Goal: Task Accomplishment & Management: Manage account settings

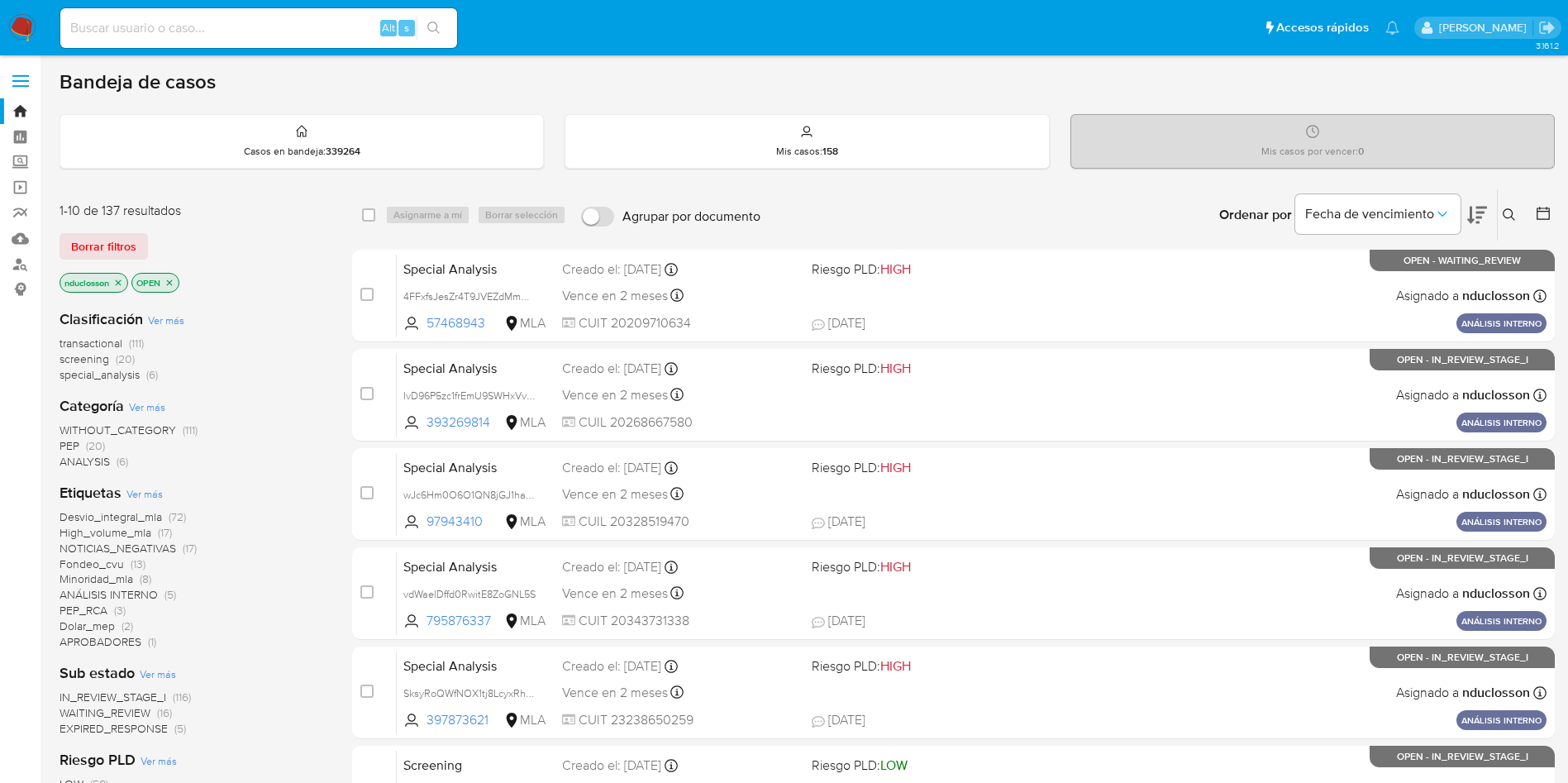
click at [317, 35] on input at bounding box center [259, 27] width 397 height 21
paste input "bgImbbNWDo27riXbEoN3Ix5D"
type input "bgImbbNWDo27riXbEoN3Ix5D"
click at [432, 24] on icon "search-icon" at bounding box center [434, 27] width 13 height 13
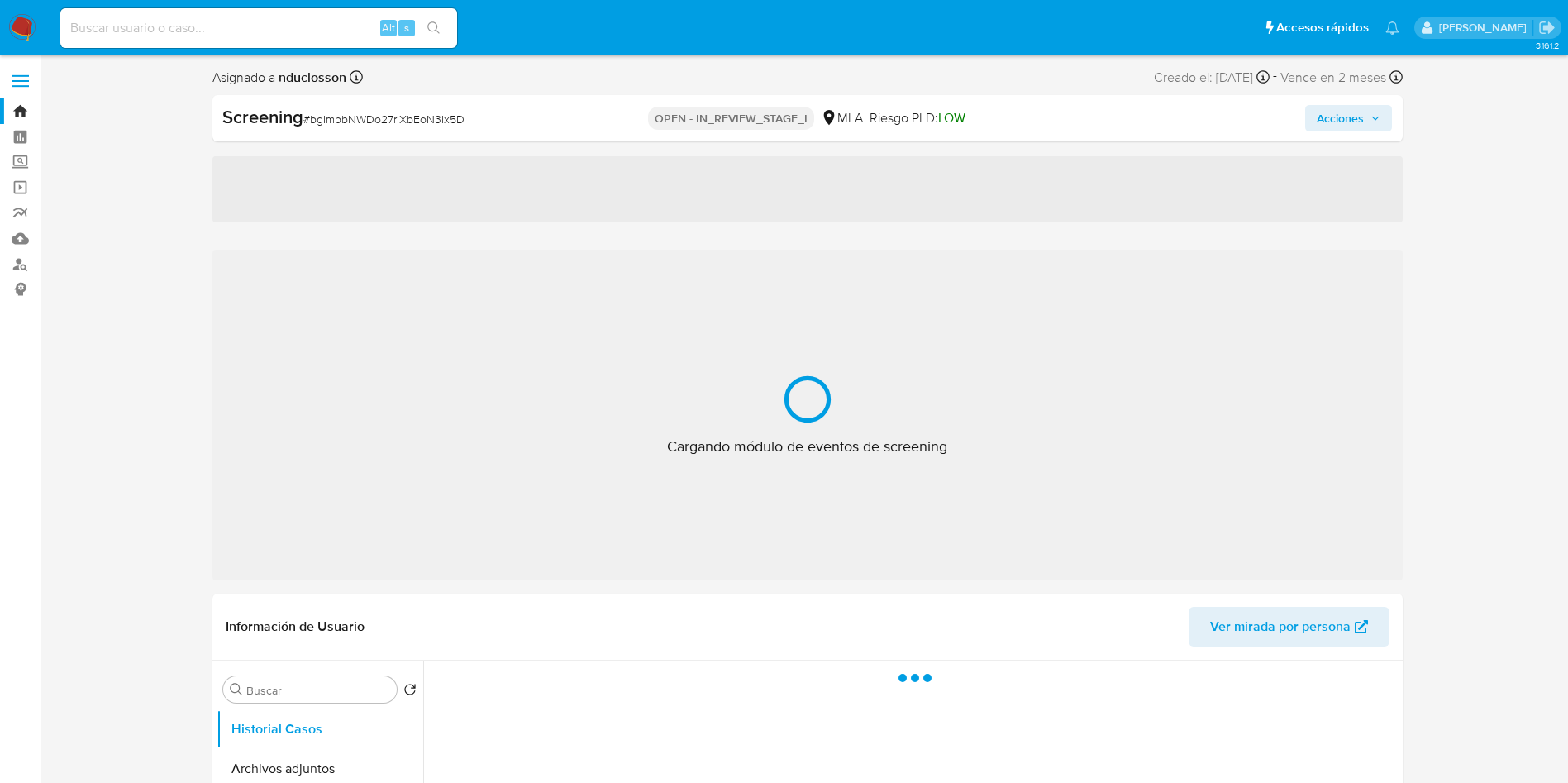
select select "10"
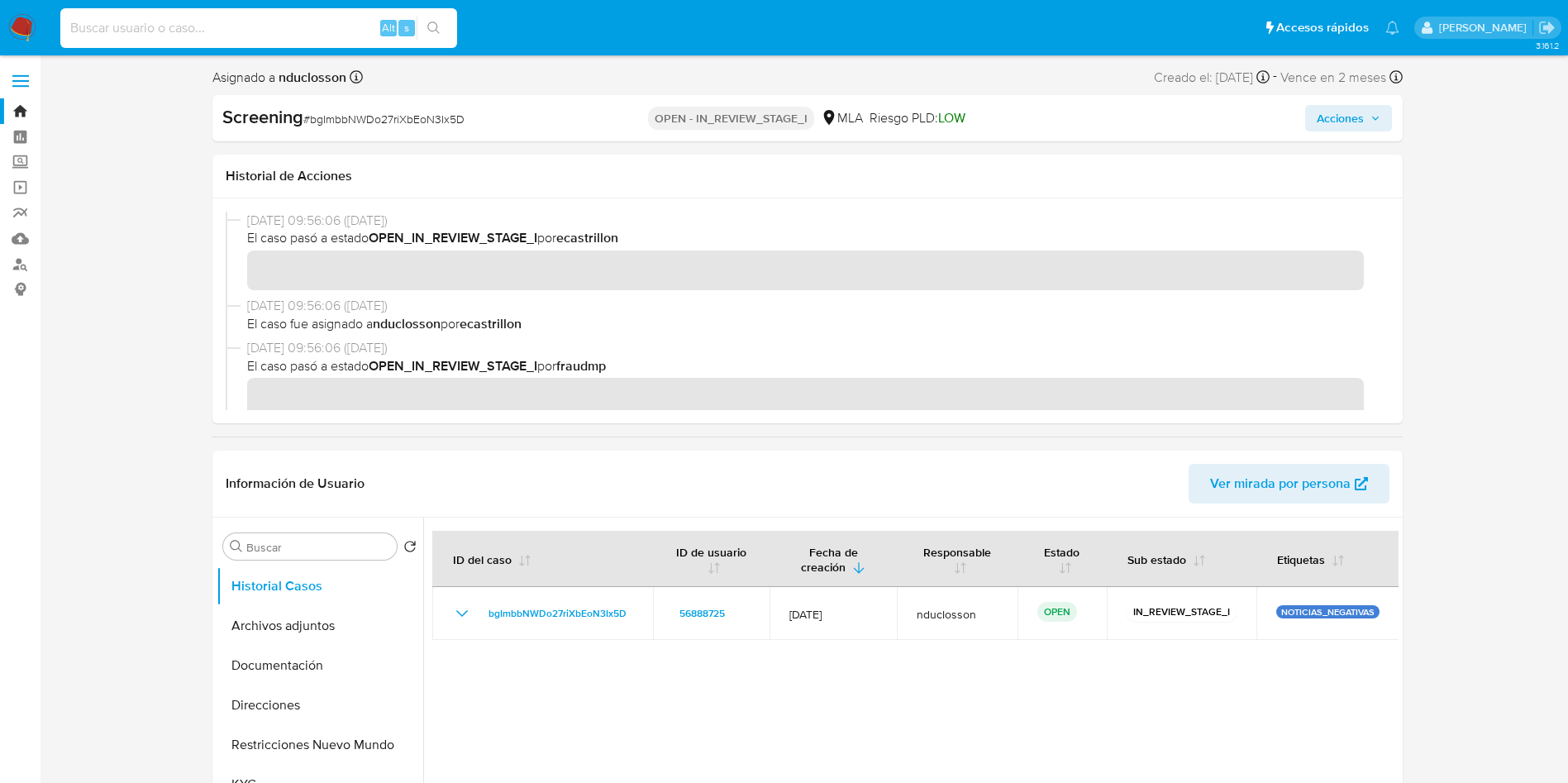
click at [173, 26] on input at bounding box center [259, 27] width 397 height 21
paste input "bgImbbNWDo27riXbEoN3Ix5D"
type input "bgImbbNWDo27riXbEoN3Ix5D"
click at [432, 17] on button "search-icon" at bounding box center [434, 27] width 34 height 23
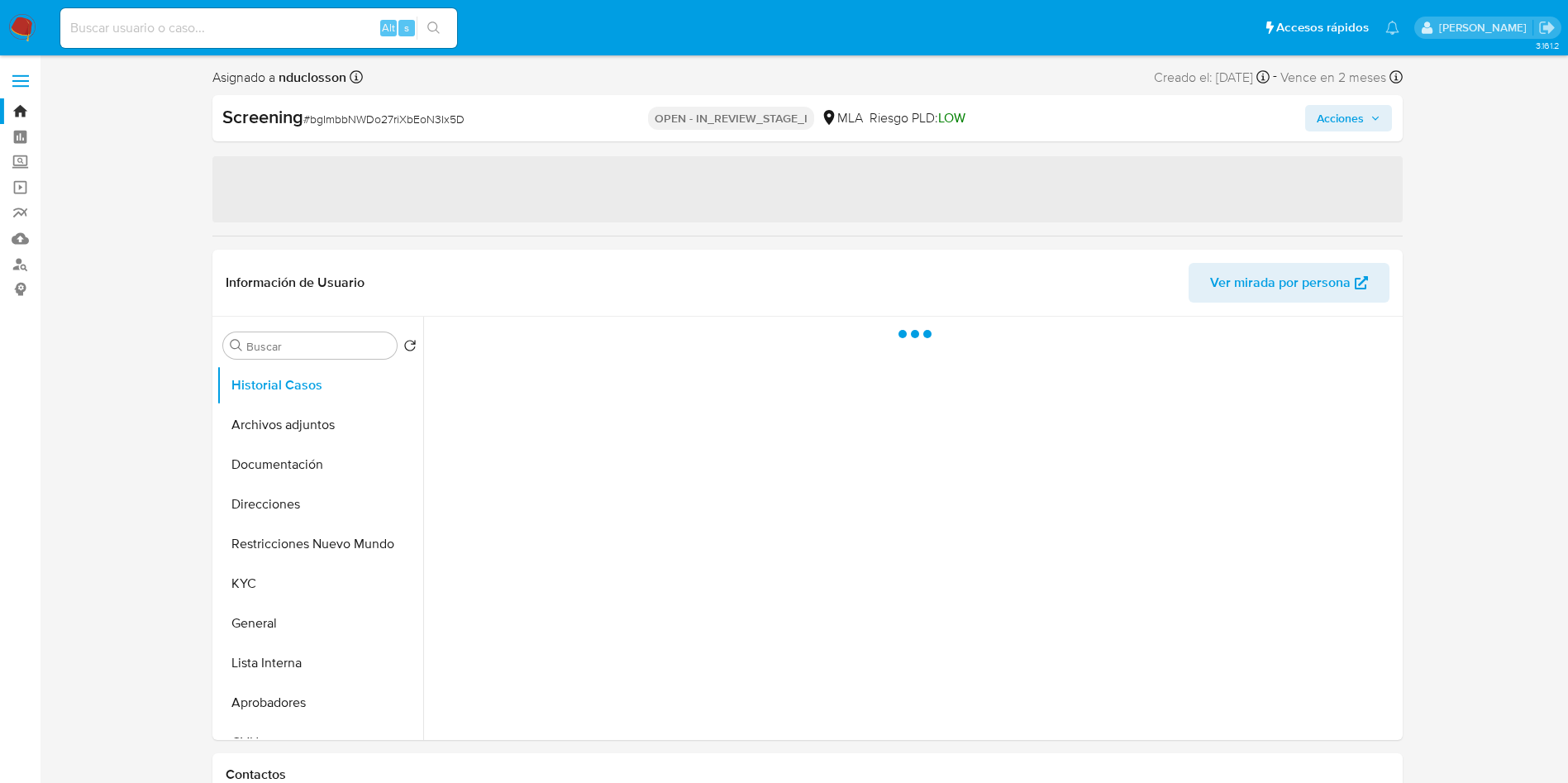
select select "10"
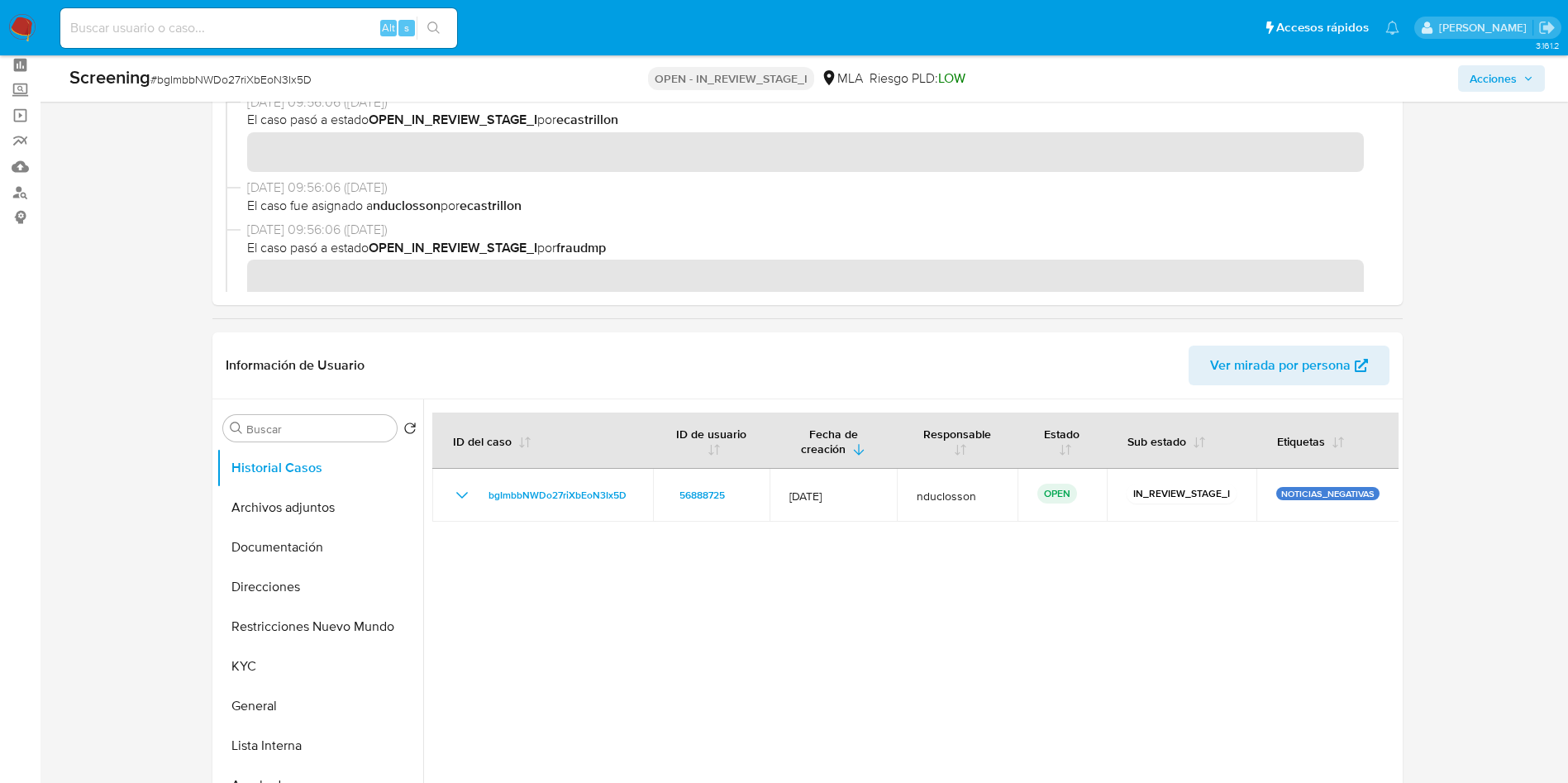
scroll to position [248, 0]
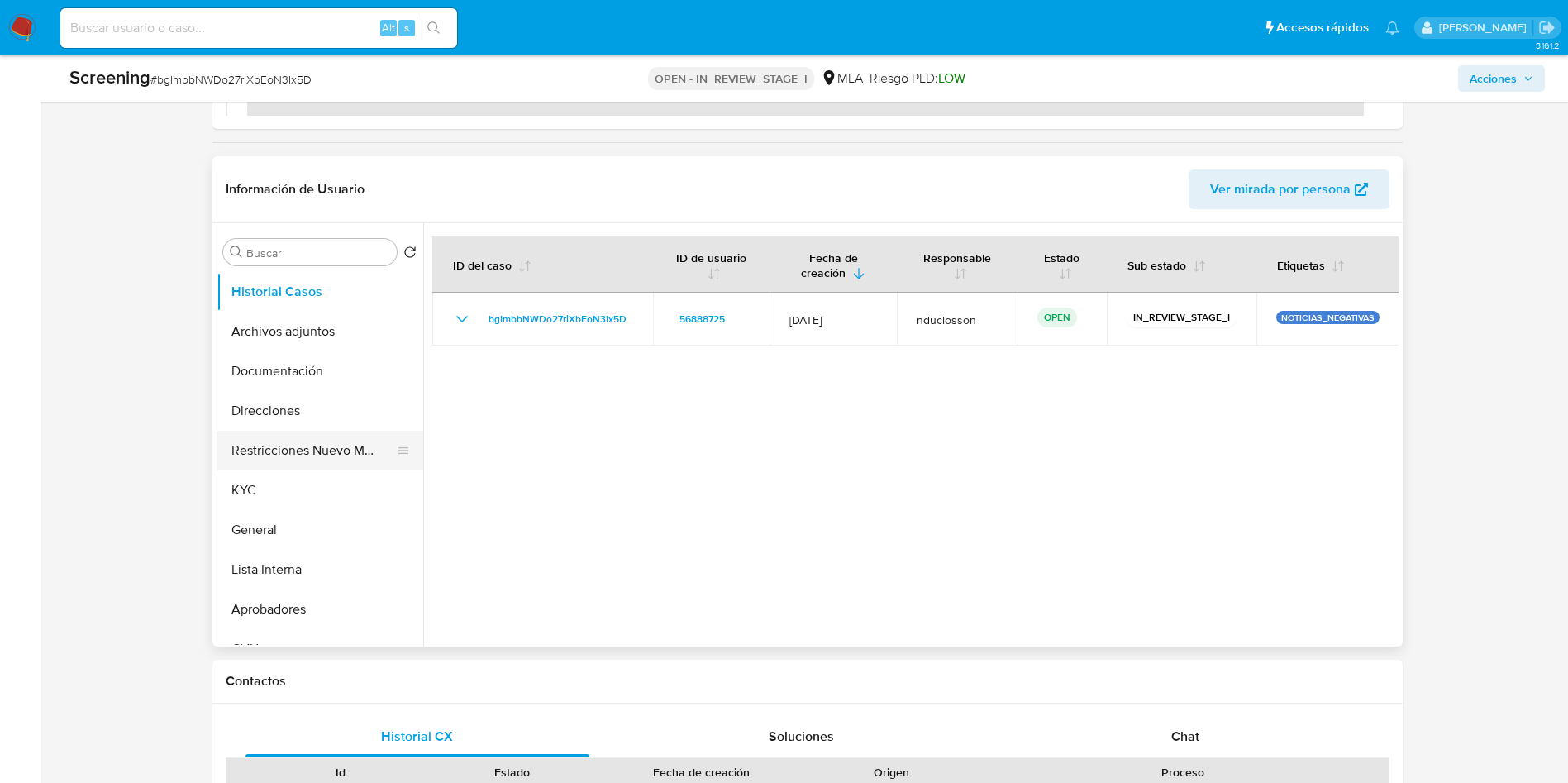
click at [267, 452] on button "Restricciones Nuevo Mundo" at bounding box center [313, 450] width 194 height 39
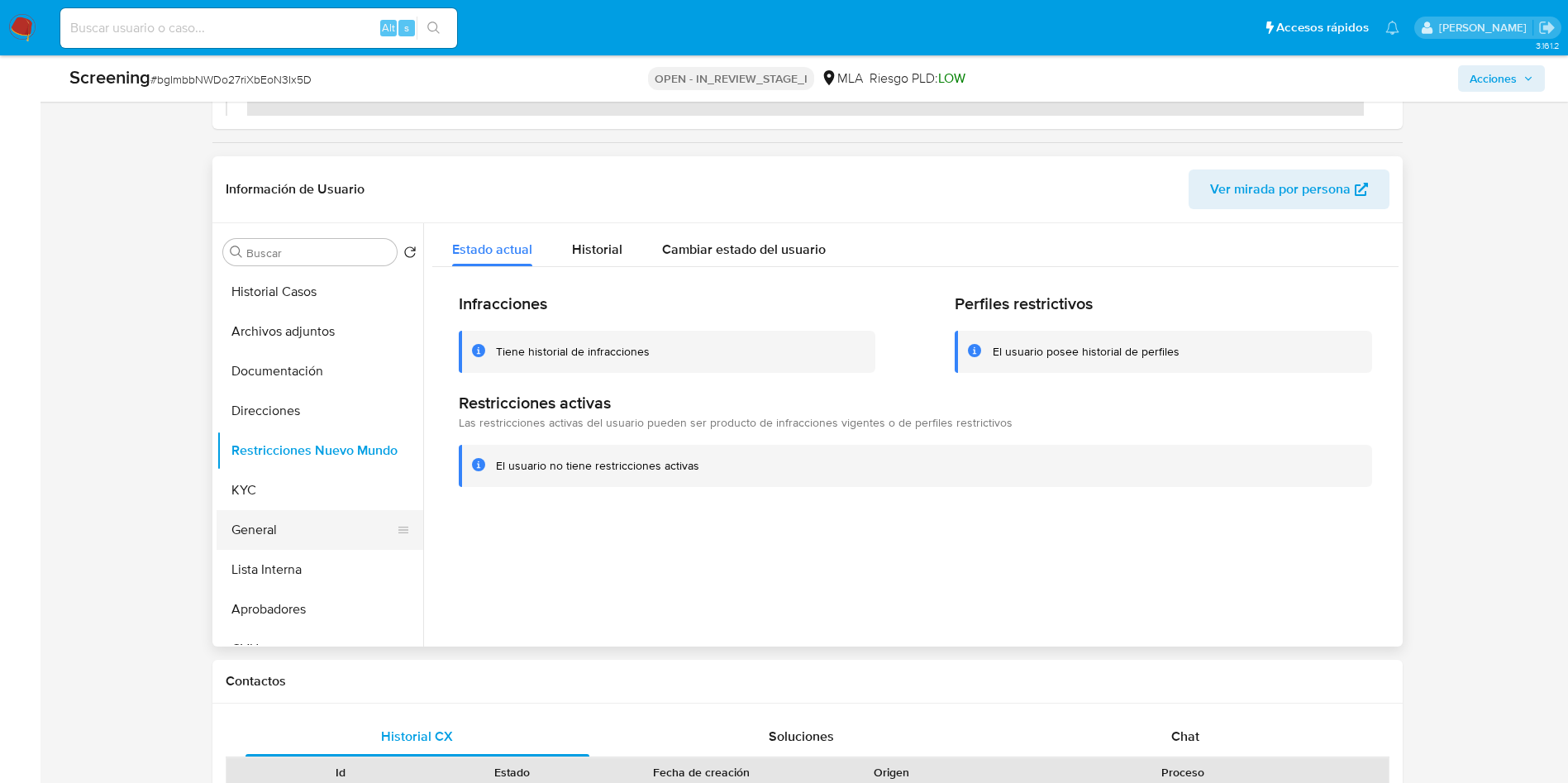
click at [249, 535] on button "General" at bounding box center [313, 529] width 194 height 39
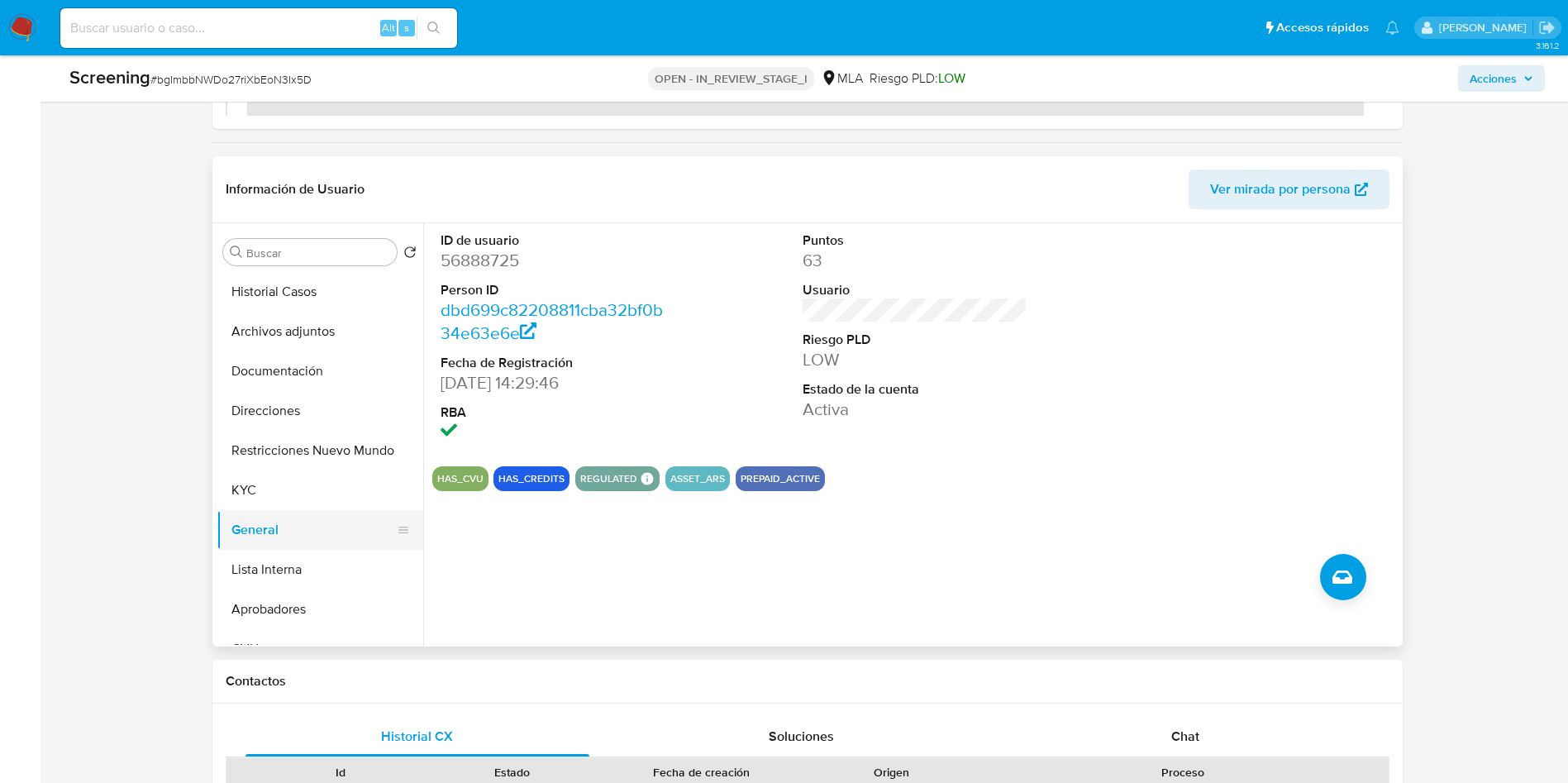
click at [283, 529] on button "General" at bounding box center [313, 529] width 194 height 39
click at [281, 573] on button "Lista Interna" at bounding box center [313, 570] width 194 height 39
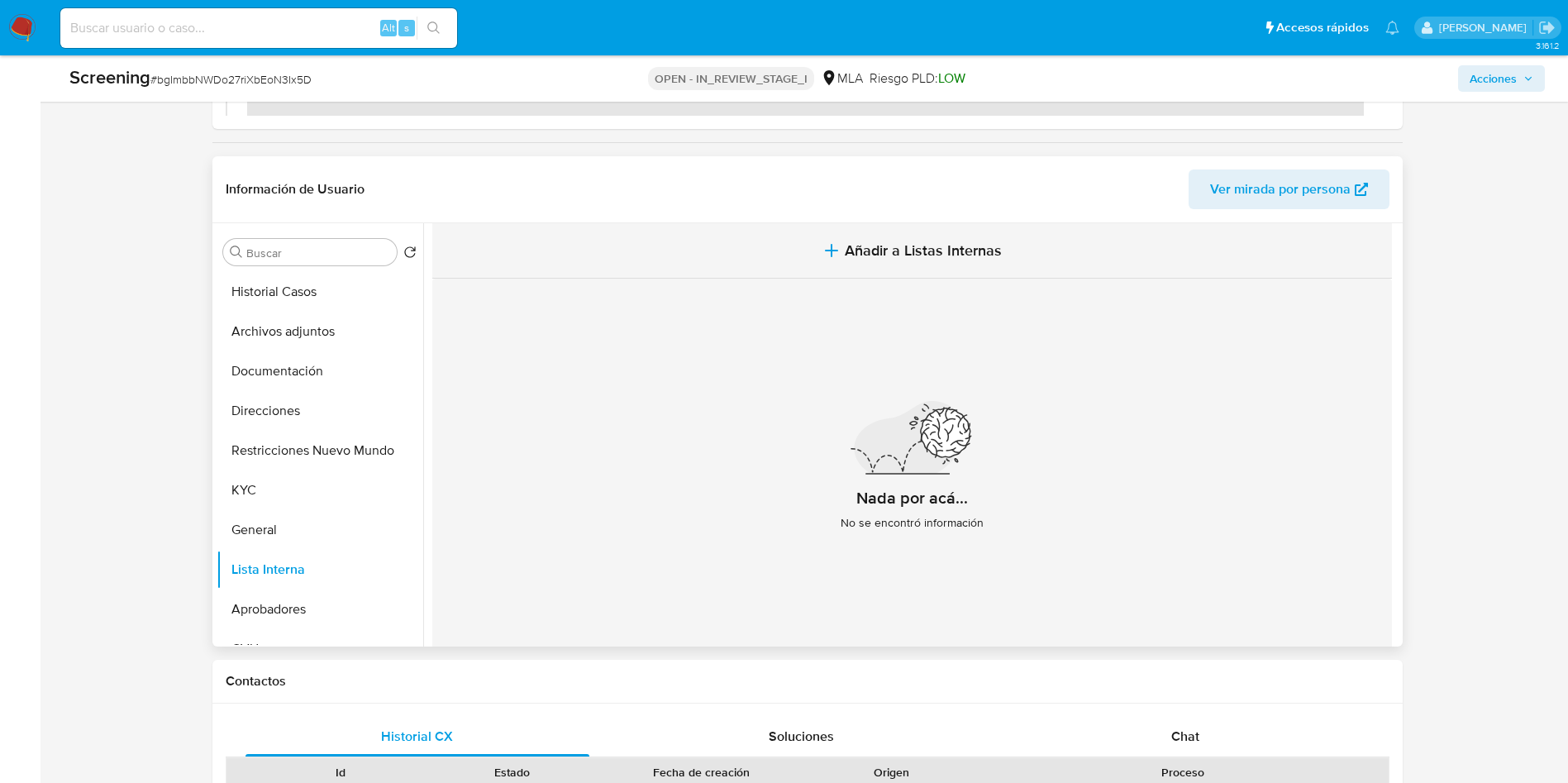
click at [912, 251] on span "Añadir a Listas Internas" at bounding box center [923, 250] width 157 height 18
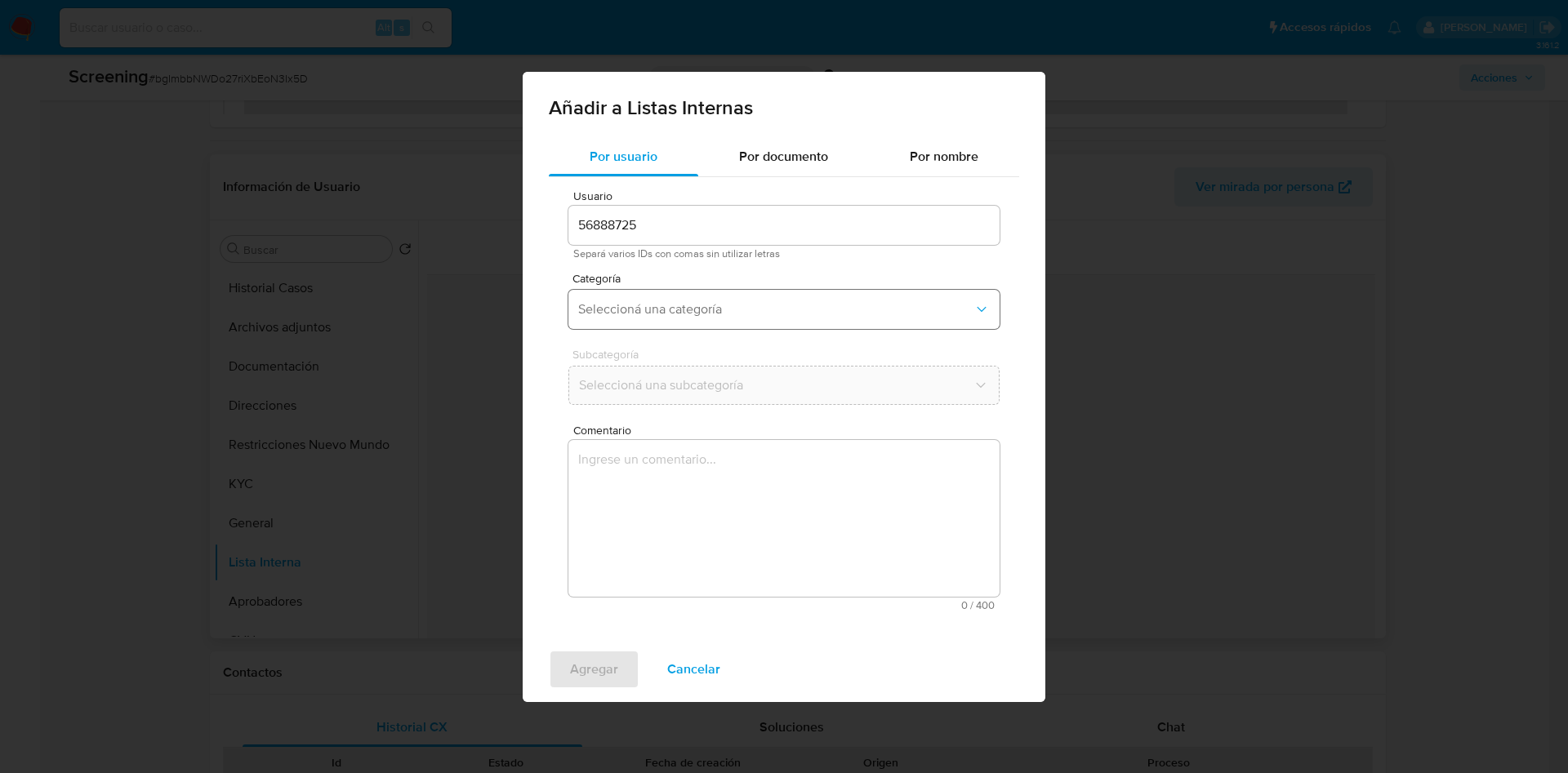
click at [709, 308] on span "Seleccioná una categoría" at bounding box center [775, 309] width 396 height 16
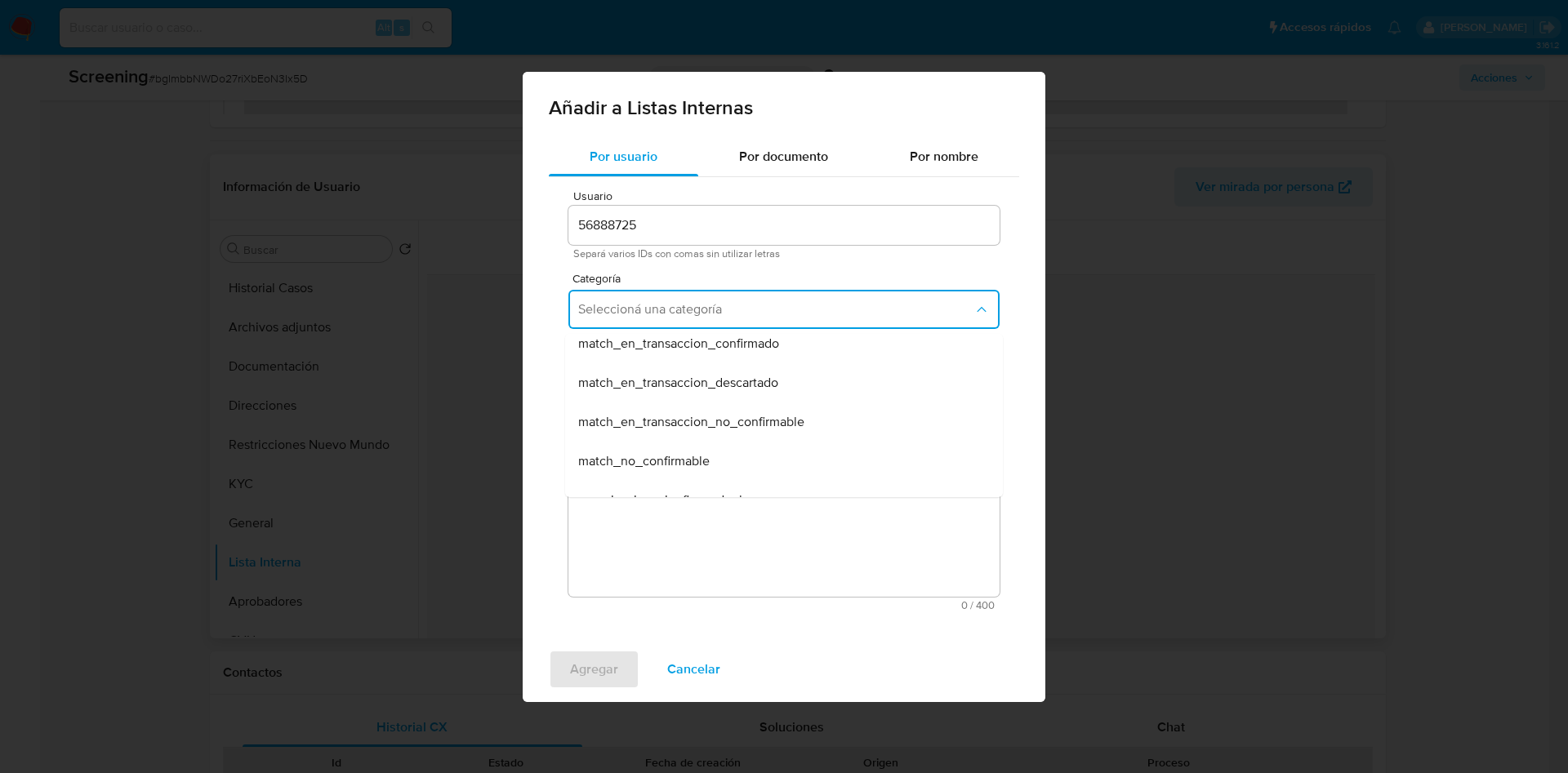
scroll to position [368, 0]
click at [641, 416] on div "otros" at bounding box center [779, 417] width 401 height 39
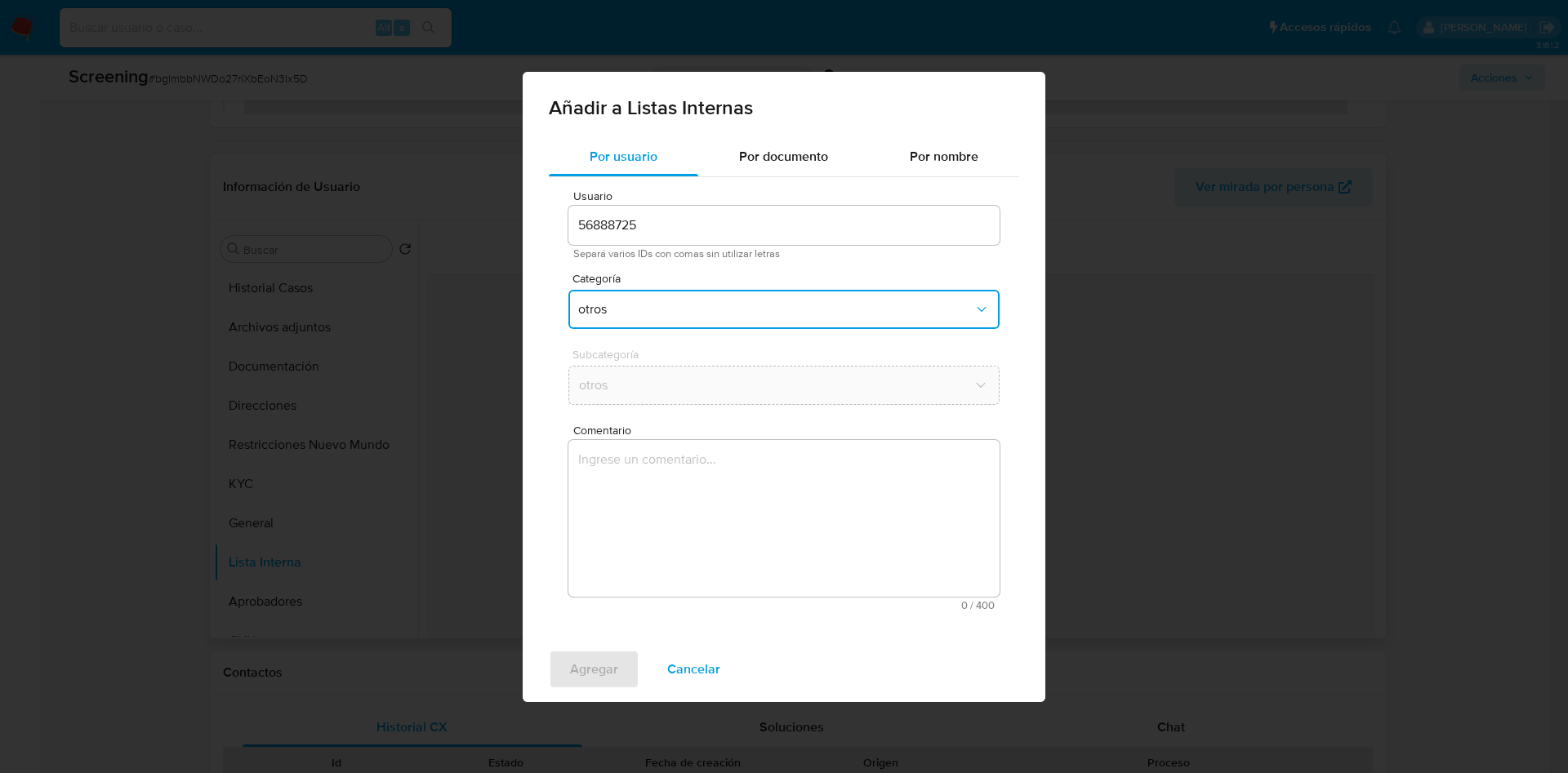
click at [710, 315] on span "otros" at bounding box center [775, 309] width 396 height 16
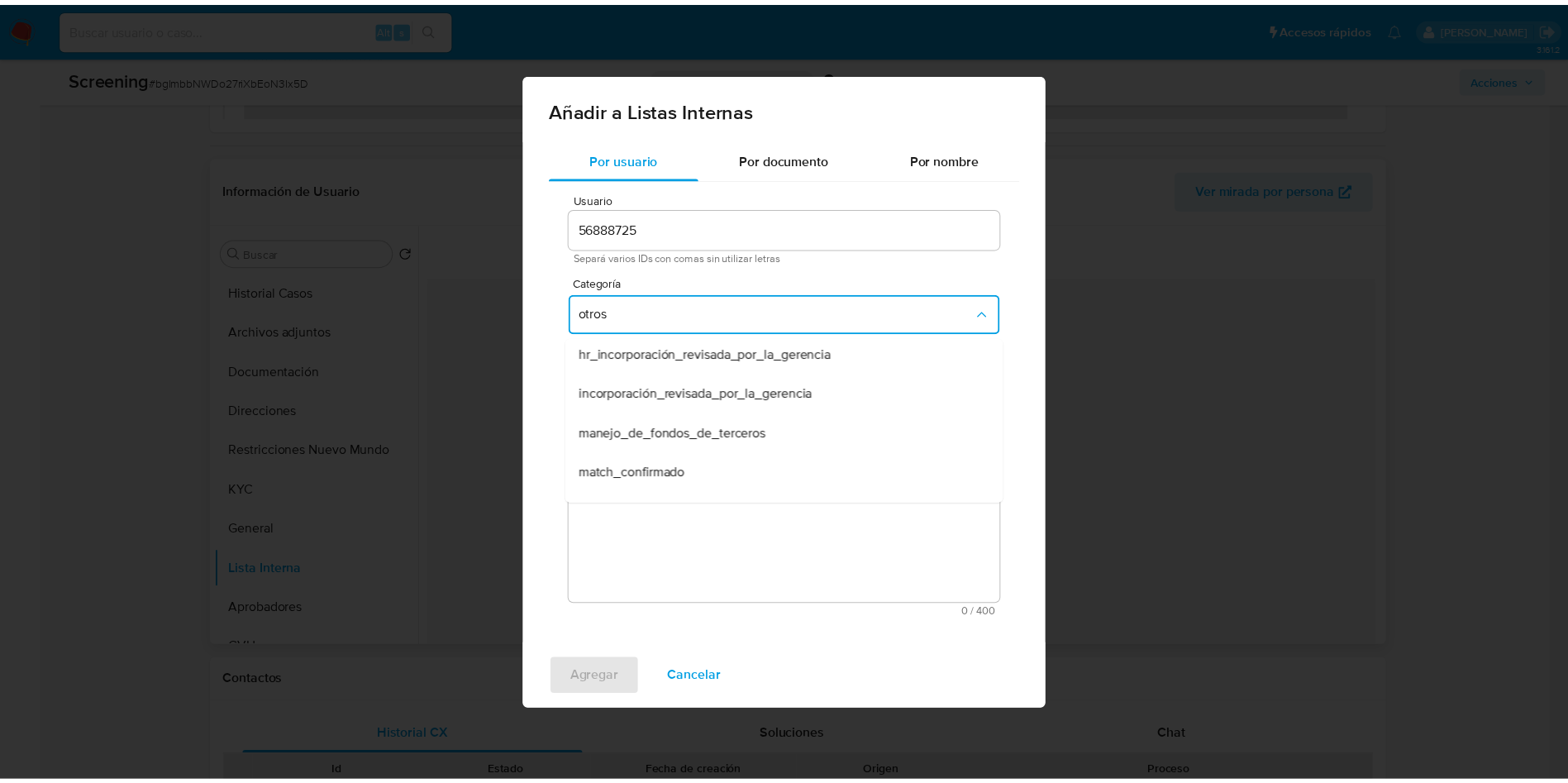
scroll to position [0, 0]
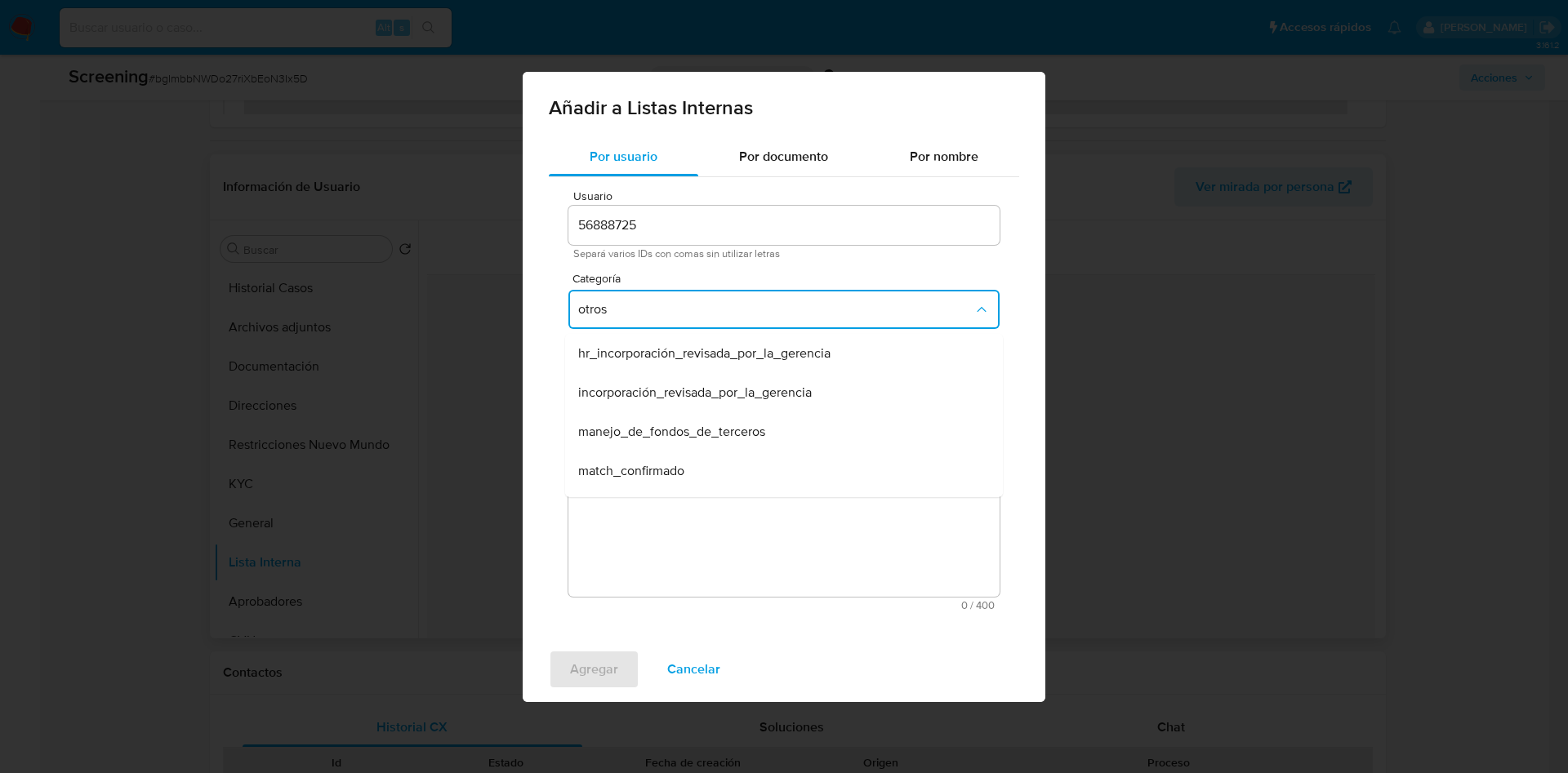
click at [778, 304] on span "otros" at bounding box center [775, 309] width 396 height 16
click at [772, 164] on span "Por documento" at bounding box center [784, 156] width 89 height 19
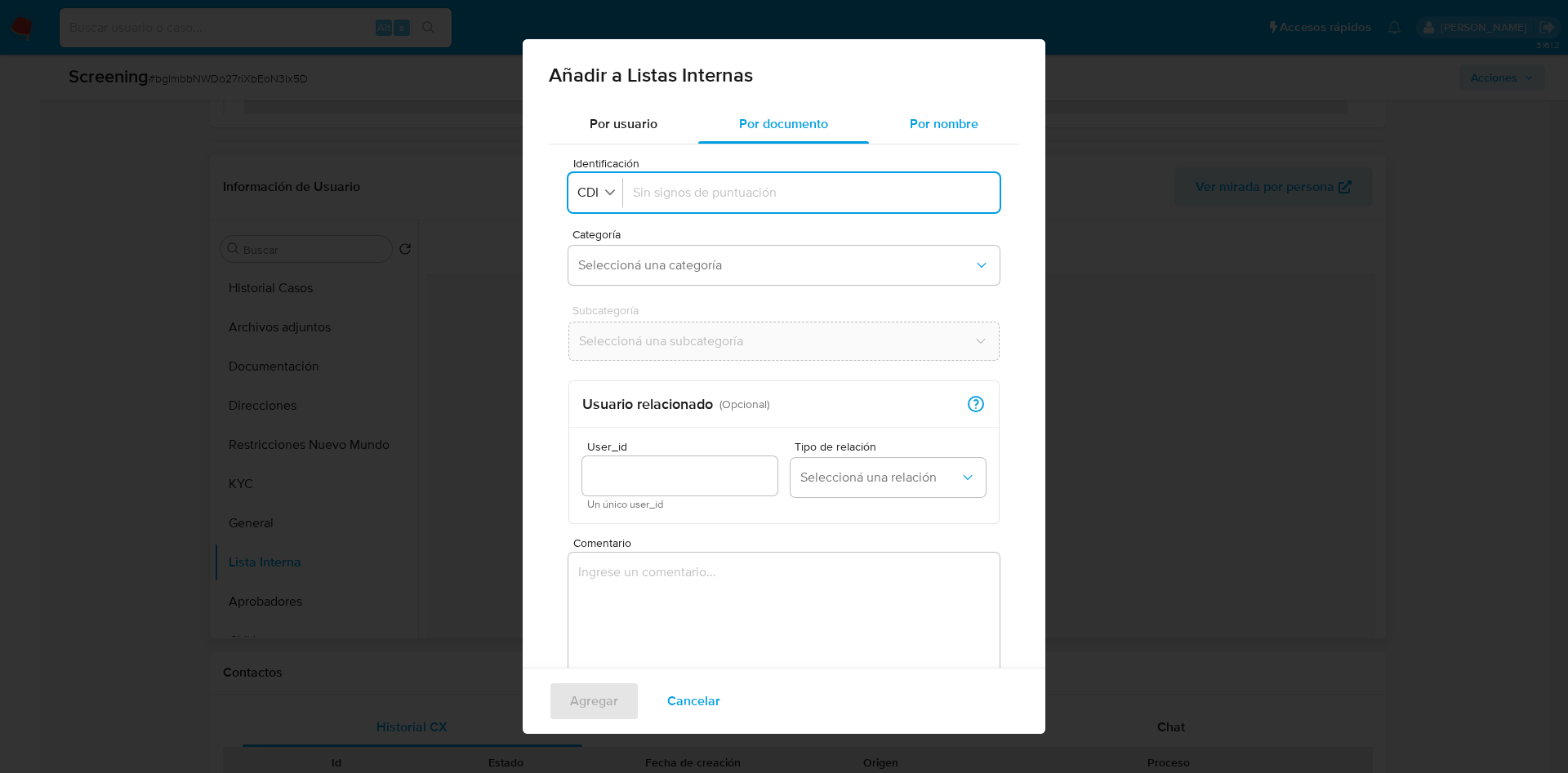
click at [963, 122] on div "Por nombre" at bounding box center [944, 124] width 150 height 39
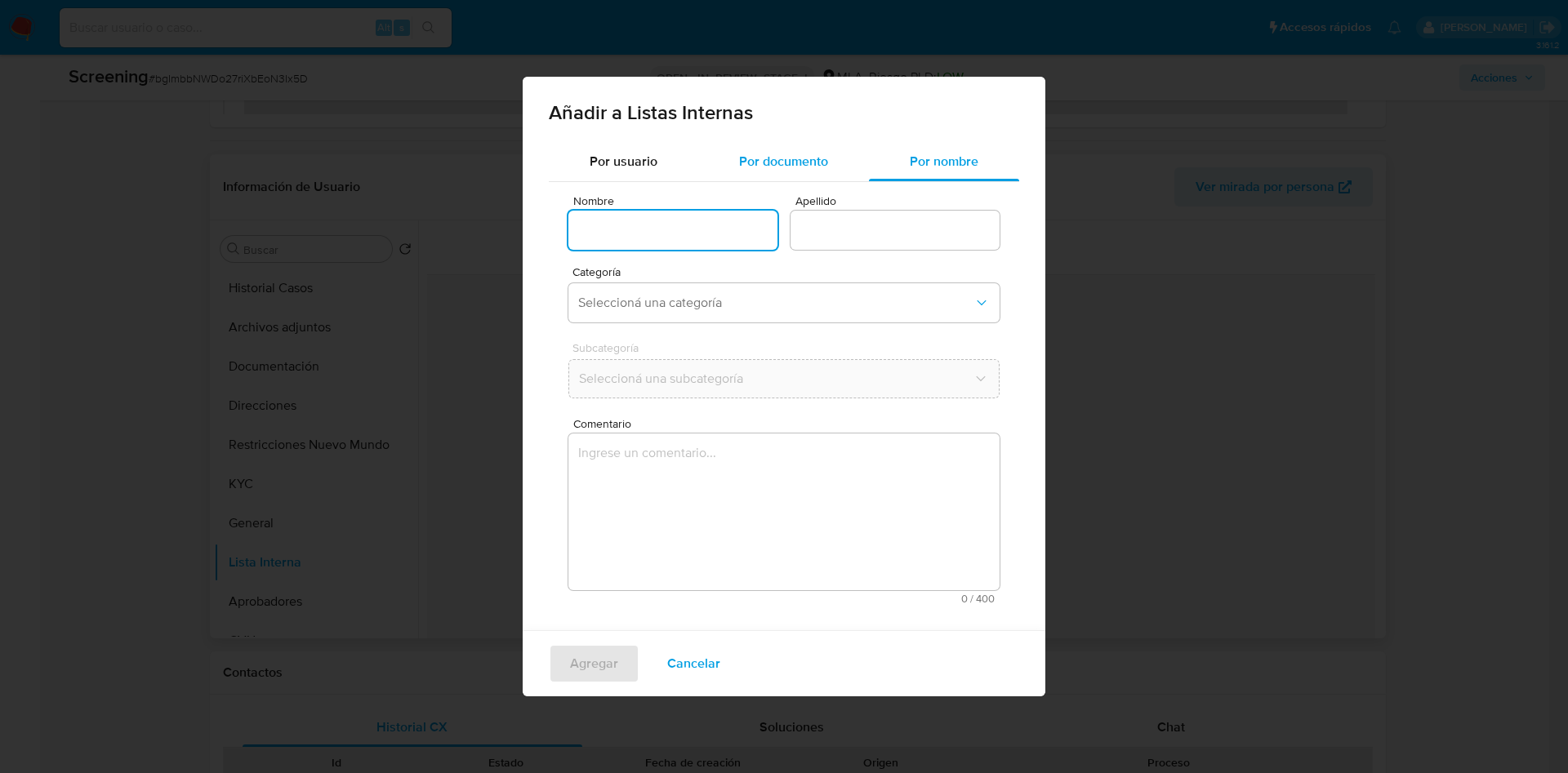
click at [776, 174] on div "Por documento" at bounding box center [784, 161] width 170 height 39
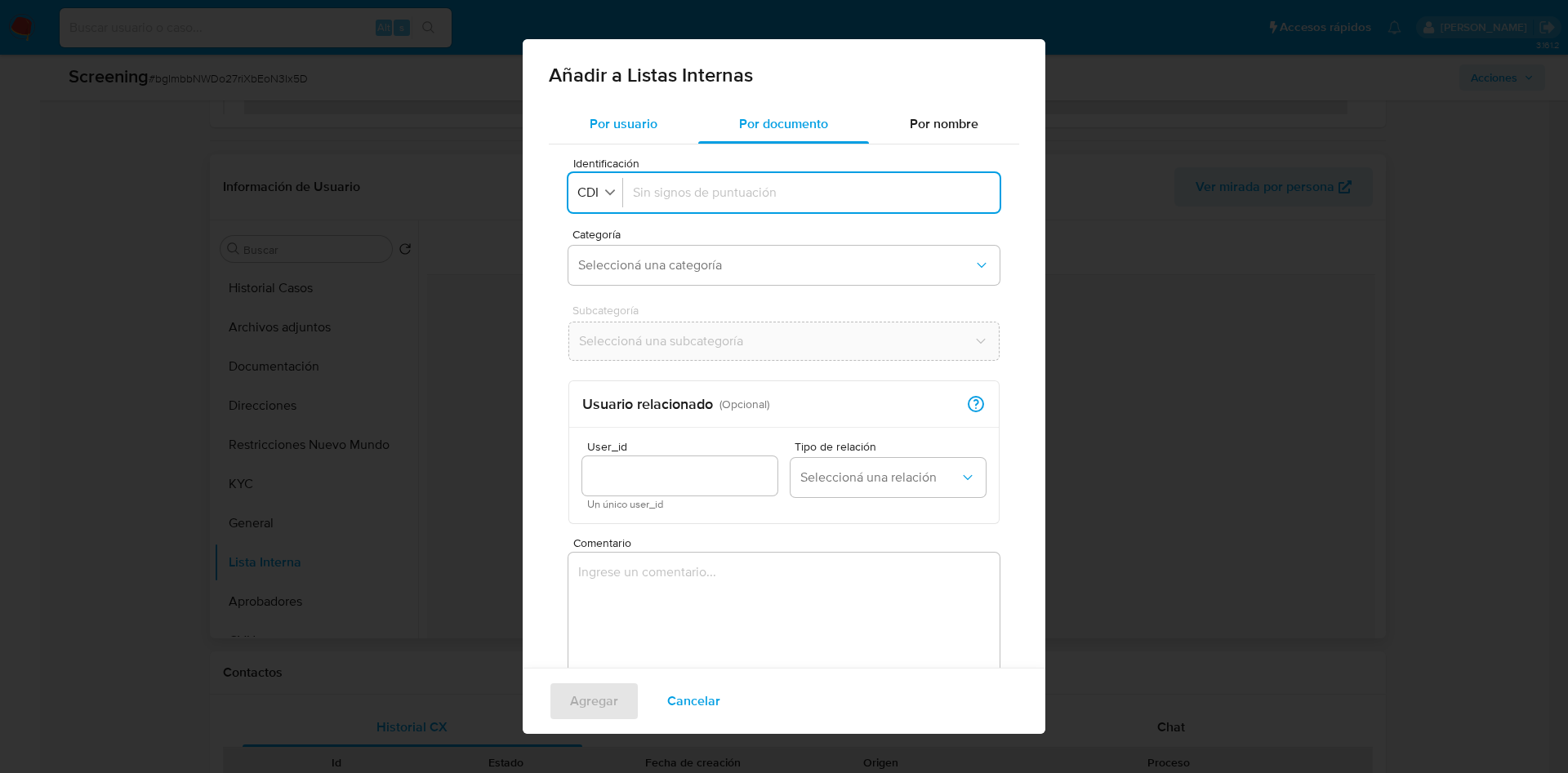
click at [612, 132] on span "Por usuario" at bounding box center [623, 124] width 67 height 19
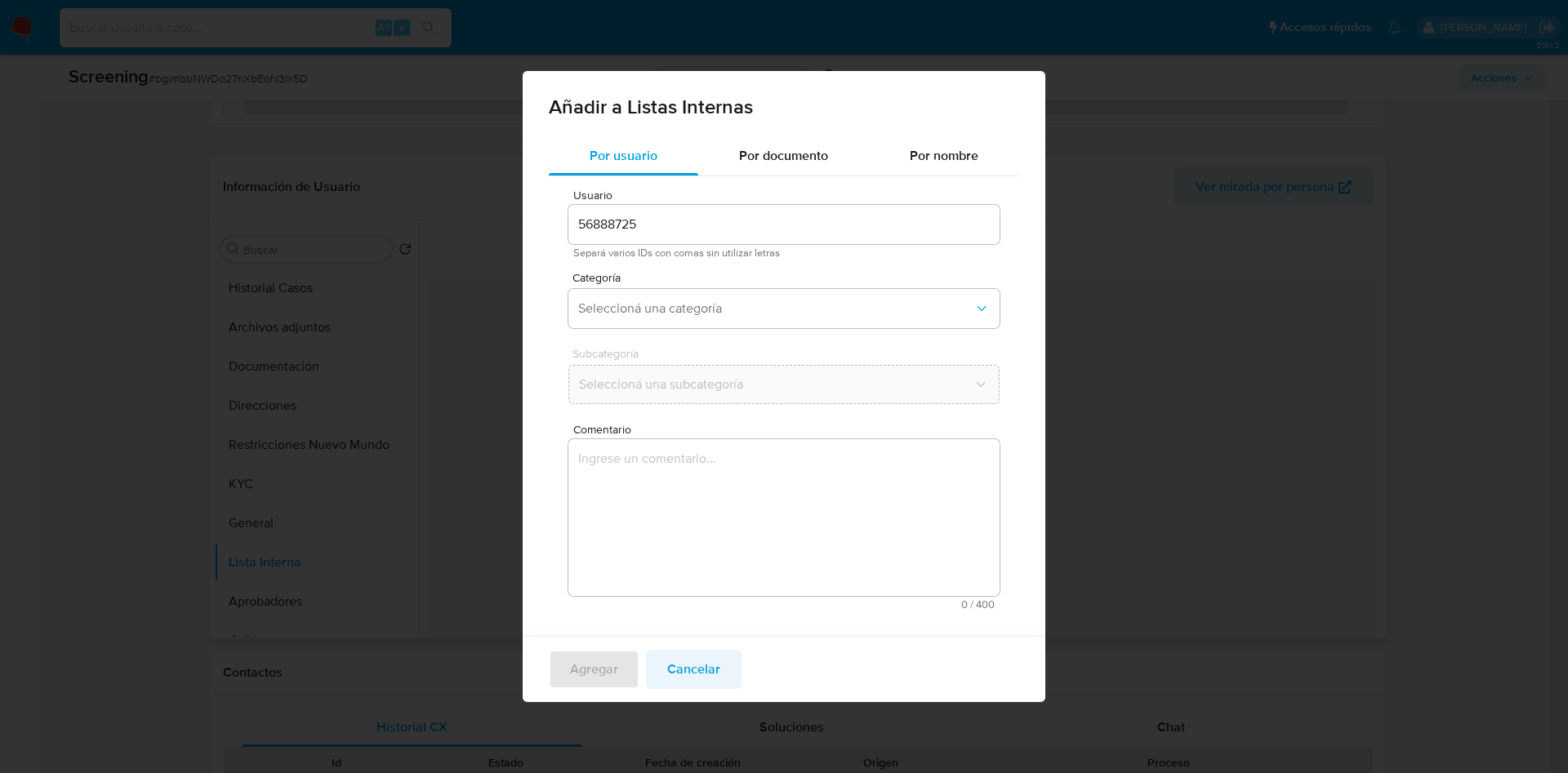
click at [703, 674] on span "Cancelar" at bounding box center [693, 669] width 53 height 36
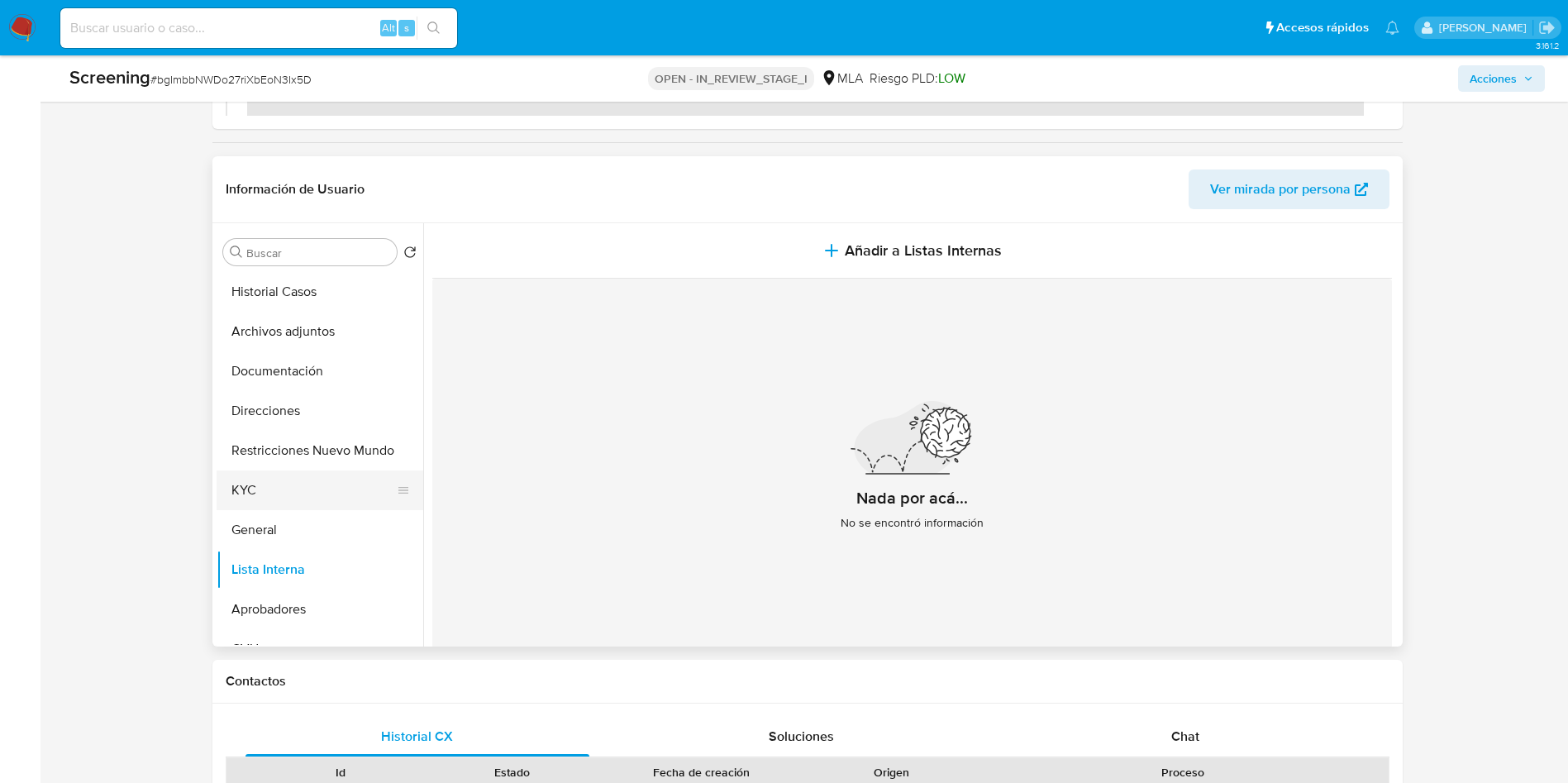
click at [292, 487] on button "KYC" at bounding box center [313, 490] width 194 height 39
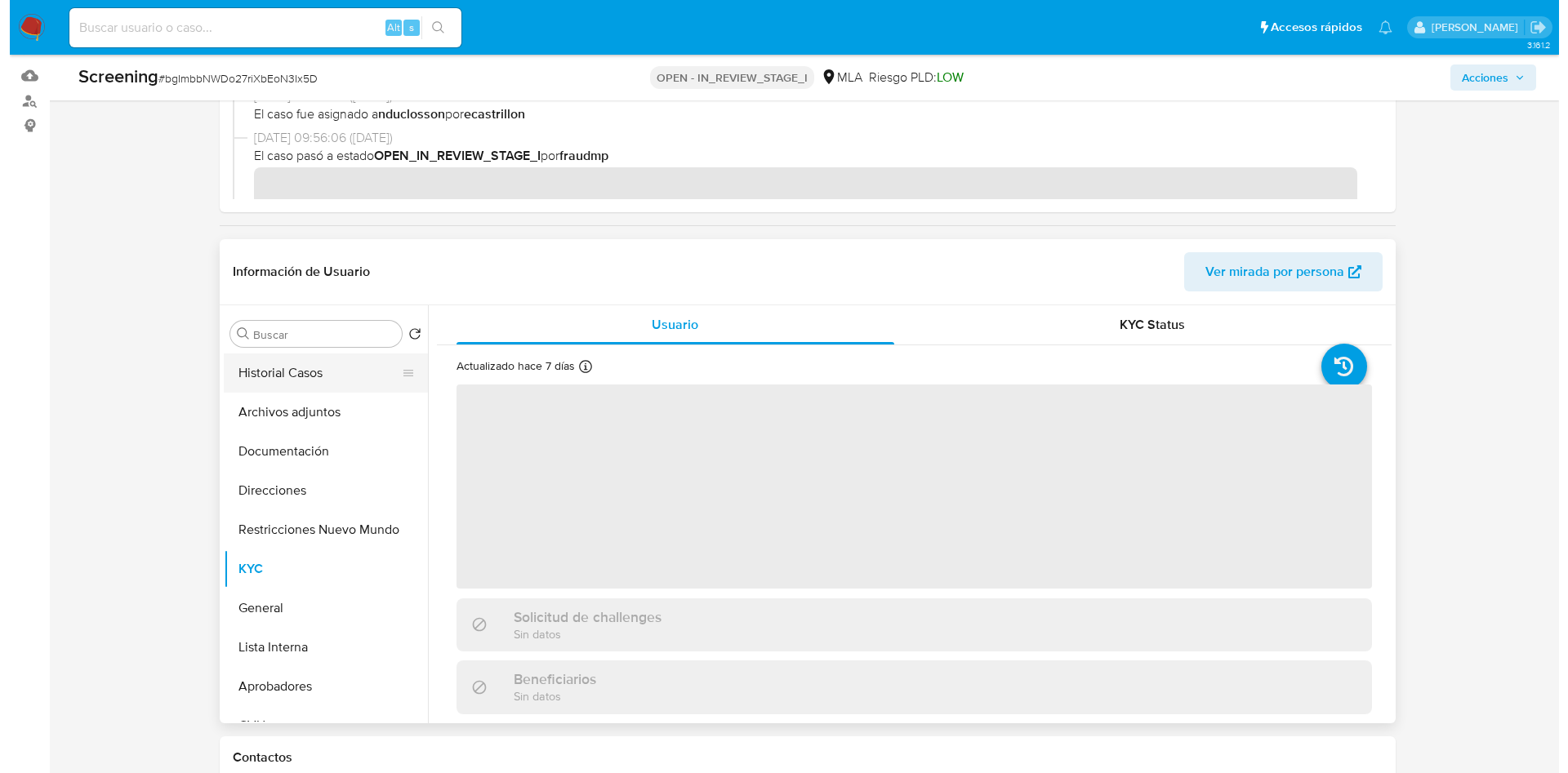
scroll to position [122, 0]
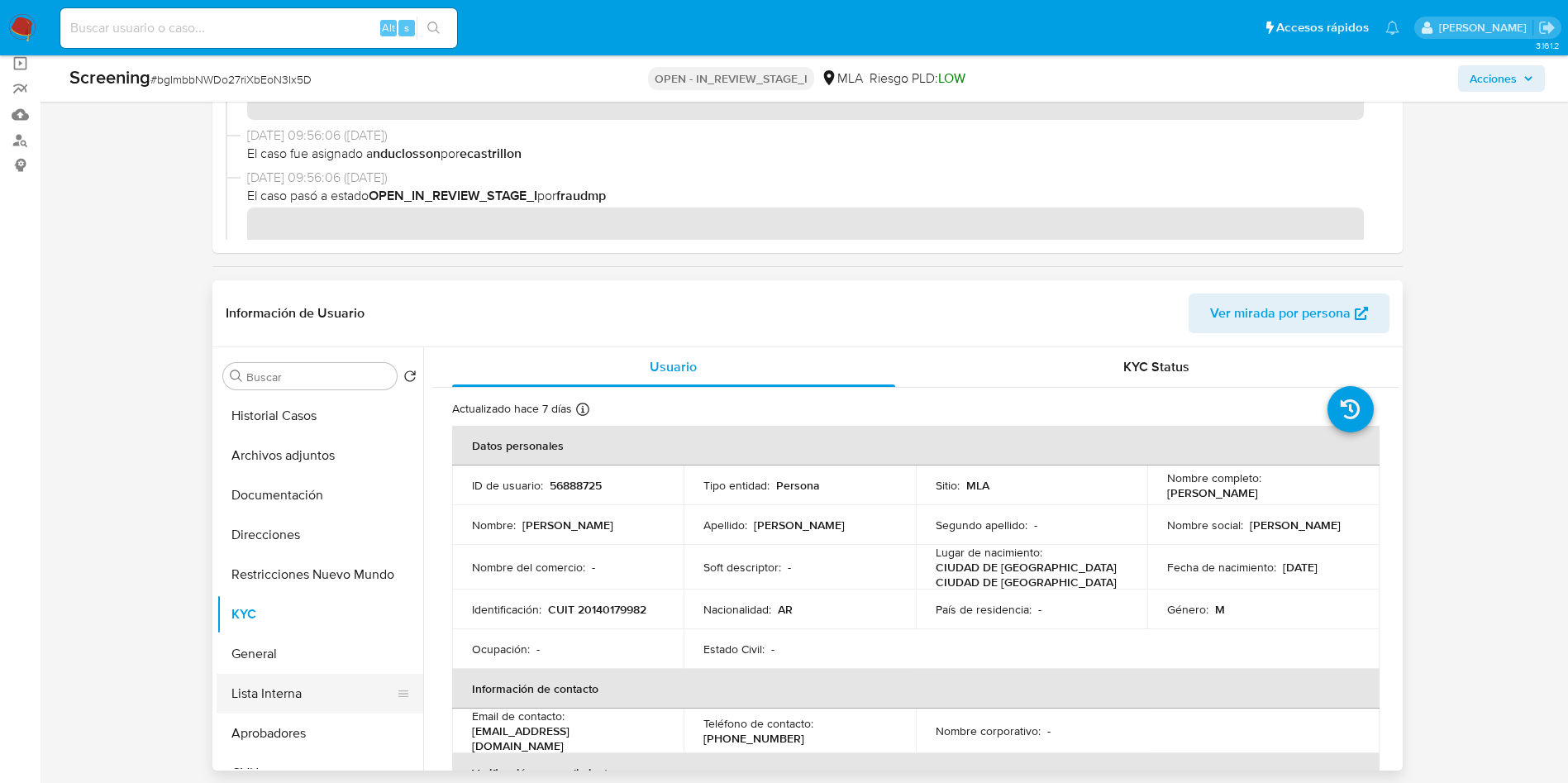
click at [285, 699] on button "Lista Interna" at bounding box center [313, 693] width 194 height 39
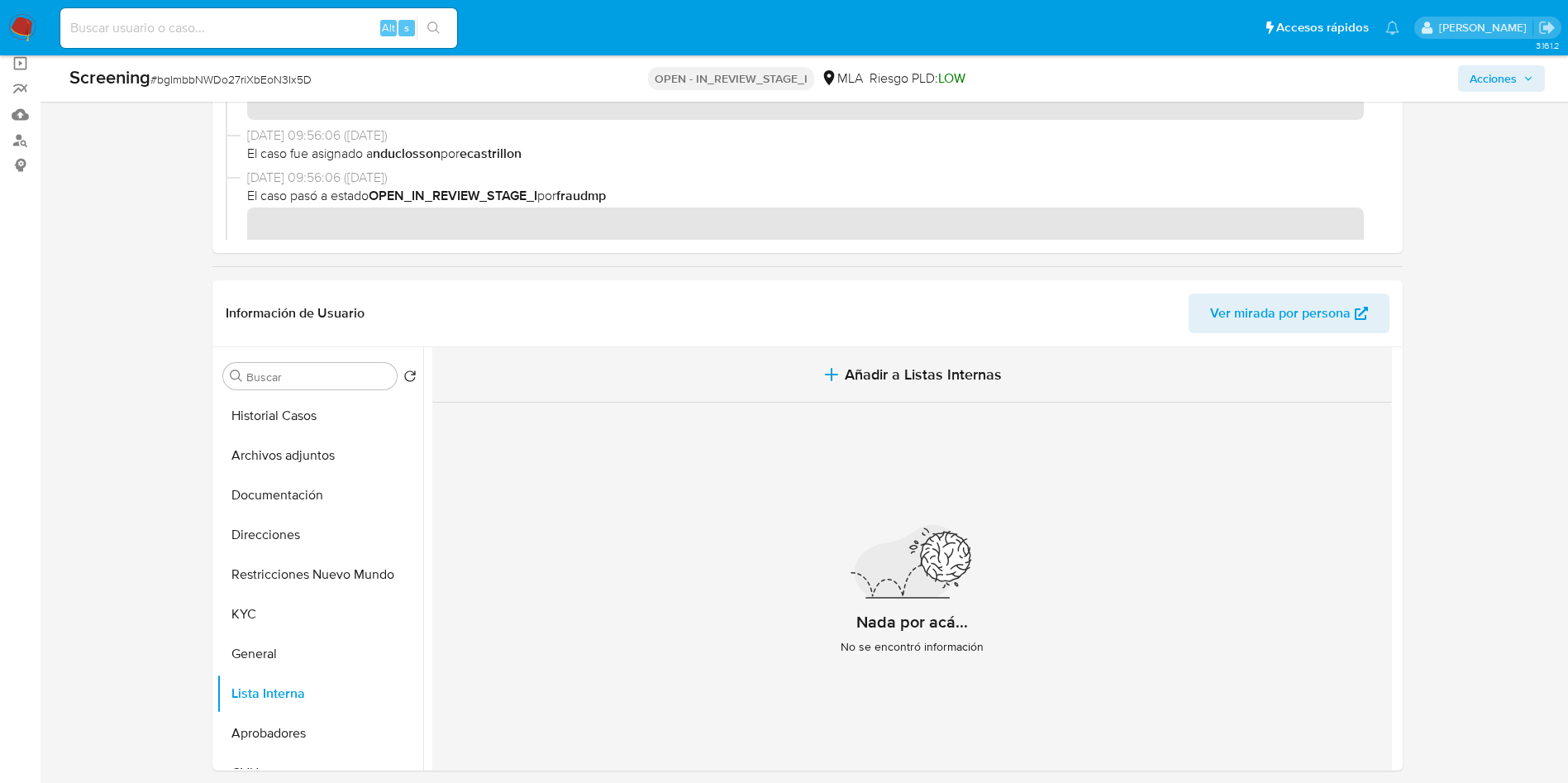
click at [956, 365] on span "Añadir a Listas Internas" at bounding box center [923, 374] width 157 height 18
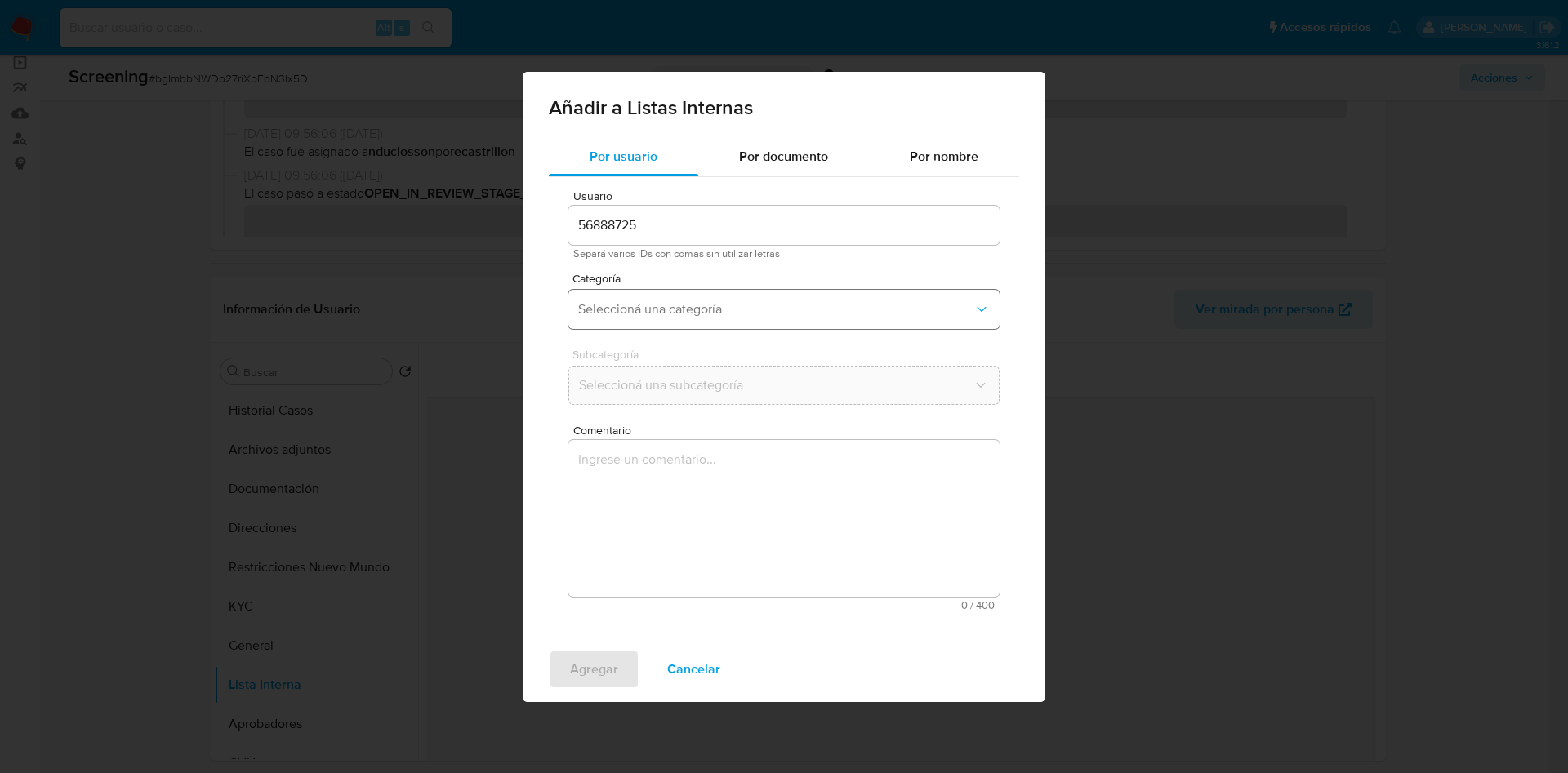
click at [681, 311] on span "Seleccioná una categoría" at bounding box center [775, 309] width 396 height 16
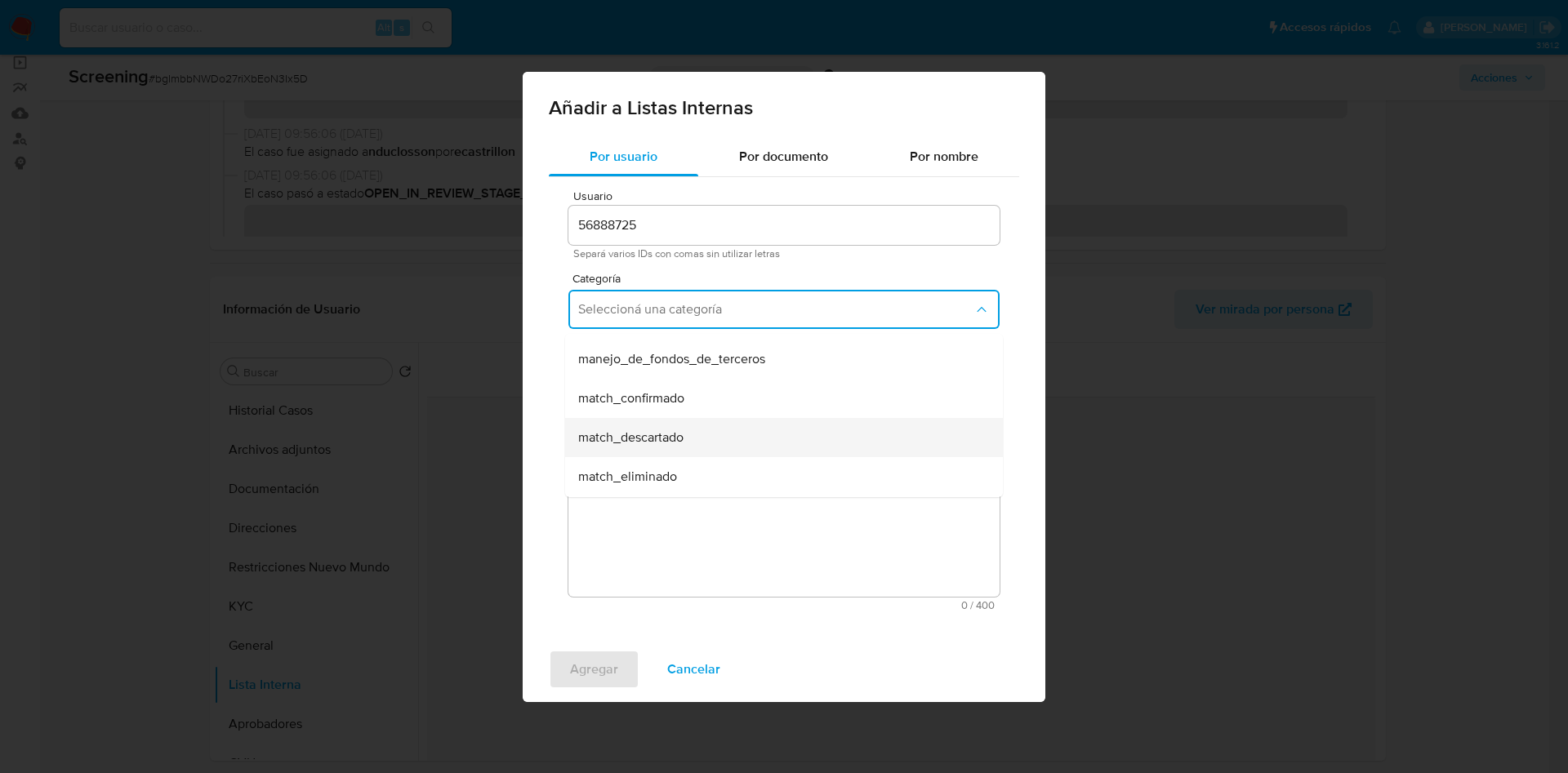
scroll to position [77, 0]
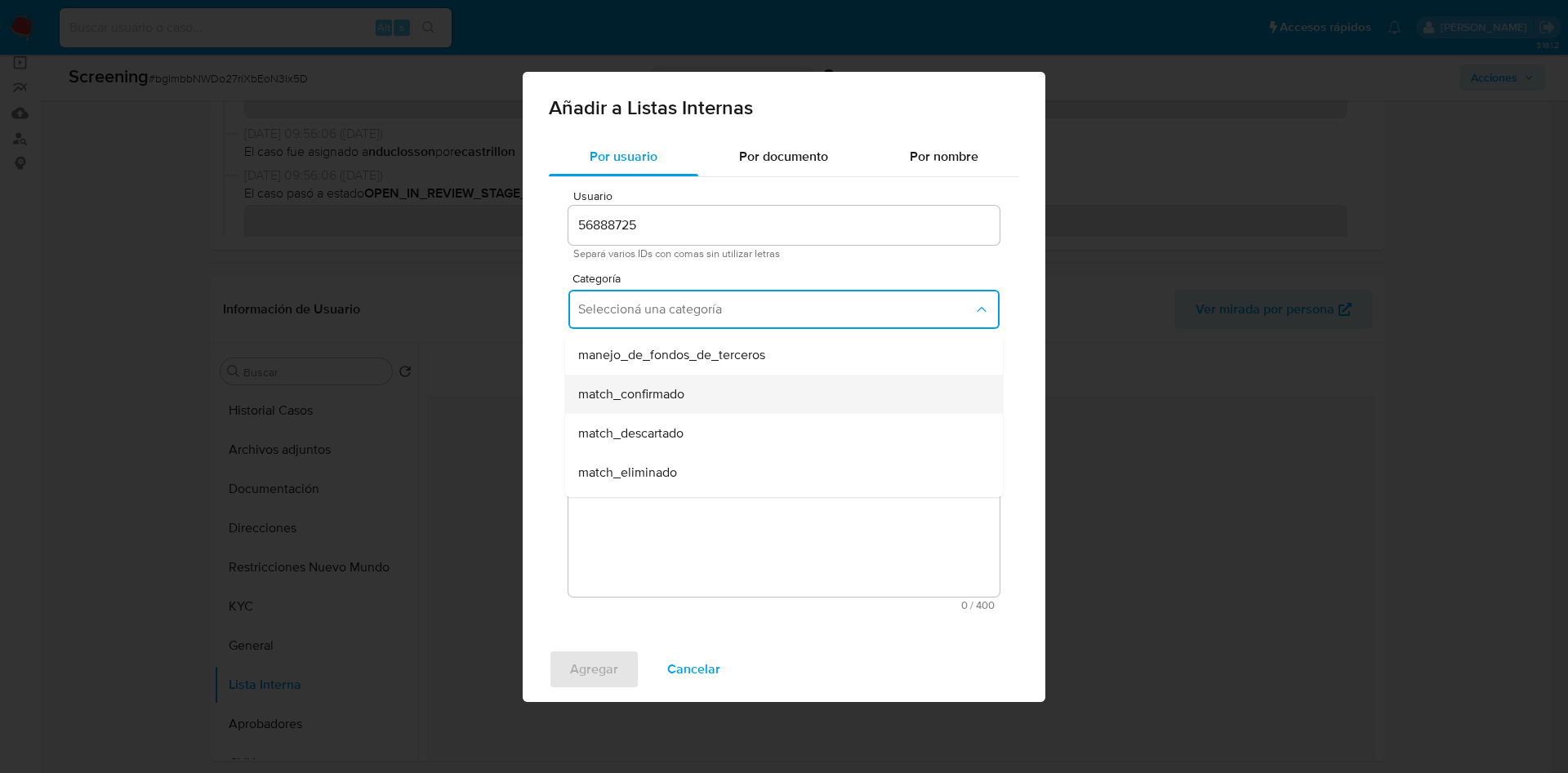
click at [660, 392] on span "match_confirmado" at bounding box center [631, 394] width 106 height 16
click at [660, 392] on span "Seleccioná una subcategoría" at bounding box center [775, 384] width 396 height 16
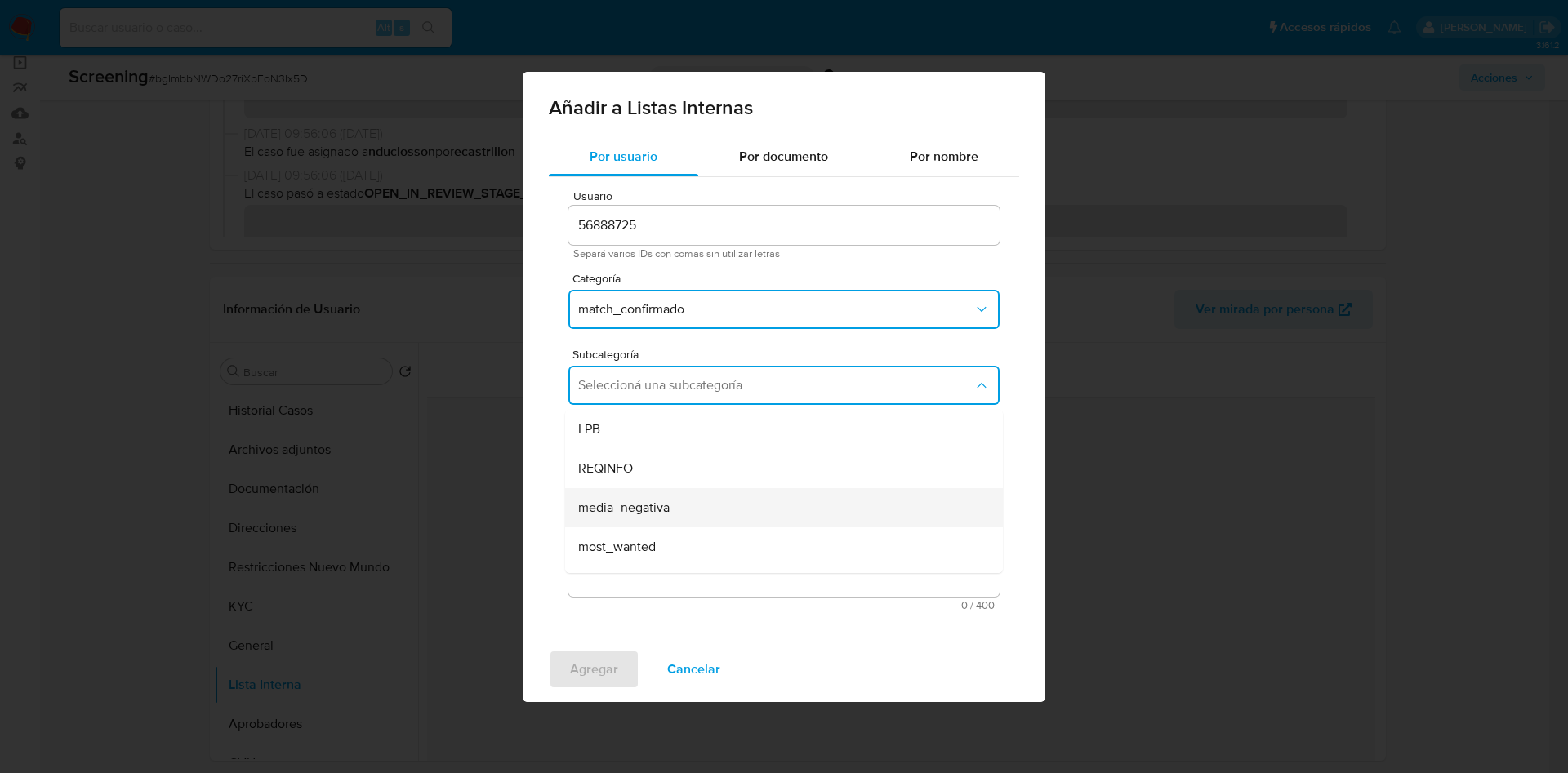
click at [699, 502] on div "media_negativa" at bounding box center [779, 507] width 401 height 39
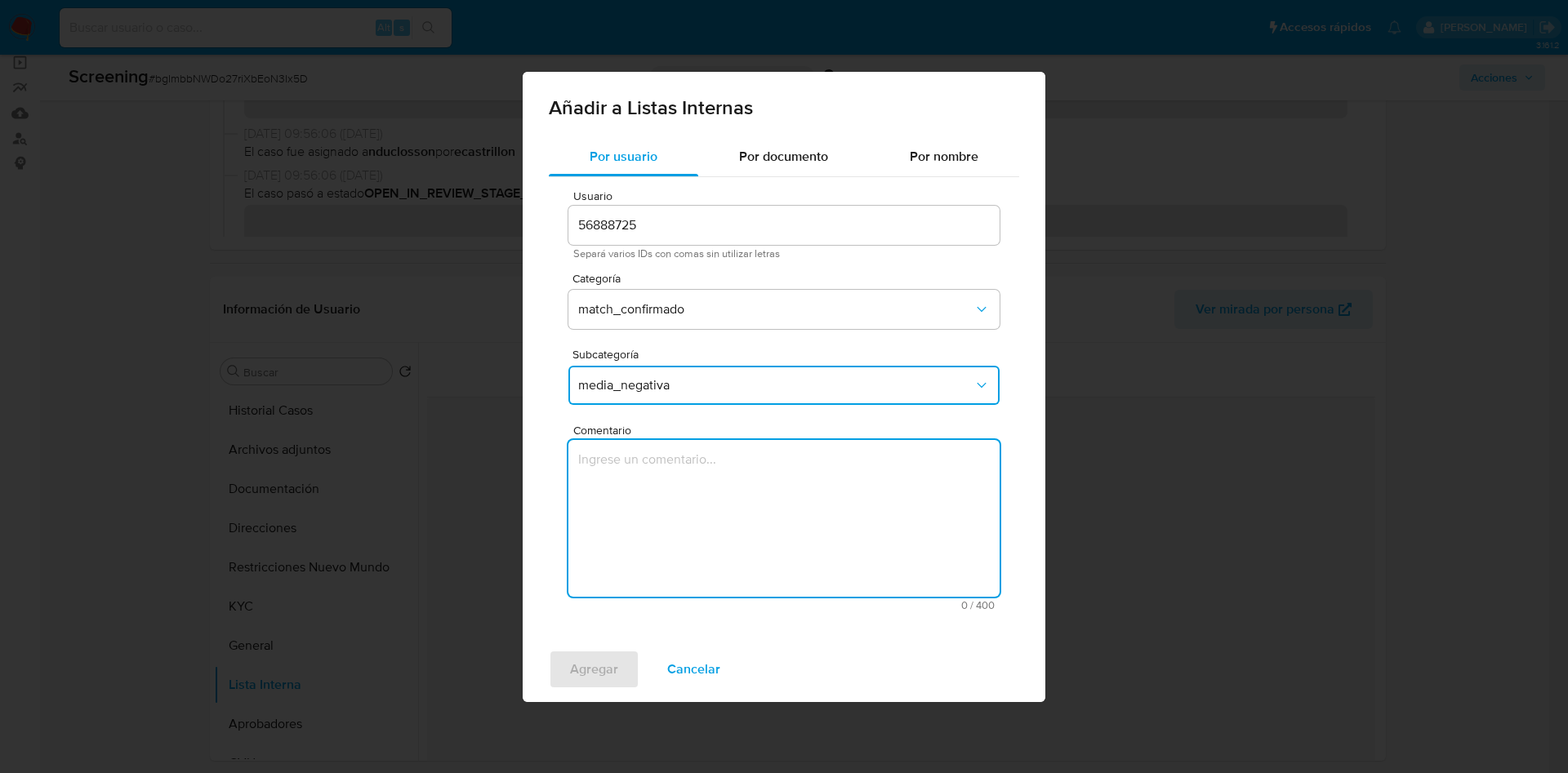
click at [673, 456] on textarea "Comentario" at bounding box center [784, 518] width 431 height 157
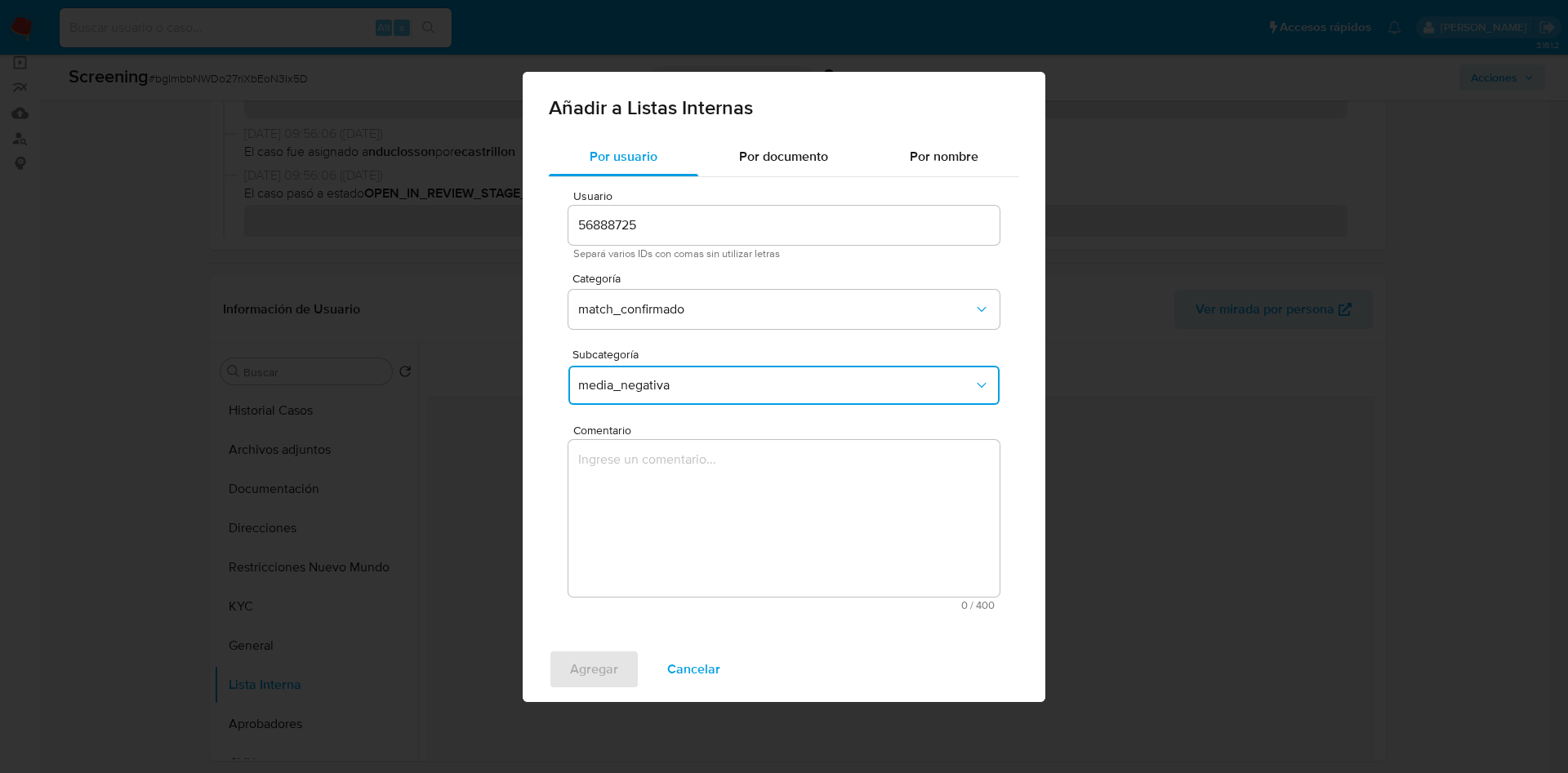
click at [561, 411] on div "Usuario 56888725 Separá varios IDs con comas sin utilizar letras Categoría matc…" at bounding box center [784, 400] width 471 height 447
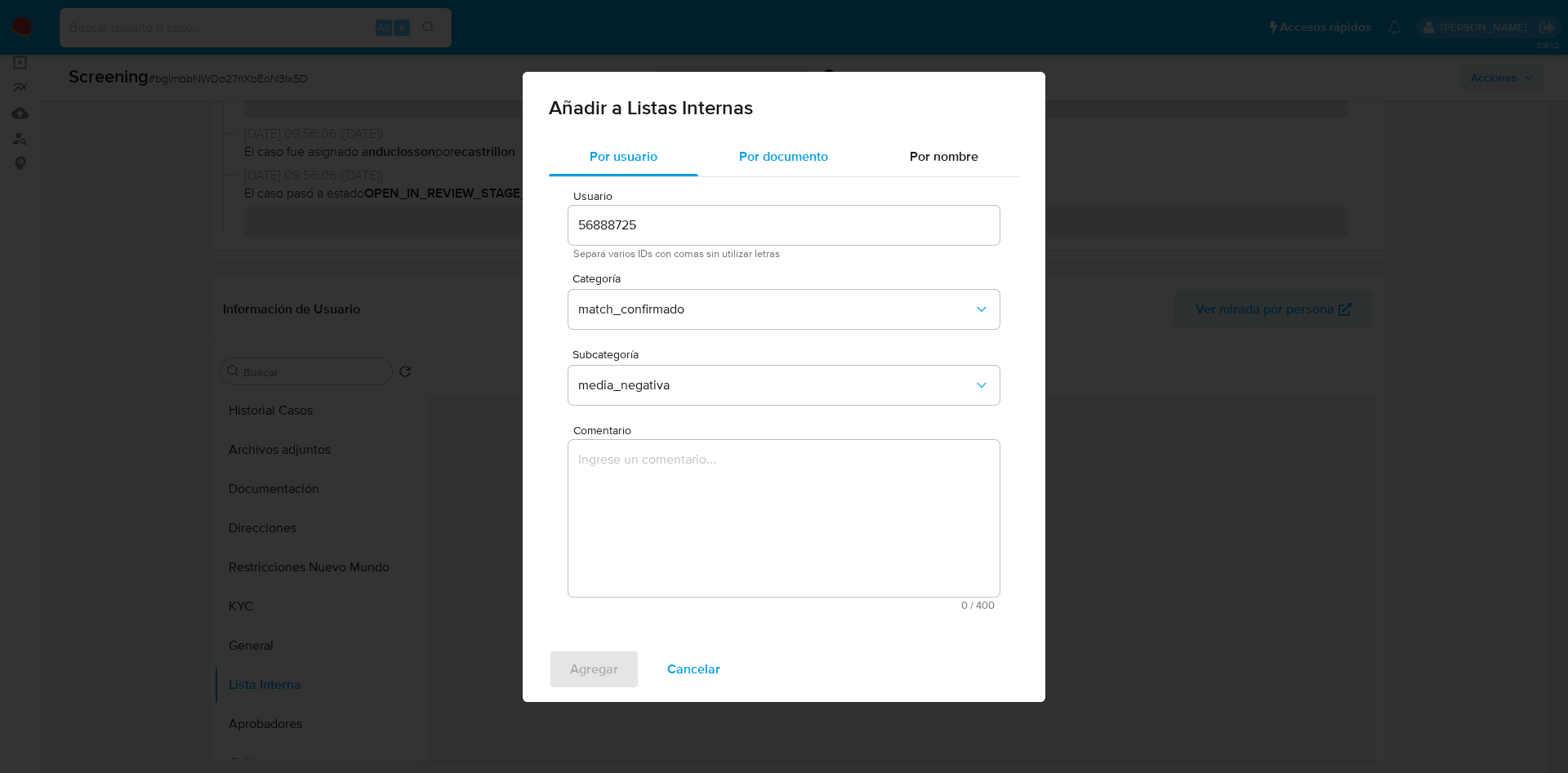
click at [728, 159] on div "Por documento" at bounding box center [784, 157] width 170 height 39
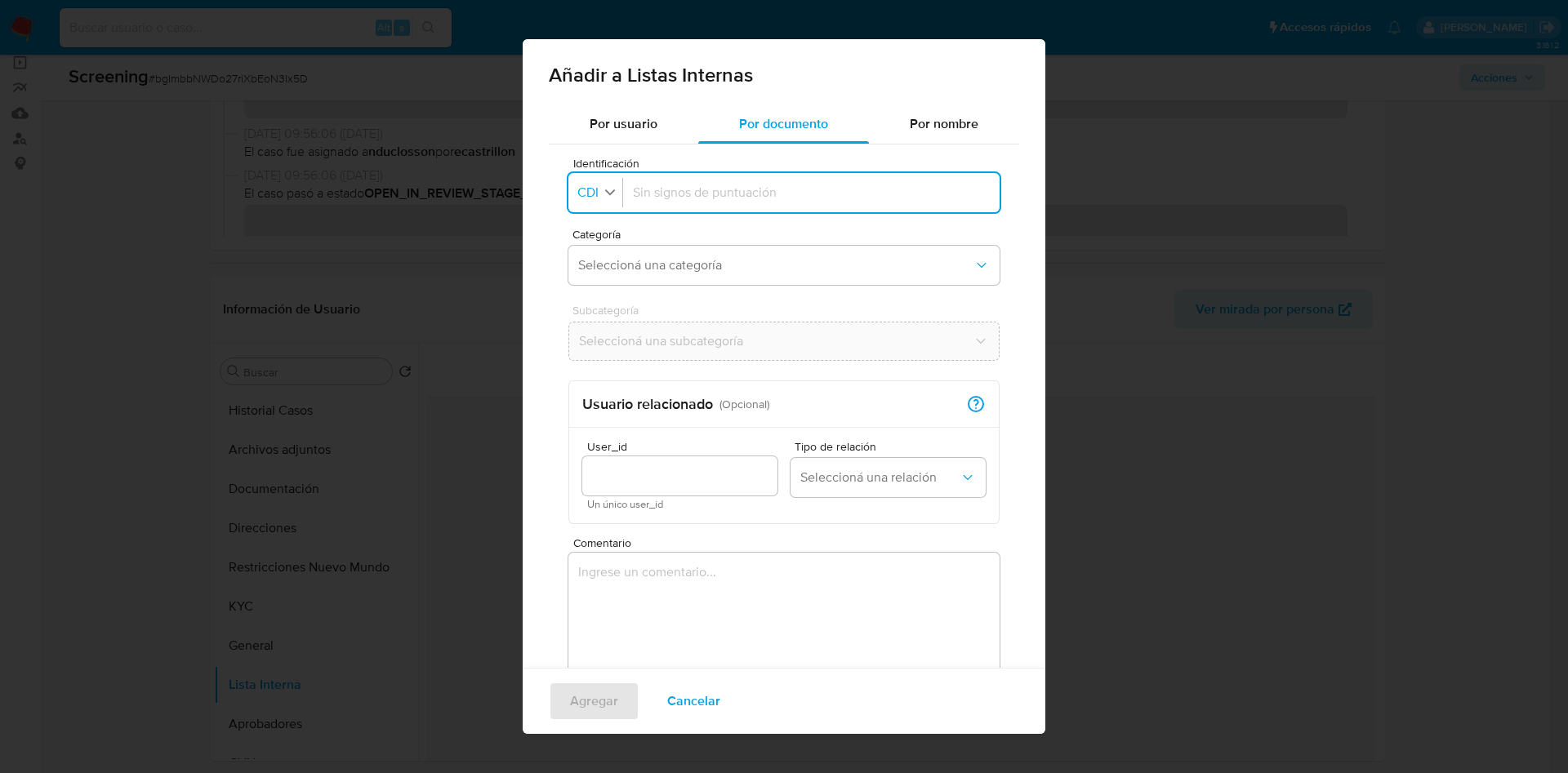
click at [585, 196] on span "CDI" at bounding box center [588, 192] width 24 height 16
click at [598, 271] on span "CUIL" at bounding box center [592, 263] width 28 height 16
click at [629, 260] on span "Seleccioná una categoría" at bounding box center [775, 265] width 396 height 16
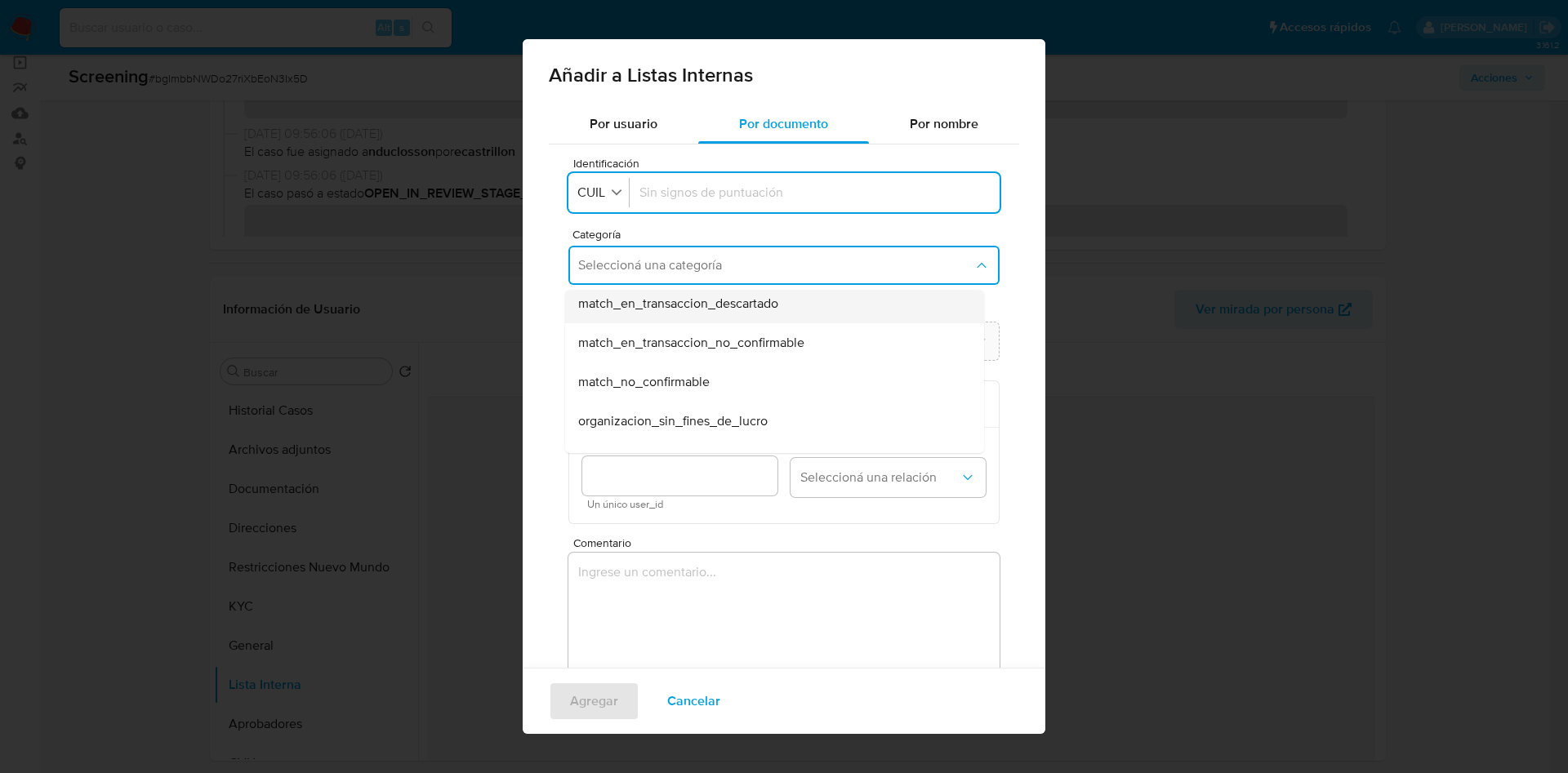
scroll to position [368, 0]
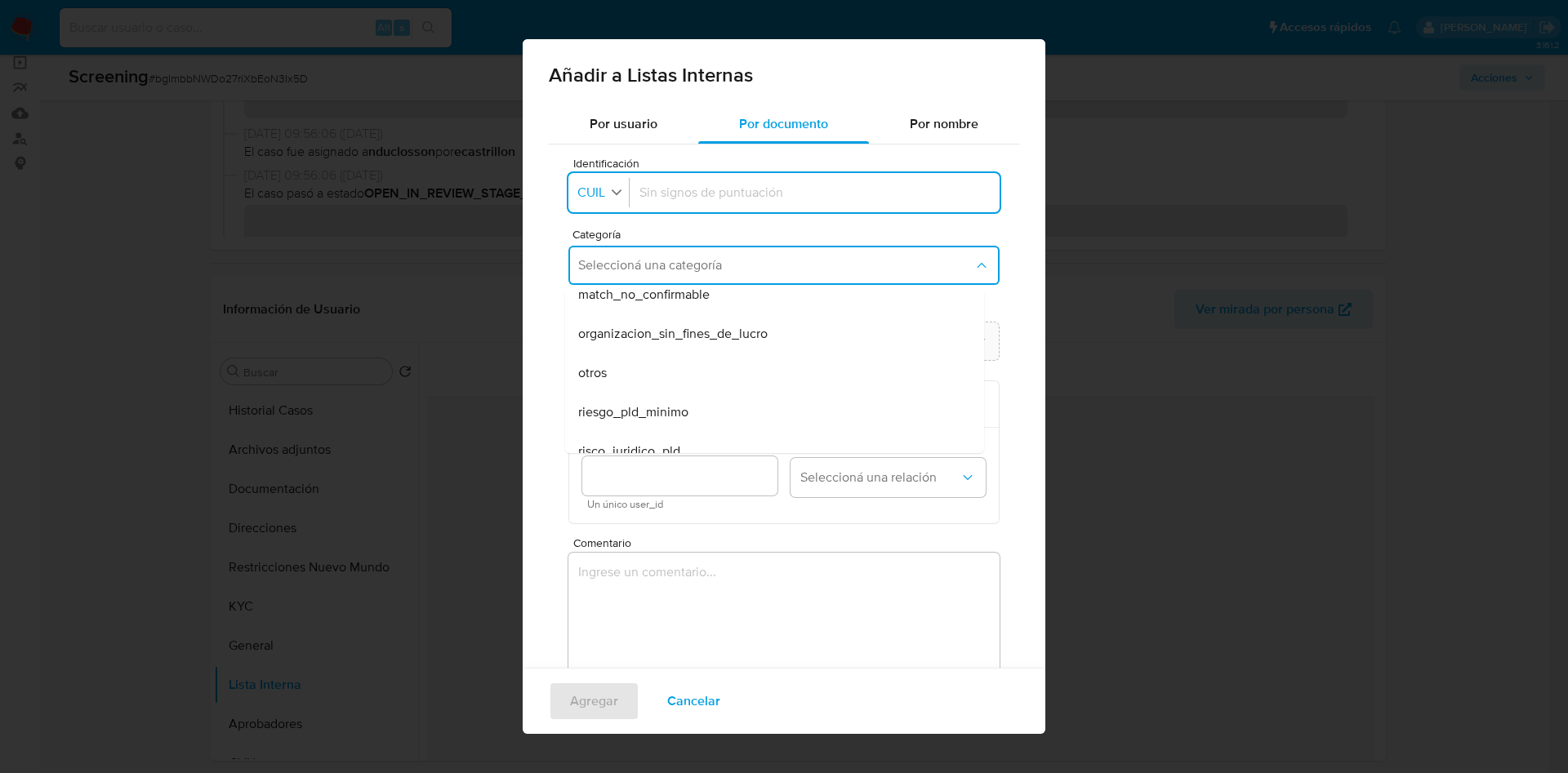
click at [605, 193] on span "CUIL" at bounding box center [591, 192] width 31 height 16
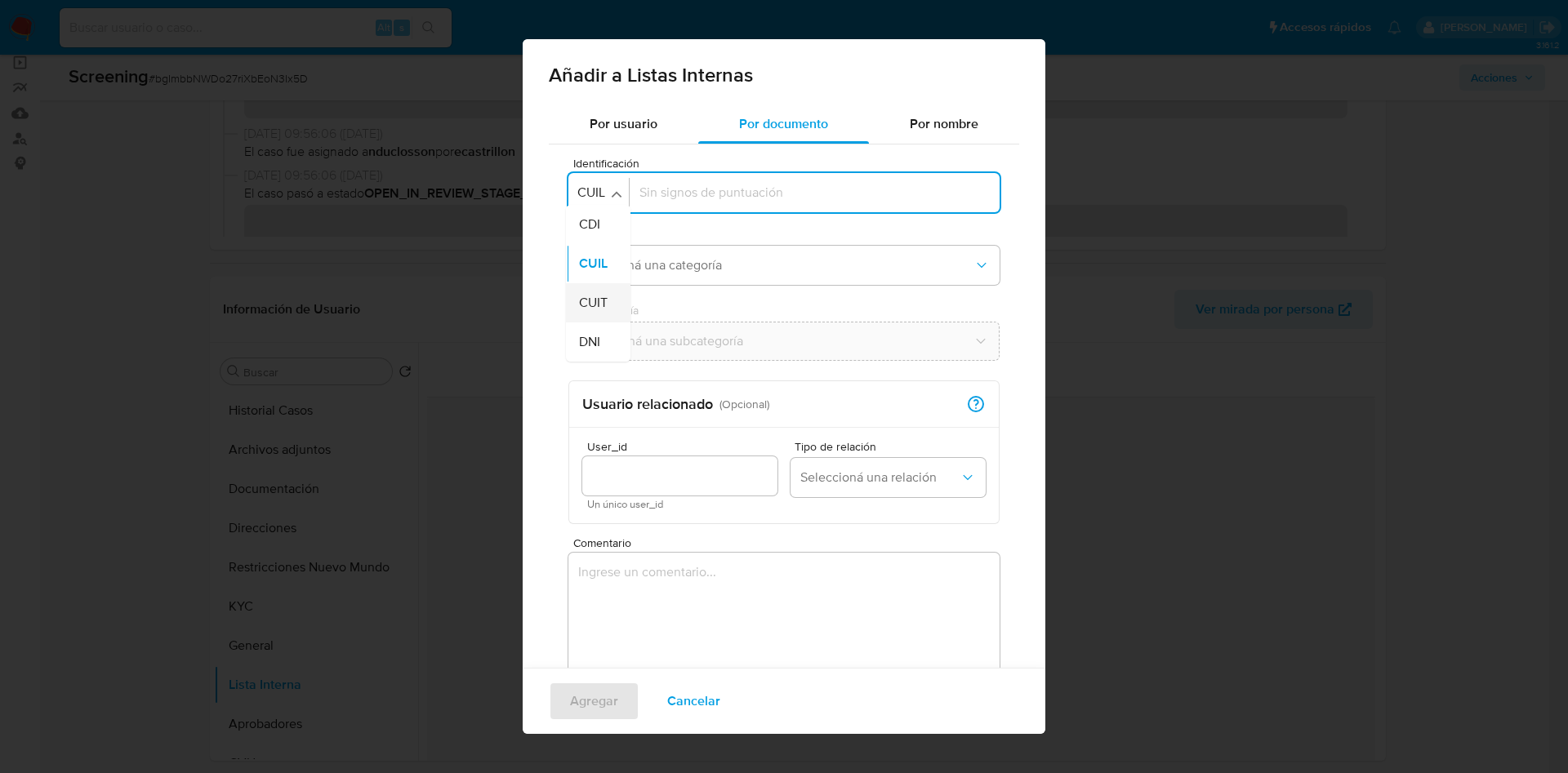
click at [596, 295] on span "CUIT" at bounding box center [593, 303] width 29 height 16
click at [754, 190] on input "Identificación" at bounding box center [815, 192] width 349 height 18
click at [739, 223] on div "Identificación Identificación CUIT 20140179982 Categoría Seleccioná una categor…" at bounding box center [784, 440] width 471 height 592
click at [744, 196] on input "20140179982" at bounding box center [815, 192] width 349 height 18
type input "20140179982"
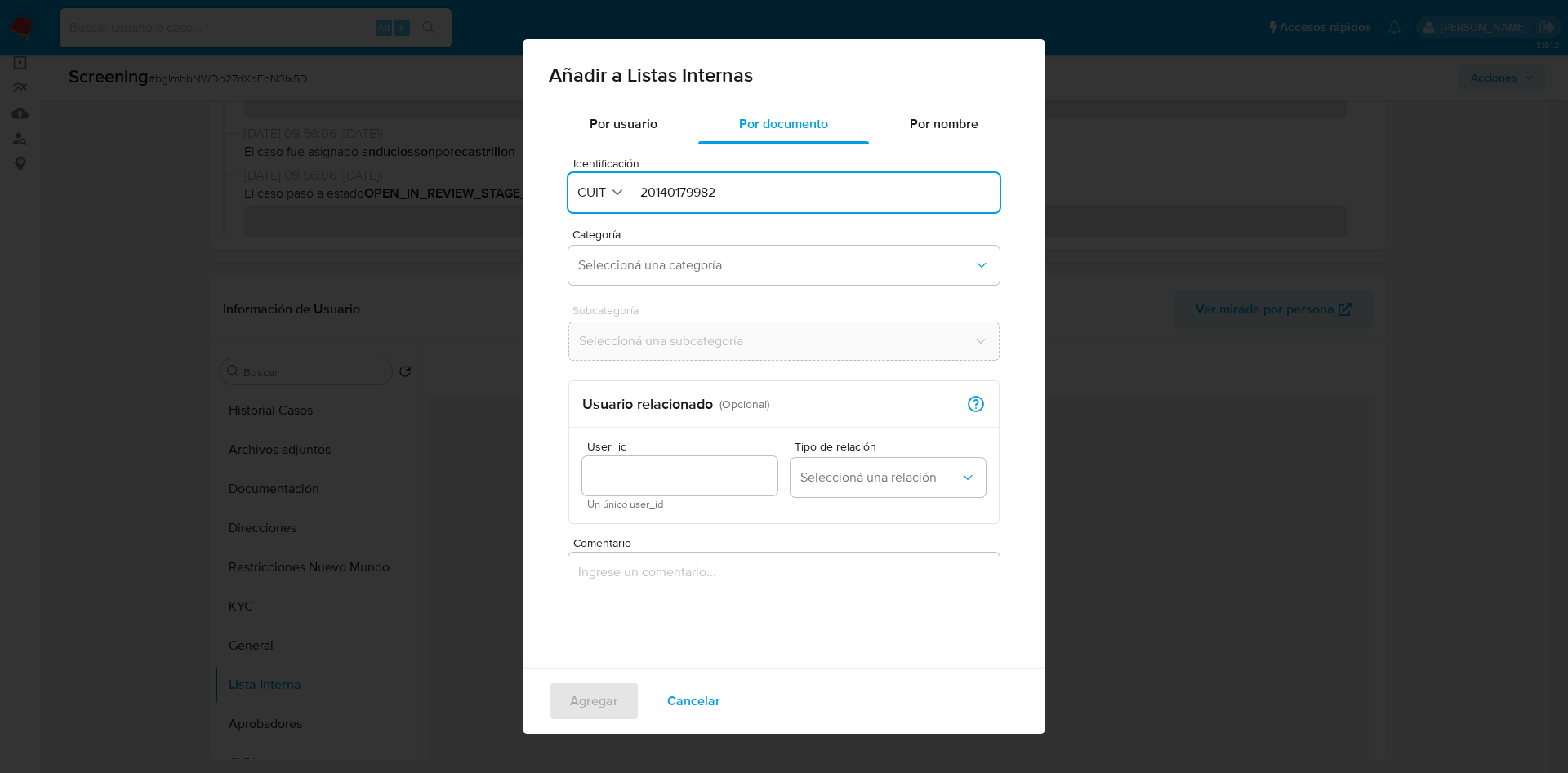
click at [757, 223] on div "Identificación Identificación CUIT 20140179982 Categoría Seleccioná una categor…" at bounding box center [784, 440] width 471 height 592
click at [746, 278] on button "Seleccioná una categoría" at bounding box center [784, 265] width 431 height 39
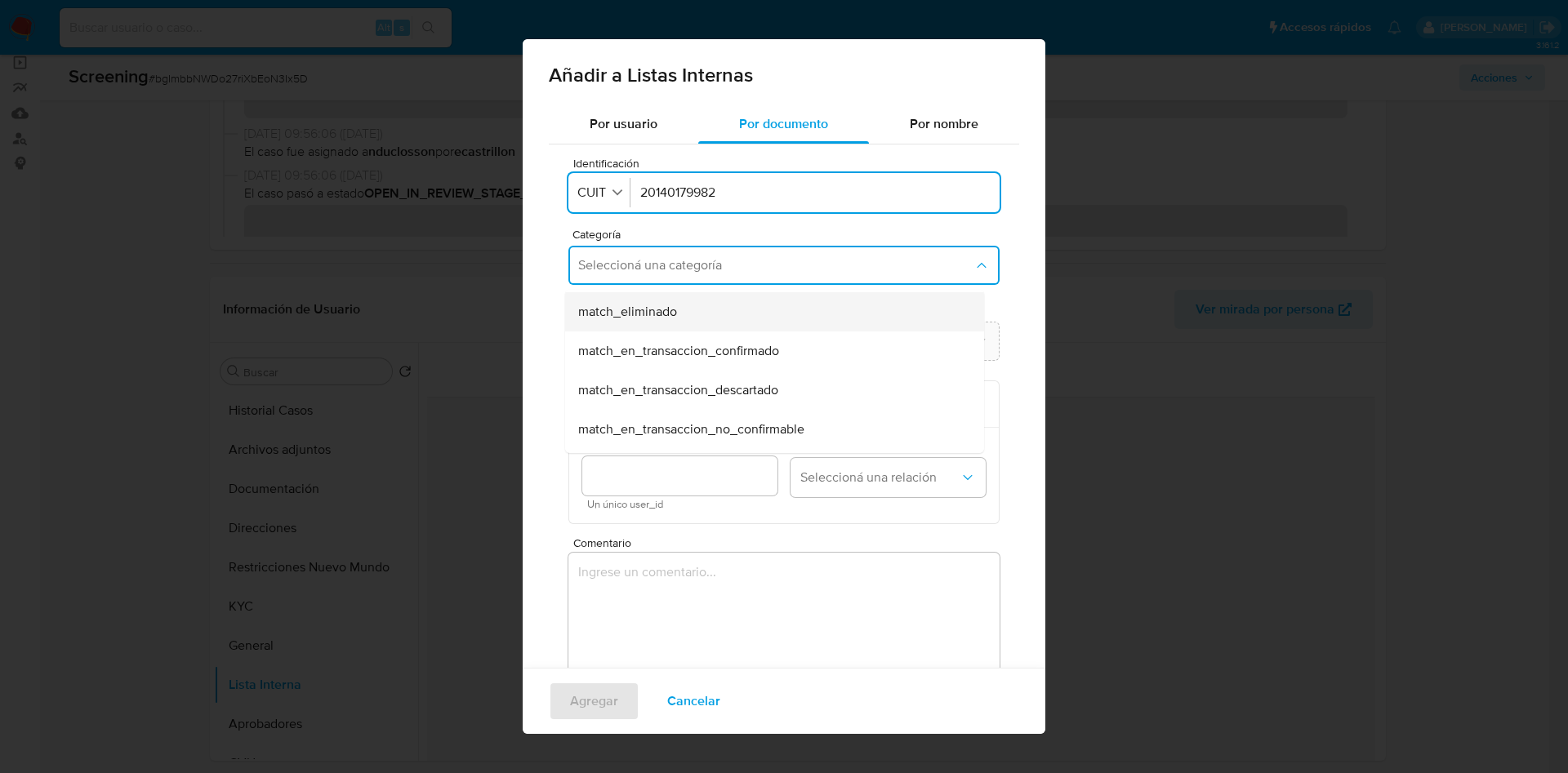
scroll to position [122, 0]
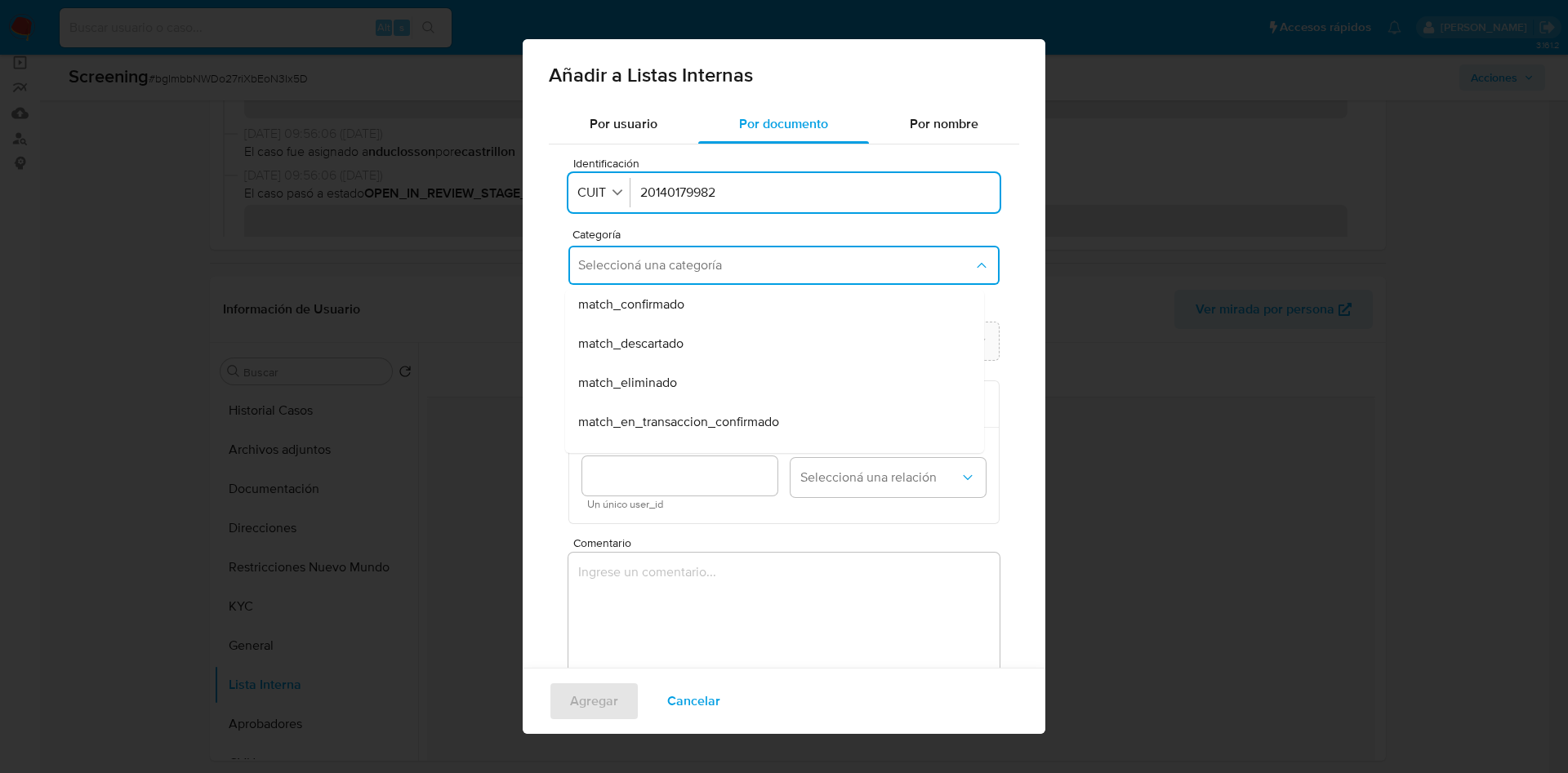
click at [655, 316] on div "match_confirmado" at bounding box center [769, 304] width 383 height 39
click at [649, 330] on button "Seleccioná una subcategoría" at bounding box center [784, 341] width 431 height 39
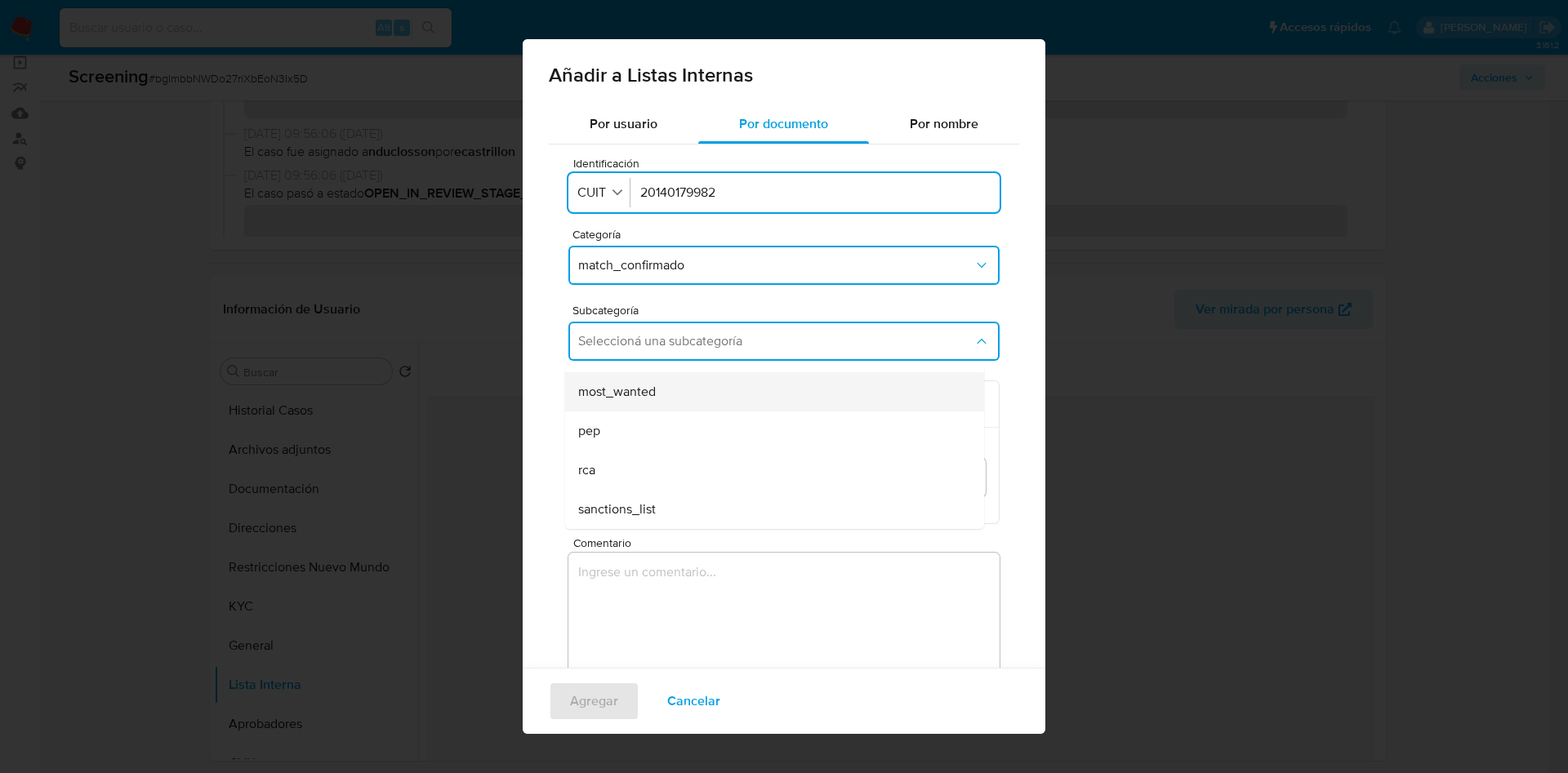
scroll to position [0, 0]
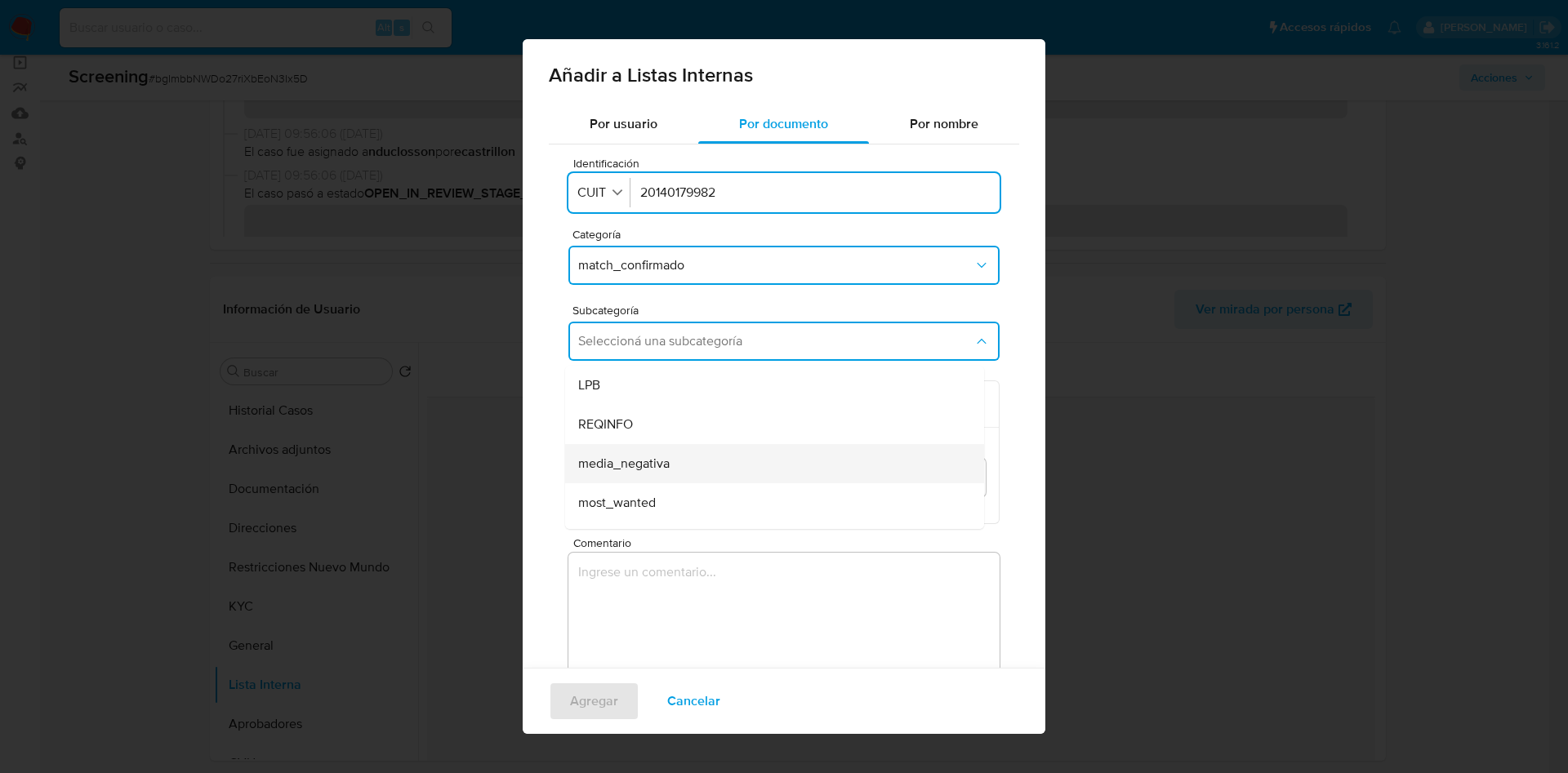
click at [660, 459] on span "media_negativa" at bounding box center [623, 463] width 91 height 16
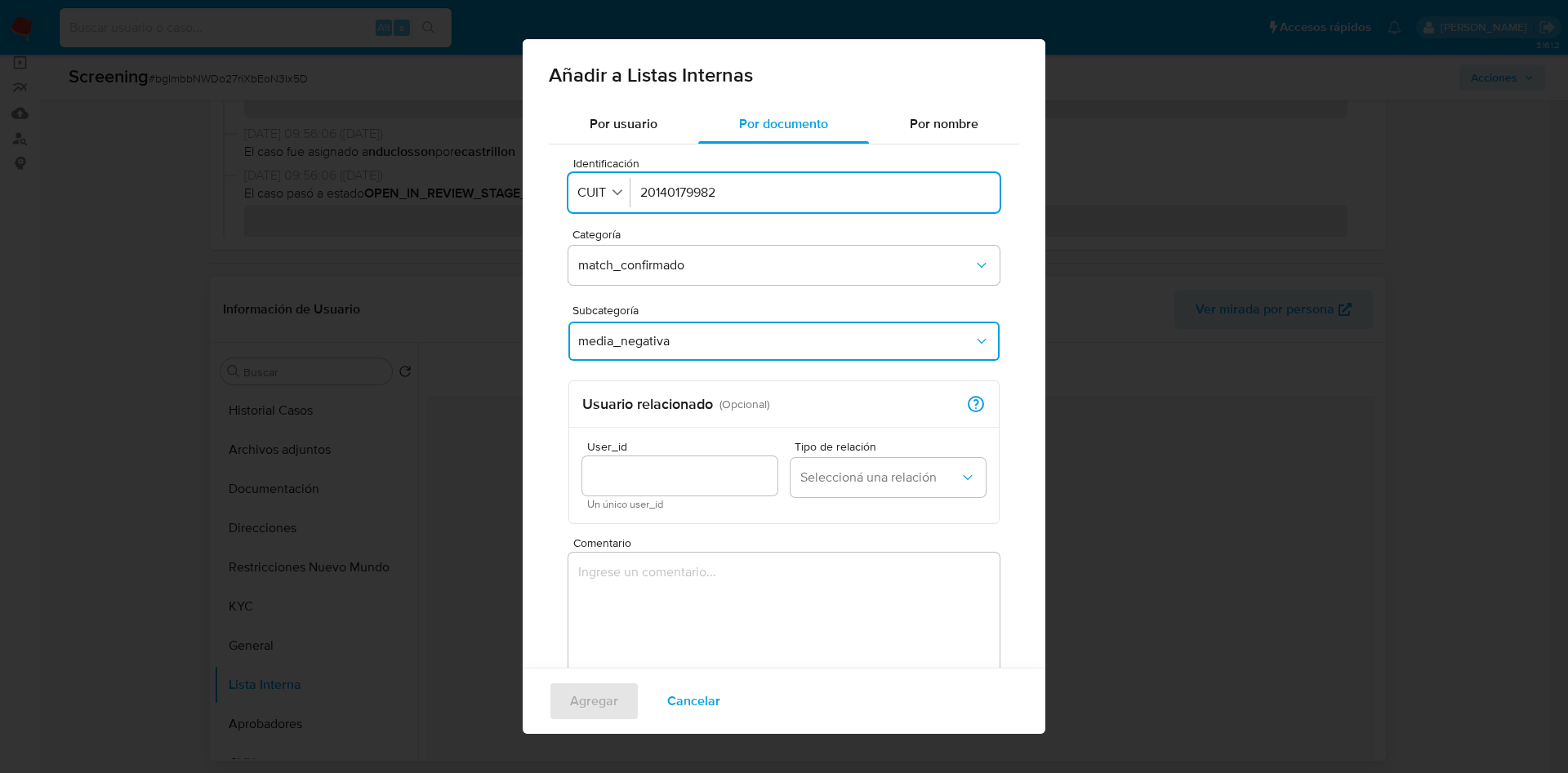
click at [703, 589] on textarea "Comentario" at bounding box center [784, 631] width 431 height 157
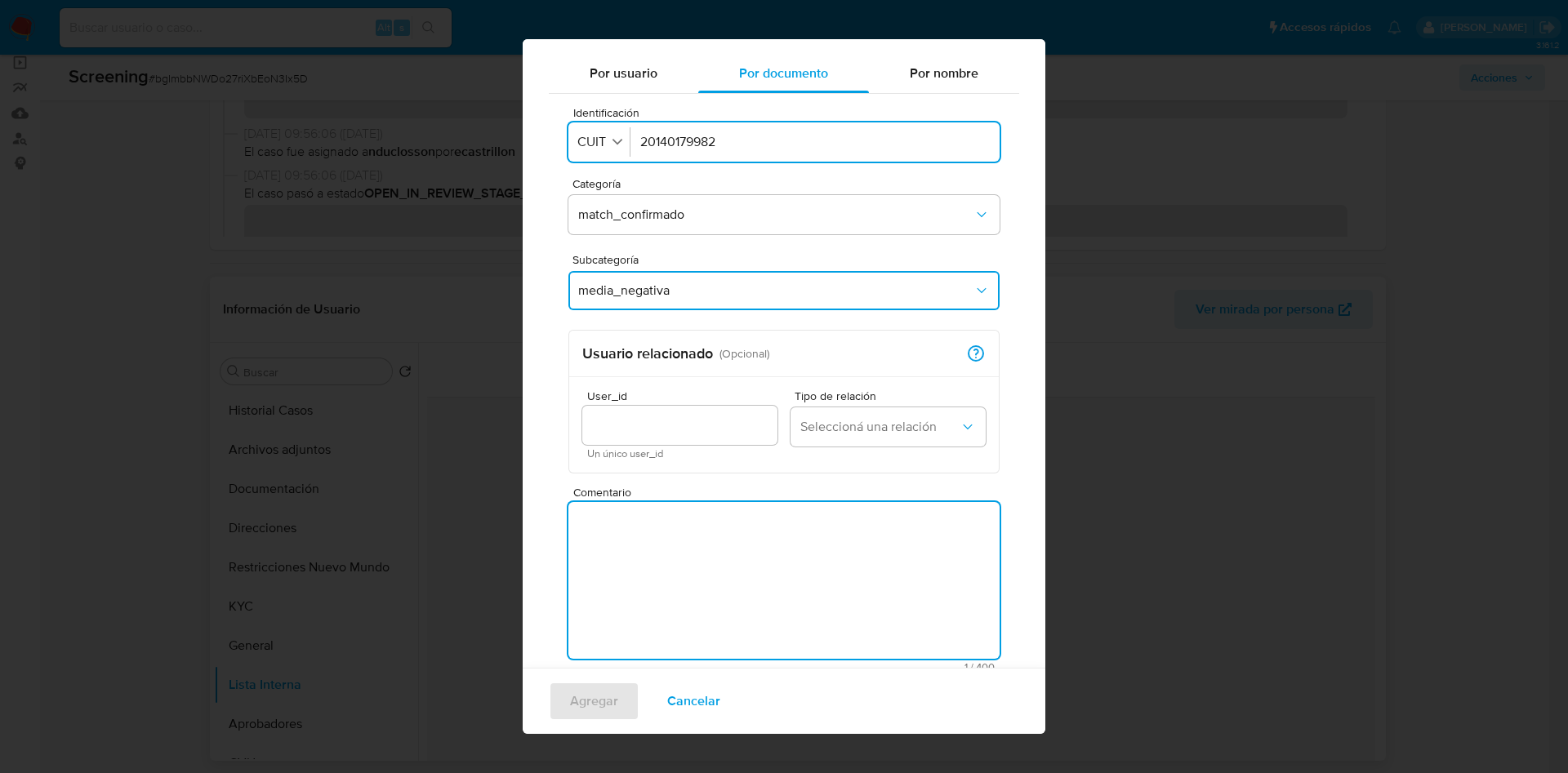
scroll to position [68, 0]
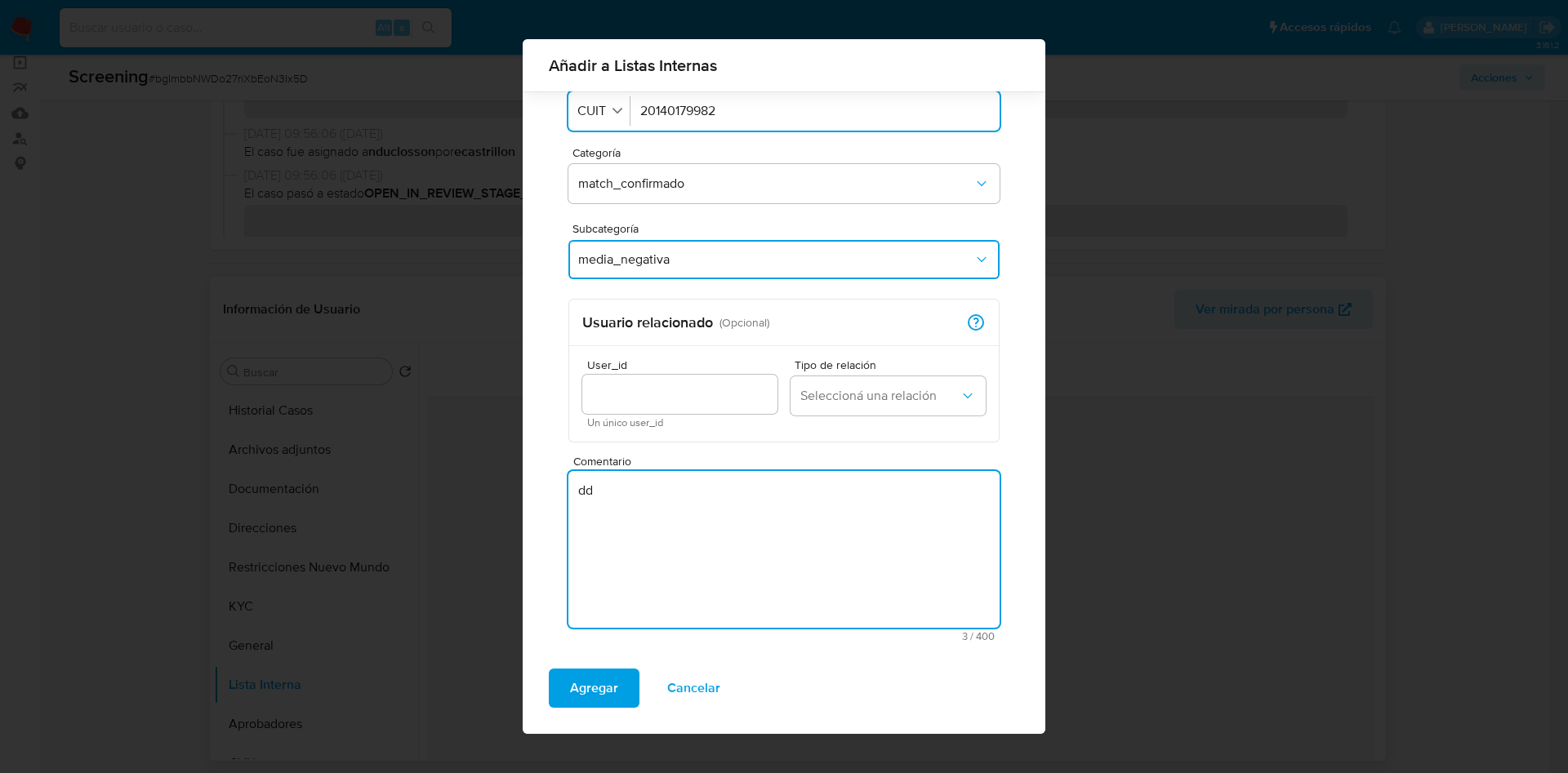
type textarea "d"
type textarea "."
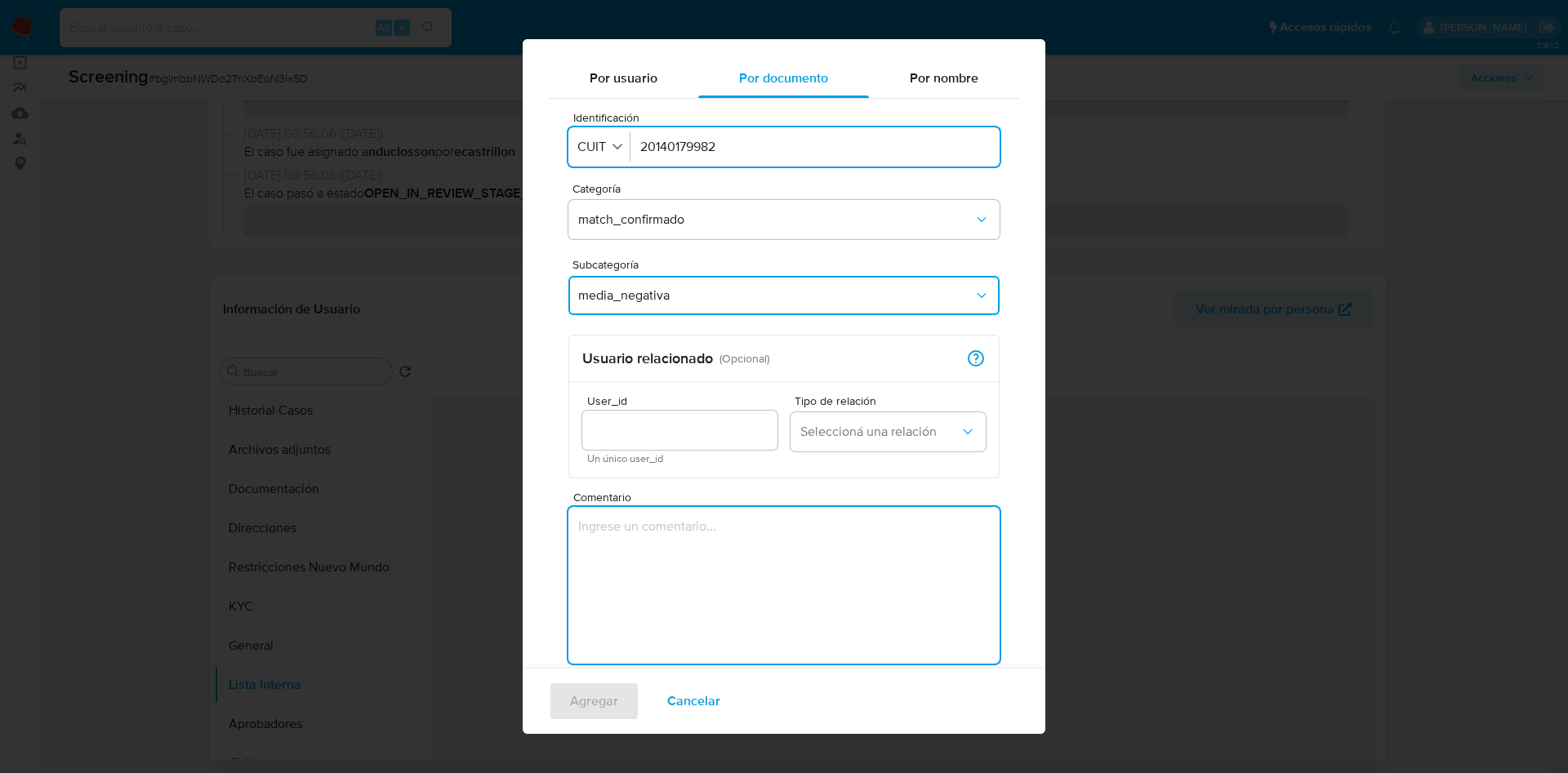
scroll to position [13, 0]
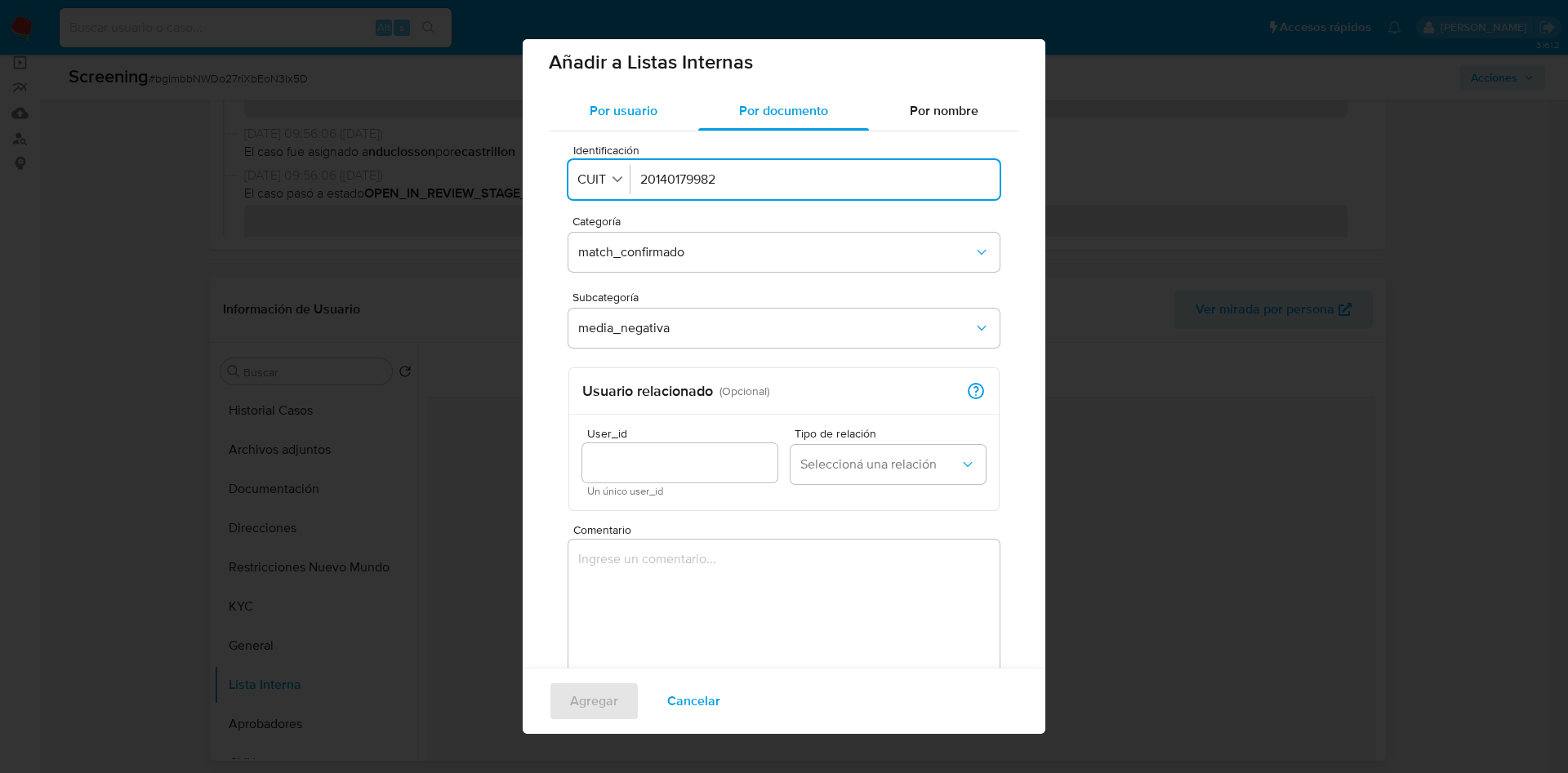
click at [618, 117] on span "Por usuario" at bounding box center [623, 110] width 67 height 19
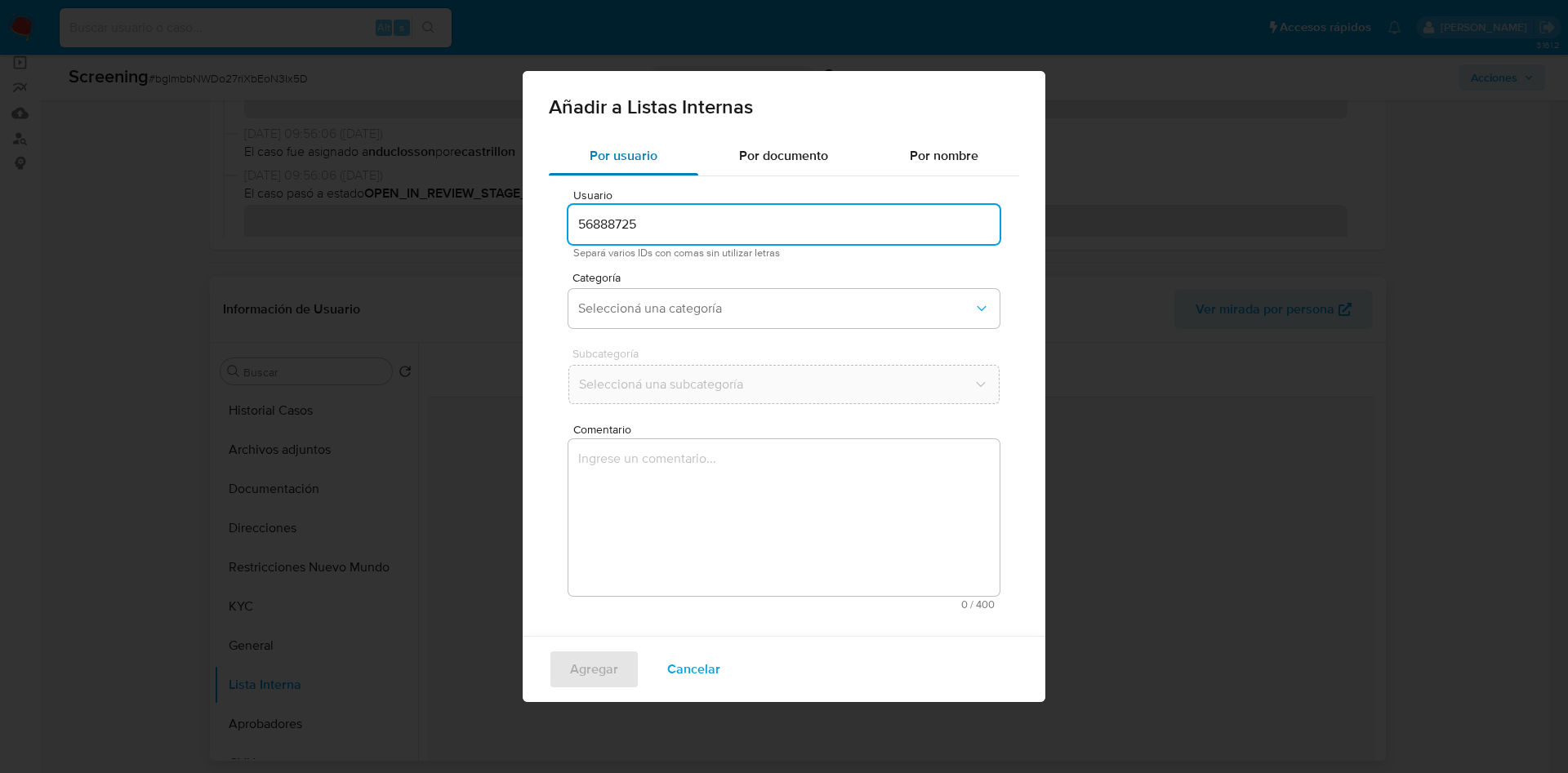
scroll to position [0, 0]
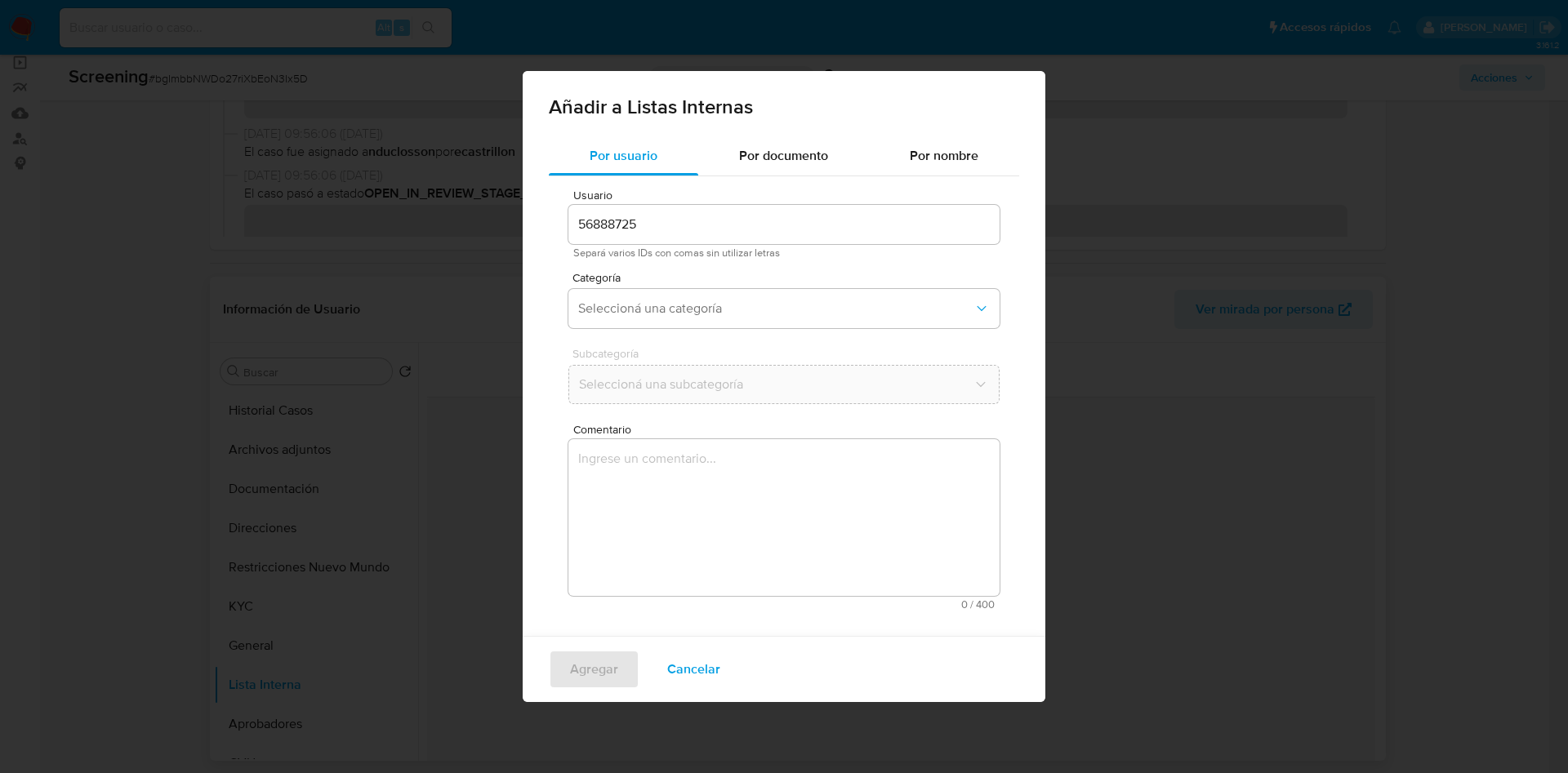
click at [531, 270] on div "Por usuario Por documento Por nombre Usuario 56888725 Separá varios IDs con com…" at bounding box center [784, 386] width 523 height 500
click at [611, 296] on button "Seleccioná una categoría" at bounding box center [784, 309] width 431 height 39
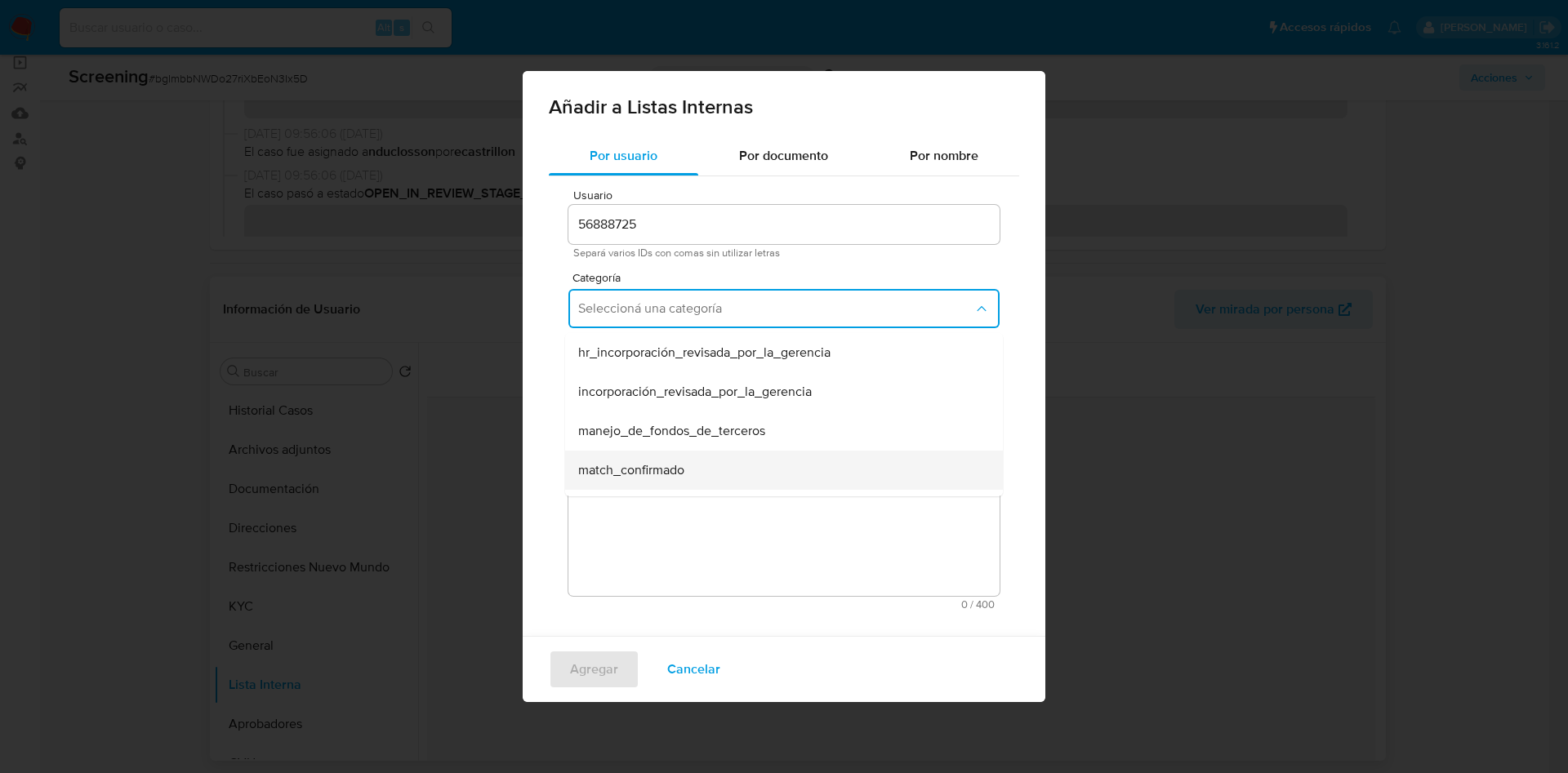
click at [644, 458] on div "match_confirmado" at bounding box center [779, 470] width 401 height 39
click at [641, 382] on span "Seleccioná una subcategoría" at bounding box center [775, 384] width 396 height 16
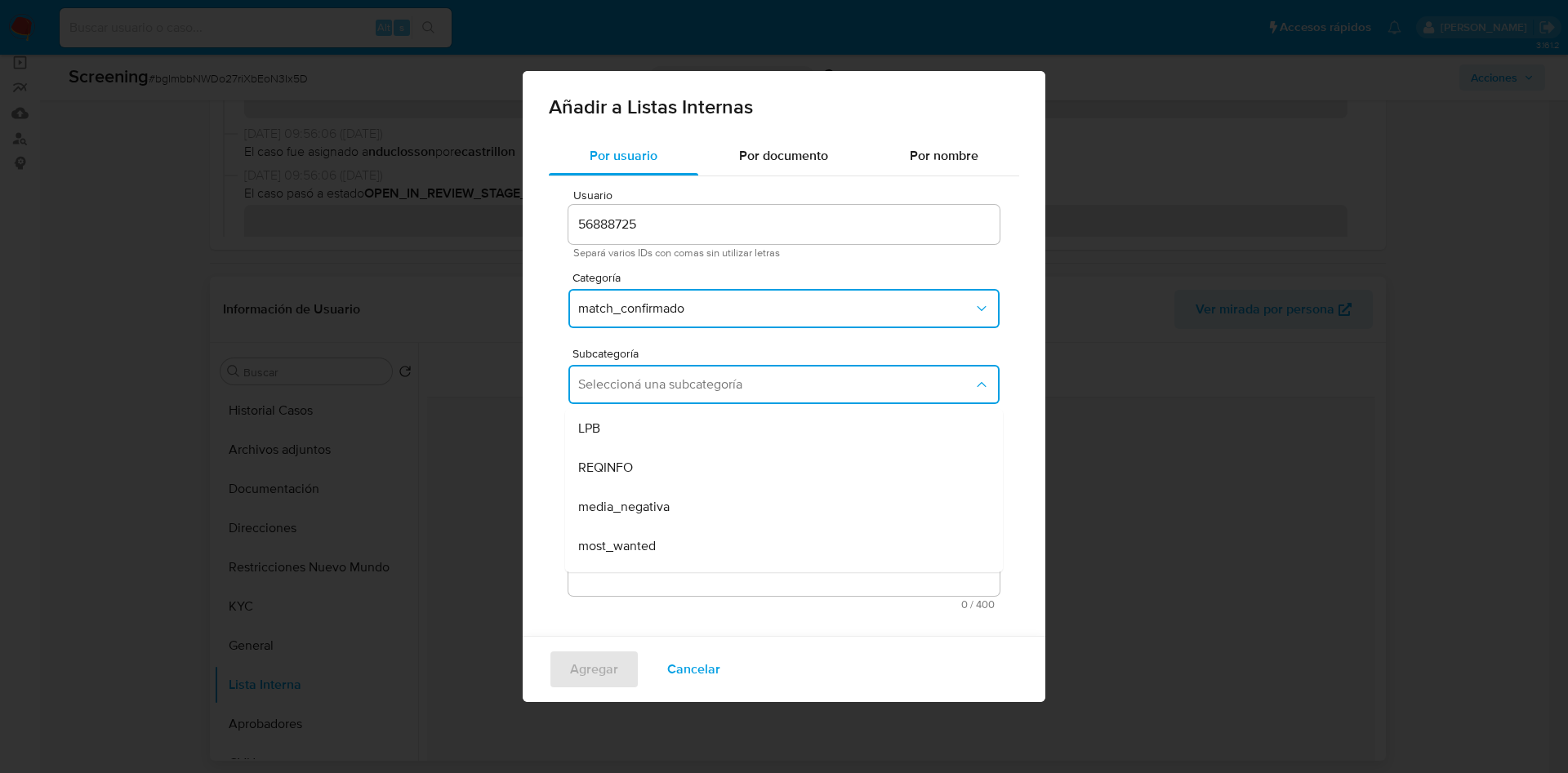
click at [660, 523] on div "media_negativa" at bounding box center [779, 507] width 401 height 39
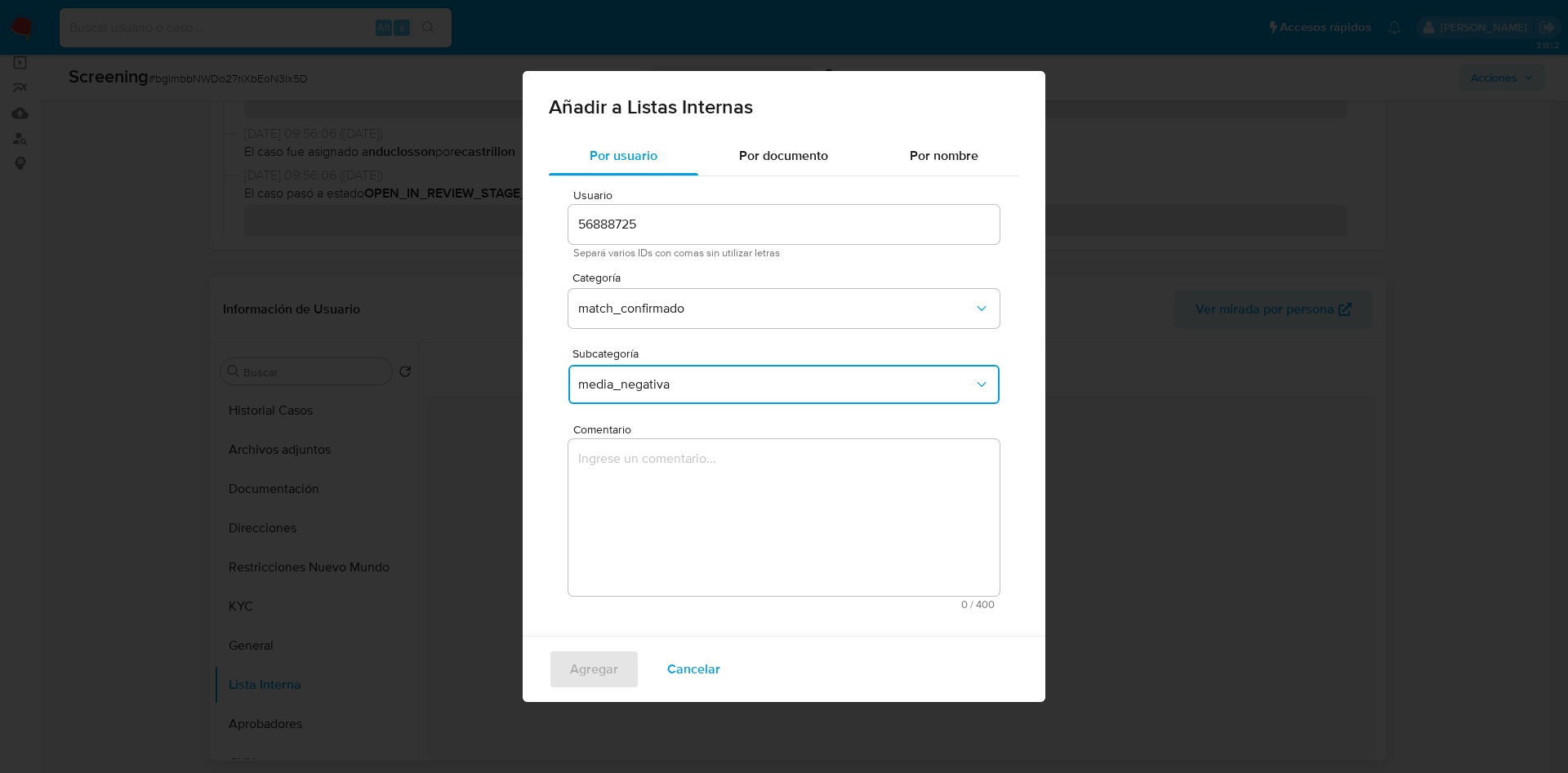
click at [660, 517] on textarea "Comentario" at bounding box center [784, 518] width 431 height 157
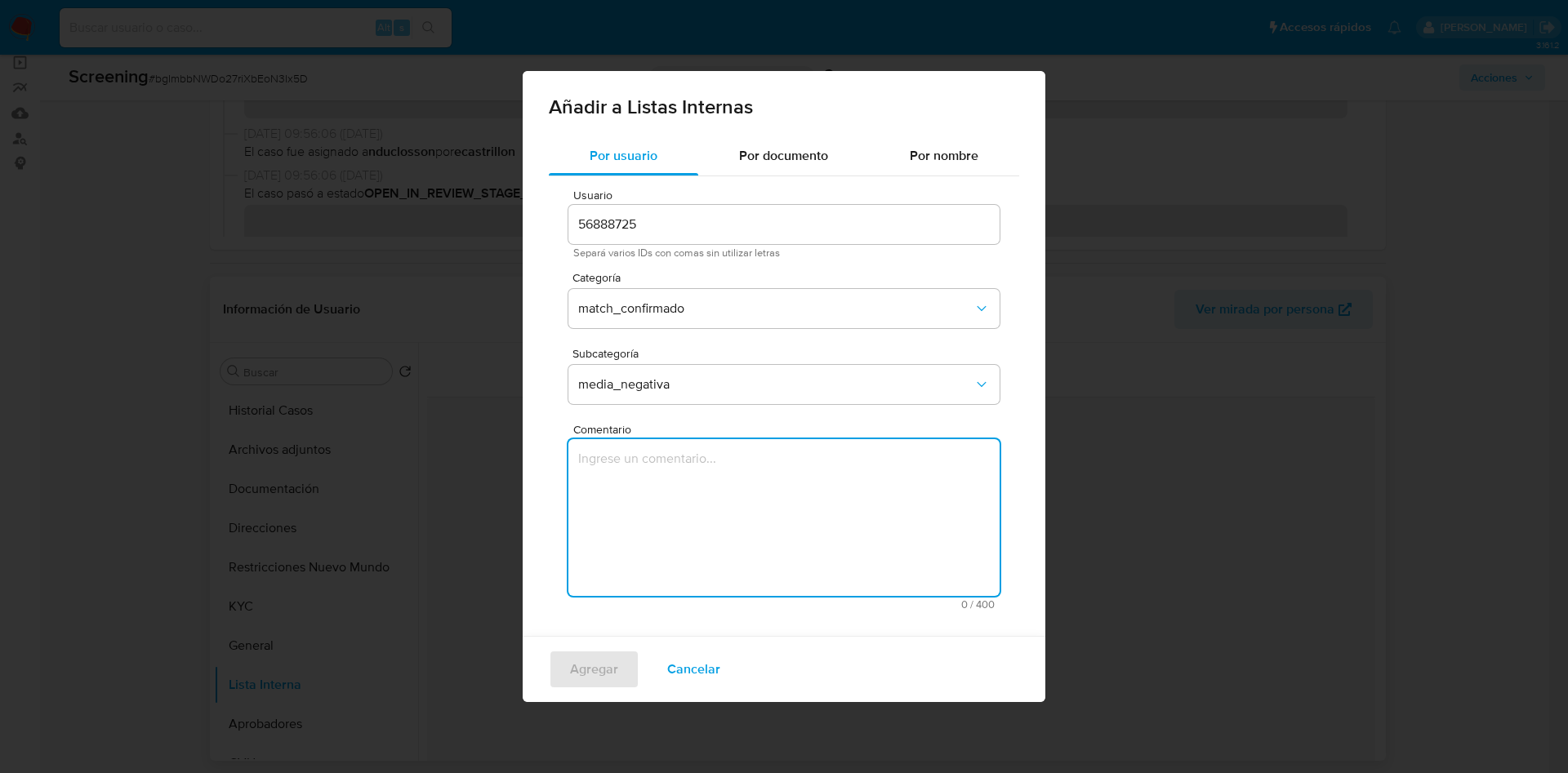
click at [628, 473] on textarea "Comentario" at bounding box center [784, 518] width 431 height 157
paste textarea "Informacion negativa en noticias periodisticas"
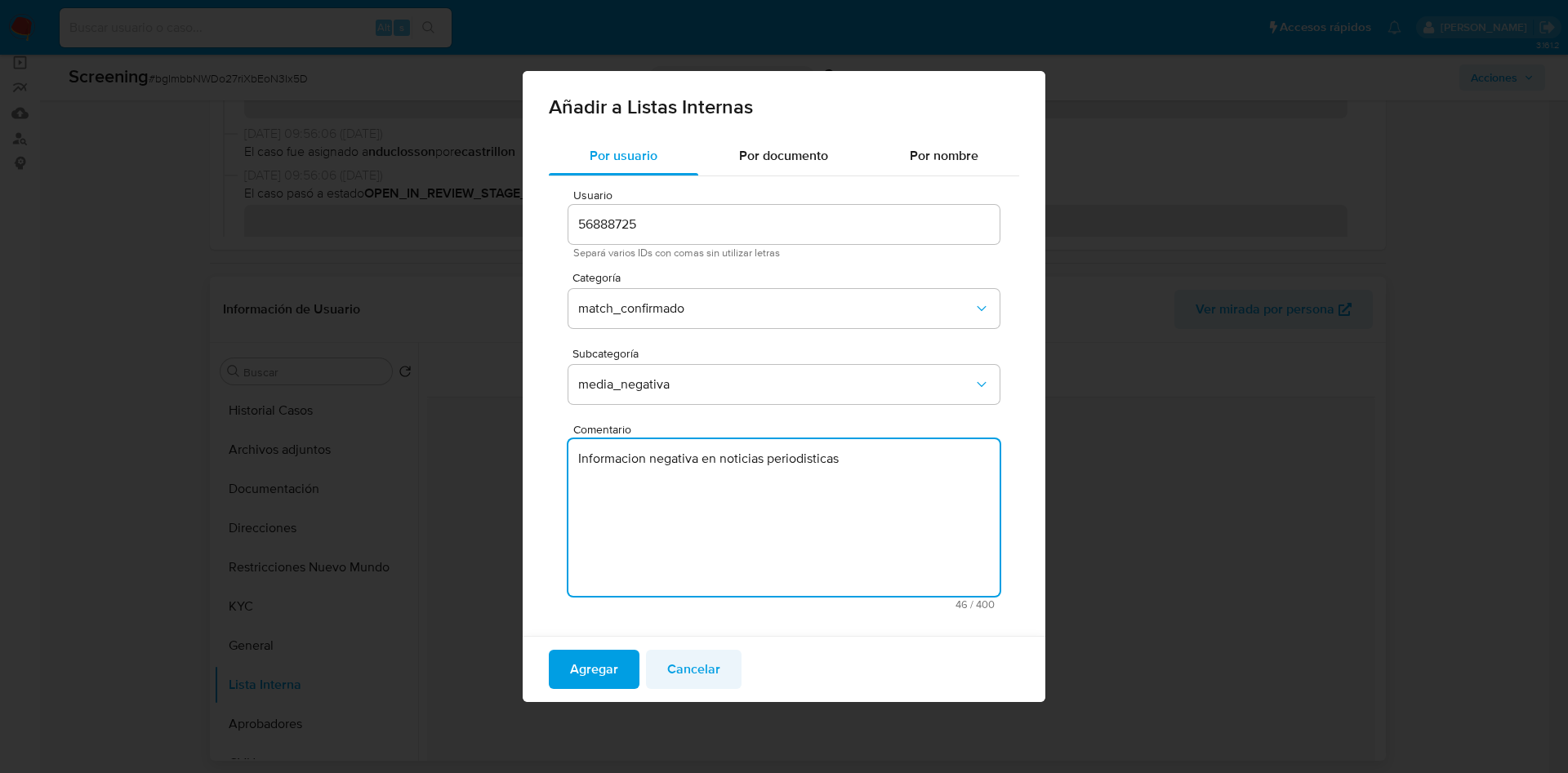
type textarea "Informacion negativa en noticias periodisticas"
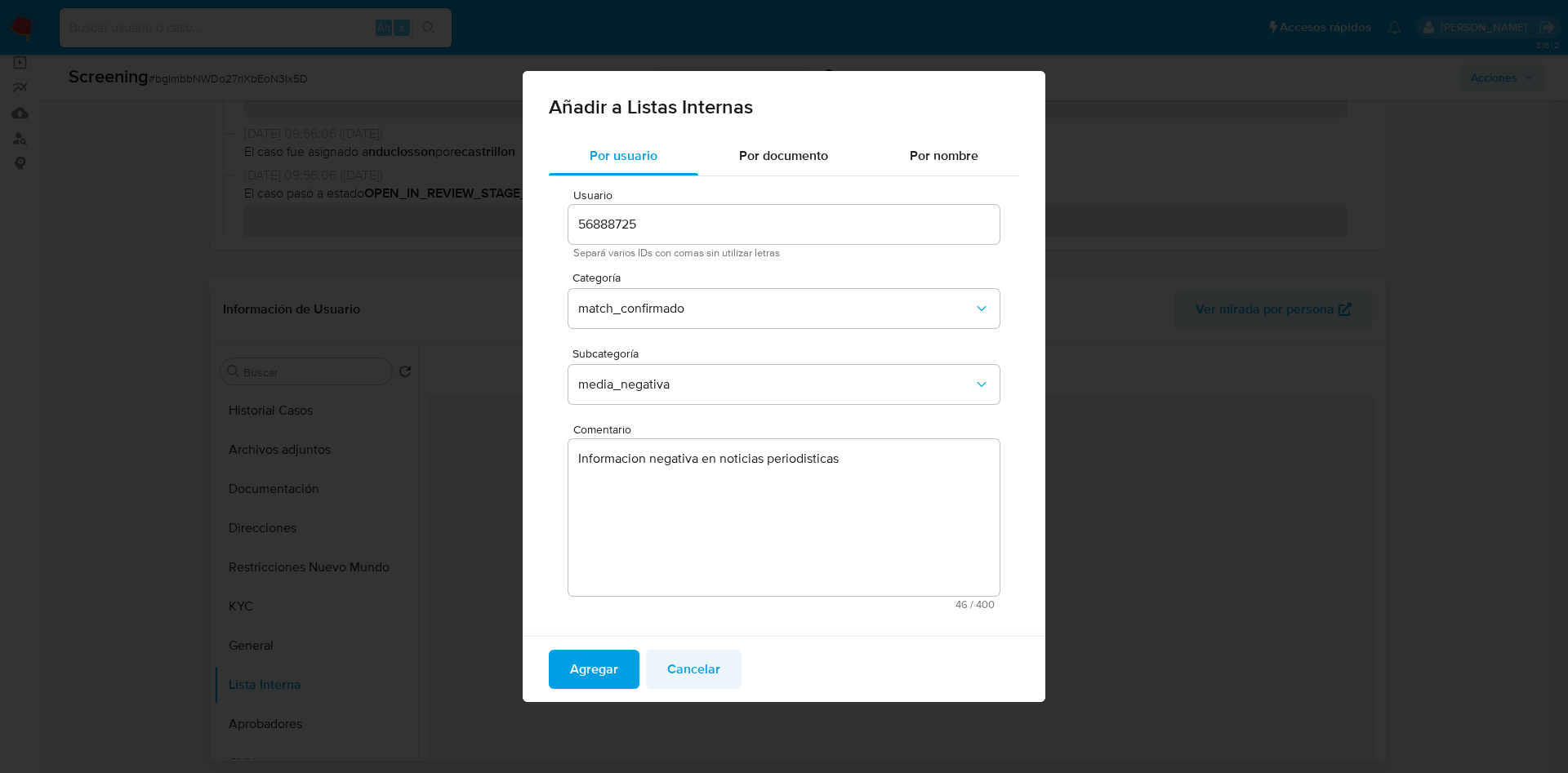
click at [698, 672] on span "Cancelar" at bounding box center [693, 669] width 53 height 36
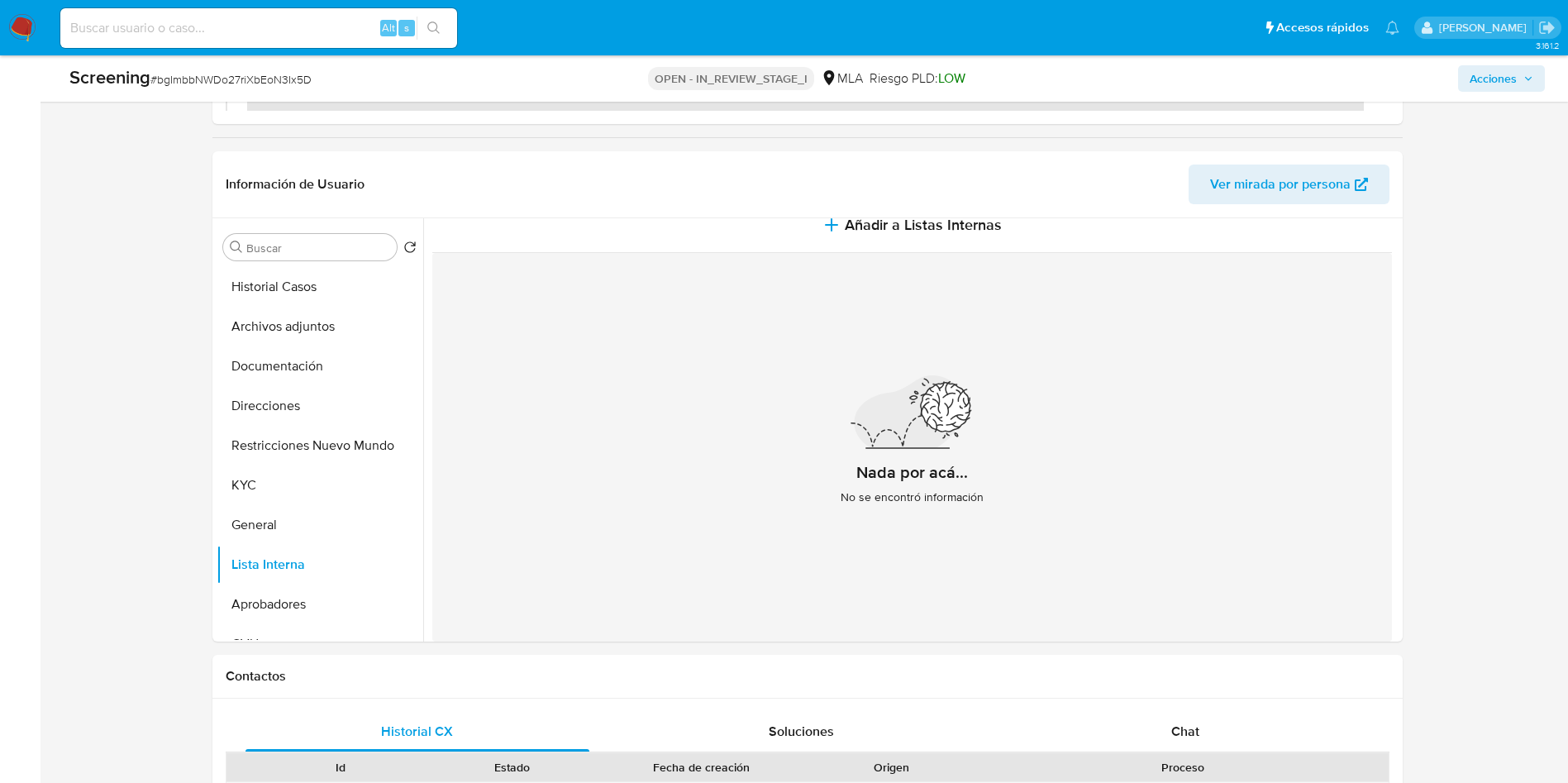
scroll to position [163, 0]
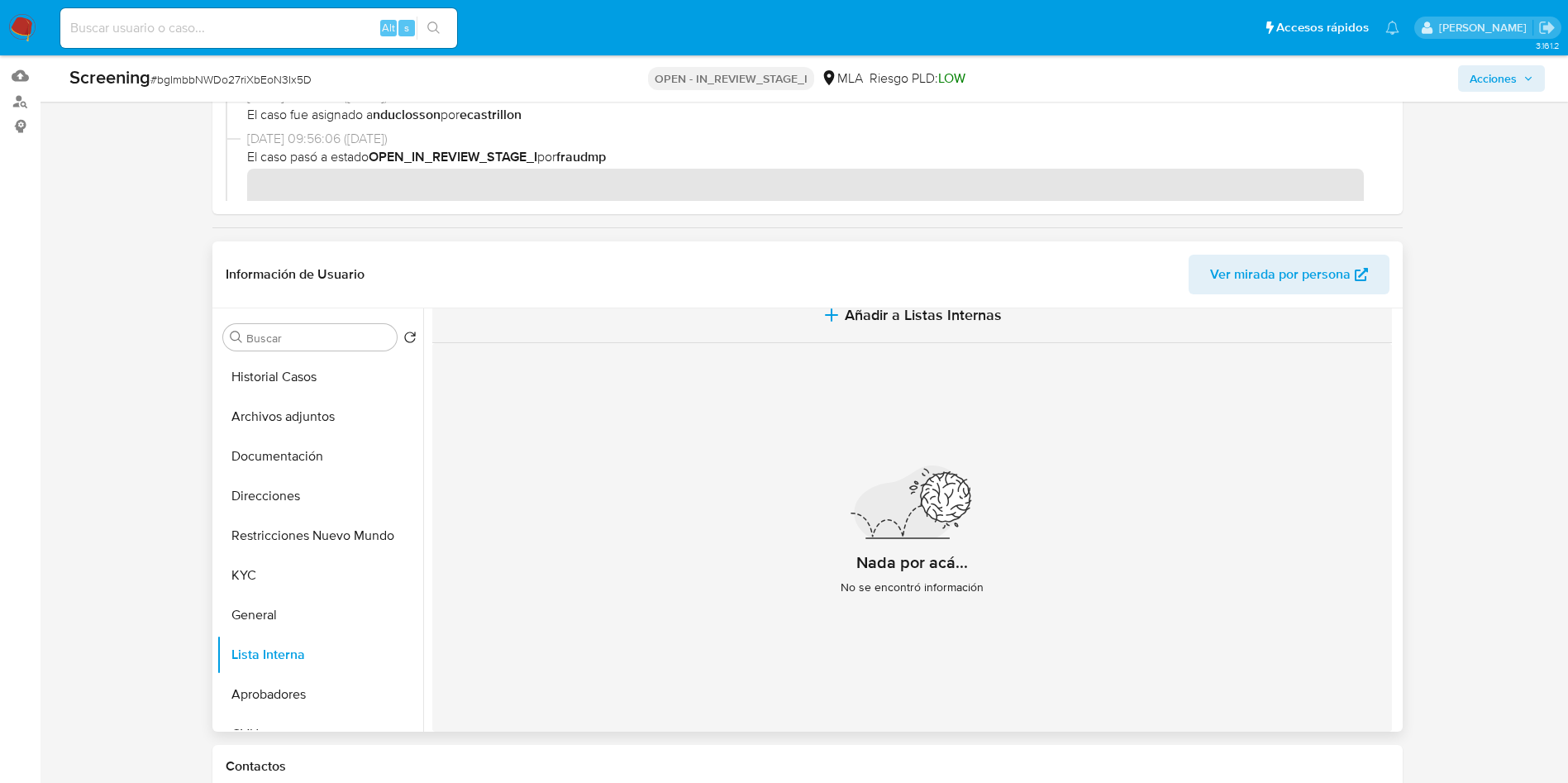
click at [855, 313] on span "Añadir a Listas Internas" at bounding box center [923, 314] width 157 height 18
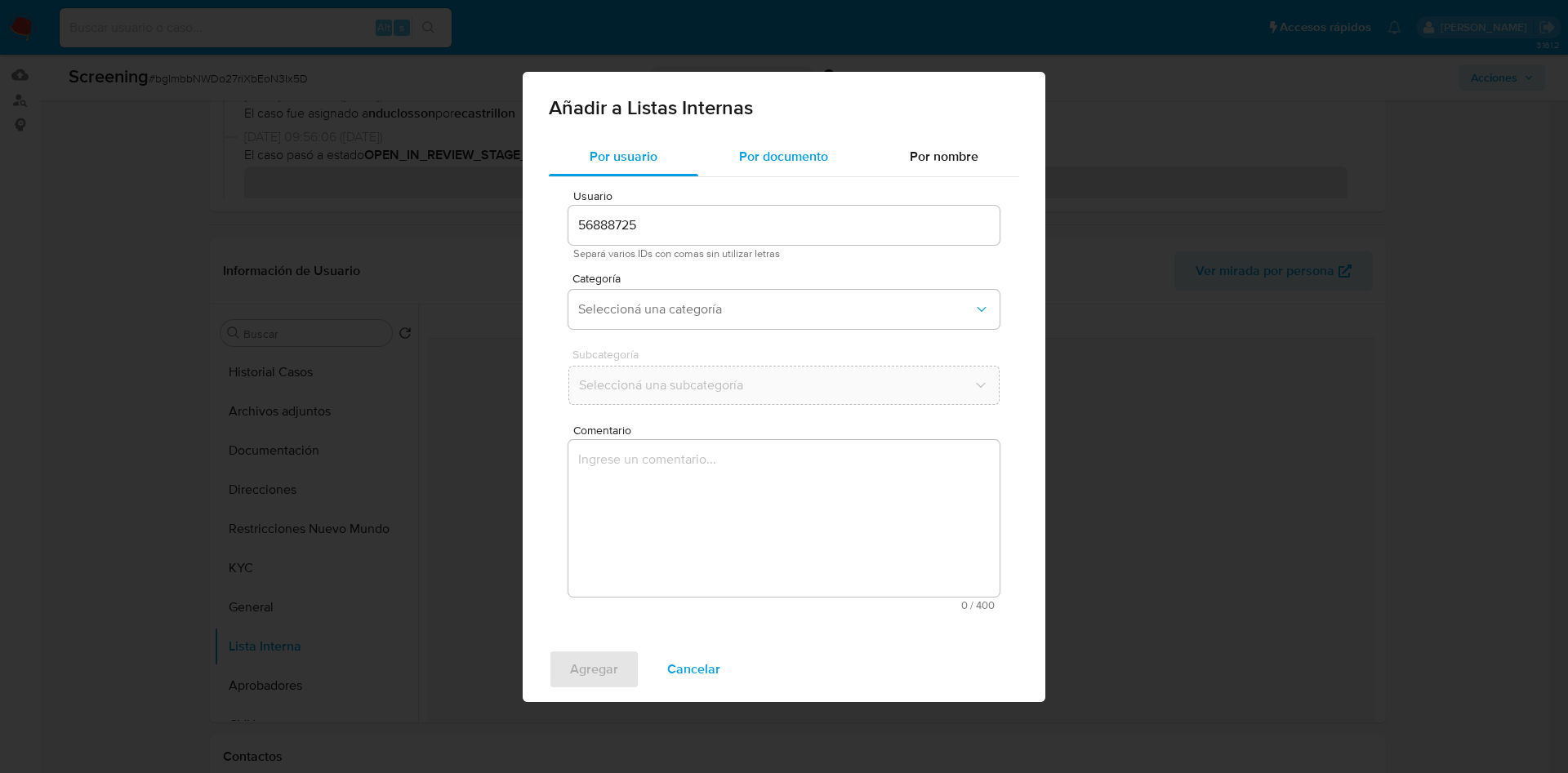
click at [756, 153] on span "Por documento" at bounding box center [784, 156] width 89 height 19
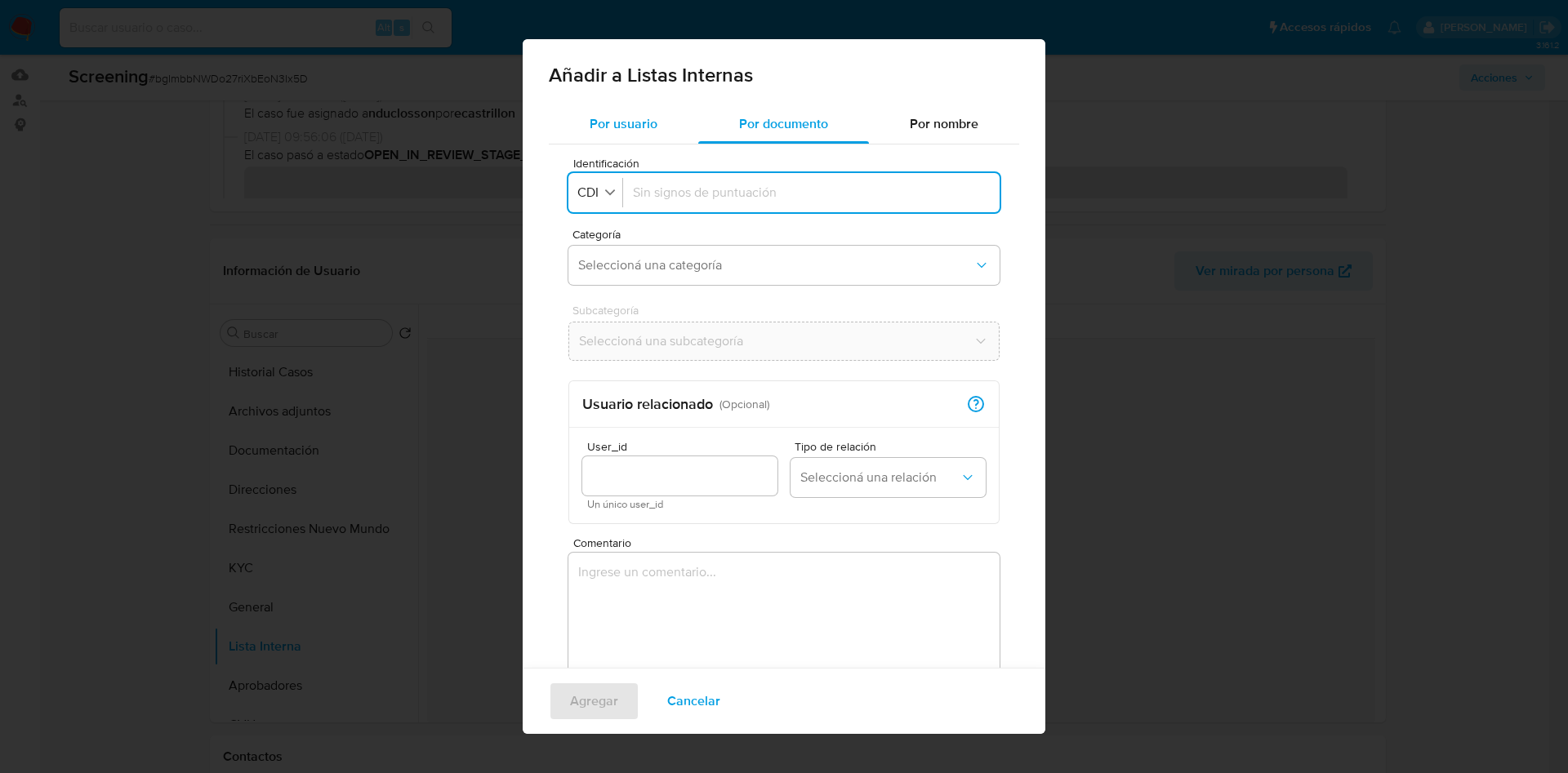
click at [646, 135] on div "Por usuario" at bounding box center [623, 124] width 149 height 39
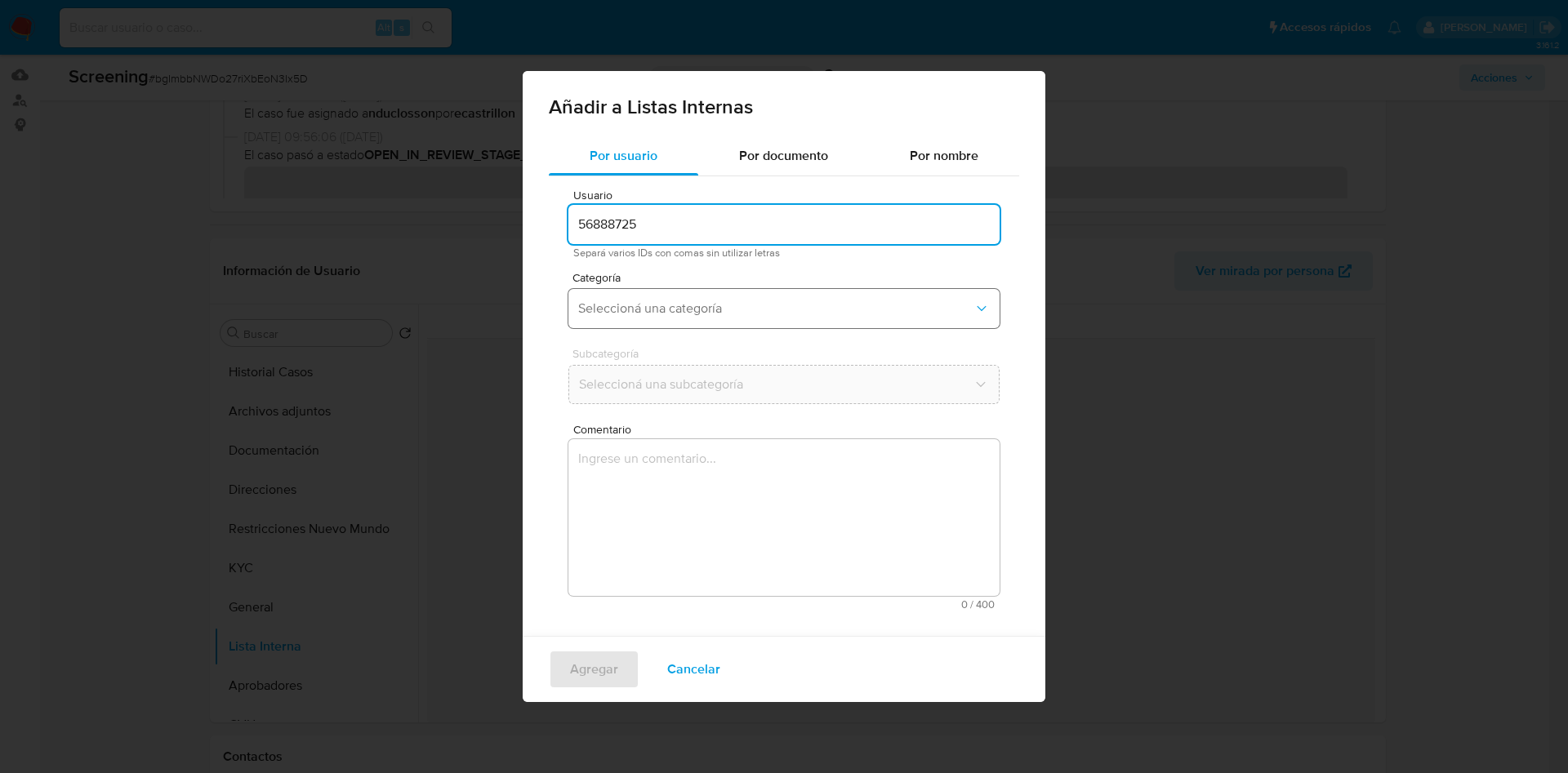
click at [667, 316] on span "Seleccioná una categoría" at bounding box center [775, 308] width 396 height 16
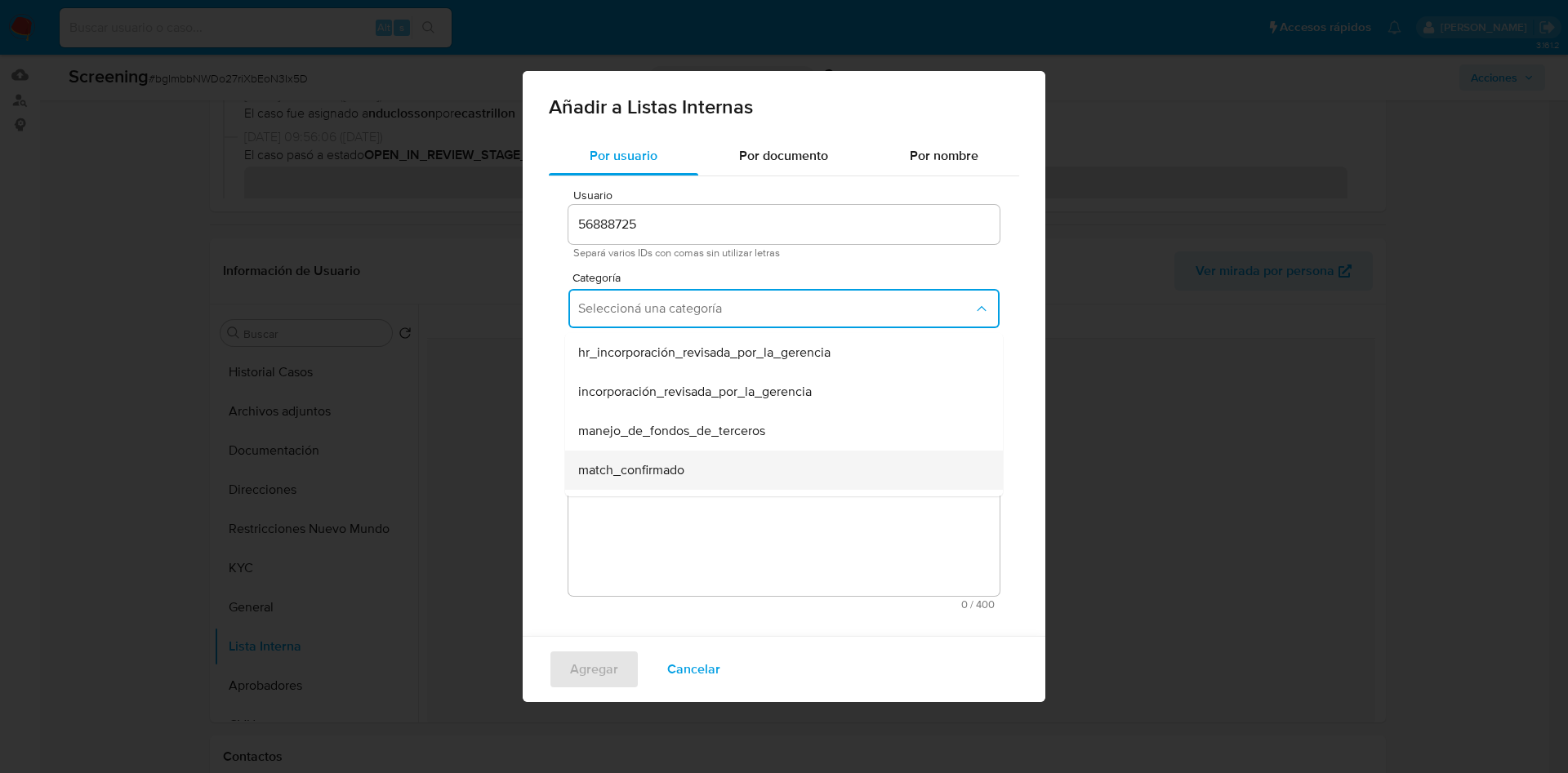
click at [673, 468] on span "match_confirmado" at bounding box center [631, 470] width 106 height 16
click at [644, 383] on span "Seleccioná una subcategoría" at bounding box center [775, 384] width 396 height 16
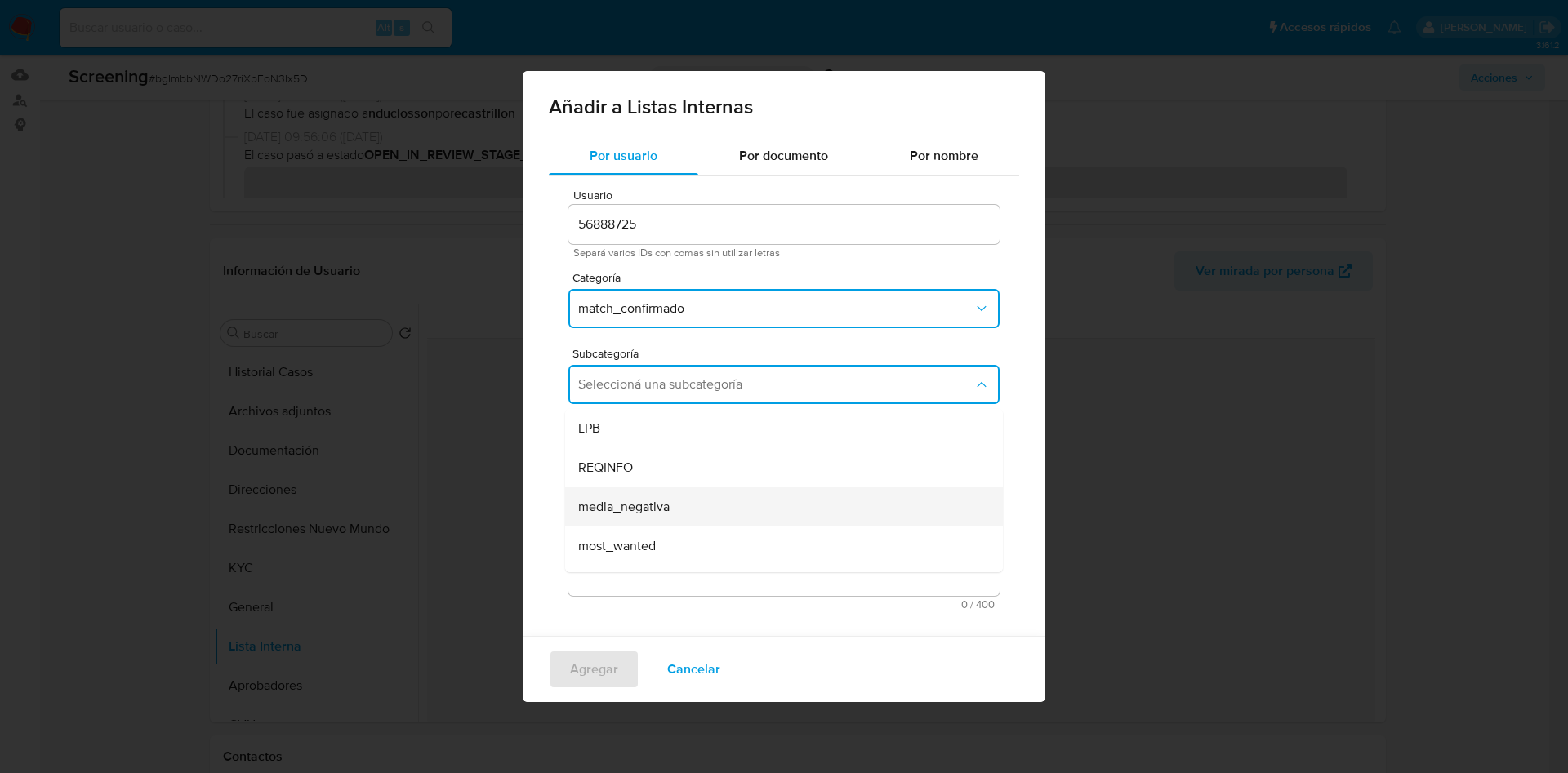
click at [660, 513] on span "media_negativa" at bounding box center [623, 507] width 91 height 16
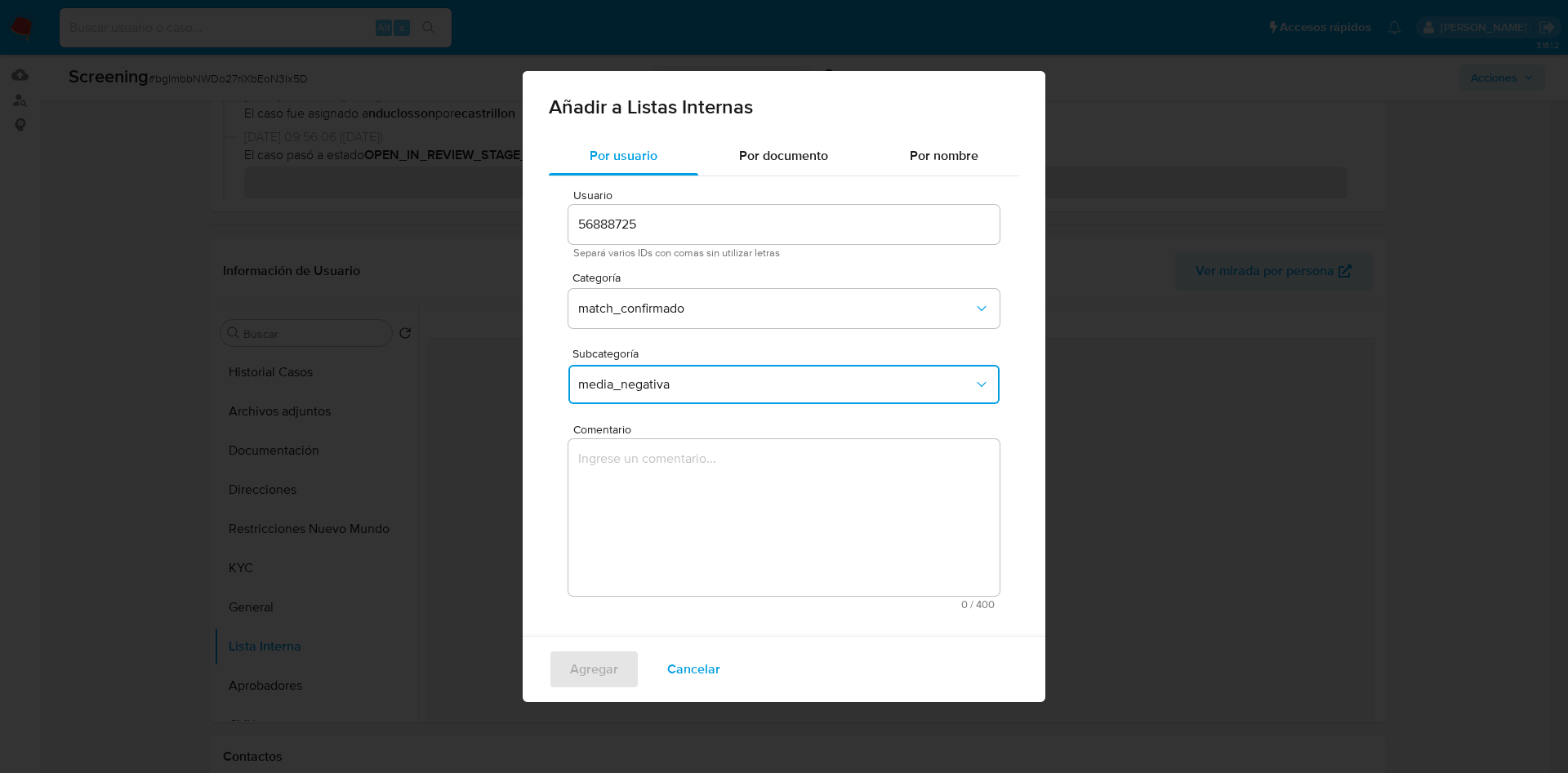
click at [658, 511] on textarea "Comentario" at bounding box center [784, 518] width 431 height 157
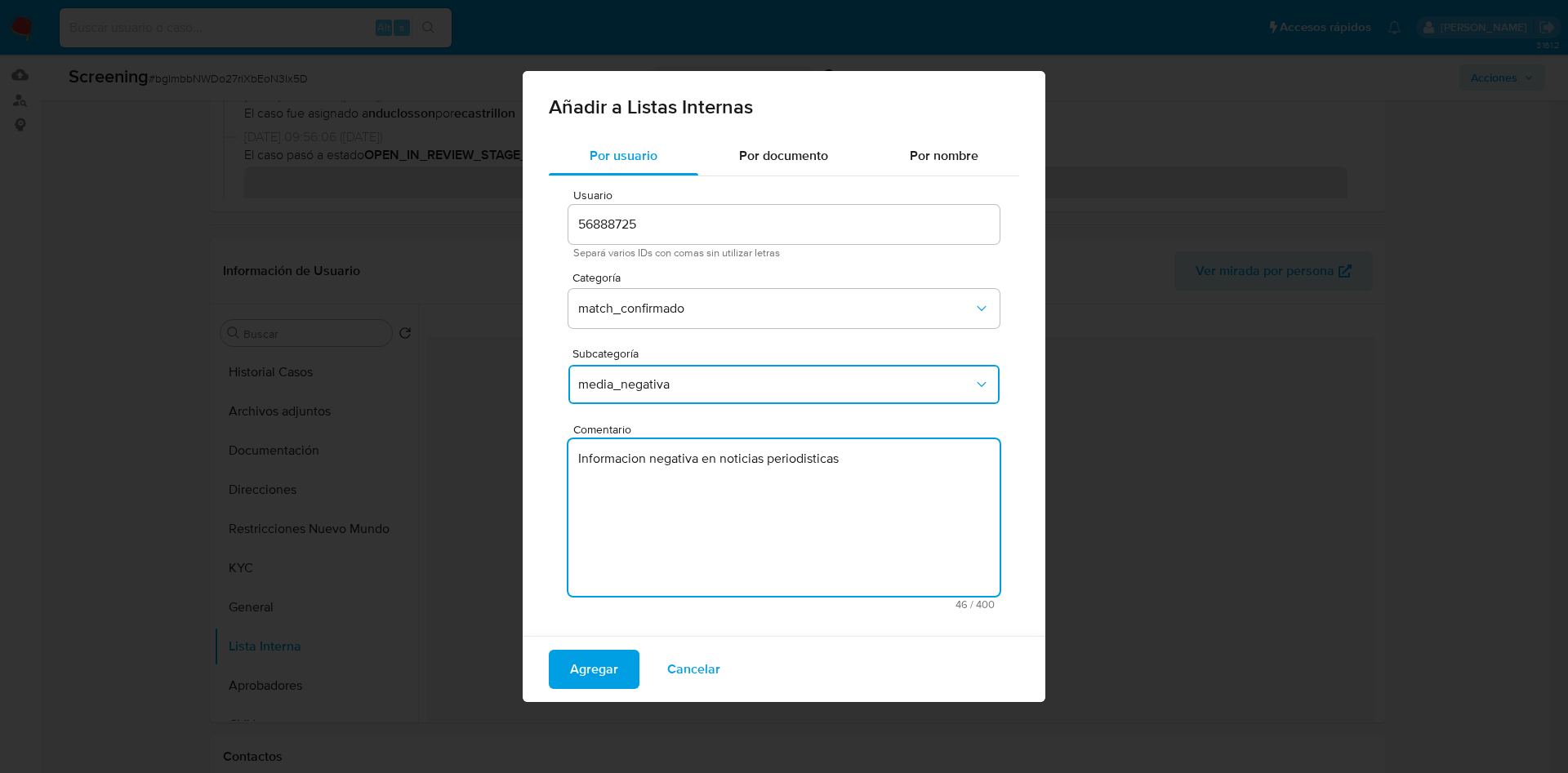
type textarea "Informacion negativa en noticias periodisticas"
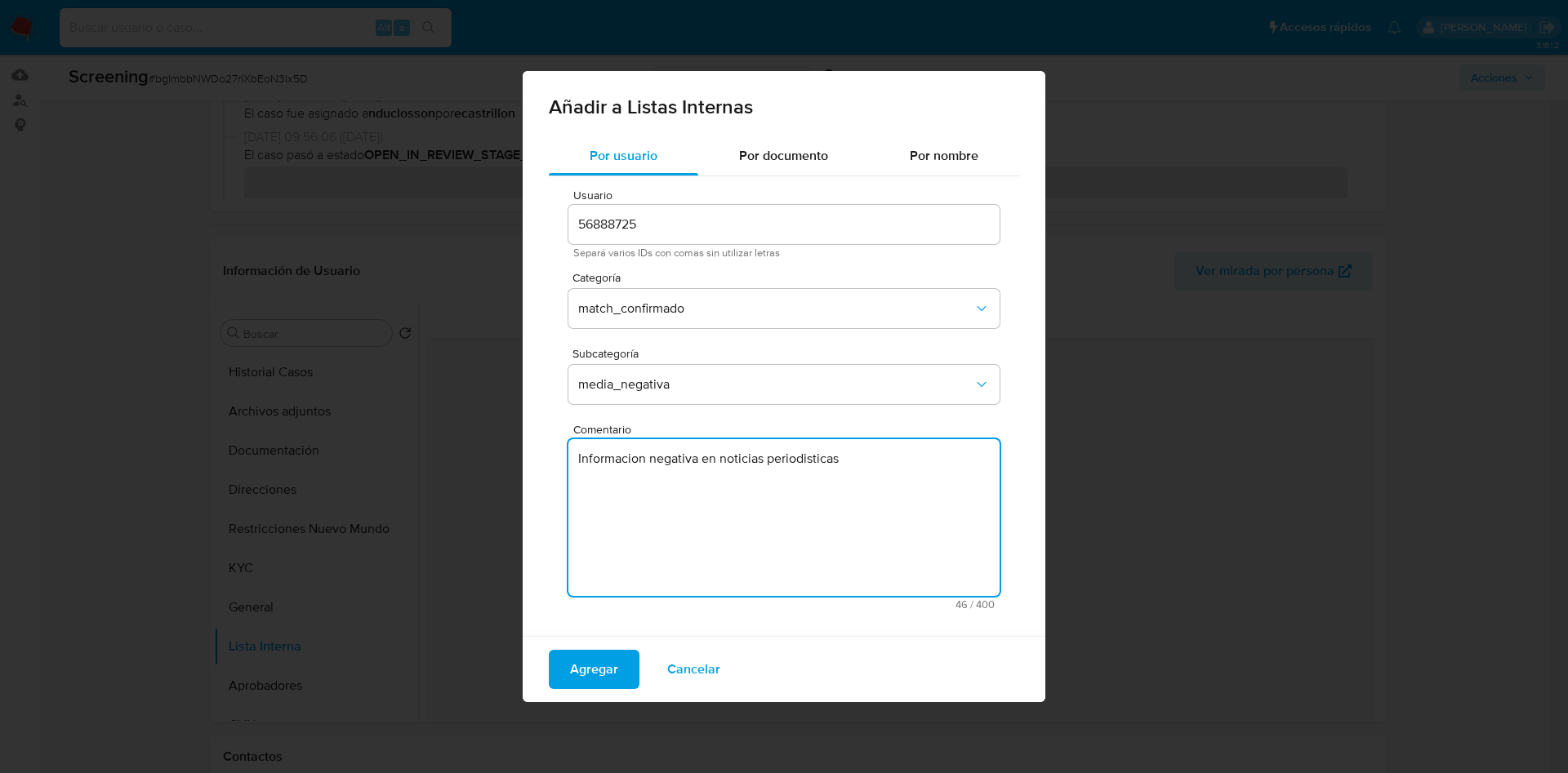
click at [872, 461] on textarea "Informacion negativa en noticias periodisticas" at bounding box center [784, 518] width 431 height 157
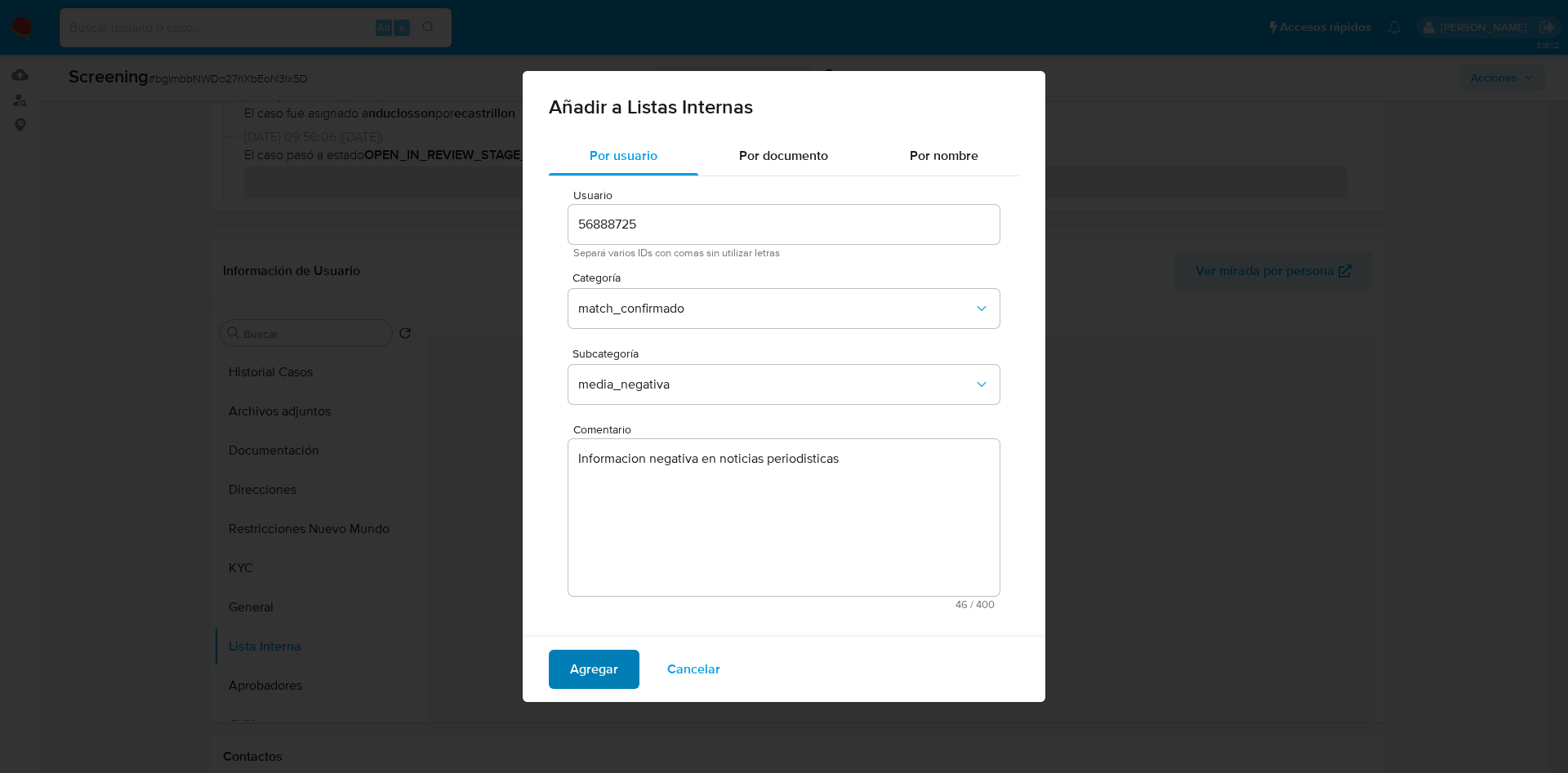
click at [571, 663] on span "Agregar" at bounding box center [594, 669] width 48 height 36
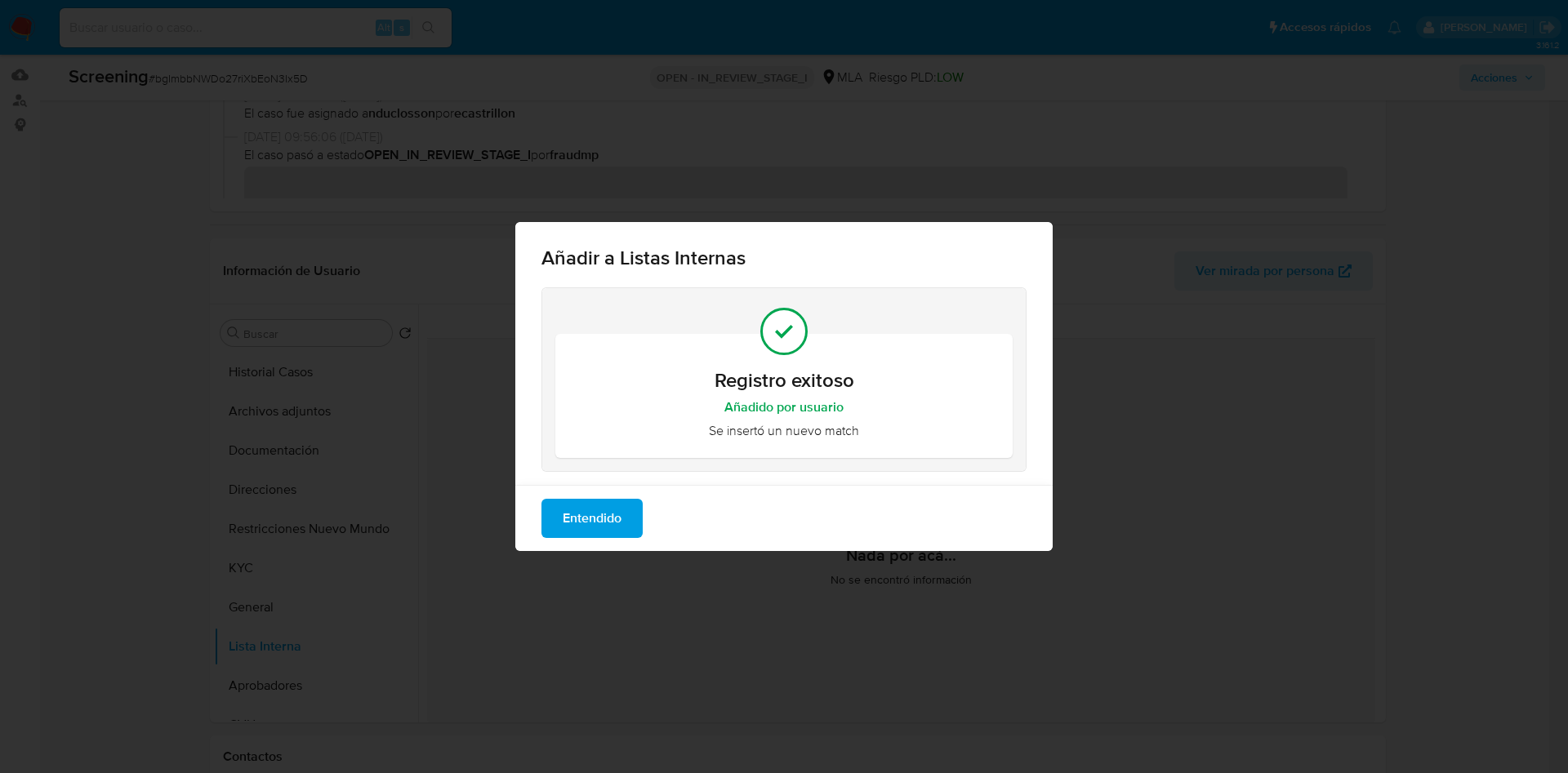
click at [585, 513] on span "Entendido" at bounding box center [592, 518] width 59 height 36
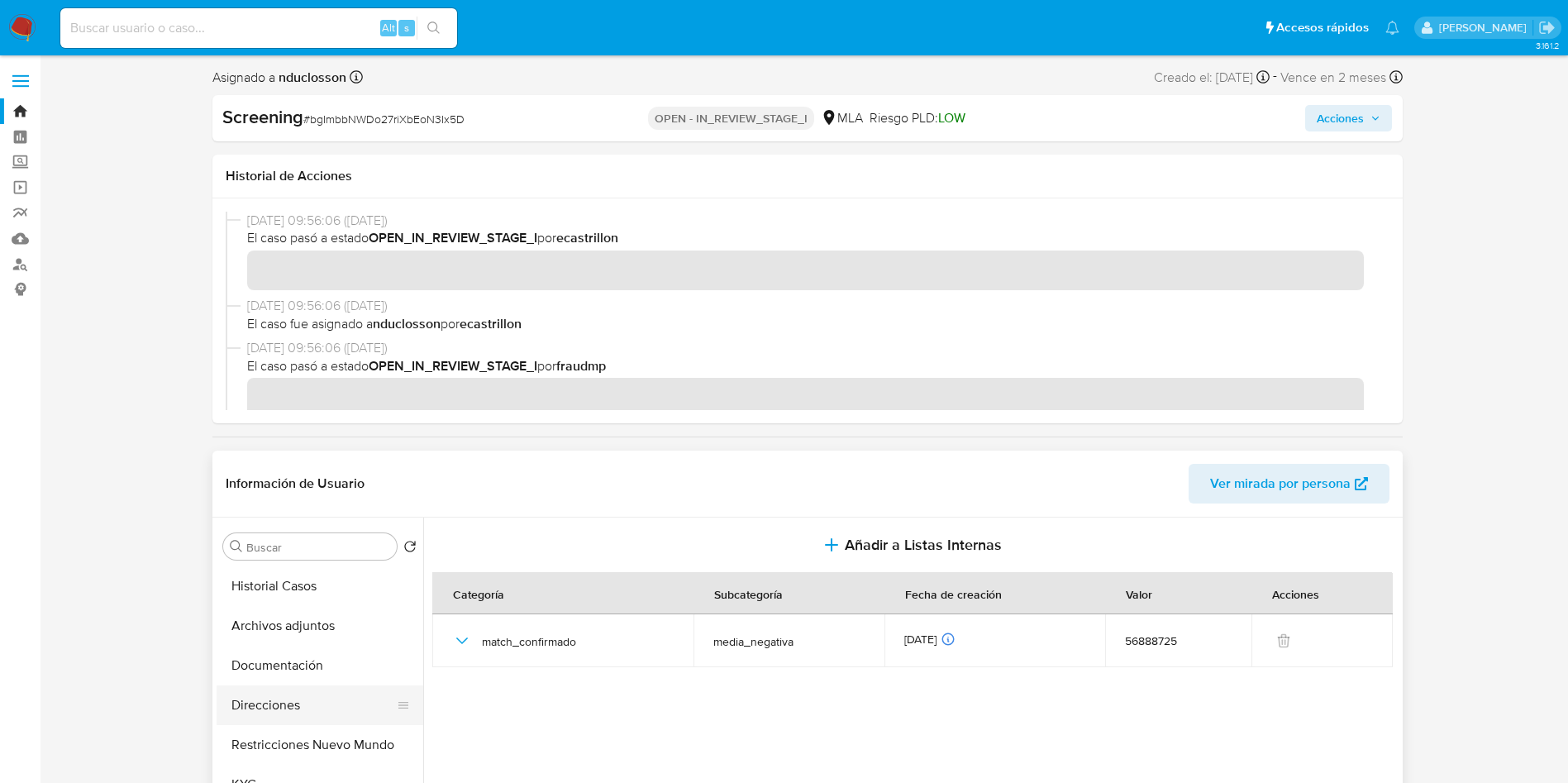
scroll to position [124, 0]
click at [269, 692] on button "General" at bounding box center [313, 700] width 194 height 39
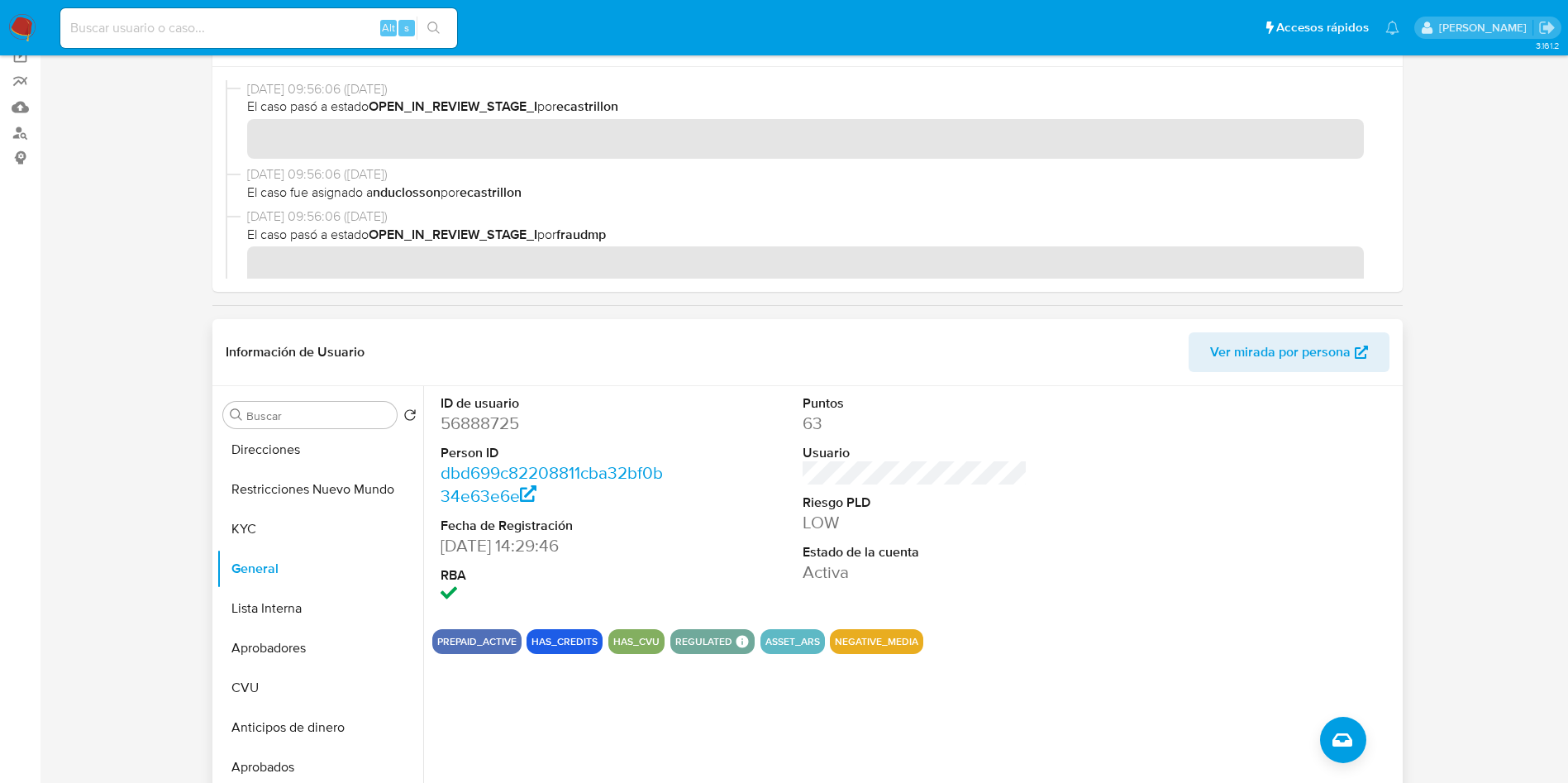
scroll to position [0, 0]
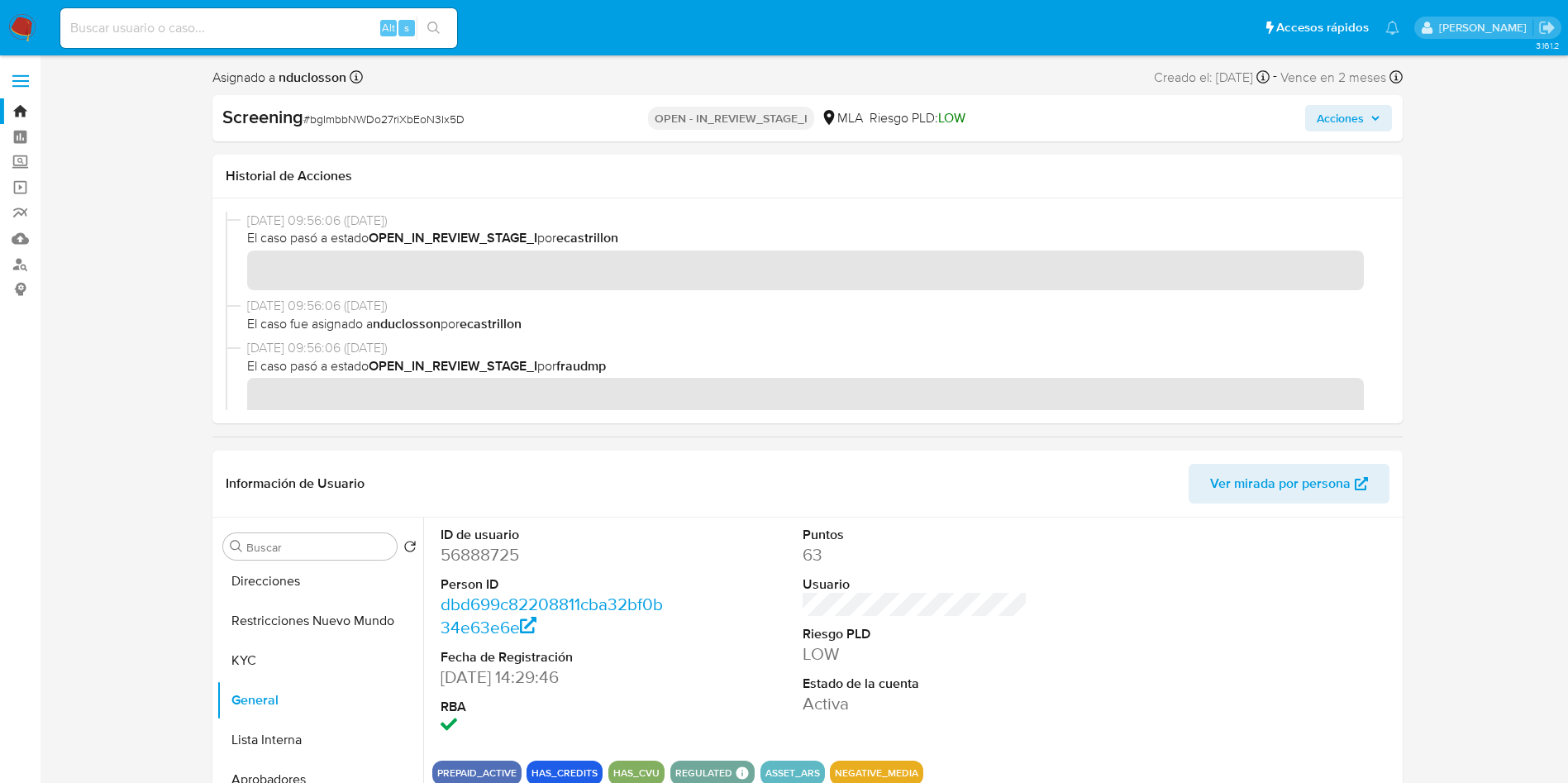
click at [1348, 114] on span "Acciones" at bounding box center [1339, 118] width 47 height 26
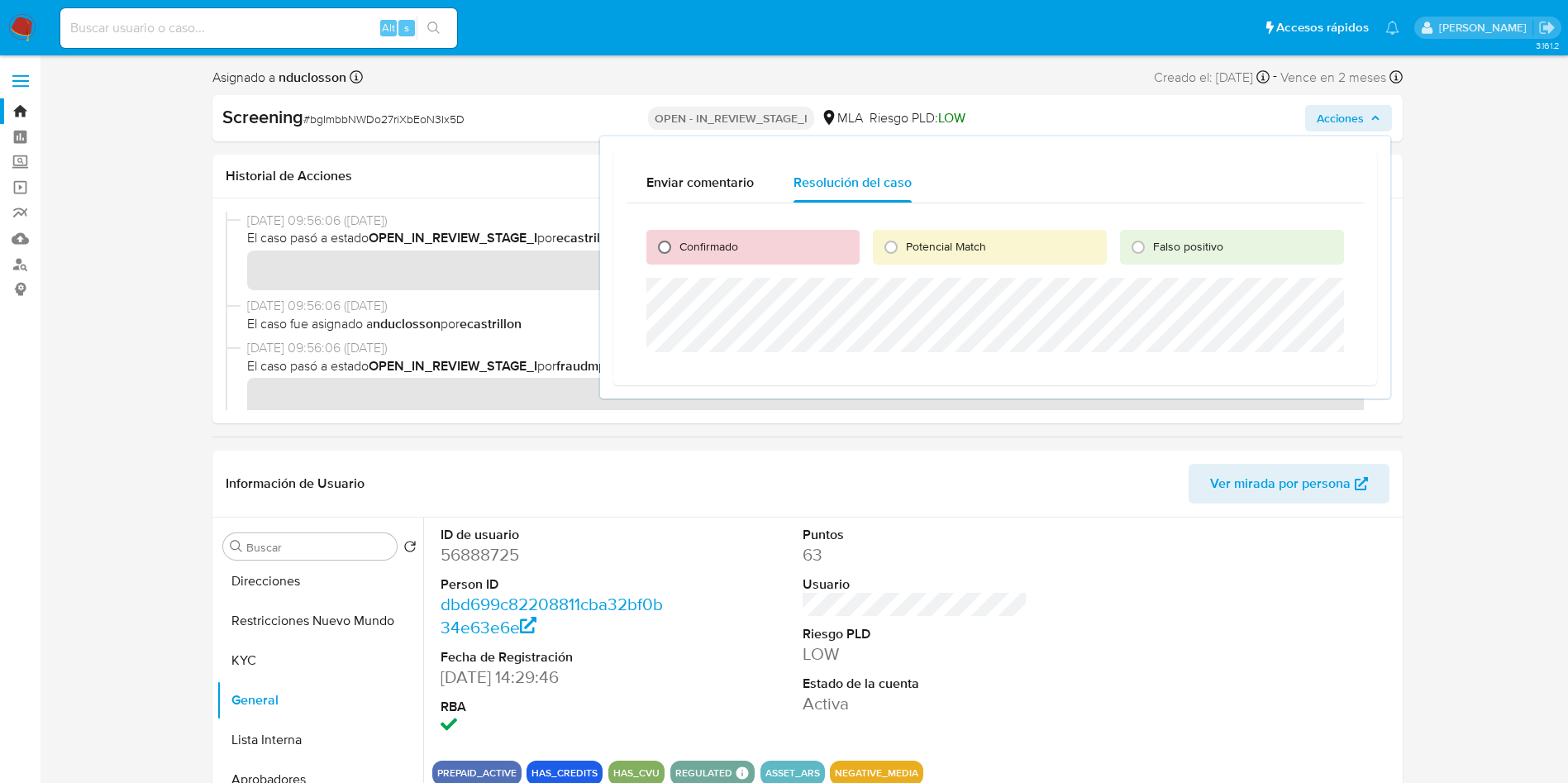
click at [679, 248] on label "Confirmado" at bounding box center [708, 247] width 61 height 15
click at [678, 248] on input "Confirmado" at bounding box center [664, 247] width 26 height 26
radio input "true"
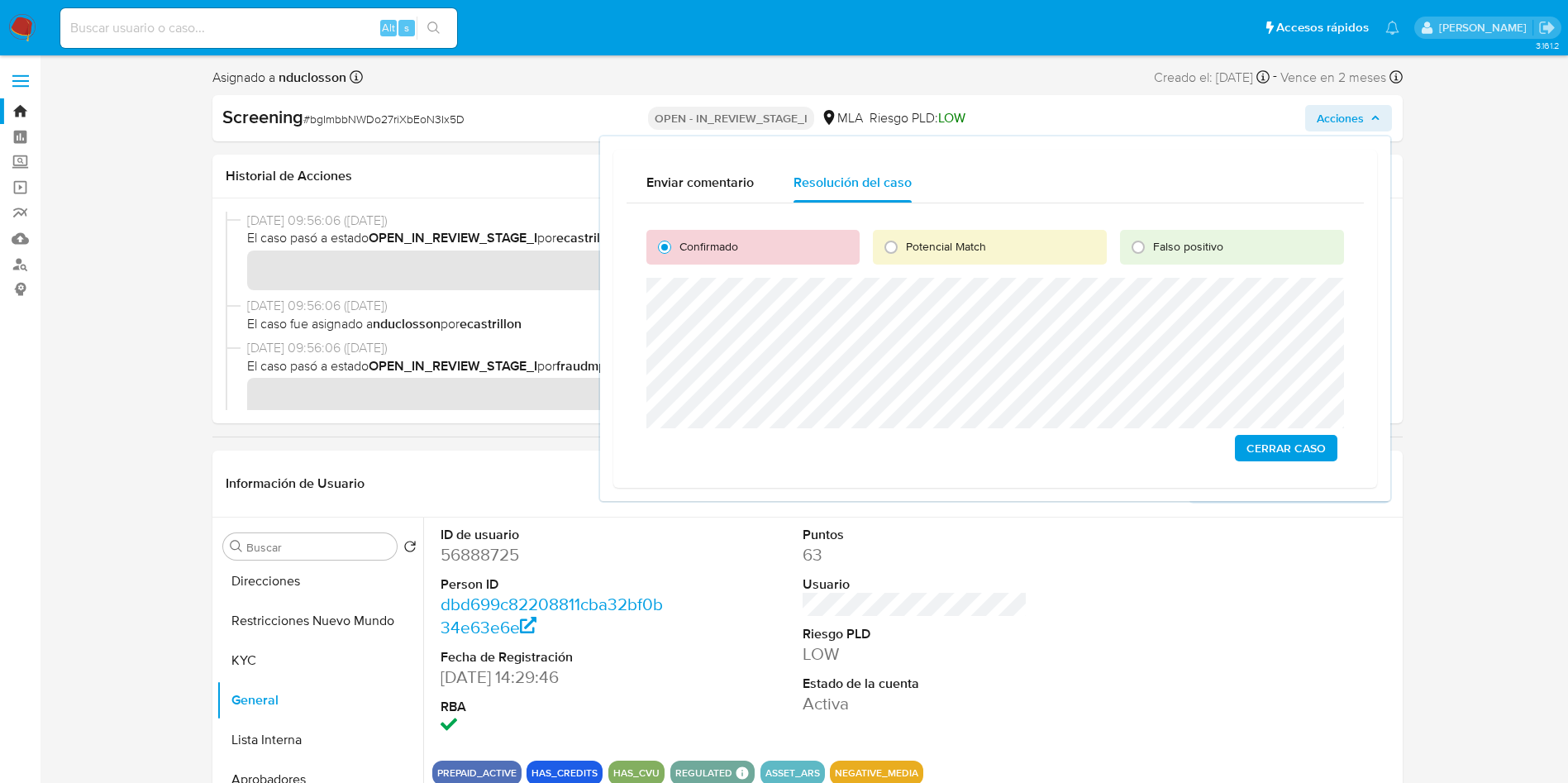
click at [1303, 439] on span "Cerrar Caso" at bounding box center [1285, 447] width 79 height 23
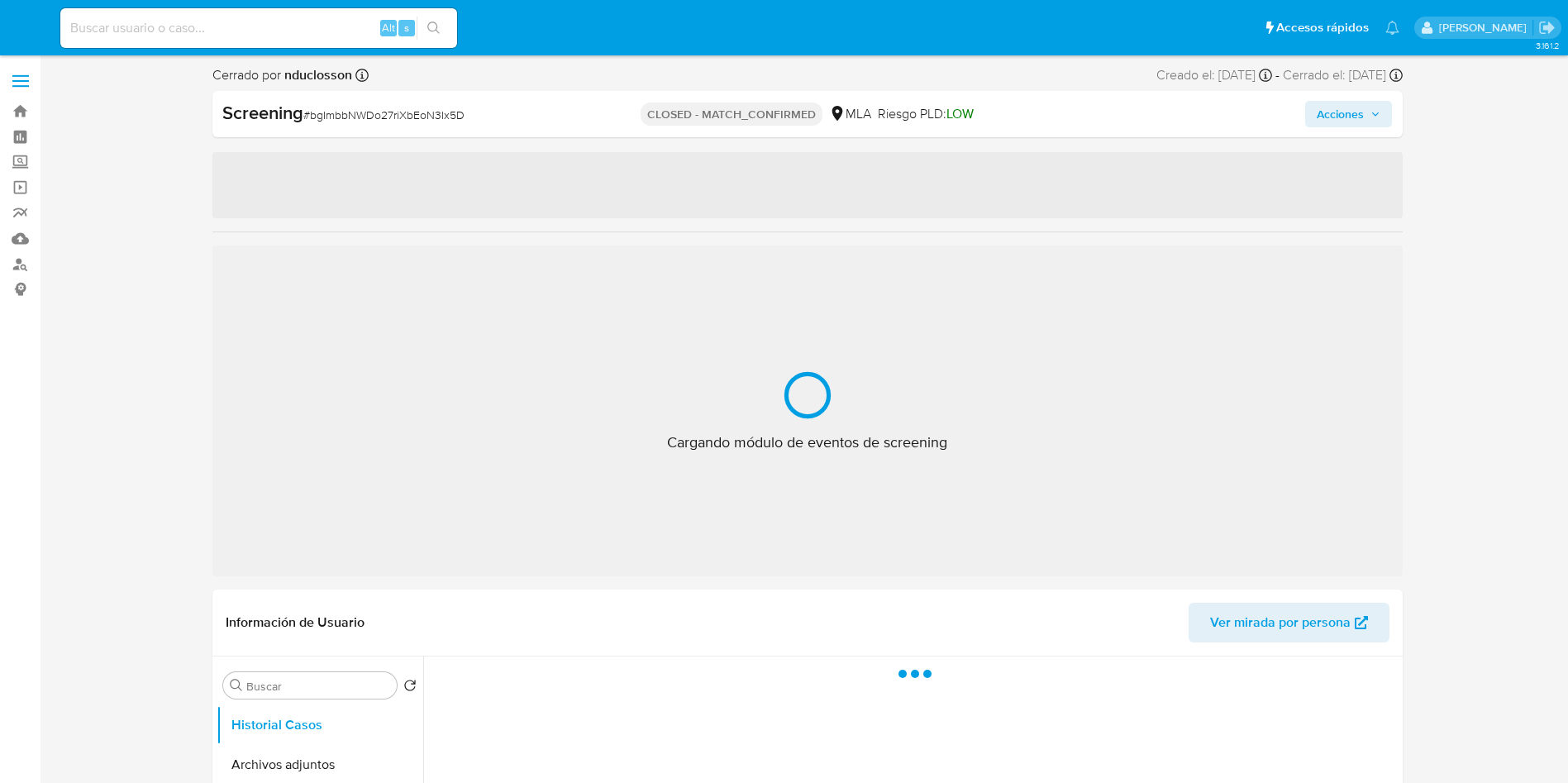
select select "10"
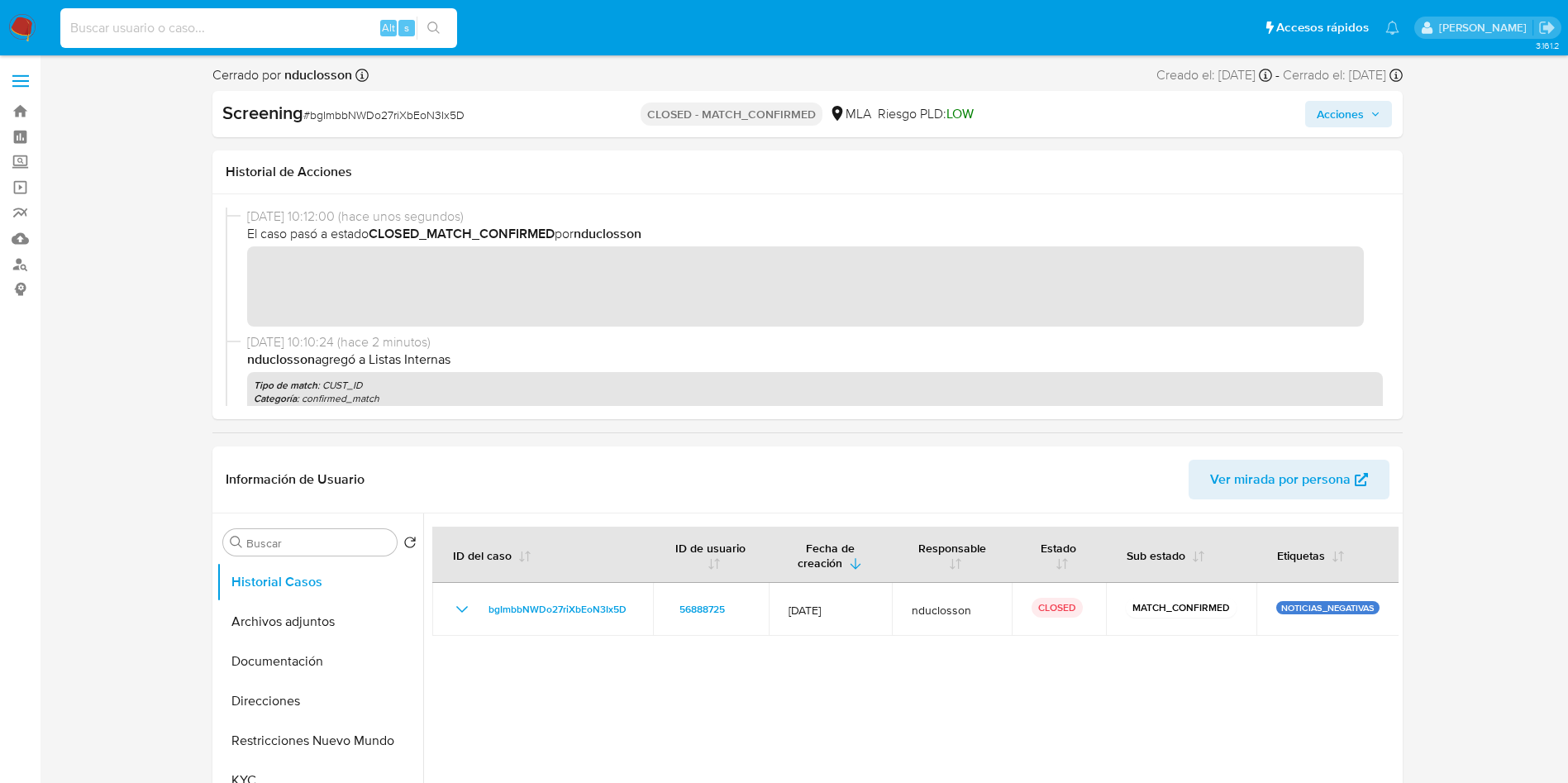
click at [194, 33] on input at bounding box center [259, 27] width 397 height 21
paste input "BkIZjcd0YdFLaSa2wVvB3ZaF"
type input "BkIZjcd0YdFLaSa2wVvB3ZaF"
click at [434, 22] on icon "search-icon" at bounding box center [434, 27] width 13 height 13
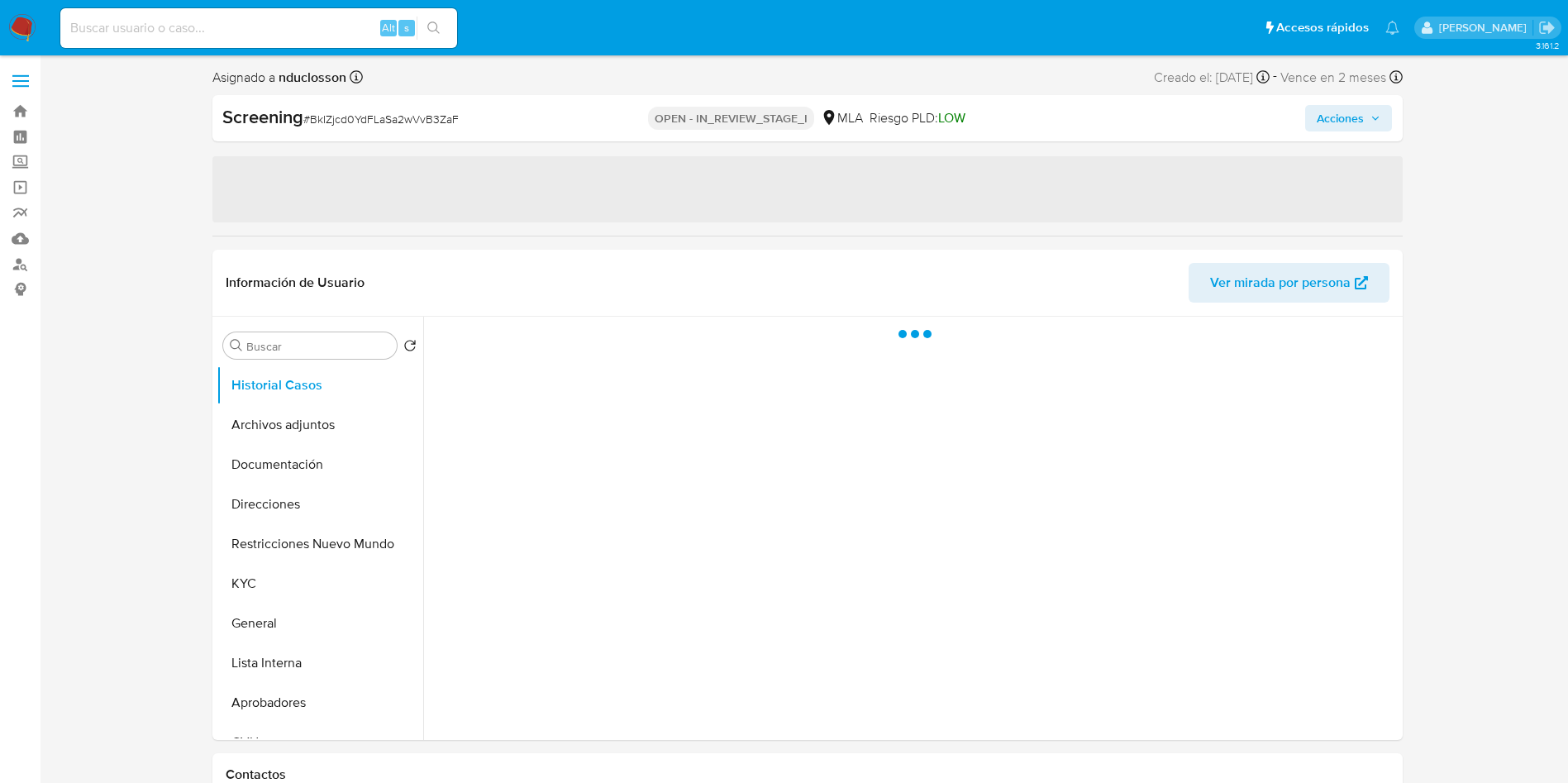
select select "10"
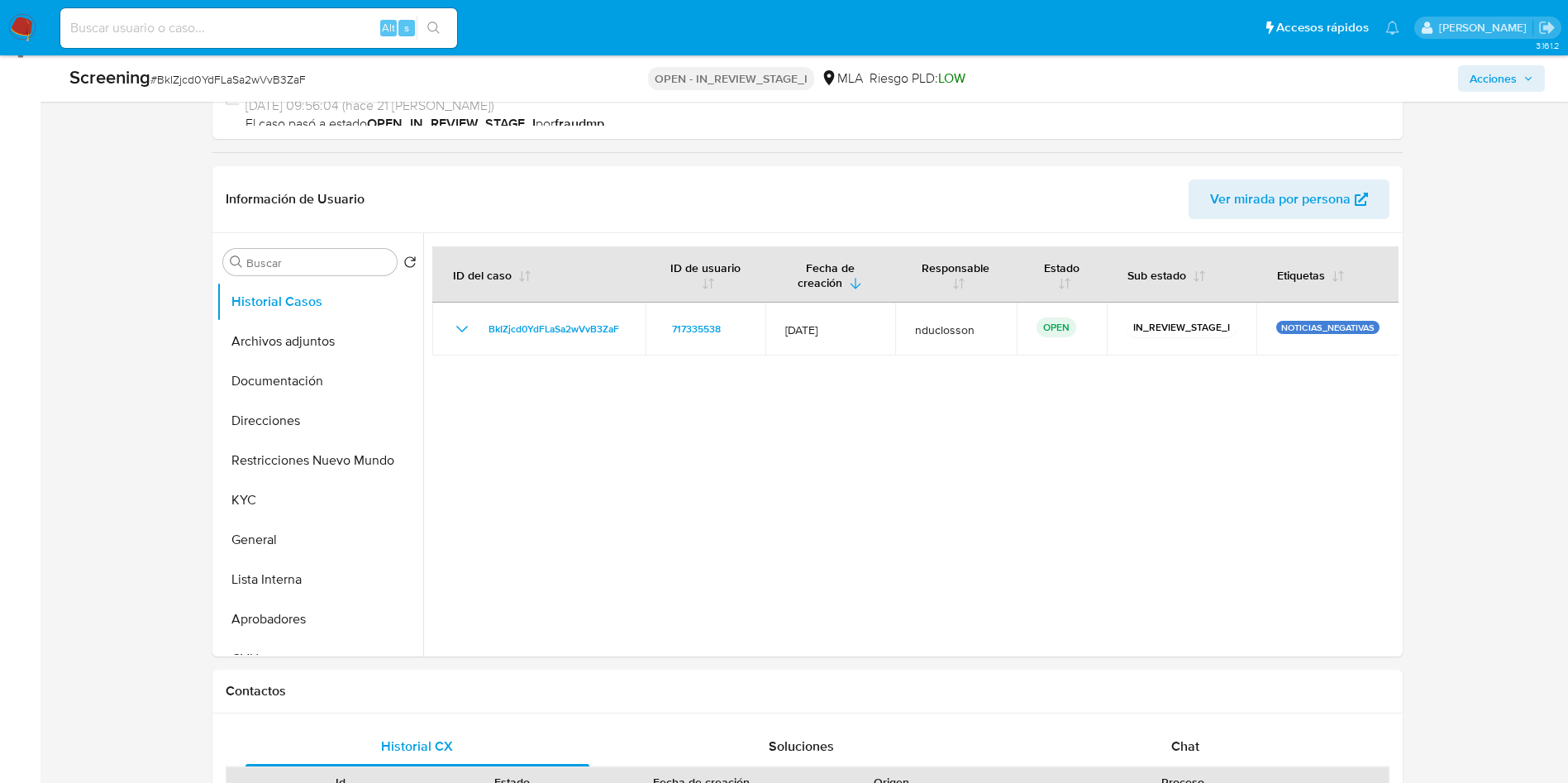
scroll to position [248, 0]
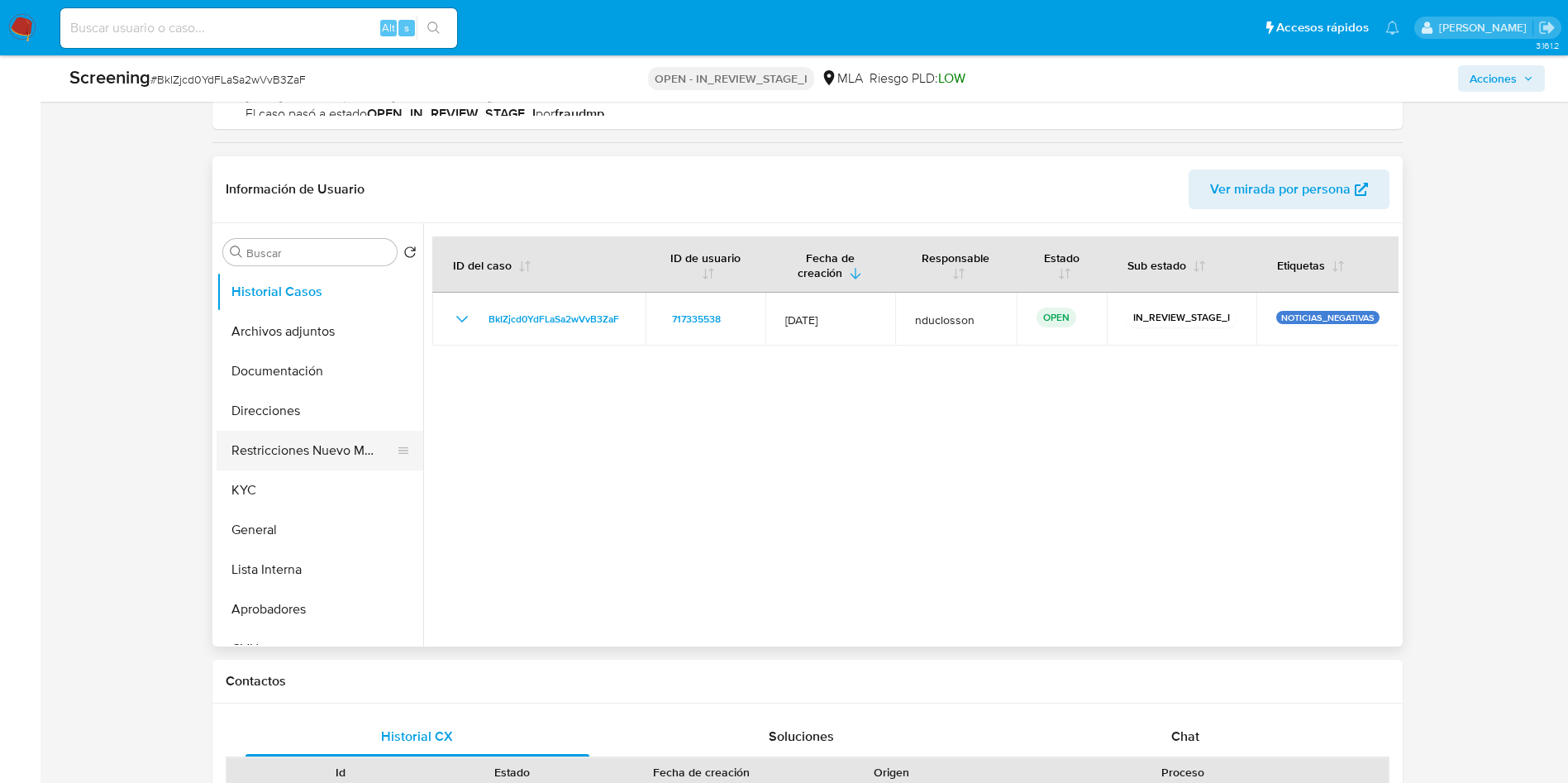
click at [263, 447] on button "Restricciones Nuevo Mundo" at bounding box center [313, 450] width 194 height 39
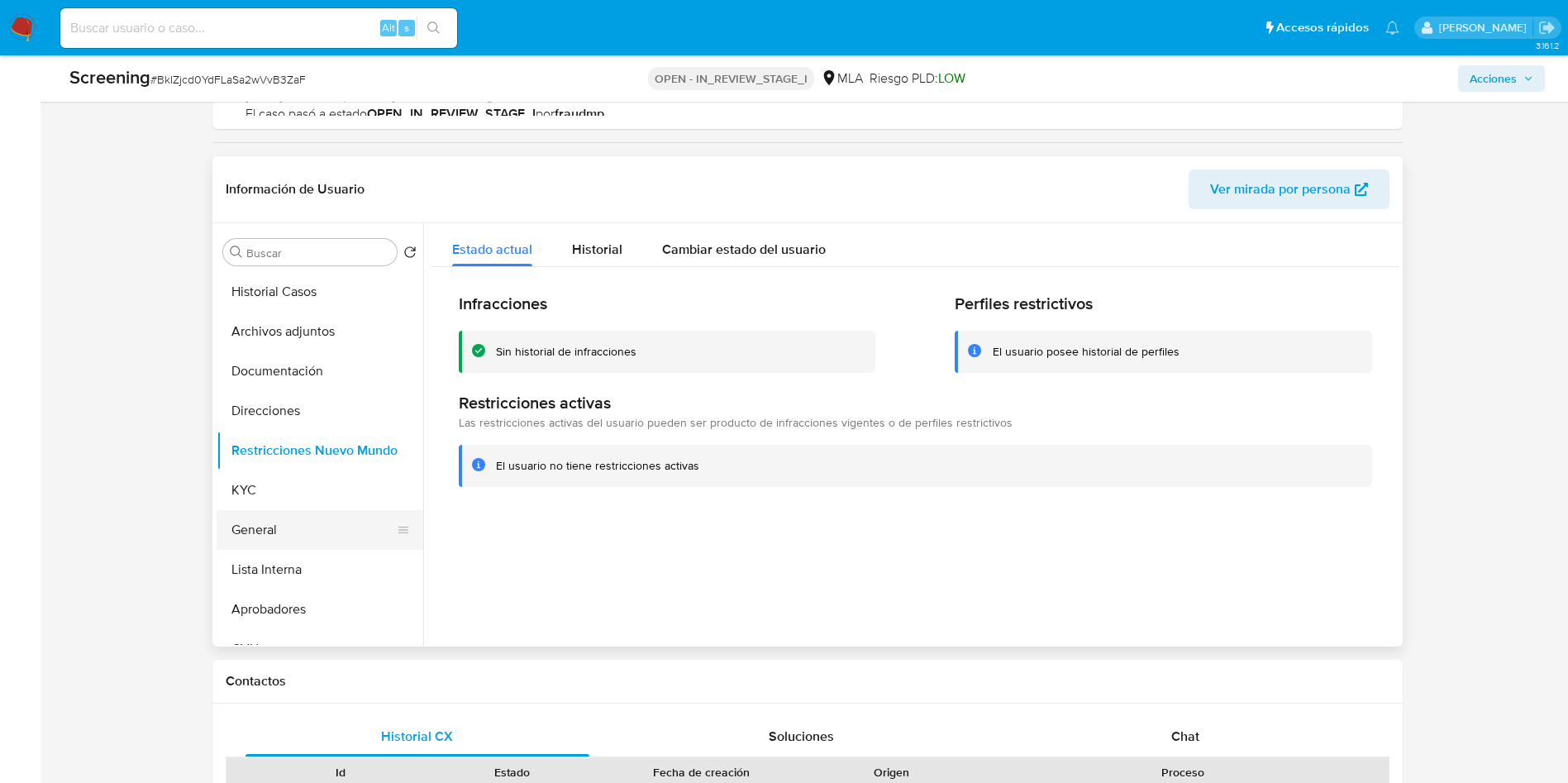
click at [316, 525] on button "General" at bounding box center [313, 529] width 194 height 39
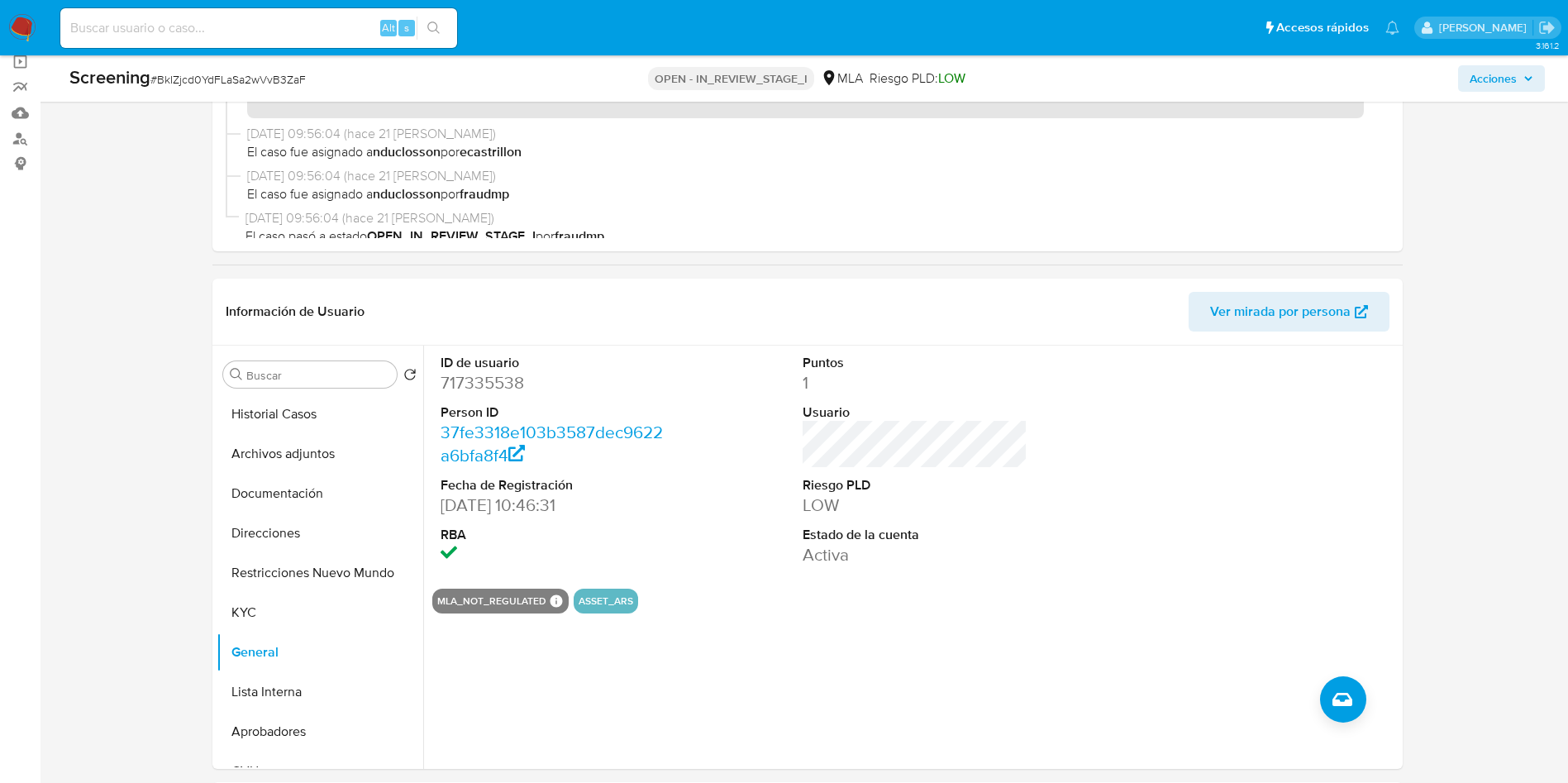
scroll to position [372, 0]
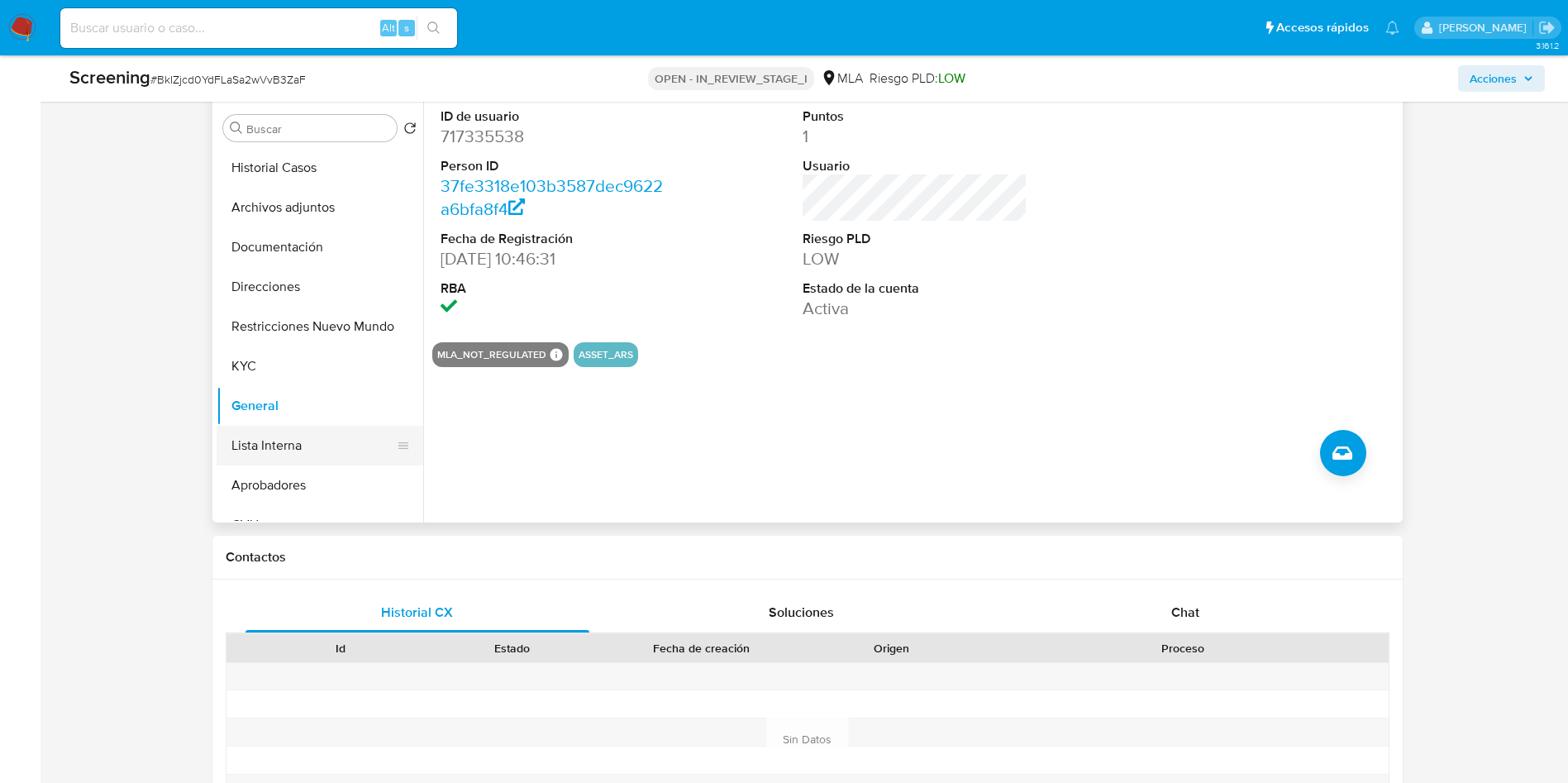
click at [270, 449] on button "Lista Interna" at bounding box center [313, 446] width 194 height 39
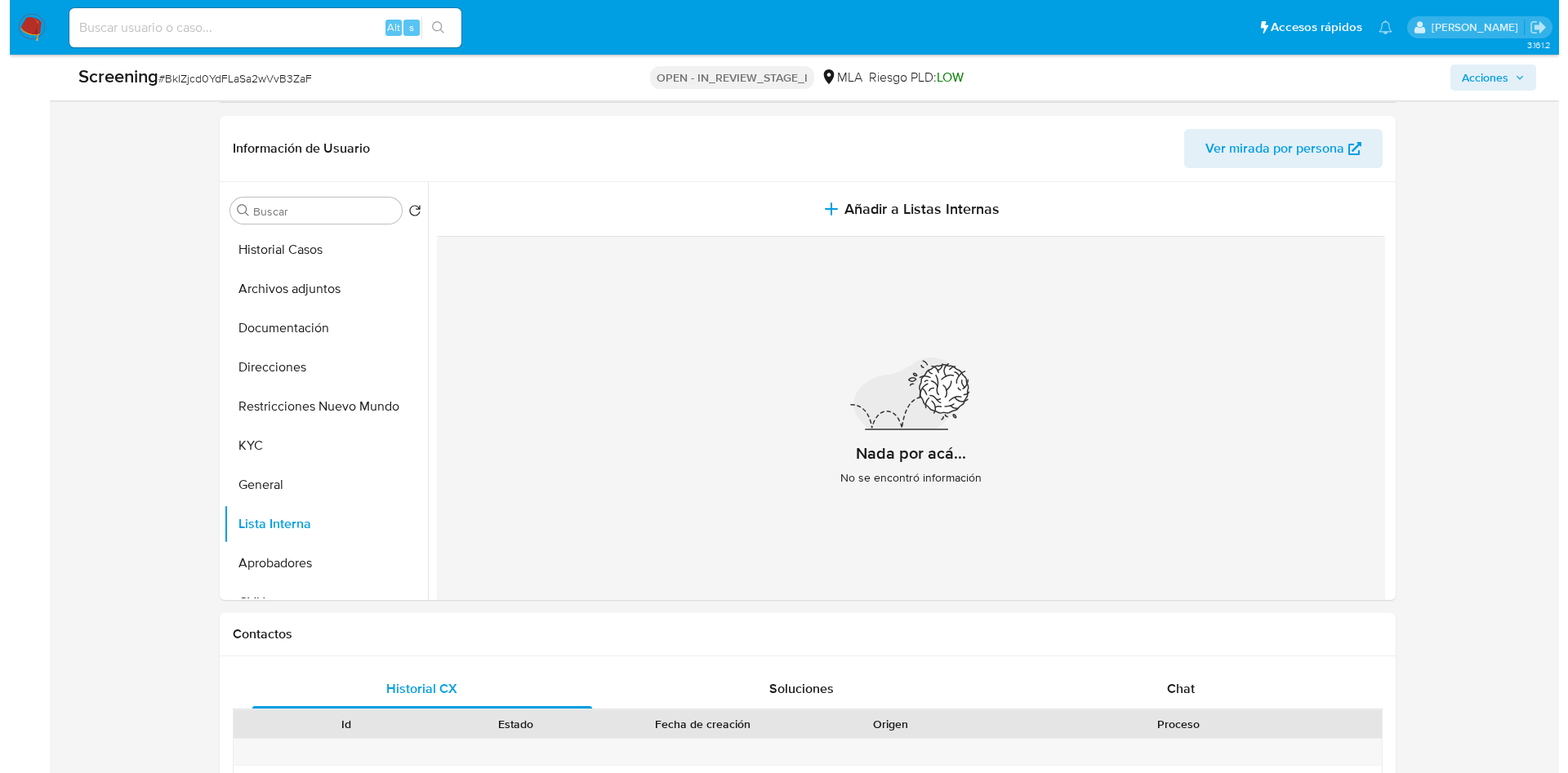
scroll to position [244, 0]
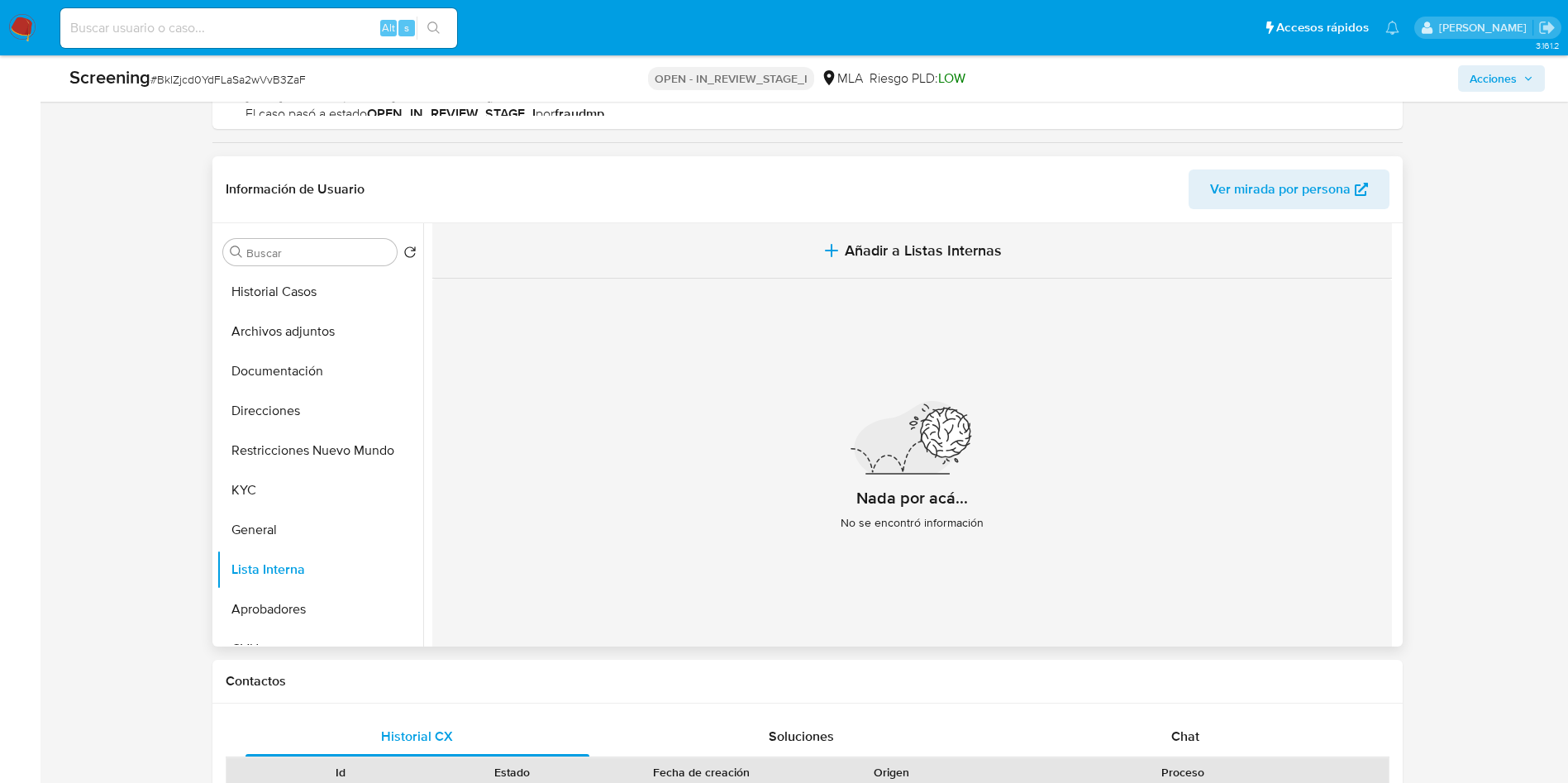
click at [763, 264] on button "Añadir a Listas Internas" at bounding box center [912, 250] width 959 height 56
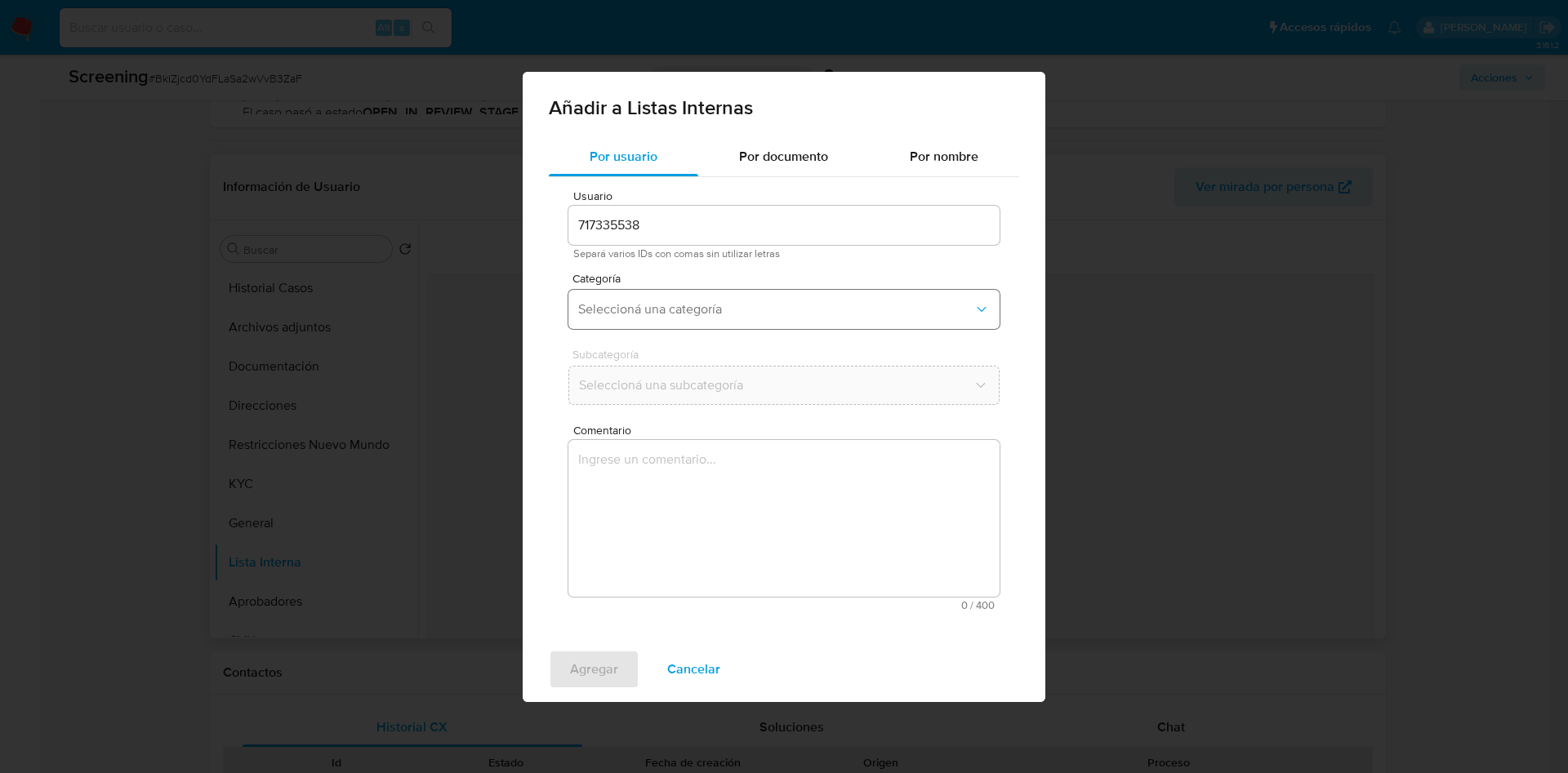
click at [714, 301] on span "Seleccioná una categoría" at bounding box center [775, 309] width 396 height 16
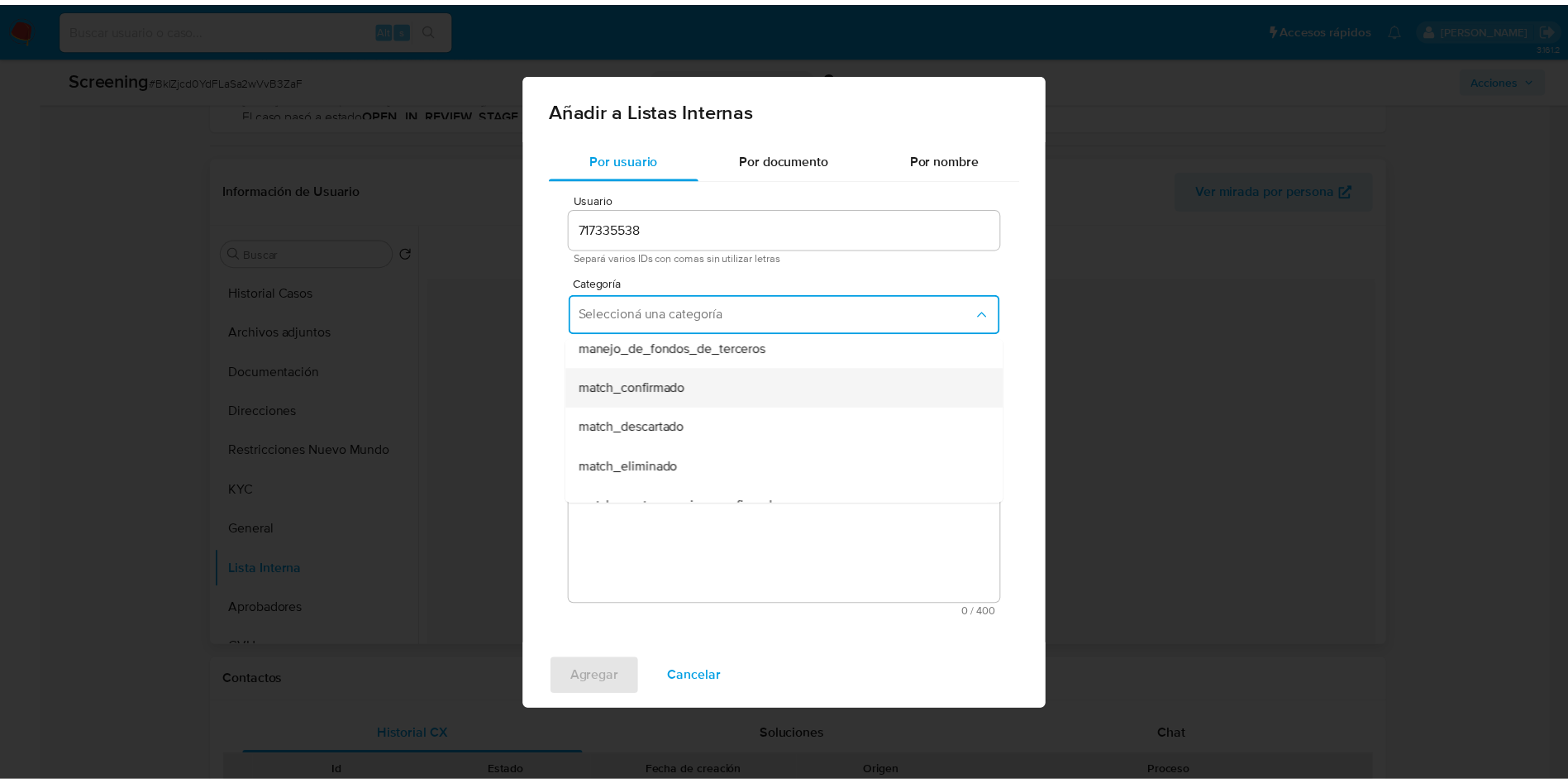
scroll to position [124, 0]
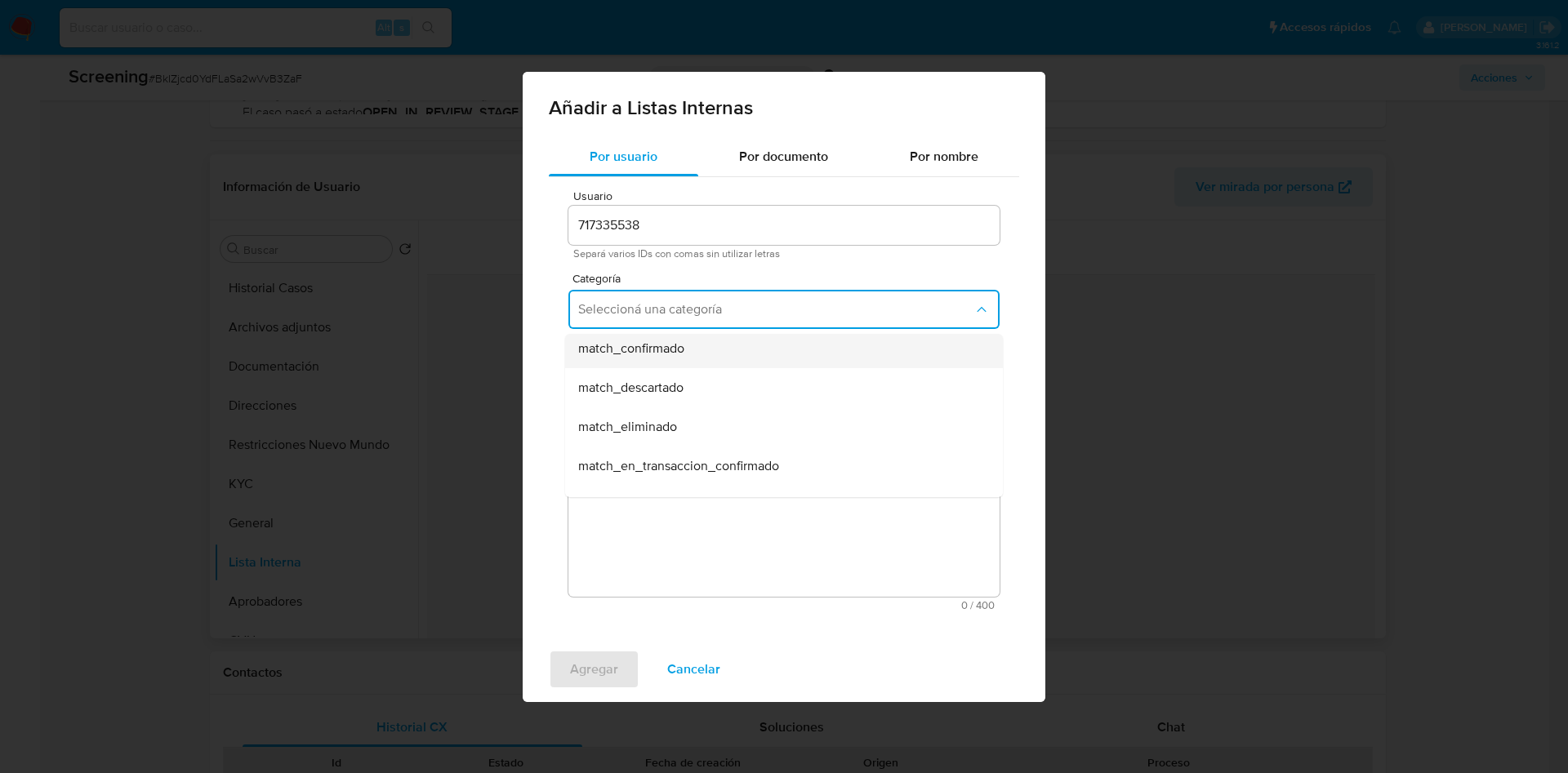
click at [655, 345] on span "match_confirmado" at bounding box center [631, 348] width 106 height 16
click at [628, 405] on div "Subcategoría Seleccioná una subcategoría" at bounding box center [784, 379] width 431 height 63
click at [624, 400] on button "Seleccioná una subcategoría" at bounding box center [784, 385] width 431 height 39
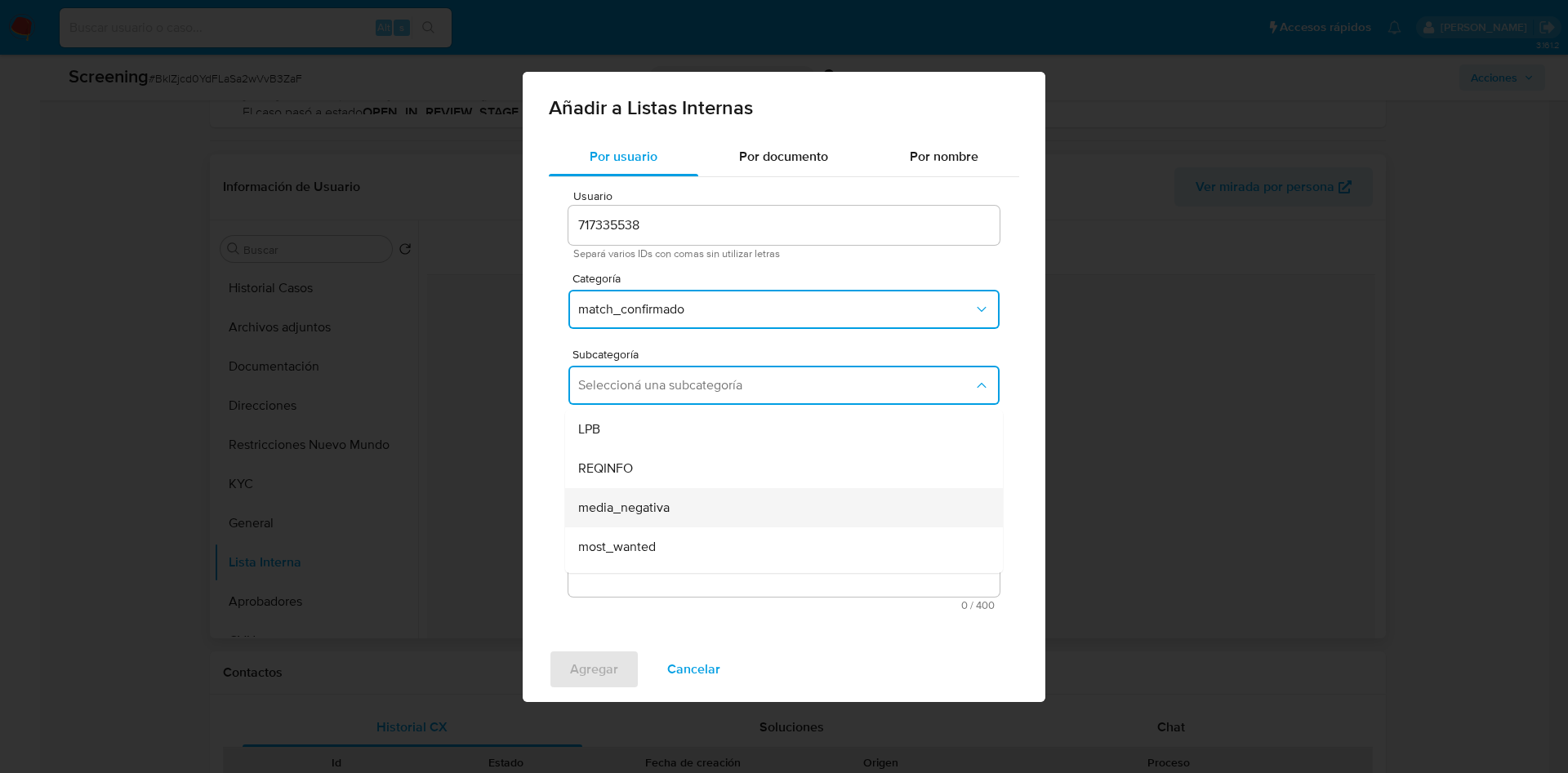
click at [658, 495] on div "media_negativa" at bounding box center [779, 507] width 401 height 39
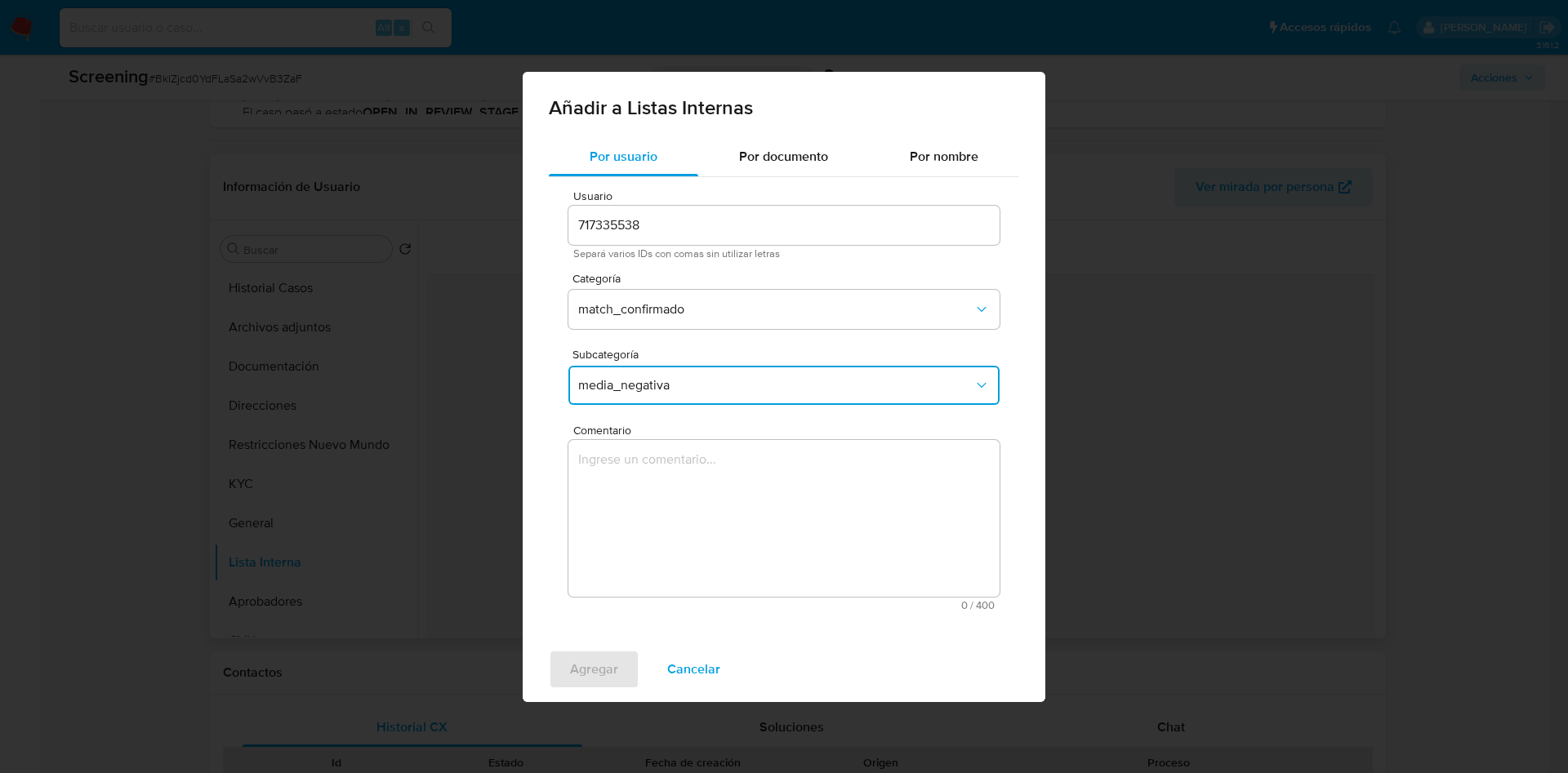
click at [658, 495] on textarea "Comentario" at bounding box center [784, 518] width 431 height 157
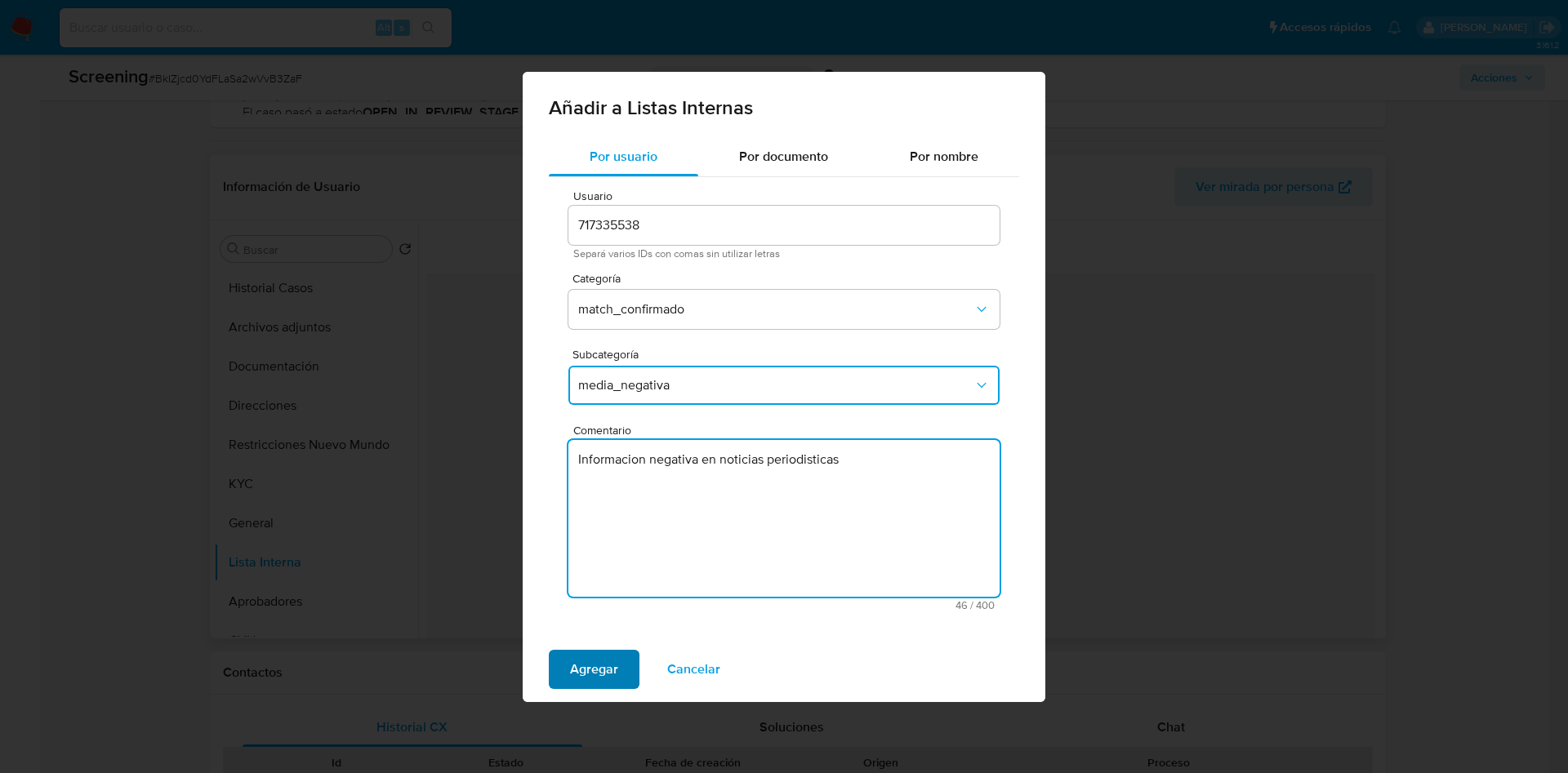
type textarea "Informacion negativa en noticias periodisticas"
click at [598, 668] on span "Agregar" at bounding box center [594, 669] width 48 height 36
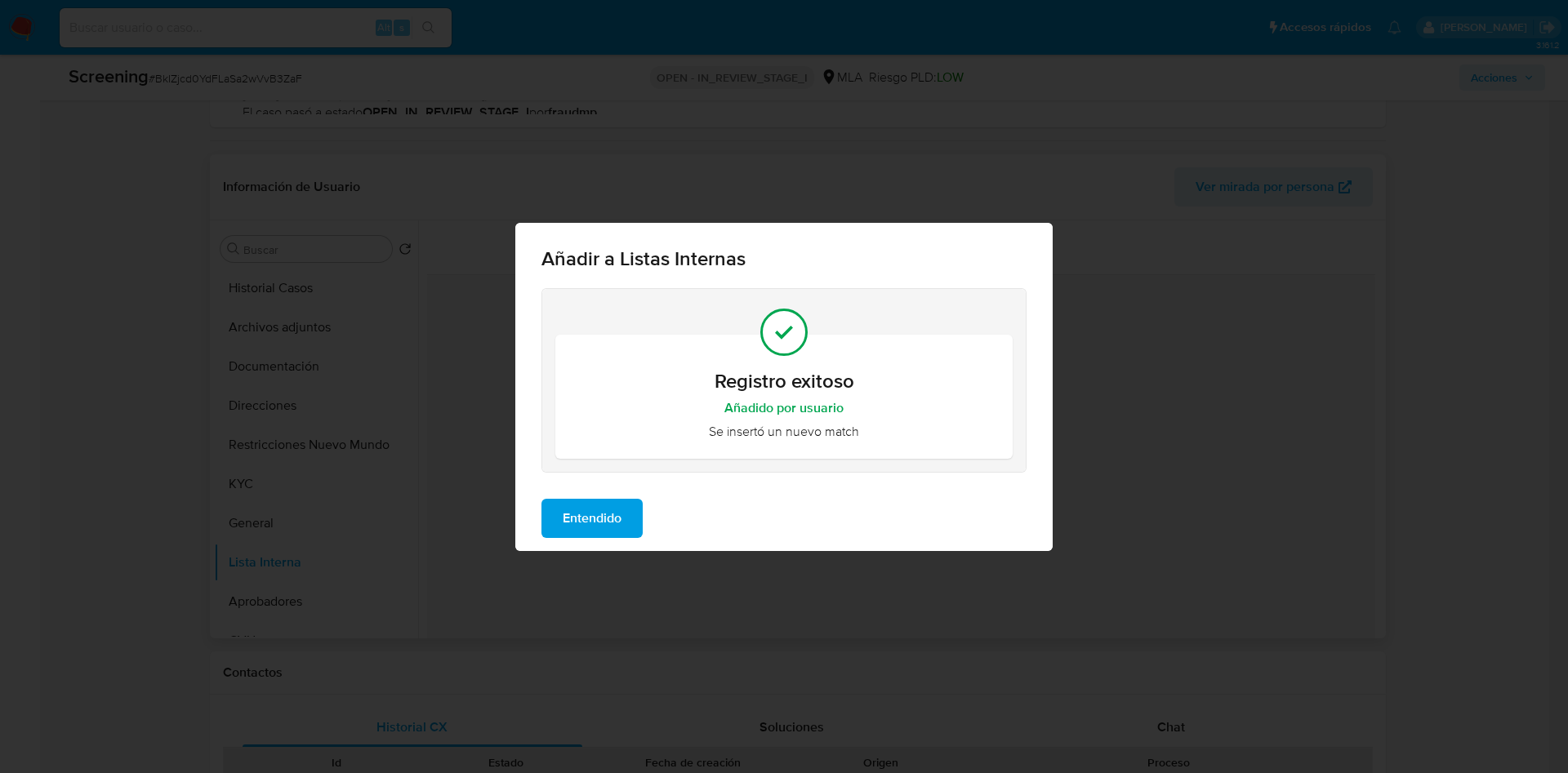
click at [603, 517] on span "Entendido" at bounding box center [592, 518] width 59 height 36
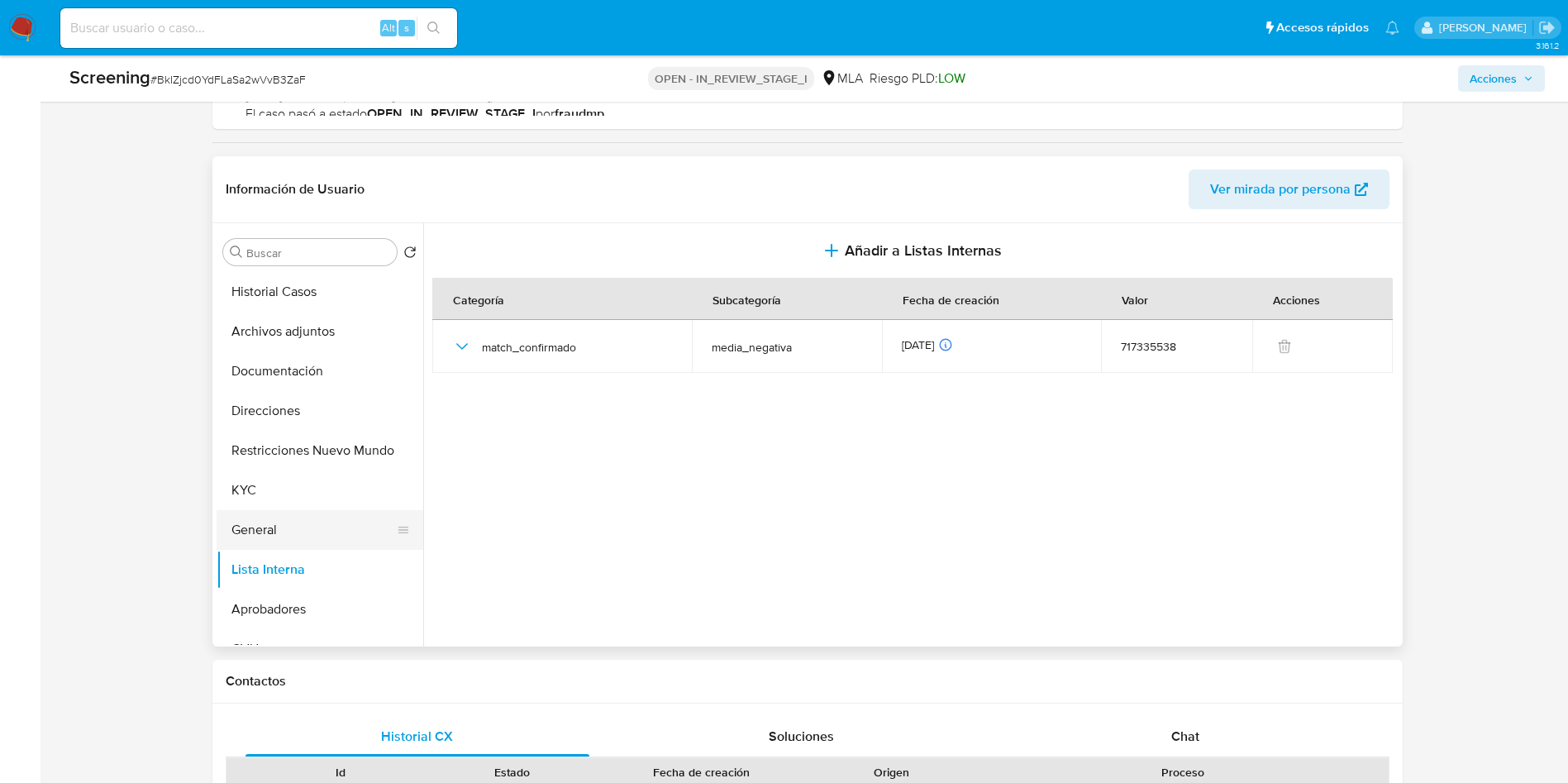
click at [289, 530] on button "General" at bounding box center [313, 529] width 194 height 39
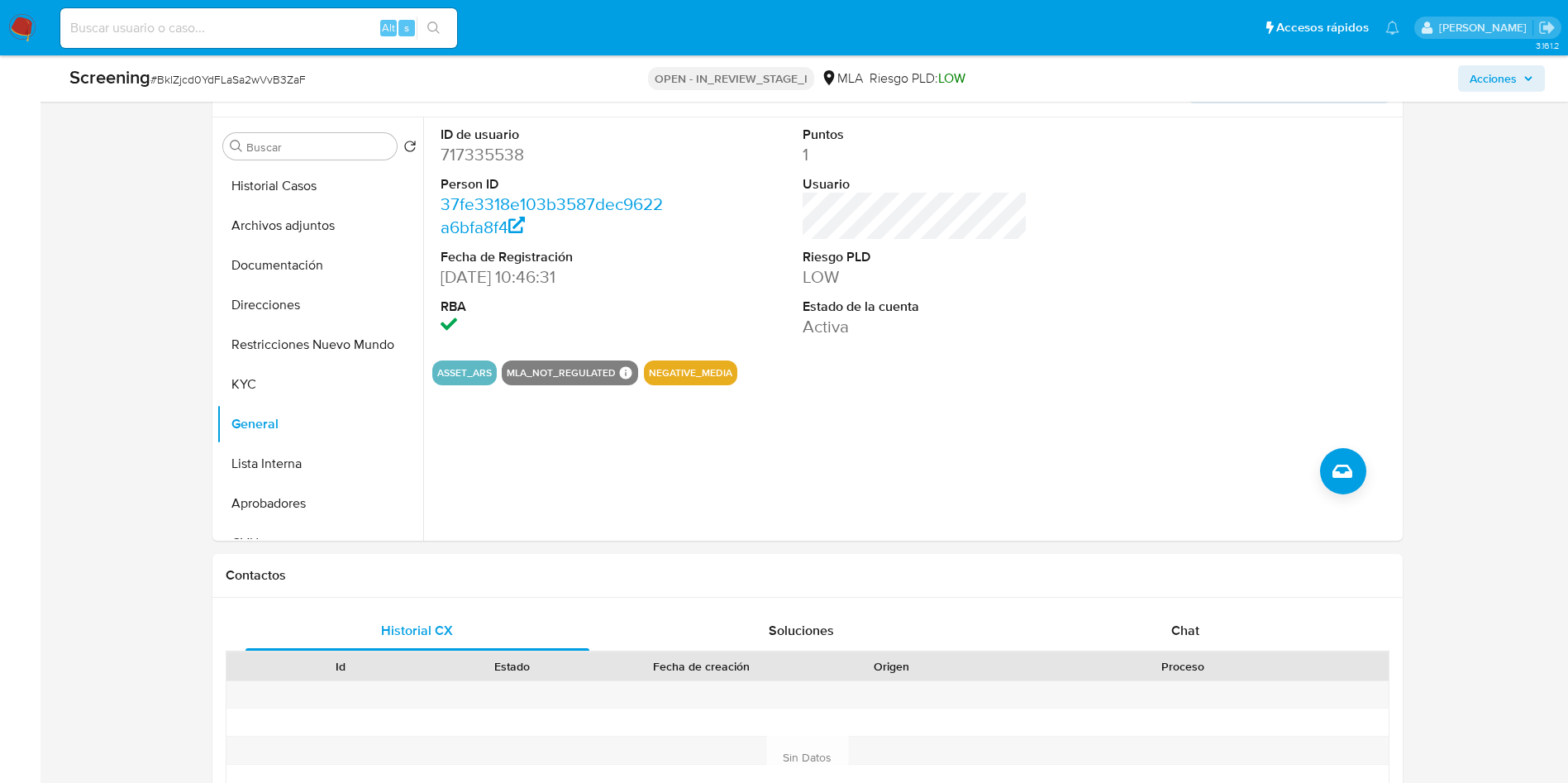
scroll to position [0, 0]
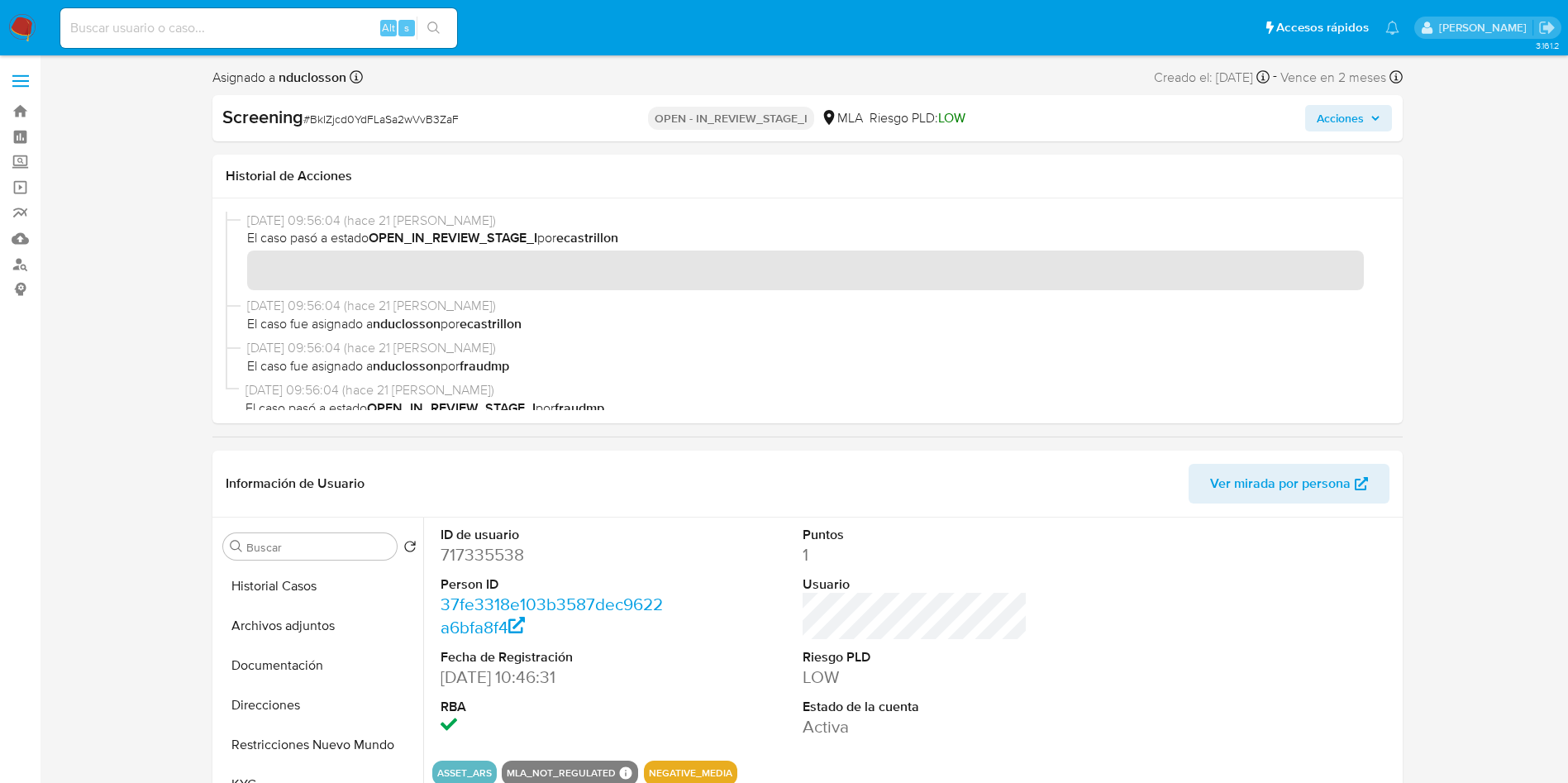
click at [1340, 107] on span "Acciones" at bounding box center [1339, 118] width 47 height 26
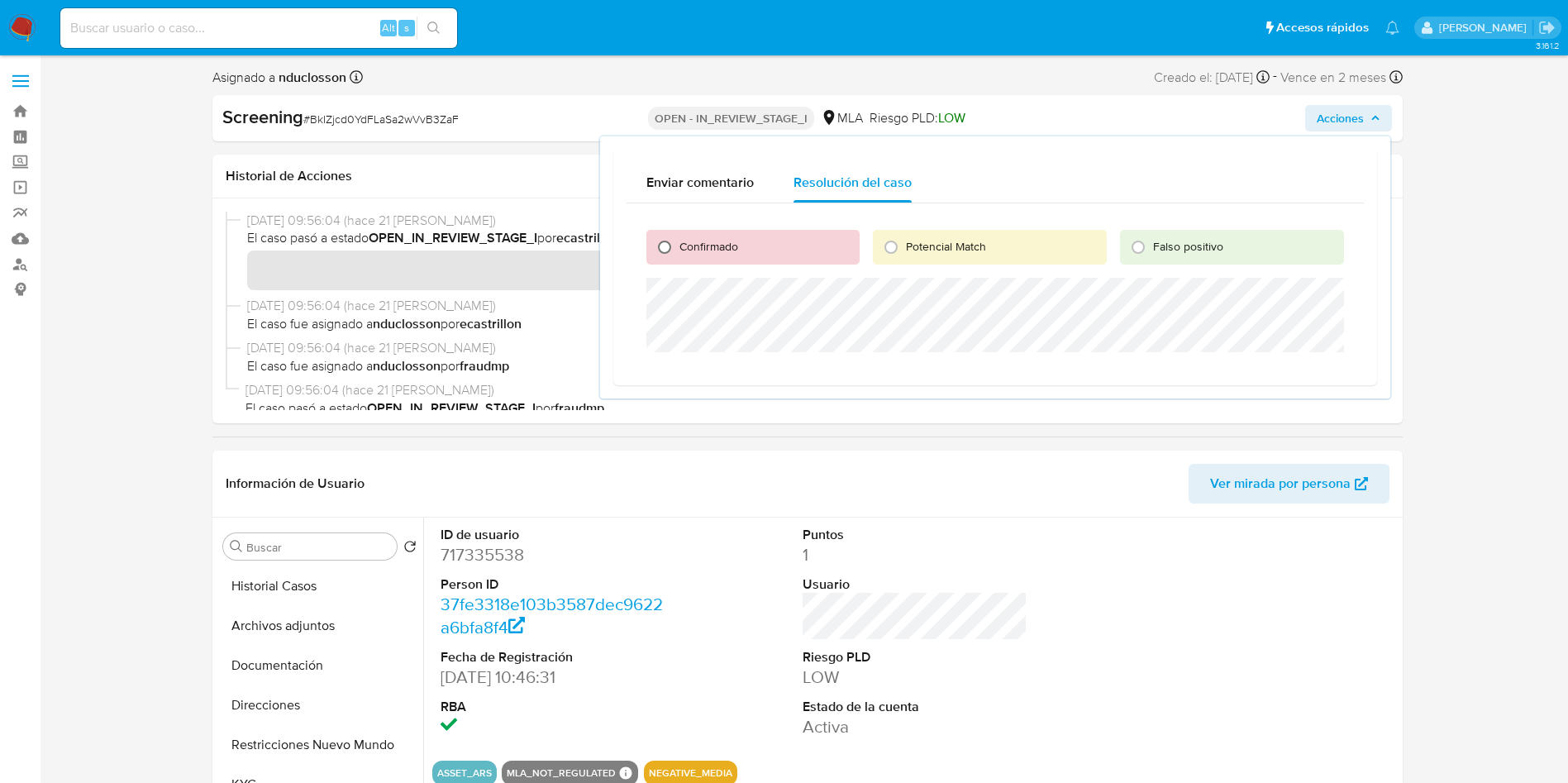
click at [651, 243] on input "Confirmado" at bounding box center [664, 247] width 26 height 26
radio input "true"
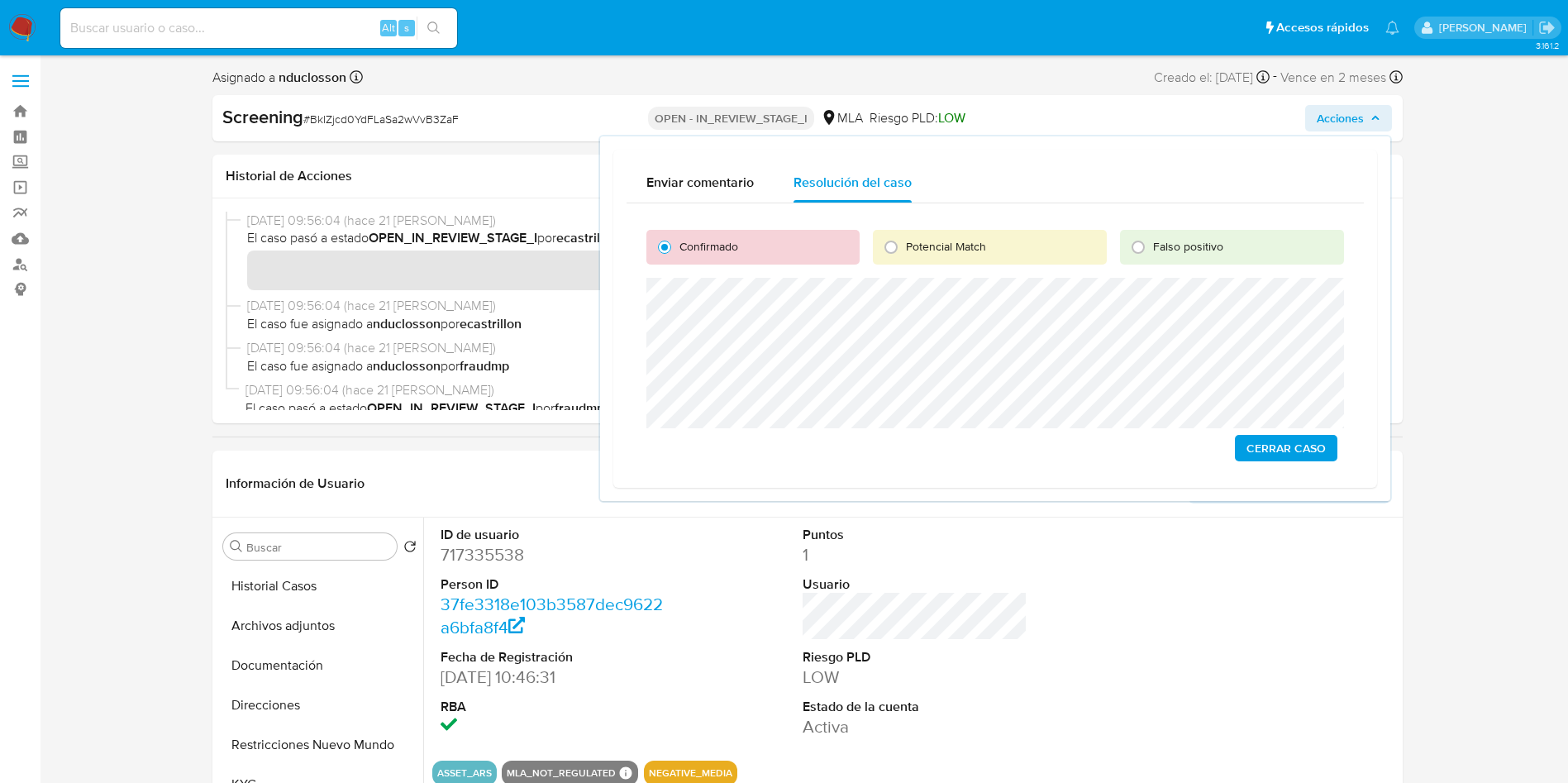
click at [1296, 447] on span "Cerrar Caso" at bounding box center [1285, 447] width 79 height 23
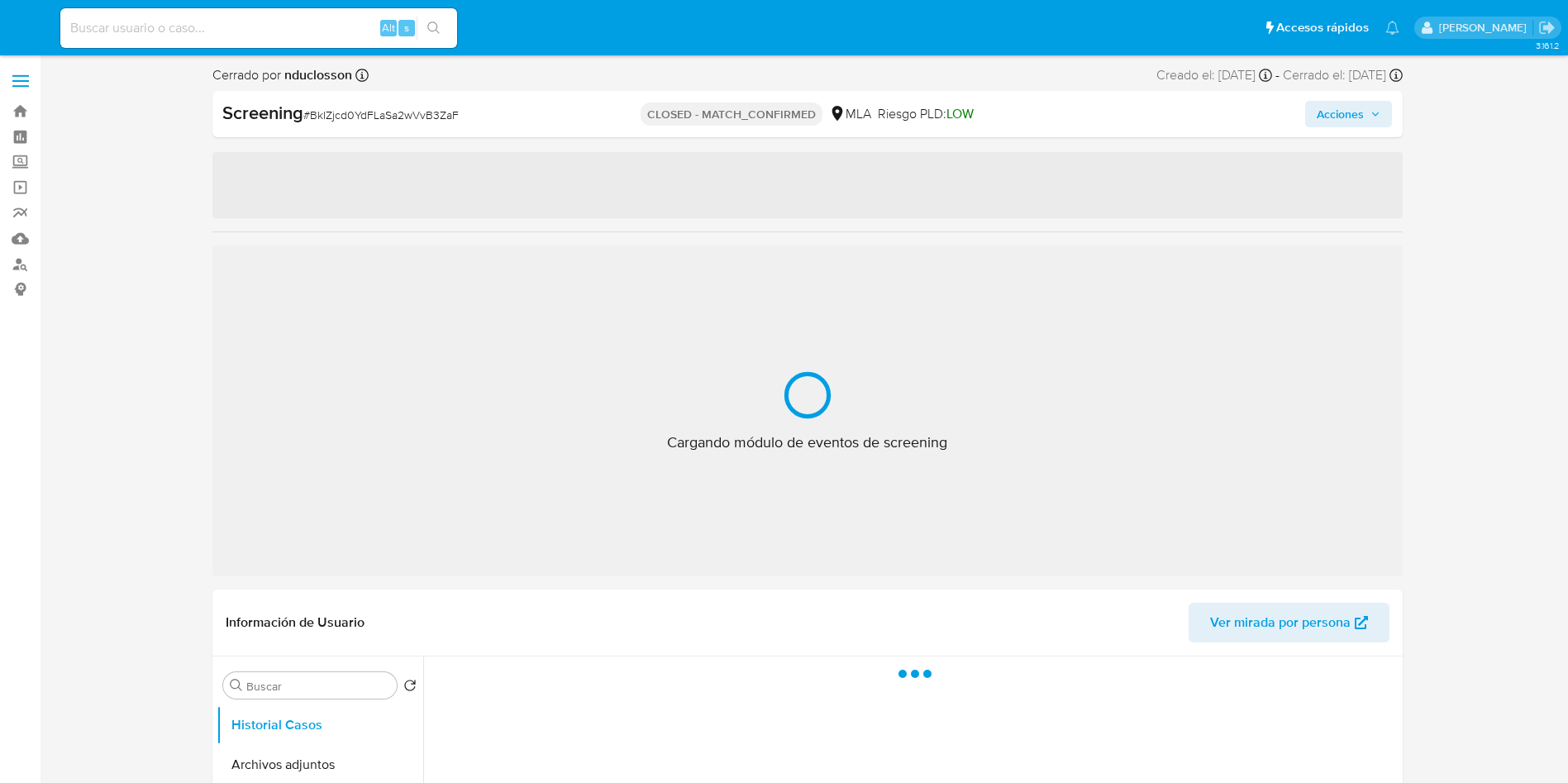
select select "10"
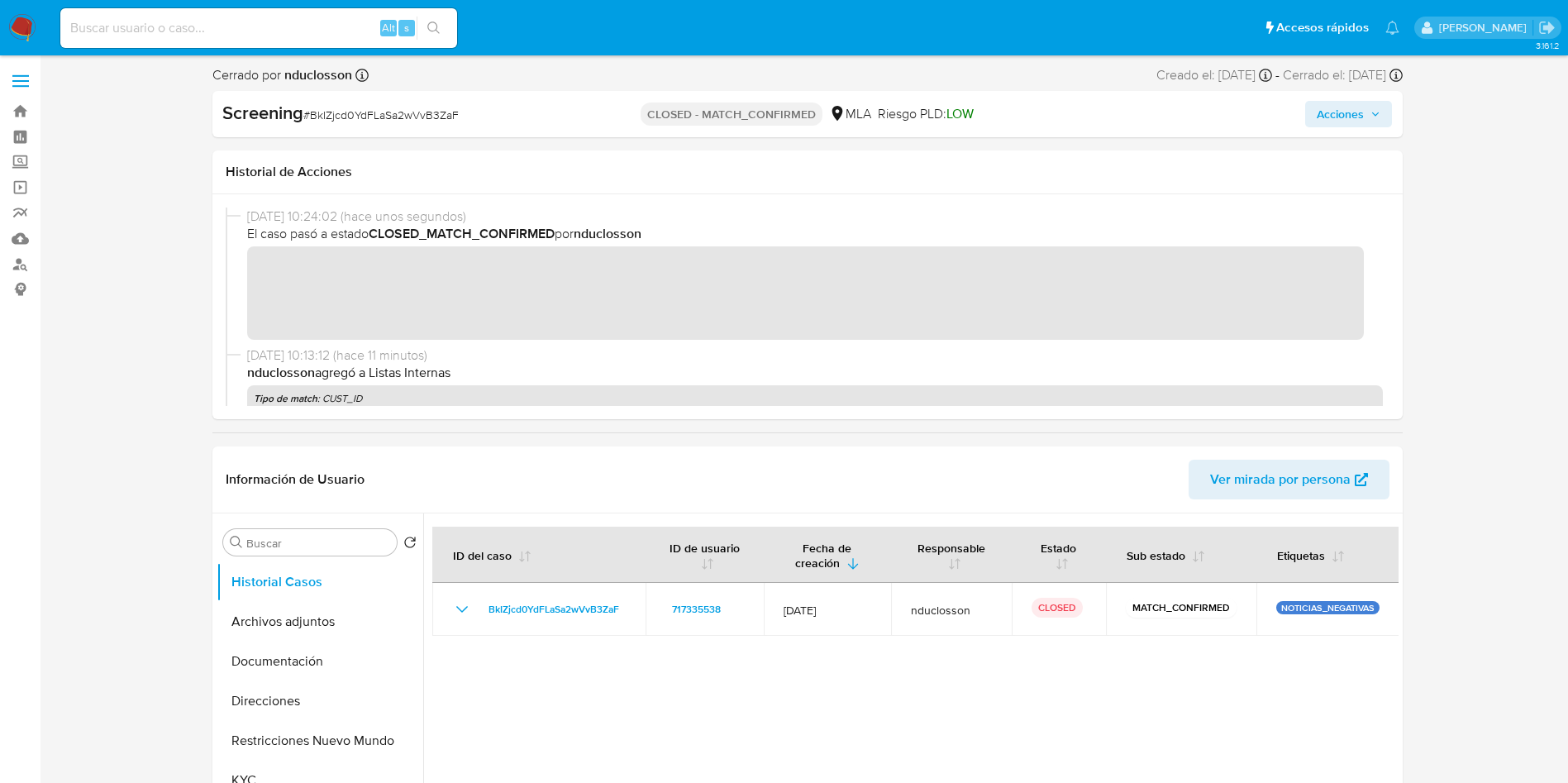
click at [203, 32] on input at bounding box center [259, 27] width 397 height 21
paste input "aXOWObQOfYP2wBQfQAcAZ4eH"
type input "aXOWObQOfYP2wBQfQAcAZ4eH"
click at [448, 20] on button "search-icon" at bounding box center [434, 27] width 34 height 23
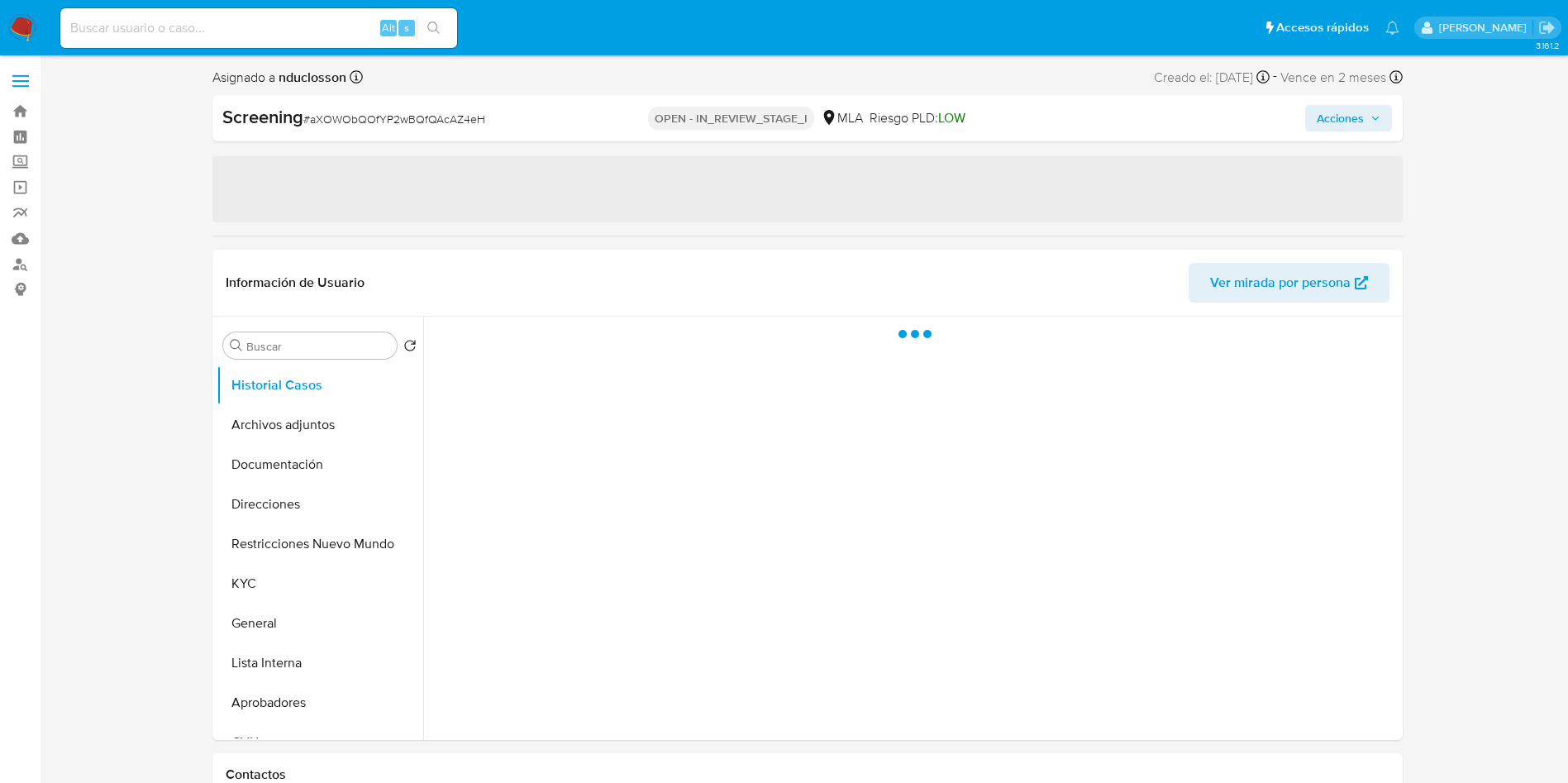
select select "10"
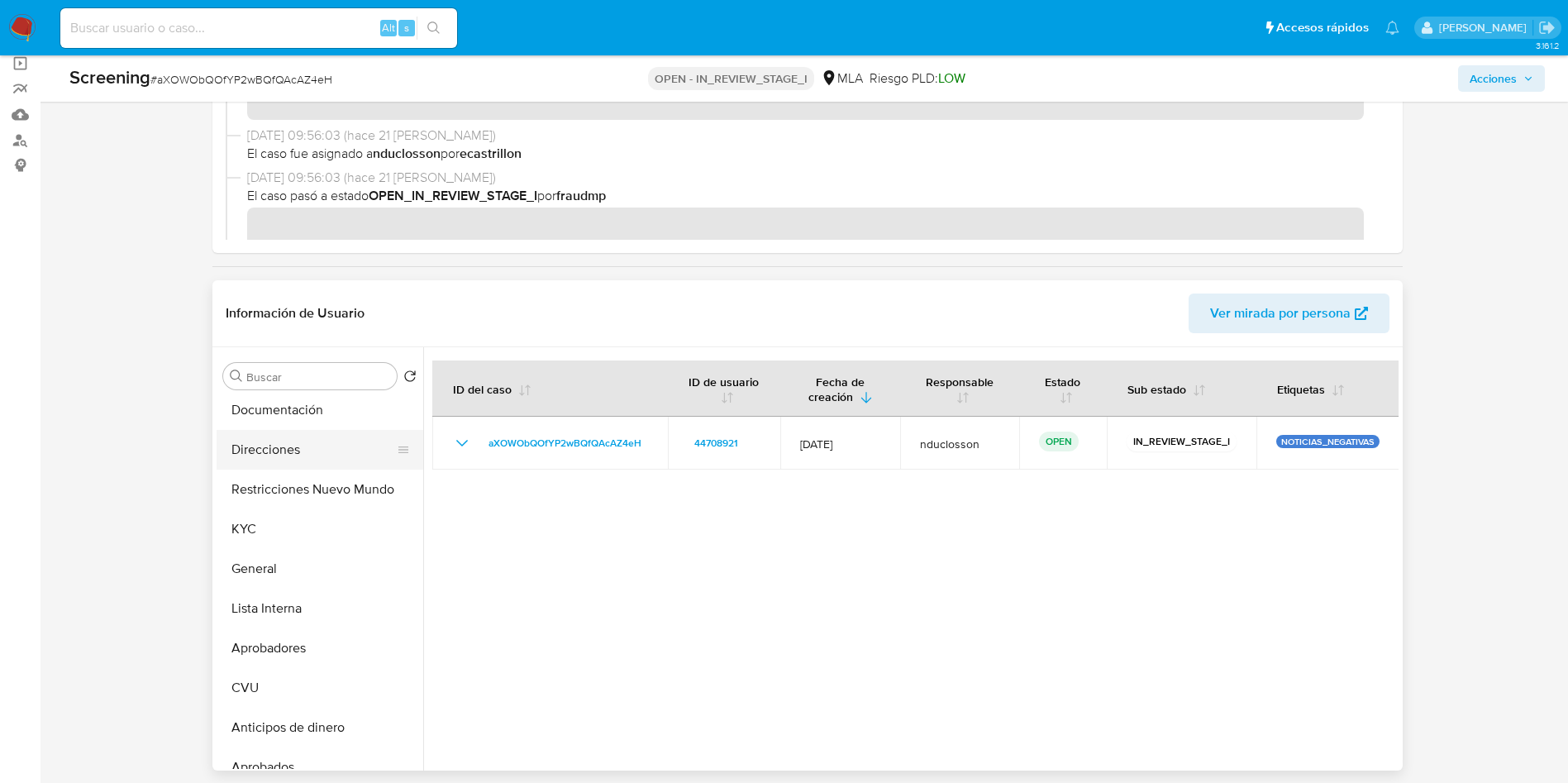
scroll to position [124, 0]
click at [317, 468] on button "Restricciones Nuevo Mundo" at bounding box center [313, 450] width 194 height 39
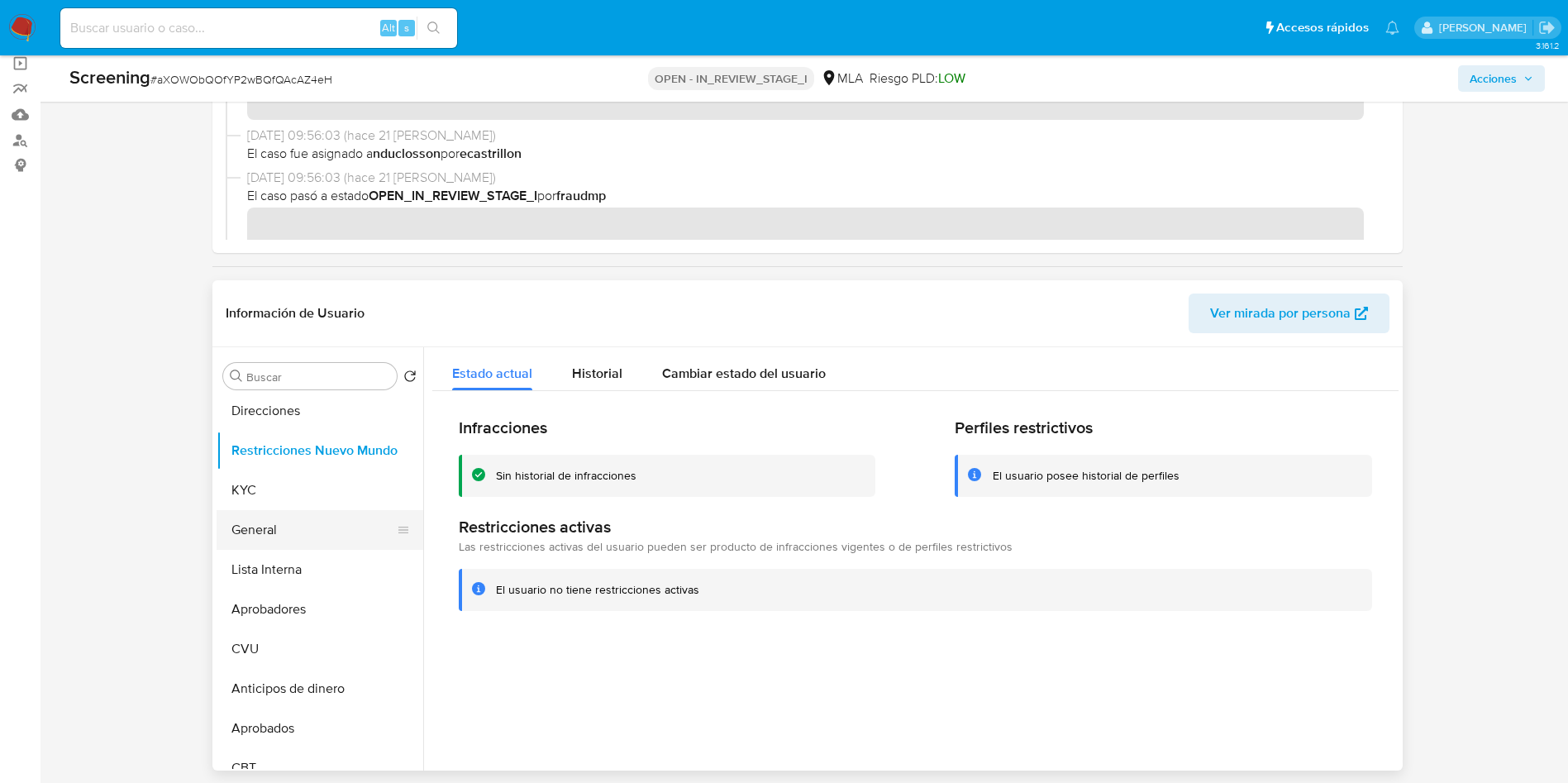
click at [250, 531] on button "General" at bounding box center [313, 529] width 194 height 39
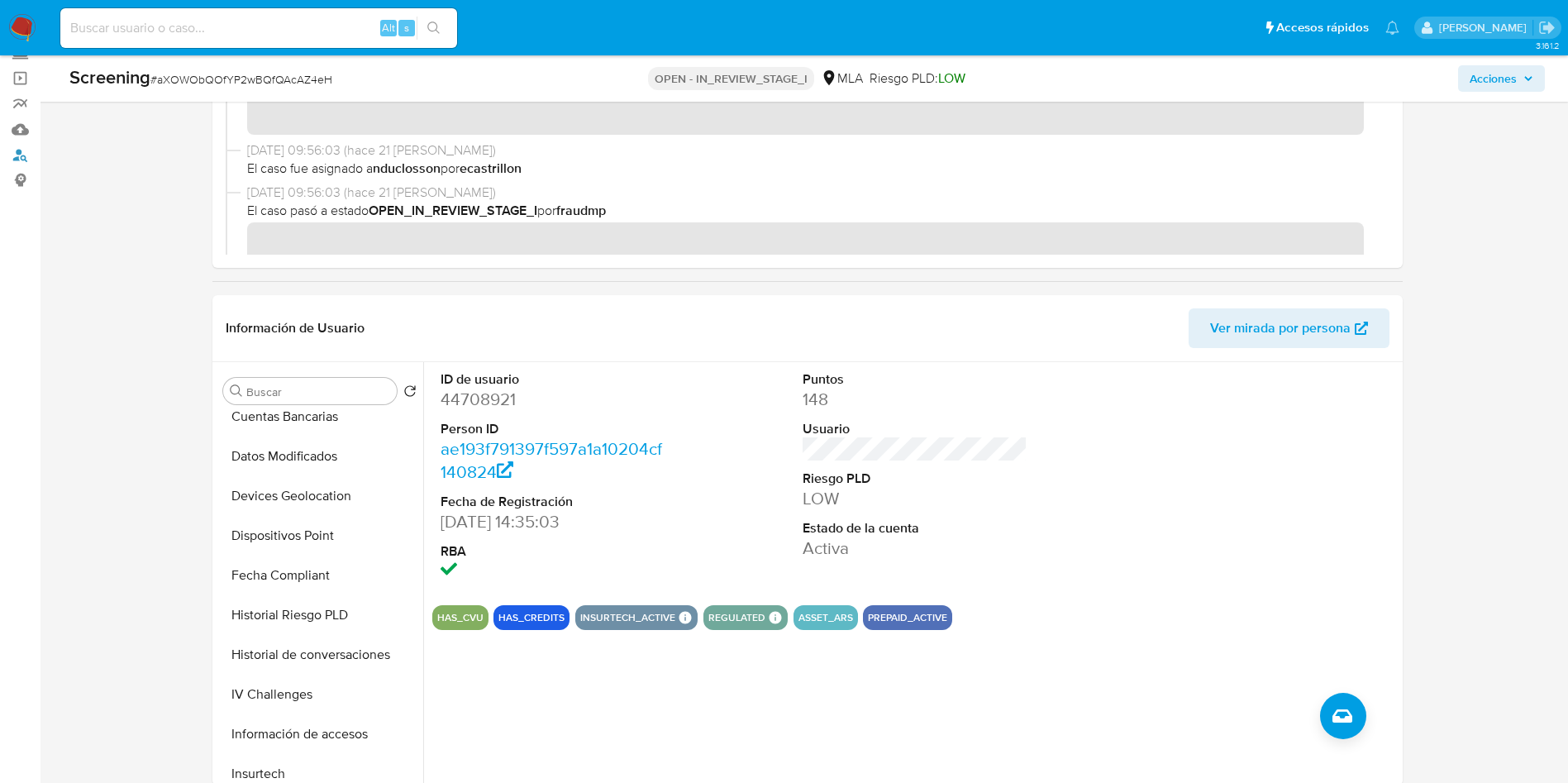
scroll to position [0, 0]
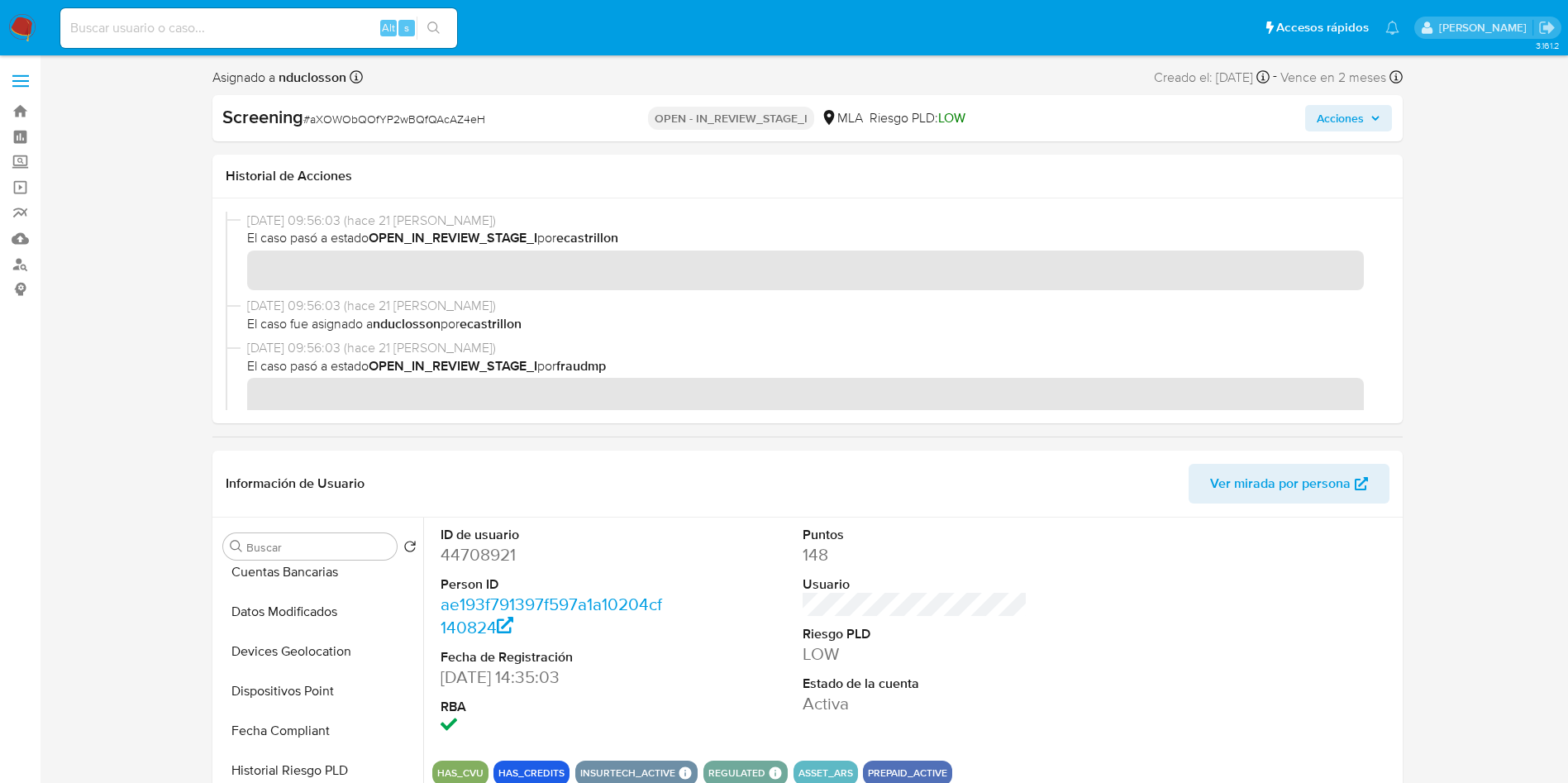
click at [1338, 127] on span "Acciones" at bounding box center [1339, 118] width 47 height 26
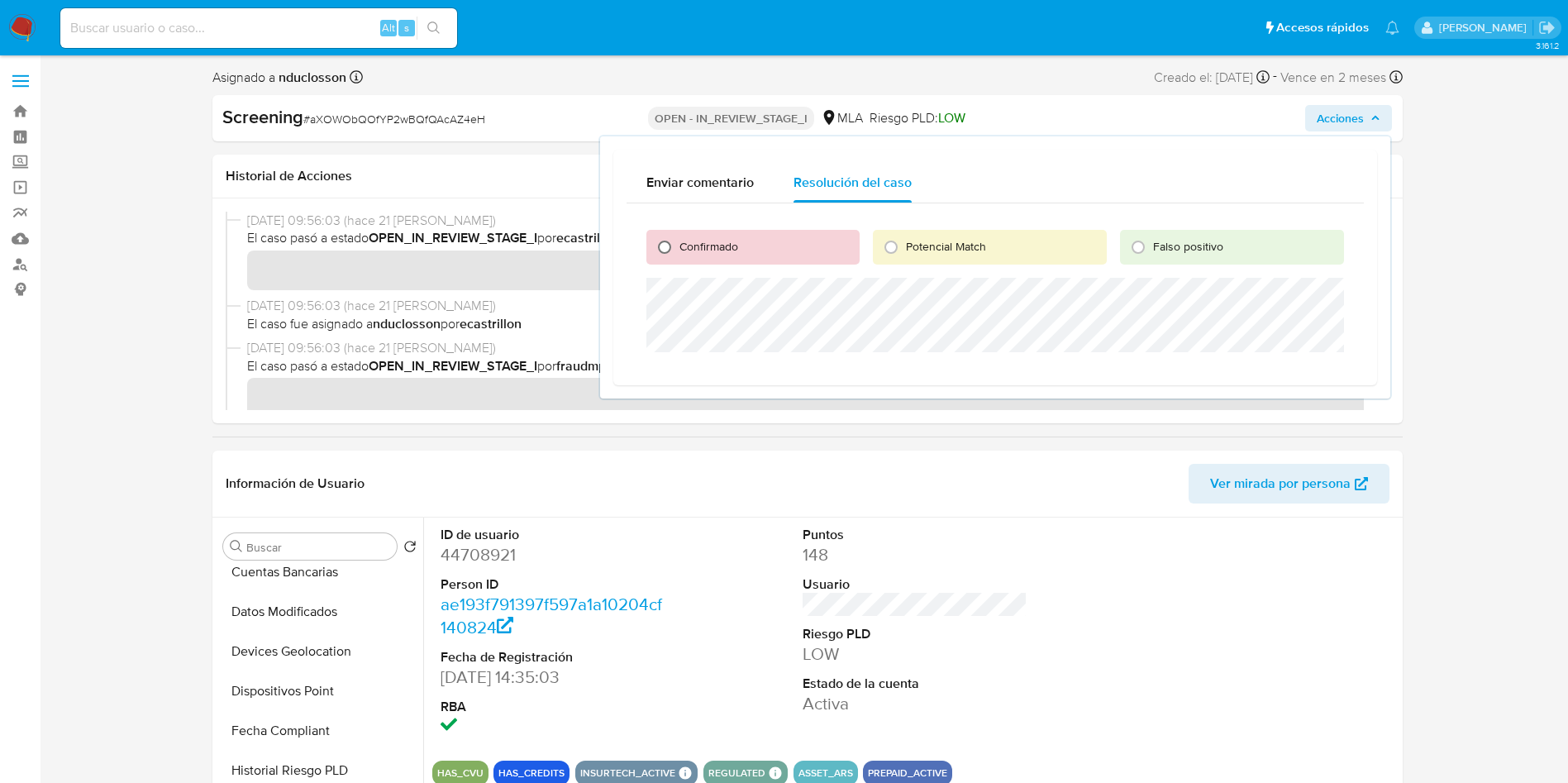
click at [673, 248] on input "Confirmado" at bounding box center [664, 247] width 26 height 26
radio input "true"
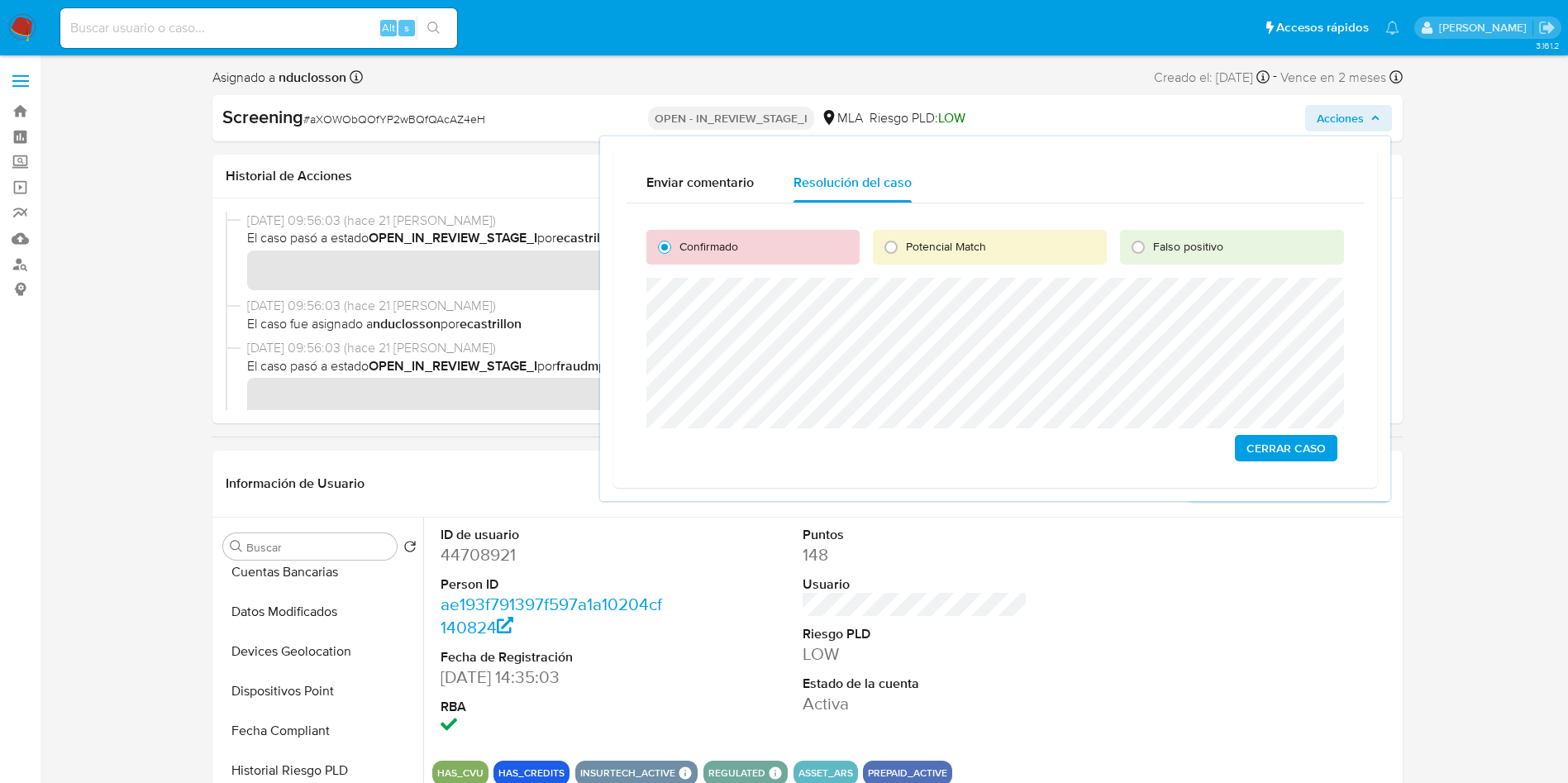
click at [1278, 438] on span "Cerrar Caso" at bounding box center [1285, 447] width 79 height 23
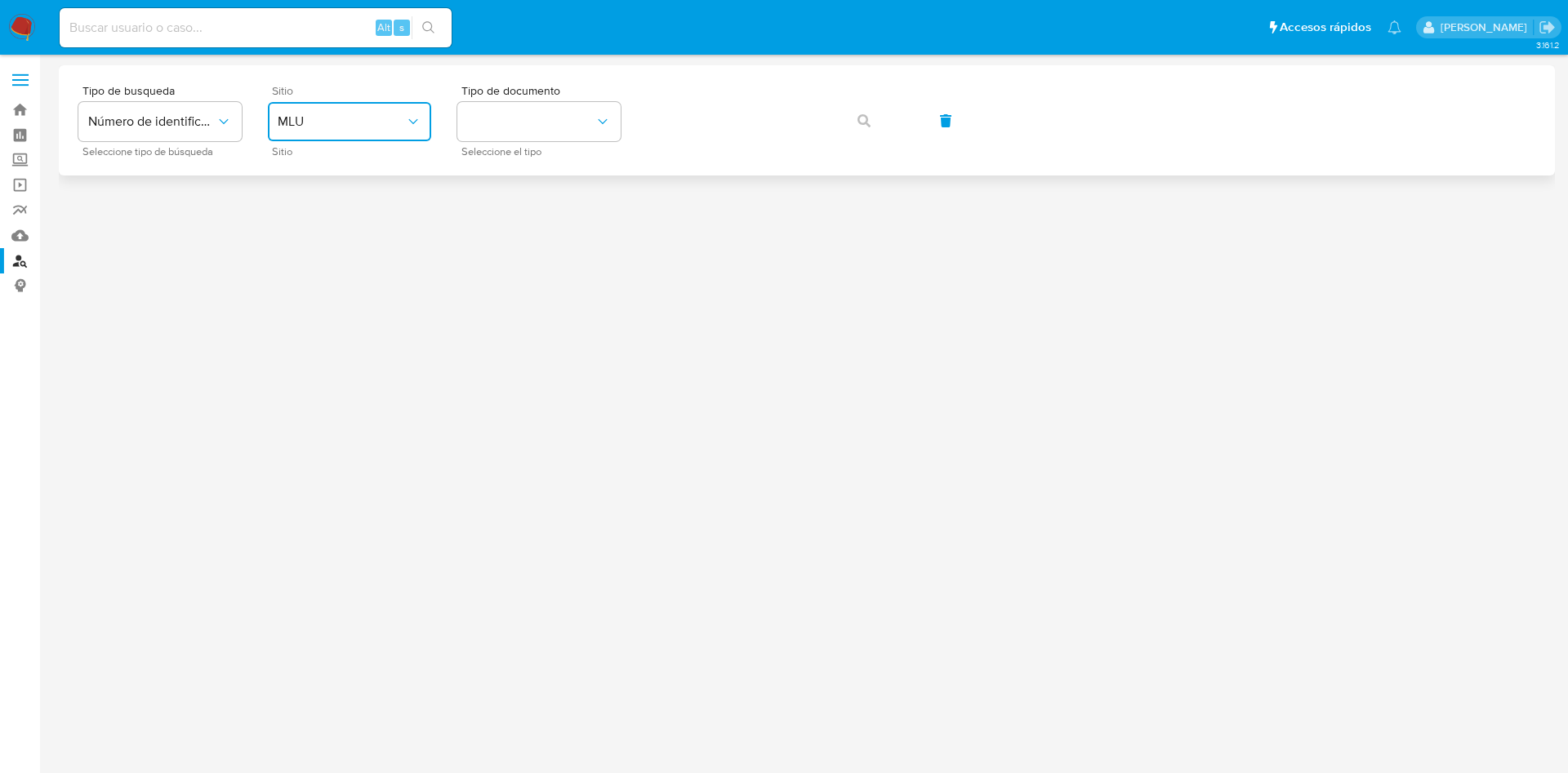
click at [298, 126] on span "MLU" at bounding box center [341, 121] width 127 height 16
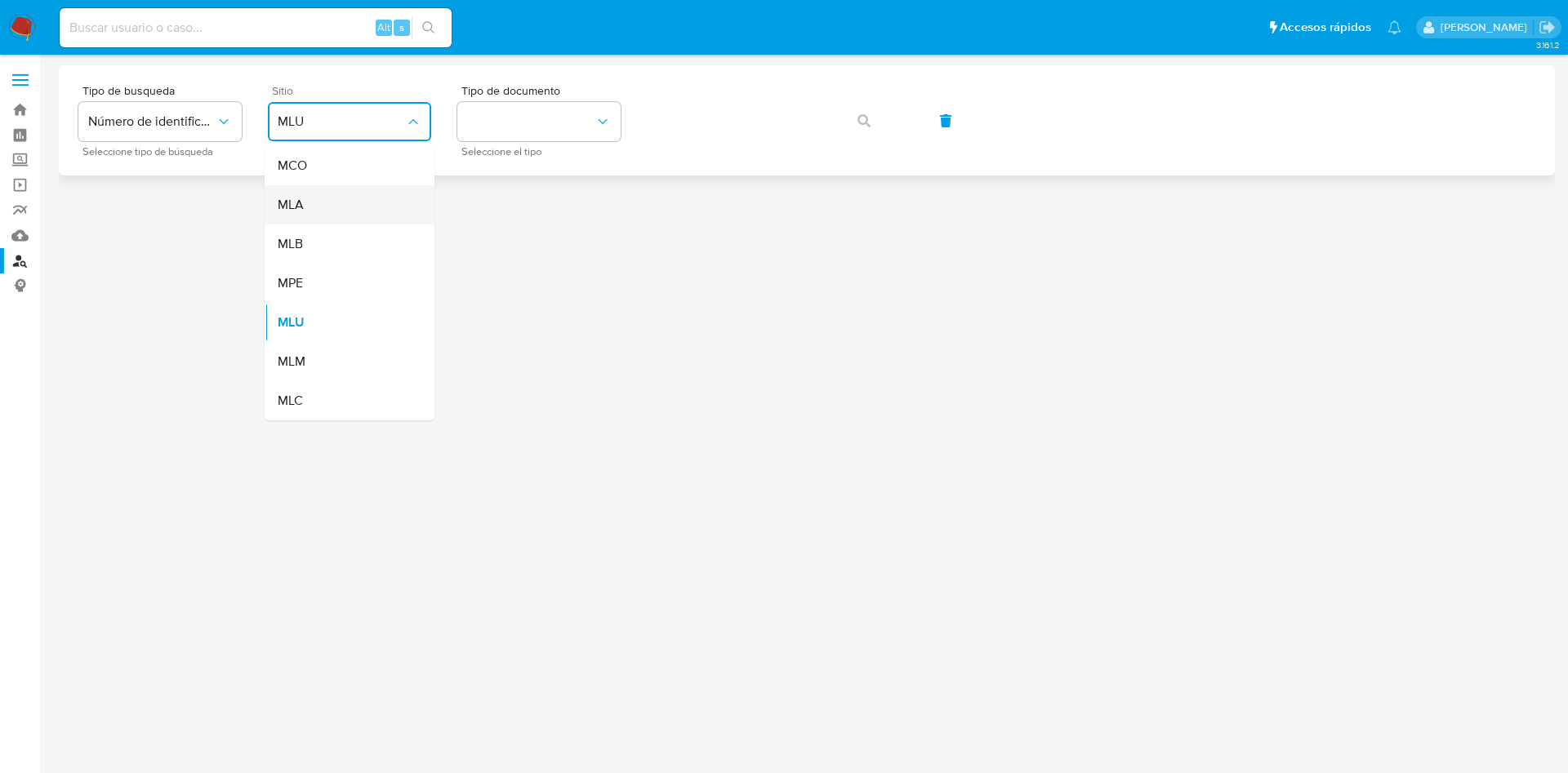
click at [342, 194] on div "MLA" at bounding box center [344, 205] width 134 height 39
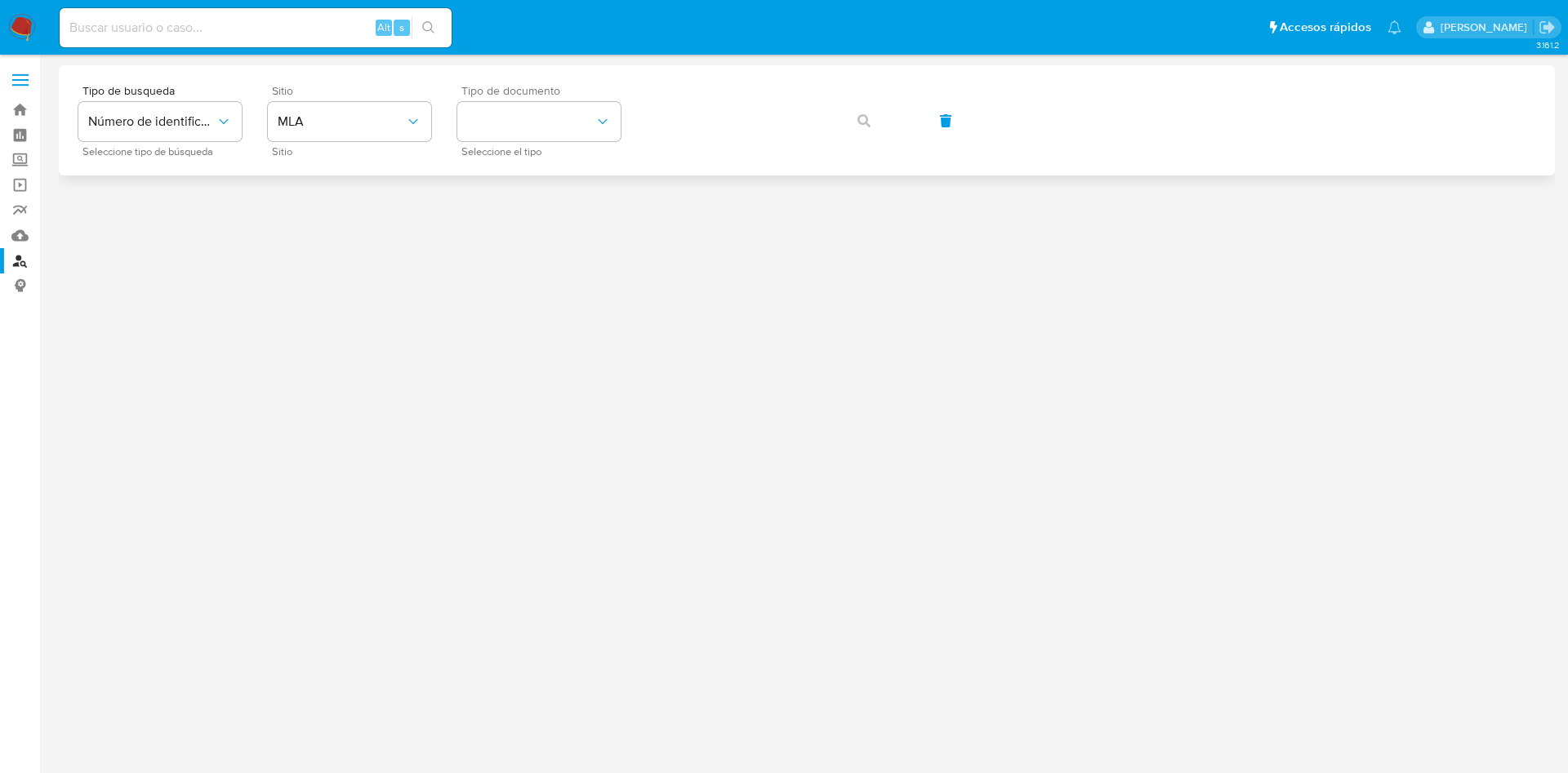
click at [506, 156] on span "Seleccione el tipo" at bounding box center [543, 152] width 164 height 8
click at [509, 127] on button "identificationType" at bounding box center [539, 121] width 164 height 39
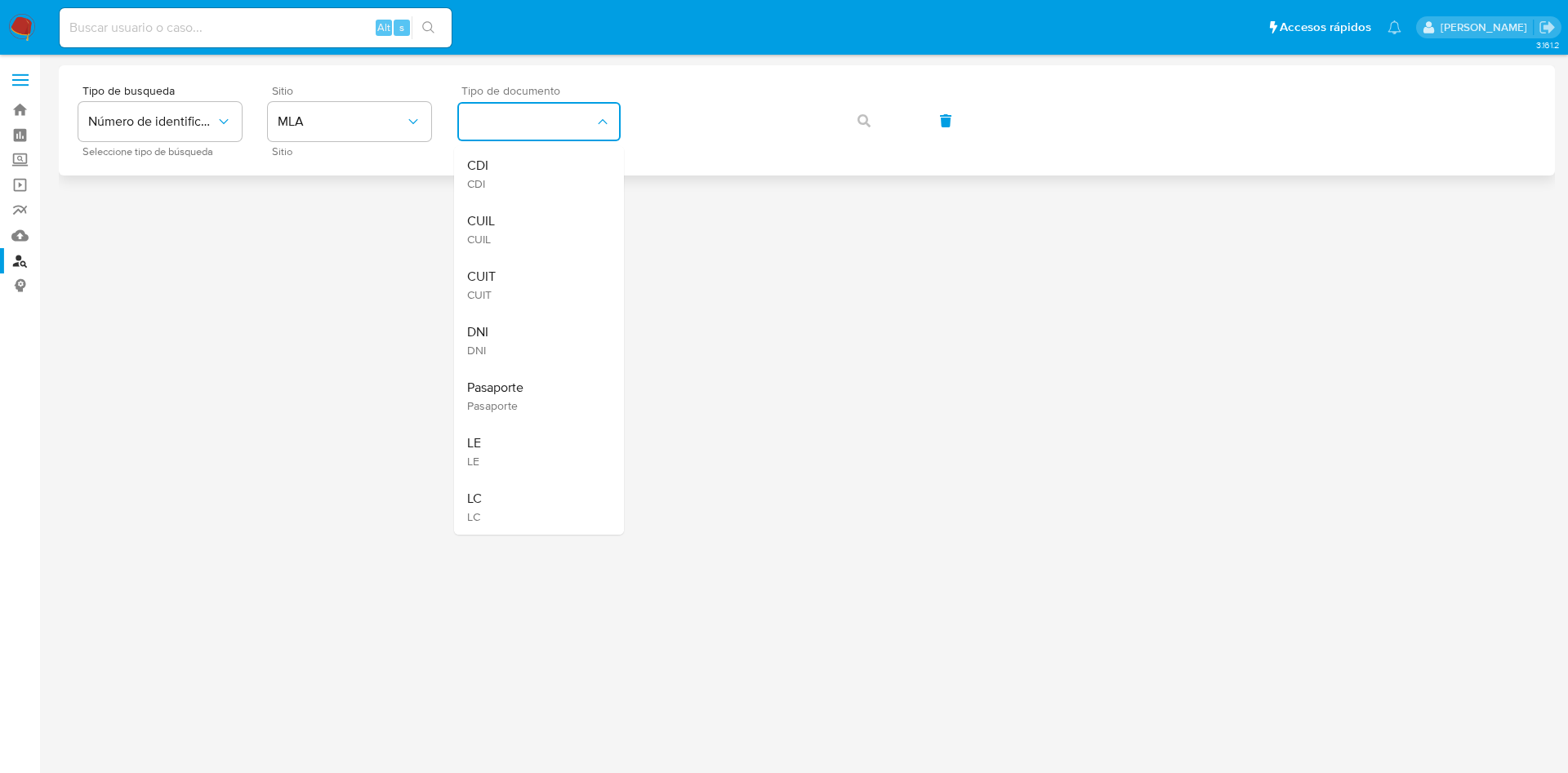
click at [509, 126] on button "identificationType" at bounding box center [539, 121] width 164 height 39
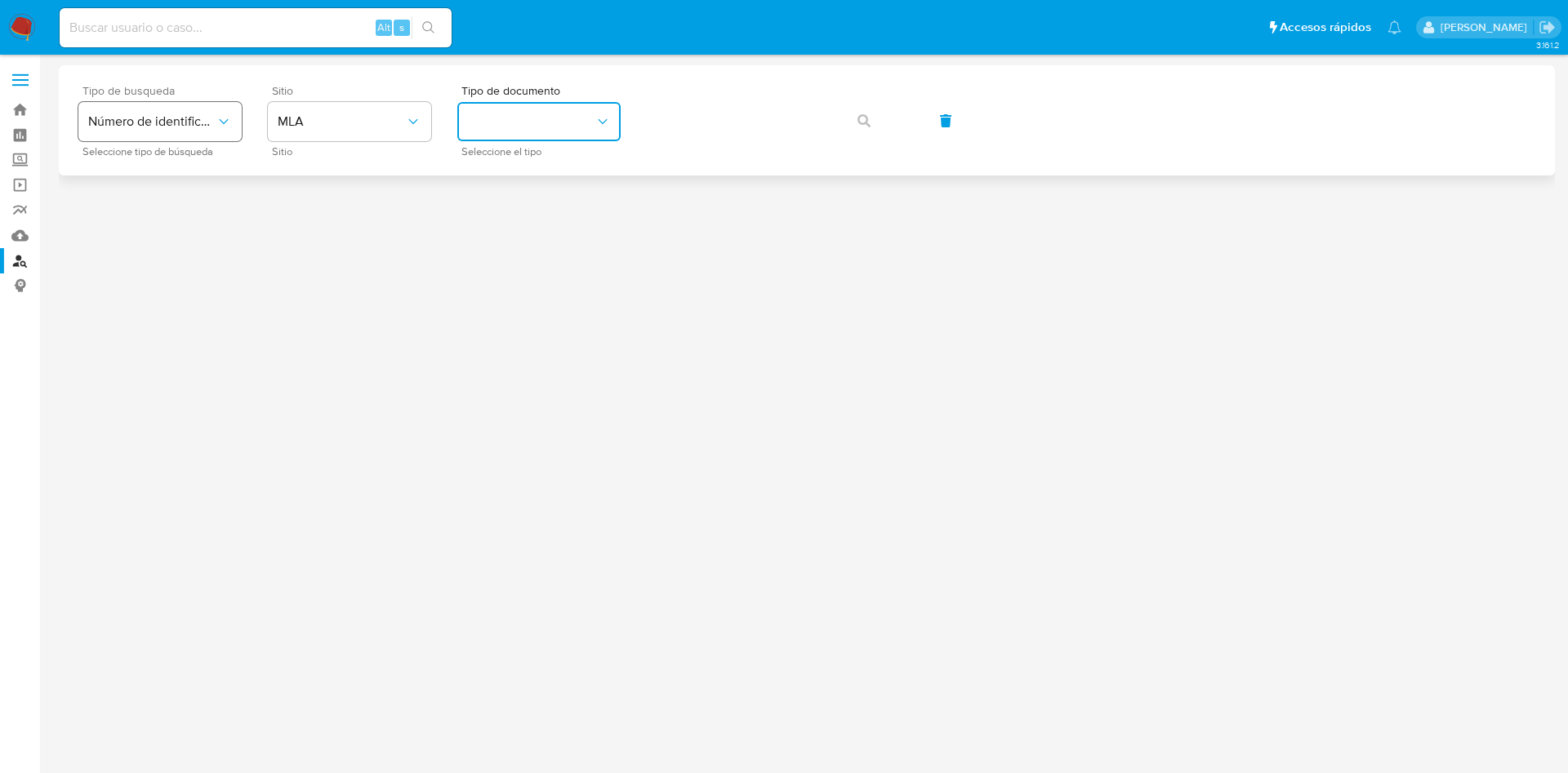
click at [143, 116] on span "Número de identificación" at bounding box center [152, 121] width 127 height 16
drag, startPoint x: 141, startPoint y: 207, endPoint x: 191, endPoint y: 182, distance: 55.9
click at [140, 207] on div "User ID" at bounding box center [155, 221] width 134 height 39
click at [864, 128] on span "button" at bounding box center [864, 121] width 13 height 36
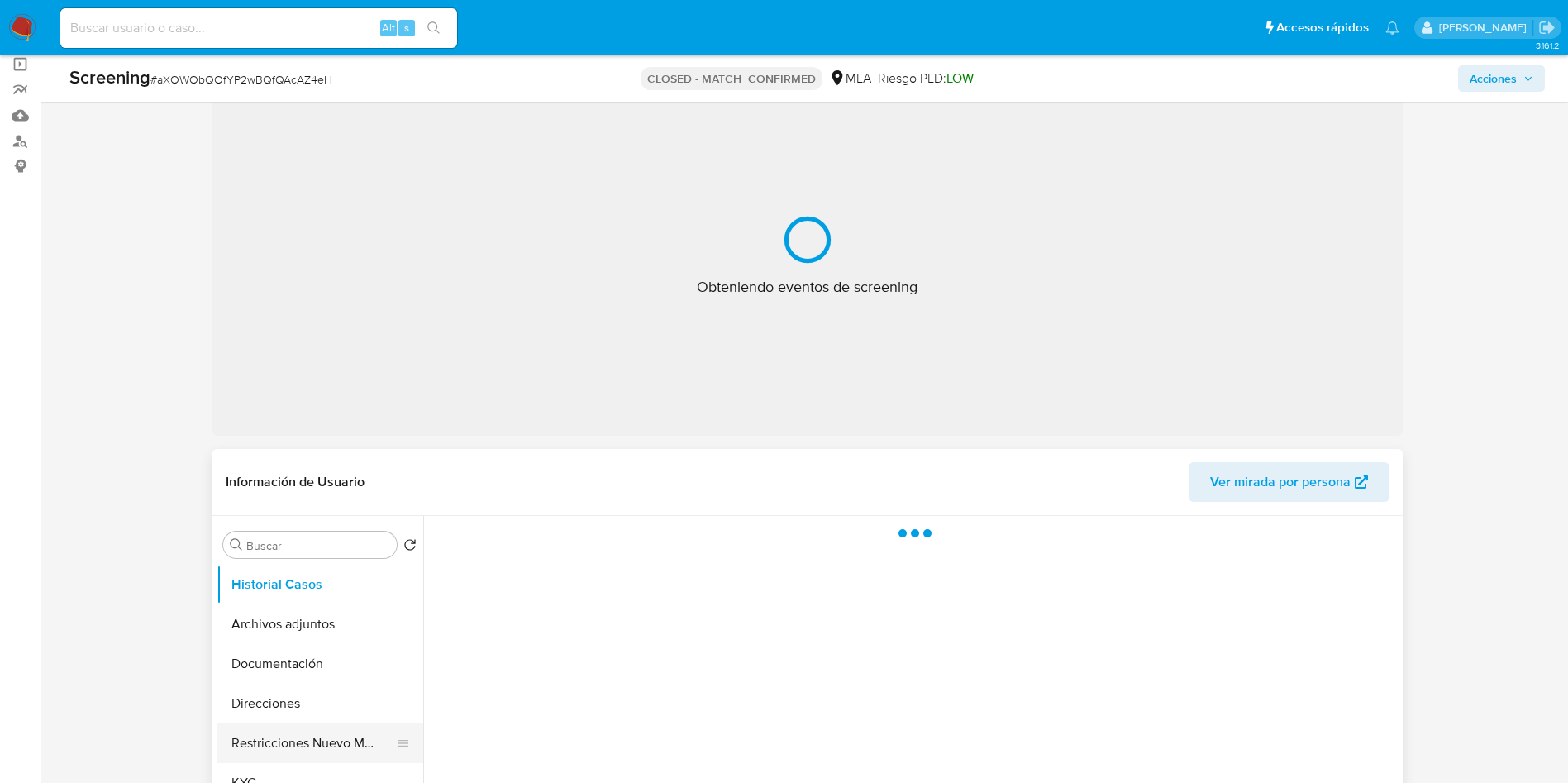
select select "10"
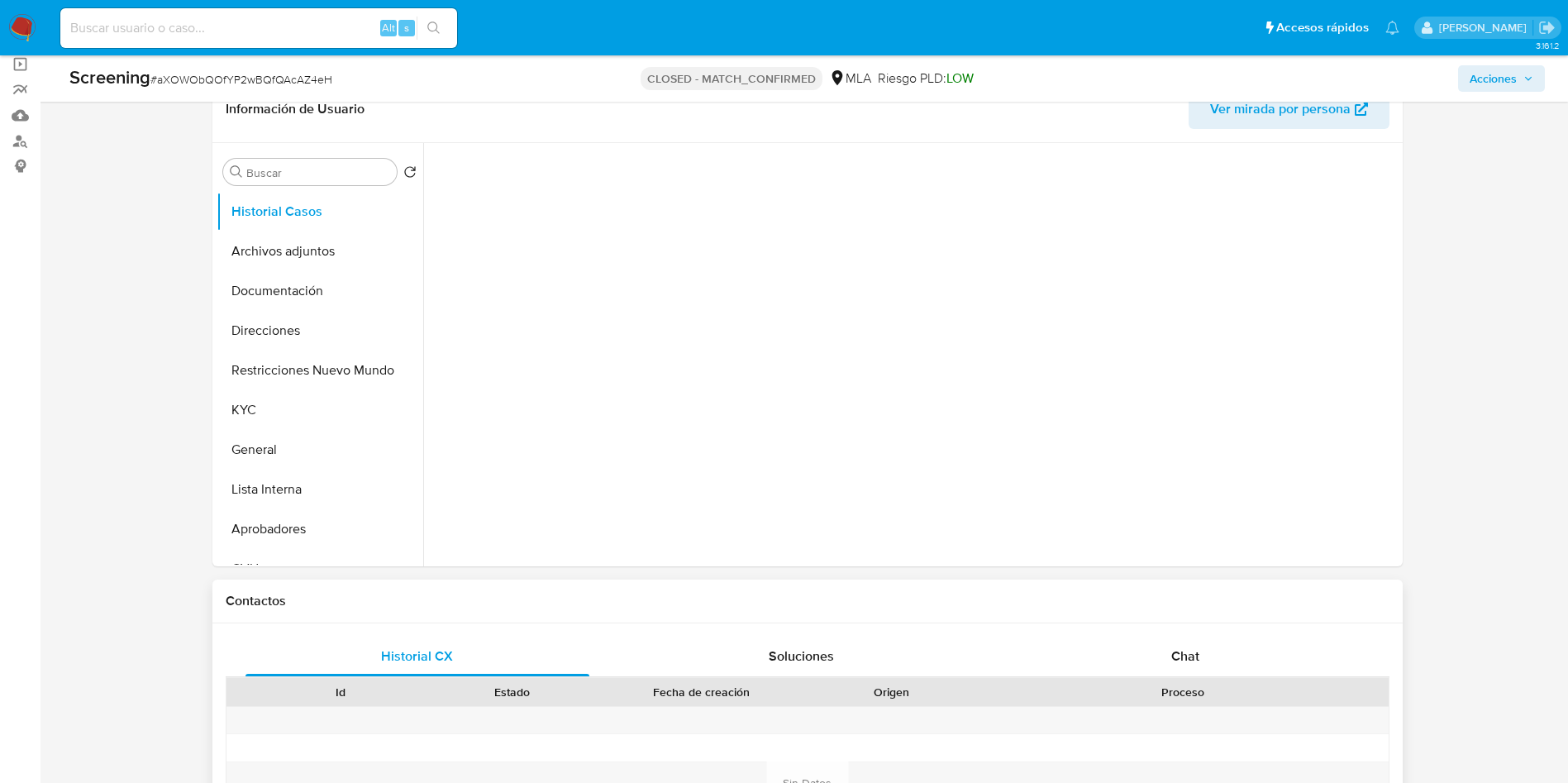
scroll to position [248, 0]
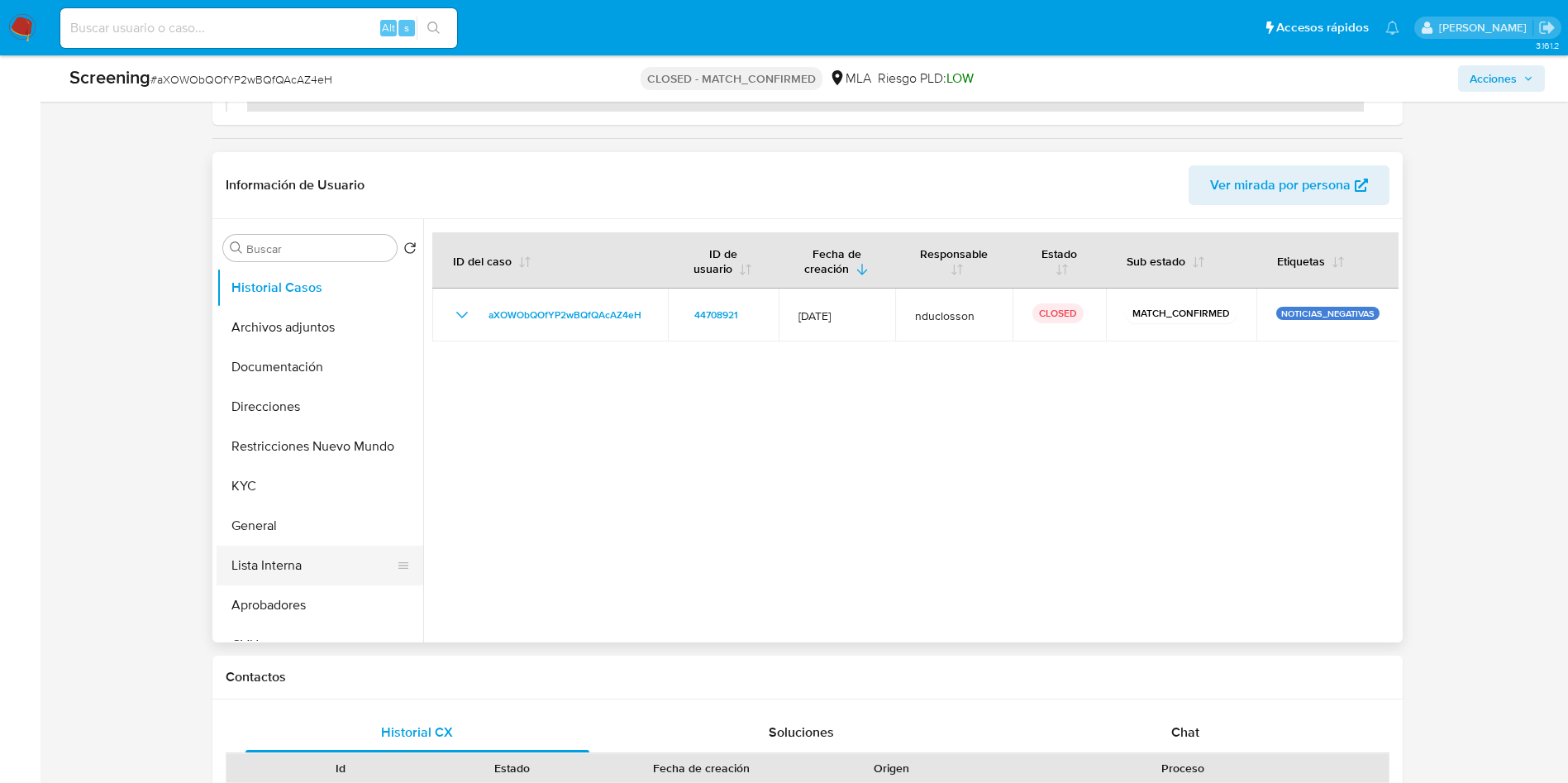
click at [325, 566] on button "Lista Interna" at bounding box center [313, 565] width 194 height 39
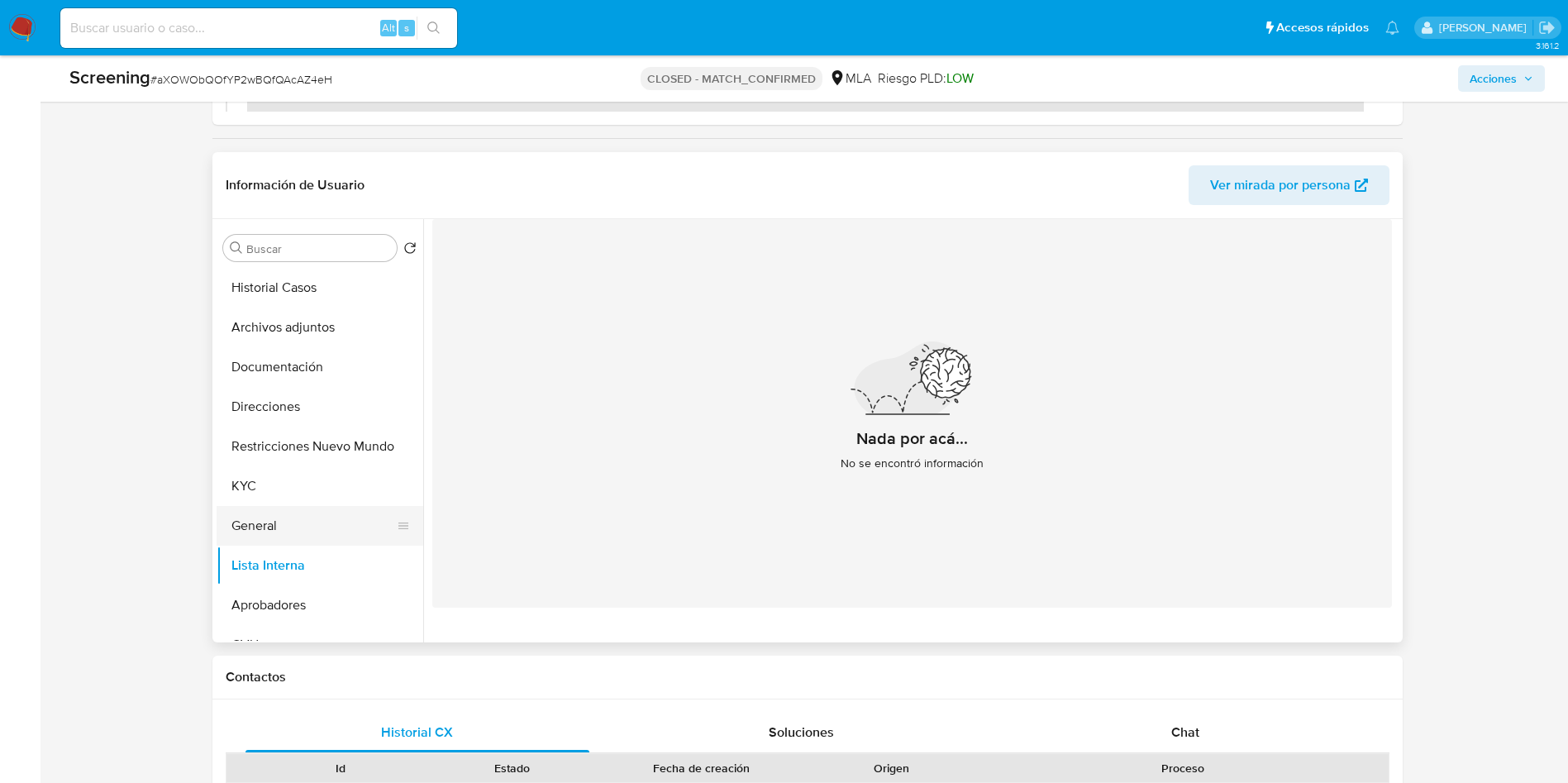
click at [277, 535] on button "General" at bounding box center [313, 526] width 194 height 39
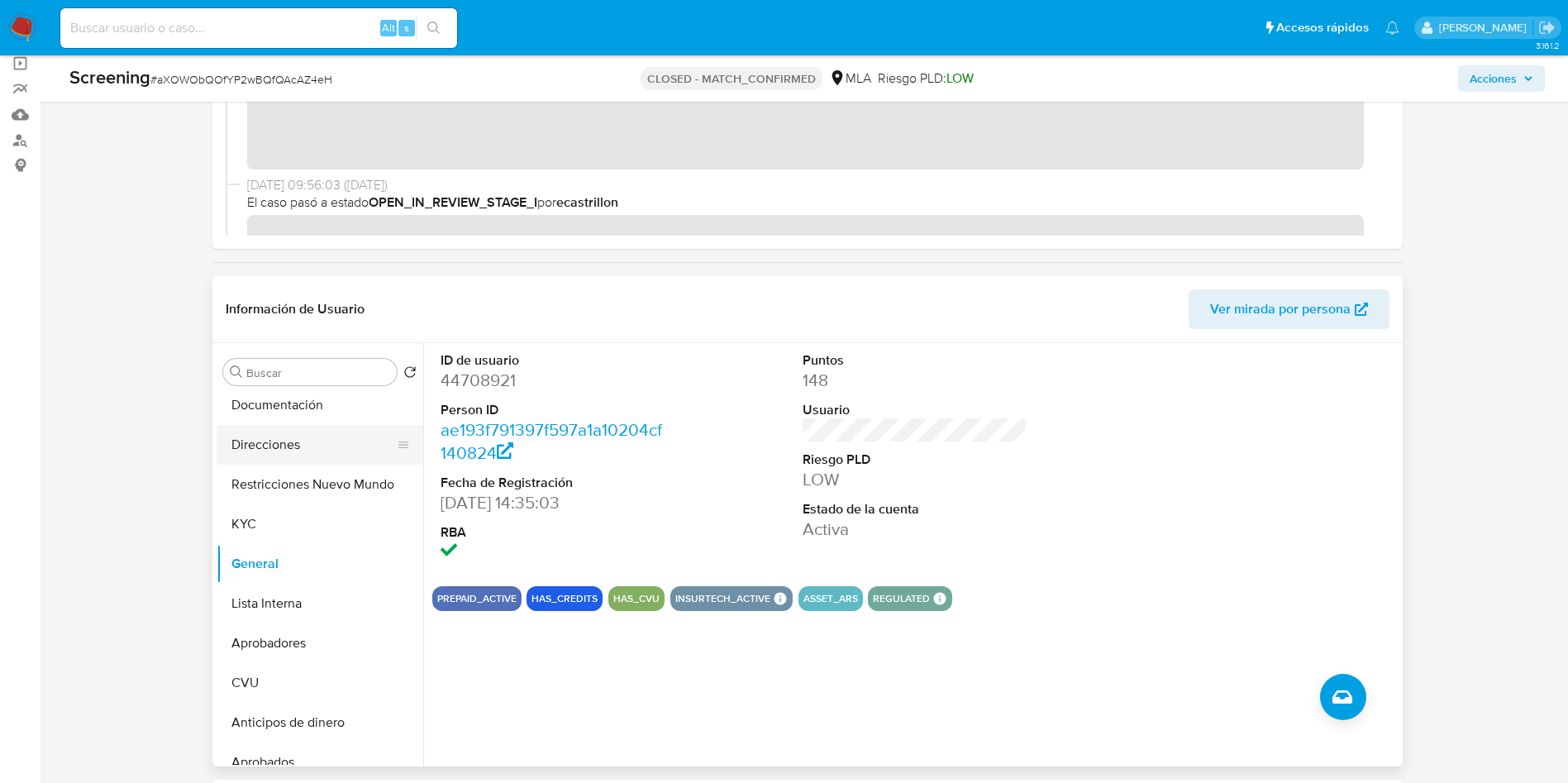
scroll to position [124, 0]
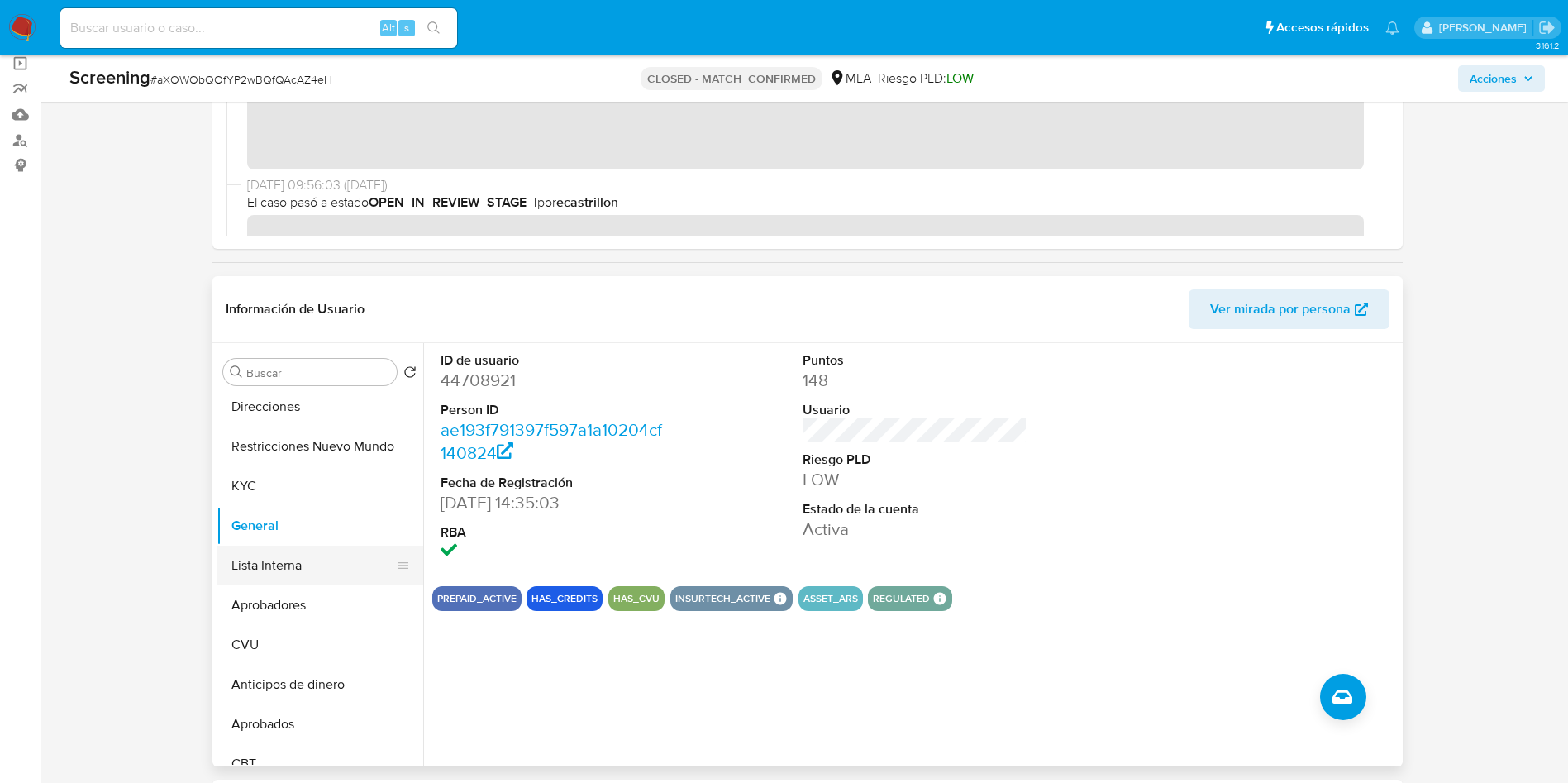
click at [338, 559] on button "Lista Interna" at bounding box center [313, 565] width 194 height 39
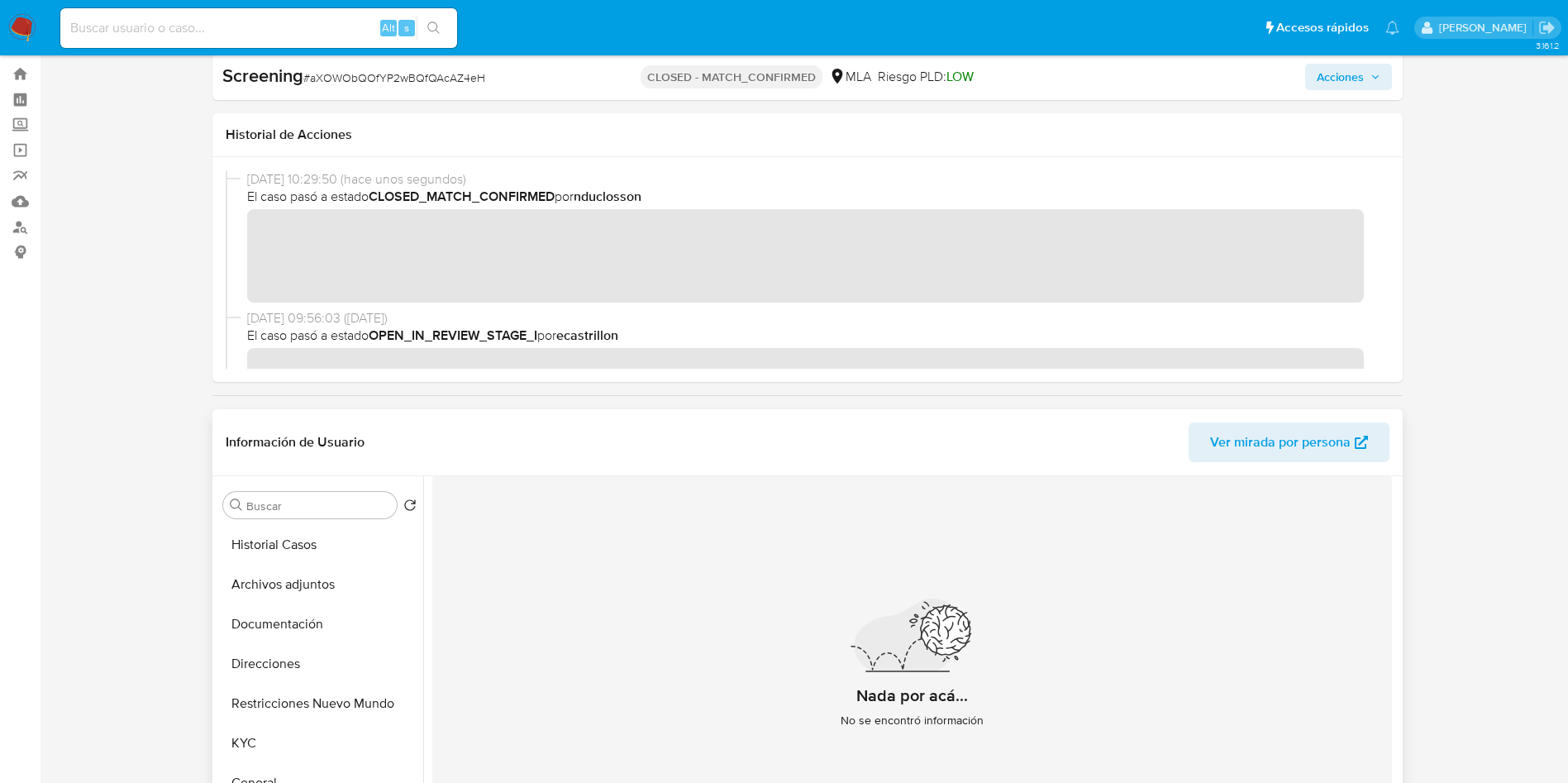
scroll to position [0, 0]
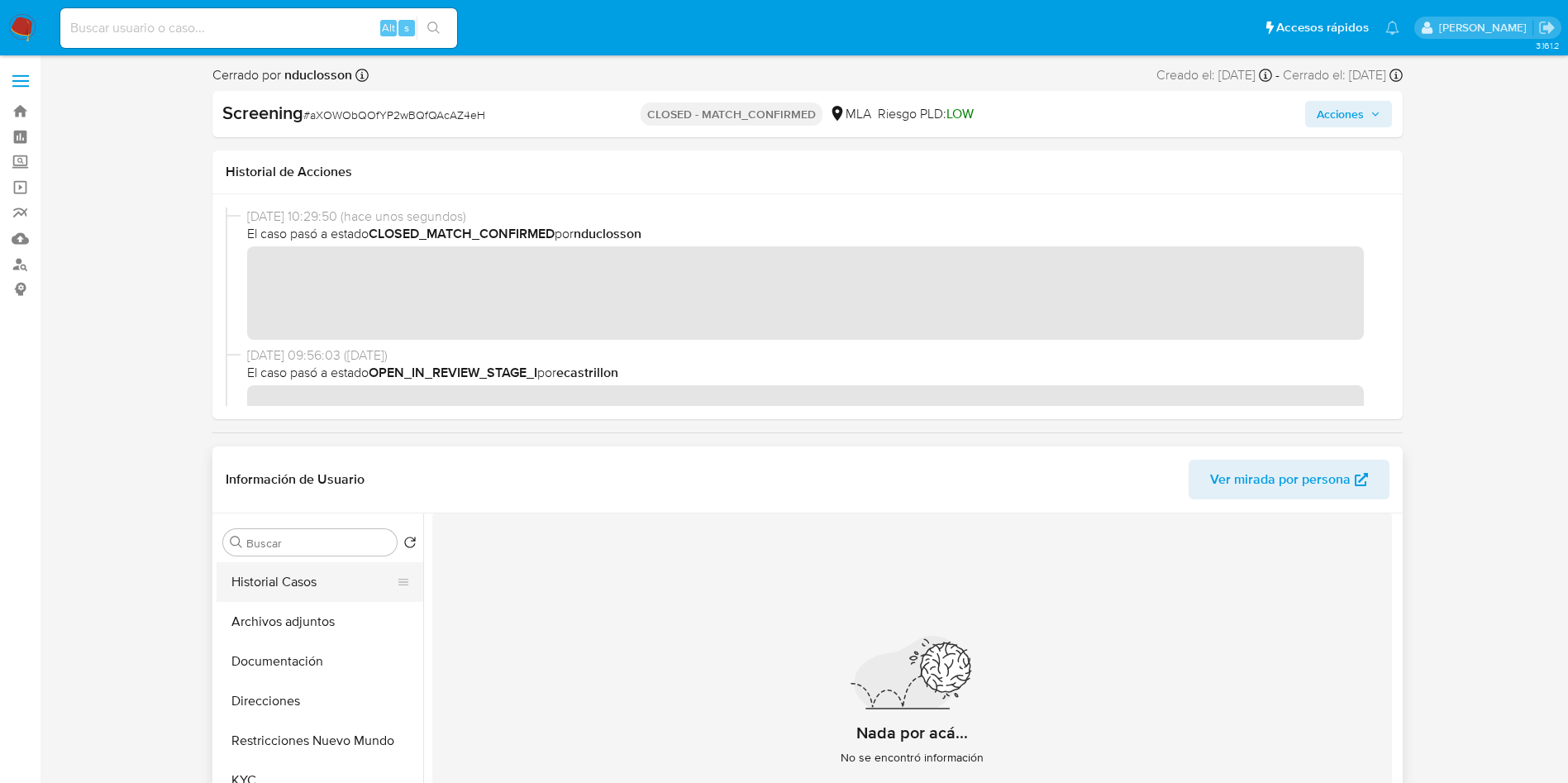
click at [288, 577] on button "Historial Casos" at bounding box center [313, 581] width 194 height 39
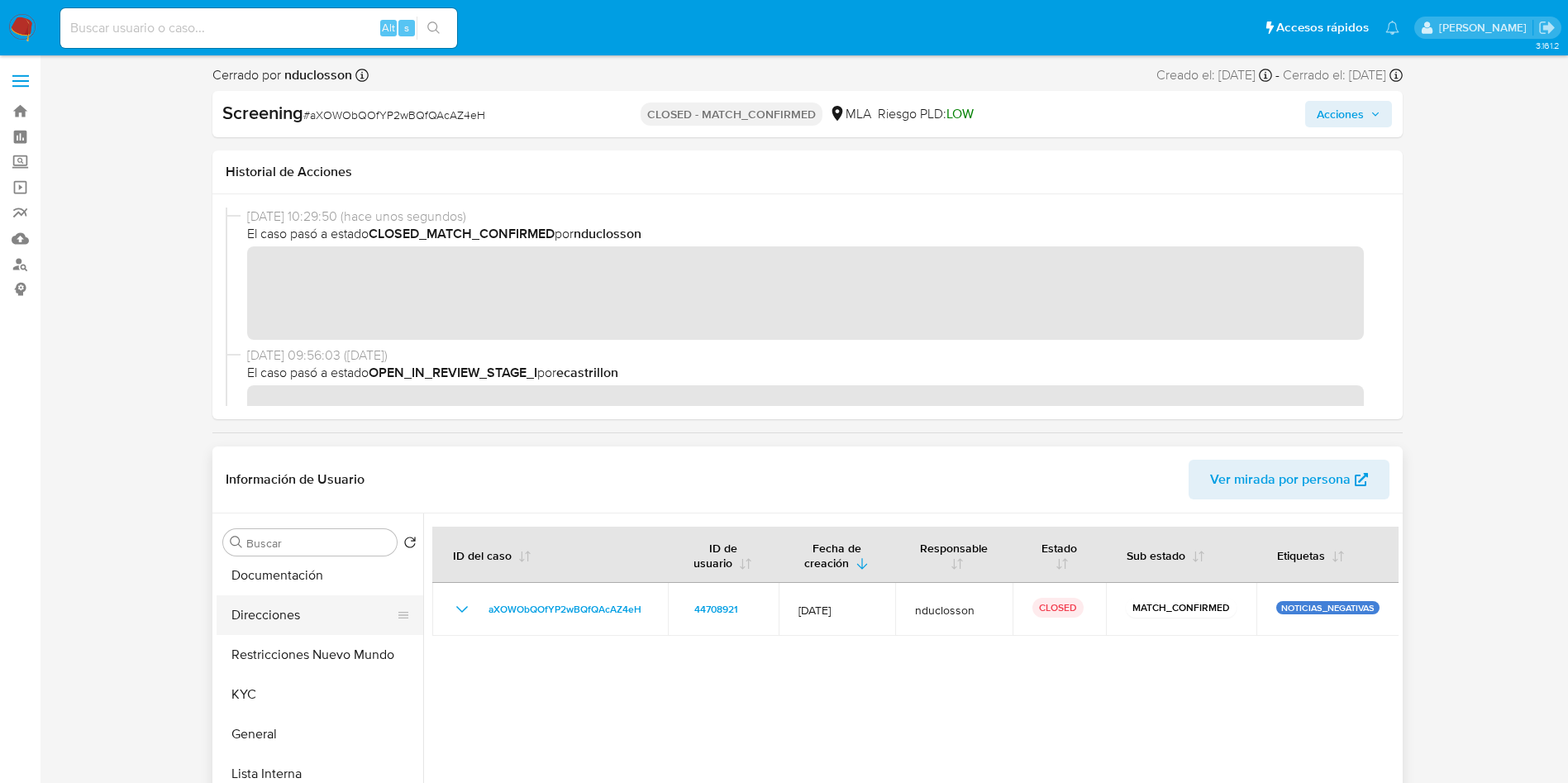
scroll to position [124, 0]
click at [317, 688] on button "General" at bounding box center [313, 696] width 194 height 39
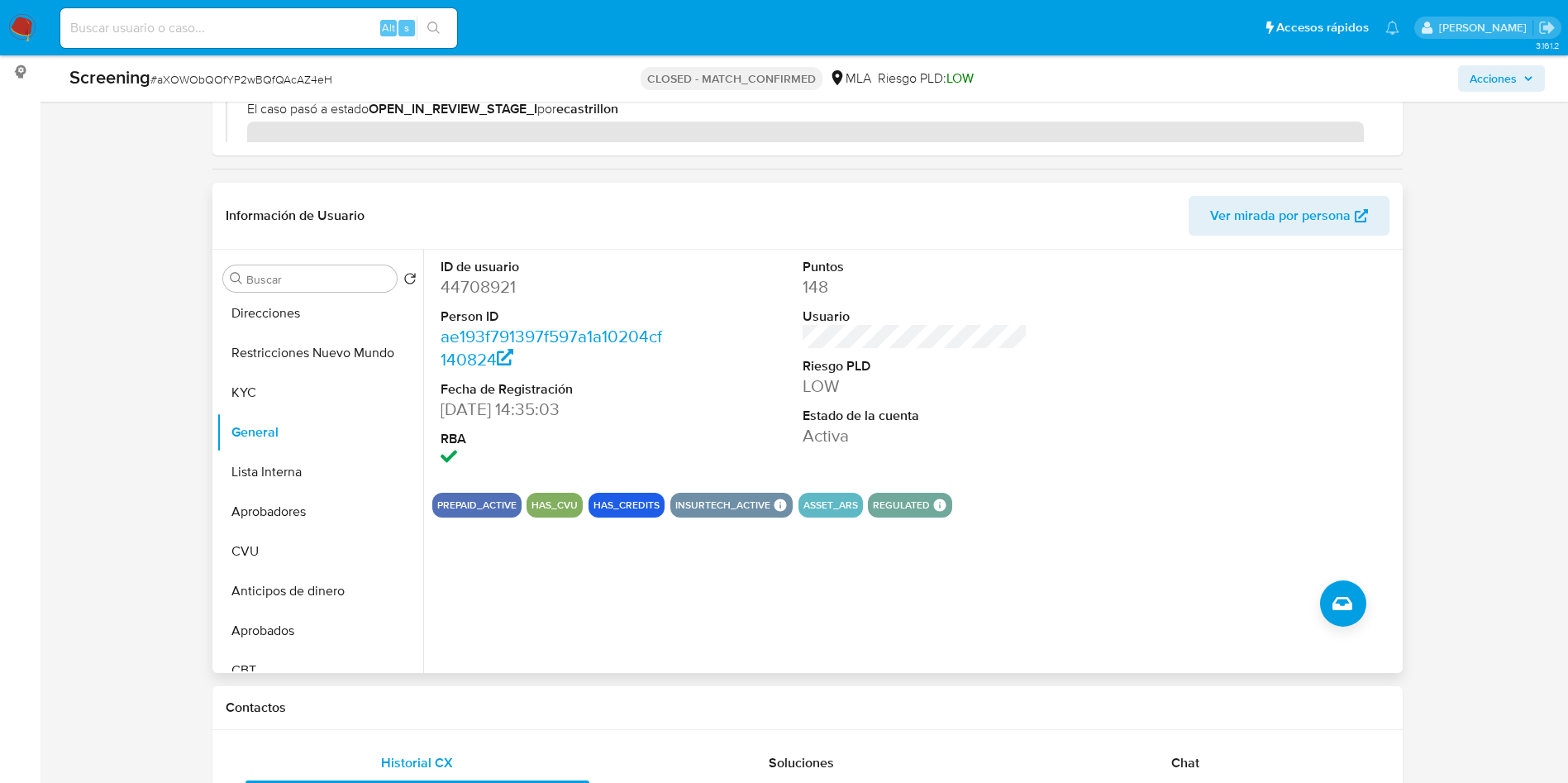
scroll to position [248, 0]
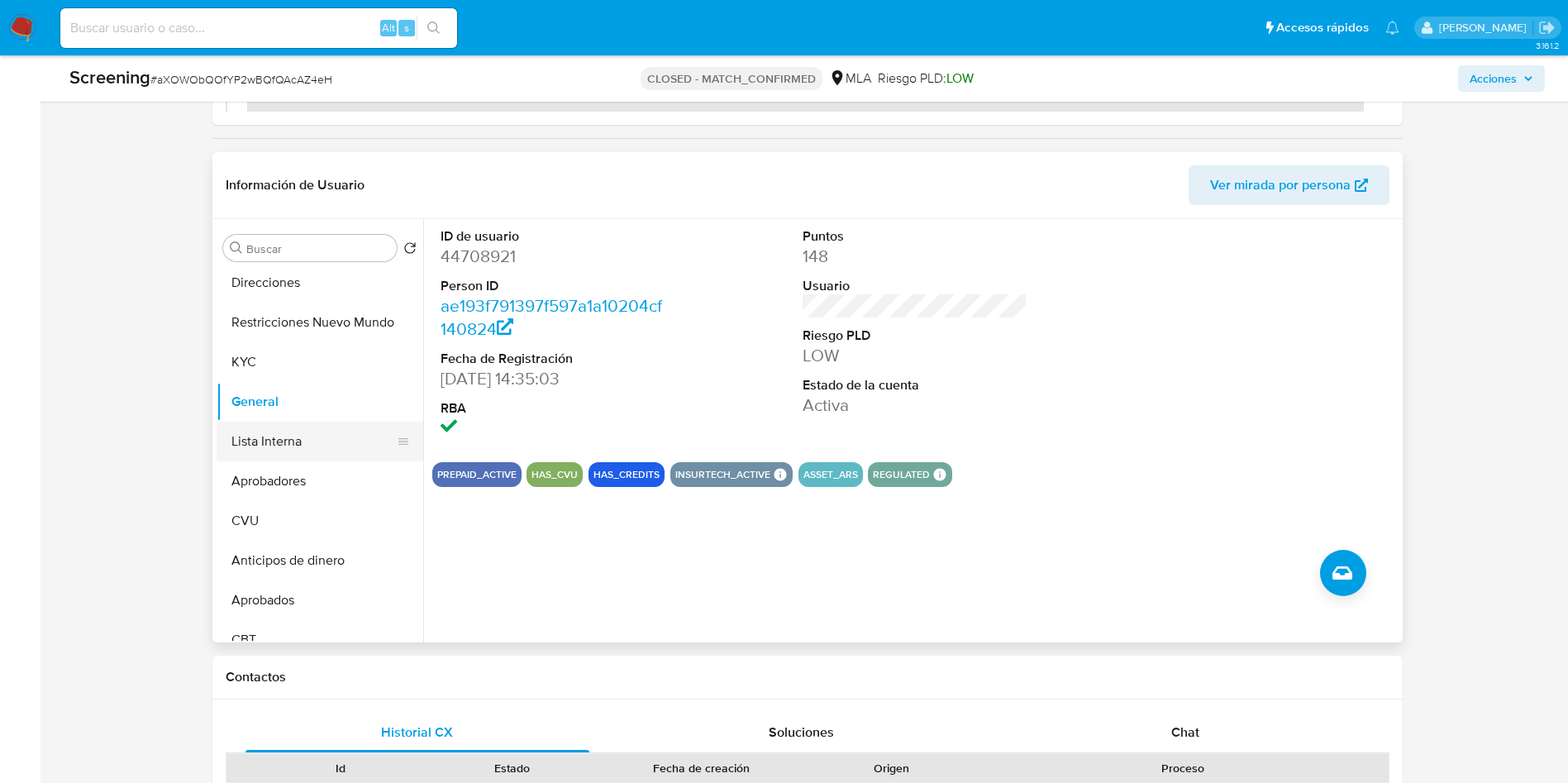
click at [262, 429] on button "Lista Interna" at bounding box center [313, 441] width 194 height 39
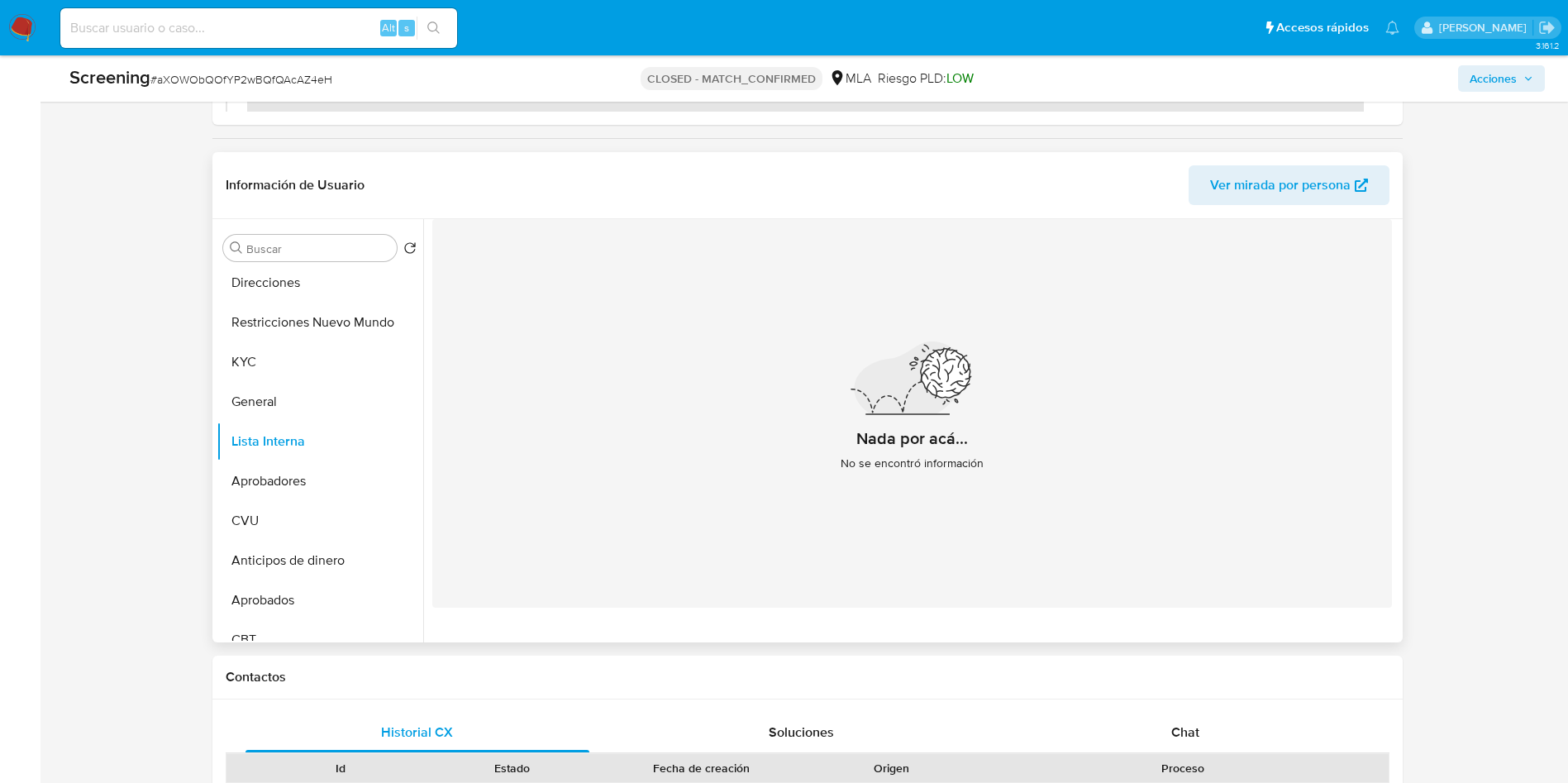
drag, startPoint x: 1005, startPoint y: 321, endPoint x: 1000, endPoint y: 330, distance: 10.3
click at [1003, 322] on div "Nada por acá... No se encontró información" at bounding box center [912, 413] width 959 height 389
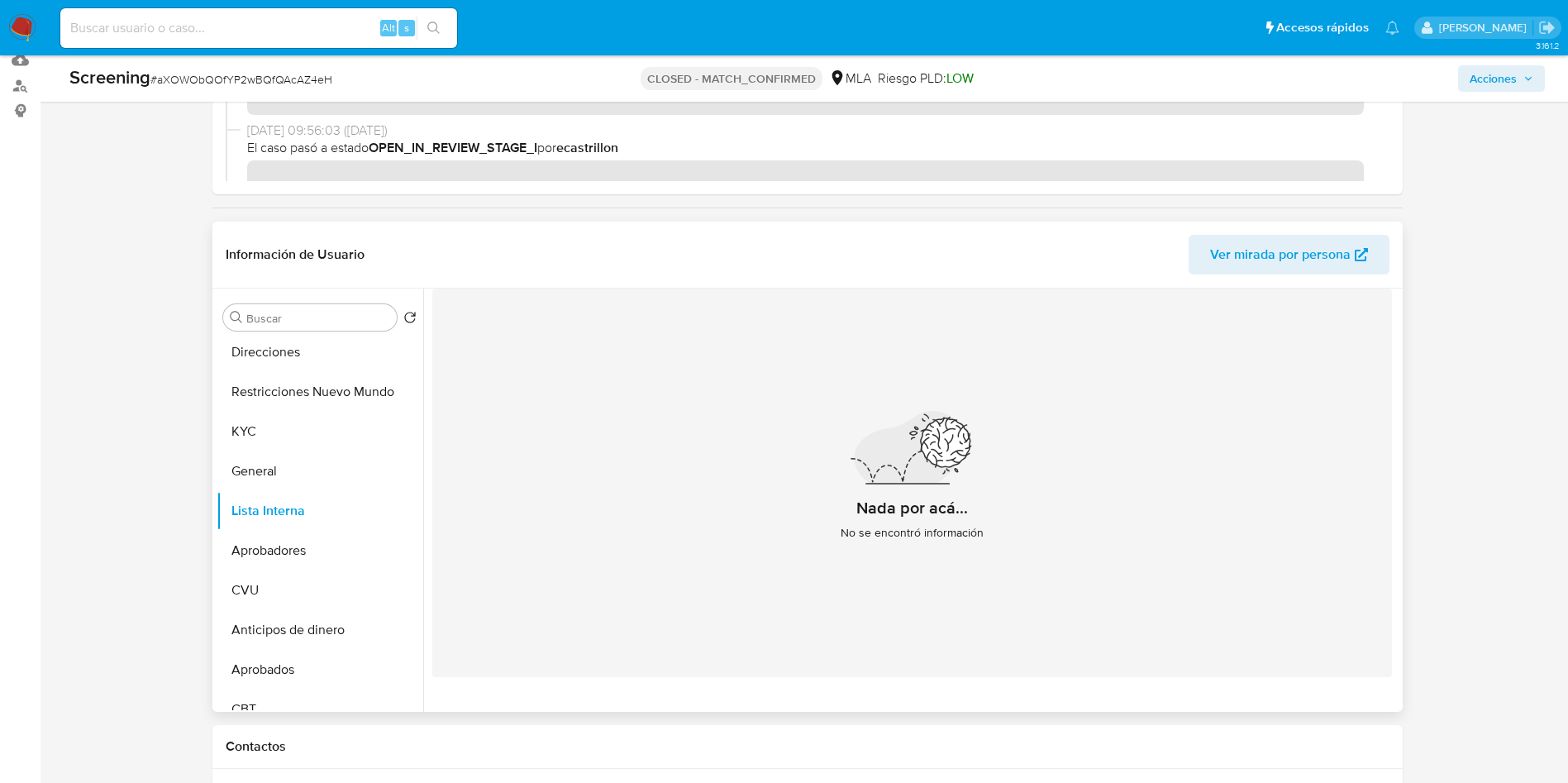
scroll to position [124, 0]
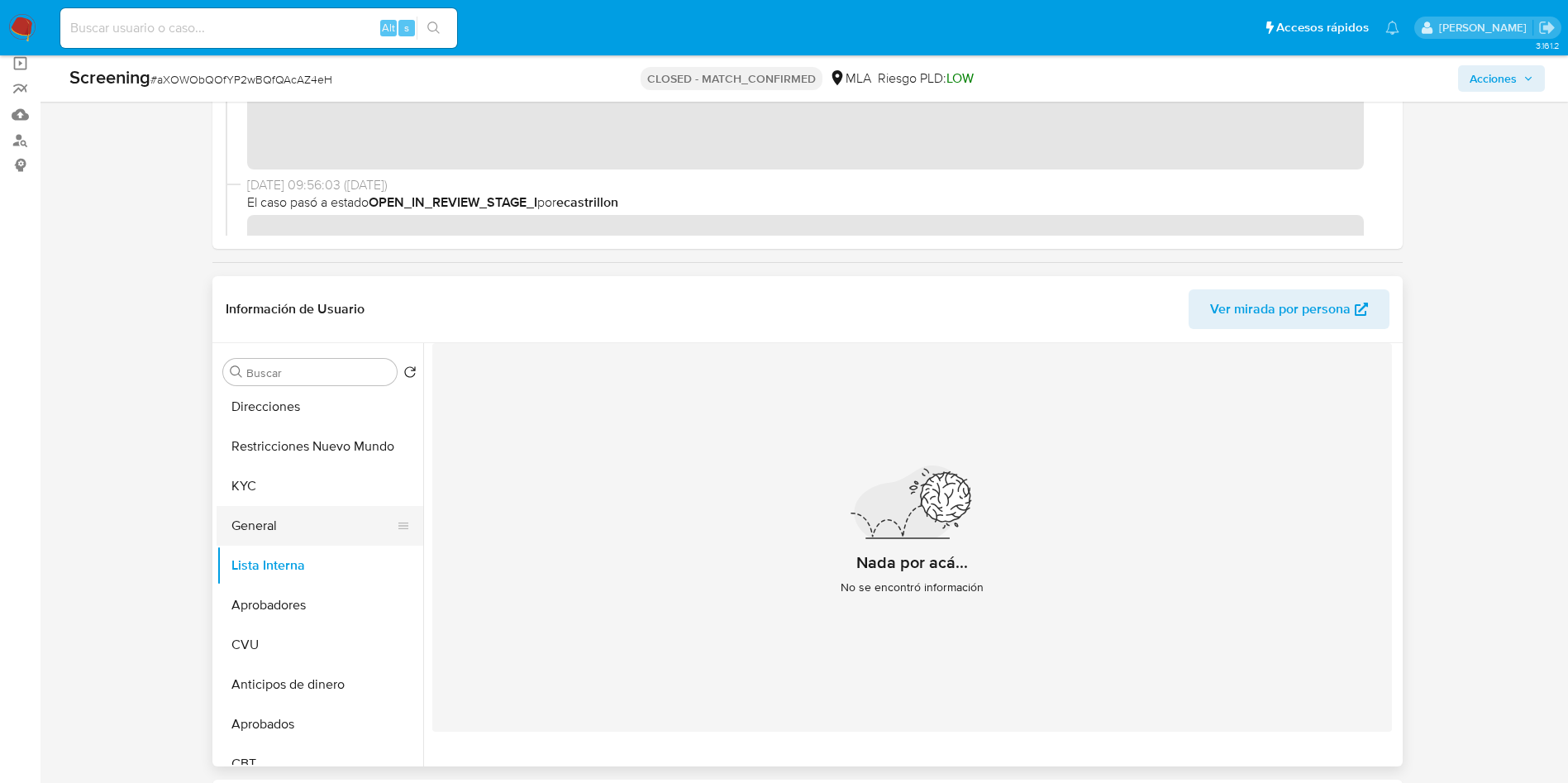
click at [312, 515] on button "General" at bounding box center [313, 526] width 194 height 39
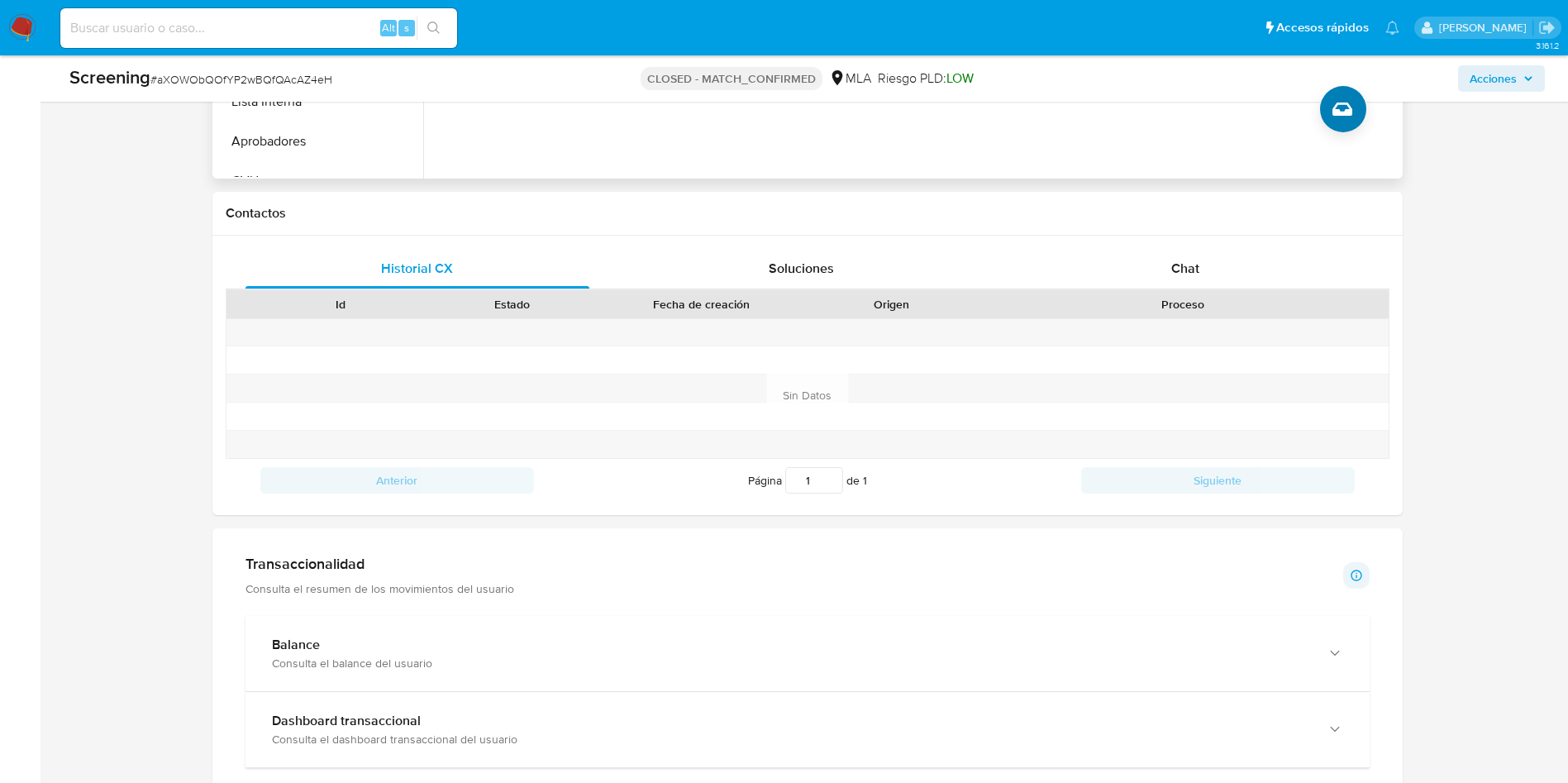
scroll to position [744, 0]
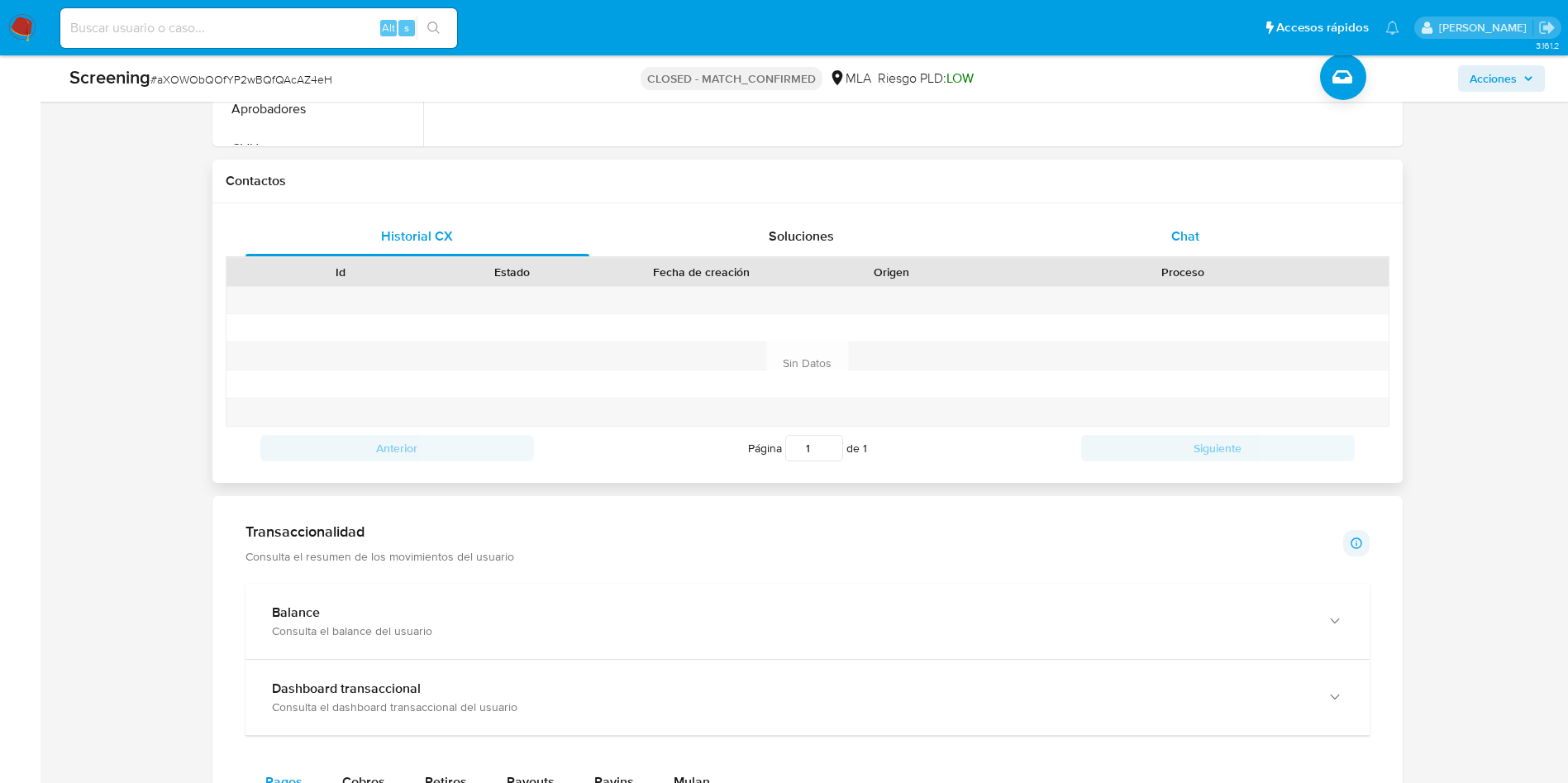
click at [1235, 233] on div "Chat" at bounding box center [1186, 237] width 345 height 39
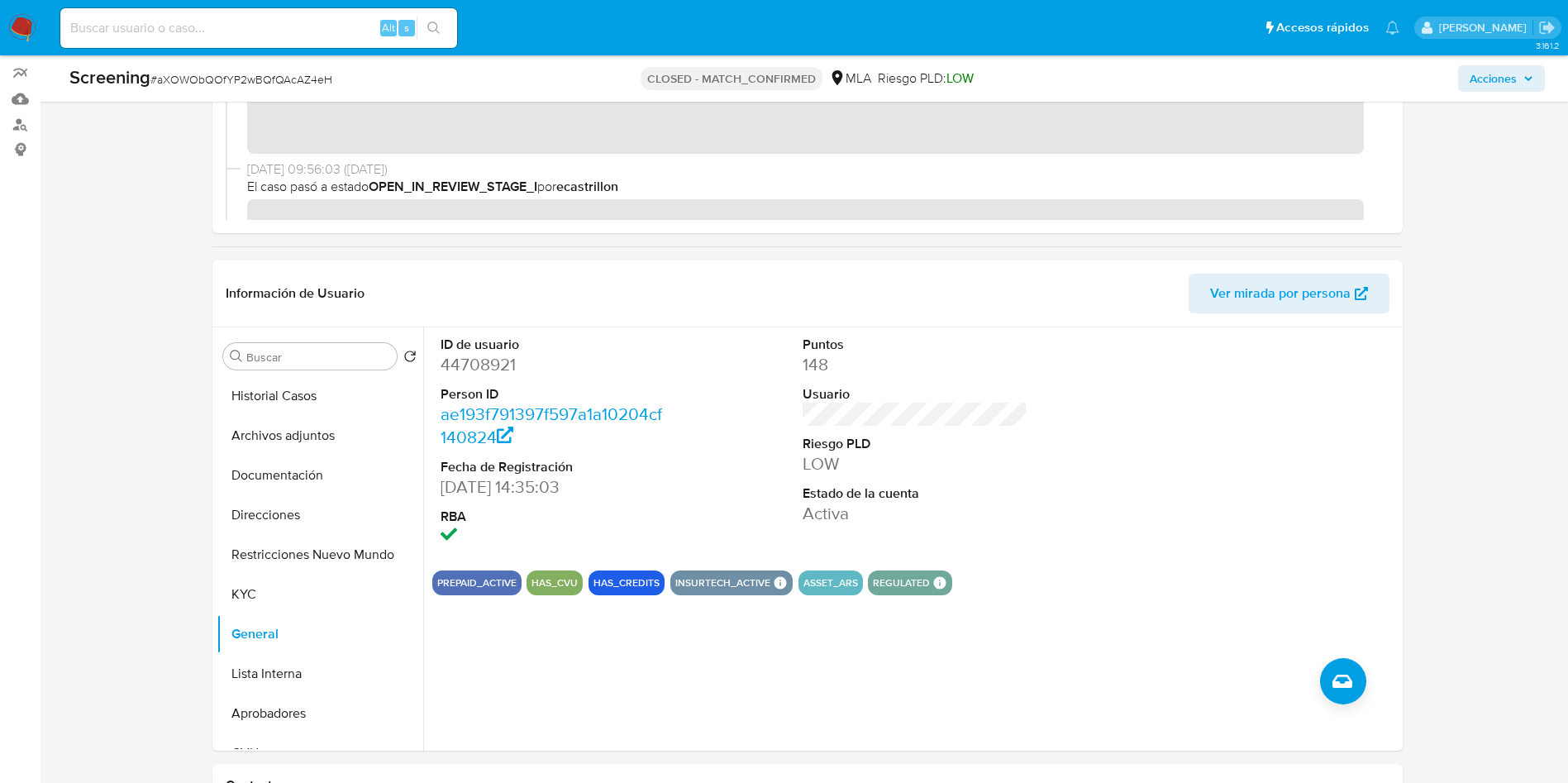
scroll to position [0, 0]
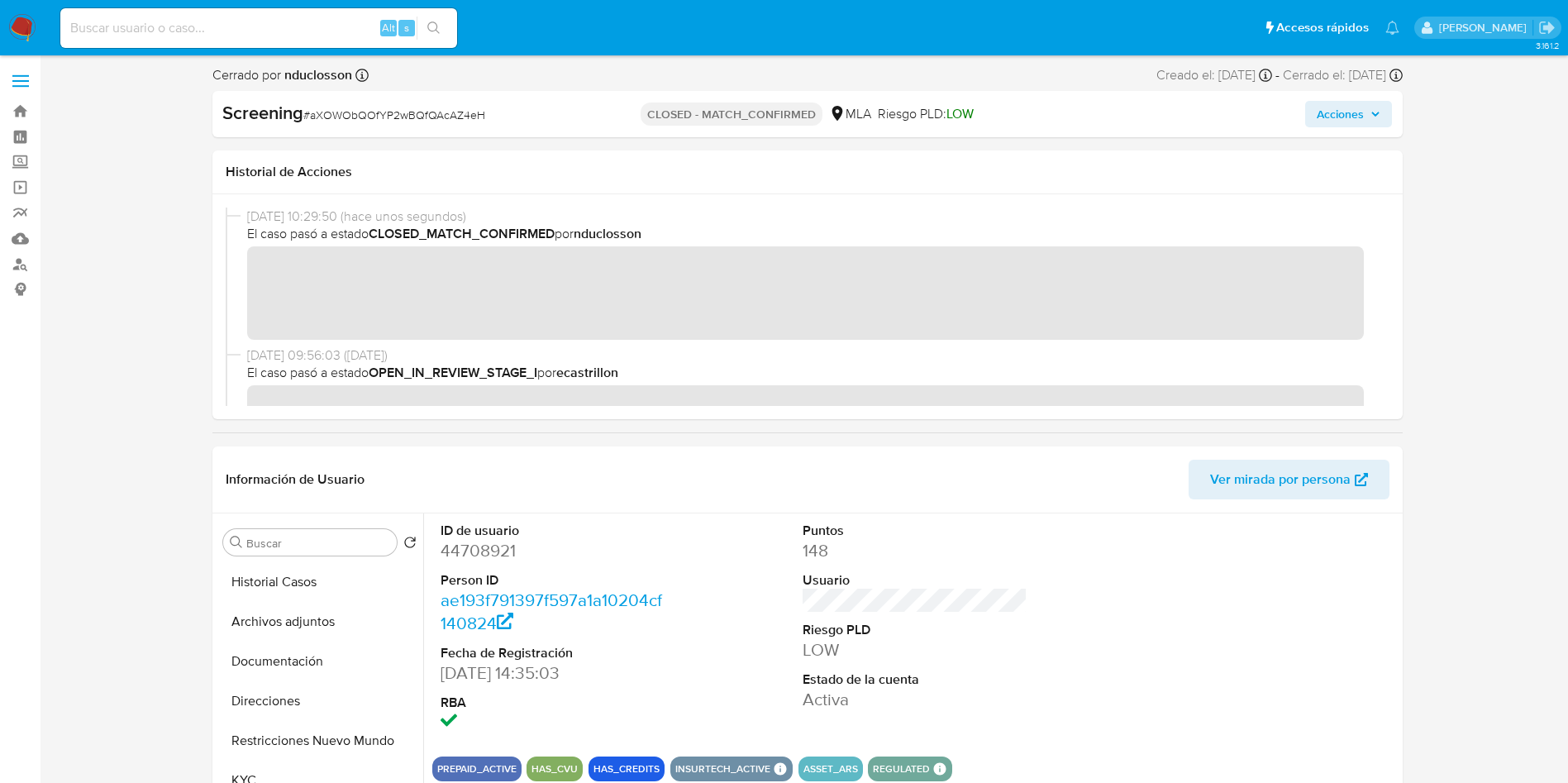
drag, startPoint x: 254, startPoint y: 34, endPoint x: 295, endPoint y: 18, distance: 44.0
click at [254, 34] on input at bounding box center [259, 27] width 397 height 21
paste input "tkvCSQKld2xaZ7wKY9tvkuJL"
type input "tkvCSQKld2xaZ7wKY9tvkuJL"
click at [440, 39] on div "tkvCSQKld2xaZ7wKY9tvkuJL Alt s" at bounding box center [259, 28] width 397 height 39
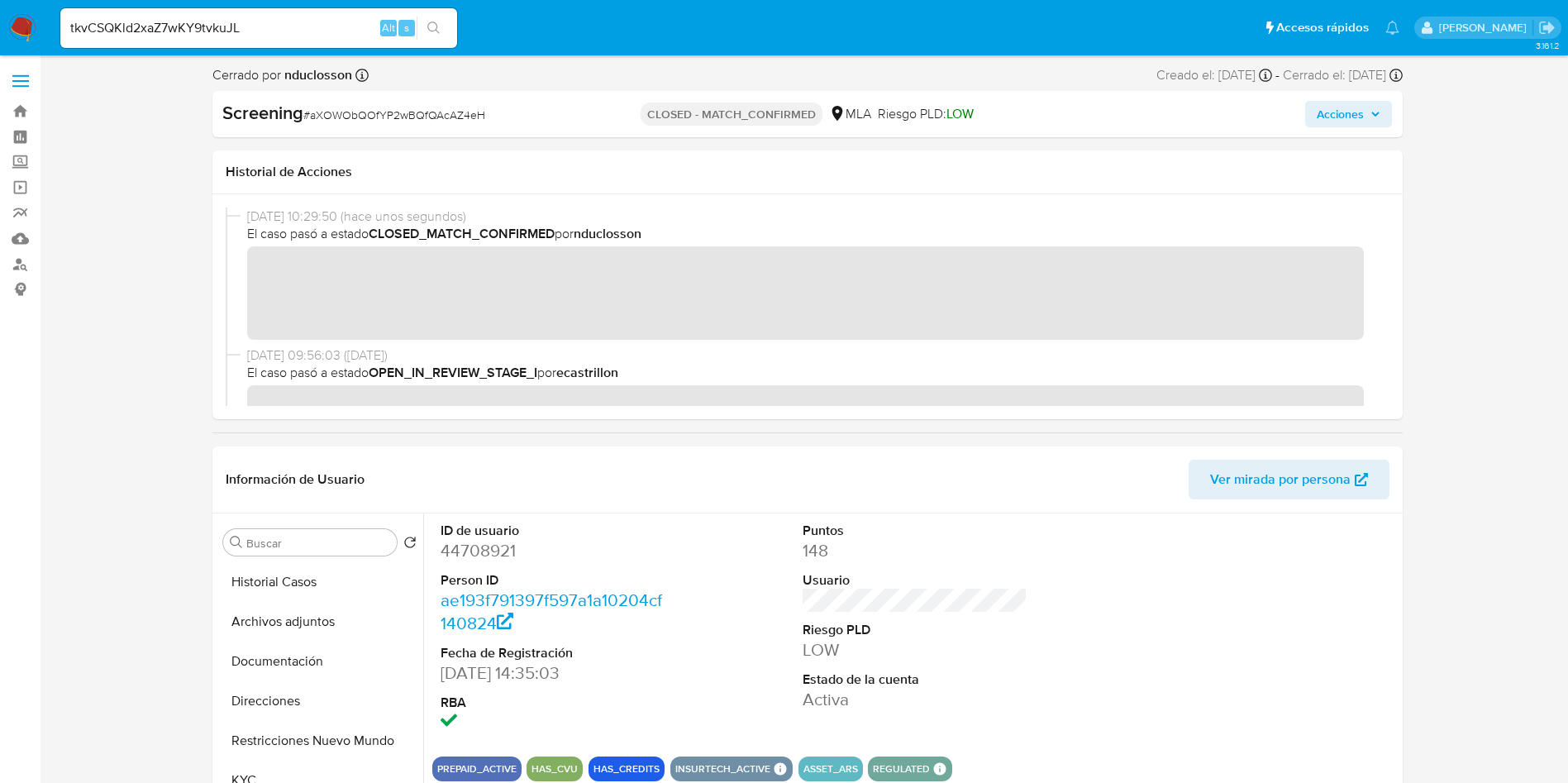
click at [432, 30] on icon "search-icon" at bounding box center [434, 27] width 13 height 13
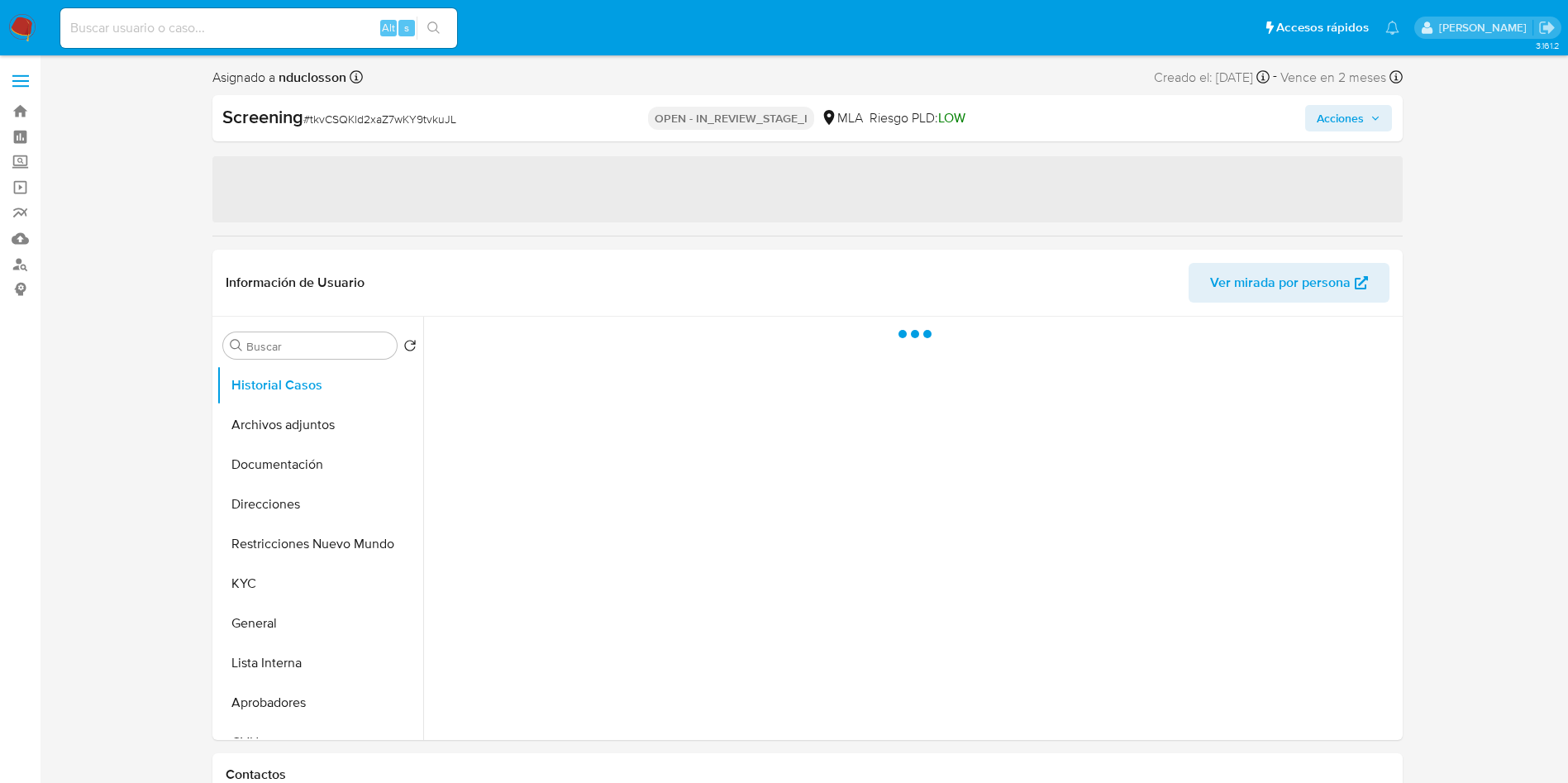
select select "10"
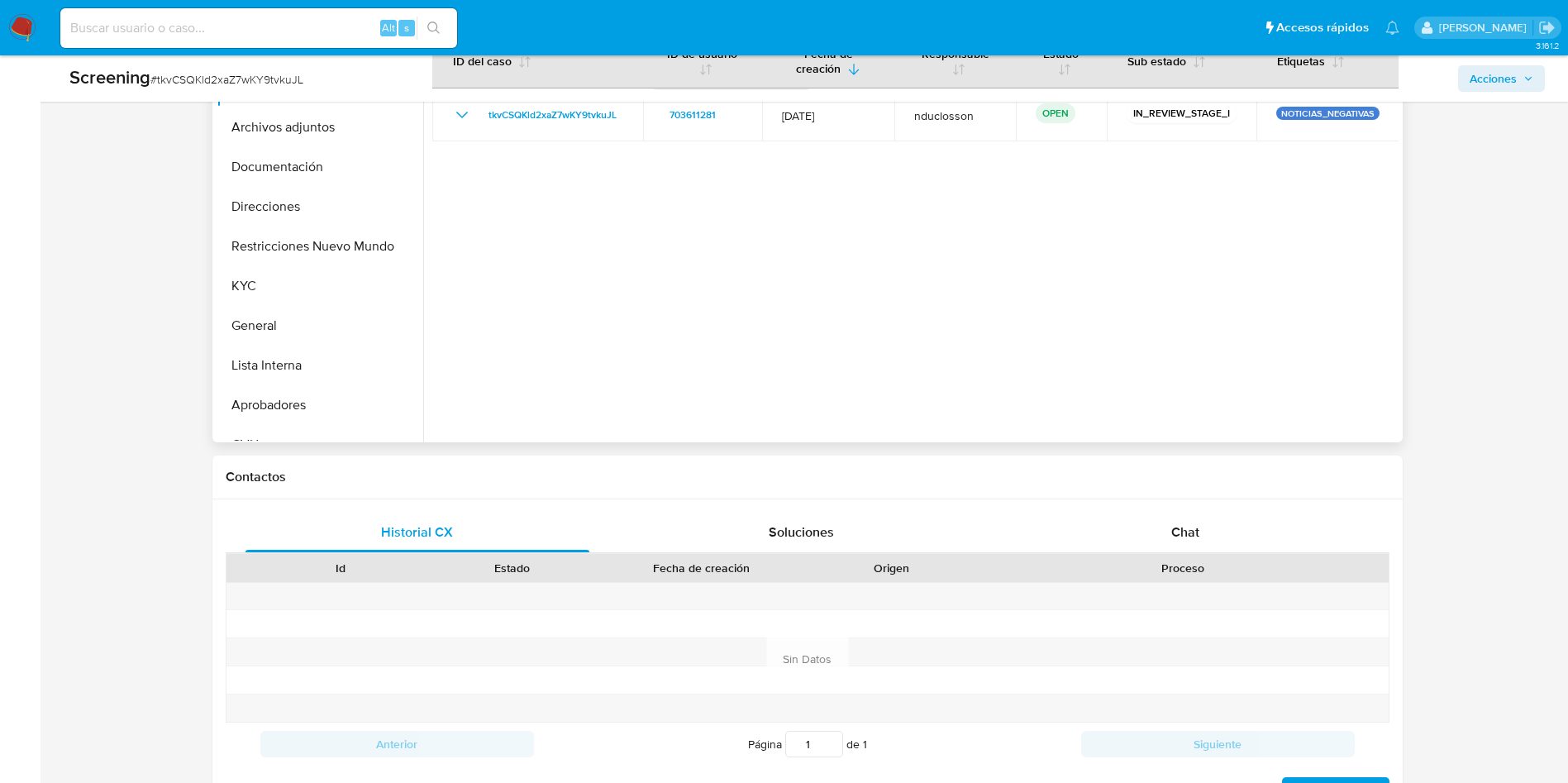
scroll to position [372, 0]
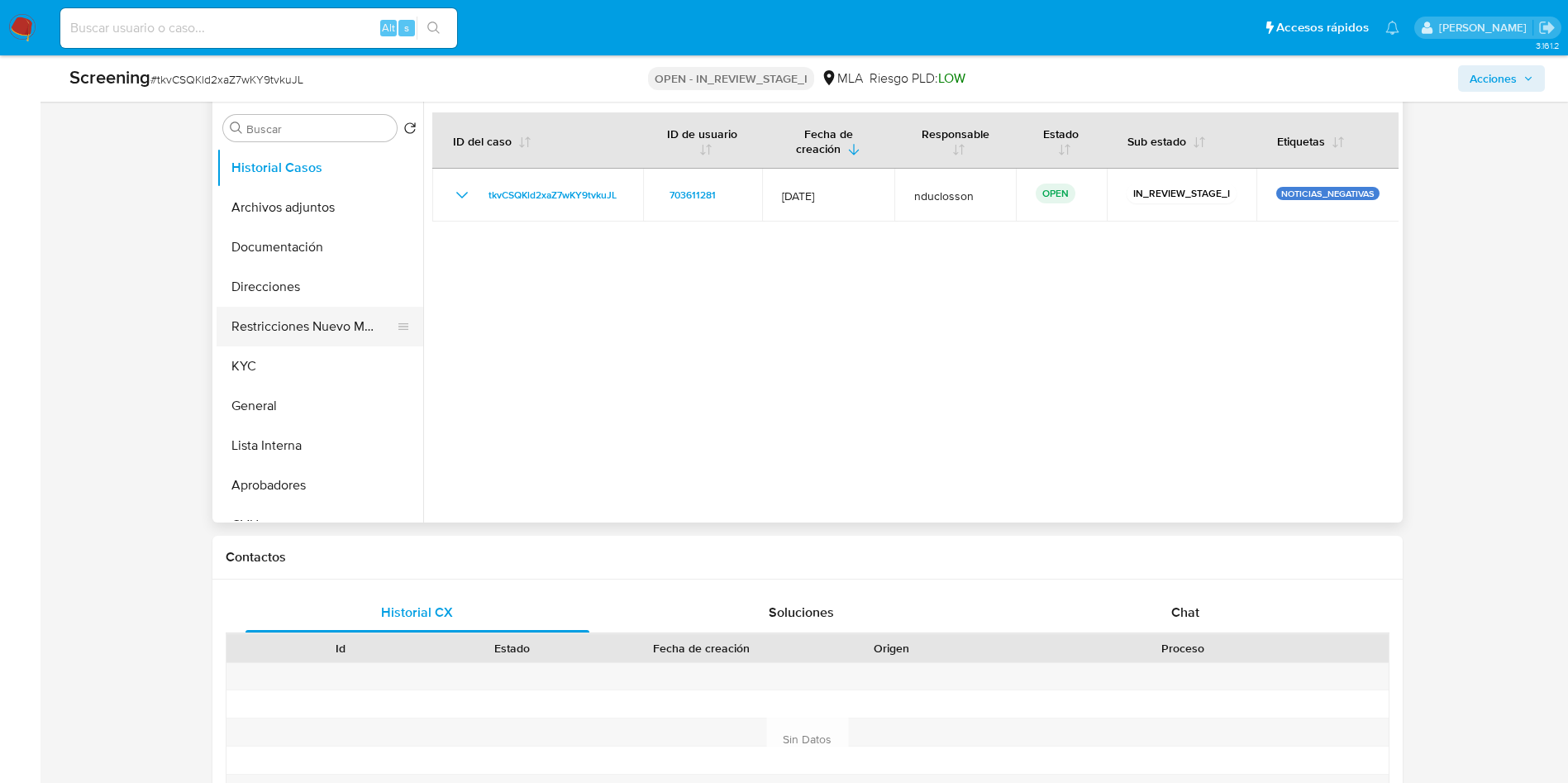
click at [254, 330] on button "Restricciones Nuevo Mundo" at bounding box center [313, 326] width 194 height 39
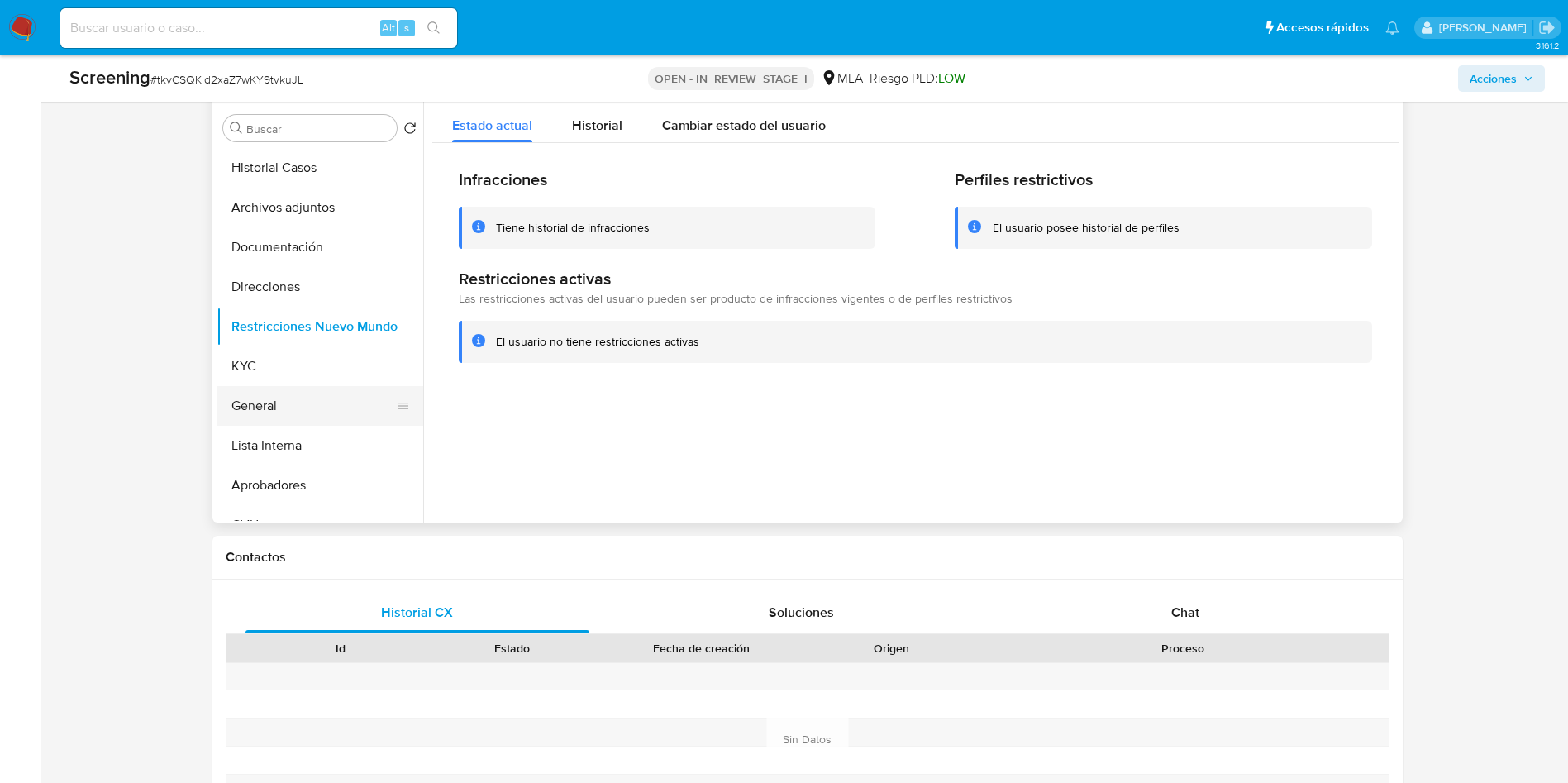
click at [273, 418] on button "General" at bounding box center [313, 406] width 194 height 39
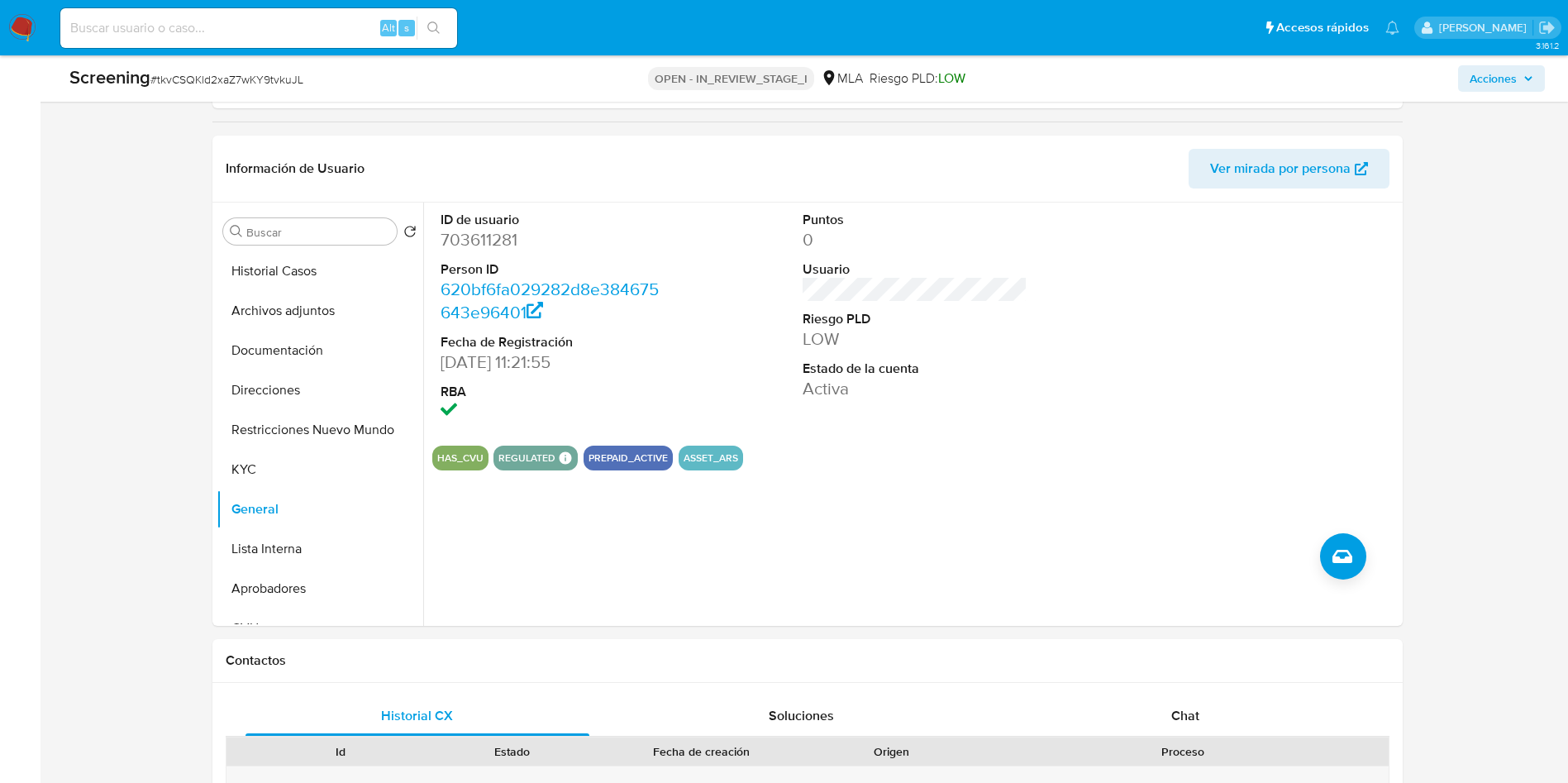
scroll to position [160, 0]
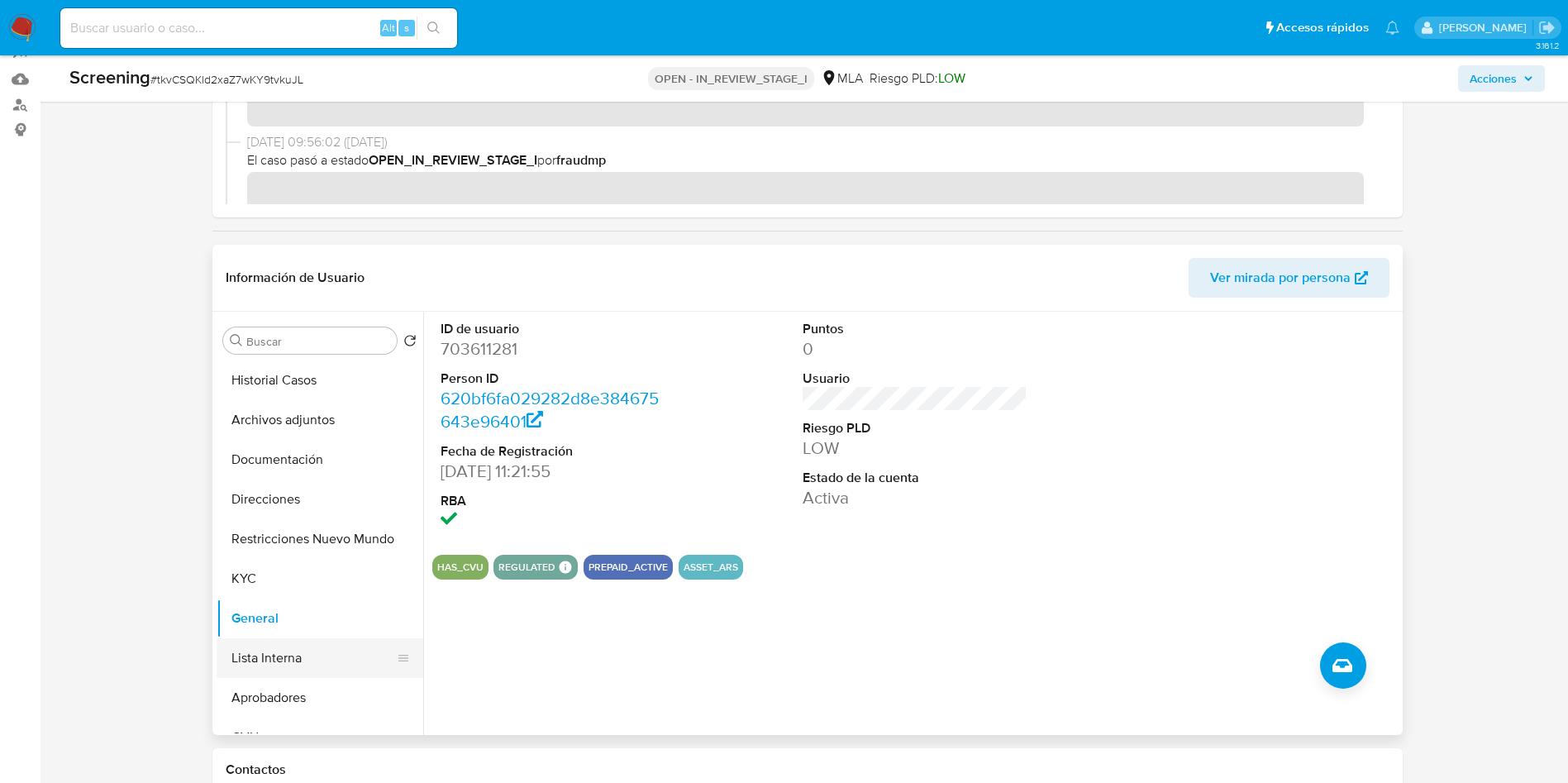
click at [269, 657] on button "Lista Interna" at bounding box center [313, 657] width 194 height 39
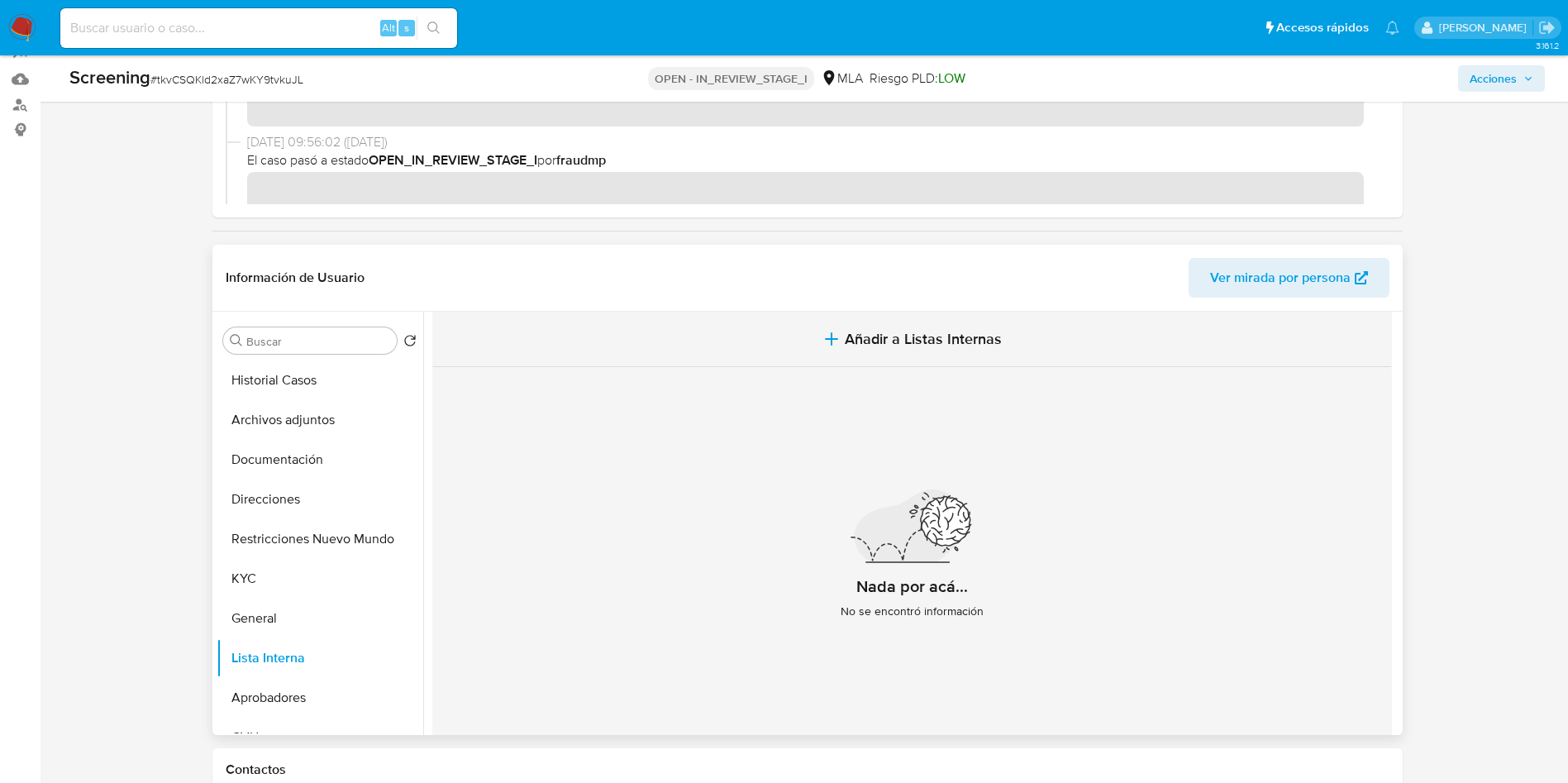
click at [886, 336] on span "Añadir a Listas Internas" at bounding box center [923, 338] width 157 height 18
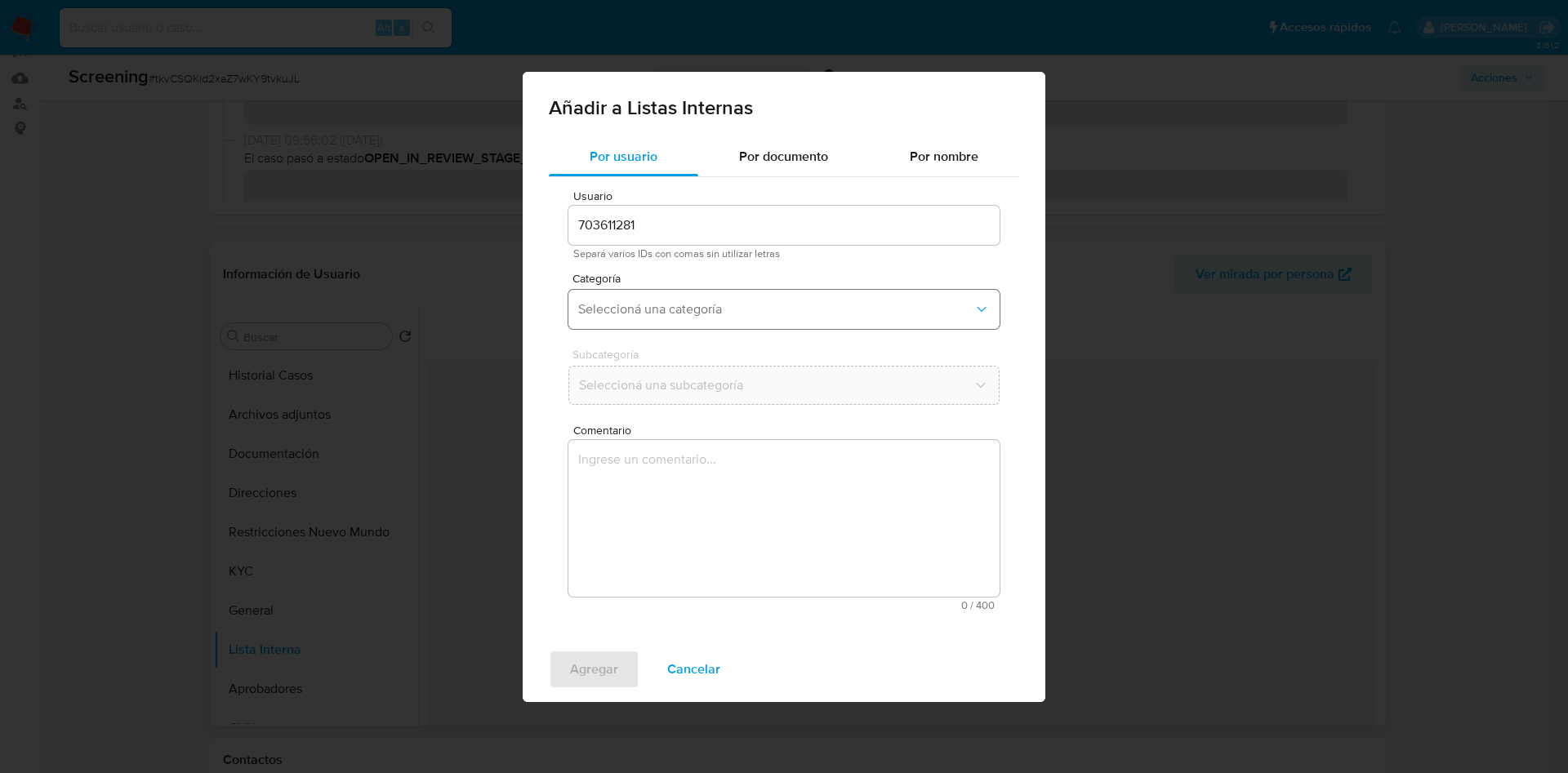
click at [693, 319] on button "Seleccioná una categoría" at bounding box center [784, 309] width 431 height 39
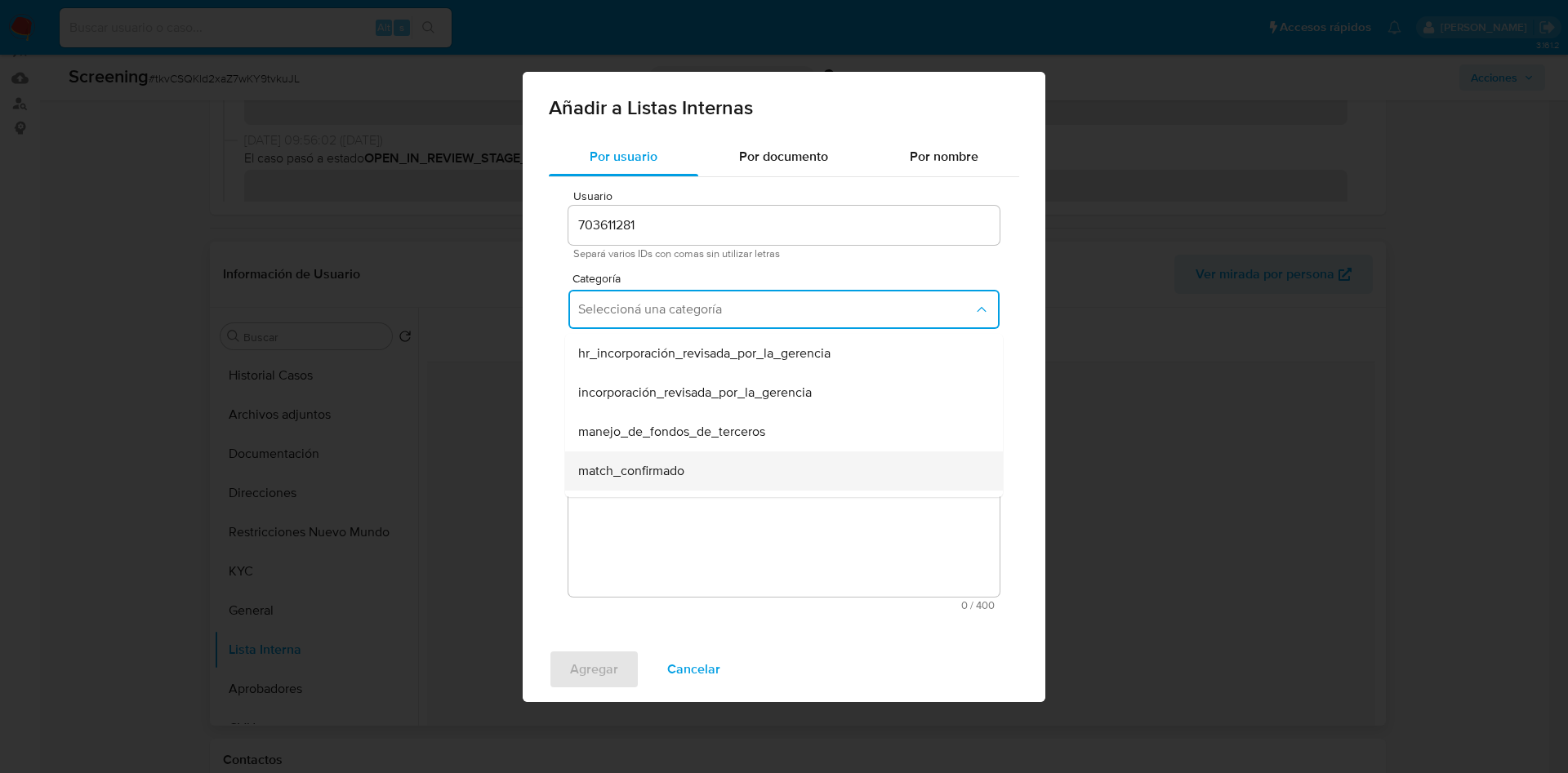
click at [683, 467] on span "match_confirmado" at bounding box center [631, 470] width 106 height 16
drag, startPoint x: 655, startPoint y: 425, endPoint x: 650, endPoint y: 391, distance: 34.4
click at [652, 421] on div "Usuario 703611281 Separá varios IDs con comas sin utilizar letras Categoría mat…" at bounding box center [784, 400] width 471 height 447
click at [650, 389] on span "Seleccioná una subcategoría" at bounding box center [775, 384] width 396 height 16
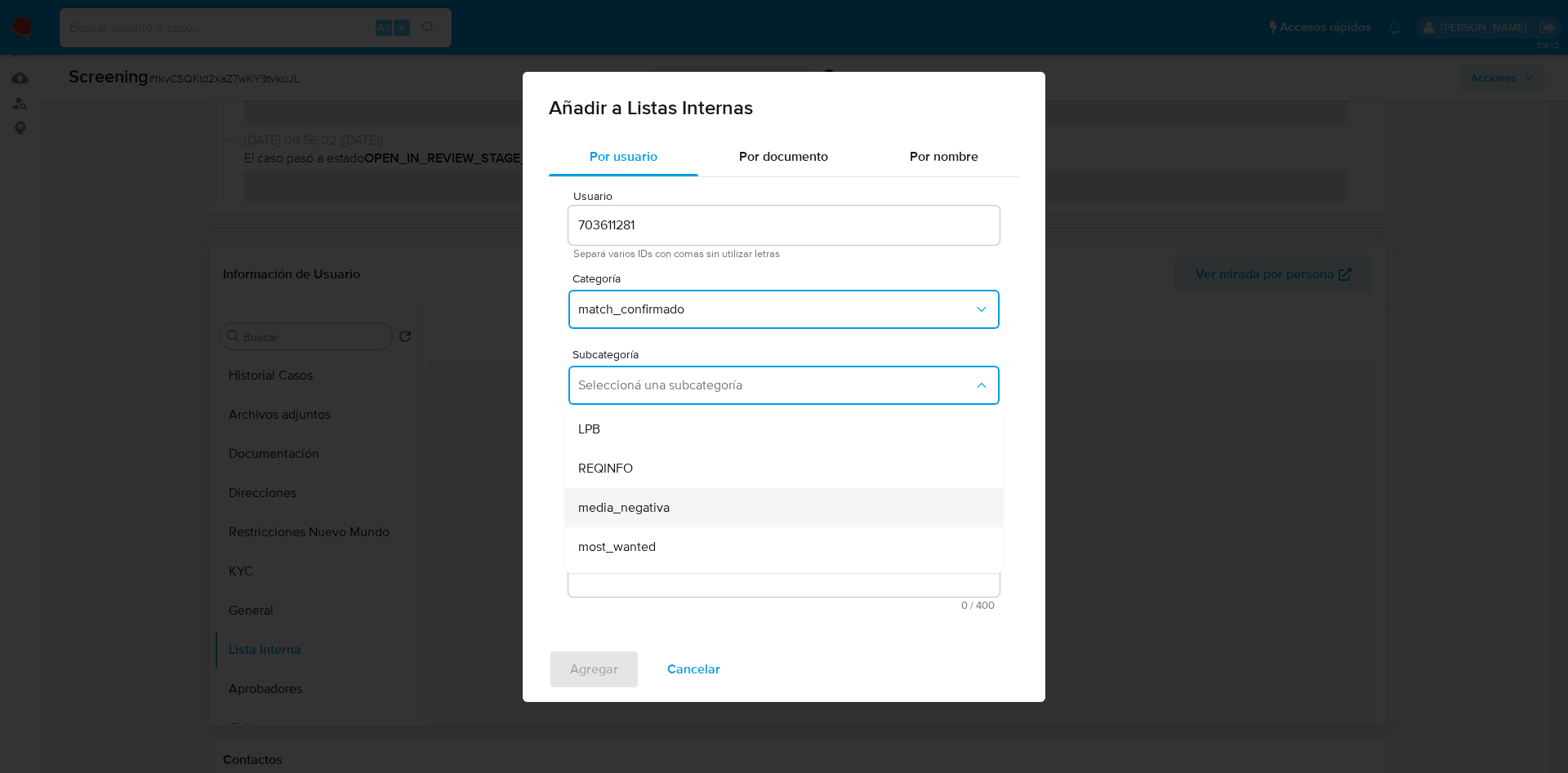
click at [710, 518] on div "media_negativa" at bounding box center [779, 507] width 401 height 39
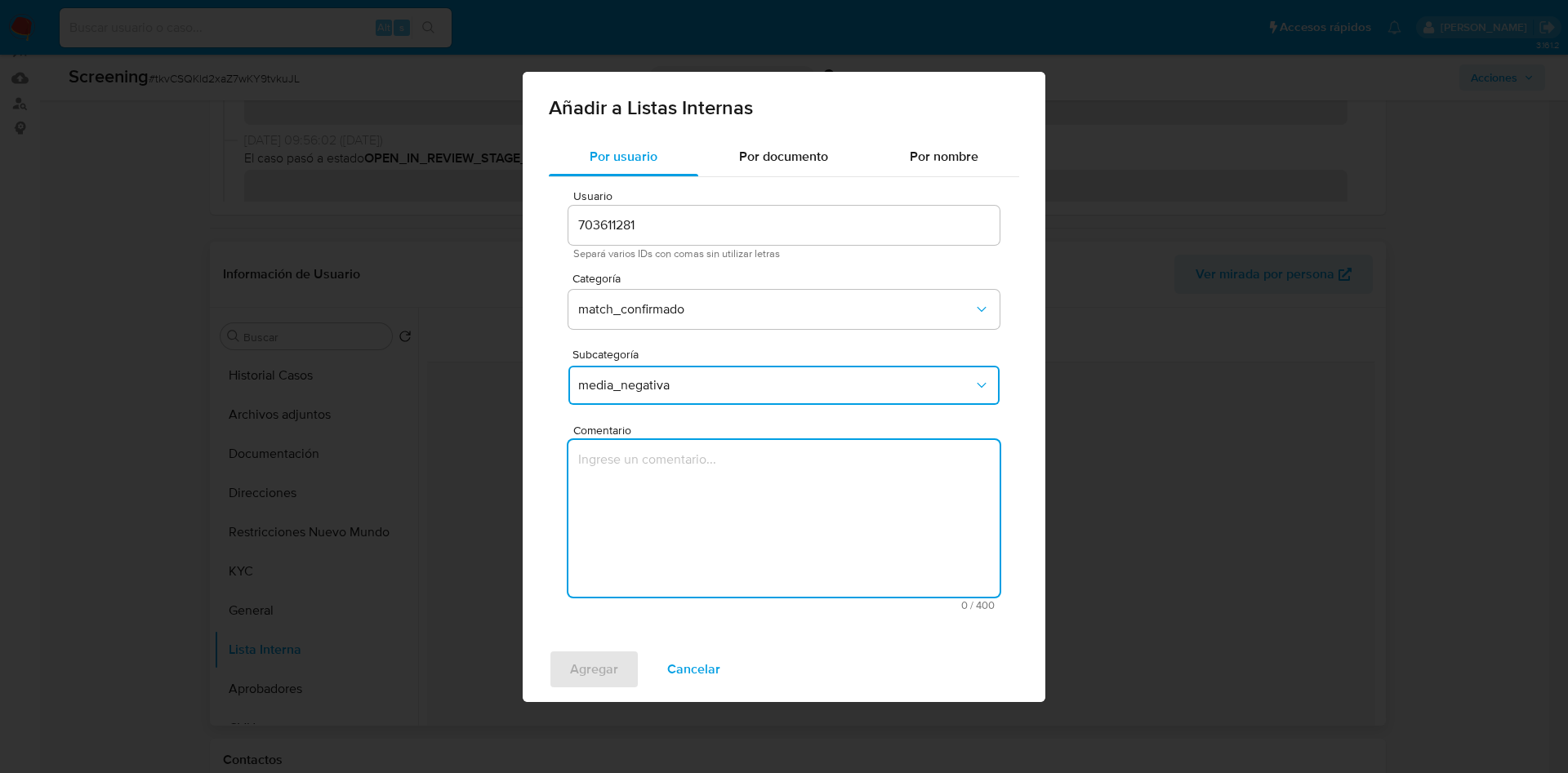
click at [698, 515] on textarea "Comentario" at bounding box center [784, 518] width 431 height 157
type textarea "Informacion negativa en noticias periodisticas"
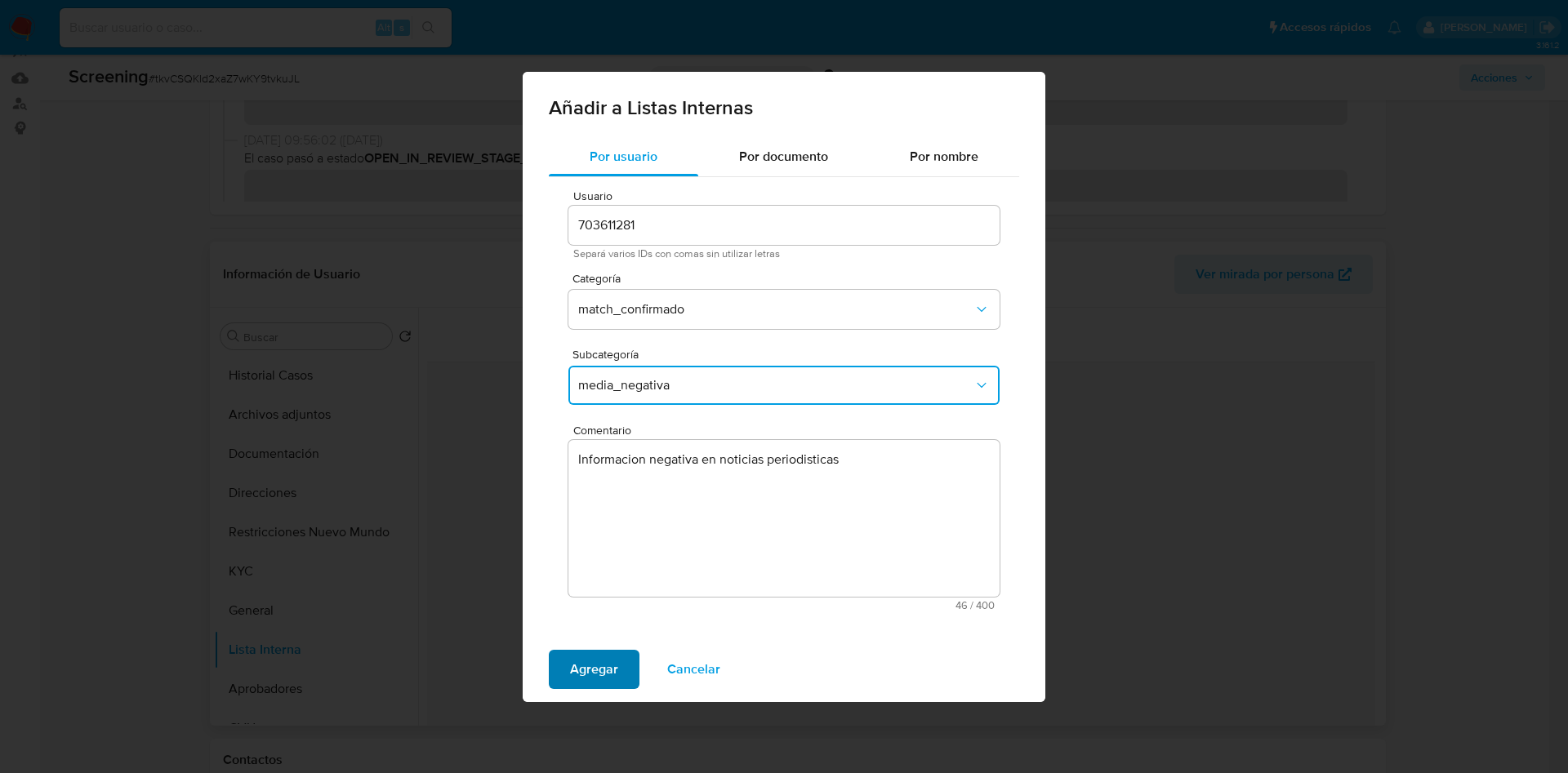
click at [567, 673] on button "Agregar" at bounding box center [594, 669] width 90 height 39
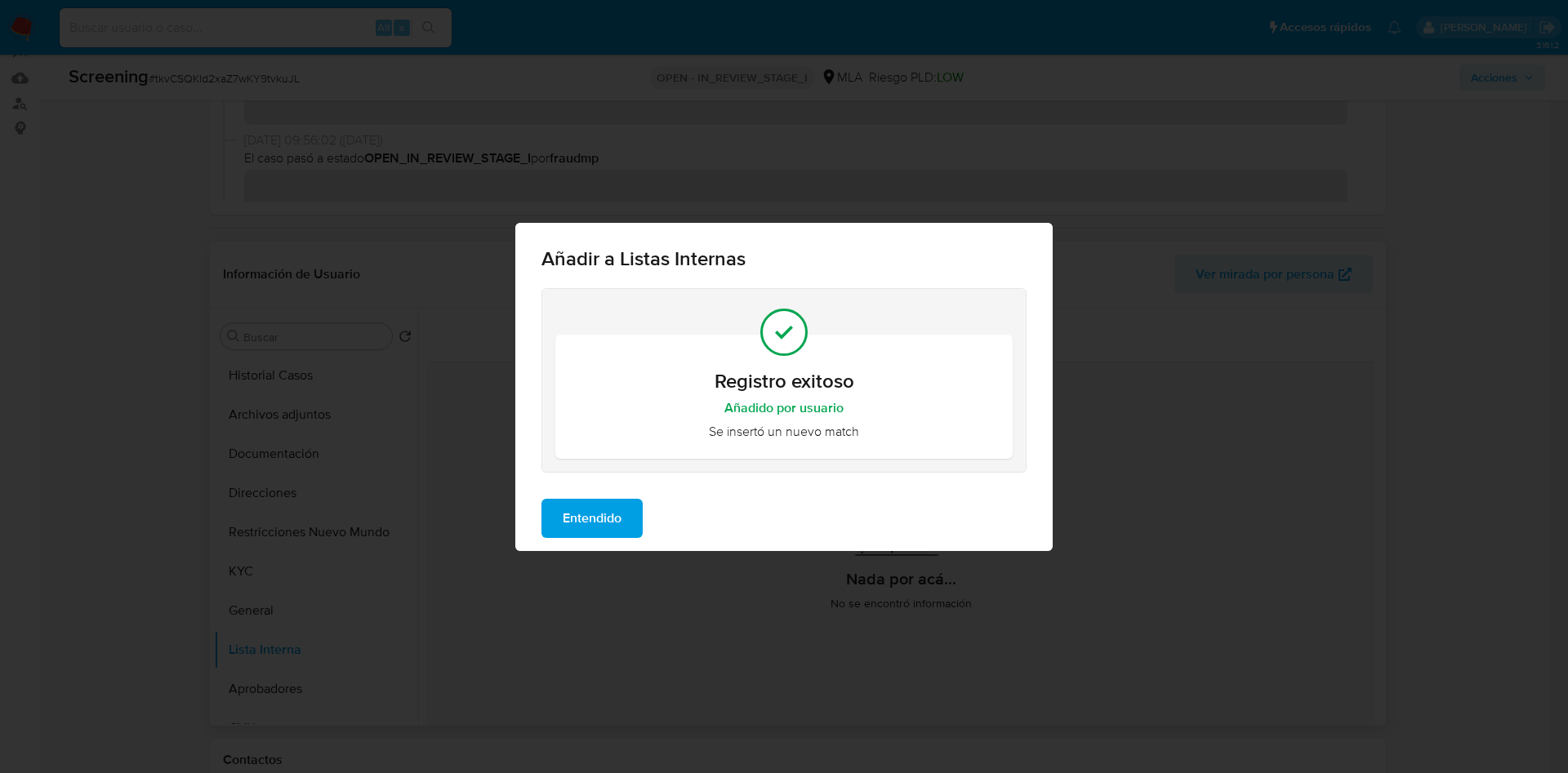
click at [574, 507] on span "Entendido" at bounding box center [592, 518] width 59 height 36
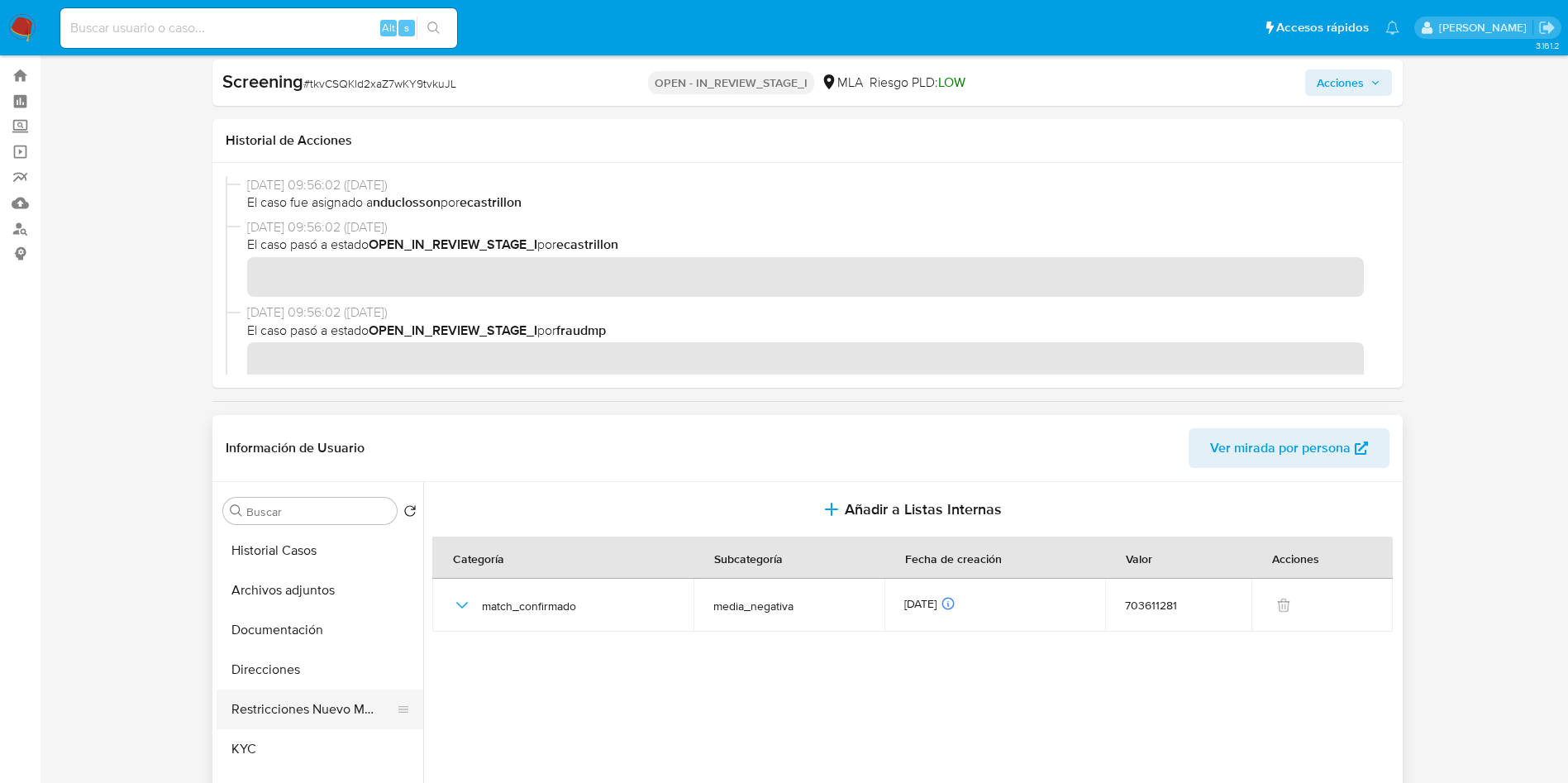
scroll to position [248, 0]
click at [278, 546] on button "General" at bounding box center [313, 541] width 194 height 39
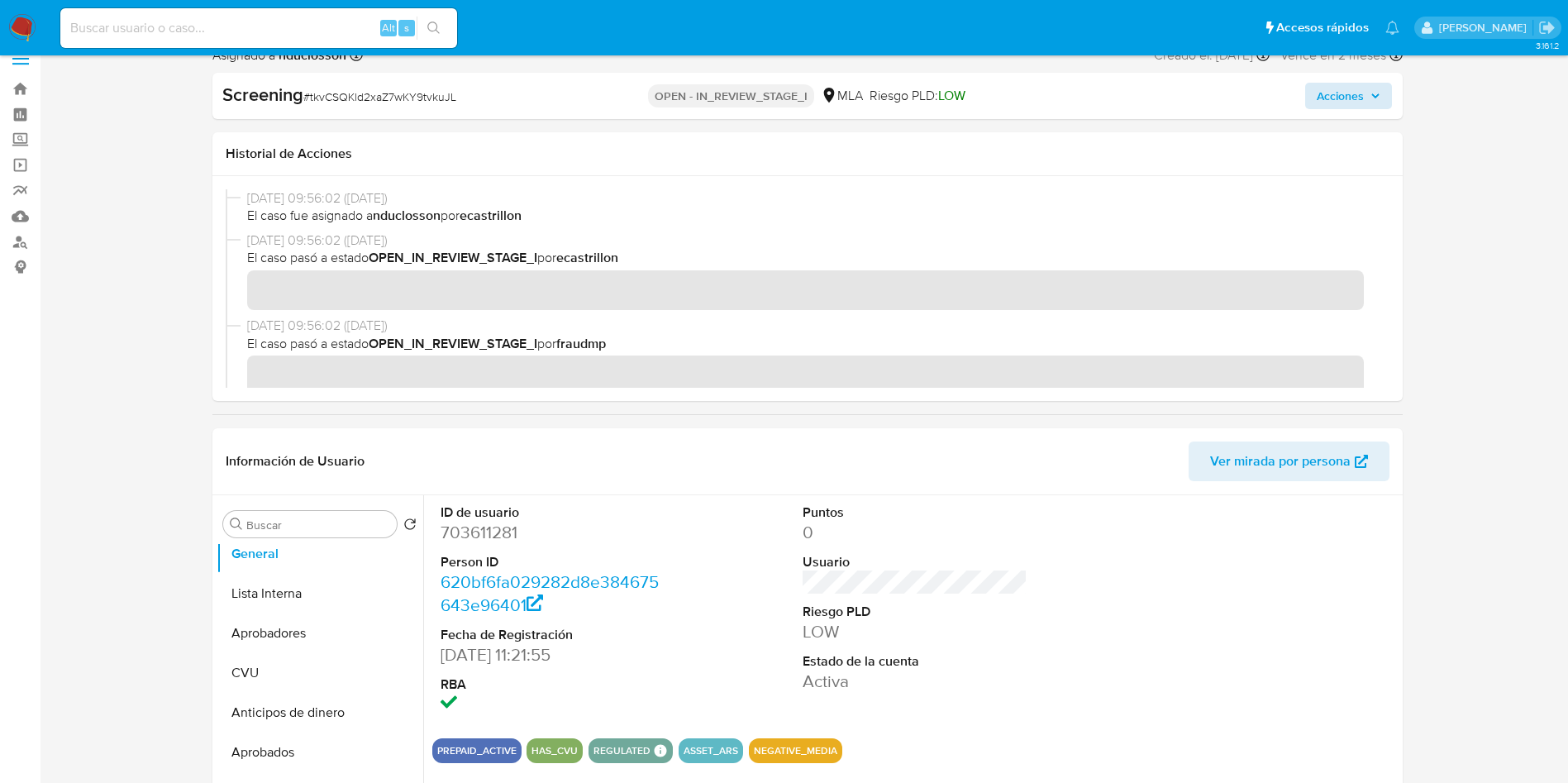
scroll to position [0, 0]
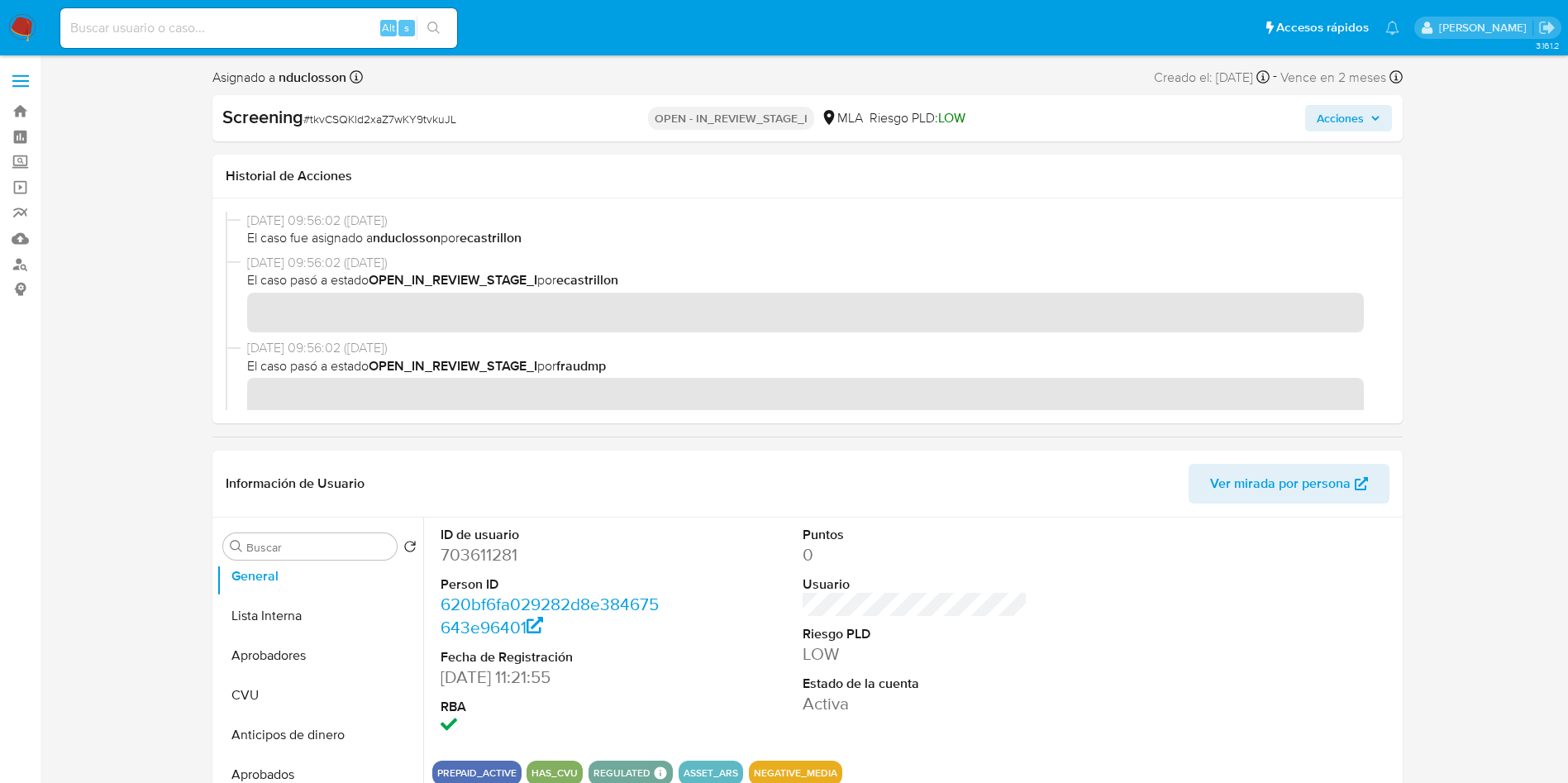
click at [1343, 125] on span "Acciones" at bounding box center [1339, 118] width 47 height 26
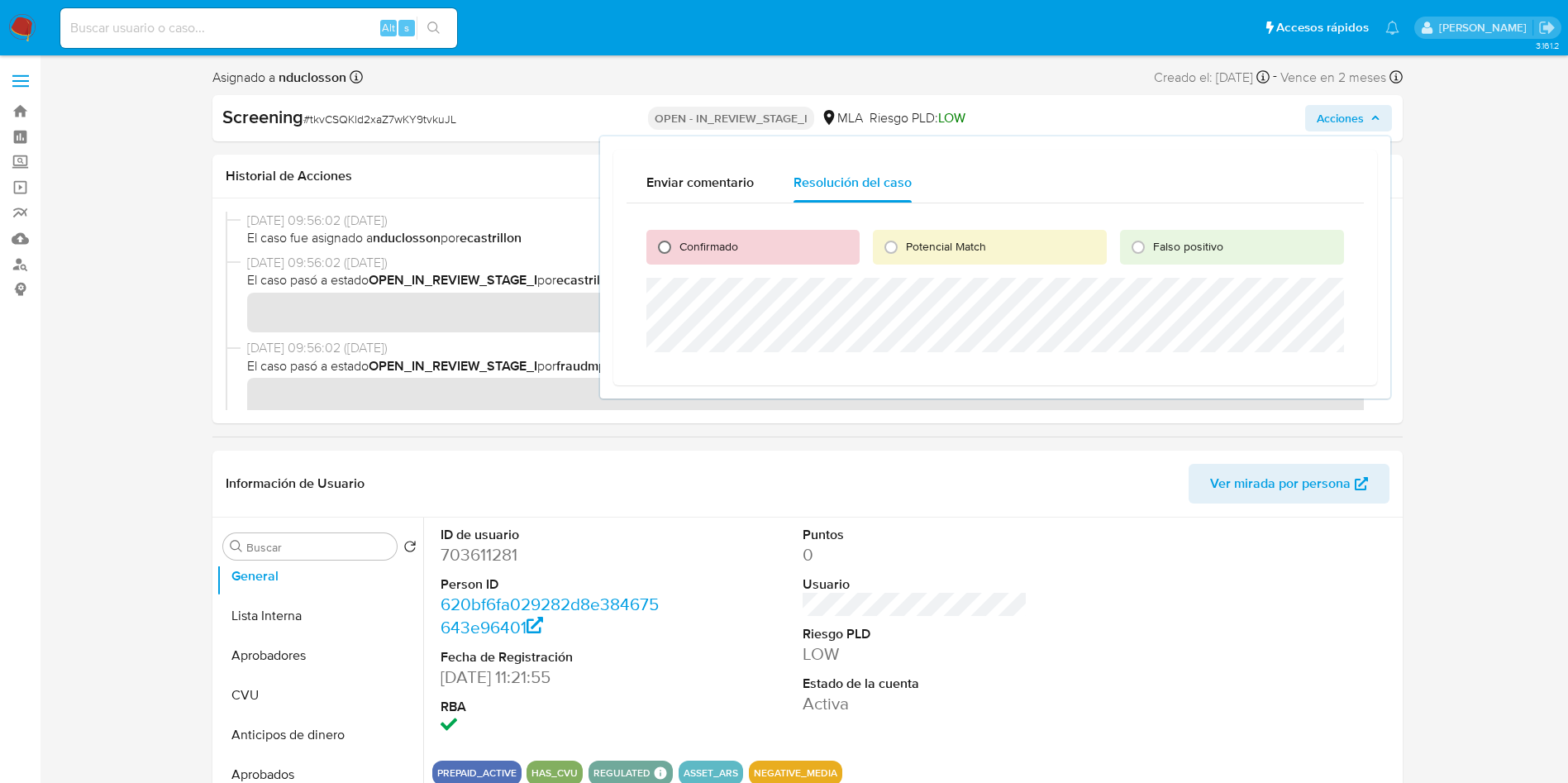
click at [664, 239] on input "Confirmado" at bounding box center [664, 247] width 26 height 26
radio input "true"
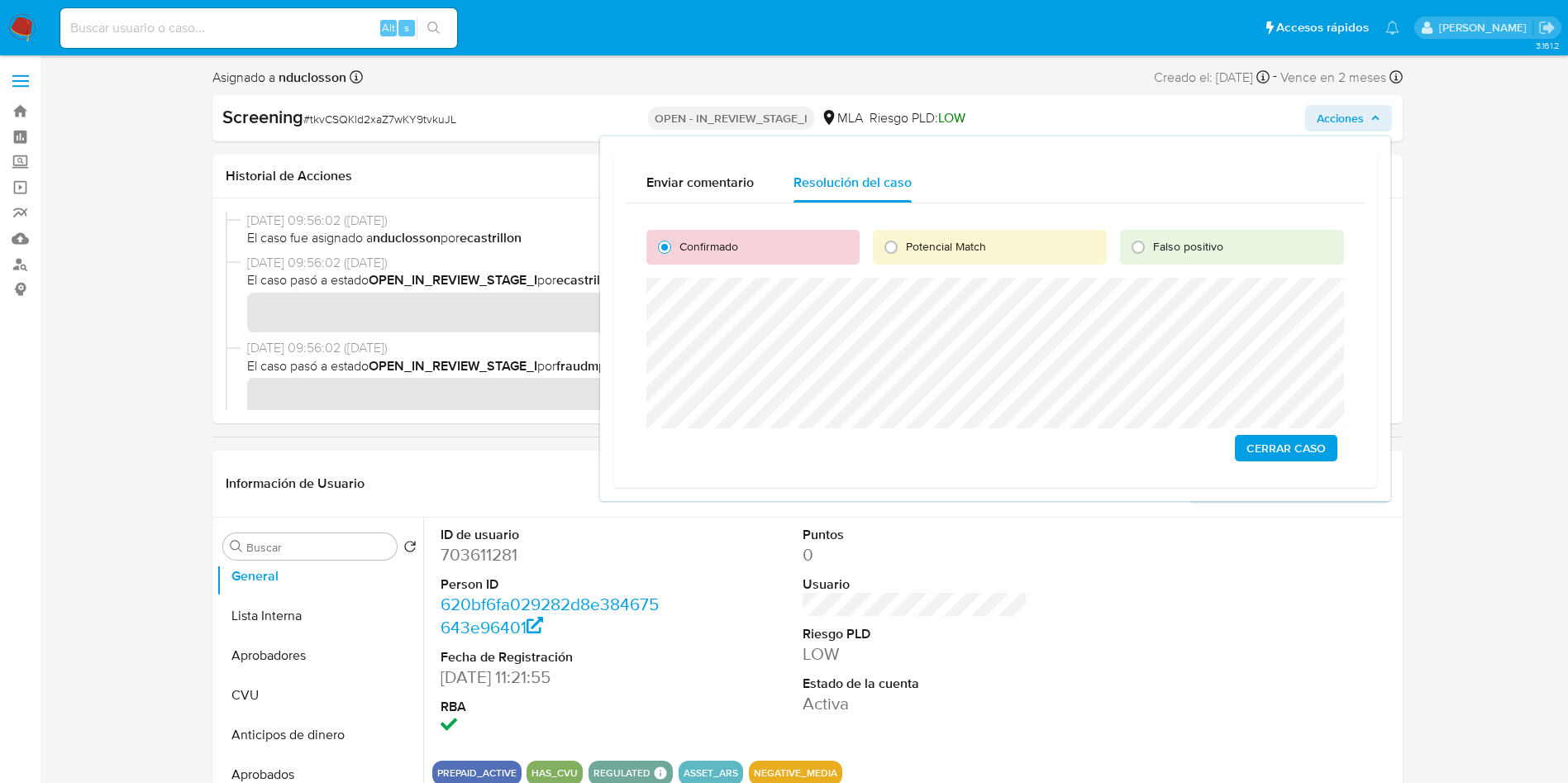
click at [1271, 453] on span "Cerrar Caso" at bounding box center [1285, 447] width 79 height 23
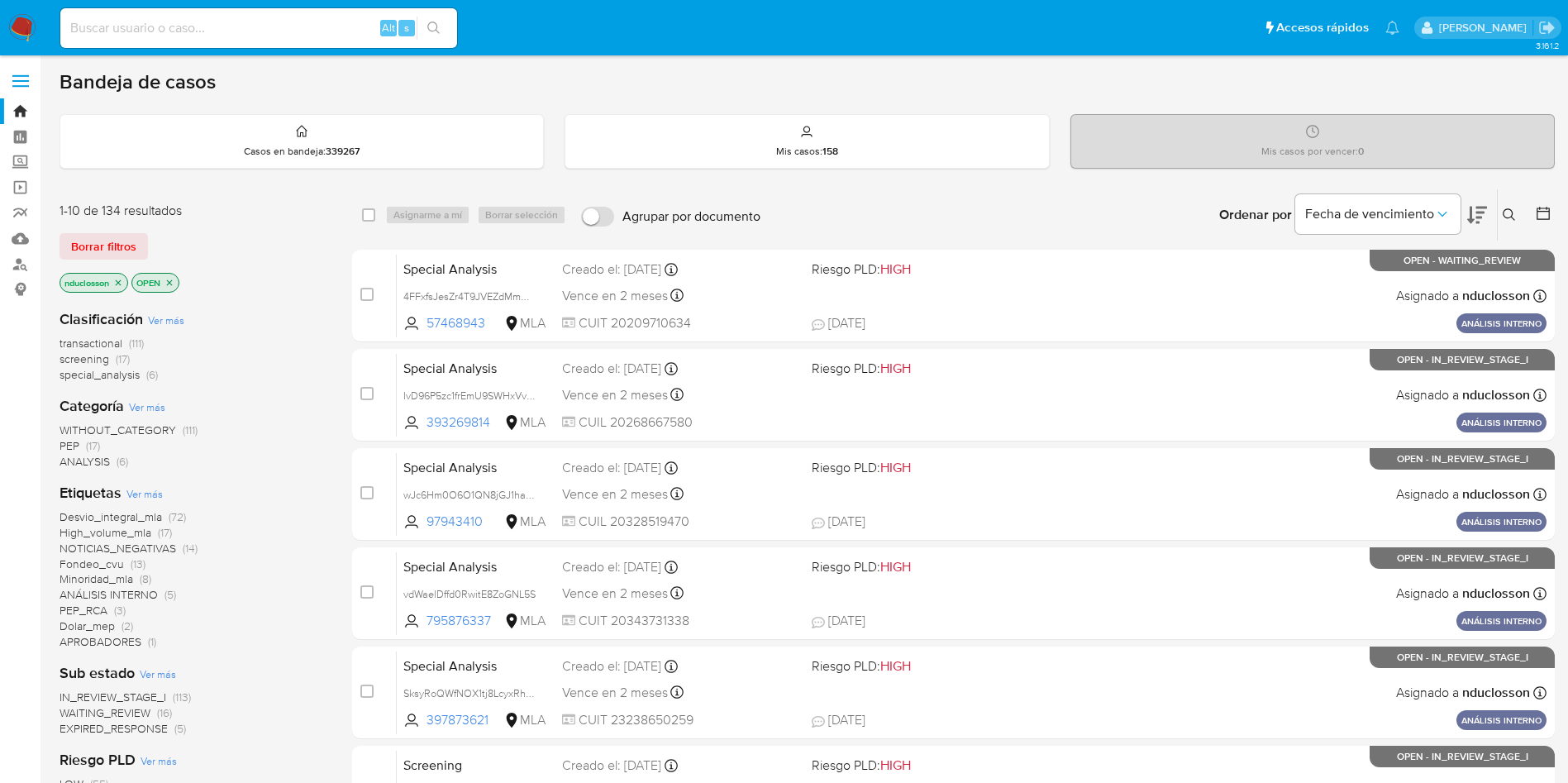
click at [224, 26] on input at bounding box center [259, 27] width 397 height 21
paste input "tkvCSQKld2xaZ7wKY9tvkuJL"
type input "tkvCSQKld2xaZ7wKY9tvkuJL"
click at [429, 21] on icon "search-icon" at bounding box center [434, 27] width 13 height 13
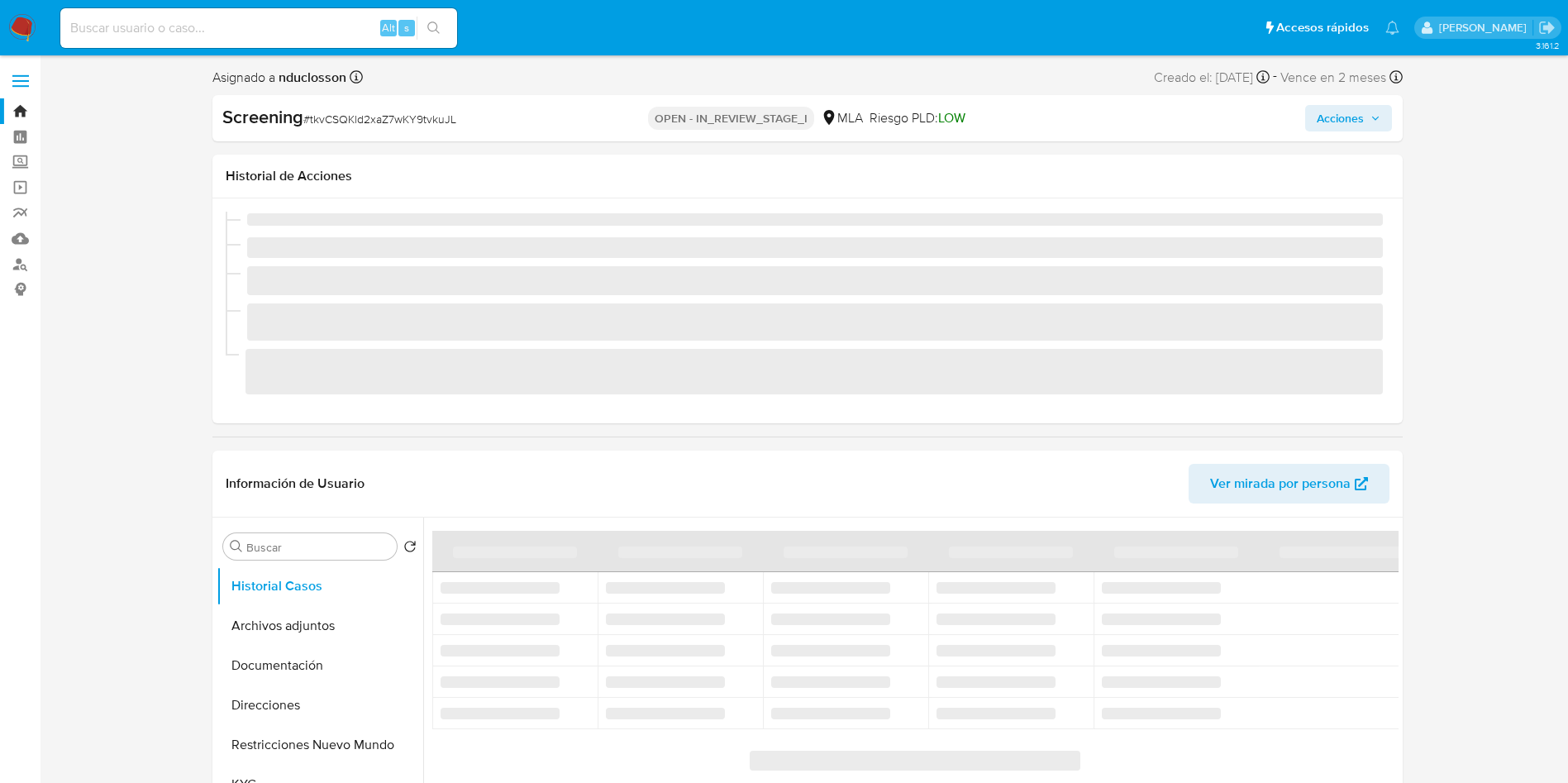
select select "10"
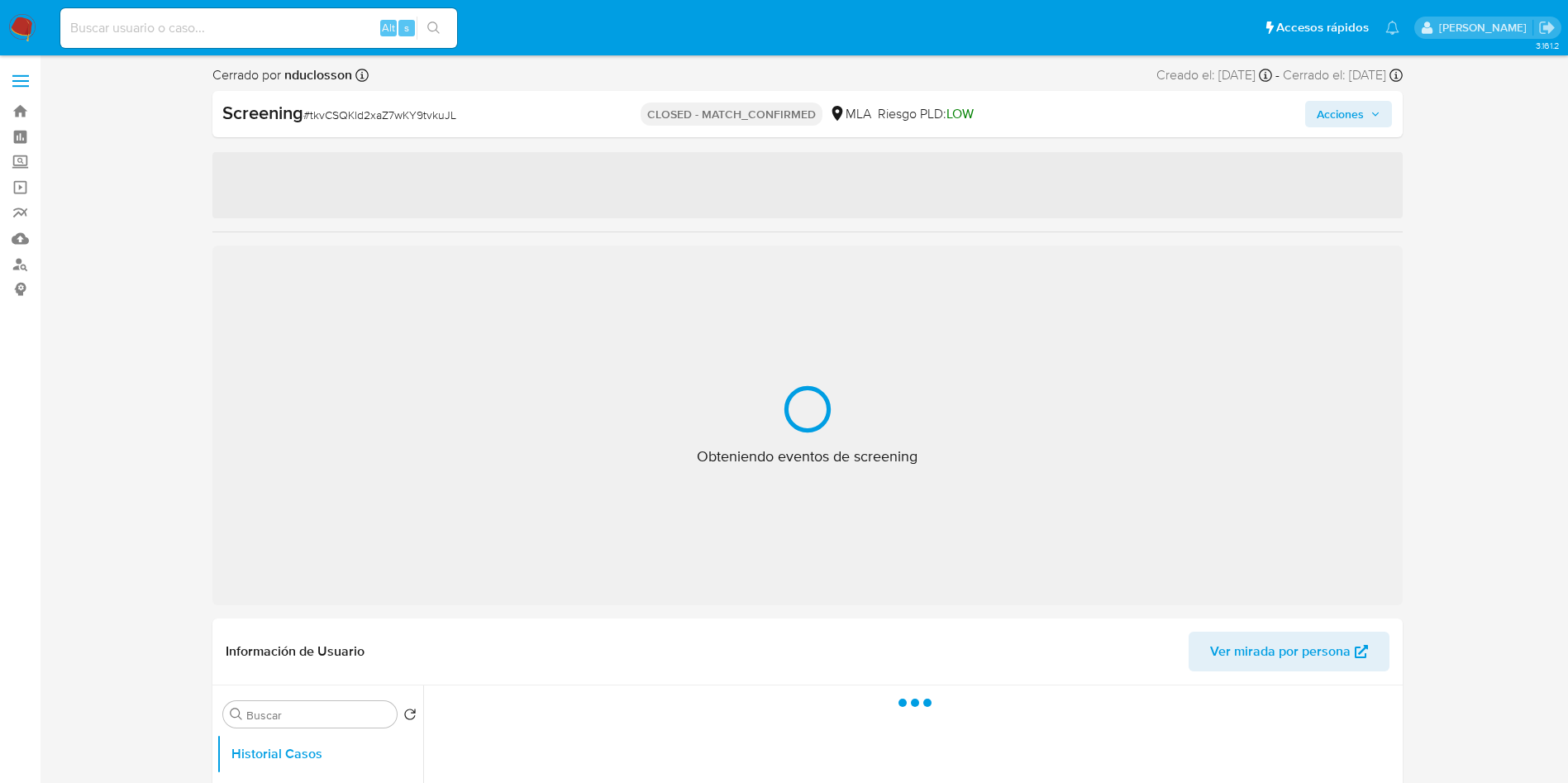
select select "10"
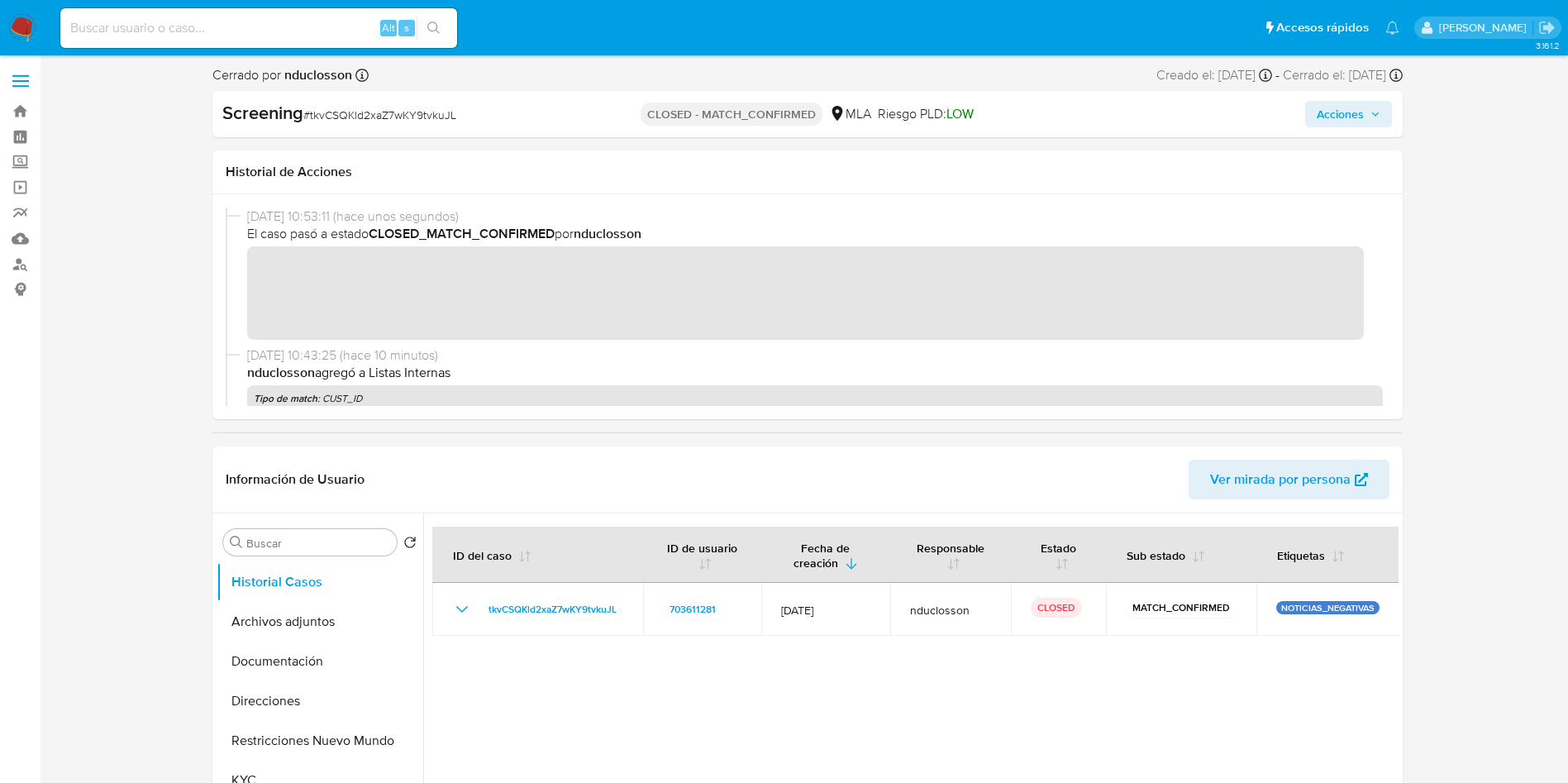
click at [160, 26] on input at bounding box center [259, 27] width 397 height 21
paste input "dCKAQ7V3sO3WNzb2uqMJSH53"
type input "dCKAQ7V3sO3WNzb2uqMJSH53"
click at [440, 27] on icon "search-icon" at bounding box center [434, 27] width 13 height 13
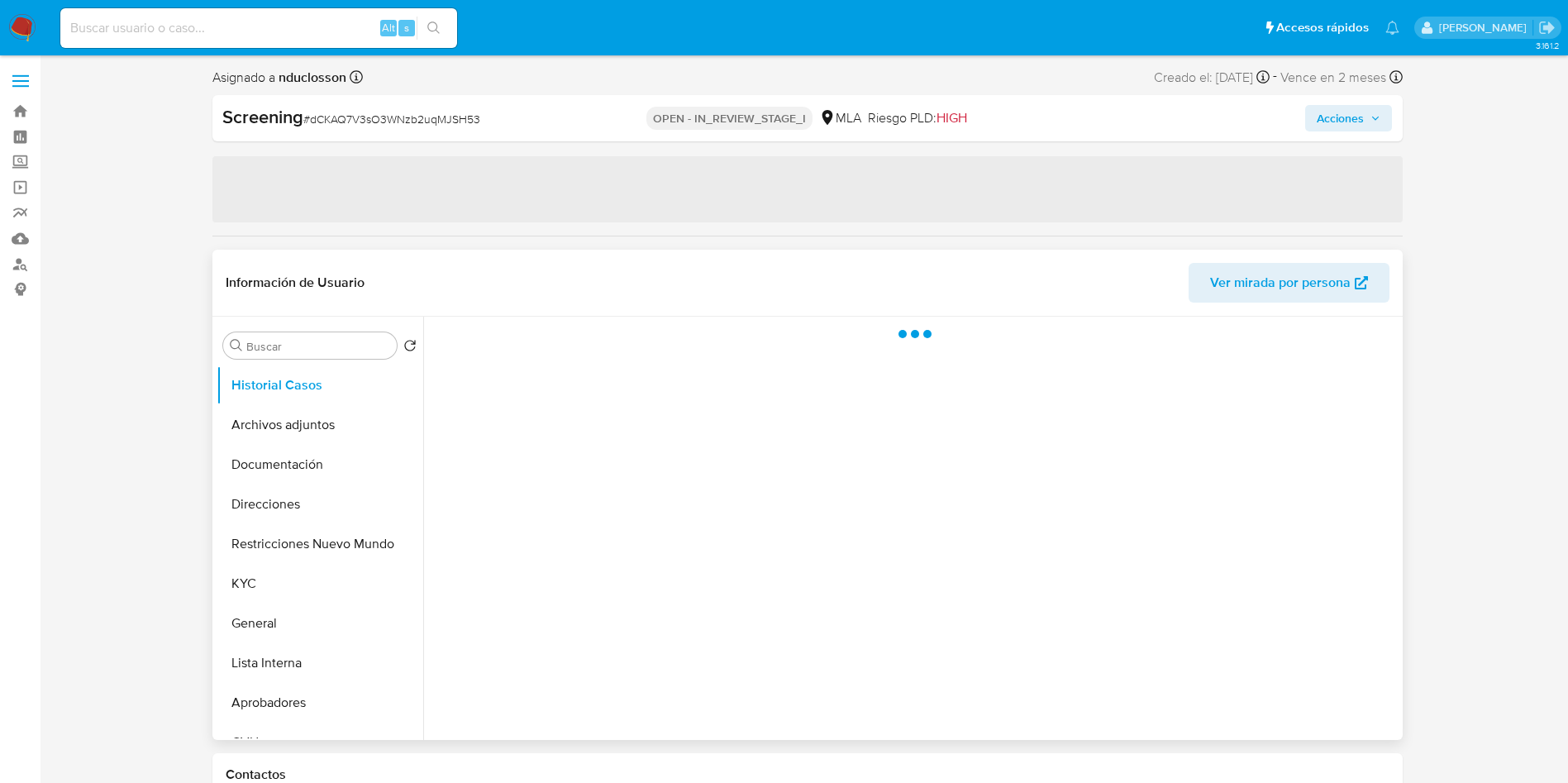
select select "10"
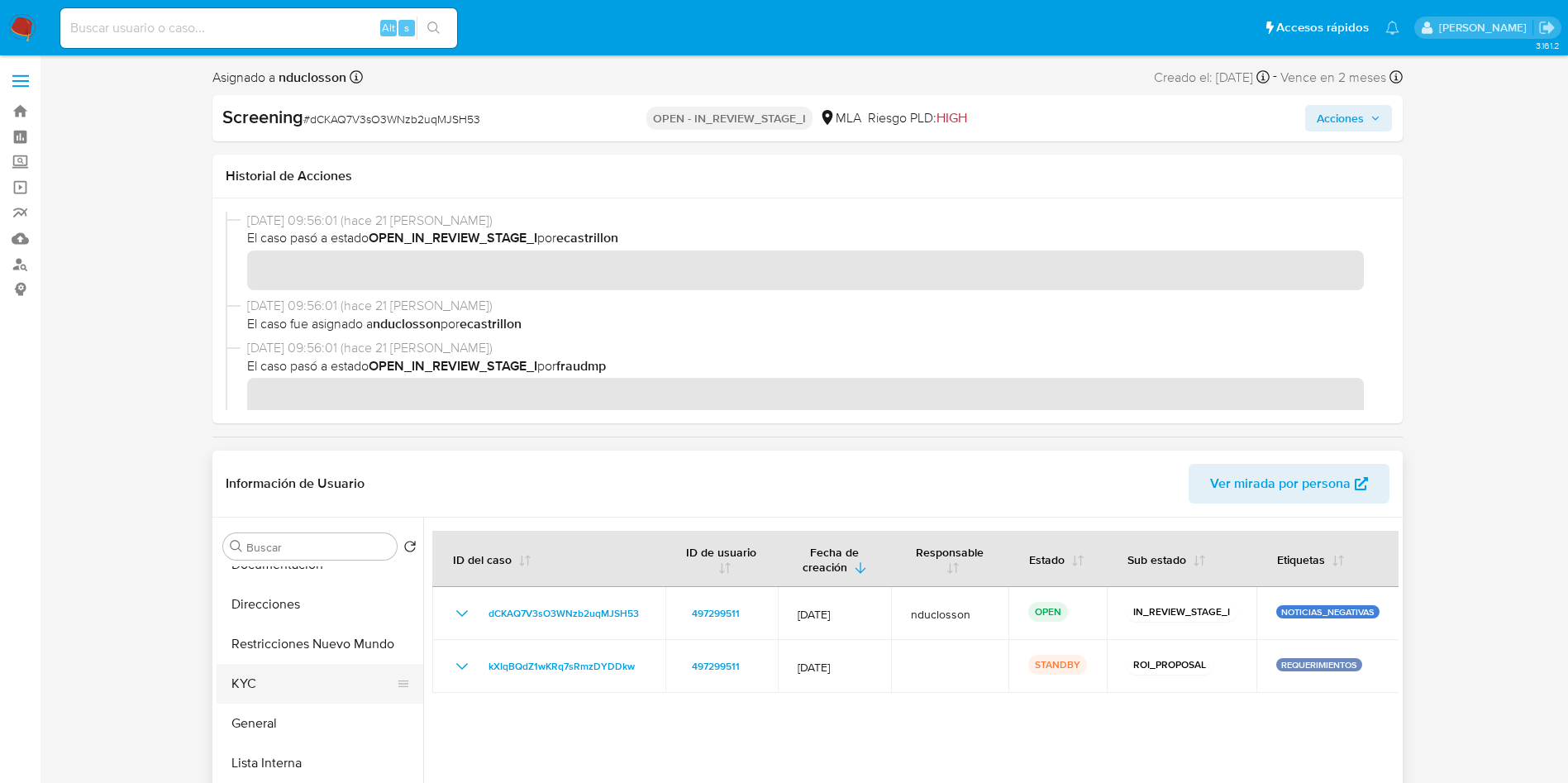
scroll to position [124, 0]
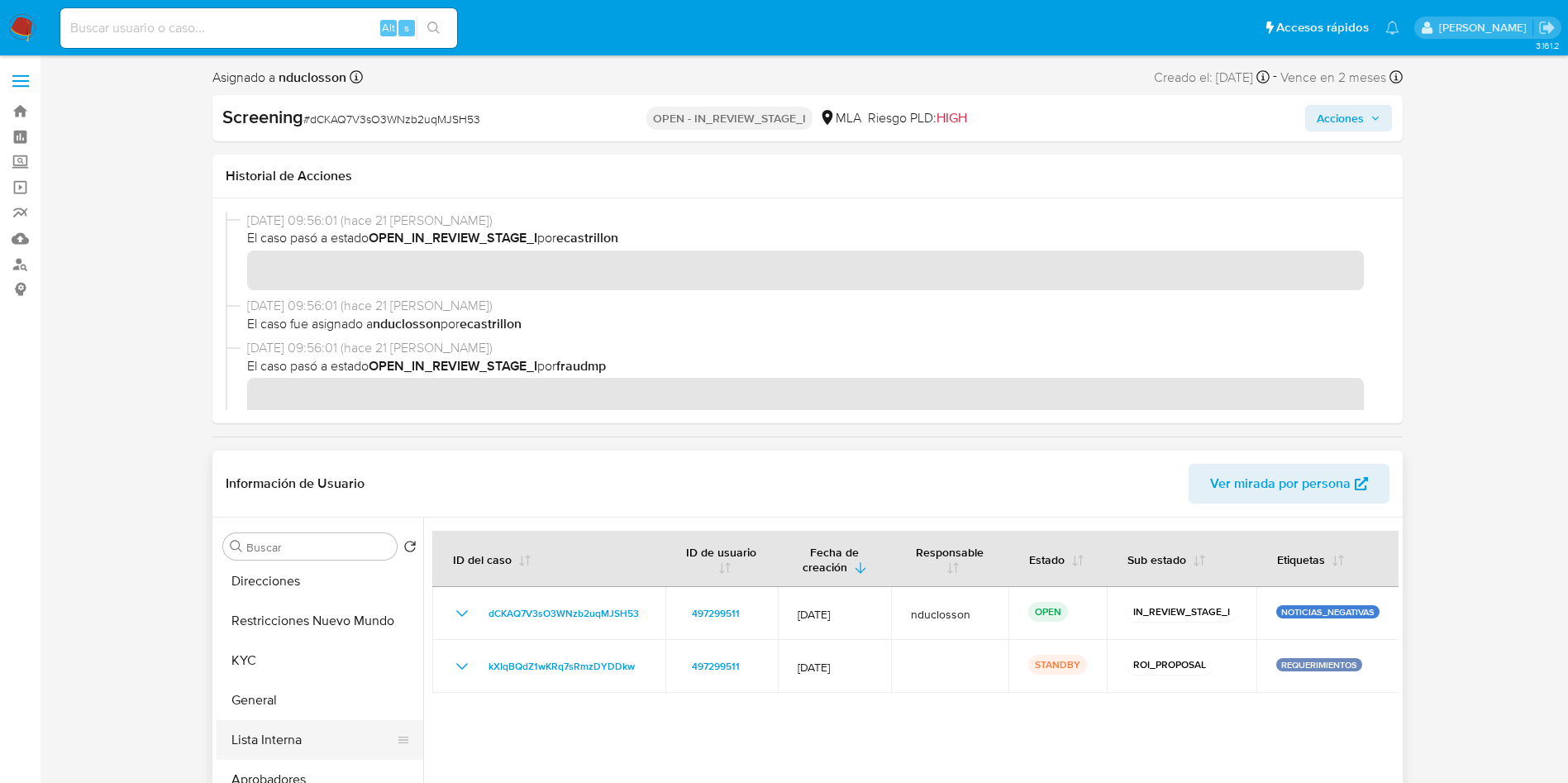
click at [297, 739] on button "Lista Interna" at bounding box center [313, 739] width 194 height 39
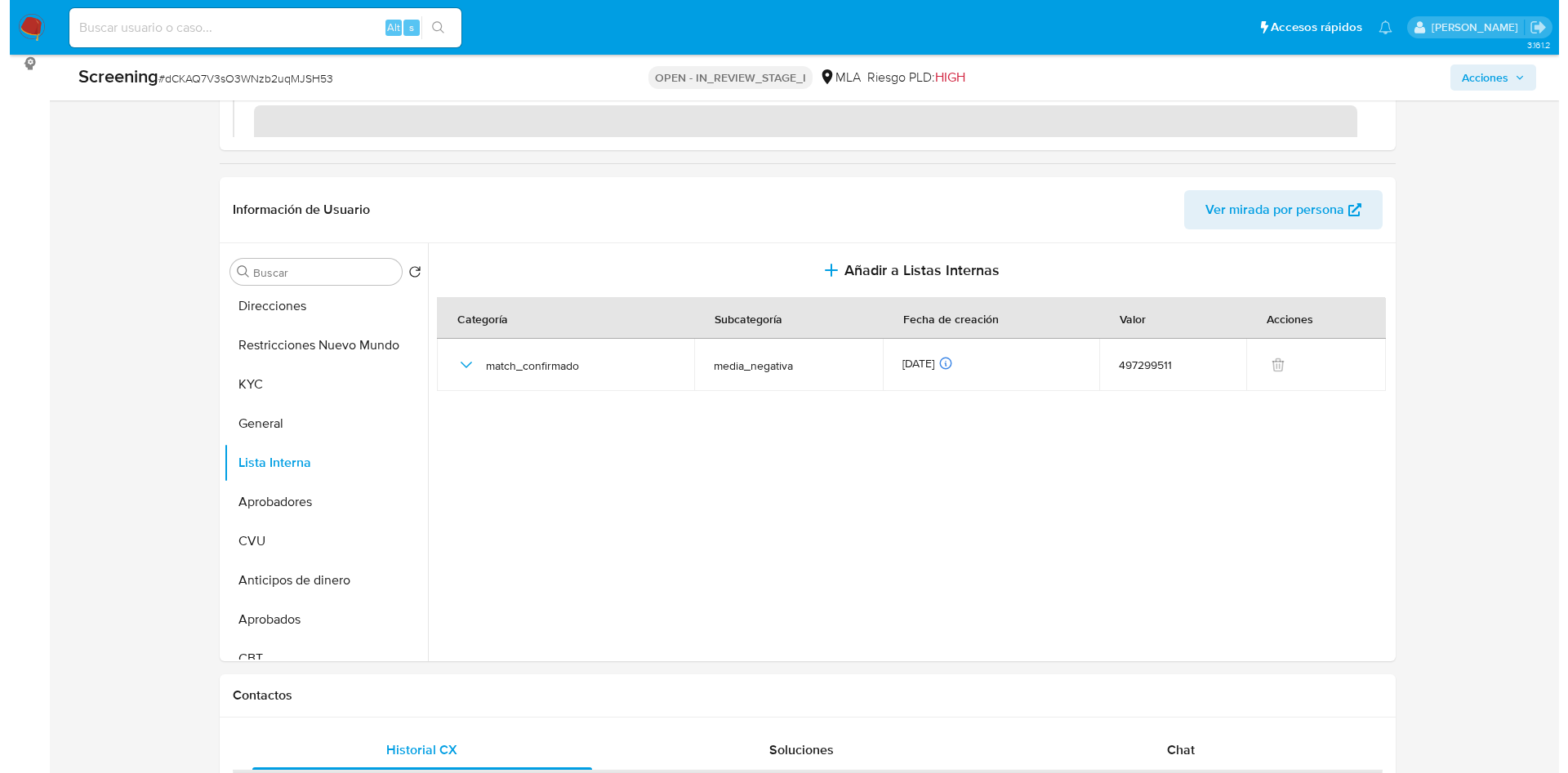
scroll to position [244, 0]
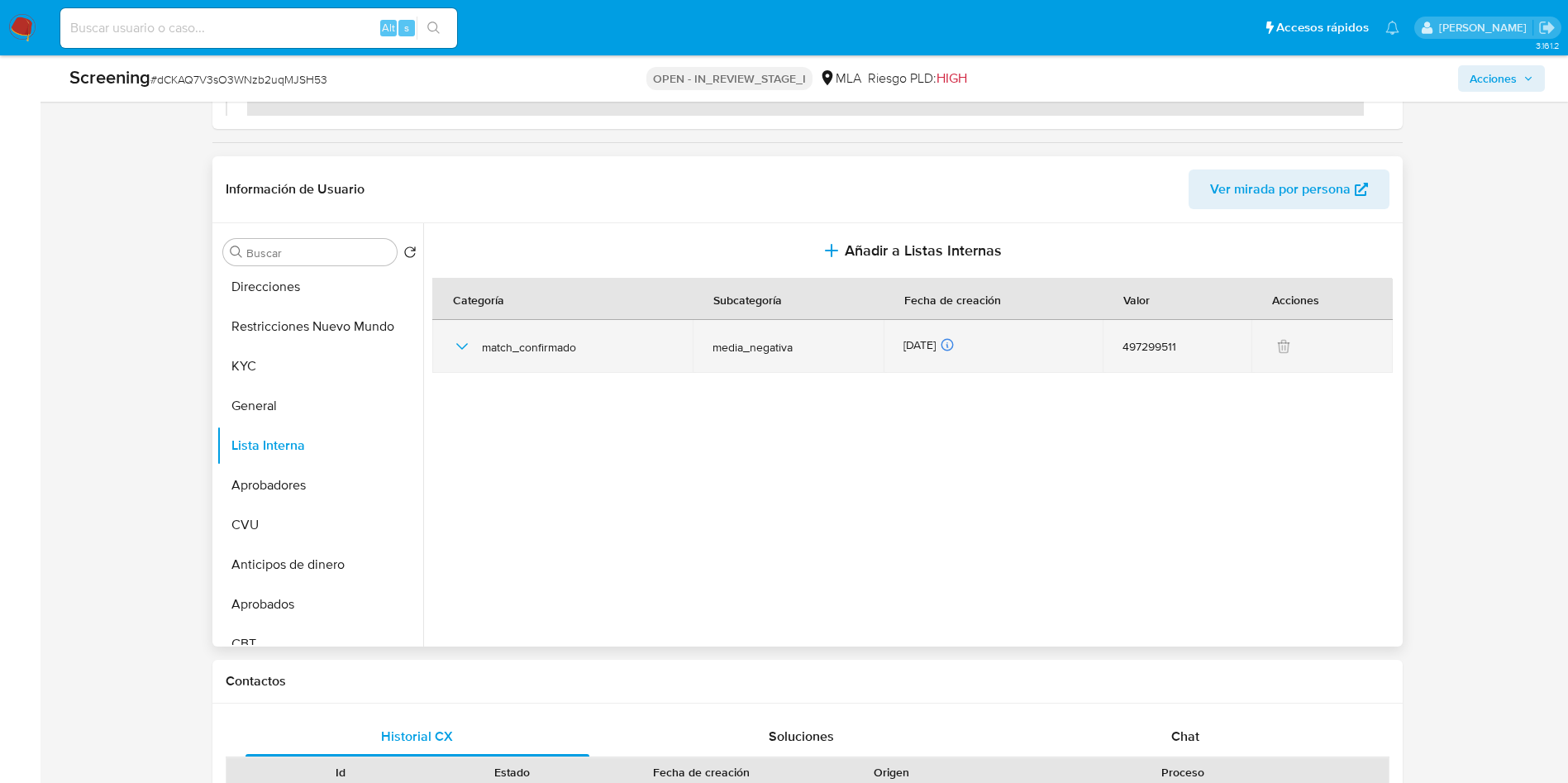
click at [465, 339] on icon "button" at bounding box center [462, 346] width 20 height 20
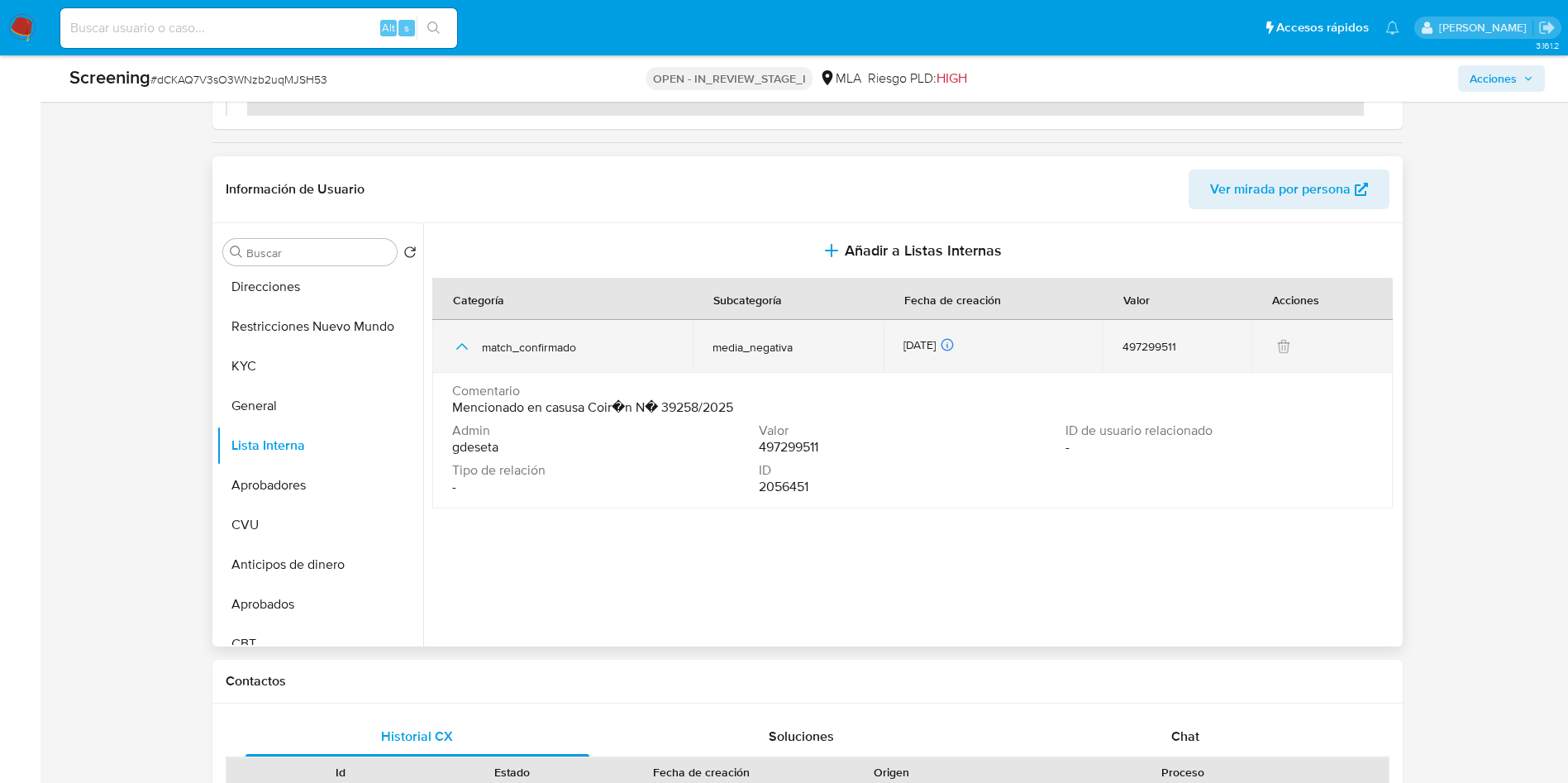
click at [465, 339] on icon "button" at bounding box center [462, 346] width 20 height 20
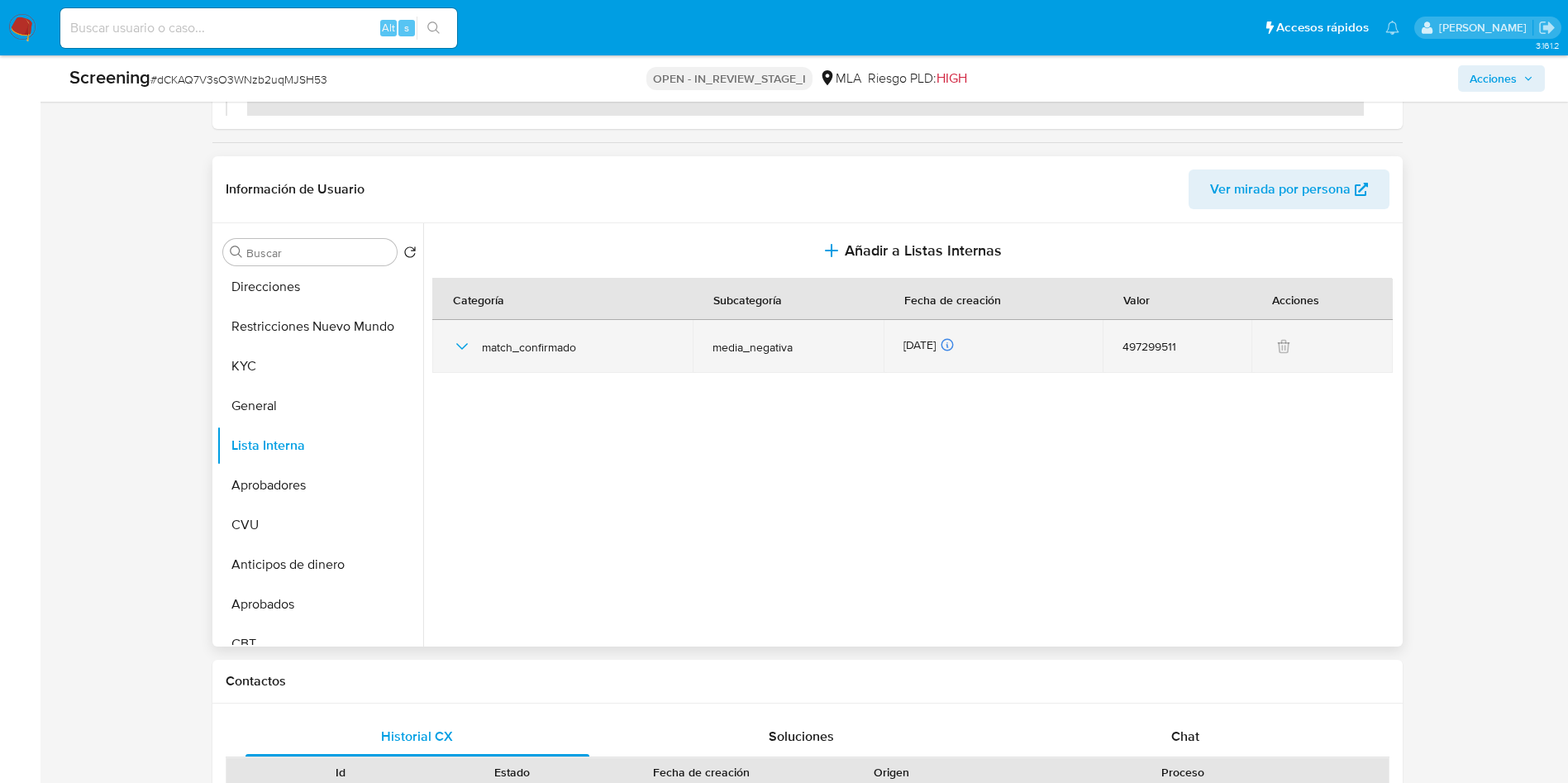
click at [461, 345] on icon "button" at bounding box center [462, 346] width 20 height 20
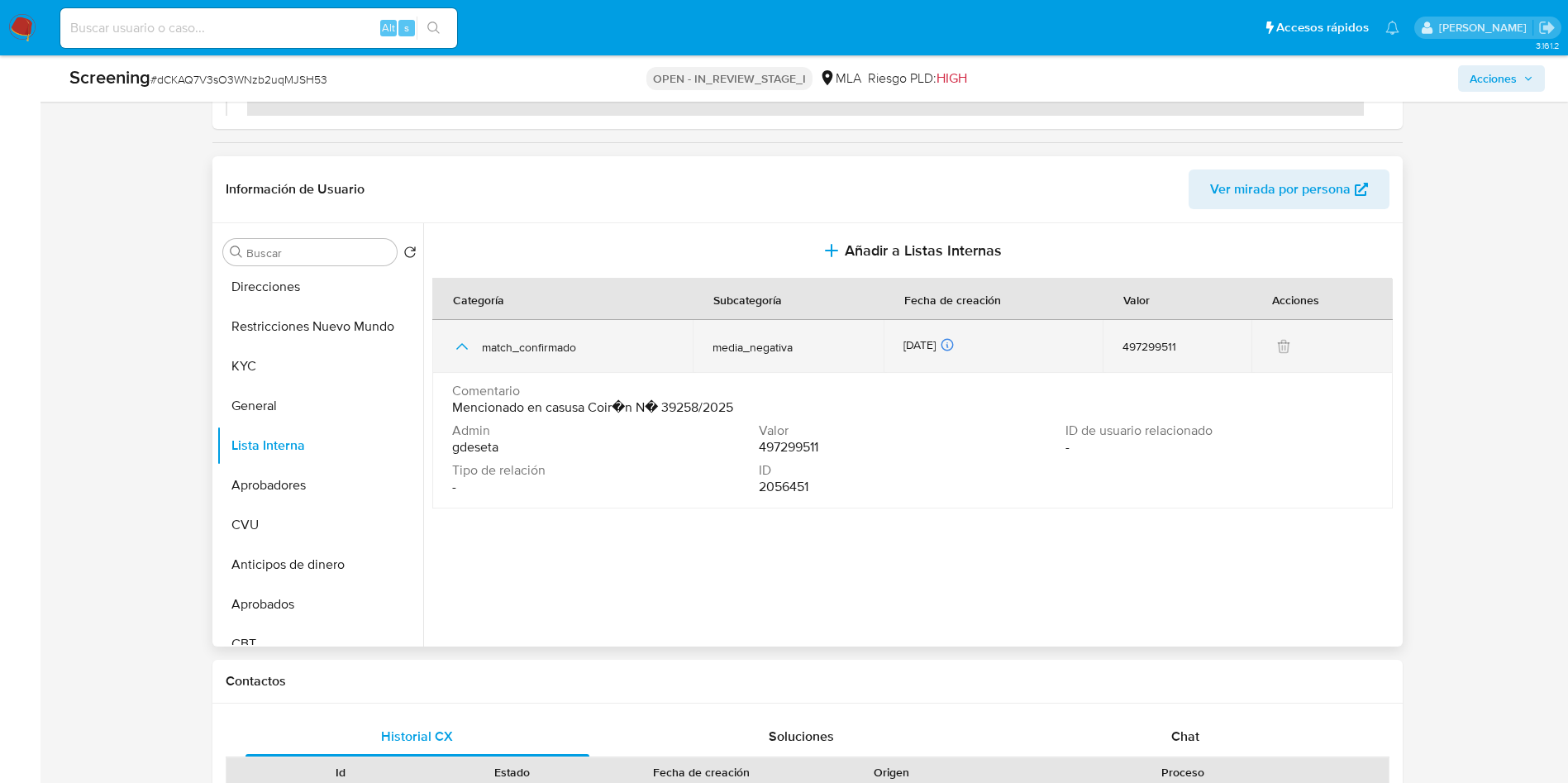
click at [461, 345] on icon "button" at bounding box center [461, 347] width 12 height 7
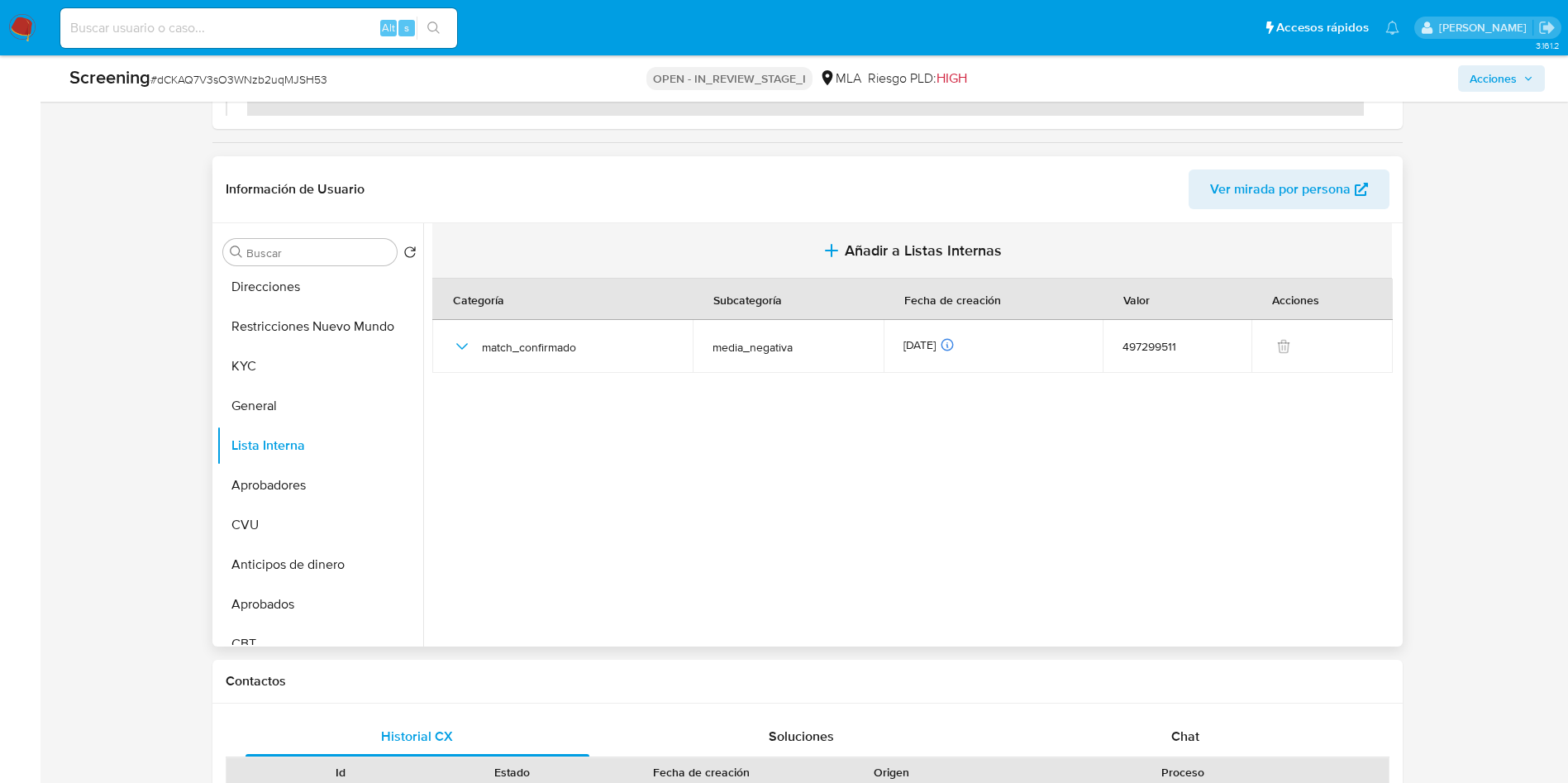
click at [734, 262] on button "Añadir a Listas Internas" at bounding box center [912, 250] width 959 height 56
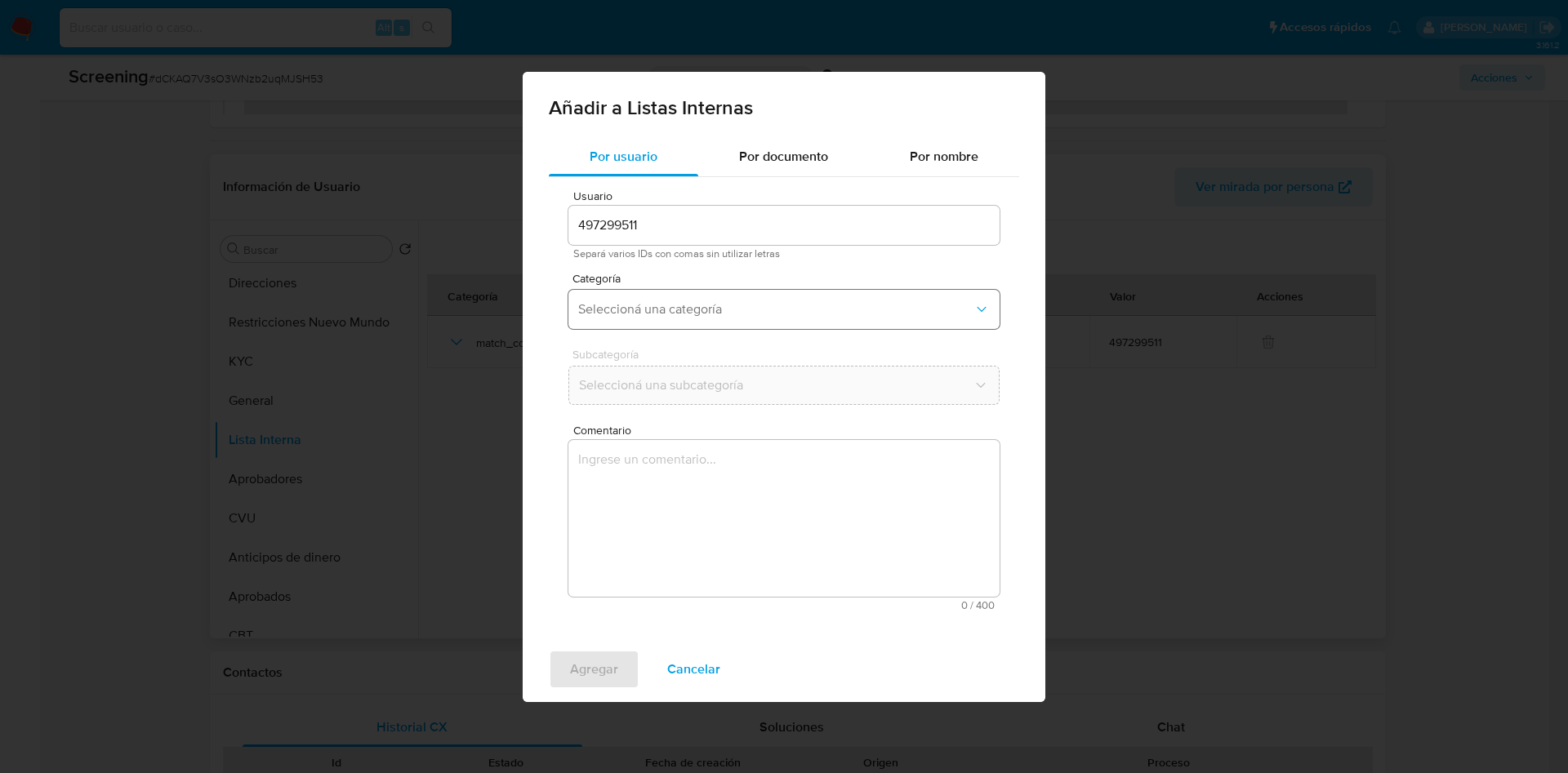
click at [759, 299] on button "Seleccioná una categoría" at bounding box center [784, 309] width 431 height 39
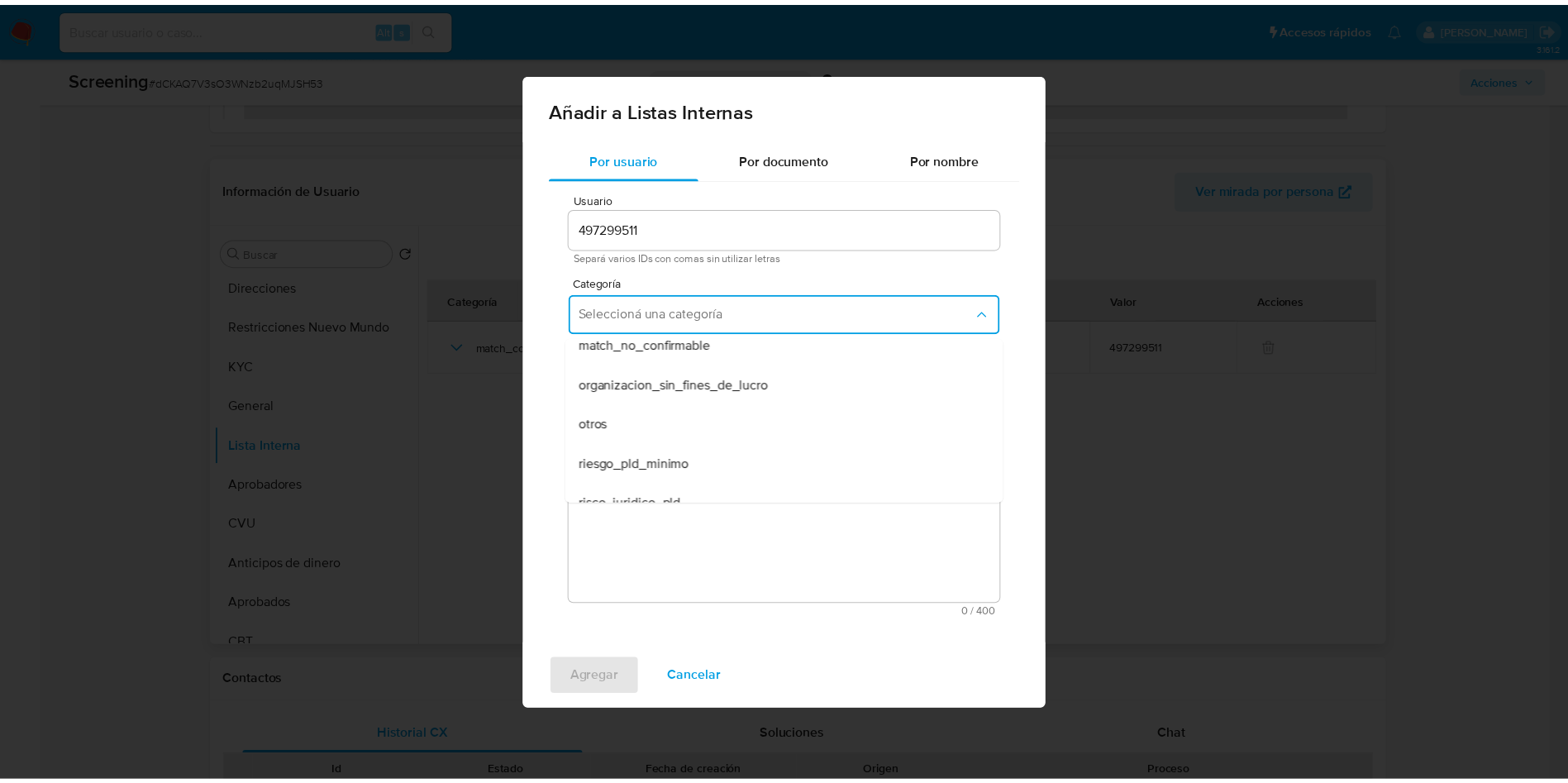
scroll to position [372, 0]
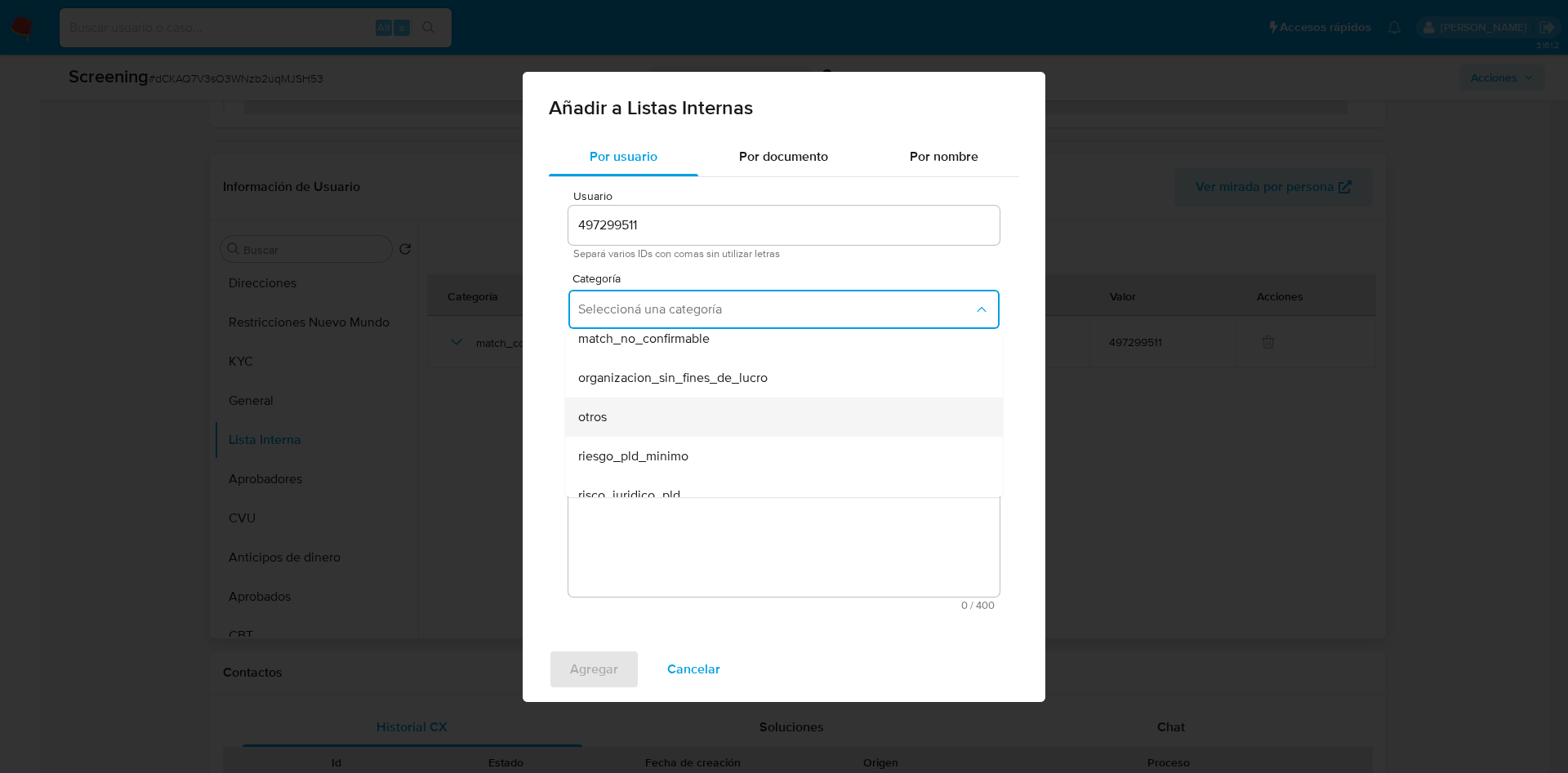
click at [659, 425] on div "otros" at bounding box center [779, 417] width 401 height 39
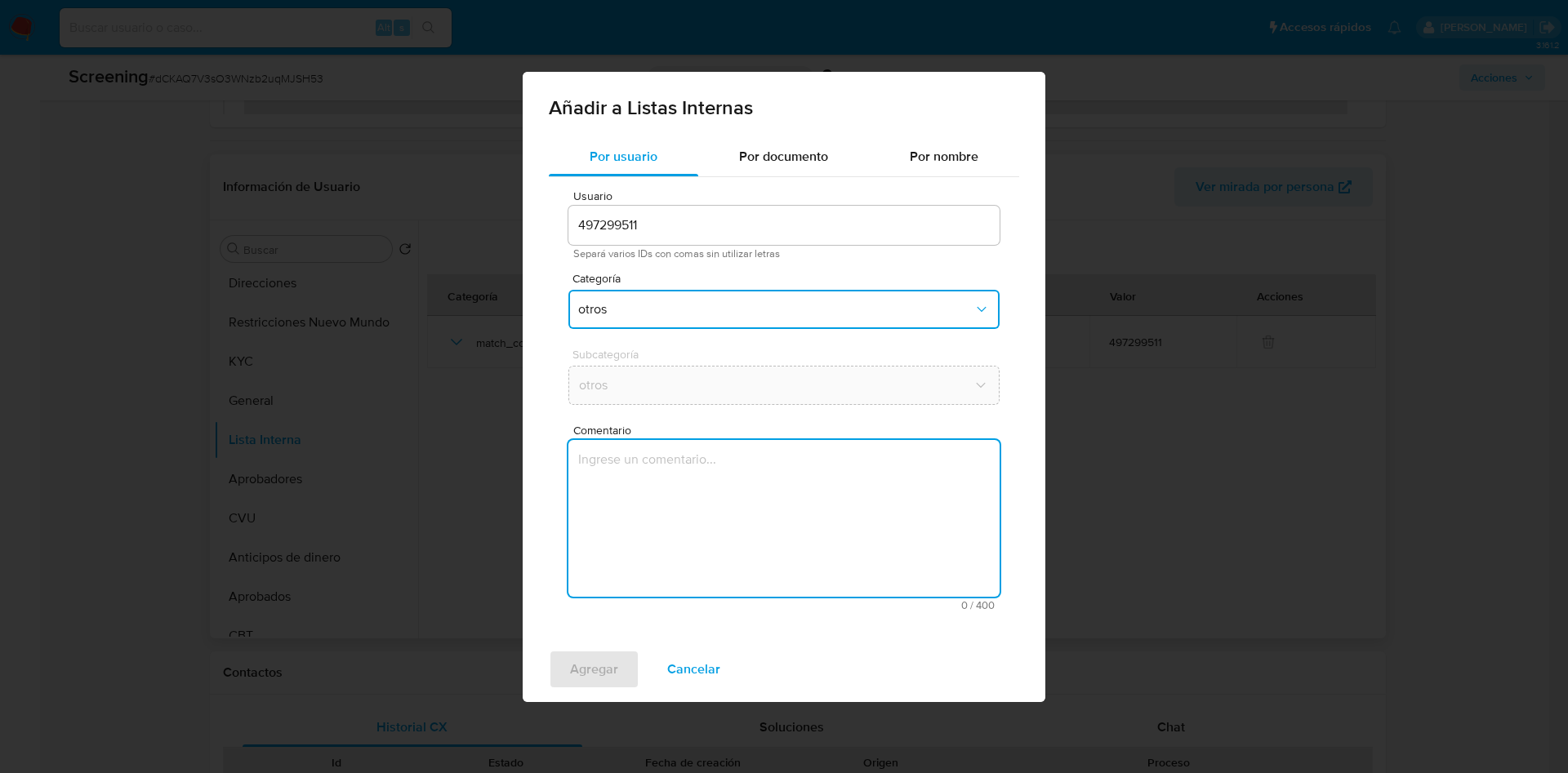
click at [635, 444] on textarea "Comentario" at bounding box center [784, 518] width 431 height 157
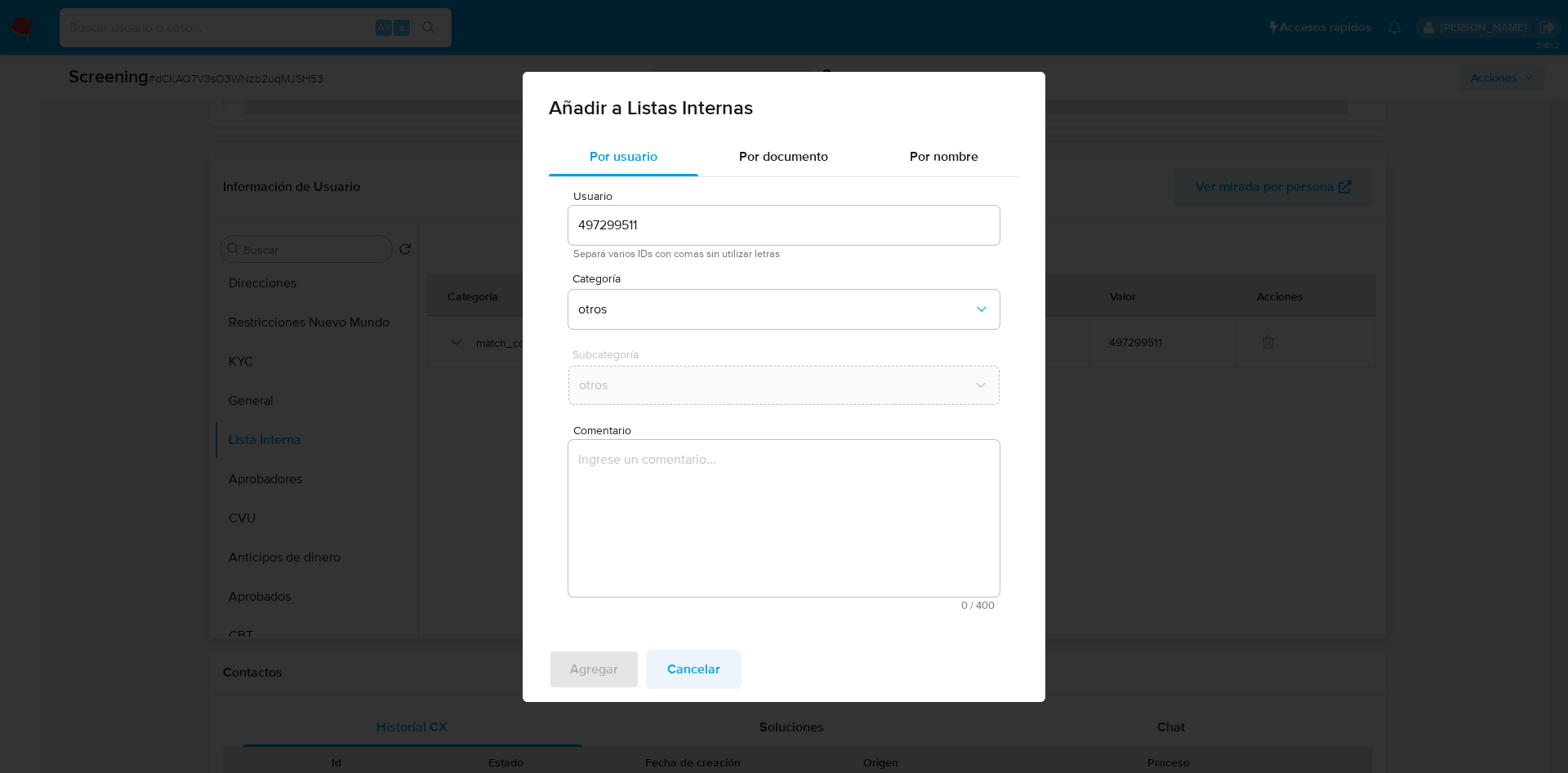
click at [707, 676] on span "Cancelar" at bounding box center [693, 669] width 53 height 36
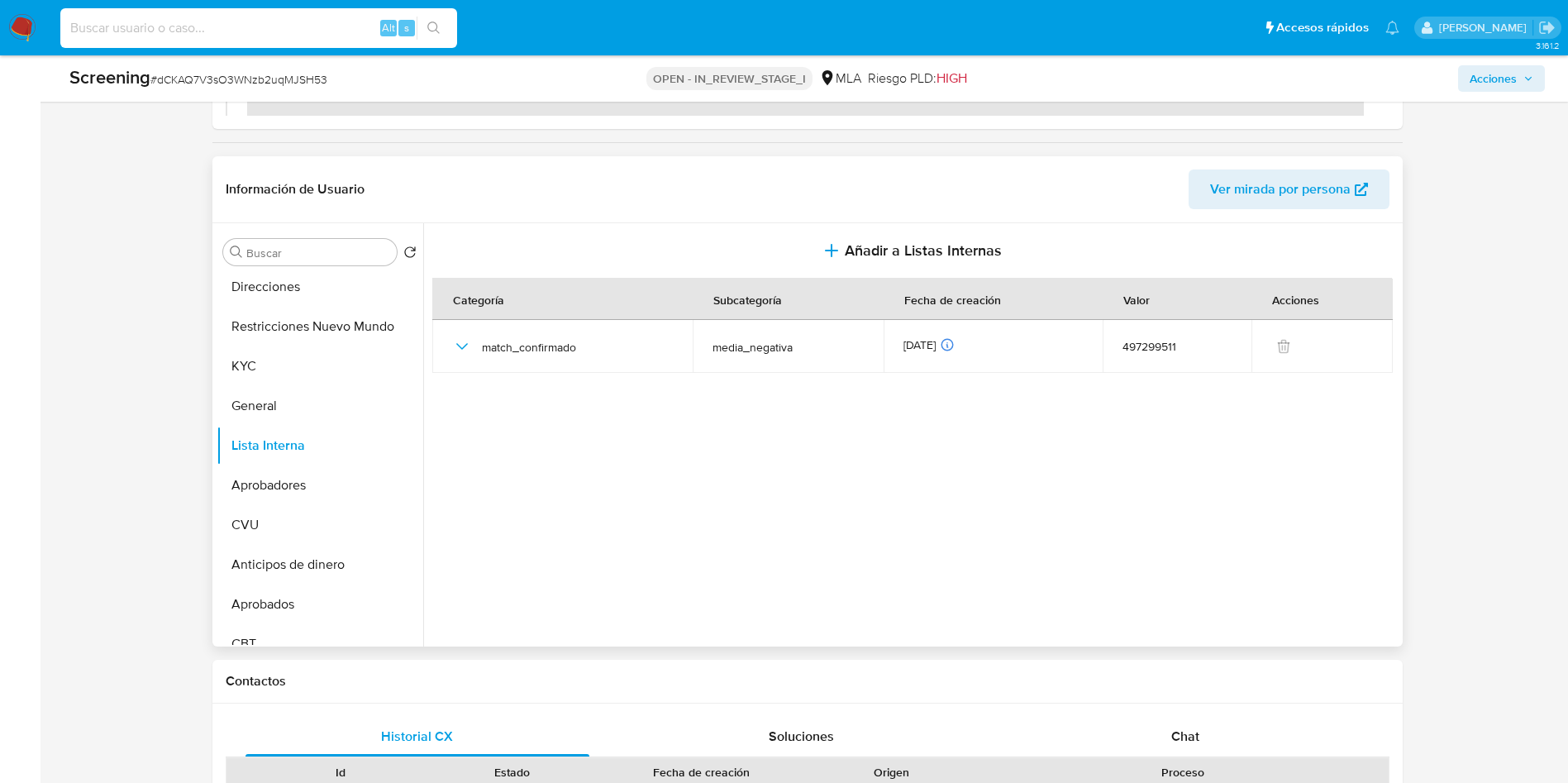
click at [276, 24] on input at bounding box center [259, 27] width 397 height 21
paste input "Da9nQA8pXTUfHby1UhWmnsRZ"
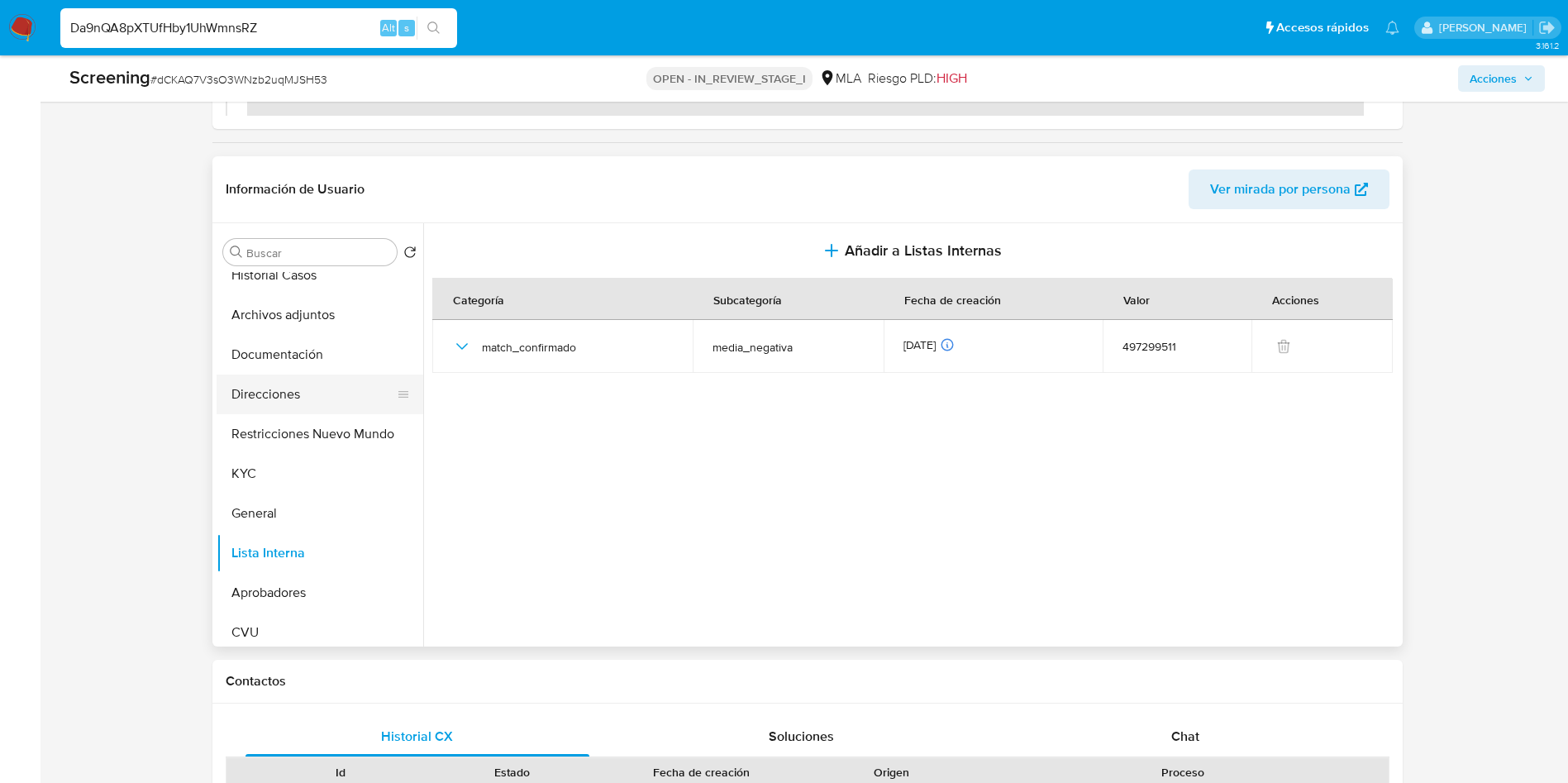
scroll to position [0, 0]
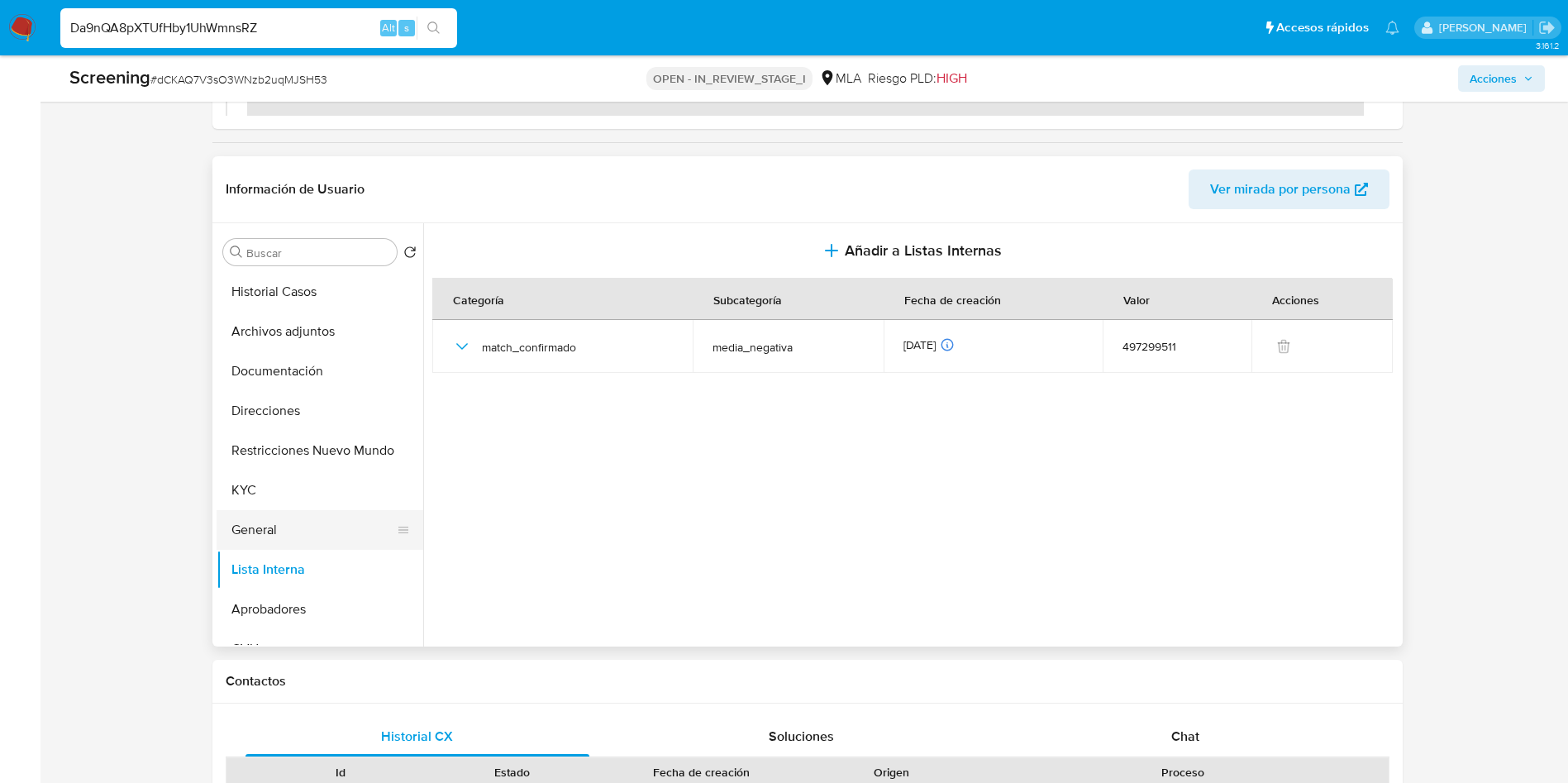
type input "Da9nQA8pXTUfHby1UhWmnsRZ"
click at [273, 517] on button "General" at bounding box center [313, 529] width 194 height 39
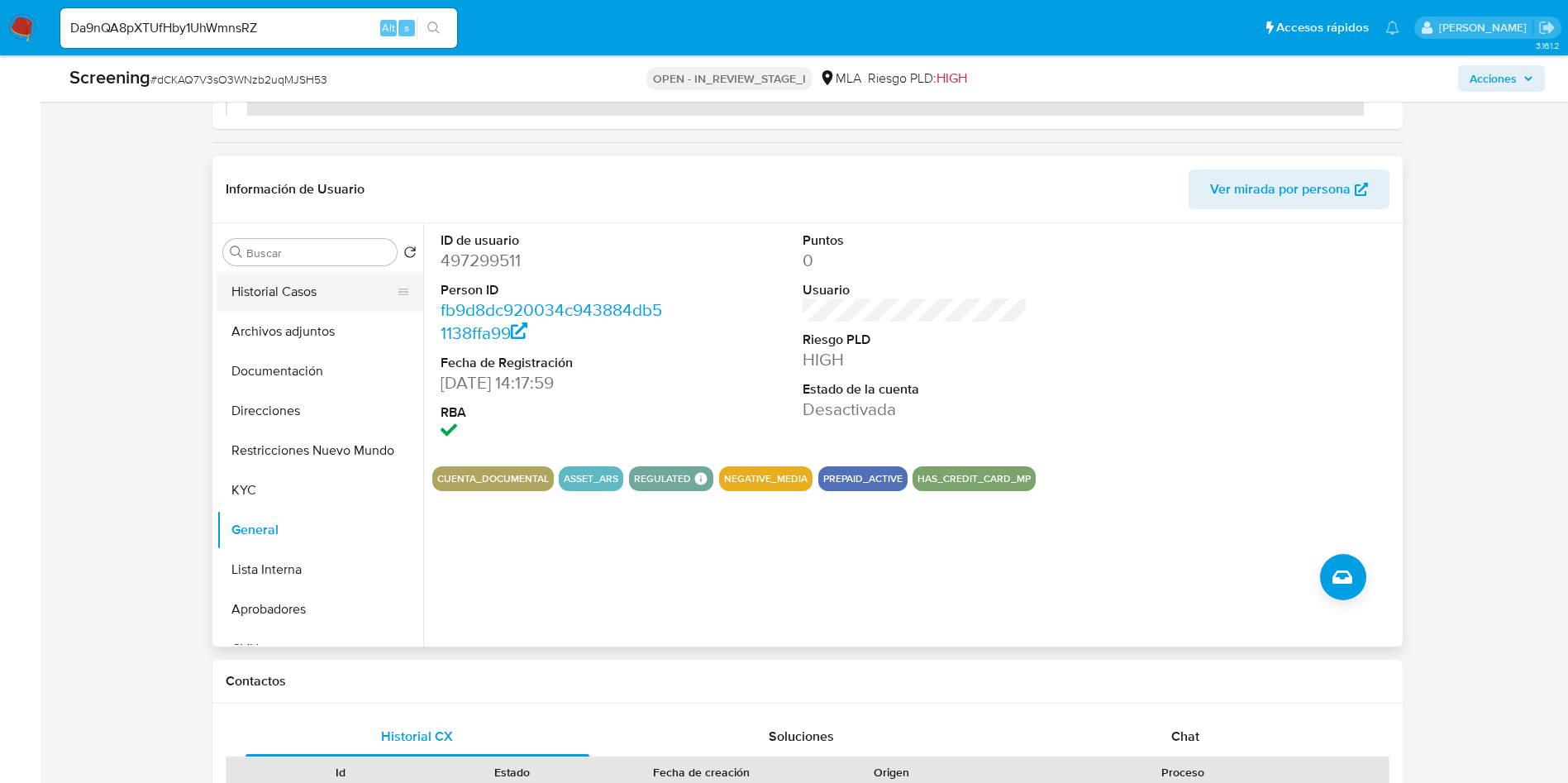
click at [297, 287] on button "Historial Casos" at bounding box center [313, 292] width 194 height 39
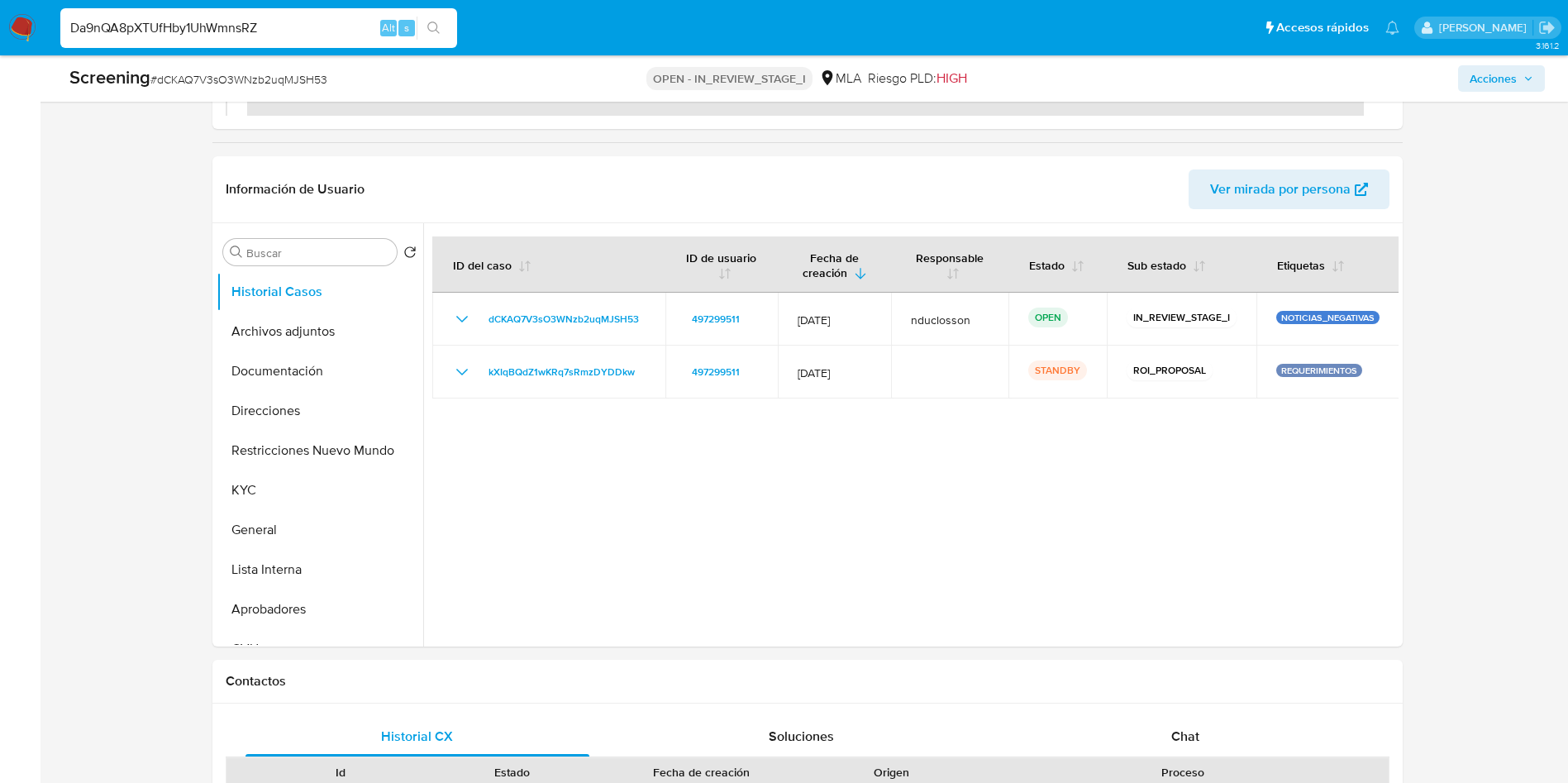
click at [221, 29] on input "Da9nQA8pXTUfHby1UhWmnsRZ" at bounding box center [259, 27] width 397 height 21
click at [417, 28] on button "search-icon" at bounding box center [434, 27] width 34 height 23
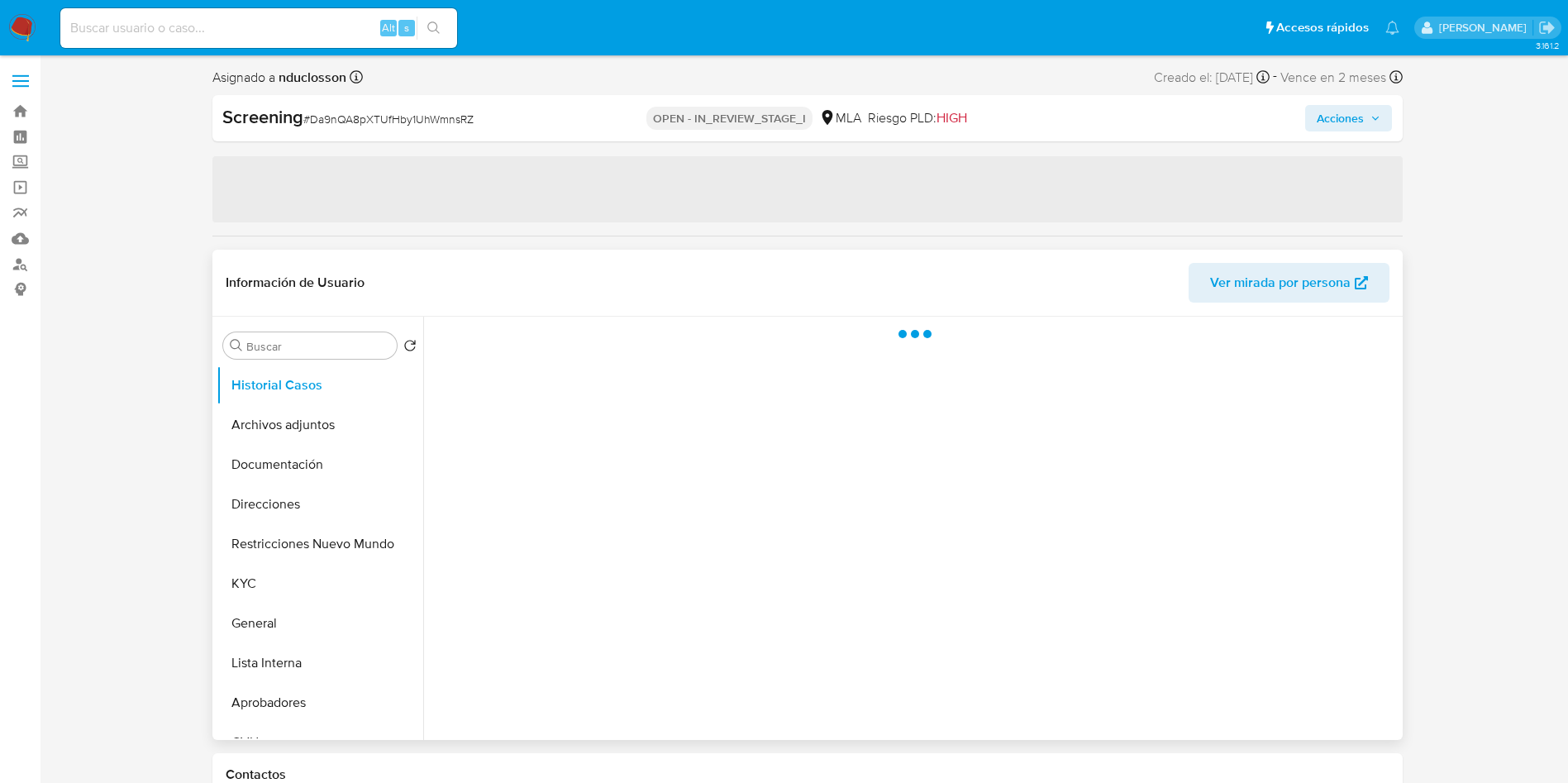
select select "10"
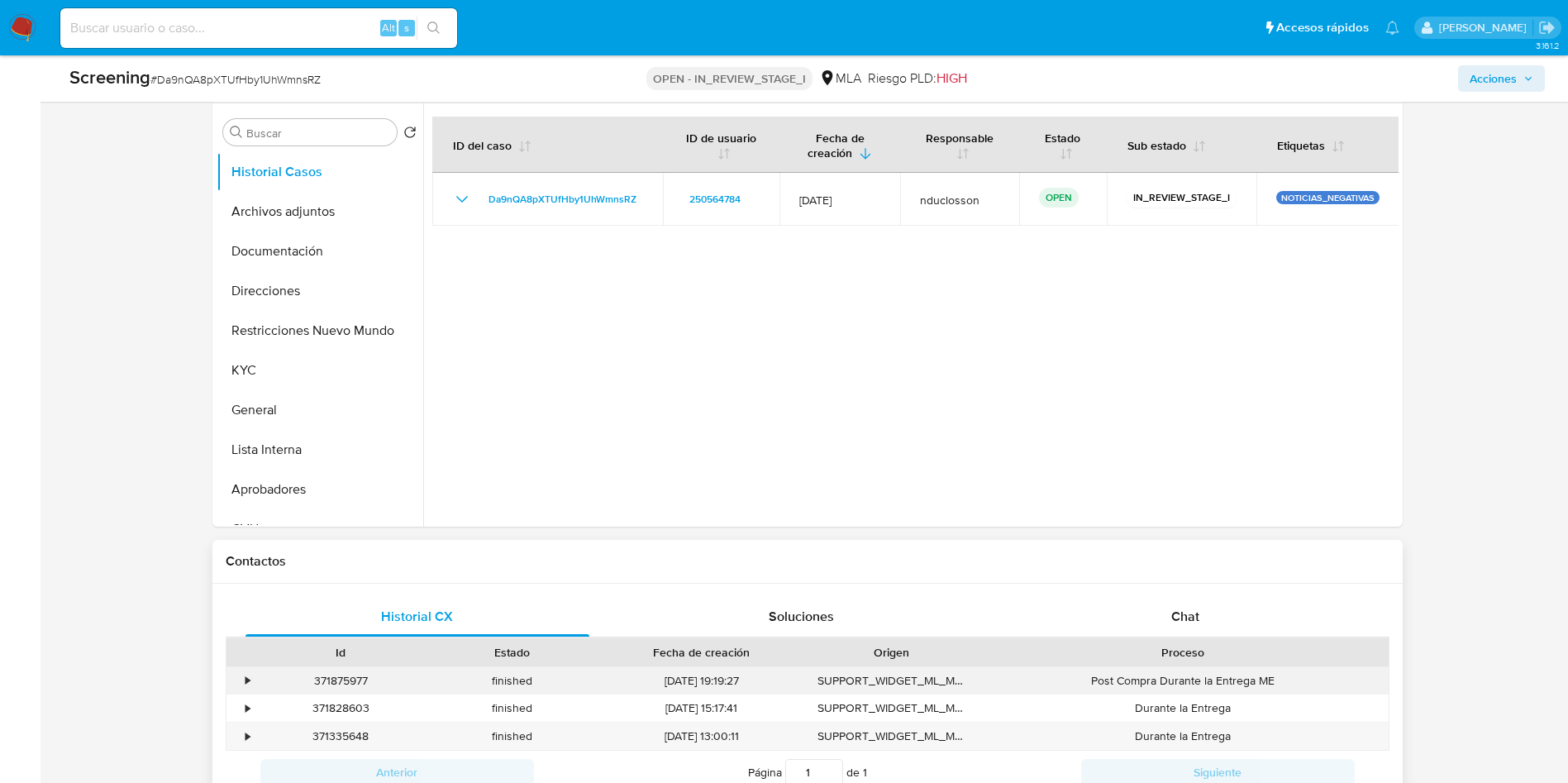
scroll to position [620, 0]
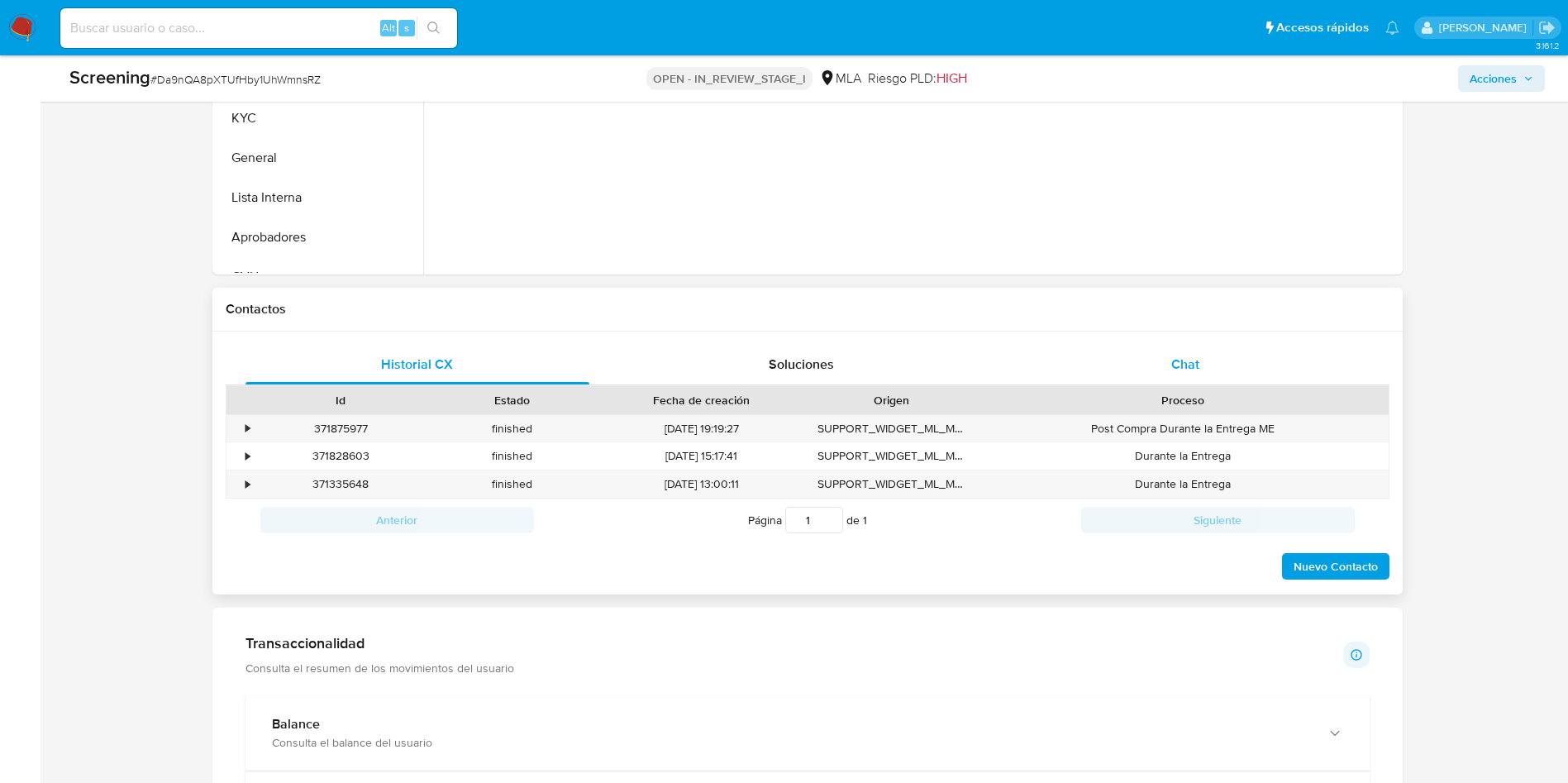
click at [1197, 348] on div "Chat" at bounding box center [1186, 365] width 345 height 39
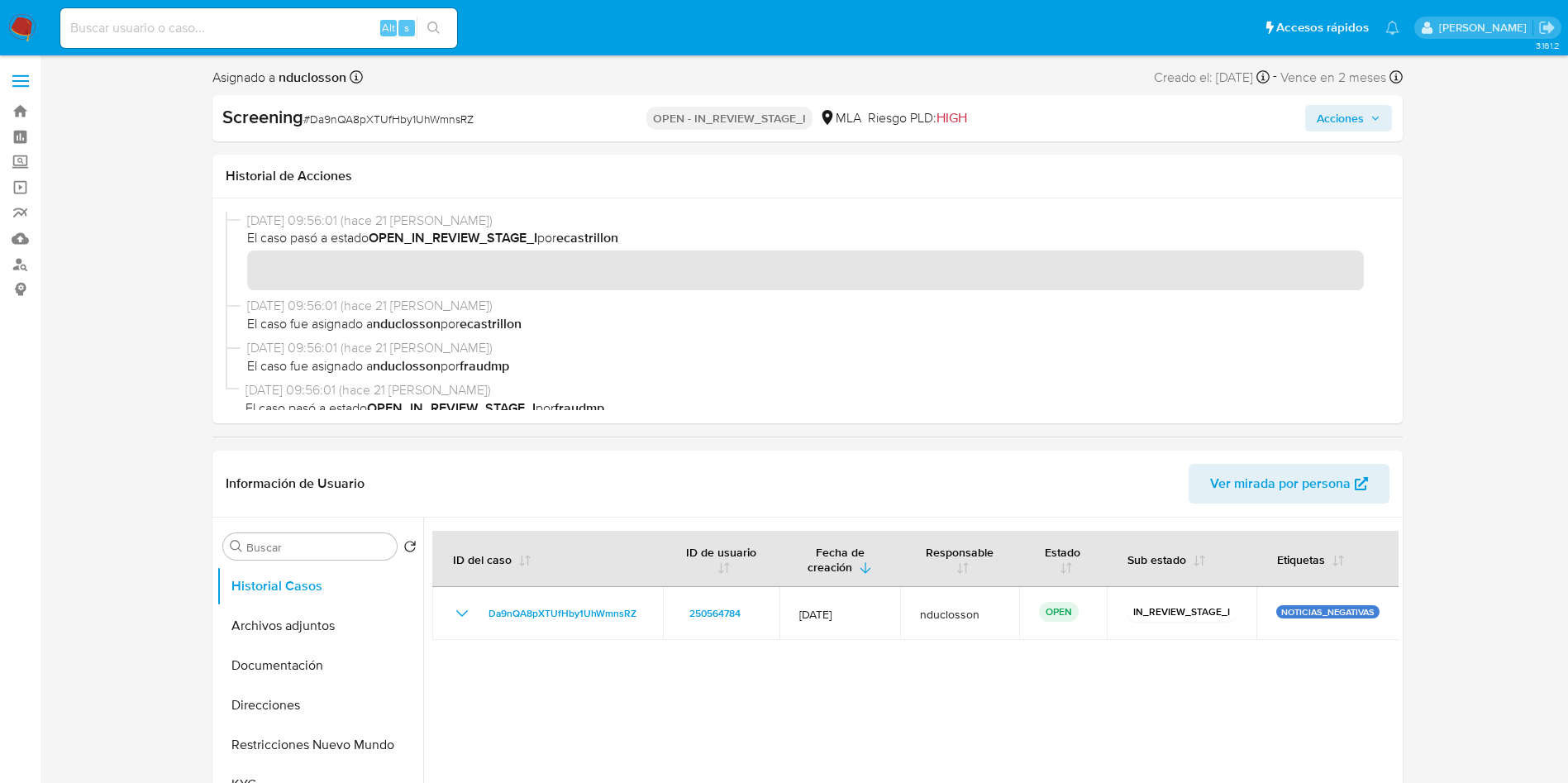
scroll to position [124, 0]
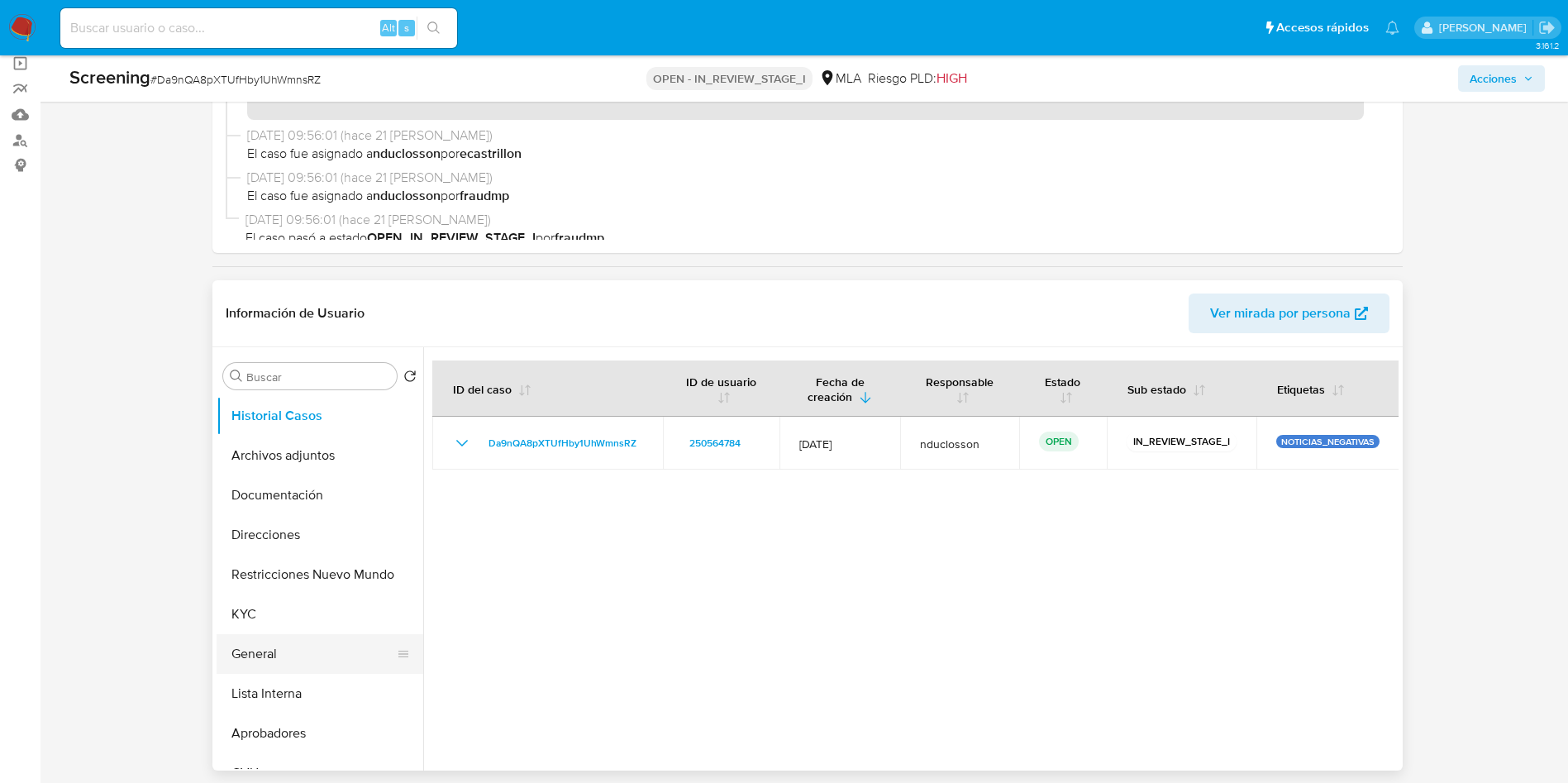
click at [332, 654] on button "General" at bounding box center [313, 654] width 194 height 39
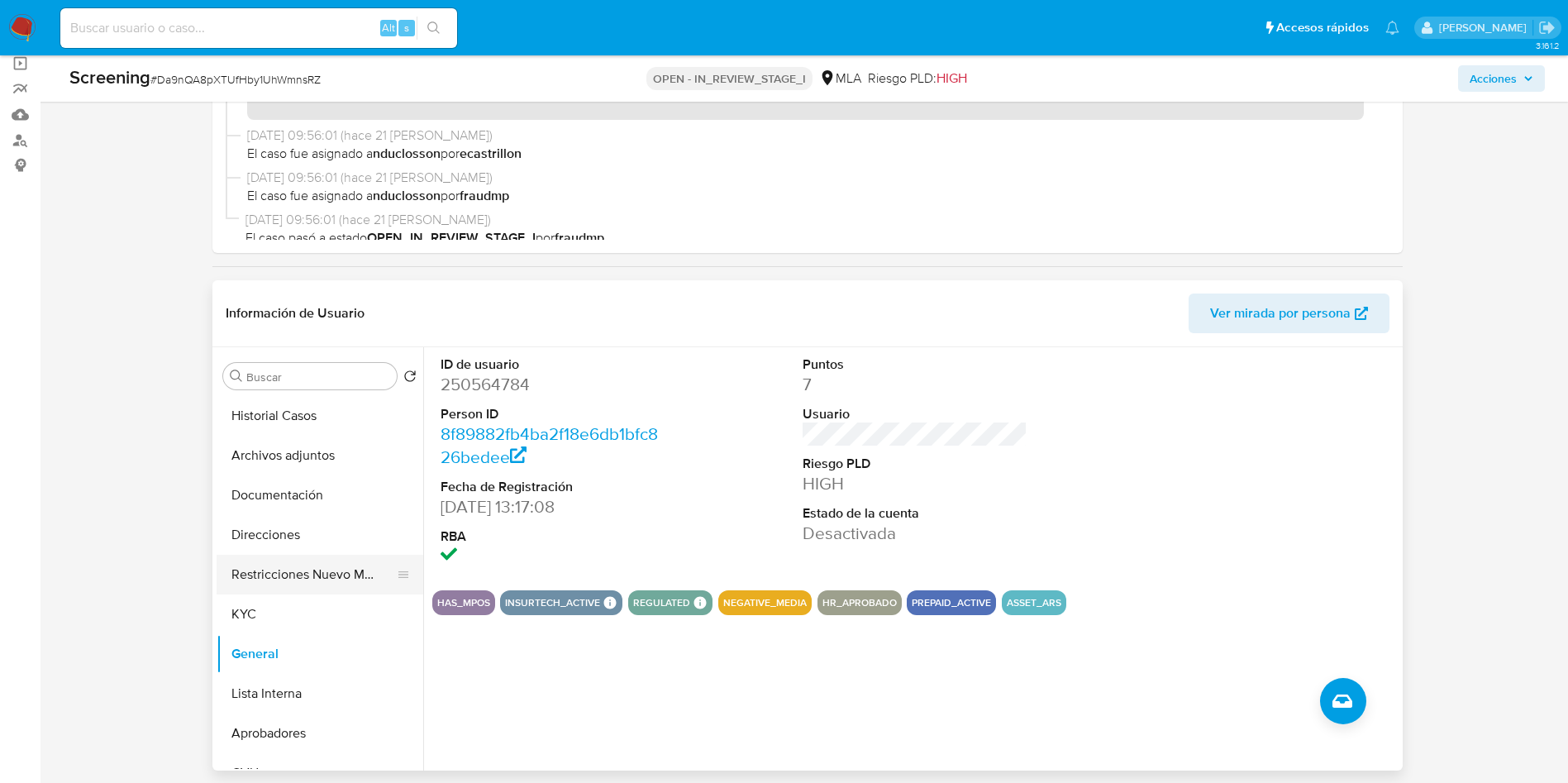
click at [290, 569] on button "Restricciones Nuevo Mundo" at bounding box center [313, 575] width 194 height 39
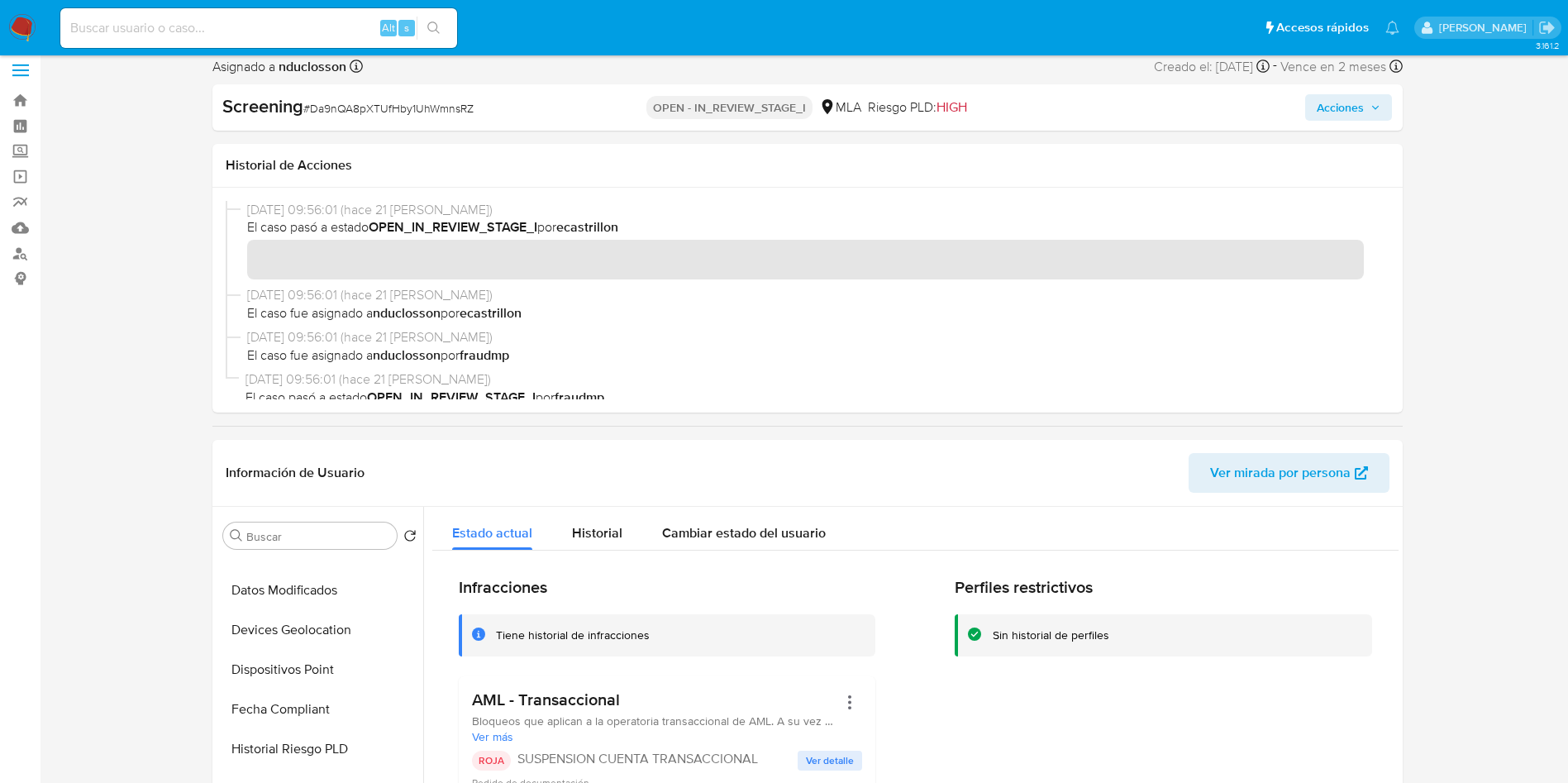
scroll to position [0, 0]
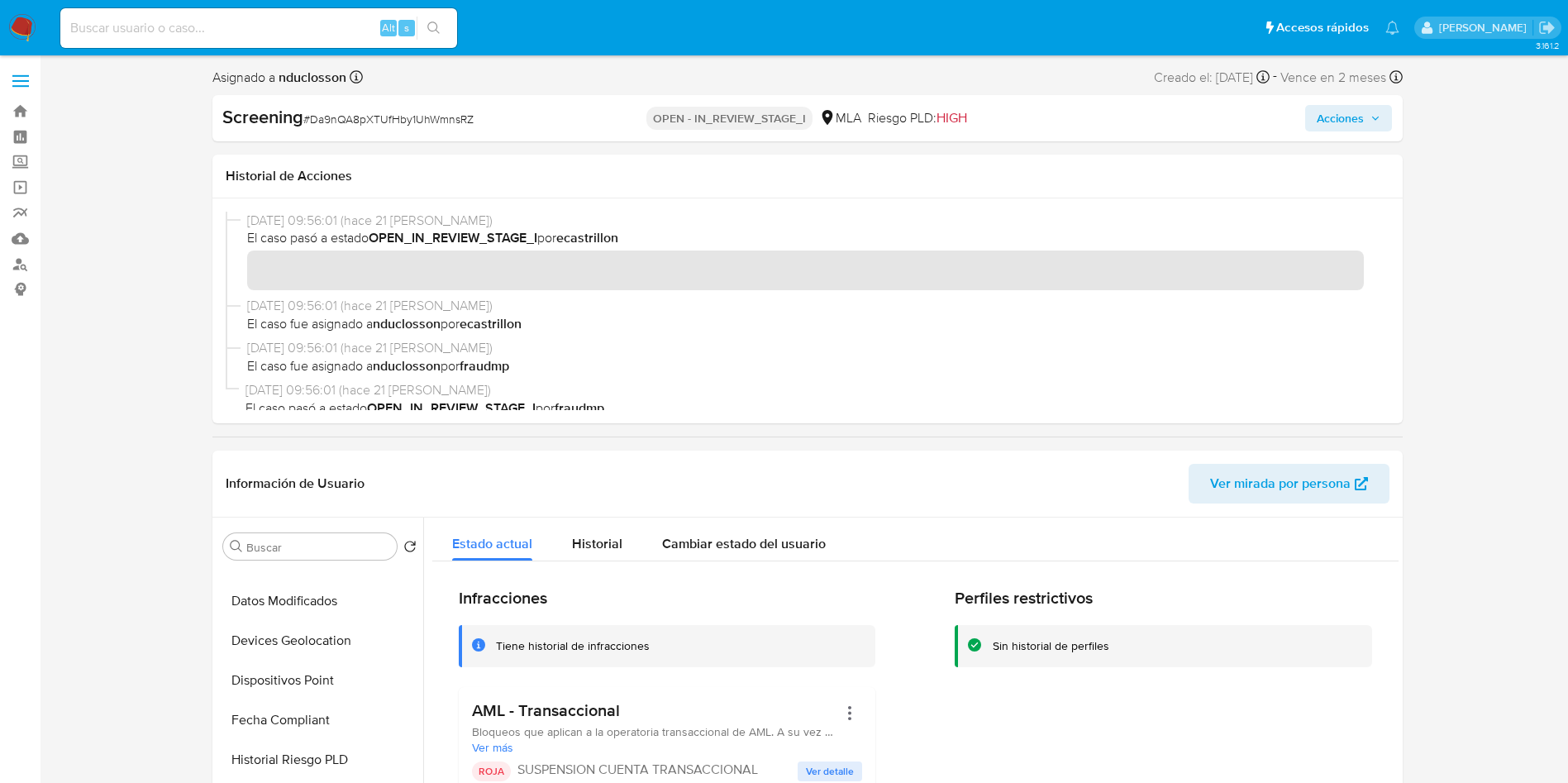
click at [1330, 119] on span "Acciones" at bounding box center [1339, 118] width 47 height 26
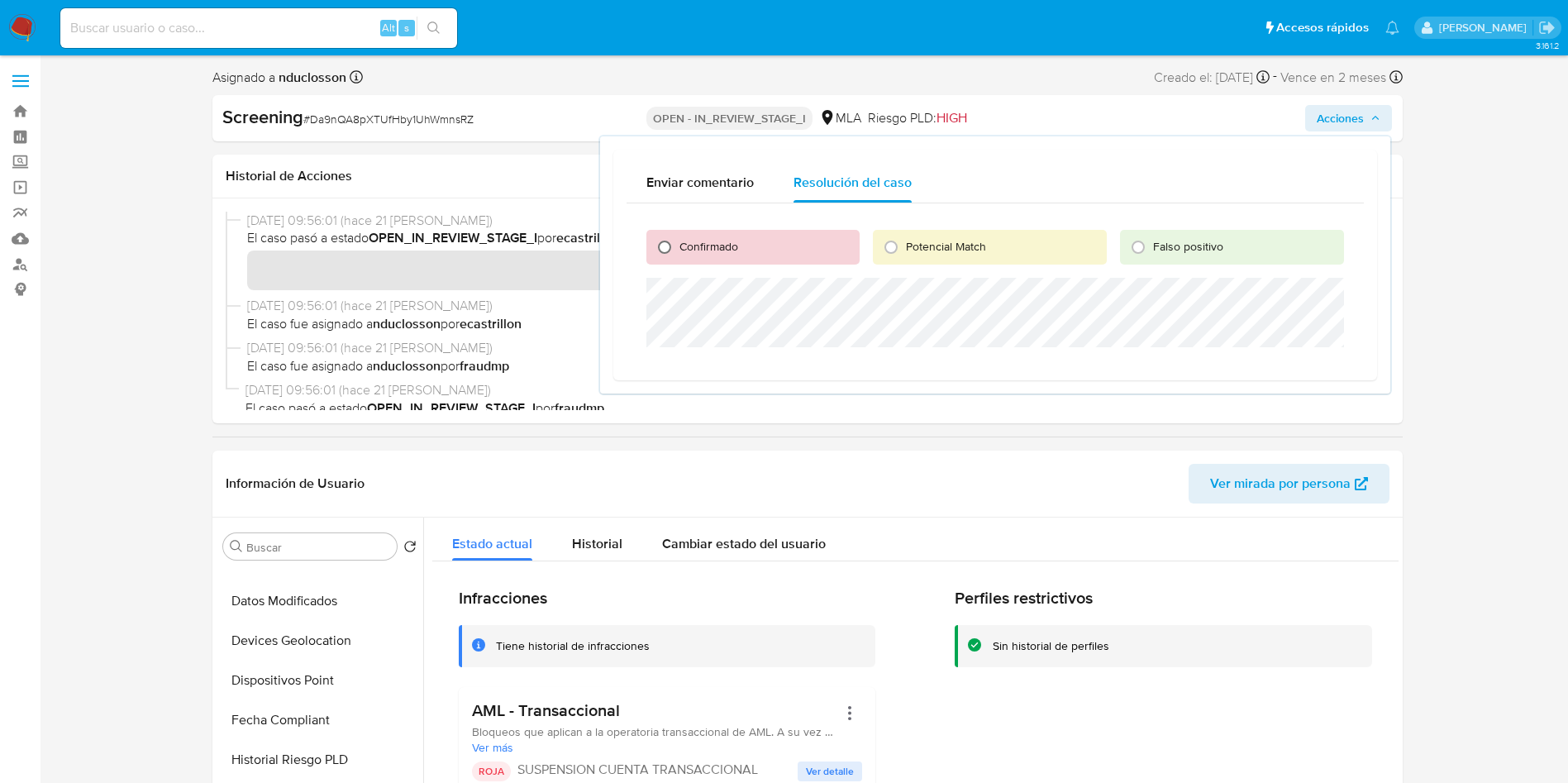
click at [652, 252] on input "Confirmado" at bounding box center [664, 247] width 26 height 26
radio input "true"
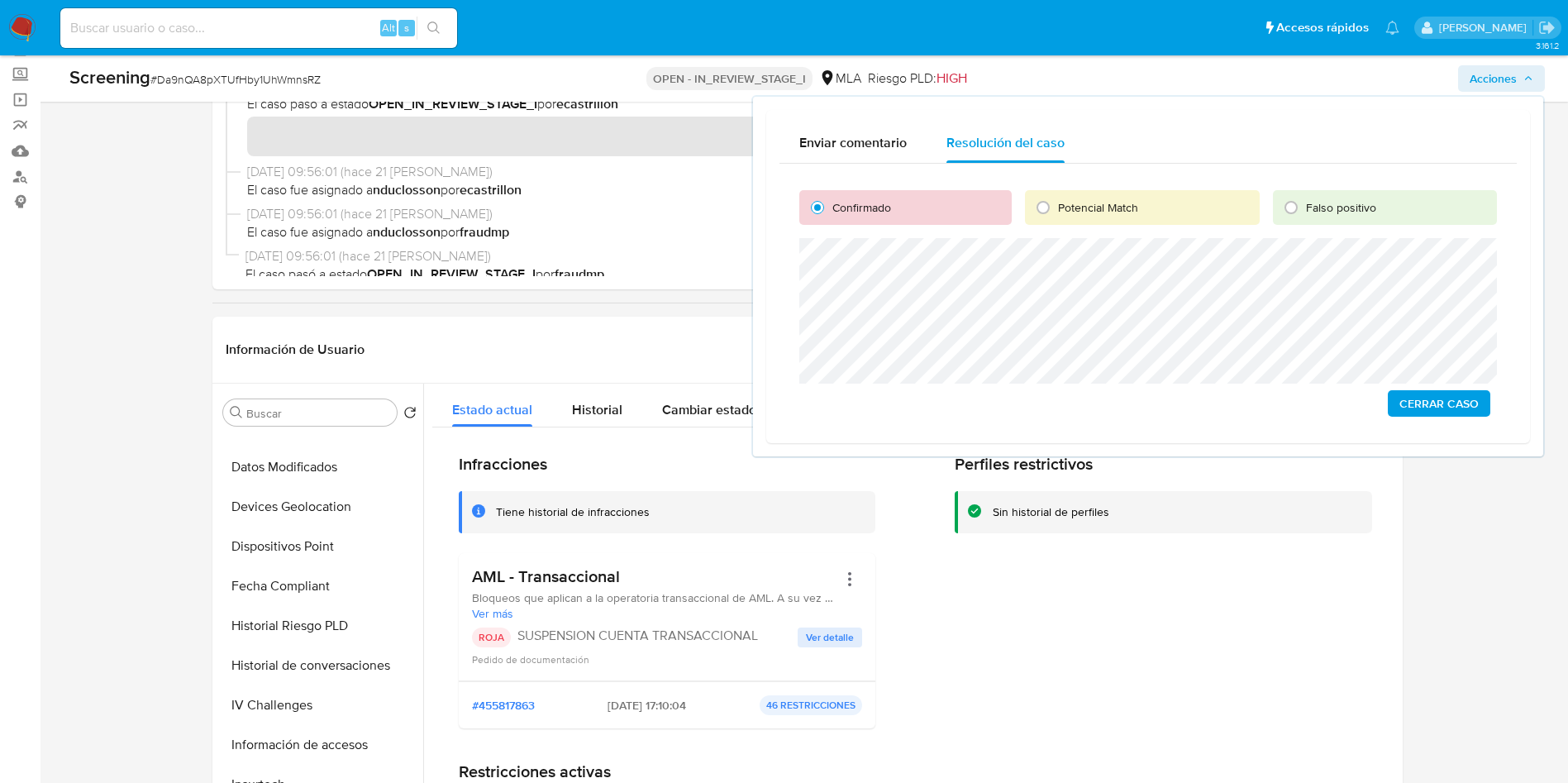
scroll to position [124, 0]
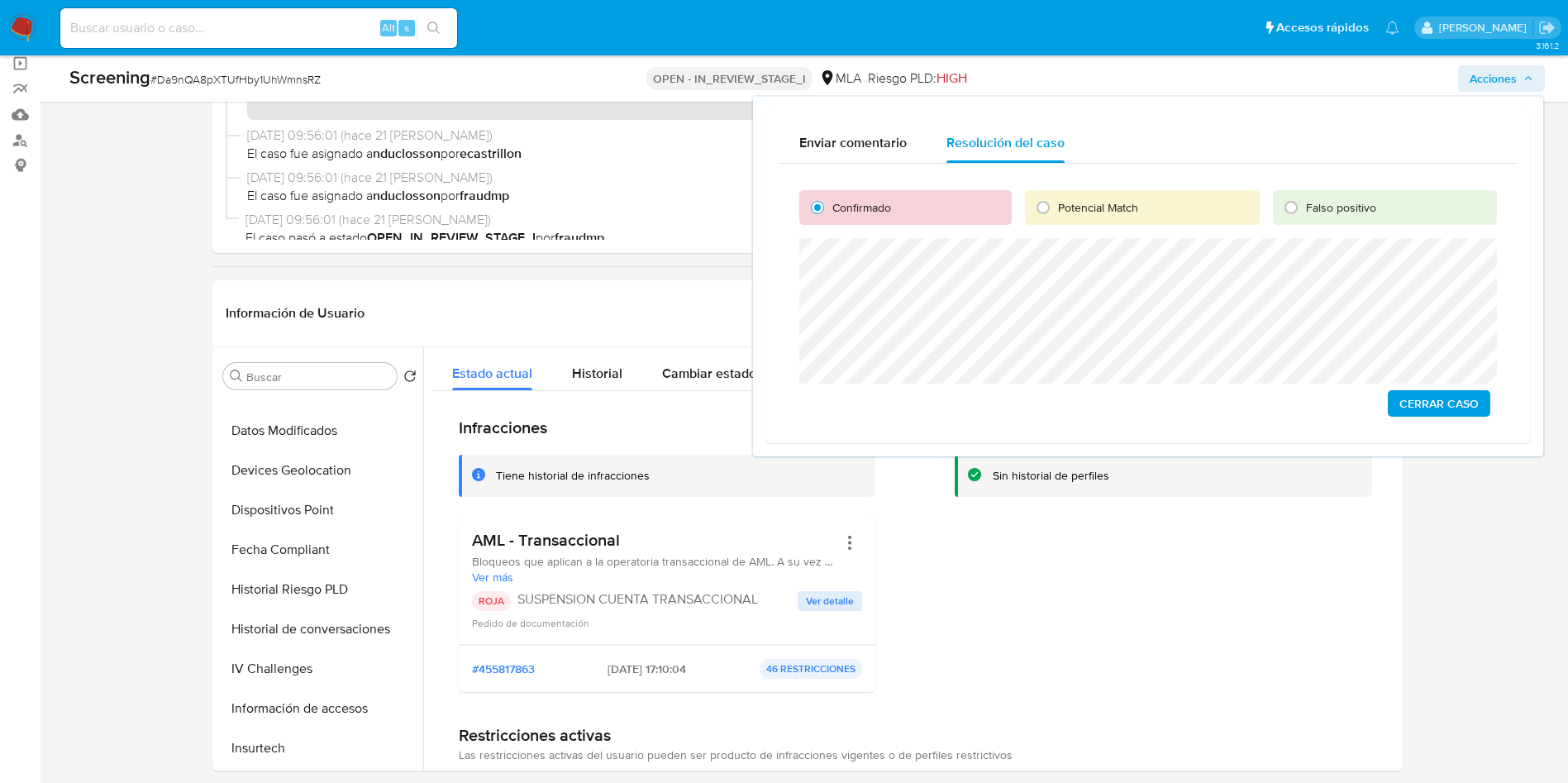
click at [1417, 406] on span "Cerrar Caso" at bounding box center [1438, 403] width 79 height 23
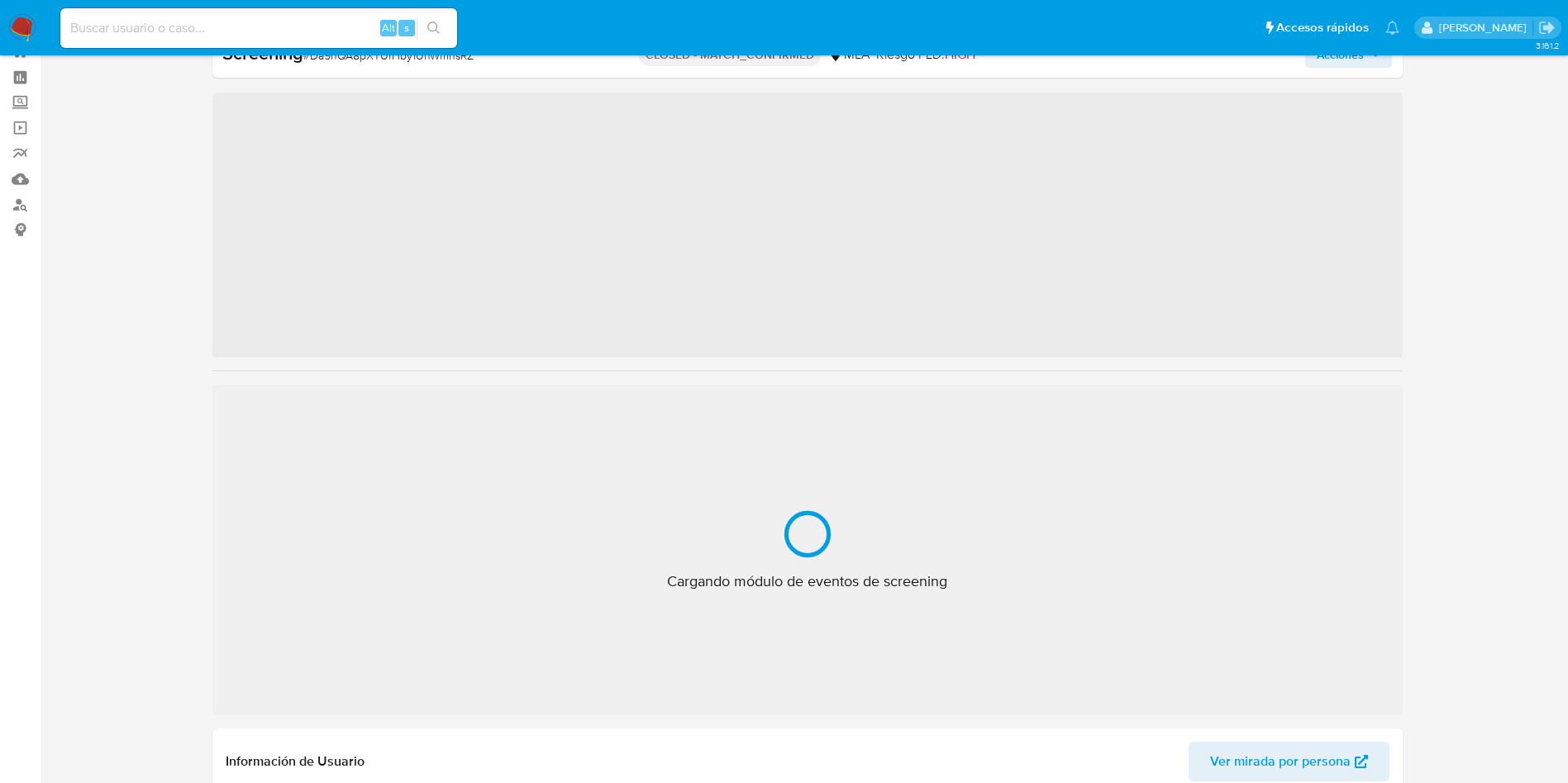
scroll to position [60, 0]
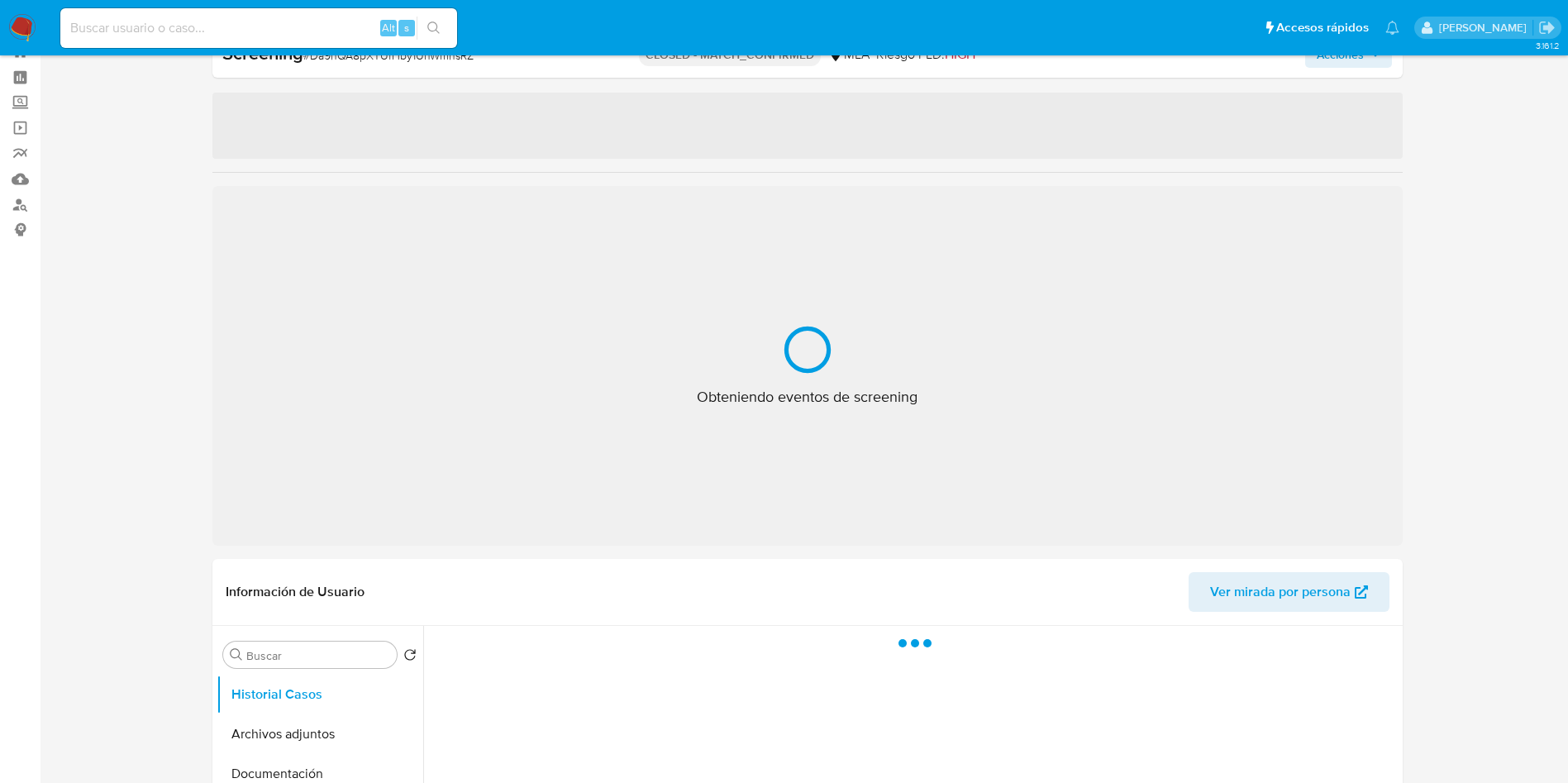
select select "10"
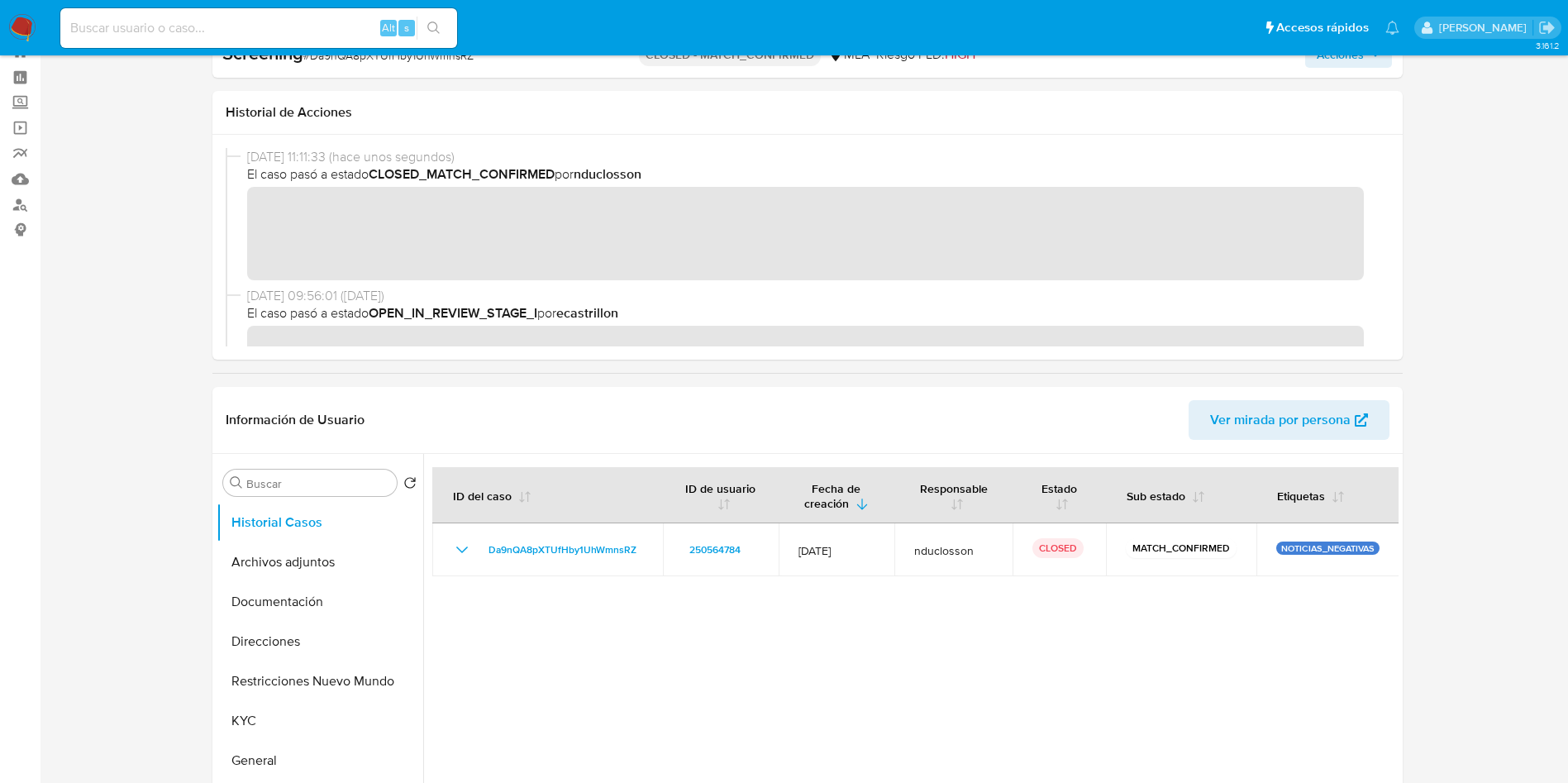
click at [38, 25] on nav "Alt s Accesos rápidos Presiona las siguientes teclas para acceder a algunas de …" at bounding box center [784, 27] width 1568 height 56
click at [33, 25] on img at bounding box center [22, 27] width 28 height 28
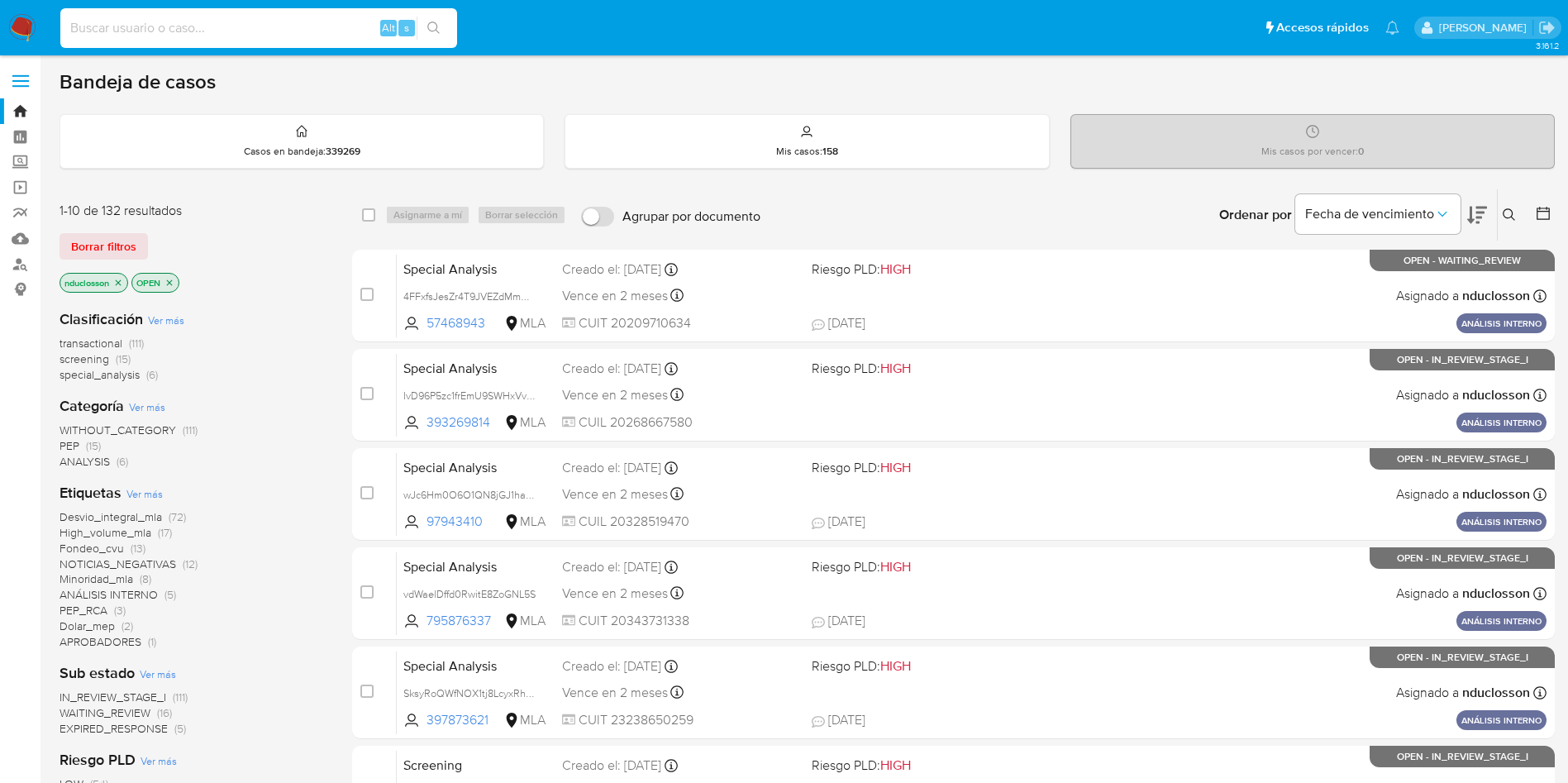
click at [206, 29] on input at bounding box center [259, 27] width 397 height 21
paste input "LFVyec0iQN7y4Tu678b8IiVr"
type input "LFVyec0iQN7y4Tu678b8IiVr"
click at [443, 20] on button "search-icon" at bounding box center [434, 27] width 34 height 23
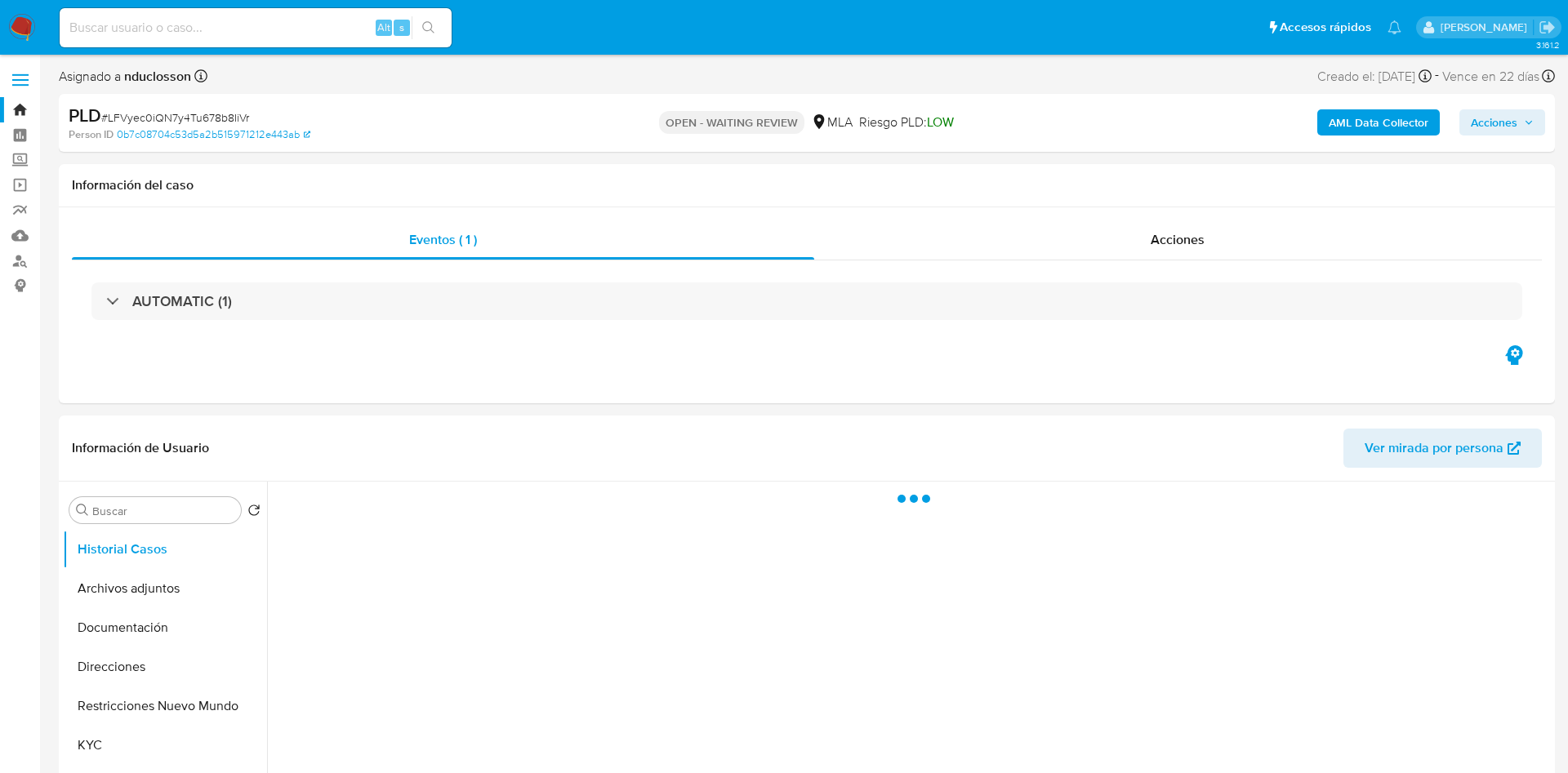
select select "10"
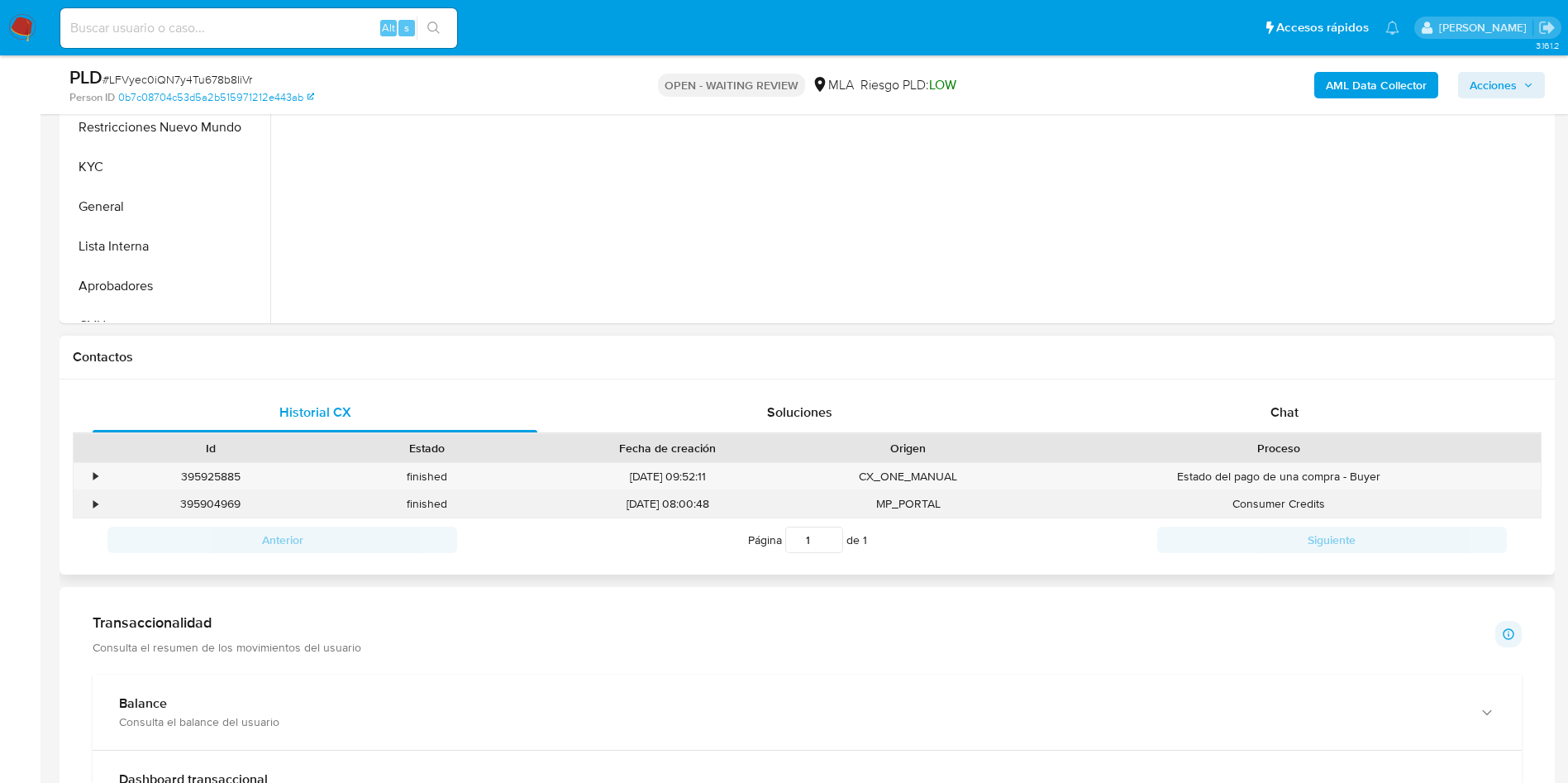
scroll to position [496, 0]
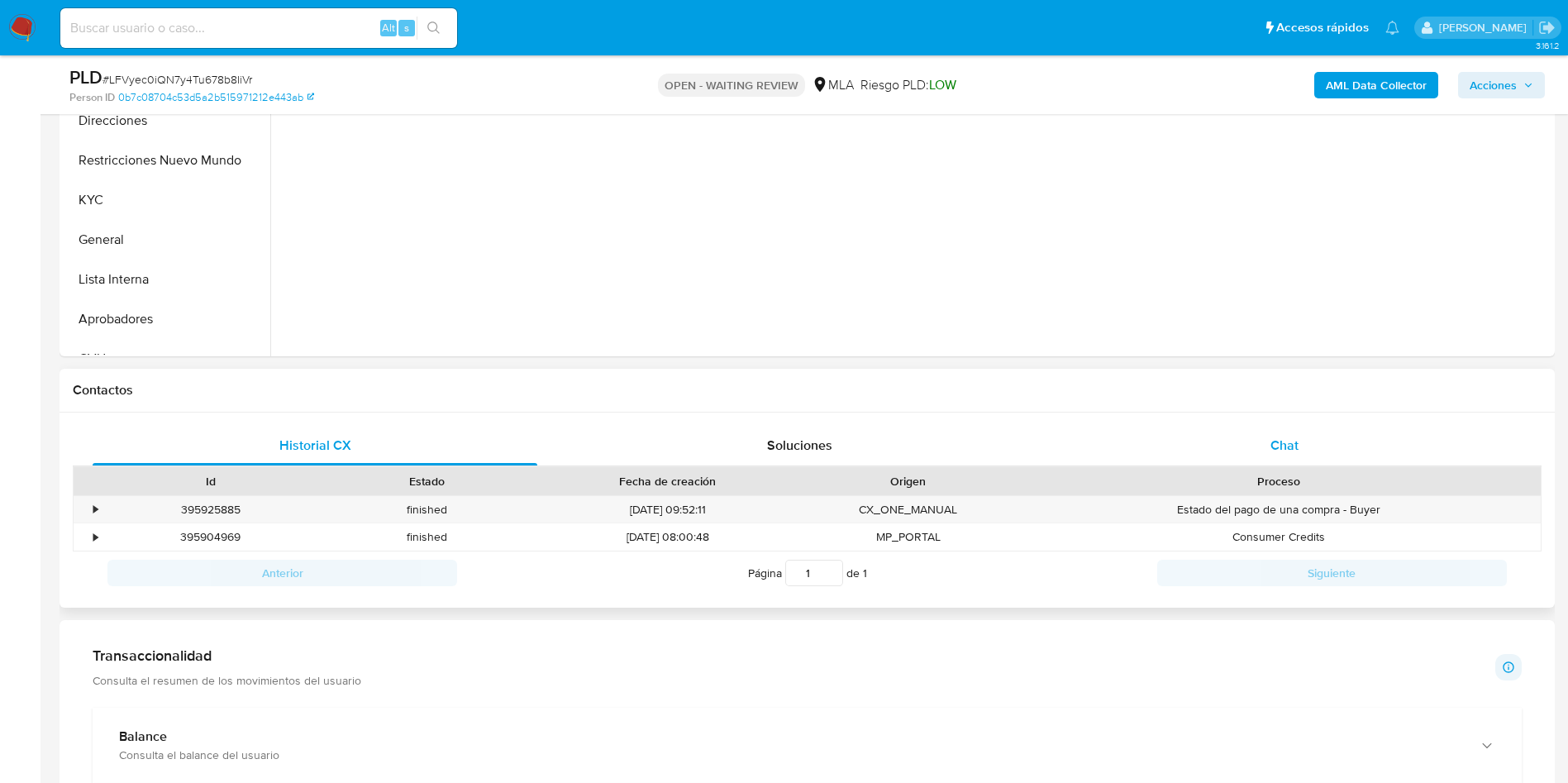
click at [1270, 443] on span "Chat" at bounding box center [1284, 445] width 28 height 19
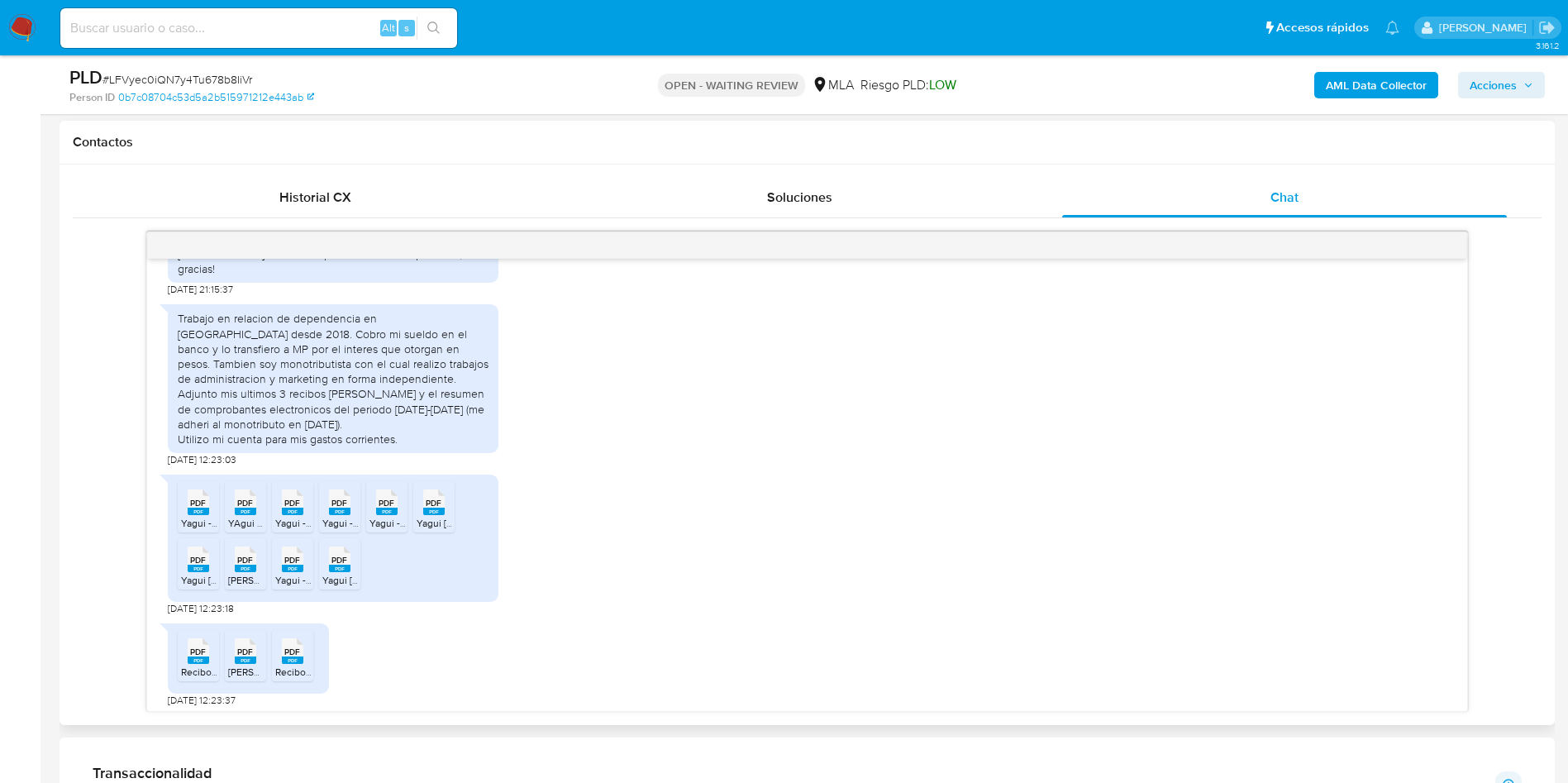
scroll to position [1860, 0]
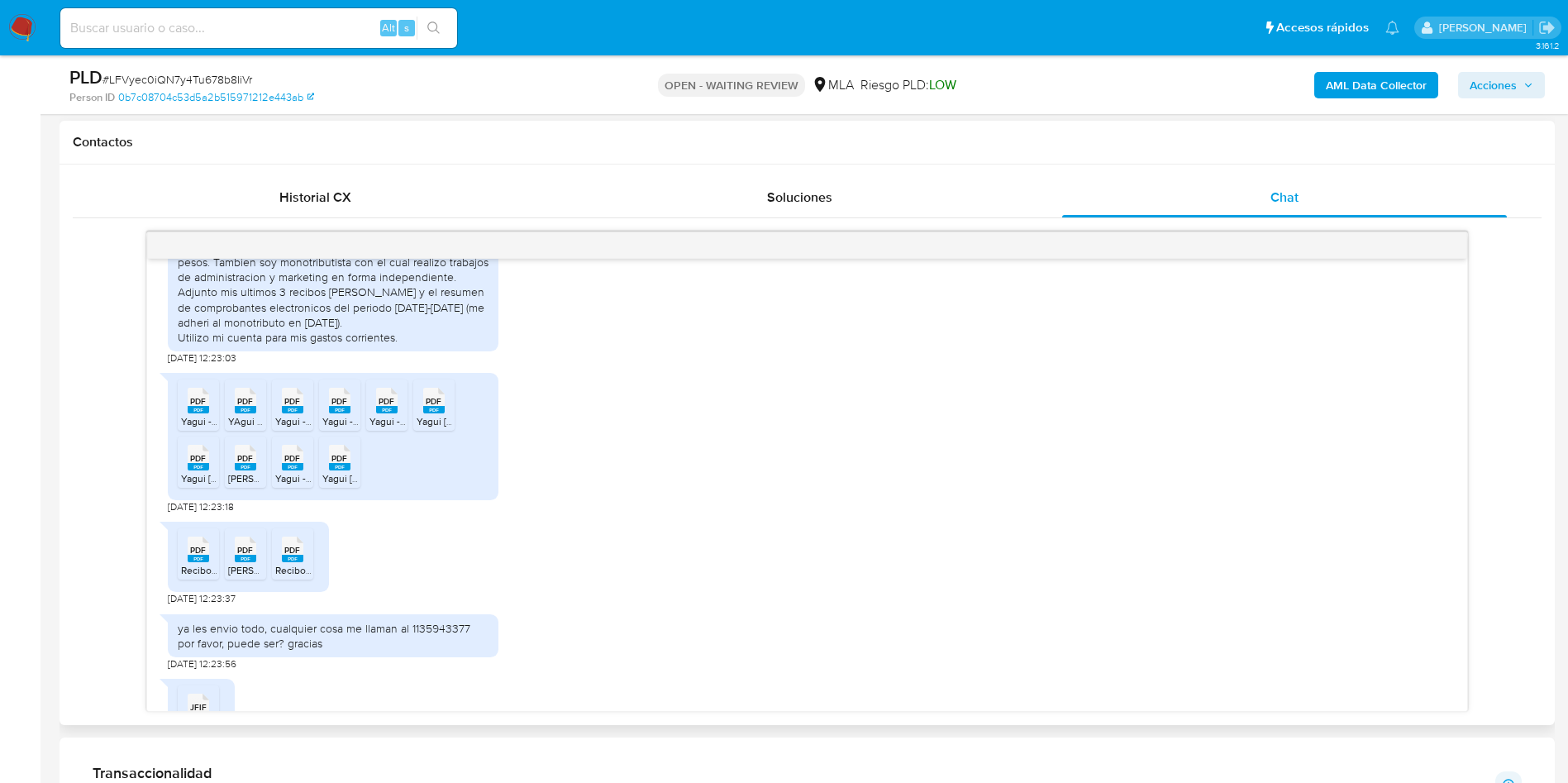
click at [190, 406] on span "PDF" at bounding box center [198, 401] width 15 height 11
click at [244, 413] on rect at bounding box center [245, 409] width 21 height 8
click at [295, 406] on span "PDF" at bounding box center [292, 401] width 15 height 11
click at [335, 406] on span "PDF" at bounding box center [339, 401] width 15 height 11
click at [385, 406] on span "PDF" at bounding box center [386, 401] width 15 height 11
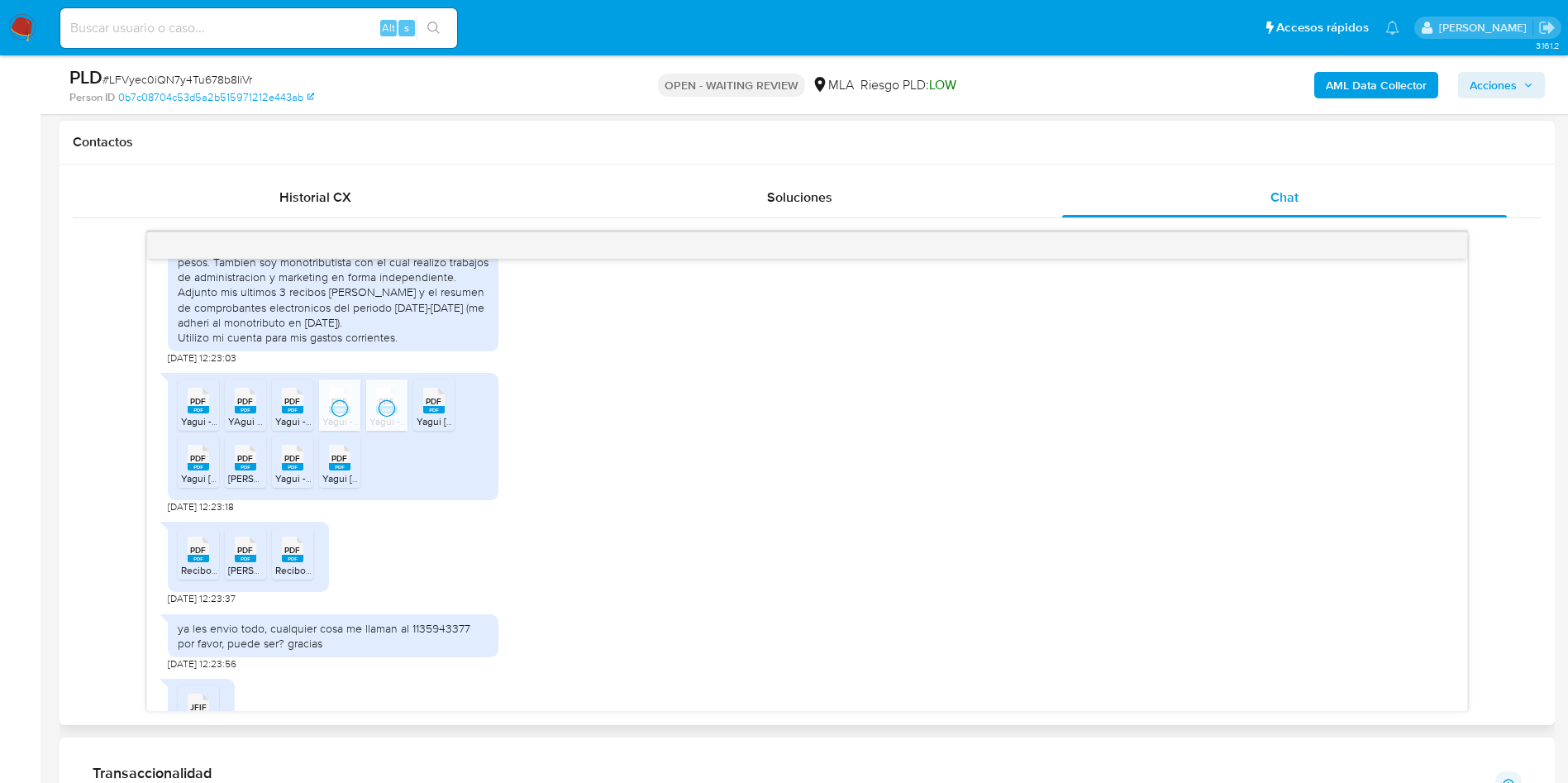
click at [422, 415] on div "PDF PDF" at bounding box center [434, 399] width 35 height 32
click at [195, 464] on span "PDF" at bounding box center [198, 459] width 15 height 11
click at [256, 472] on div "PDF PDF" at bounding box center [245, 456] width 35 height 32
click at [283, 470] on icon at bounding box center [292, 458] width 21 height 26
click at [335, 464] on span "PDF" at bounding box center [339, 459] width 15 height 11
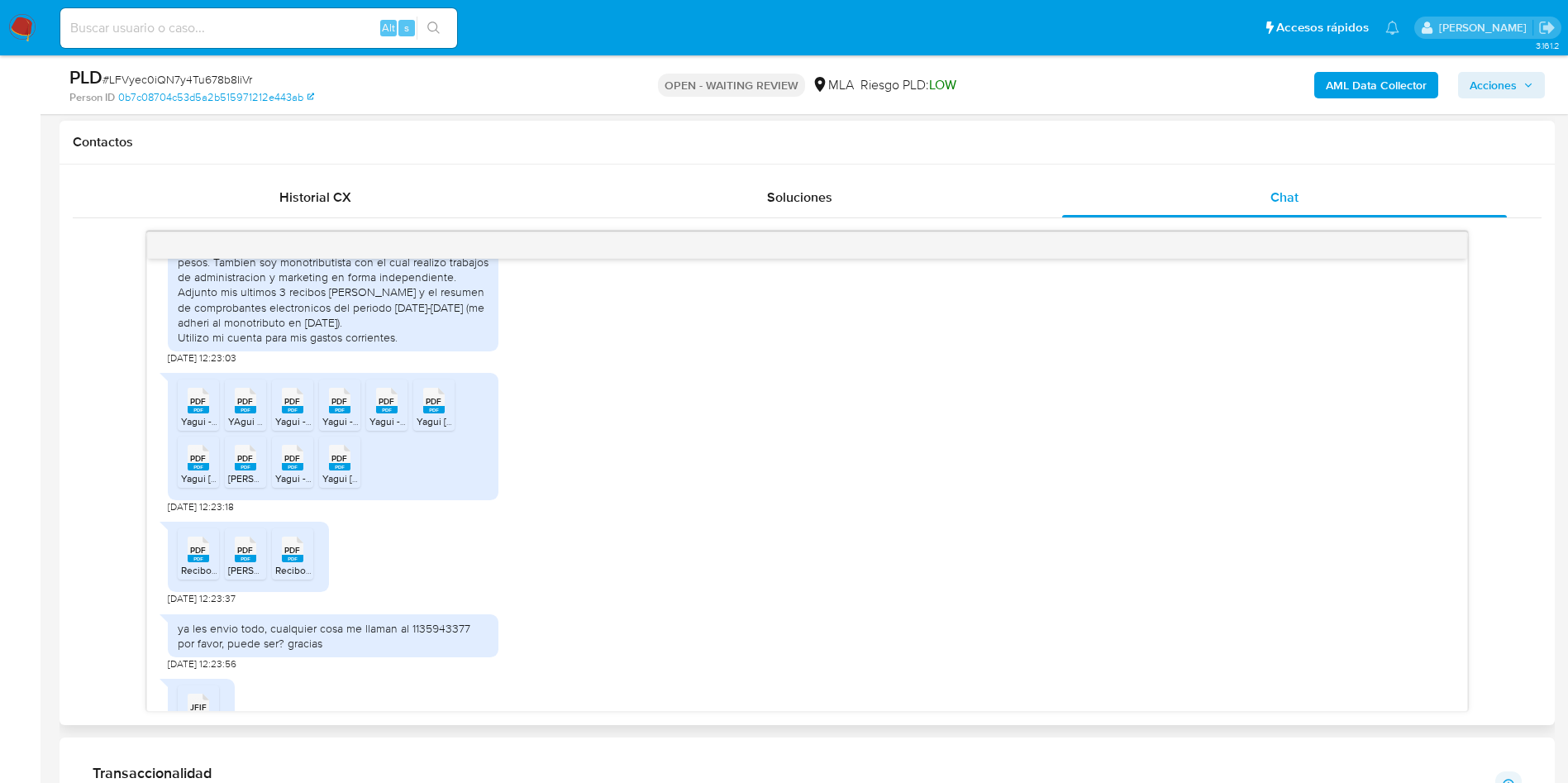
scroll to position [1984, 0]
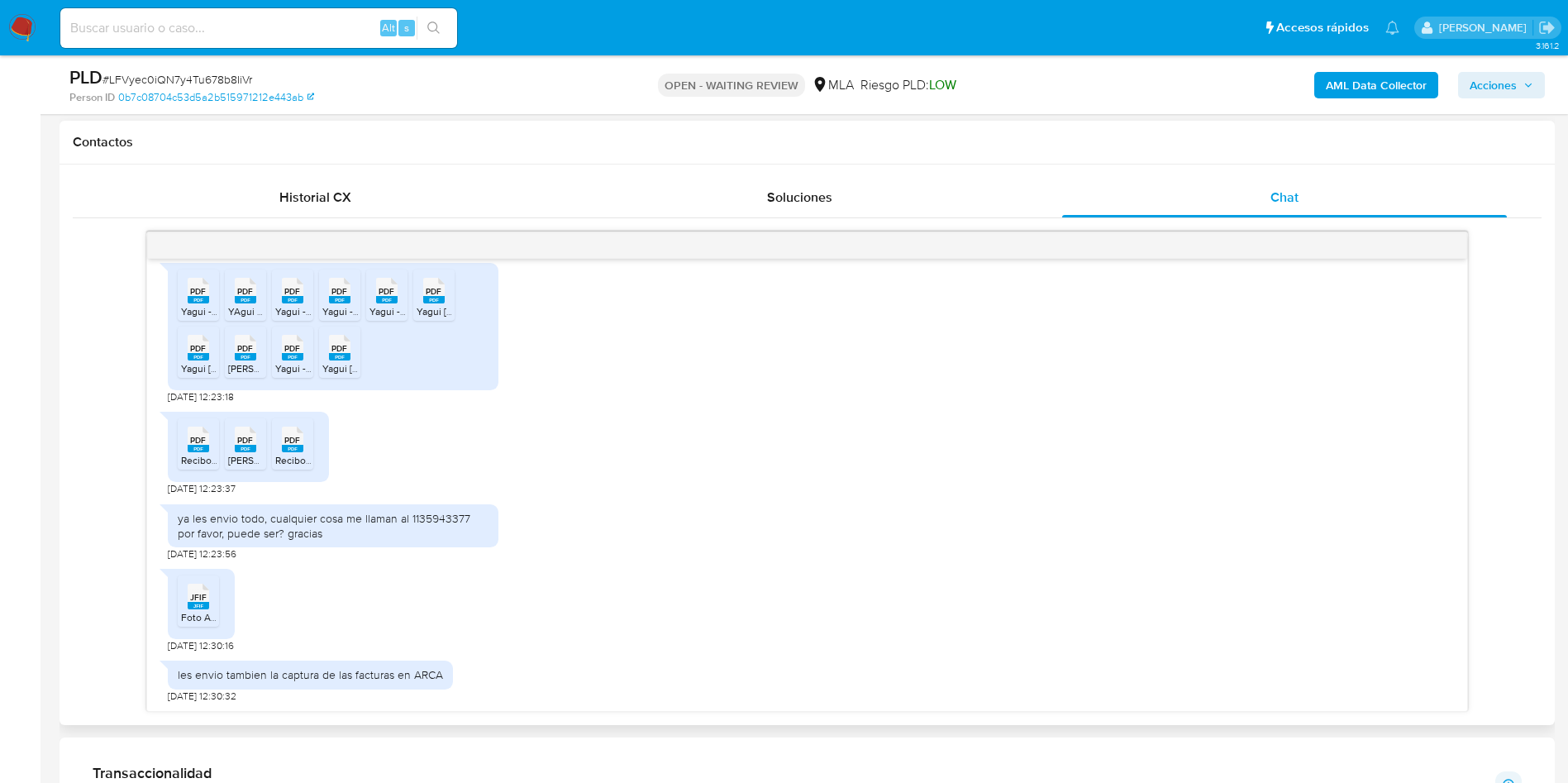
click at [198, 444] on span "PDF" at bounding box center [198, 440] width 15 height 11
click at [249, 442] on span "PDF" at bounding box center [245, 440] width 15 height 11
click at [293, 440] on span "PDF" at bounding box center [292, 440] width 15 height 11
click at [211, 593] on div "JFIF JFIF" at bounding box center [198, 595] width 35 height 32
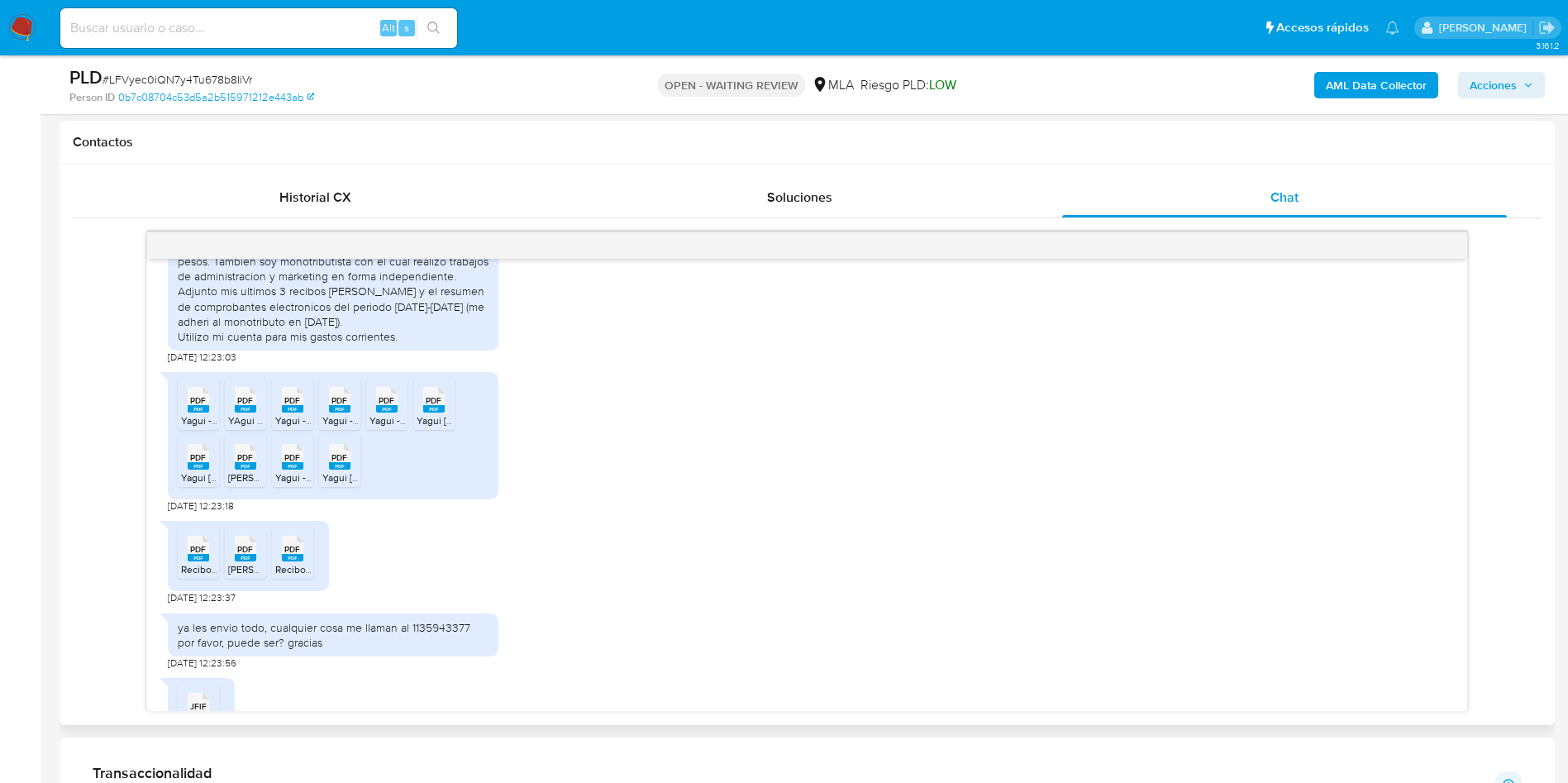
scroll to position [1737, 0]
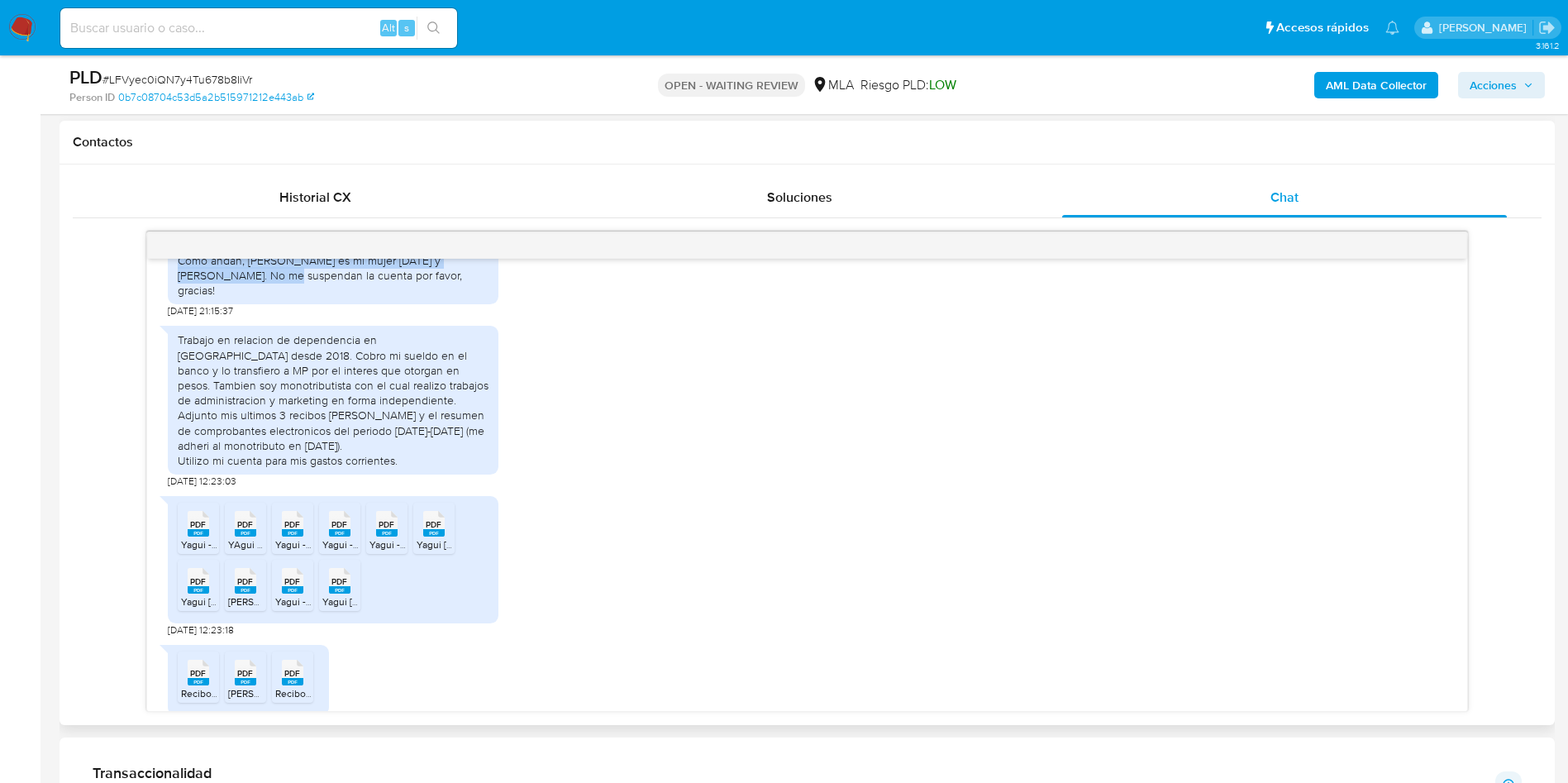
drag, startPoint x: 218, startPoint y: 324, endPoint x: 156, endPoint y: 294, distance: 68.9
click at [156, 294] on div "18/08/2025 17:34:32 Hola, Esperamos que te encuentres muy bien. Te consultamos …" at bounding box center [807, 485] width 1320 height 453
copy div "Como andan, eloisa es mi mujer hace 17 años y alejandro mi suegro."
click at [346, 440] on div "Trabajo en relacion de dependencia en GDN desde 2018. Cobro mi sueldo en el ban…" at bounding box center [333, 400] width 311 height 136
click at [404, 468] on div "Trabajo en relacion de dependencia en GDN desde 2018. Cobro mi sueldo en el ban…" at bounding box center [333, 400] width 311 height 136
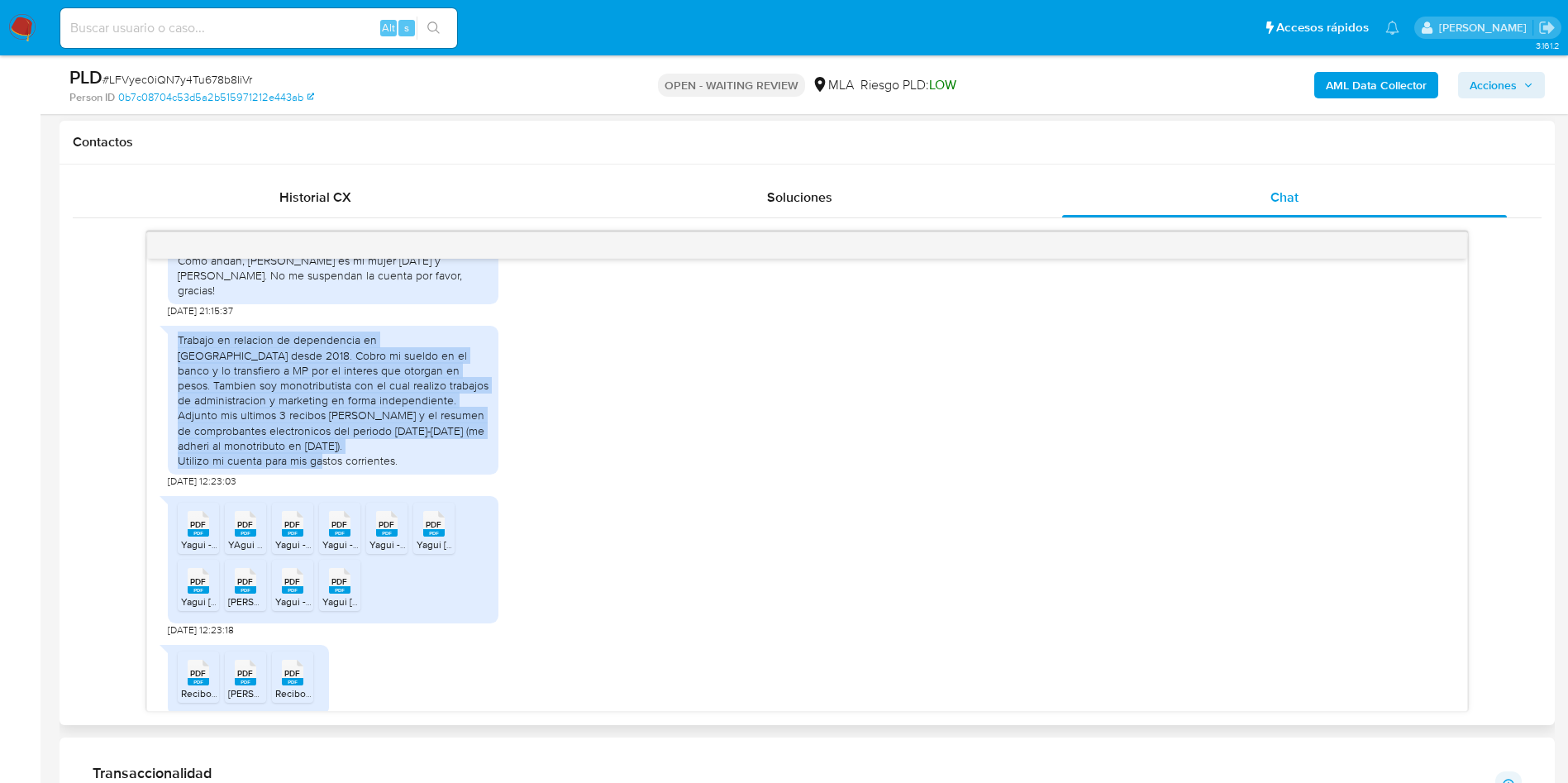
drag, startPoint x: 408, startPoint y: 481, endPoint x: 178, endPoint y: 371, distance: 255.0
click at [178, 371] on div "Trabajo en relacion de dependencia en GDN desde 2018. Cobro mi sueldo en el ban…" at bounding box center [333, 400] width 311 height 136
copy div "Trabajo en relacion de dependencia en GDN desde 2018. Cobro mi sueldo en el ban…"
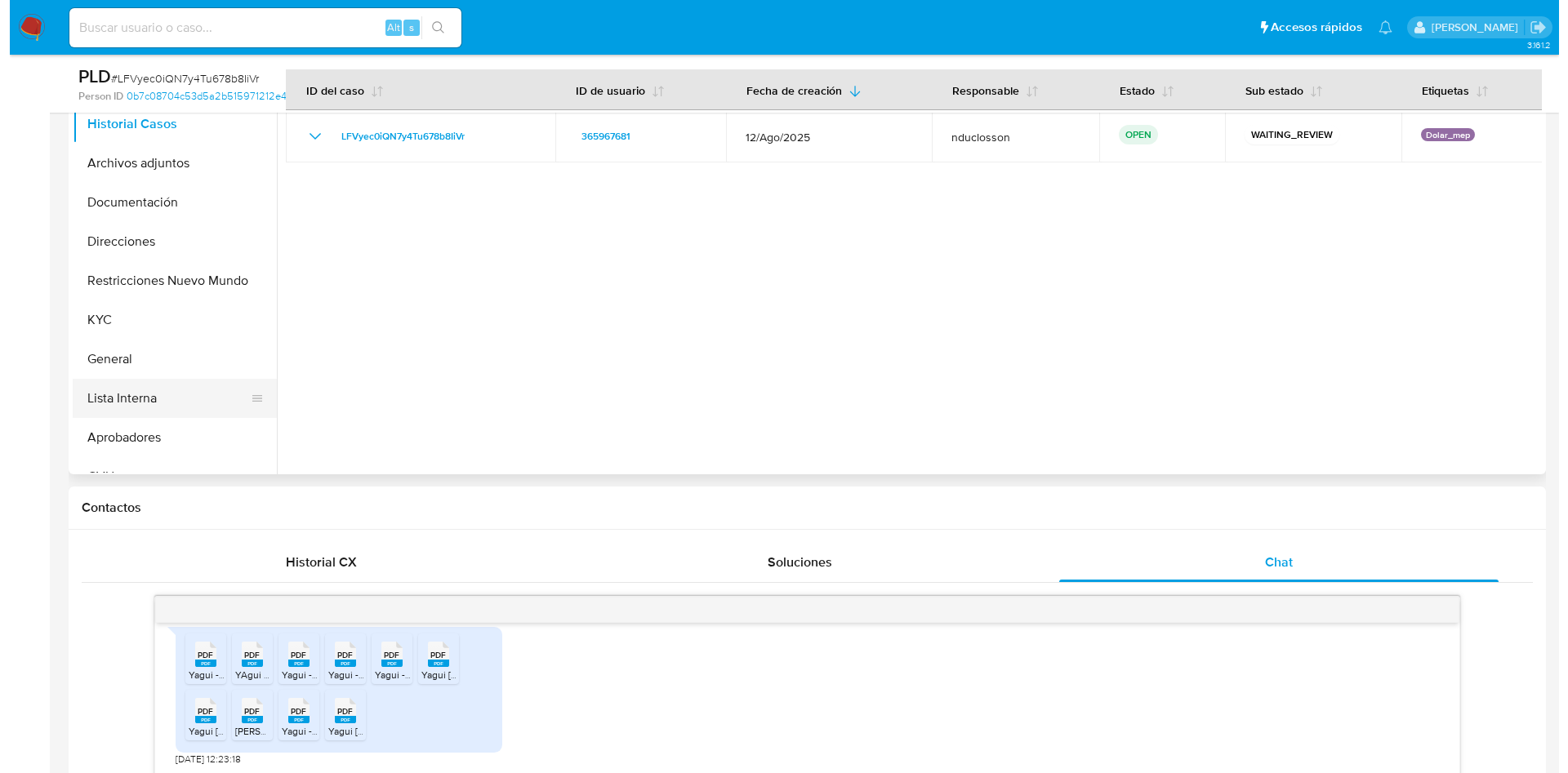
scroll to position [0, 0]
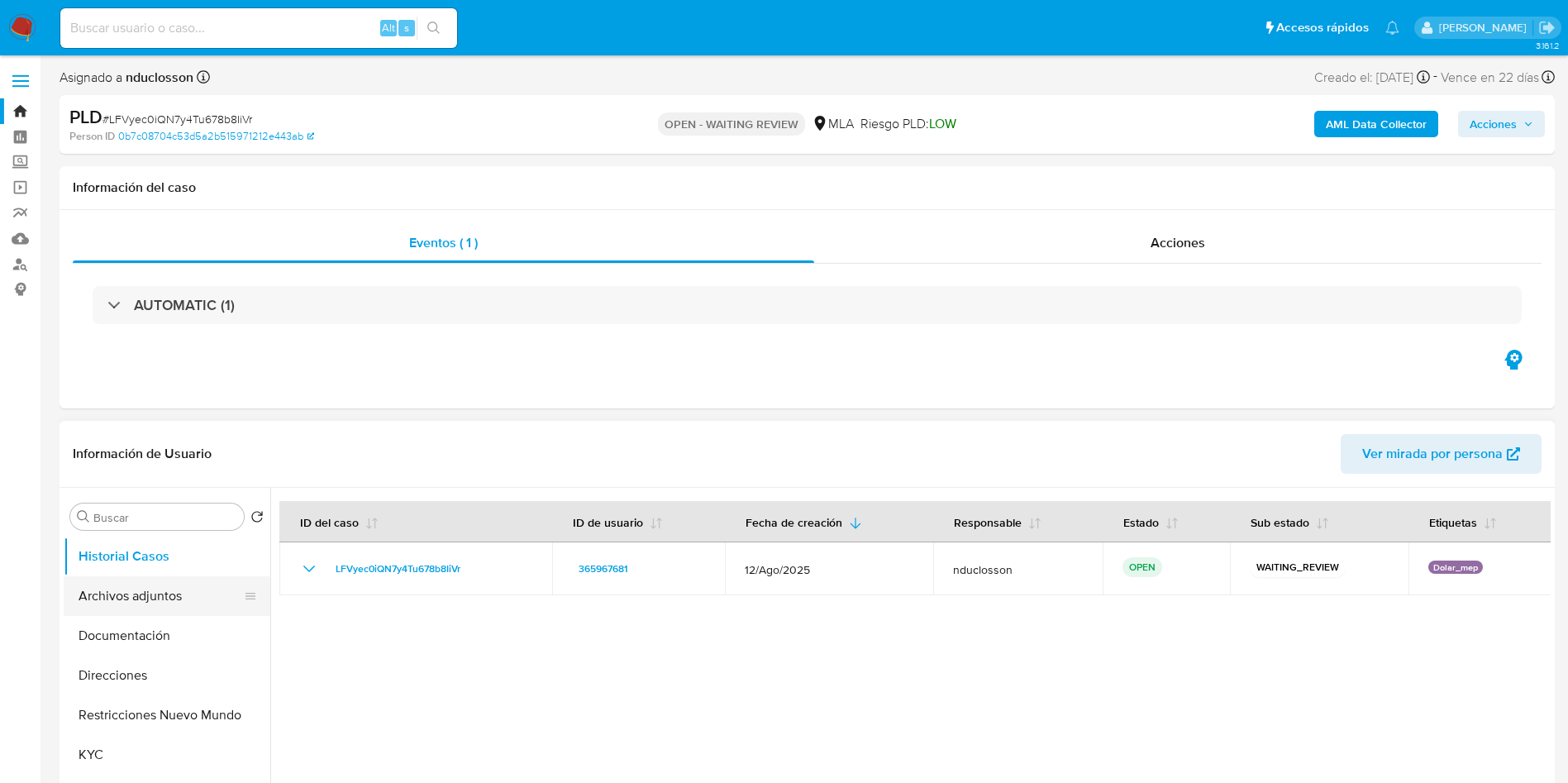
click at [164, 584] on button "Archivos adjuntos" at bounding box center [160, 596] width 194 height 39
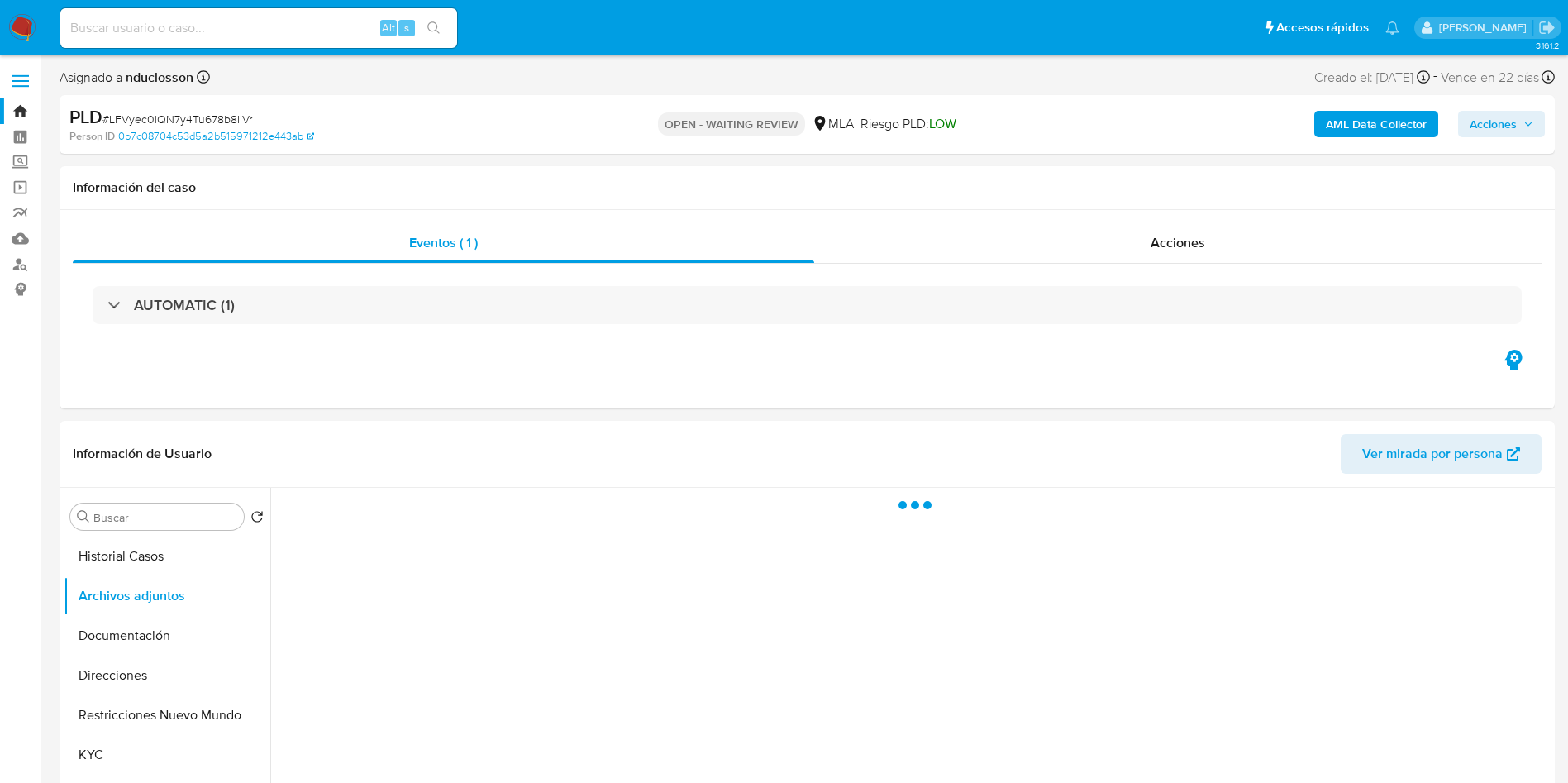
click at [1350, 131] on b "AML Data Collector" at bounding box center [1376, 124] width 101 height 26
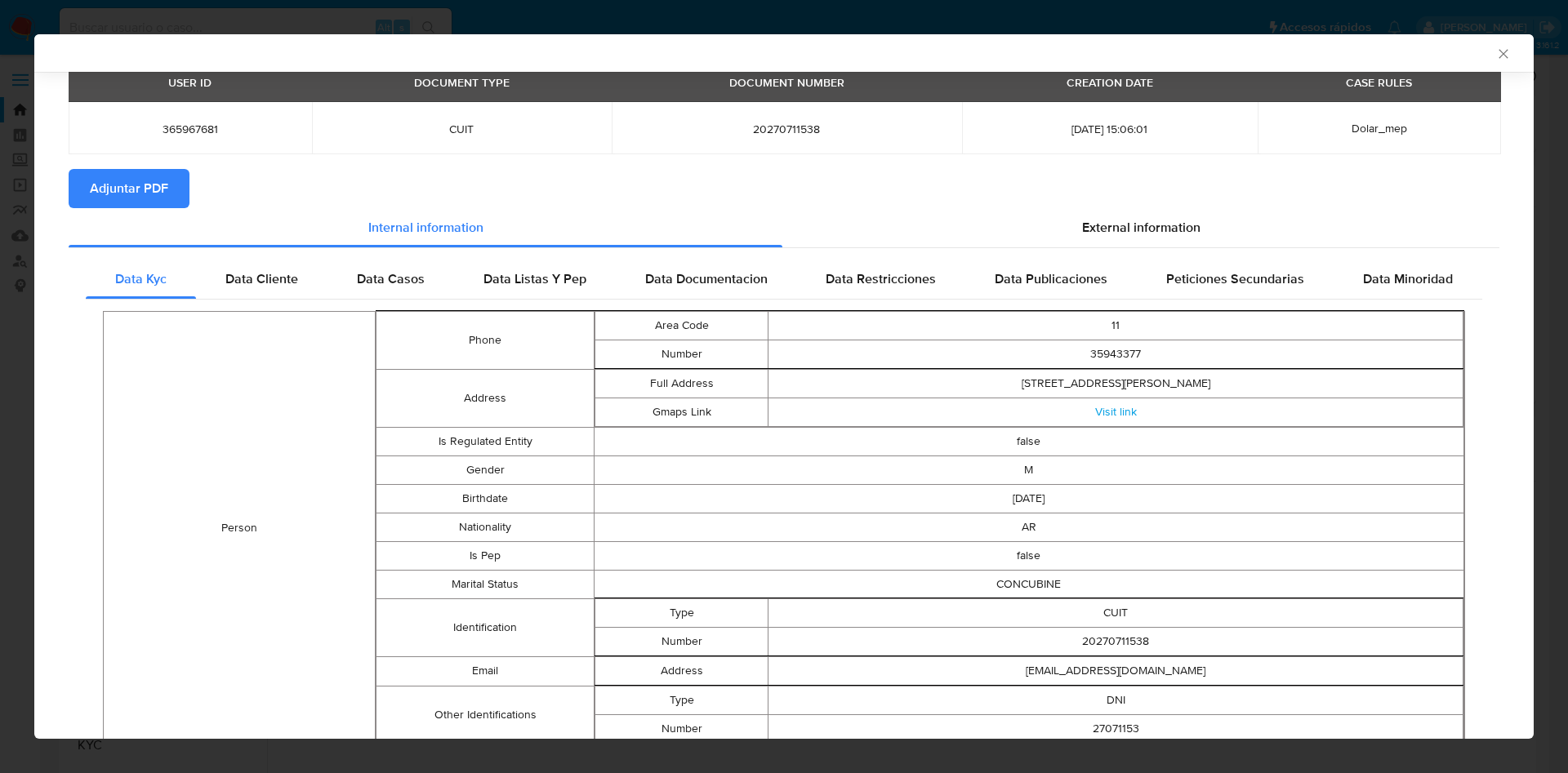
scroll to position [119, 0]
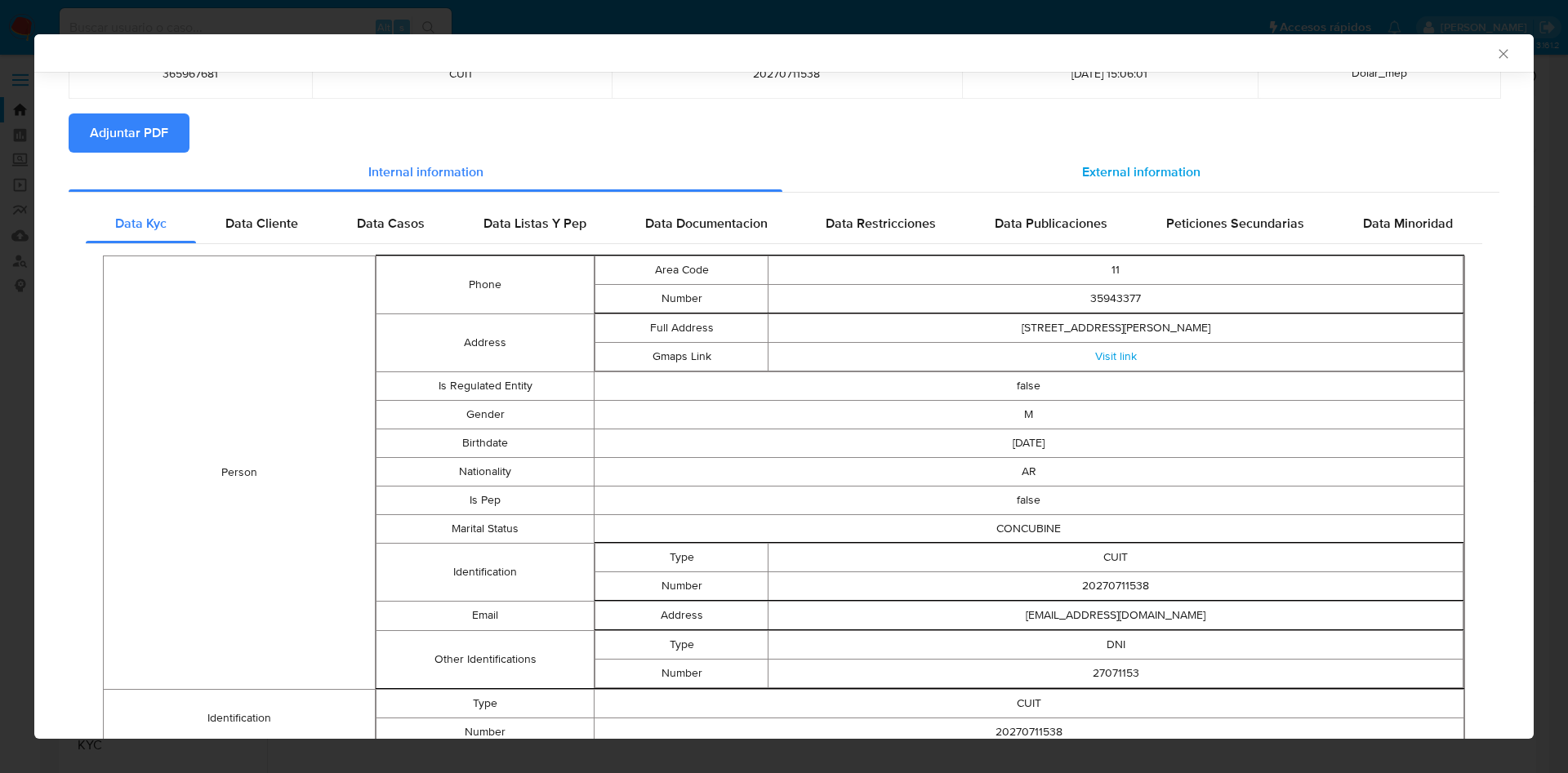
click at [994, 163] on div "External information" at bounding box center [1141, 172] width 717 height 39
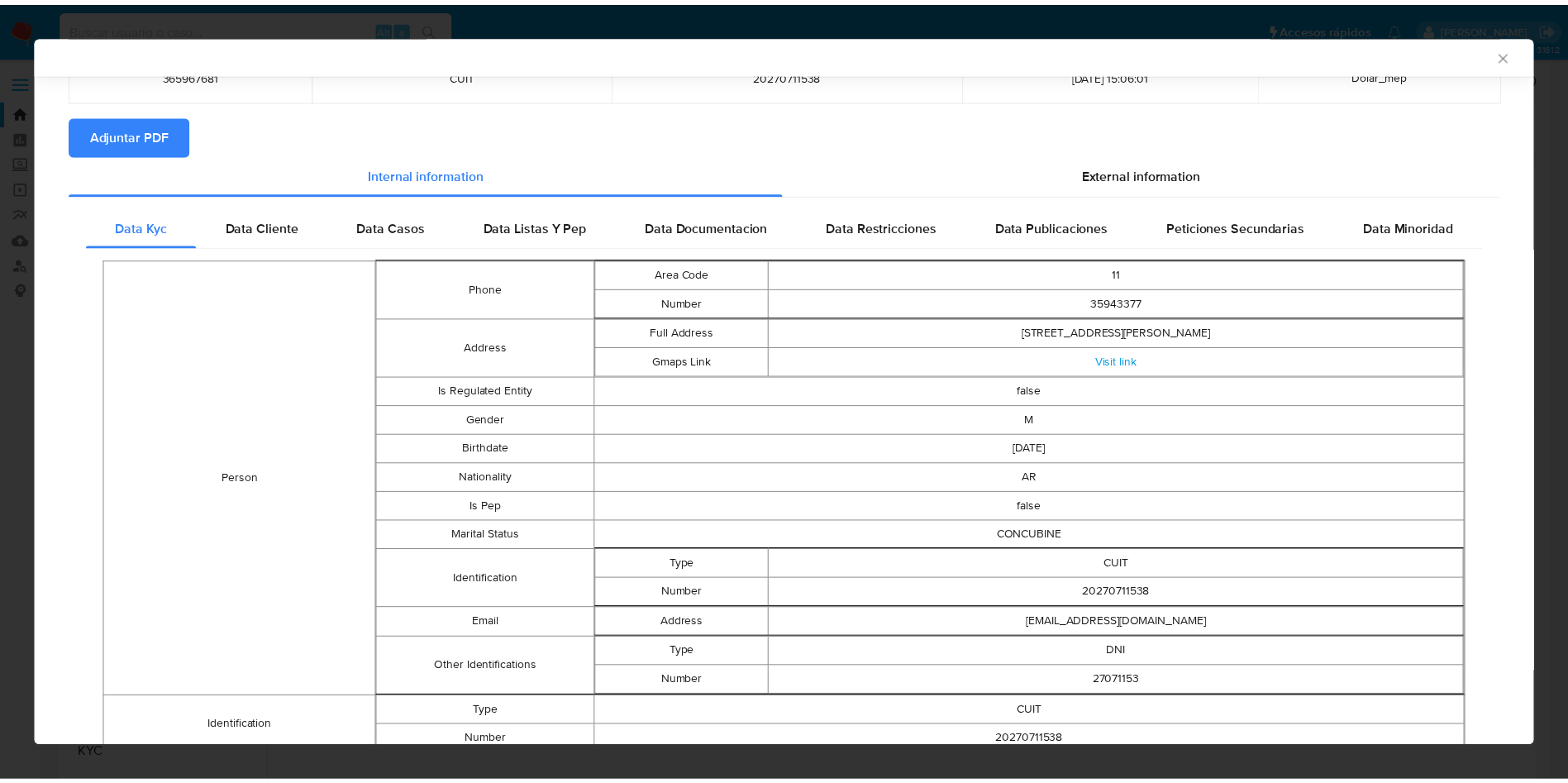
scroll to position [0, 0]
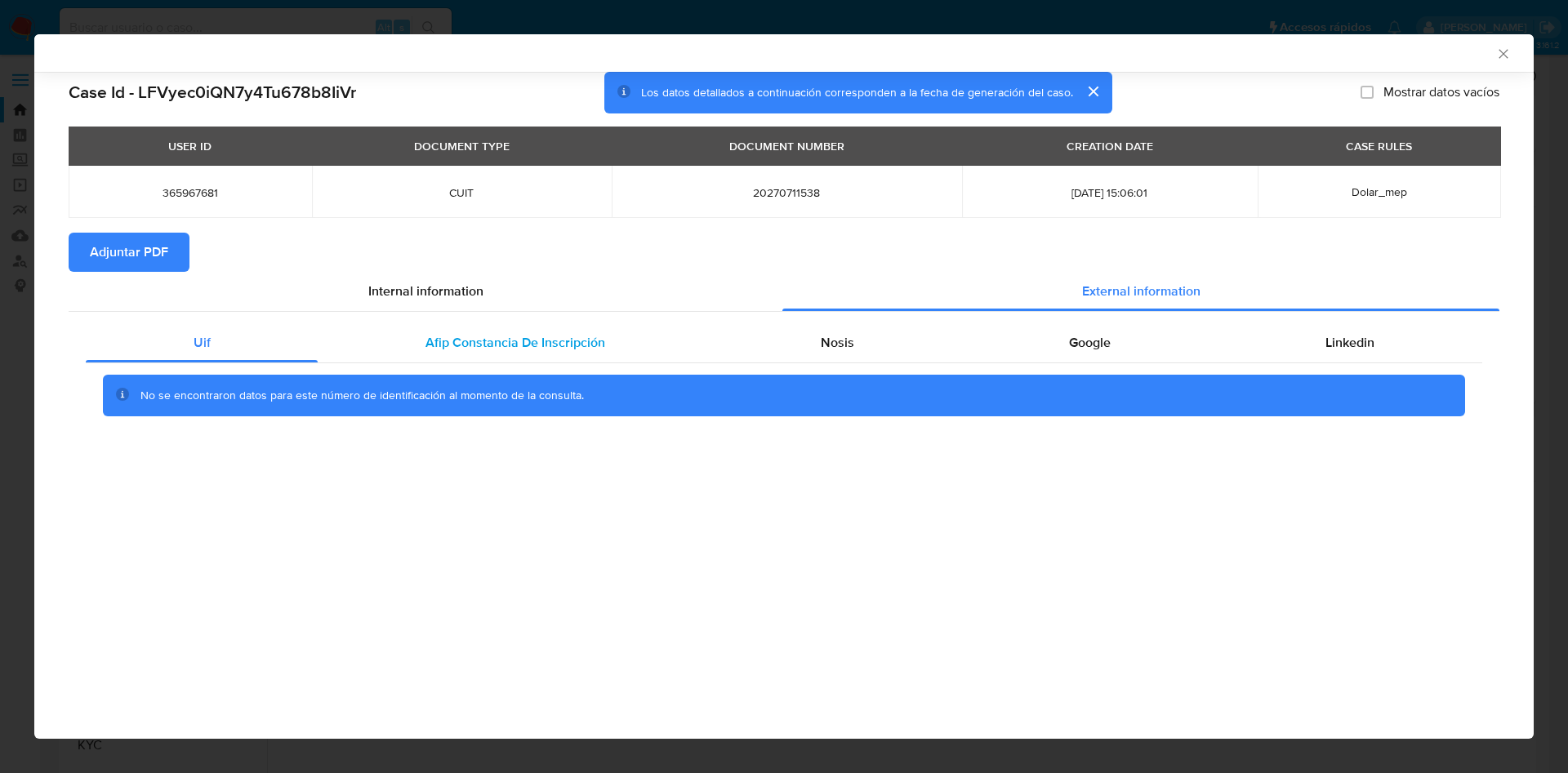
click at [452, 330] on div "Afip Constancia De Inscripción" at bounding box center [515, 342] width 395 height 39
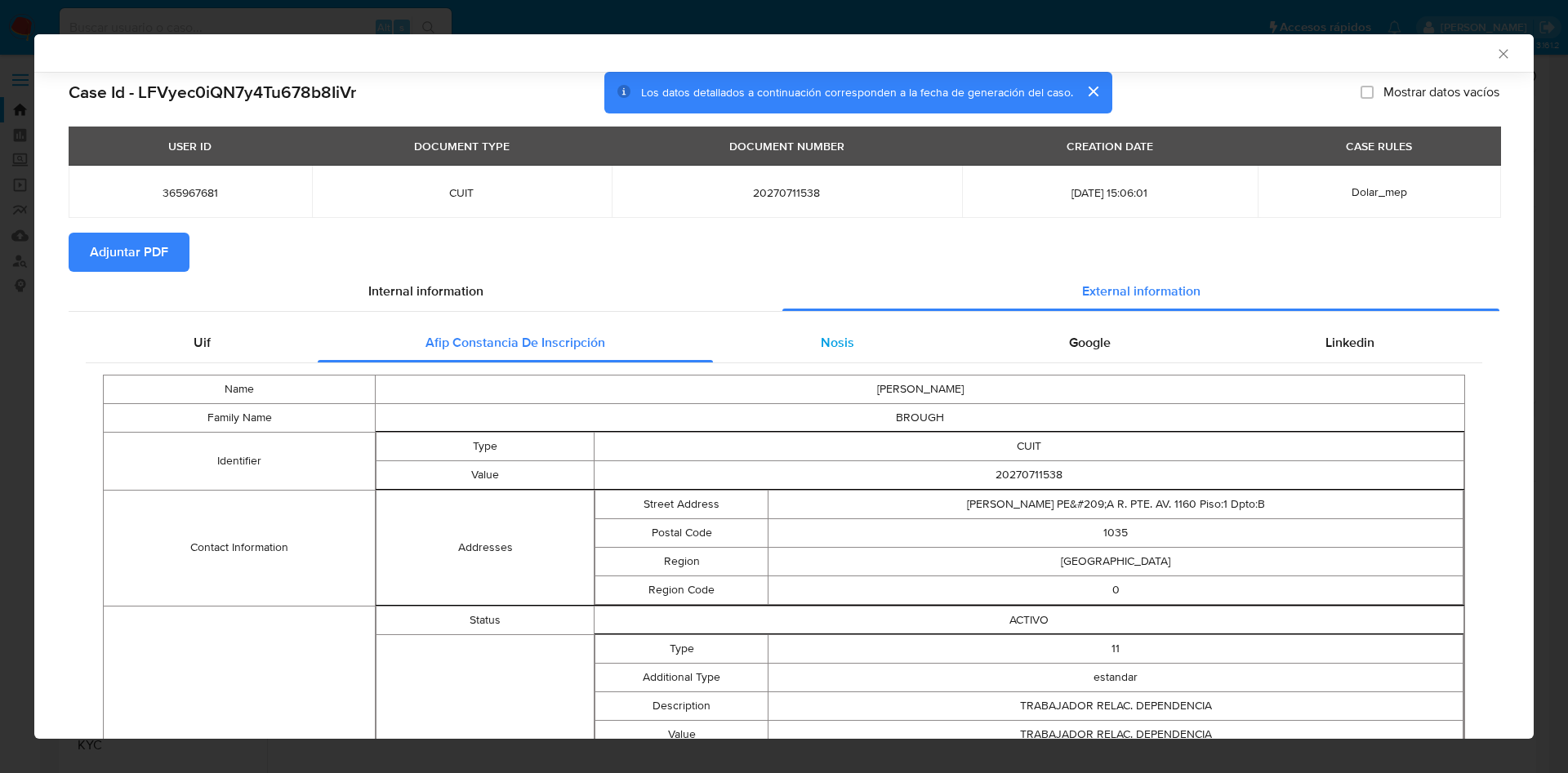
click at [867, 356] on div "Nosis" at bounding box center [837, 342] width 248 height 39
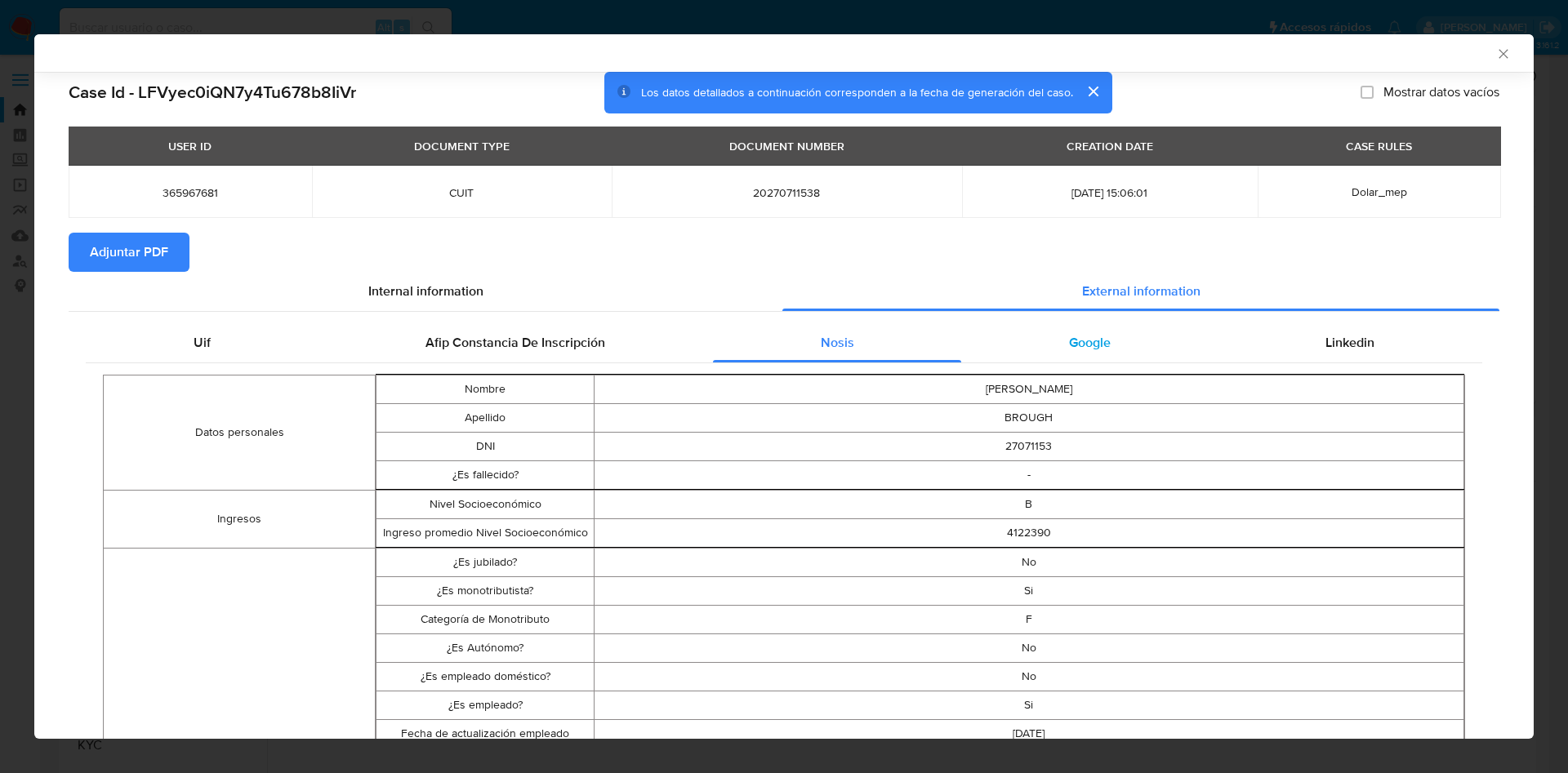
click at [1067, 330] on div "Google" at bounding box center [1090, 342] width 256 height 39
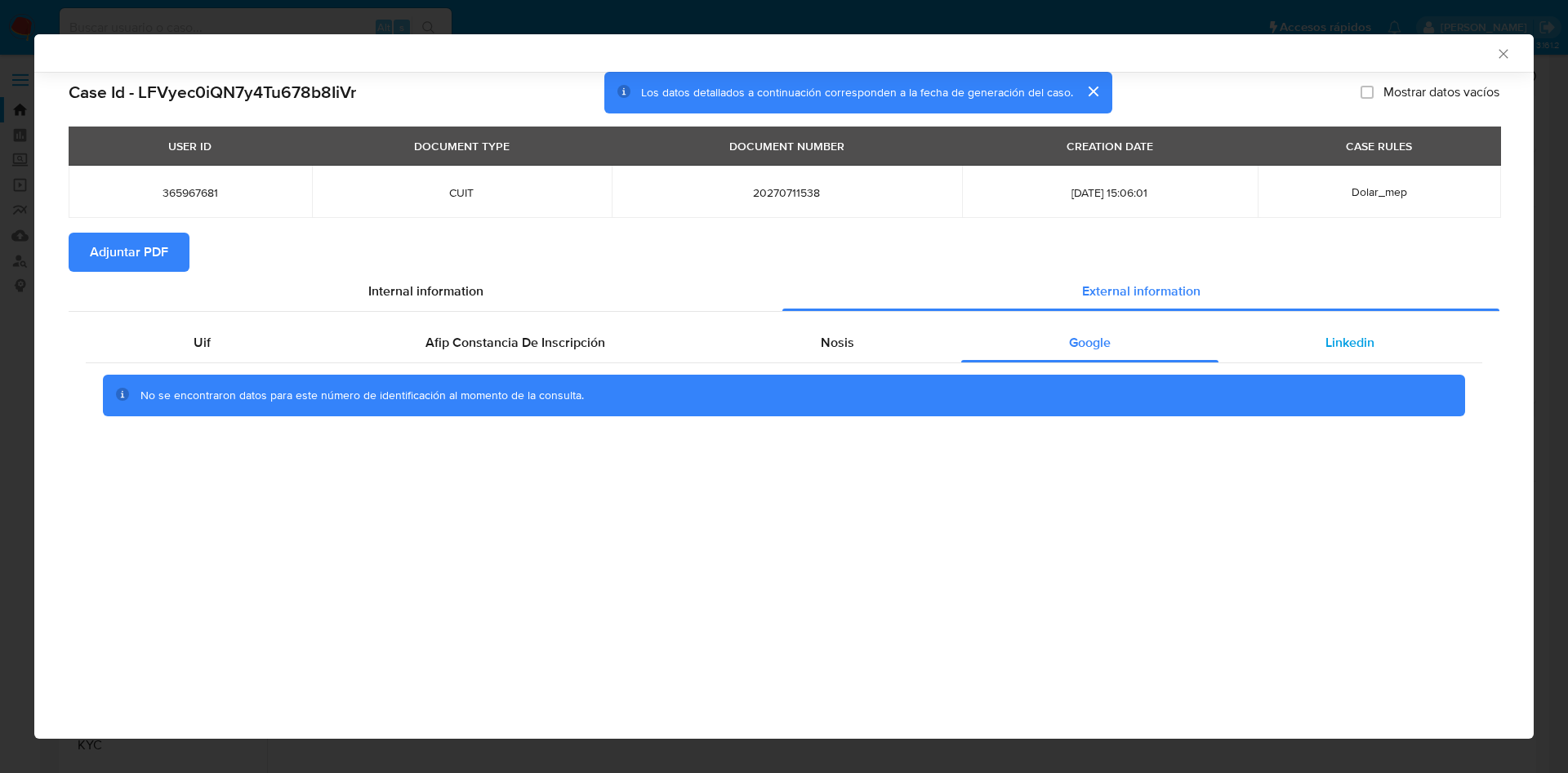
click at [1298, 342] on div "Linkedin" at bounding box center [1350, 342] width 264 height 39
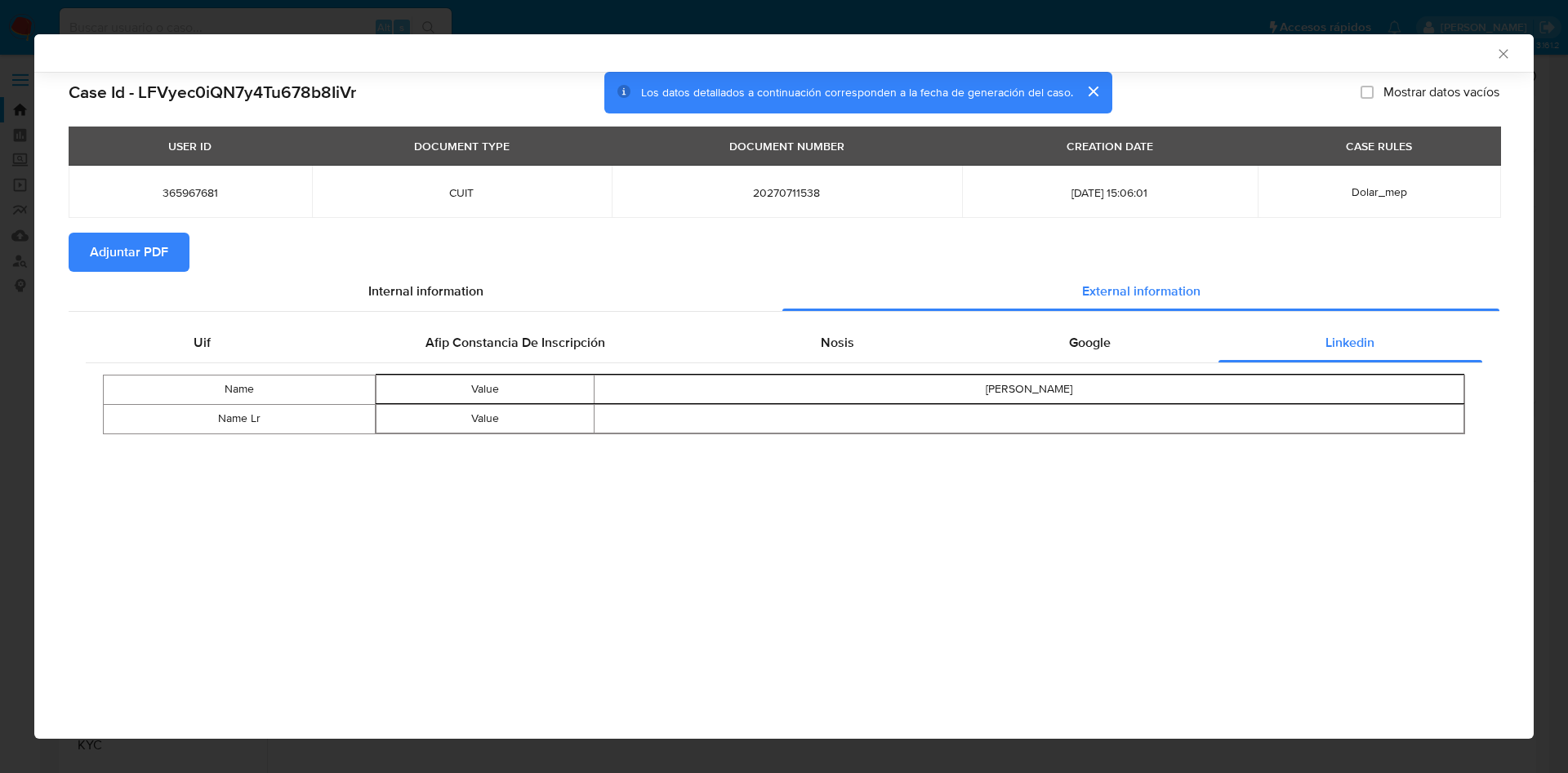
click at [166, 261] on span "Adjuntar PDF" at bounding box center [129, 252] width 78 height 36
click at [1094, 87] on button "cerrar" at bounding box center [1092, 91] width 39 height 39
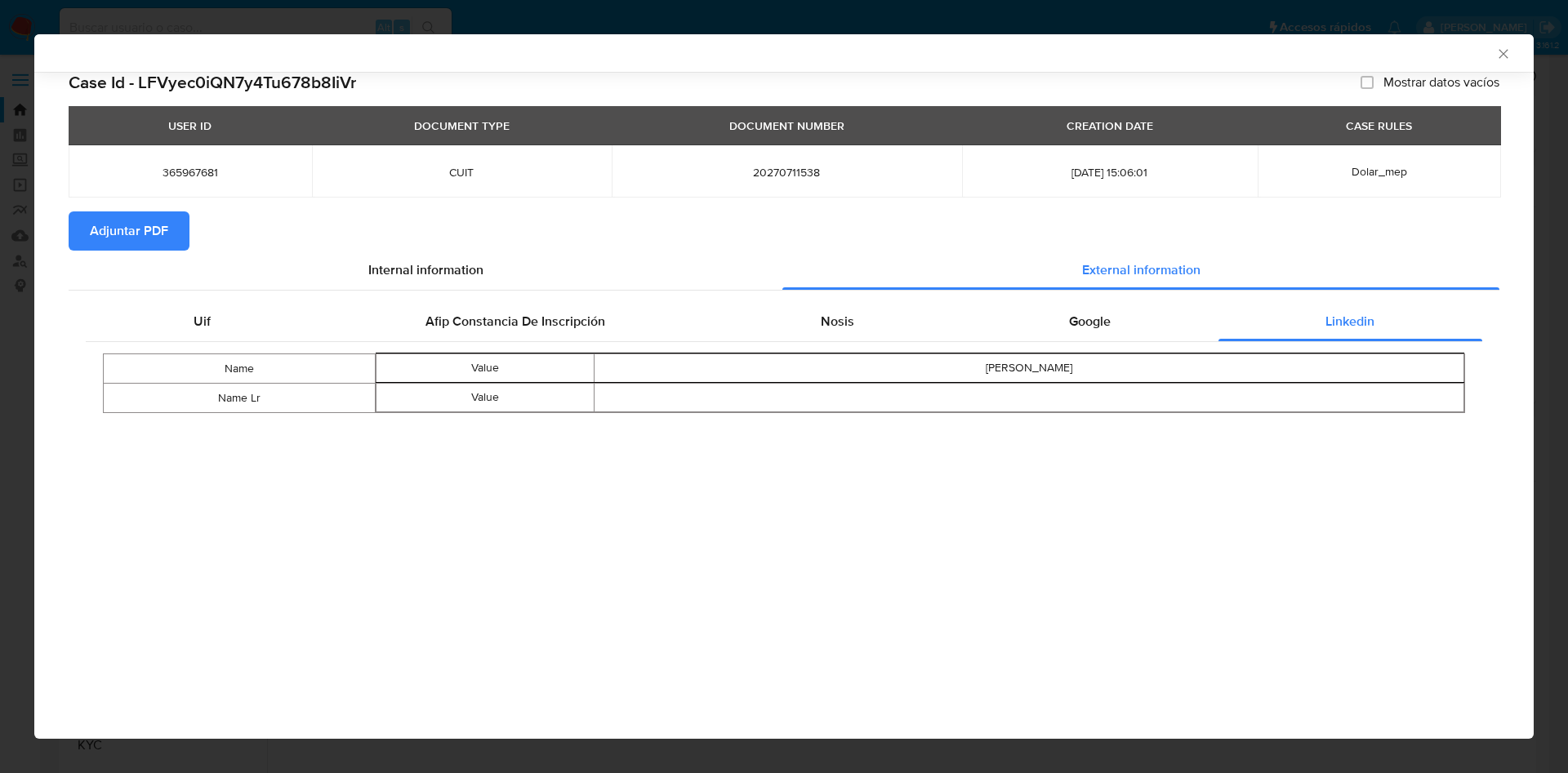
click at [1501, 59] on icon "Cerrar ventana" at bounding box center [1503, 53] width 16 height 16
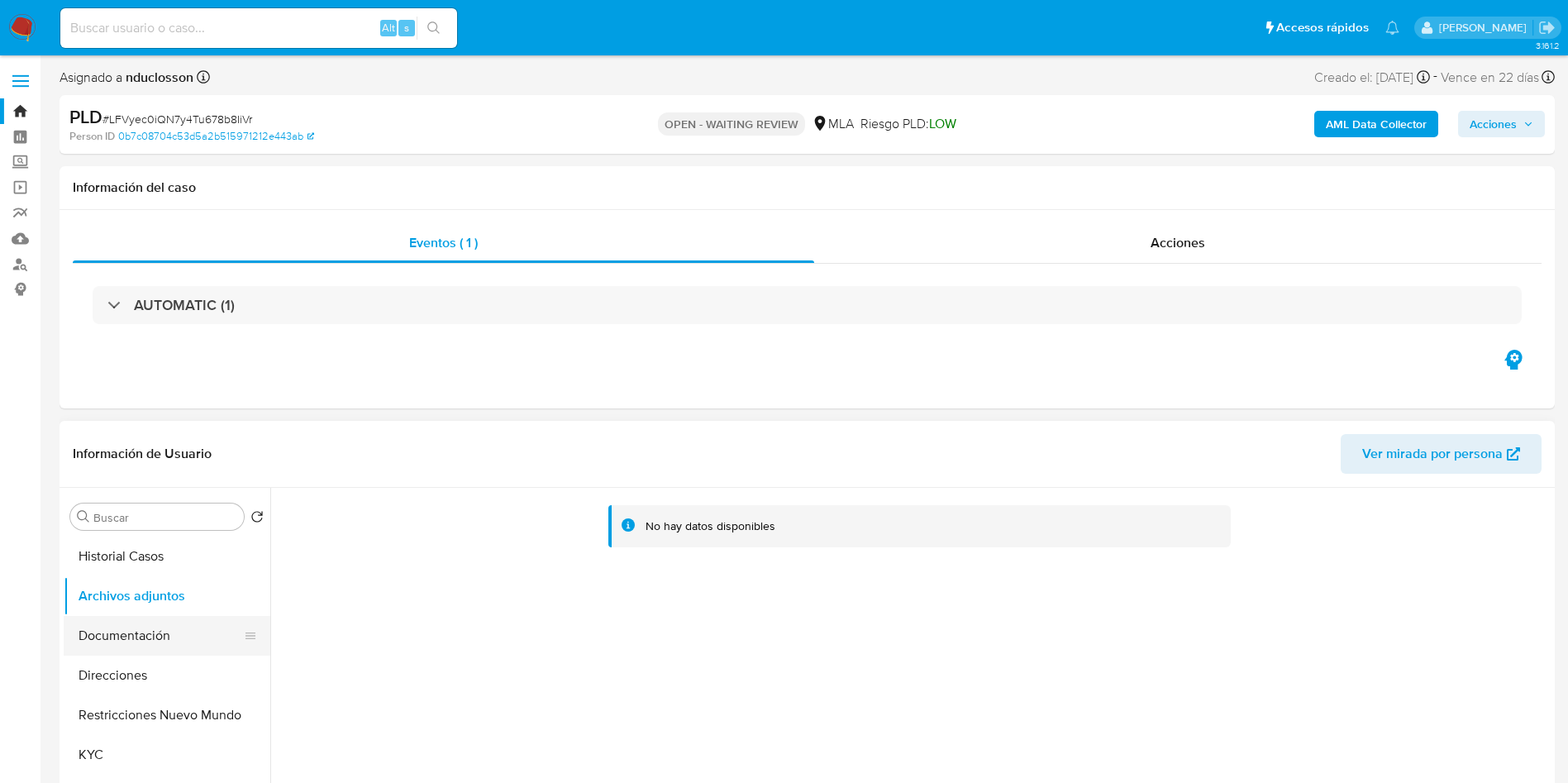
click at [93, 622] on button "Documentación" at bounding box center [160, 635] width 194 height 39
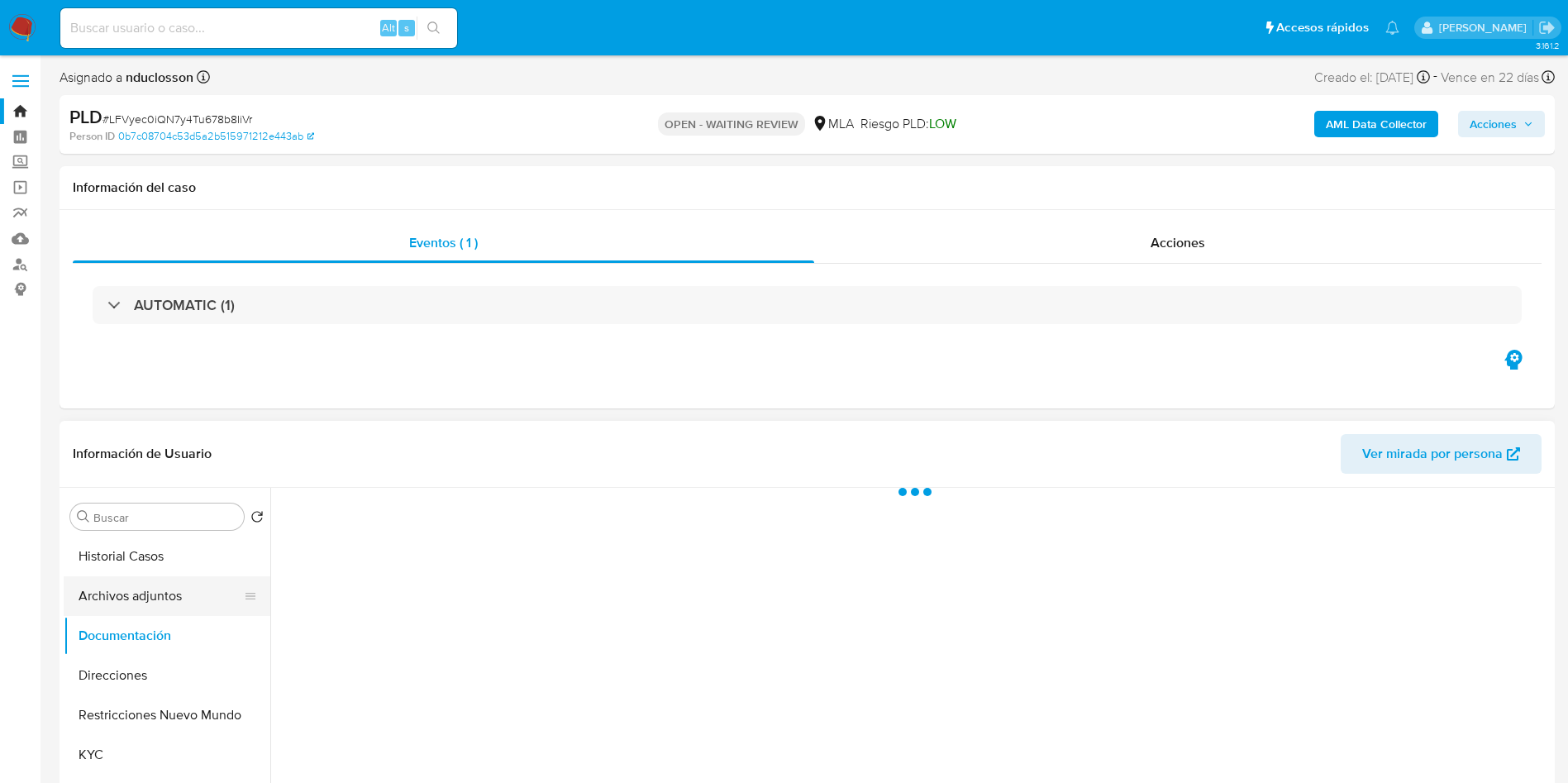
click at [99, 601] on button "Archivos adjuntos" at bounding box center [160, 596] width 194 height 39
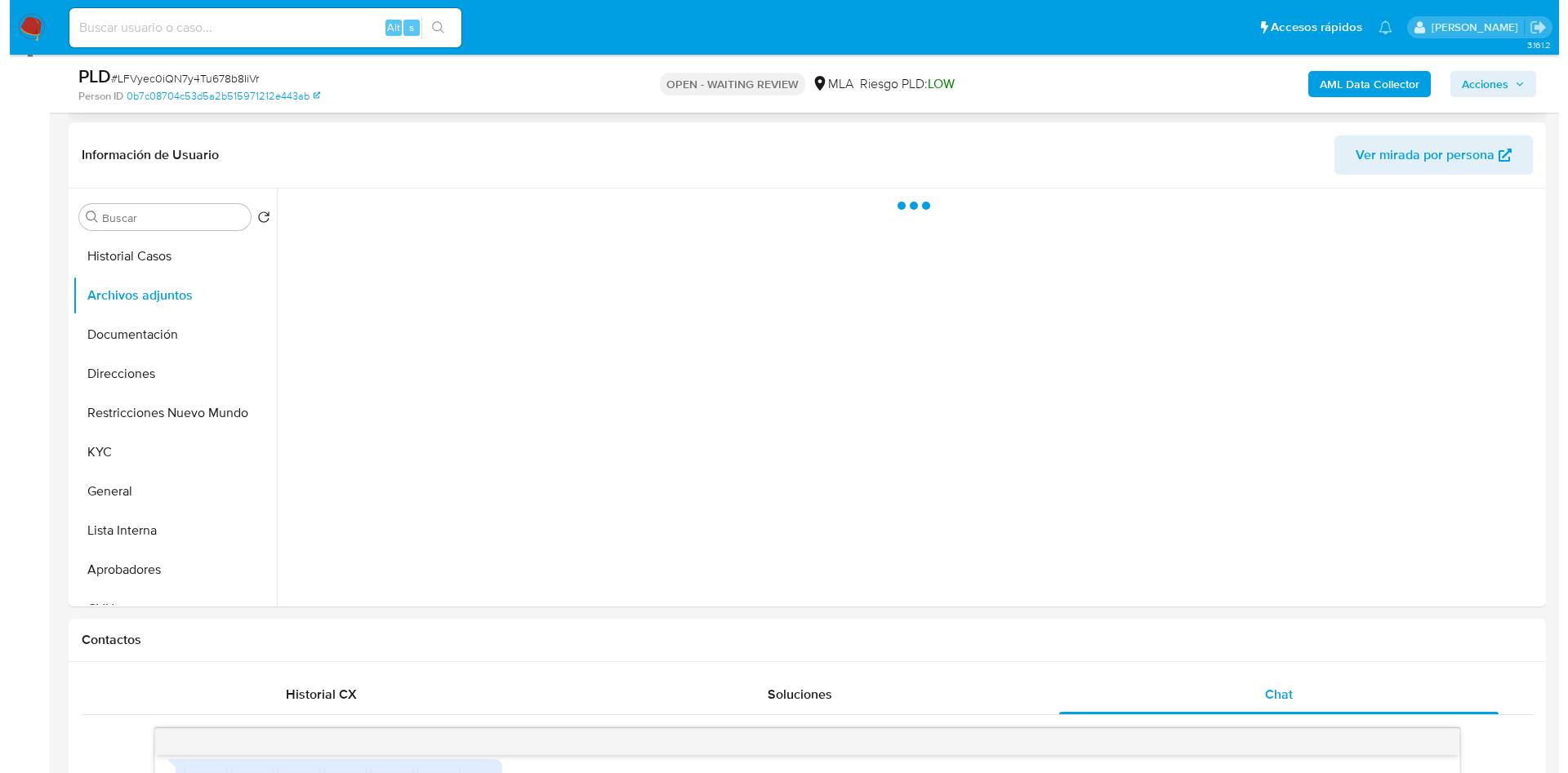
scroll to position [244, 0]
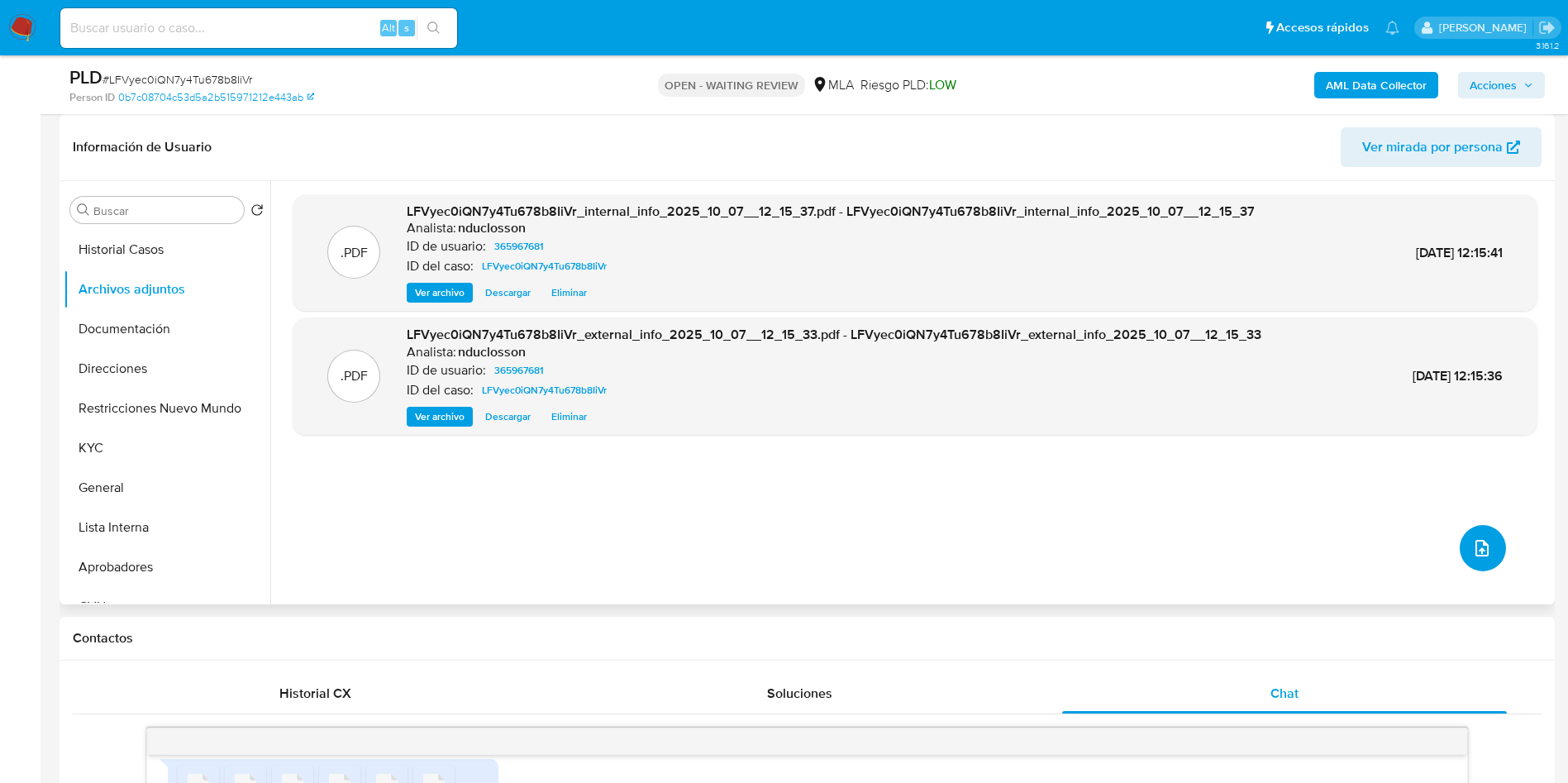
click at [1465, 528] on button "upload-file" at bounding box center [1483, 548] width 46 height 46
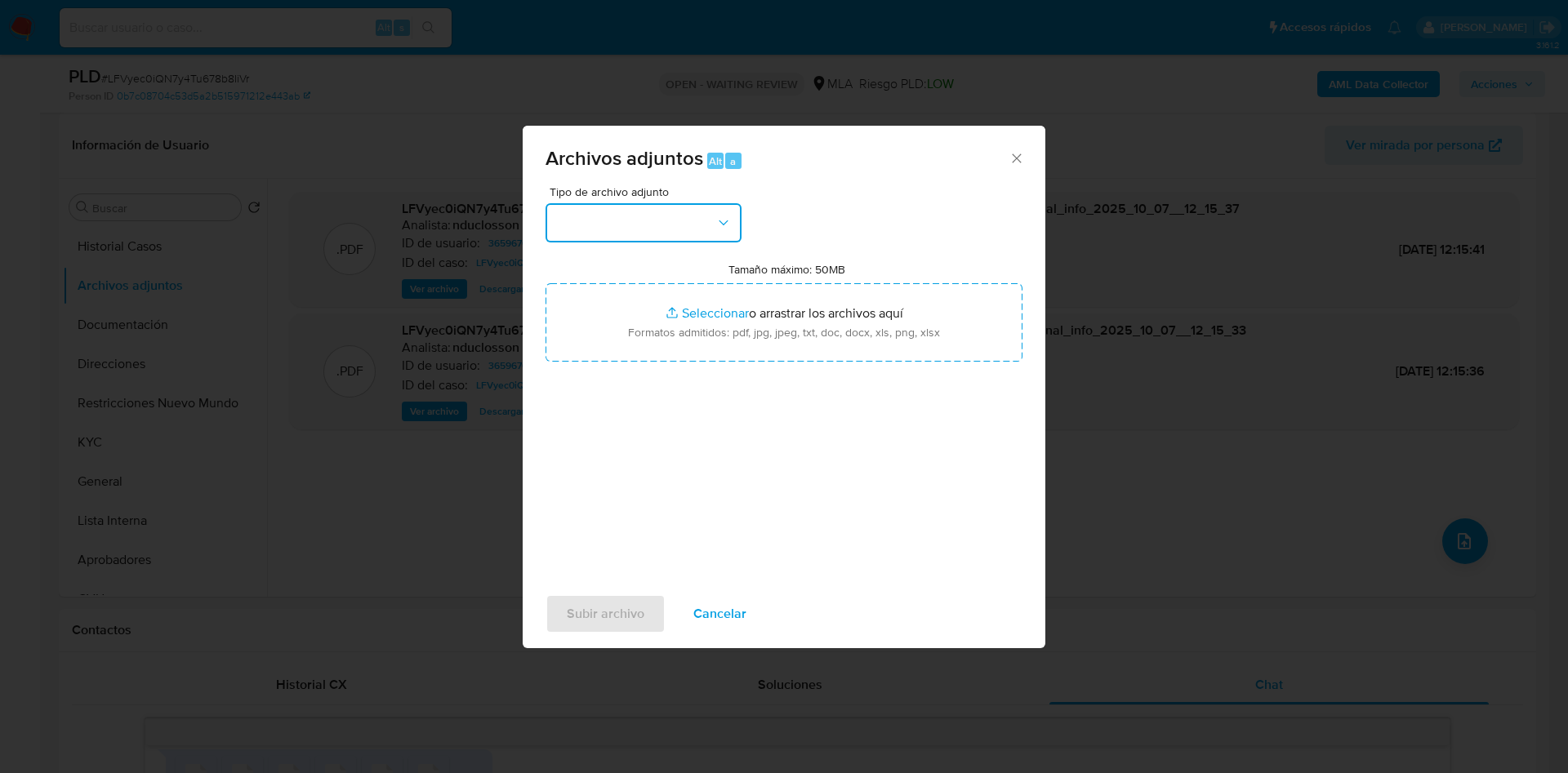
click at [666, 234] on button "button" at bounding box center [644, 223] width 196 height 39
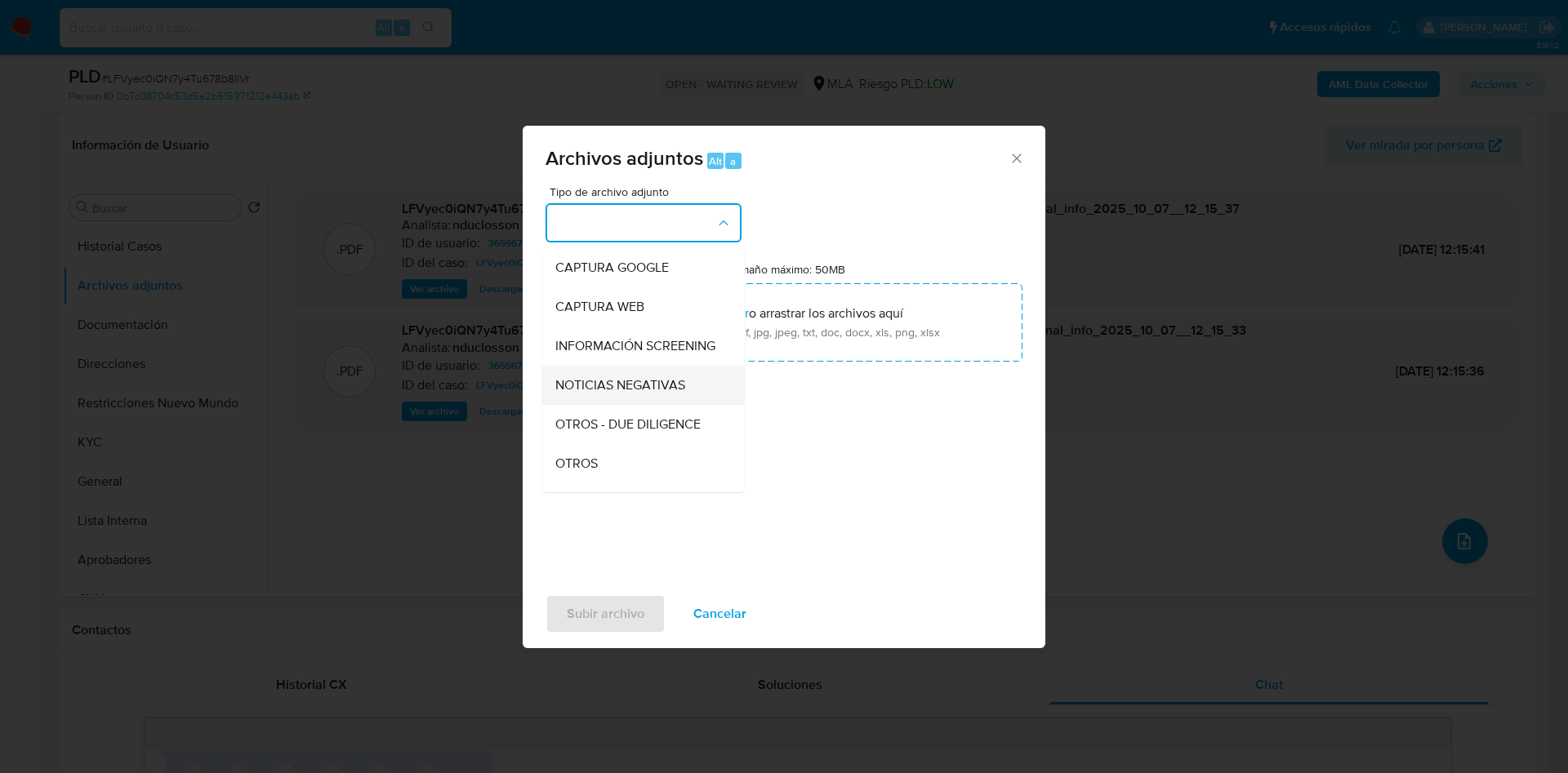
scroll to position [207, 0]
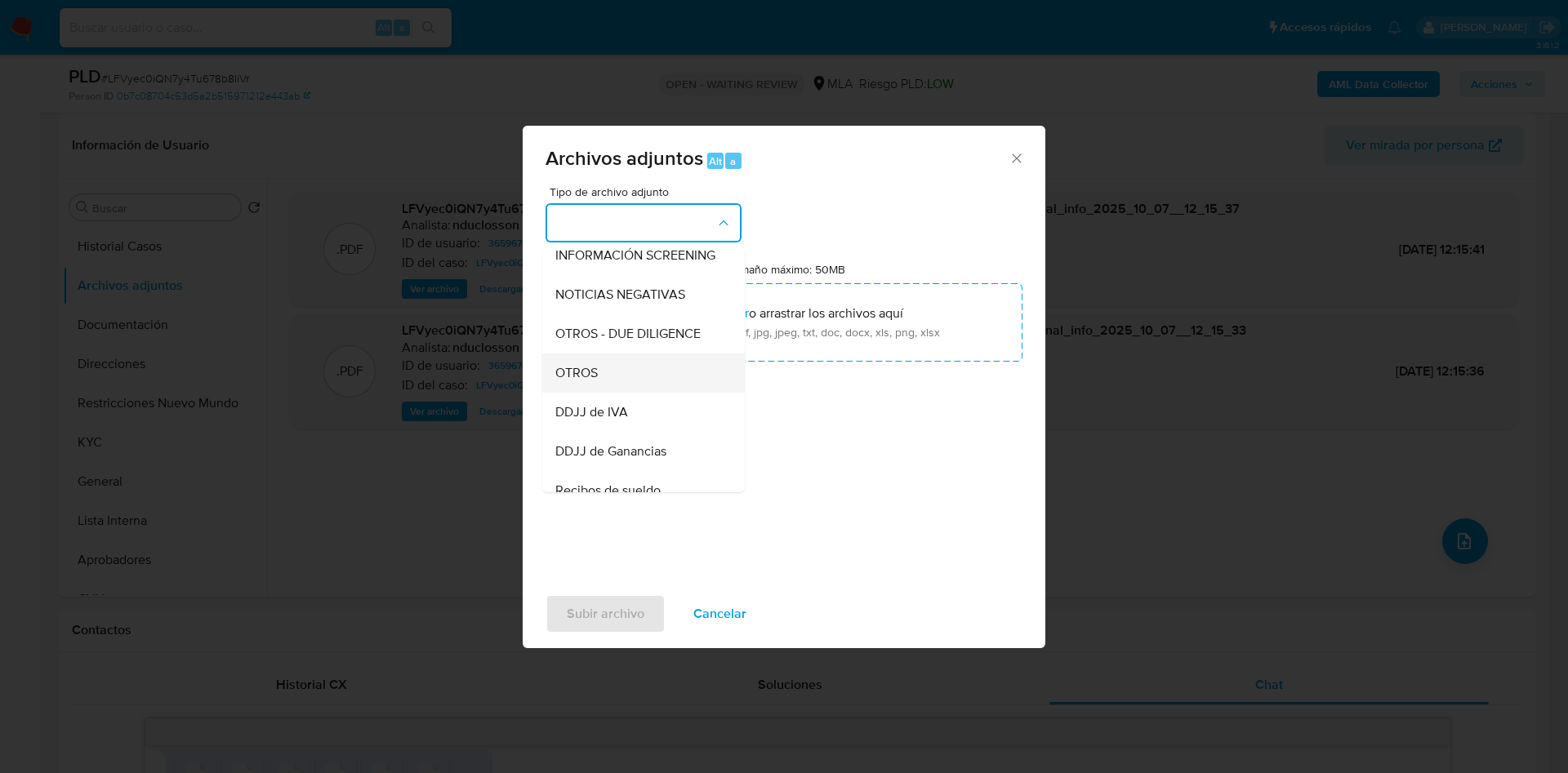
click at [601, 388] on div "OTROS" at bounding box center [639, 373] width 167 height 39
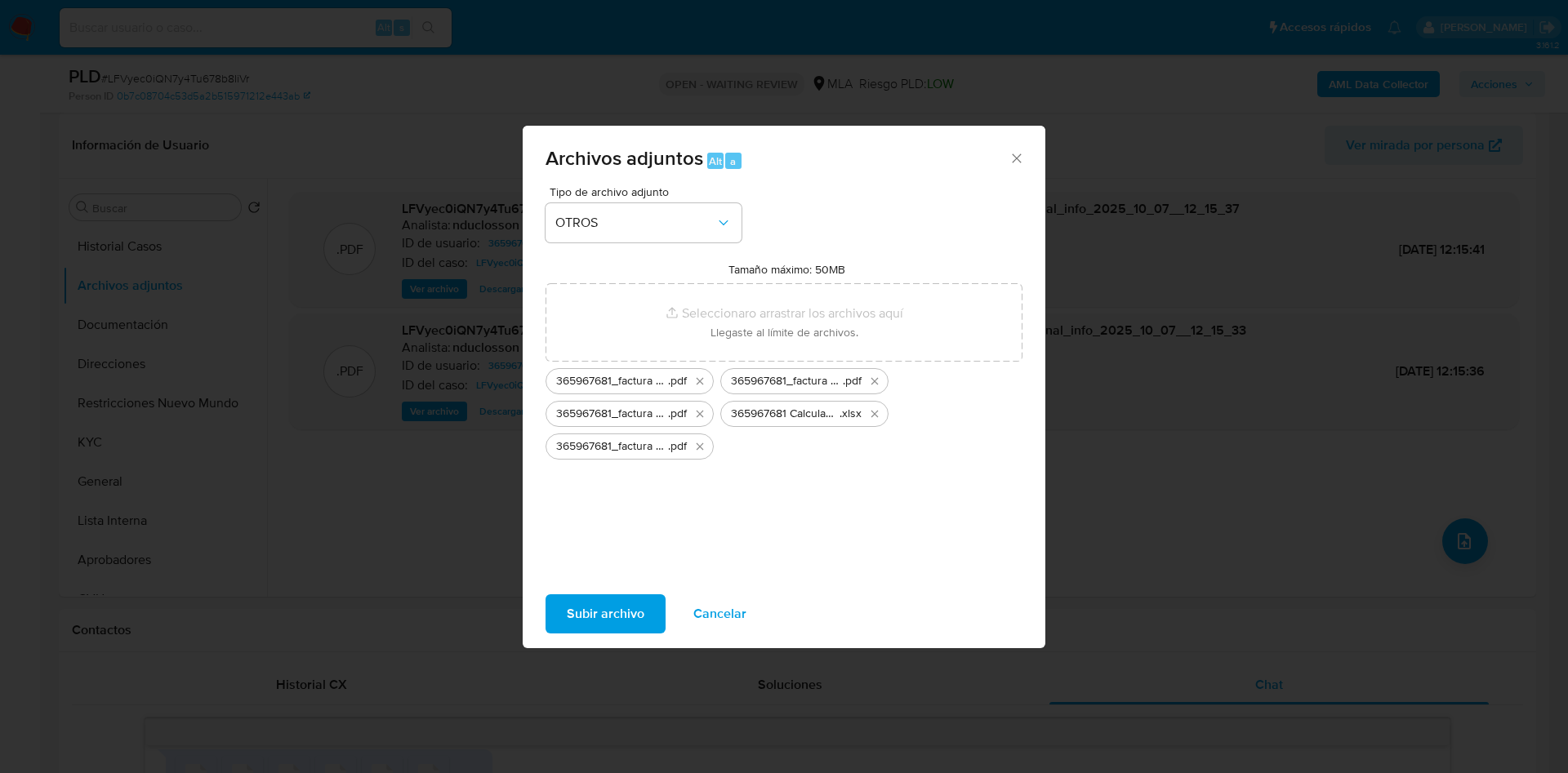
click at [617, 617] on span "Subir archivo" at bounding box center [606, 614] width 78 height 36
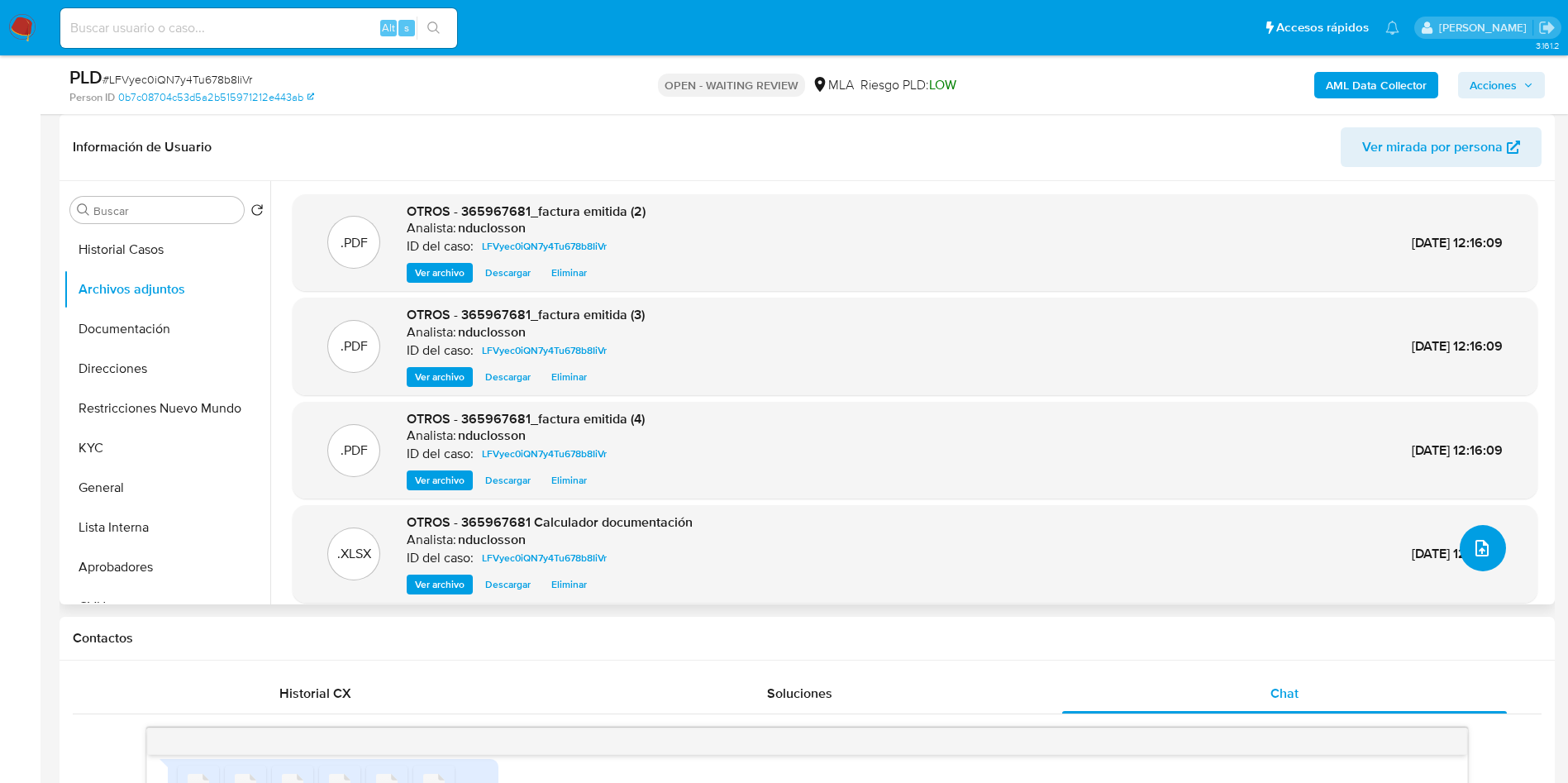
click at [1481, 559] on button "upload-file" at bounding box center [1483, 548] width 46 height 46
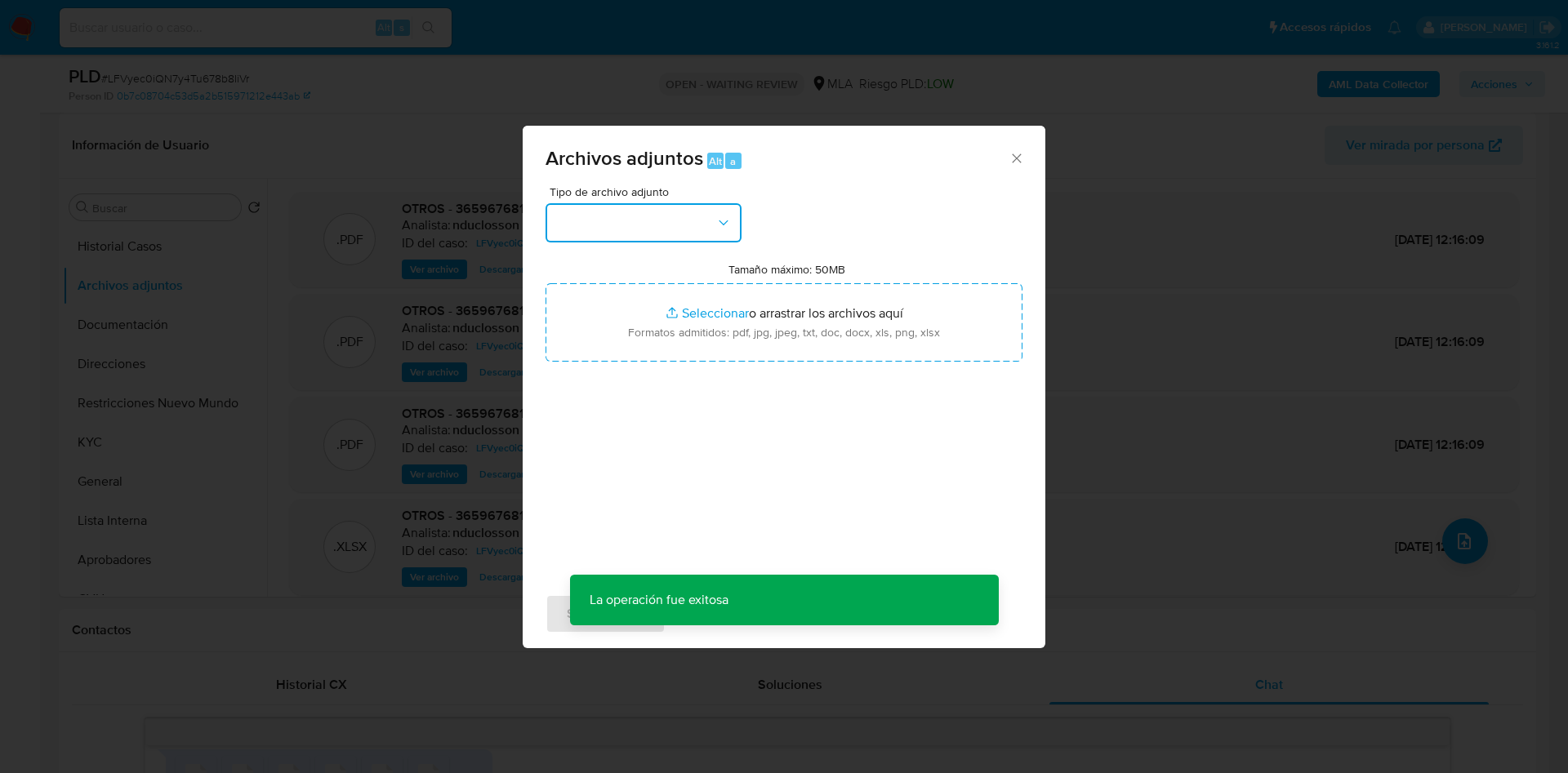
click at [617, 217] on button "button" at bounding box center [644, 223] width 196 height 39
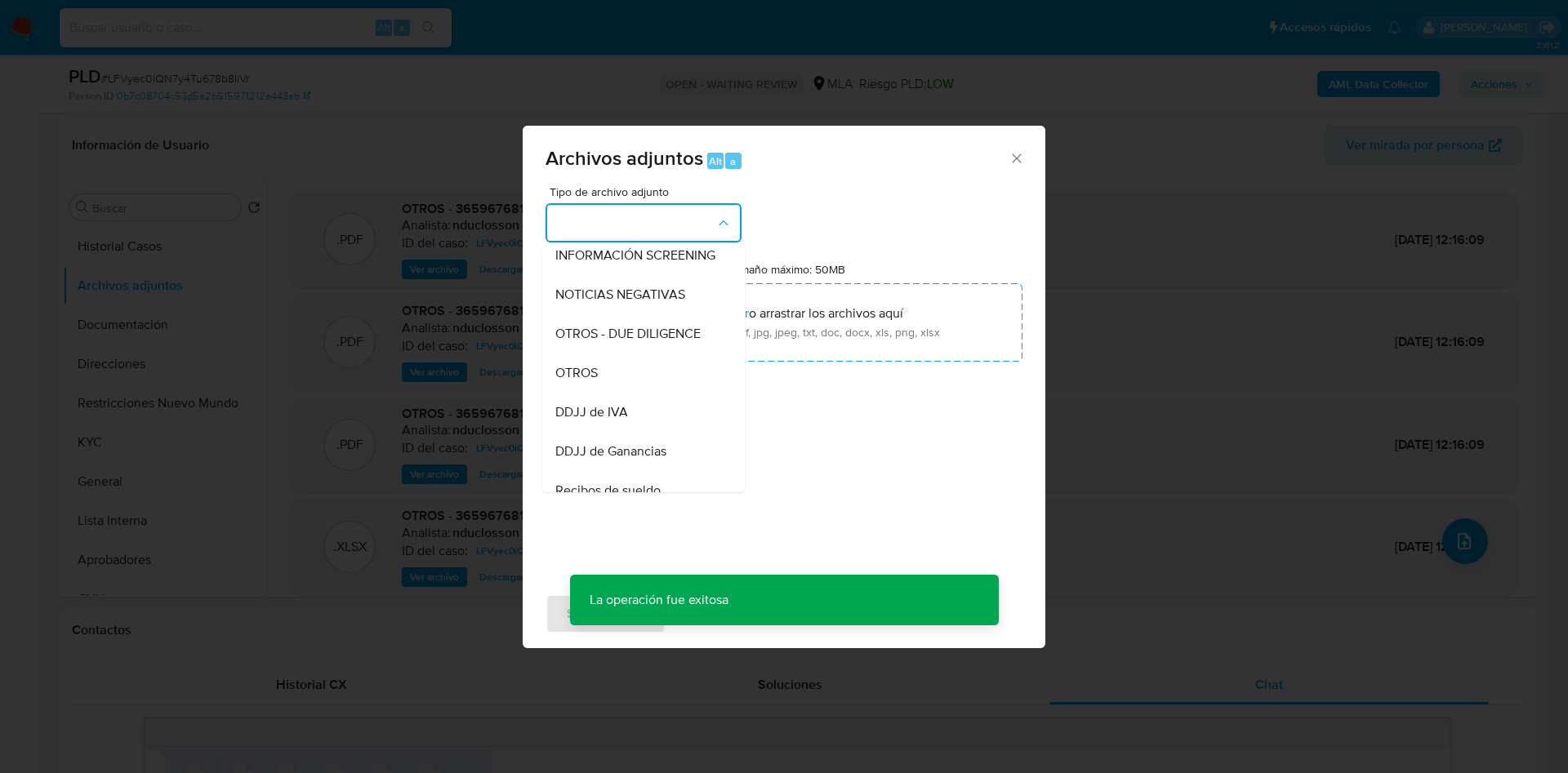
click at [632, 384] on div "OTROS" at bounding box center [639, 373] width 167 height 39
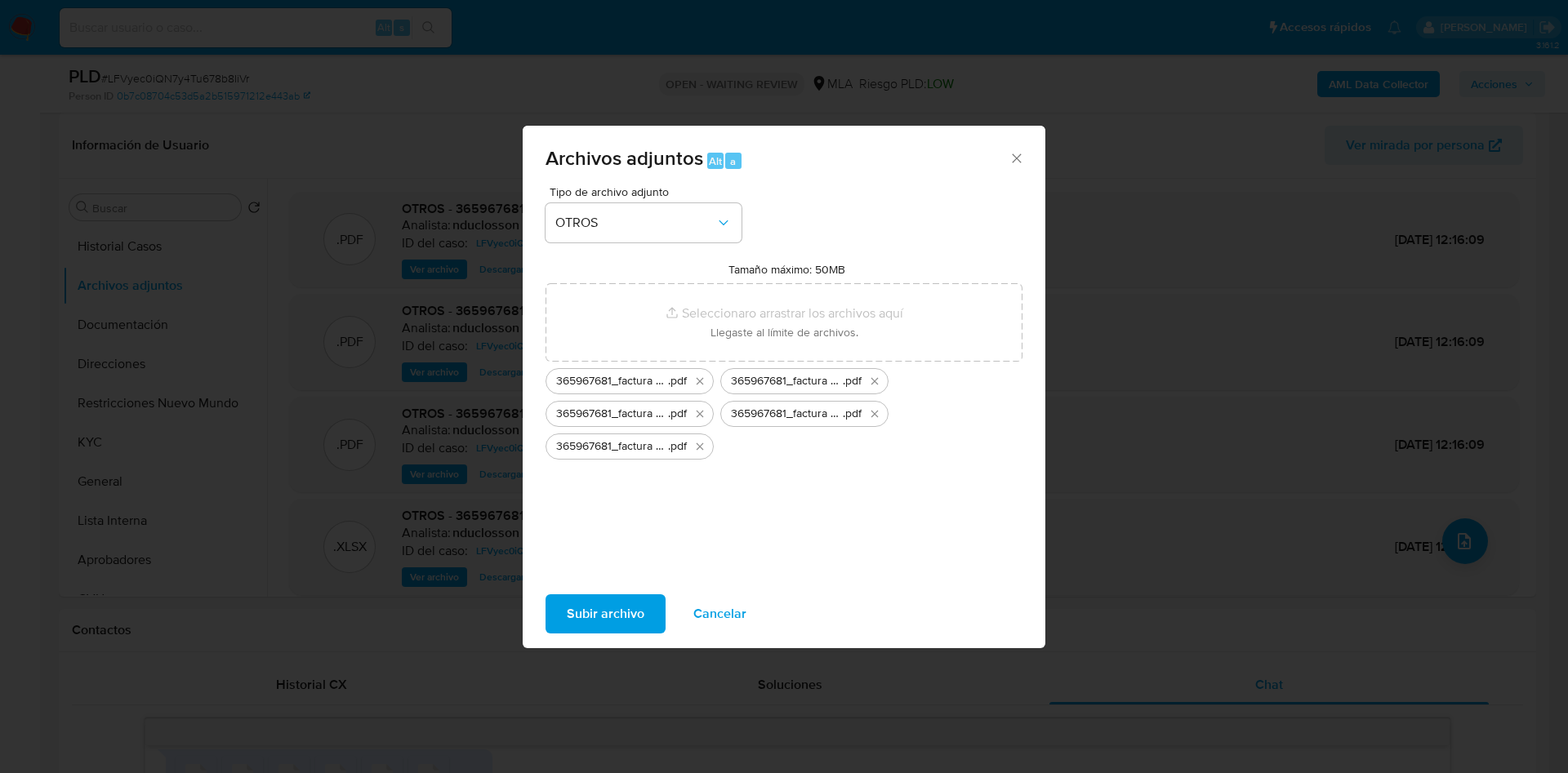
click at [629, 607] on span "Subir archivo" at bounding box center [606, 614] width 78 height 36
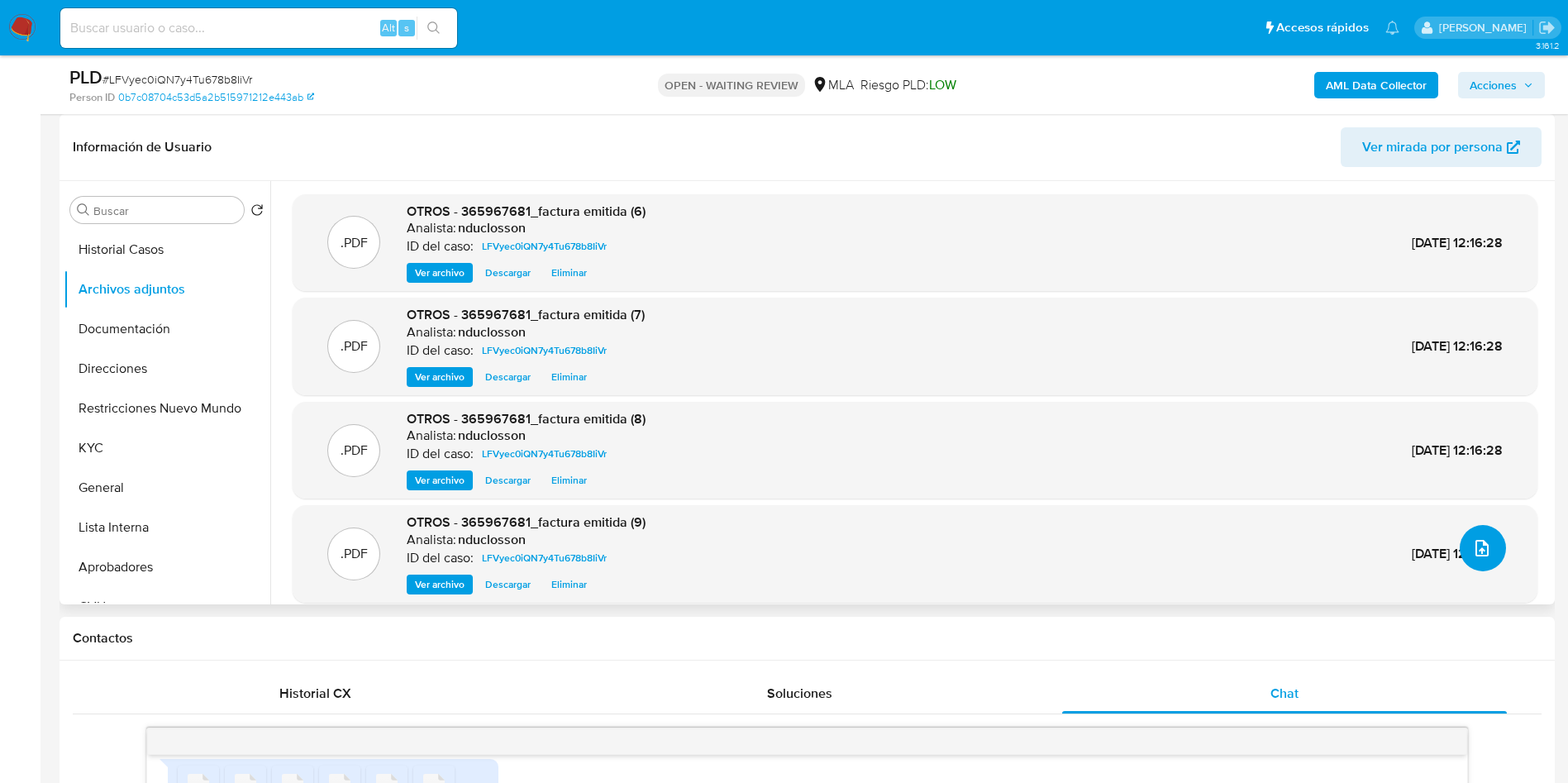
click at [1472, 547] on icon "upload-file" at bounding box center [1481, 547] width 20 height 20
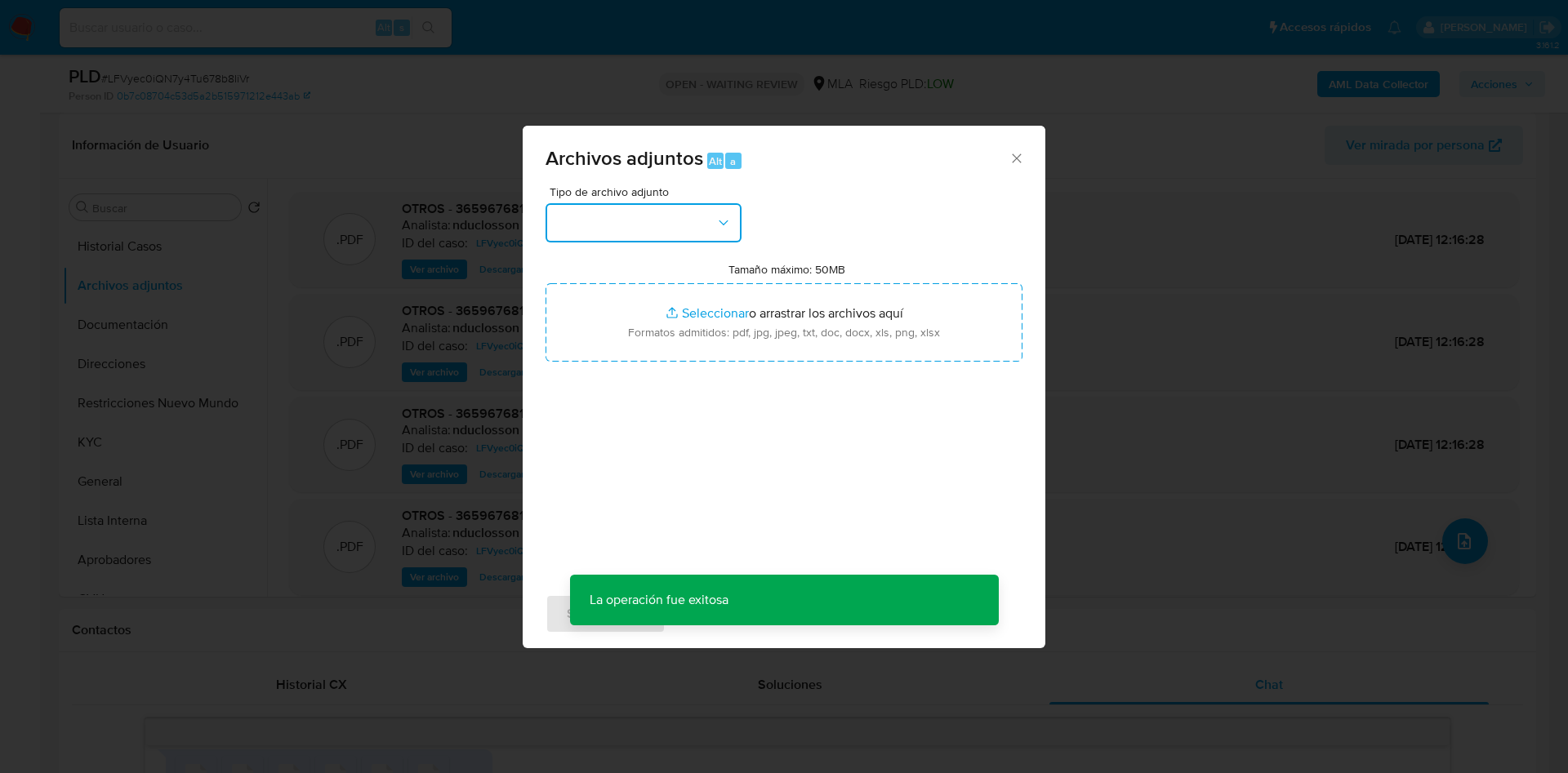
click at [618, 219] on button "button" at bounding box center [644, 223] width 196 height 39
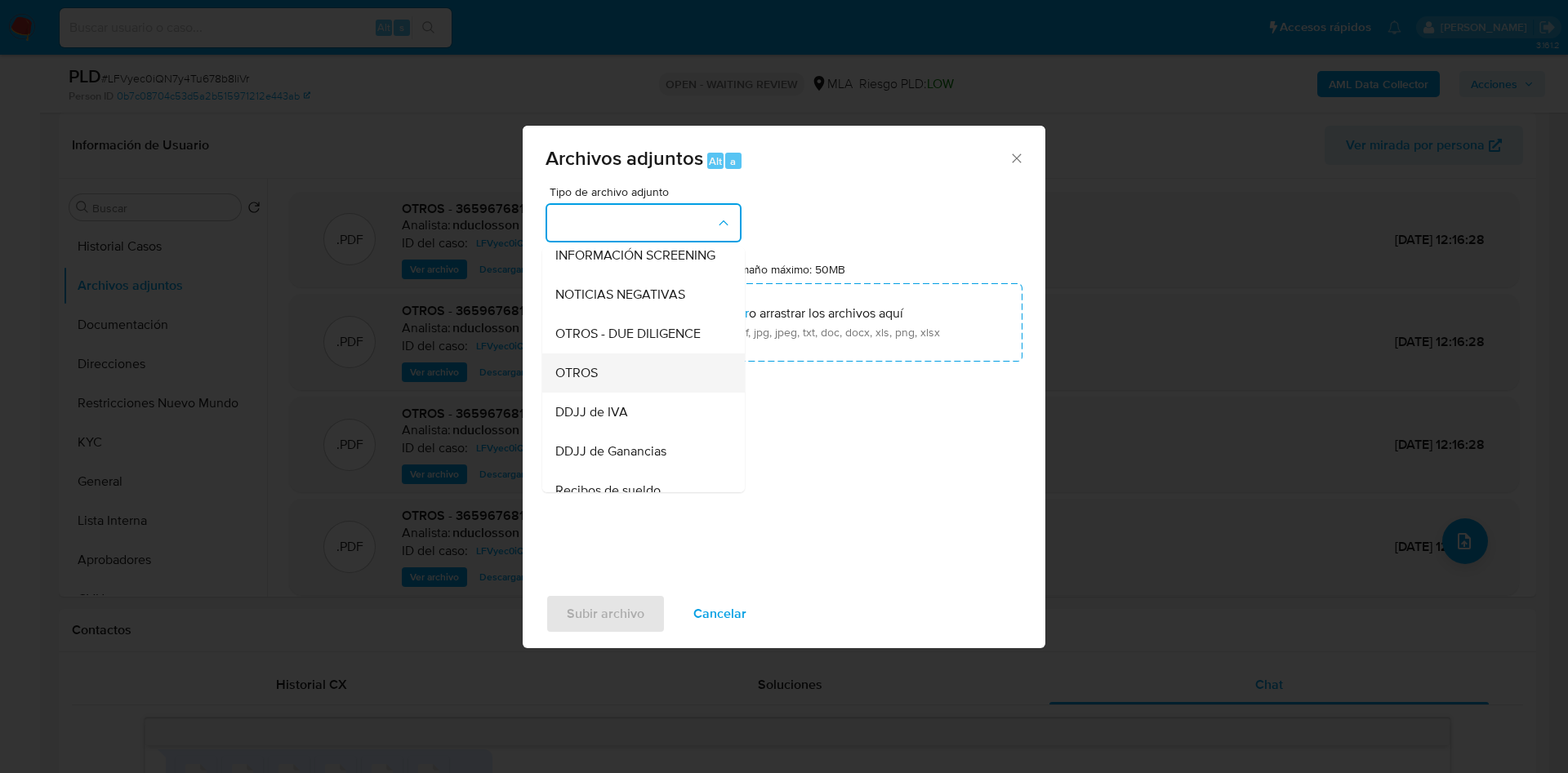
click at [595, 381] on span "OTROS" at bounding box center [576, 373] width 42 height 16
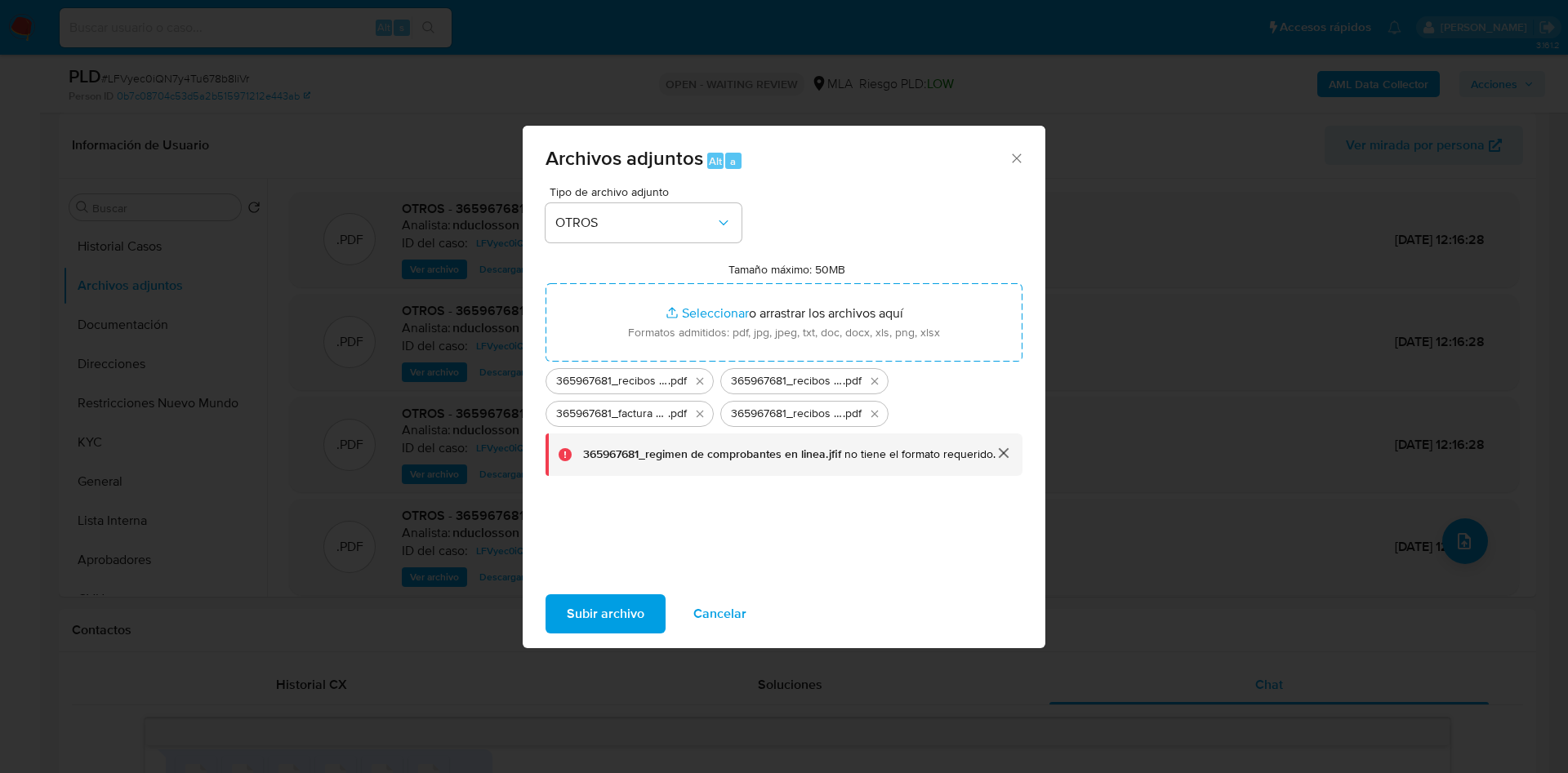
click at [1005, 449] on button "cerrar" at bounding box center [1003, 453] width 39 height 39
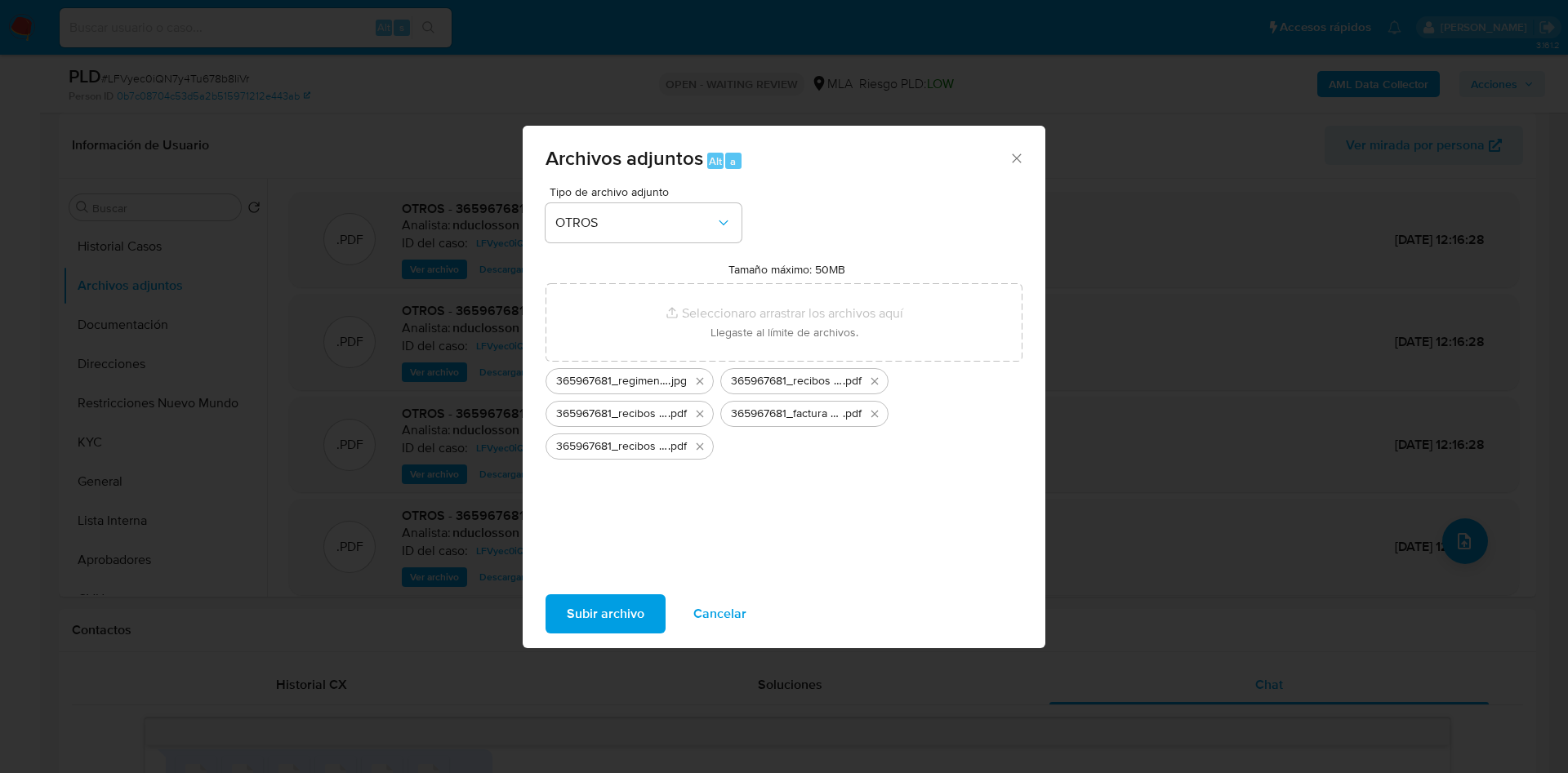
click at [637, 620] on span "Subir archivo" at bounding box center [606, 614] width 78 height 36
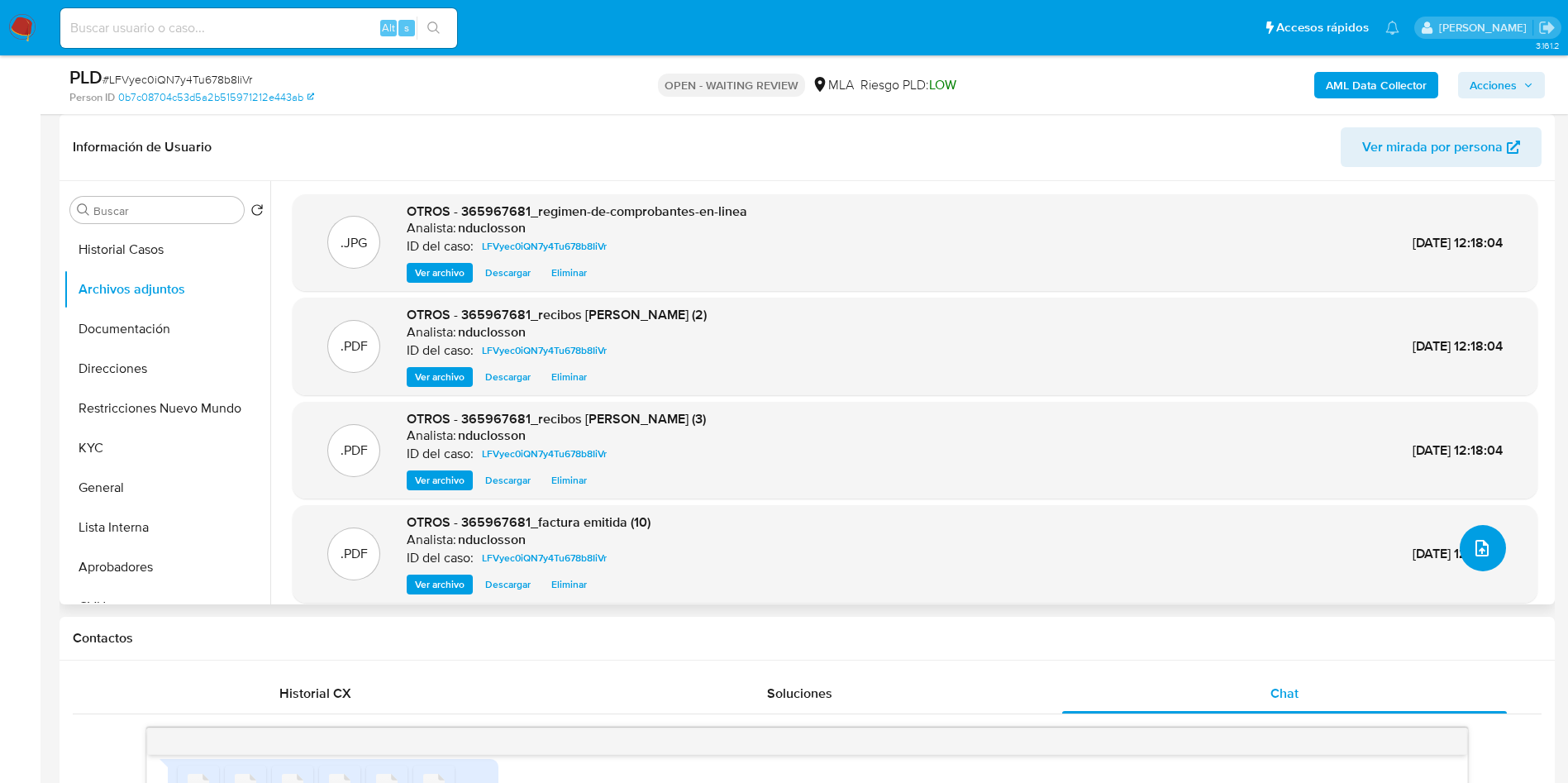
click at [1469, 559] on button "upload-file" at bounding box center [1483, 548] width 46 height 46
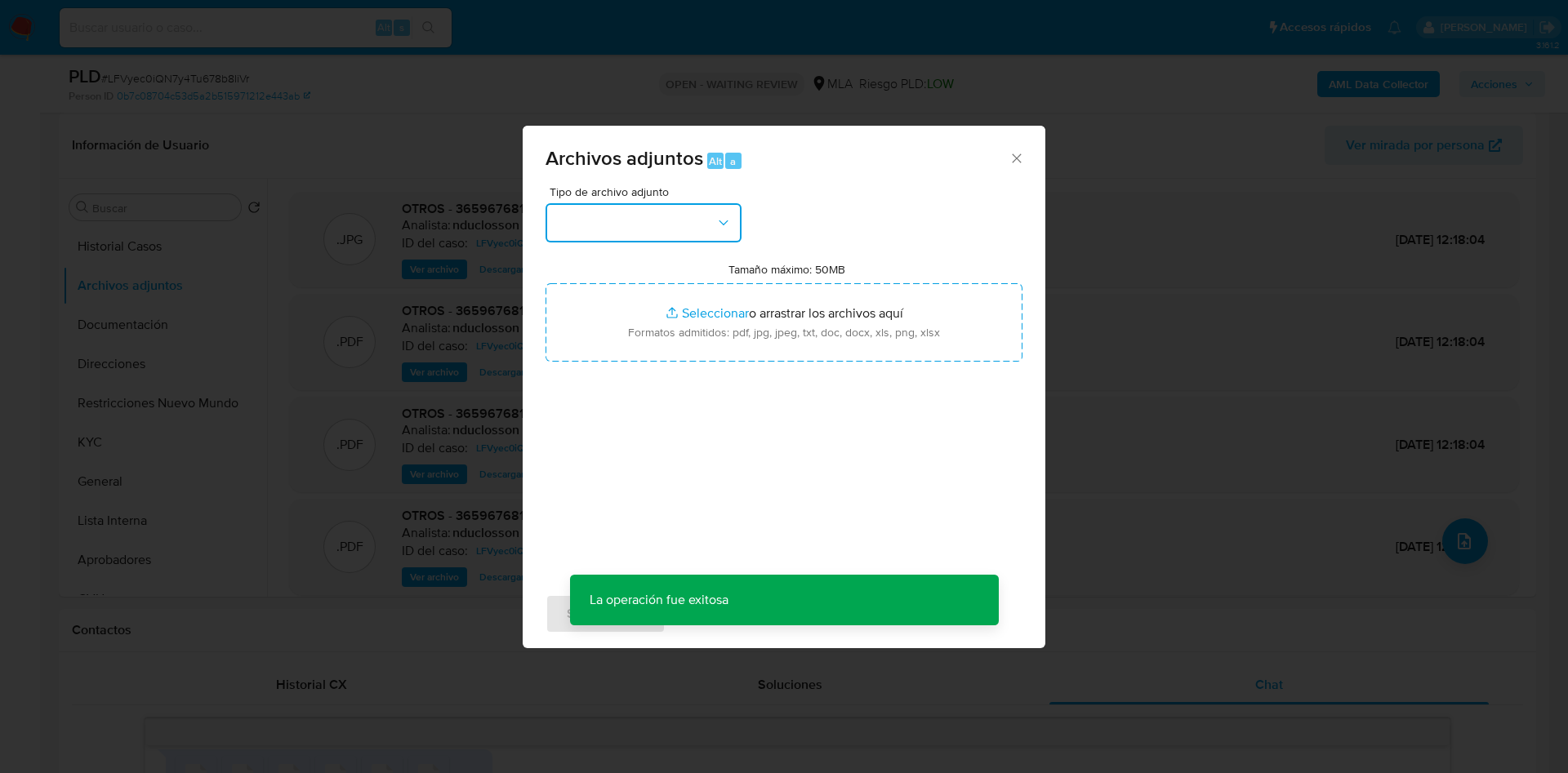
click at [689, 222] on button "button" at bounding box center [644, 223] width 196 height 39
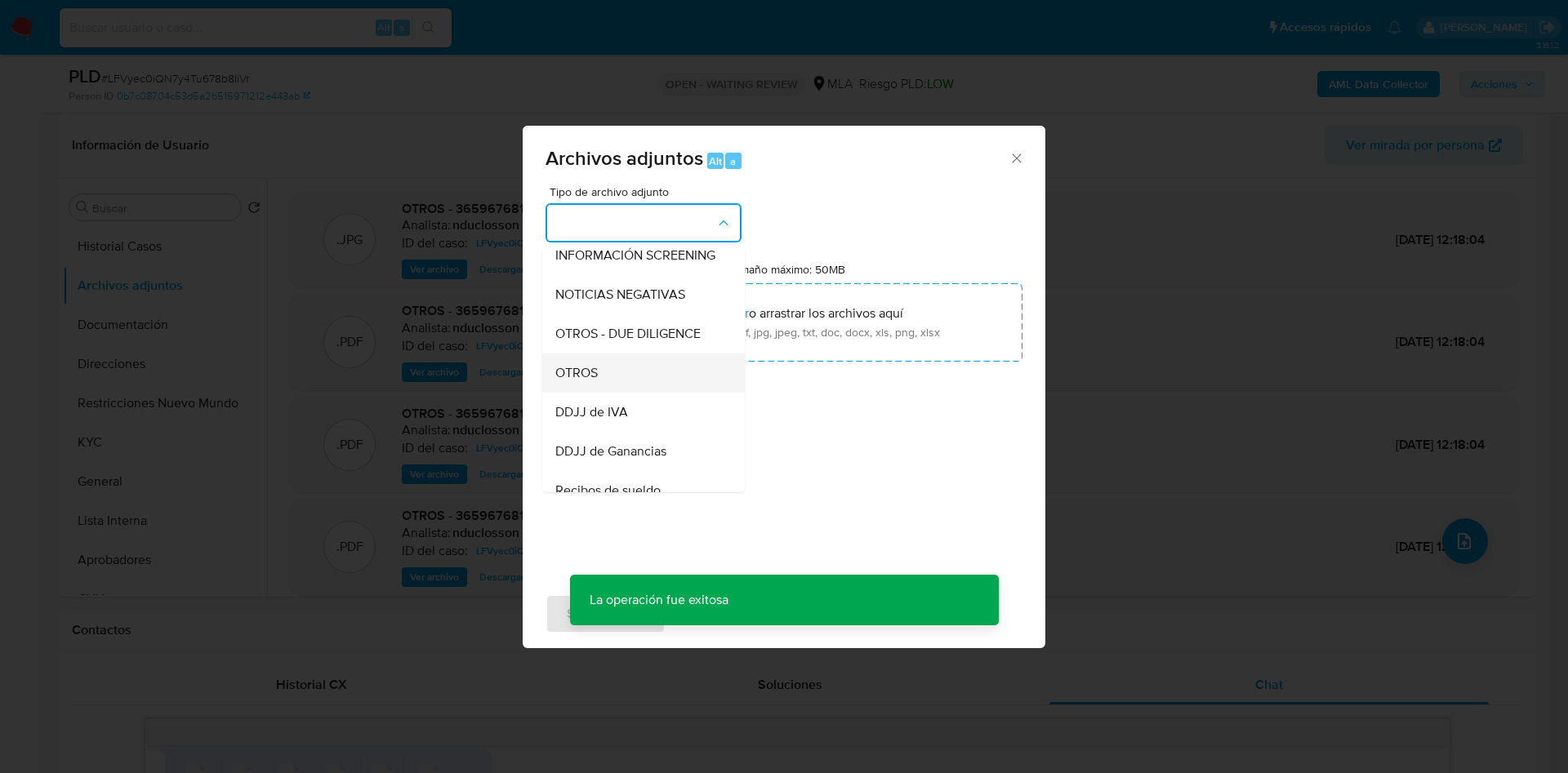
click at [619, 369] on div "OTROS" at bounding box center [639, 373] width 167 height 39
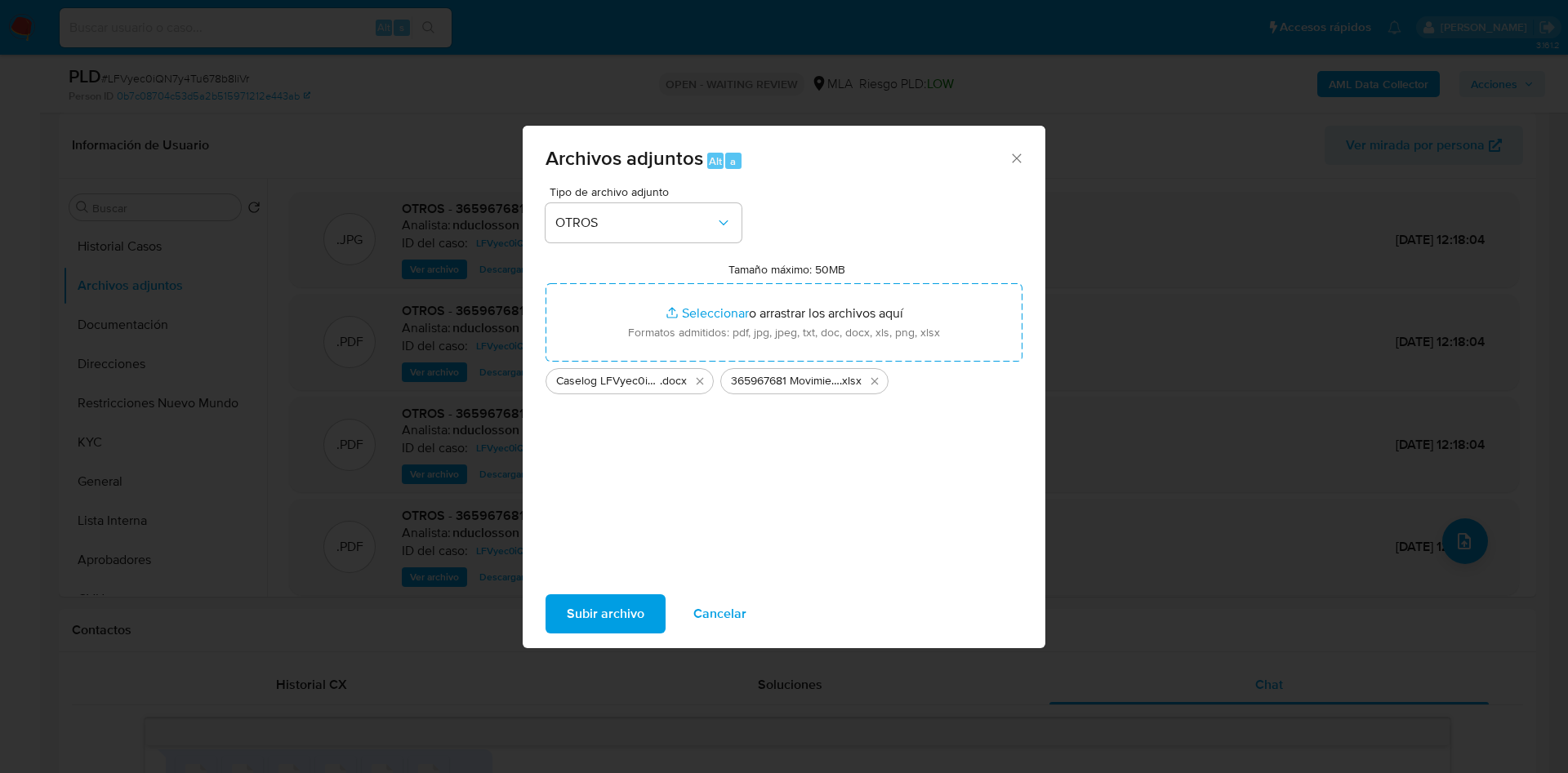
click at [609, 609] on span "Subir archivo" at bounding box center [606, 614] width 78 height 36
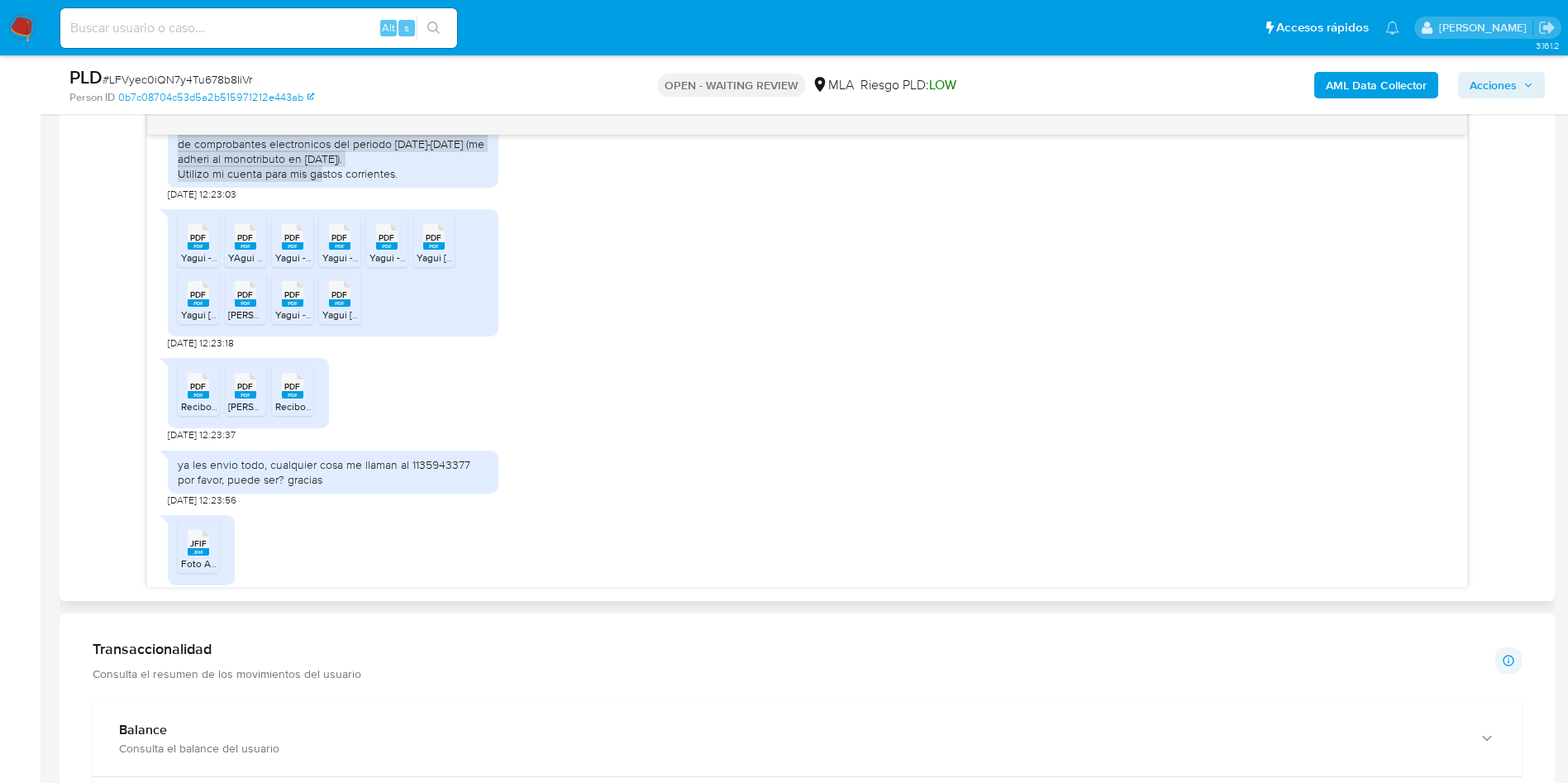
scroll to position [1861, 0]
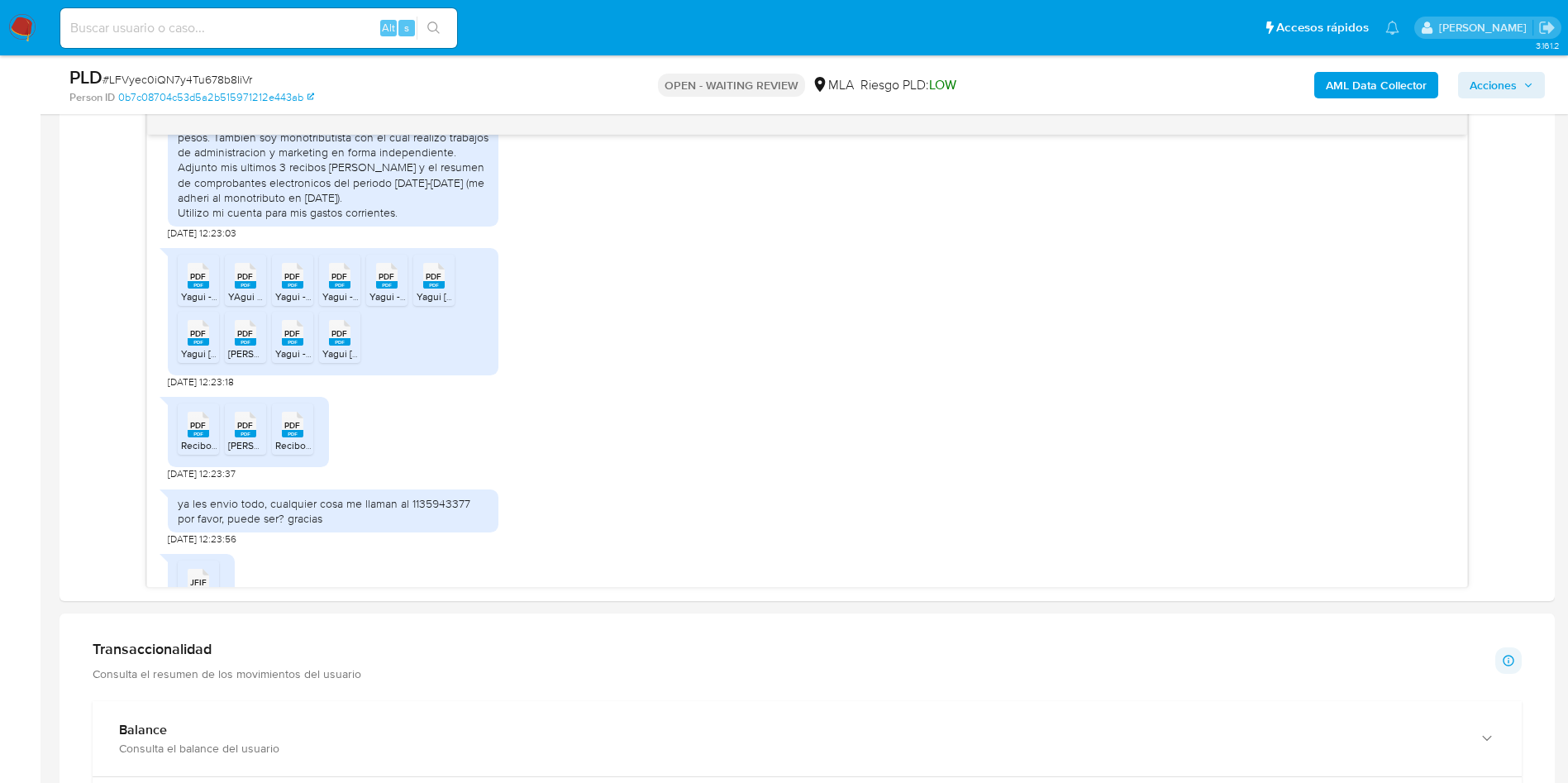
click at [174, 77] on span "# LFVyec0iQN7y4Tu678b8IiVr" at bounding box center [177, 79] width 149 height 16
copy span "LFVyec0iQN7y4Tu678b8IiVr"
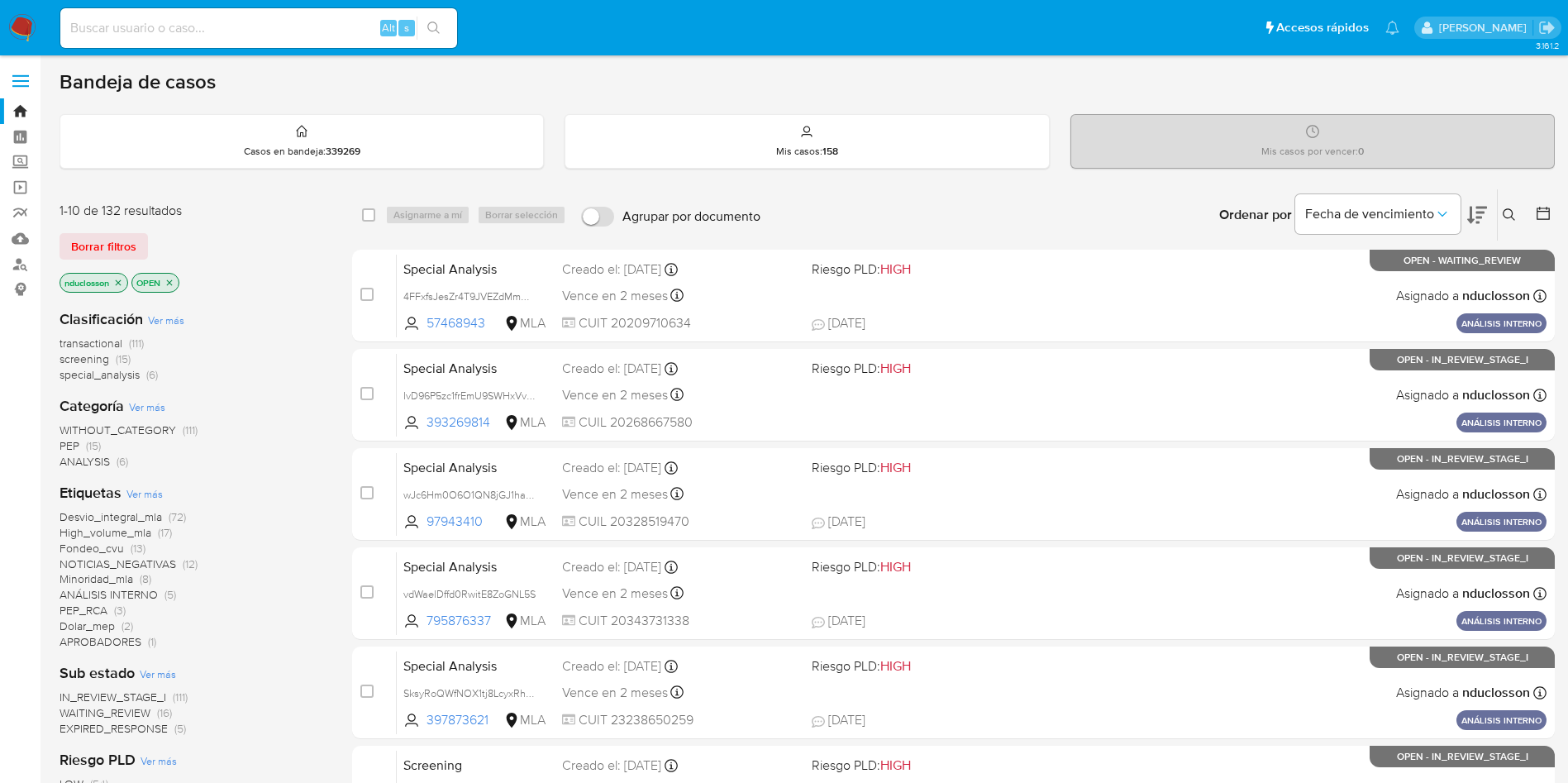
click at [1057, 209] on icon at bounding box center [1508, 214] width 13 height 13
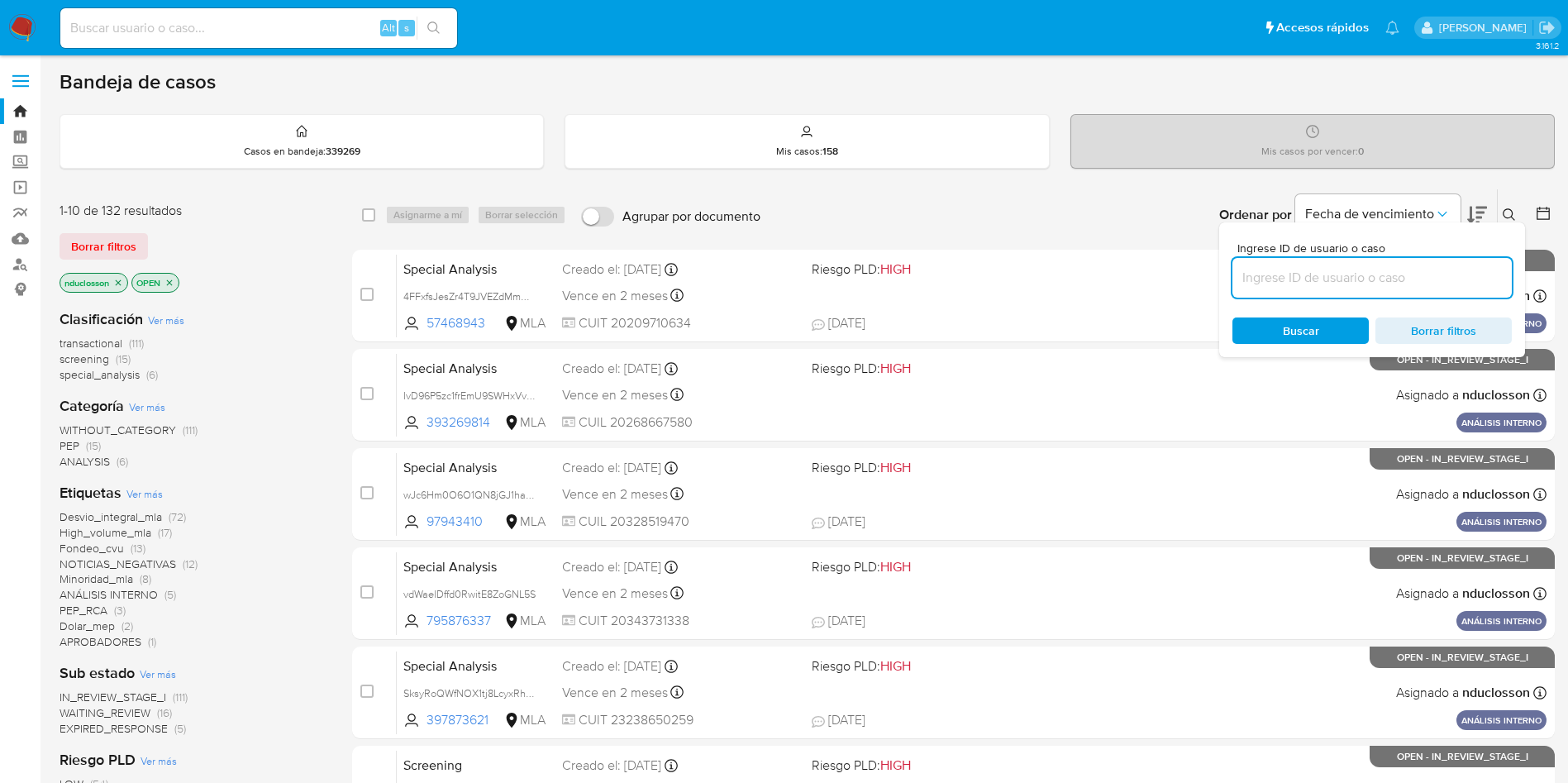
click at [1057, 281] on input at bounding box center [1372, 278] width 279 height 21
type input "LFVyec0iQN7y4Tu678b8IiVr"
click at [1057, 328] on span "Buscar" at bounding box center [1300, 330] width 114 height 23
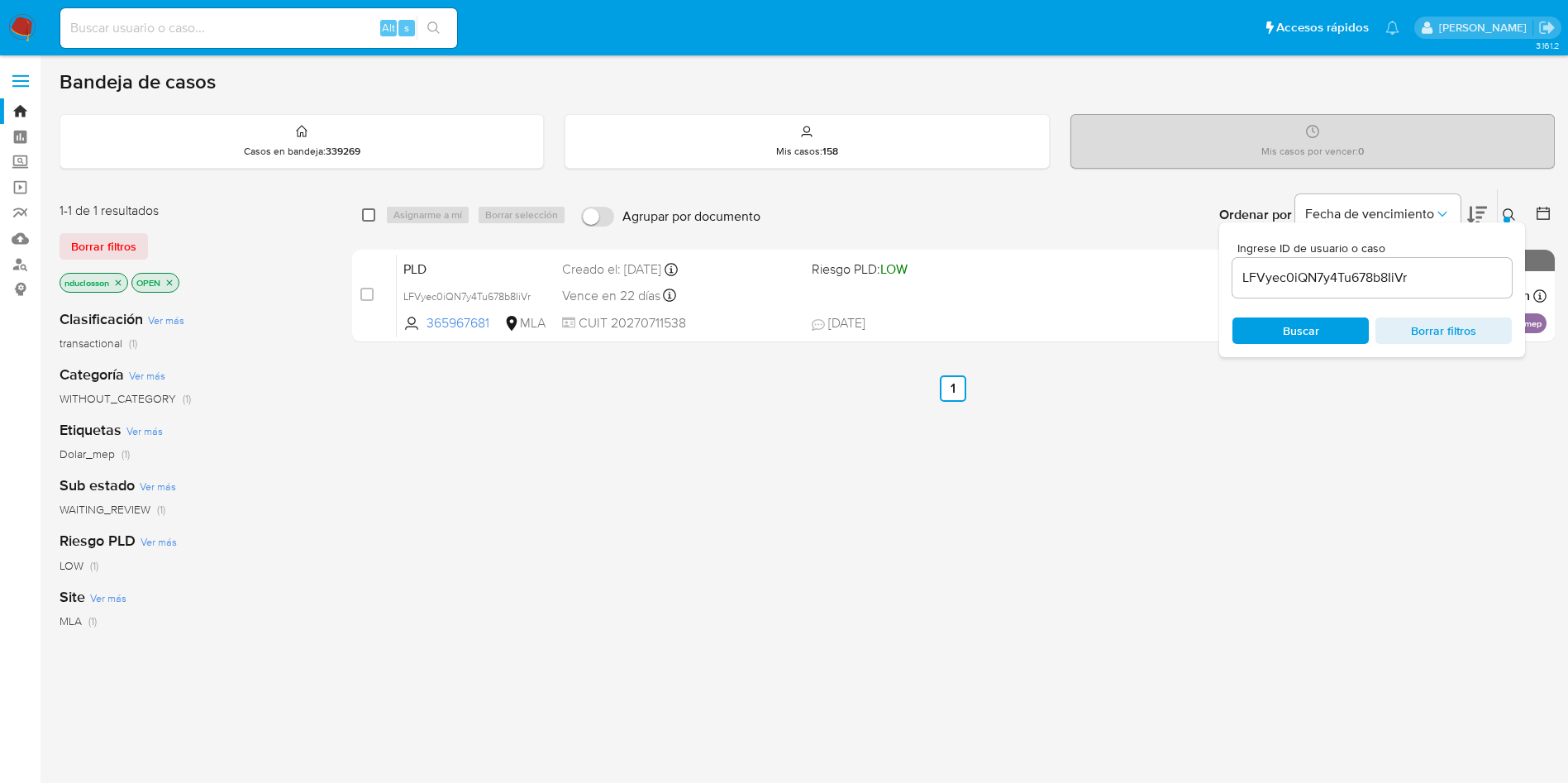
click at [371, 213] on input "checkbox" at bounding box center [368, 214] width 13 height 13
checkbox input "true"
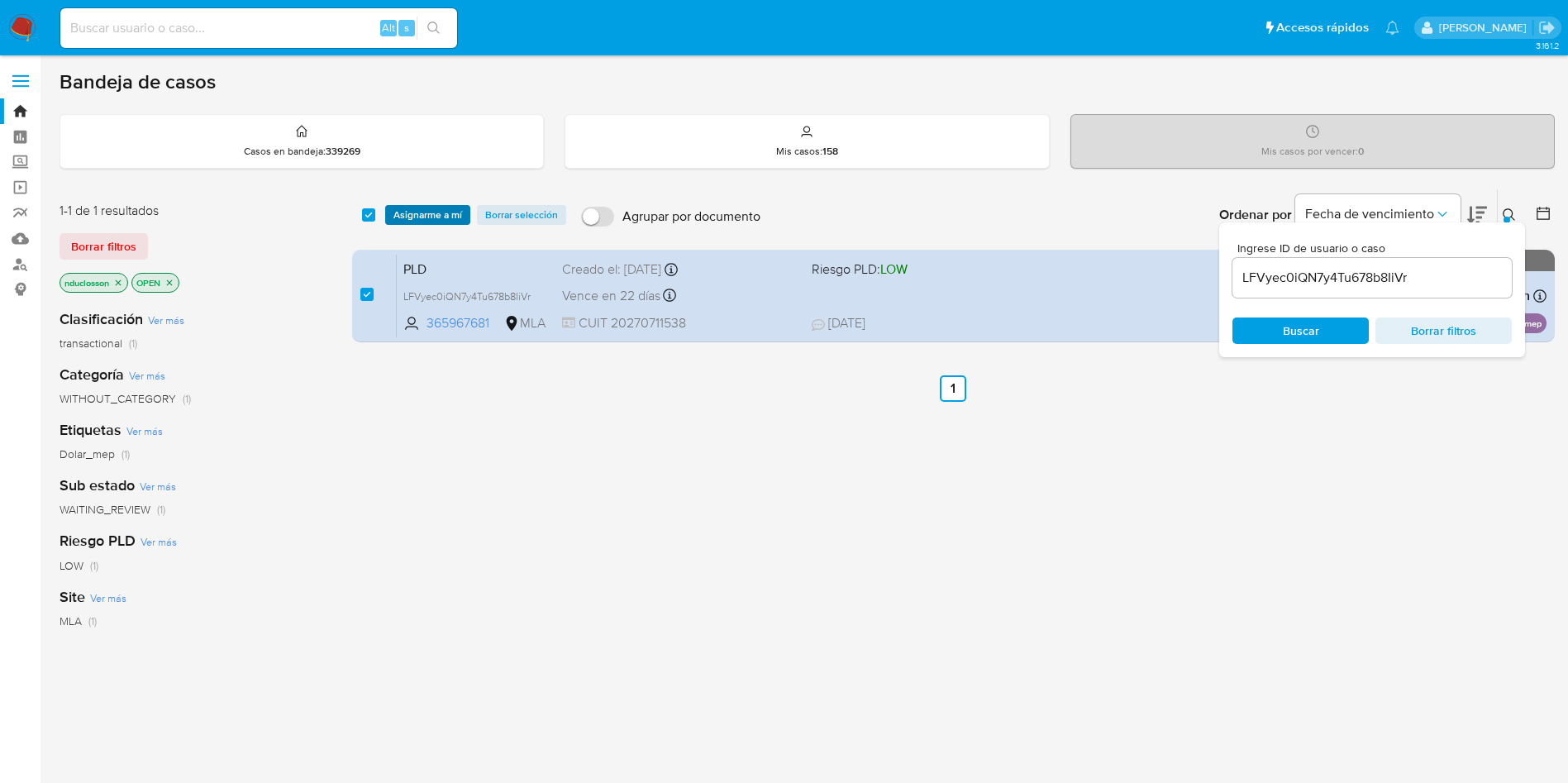
click at [411, 214] on span "Asignarme a mí" at bounding box center [428, 214] width 68 height 16
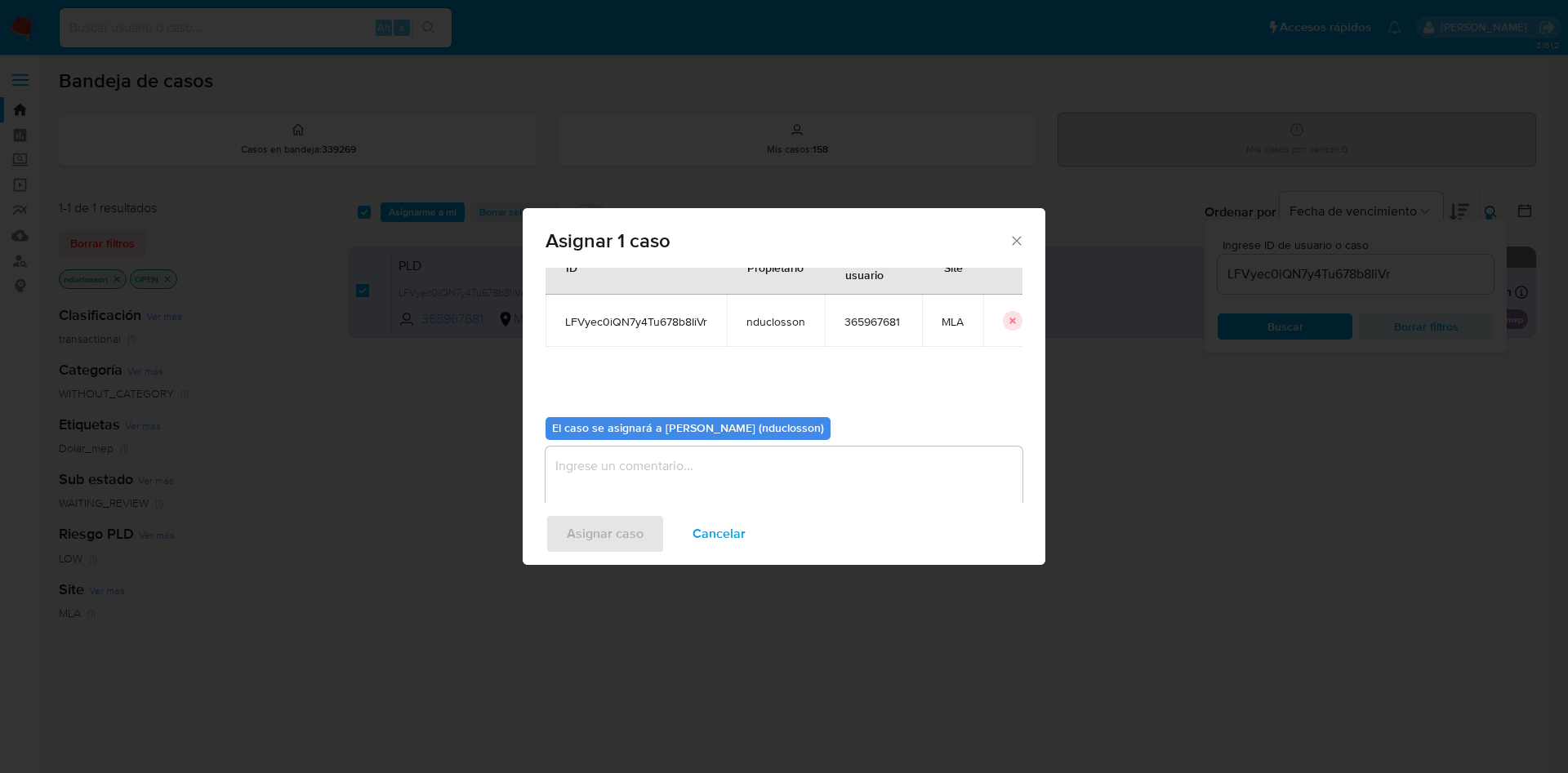
scroll to position [85, 0]
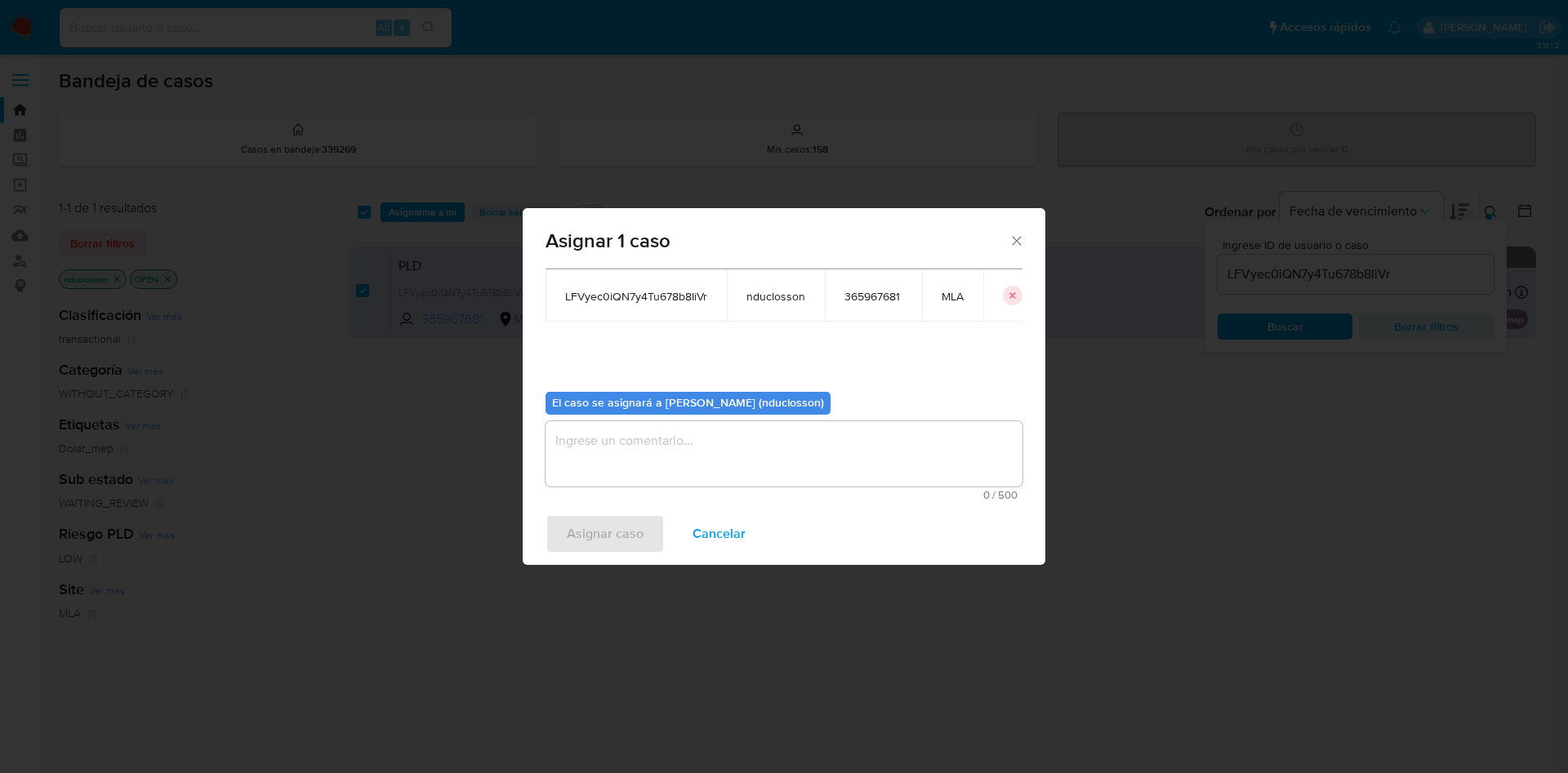
click at [683, 437] on textarea "assign-modal" at bounding box center [784, 454] width 477 height 65
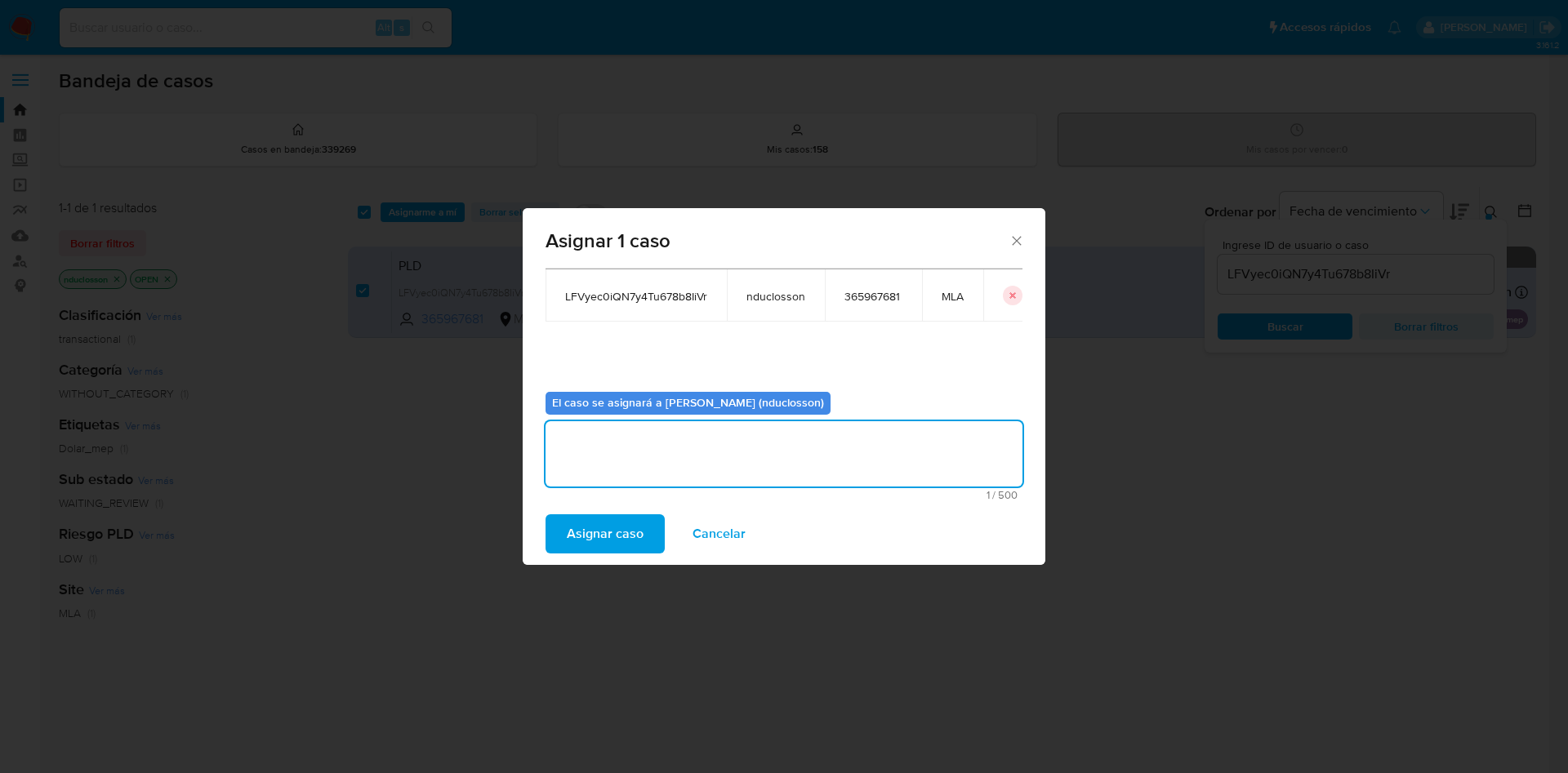
click at [623, 514] on span "Asignar caso" at bounding box center [605, 534] width 77 height 36
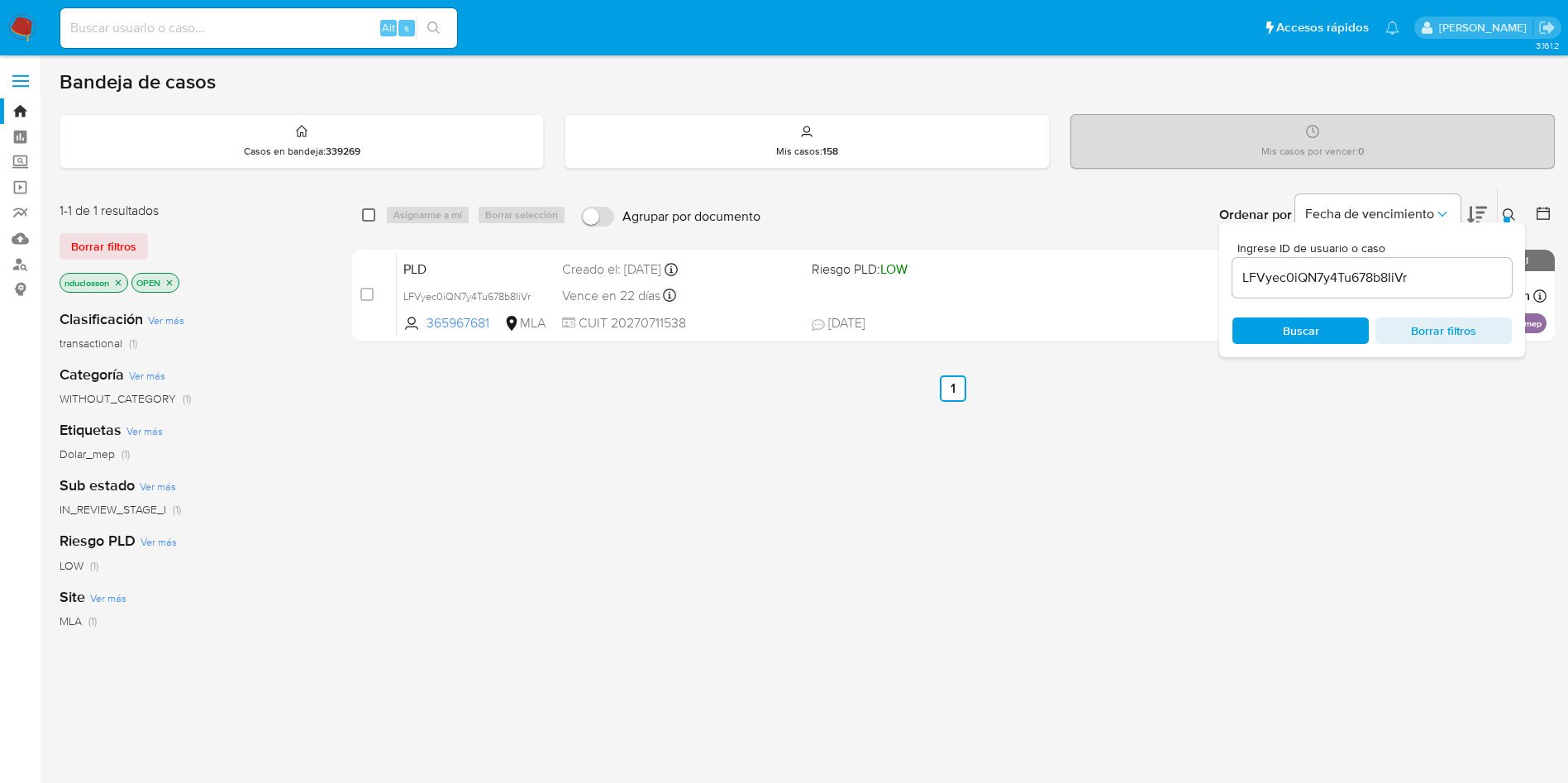
click at [375, 213] on input "checkbox" at bounding box center [368, 214] width 13 height 13
checkbox input "true"
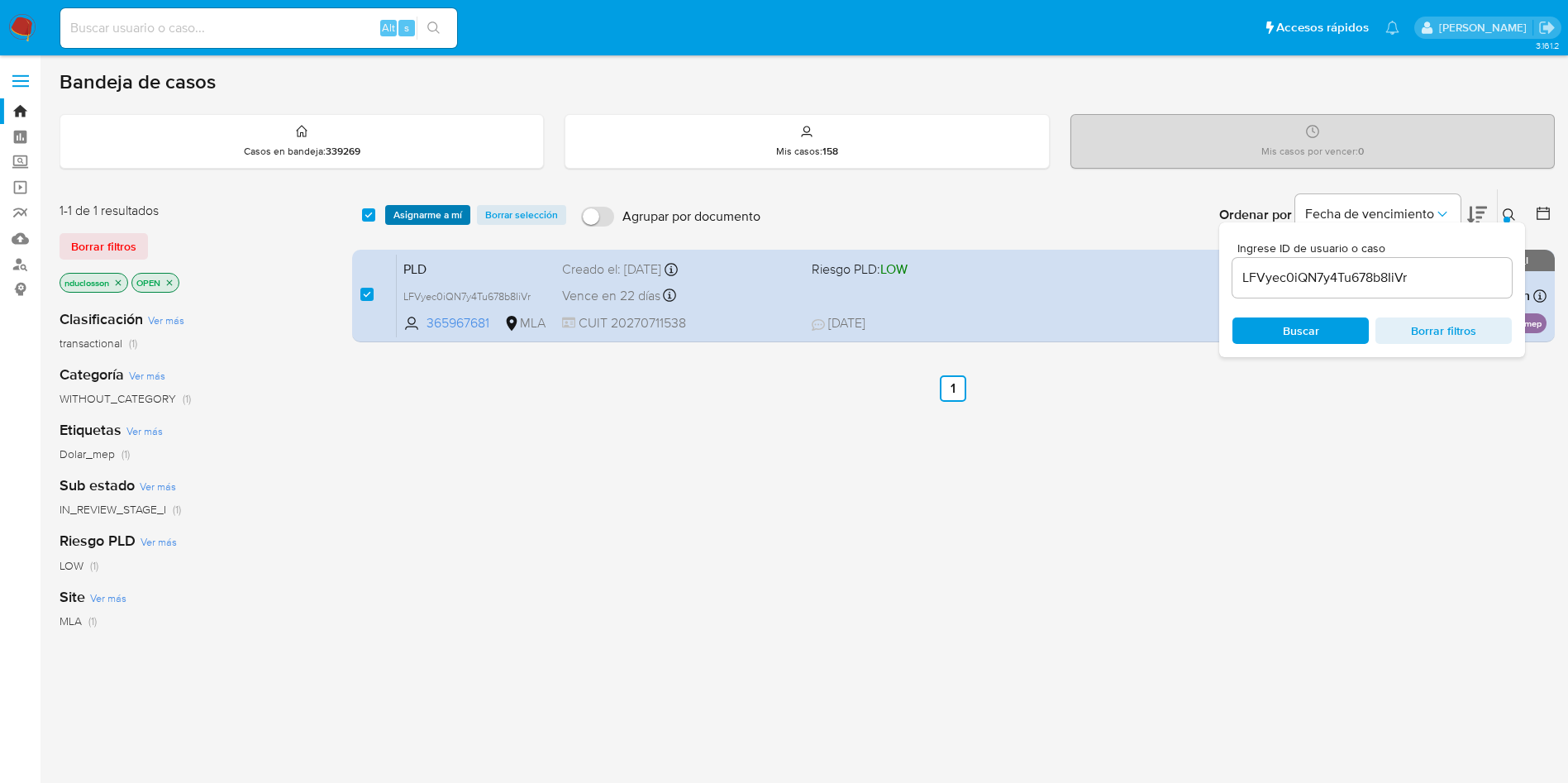
click at [410, 219] on span "Asignarme a mí" at bounding box center [428, 214] width 68 height 16
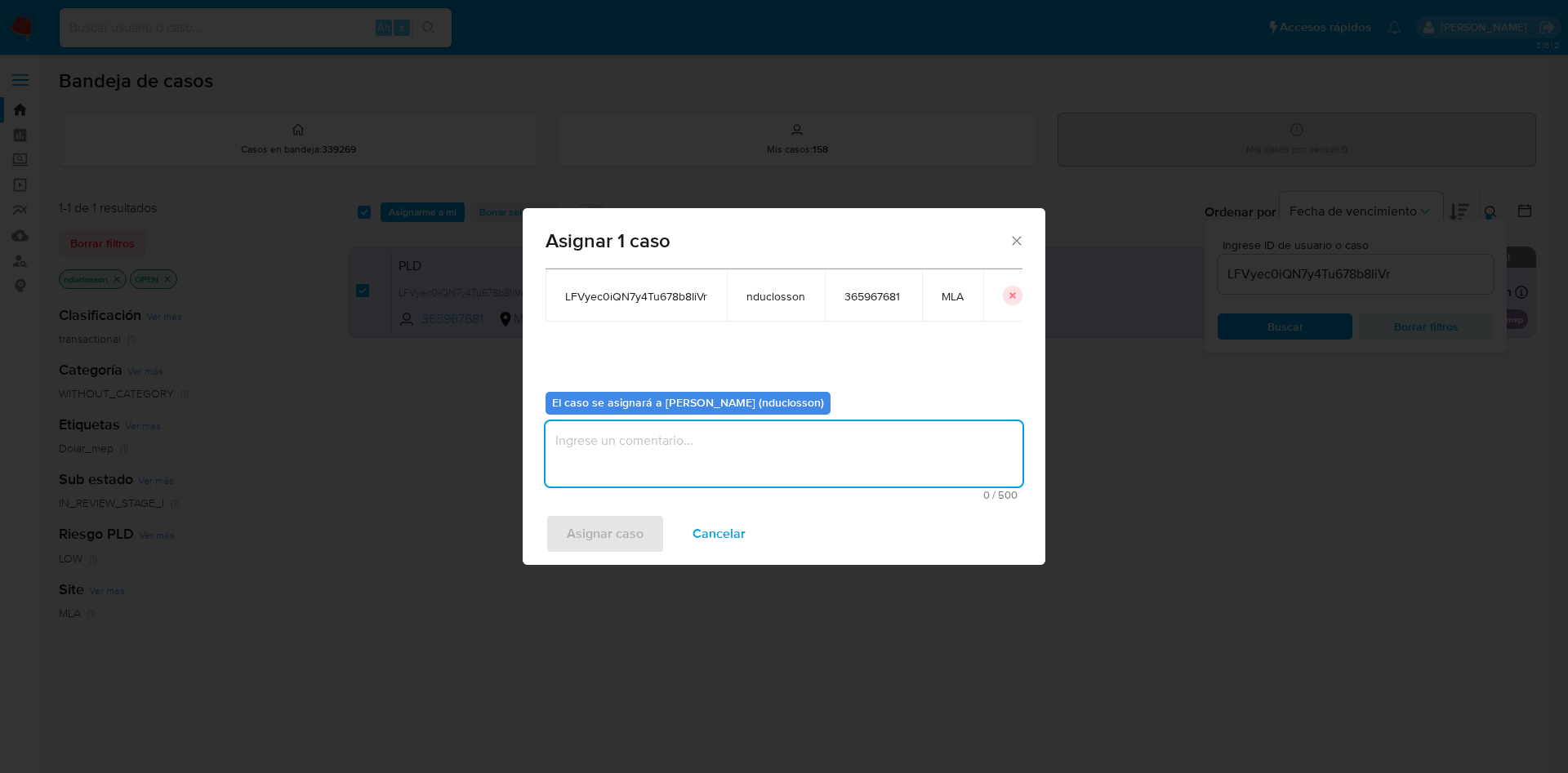
click at [719, 473] on textarea "assign-modal" at bounding box center [784, 454] width 477 height 65
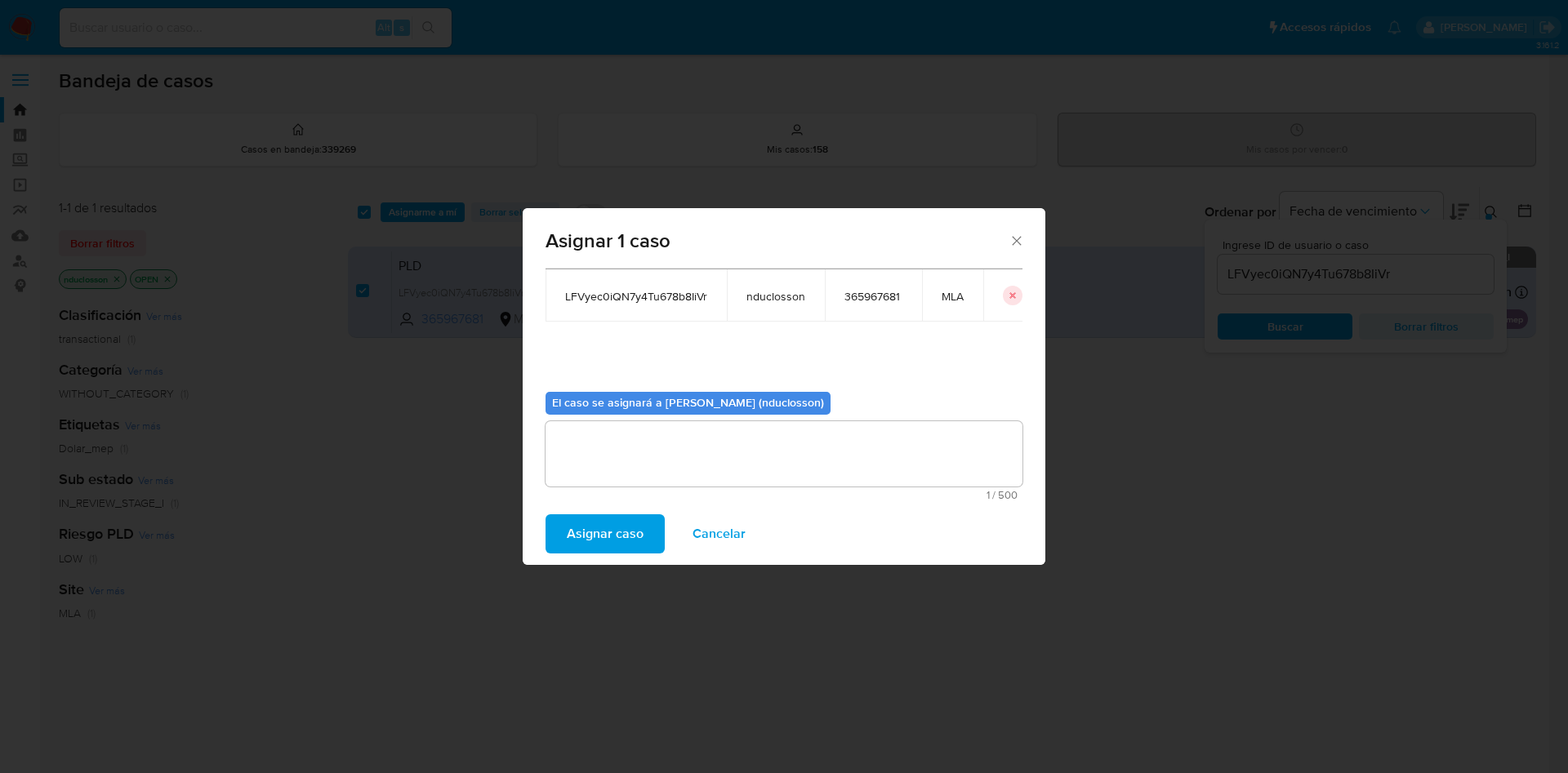
click at [590, 514] on span "Asignar caso" at bounding box center [605, 534] width 77 height 36
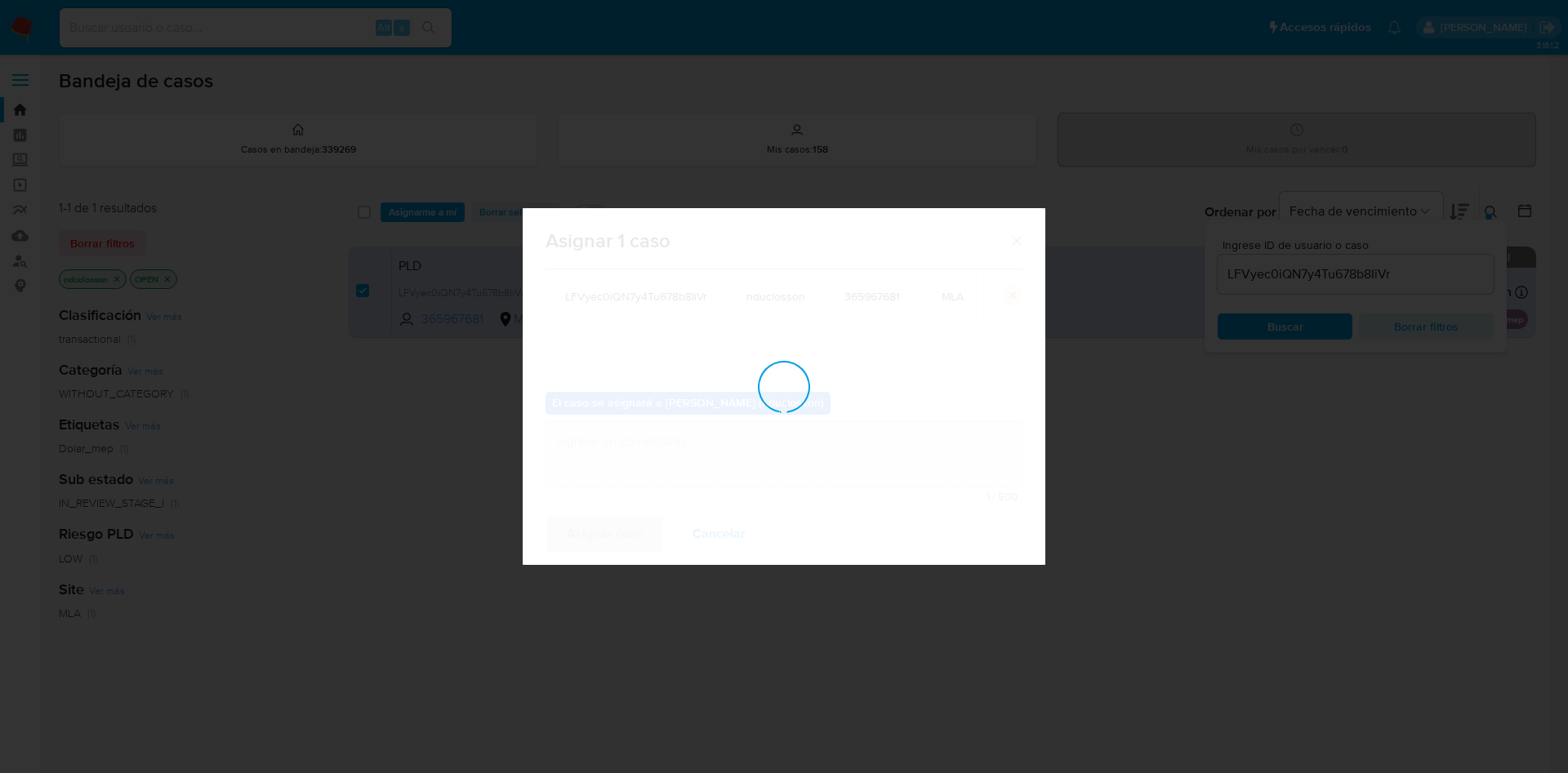
checkbox input "false"
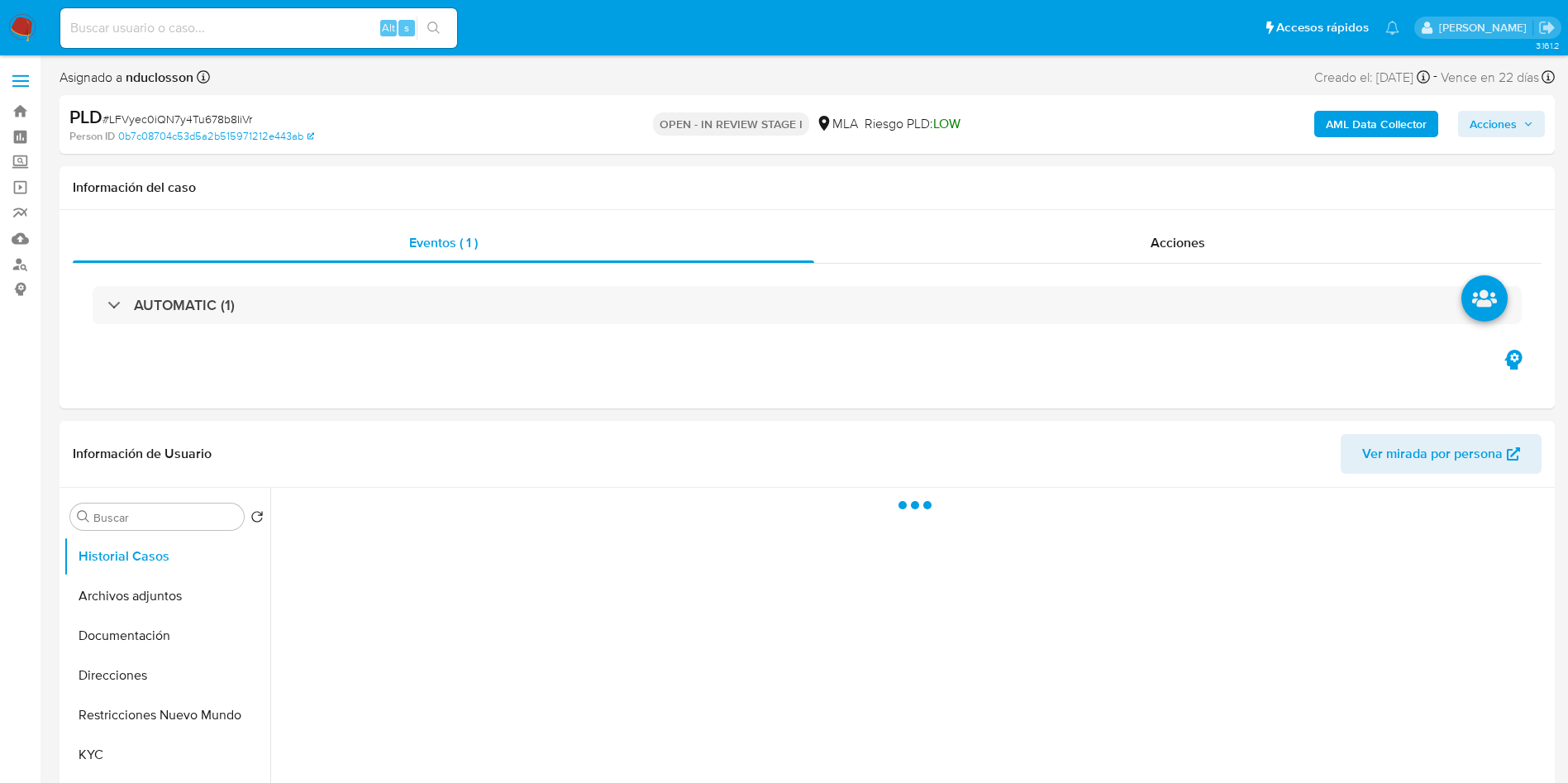
select select "10"
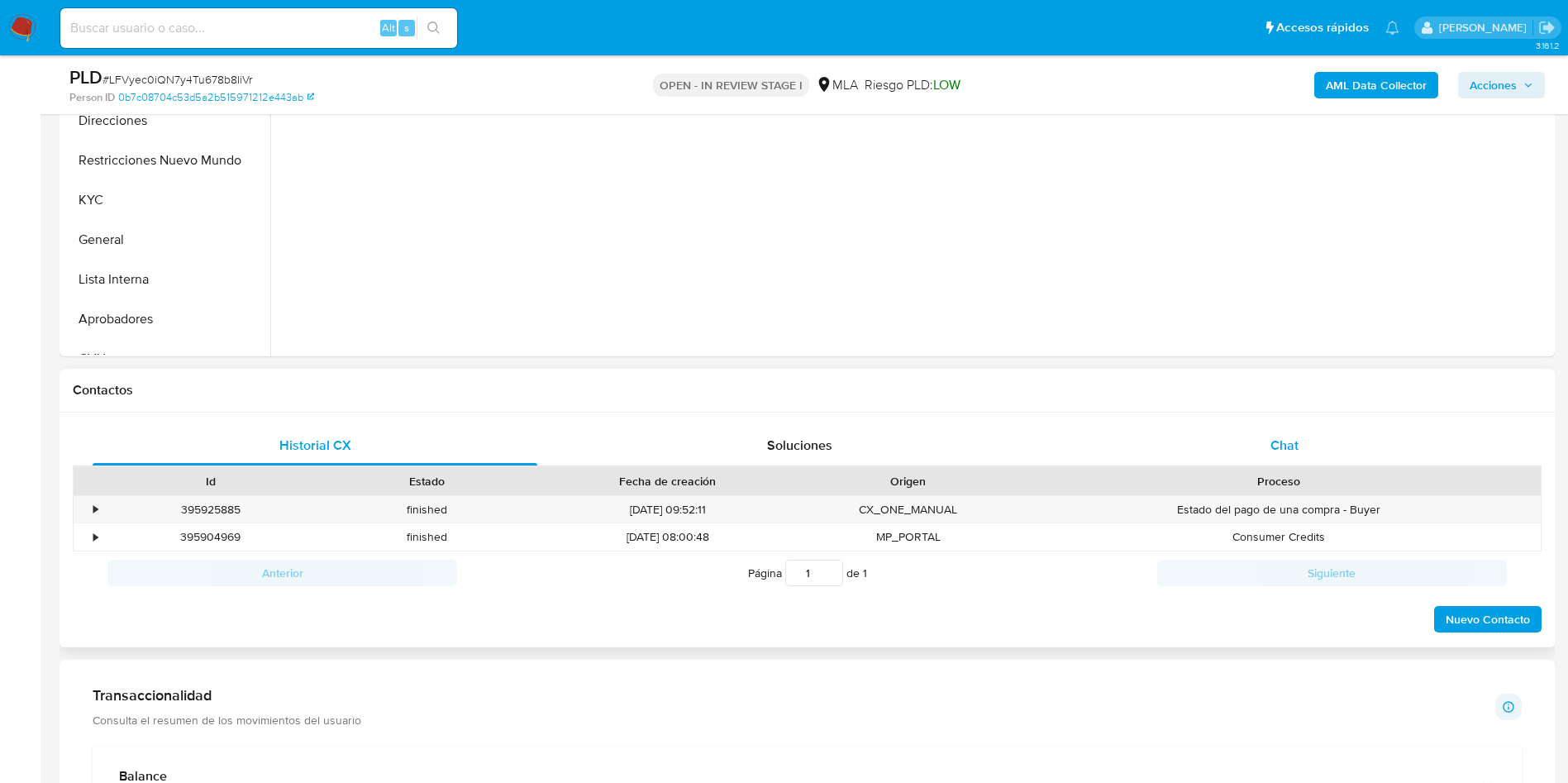
click at [1309, 431] on div "Chat" at bounding box center [1284, 446] width 445 height 39
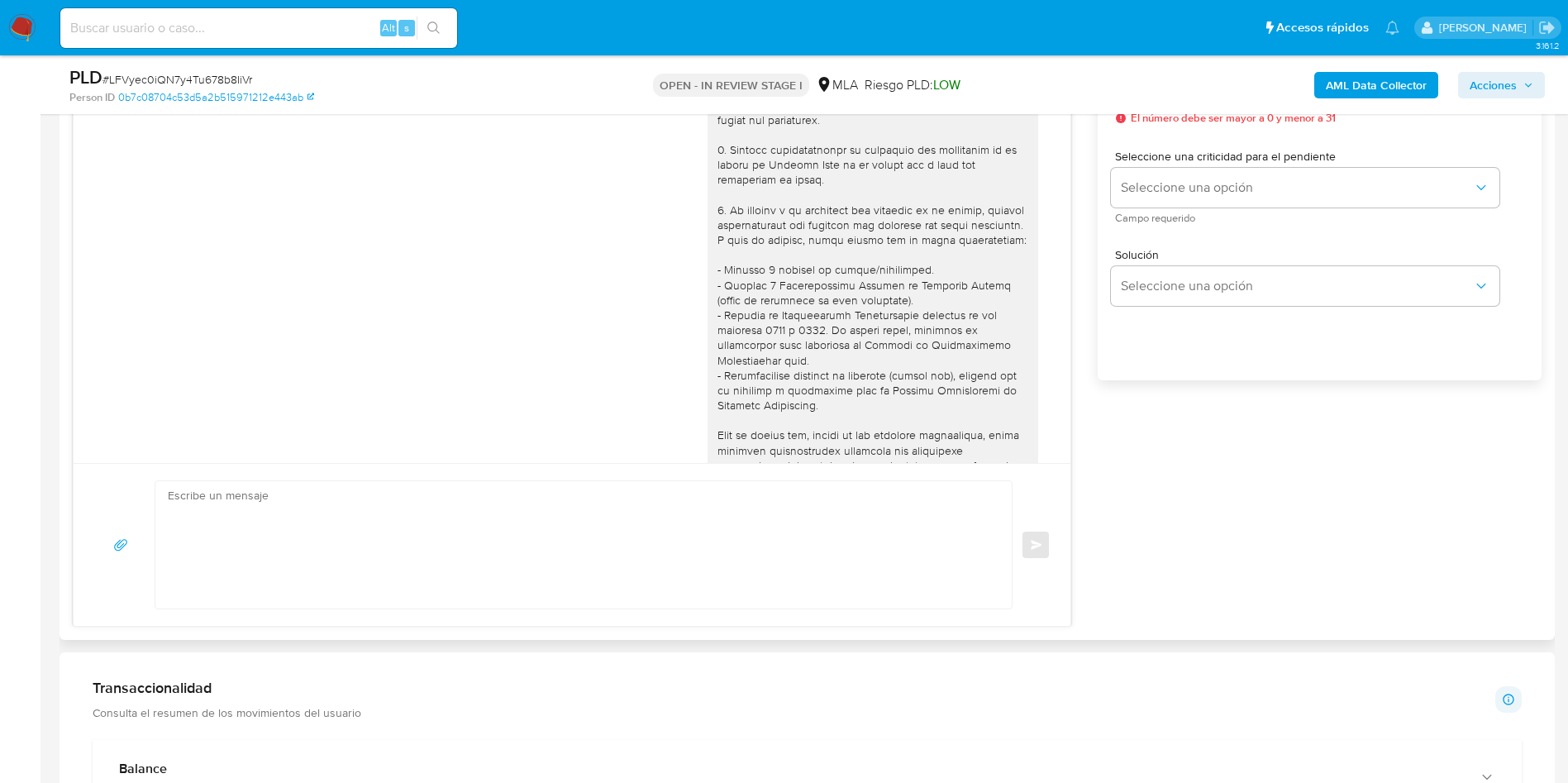
scroll to position [1985, 0]
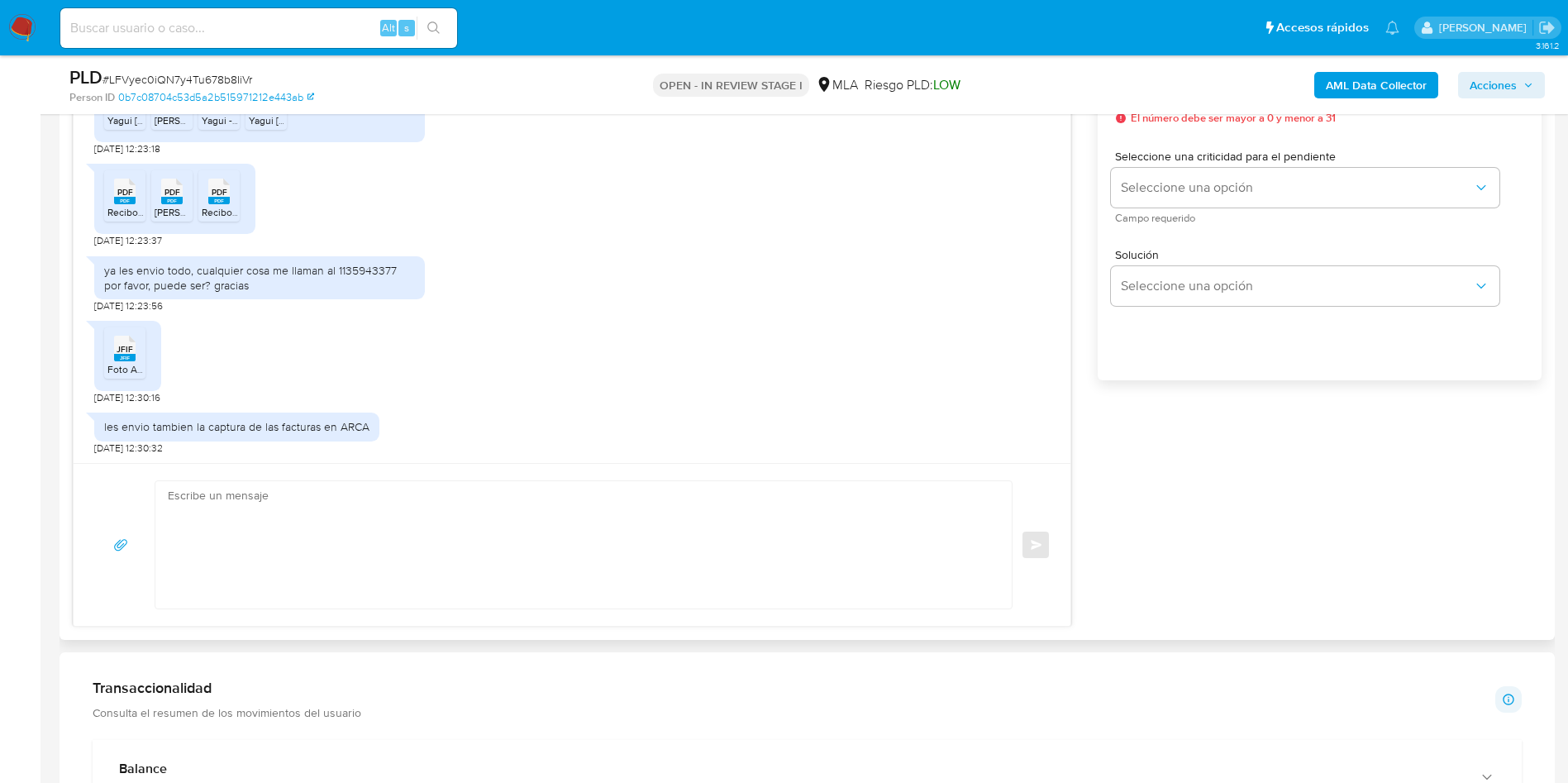
click at [527, 507] on textarea at bounding box center [580, 544] width 823 height 127
paste textarea "Hola, ¡Muchas gracias por tu respuesta! Confirmamos la recepción de la document…"
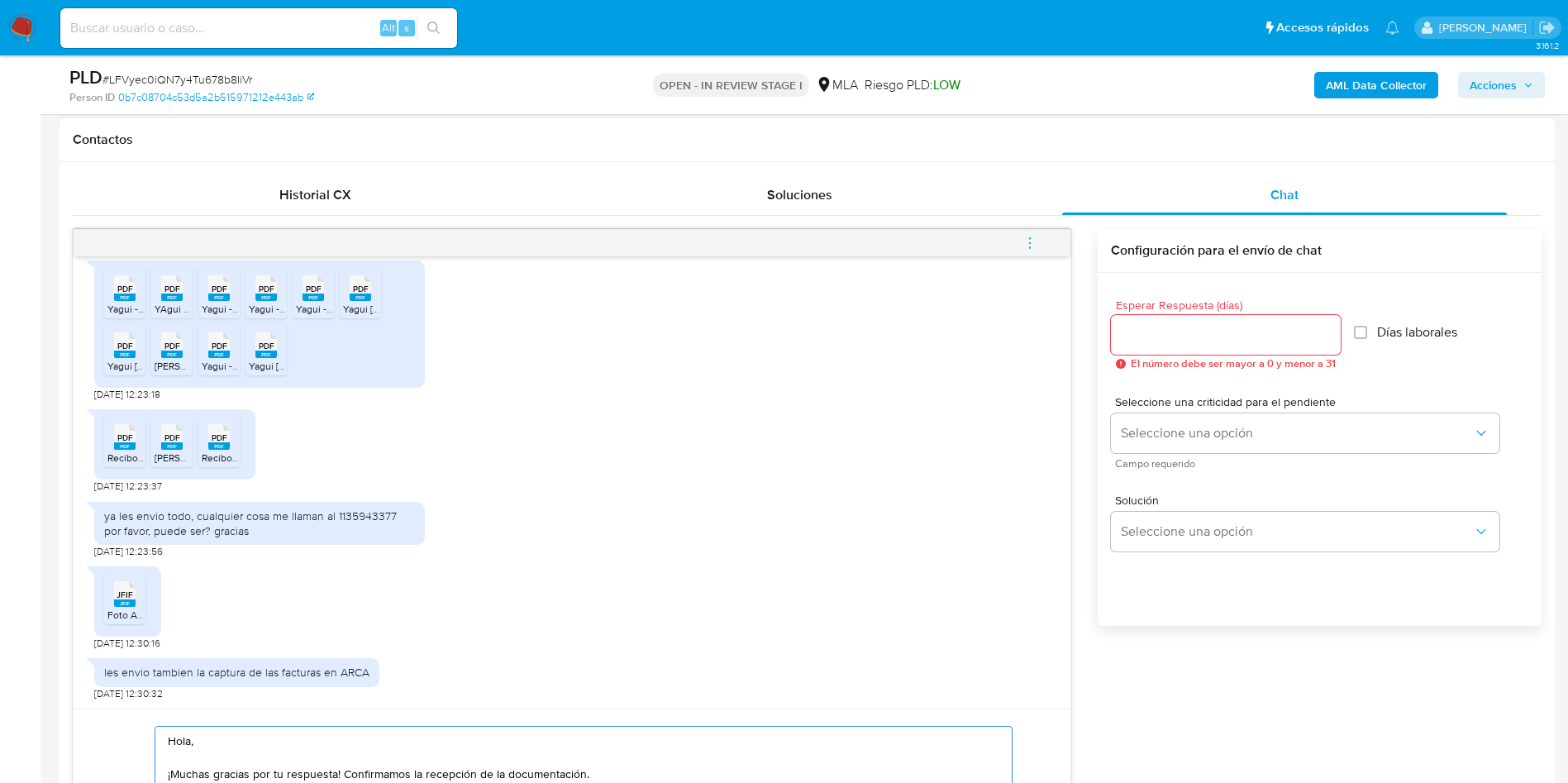
scroll to position [744, 0]
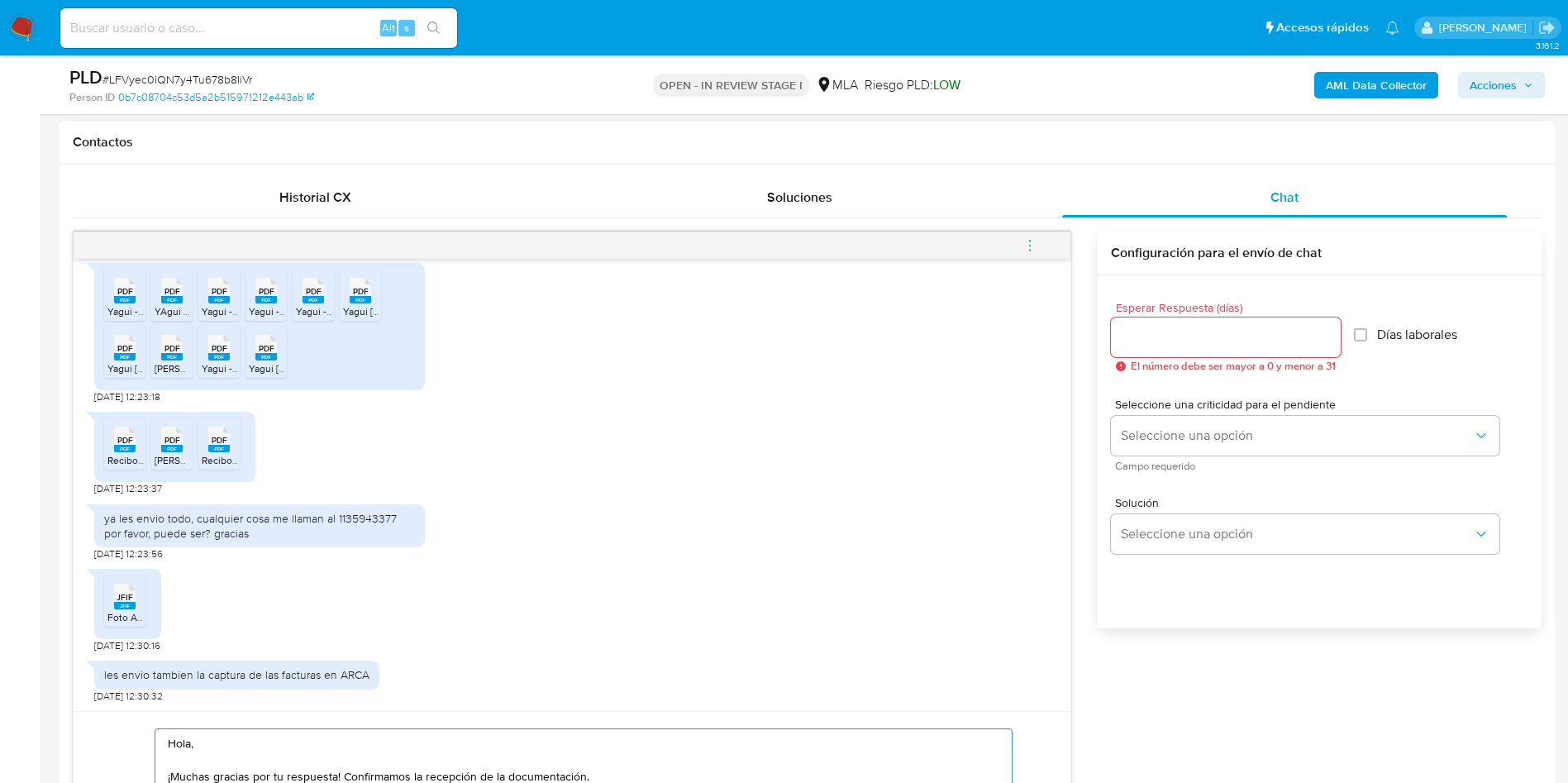
type textarea "Hola, ¡Muchas gracias por tu respuesta! Confirmamos la recepción de la document…"
click at [1177, 341] on input "Esperar Respuesta (días)" at bounding box center [1225, 336] width 230 height 21
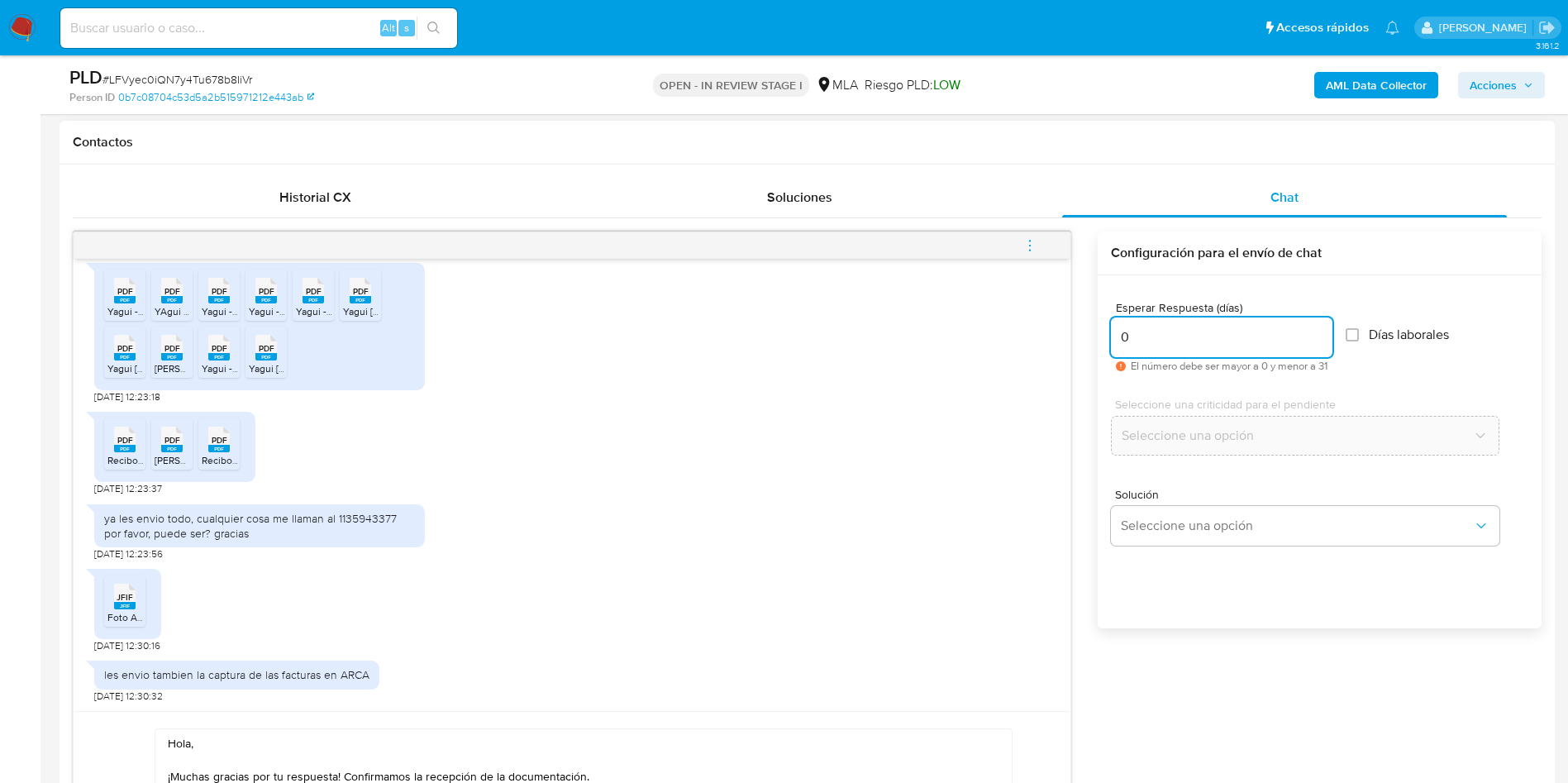
scroll to position [992, 0]
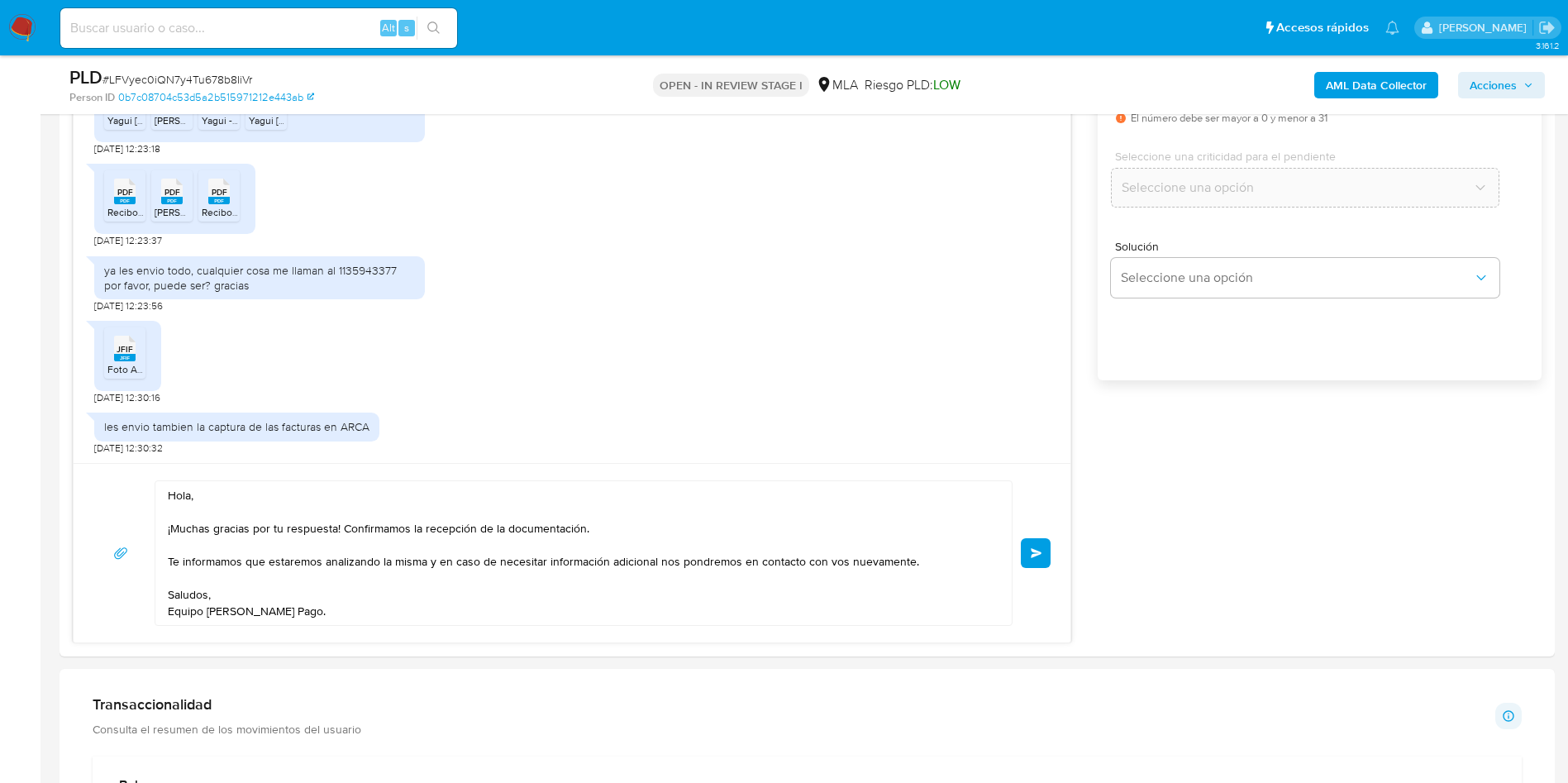
type input "0"
click at [1043, 550] on button "Enviar" at bounding box center [1035, 552] width 30 height 30
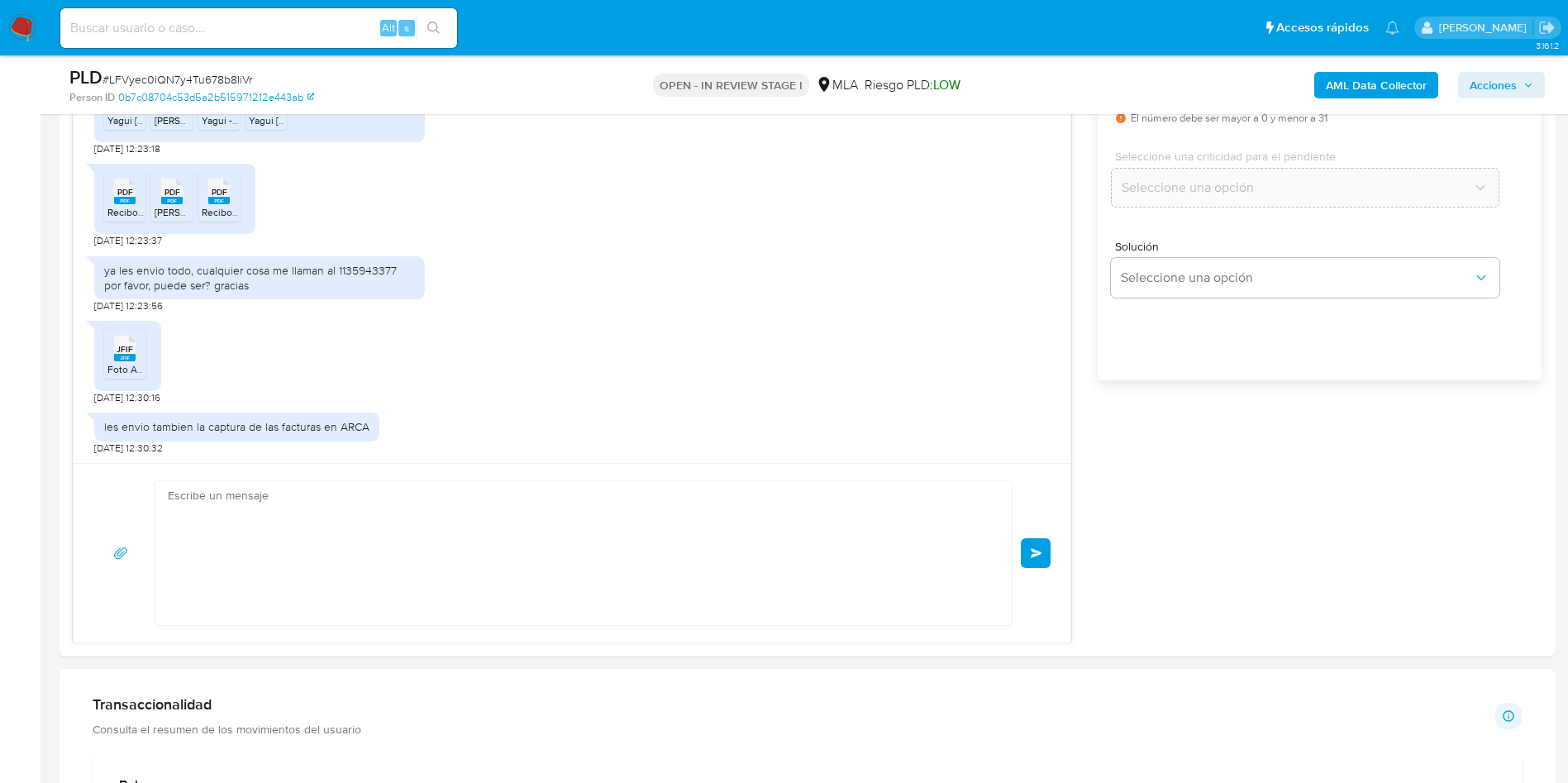
scroll to position [2199, 0]
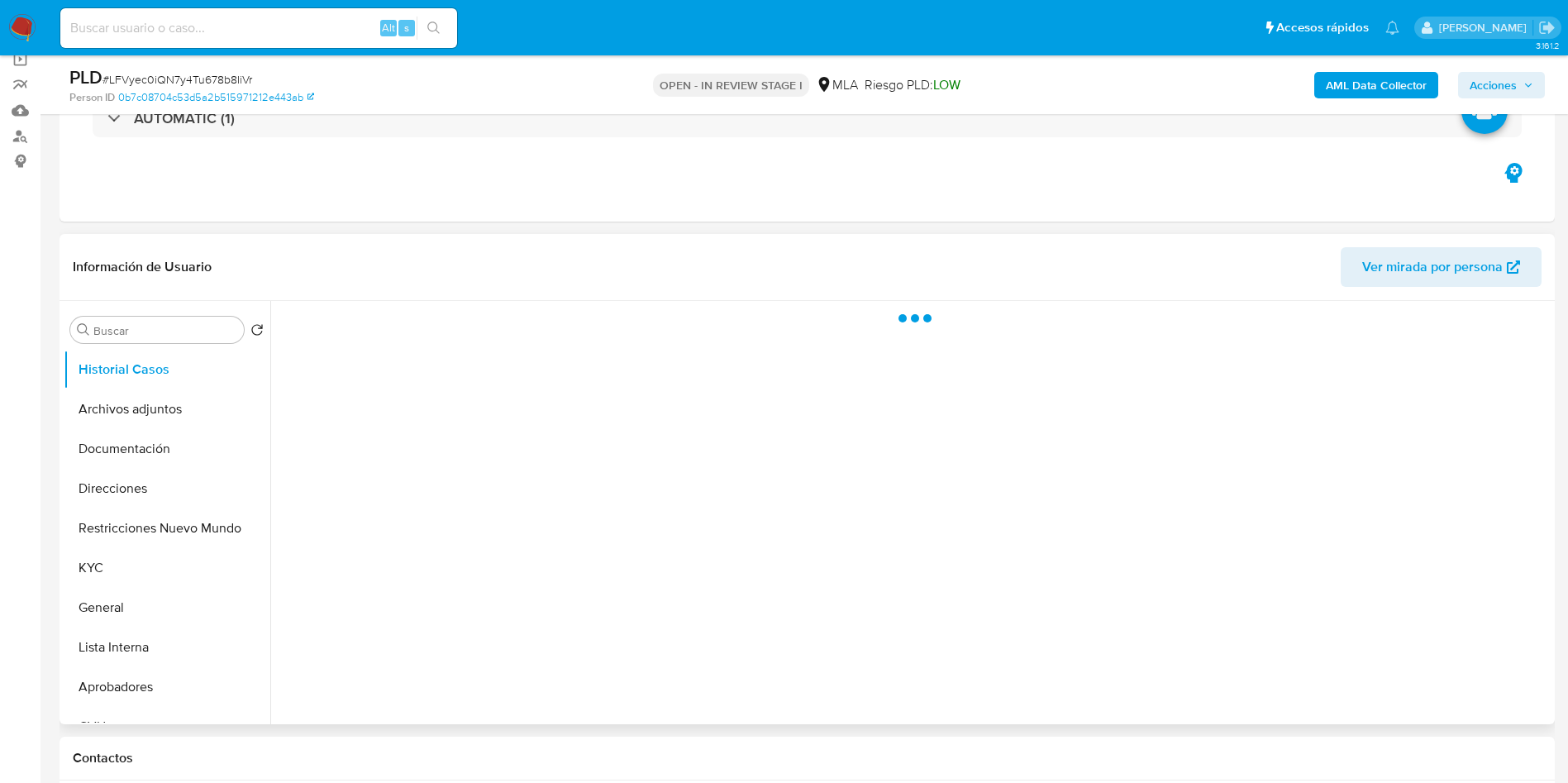
scroll to position [248, 0]
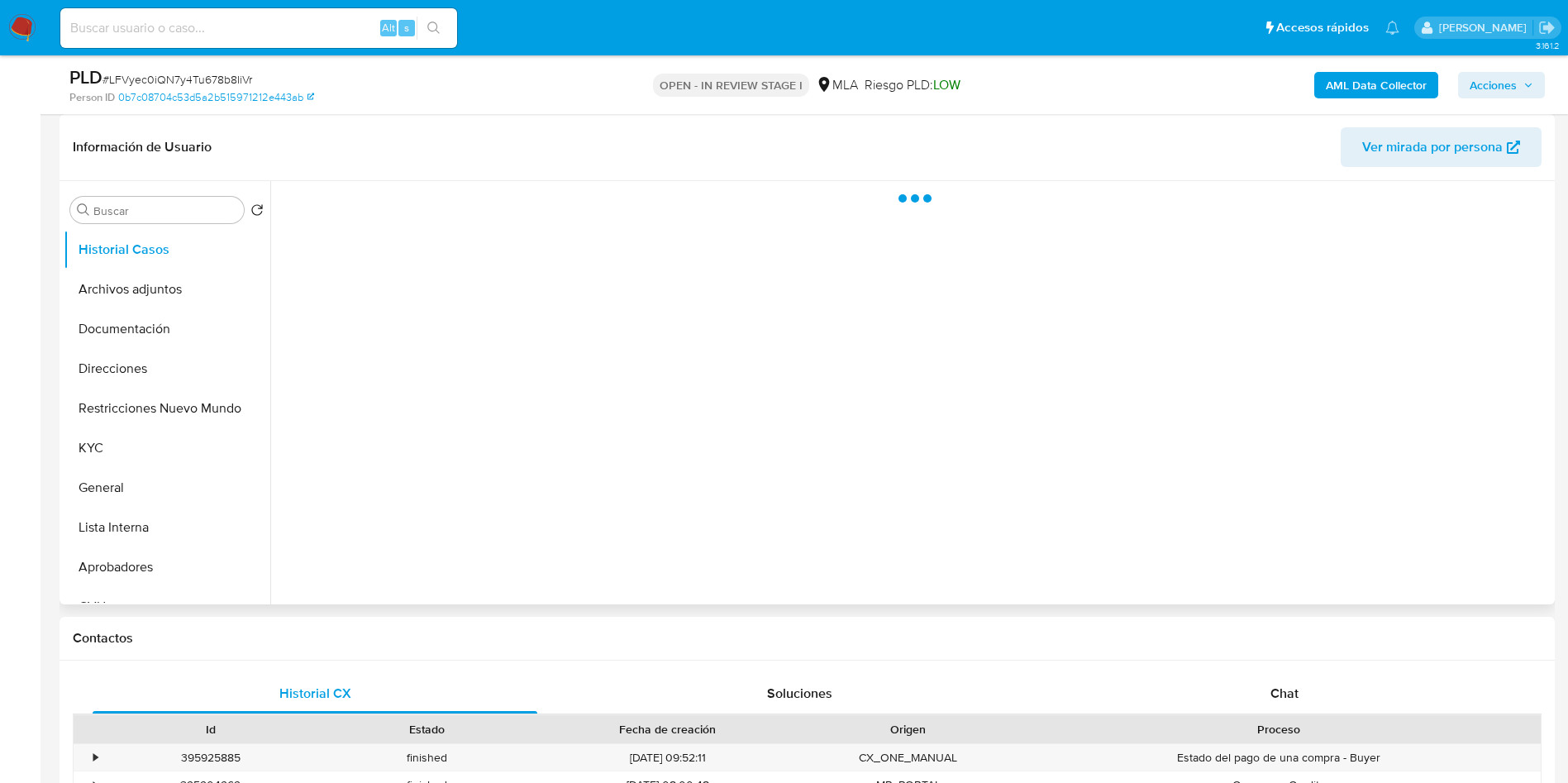
select select "10"
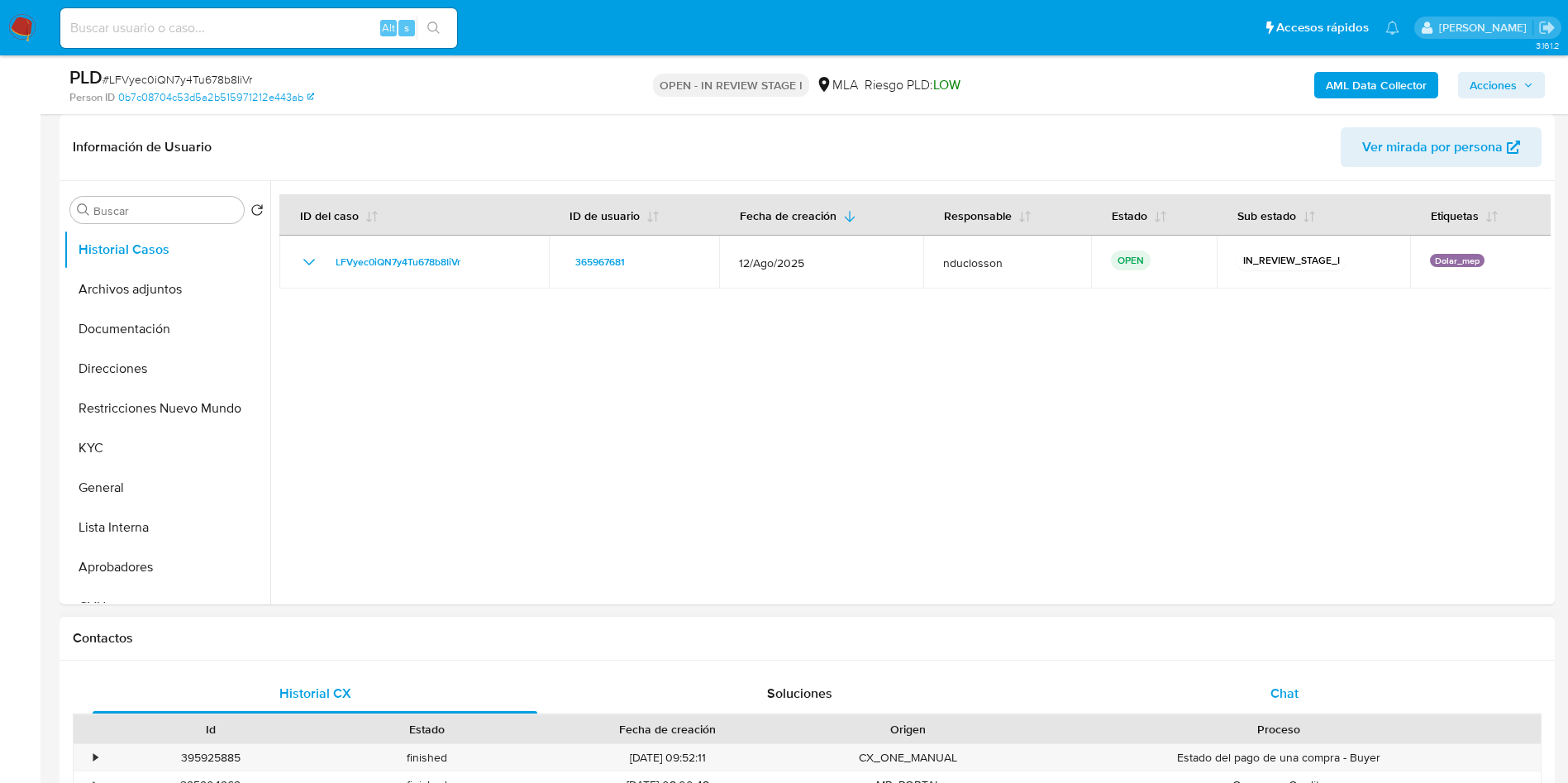
click at [1314, 687] on div "Chat" at bounding box center [1284, 693] width 445 height 39
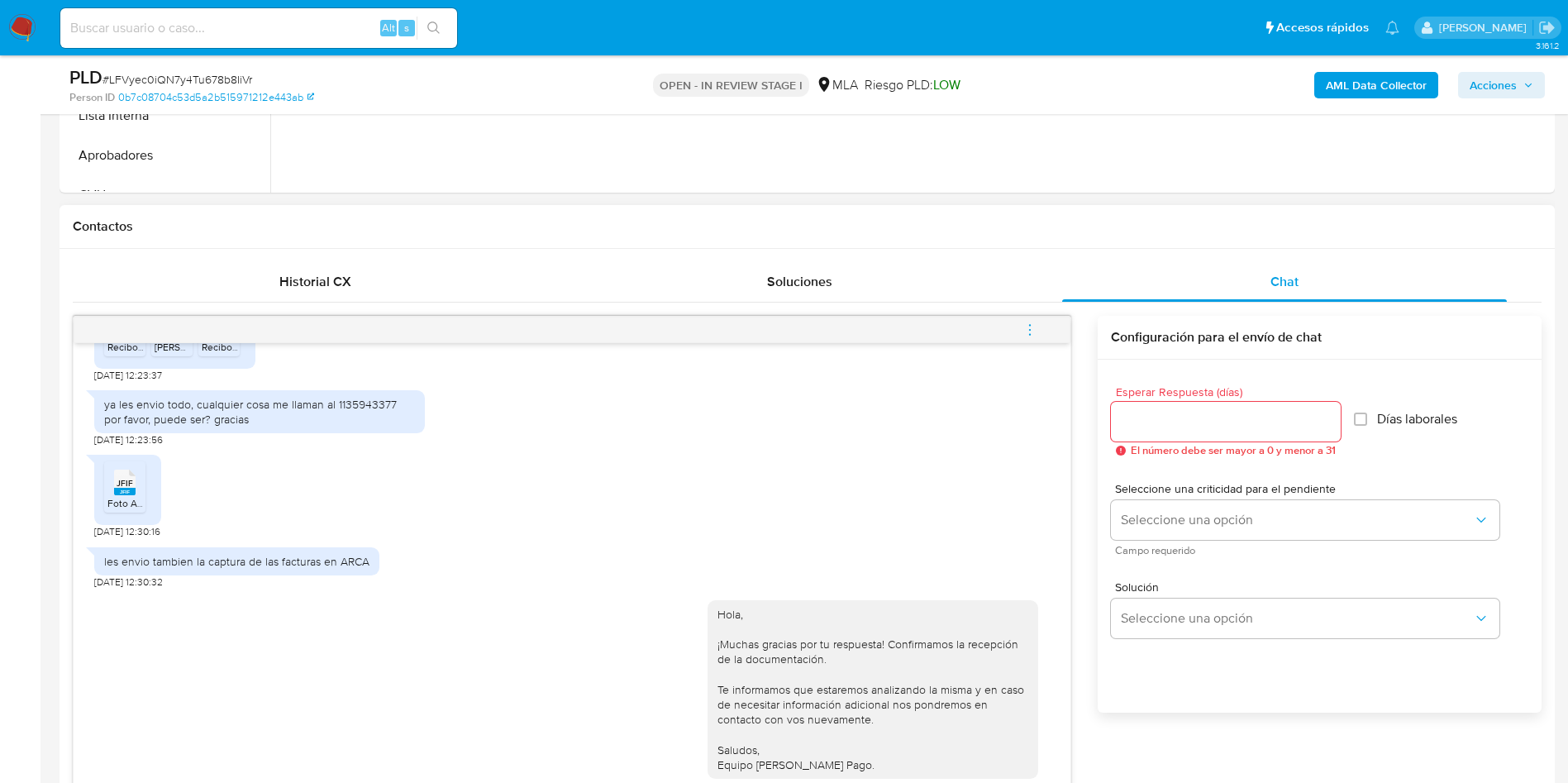
scroll to position [744, 0]
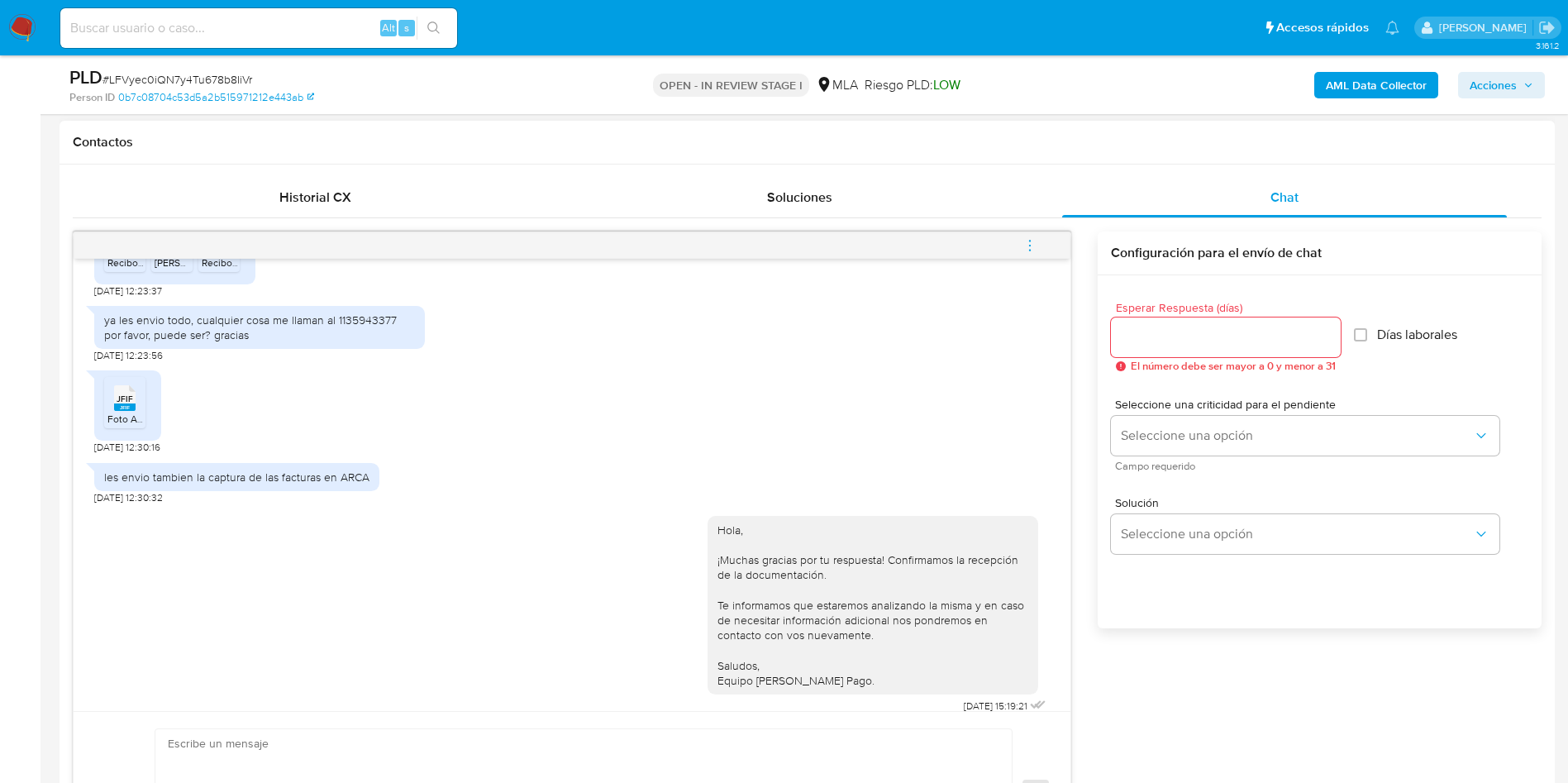
click at [1031, 247] on icon "menu-action" at bounding box center [1029, 245] width 15 height 15
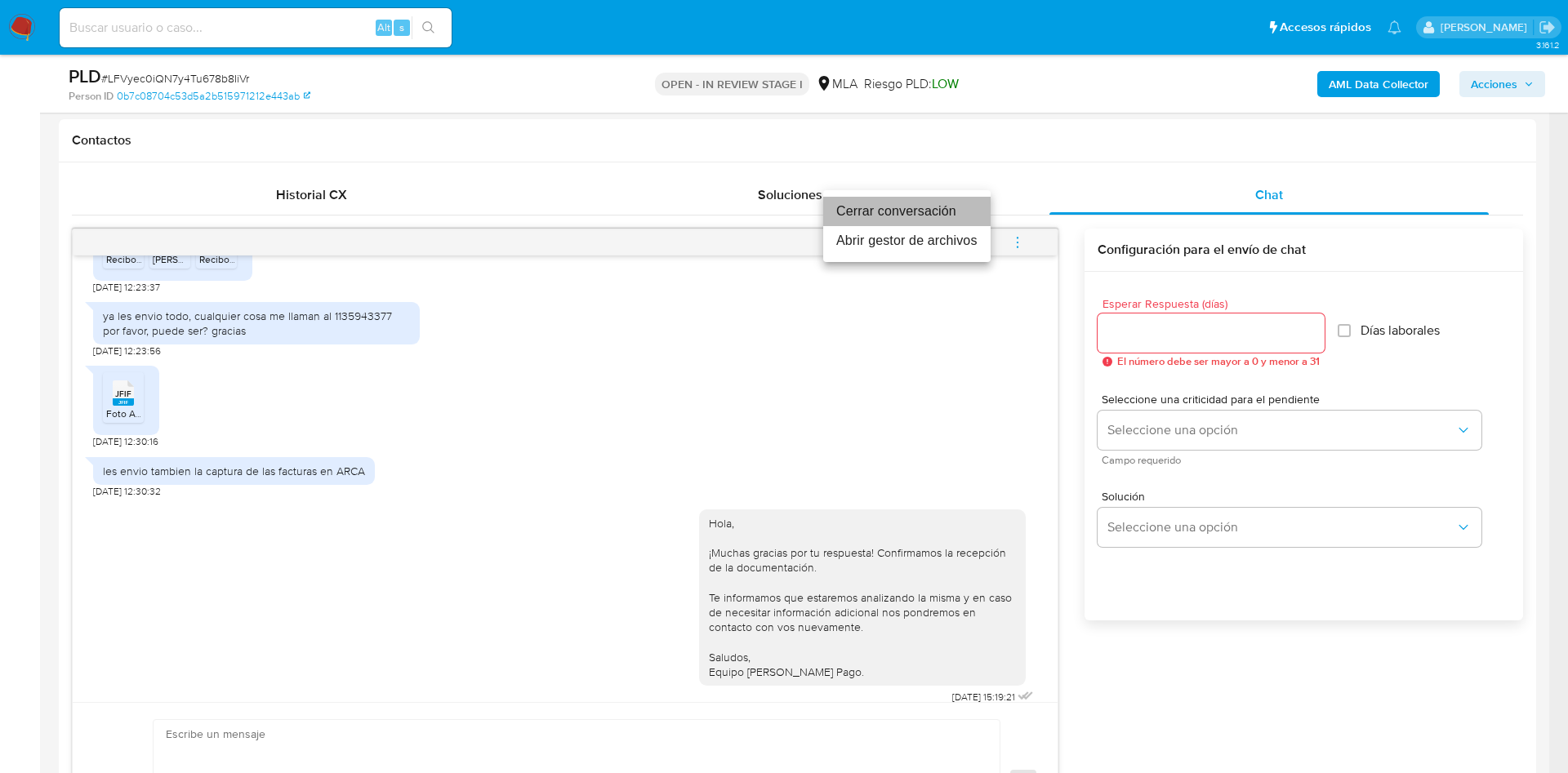
click at [841, 207] on li "Cerrar conversación" at bounding box center [907, 211] width 167 height 30
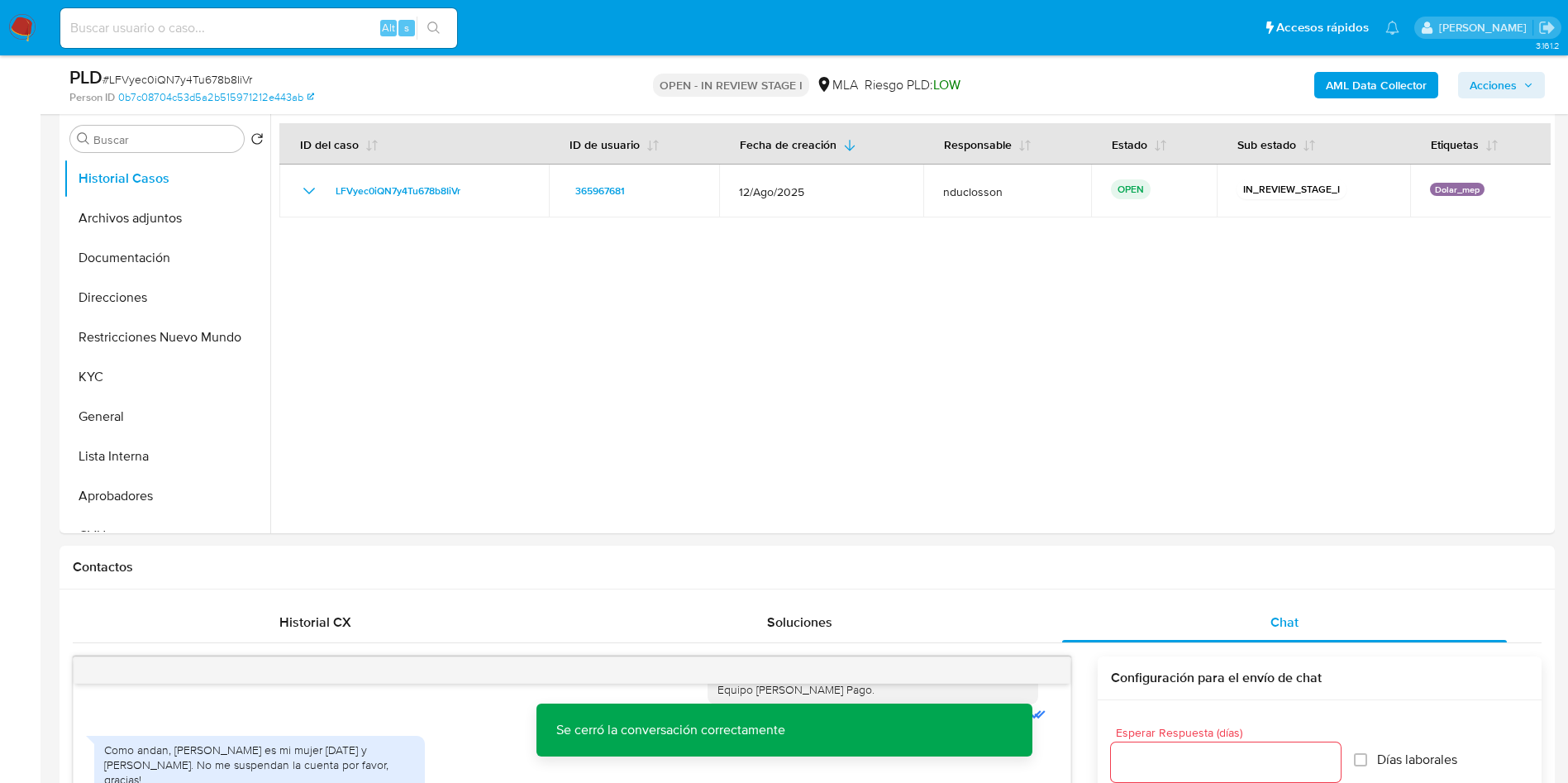
scroll to position [124, 0]
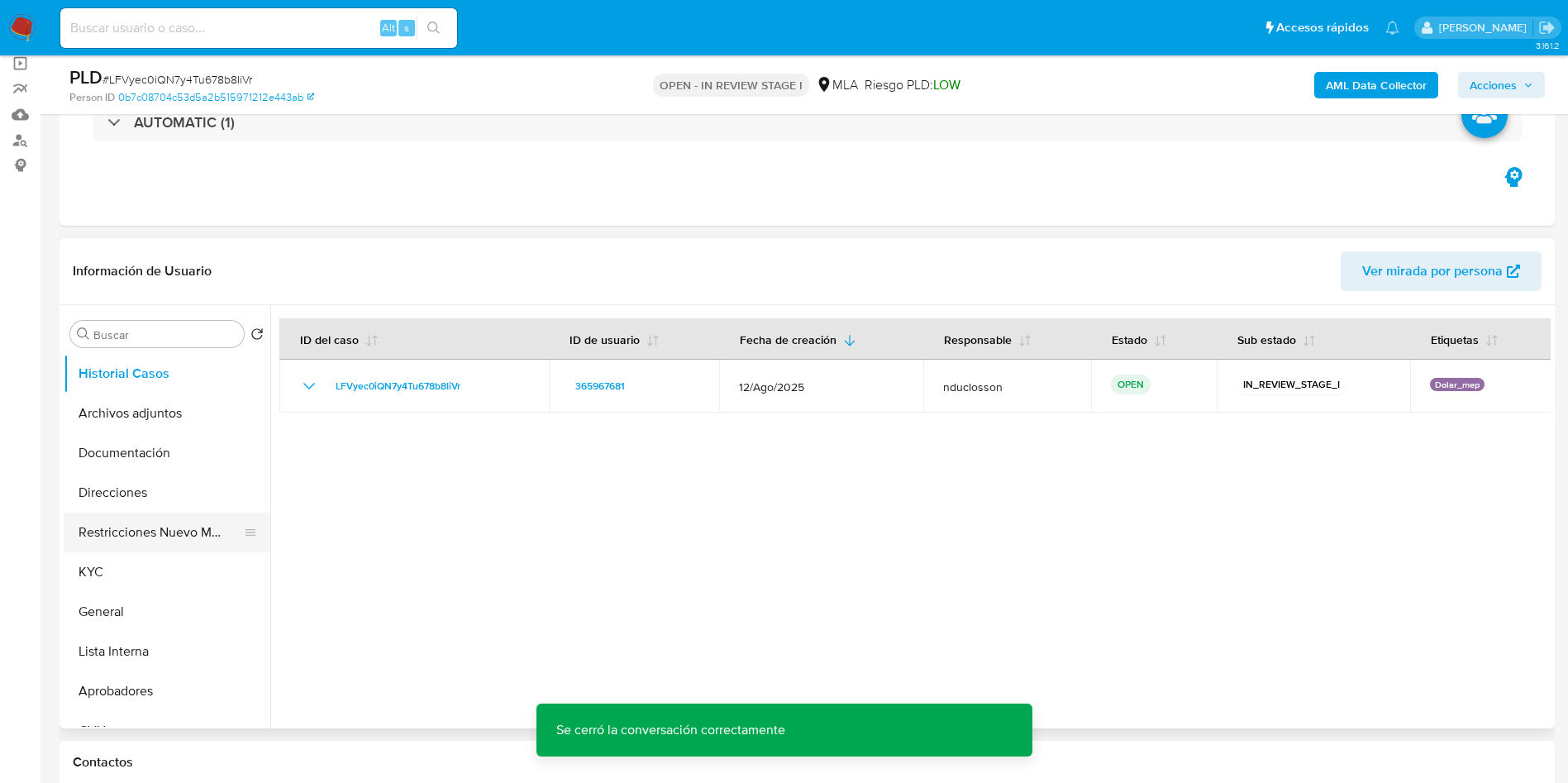
click at [120, 522] on button "Restricciones Nuevo Mundo" at bounding box center [160, 532] width 194 height 39
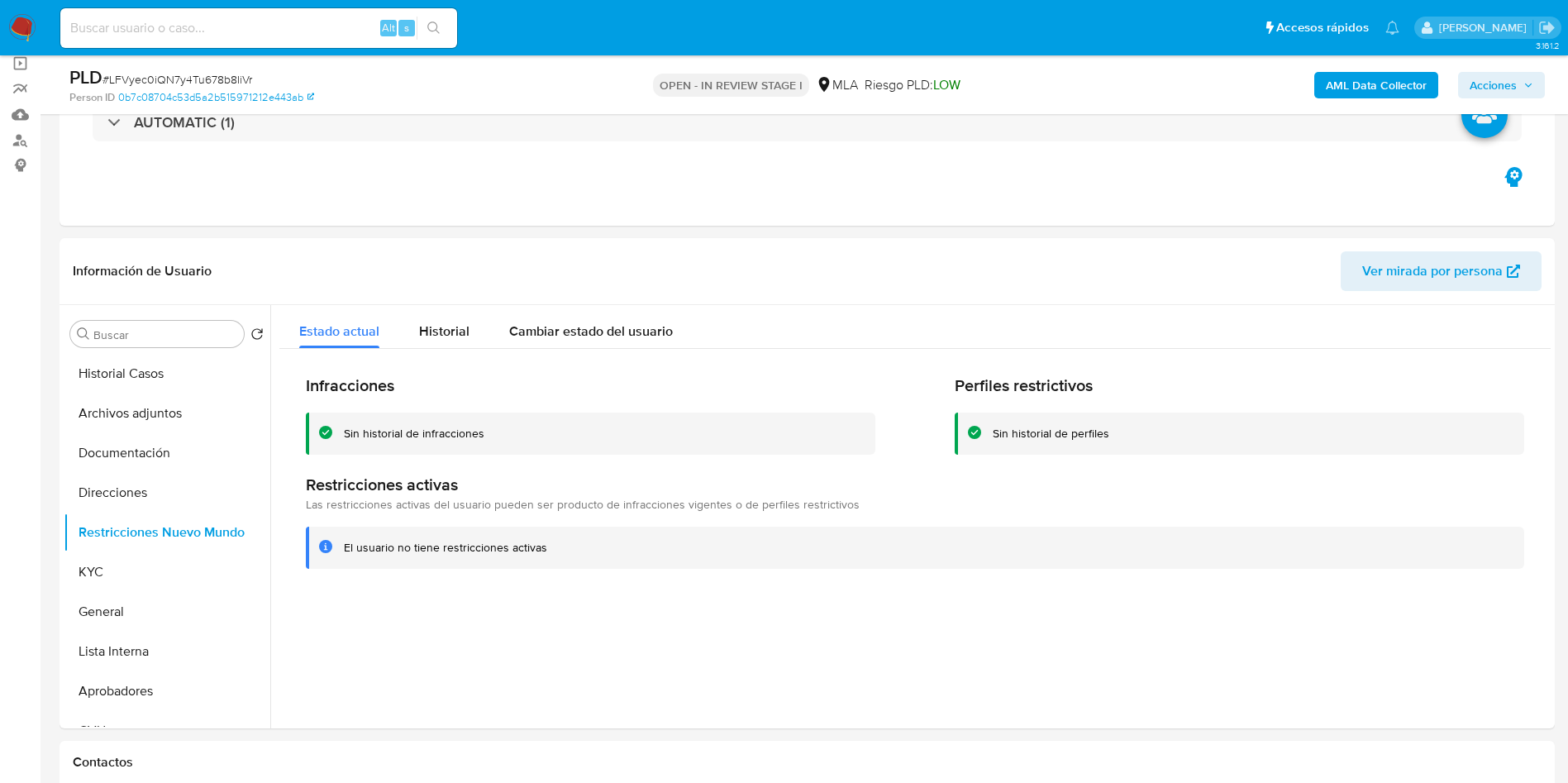
click at [1490, 81] on span "Acciones" at bounding box center [1492, 85] width 47 height 26
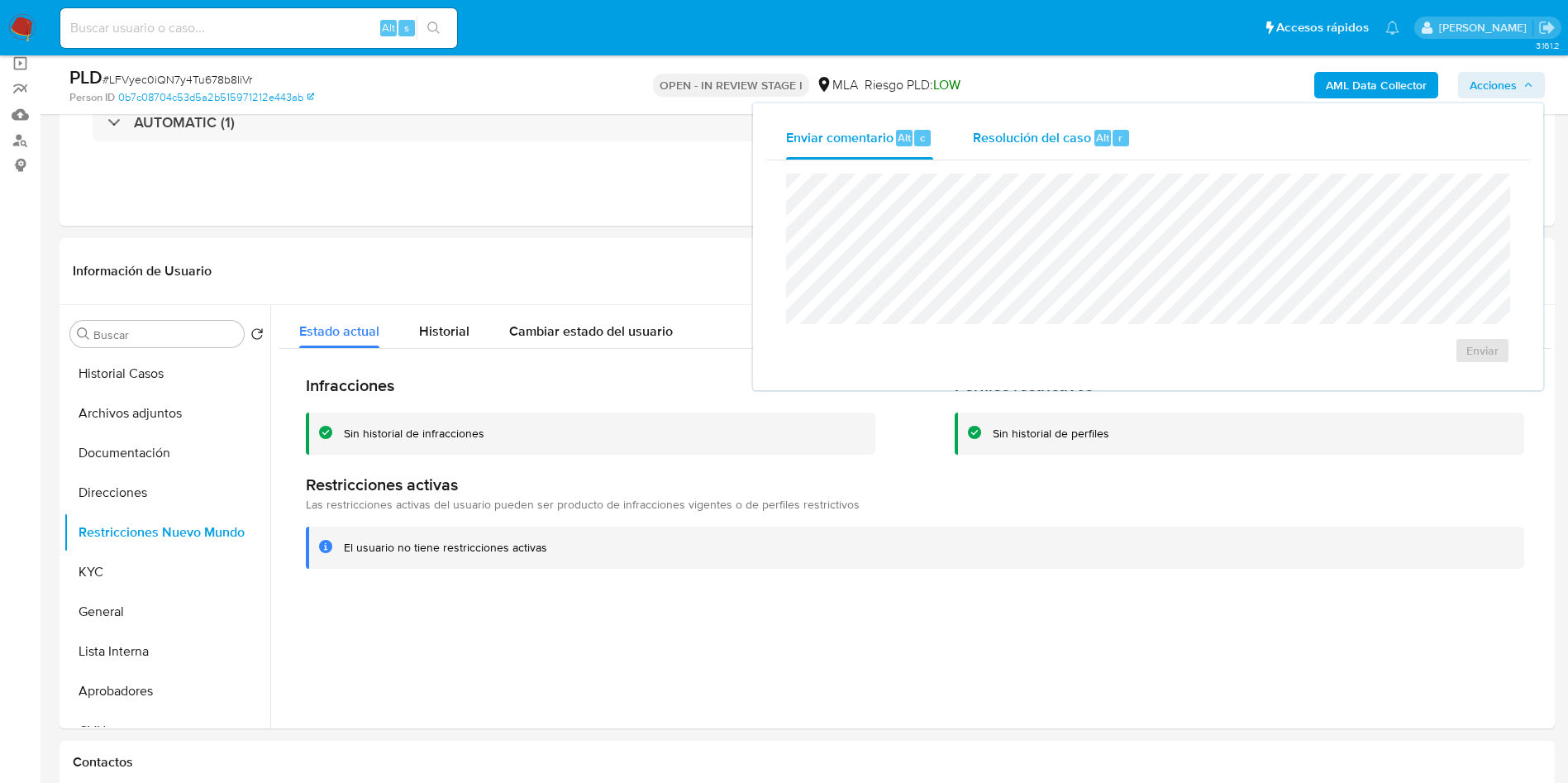
click at [1046, 140] on span "Resolución del caso" at bounding box center [1032, 137] width 118 height 19
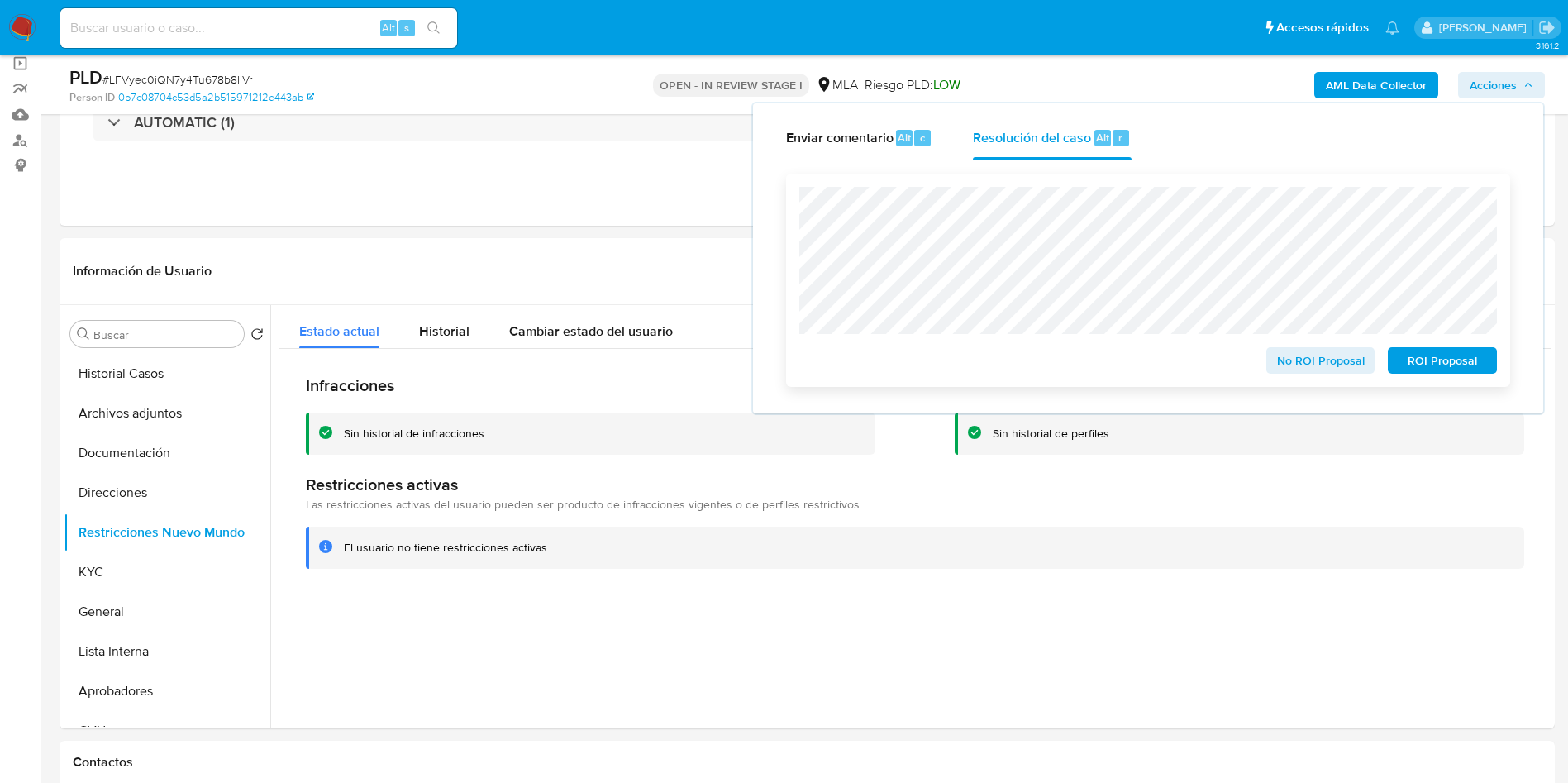
click at [1301, 360] on span "No ROI Proposal" at bounding box center [1320, 360] width 86 height 23
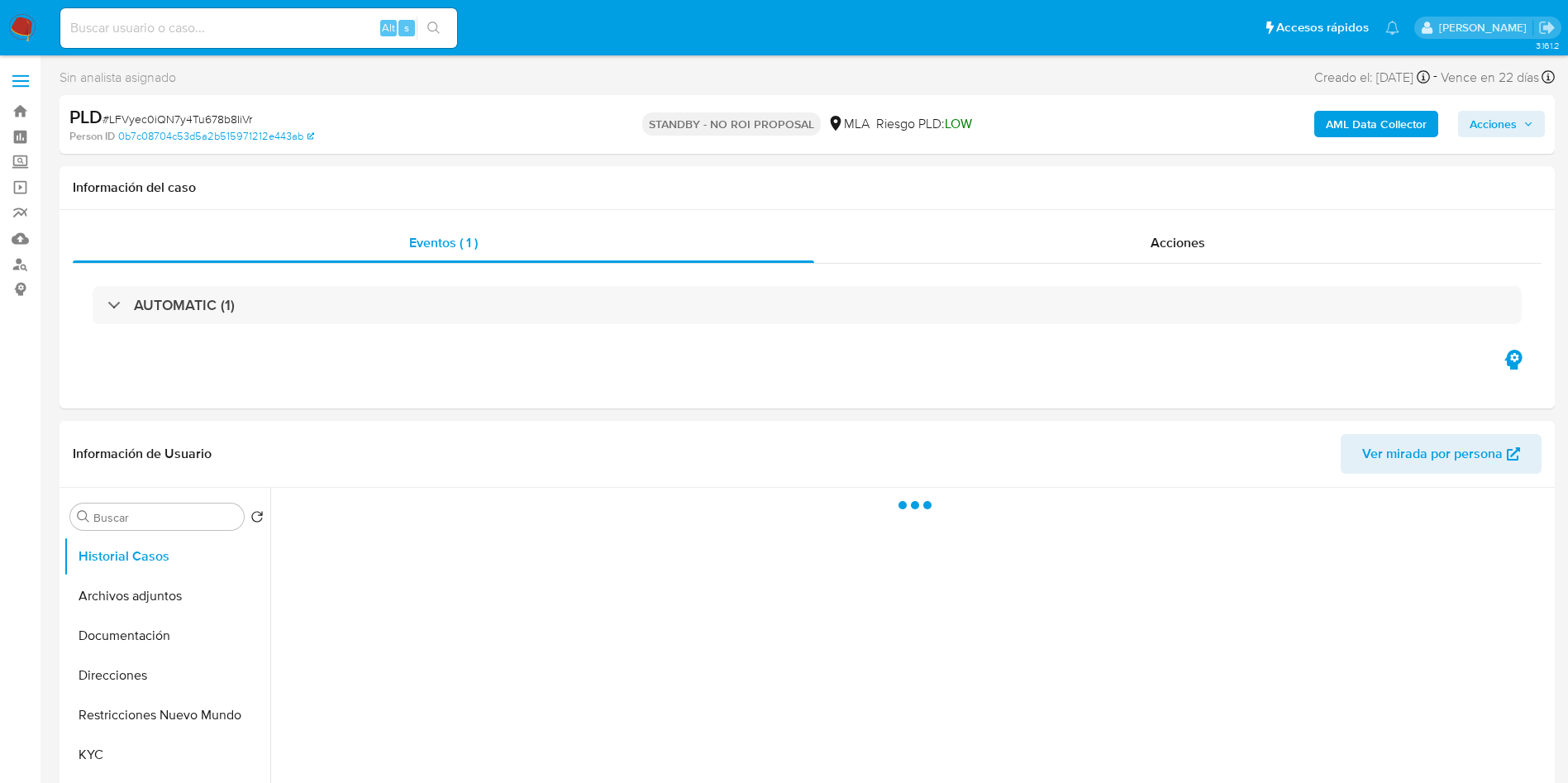
select select "10"
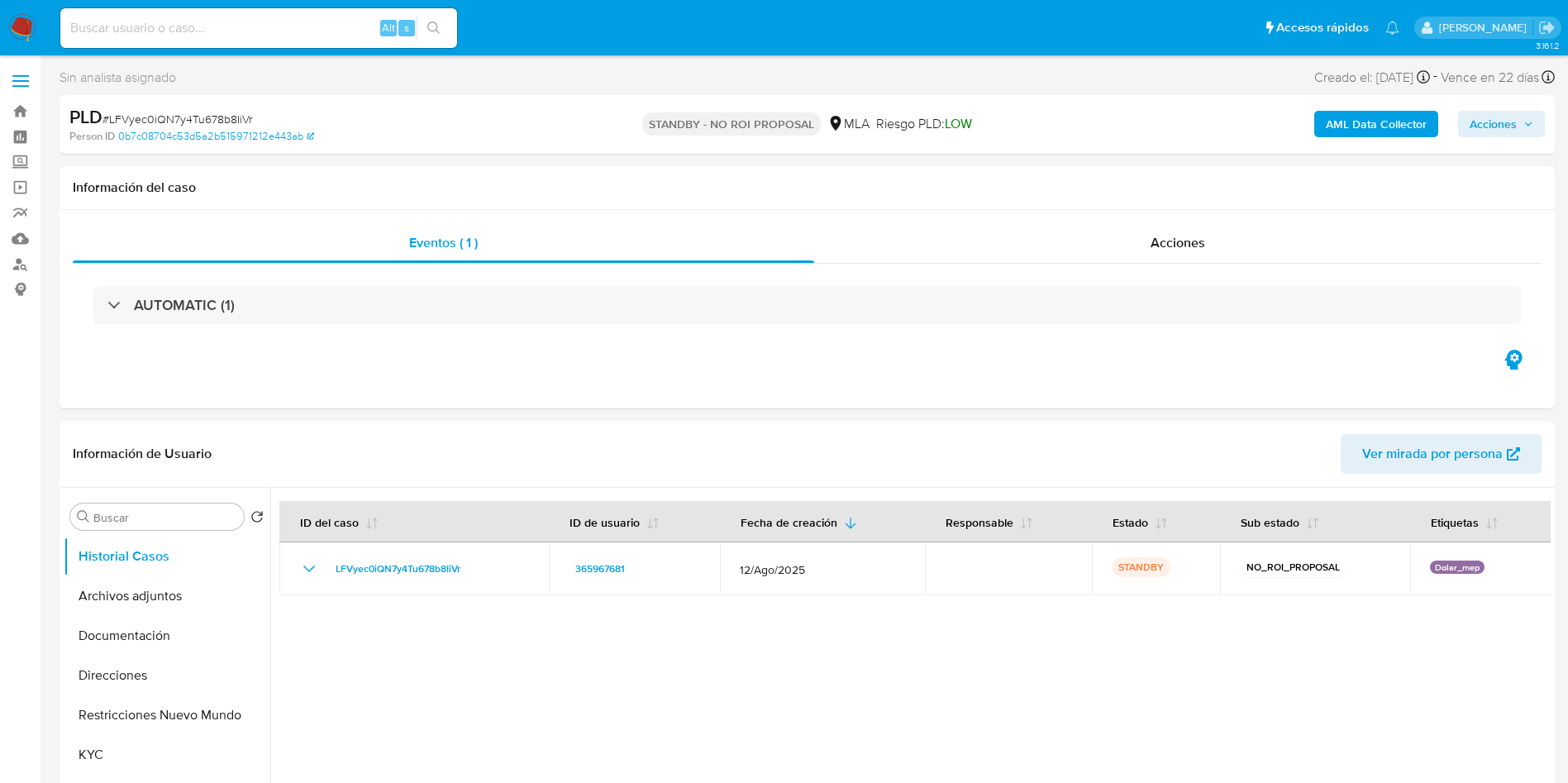
drag, startPoint x: 234, startPoint y: 18, endPoint x: 253, endPoint y: 26, distance: 20.6
click at [232, 18] on input at bounding box center [259, 27] width 397 height 21
paste input "d4prkEzZU5vLVM0Z5Oyg1gCI"
type input "d4prkEzZU5vLVM0Z5Oyg1gCI"
click at [440, 22] on button "search-icon" at bounding box center [434, 27] width 34 height 23
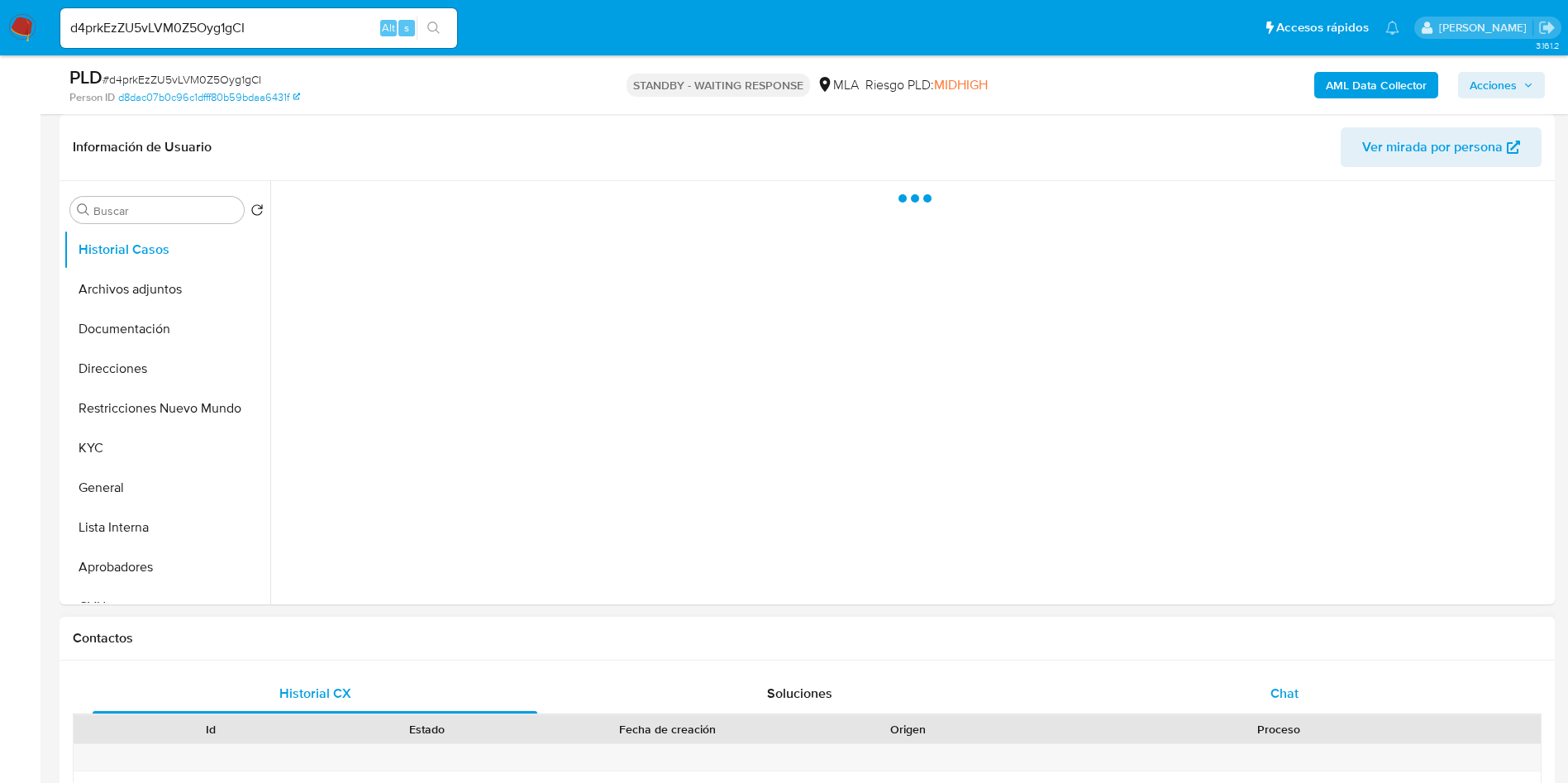
click at [1318, 701] on div "Chat" at bounding box center [1284, 693] width 445 height 39
select select "10"
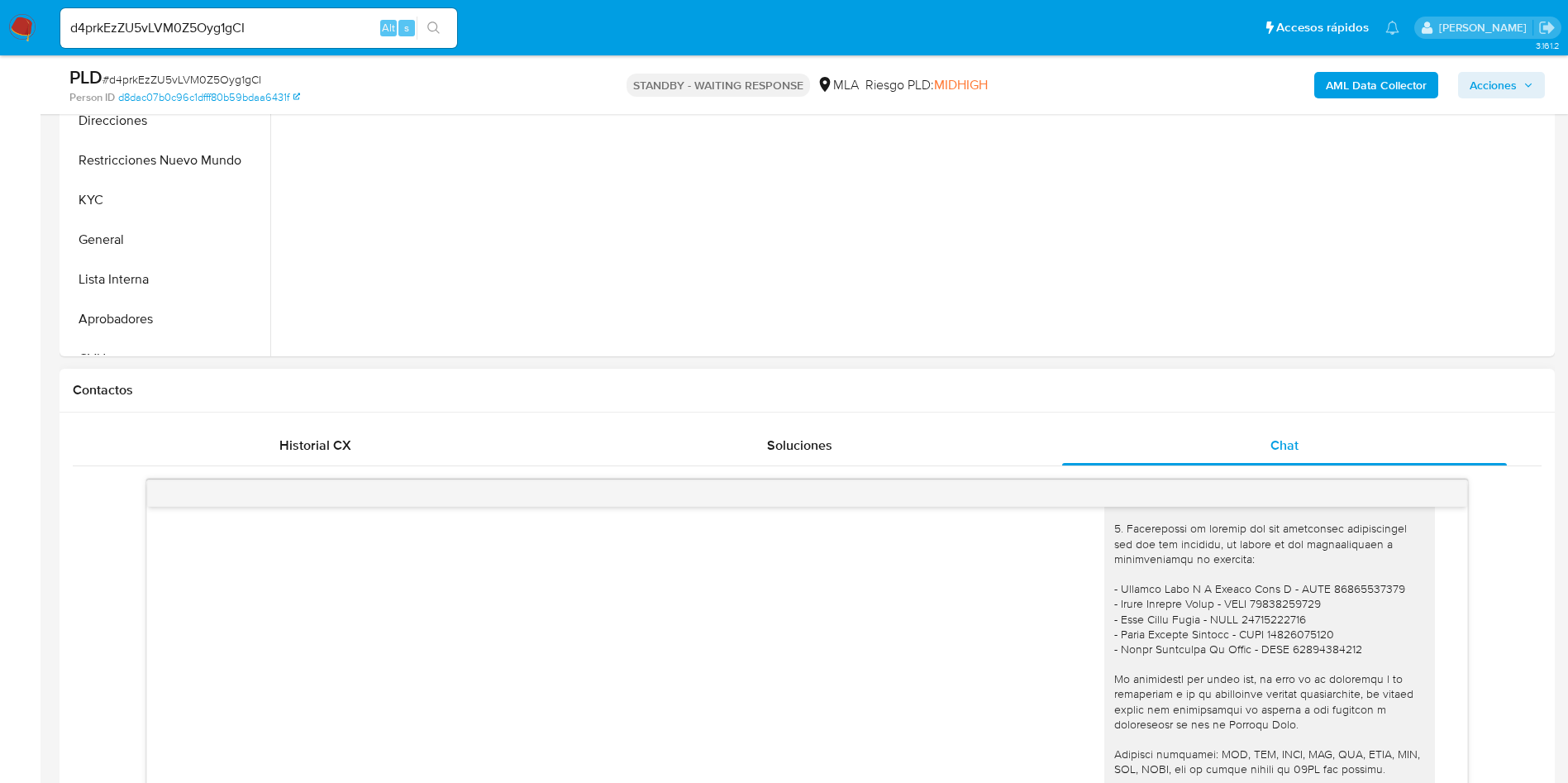
scroll to position [2516, 0]
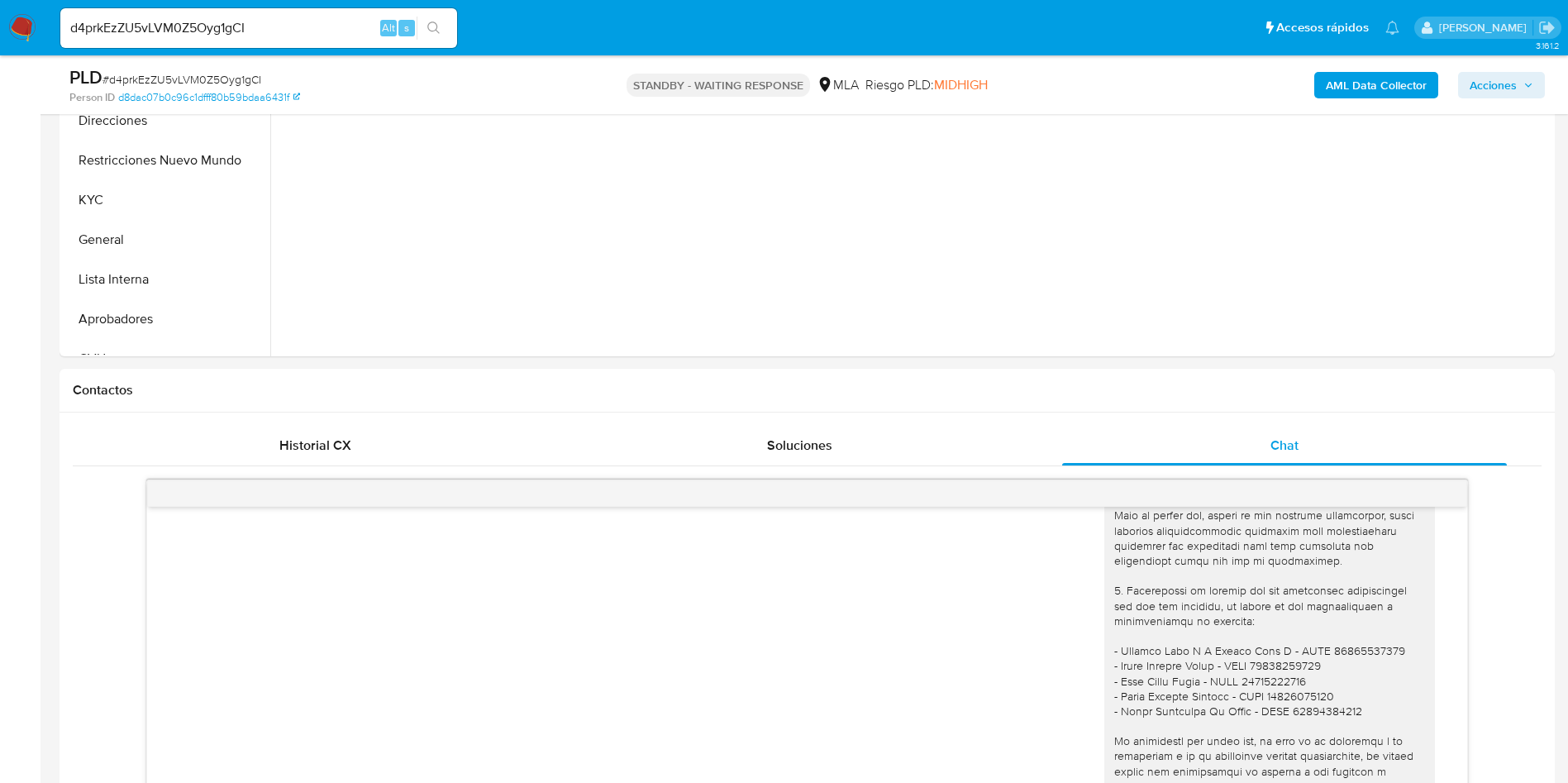
click at [218, 17] on input "d4prkEzZU5vLVM0Z5Oyg1gCI" at bounding box center [259, 27] width 397 height 21
paste input "9fuFsrVKniSHUNZtQw7dnxK"
type input "9fuFsrVKniSHUNZtQw7dnxKI"
click at [444, 25] on button "search-icon" at bounding box center [434, 27] width 34 height 23
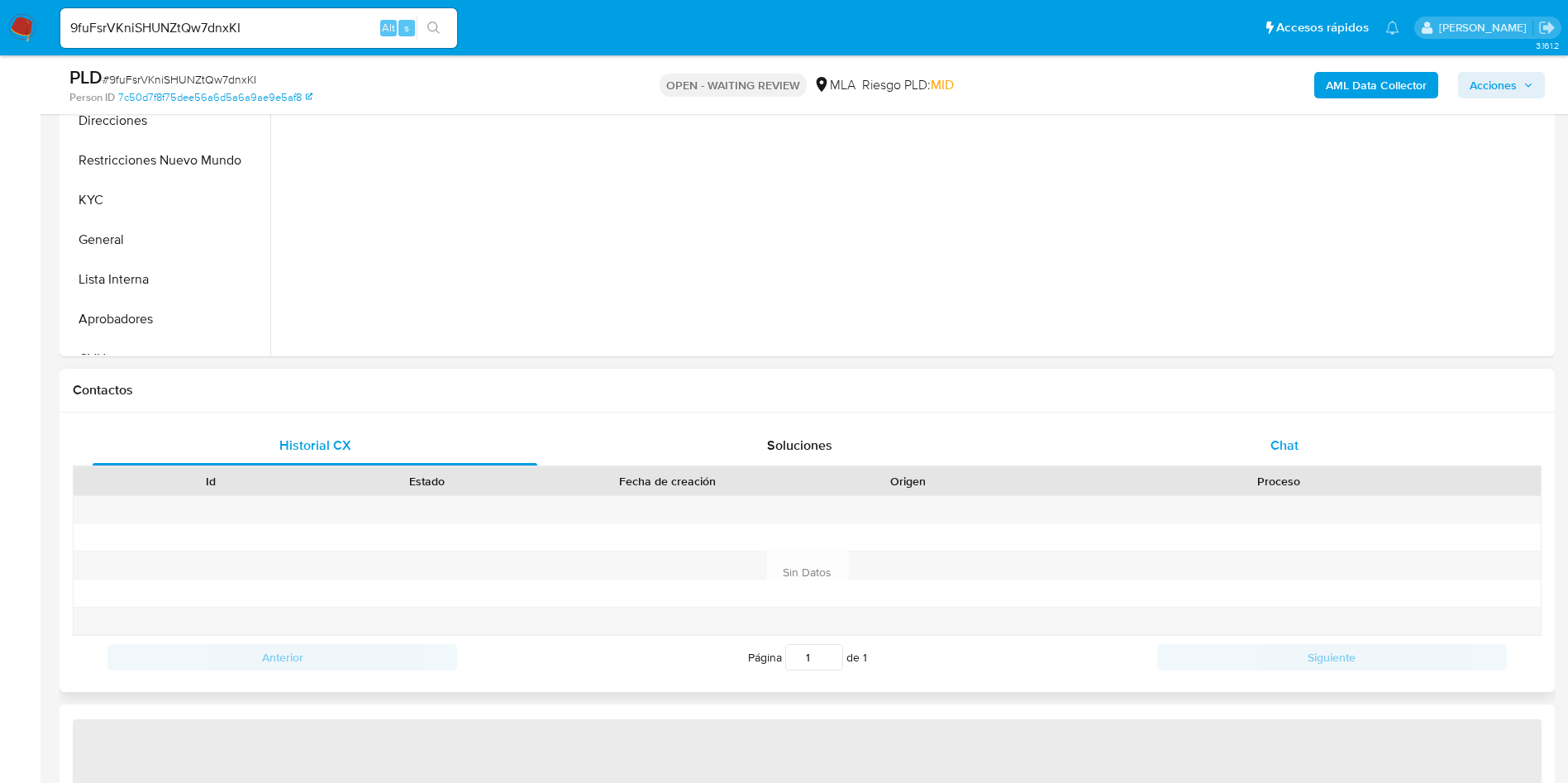
select select "10"
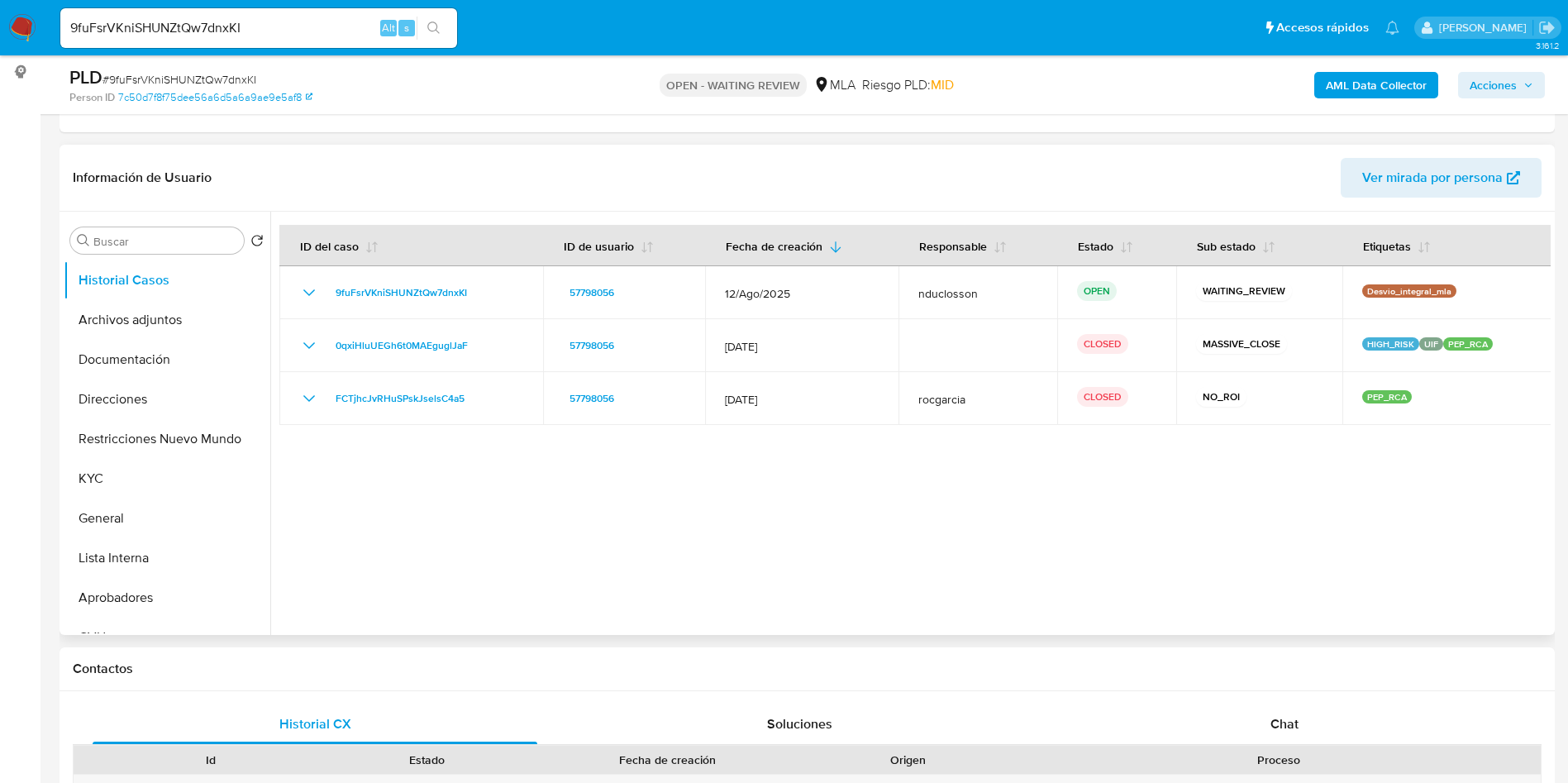
scroll to position [248, 0]
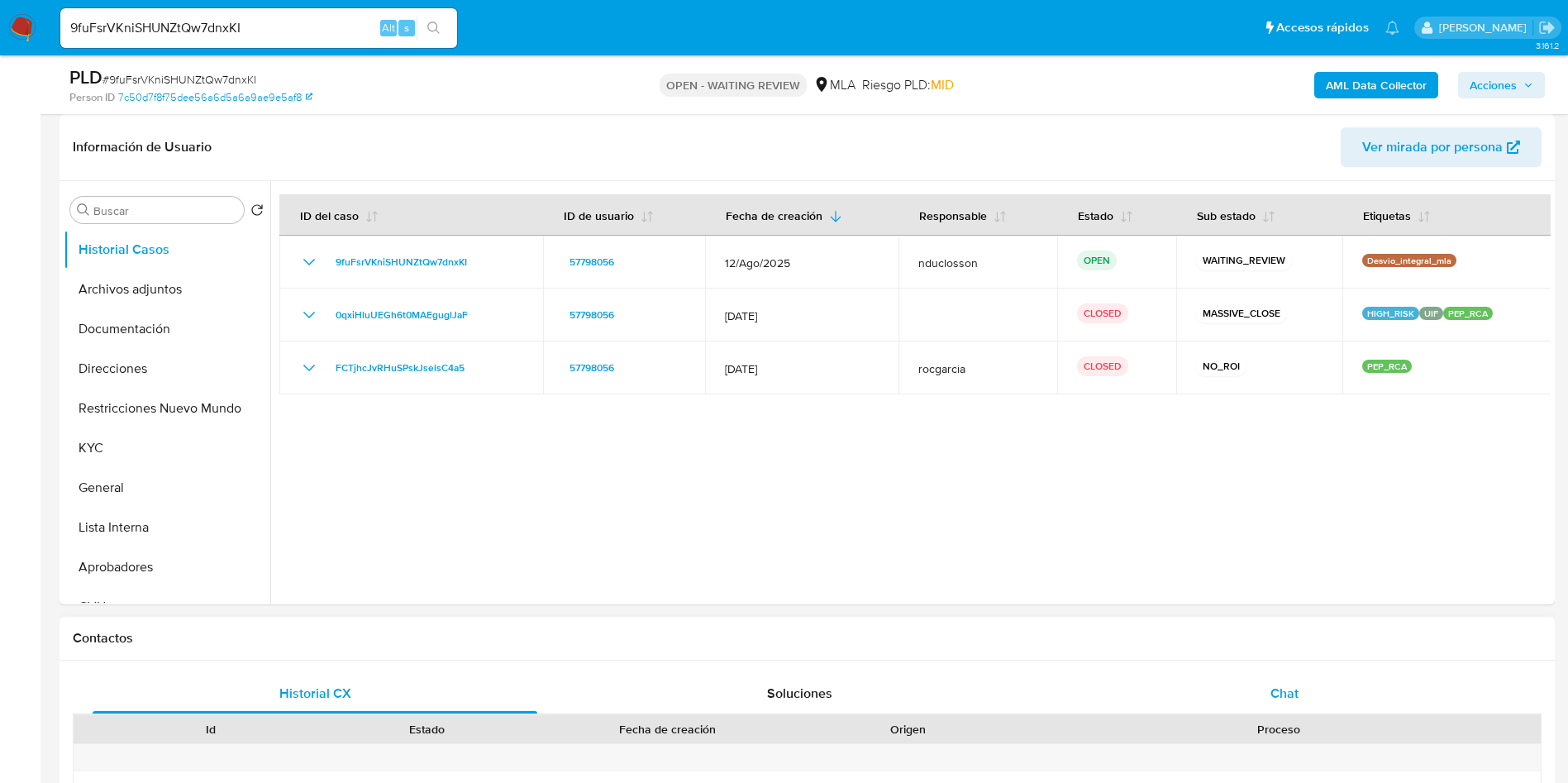
click at [1242, 678] on div "Chat" at bounding box center [1284, 693] width 445 height 39
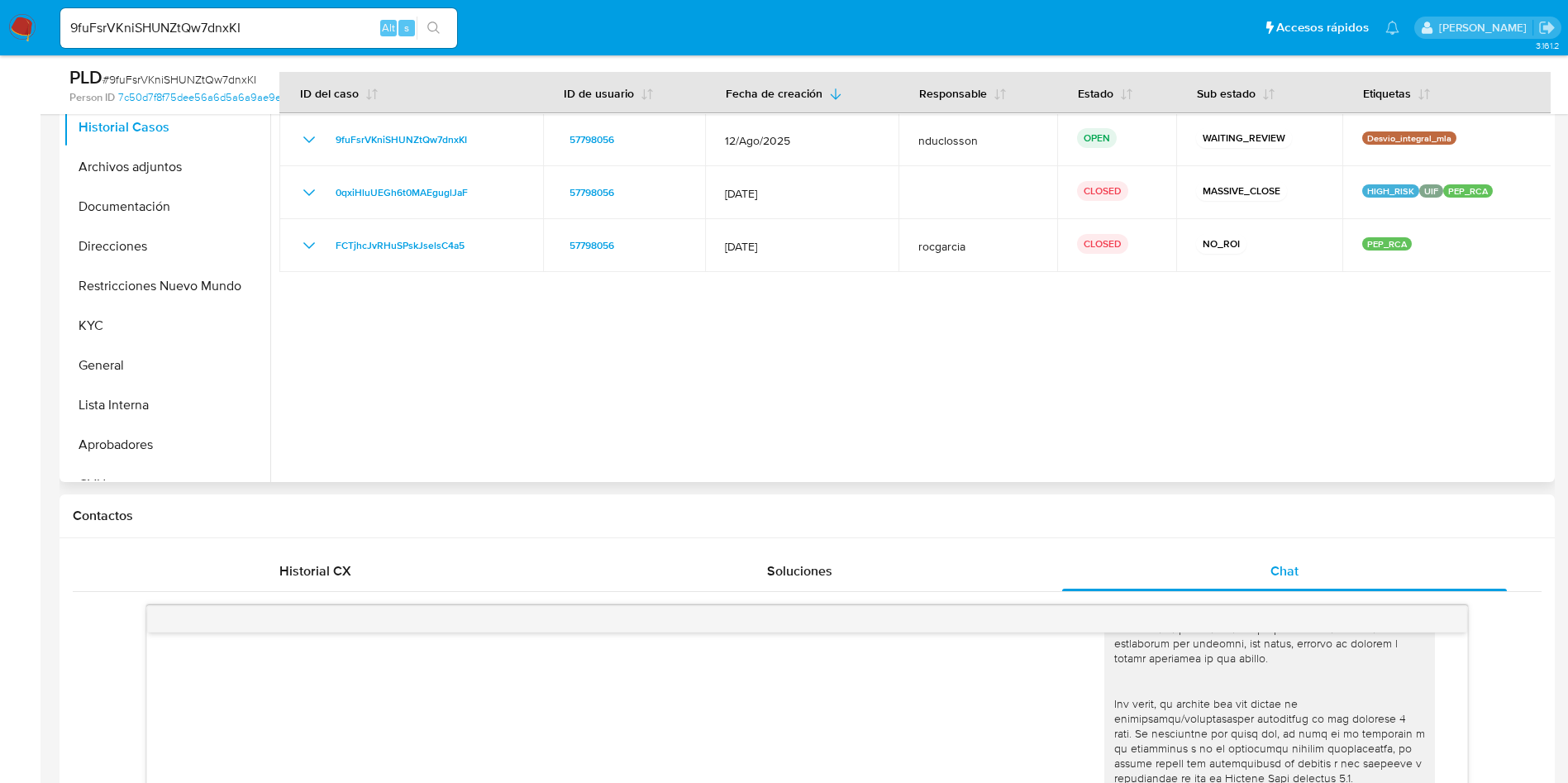
scroll to position [372, 0]
click at [140, 412] on button "Lista Interna" at bounding box center [160, 403] width 194 height 39
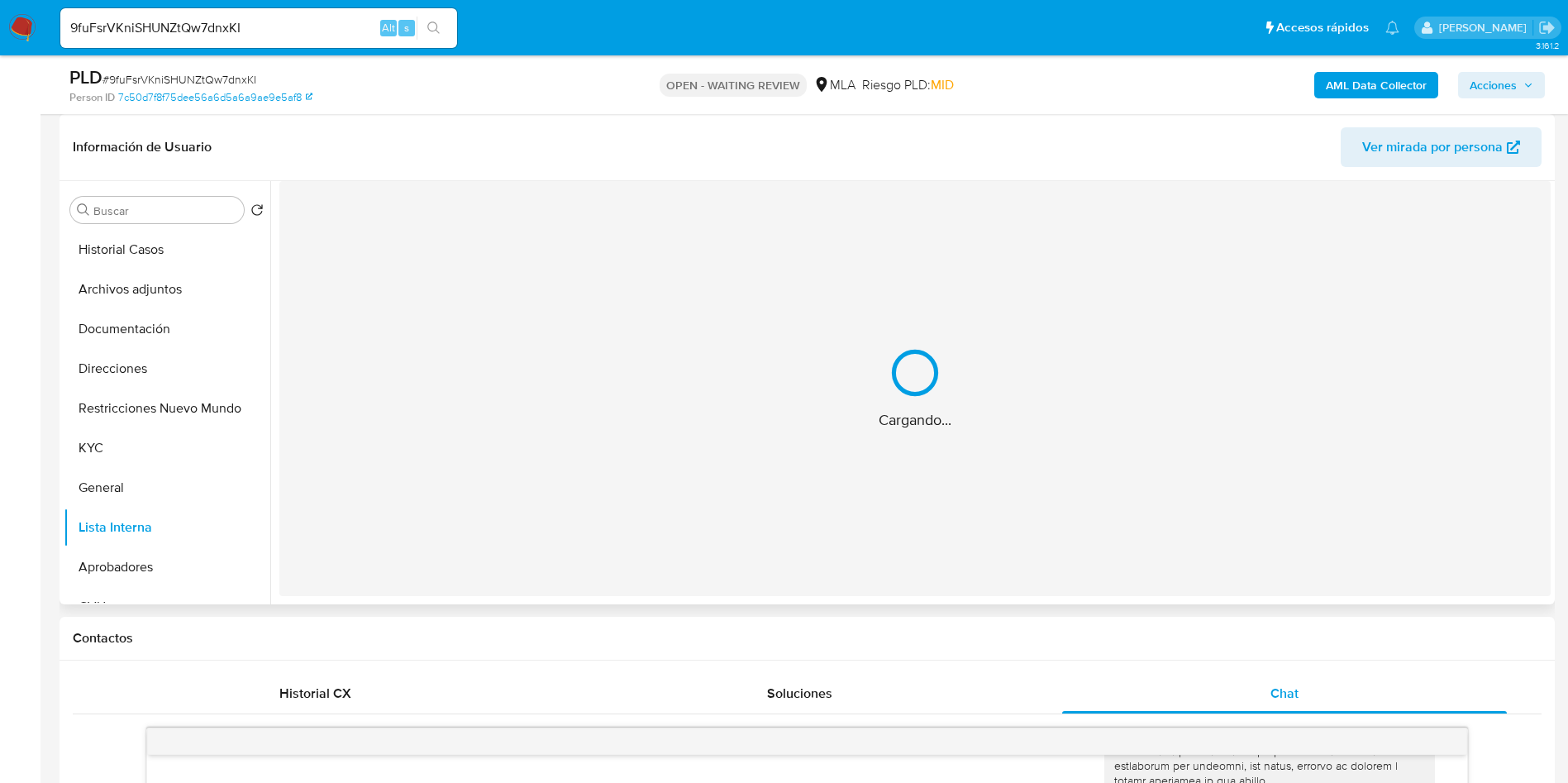
scroll to position [124, 0]
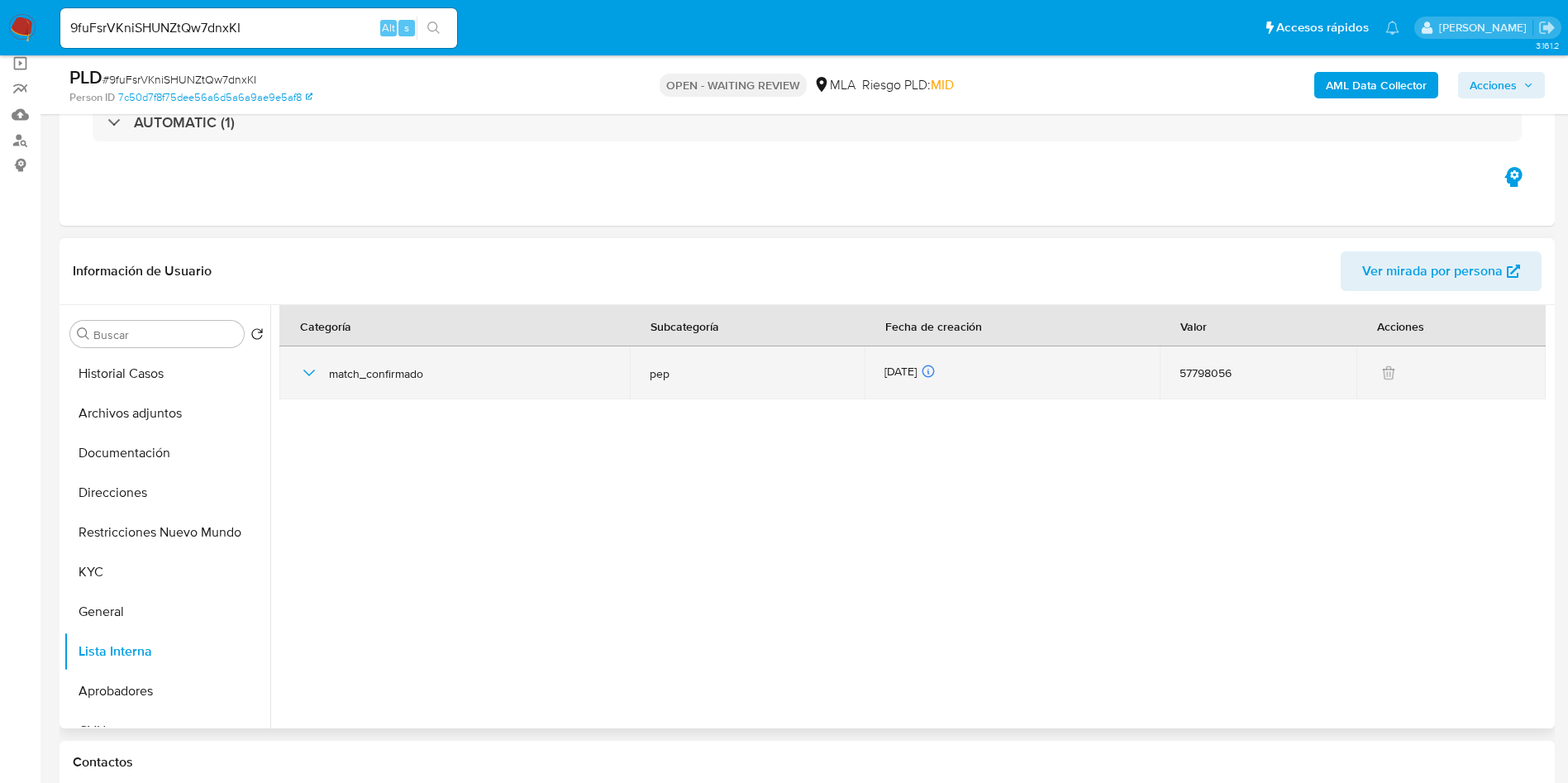
click at [309, 366] on icon "button" at bounding box center [308, 372] width 20 height 20
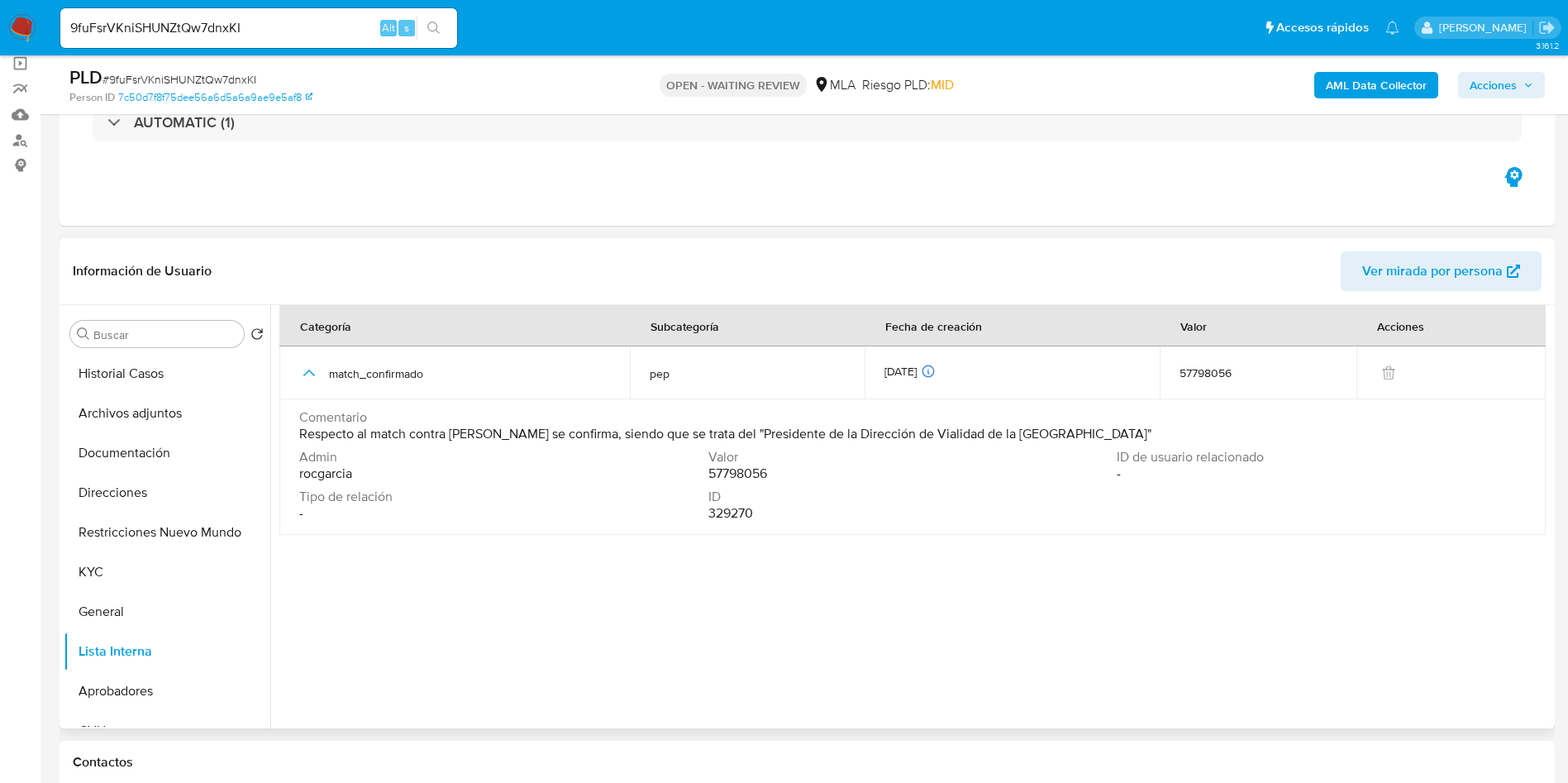
drag, startPoint x: 690, startPoint y: 429, endPoint x: 1052, endPoint y: 430, distance: 362.0
click at [1052, 430] on span "Respecto al match contra PEP se confirma, siendo que se trata del "Presidente d…" at bounding box center [725, 434] width 852 height 16
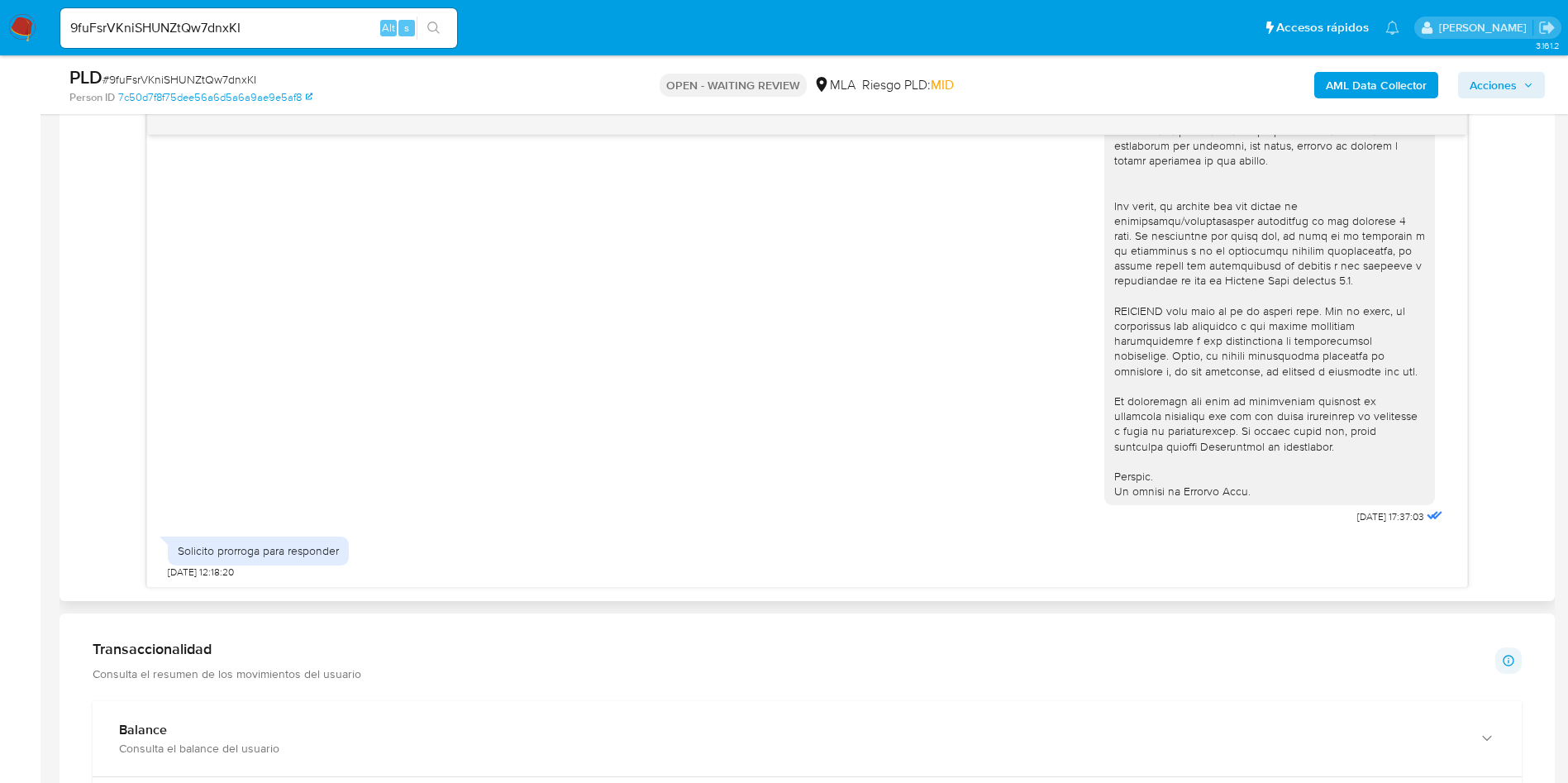
scroll to position [496, 0]
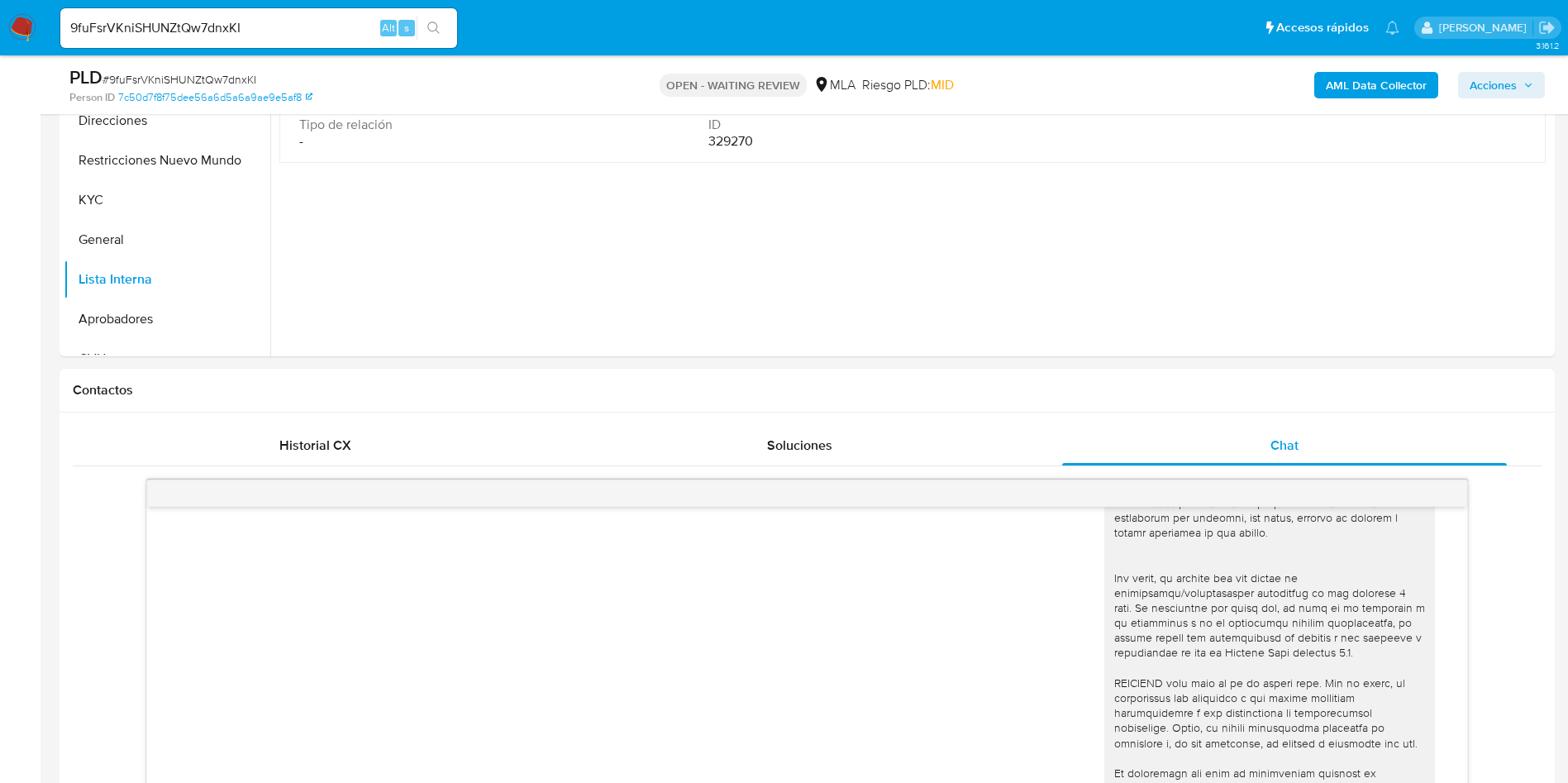
click at [183, 72] on span "# 9fuFsrVKniSHUNZtQw7dnxKI" at bounding box center [179, 79] width 154 height 16
copy span "9fuFsrVKniSHUNZtQw7dnxKI"
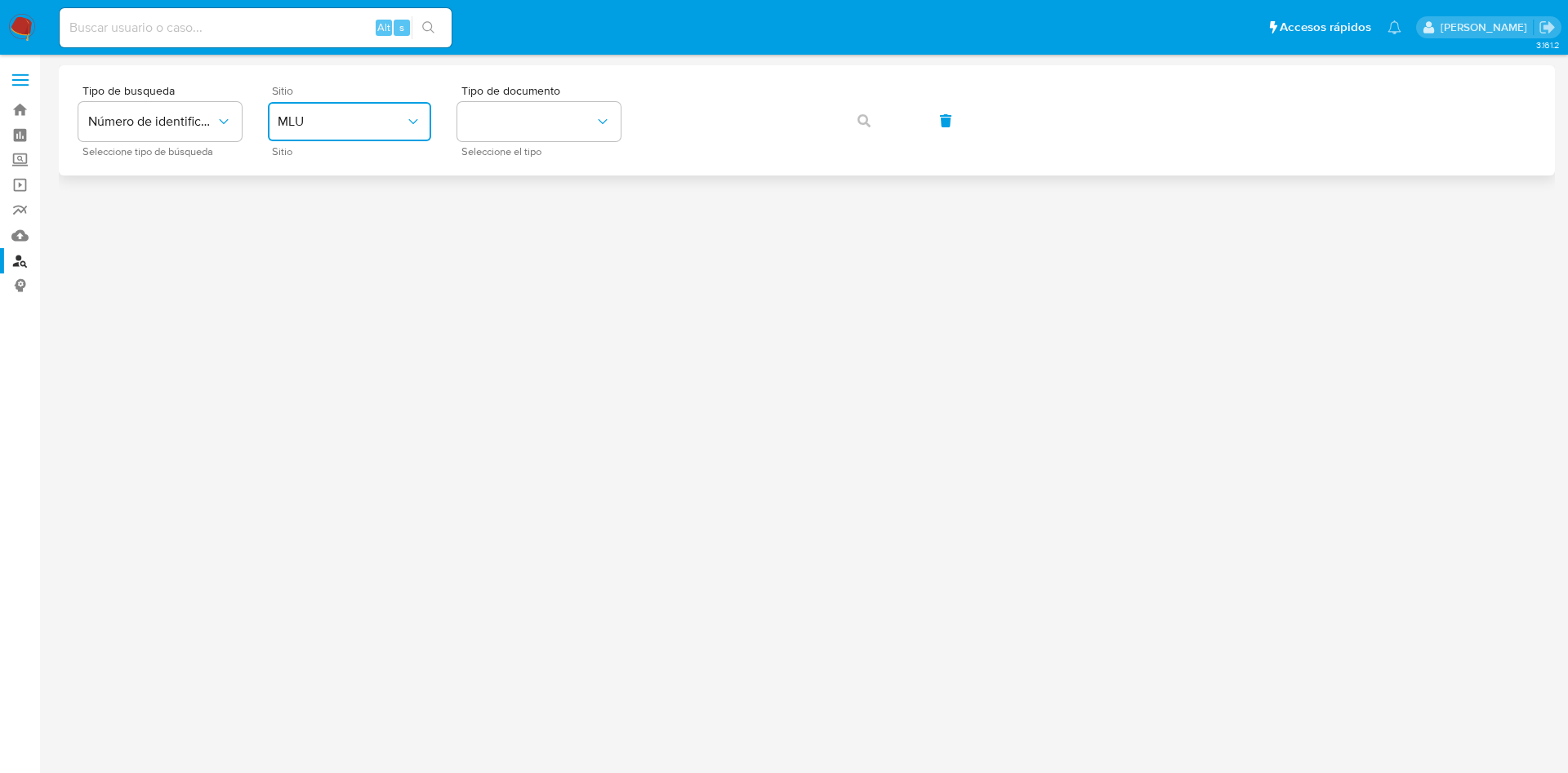
click at [391, 132] on button "MLU" at bounding box center [350, 121] width 164 height 39
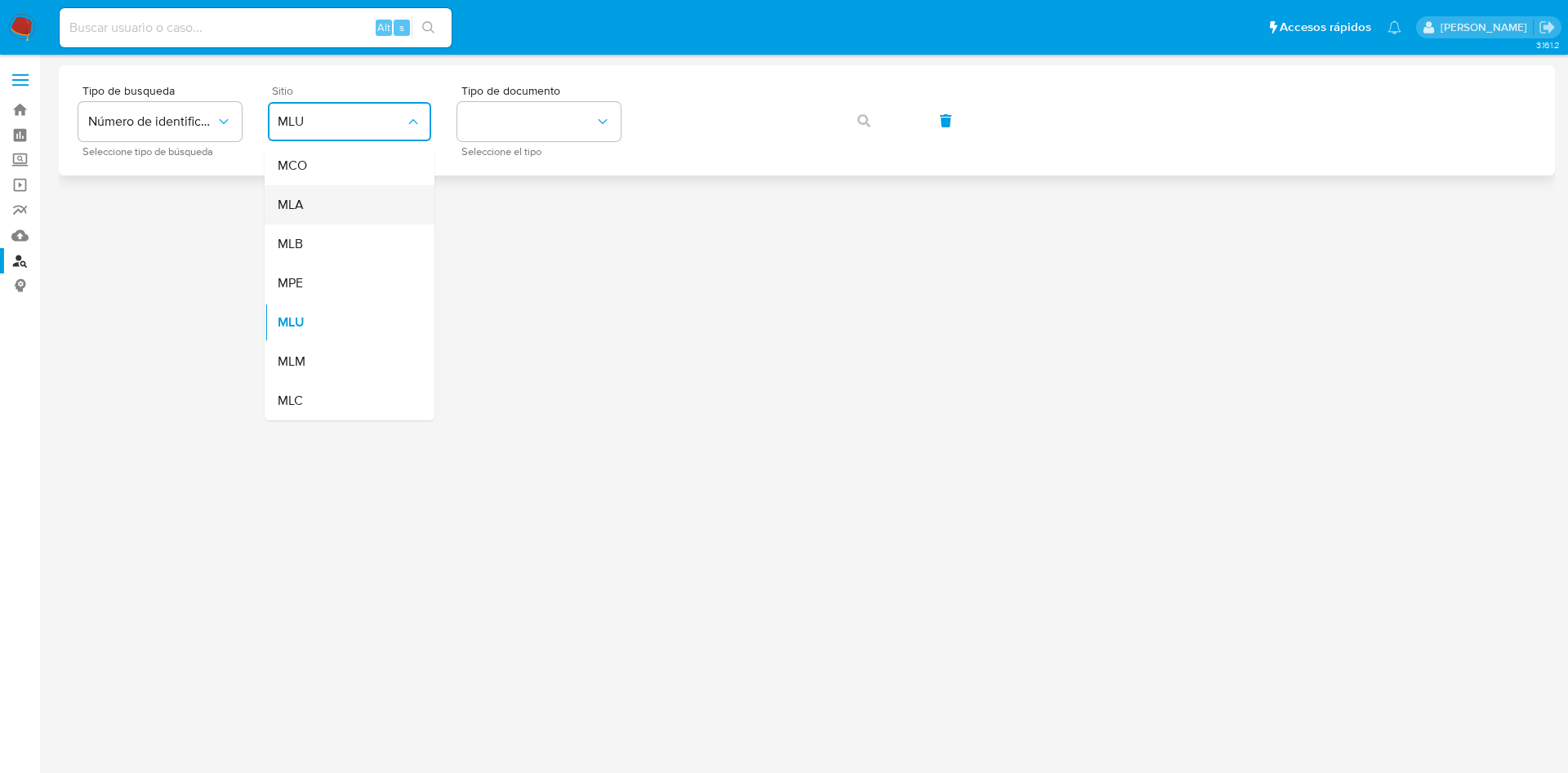
click at [358, 198] on div "MLA" at bounding box center [344, 205] width 134 height 39
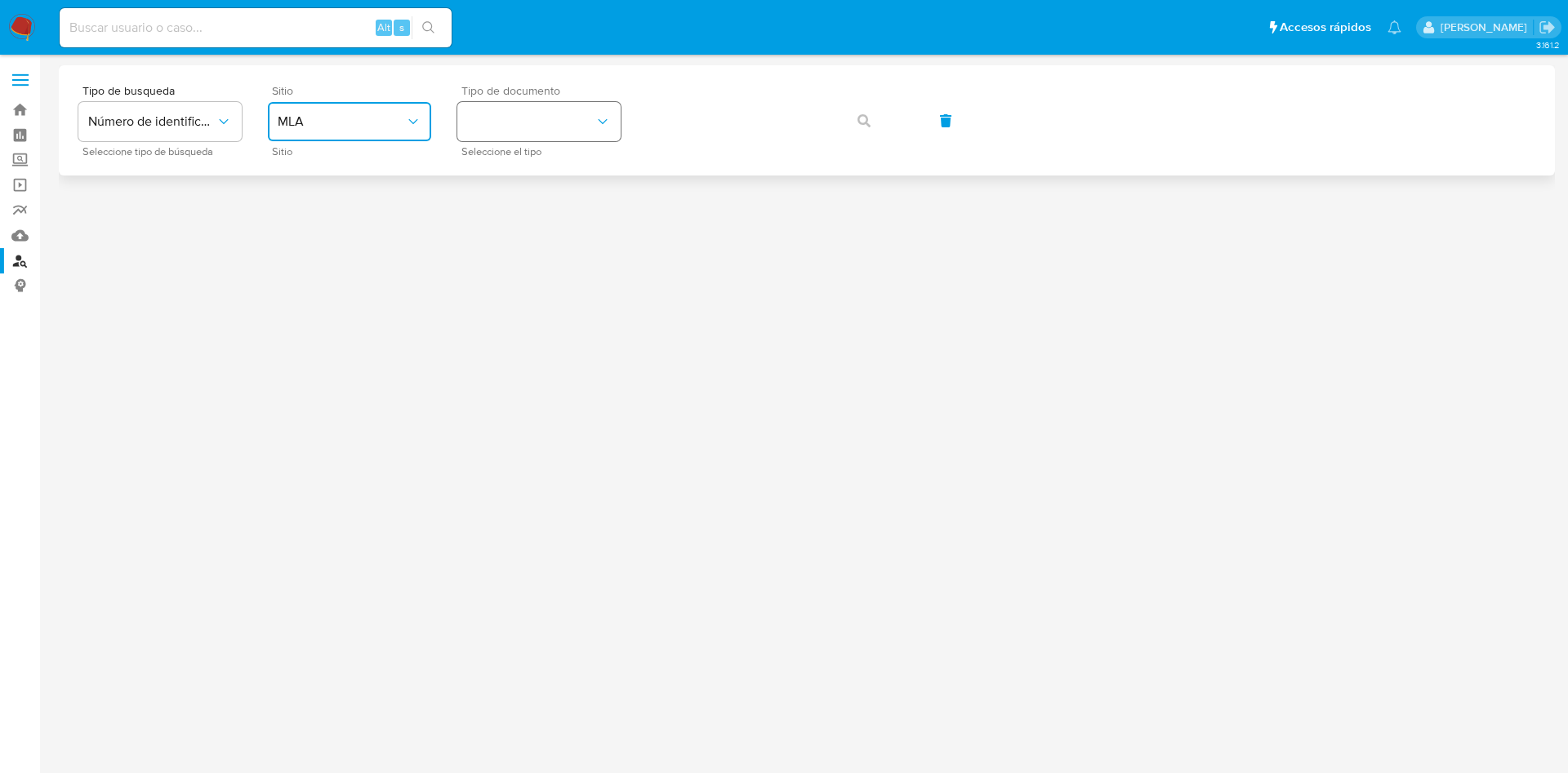
click at [573, 132] on button "identificationType" at bounding box center [539, 121] width 164 height 39
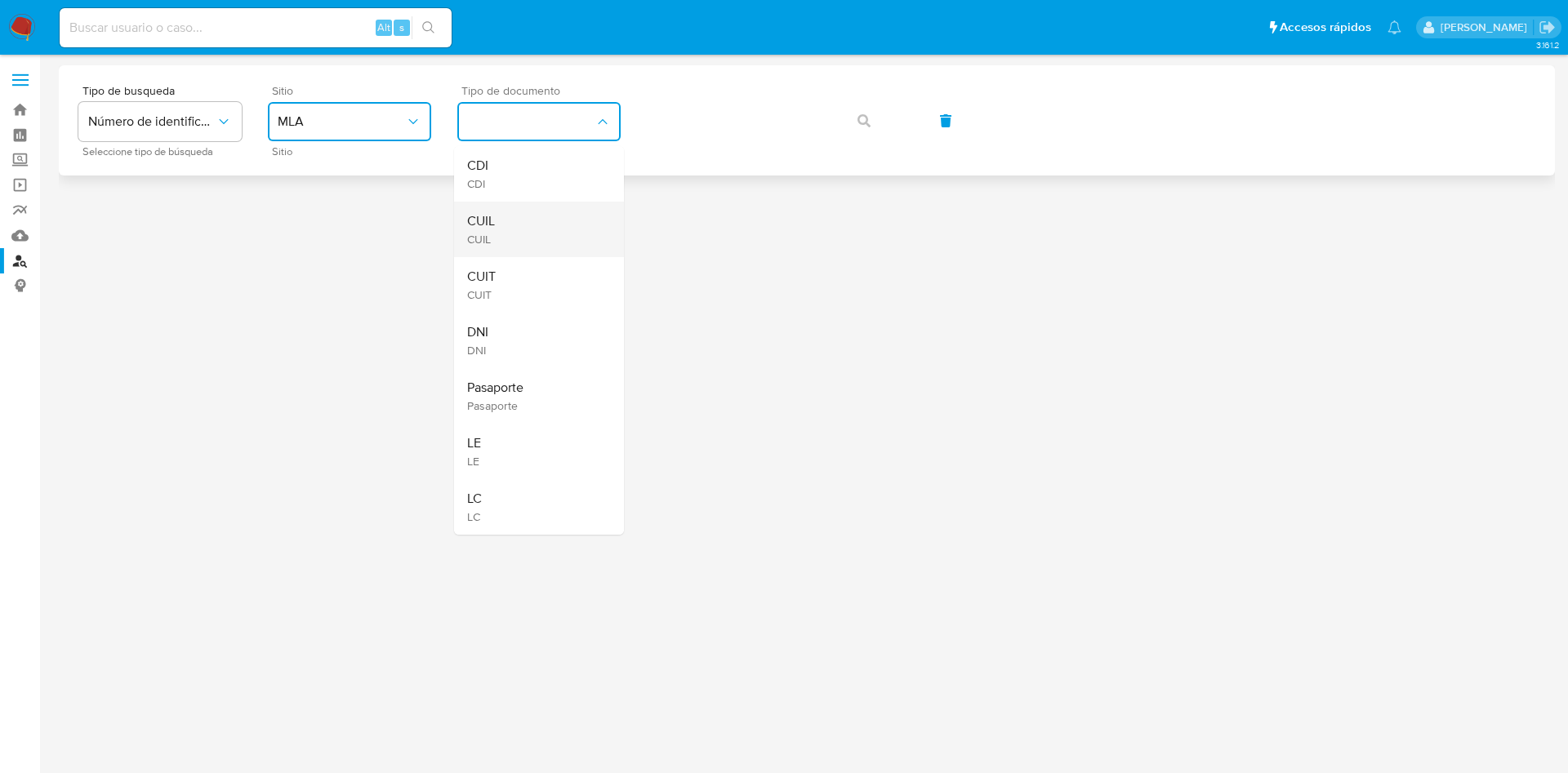
click at [536, 205] on div "CUIL CUIL" at bounding box center [534, 229] width 134 height 56
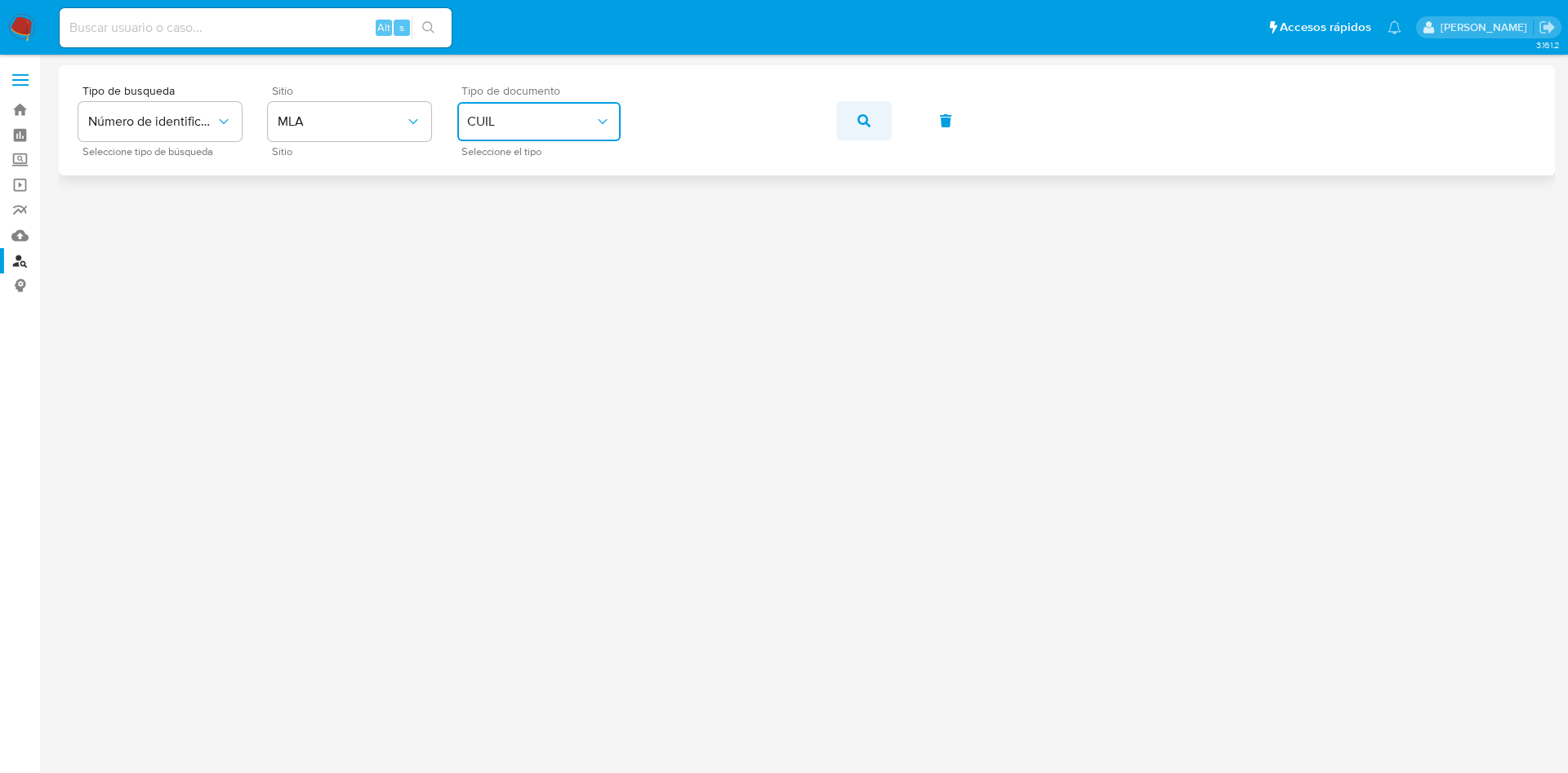
click at [851, 108] on button "button" at bounding box center [864, 121] width 56 height 39
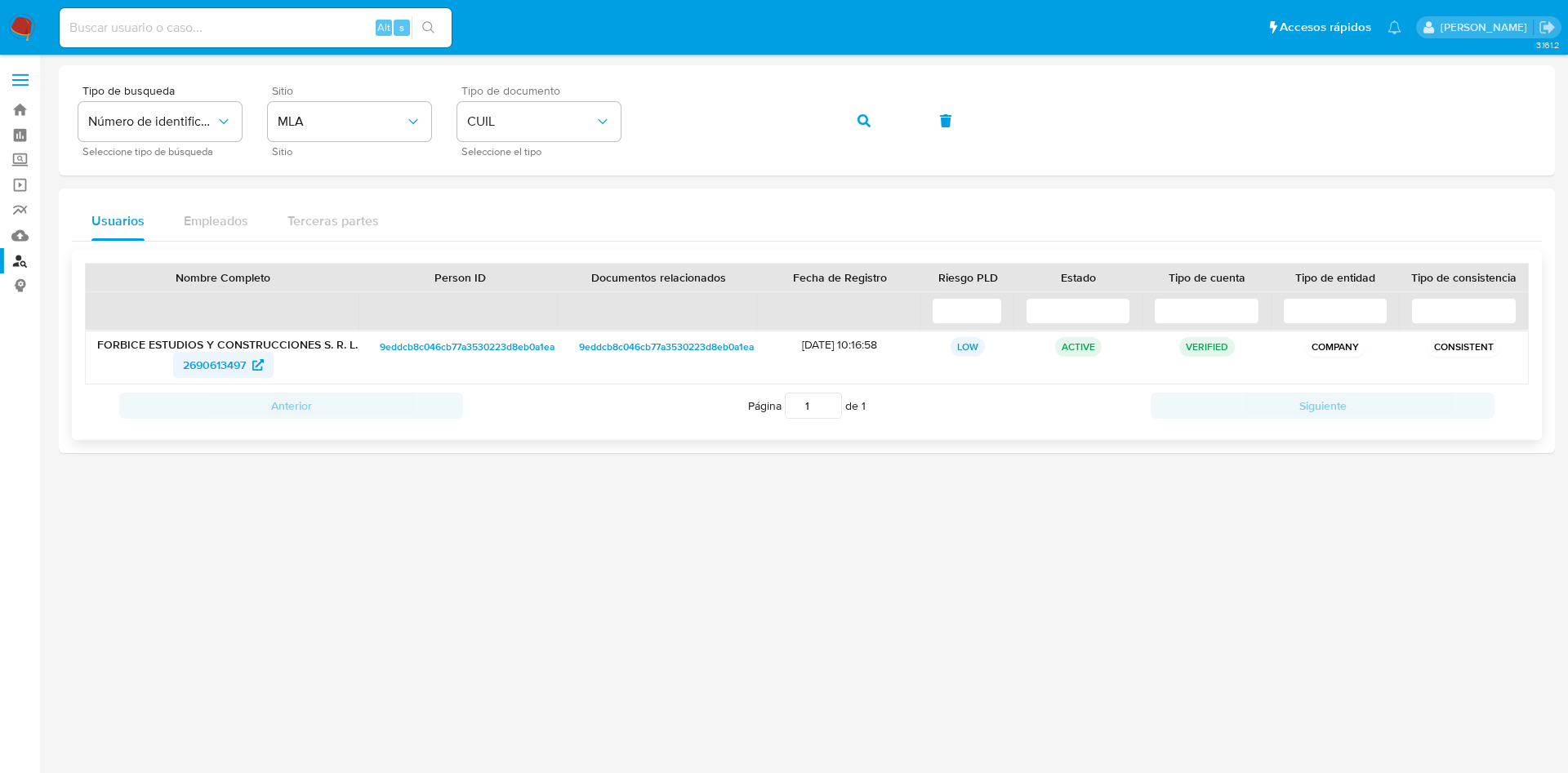
click at [214, 361] on span "2690613497" at bounding box center [214, 364] width 63 height 26
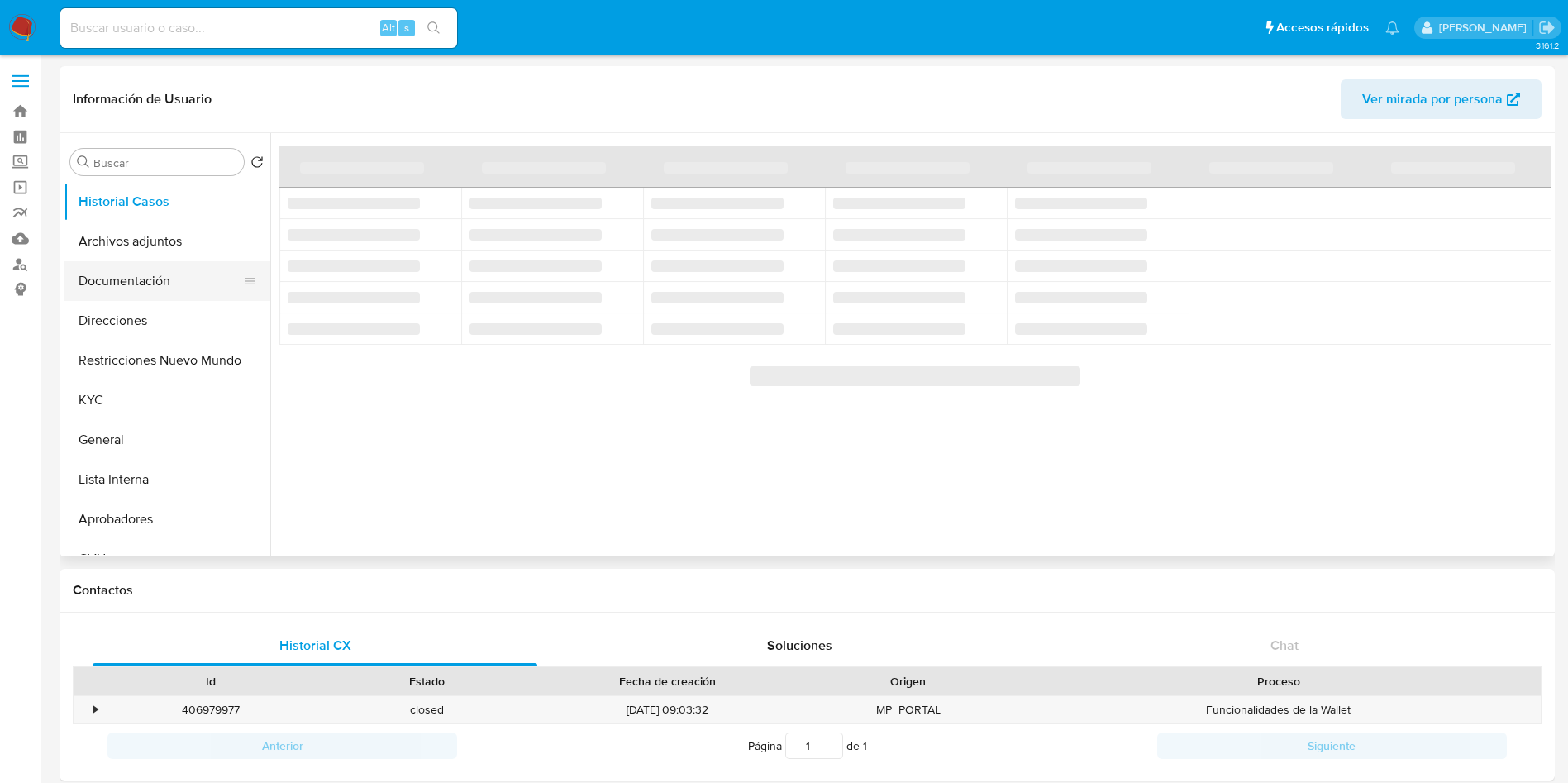
select select "10"
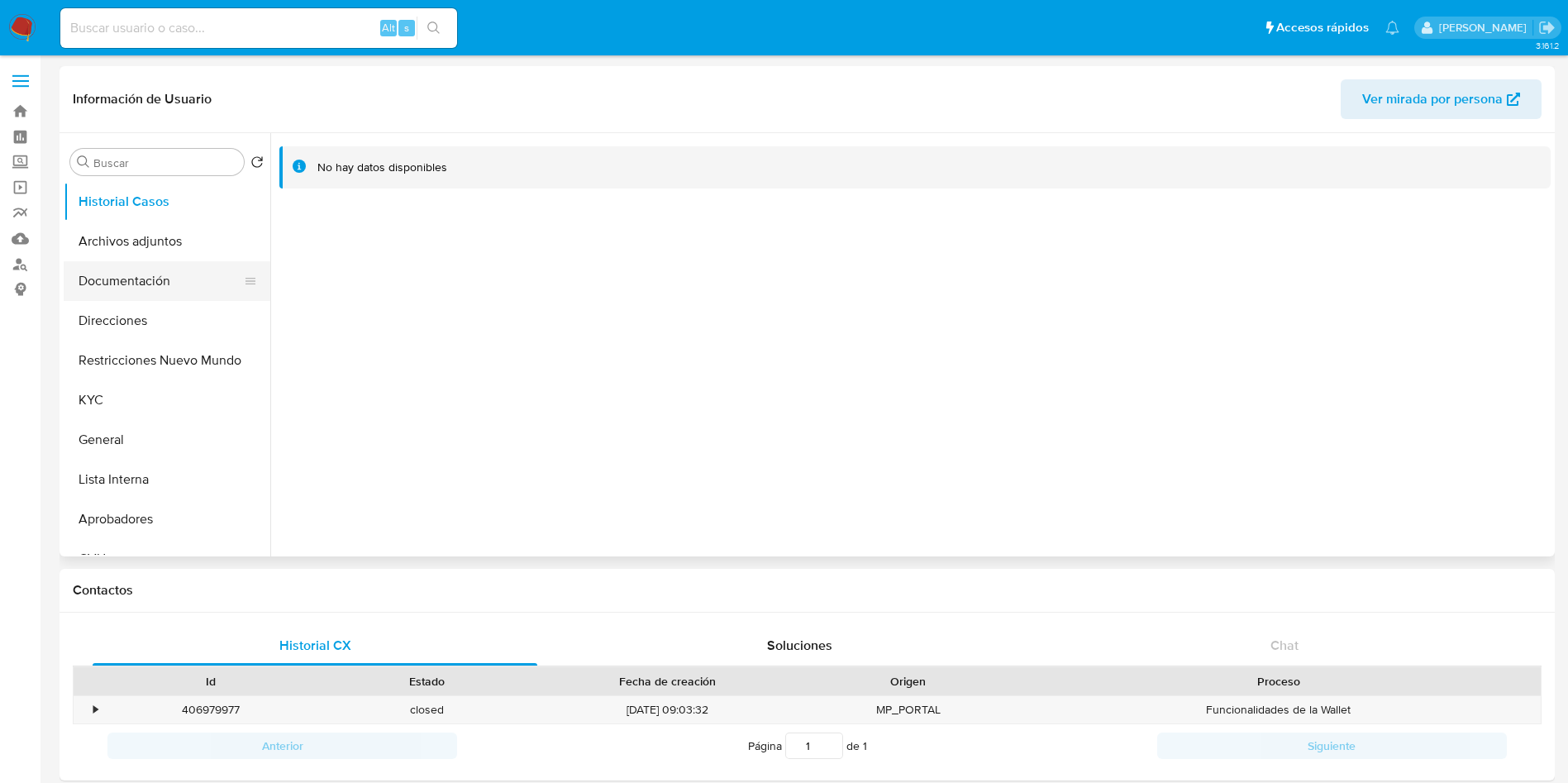
click at [147, 291] on button "Documentación" at bounding box center [160, 281] width 194 height 39
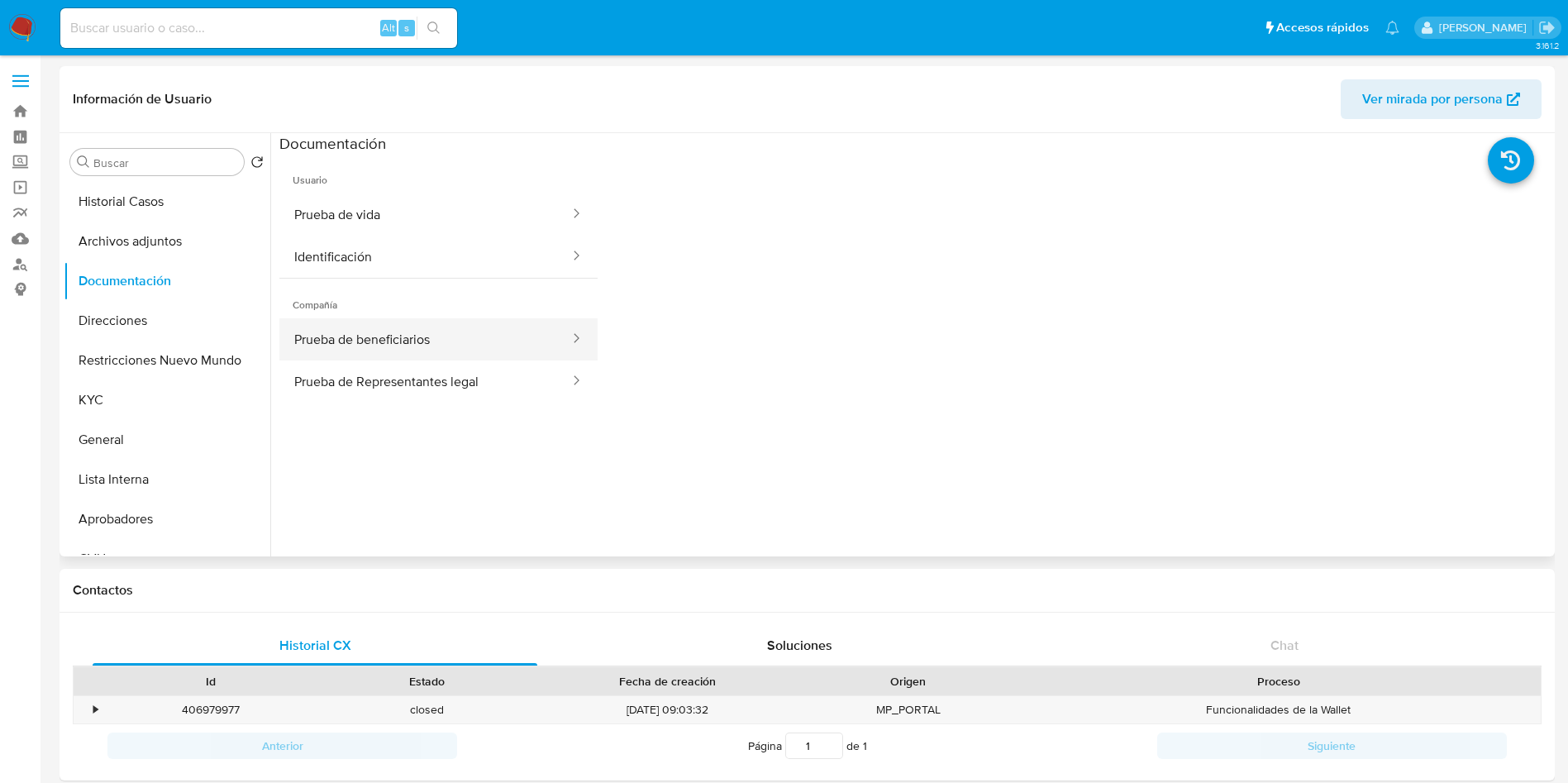
click at [411, 342] on button "Prueba de beneficiarios" at bounding box center [425, 339] width 292 height 42
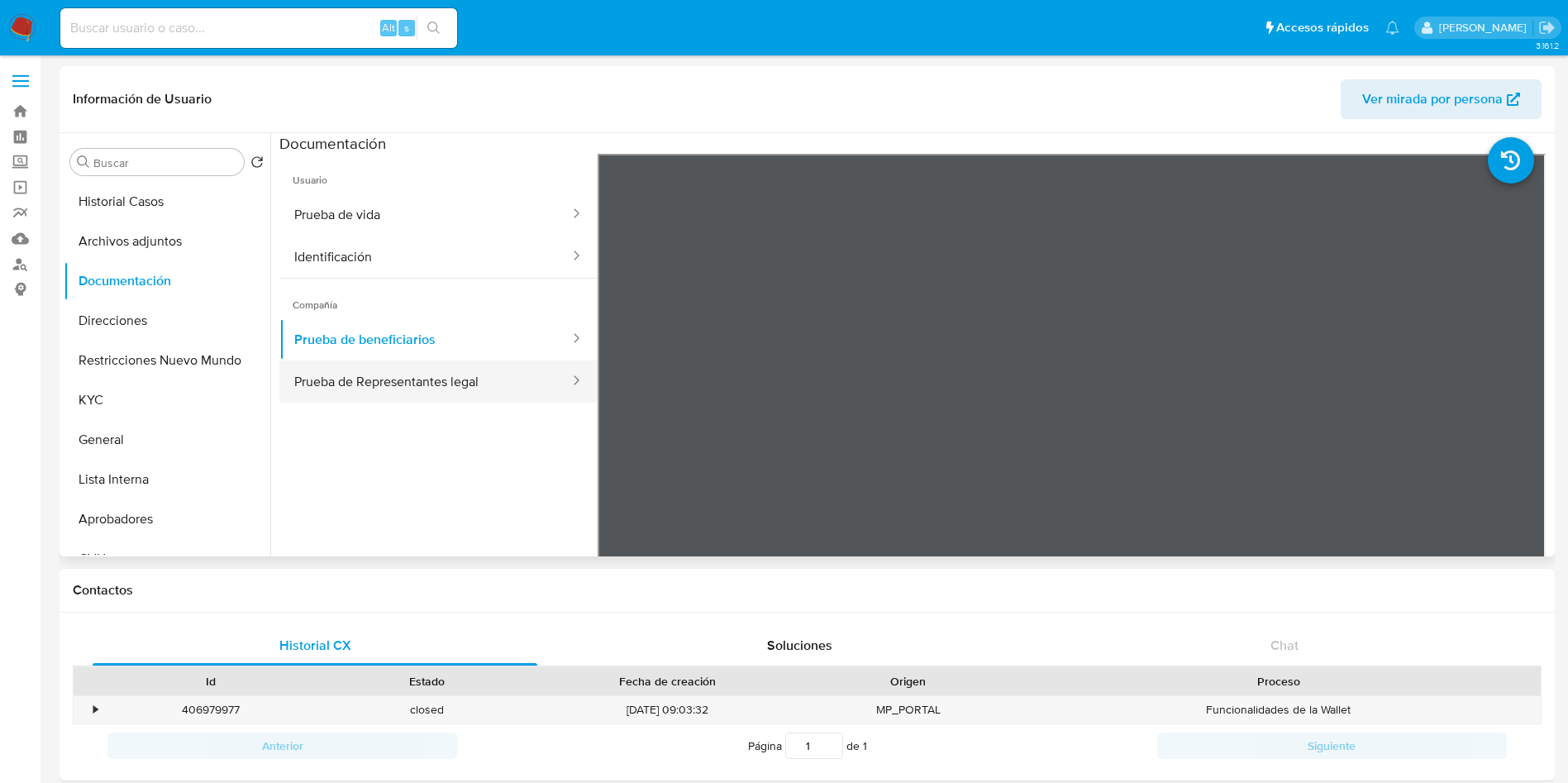
click at [471, 380] on button "Prueba de Representantes legal" at bounding box center [425, 381] width 292 height 42
click at [516, 344] on button "Prueba de beneficiarios" at bounding box center [425, 339] width 292 height 42
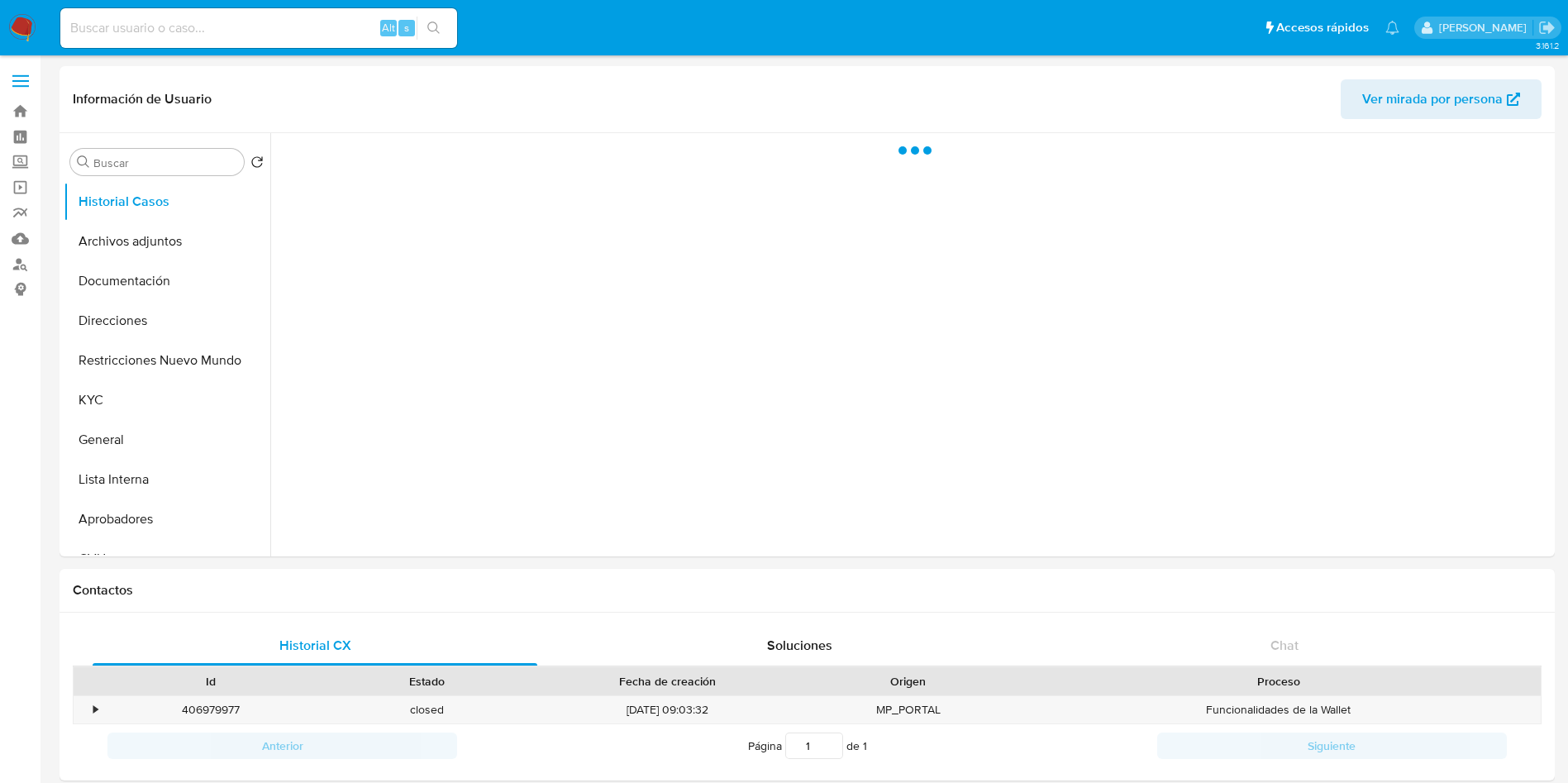
select select "10"
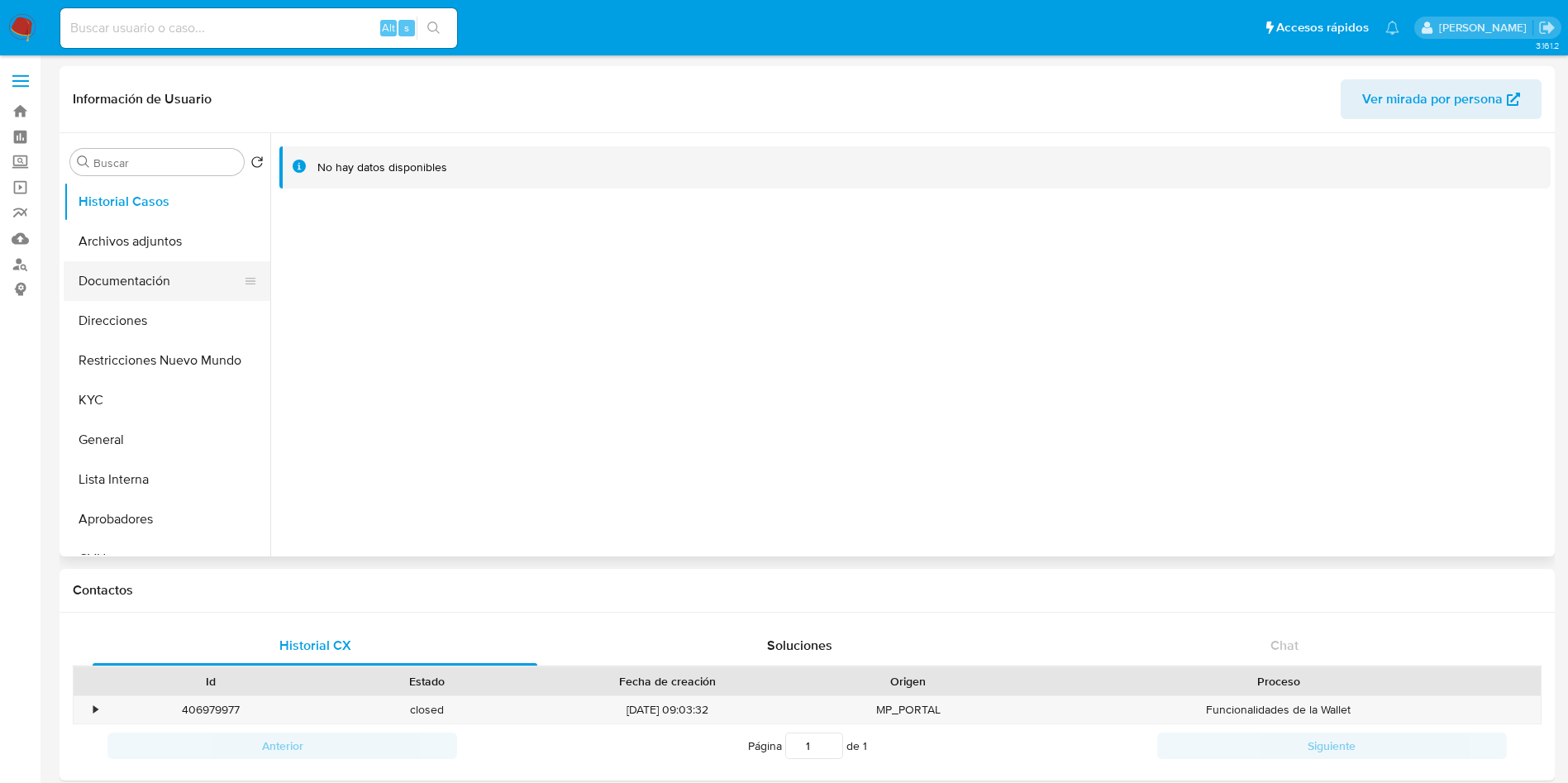
click at [141, 299] on button "Documentación" at bounding box center [160, 281] width 194 height 39
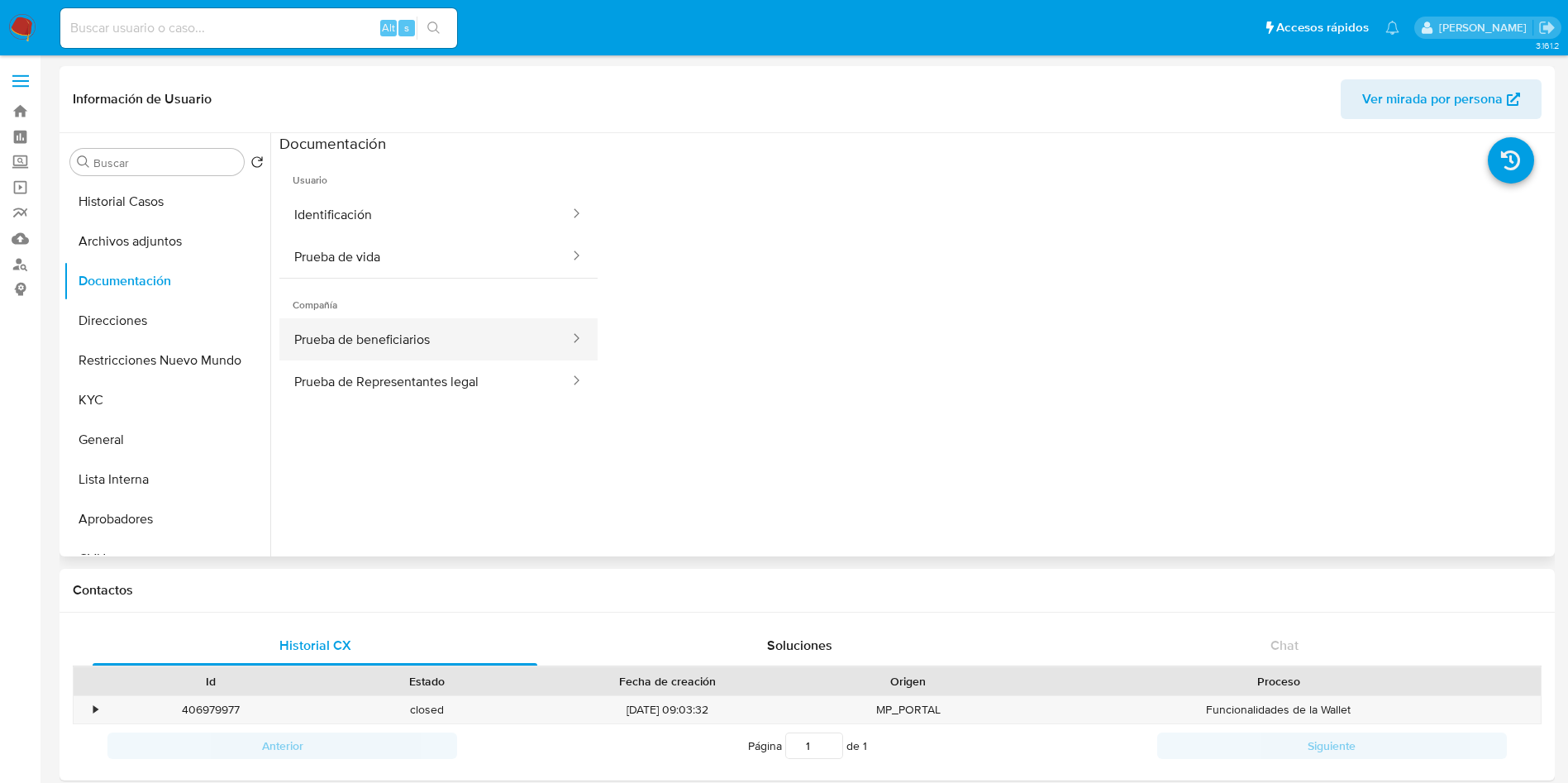
click at [434, 335] on button "Prueba de beneficiarios" at bounding box center [425, 339] width 292 height 42
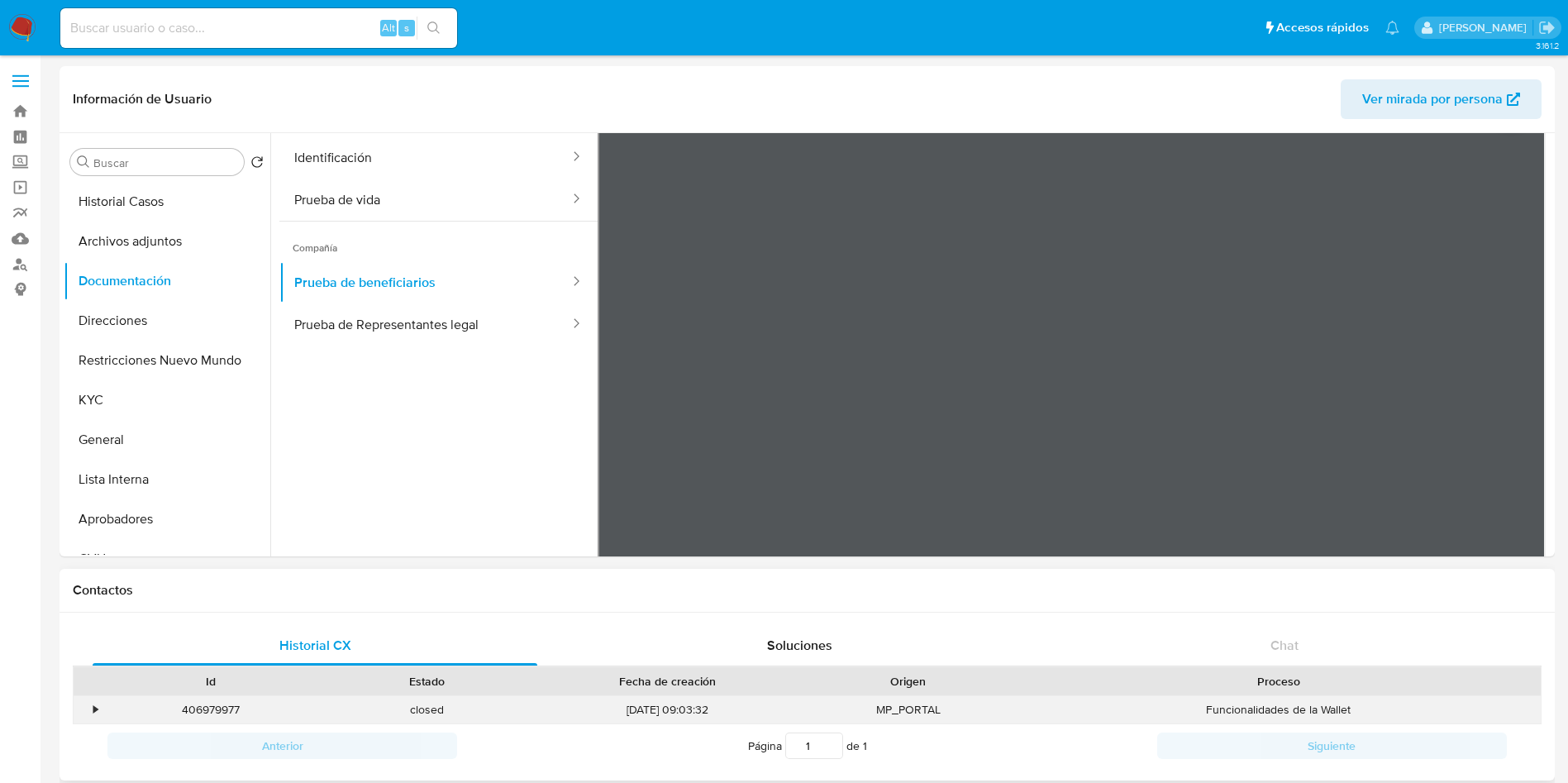
scroll to position [20, 0]
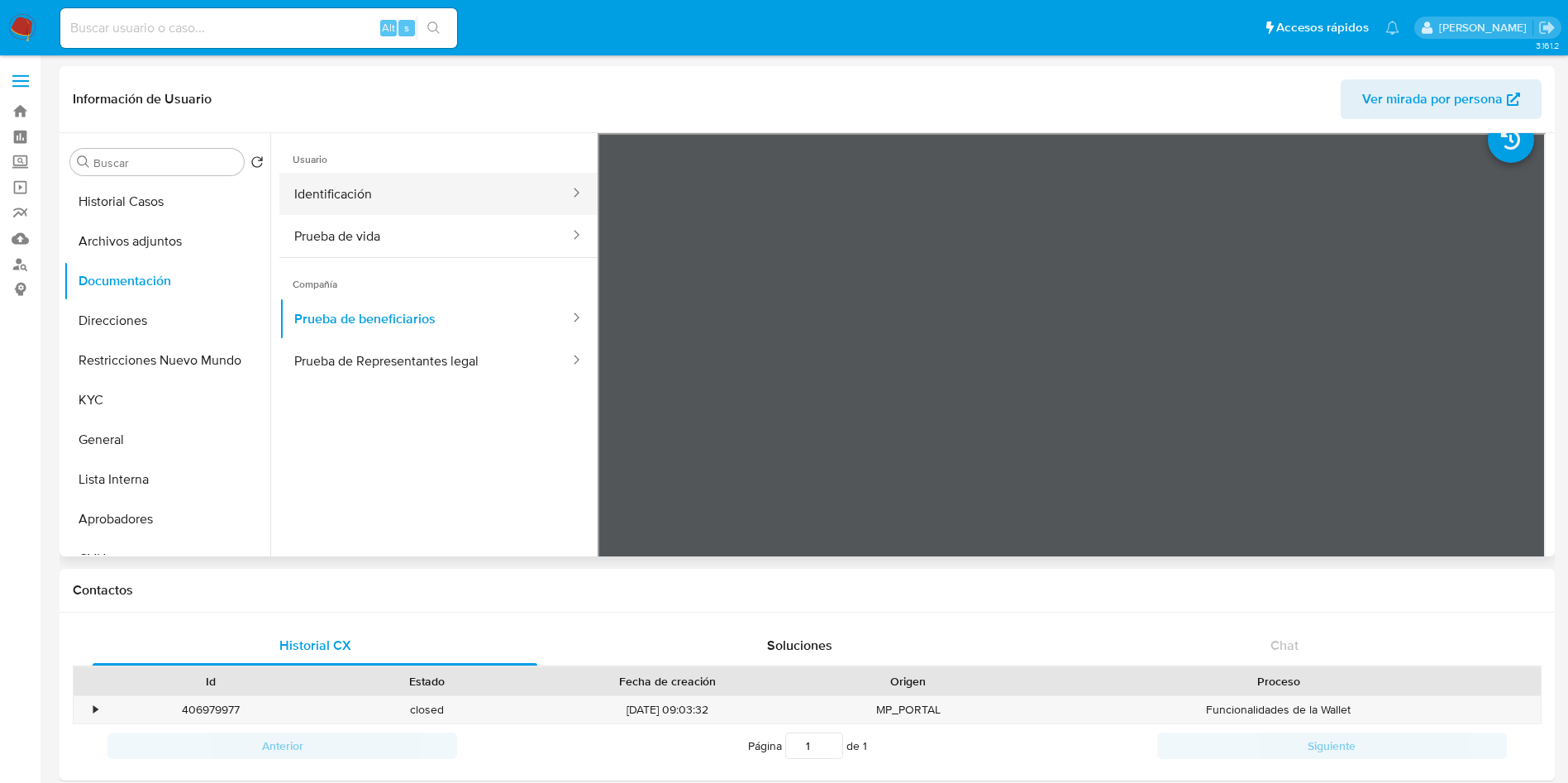
click at [376, 198] on button "Identificación" at bounding box center [425, 193] width 292 height 42
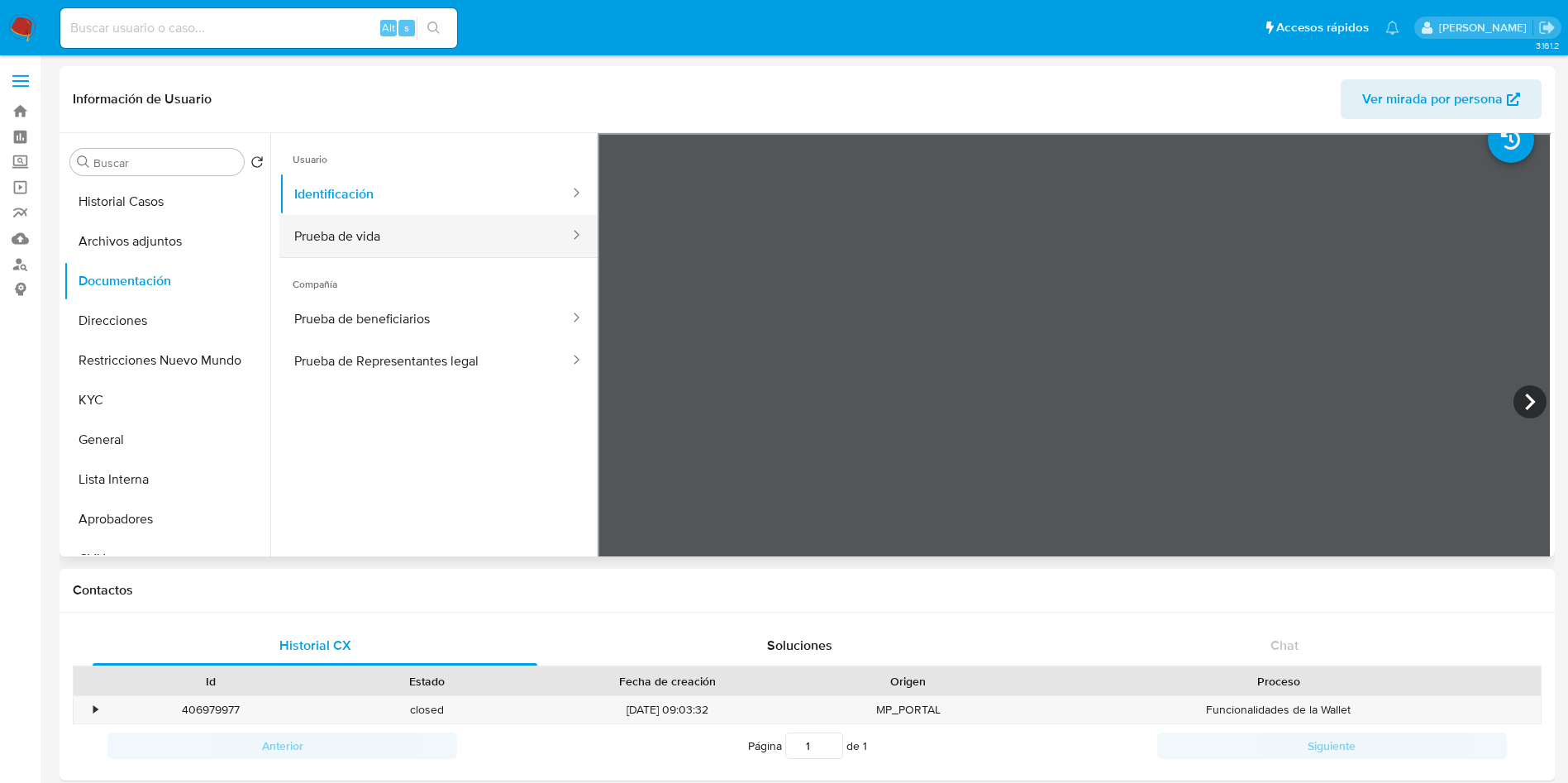
click at [417, 237] on button "Prueba de vida" at bounding box center [425, 236] width 292 height 42
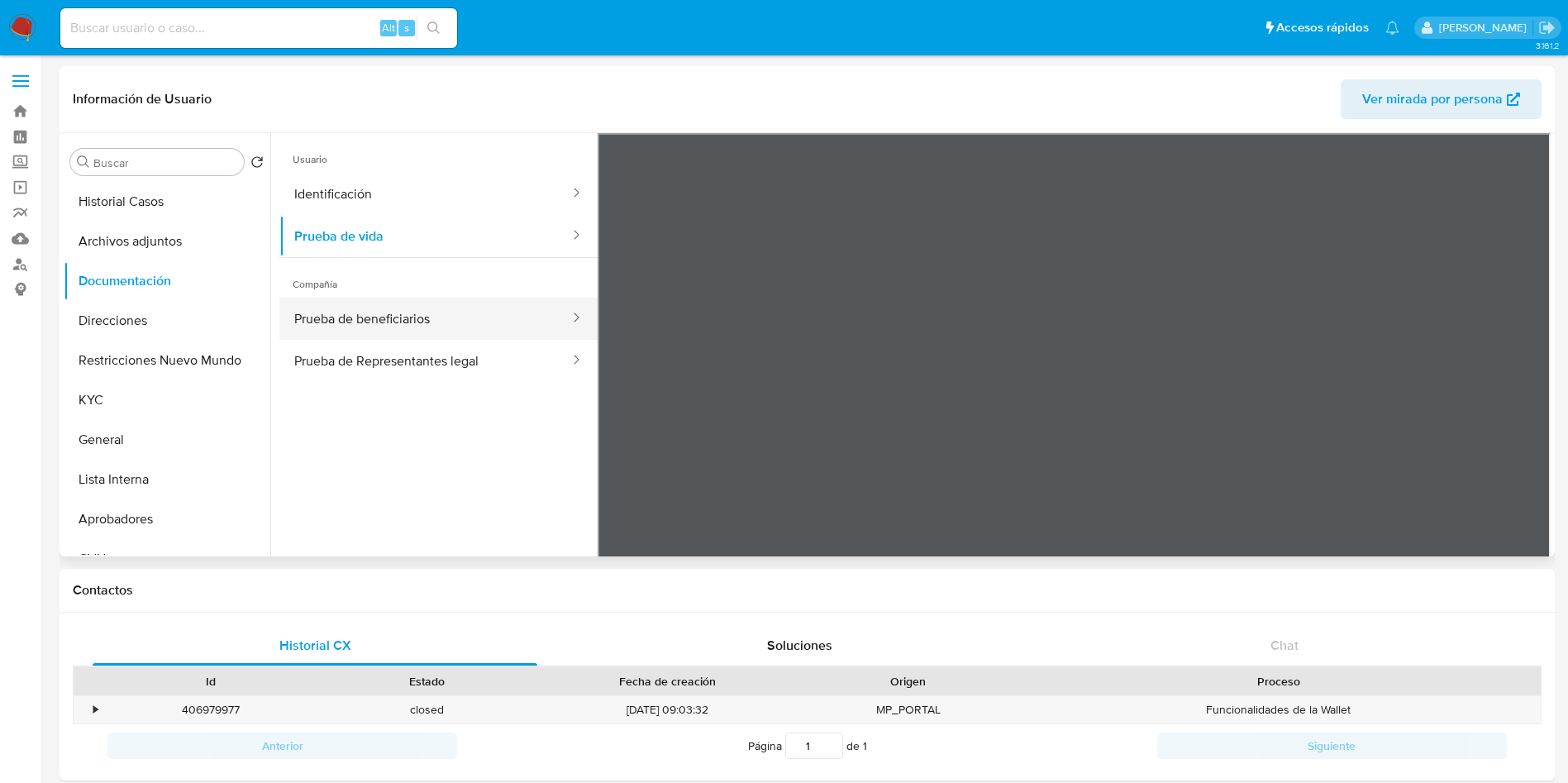
click at [408, 304] on button "Prueba de beneficiarios" at bounding box center [425, 318] width 292 height 42
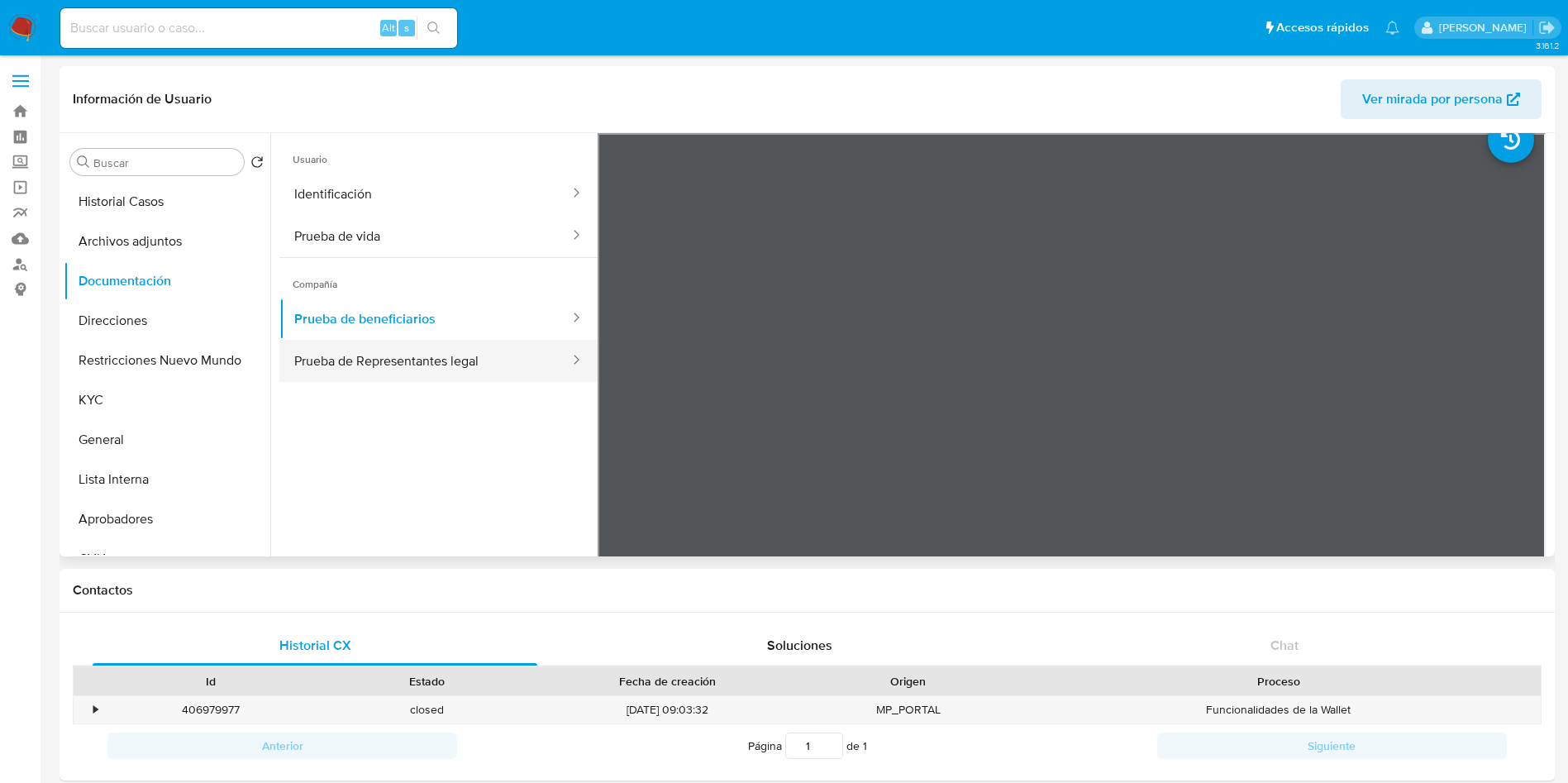
click at [353, 346] on button "Prueba de Representantes legal" at bounding box center [425, 360] width 292 height 42
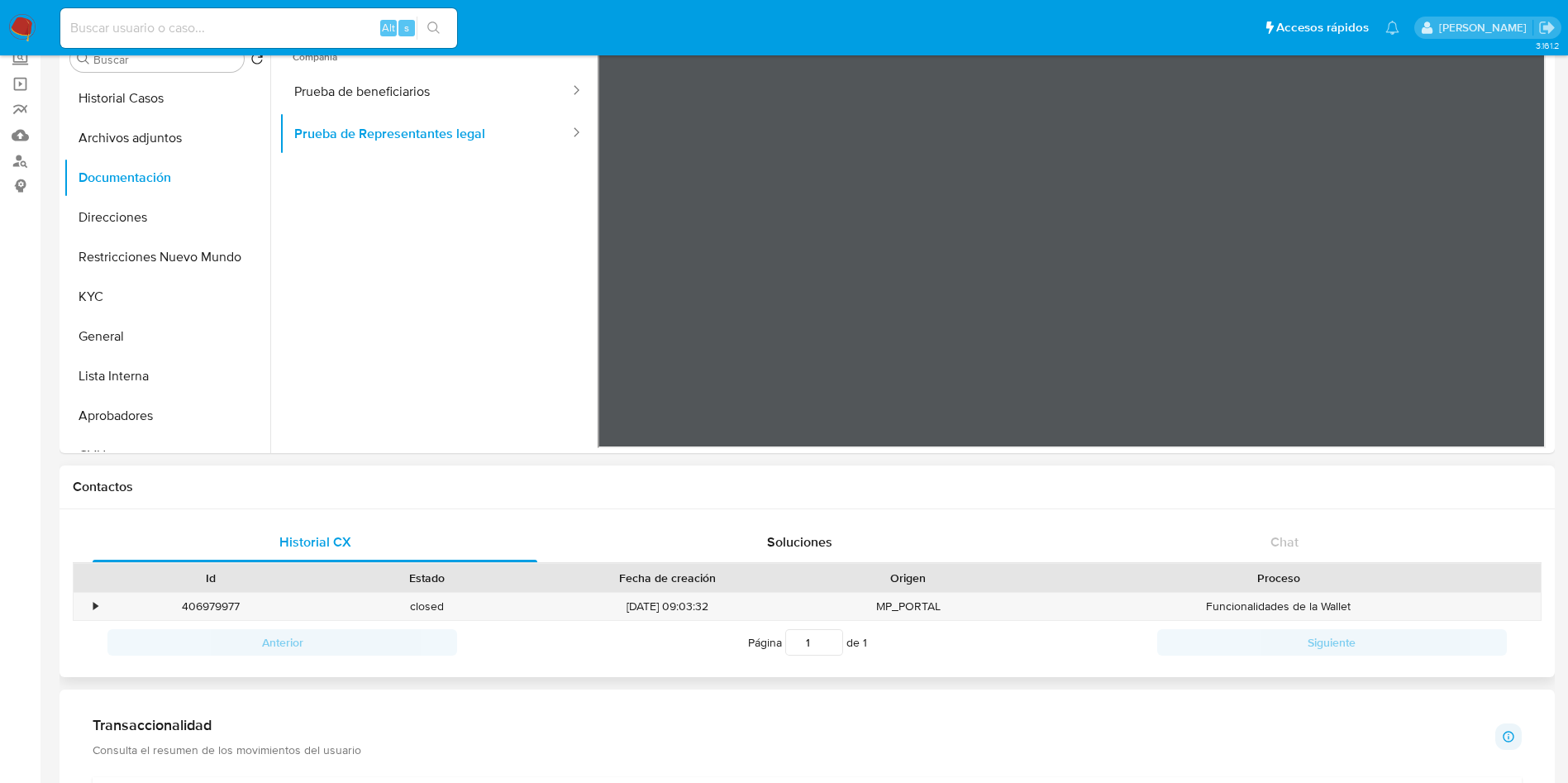
scroll to position [0, 0]
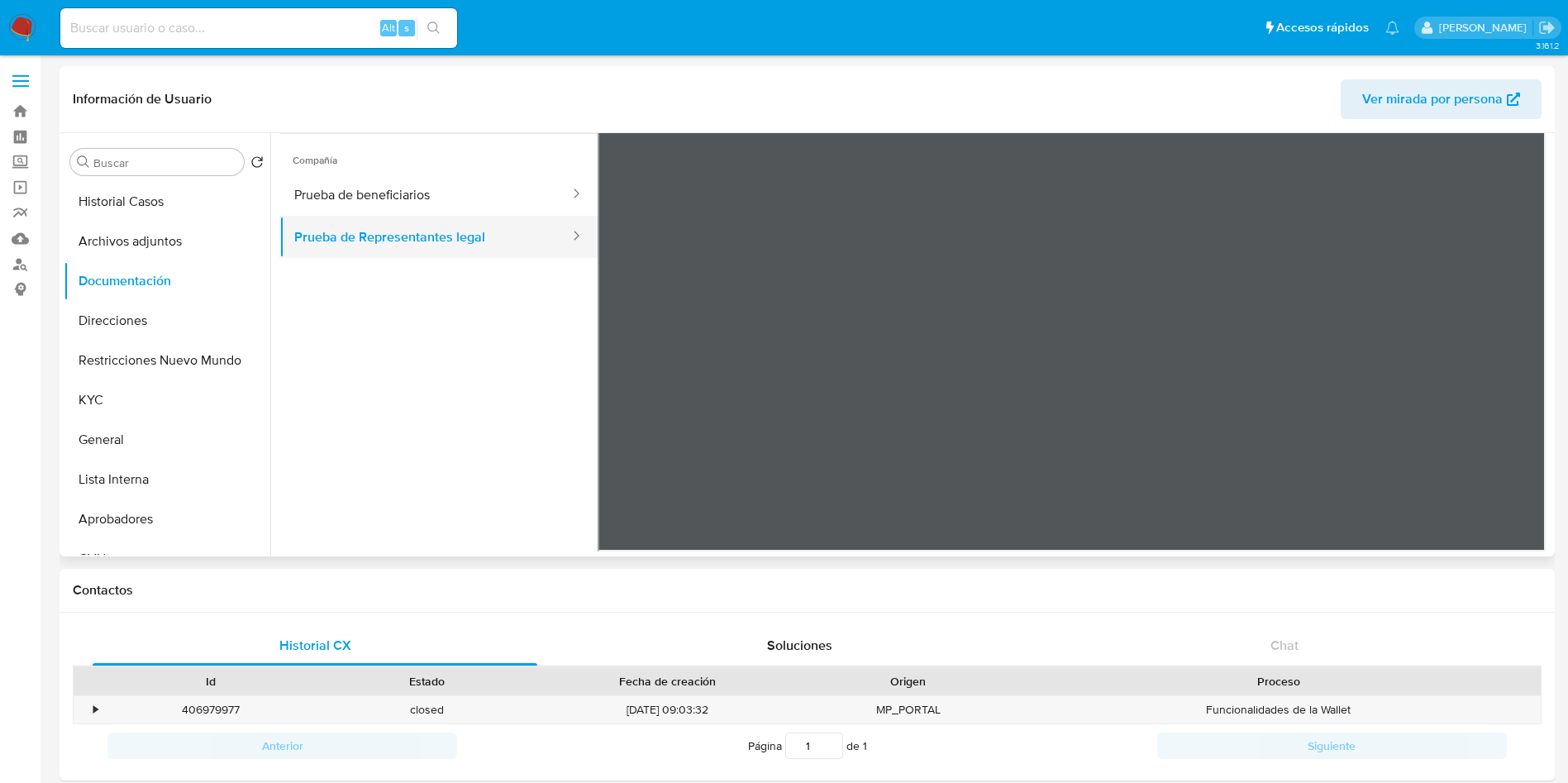
click at [358, 231] on button "Prueba de Representantes legal" at bounding box center [425, 237] width 292 height 42
click at [355, 208] on button "Prueba de beneficiarios" at bounding box center [425, 194] width 292 height 42
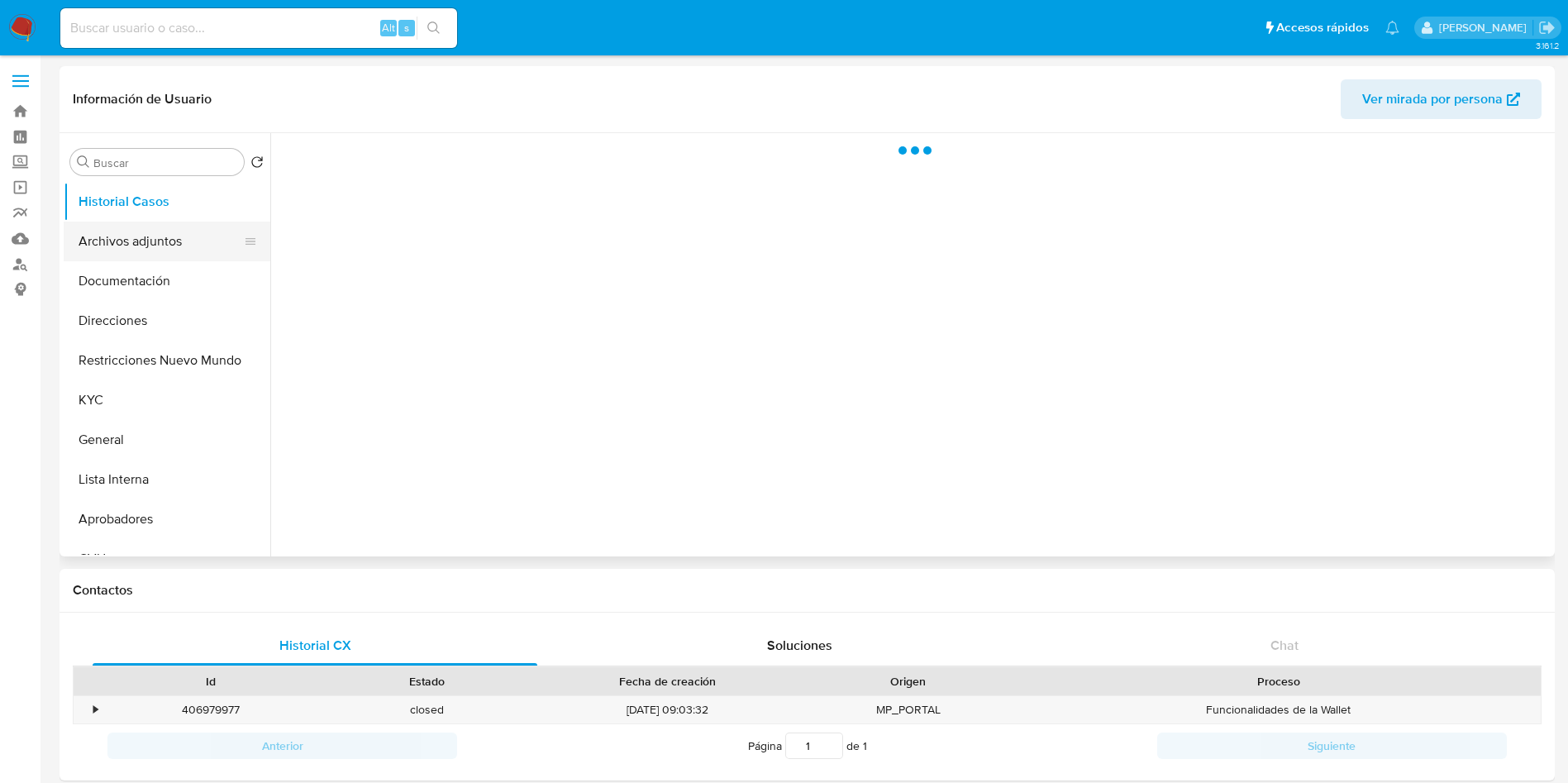
select select "10"
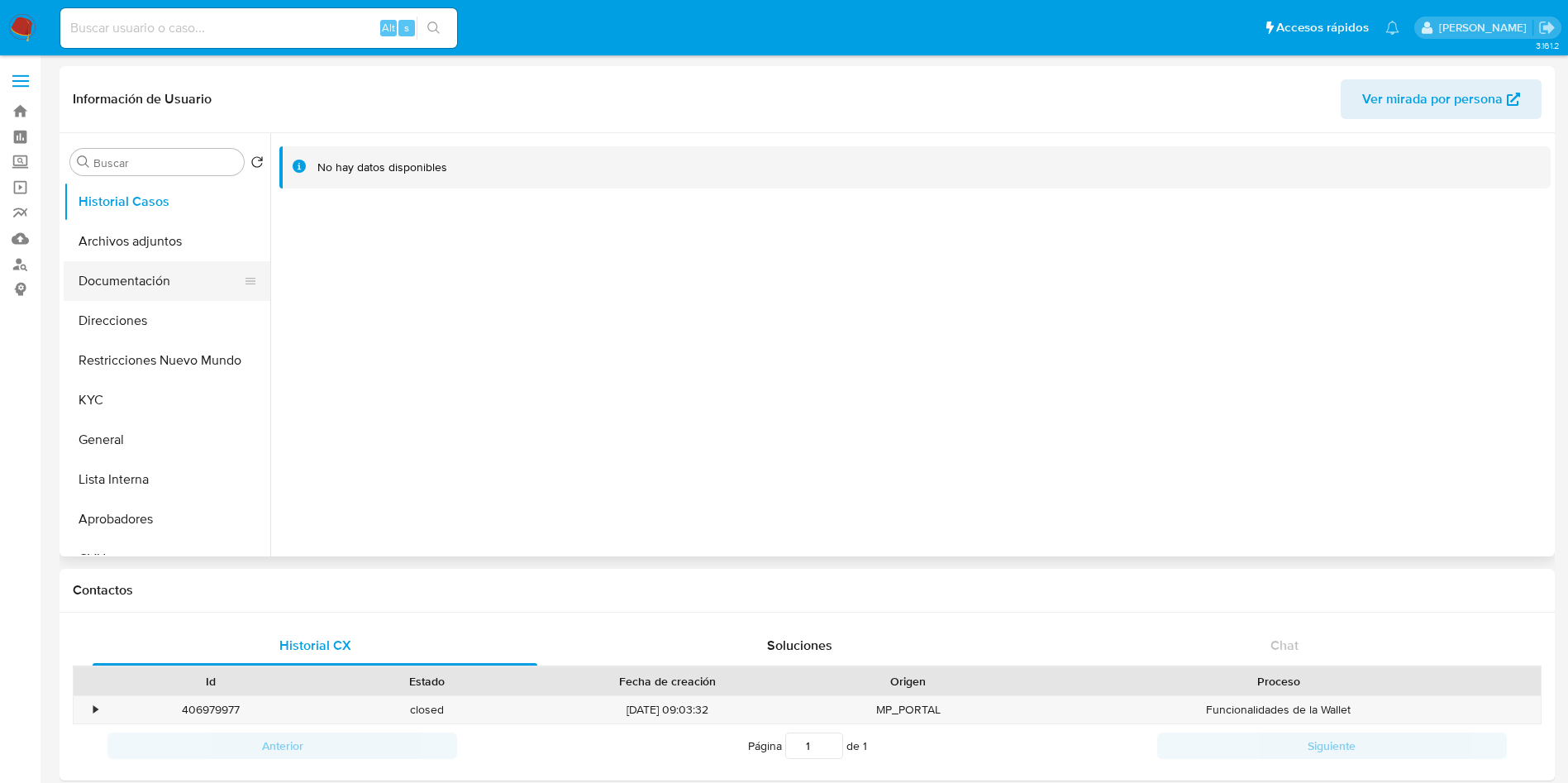
click at [174, 283] on button "Documentación" at bounding box center [160, 281] width 194 height 39
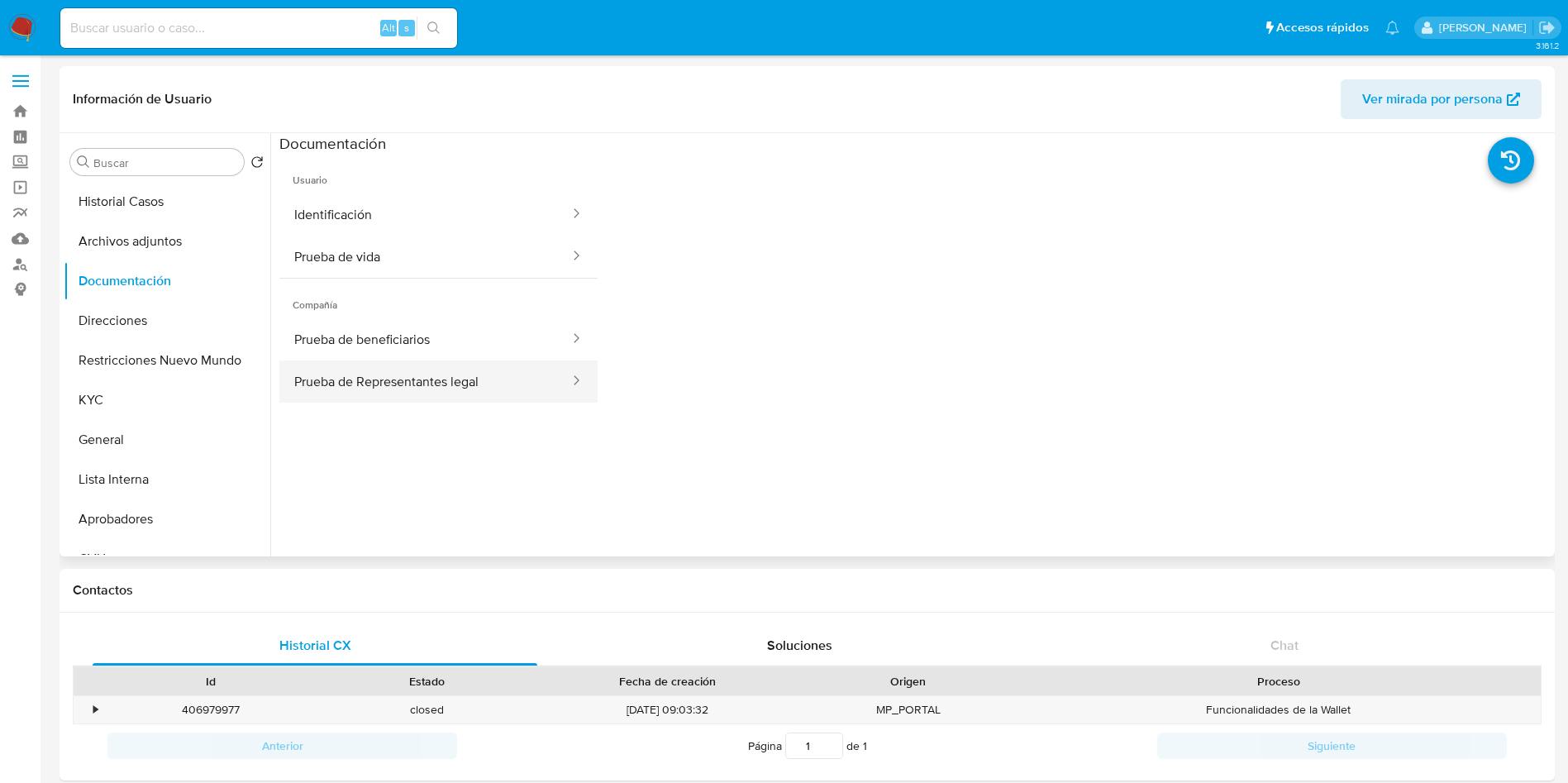
click at [358, 377] on button "Prueba de Representantes legal" at bounding box center [425, 381] width 292 height 42
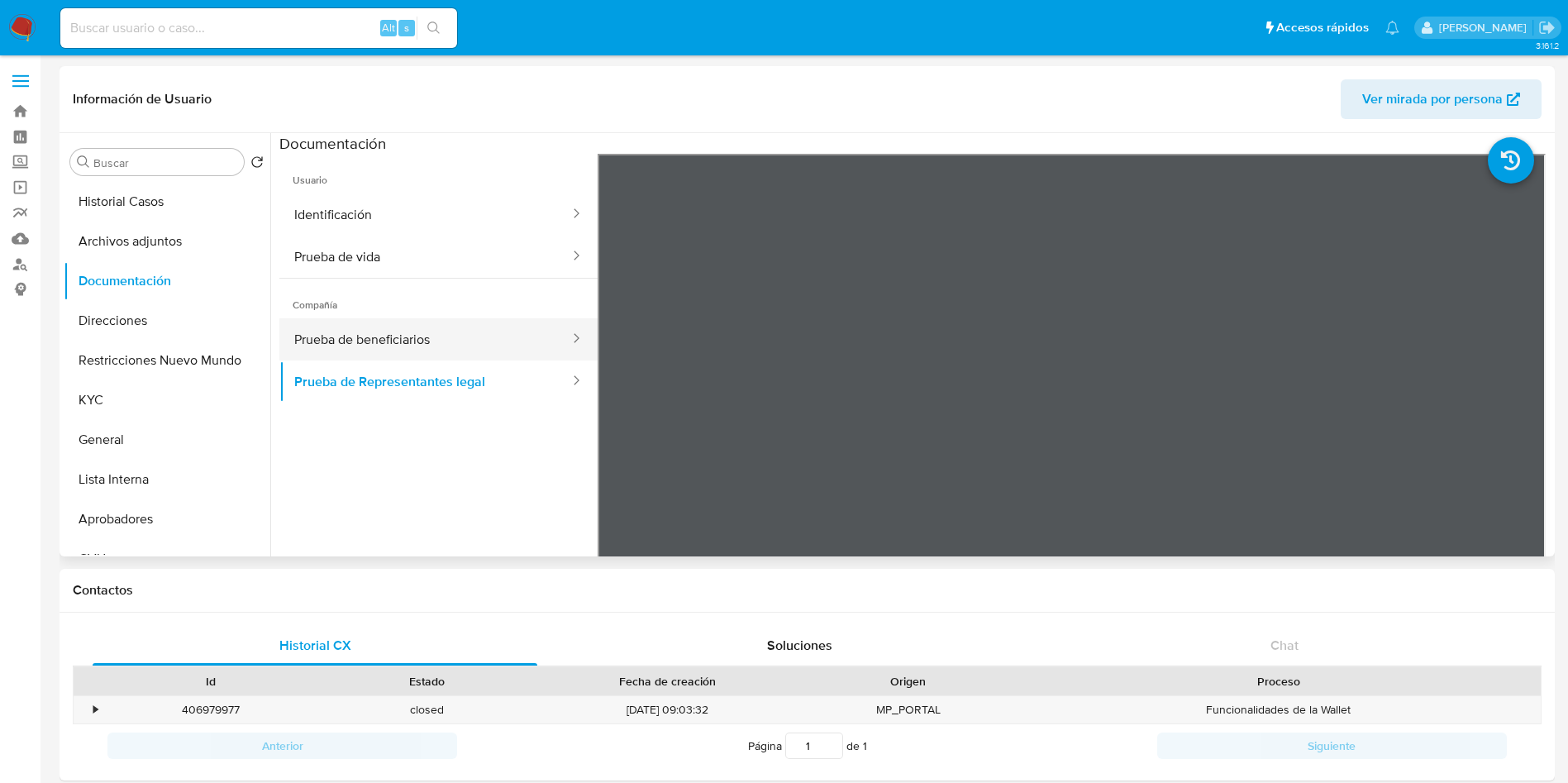
click at [389, 339] on button "Prueba de beneficiarios" at bounding box center [425, 339] width 292 height 42
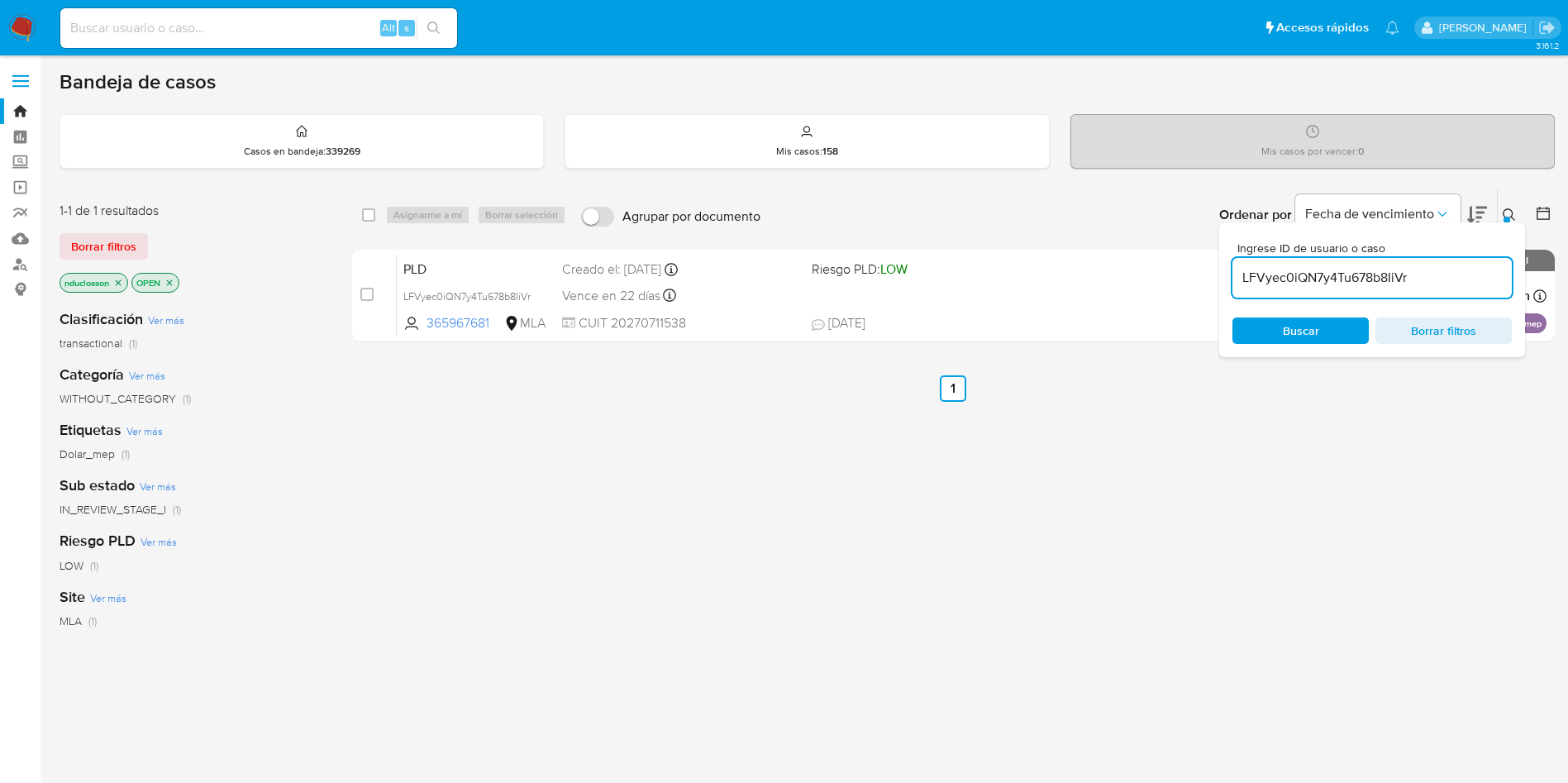
click at [1344, 276] on input "LFVyec0iQN7y4Tu678b8IiVr" at bounding box center [1372, 278] width 279 height 21
paste input "9fuFsrVKniSHUNZtQw7dnxKI"
type input "9fuFsrVKniSHUNZtQw7dnxKI"
click at [1290, 326] on div "Buscar Borrar filtros" at bounding box center [1372, 330] width 279 height 26
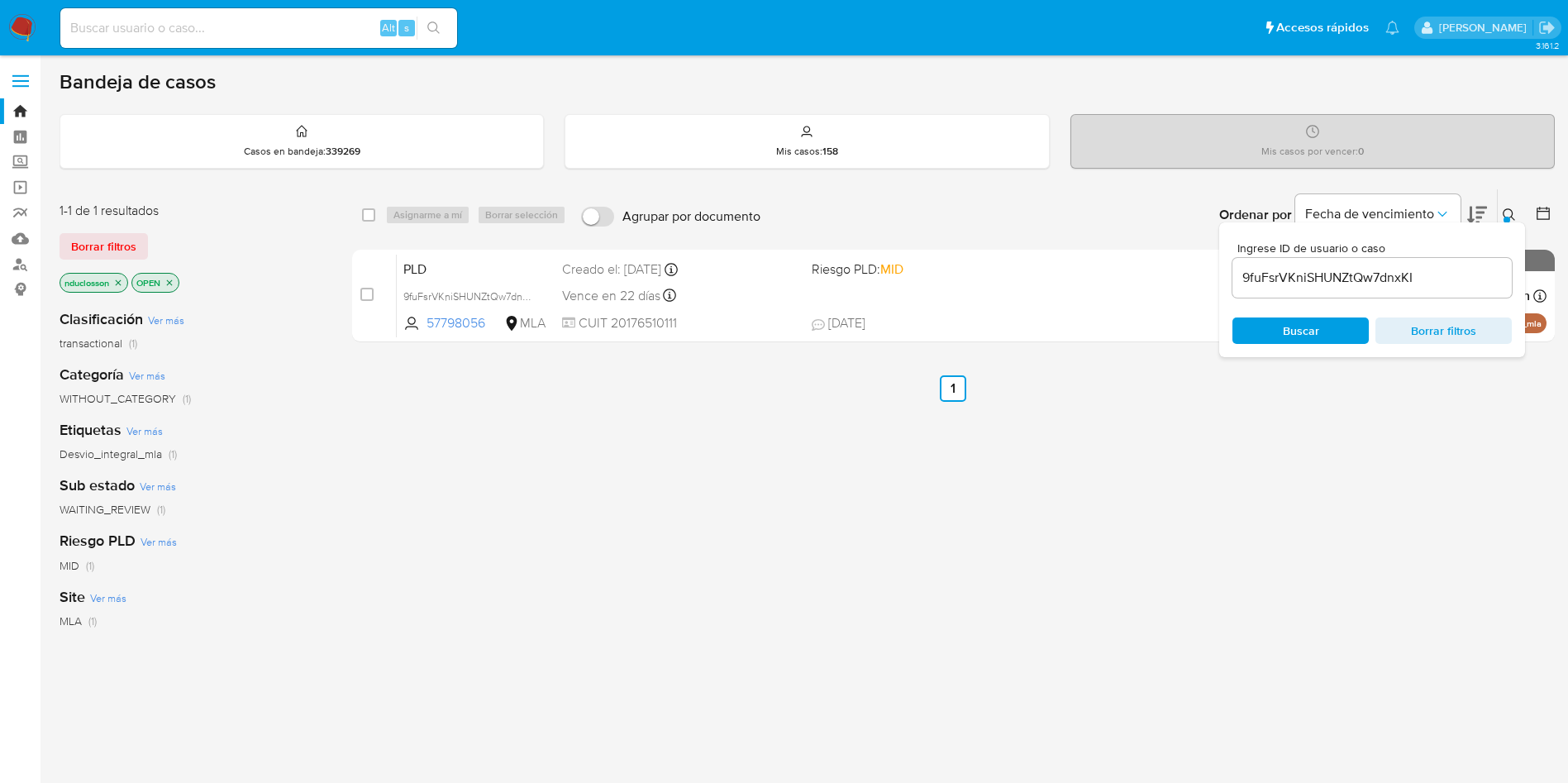
click at [370, 222] on div "select-all-cases-checkbox" at bounding box center [368, 214] width 13 height 16
click at [436, 219] on div "Asignarme a mí Borrar selección" at bounding box center [479, 214] width 188 height 20
click at [374, 208] on input "checkbox" at bounding box center [368, 214] width 13 height 13
checkbox input "true"
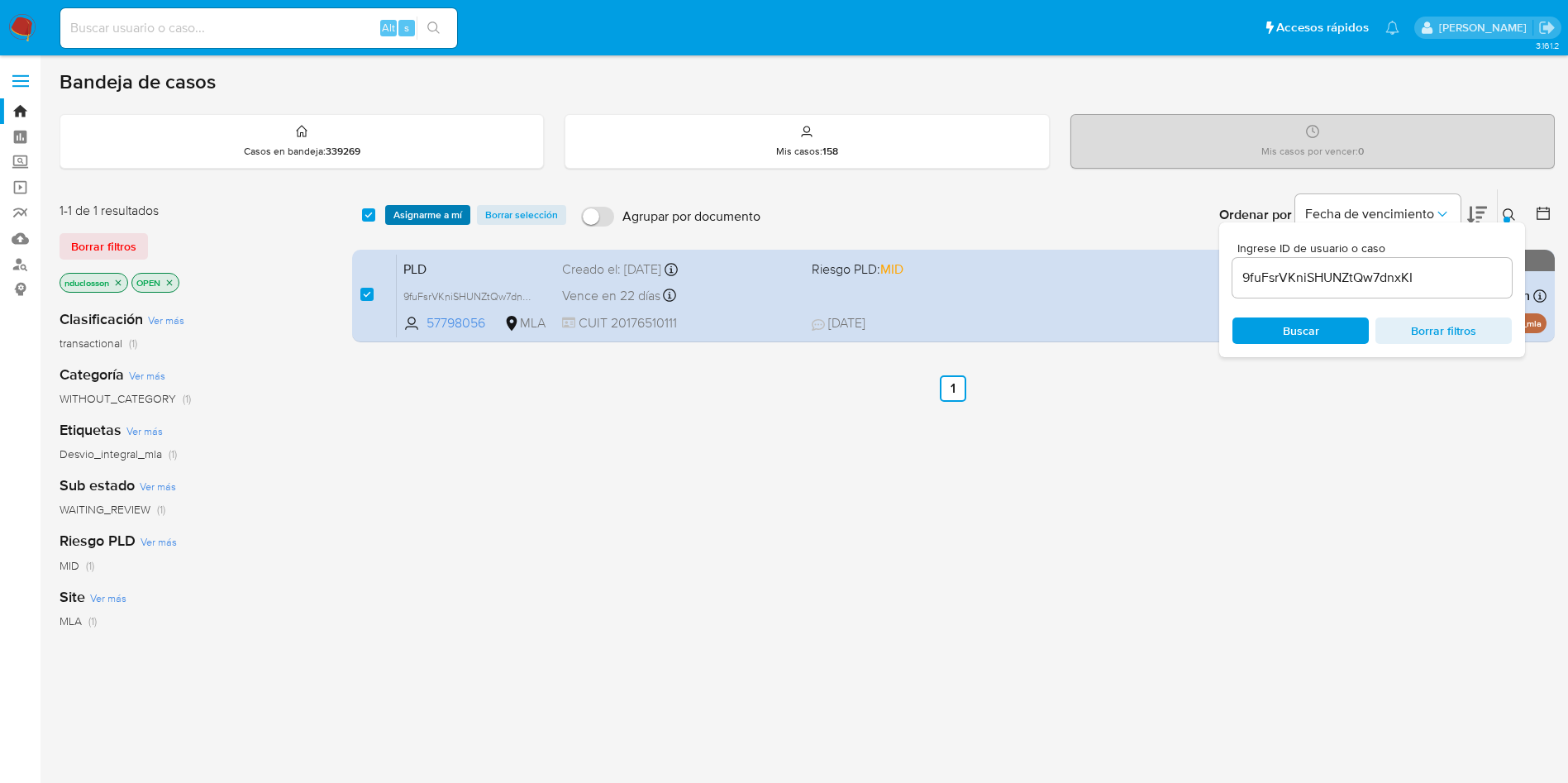
click at [400, 212] on span "Asignarme a mí" at bounding box center [428, 214] width 68 height 16
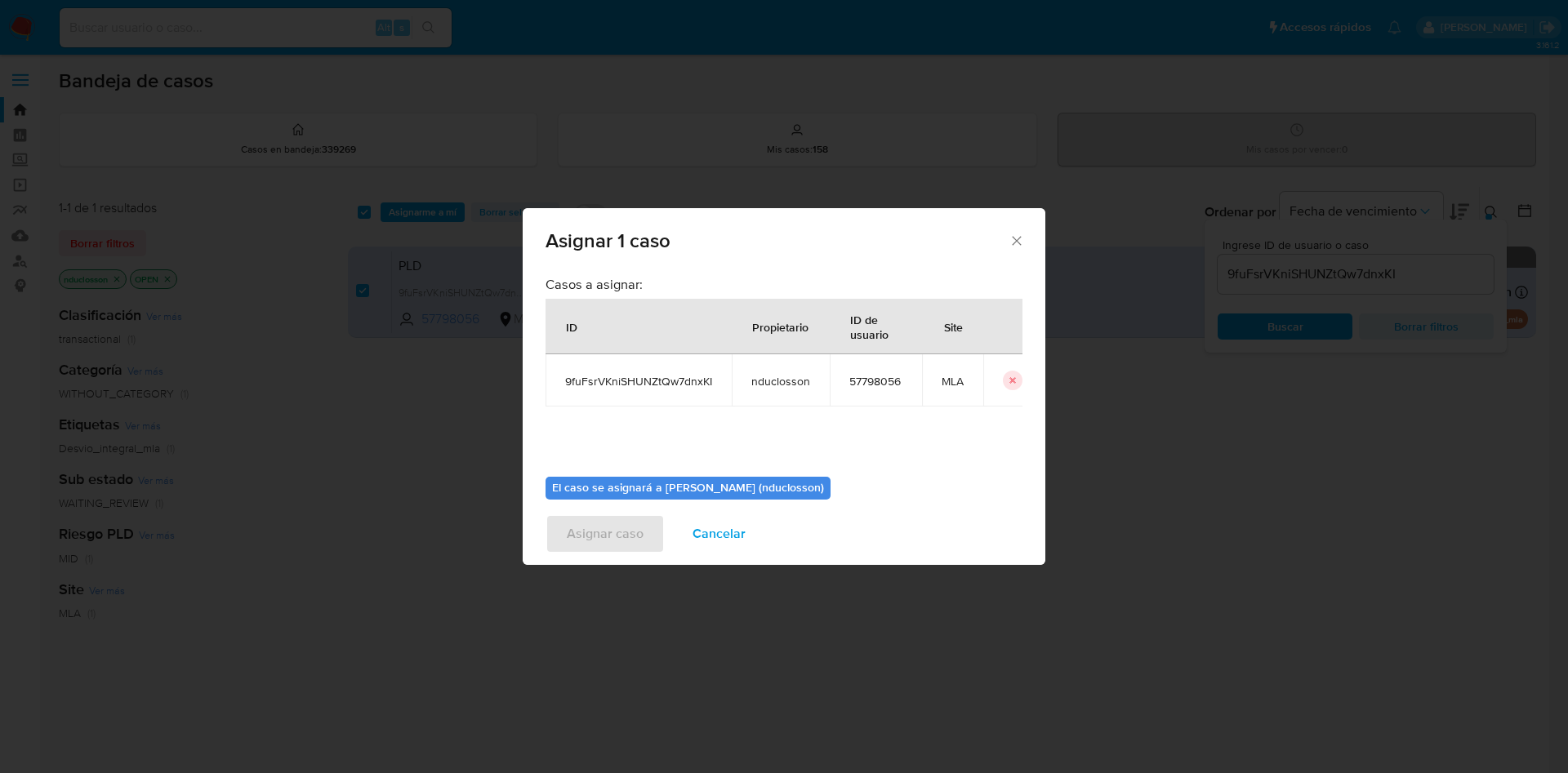
scroll to position [85, 0]
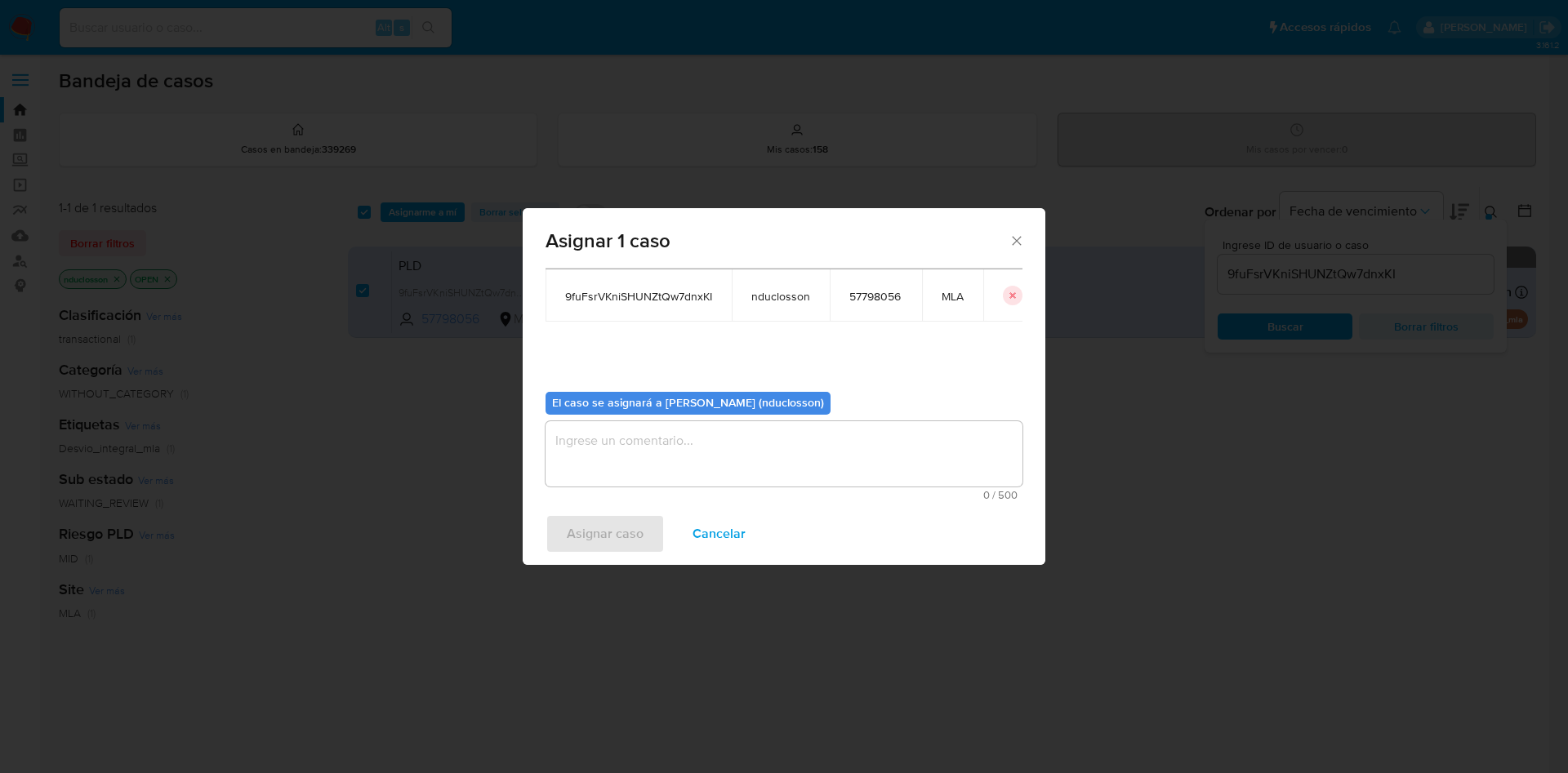
drag, startPoint x: 633, startPoint y: 491, endPoint x: 633, endPoint y: 462, distance: 29.0
click at [633, 492] on span "0 / 500" at bounding box center [784, 495] width 467 height 11
click at [633, 460] on textarea "assign-modal" at bounding box center [784, 454] width 477 height 65
click at [628, 534] on span "Asignar caso" at bounding box center [605, 534] width 77 height 36
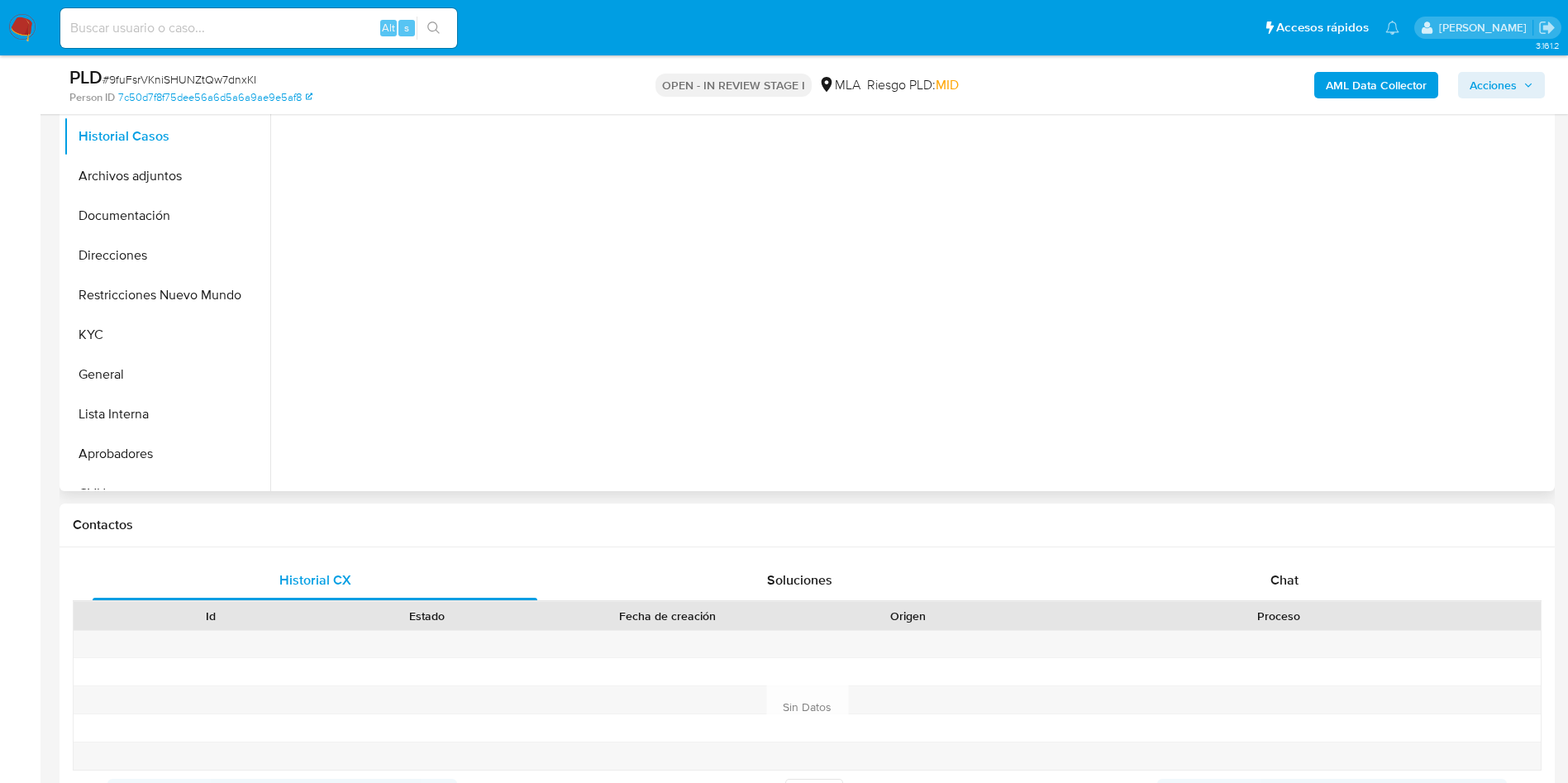
scroll to position [372, 0]
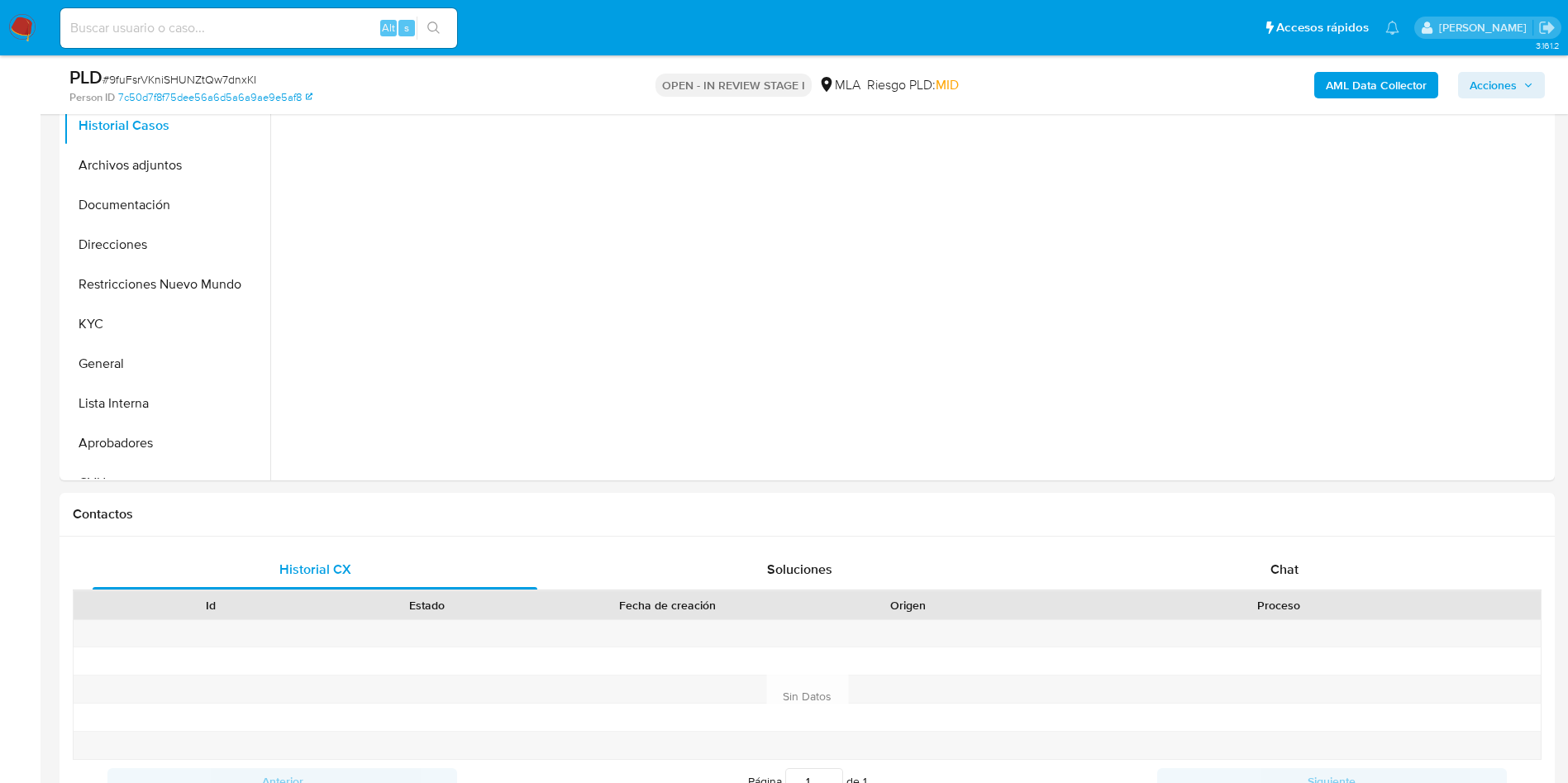
select select "10"
click at [1285, 565] on span "Chat" at bounding box center [1284, 569] width 28 height 19
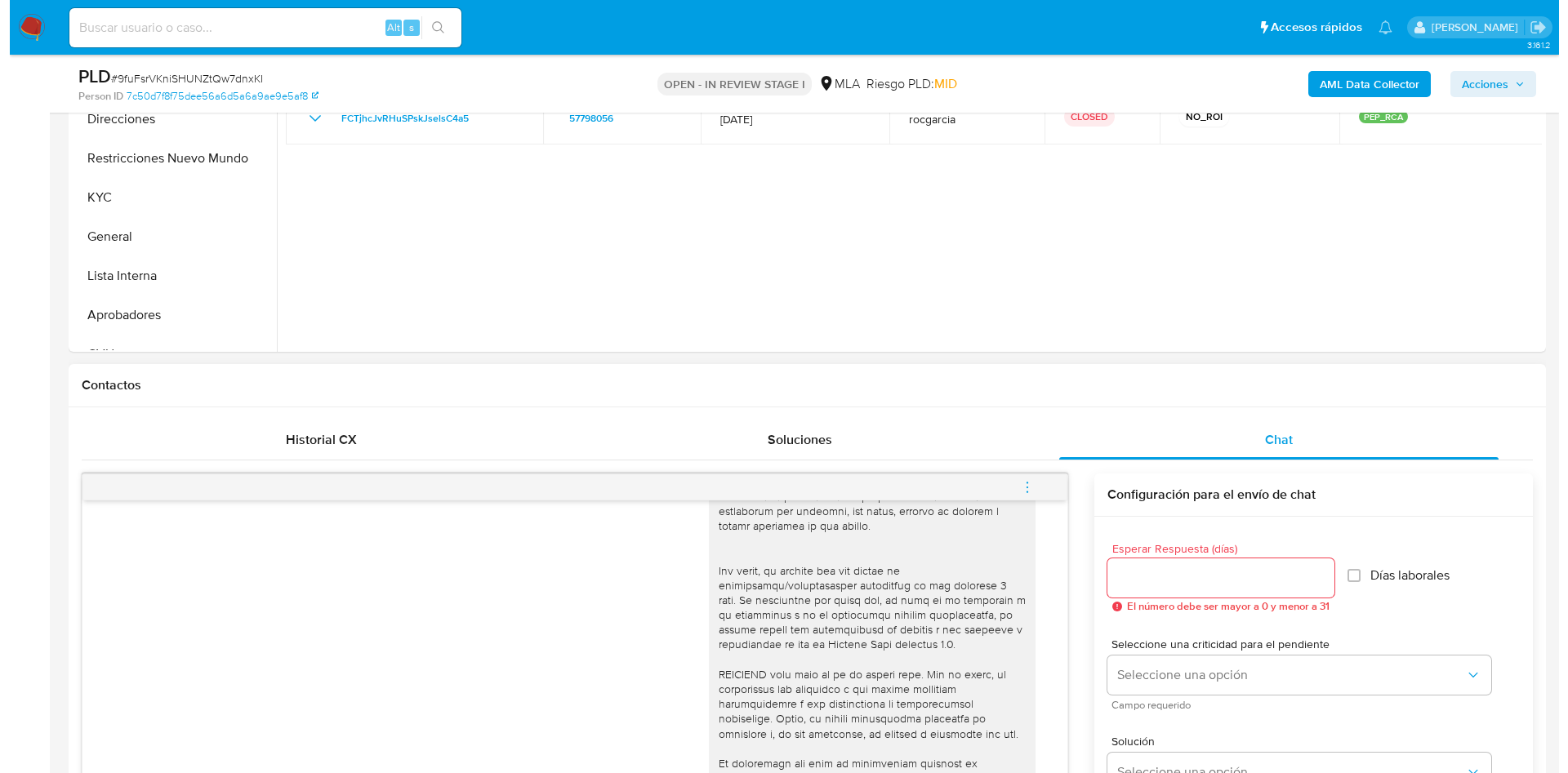
scroll to position [122, 0]
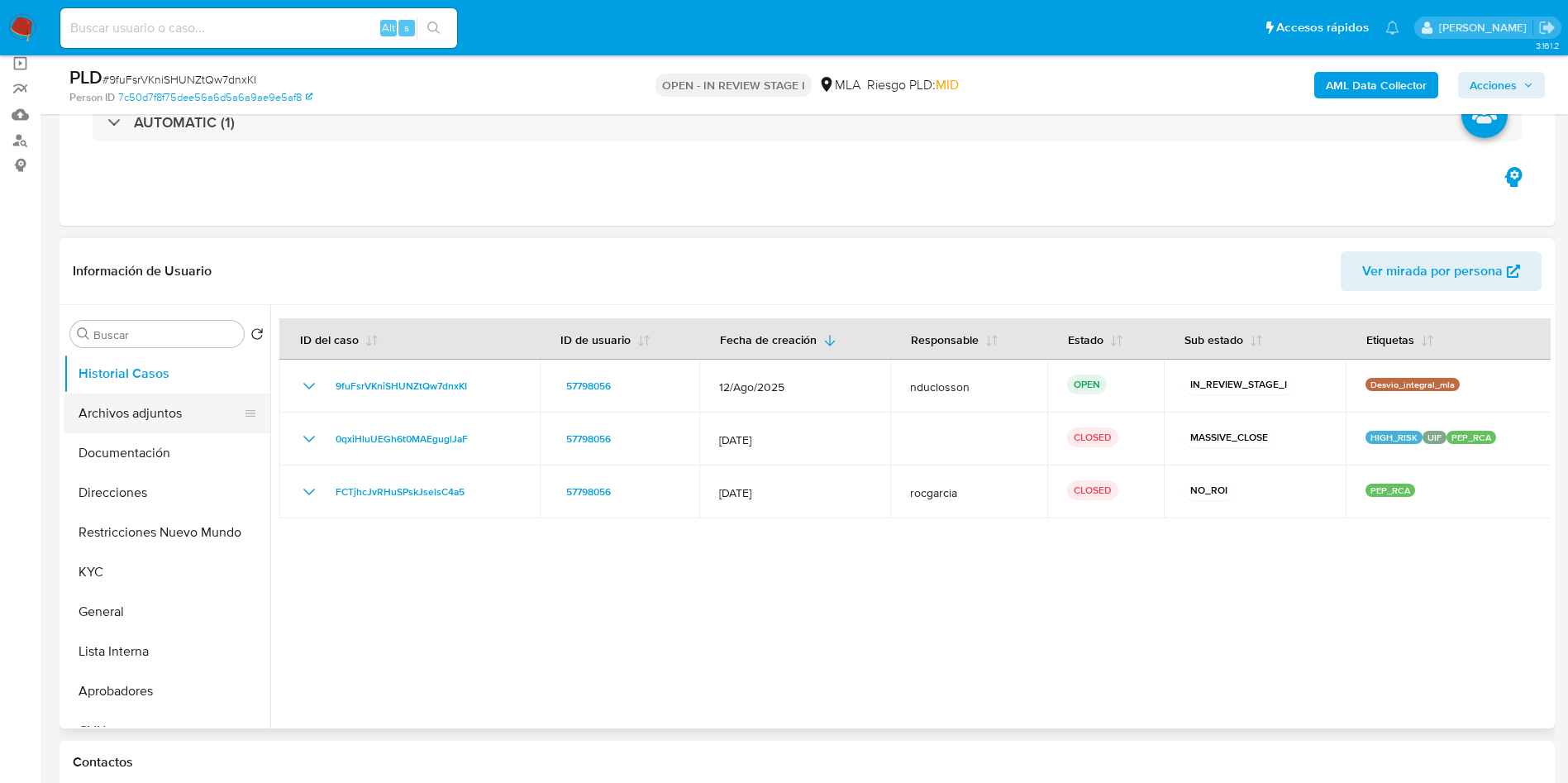
click at [149, 420] on button "Archivos adjuntos" at bounding box center [160, 413] width 194 height 39
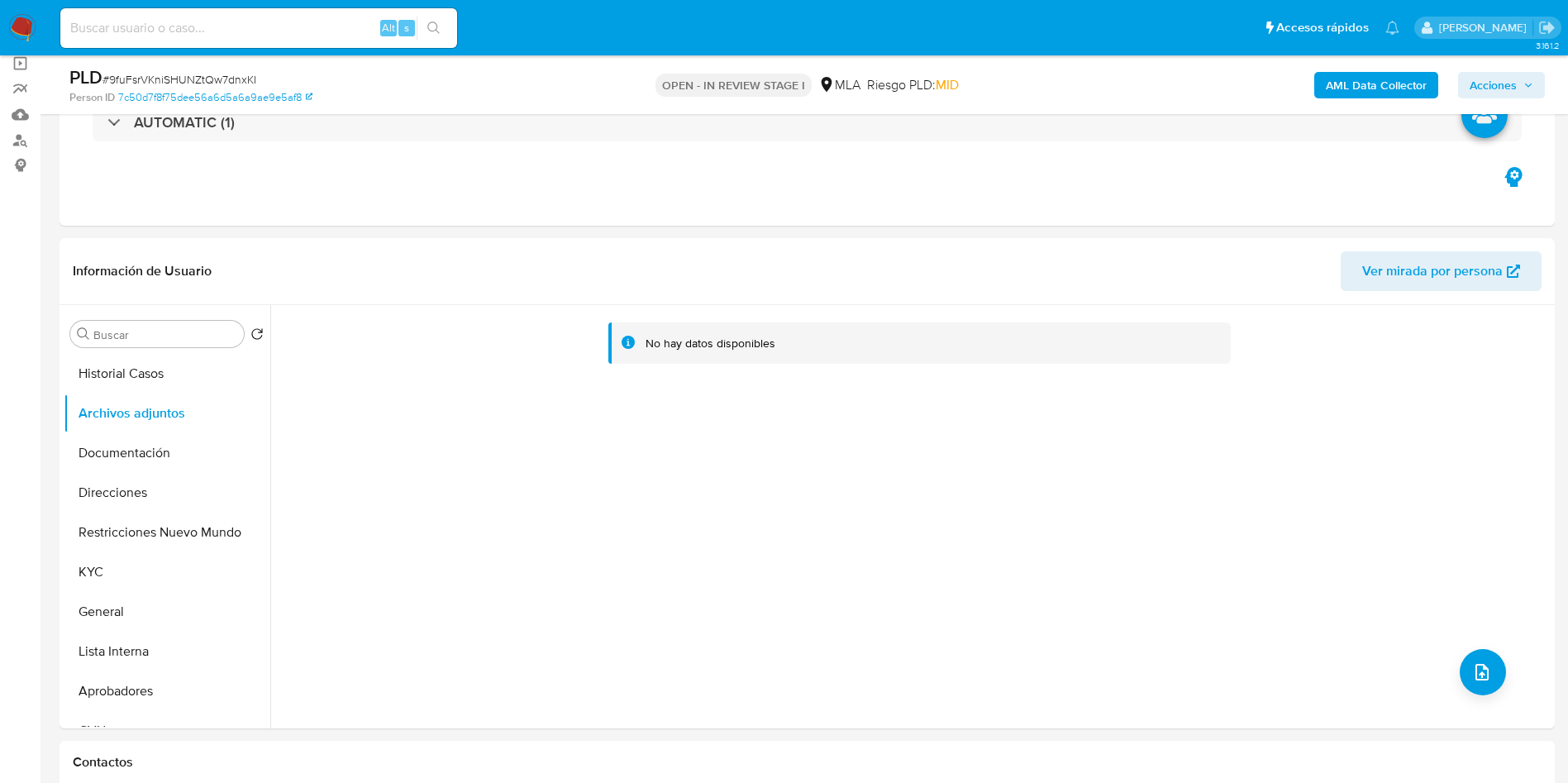
click at [1364, 79] on b "AML Data Collector" at bounding box center [1376, 85] width 101 height 26
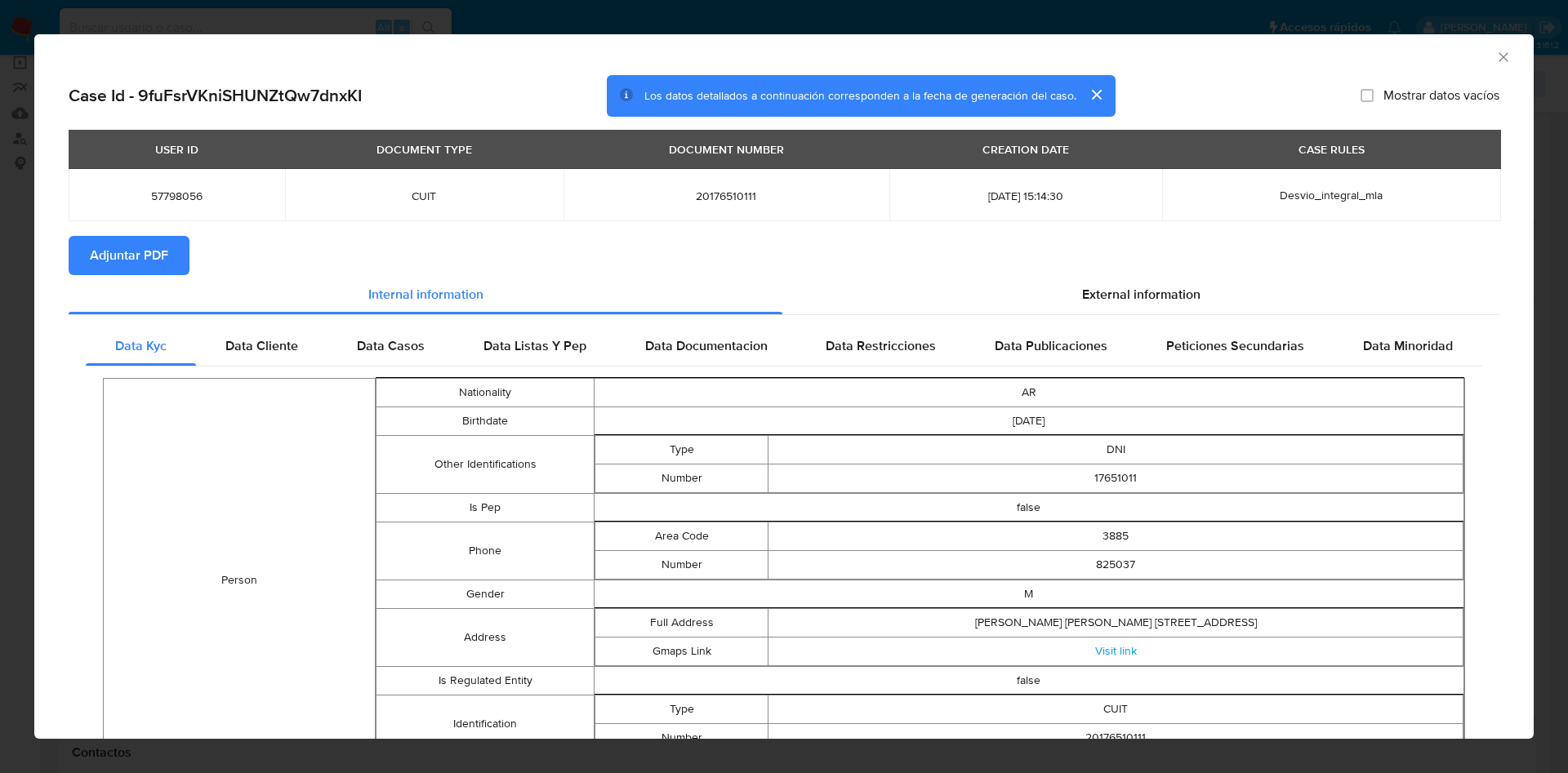
click at [1495, 52] on icon "Cerrar ventana" at bounding box center [1503, 56] width 16 height 16
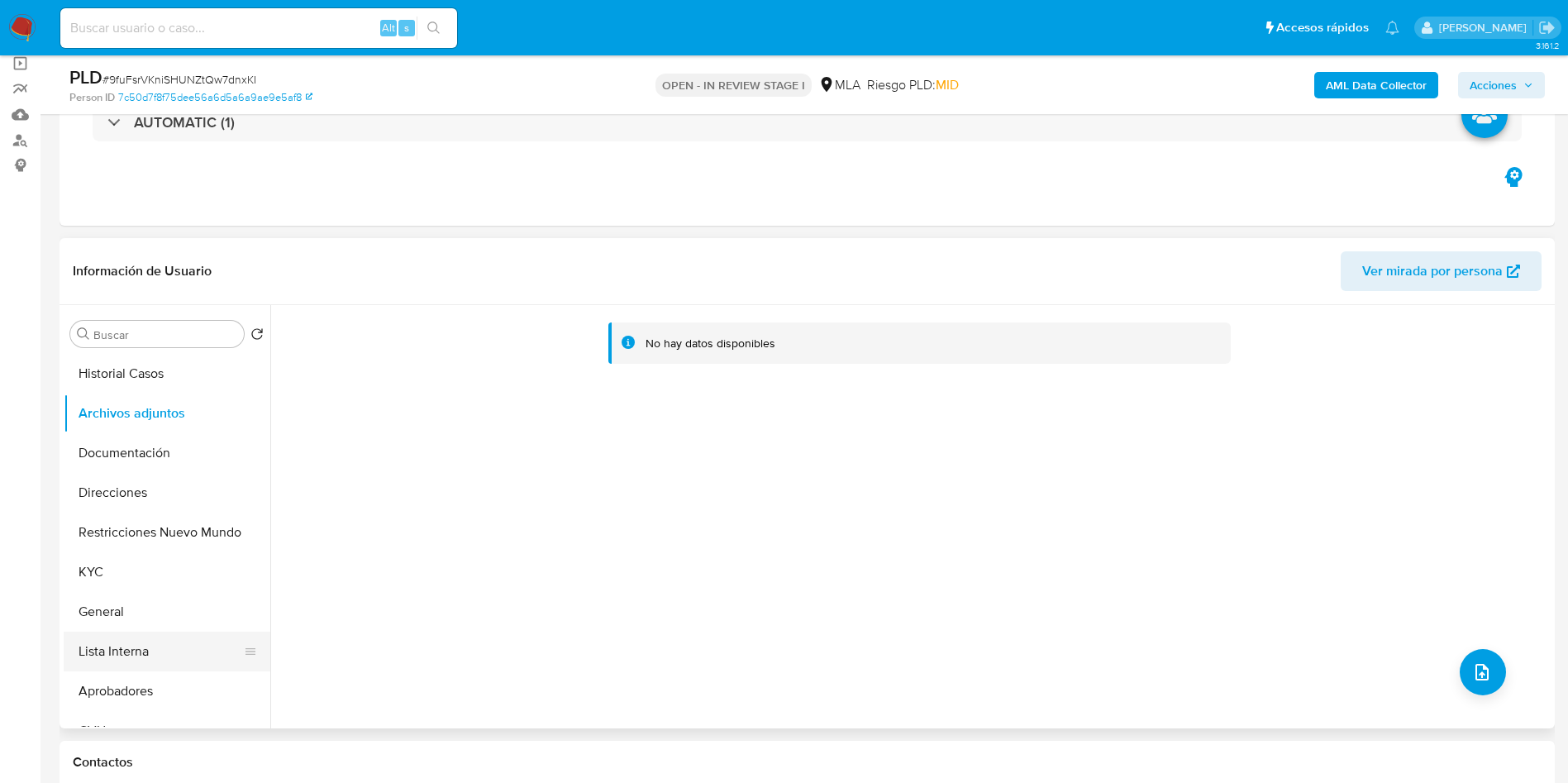
click at [137, 651] on button "Lista Interna" at bounding box center [160, 652] width 194 height 39
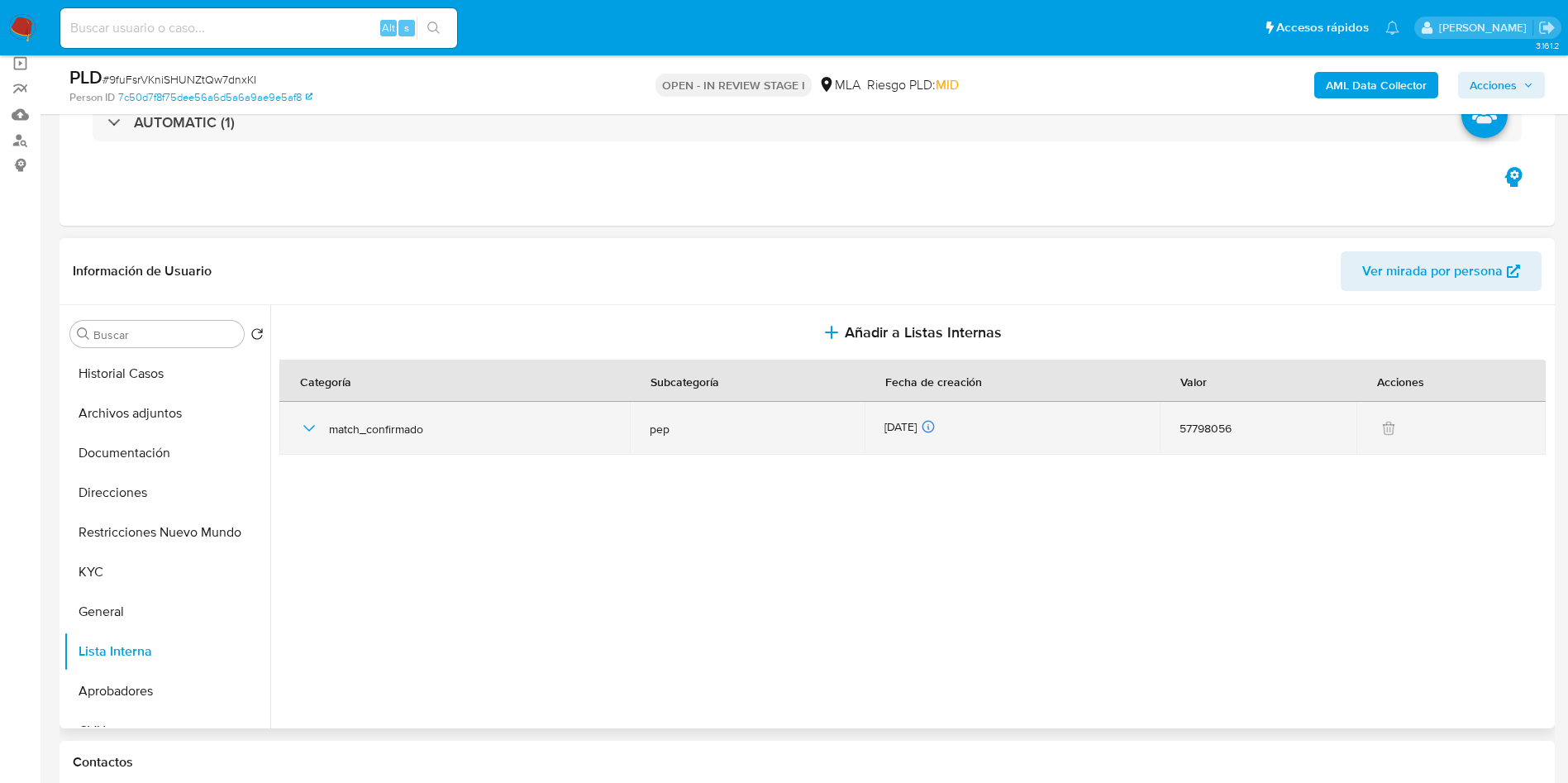
click at [300, 430] on icon "button" at bounding box center [308, 428] width 20 height 20
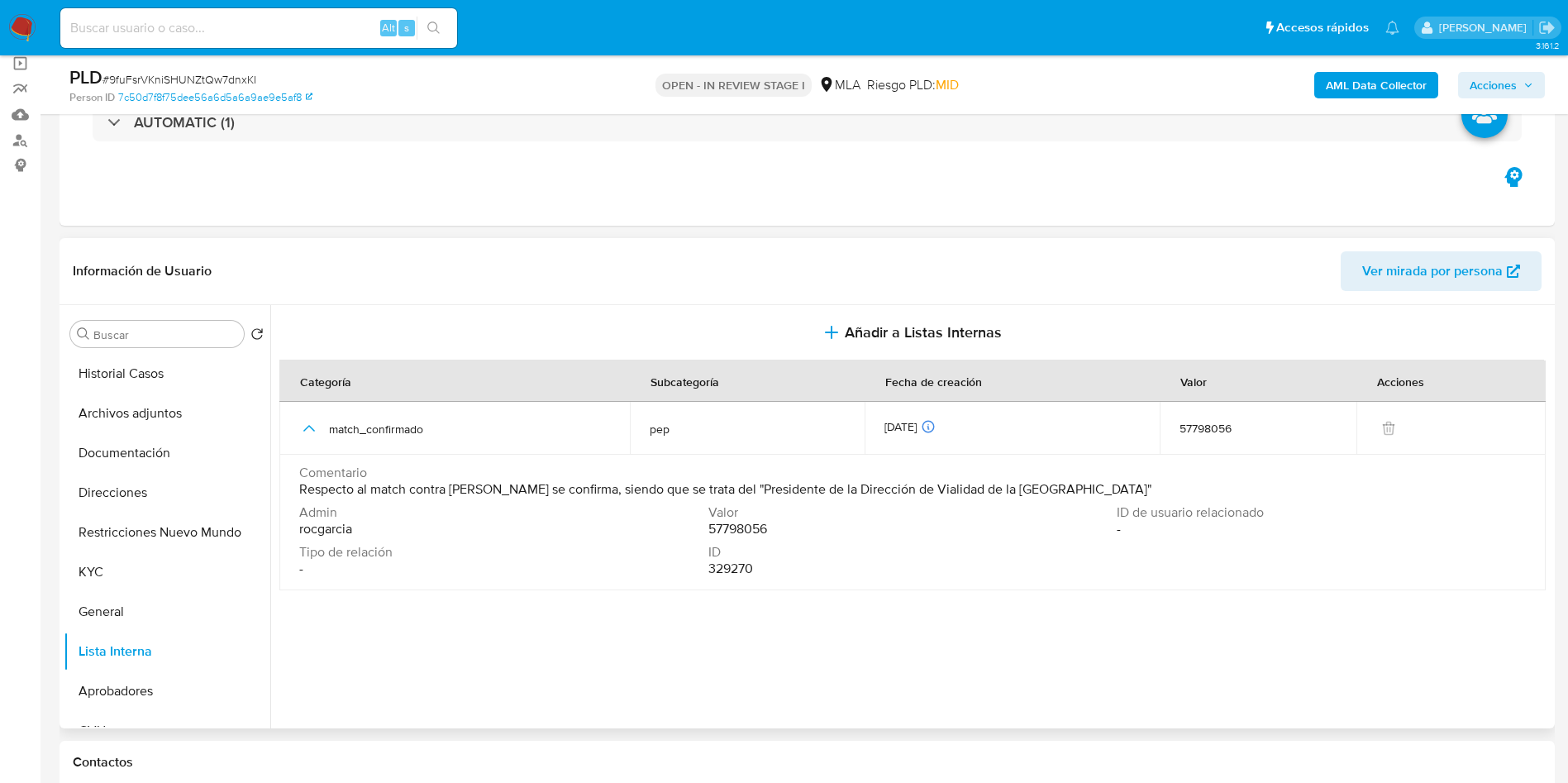
drag, startPoint x: 690, startPoint y: 488, endPoint x: 1052, endPoint y: 489, distance: 362.0
click at [1052, 489] on span "Respecto al match contra PEP se confirma, siendo que se trata del "Presidente d…" at bounding box center [725, 488] width 852 height 16
click at [145, 394] on button "Archivos adjuntos" at bounding box center [160, 413] width 194 height 39
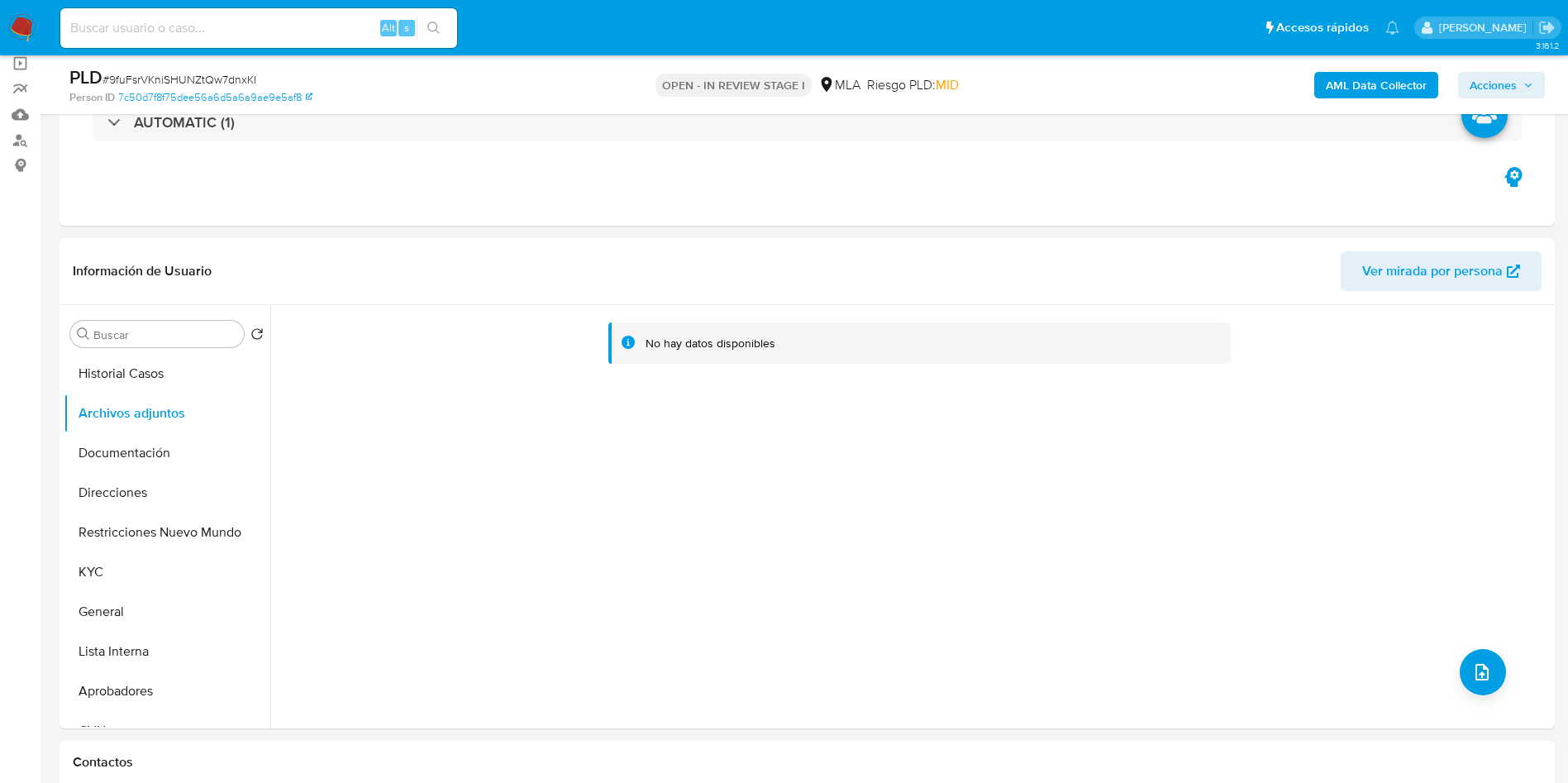
click at [1349, 77] on b "AML Data Collector" at bounding box center [1376, 85] width 101 height 26
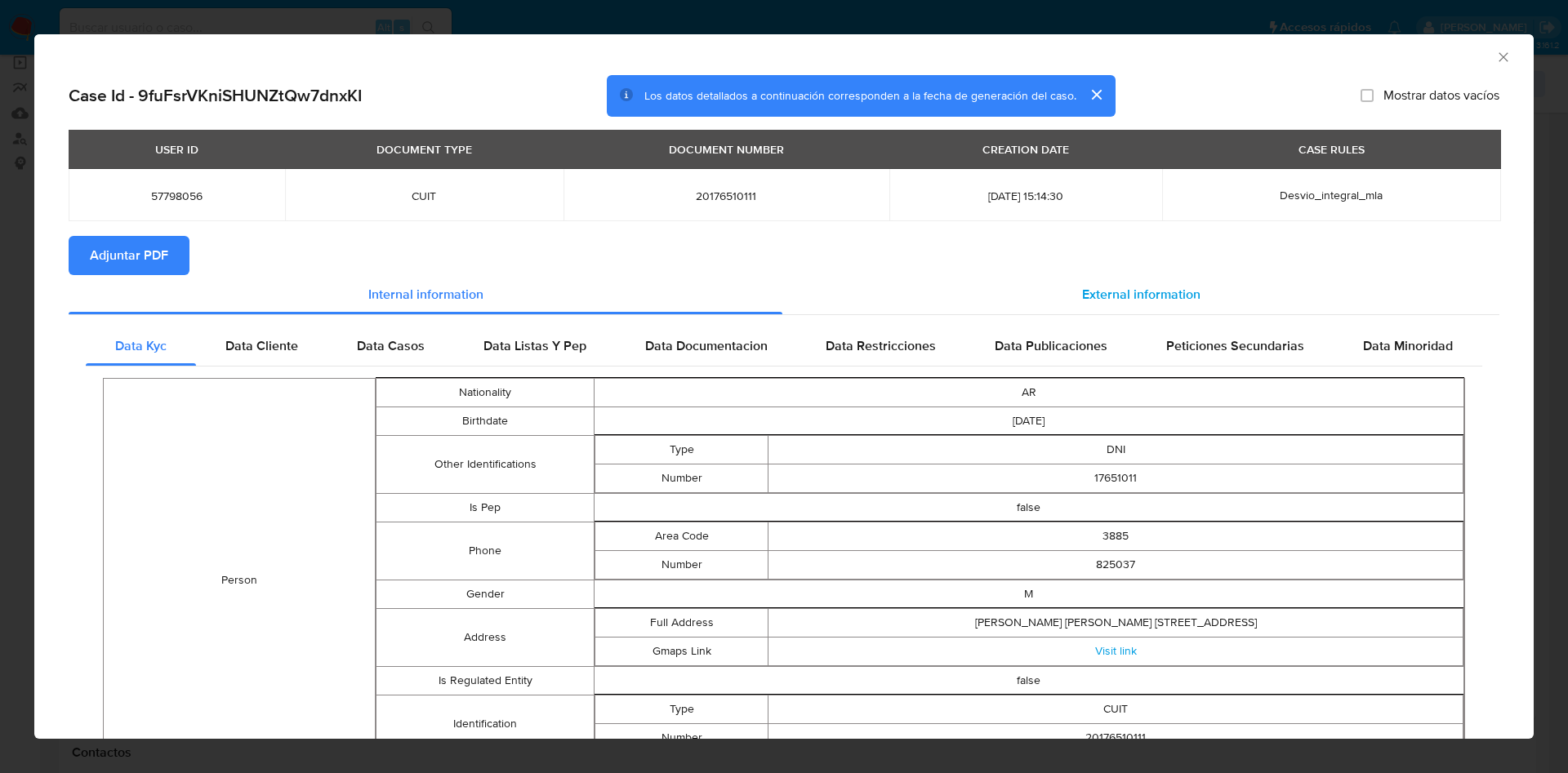
click at [993, 280] on div "External information" at bounding box center [1141, 294] width 717 height 39
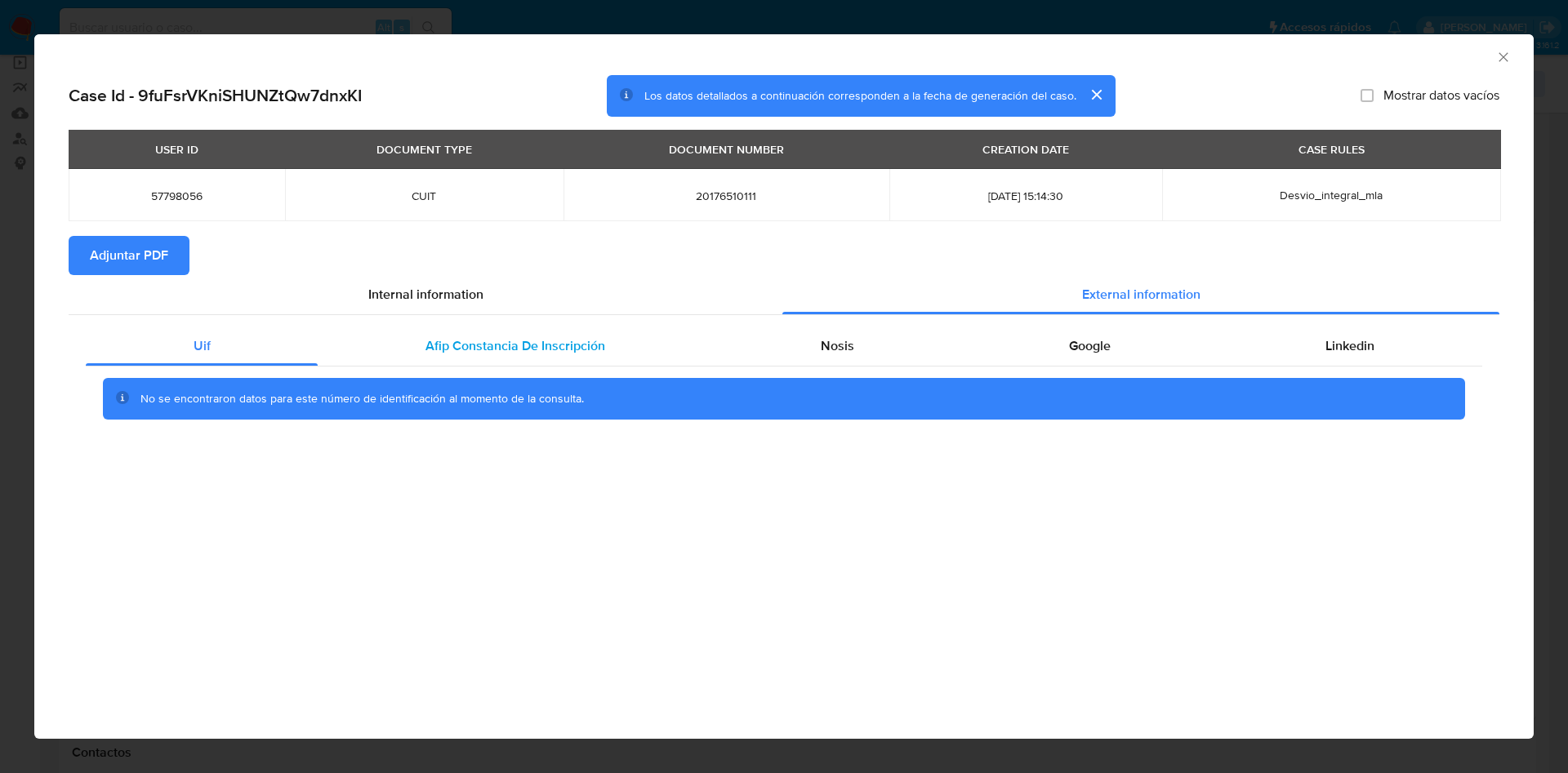
click at [435, 336] on span "Afip Constancia De Inscripción" at bounding box center [515, 346] width 180 height 19
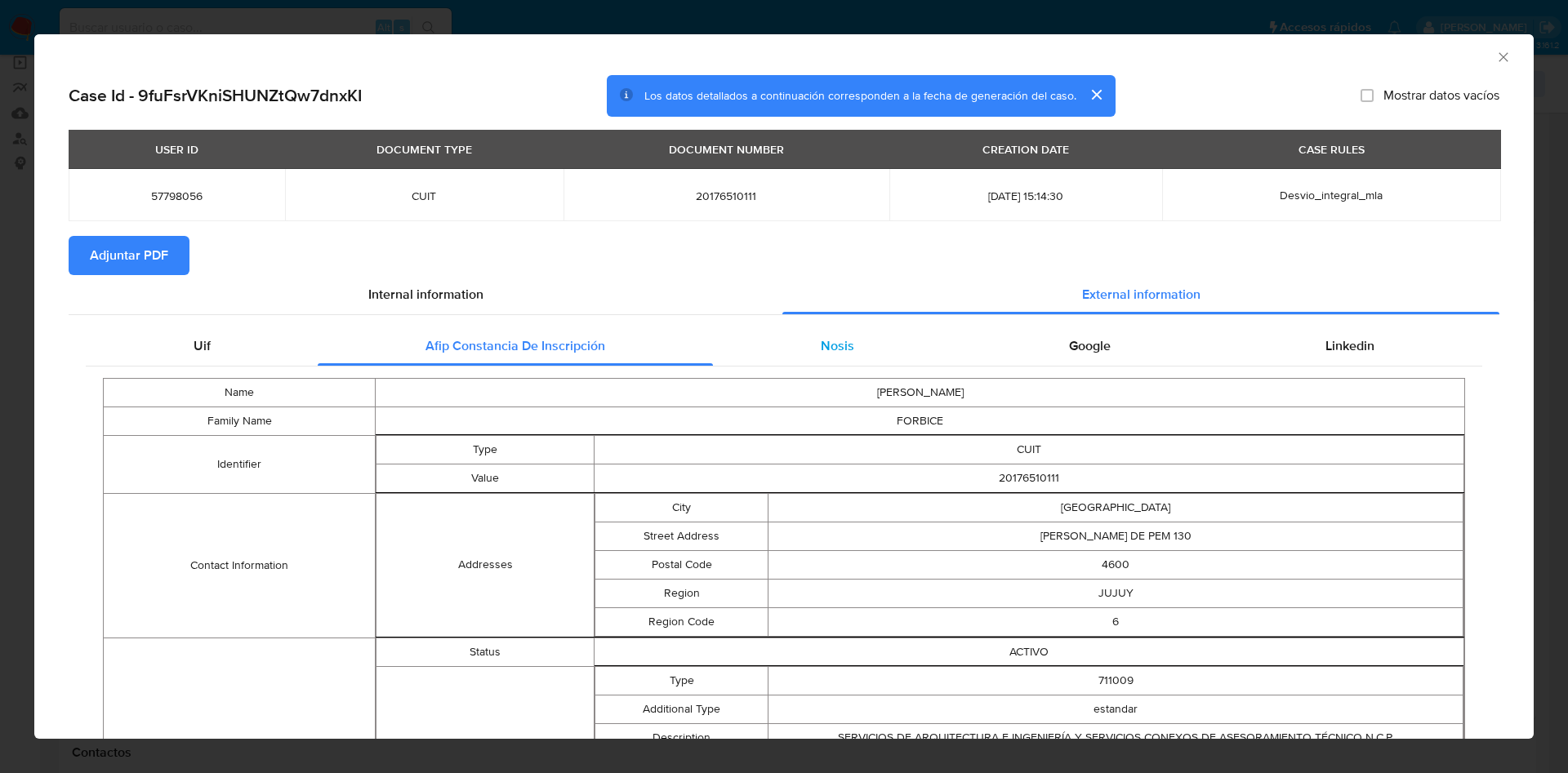
drag, startPoint x: 867, startPoint y: 353, endPoint x: 913, endPoint y: 335, distance: 49.4
click at [866, 353] on div "Nosis" at bounding box center [837, 346] width 248 height 39
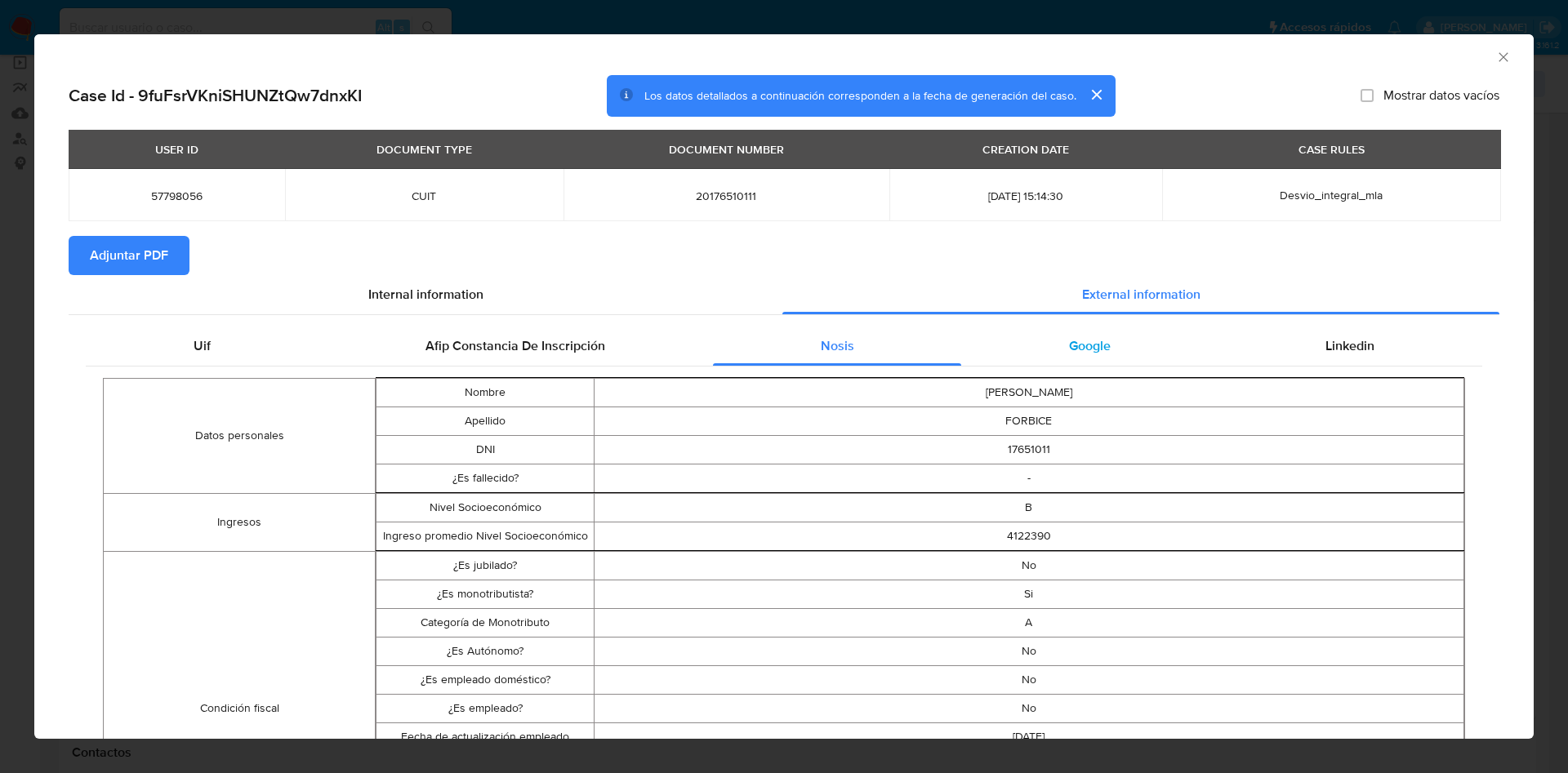
click at [1070, 334] on div "Google" at bounding box center [1090, 346] width 256 height 39
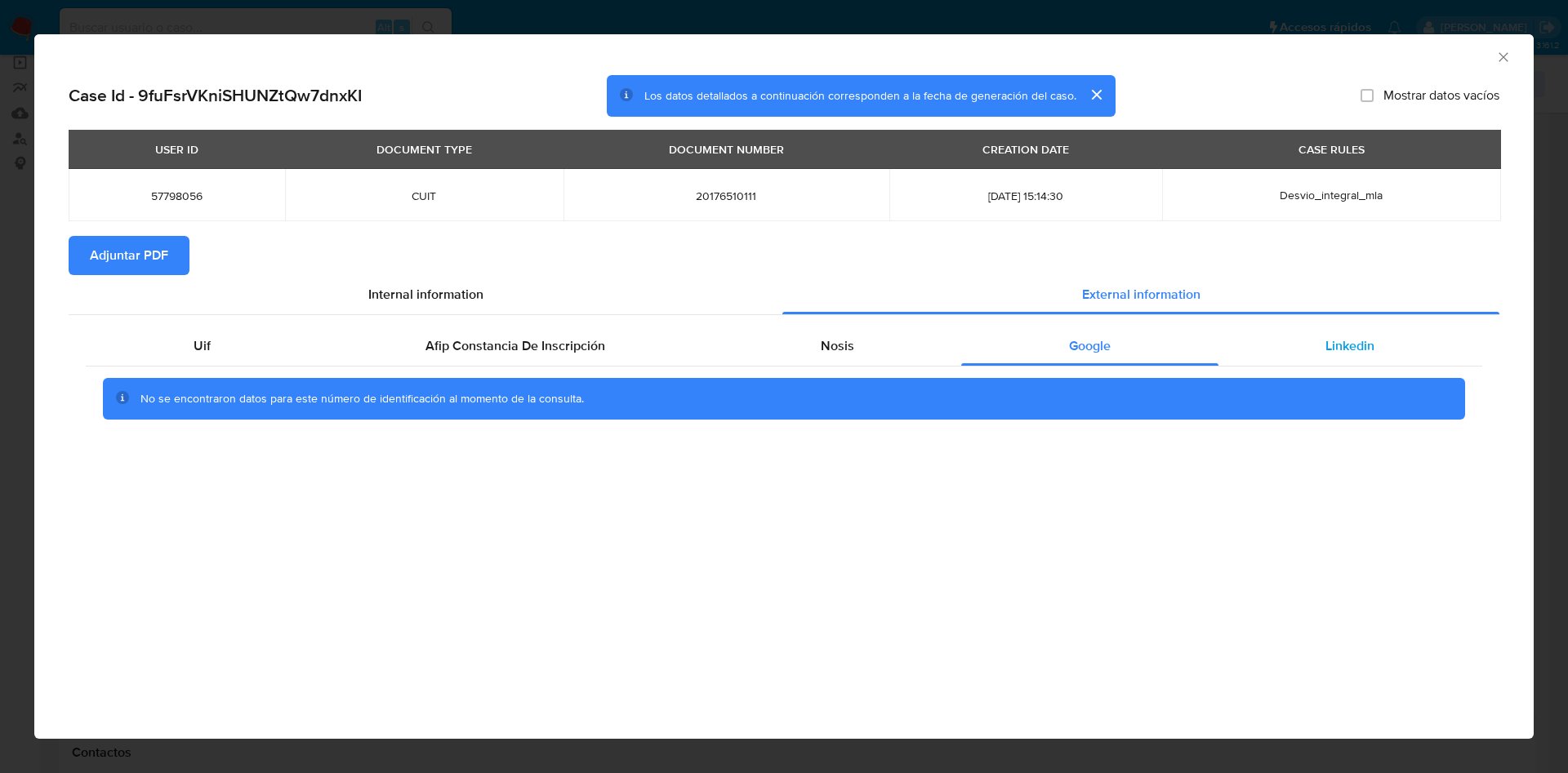
click at [1350, 353] on span "Linkedin" at bounding box center [1350, 346] width 49 height 19
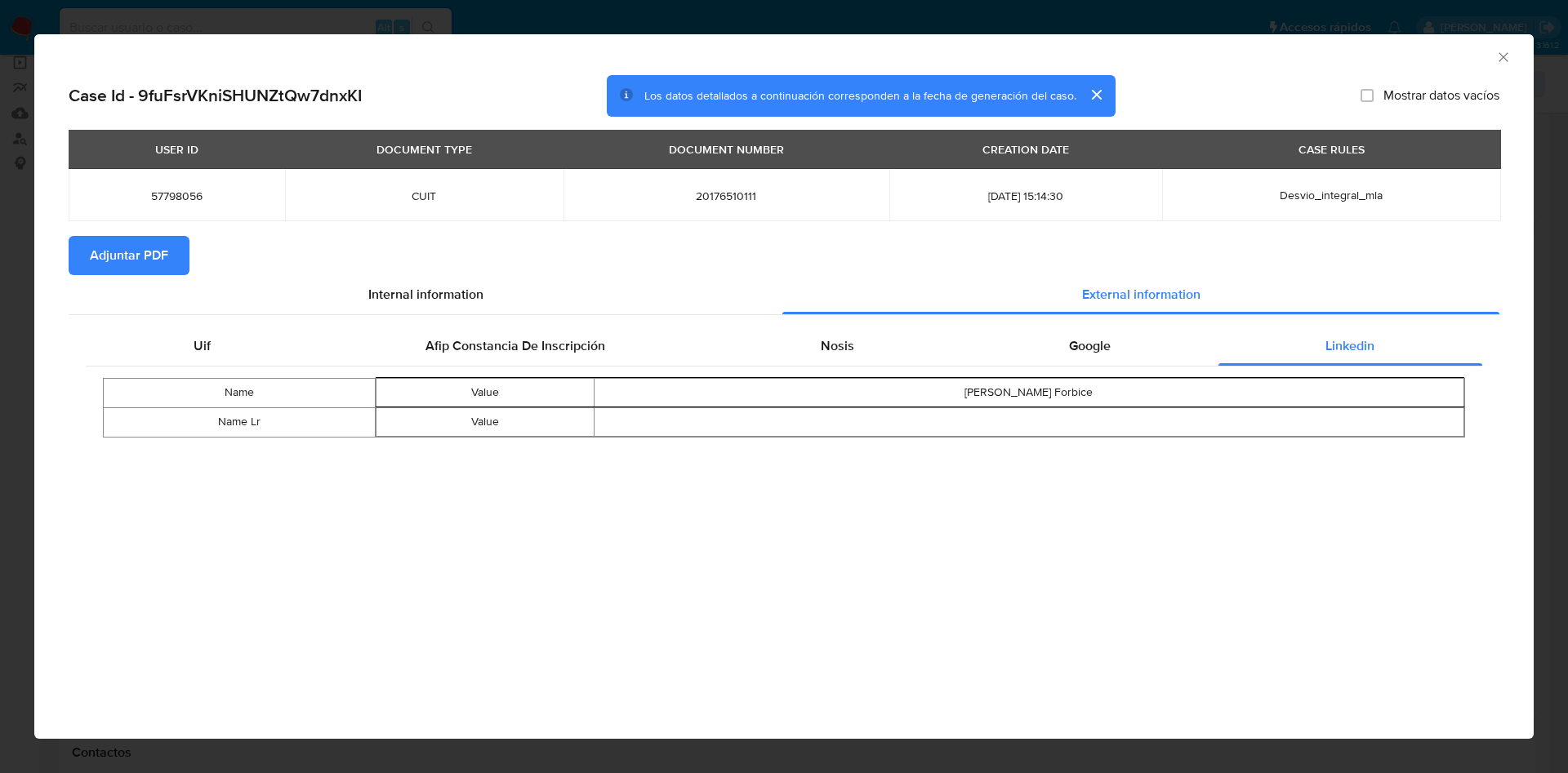
click at [145, 258] on span "Adjuntar PDF" at bounding box center [129, 255] width 78 height 36
click at [1502, 51] on icon "Cerrar ventana" at bounding box center [1503, 56] width 16 height 16
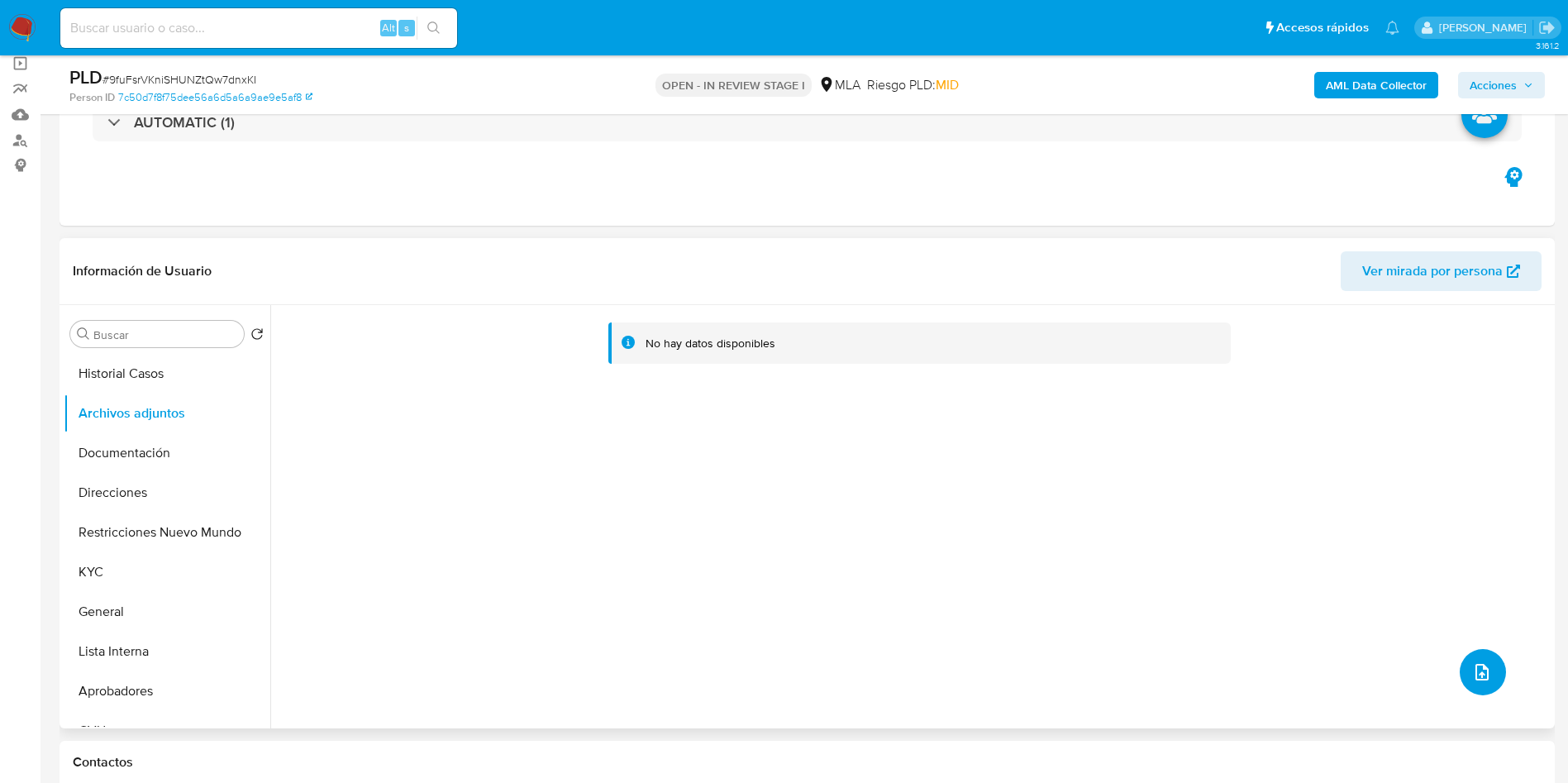
click at [1480, 663] on icon "upload-file" at bounding box center [1481, 672] width 20 height 20
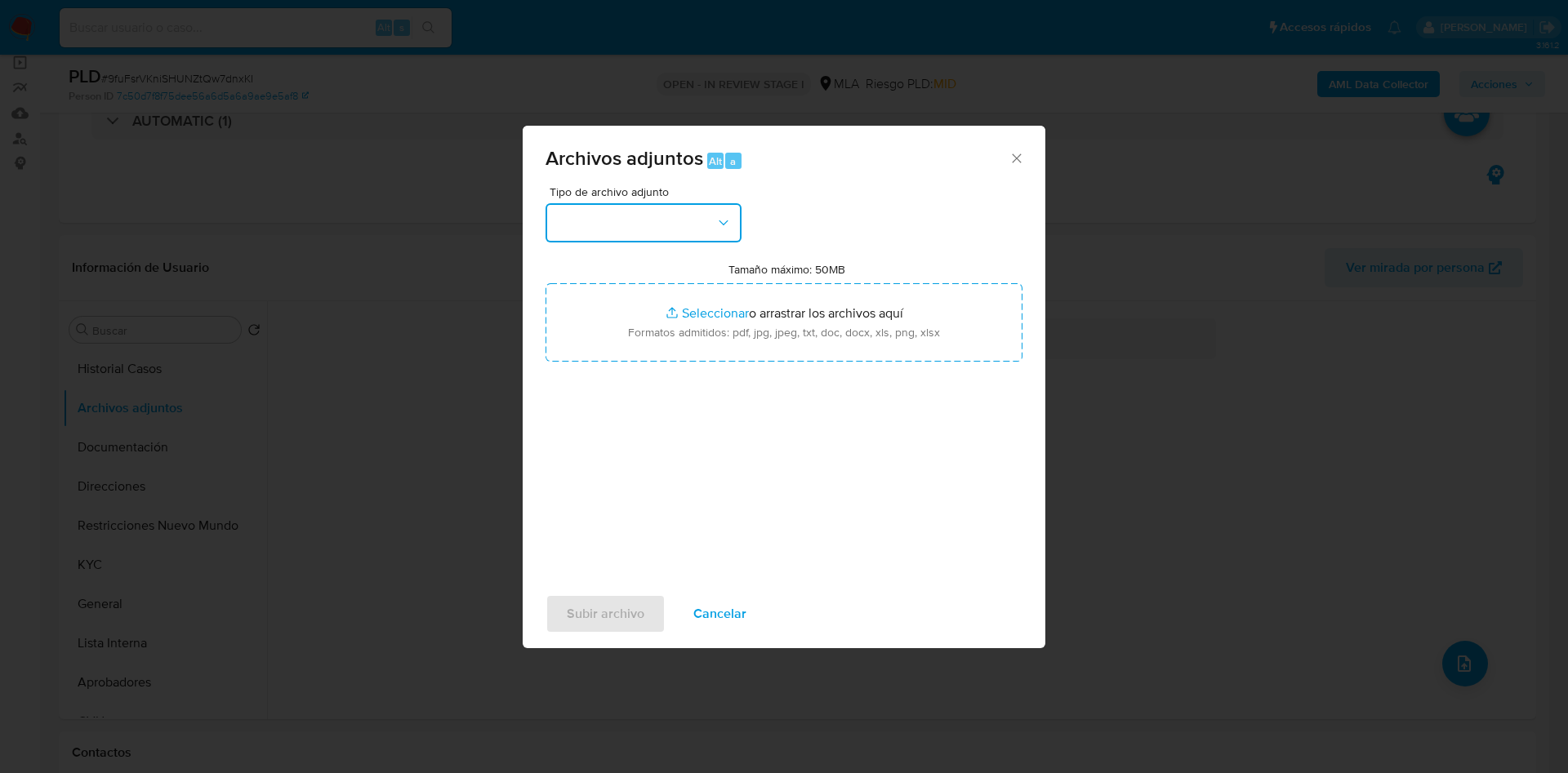
click at [601, 213] on button "button" at bounding box center [644, 223] width 196 height 39
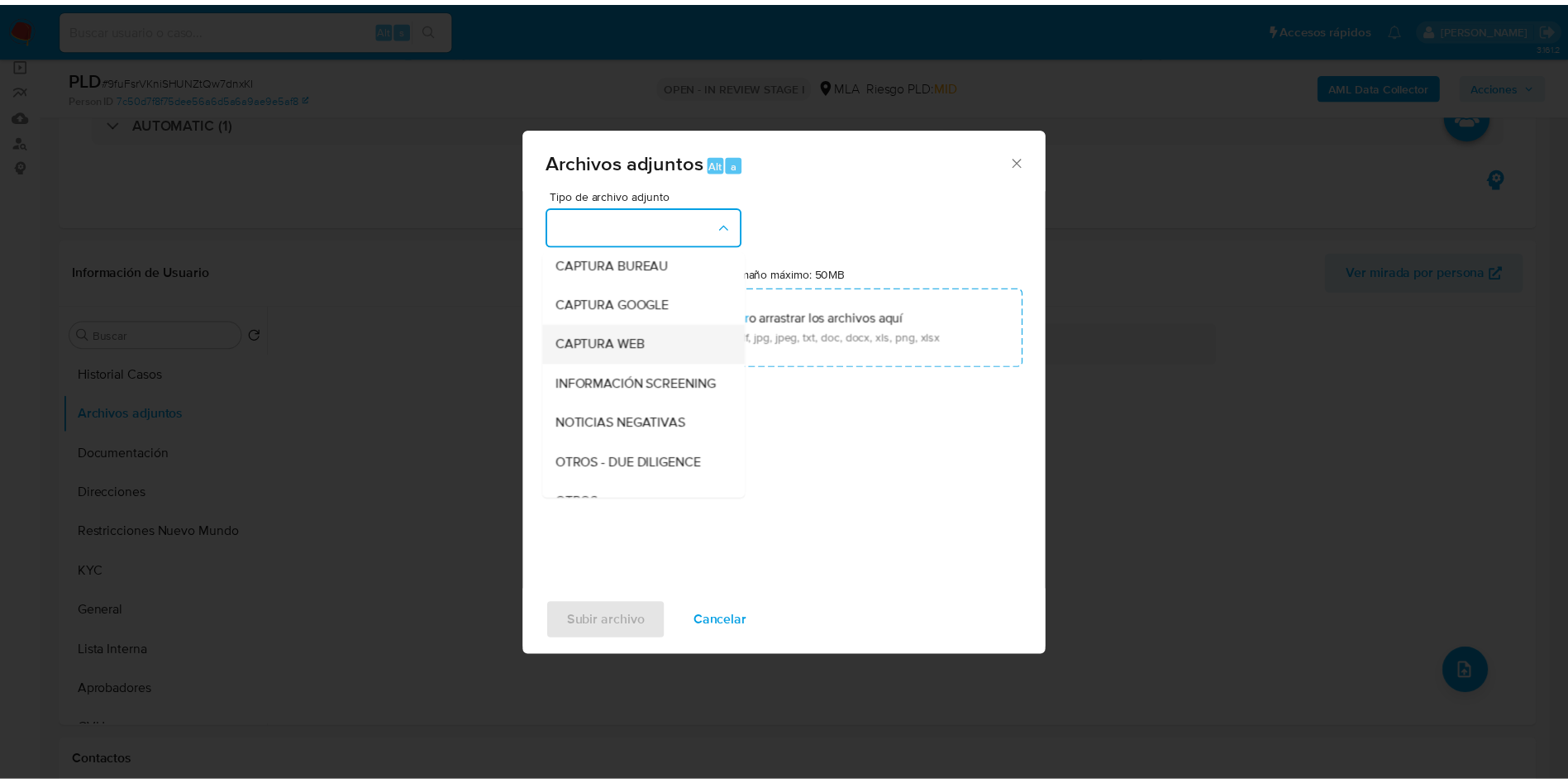
scroll to position [334, 0]
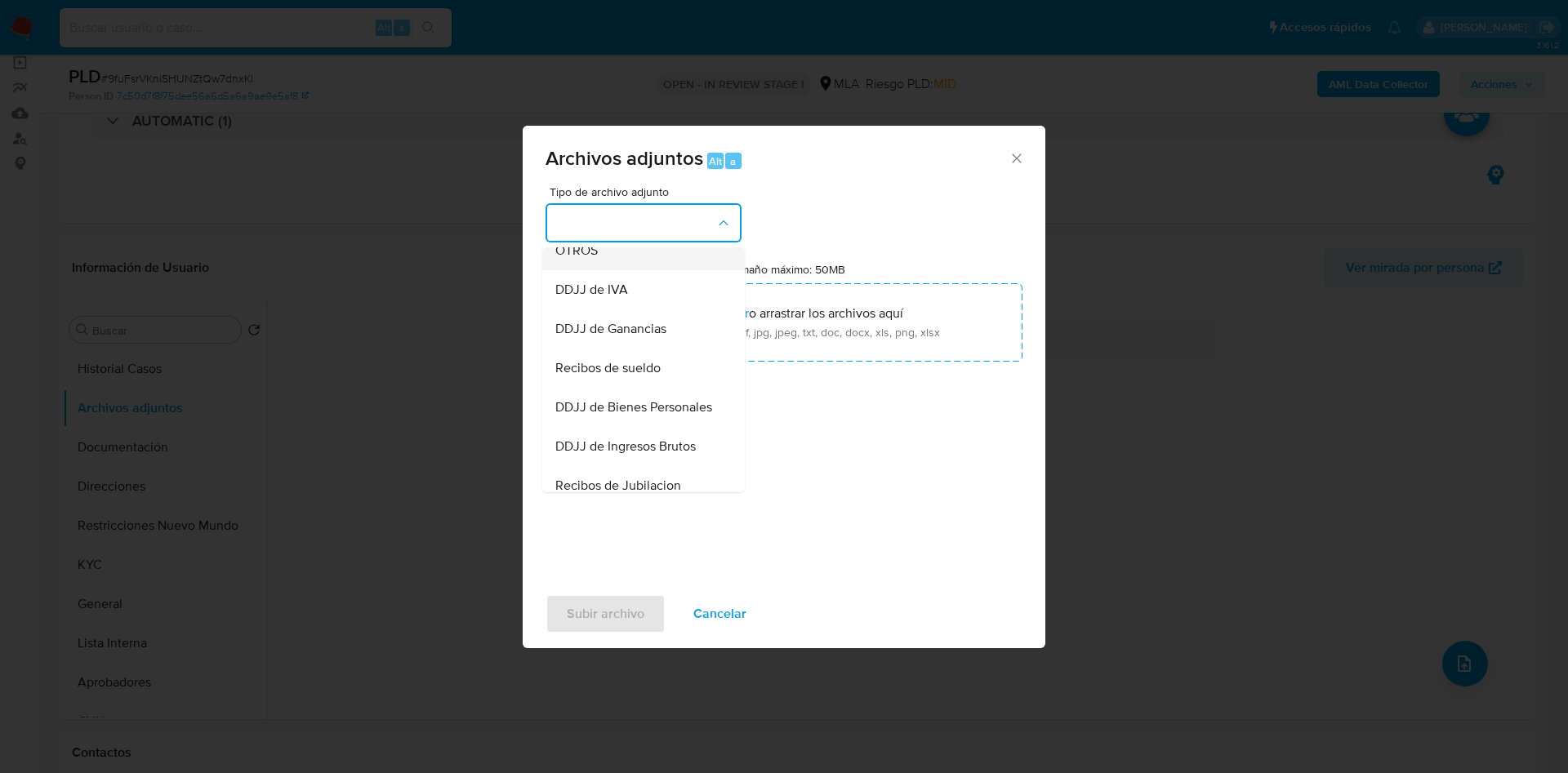
click at [586, 259] on span "OTROS" at bounding box center [576, 250] width 42 height 16
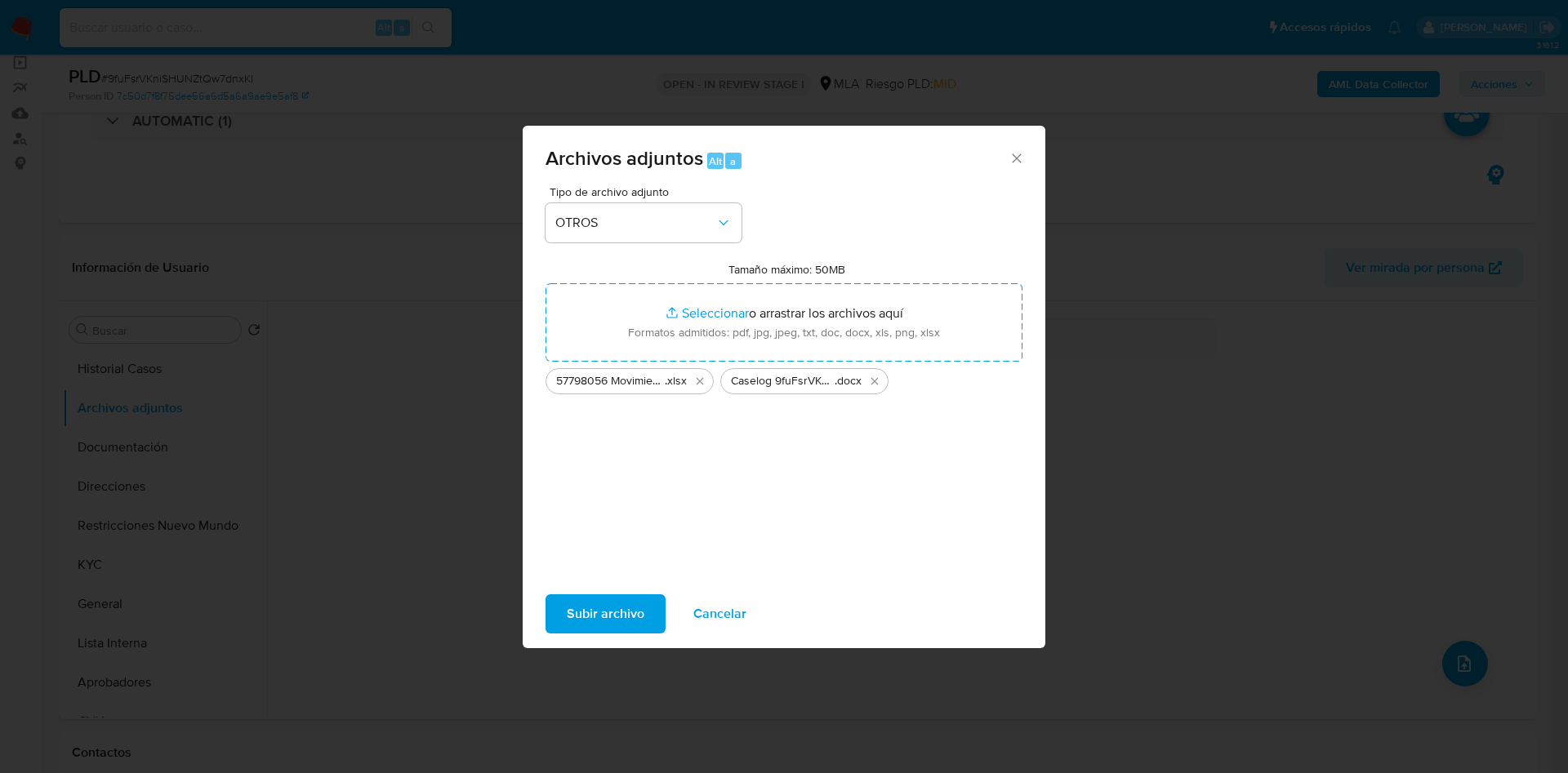
click at [637, 497] on div "Tipo de archivo adjunto OTROS Tamaño máximo: 50MB Seleccionar archivos Seleccio…" at bounding box center [784, 378] width 477 height 385
click at [619, 608] on span "Subir archivo" at bounding box center [606, 614] width 78 height 36
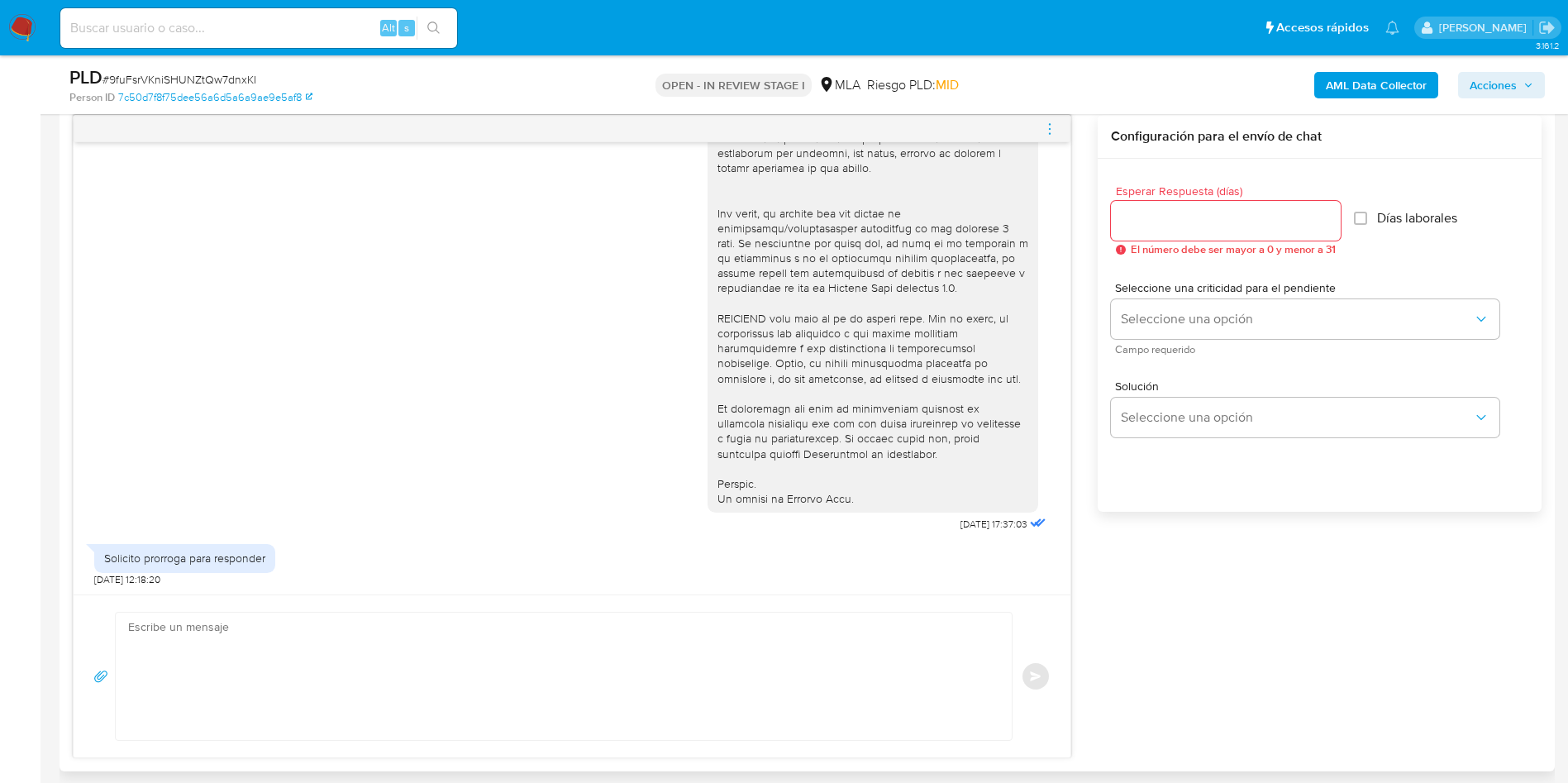
scroll to position [744, 0]
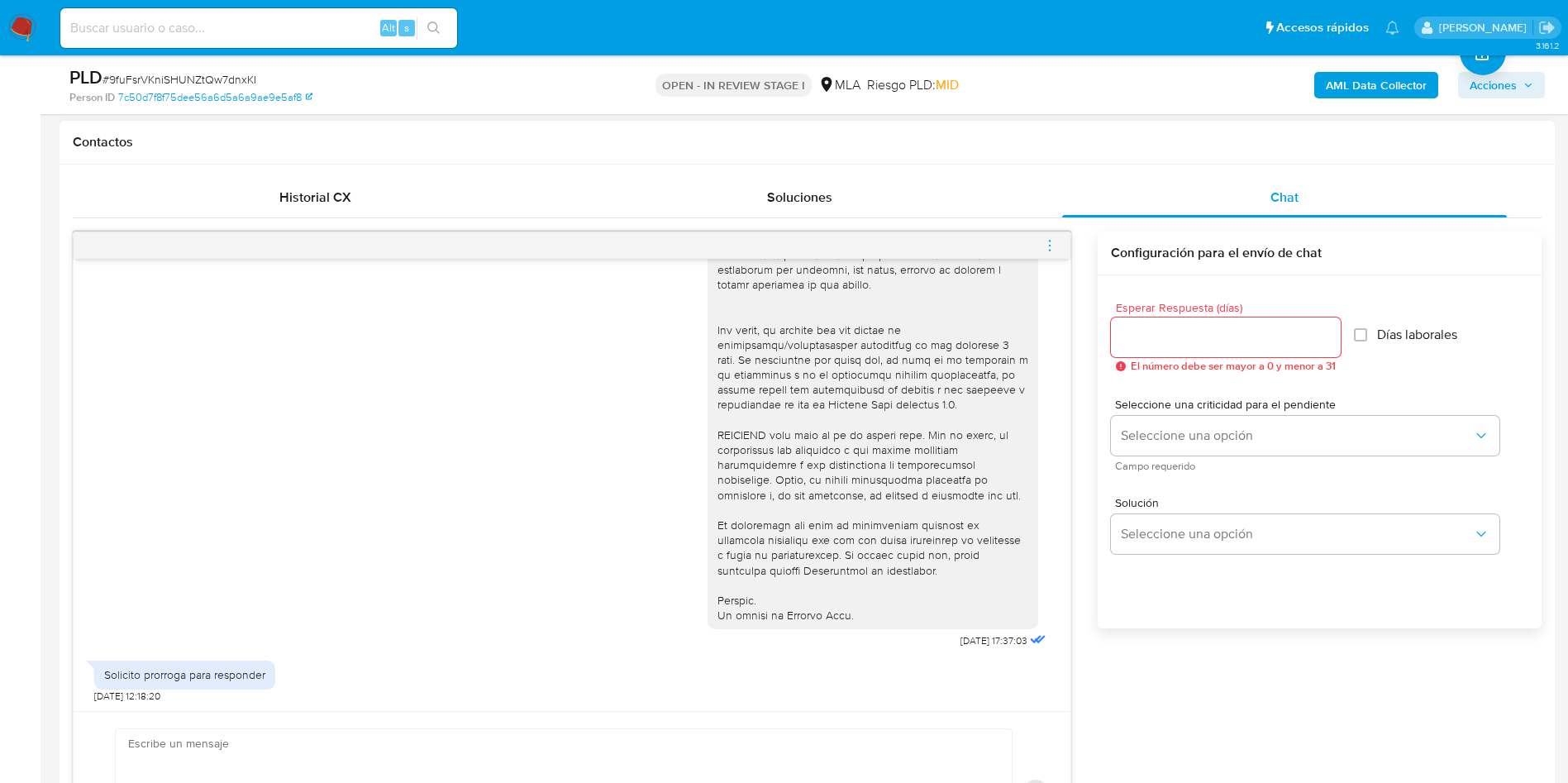
click at [1049, 240] on icon "menu-action" at bounding box center [1049, 245] width 15 height 15
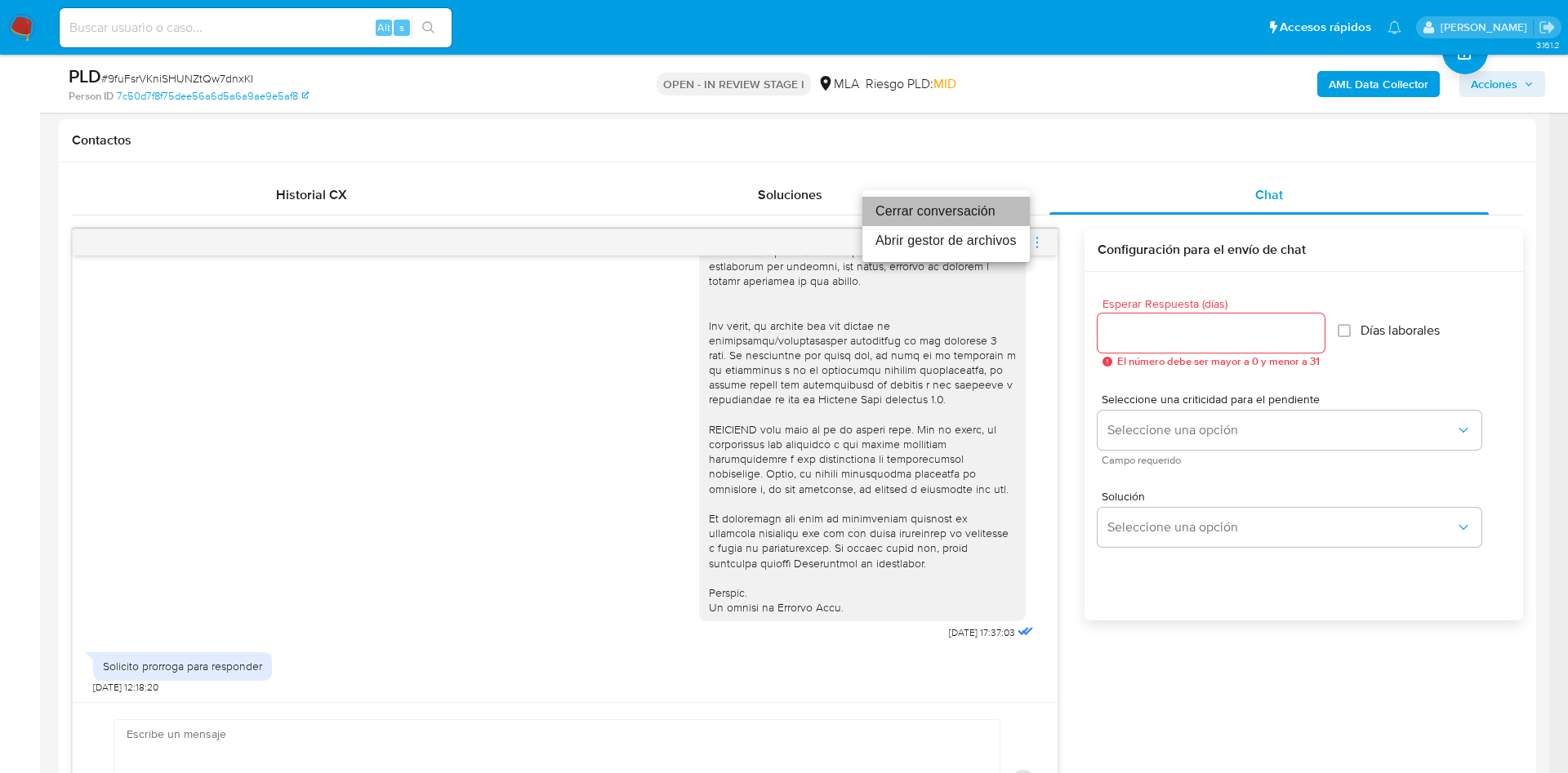
click at [922, 218] on li "Cerrar conversación" at bounding box center [946, 211] width 167 height 30
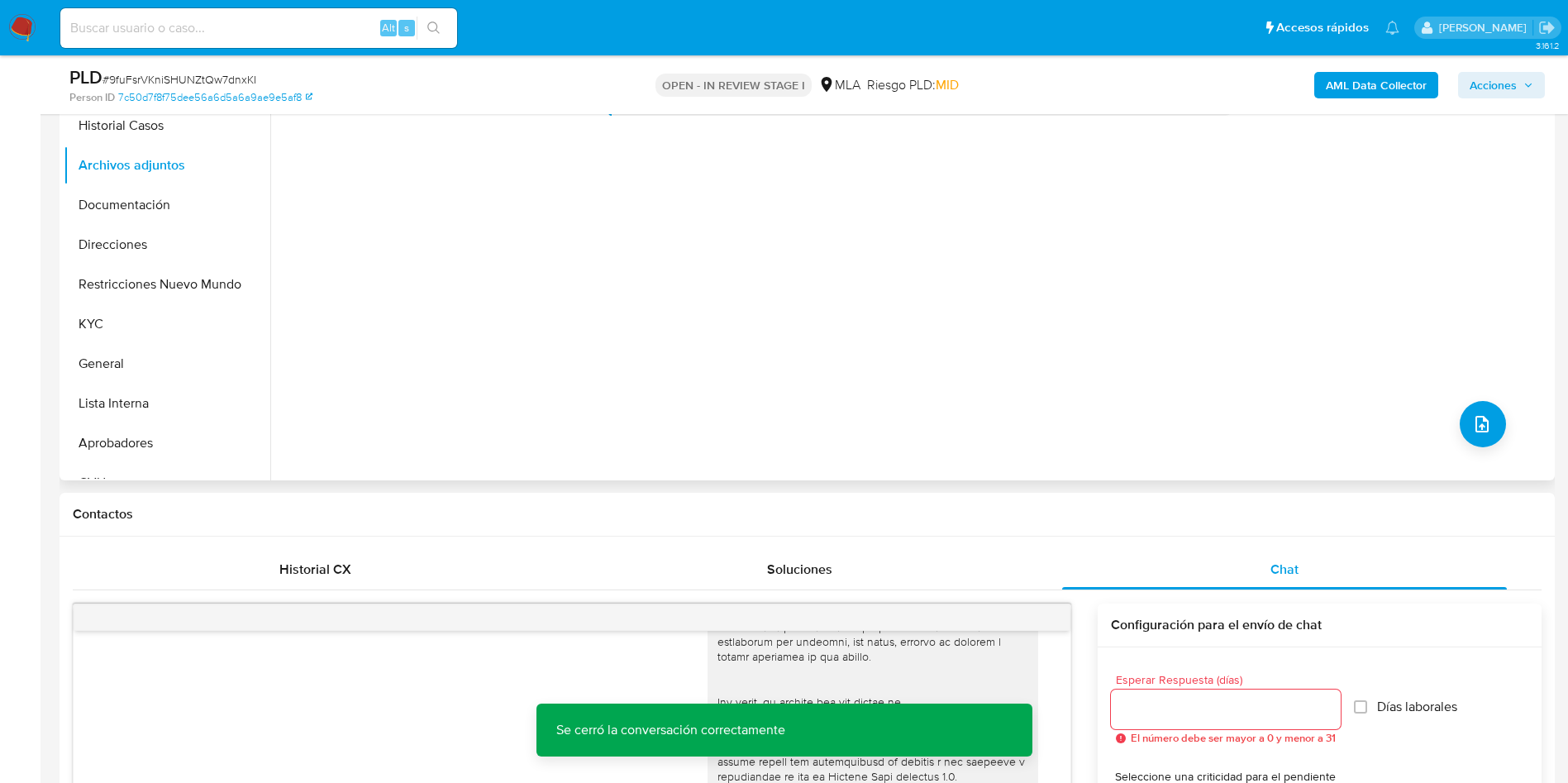
scroll to position [0, 0]
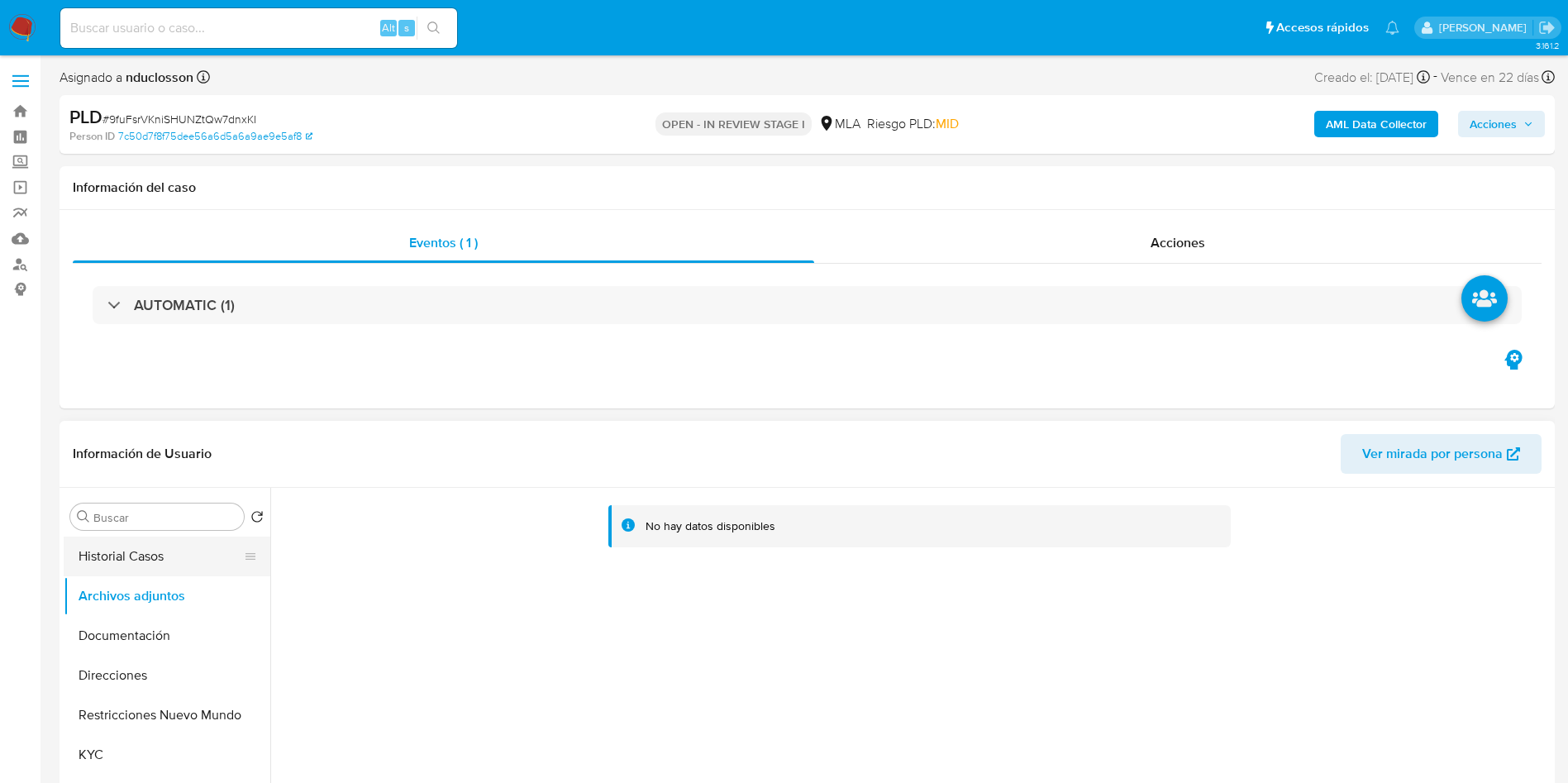
drag, startPoint x: 135, startPoint y: 558, endPoint x: 131, endPoint y: 569, distance: 11.7
click at [133, 556] on button "Historial Casos" at bounding box center [160, 556] width 194 height 39
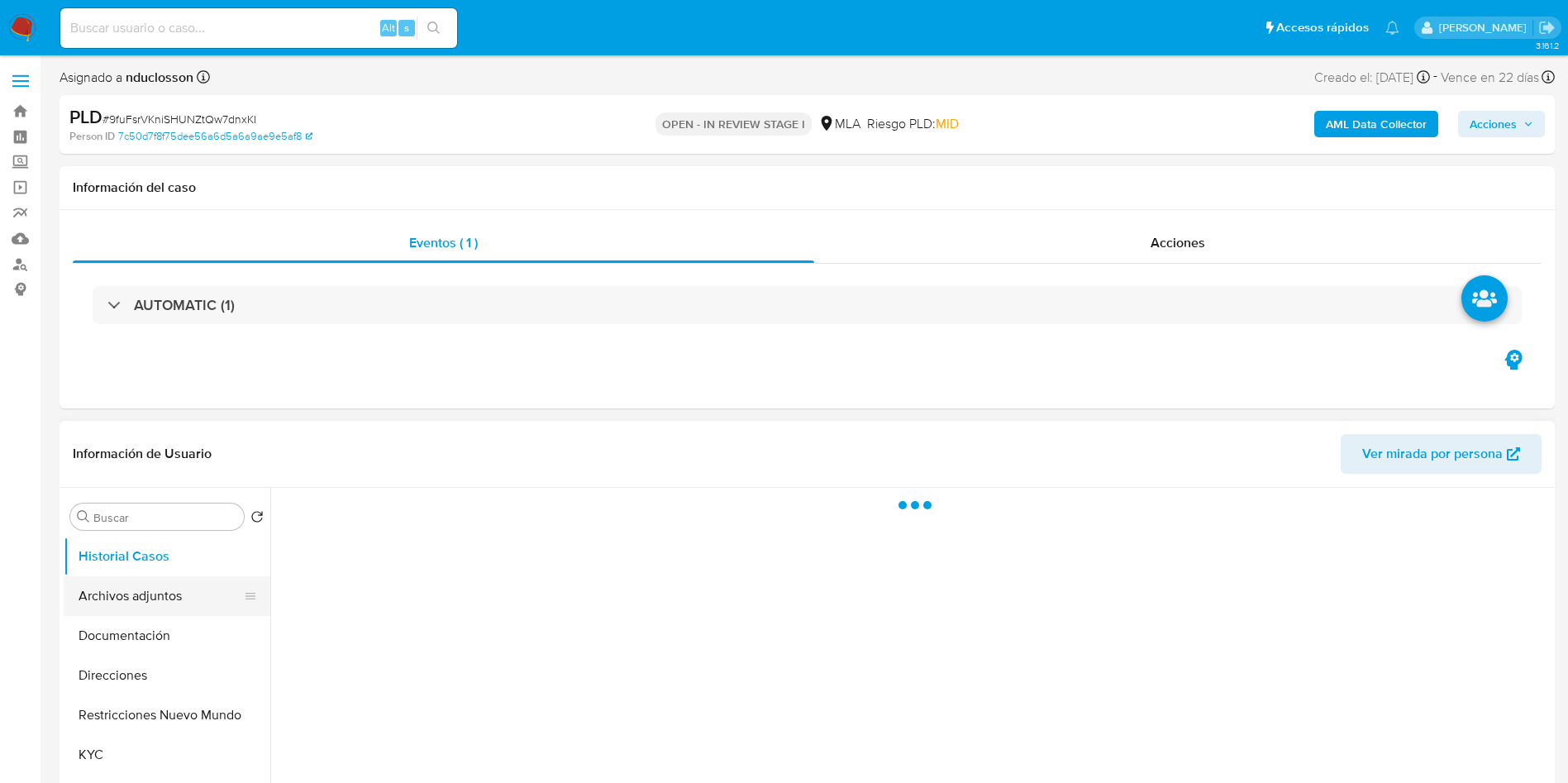
click at [132, 582] on button "Archivos adjuntos" at bounding box center [160, 596] width 194 height 39
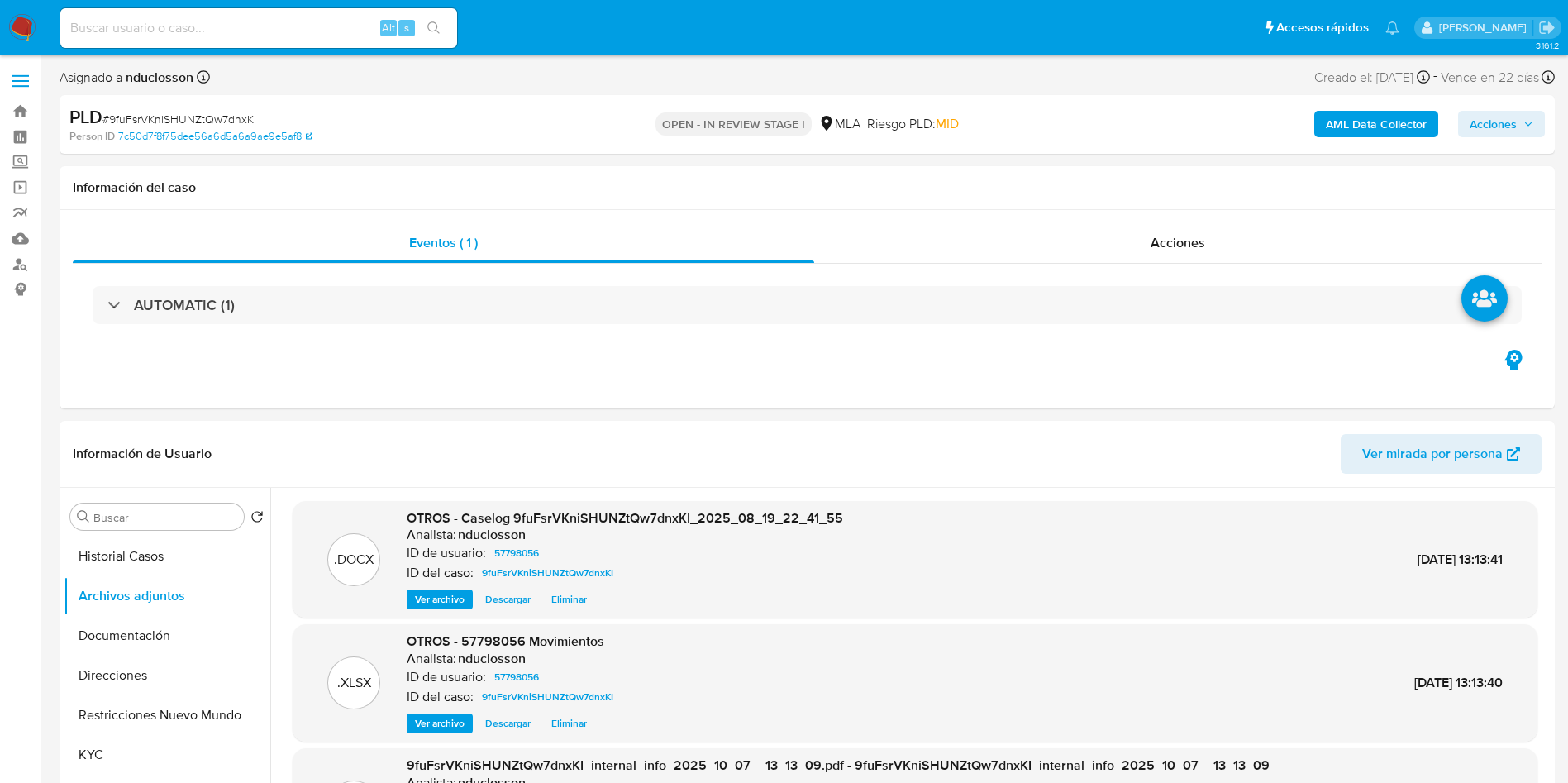
click at [1518, 118] on span "Acciones" at bounding box center [1501, 124] width 64 height 23
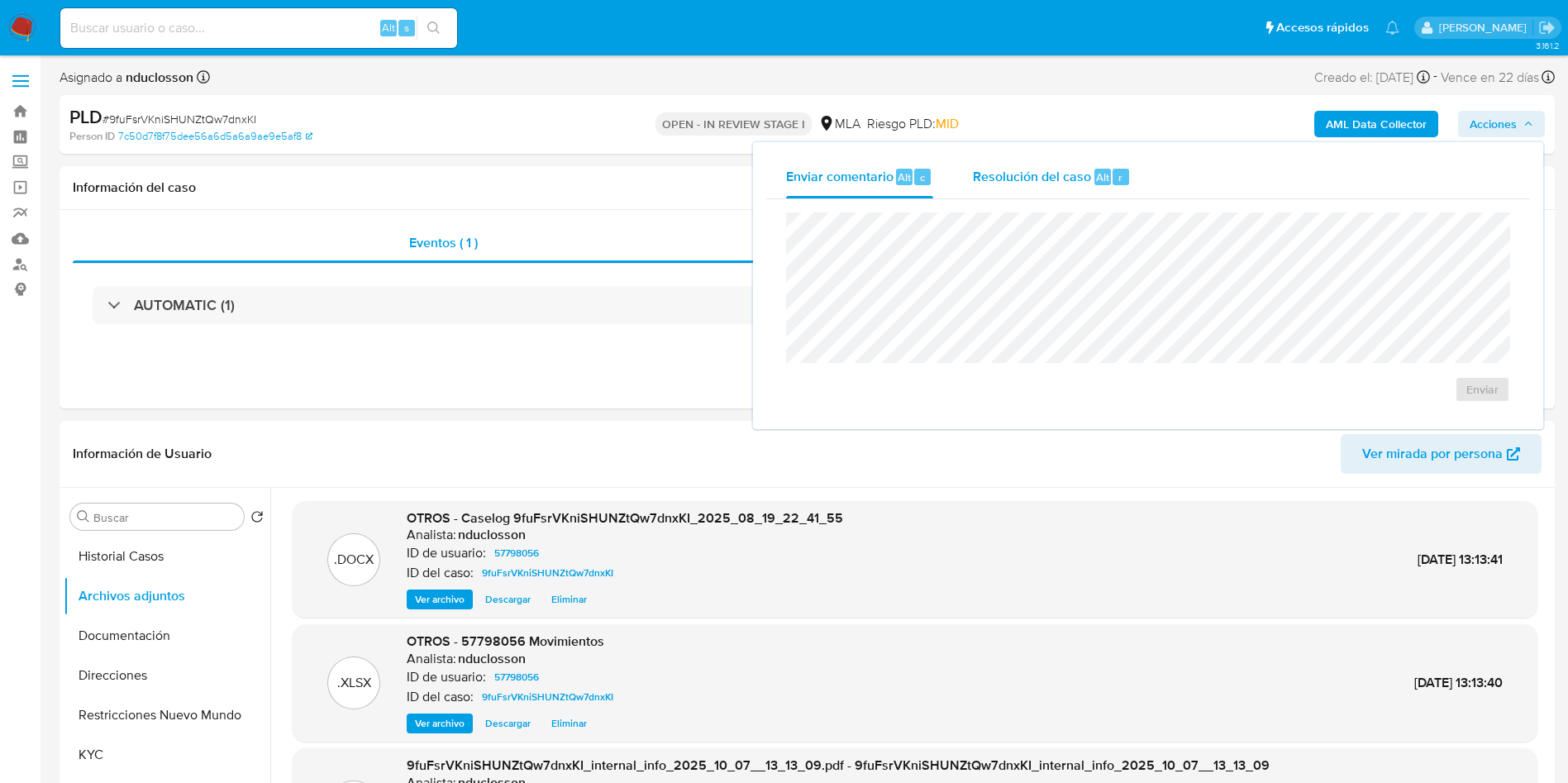
click at [1118, 181] on span "r" at bounding box center [1120, 177] width 4 height 15
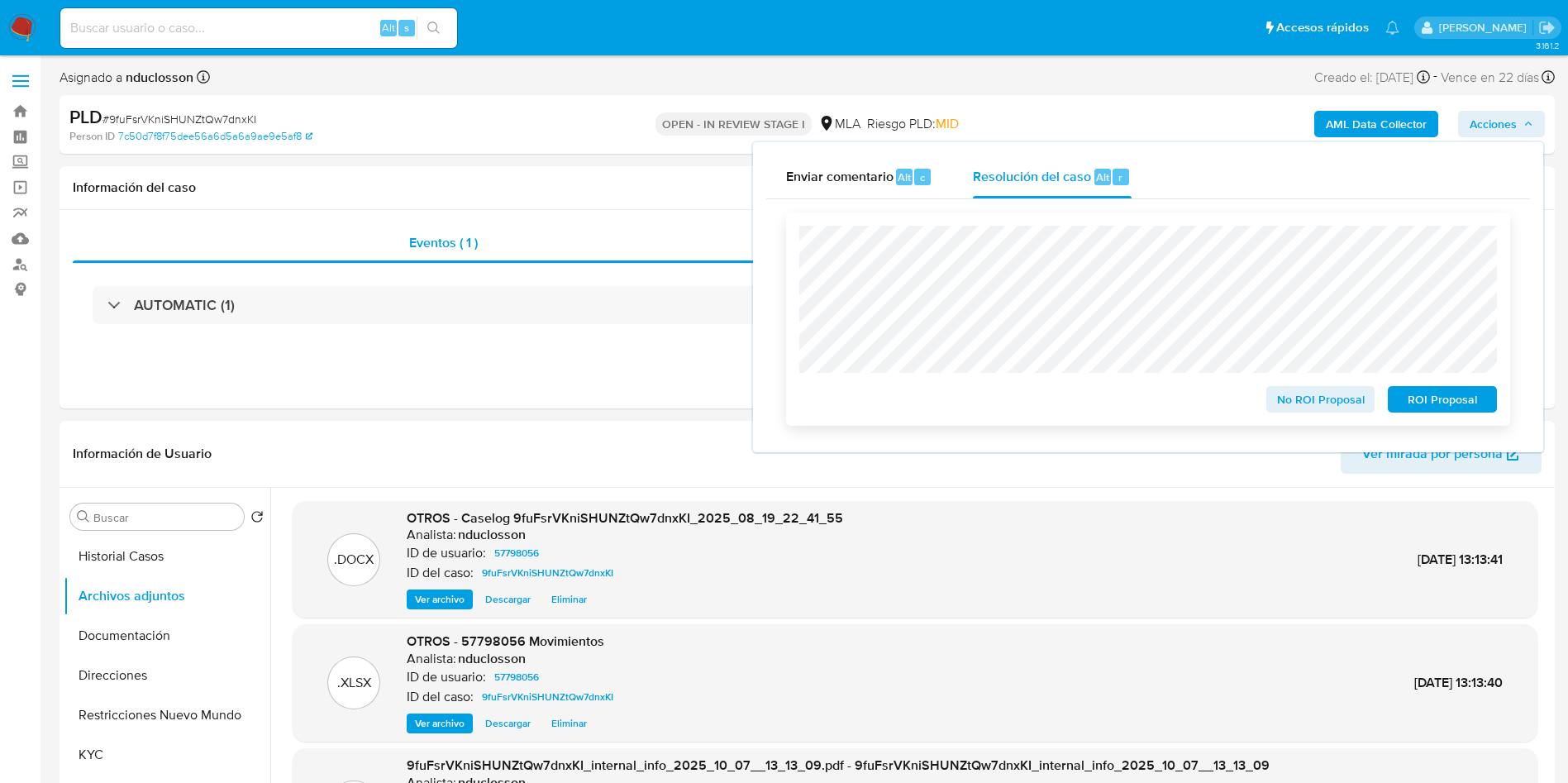
click at [1285, 402] on span "No ROI Proposal" at bounding box center [1320, 399] width 86 height 23
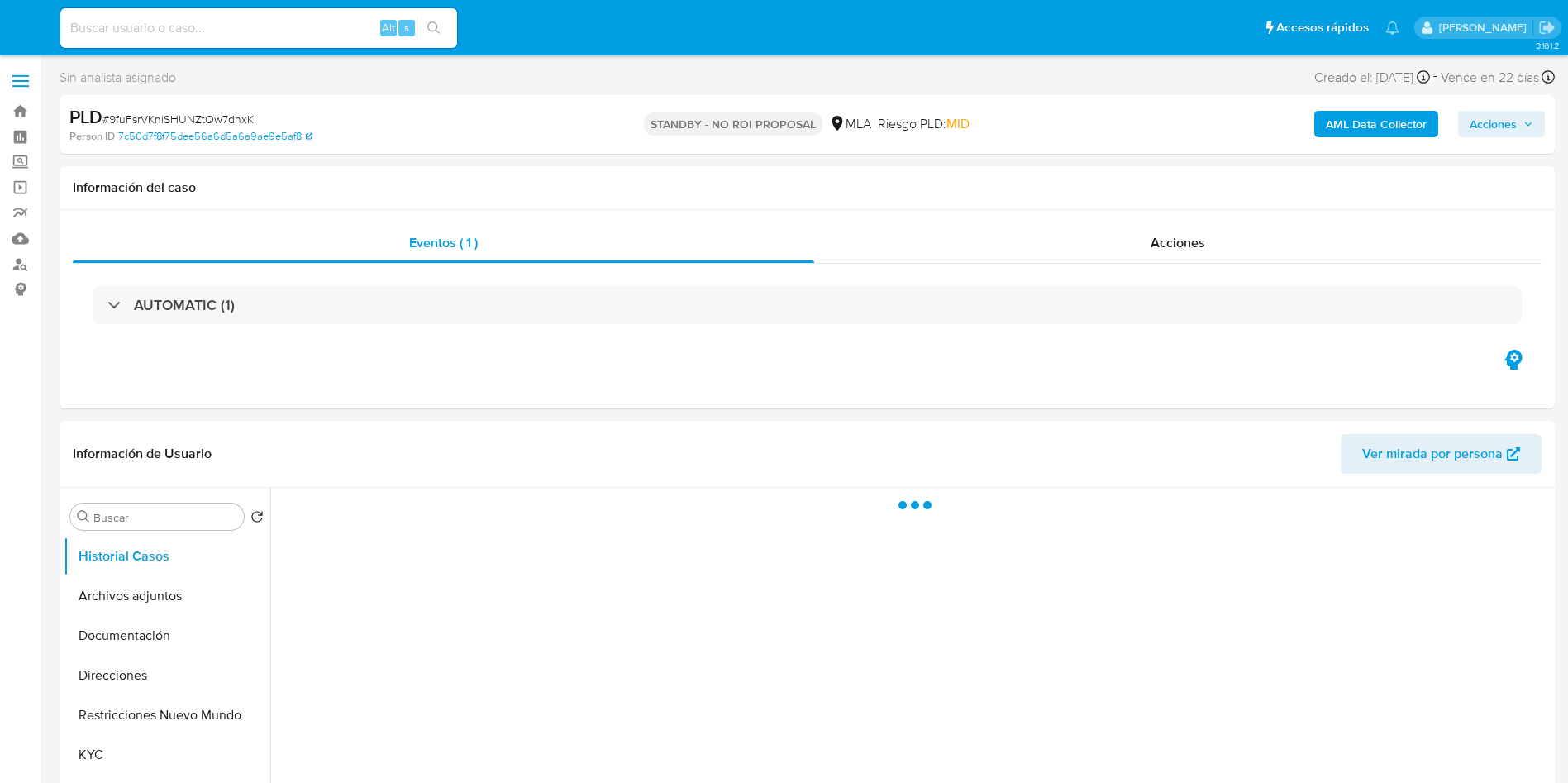
select select "10"
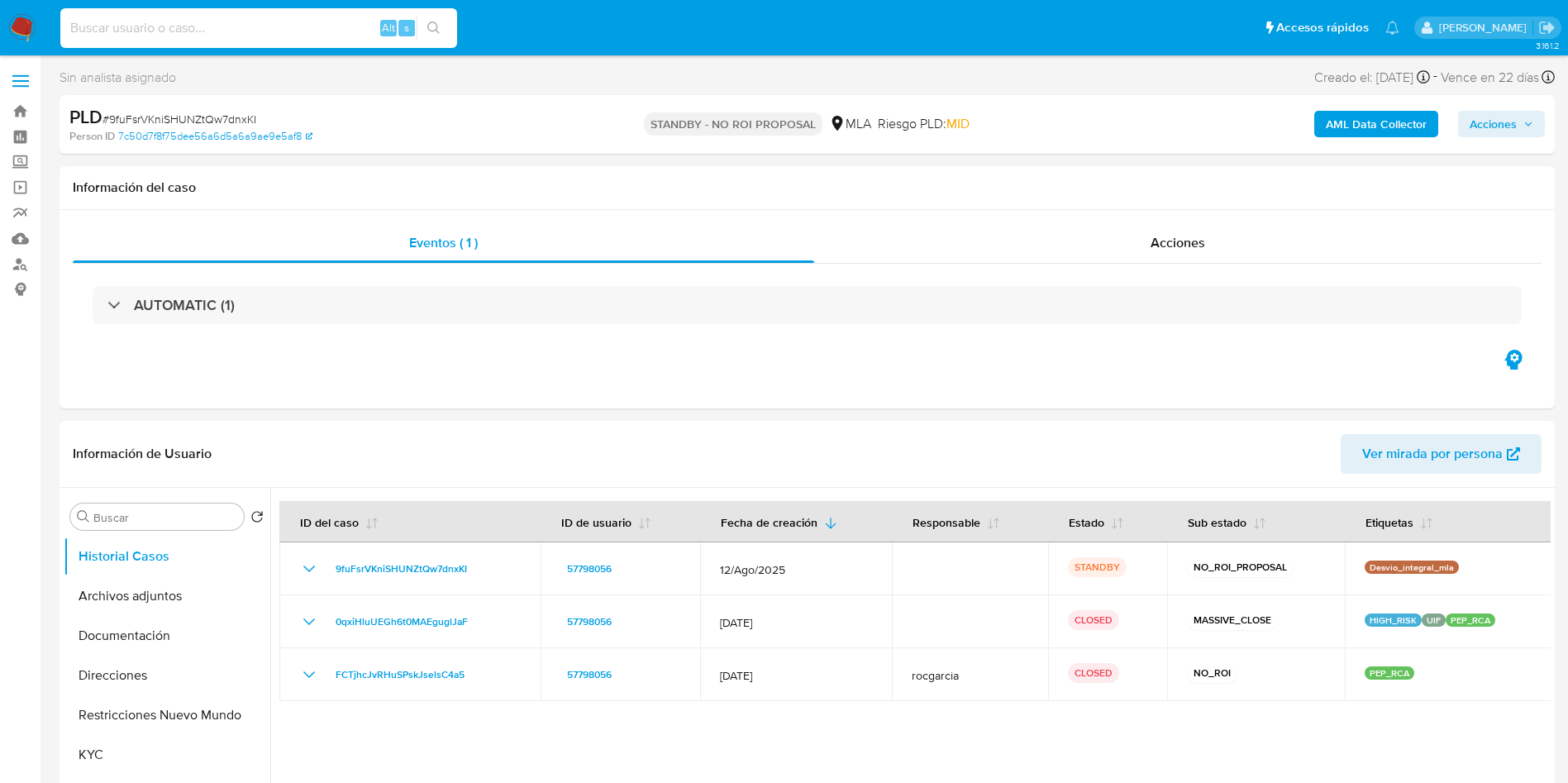
click at [144, 32] on input at bounding box center [259, 27] width 397 height 21
paste input "qx6GfqRGyER1bAluTAuWlza9"
type input "qx6GfqRGyER1bAluTAuWlza9"
click at [430, 25] on icon "search-icon" at bounding box center [434, 27] width 13 height 13
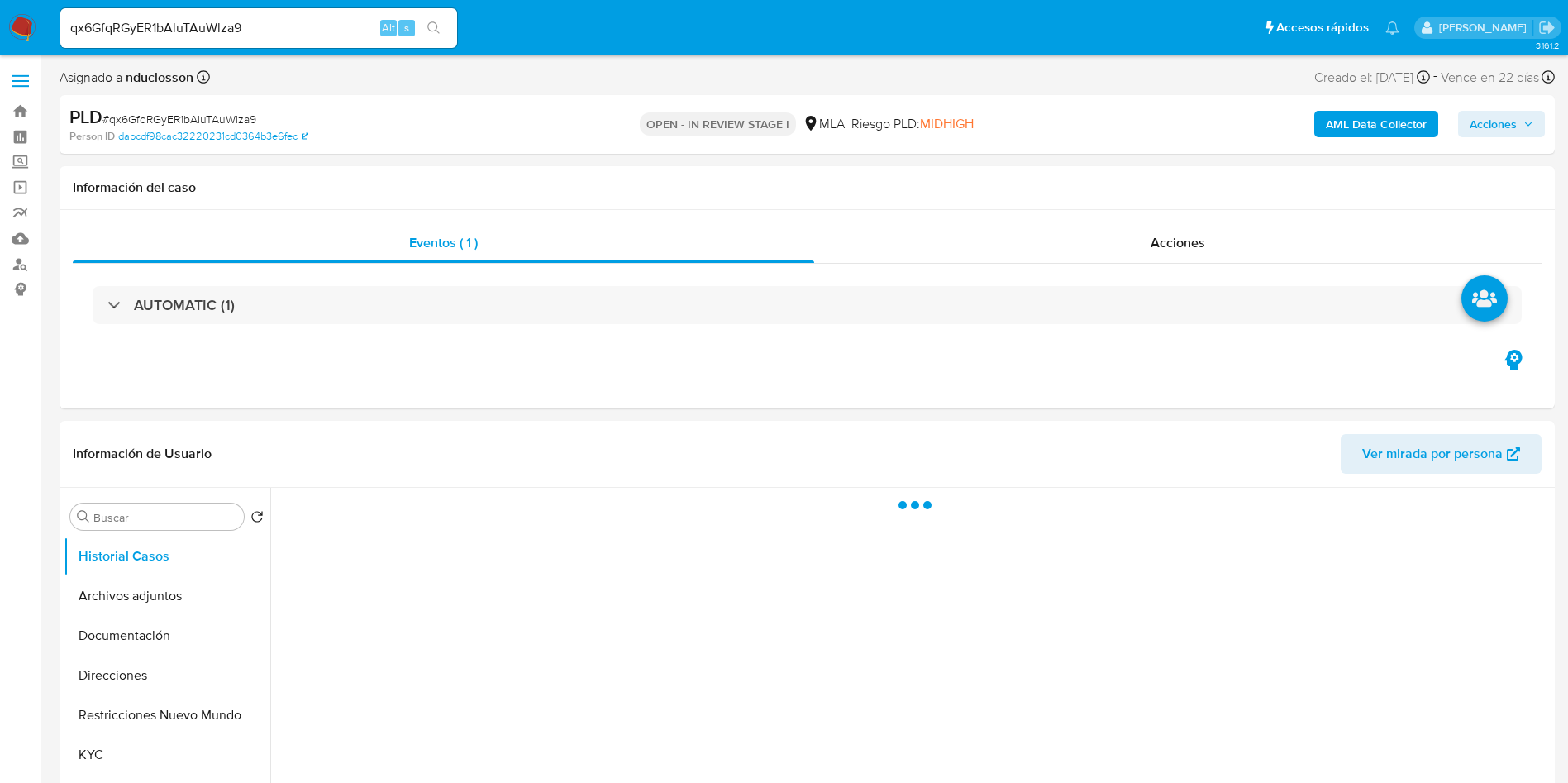
select select "10"
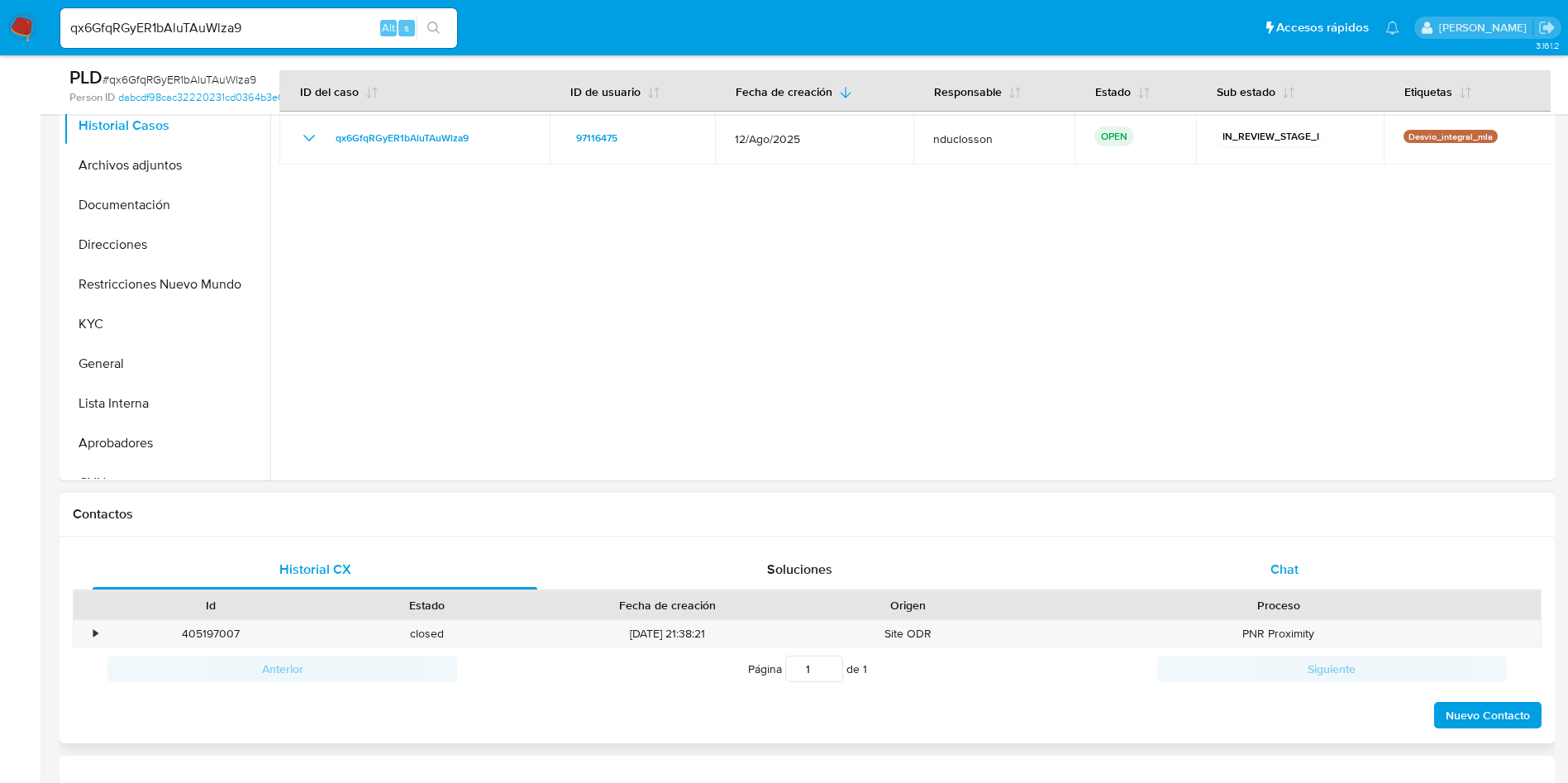
click at [1286, 564] on span "Chat" at bounding box center [1284, 569] width 28 height 19
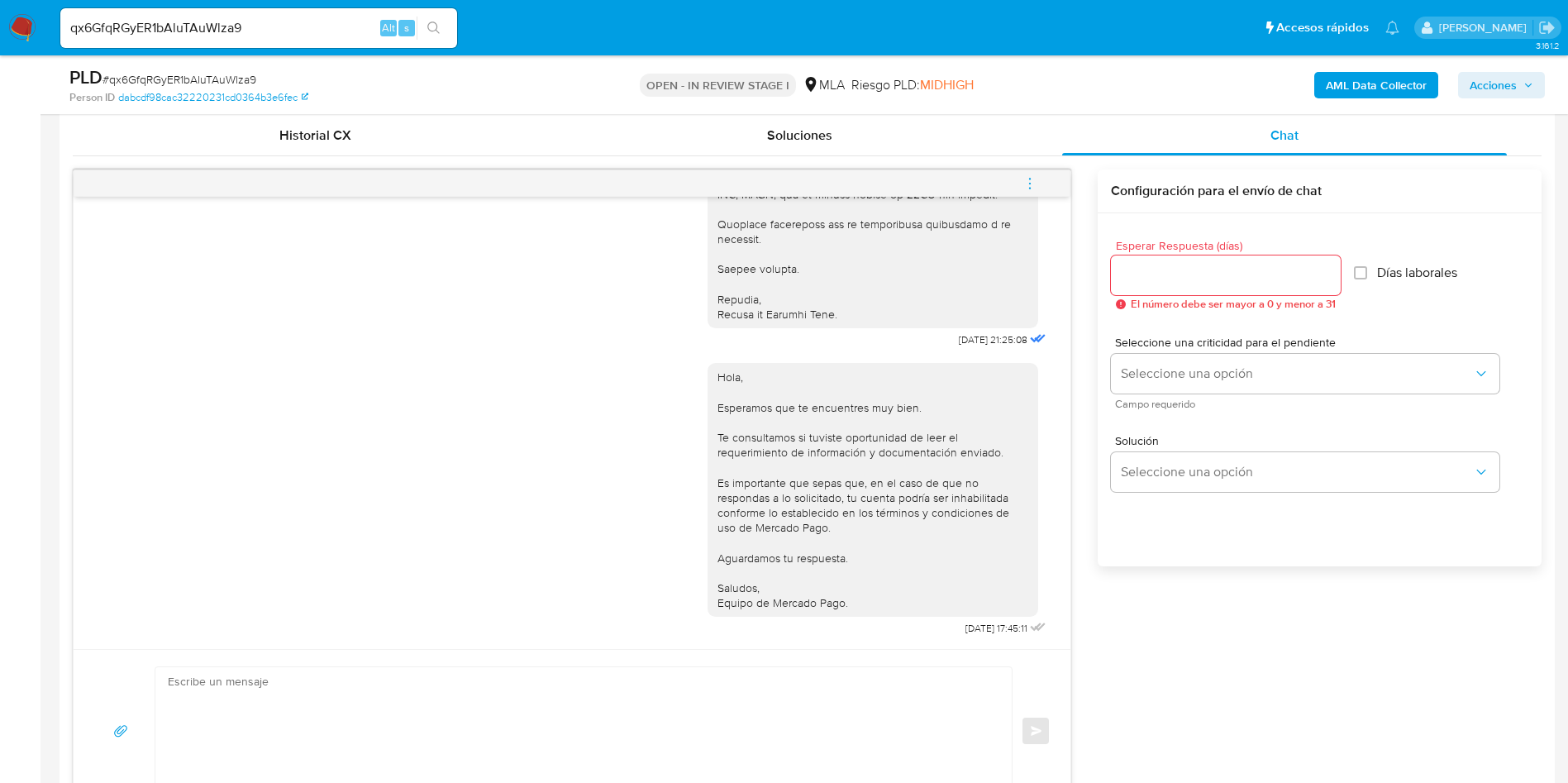
scroll to position [744, 0]
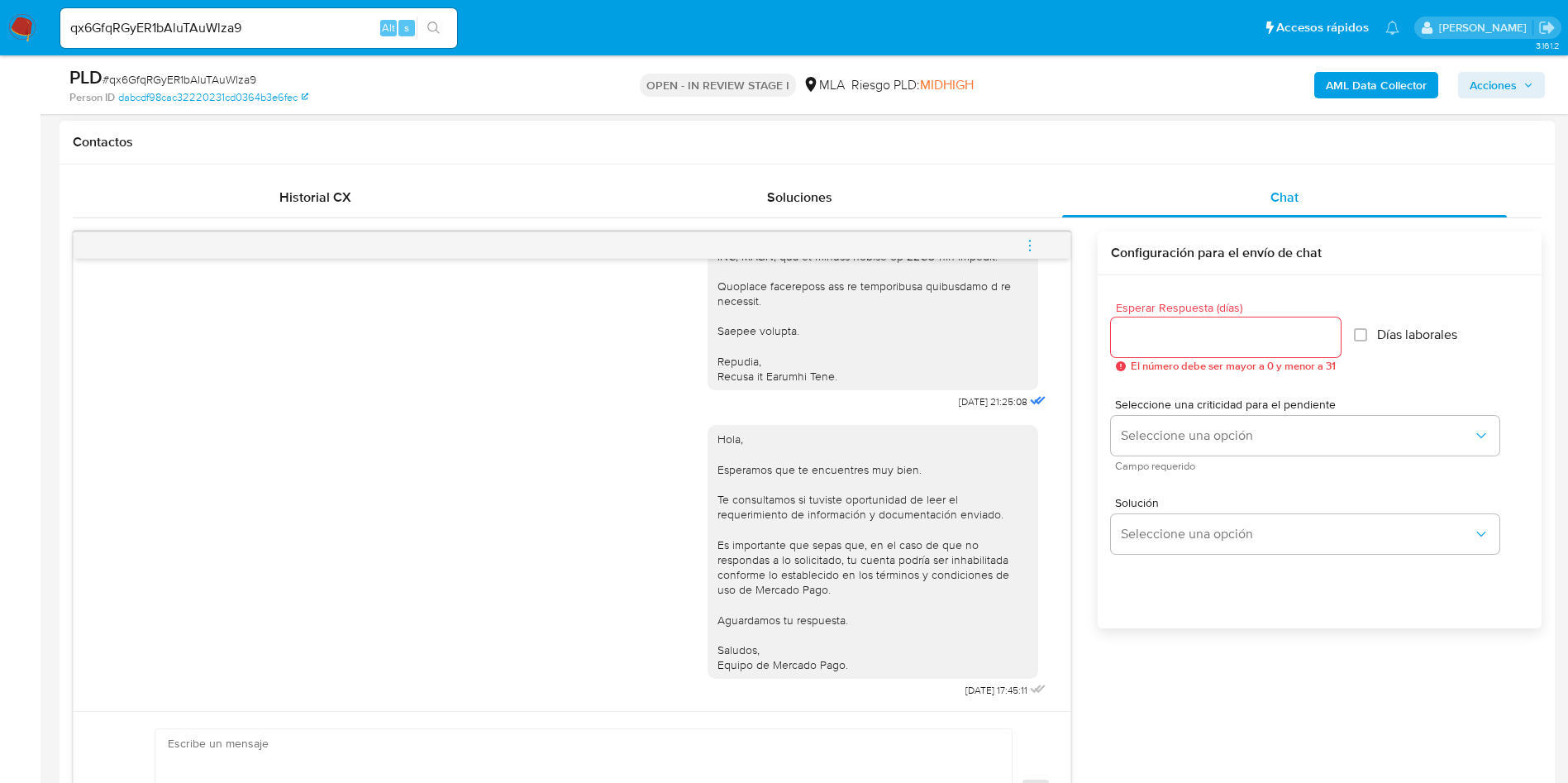
click at [1135, 675] on div "18/08/2025 17:32:30 Hola, Esperamos que te encuentres muy bien. Te consultamos …" at bounding box center [807, 552] width 1468 height 643
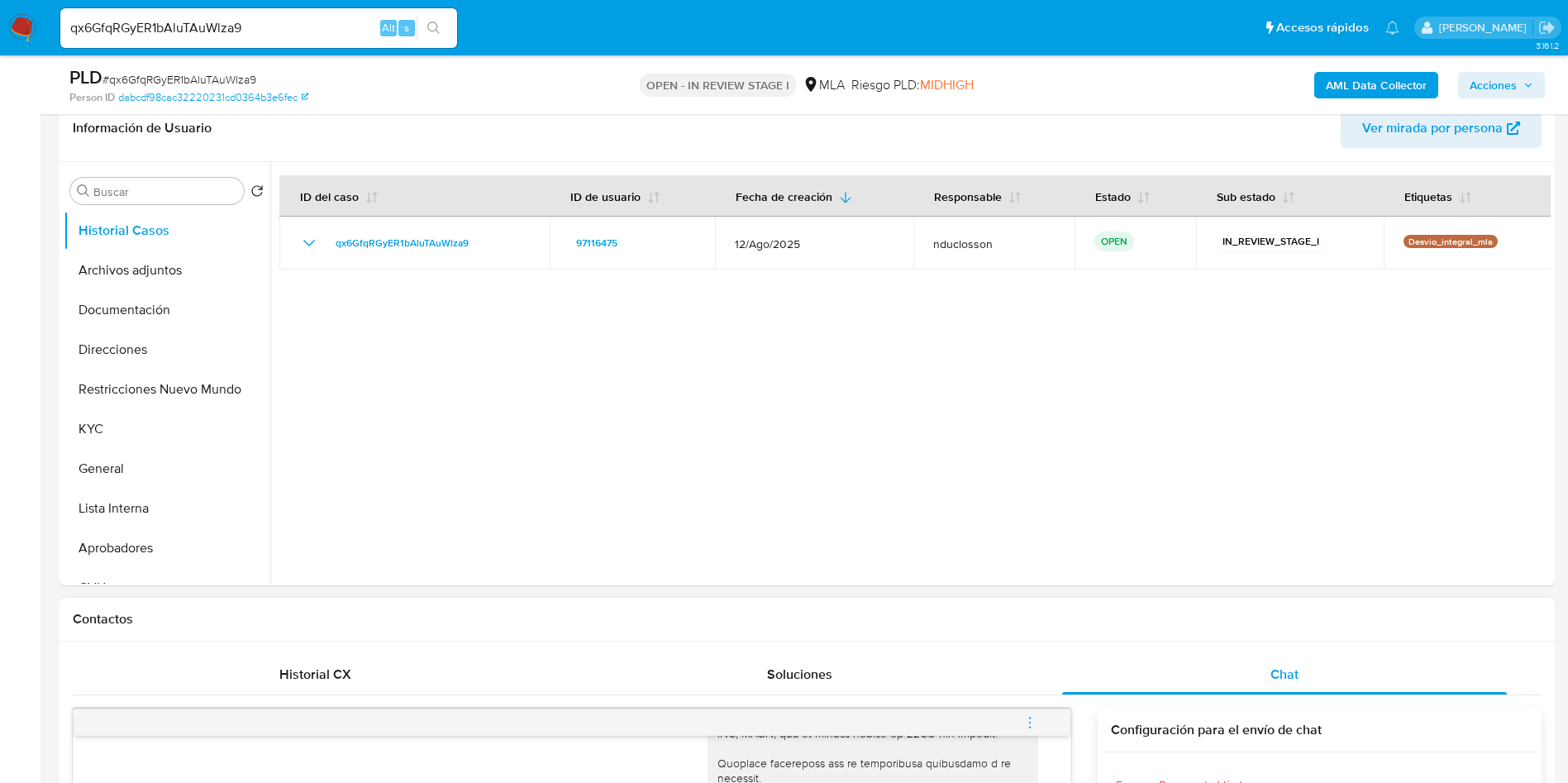
scroll to position [124, 0]
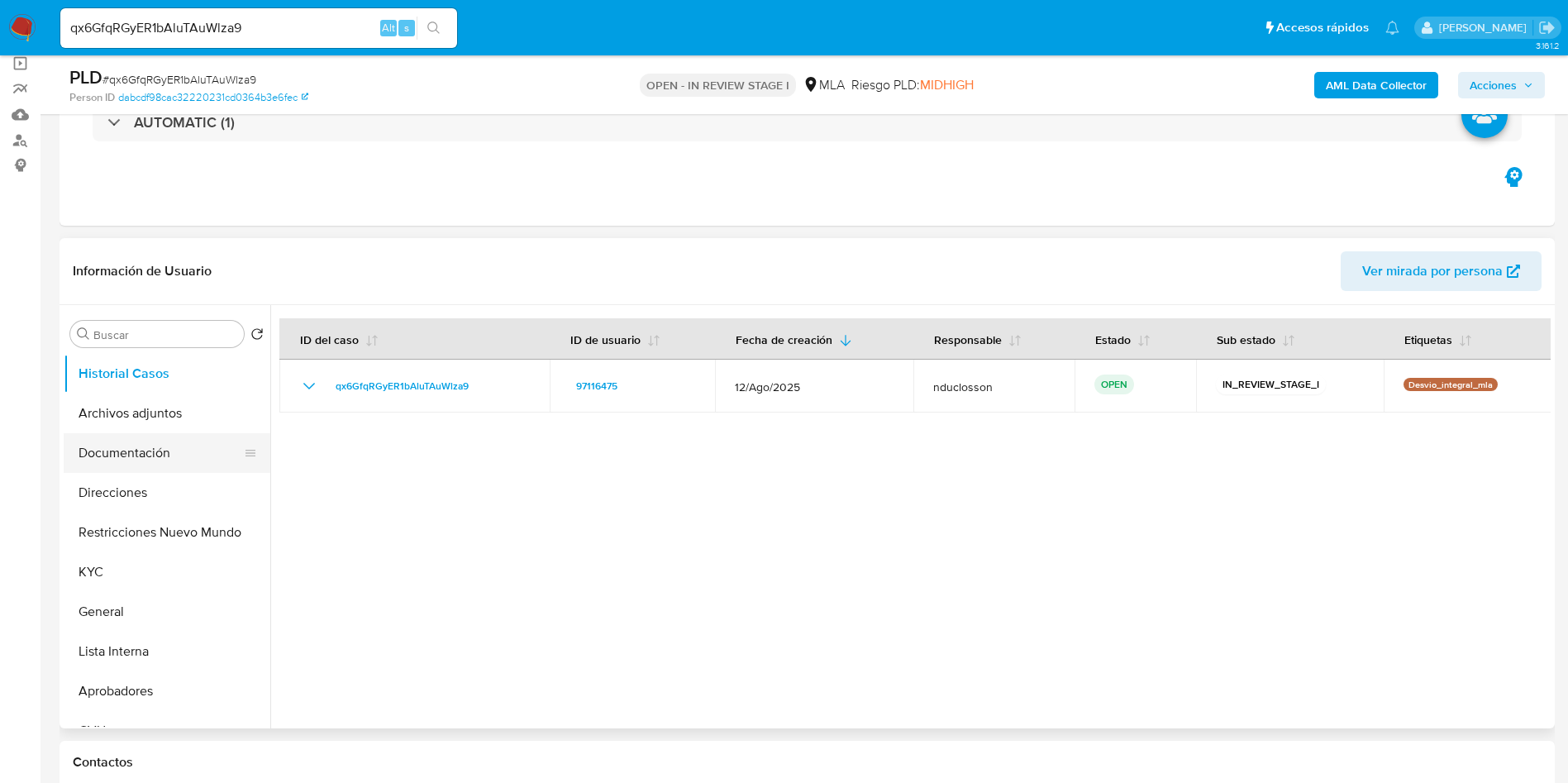
click at [166, 452] on button "Documentación" at bounding box center [160, 453] width 194 height 39
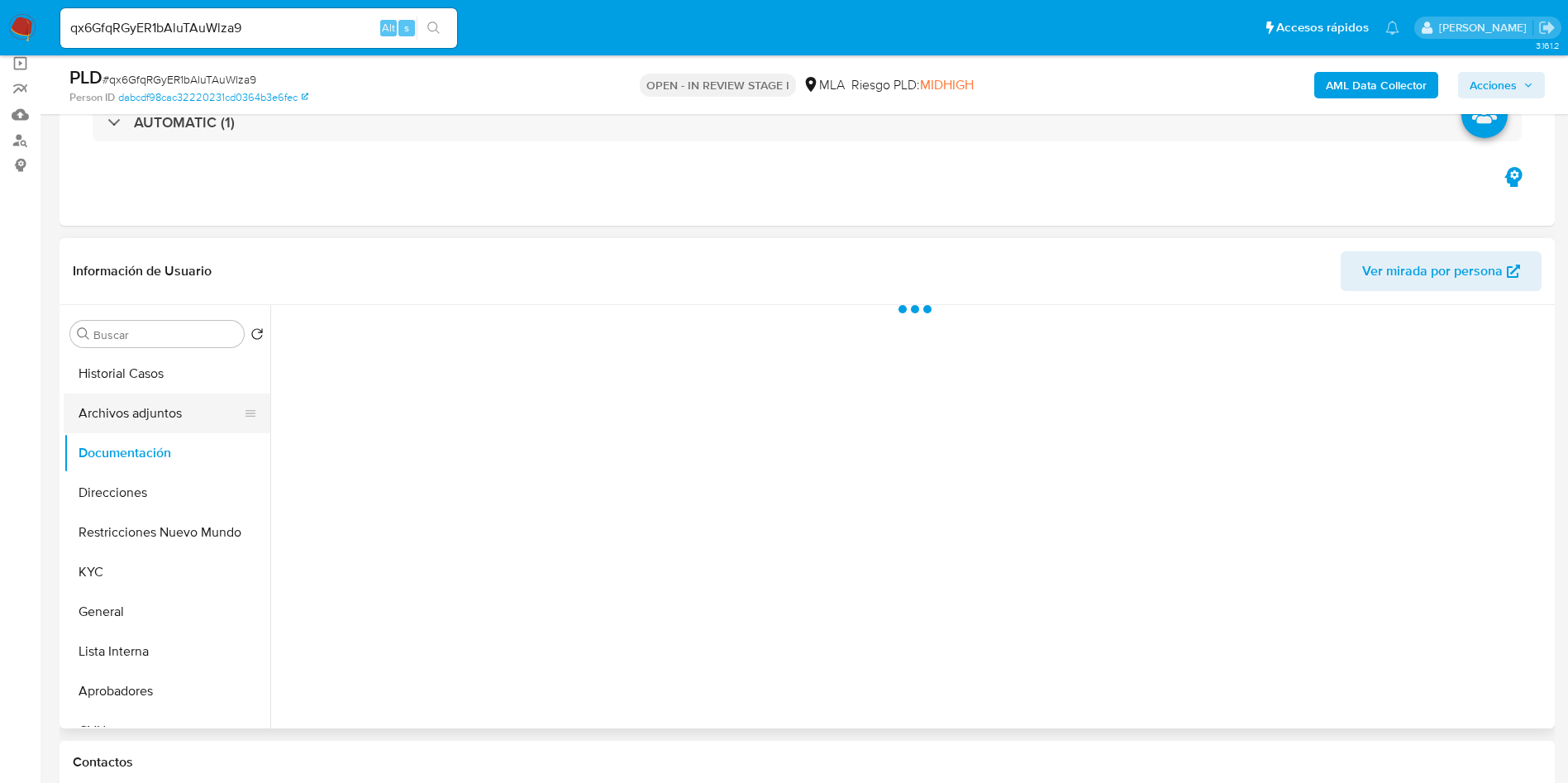
click at [142, 423] on button "Archivos adjuntos" at bounding box center [160, 413] width 194 height 39
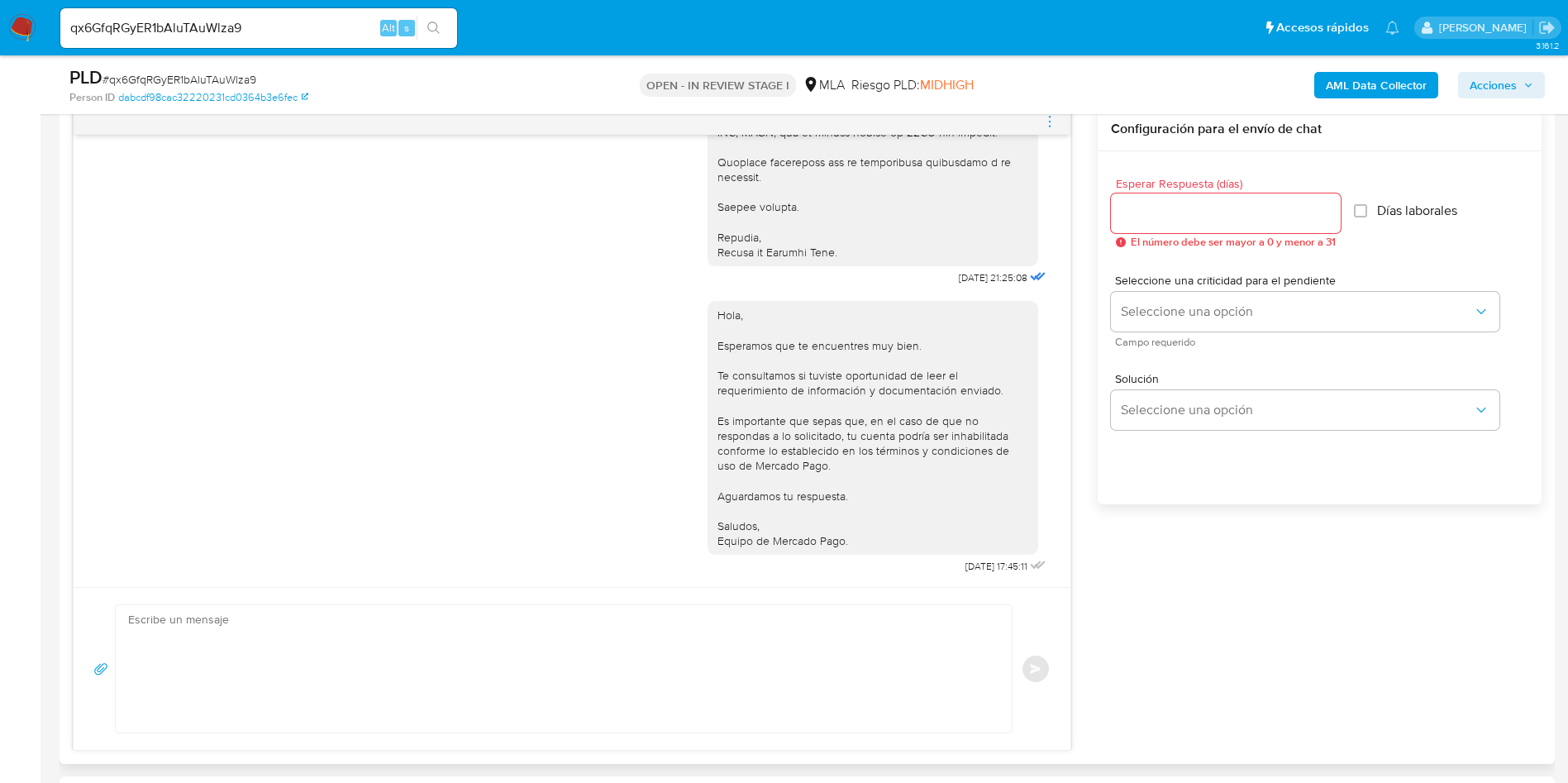
scroll to position [620, 0]
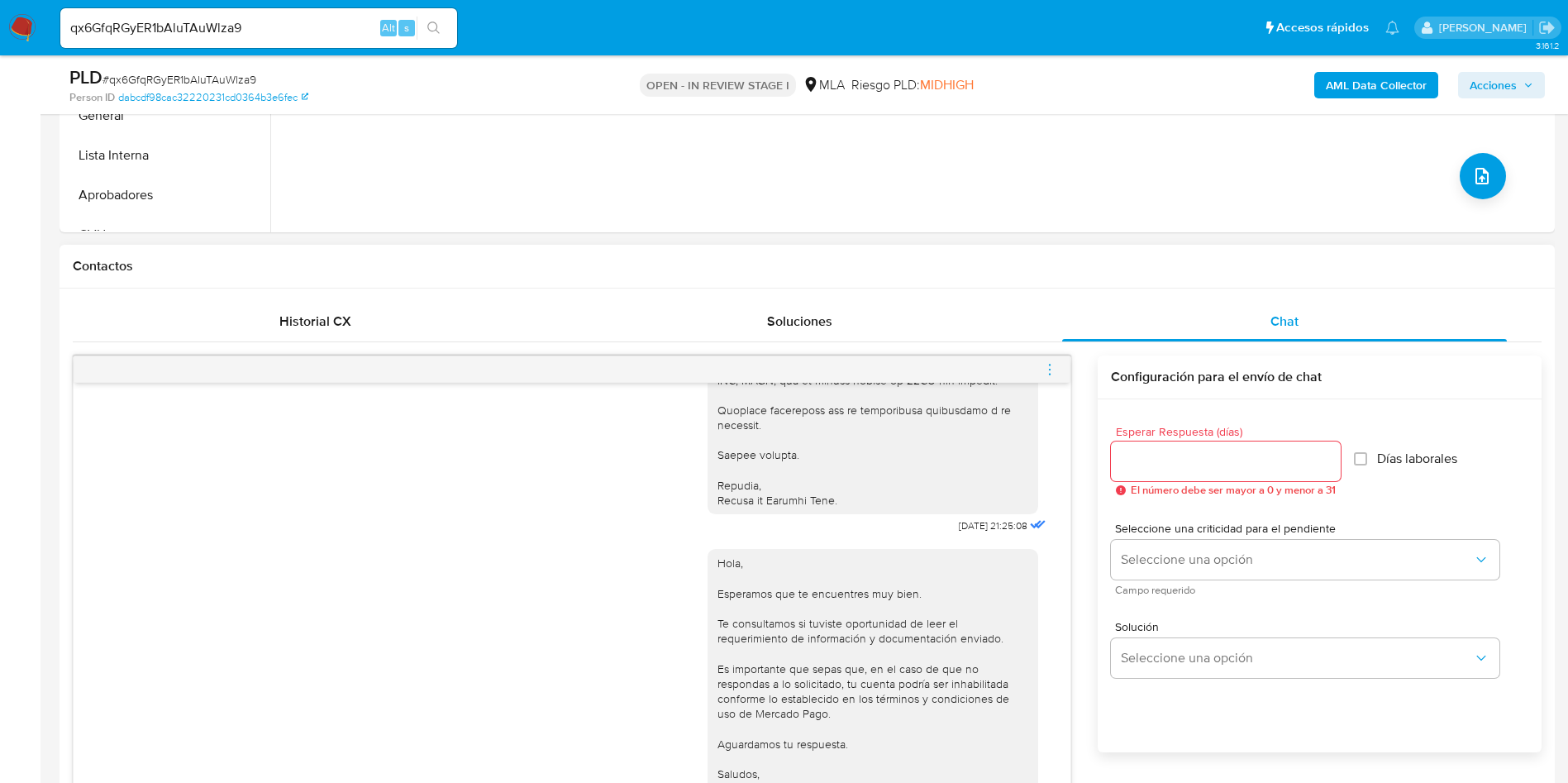
click at [1052, 365] on icon "menu-action" at bounding box center [1049, 369] width 15 height 15
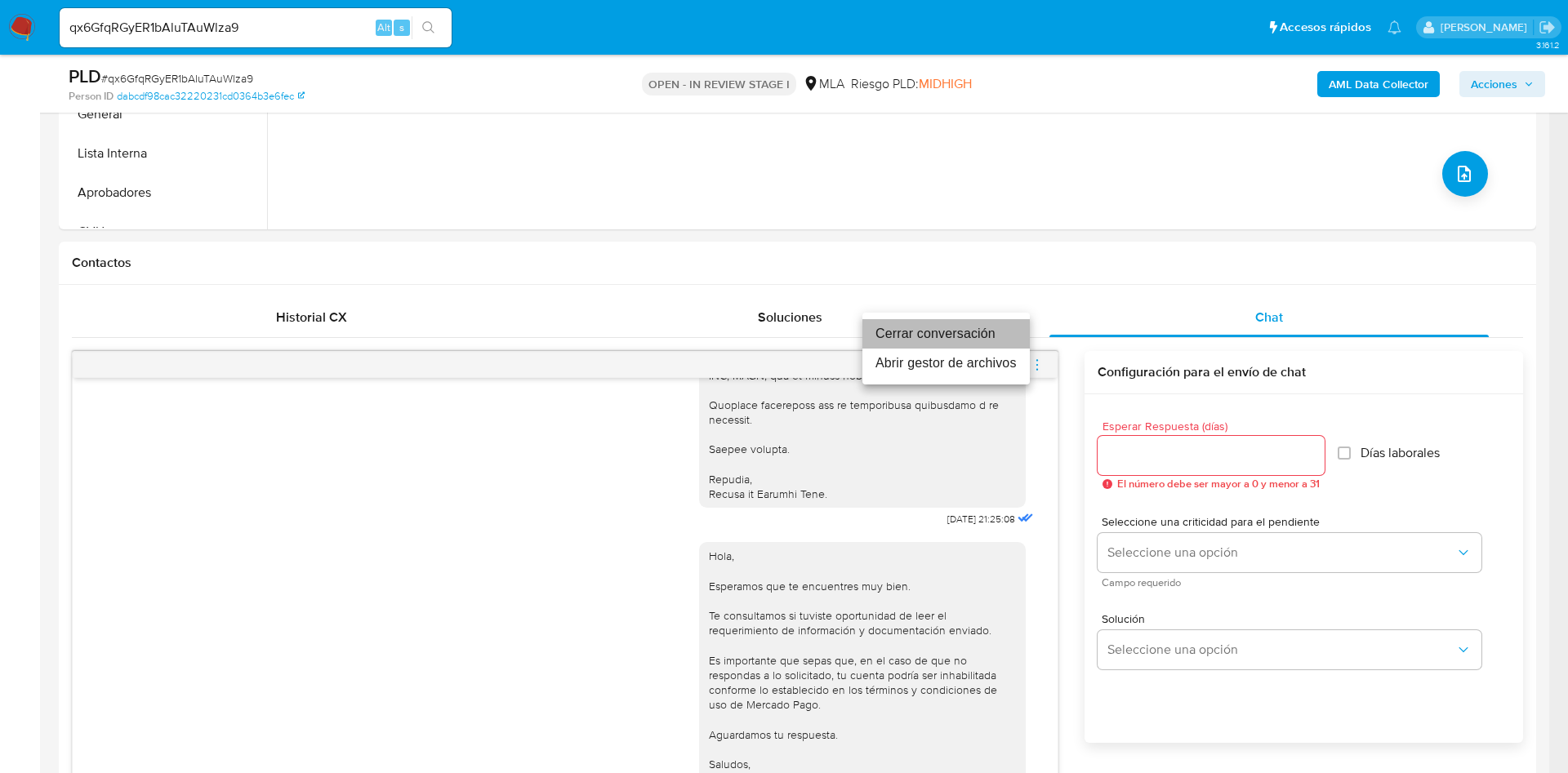
click at [932, 328] on li "Cerrar conversación" at bounding box center [946, 334] width 167 height 30
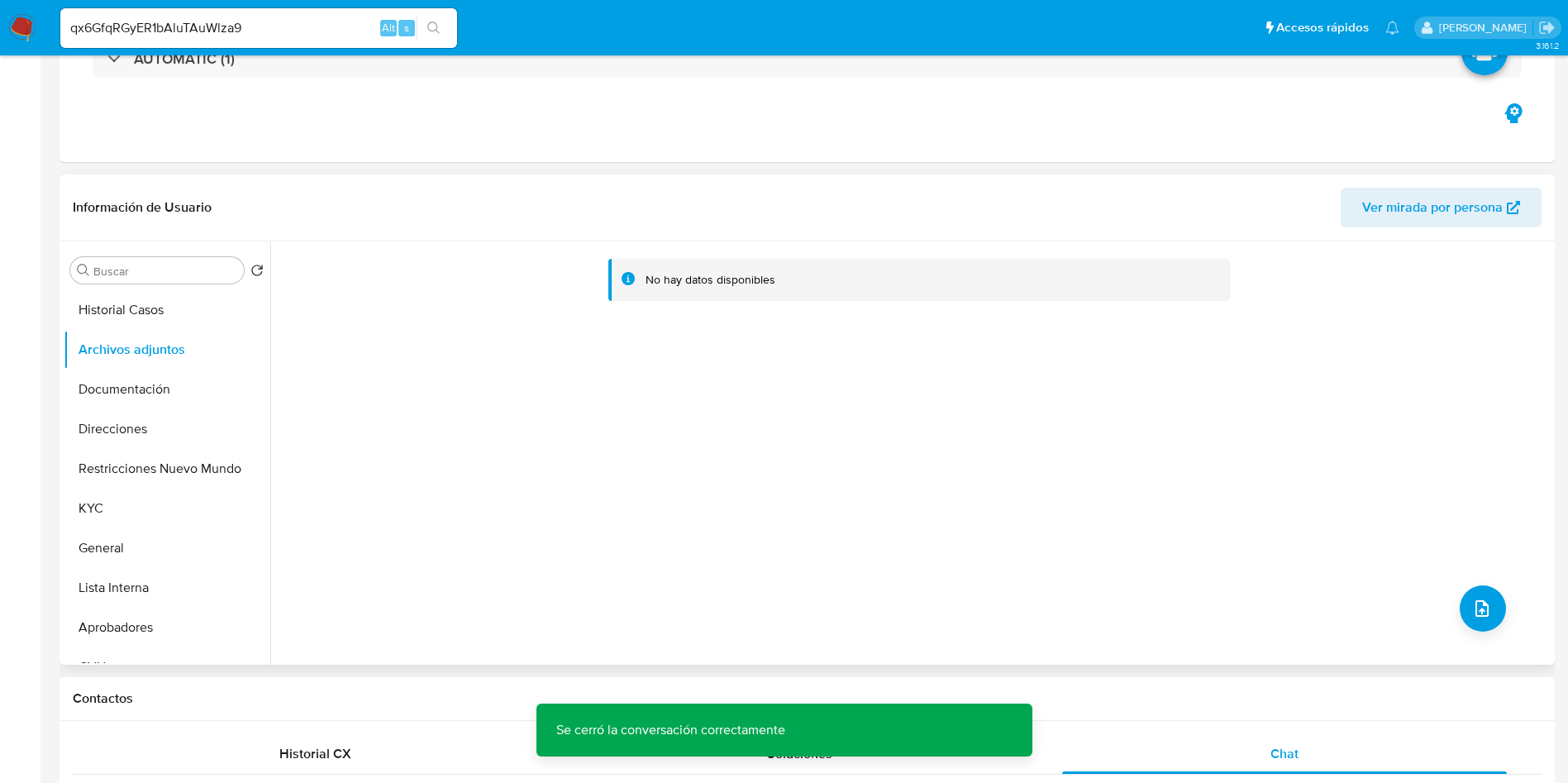
scroll to position [248, 0]
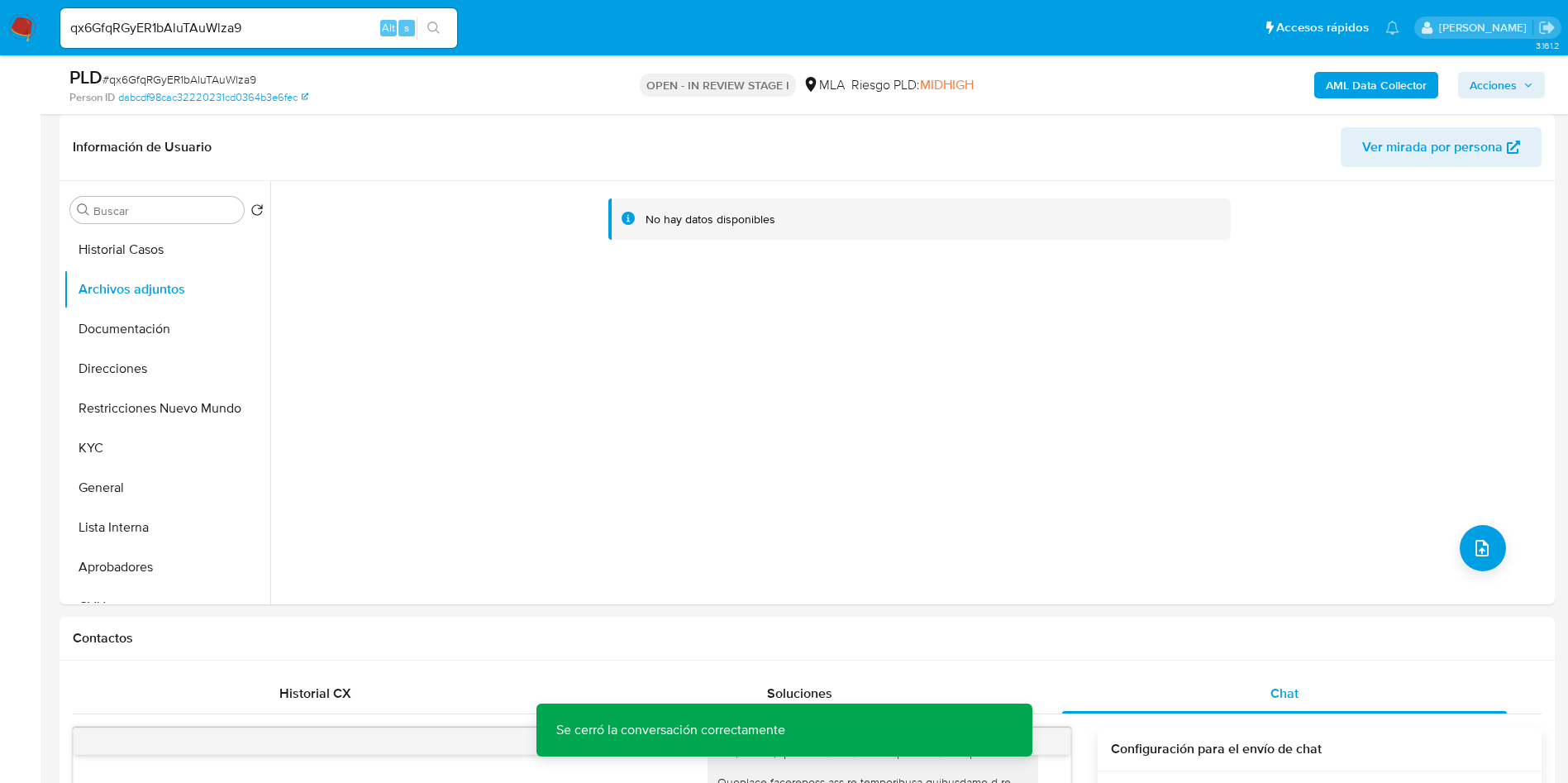
click at [1395, 70] on div "AML Data Collector Acciones" at bounding box center [1300, 85] width 487 height 39
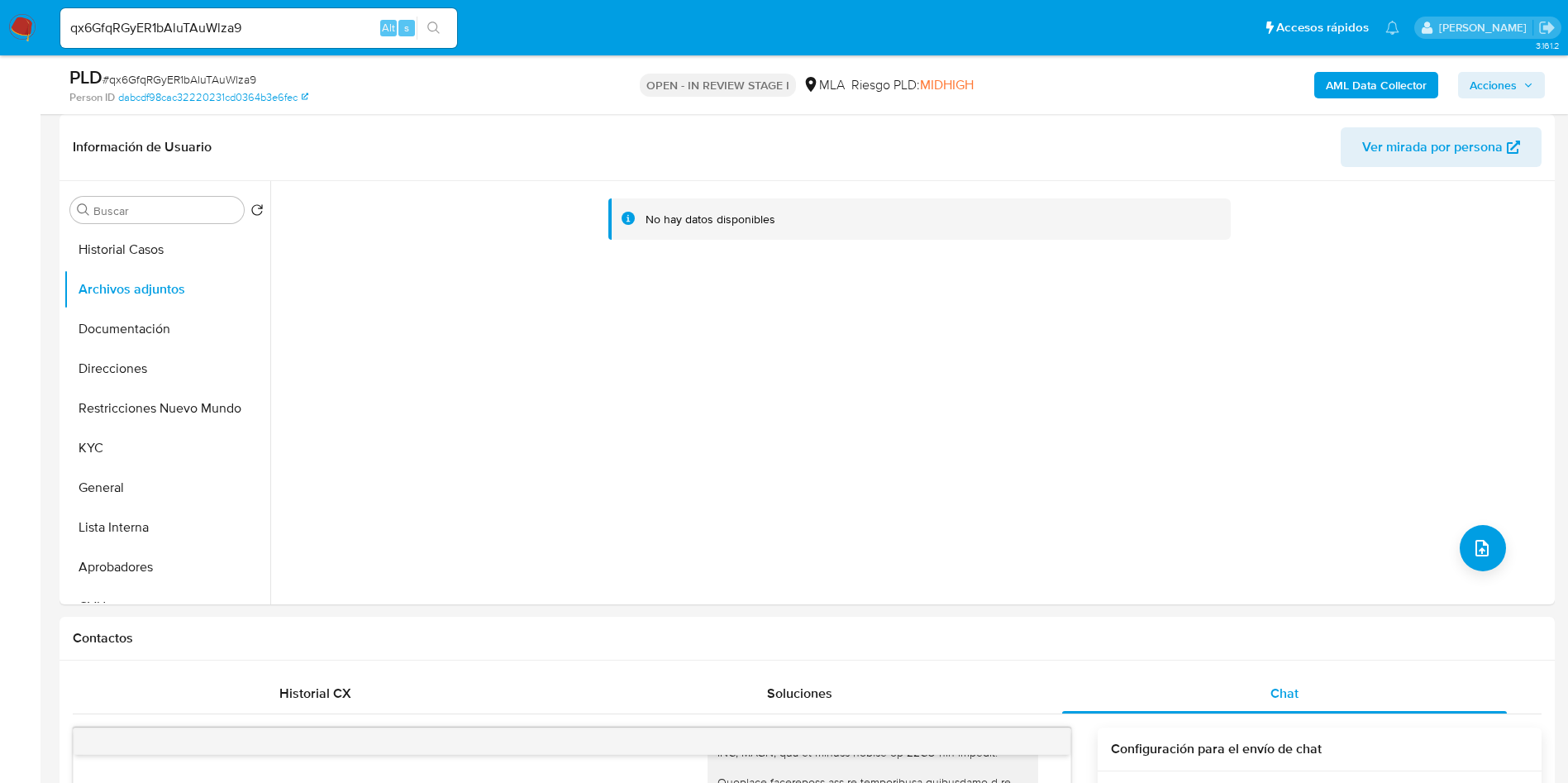
click at [1348, 85] on b "AML Data Collector" at bounding box center [1376, 85] width 101 height 26
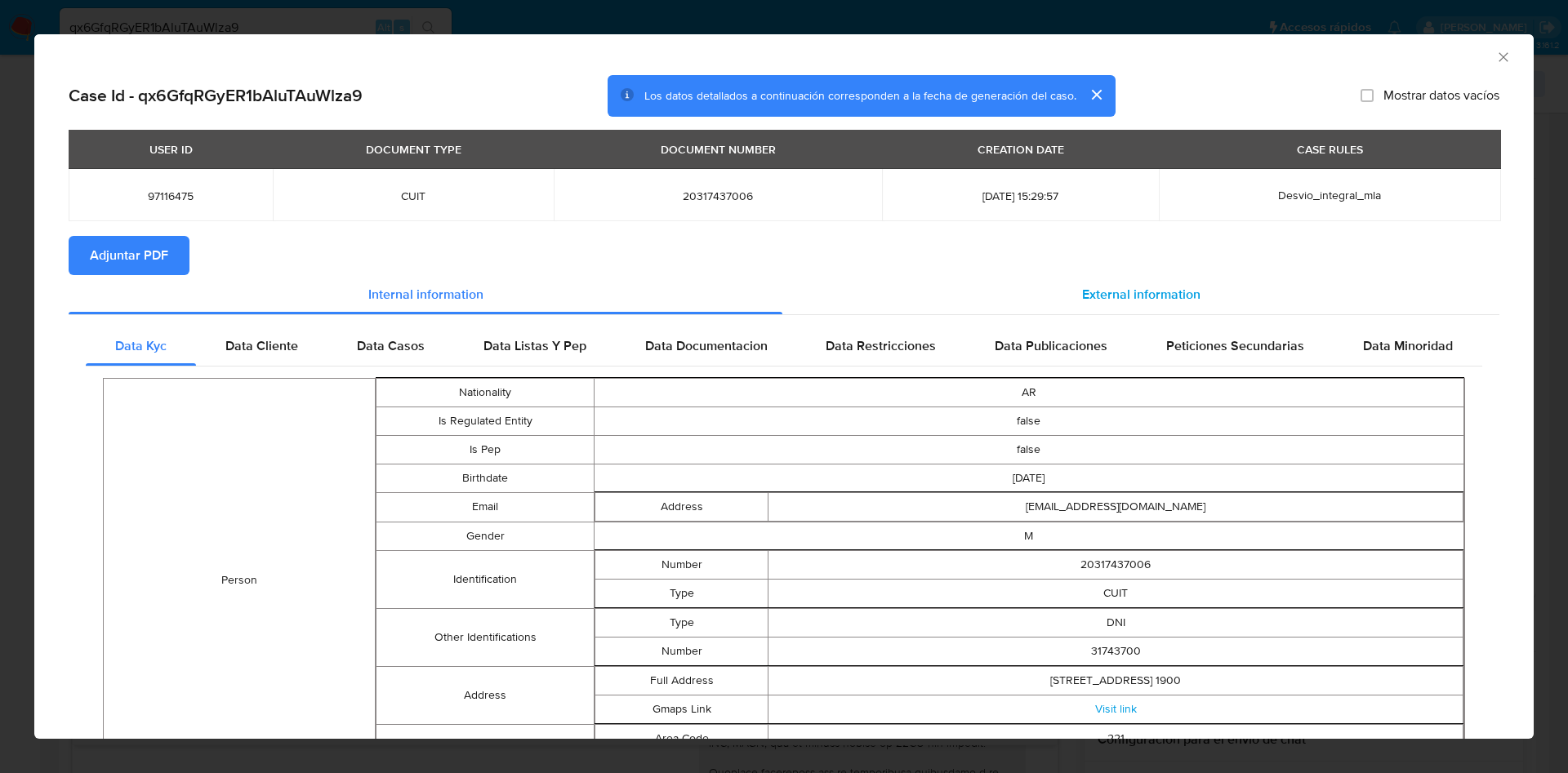
click at [1107, 303] on div "External information" at bounding box center [1141, 294] width 717 height 39
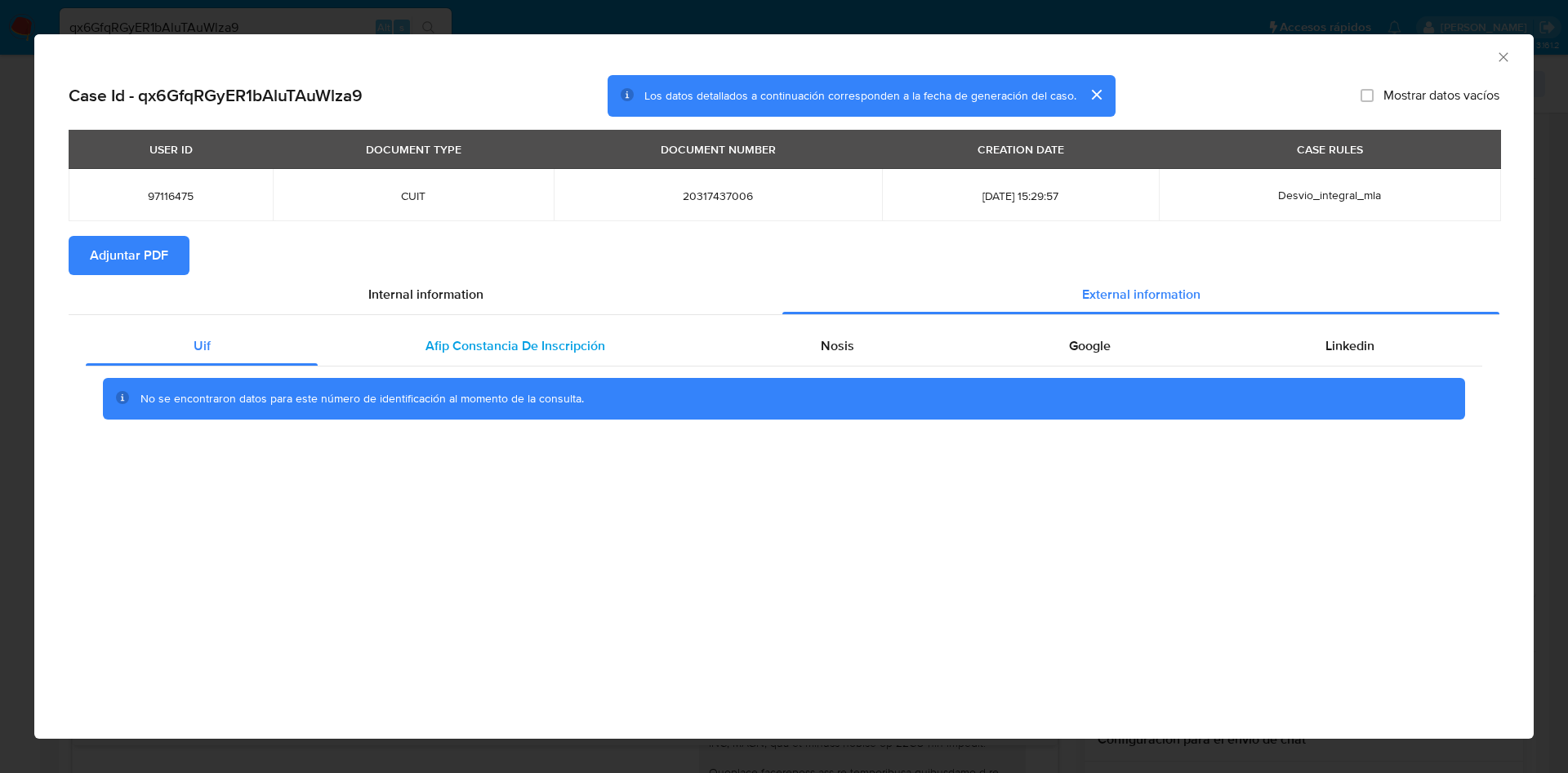
click at [439, 340] on span "Afip Constancia De Inscripción" at bounding box center [515, 346] width 180 height 19
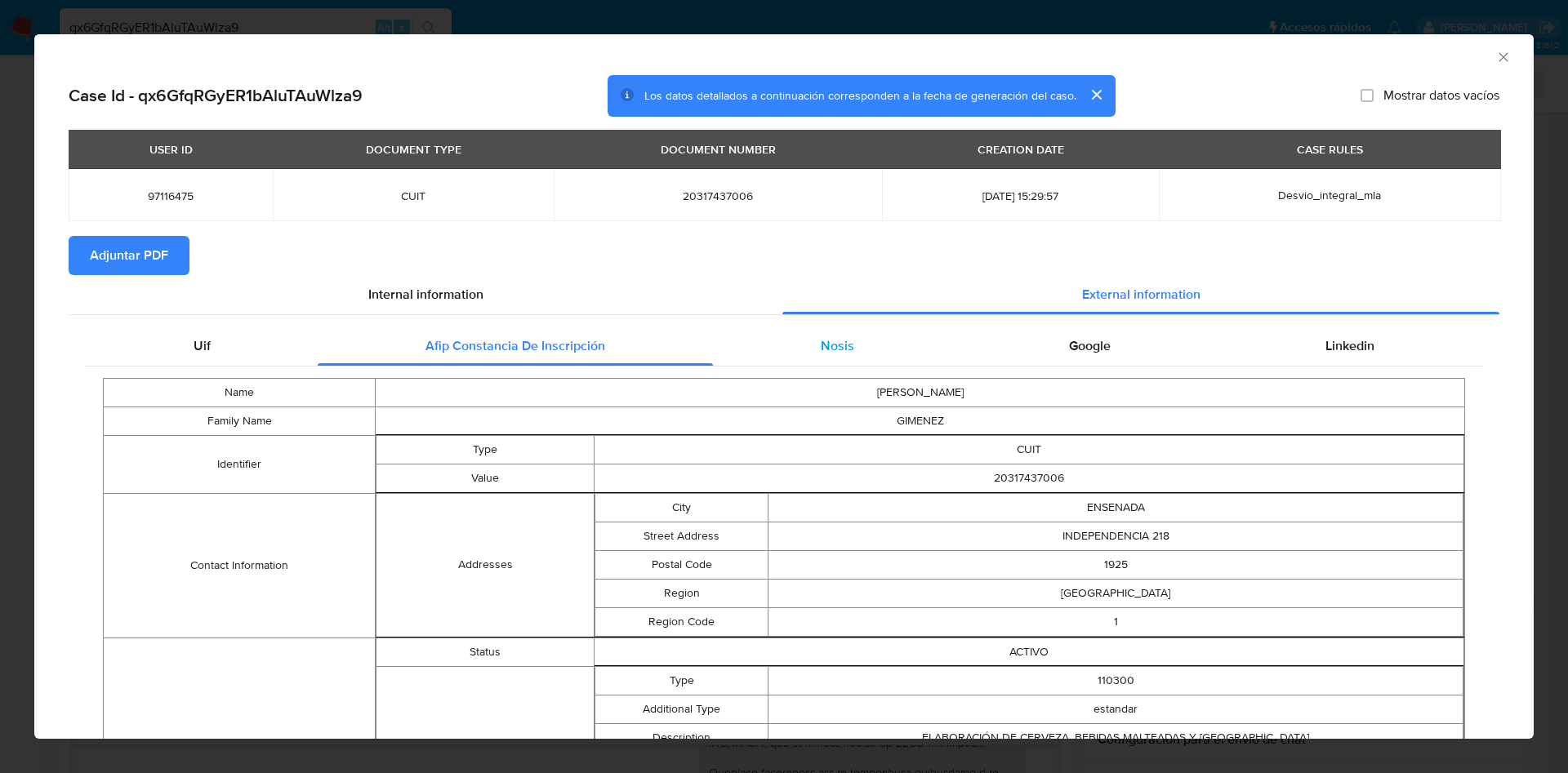
click at [854, 348] on div "Nosis" at bounding box center [837, 346] width 248 height 39
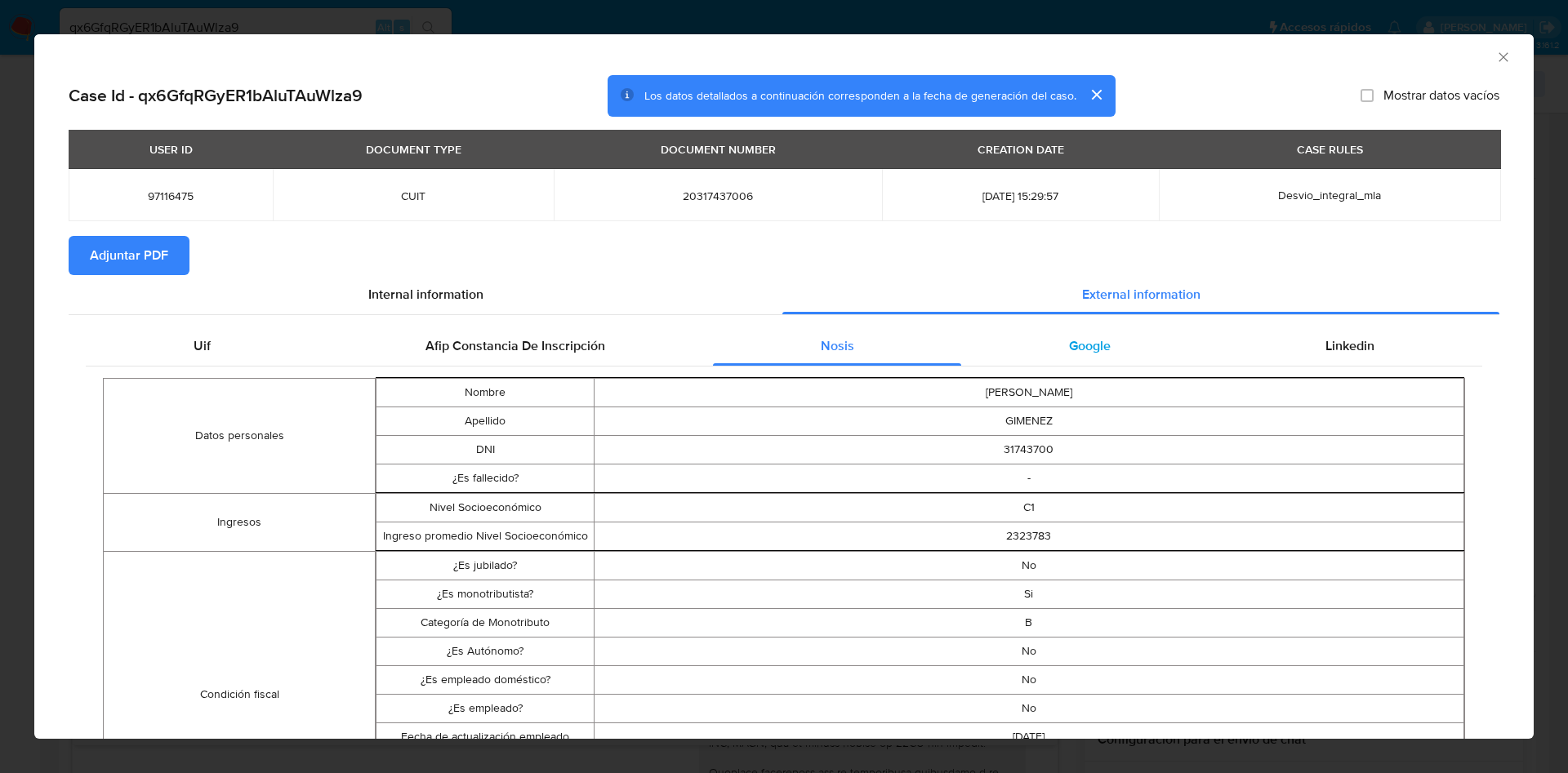
click at [1070, 338] on span "Google" at bounding box center [1089, 346] width 41 height 19
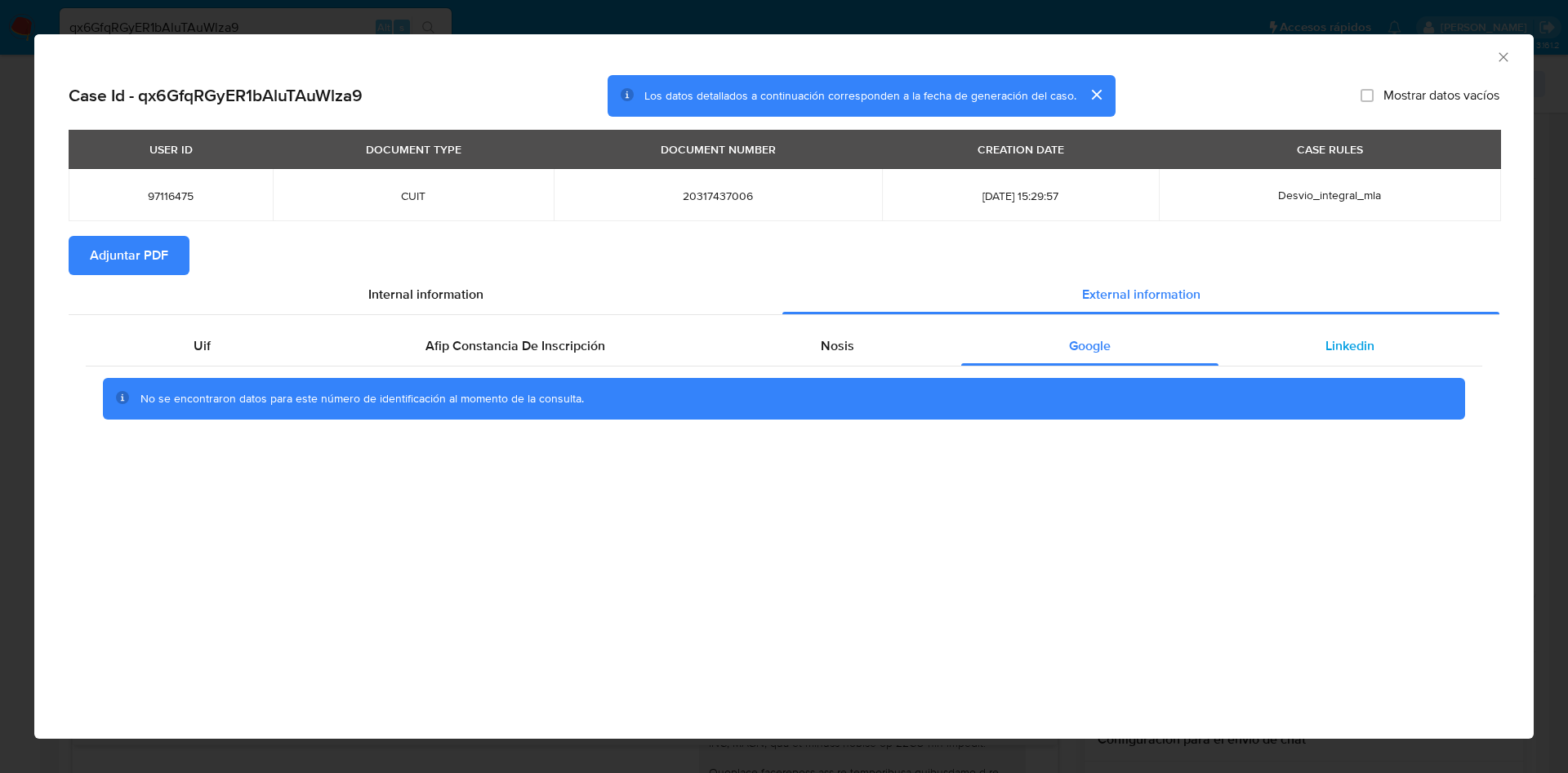
click at [1307, 337] on div "Linkedin" at bounding box center [1350, 346] width 264 height 39
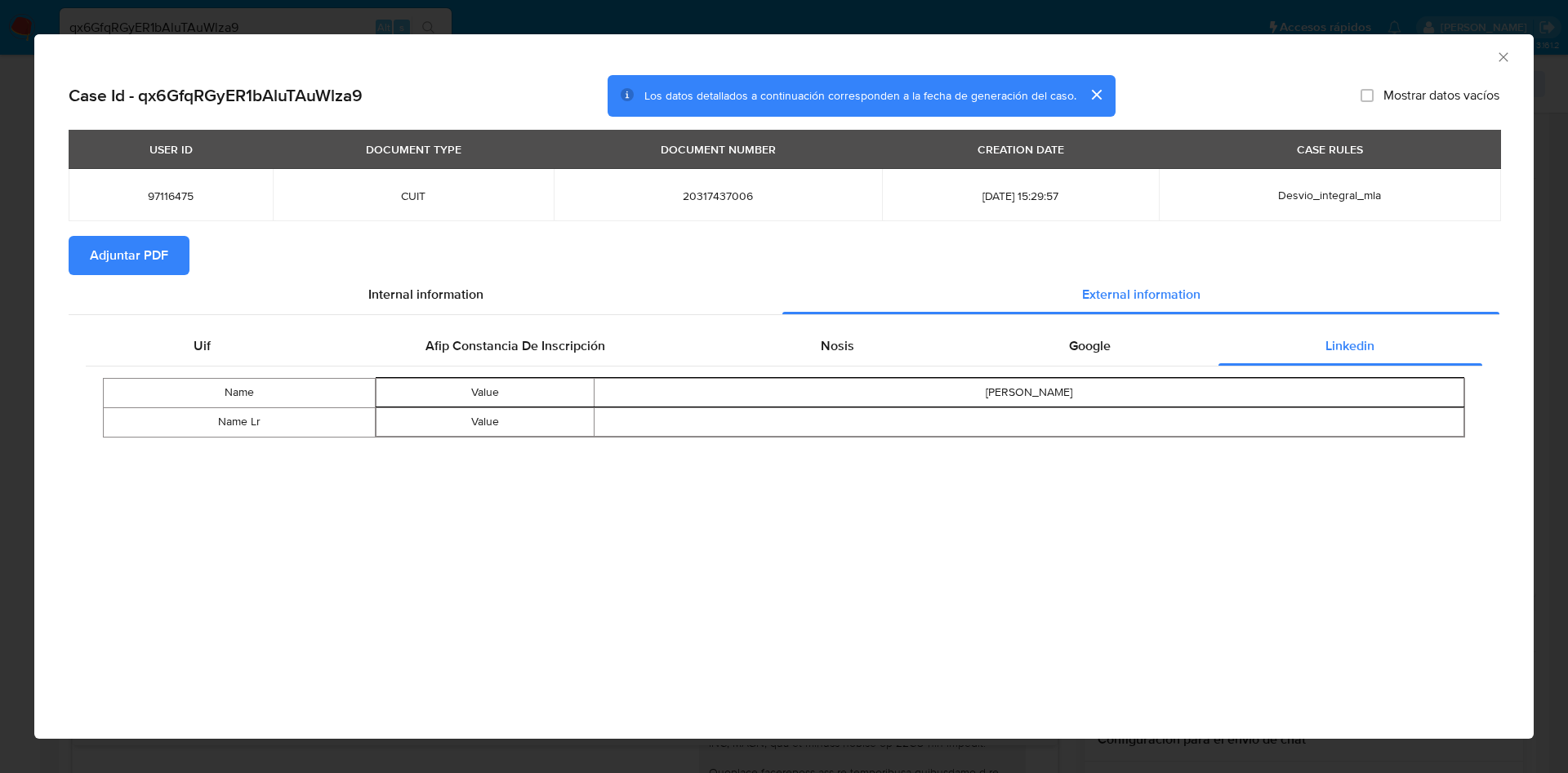
click at [113, 252] on span "Adjuntar PDF" at bounding box center [129, 255] width 78 height 36
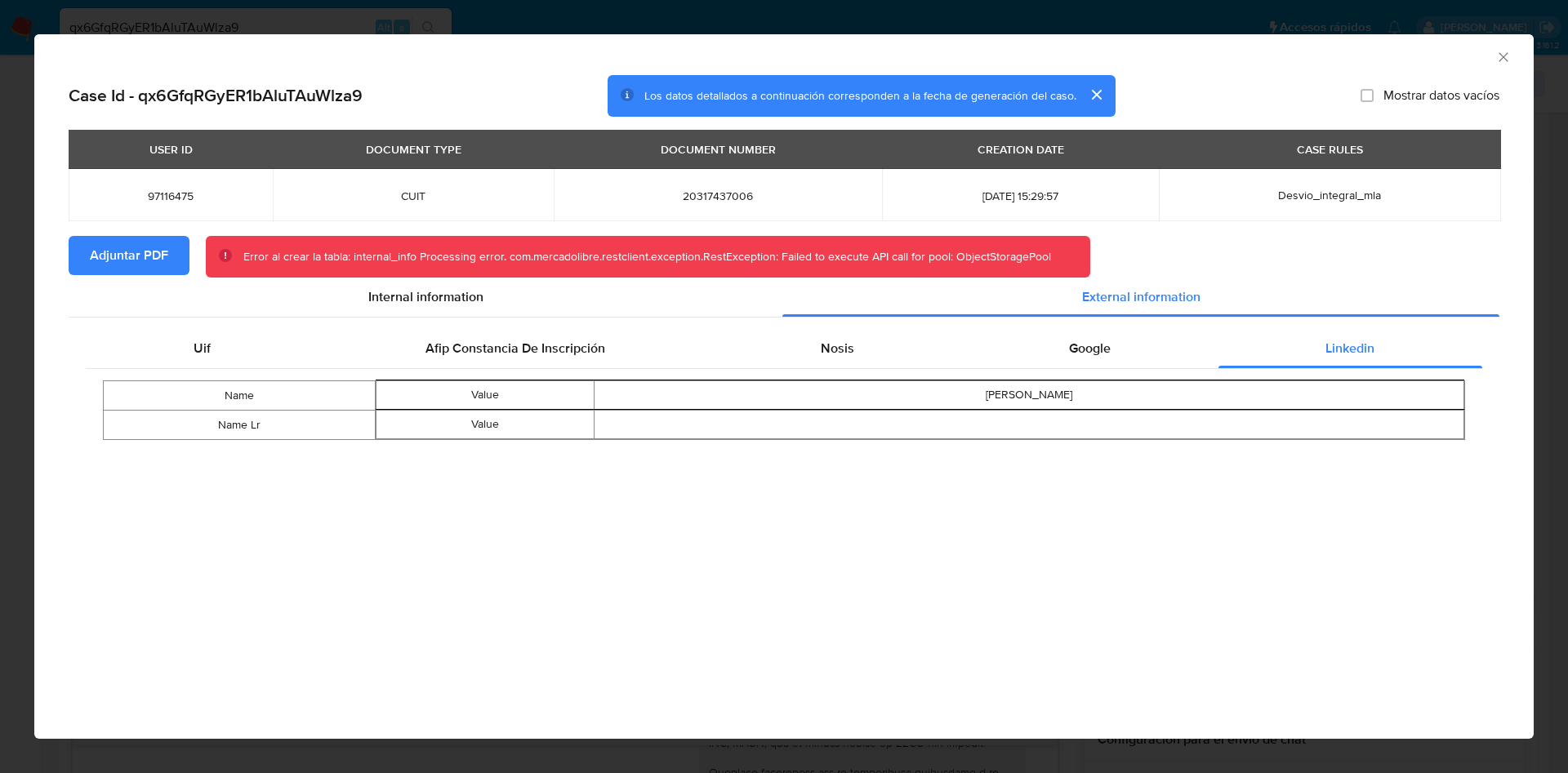
click at [1504, 51] on icon "Cerrar ventana" at bounding box center [1503, 56] width 16 height 16
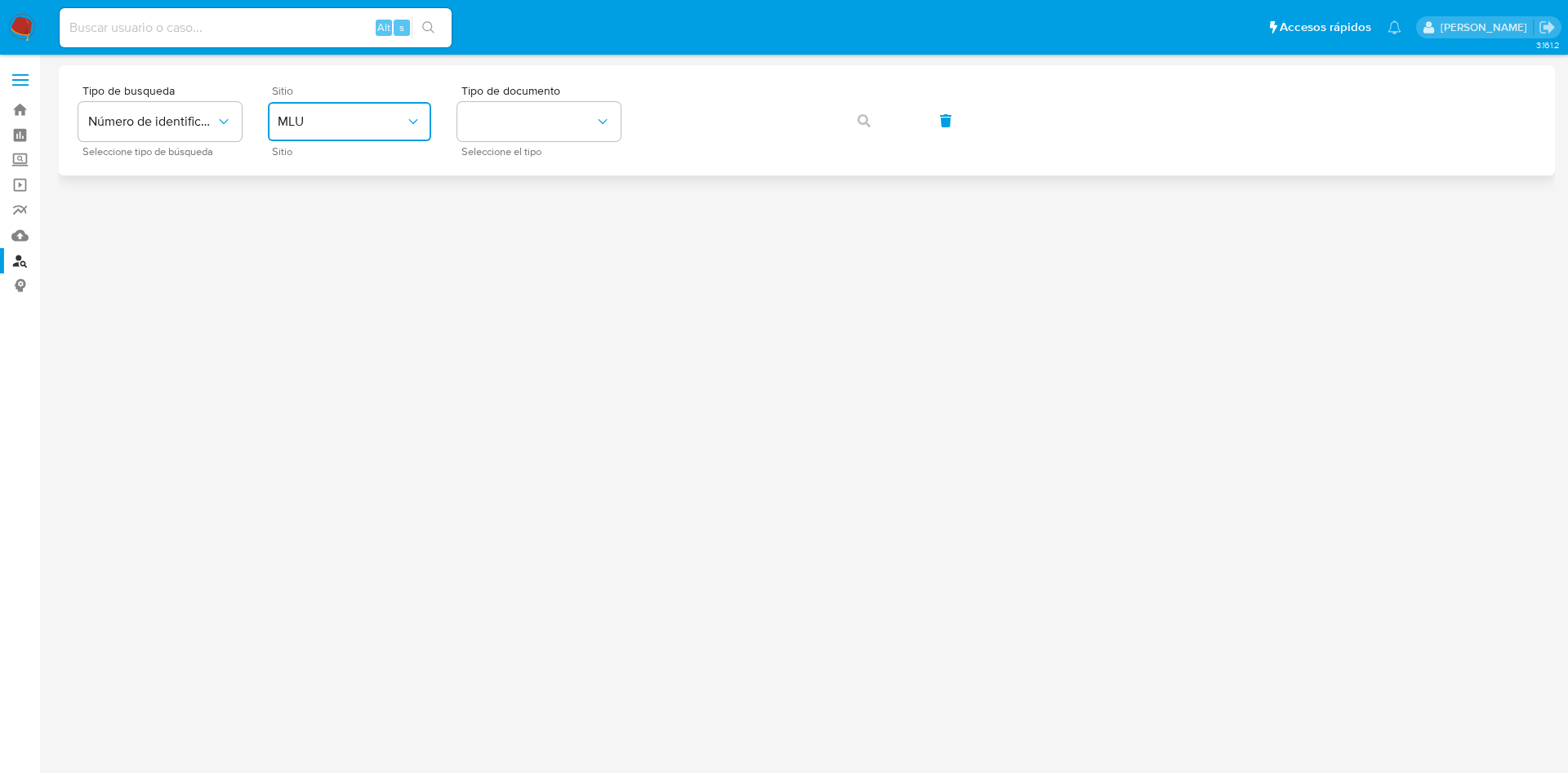
click at [373, 137] on button "MLU" at bounding box center [350, 121] width 164 height 39
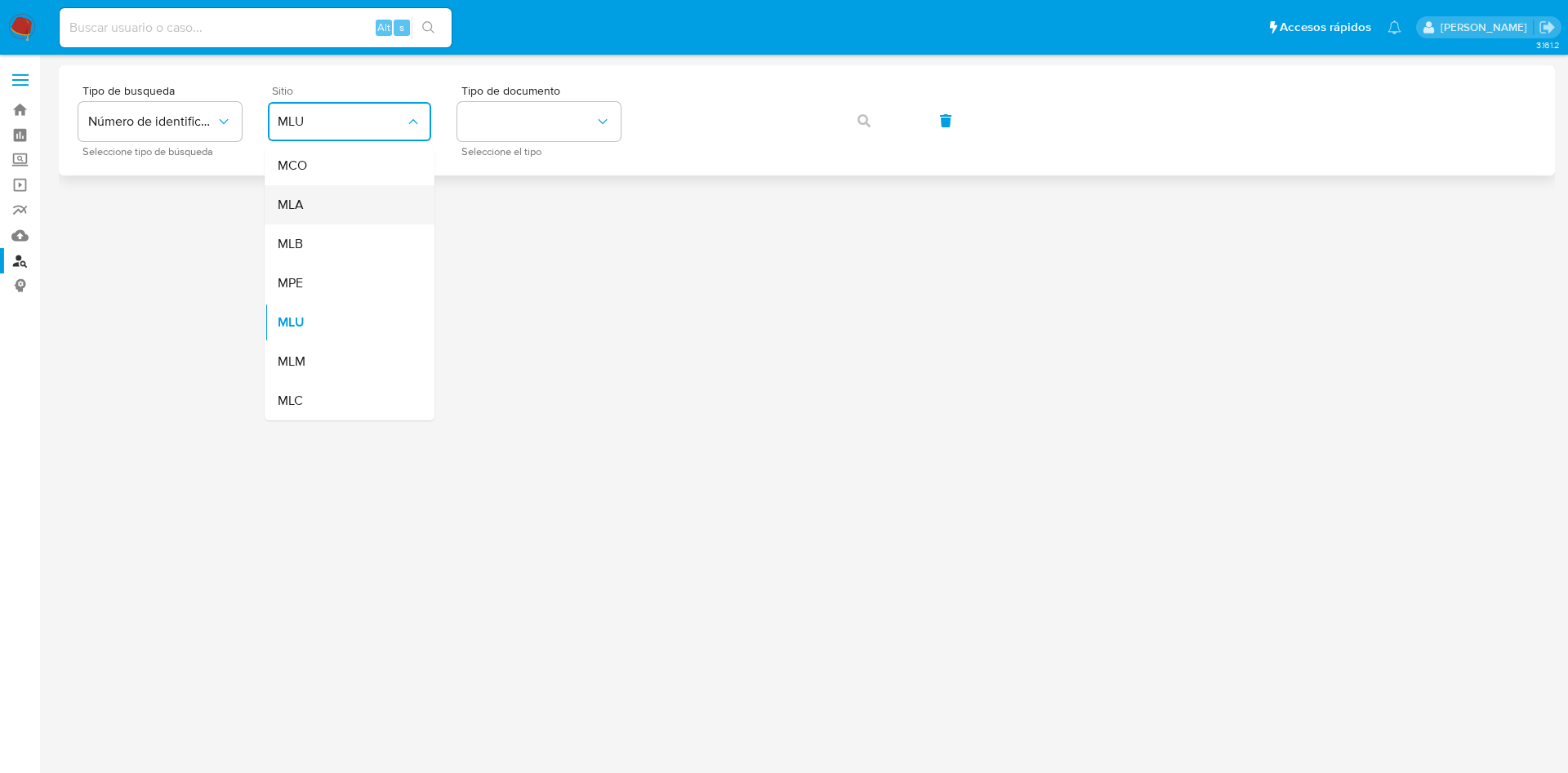
click at [320, 203] on div "MLA" at bounding box center [344, 205] width 134 height 39
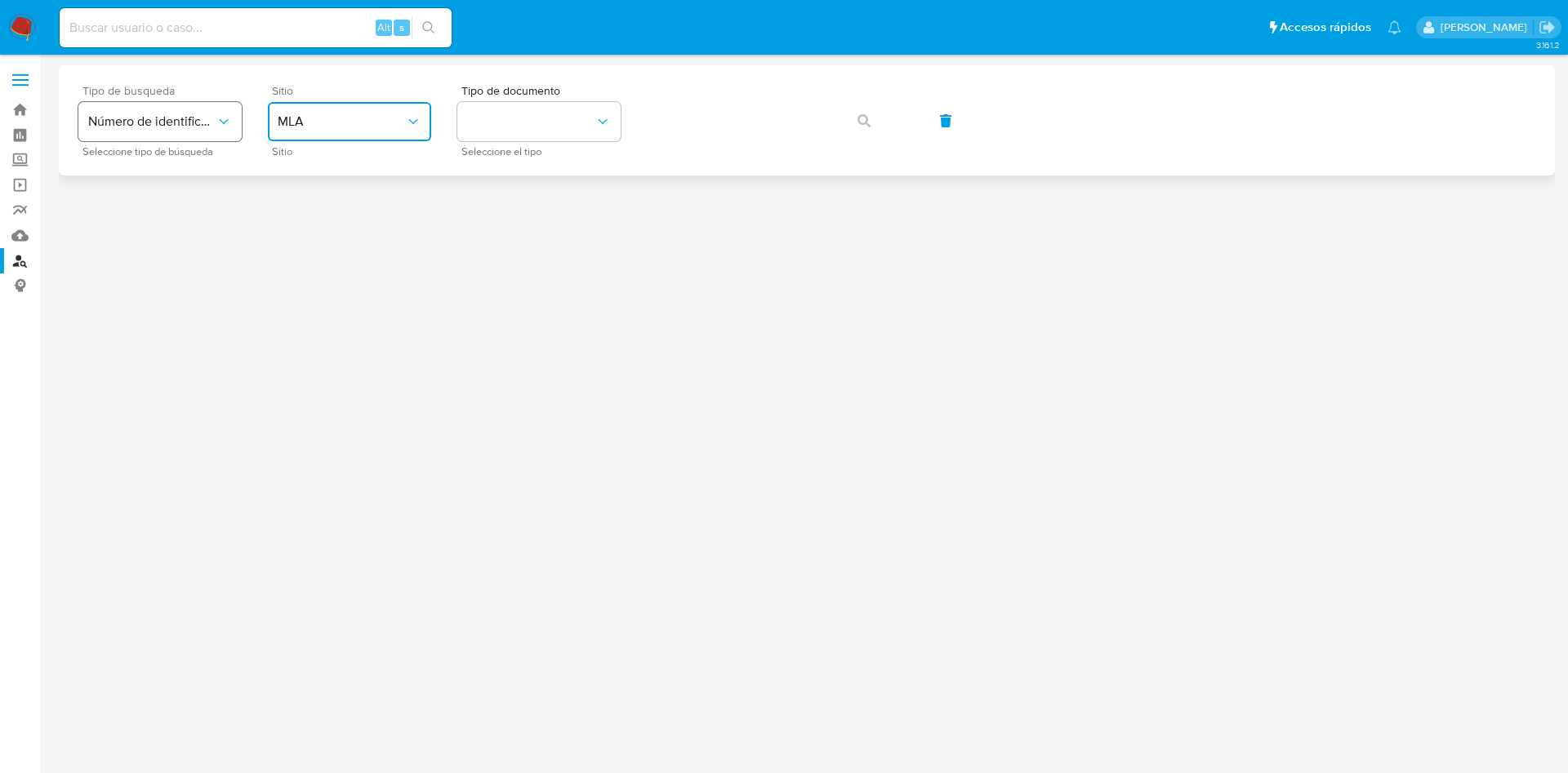
click at [168, 102] on button "Número de identificación" at bounding box center [160, 121] width 164 height 39
drag, startPoint x: 168, startPoint y: 198, endPoint x: 168, endPoint y: 178, distance: 20.0
click at [168, 178] on div "Número de identificación" at bounding box center [155, 174] width 134 height 56
drag, startPoint x: 329, startPoint y: 148, endPoint x: 321, endPoint y: 130, distance: 19.7
click at [328, 148] on span "Sitio" at bounding box center [353, 152] width 164 height 8
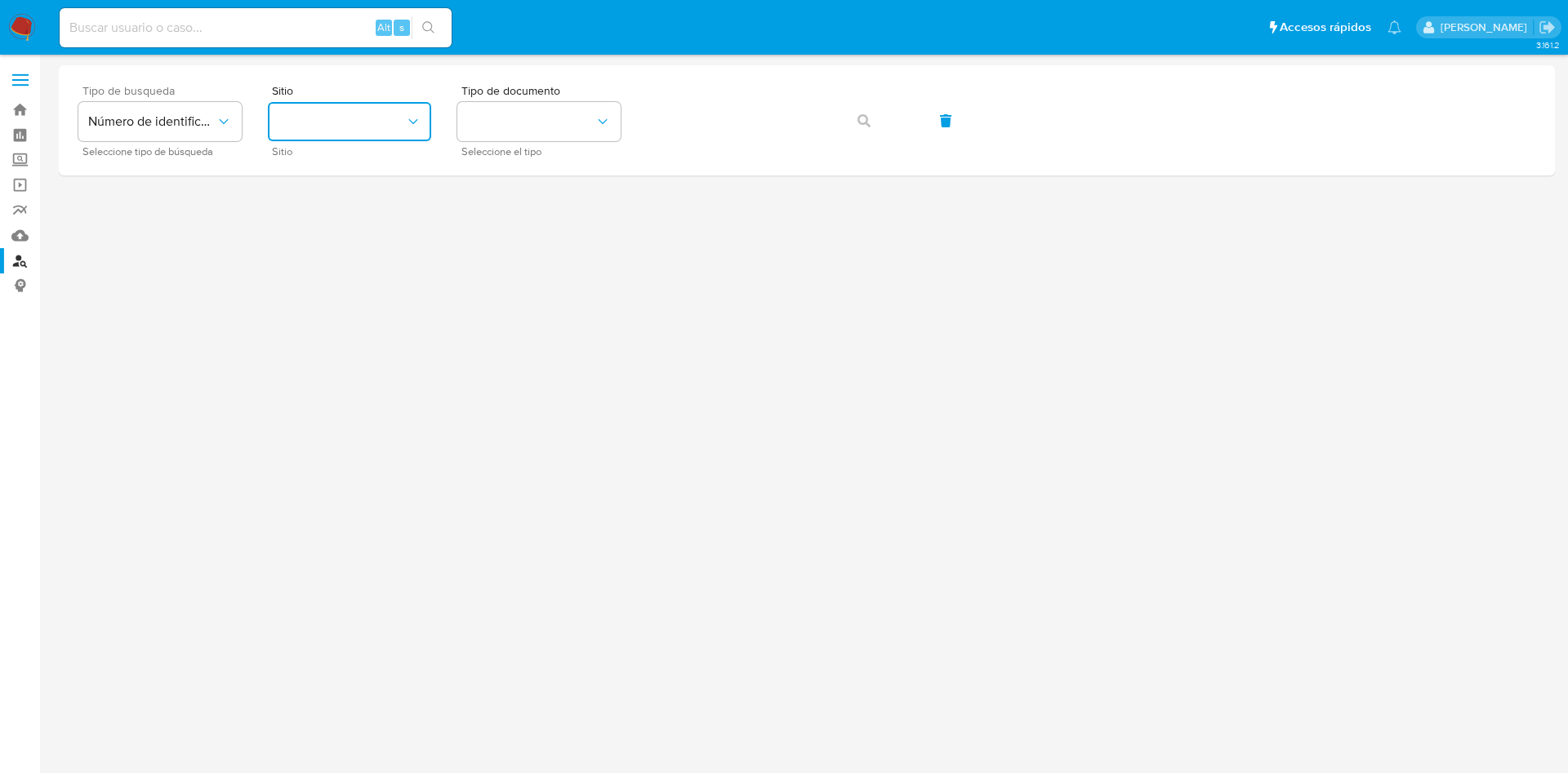
click at [321, 130] on button "site_id" at bounding box center [350, 121] width 164 height 39
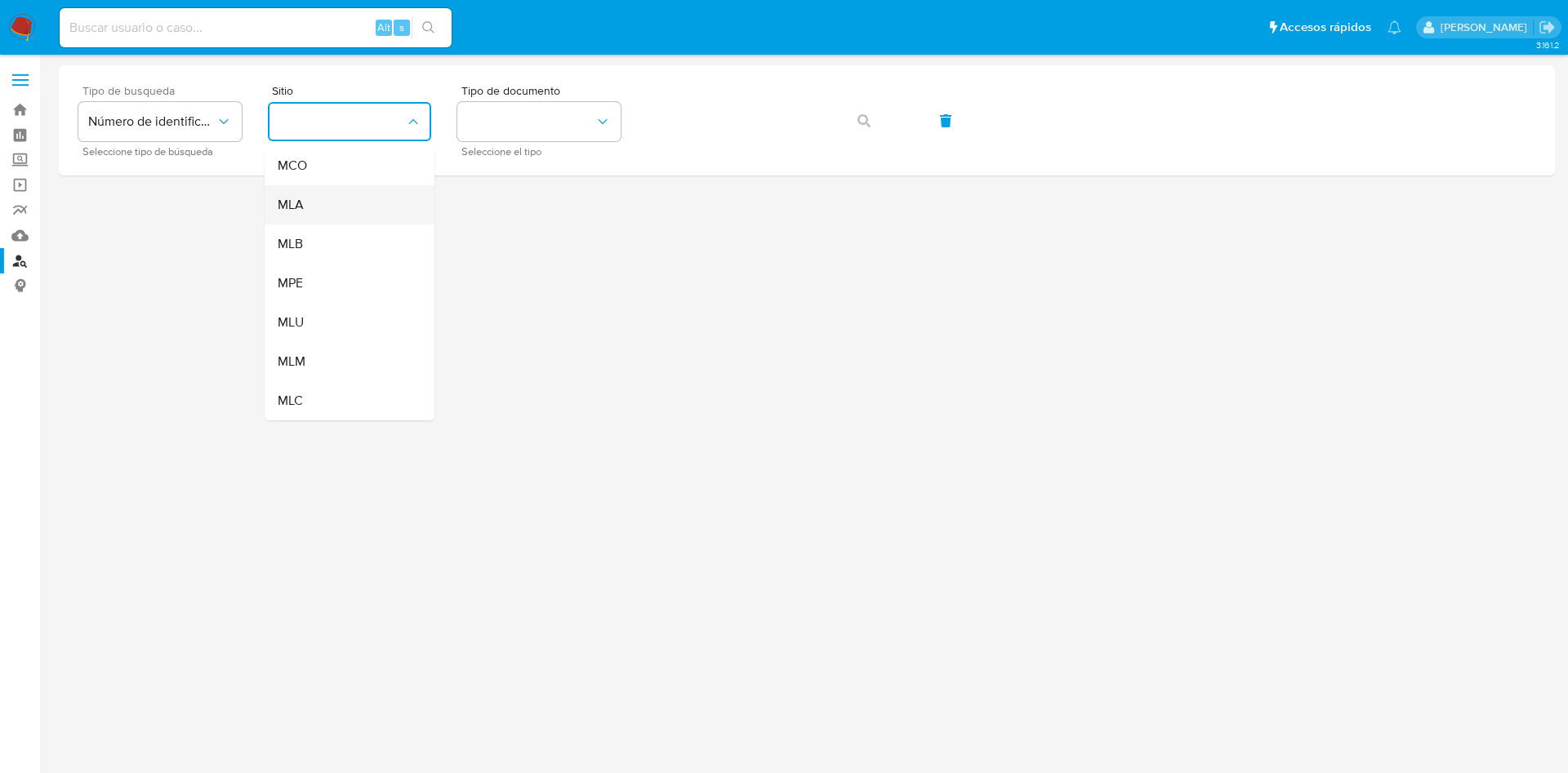
click at [299, 193] on div "MLA" at bounding box center [344, 205] width 134 height 39
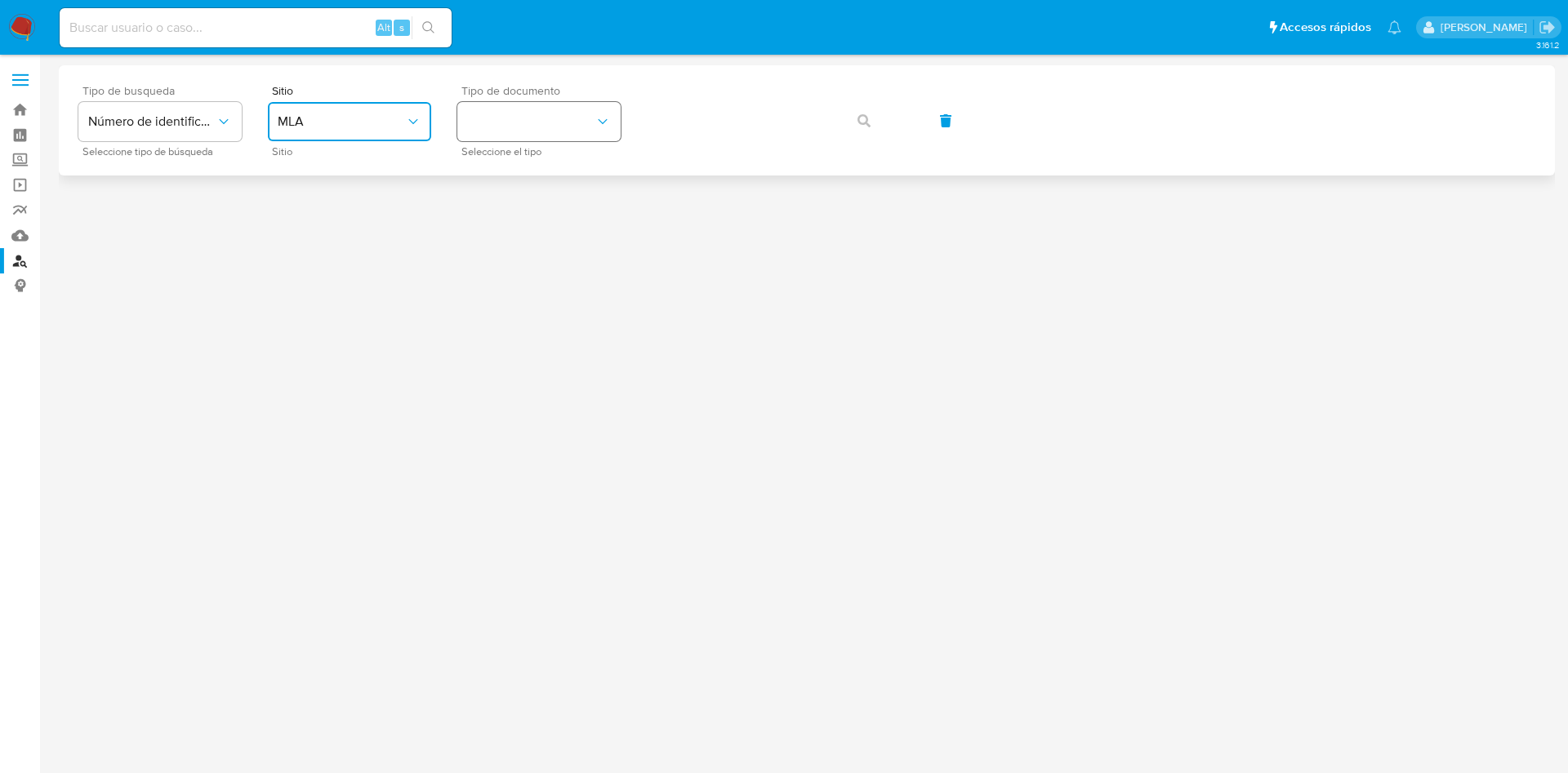
click at [511, 141] on button "identificationType" at bounding box center [539, 121] width 164 height 39
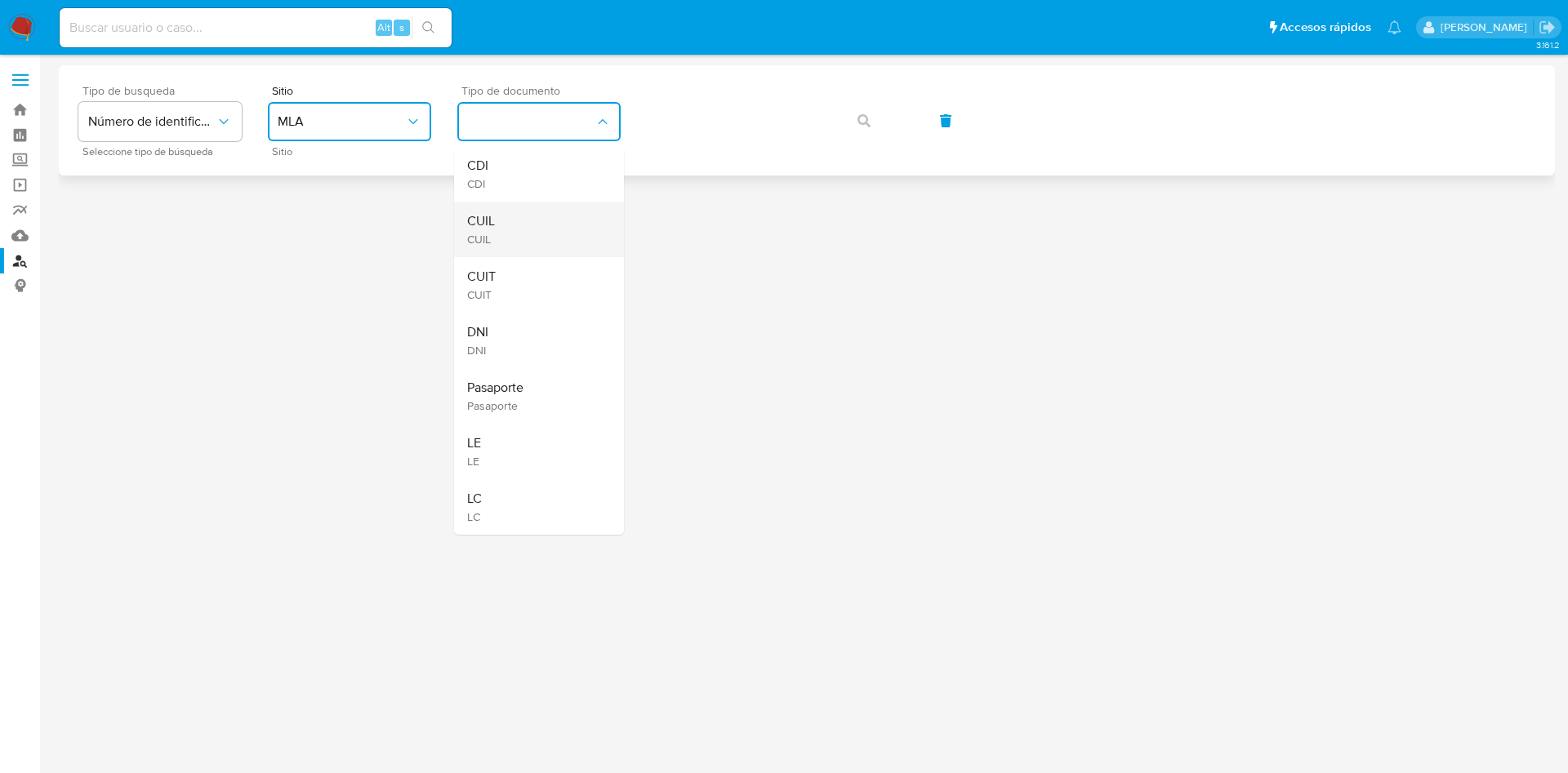
click at [494, 221] on span "CUIL" at bounding box center [481, 221] width 28 height 16
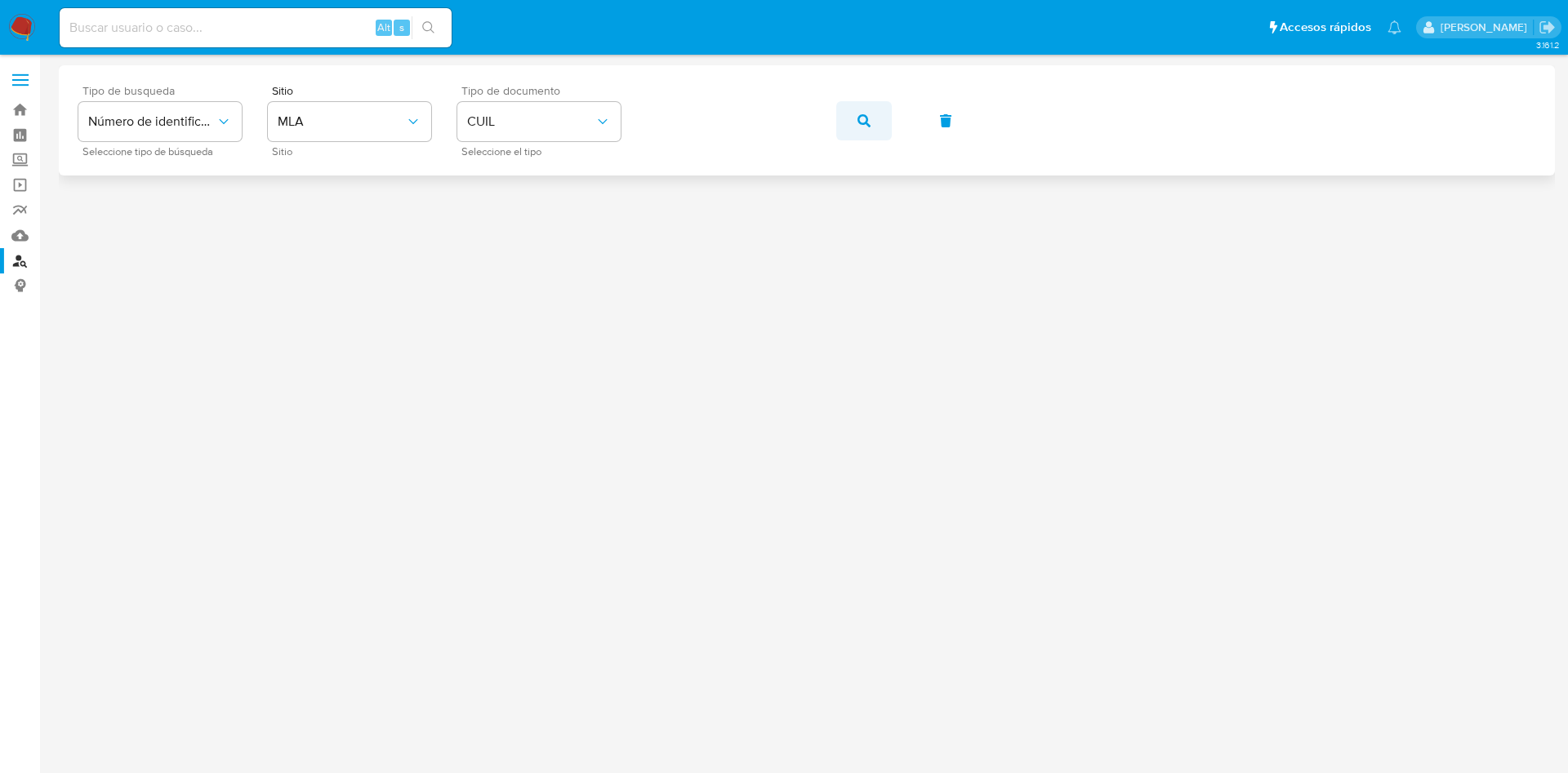
click at [880, 121] on button "button" at bounding box center [864, 121] width 56 height 39
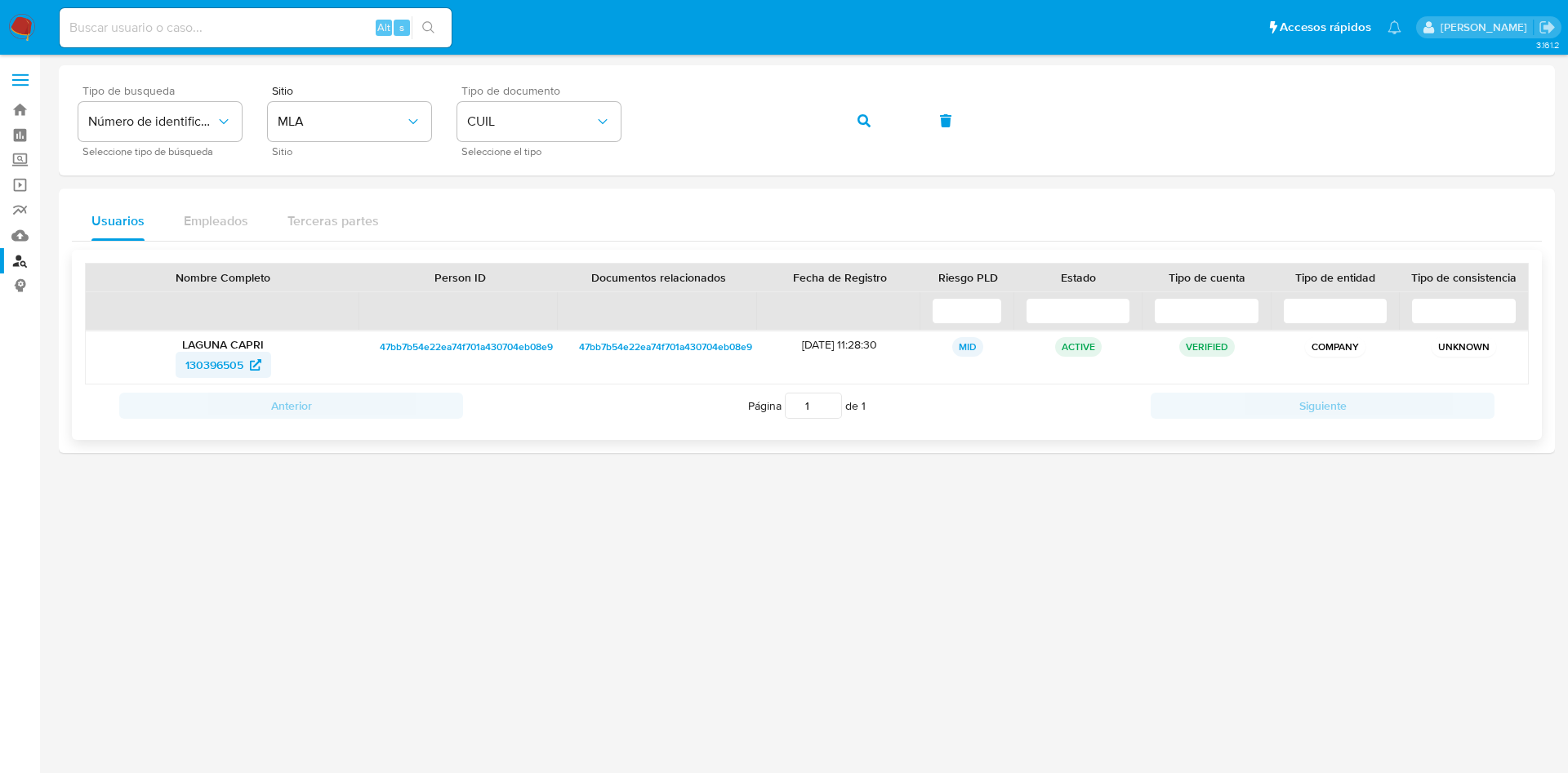
click at [206, 362] on span "130396505" at bounding box center [214, 364] width 58 height 26
click at [869, 122] on icon "button" at bounding box center [864, 121] width 13 height 13
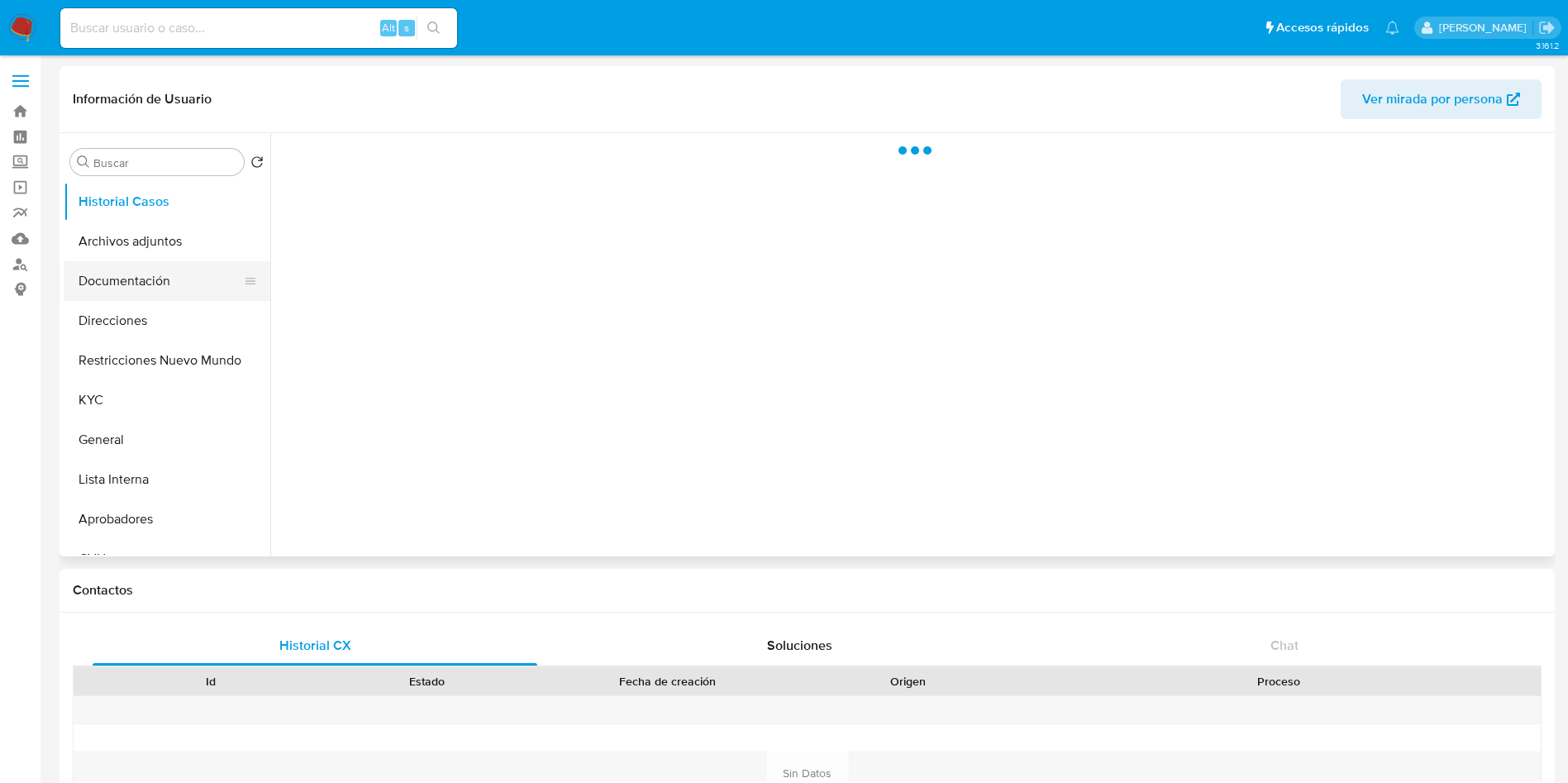
select select "10"
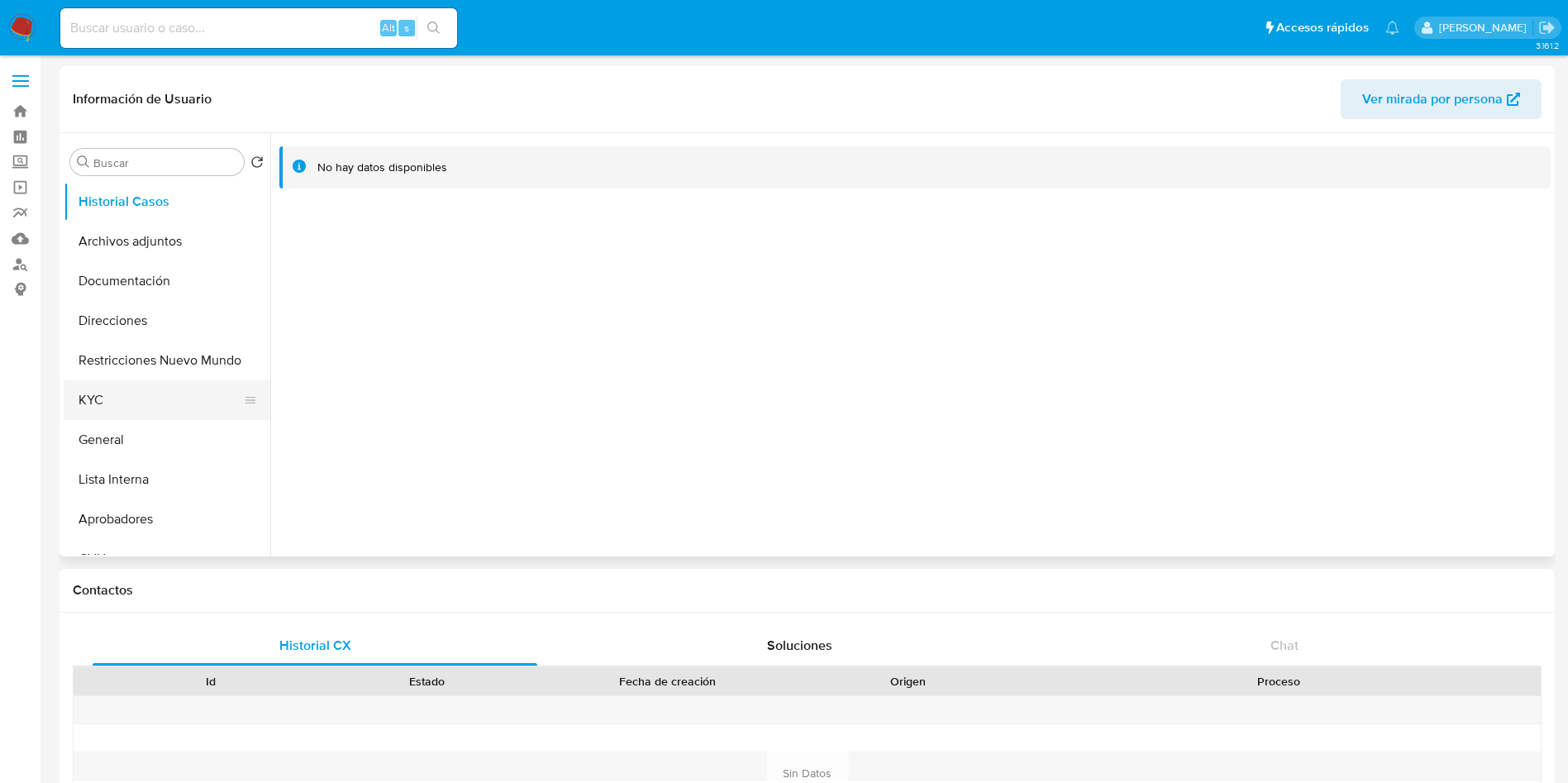
click at [127, 410] on button "KYC" at bounding box center [160, 400] width 194 height 39
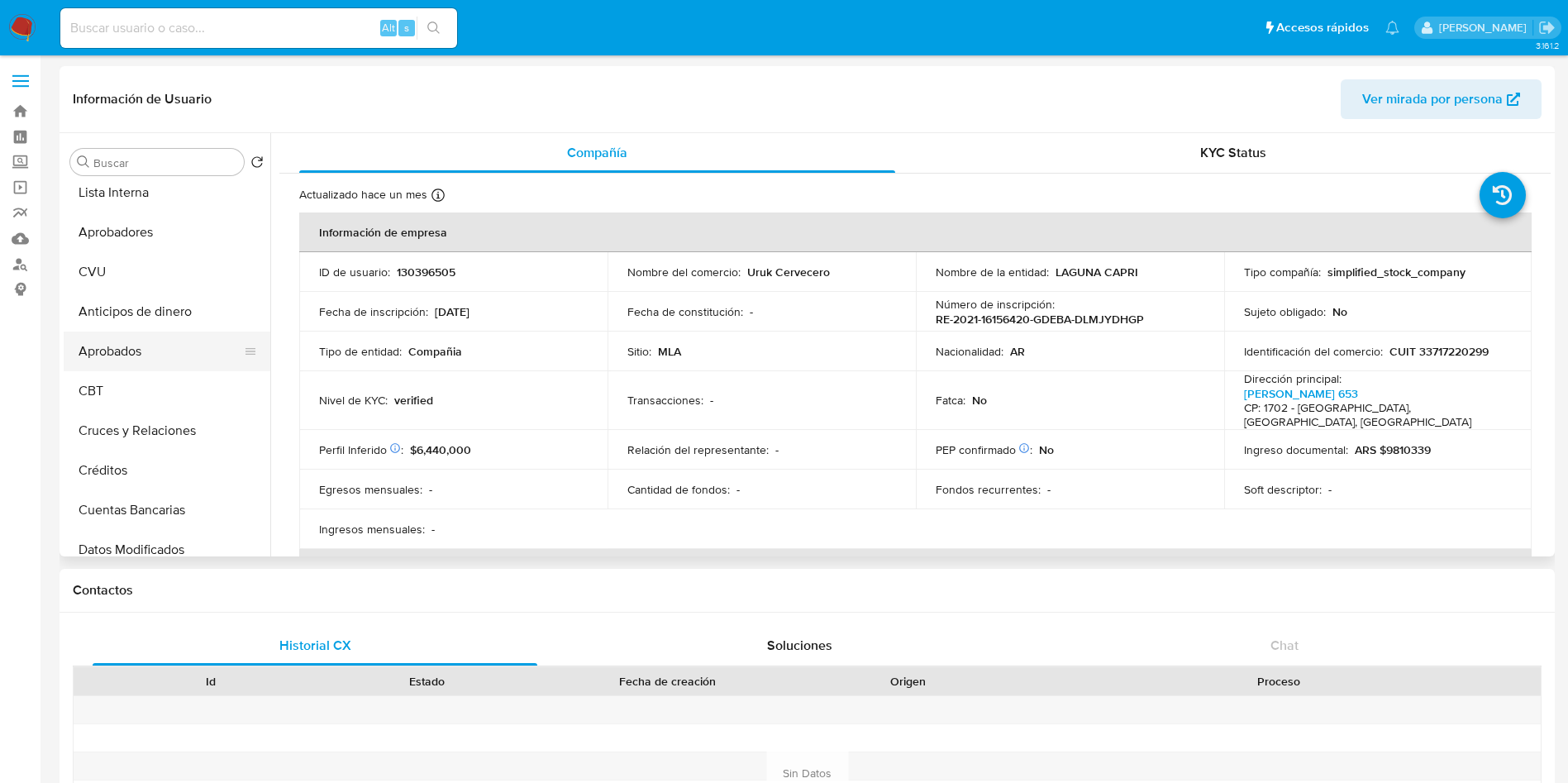
scroll to position [248, 0]
click at [141, 307] on button "CVU" at bounding box center [160, 311] width 194 height 39
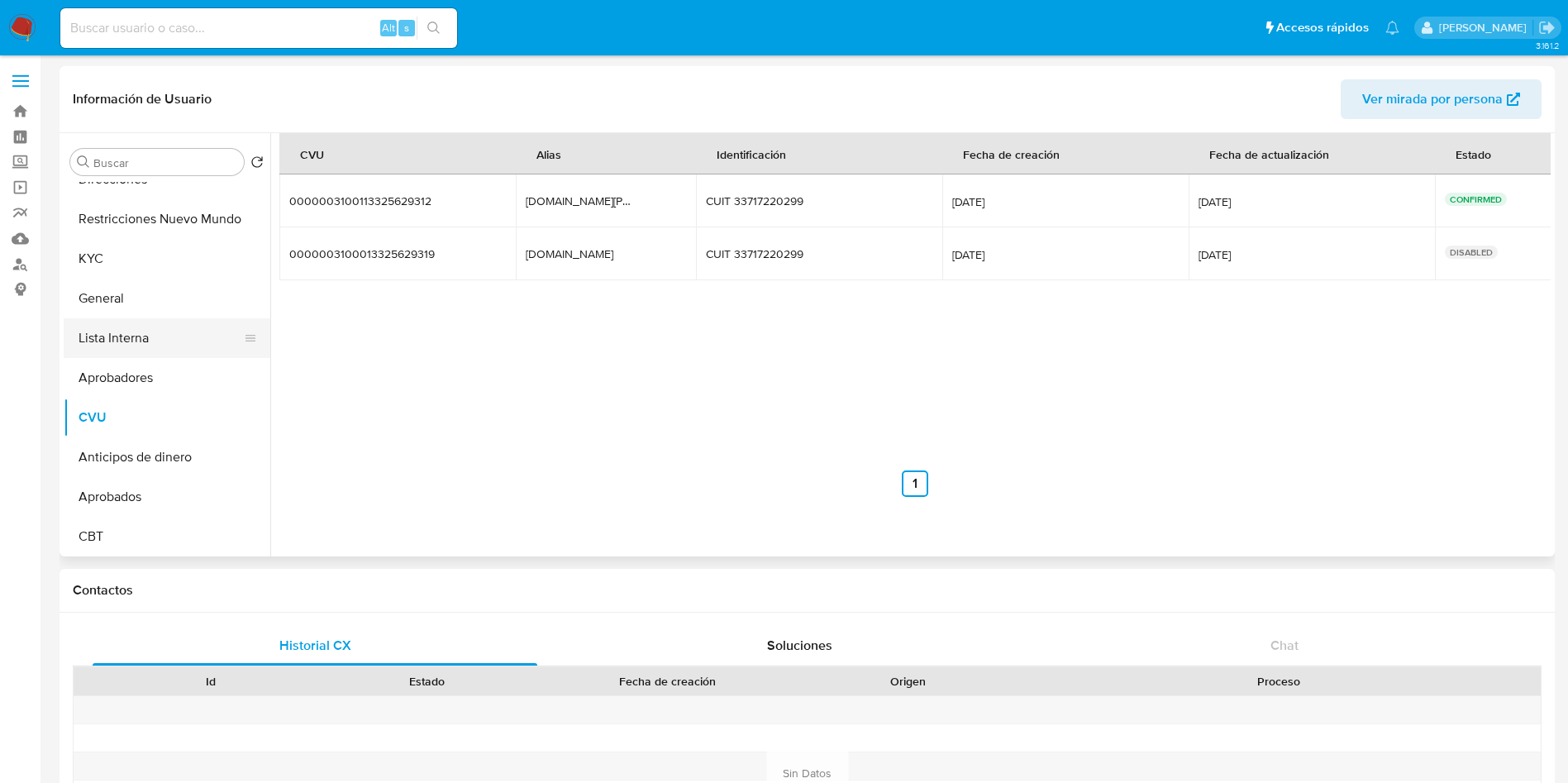
scroll to position [0, 0]
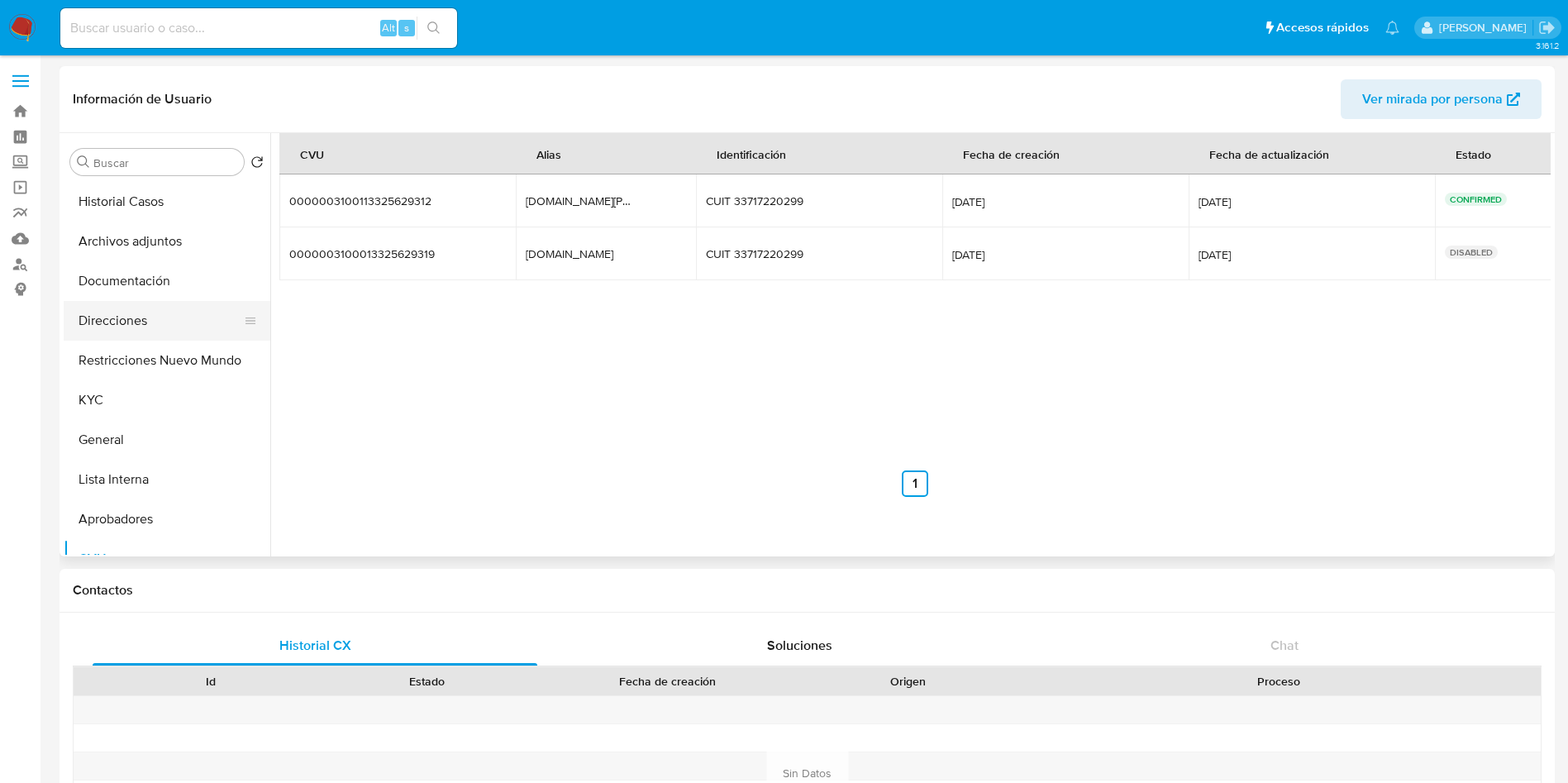
click at [106, 338] on button "Direcciones" at bounding box center [160, 320] width 194 height 39
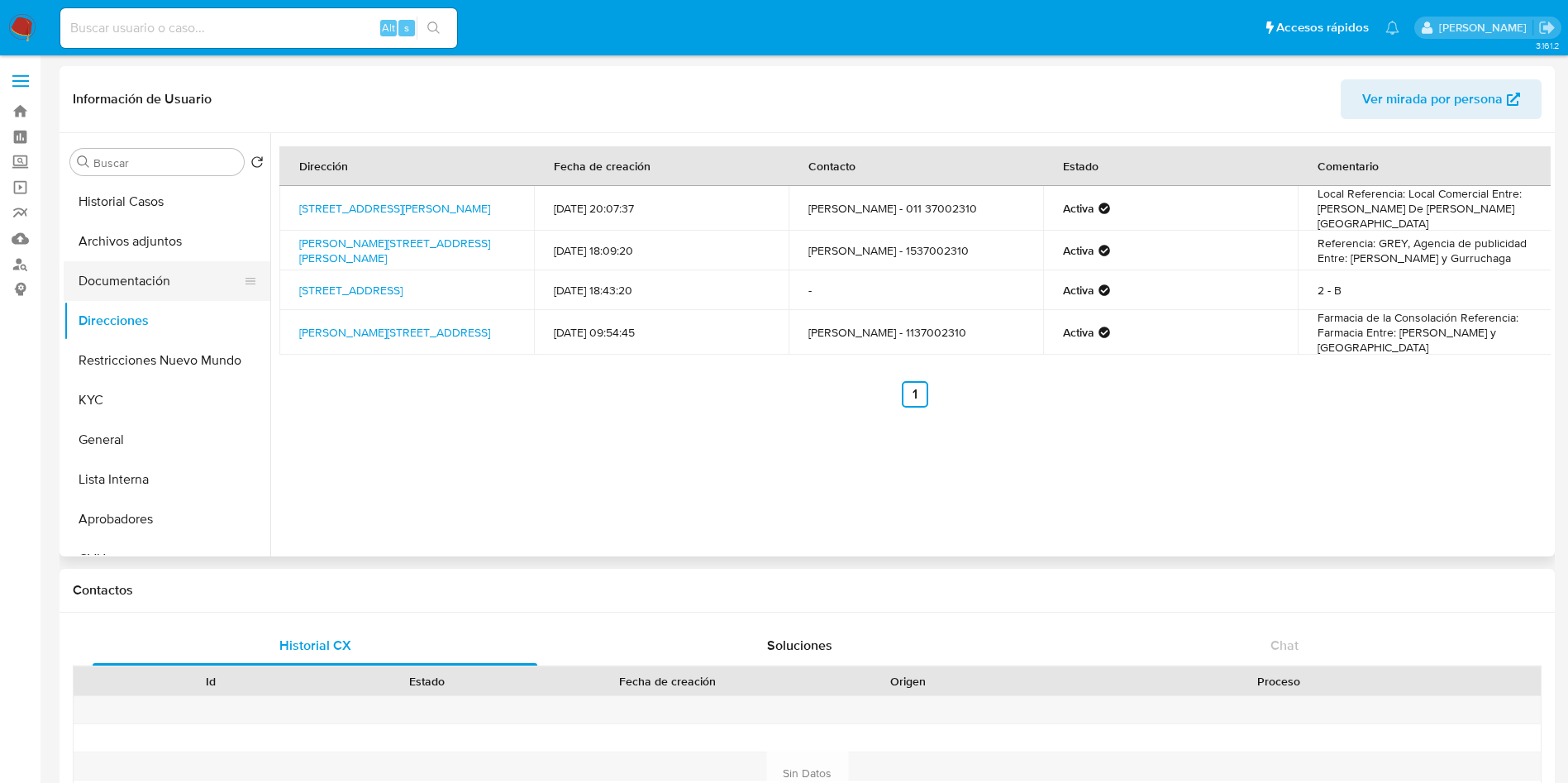
click at [108, 293] on button "Documentación" at bounding box center [160, 281] width 194 height 39
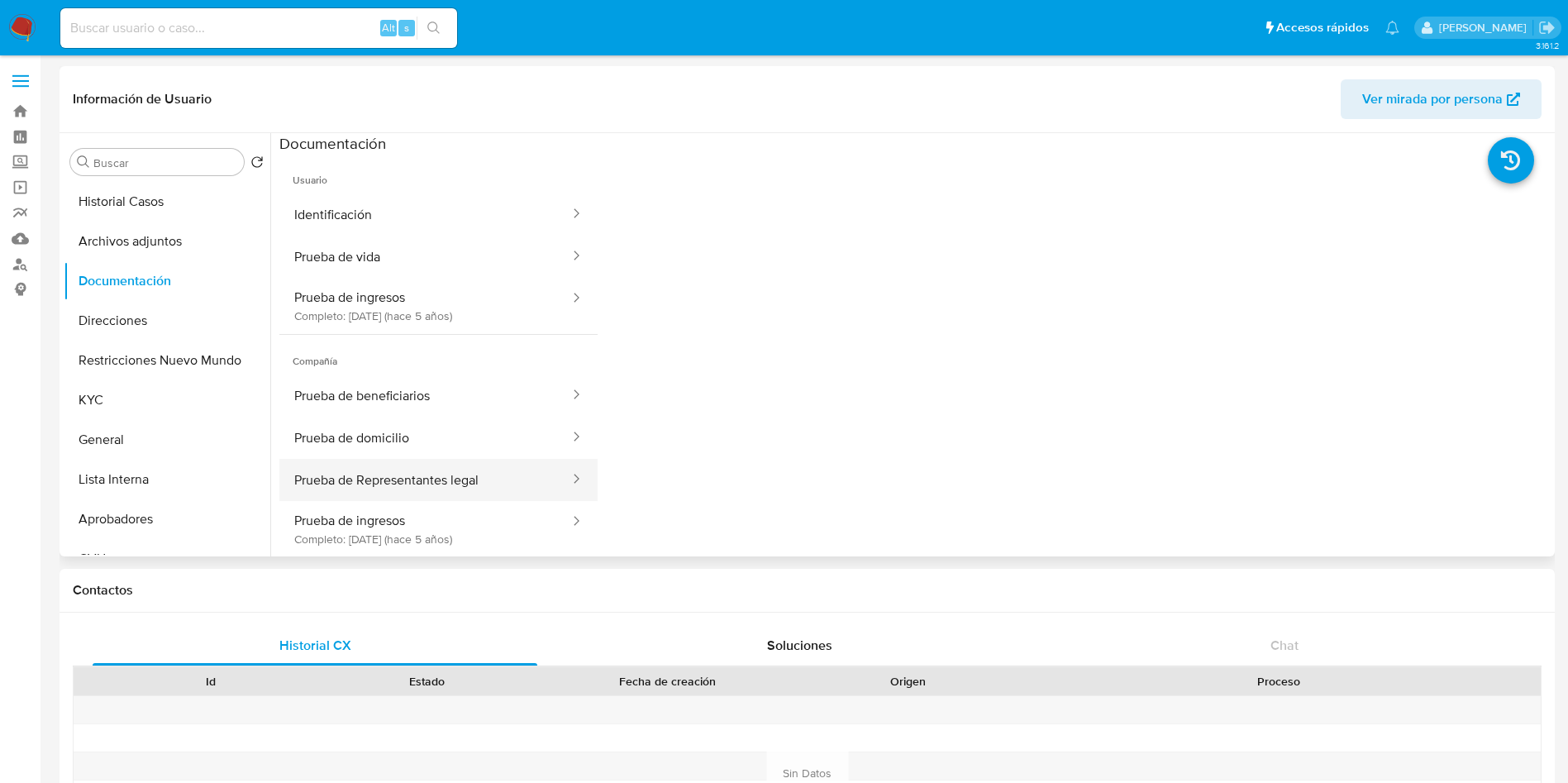
click at [380, 482] on button "Prueba de Representantes legal" at bounding box center [425, 479] width 292 height 42
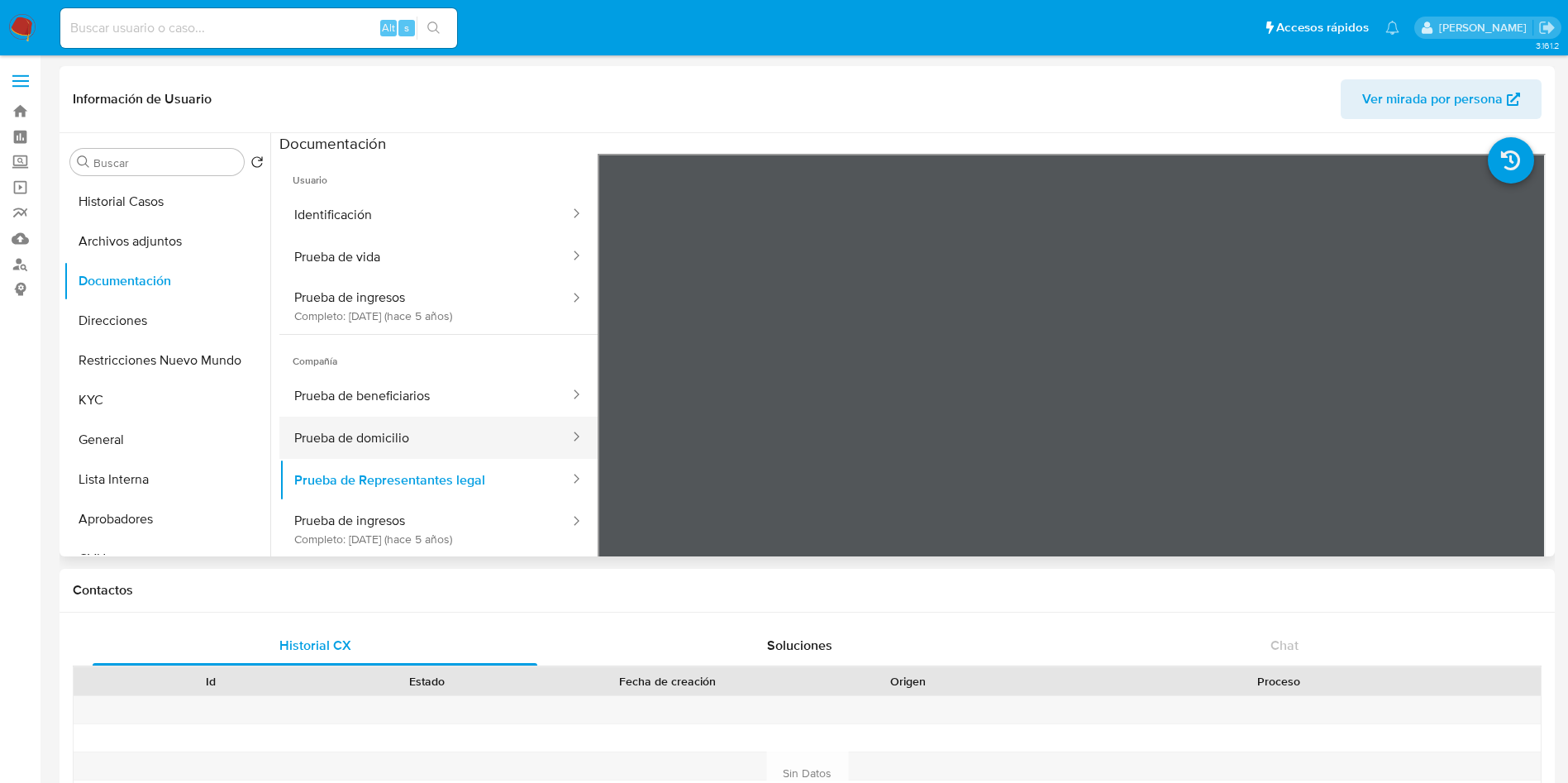
click at [444, 454] on button "Prueba de domicilio" at bounding box center [425, 437] width 292 height 42
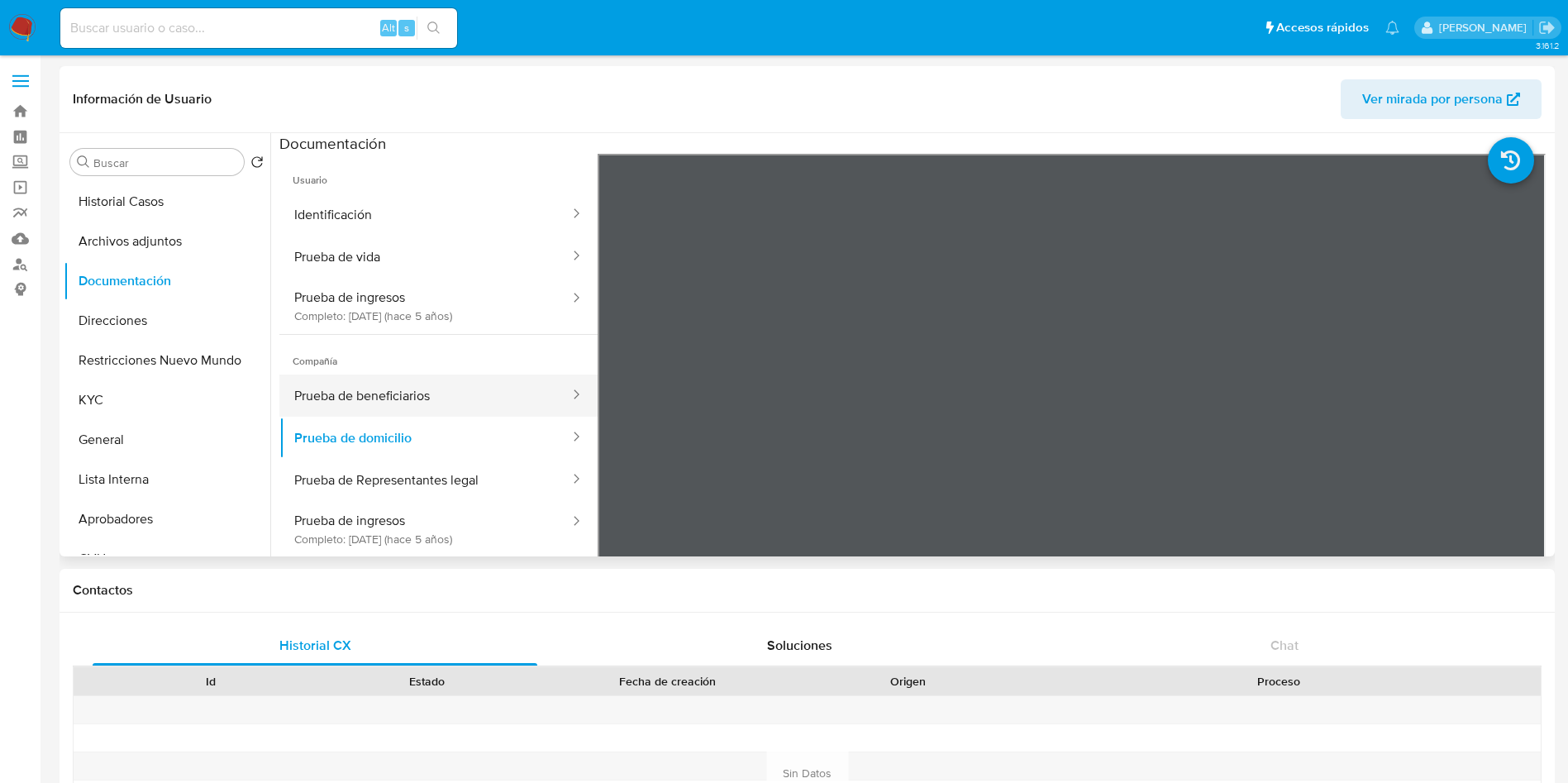
click at [472, 400] on button "Prueba de beneficiarios" at bounding box center [425, 395] width 292 height 42
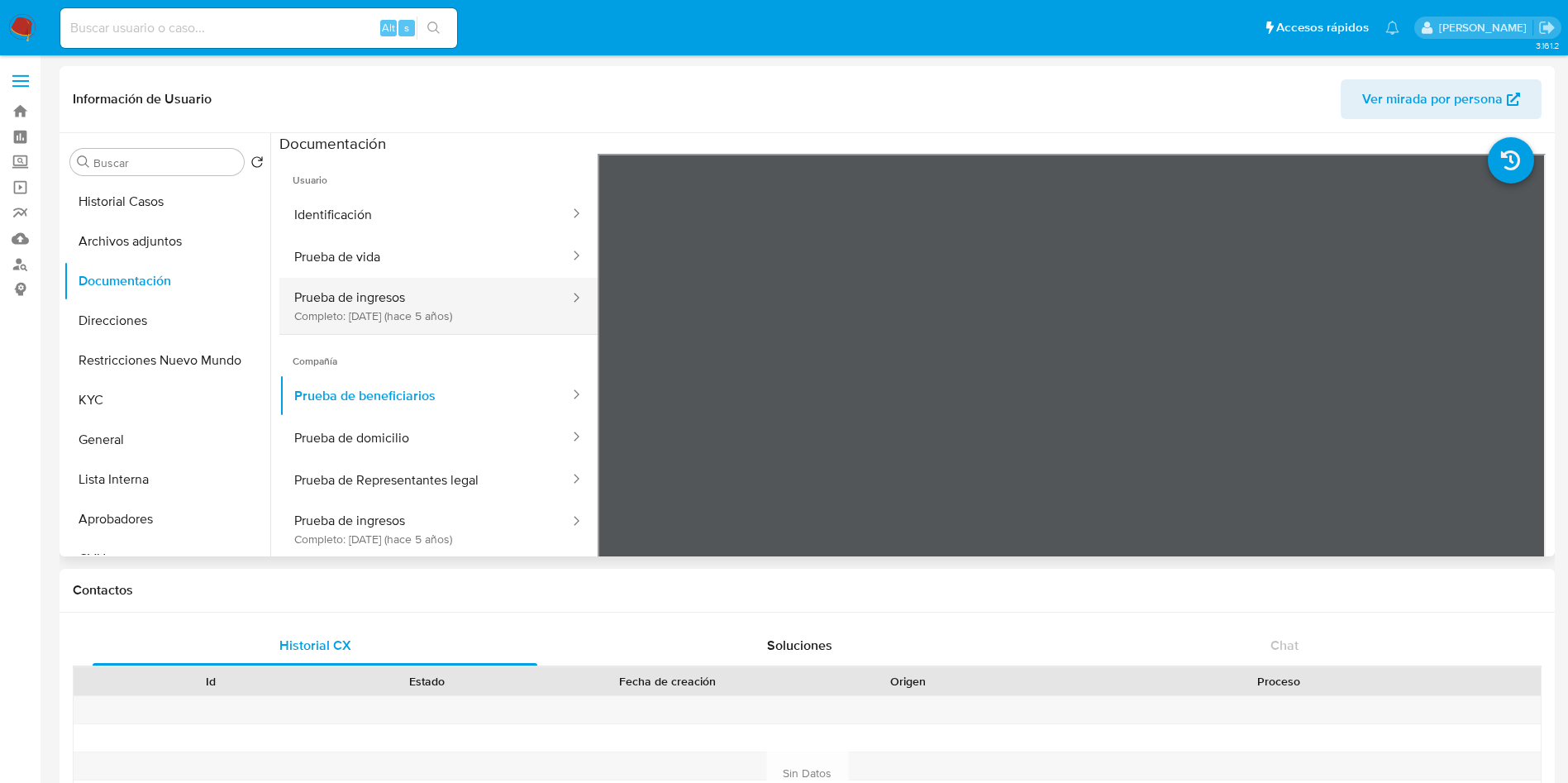
click at [493, 329] on button "Prueba de ingresos Completo: [DATE] (hace 5 años)" at bounding box center [425, 306] width 292 height 56
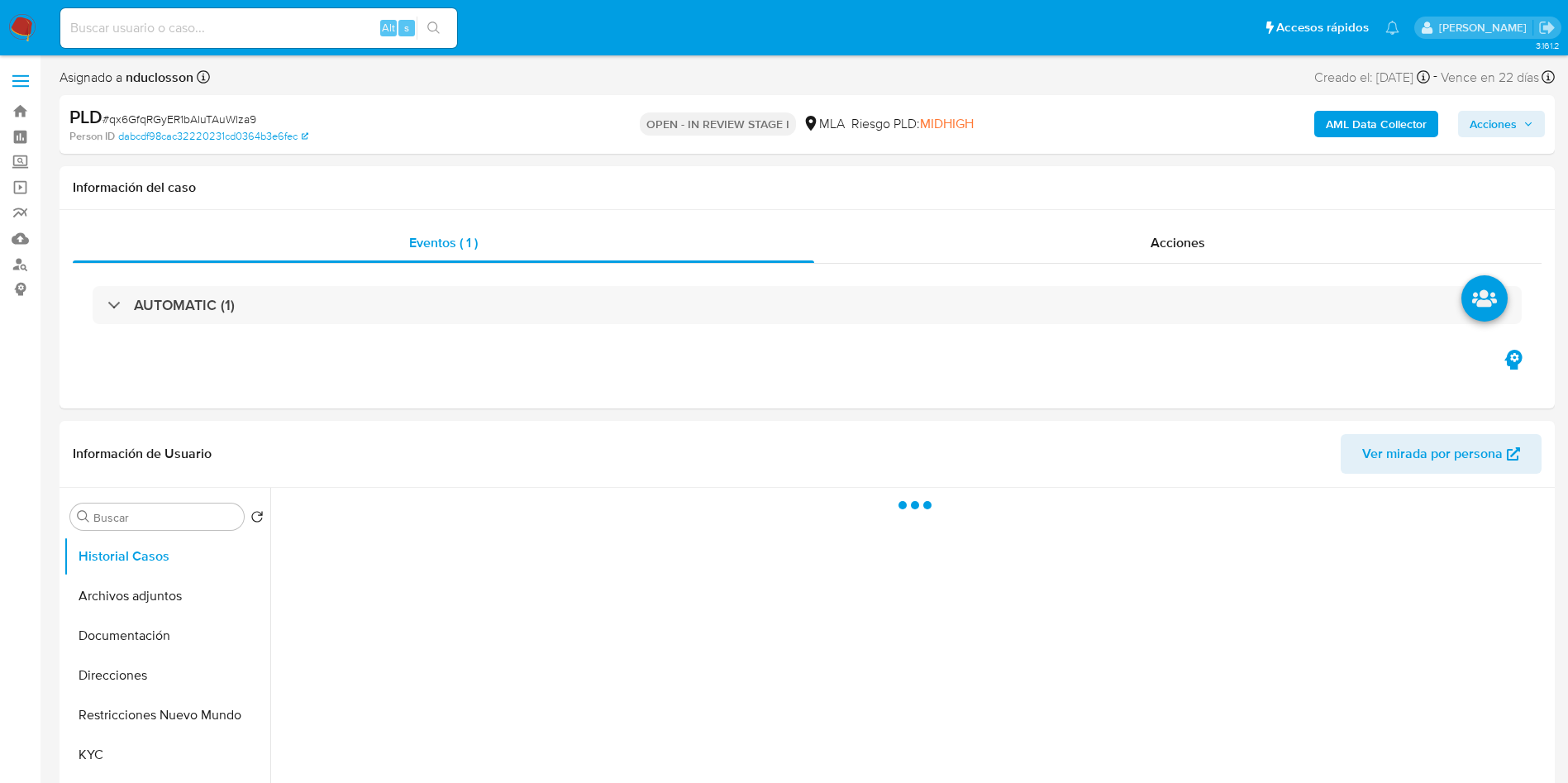
select select "10"
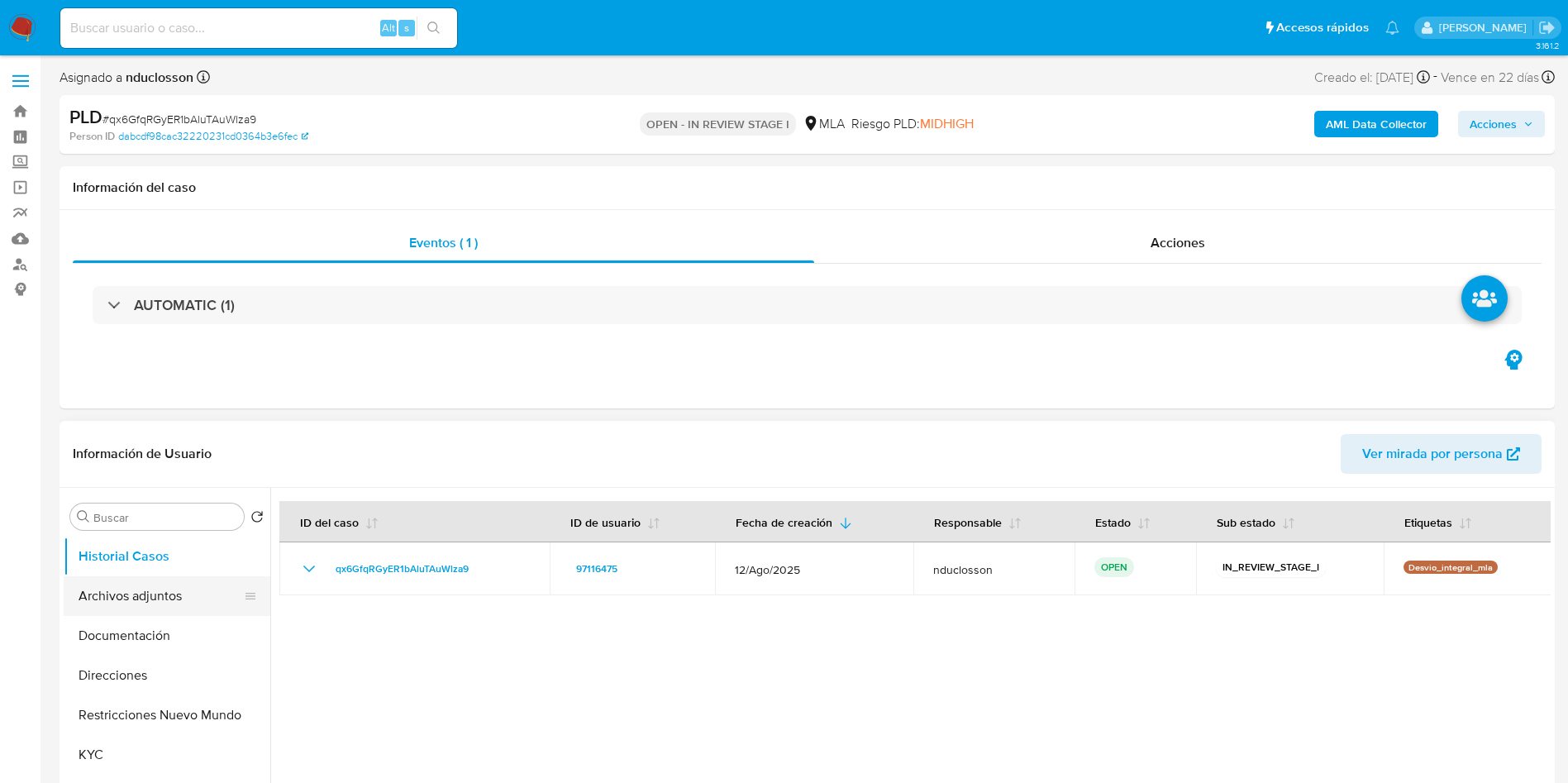
click at [154, 613] on button "Archivos adjuntos" at bounding box center [160, 596] width 194 height 39
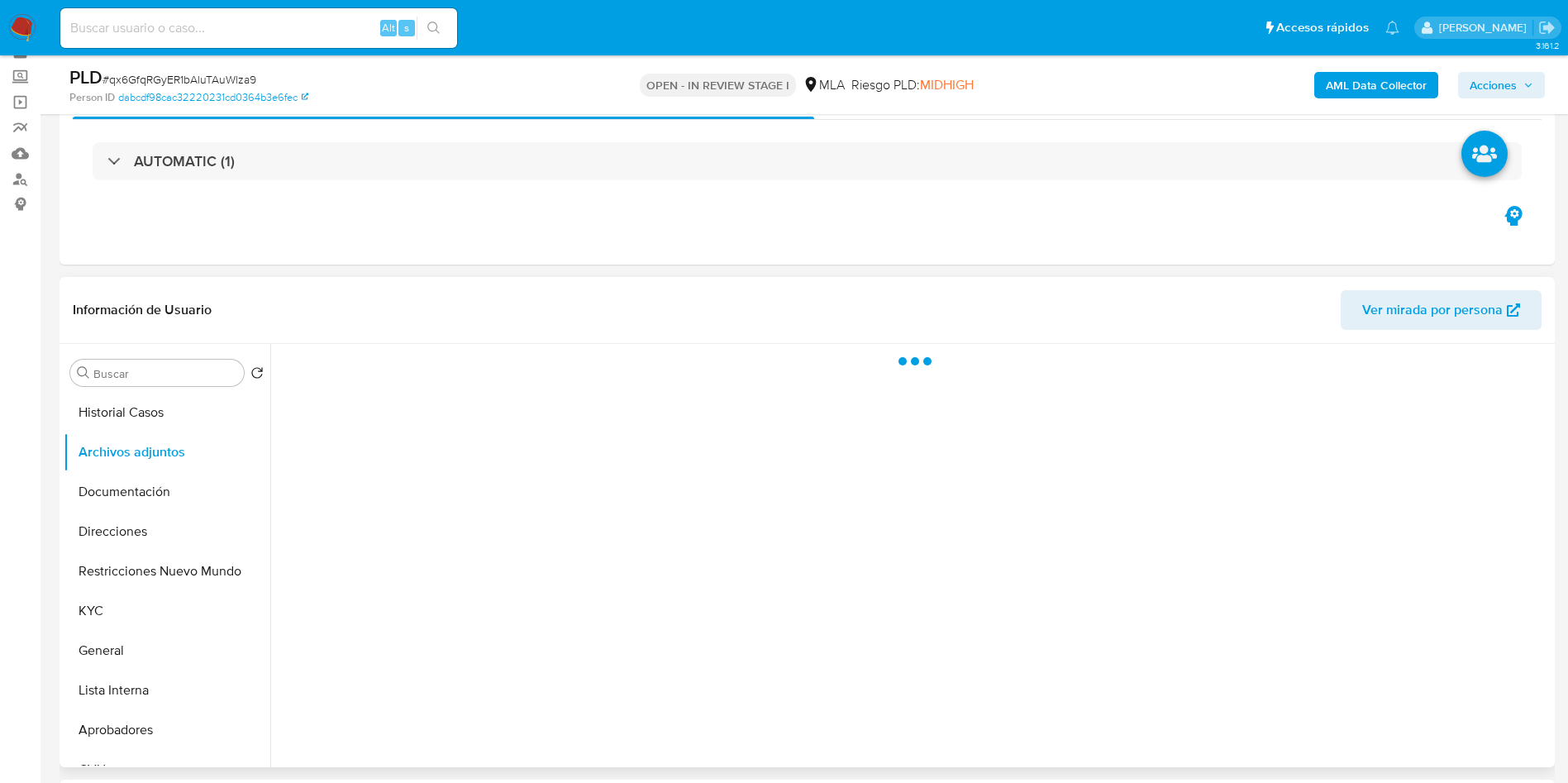
scroll to position [124, 0]
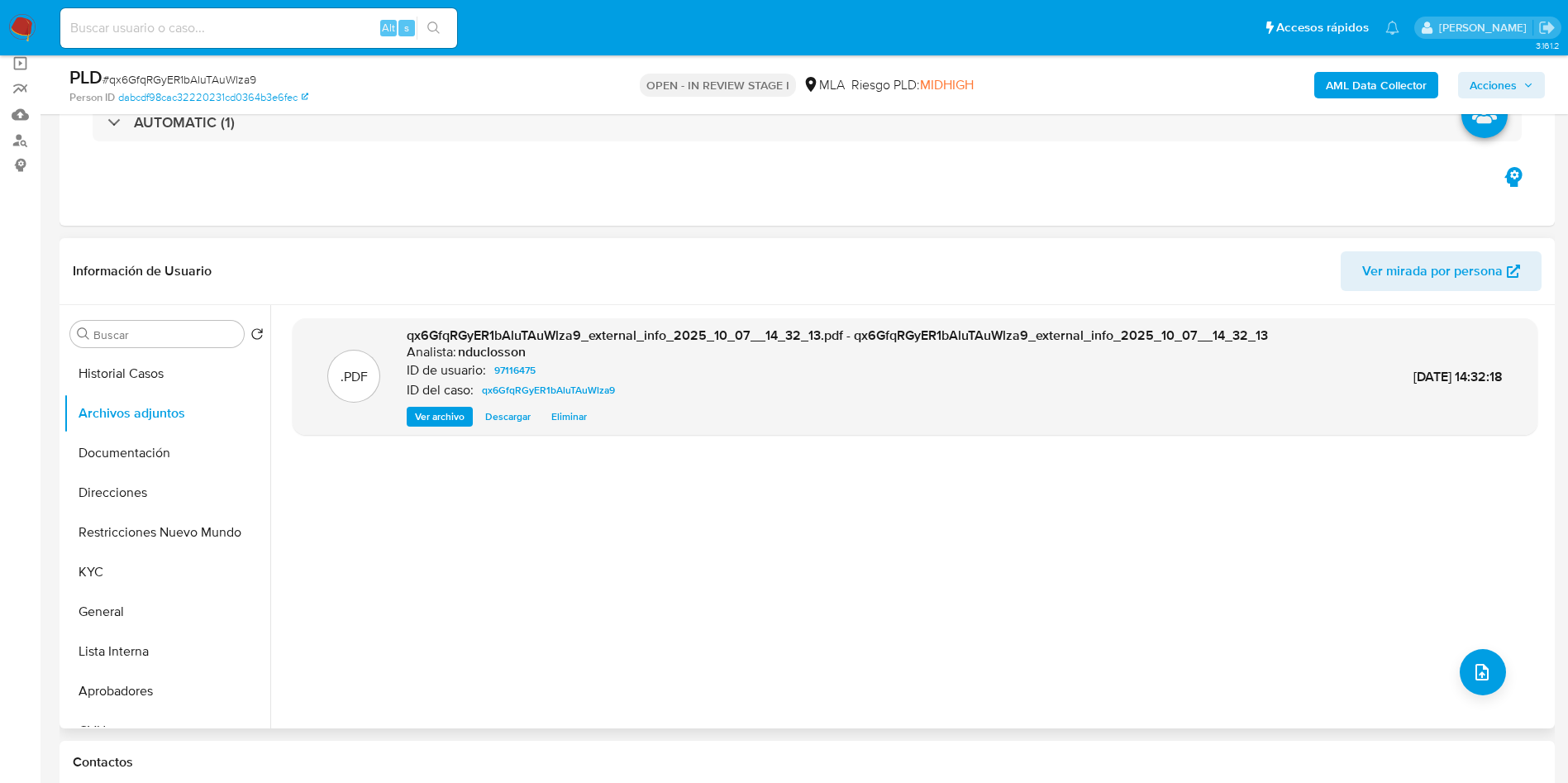
click at [570, 418] on span "Eliminar" at bounding box center [569, 416] width 36 height 16
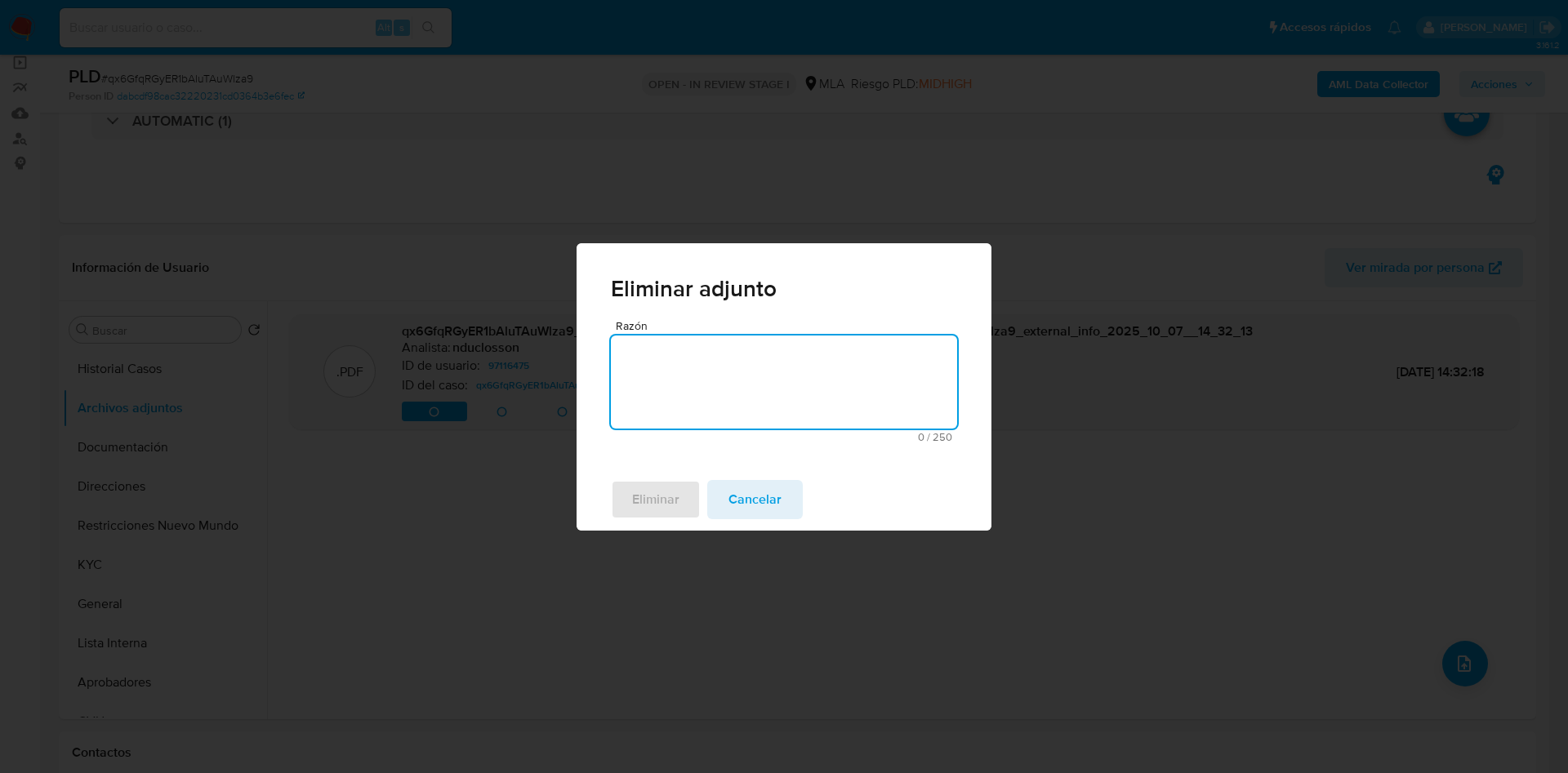
click at [689, 405] on textarea "Razón" at bounding box center [784, 382] width 347 height 93
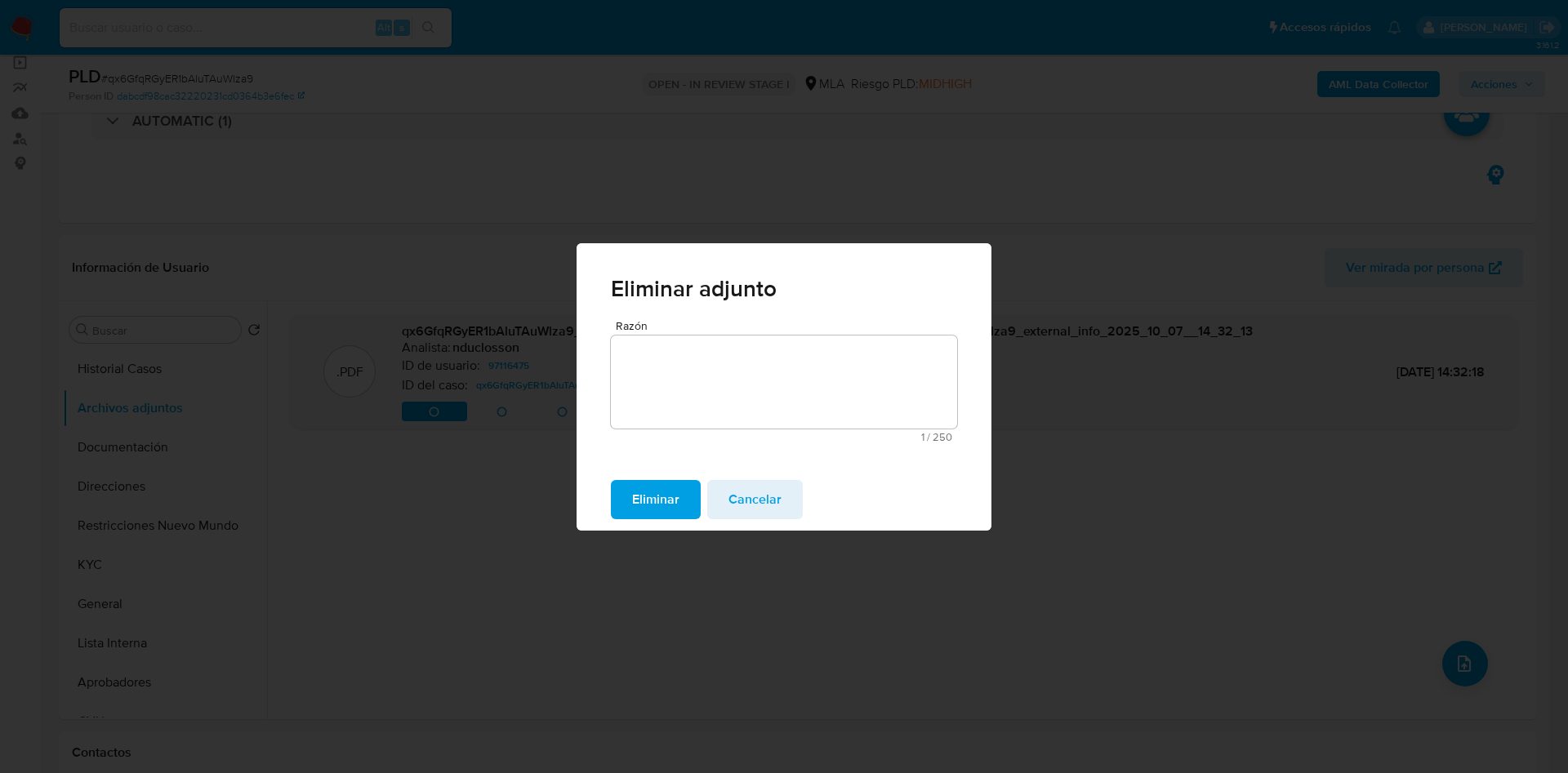
click at [753, 495] on span "Cancelar" at bounding box center [755, 499] width 53 height 36
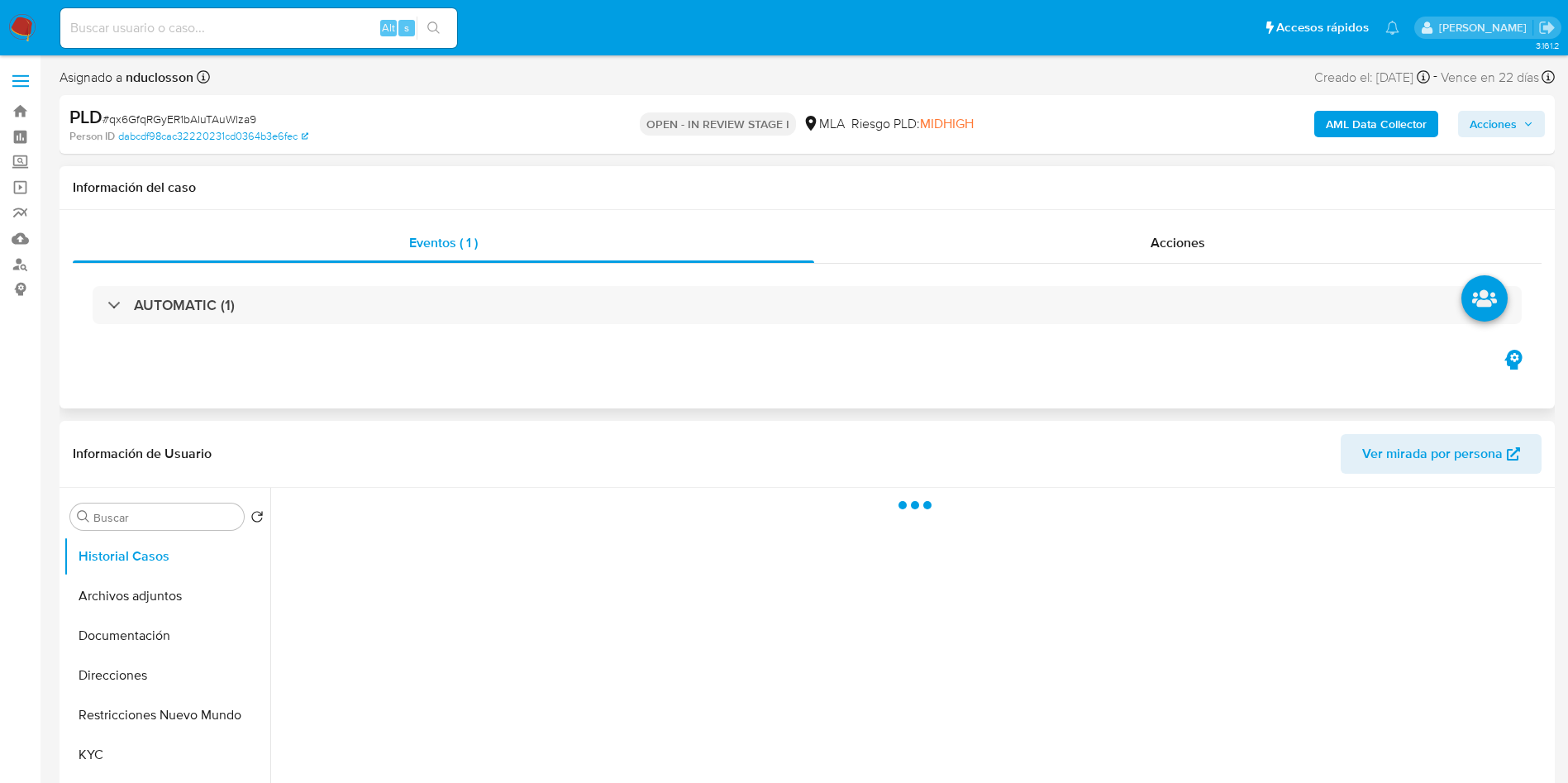
select select "10"
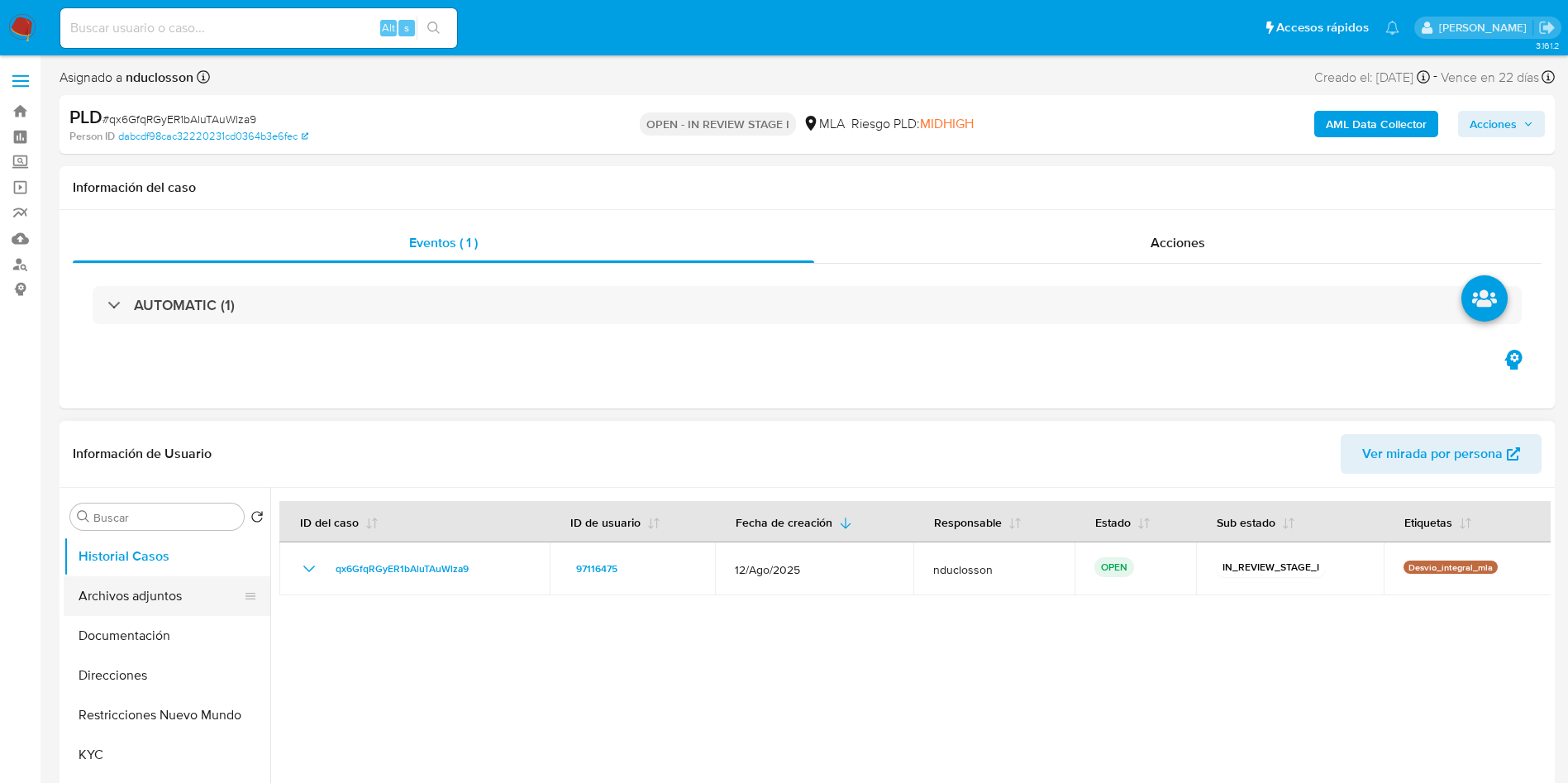
click at [155, 605] on button "Archivos adjuntos" at bounding box center [160, 596] width 194 height 39
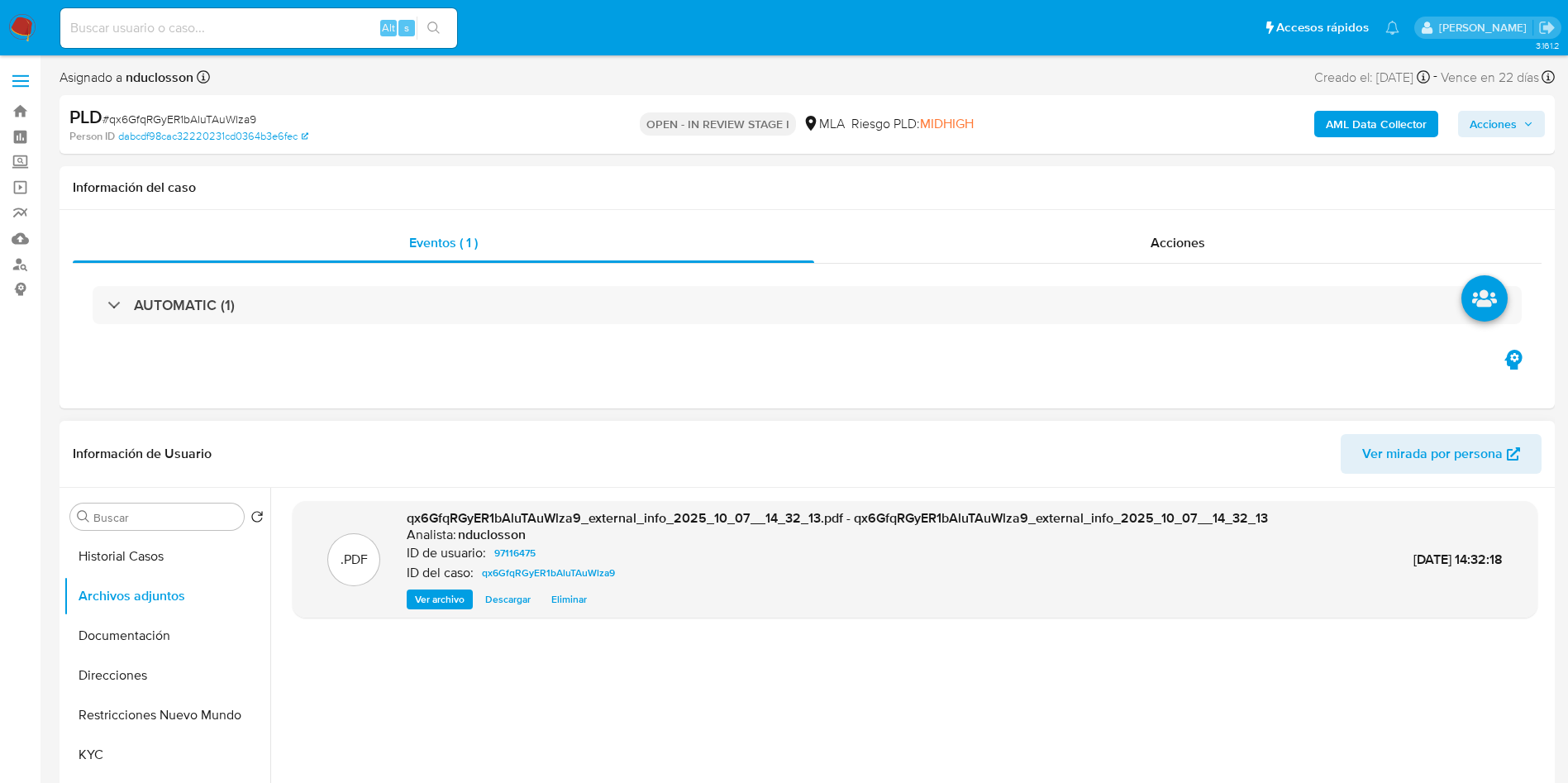
click at [567, 599] on span "Eliminar" at bounding box center [569, 599] width 36 height 16
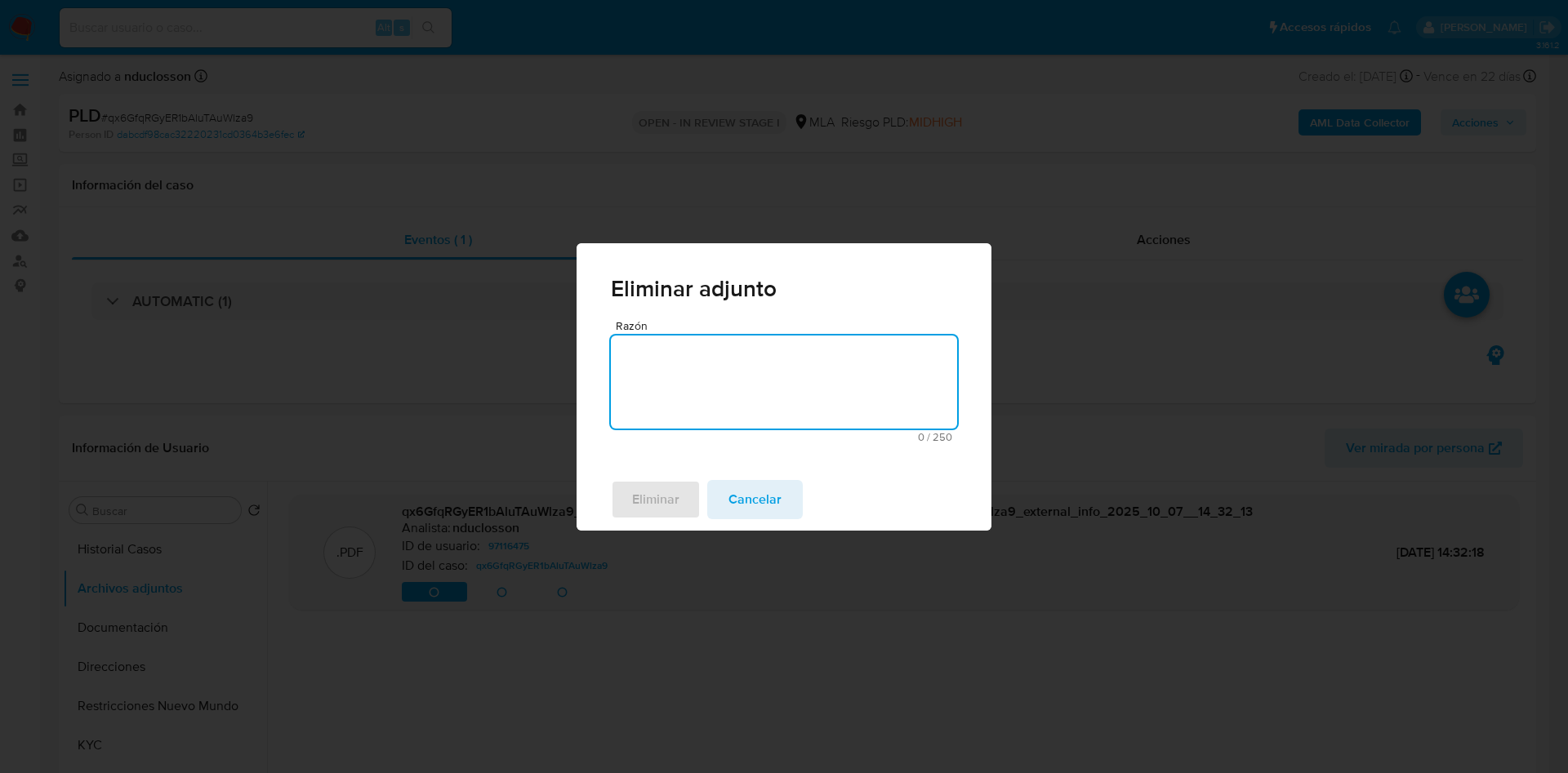
click at [689, 408] on textarea "Razón" at bounding box center [784, 382] width 347 height 93
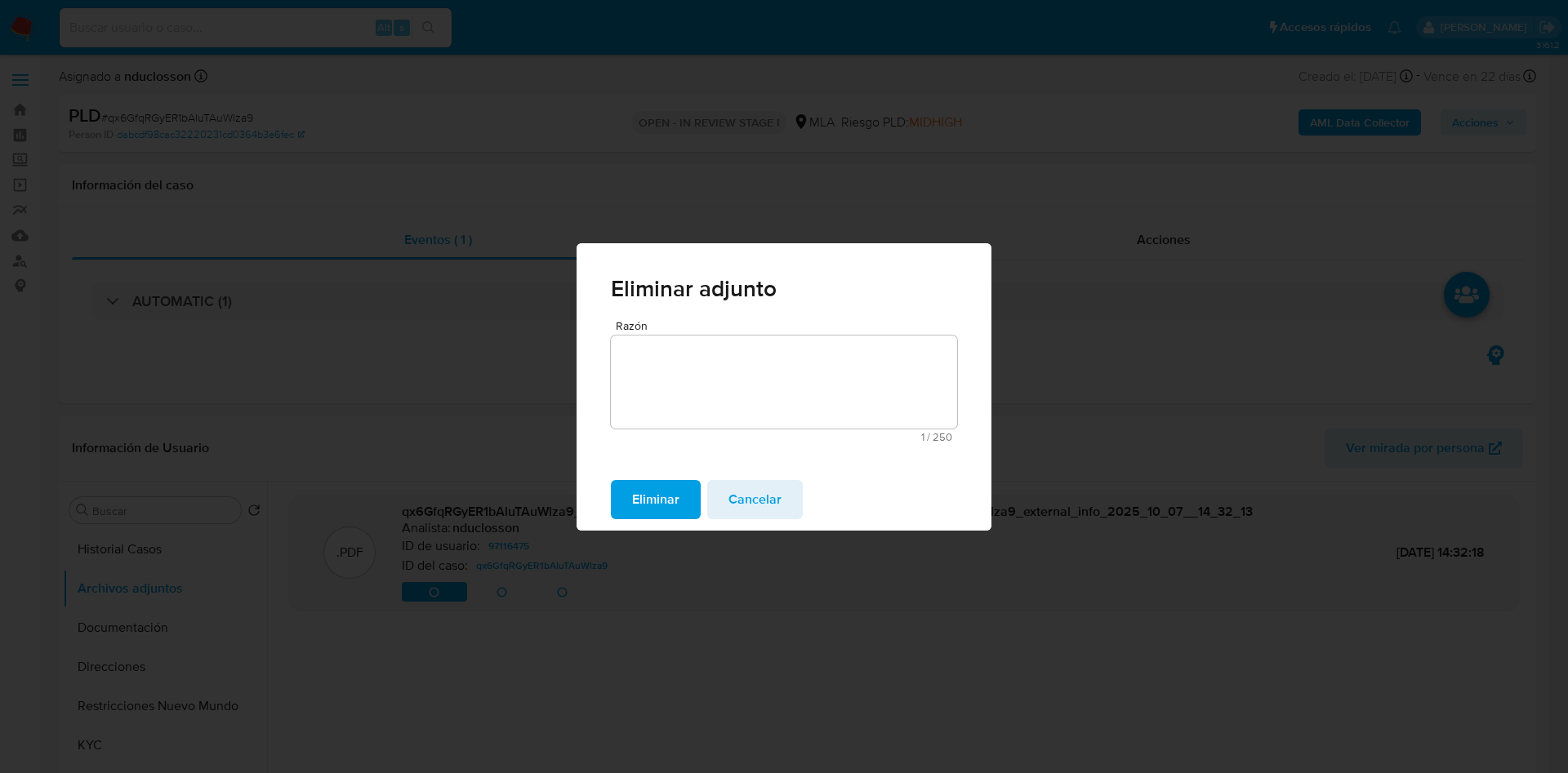
click at [654, 505] on span "Eliminar" at bounding box center [655, 499] width 47 height 36
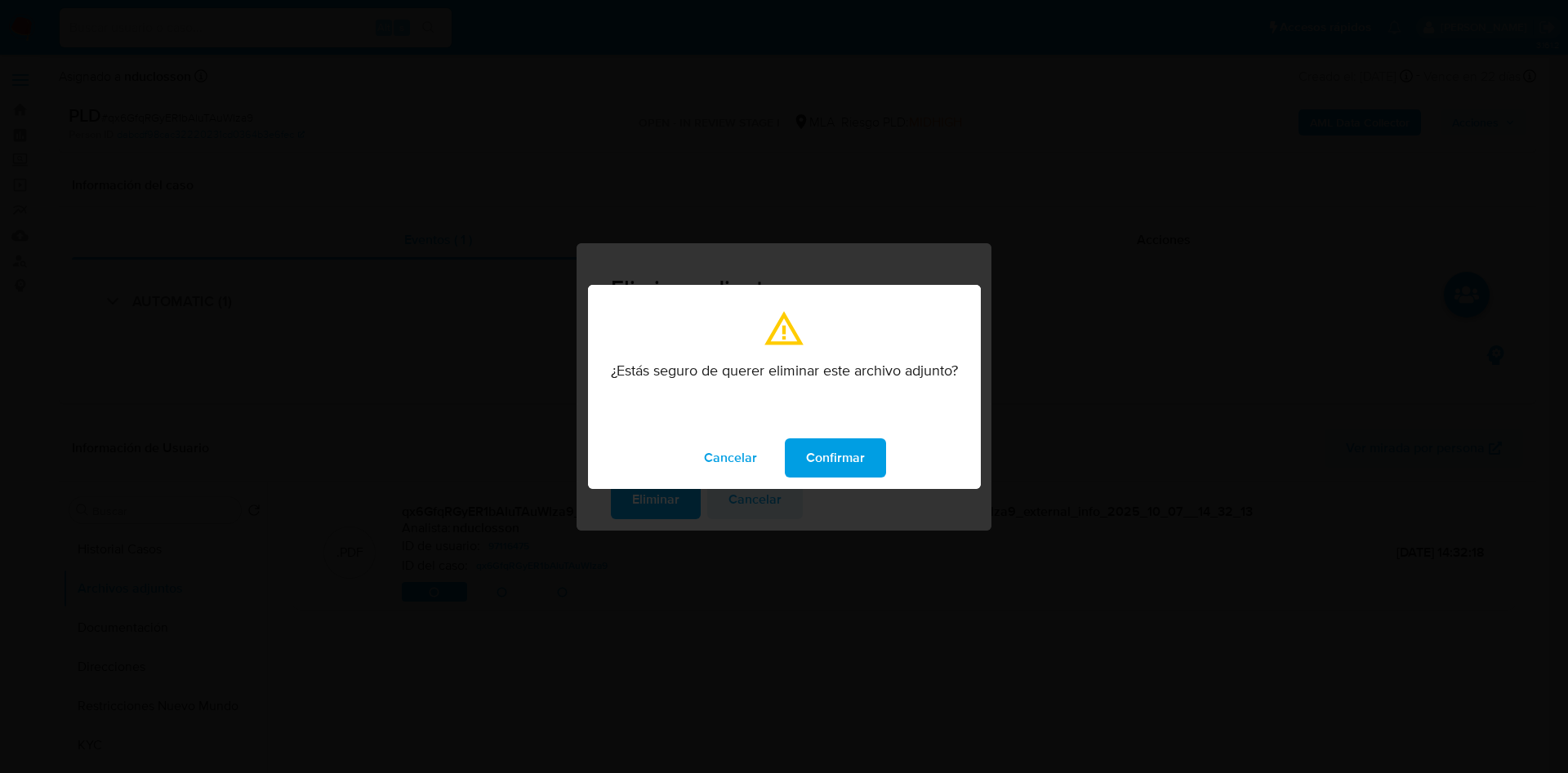
click at [839, 440] on span "Confirmar" at bounding box center [836, 458] width 59 height 36
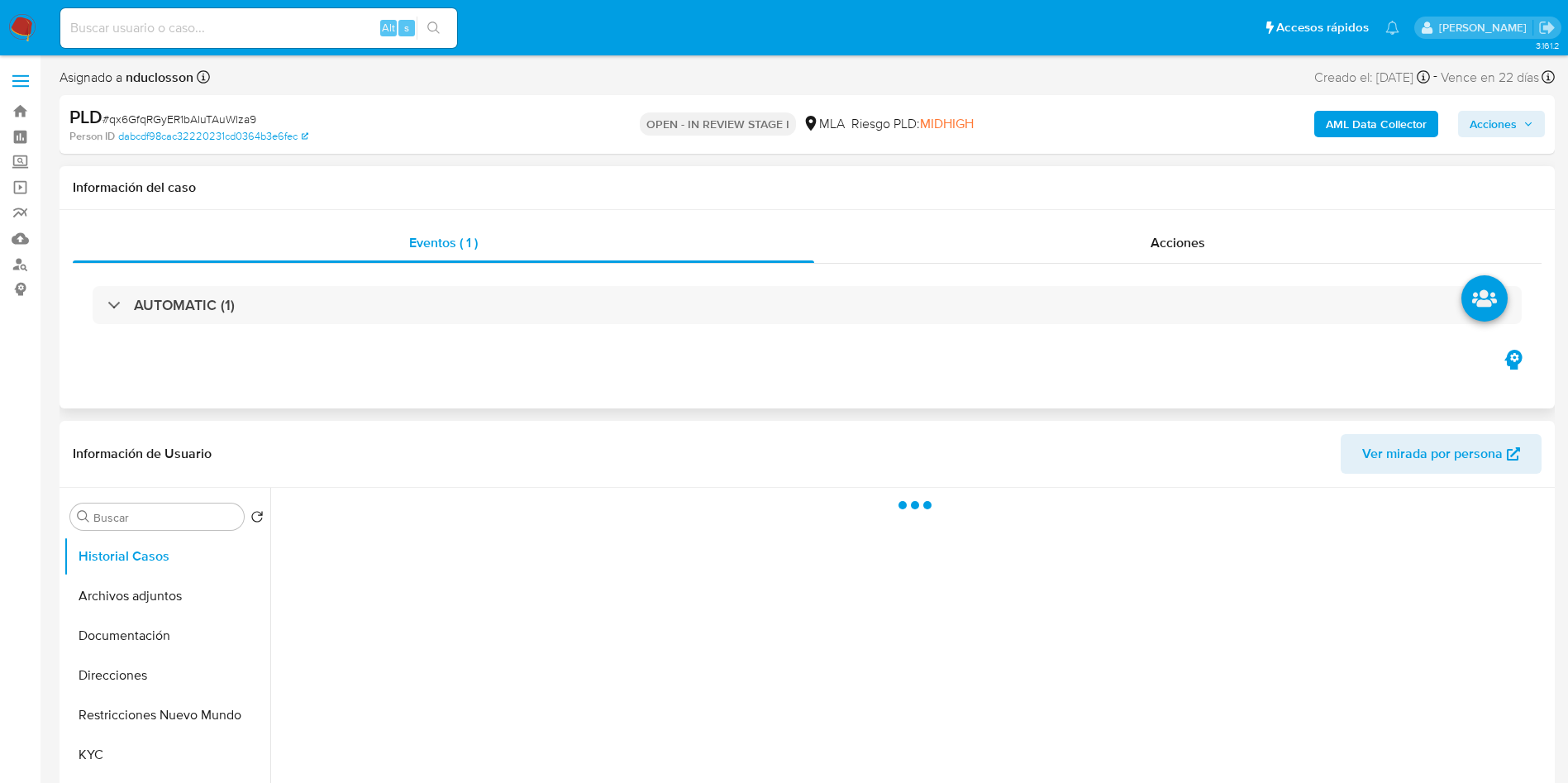
select select "10"
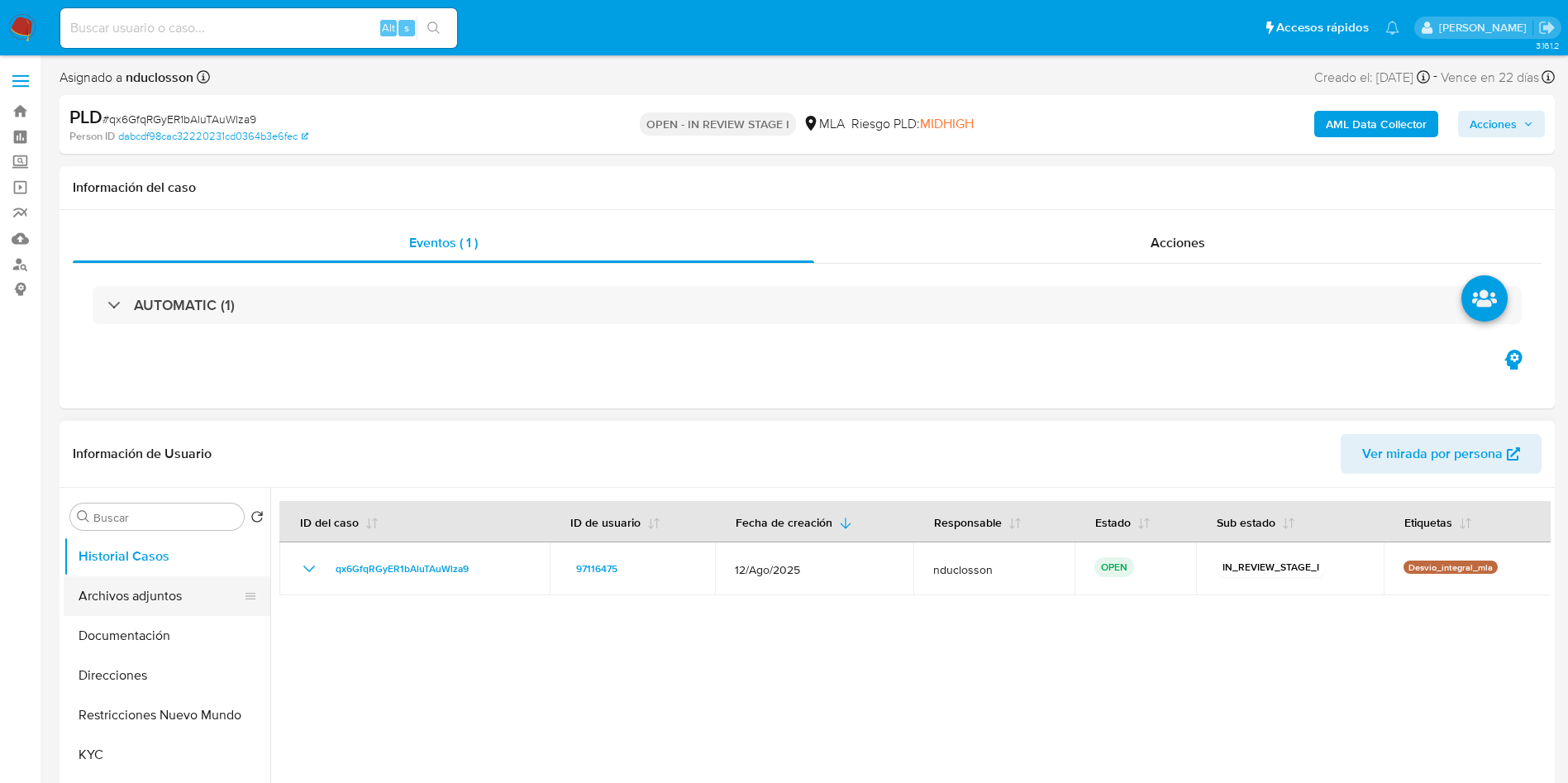
click at [141, 589] on button "Archivos adjuntos" at bounding box center [160, 596] width 194 height 39
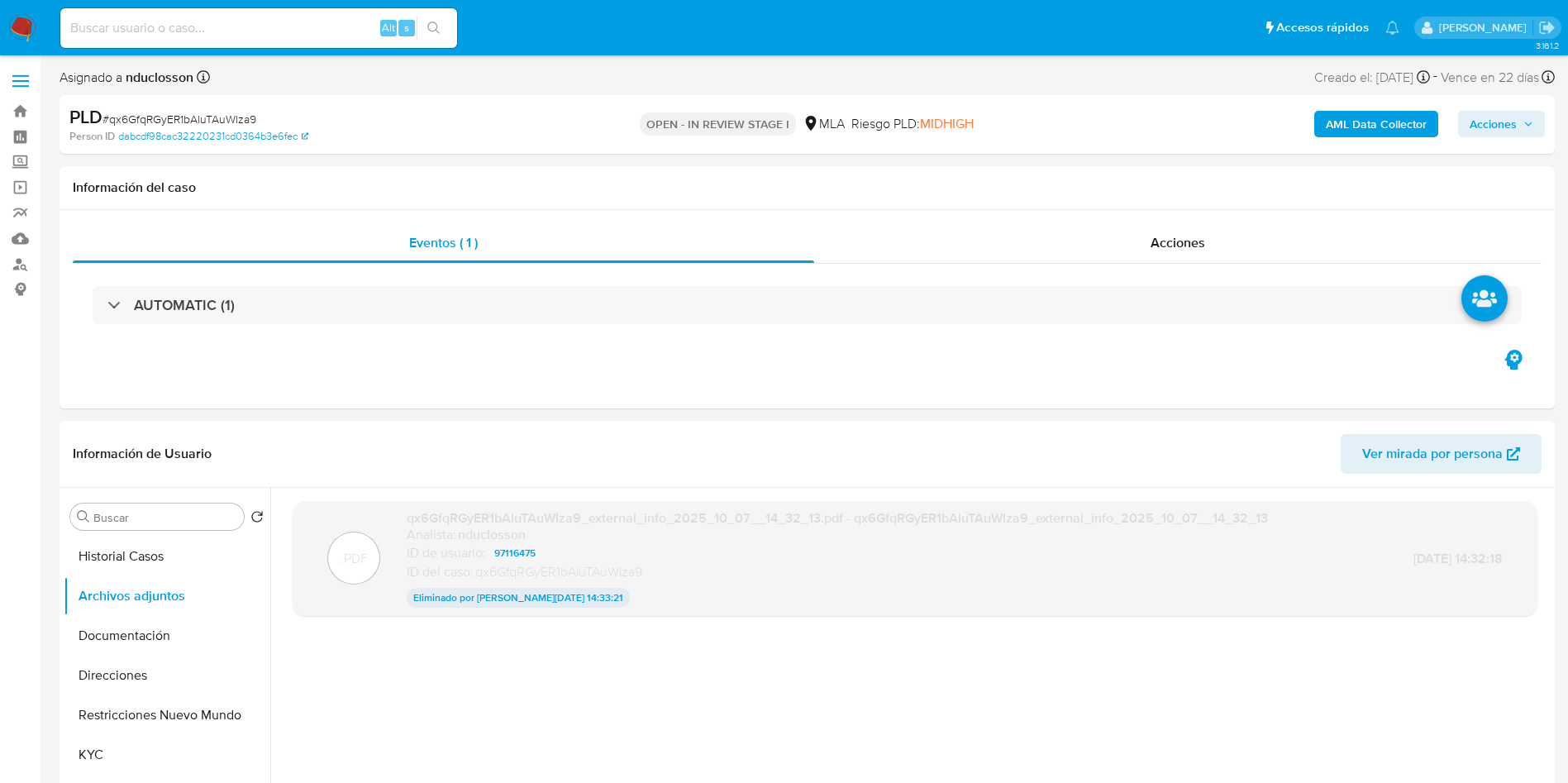
click at [1402, 129] on b "AML Data Collector" at bounding box center [1376, 124] width 101 height 26
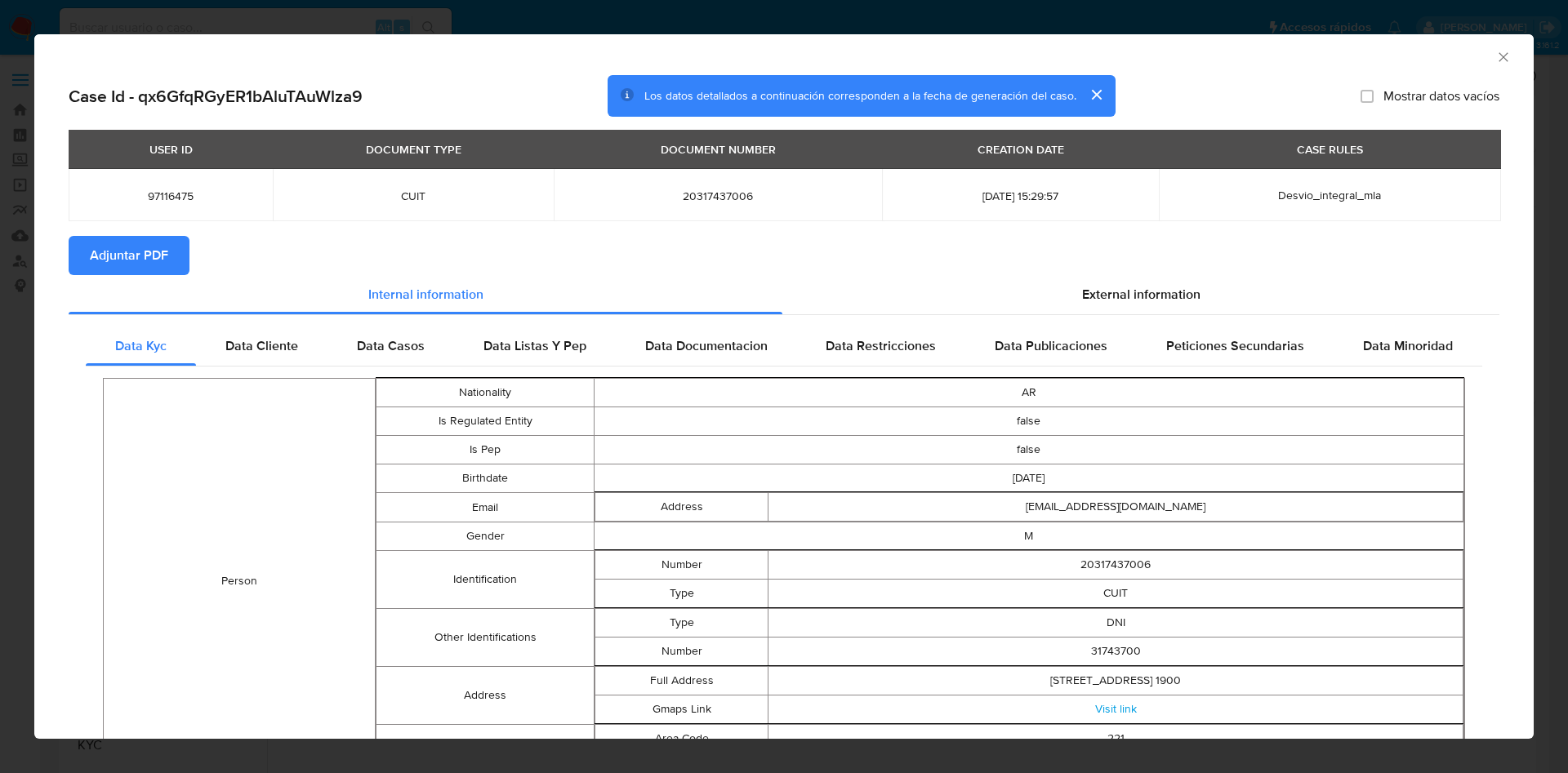
click at [164, 250] on span "Adjuntar PDF" at bounding box center [129, 255] width 78 height 36
click at [1495, 58] on icon "Cerrar ventana" at bounding box center [1503, 56] width 16 height 16
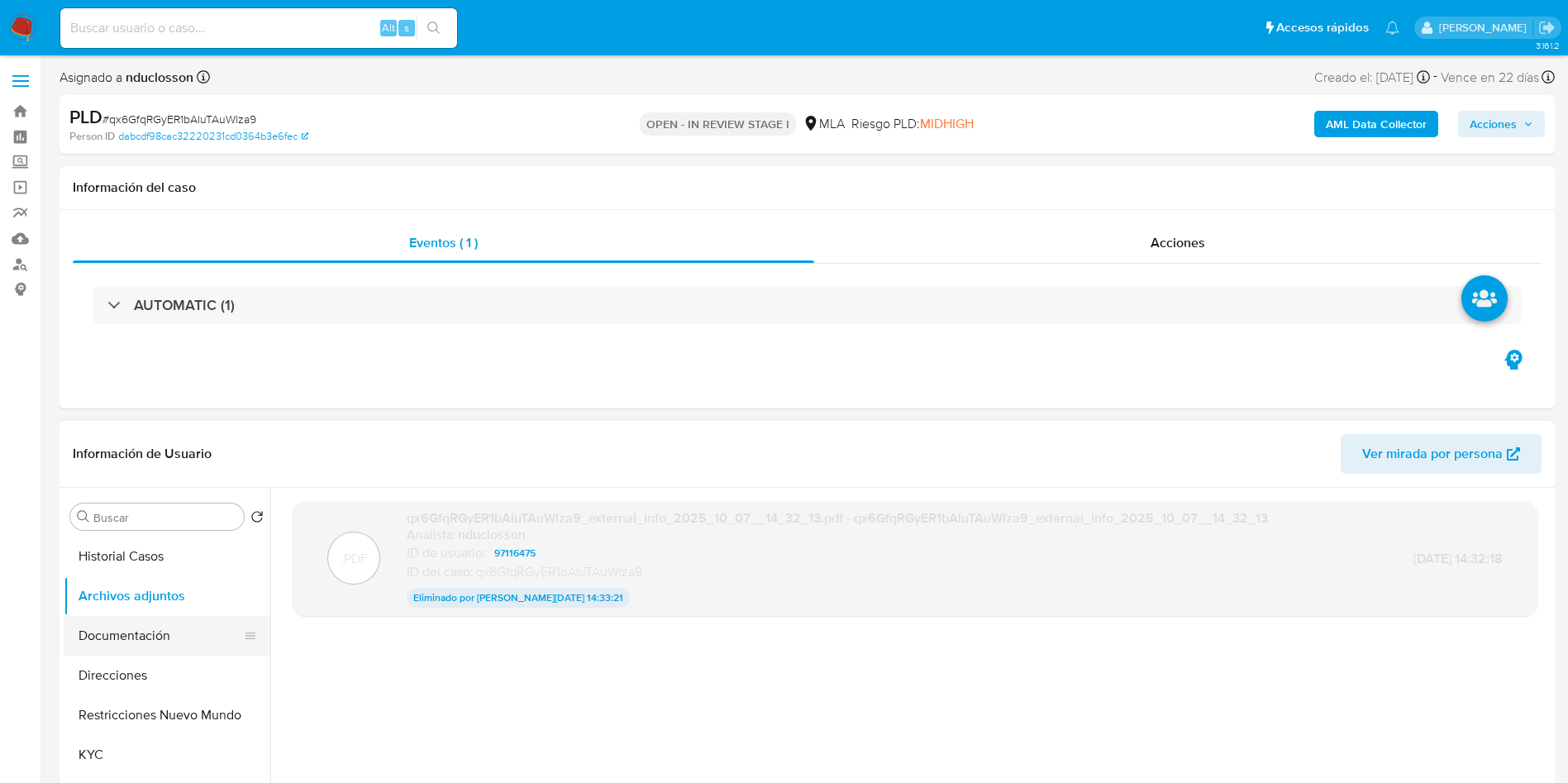
click at [157, 633] on button "Documentación" at bounding box center [160, 635] width 194 height 39
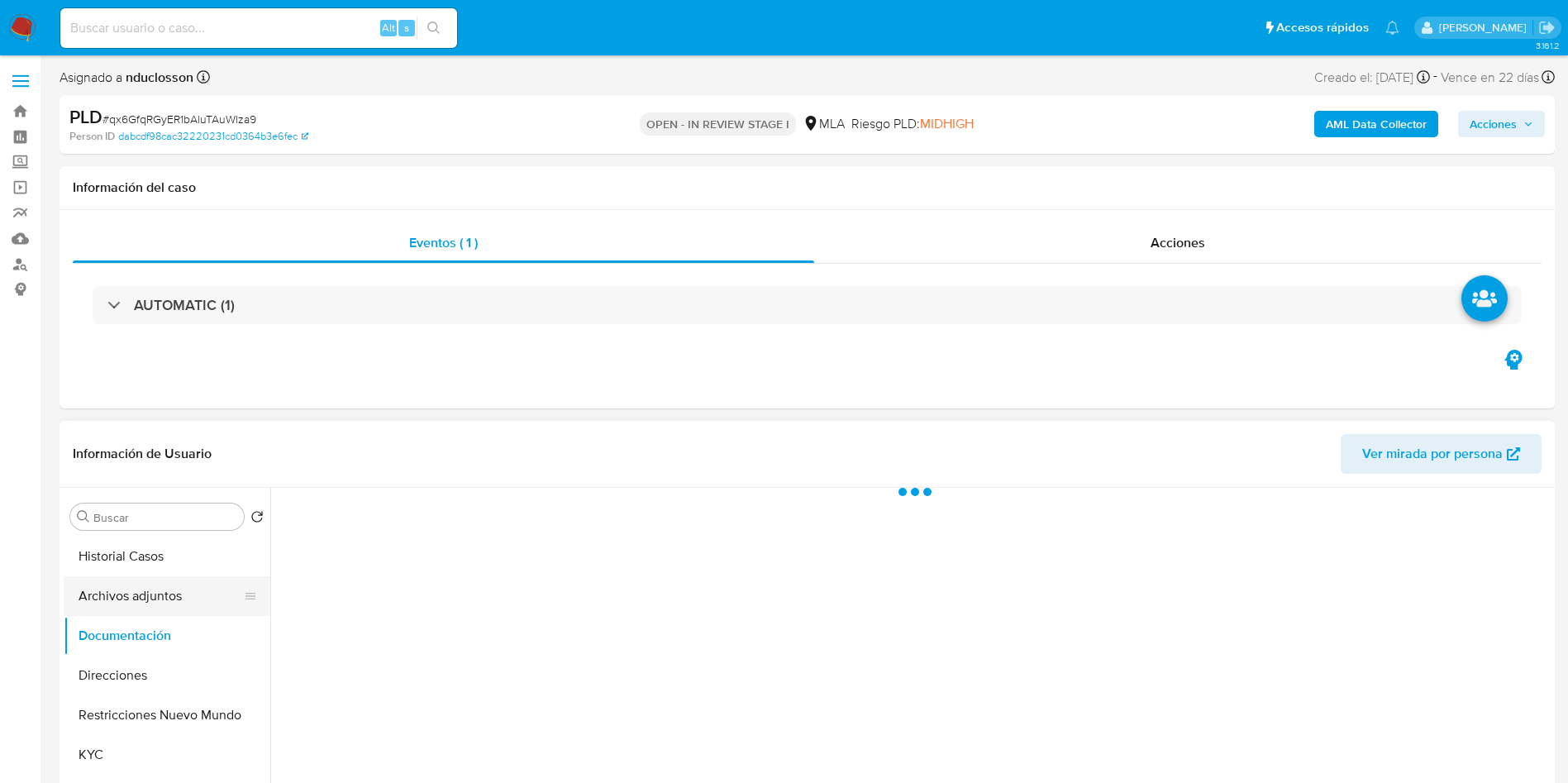
click at [159, 594] on button "Archivos adjuntos" at bounding box center [160, 596] width 194 height 39
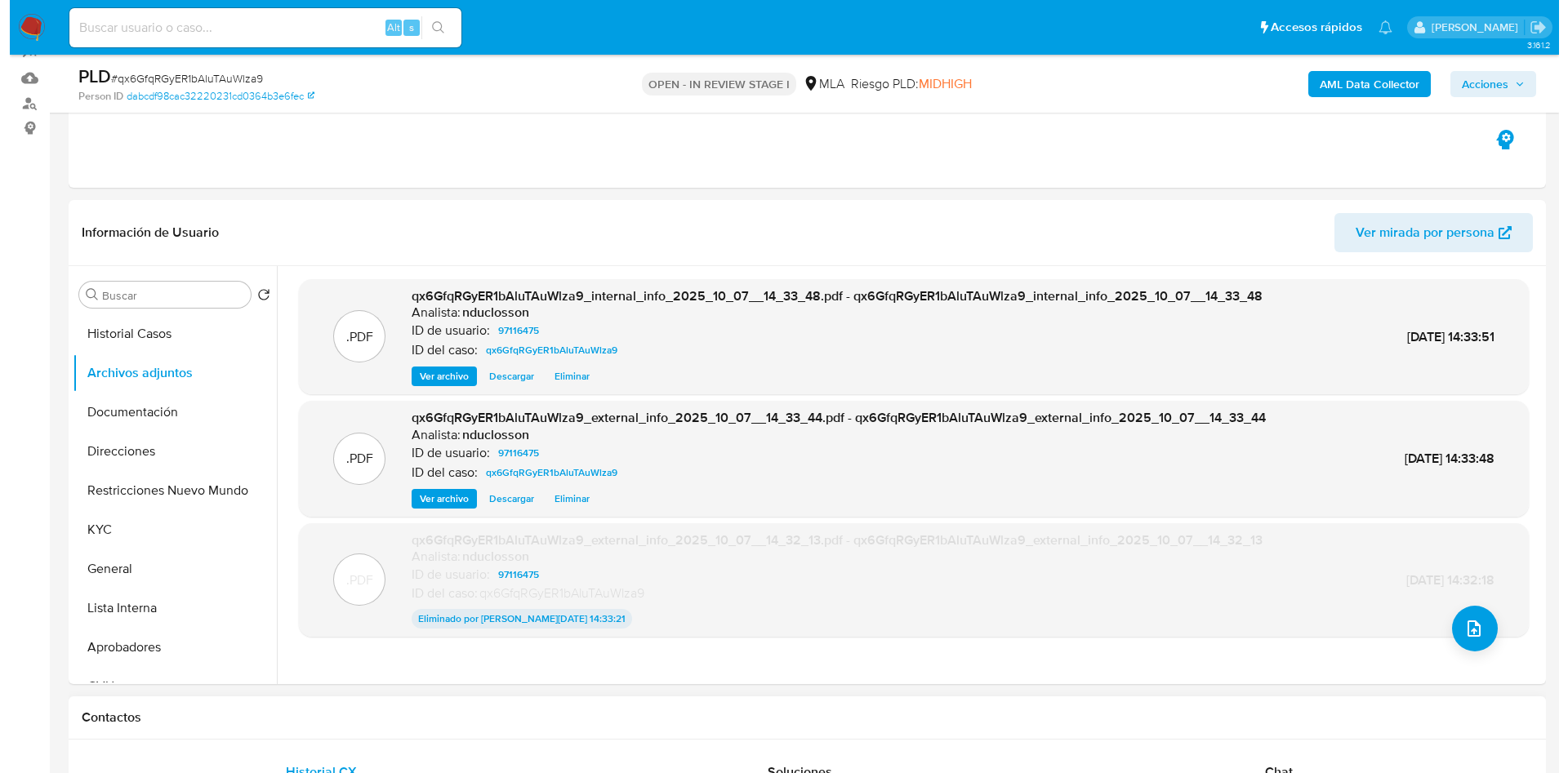
scroll to position [122, 0]
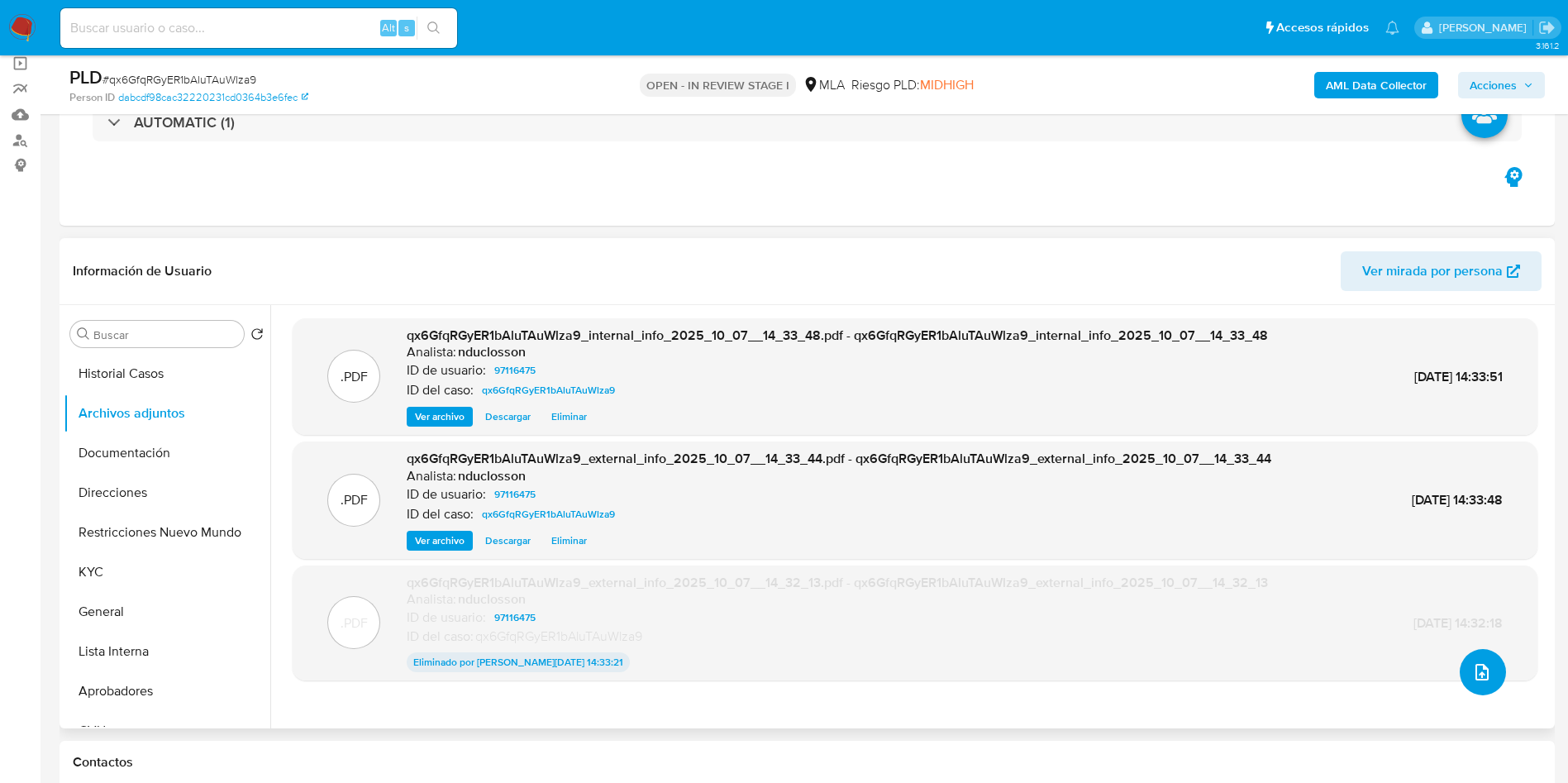
click at [1476, 668] on icon "upload-file" at bounding box center [1481, 672] width 20 height 20
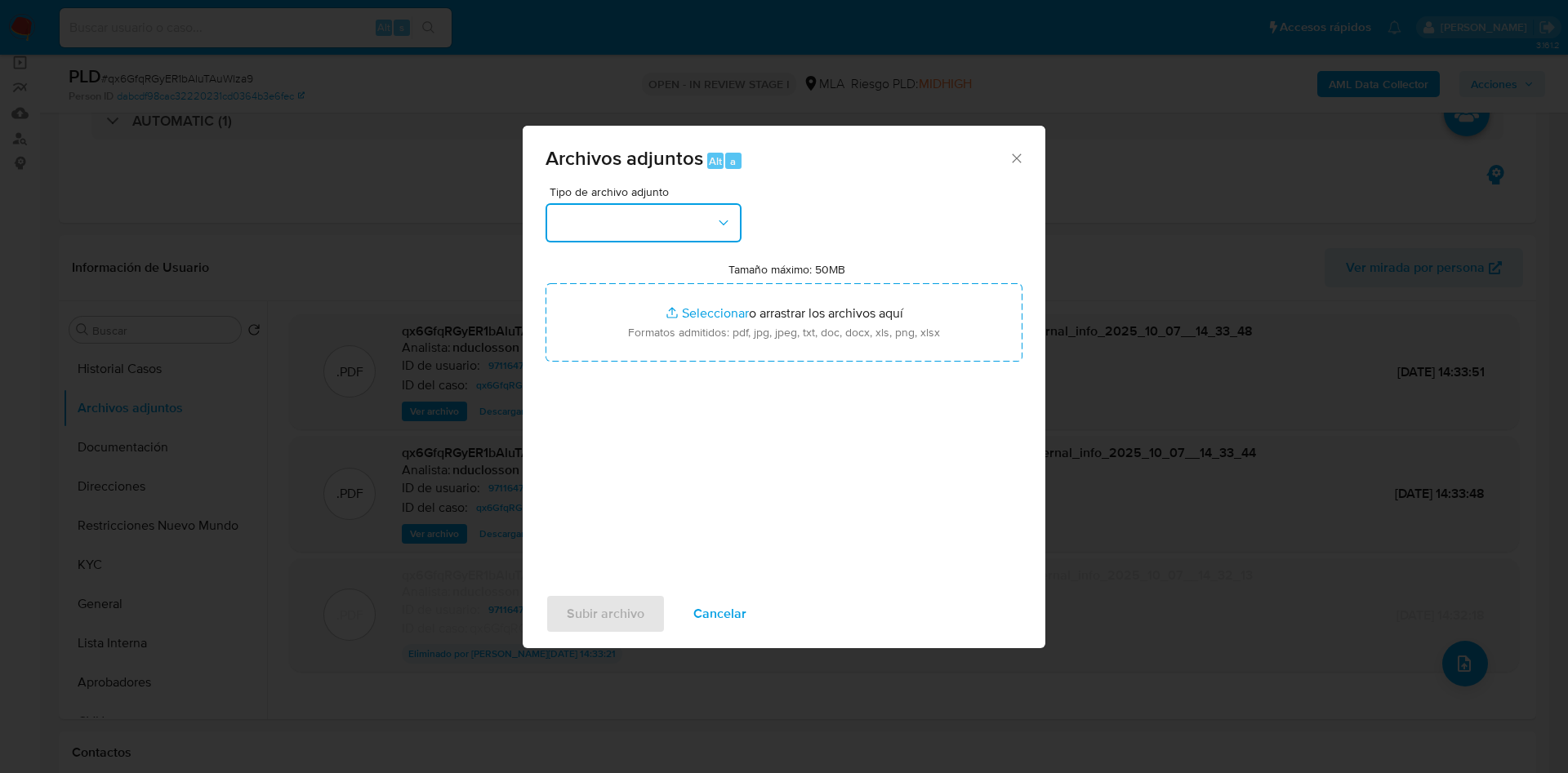
click at [660, 240] on button "button" at bounding box center [644, 223] width 196 height 39
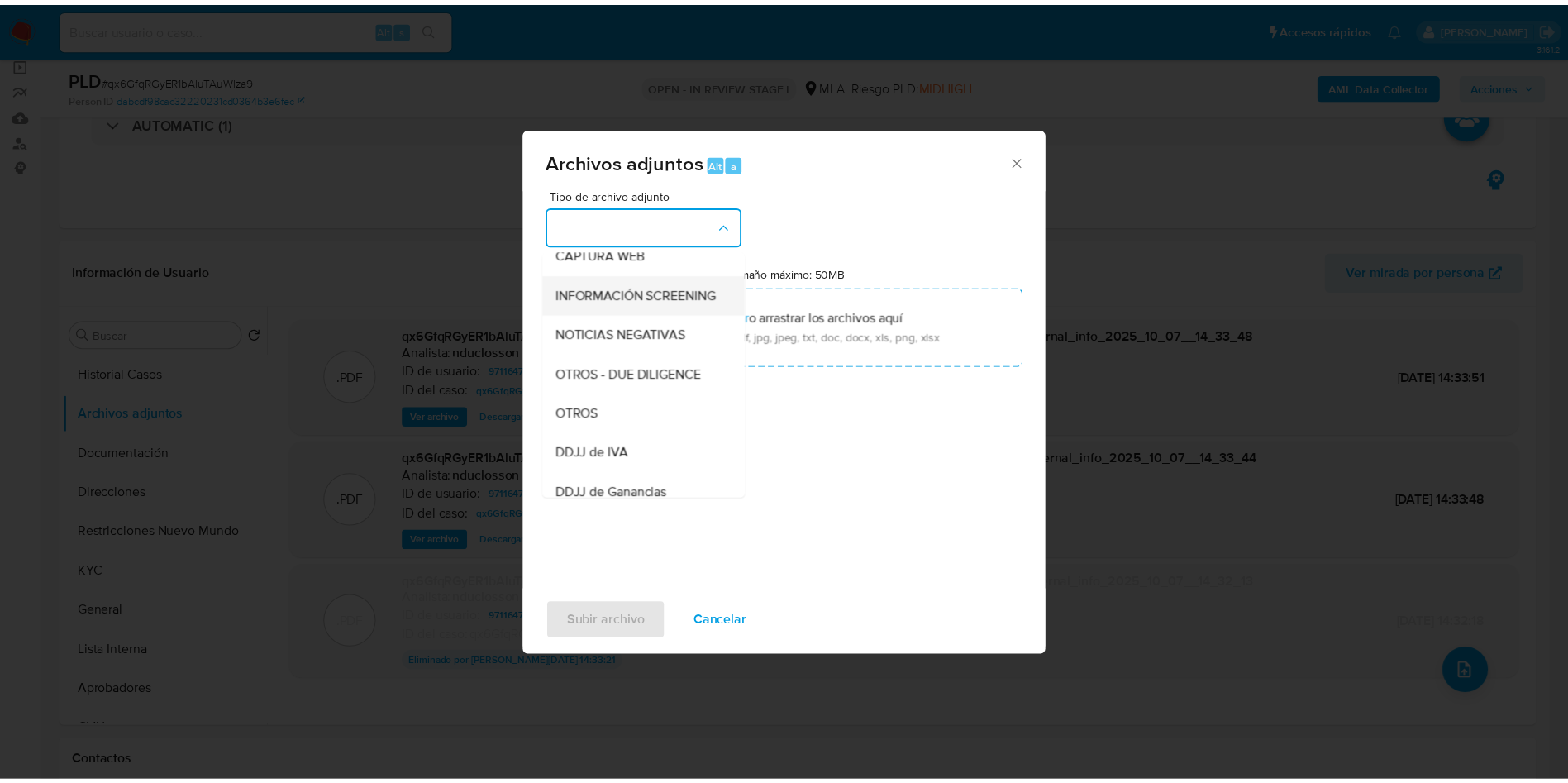
scroll to position [210, 0]
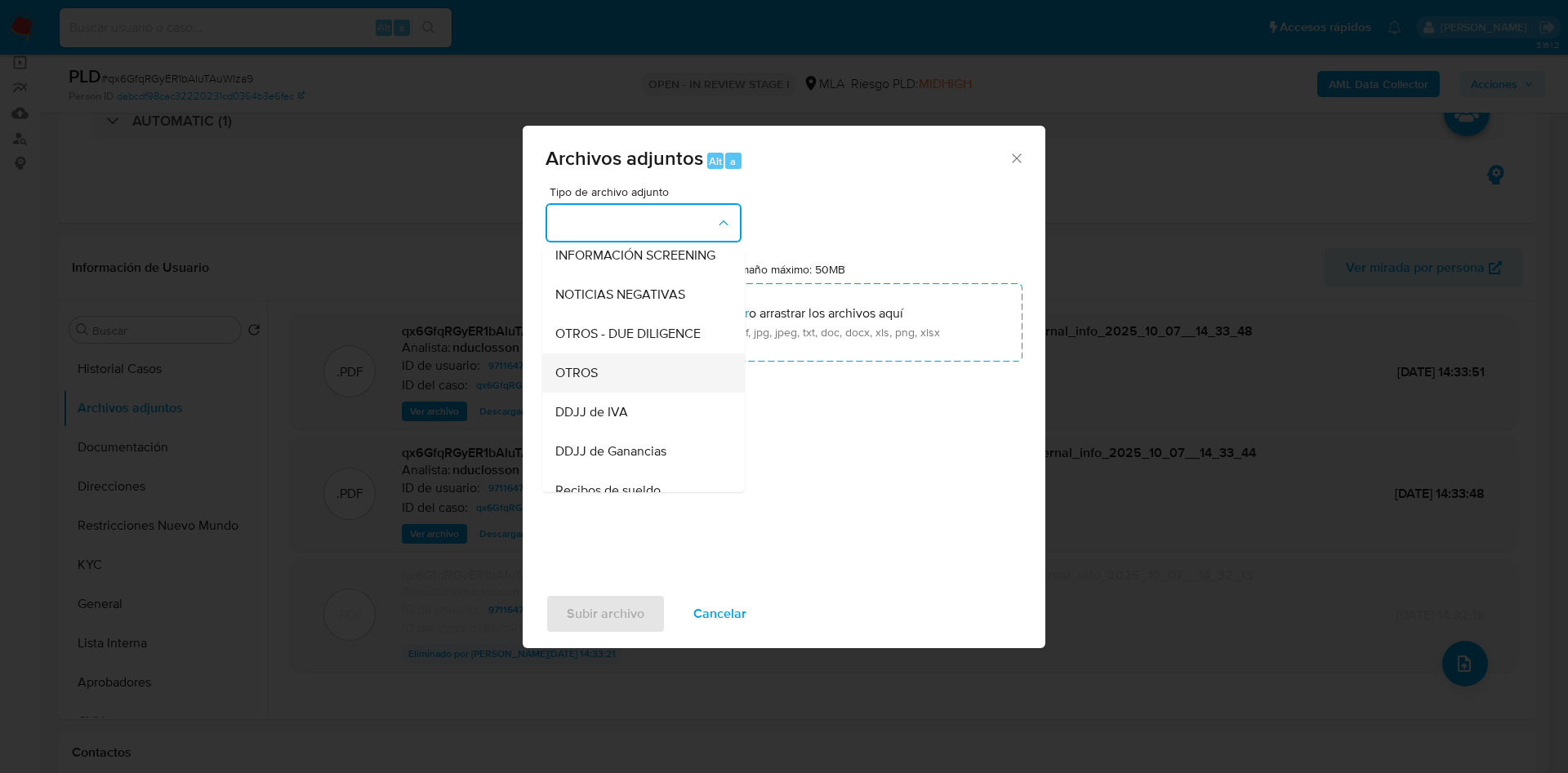
drag, startPoint x: 594, startPoint y: 368, endPoint x: 594, endPoint y: 381, distance: 13.0
click at [594, 381] on ul "IDENTIFICACIÓN INGRESOS CAPTURA BUREAU CAPTURA GOOGLE CAPTURA WEB INFORMACIÓN S…" at bounding box center [644, 498] width 202 height 917
click at [594, 381] on span "OTROS" at bounding box center [576, 373] width 42 height 16
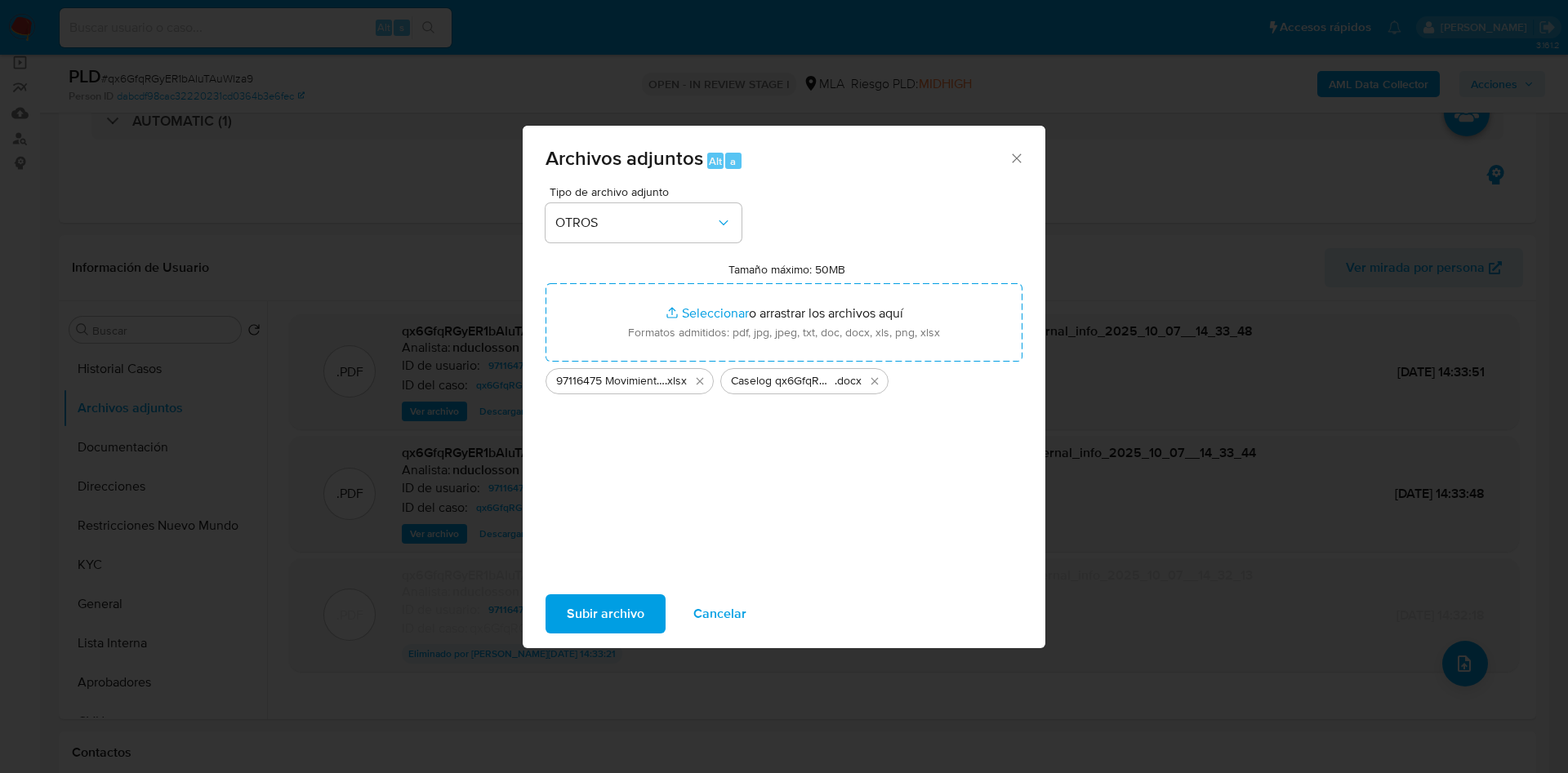
click at [590, 625] on span "Subir archivo" at bounding box center [606, 614] width 78 height 36
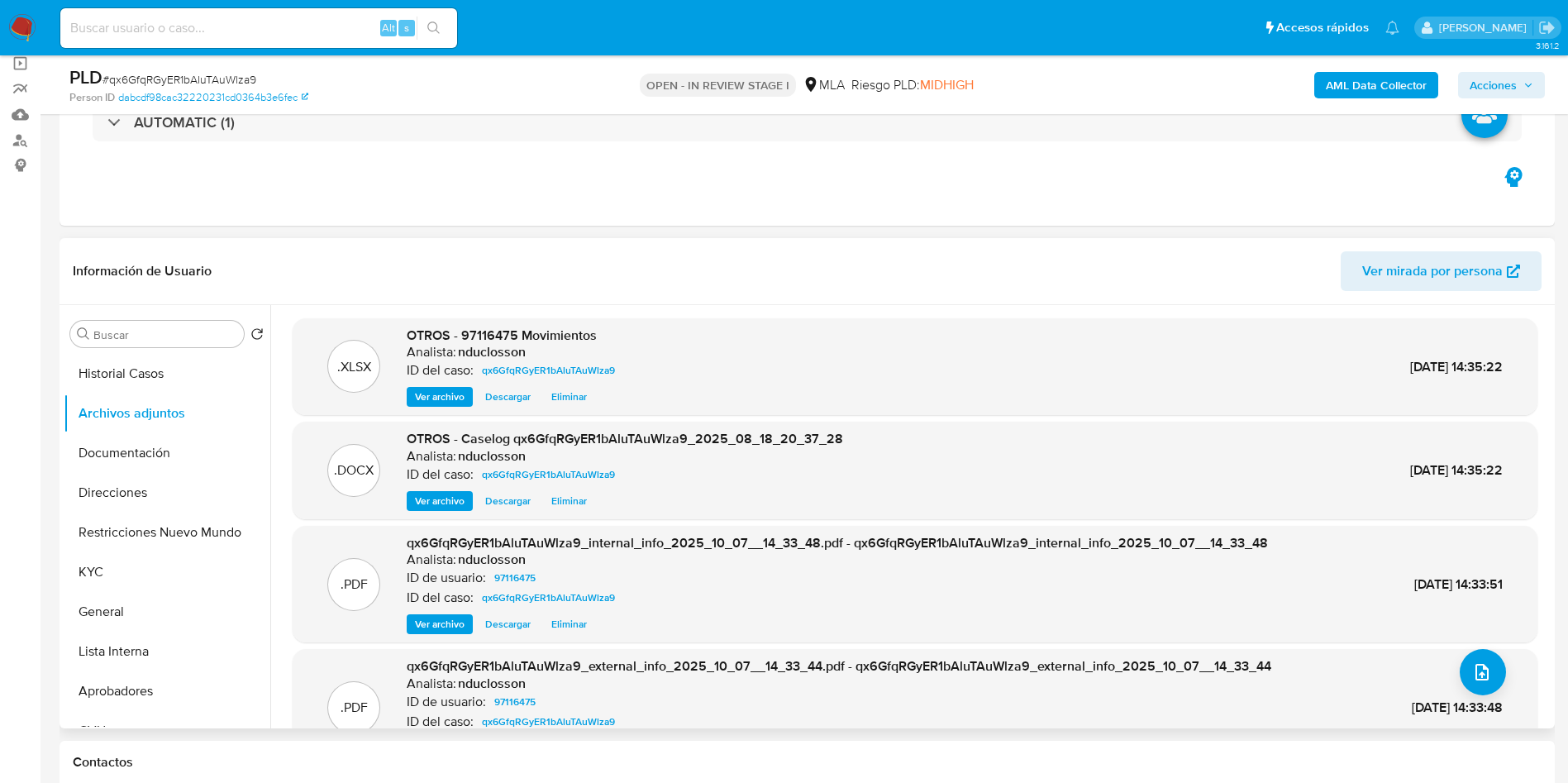
scroll to position [53, 0]
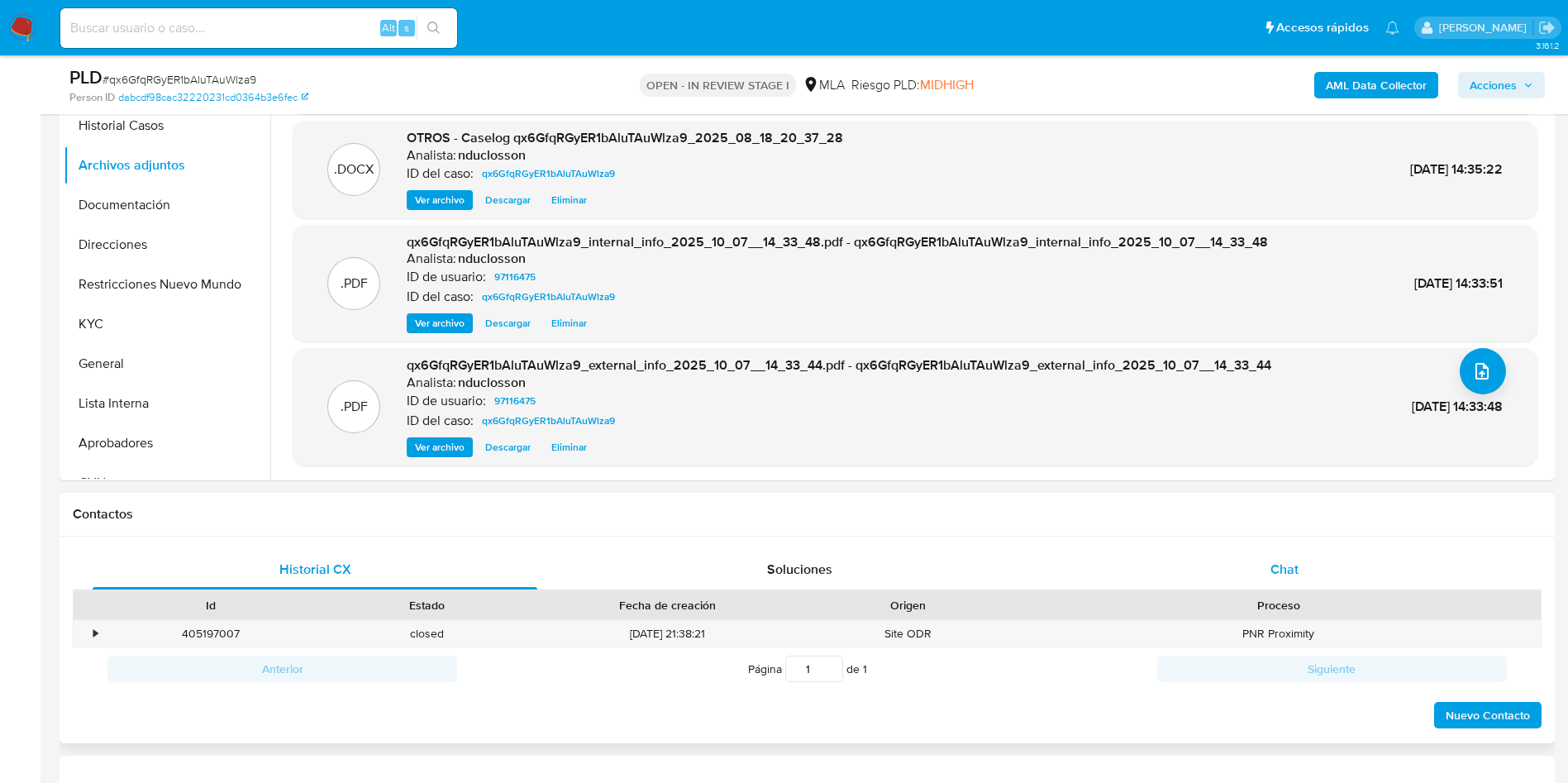
click at [1283, 569] on span "Chat" at bounding box center [1284, 569] width 28 height 19
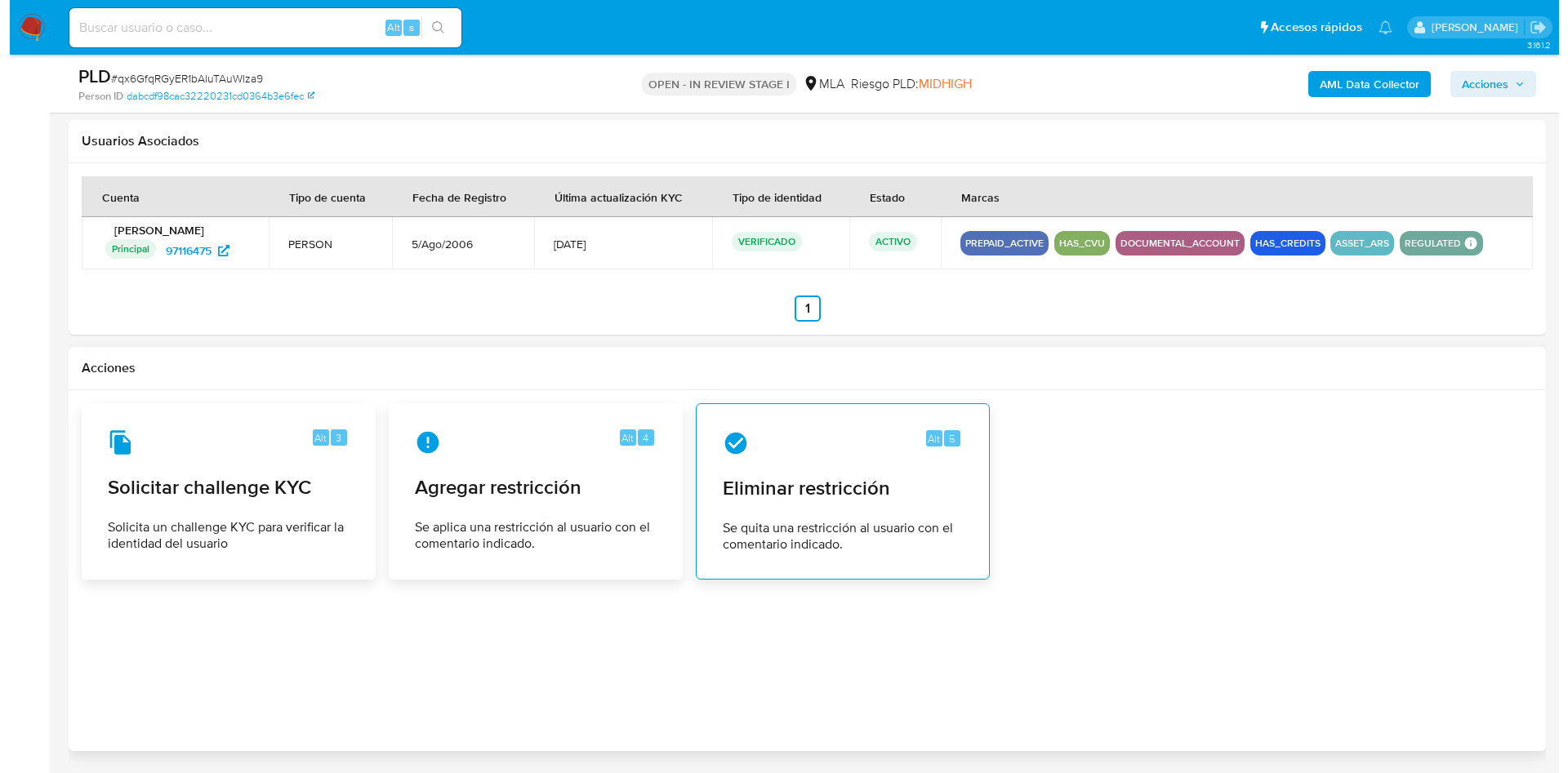
scroll to position [2498, 0]
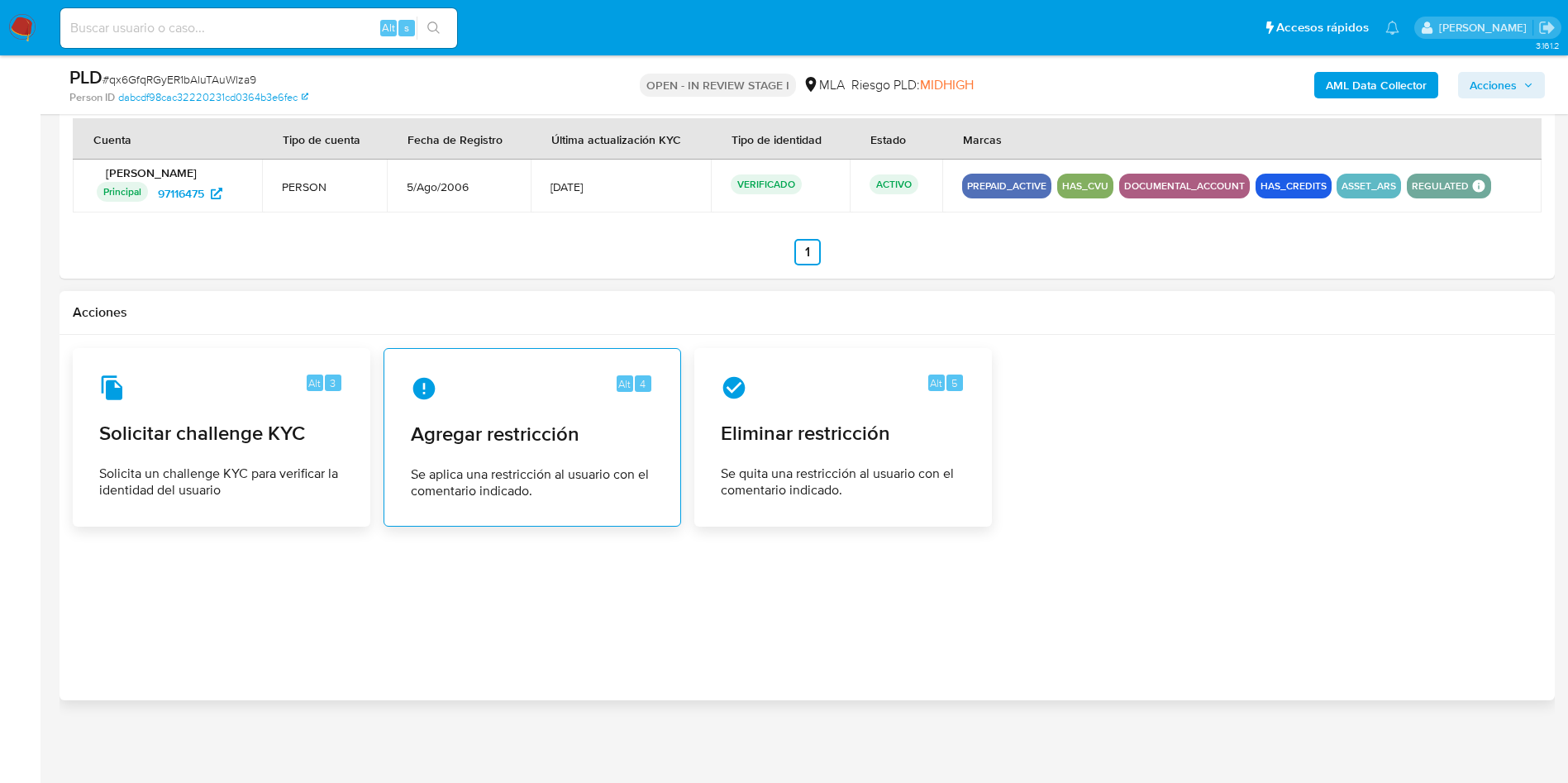
click at [453, 478] on span "Se aplica una restricción al usuario con el comentario indicado." at bounding box center [532, 482] width 243 height 33
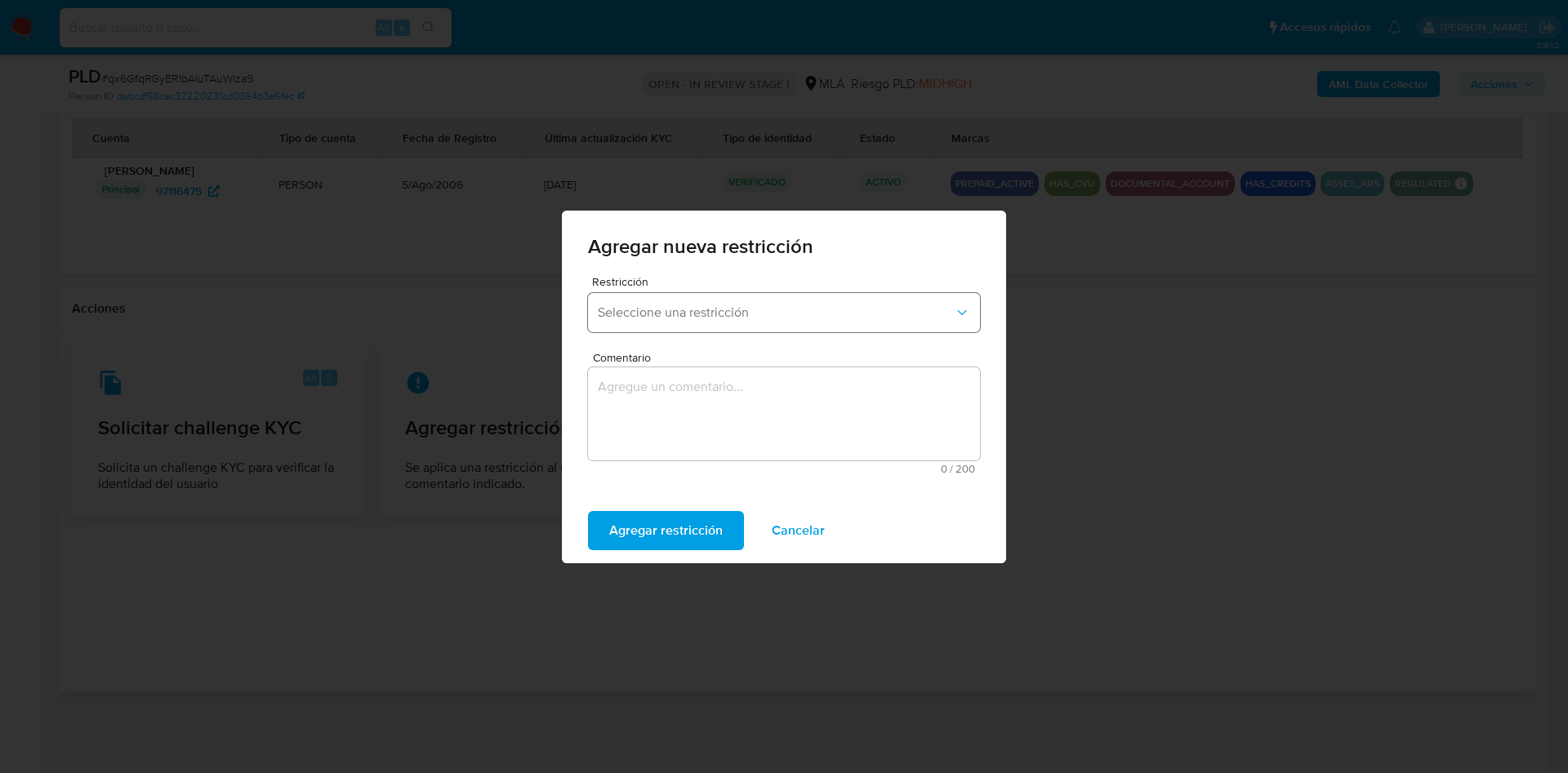
click at [683, 301] on button "Seleccione una restricción" at bounding box center [784, 313] width 392 height 39
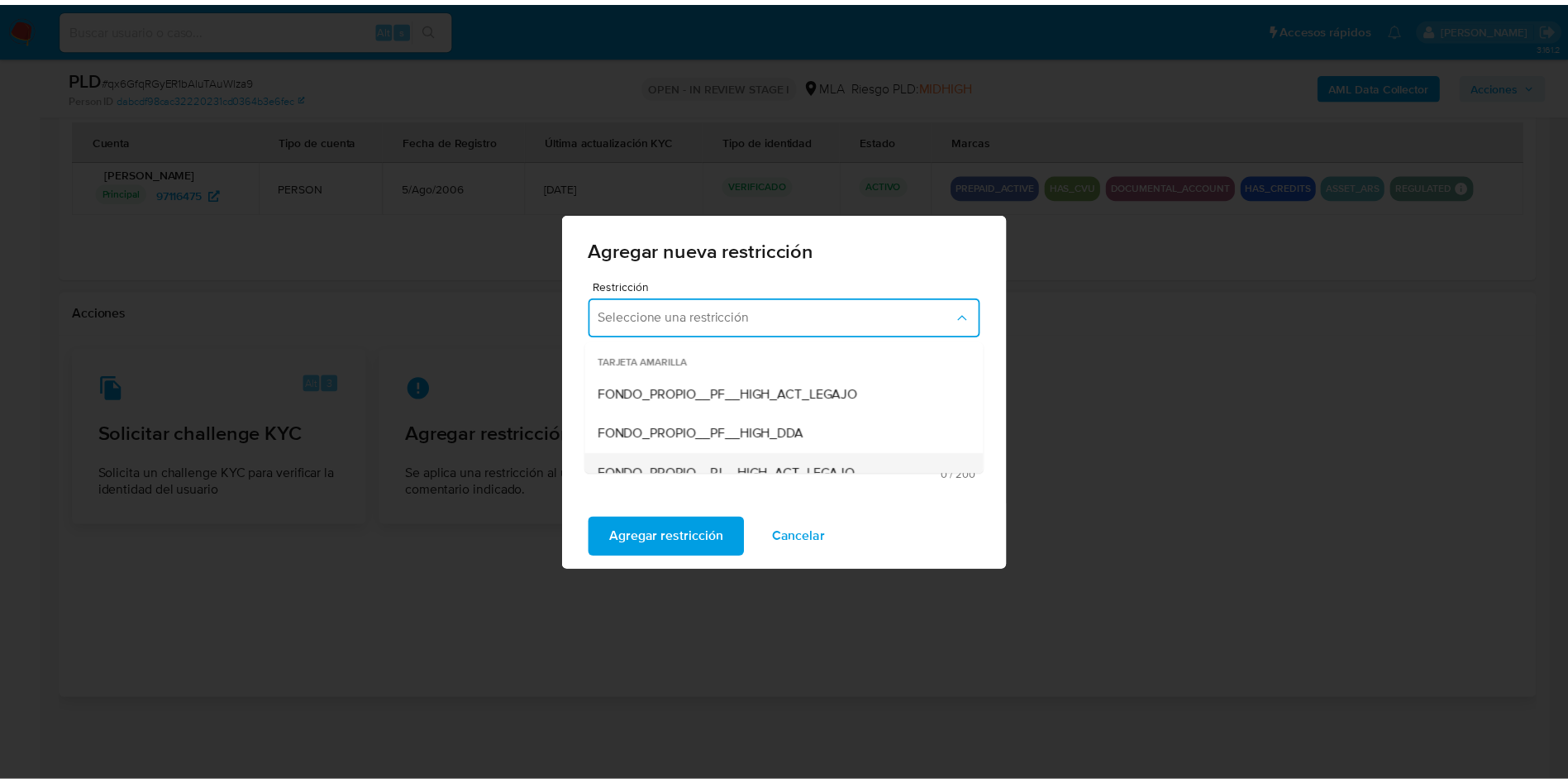
scroll to position [248, 0]
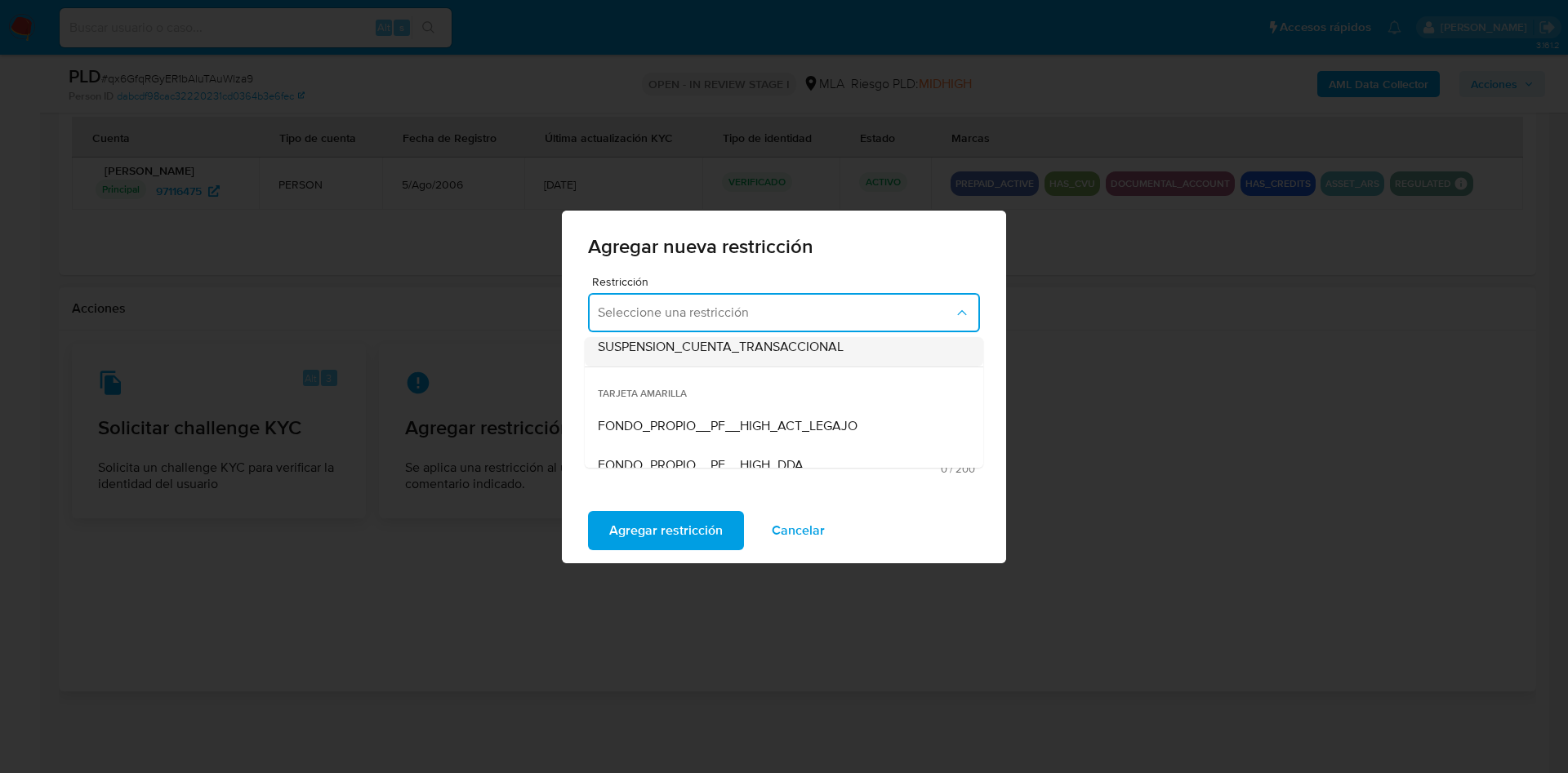
click at [687, 352] on span "SUSPENSION_CUENTA_TRANSACCIONAL" at bounding box center [720, 346] width 245 height 16
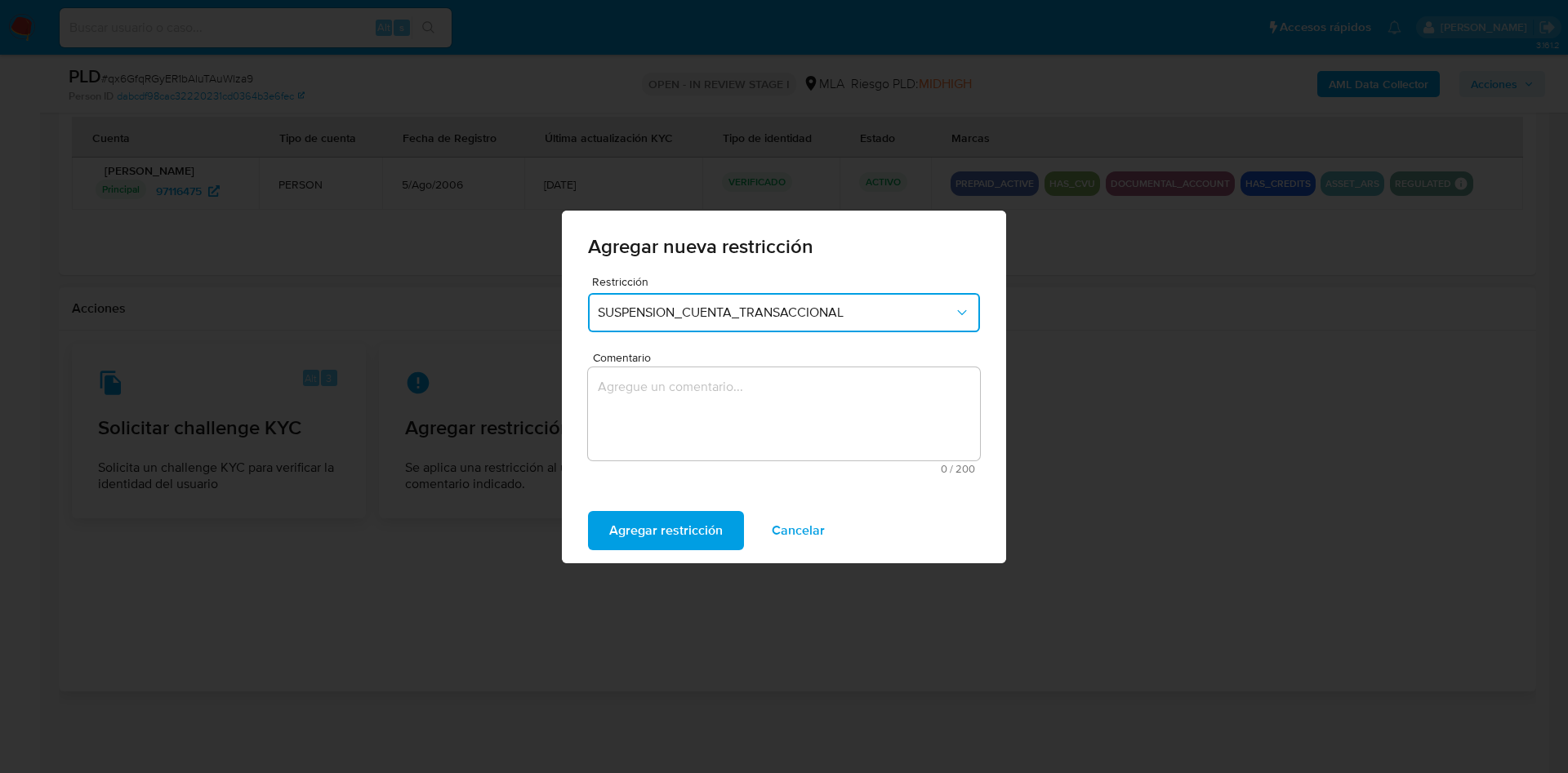
click at [732, 426] on textarea "Comentario" at bounding box center [784, 414] width 392 height 93
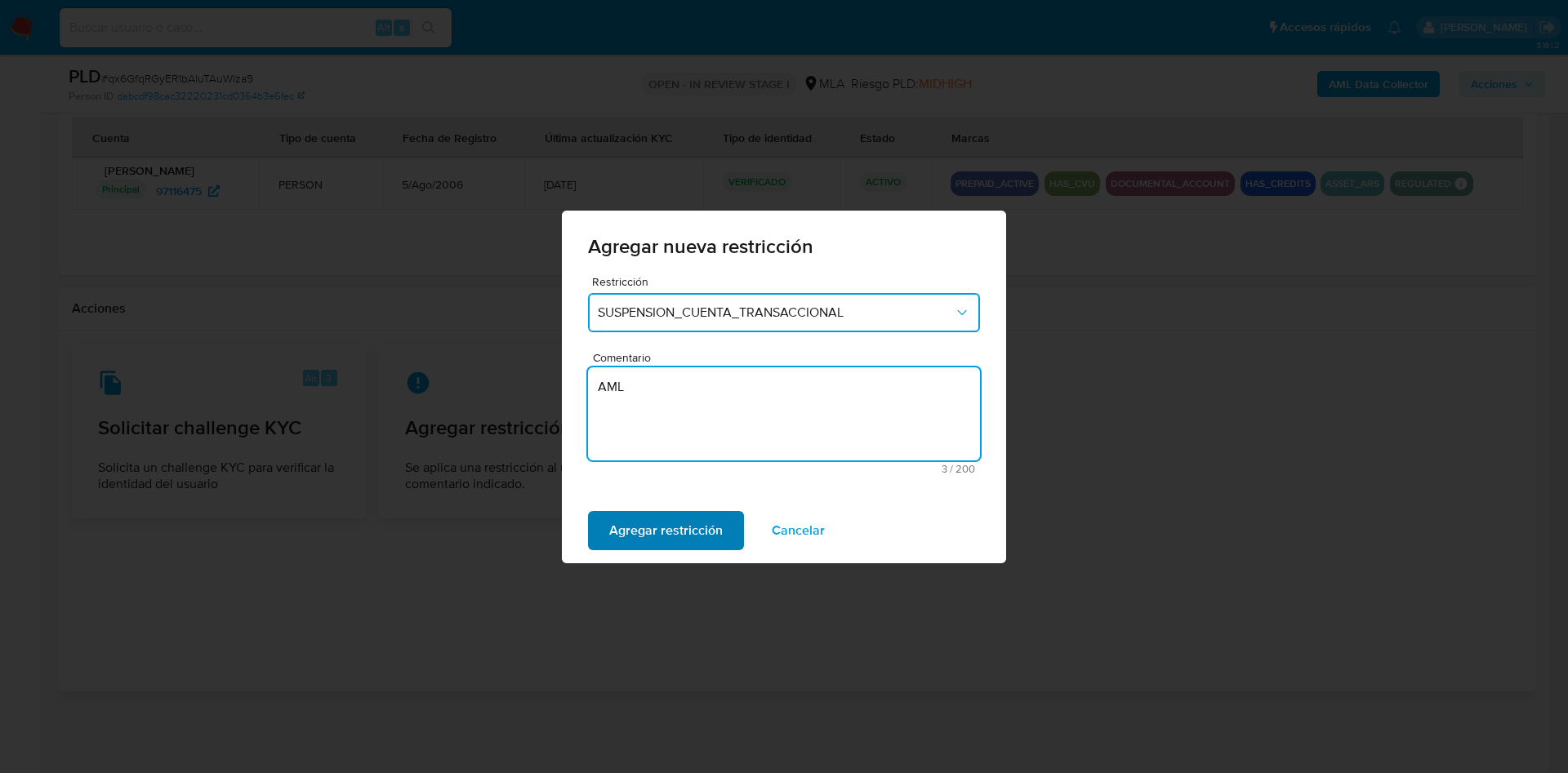
type textarea "AML"
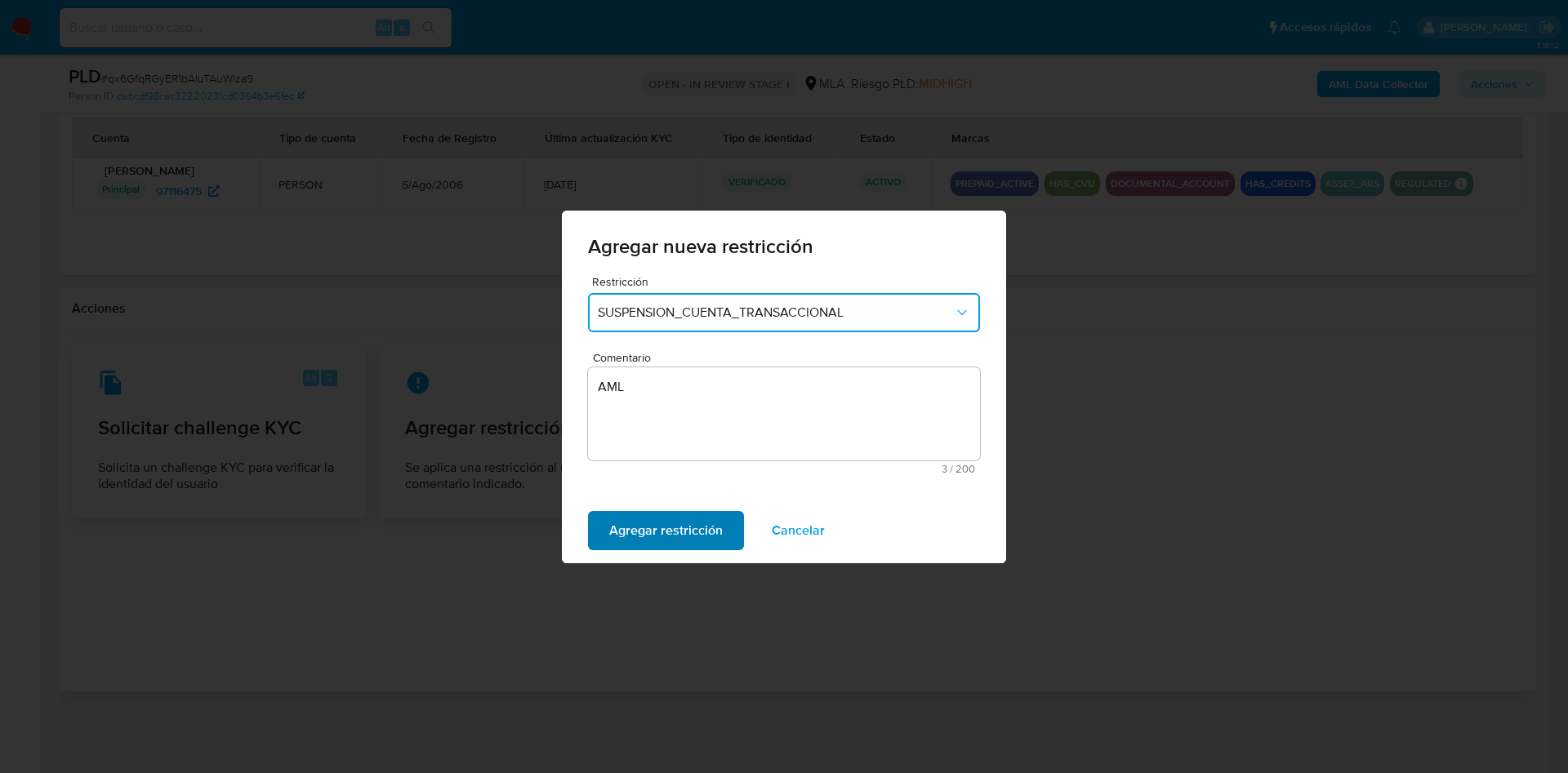
click at [666, 513] on span "Agregar restricción" at bounding box center [665, 530] width 114 height 36
click at [635, 525] on span "Confirmar" at bounding box center [639, 530] width 59 height 36
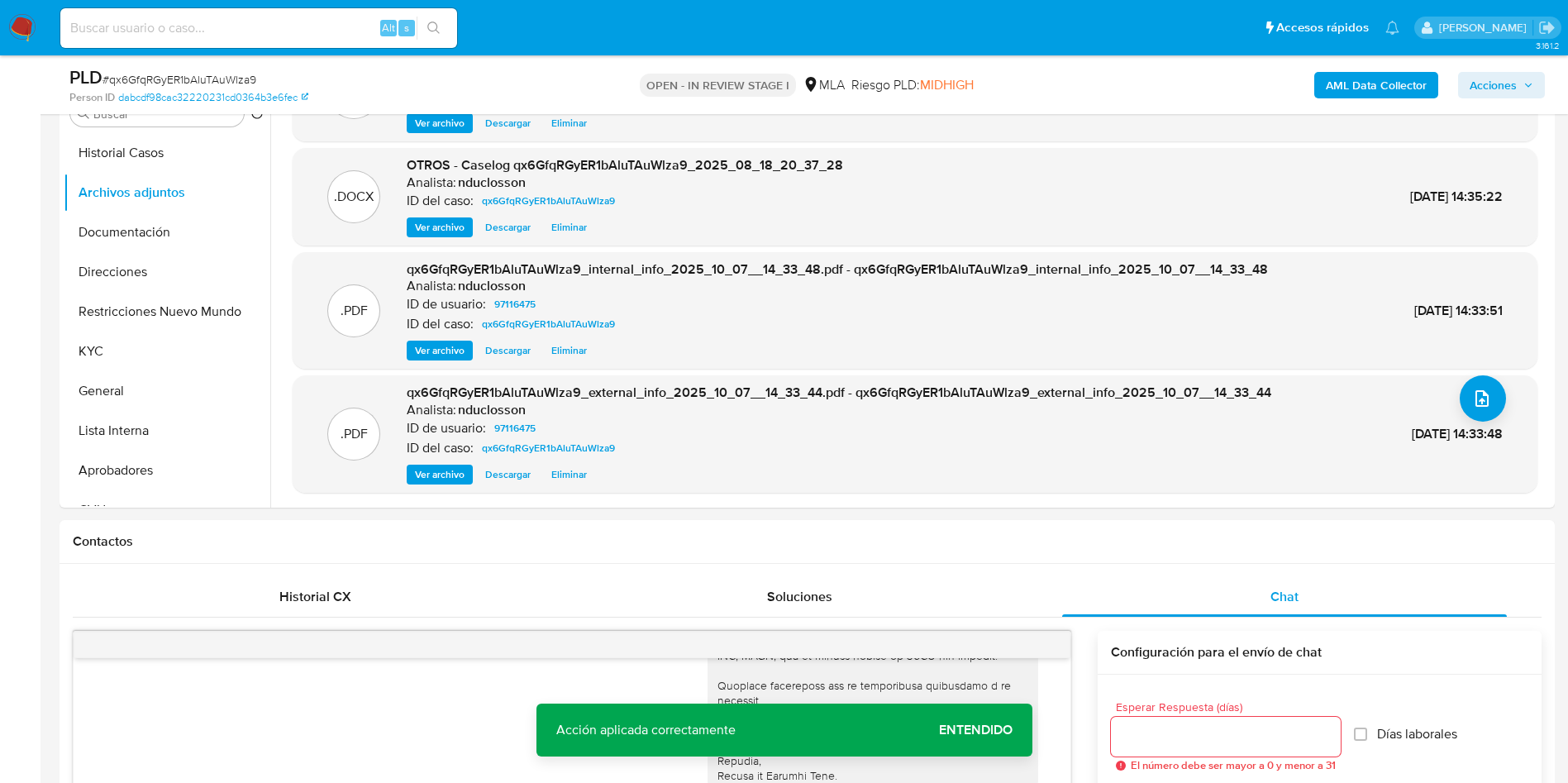
scroll to position [173, 0]
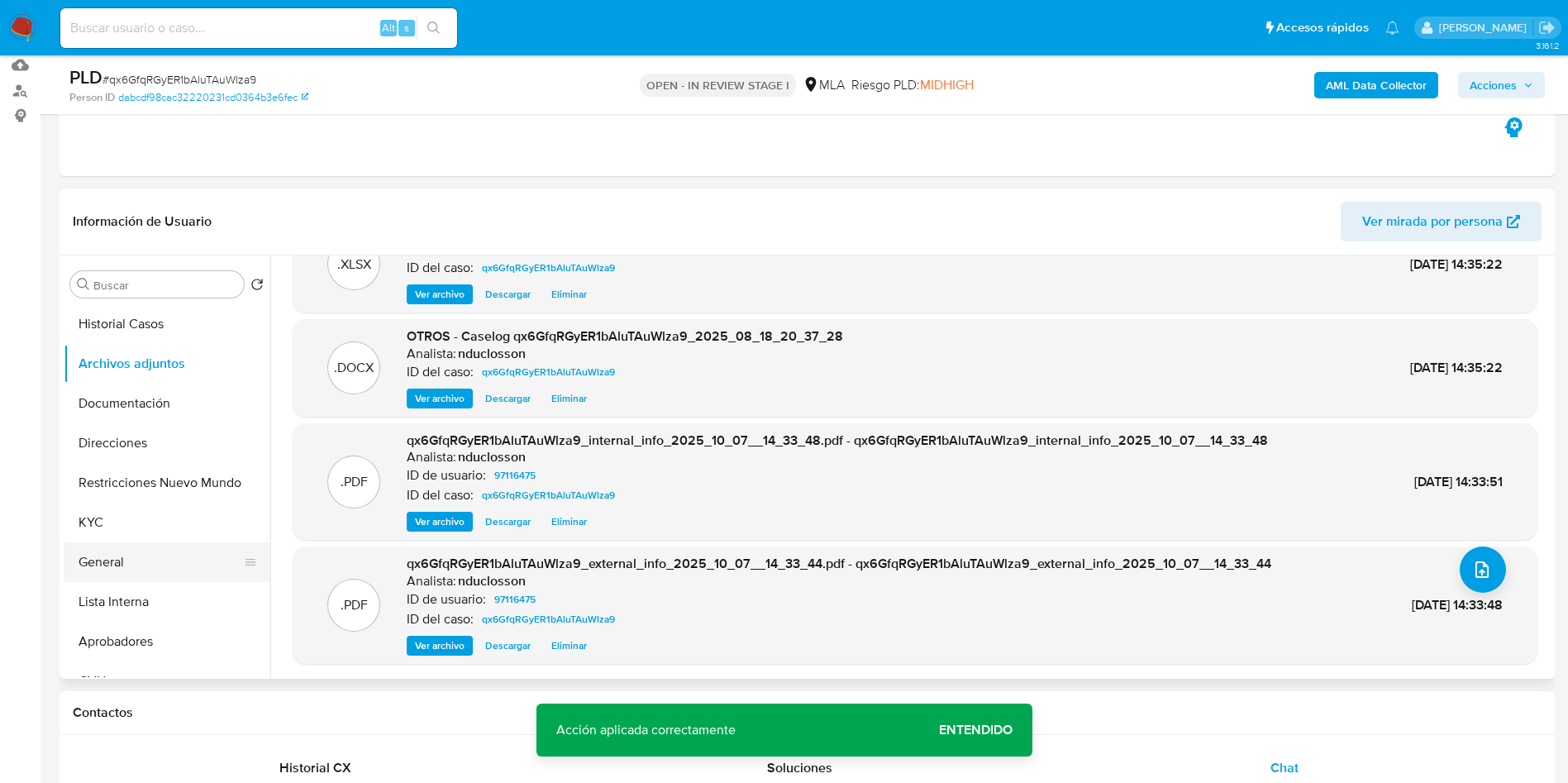
click at [123, 554] on button "General" at bounding box center [160, 562] width 194 height 39
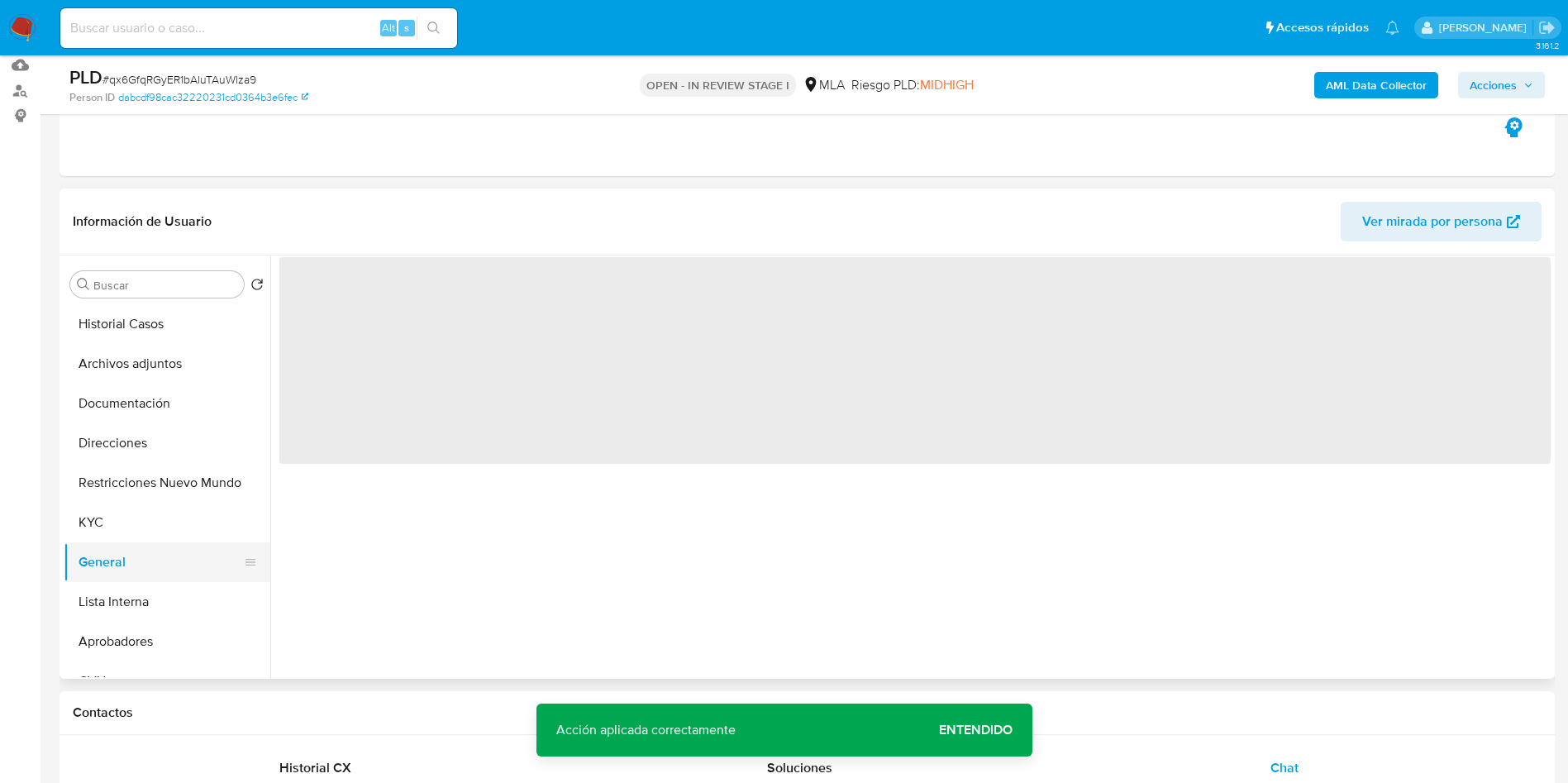
scroll to position [0, 0]
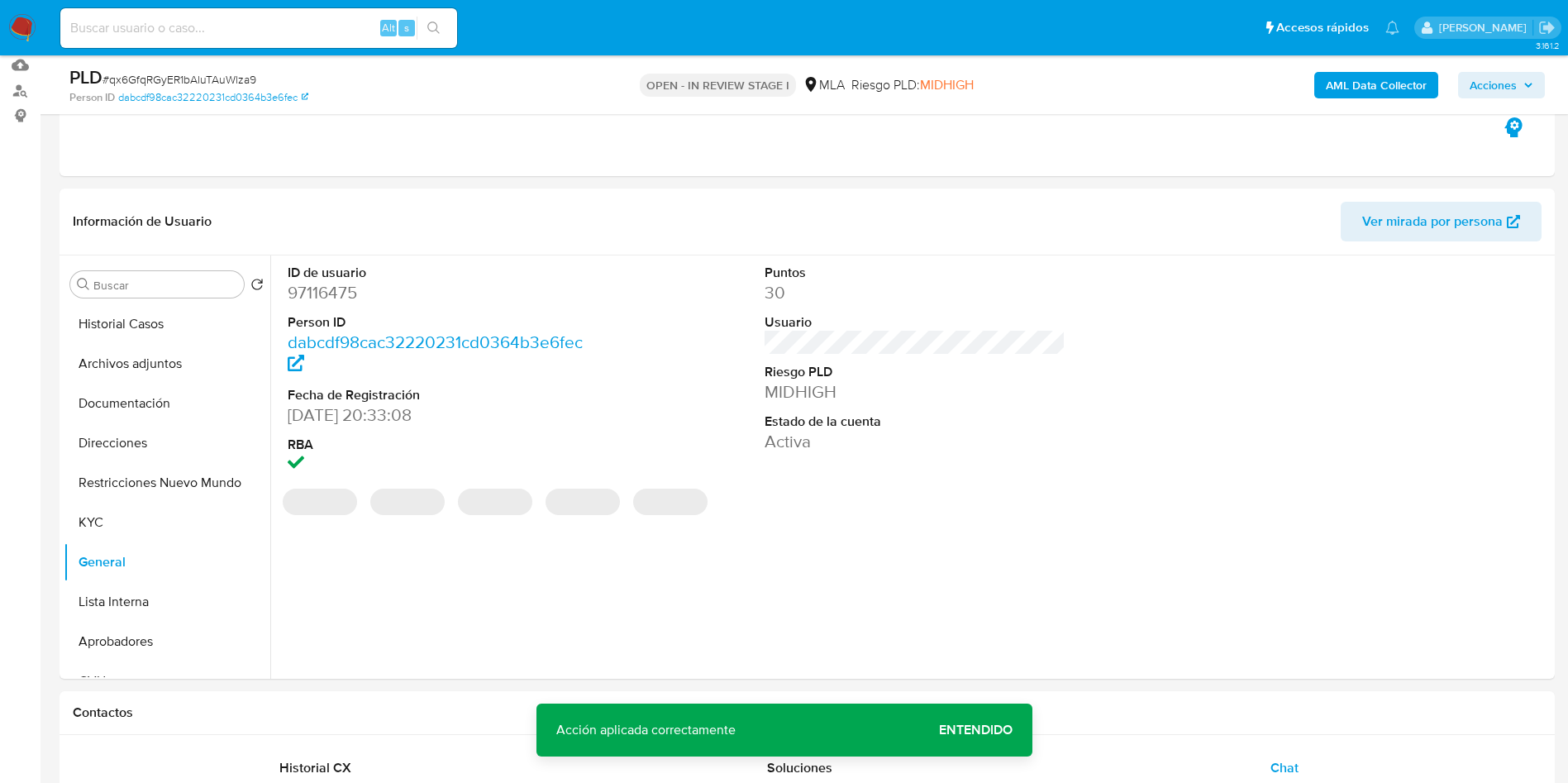
click at [952, 730] on span "Entendido" at bounding box center [976, 730] width 73 height 0
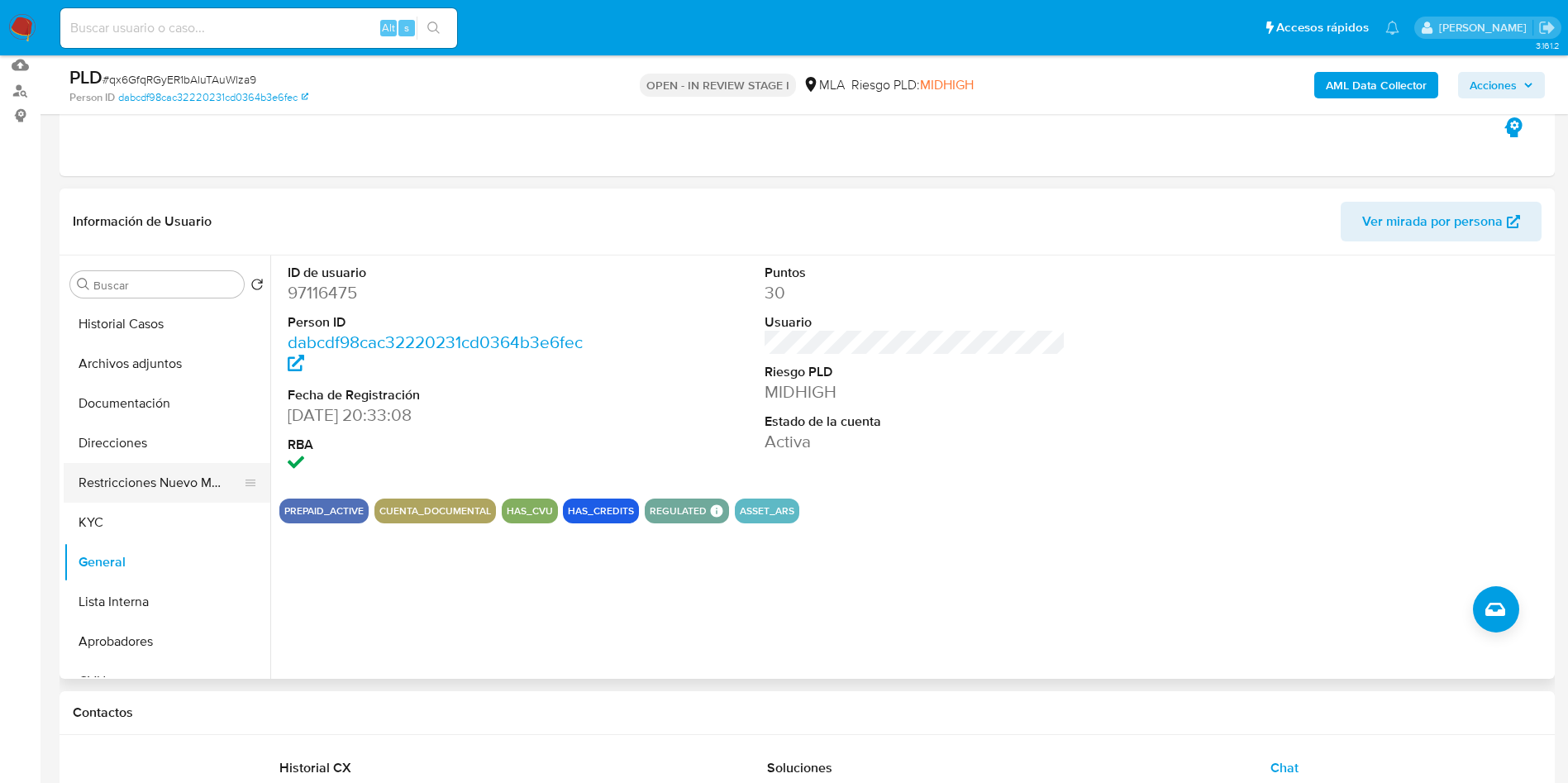
click at [179, 474] on button "Restricciones Nuevo Mundo" at bounding box center [160, 482] width 194 height 39
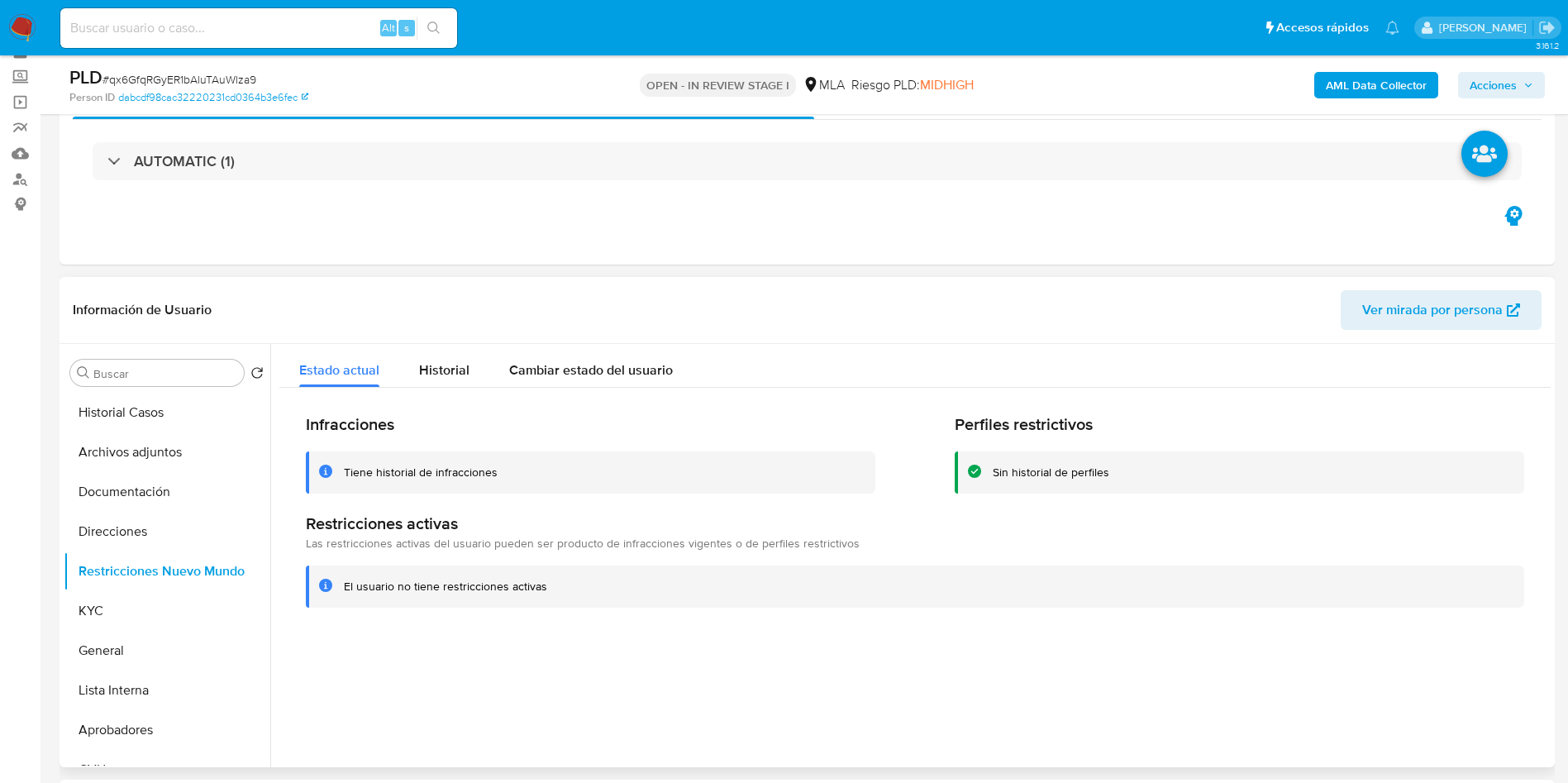
scroll to position [50, 0]
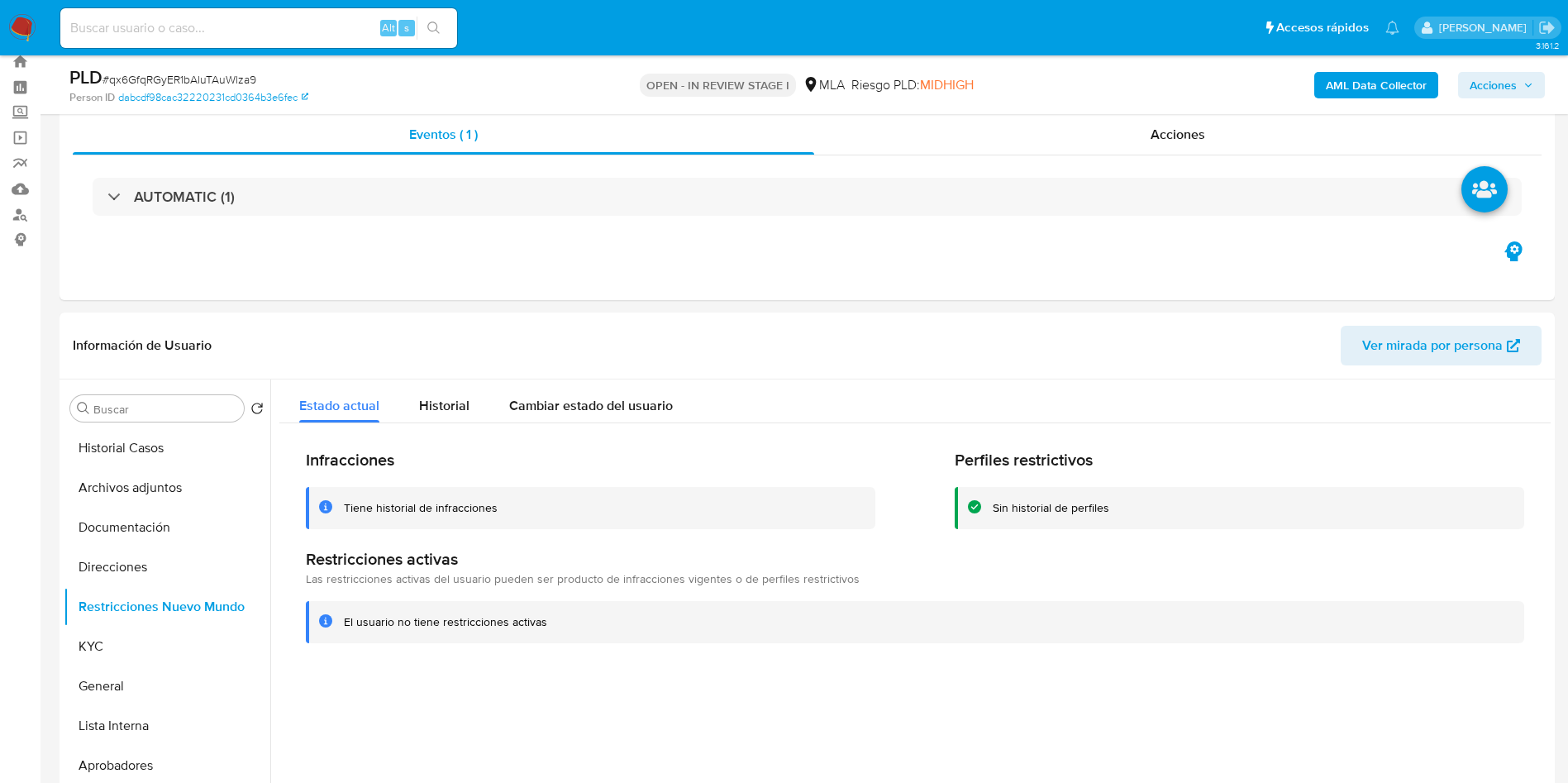
click at [1534, 89] on button "Acciones" at bounding box center [1501, 85] width 87 height 26
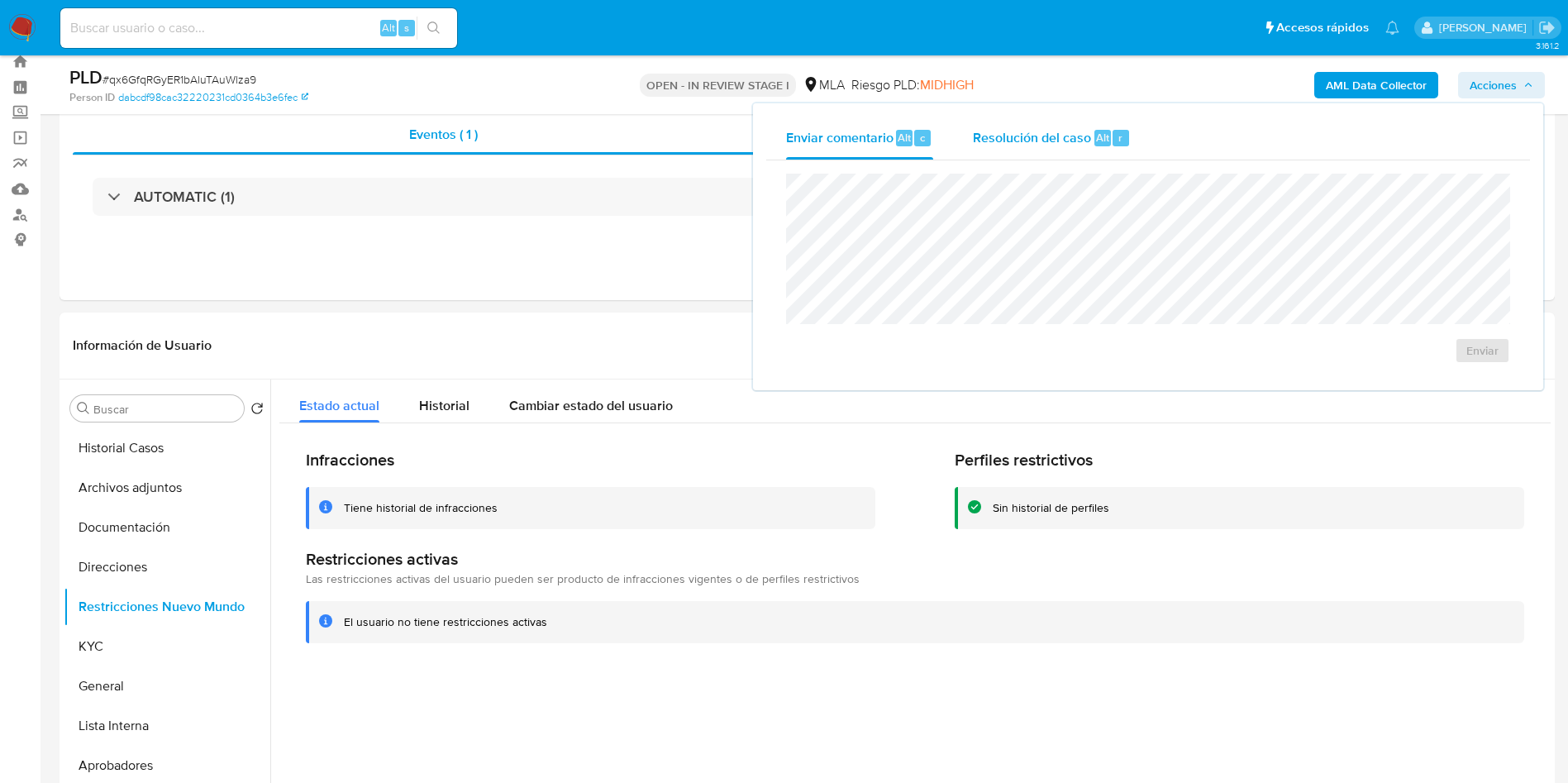
click at [1081, 156] on div "Resolución del caso Alt r" at bounding box center [1052, 138] width 158 height 43
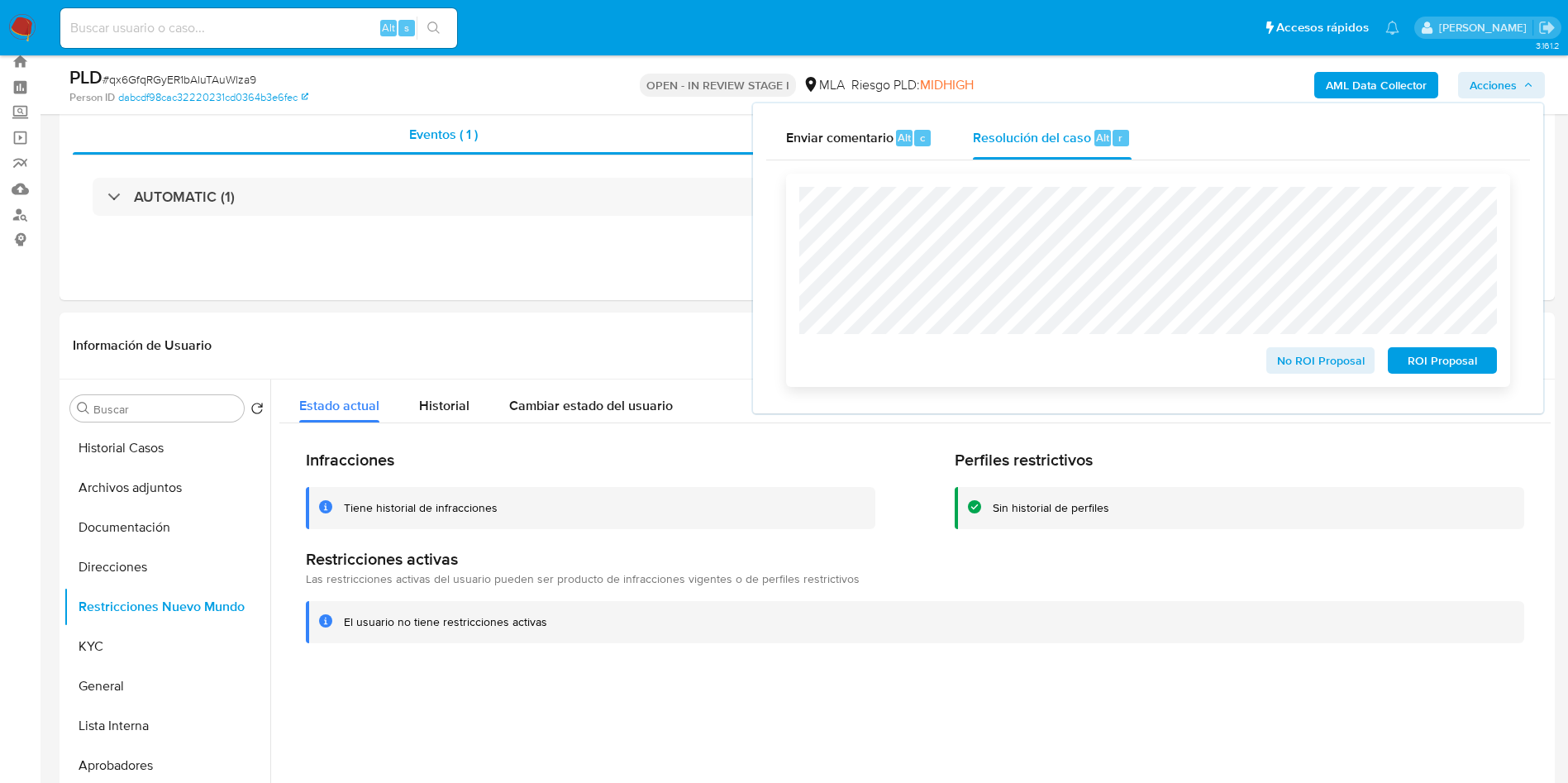
click at [1442, 372] on span "ROI Proposal" at bounding box center [1442, 360] width 86 height 23
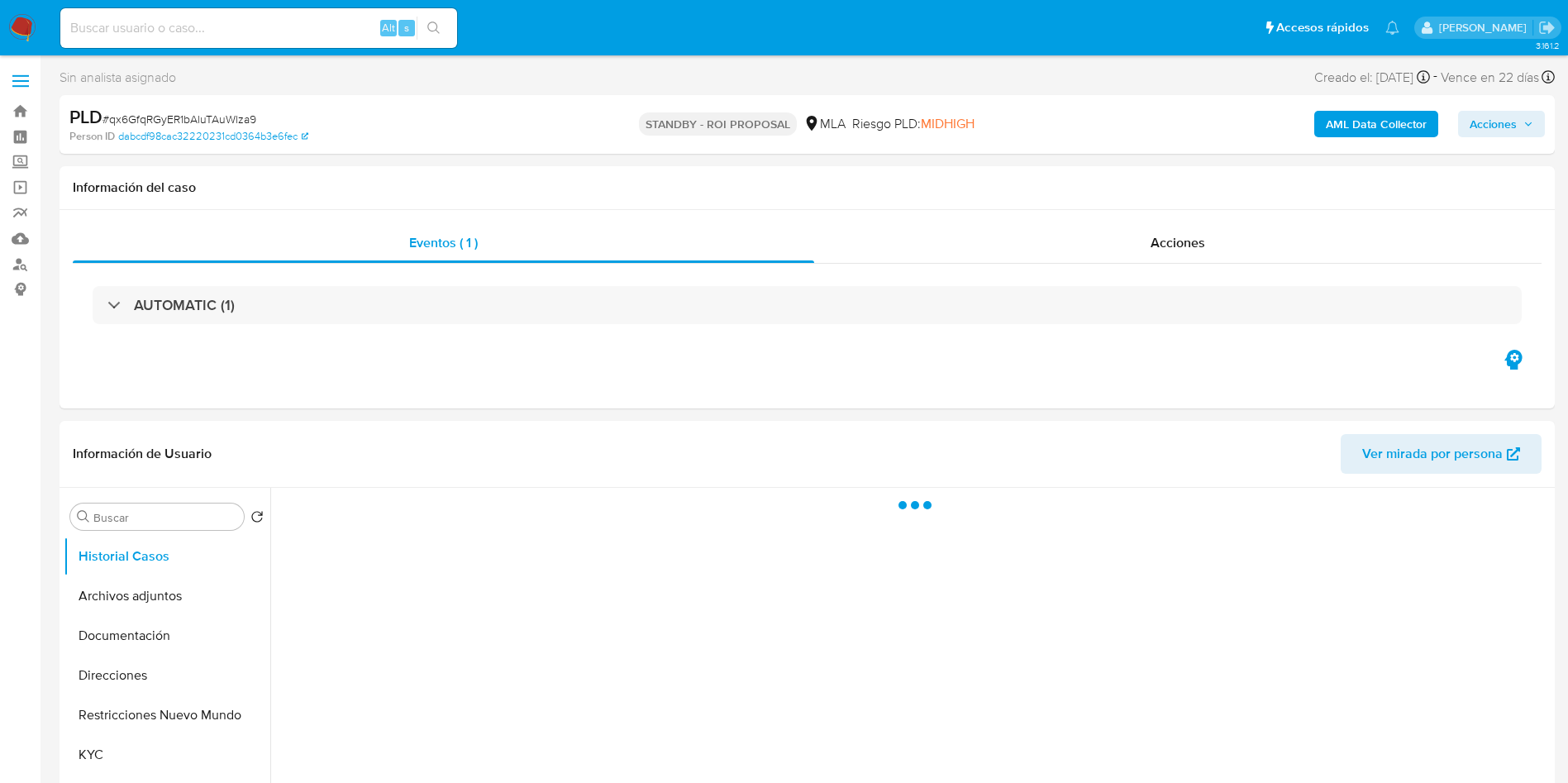
select select "10"
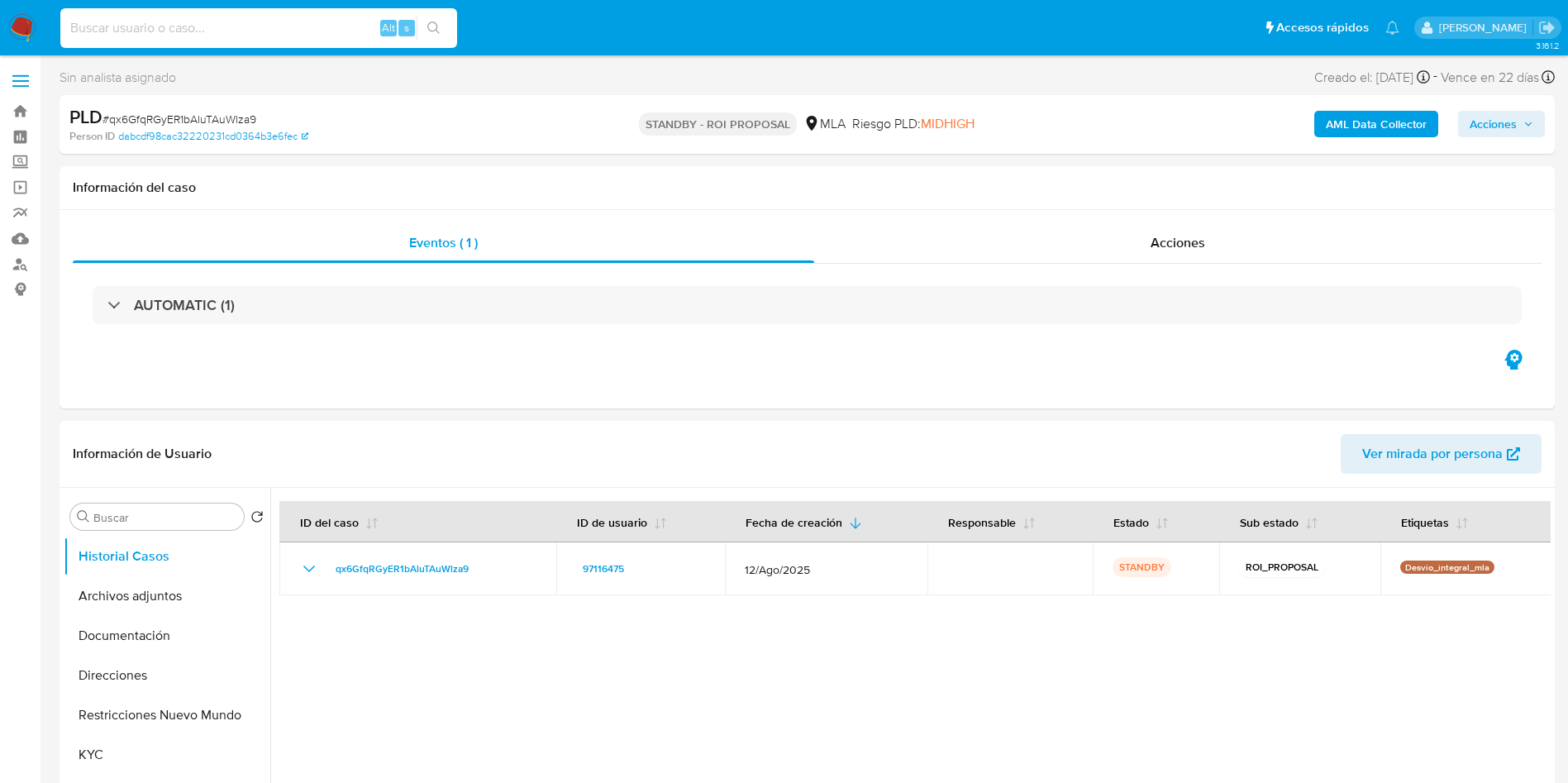
click at [117, 28] on input at bounding box center [259, 27] width 397 height 21
paste input "ZeaWvEtQAeIwDo3BNdO7yGdt"
type input "ZeaWvEtQAeIwDo3BNdO7yGdt"
click at [440, 32] on icon "search-icon" at bounding box center [434, 27] width 13 height 13
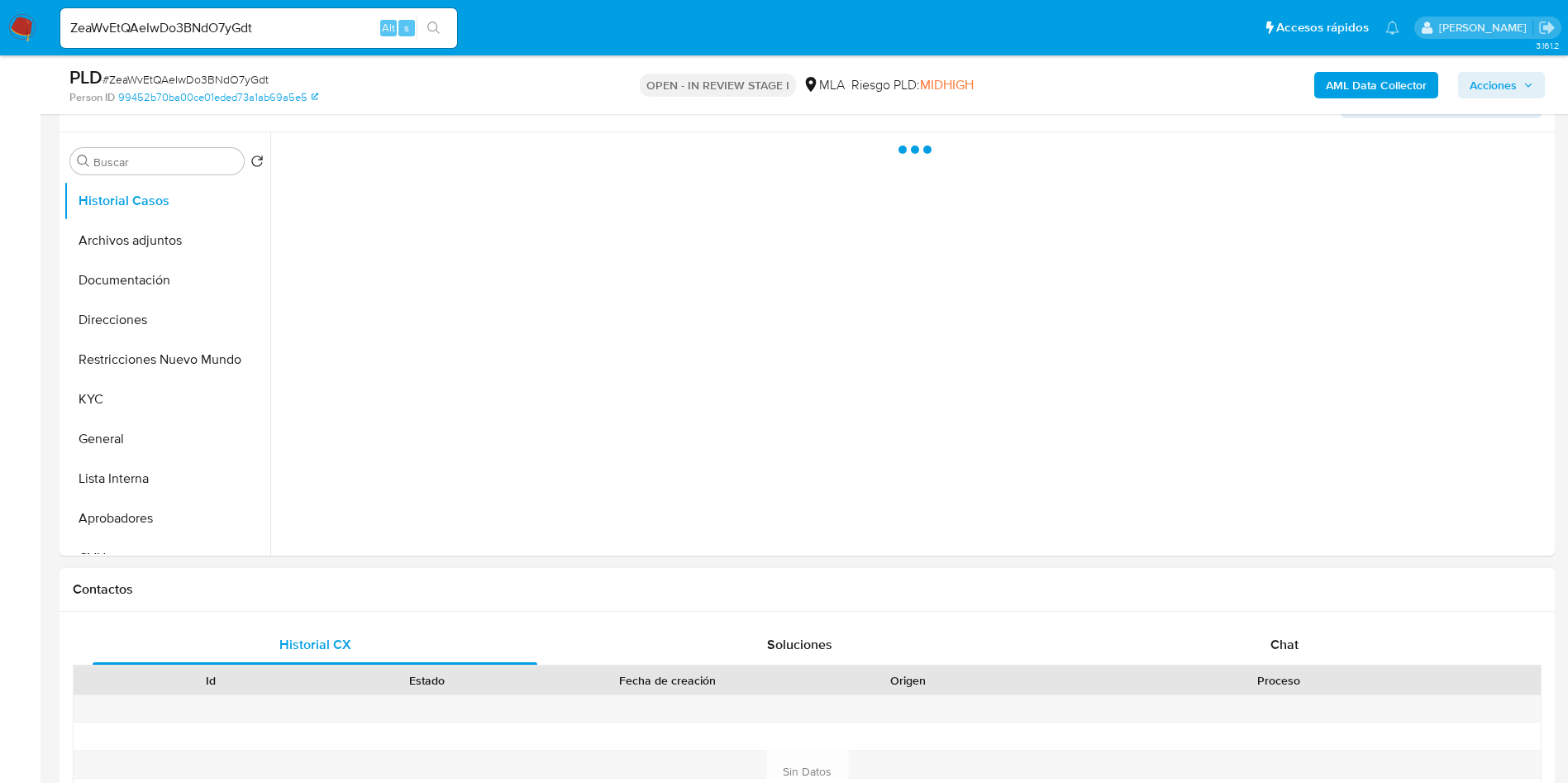
scroll to position [372, 0]
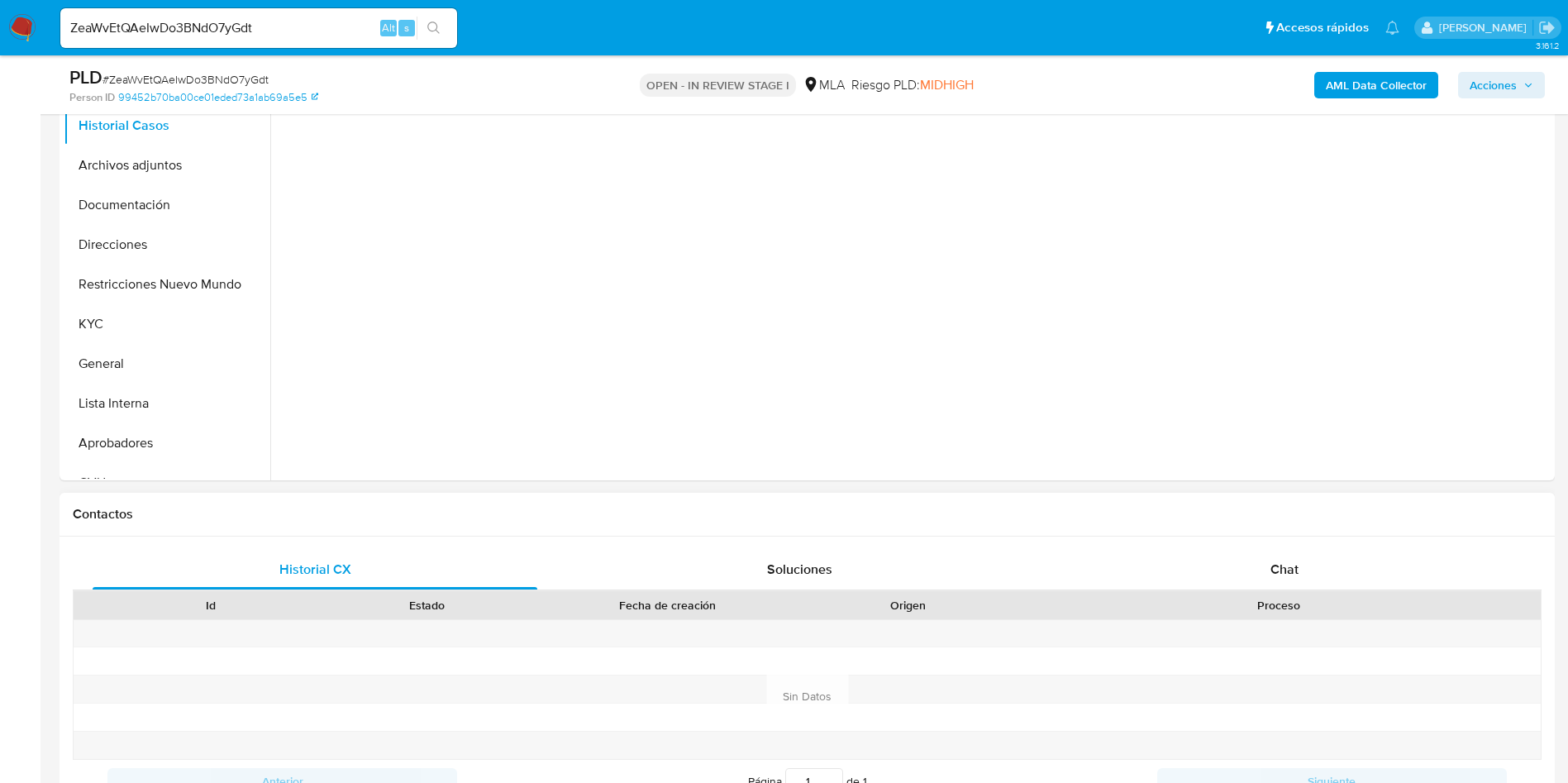
click at [1250, 591] on div "Proceso" at bounding box center [1279, 605] width 524 height 28
select select "10"
click at [1252, 590] on div "Id Estado Fecha de creación Origen Proceso" at bounding box center [807, 605] width 1468 height 29
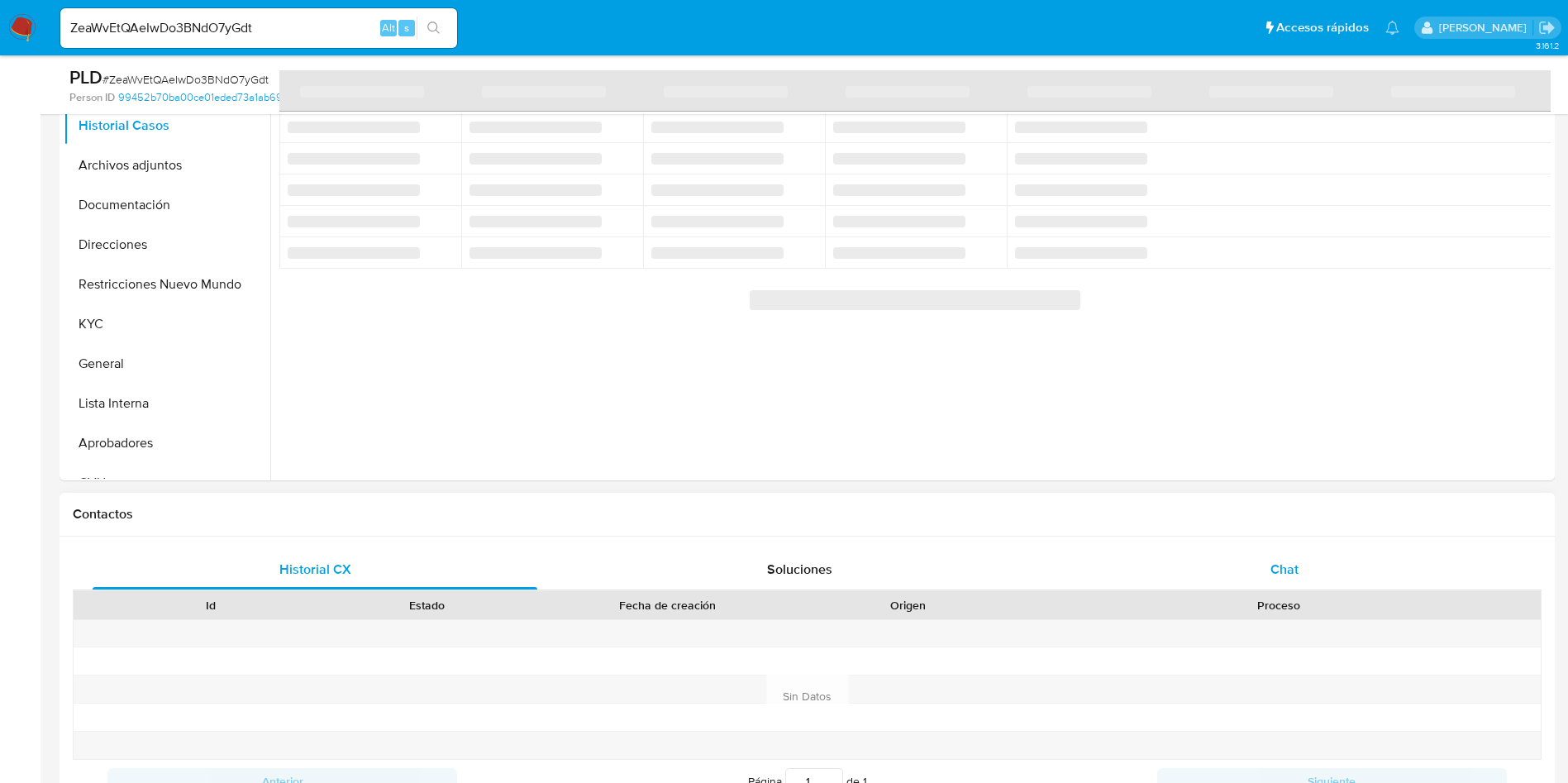
click at [1250, 564] on div "Chat" at bounding box center [1284, 570] width 445 height 39
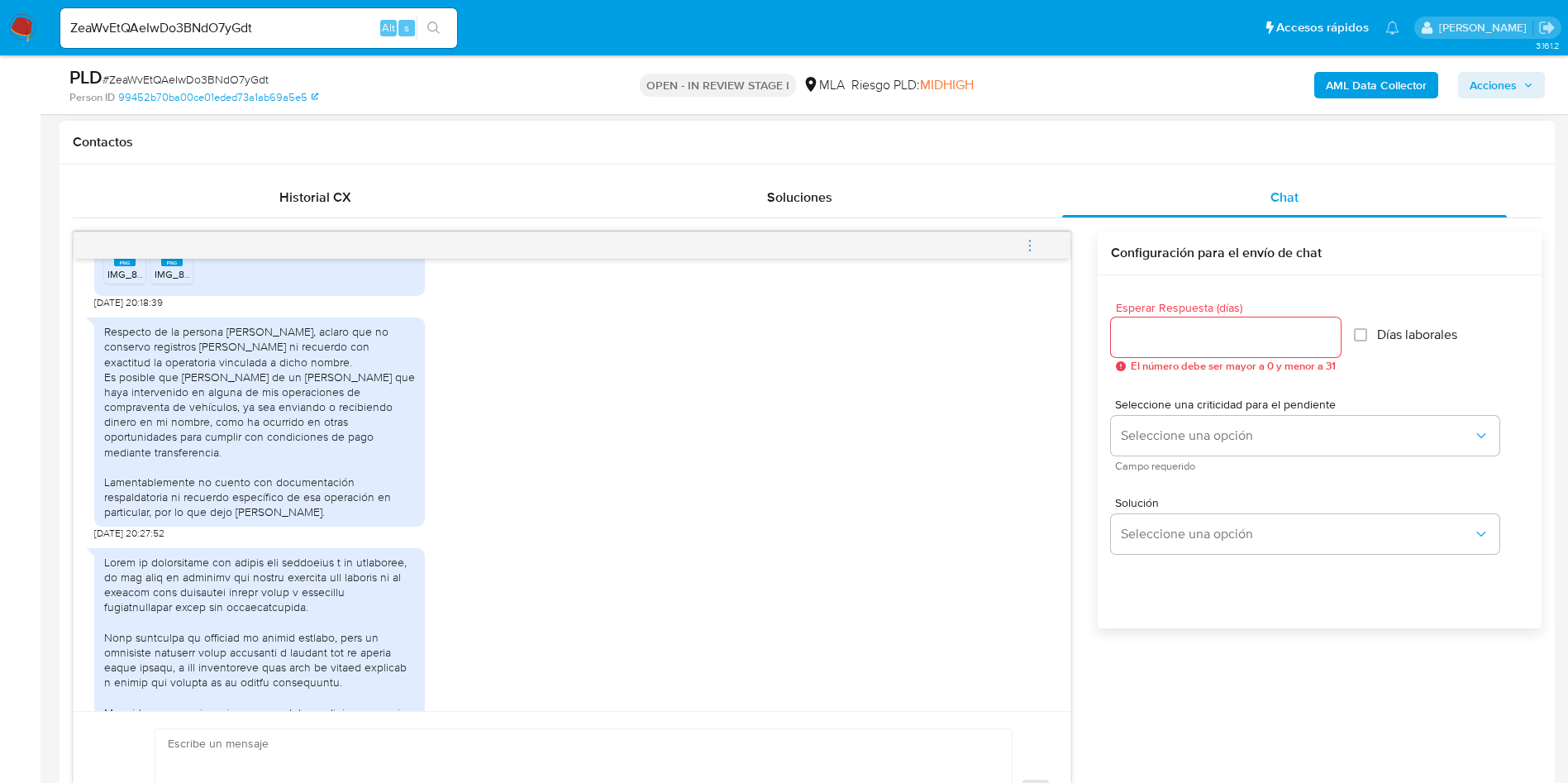
scroll to position [1195, 0]
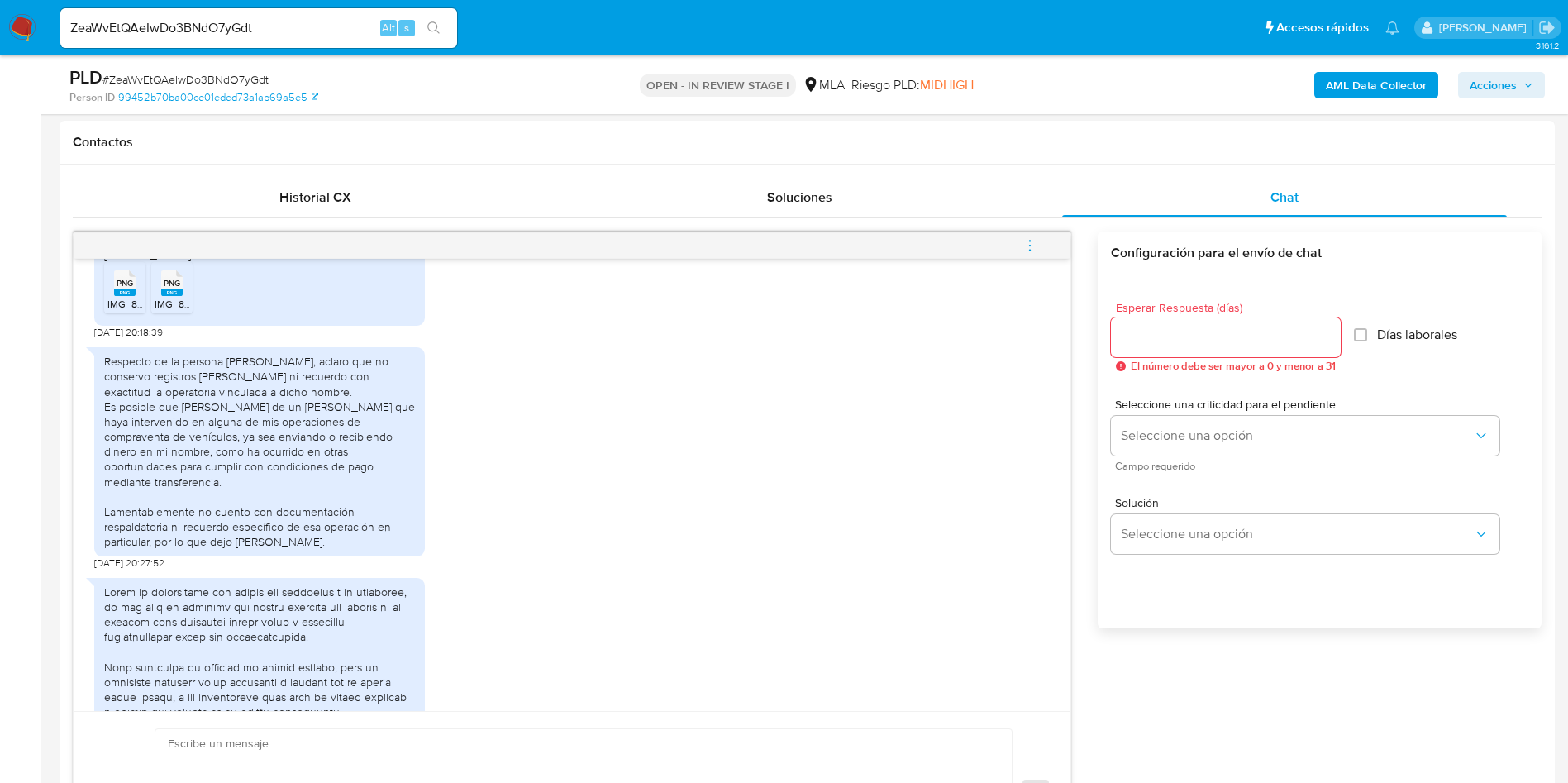
click at [184, 26] on input "ZeaWvEtQAeIwDo3BNdO7yGdt" at bounding box center [259, 27] width 397 height 21
paste input "RHNg1xNXvwjXQm0l2lBuQLMU"
type input "RHNg1xNXvwjXQm0l2lBuQLMU"
click at [426, 27] on button "search-icon" at bounding box center [434, 27] width 34 height 23
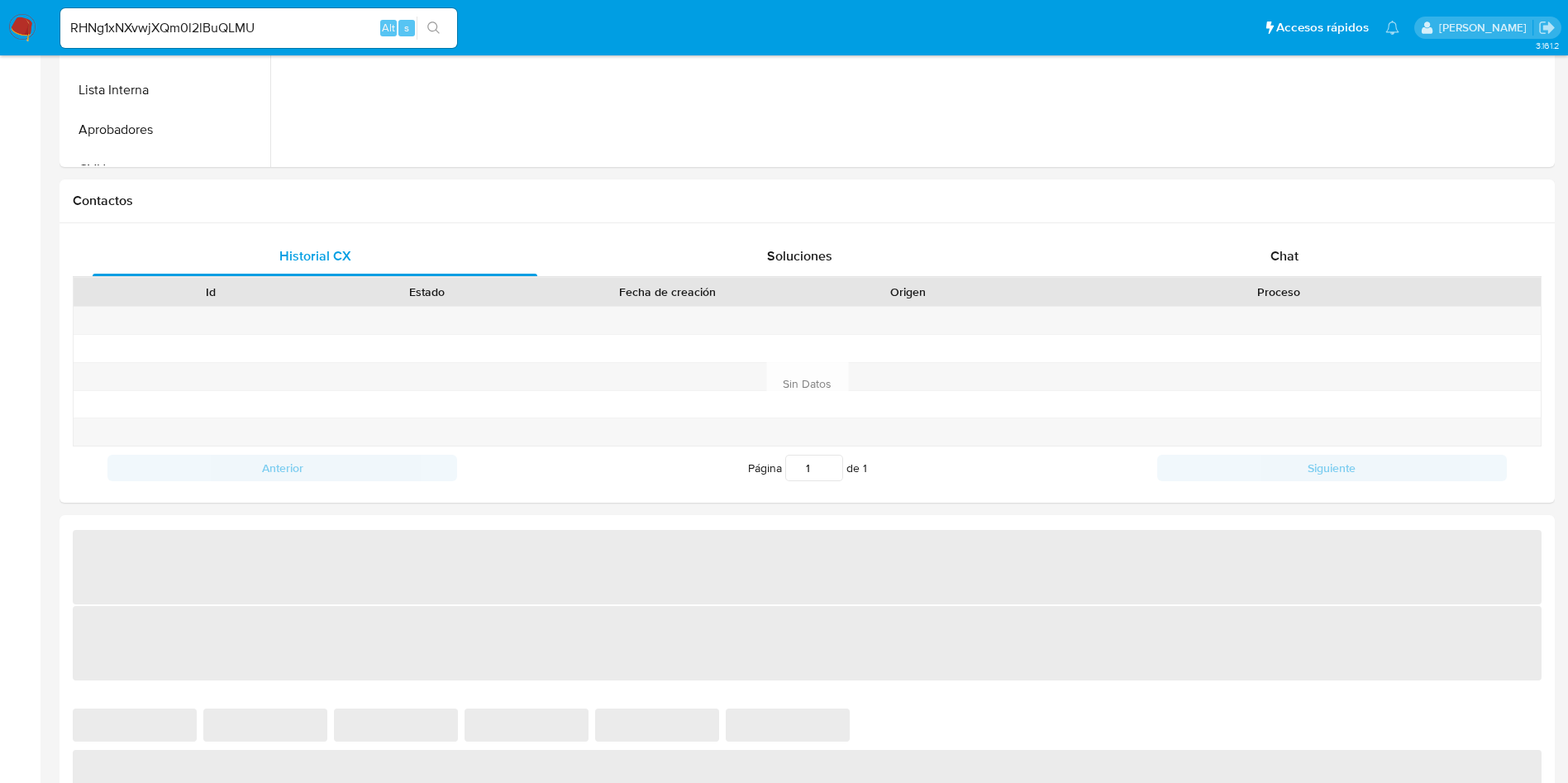
select select "10"
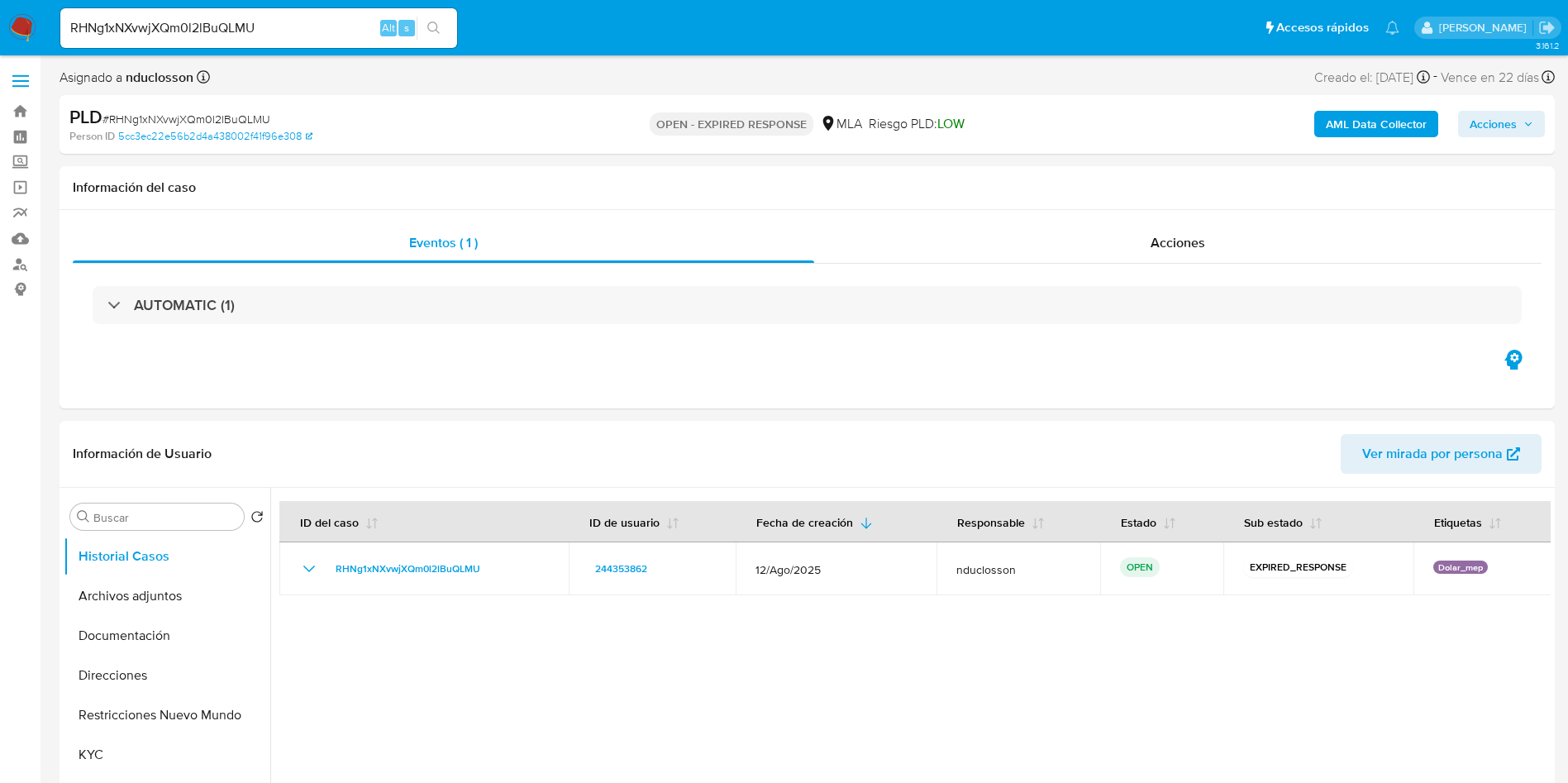
click at [155, 33] on input "RHNg1xNXvwjXQm0l2lBuQLMU" at bounding box center [259, 27] width 397 height 21
click at [439, 20] on button "search-icon" at bounding box center [434, 27] width 34 height 23
click at [429, 21] on icon "search-icon" at bounding box center [434, 27] width 13 height 13
click at [602, 12] on ul "Pausado Ver notificaciones RHNg1xNXvwjXQm0l2lBuQLMU Alt s Accesos rápidos Presi…" at bounding box center [730, 27] width 1355 height 41
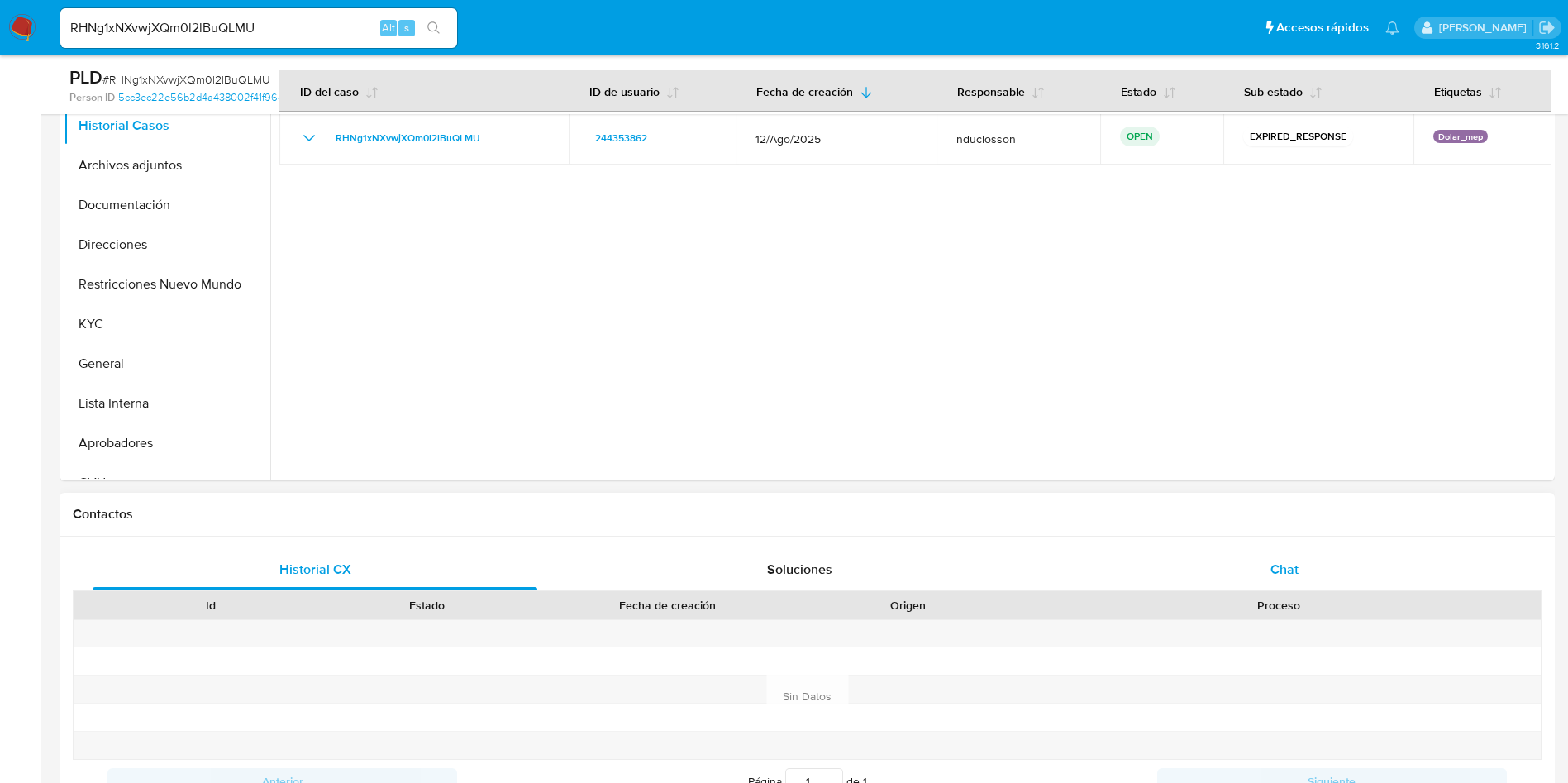
click at [1264, 555] on div "Chat" at bounding box center [1284, 570] width 445 height 39
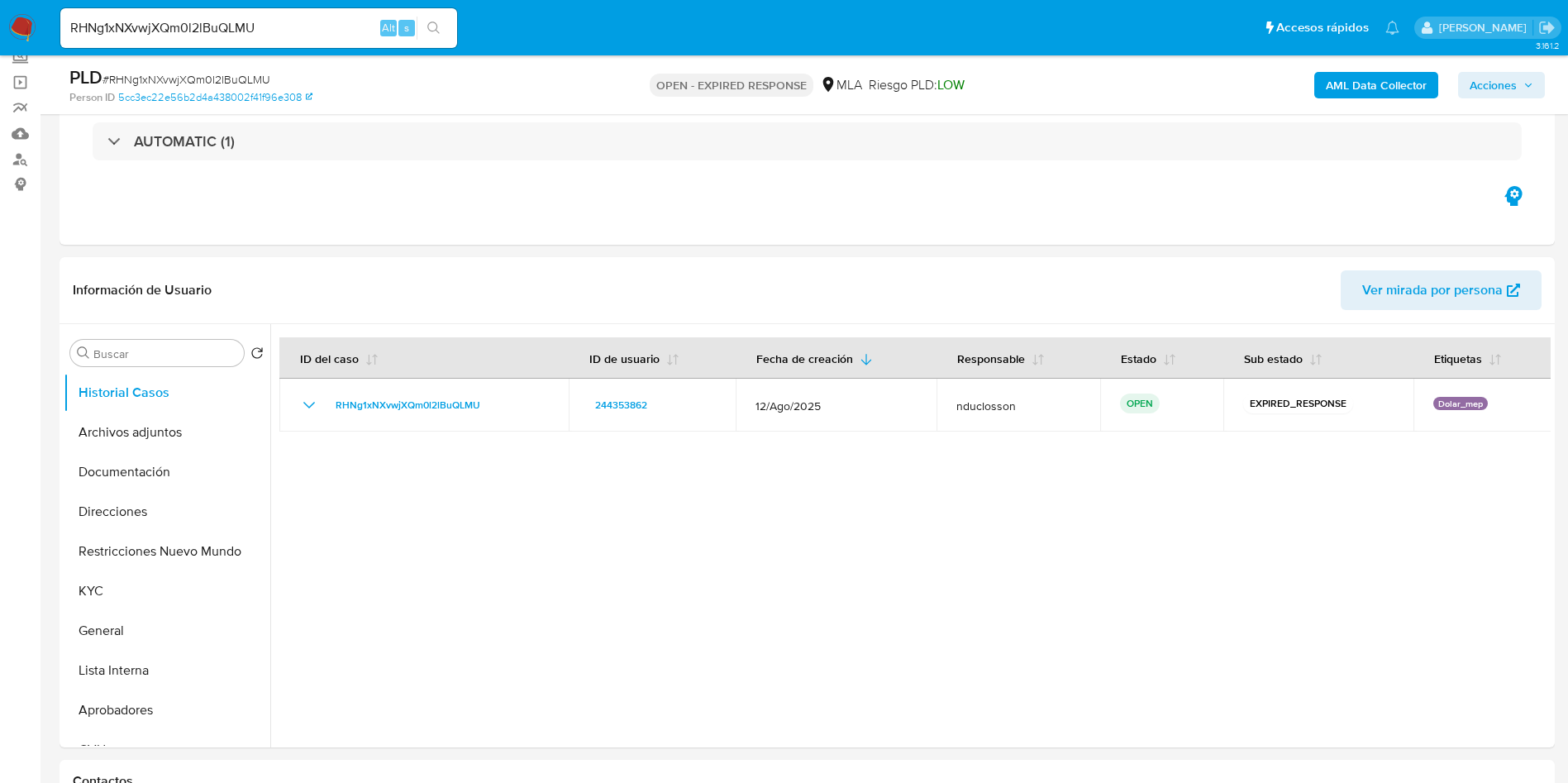
scroll to position [372, 0]
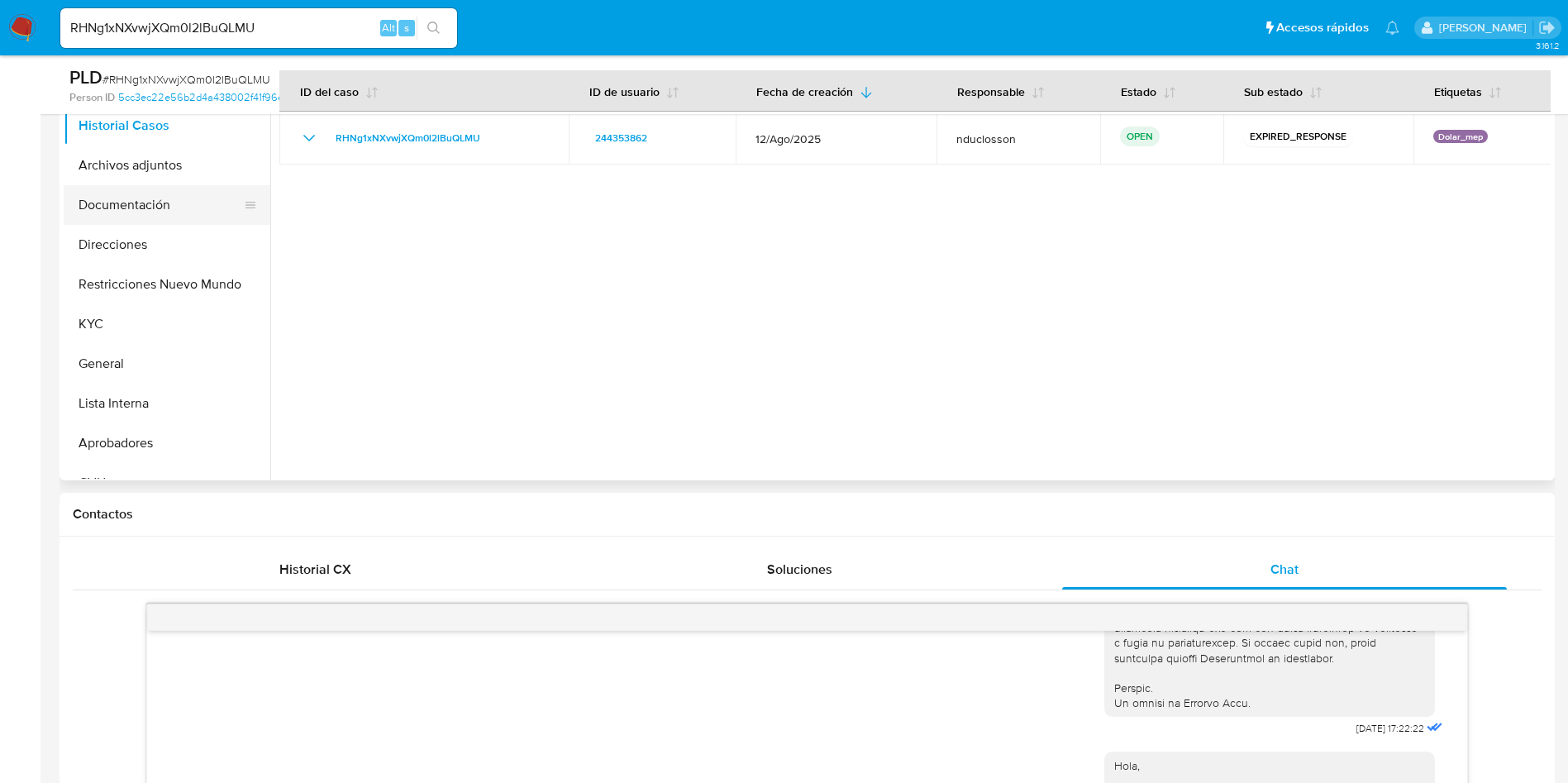
click at [146, 211] on button "Documentación" at bounding box center [160, 205] width 194 height 39
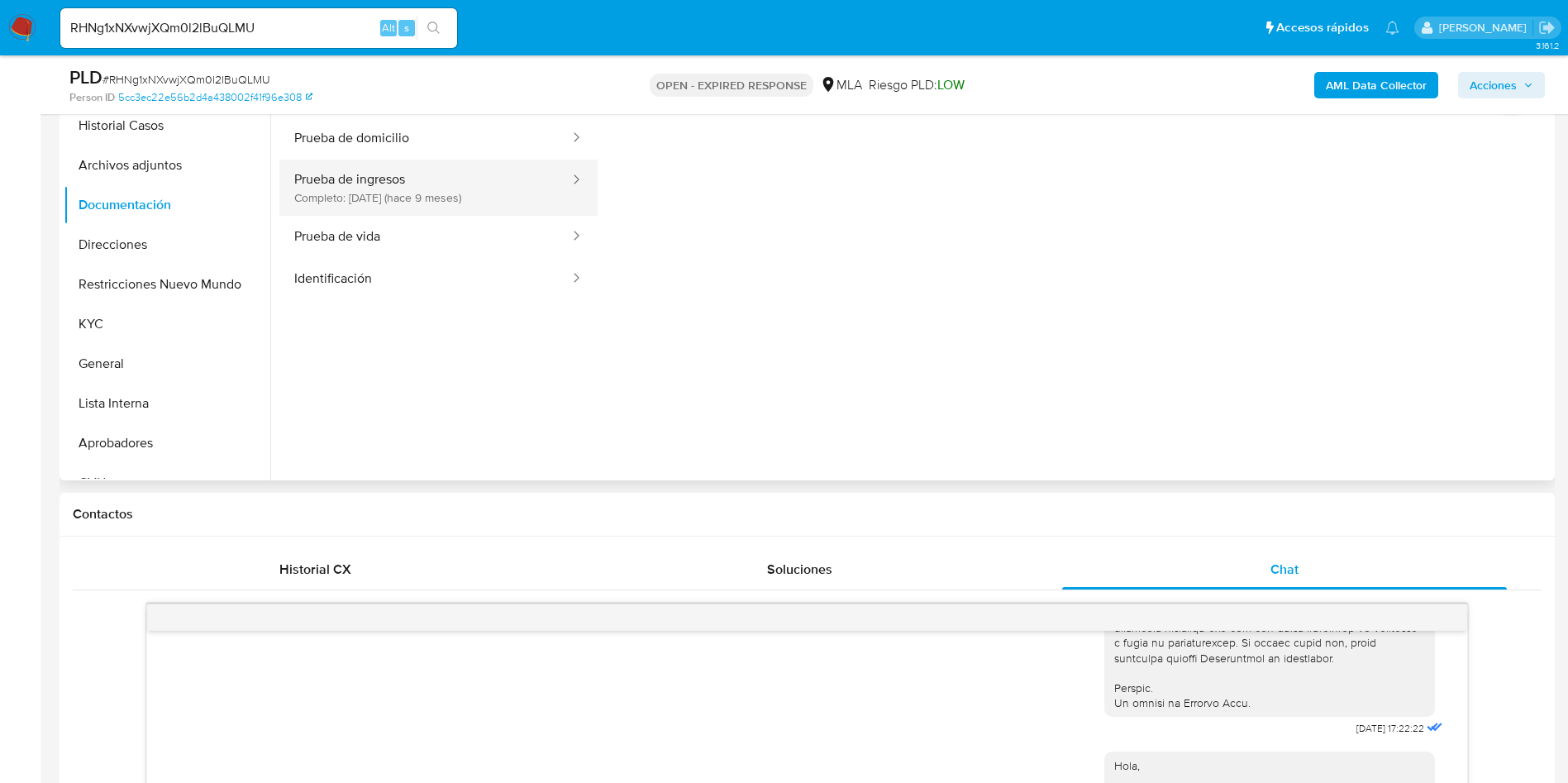
click at [394, 203] on button "Prueba de ingresos Completo: [DATE] (hace 9 meses)" at bounding box center [425, 188] width 292 height 56
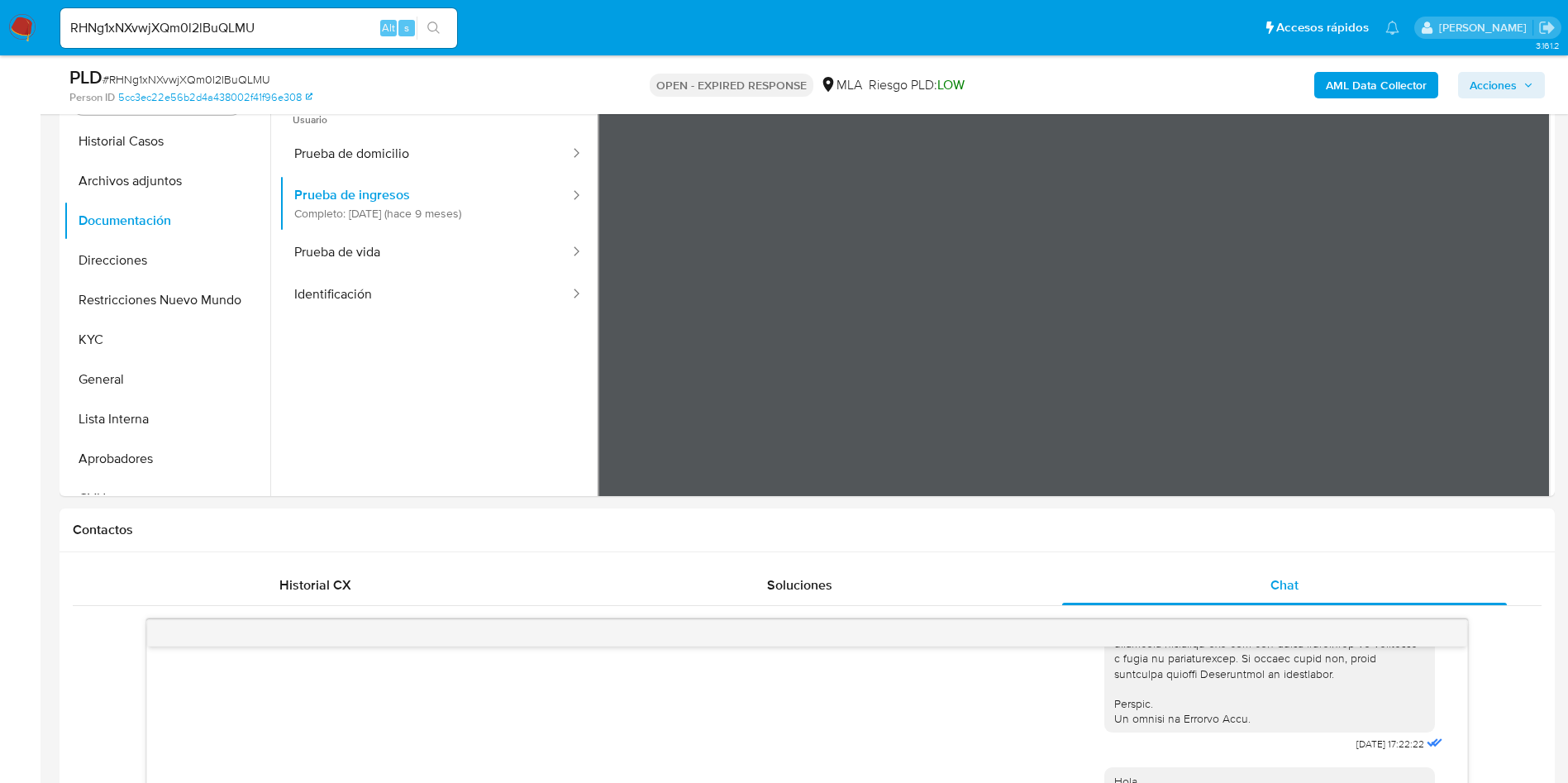
scroll to position [124, 0]
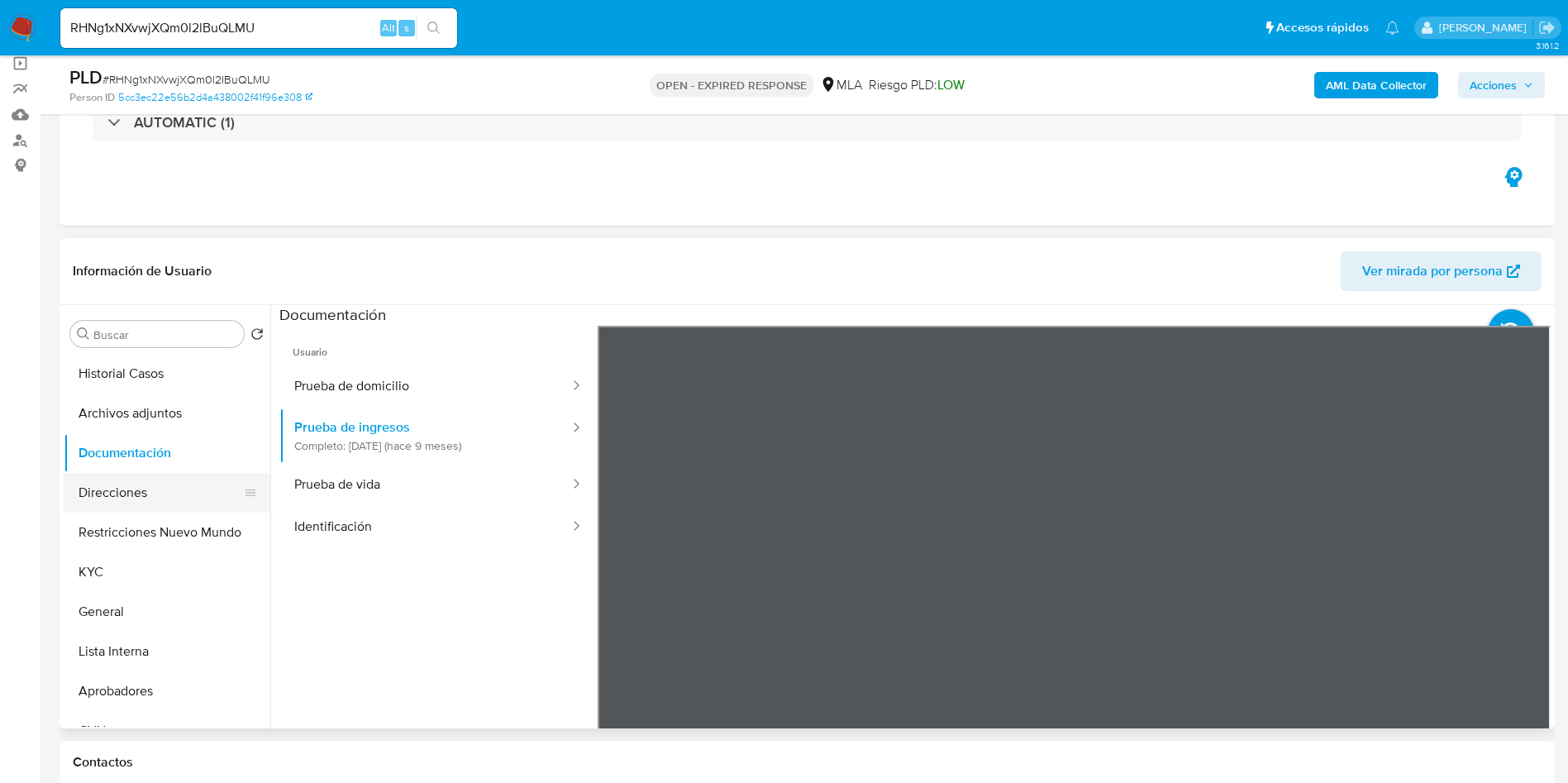
click at [149, 494] on button "Direcciones" at bounding box center [160, 493] width 194 height 39
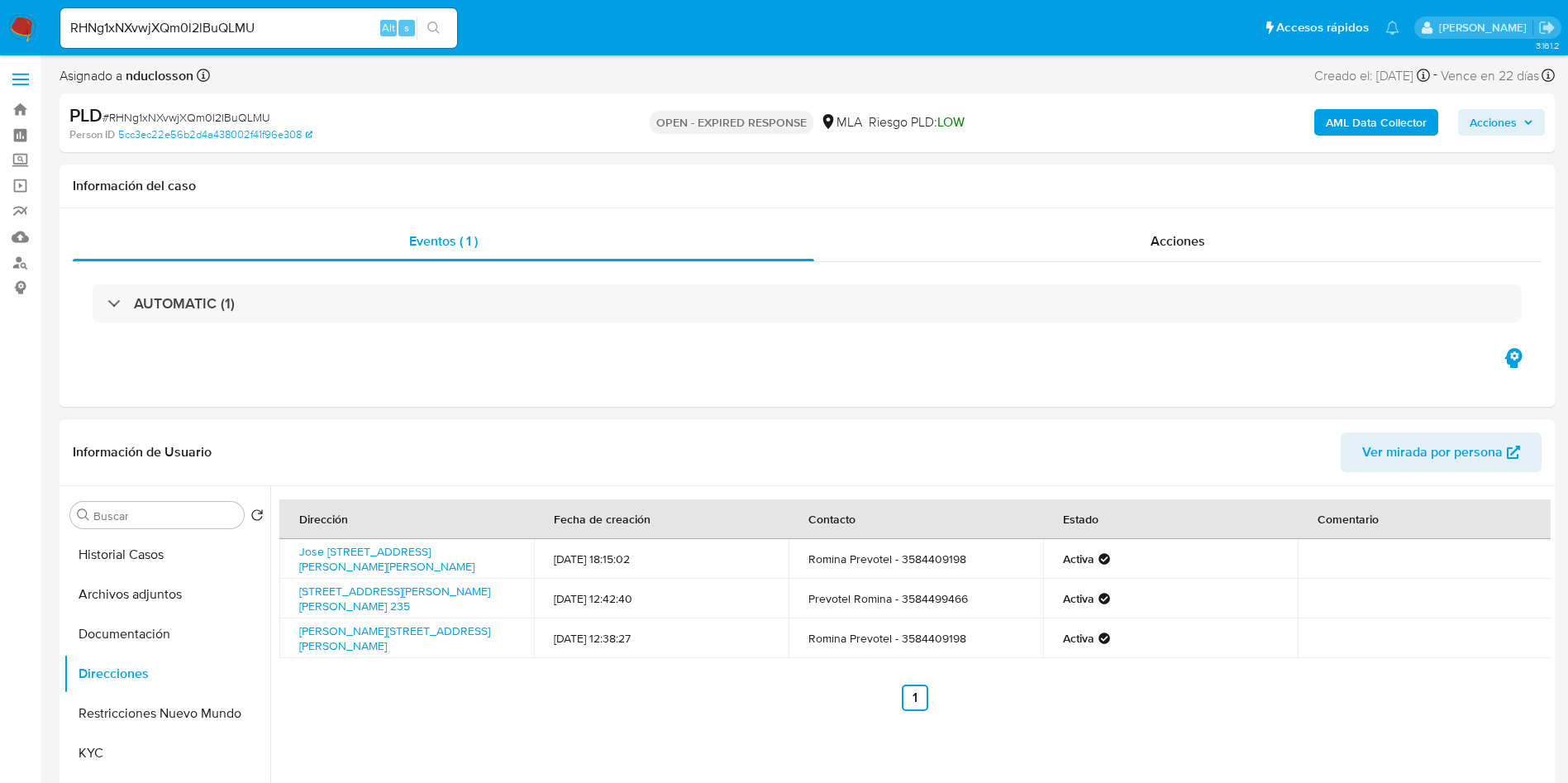
scroll to position [0, 0]
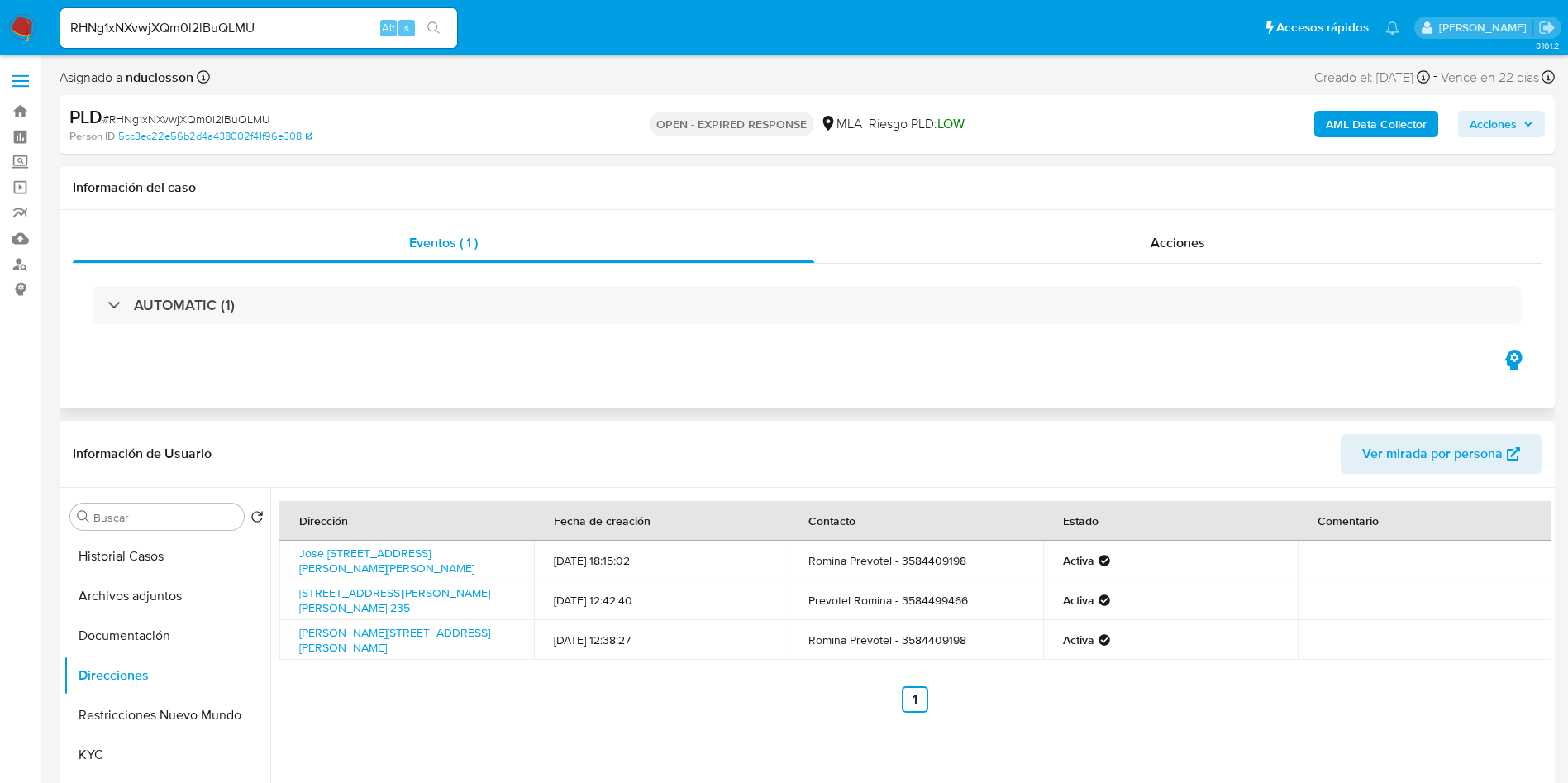
drag, startPoint x: 1203, startPoint y: 240, endPoint x: 1034, endPoint y: 375, distance: 216.3
click at [1034, 375] on div "Eventos ( 1 ) Acciones AUTOMATIC (1)" at bounding box center [807, 309] width 1495 height 198
click at [99, 557] on button "Historial Casos" at bounding box center [160, 556] width 194 height 39
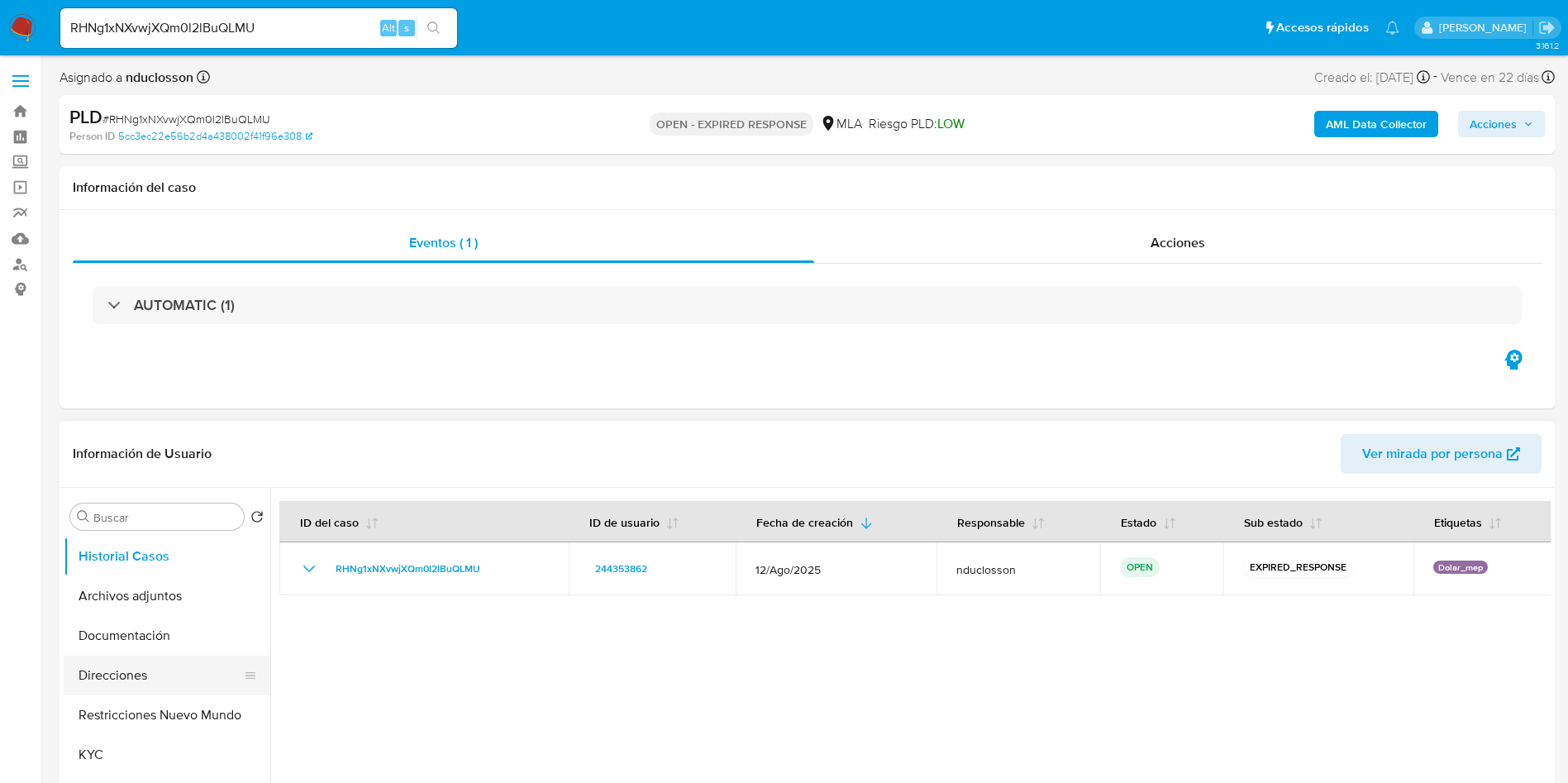
click at [111, 673] on button "Direcciones" at bounding box center [160, 675] width 194 height 39
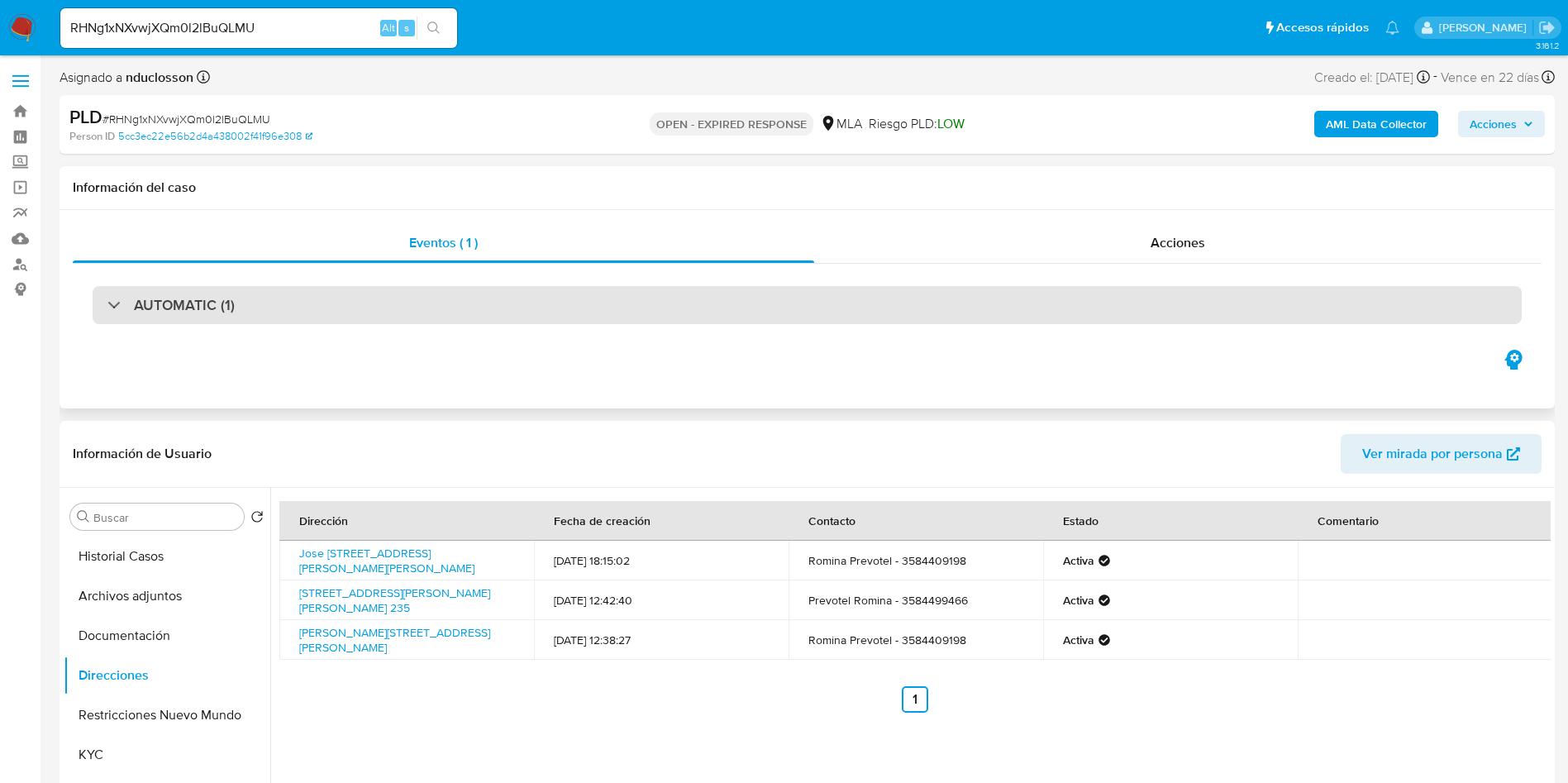
scroll to position [124, 0]
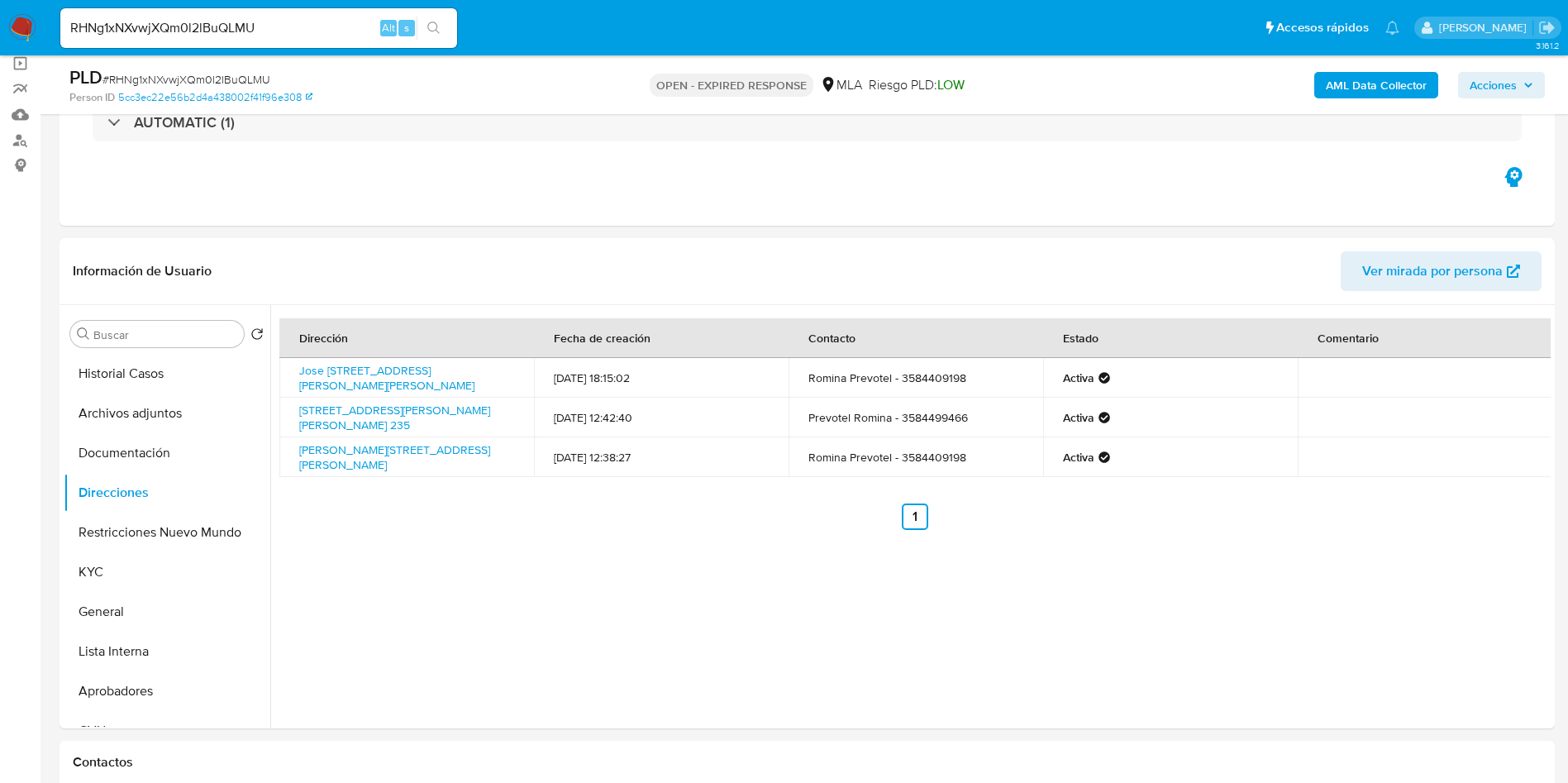
click at [226, 82] on span "# RHNg1xNXvwjXQm0l2lBuQLMU" at bounding box center [186, 79] width 168 height 16
copy span "RHNg1xNXvwjXQm0l2lBuQLMU"
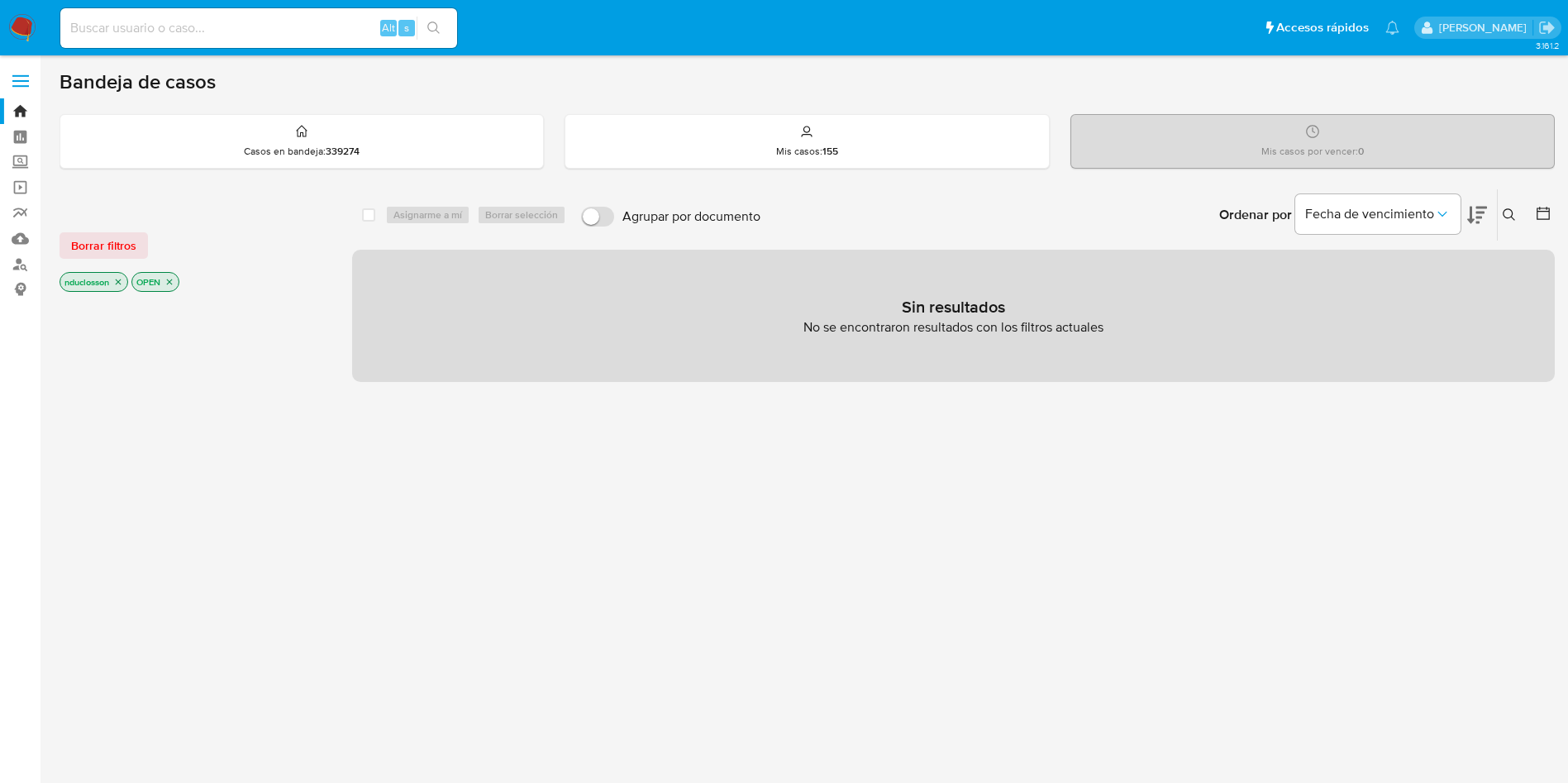
click at [1500, 212] on button at bounding box center [1511, 214] width 27 height 20
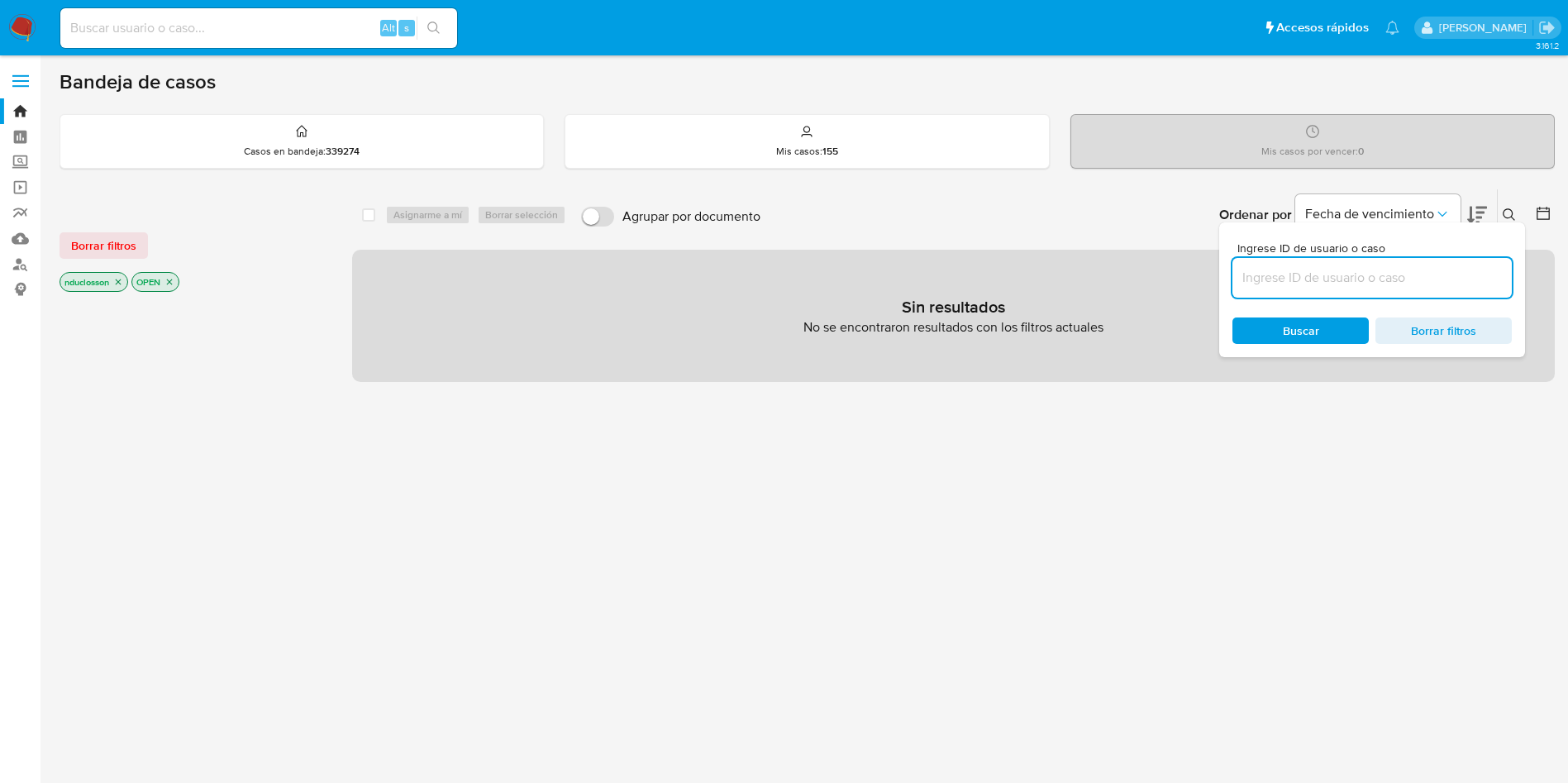
drag, startPoint x: 1314, startPoint y: 281, endPoint x: 1307, endPoint y: 274, distance: 9.9
click at [1314, 280] on input at bounding box center [1372, 278] width 279 height 21
type input "RHNg1xNXvwjXQm0l2lBuQLMU"
click at [1260, 333] on span "Buscar" at bounding box center [1300, 330] width 114 height 23
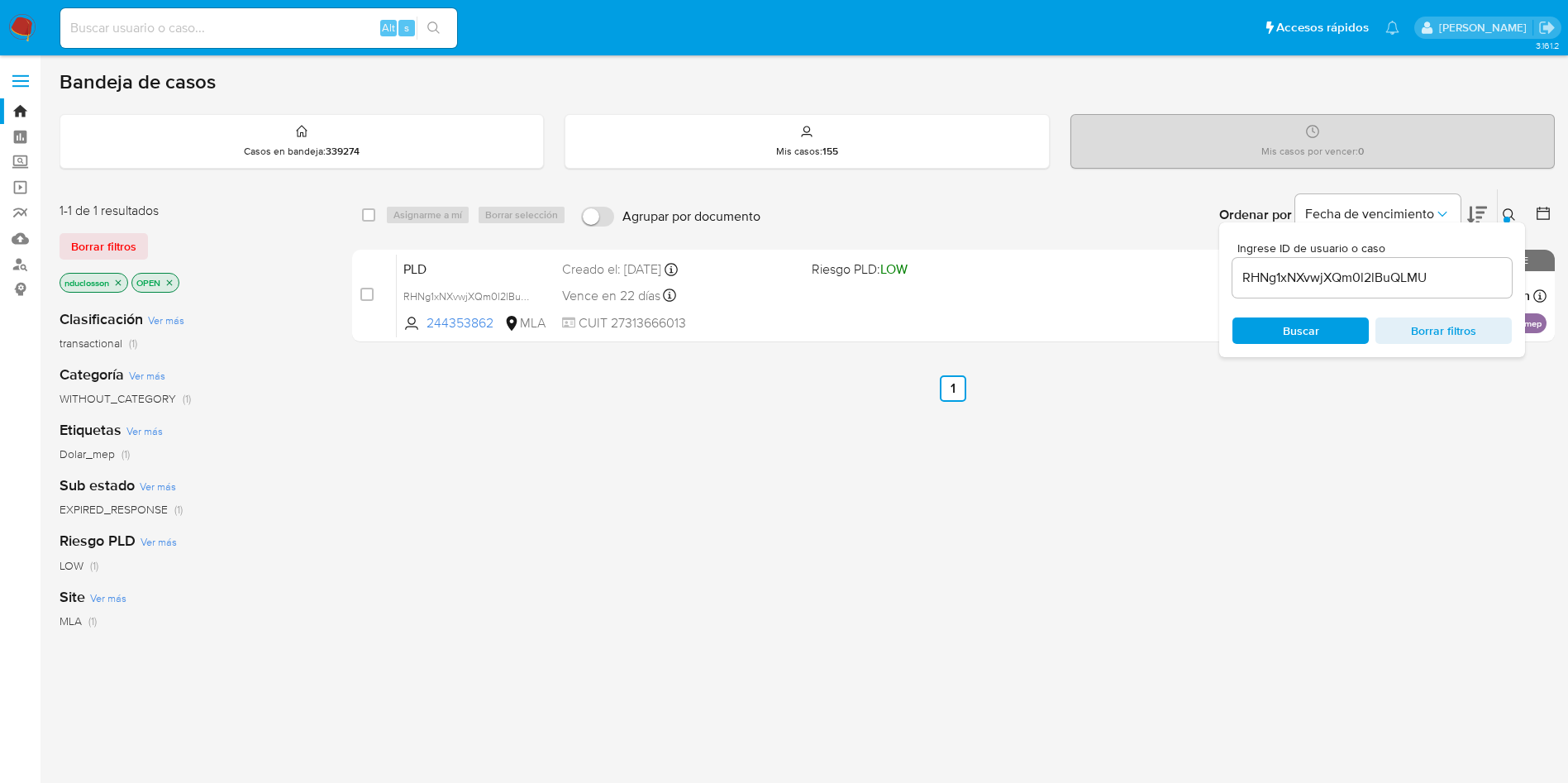
click at [364, 224] on div "select-all-cases-checkbox" at bounding box center [371, 214] width 20 height 20
click at [370, 214] on input "checkbox" at bounding box center [368, 214] width 13 height 13
checkbox input "true"
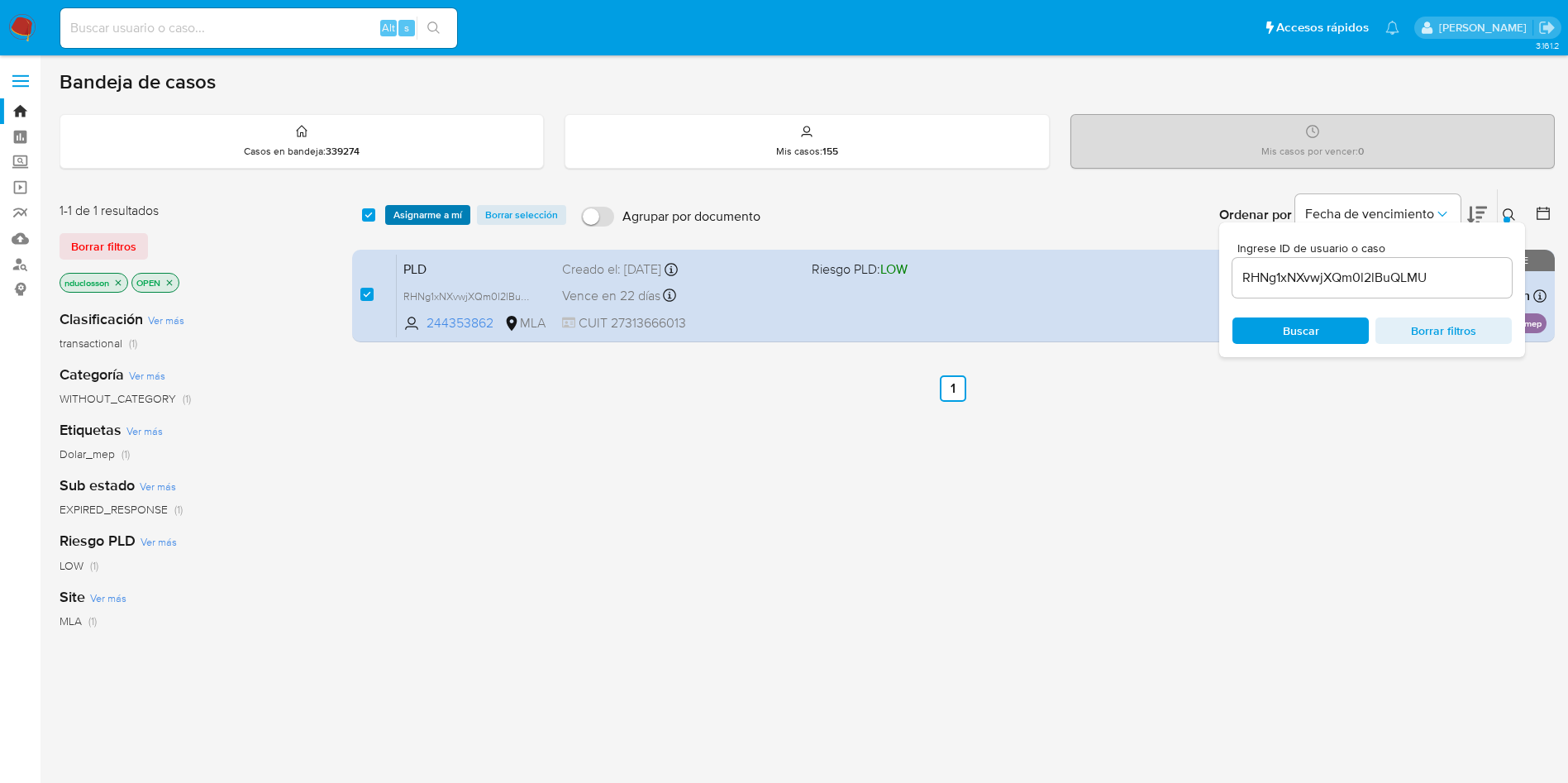
click at [423, 218] on span "Asignarme a mí" at bounding box center [428, 214] width 68 height 16
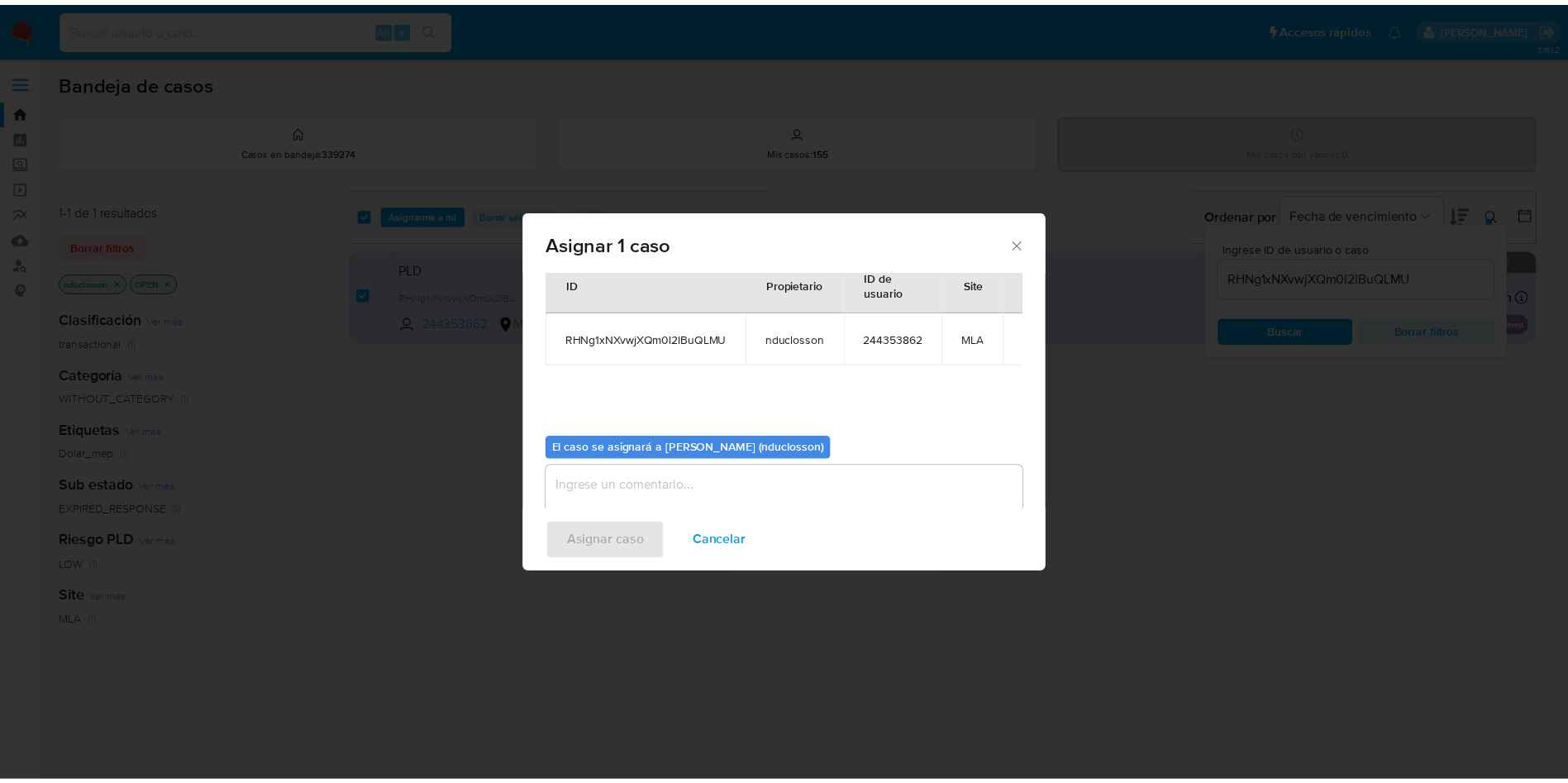
scroll to position [86, 0]
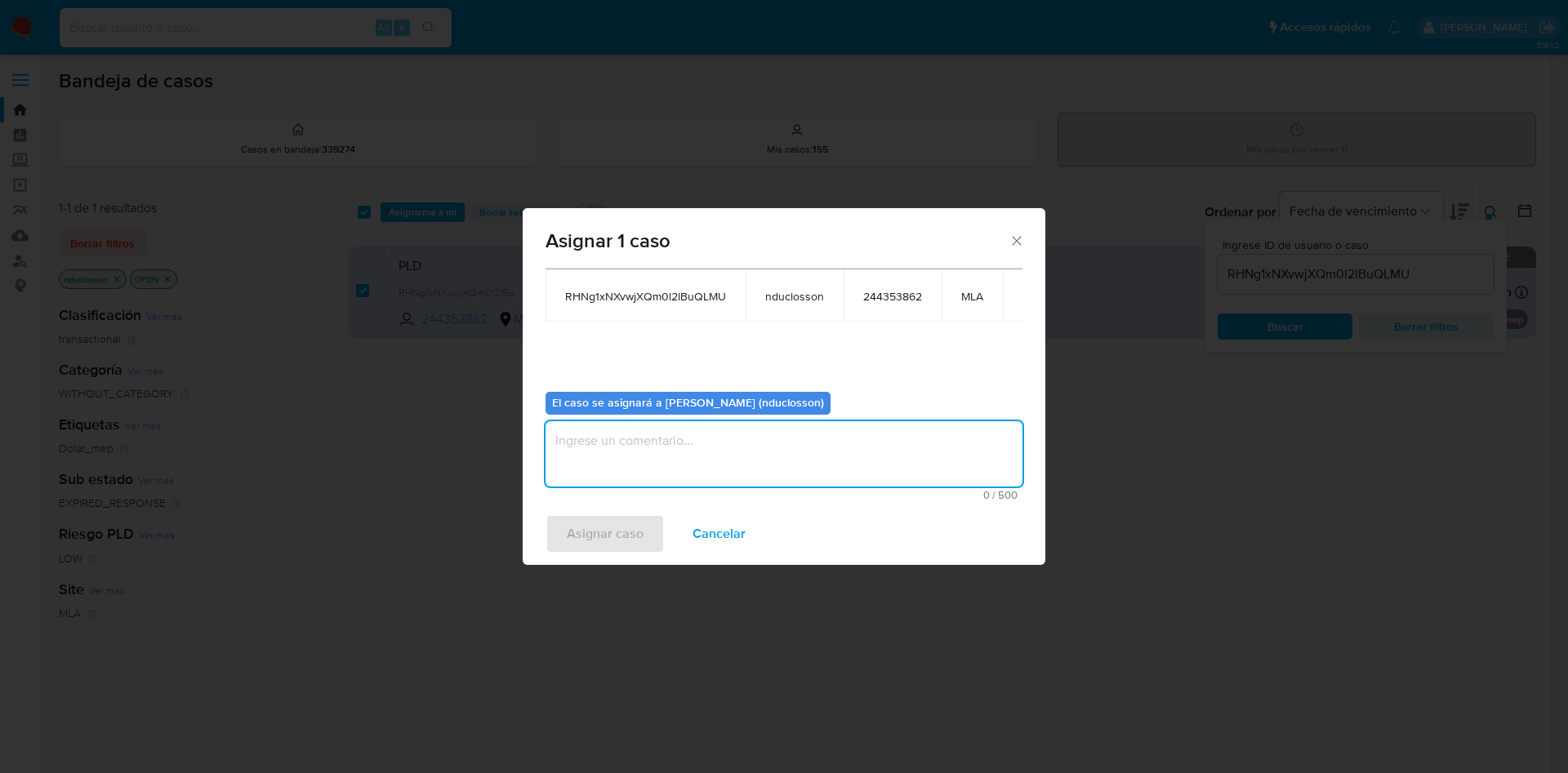
click at [606, 438] on textarea "assign-modal" at bounding box center [784, 454] width 477 height 65
click at [603, 527] on span "Asignar caso" at bounding box center [605, 534] width 77 height 36
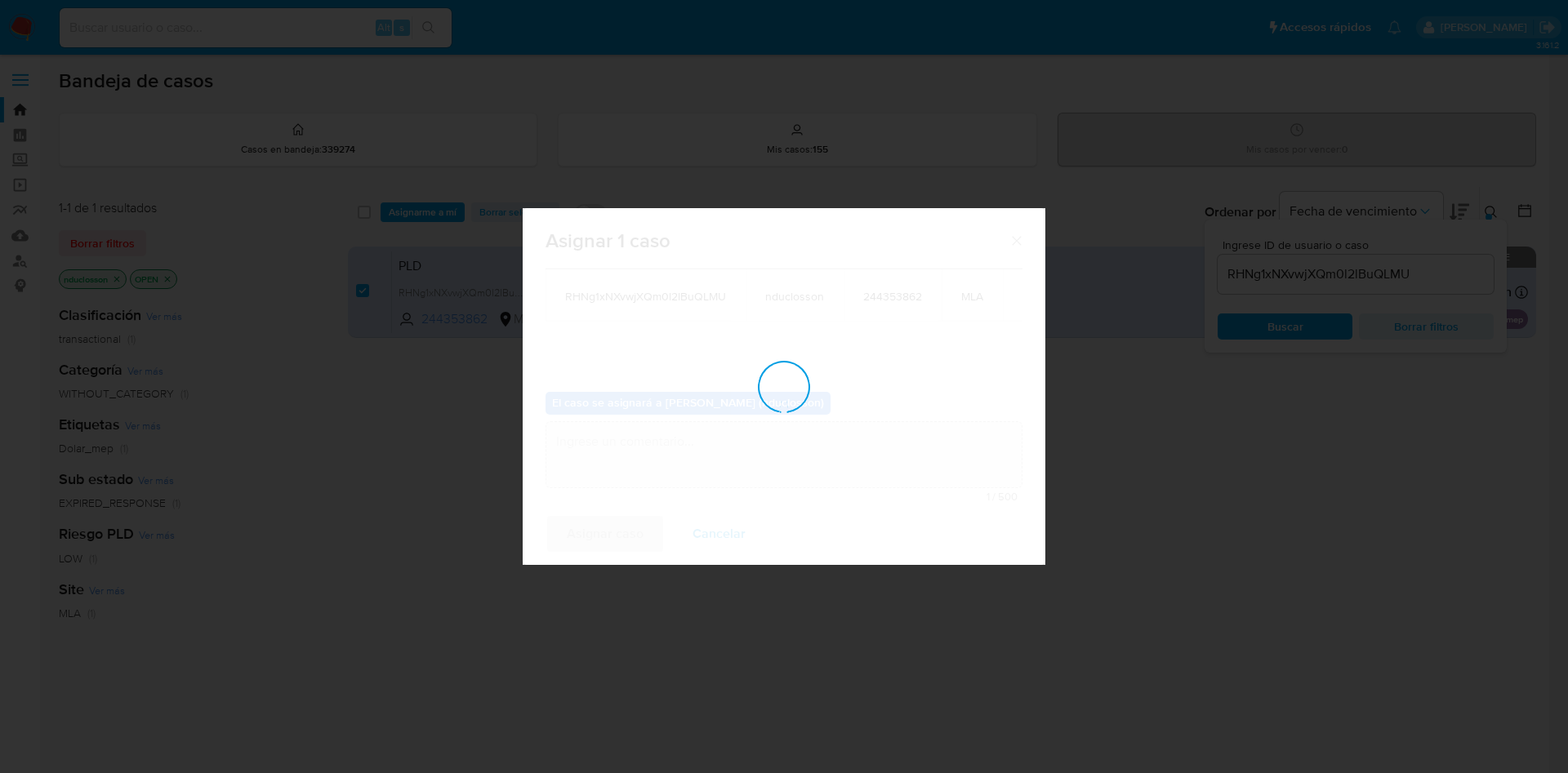
checkbox input "false"
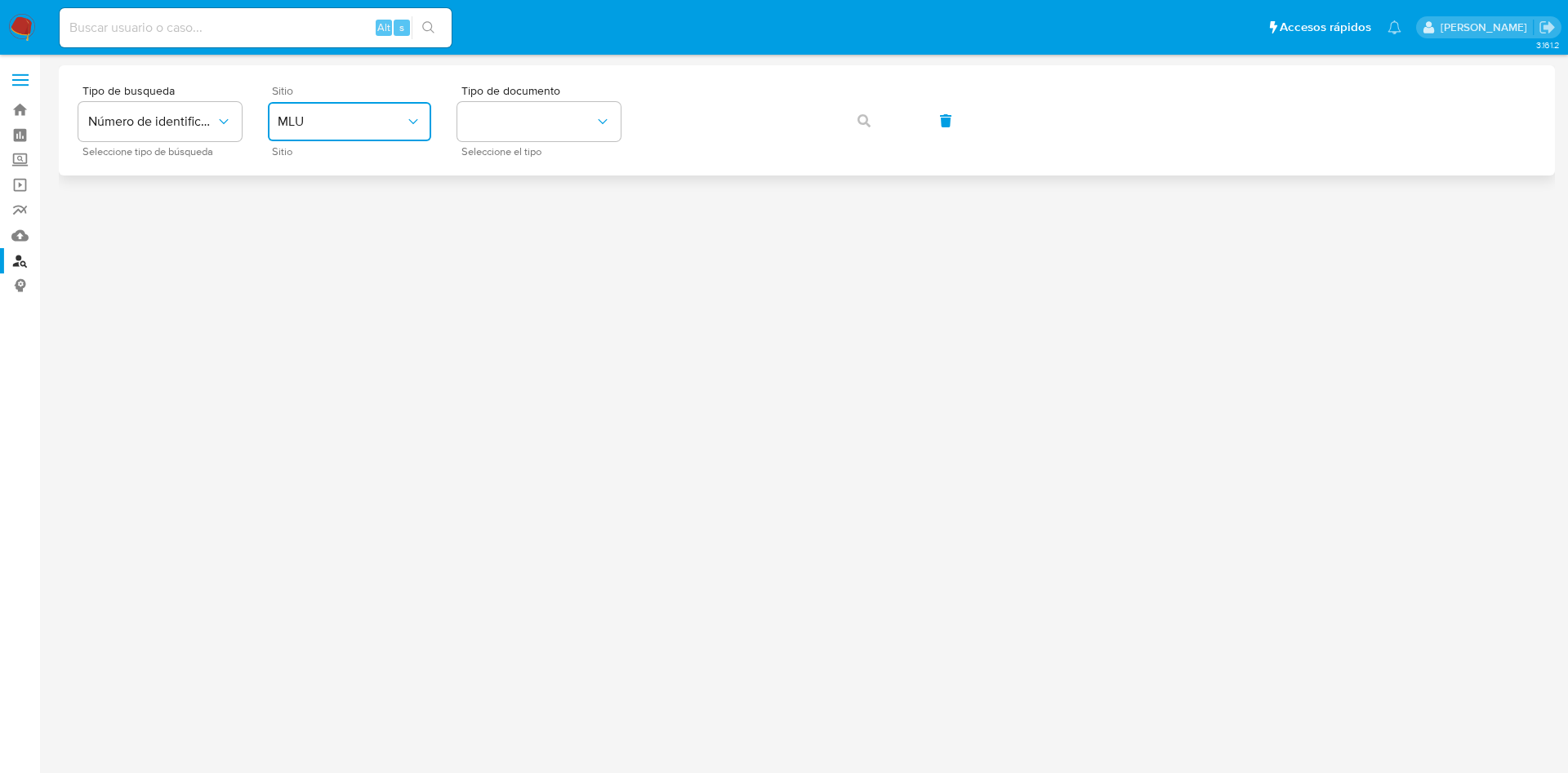
click at [341, 120] on span "MLU" at bounding box center [341, 121] width 127 height 16
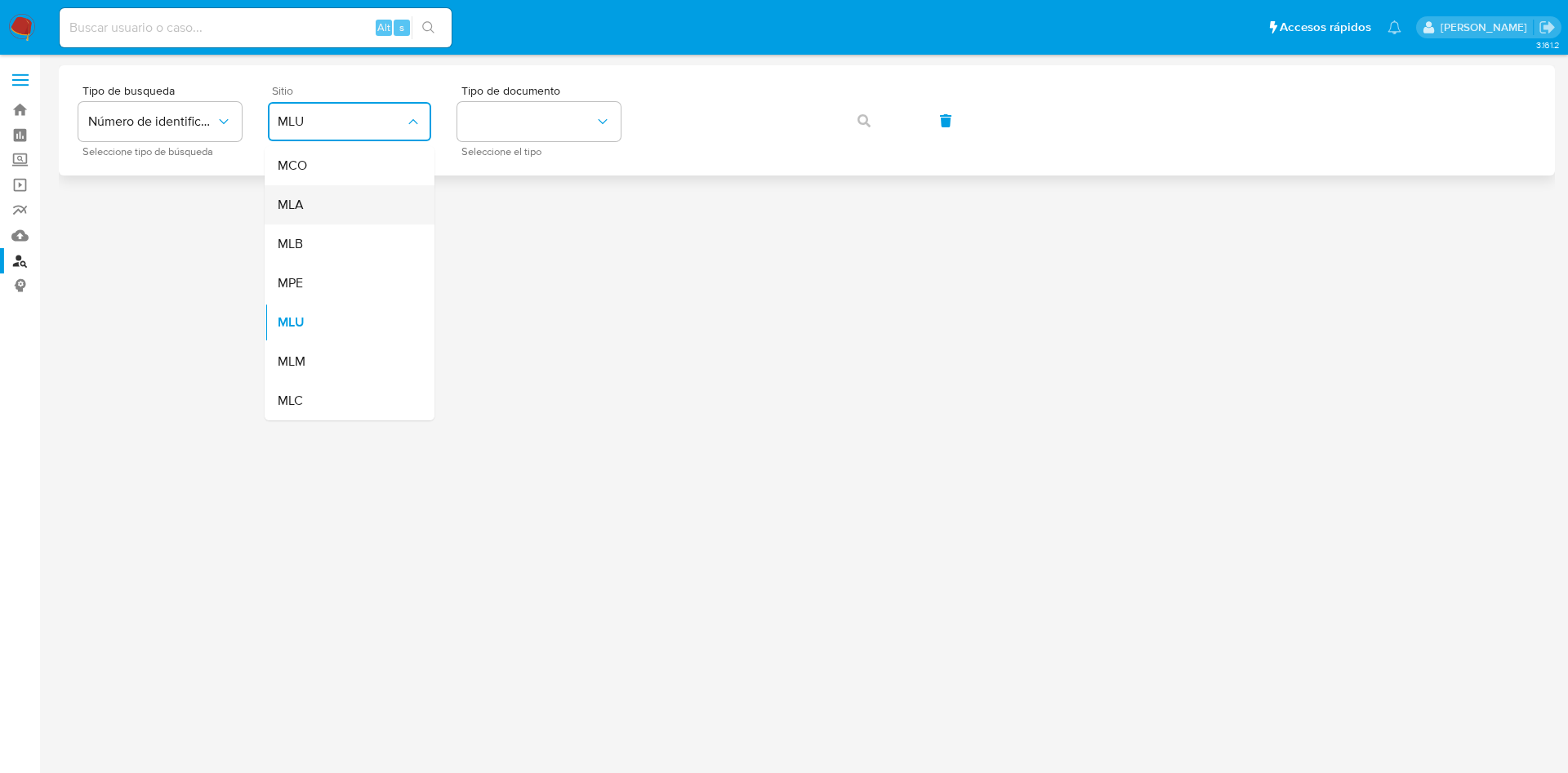
drag, startPoint x: 282, startPoint y: 228, endPoint x: 295, endPoint y: 218, distance: 16.4
click at [295, 218] on ul "MCO MLA MLB MPE MLU MLM MLC" at bounding box center [349, 282] width 170 height 274
click at [295, 218] on div "MLA" at bounding box center [344, 205] width 134 height 39
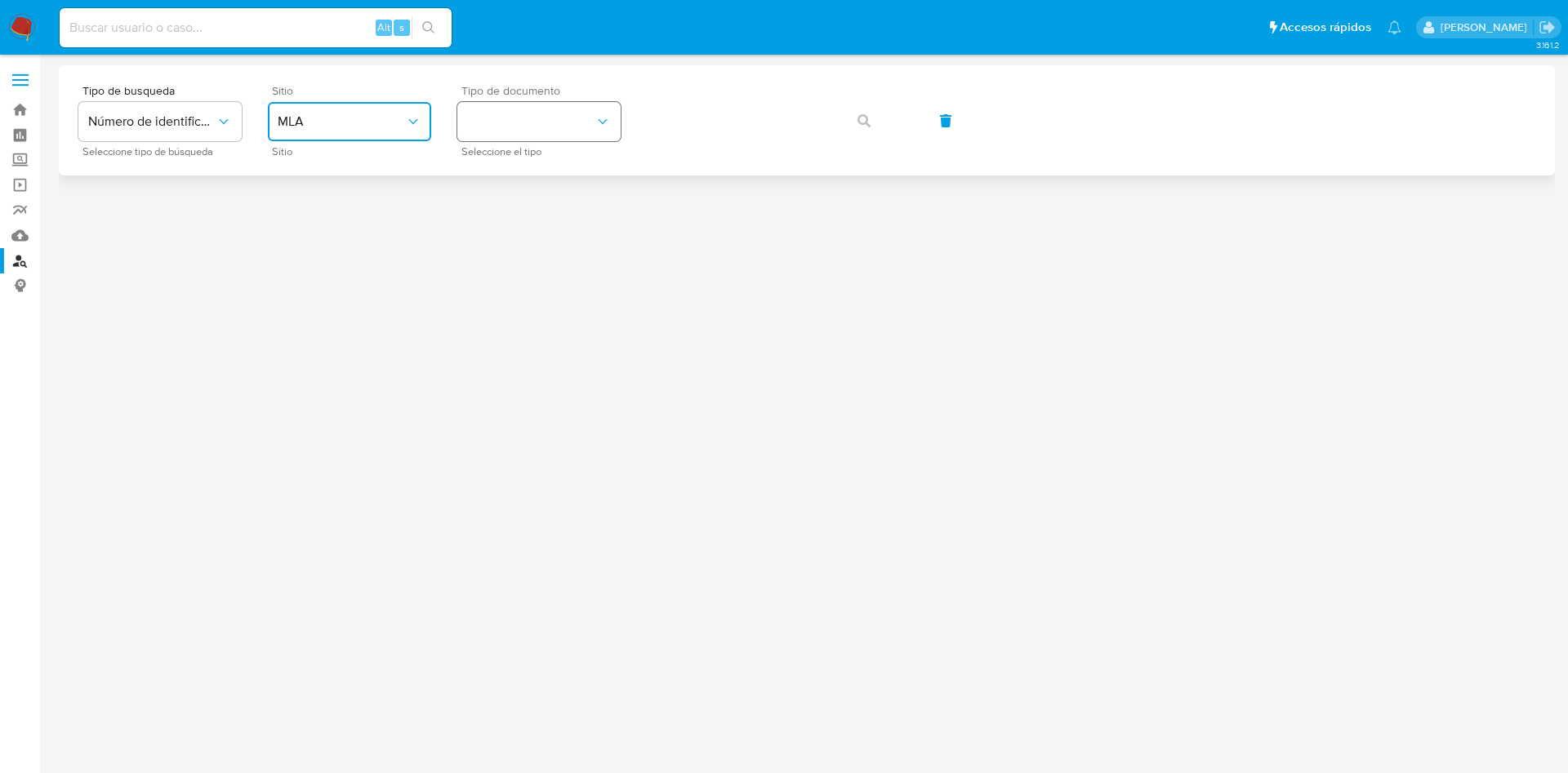
click at [509, 131] on button "identificationType" at bounding box center [539, 121] width 164 height 39
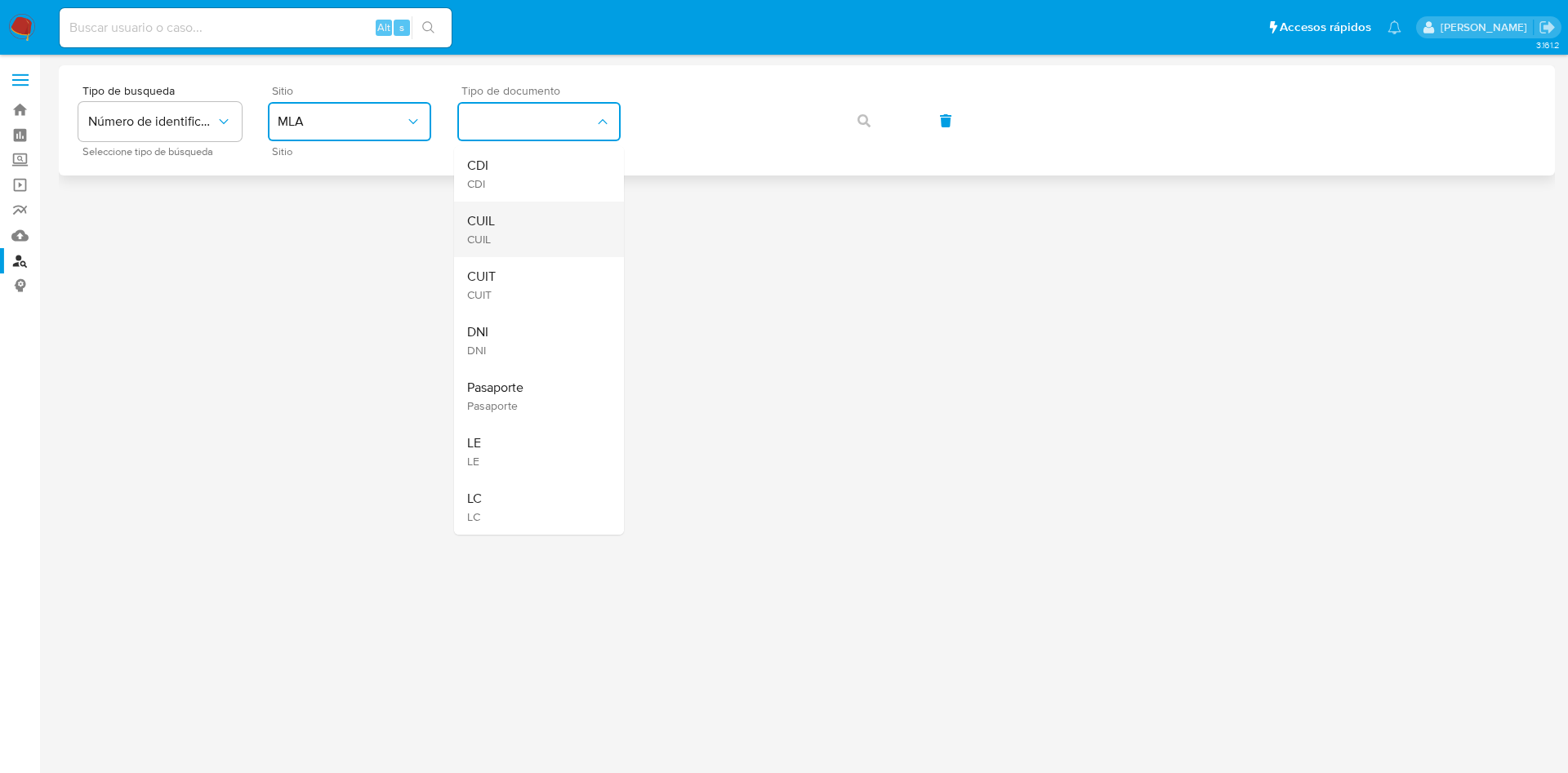
click at [513, 215] on div "CUIL CUIL" at bounding box center [534, 229] width 134 height 56
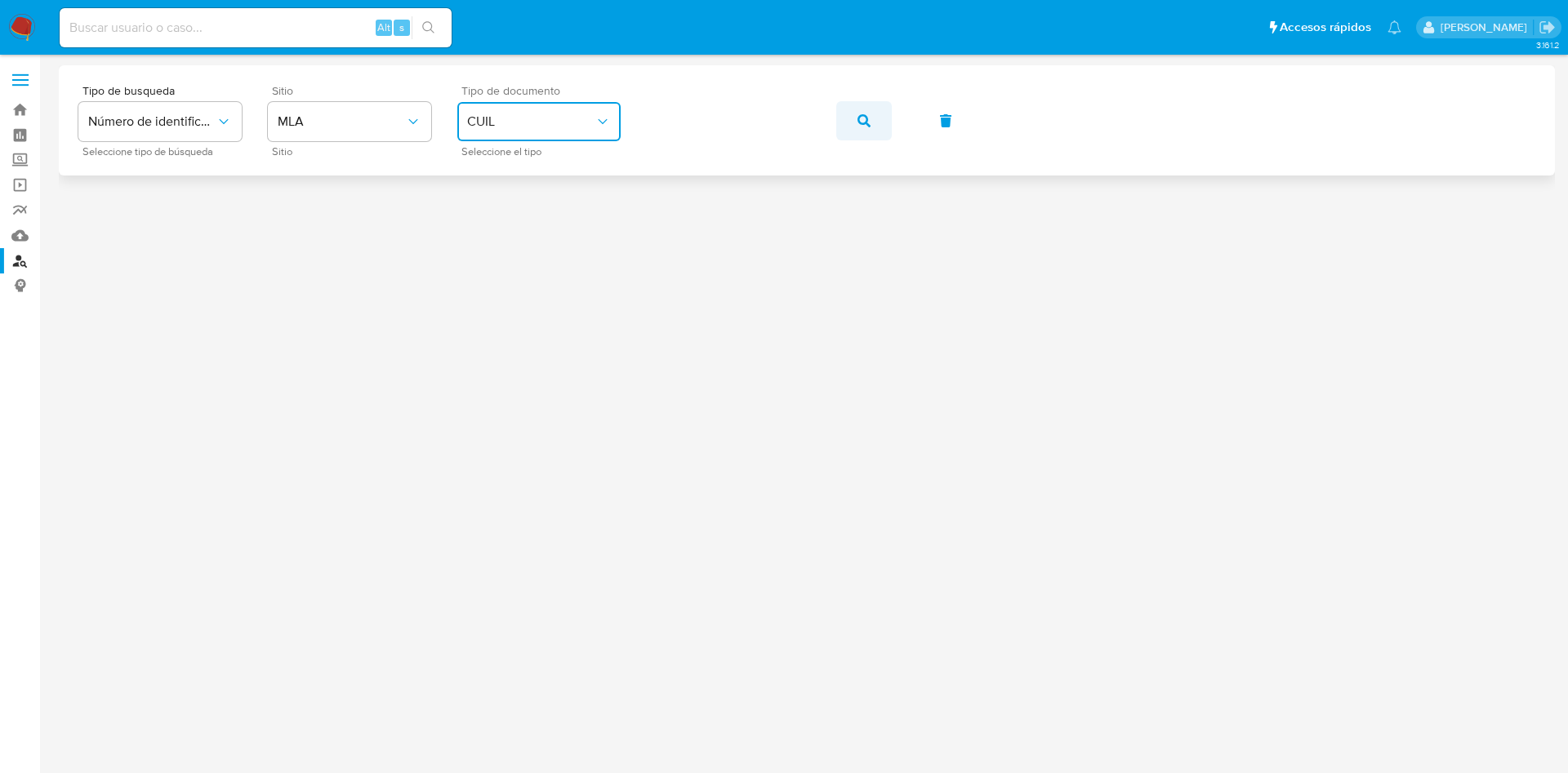
click at [864, 111] on span "button" at bounding box center [864, 121] width 13 height 36
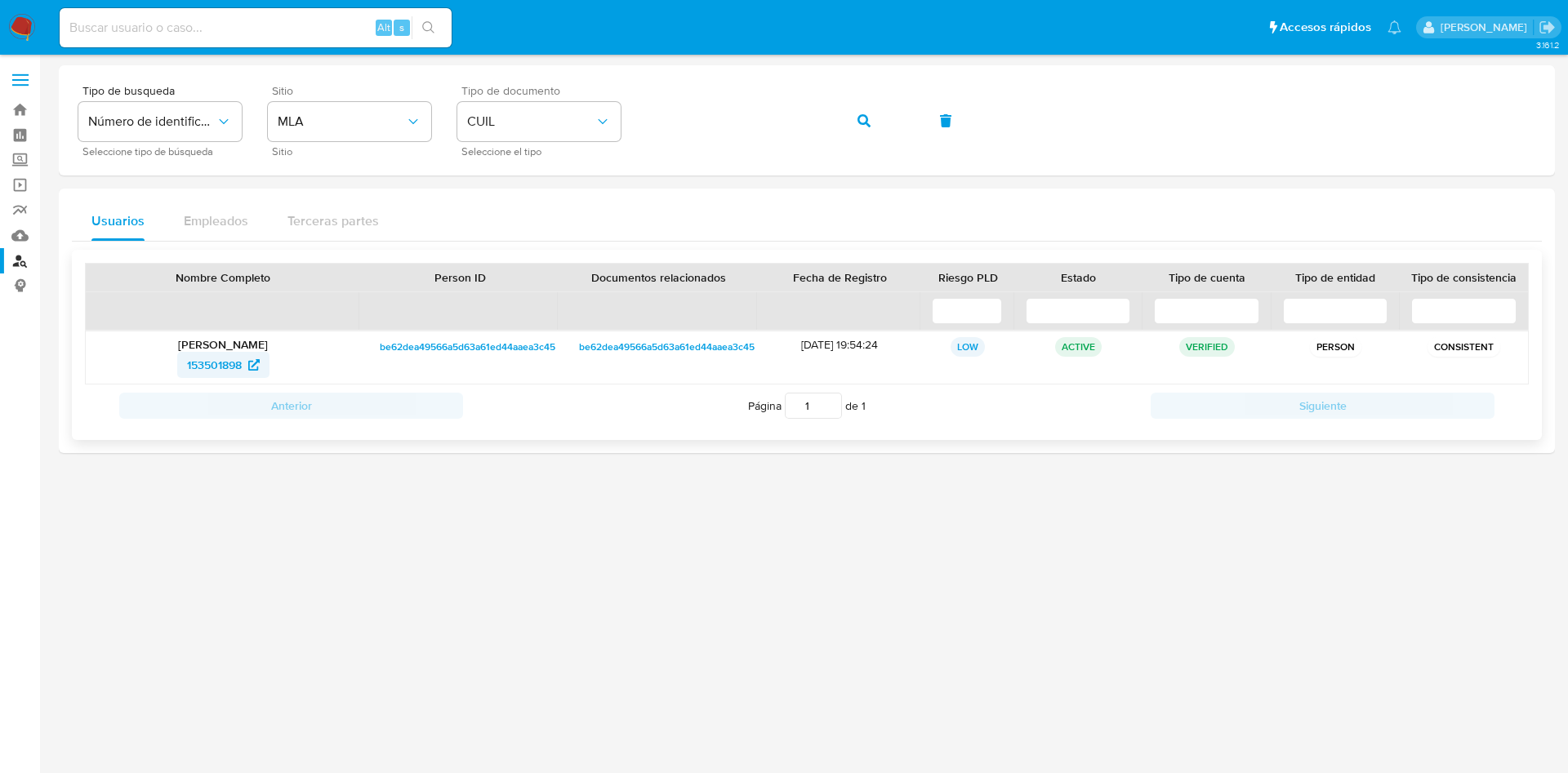
click at [196, 357] on span "153501898" at bounding box center [214, 364] width 55 height 26
click at [859, 116] on icon "button" at bounding box center [864, 121] width 13 height 13
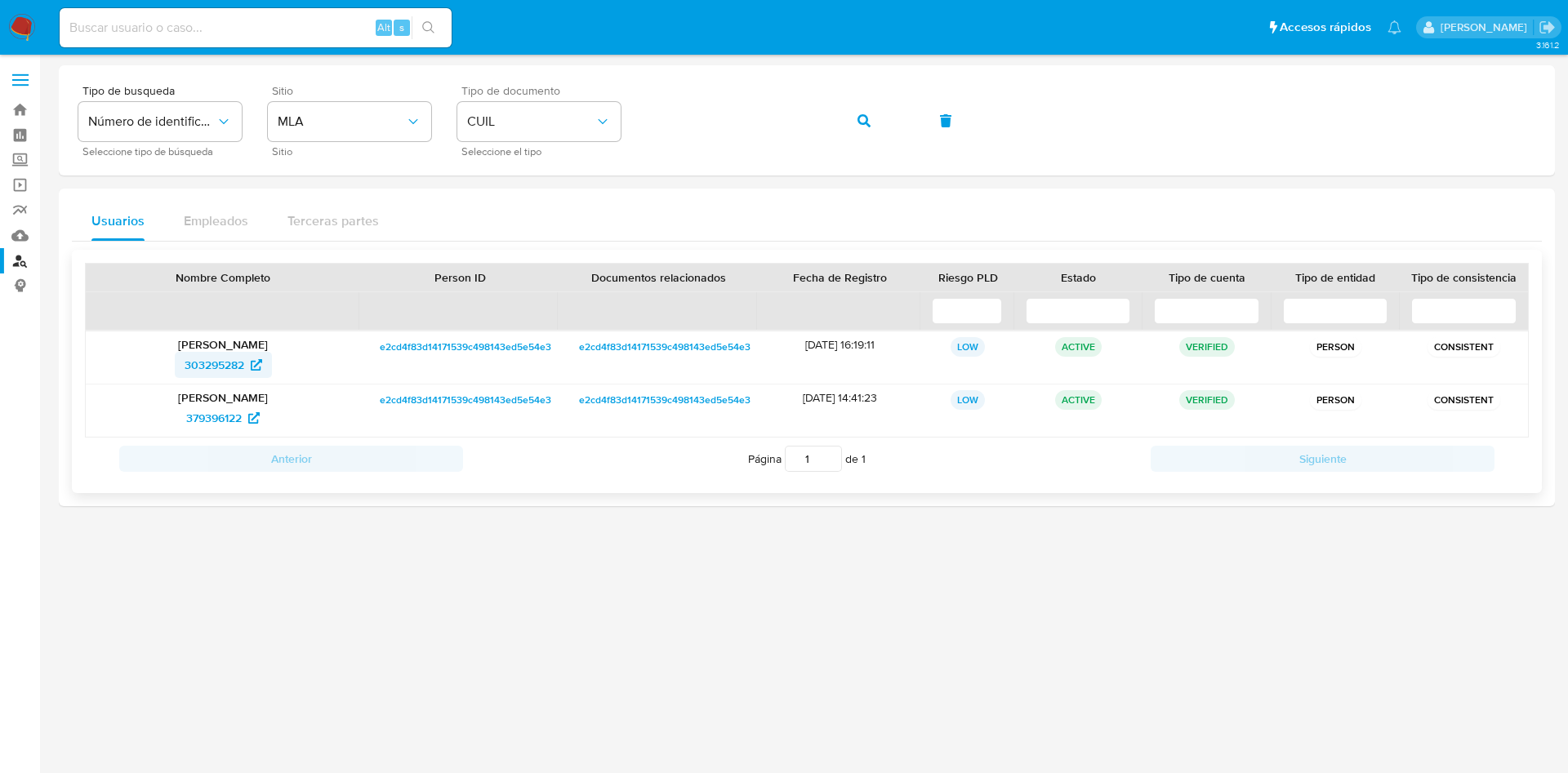
click at [211, 364] on span "303295282" at bounding box center [214, 364] width 60 height 26
click at [213, 405] on span "379396122" at bounding box center [214, 417] width 56 height 26
click at [217, 365] on span "303295282" at bounding box center [214, 364] width 60 height 26
click at [865, 123] on icon "button" at bounding box center [864, 121] width 13 height 13
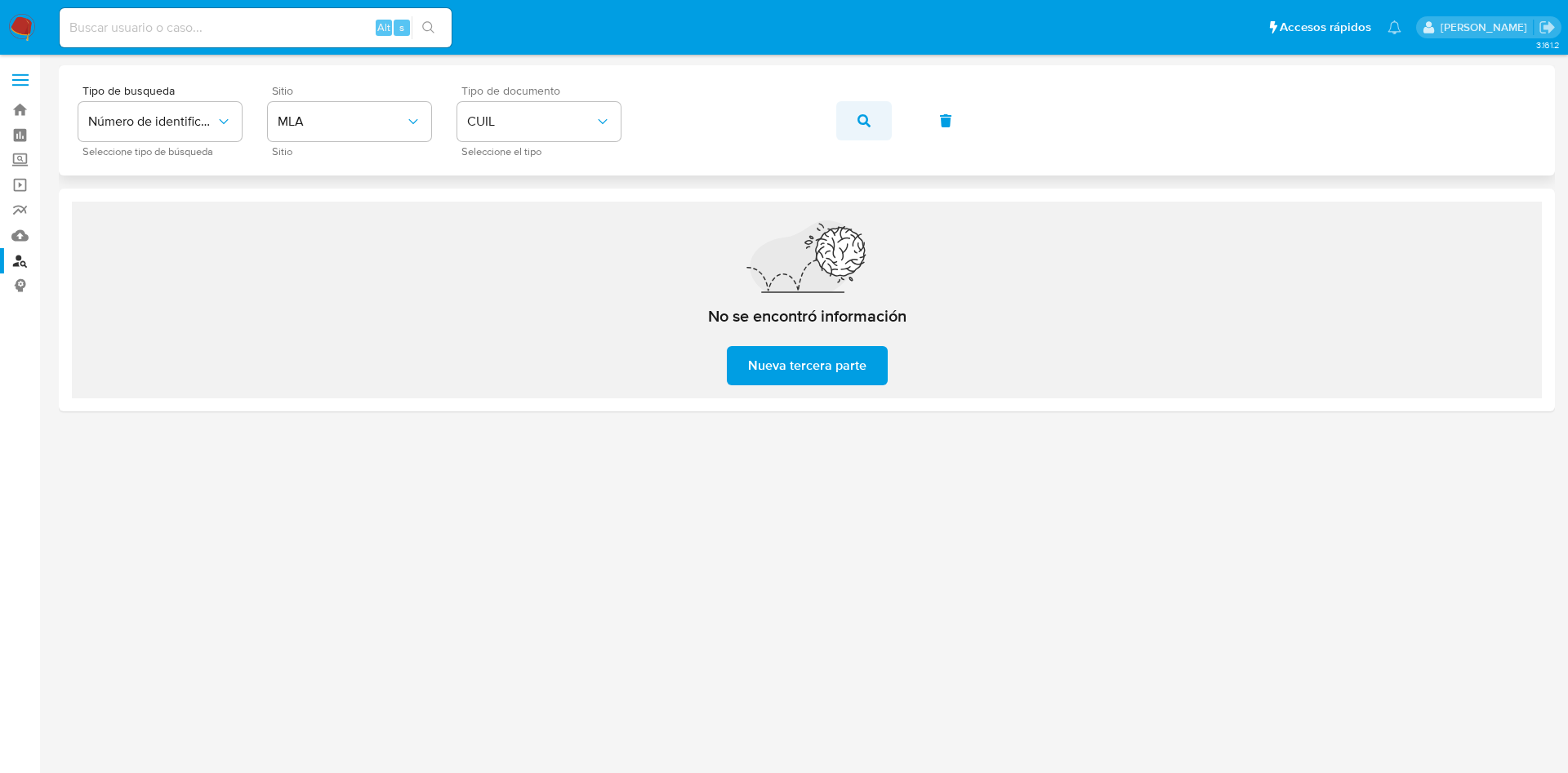
click at [874, 122] on button "button" at bounding box center [864, 121] width 56 height 39
click at [353, 124] on span "MLA" at bounding box center [341, 121] width 127 height 16
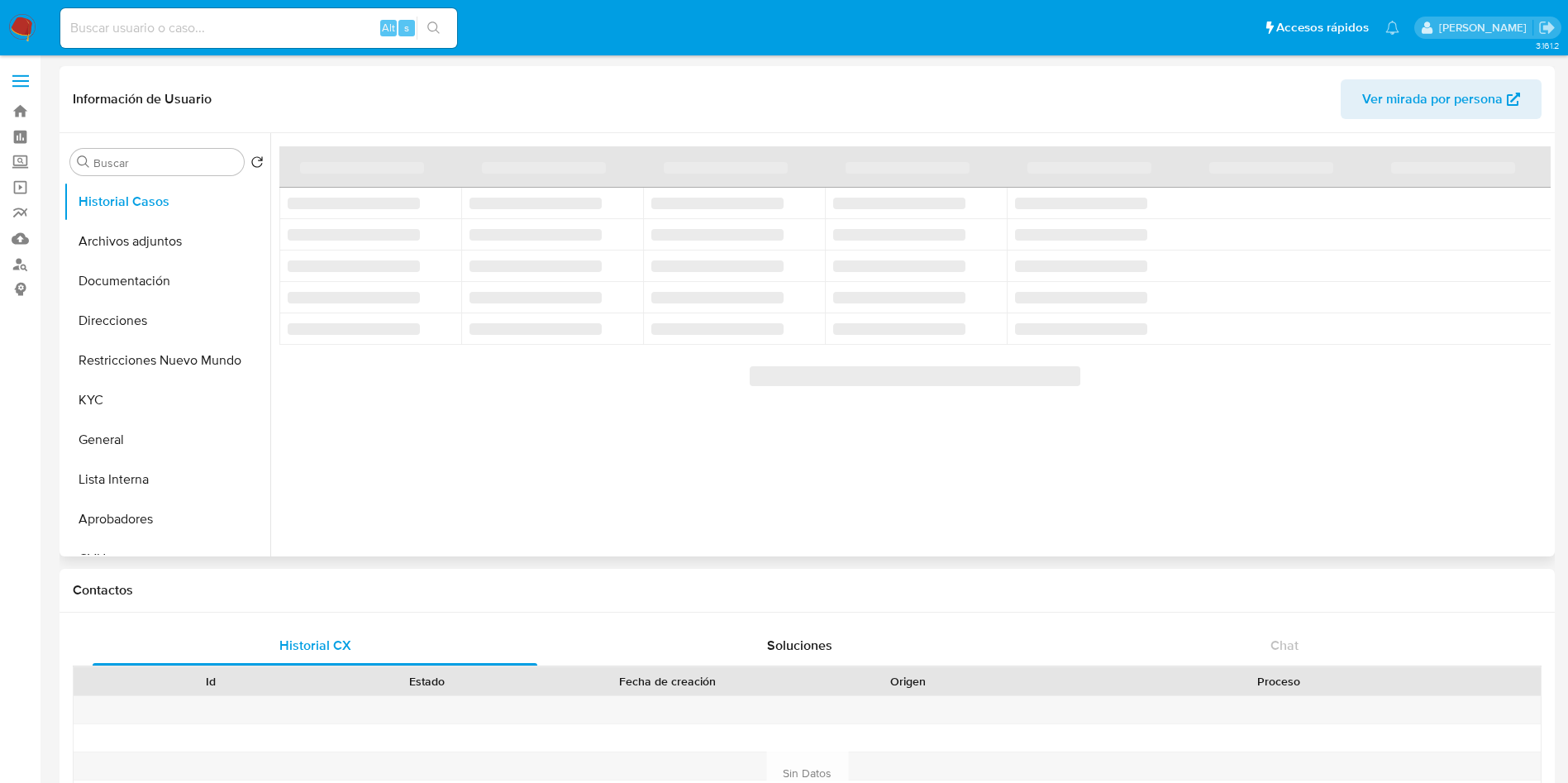
select select "10"
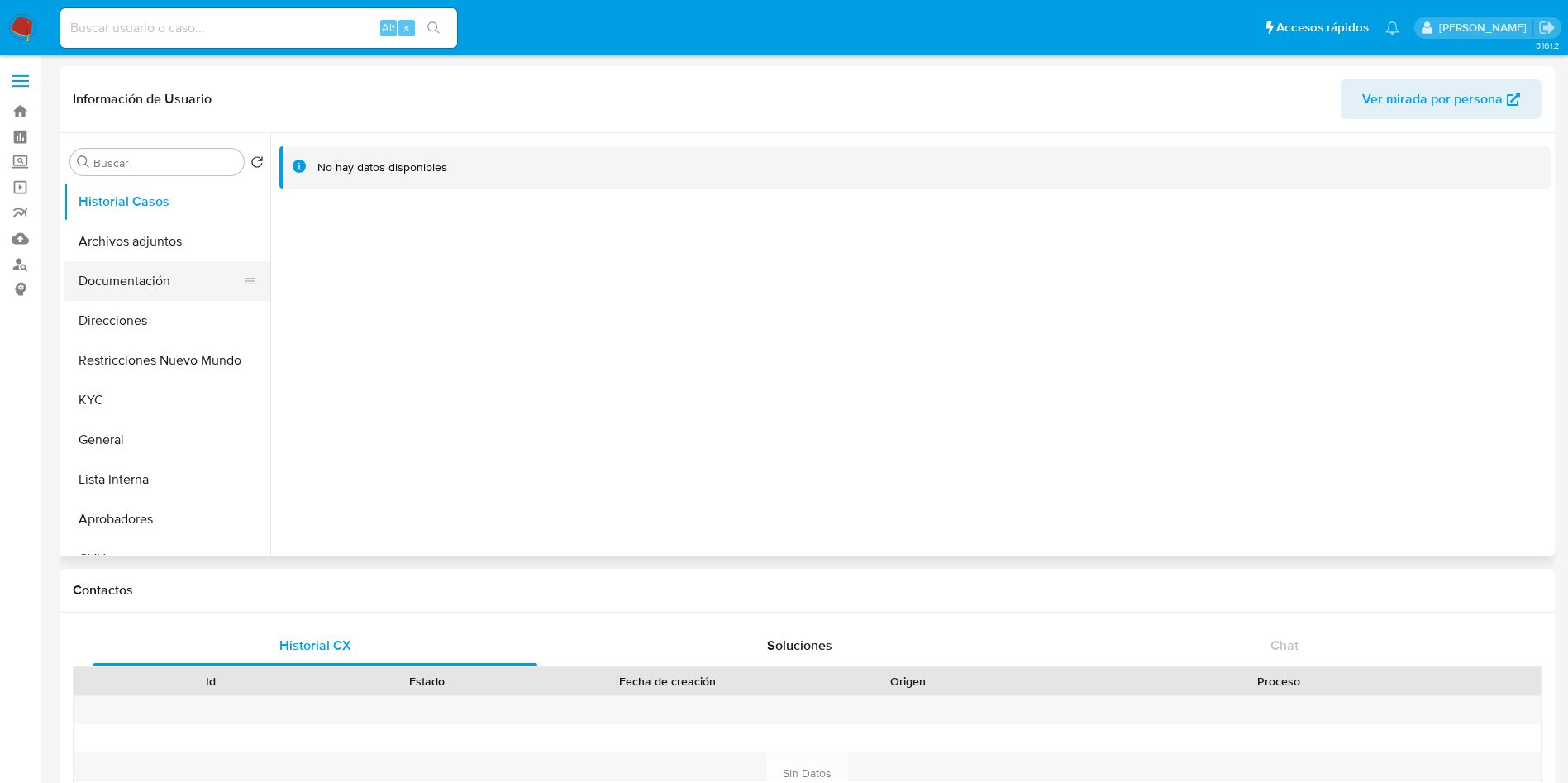
drag, startPoint x: 90, startPoint y: 307, endPoint x: 113, endPoint y: 279, distance: 36.2
click at [90, 307] on button "Direcciones" at bounding box center [167, 320] width 207 height 39
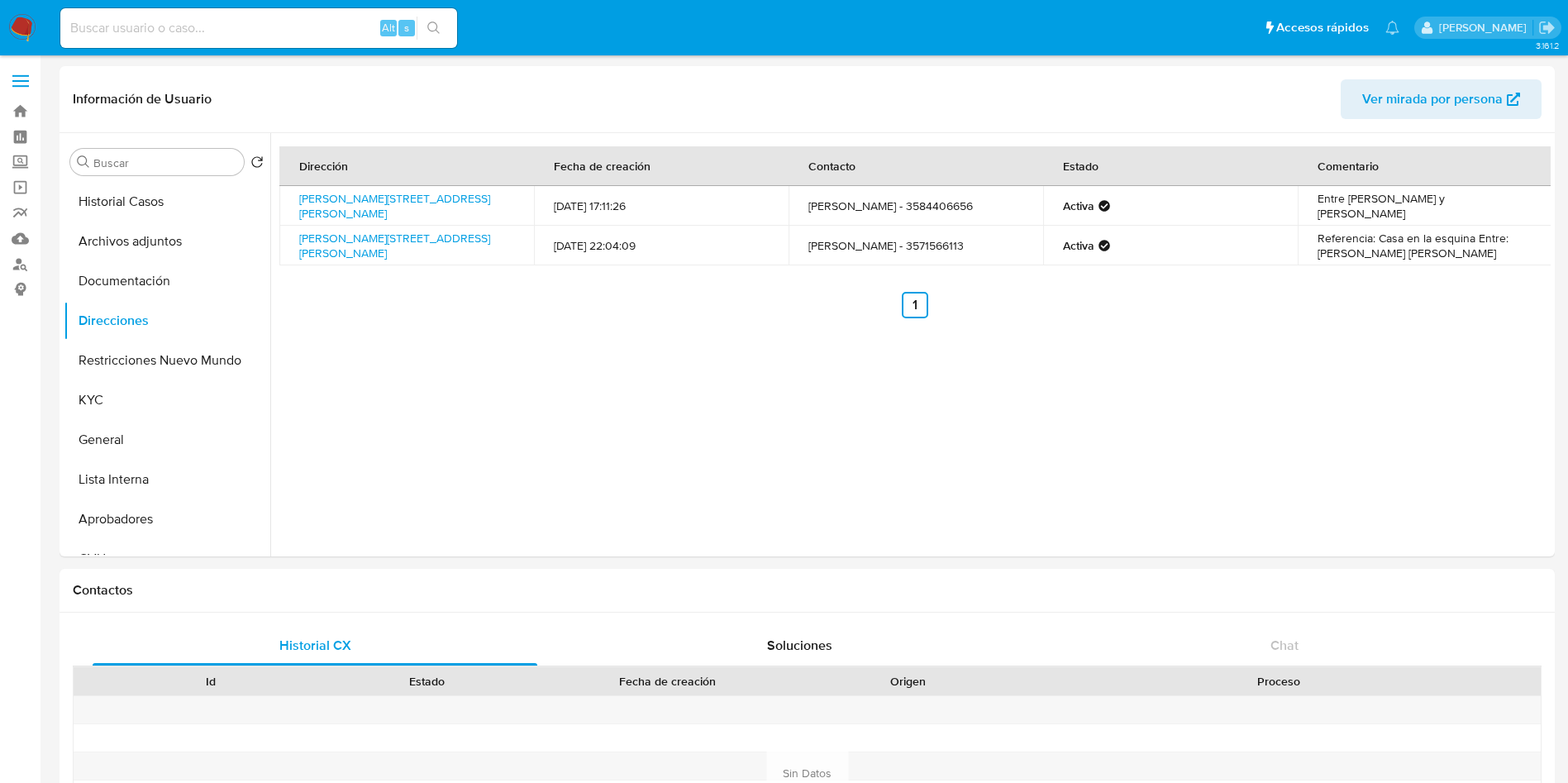
click at [29, 27] on img at bounding box center [22, 27] width 28 height 28
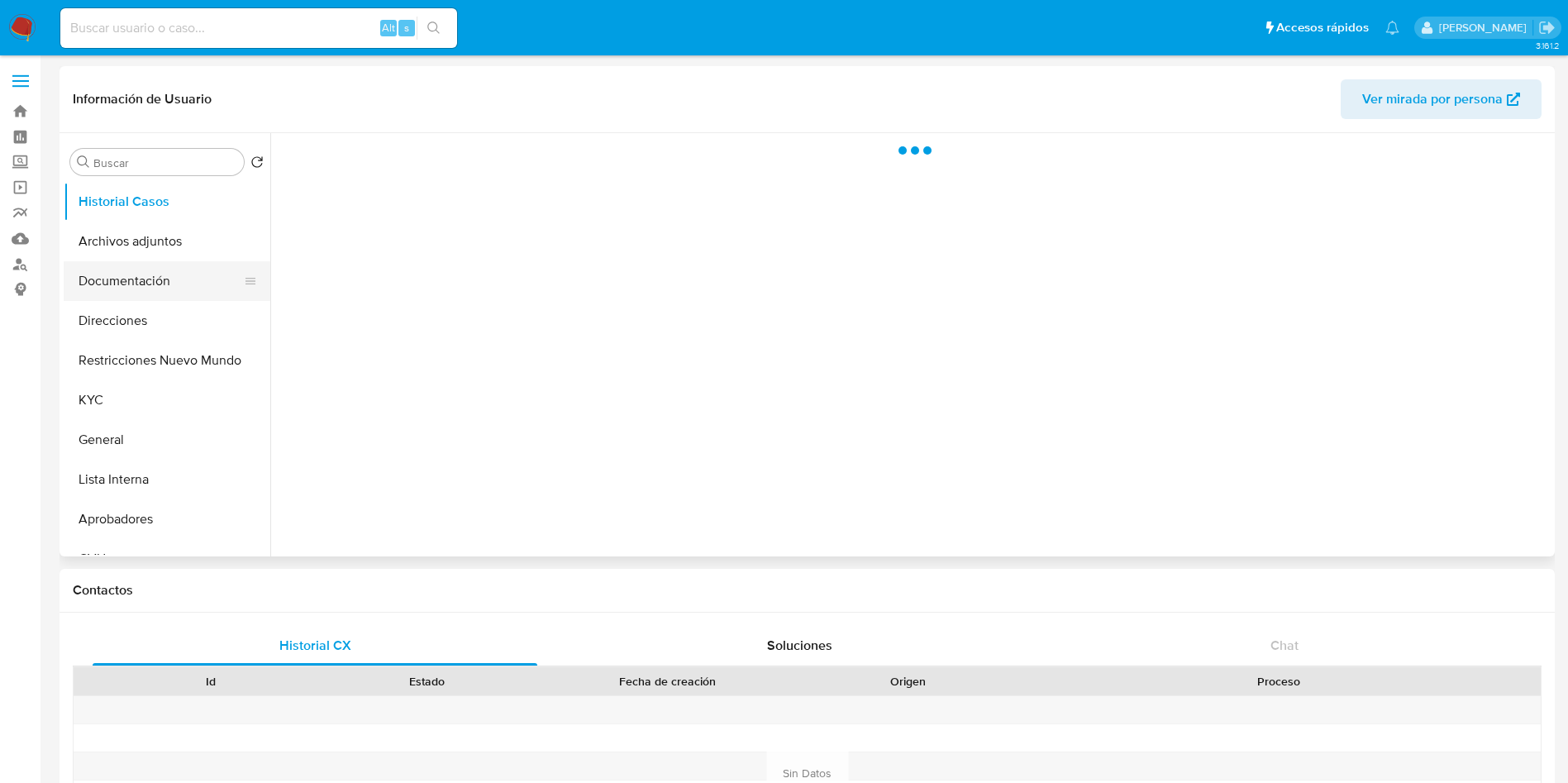
select select "10"
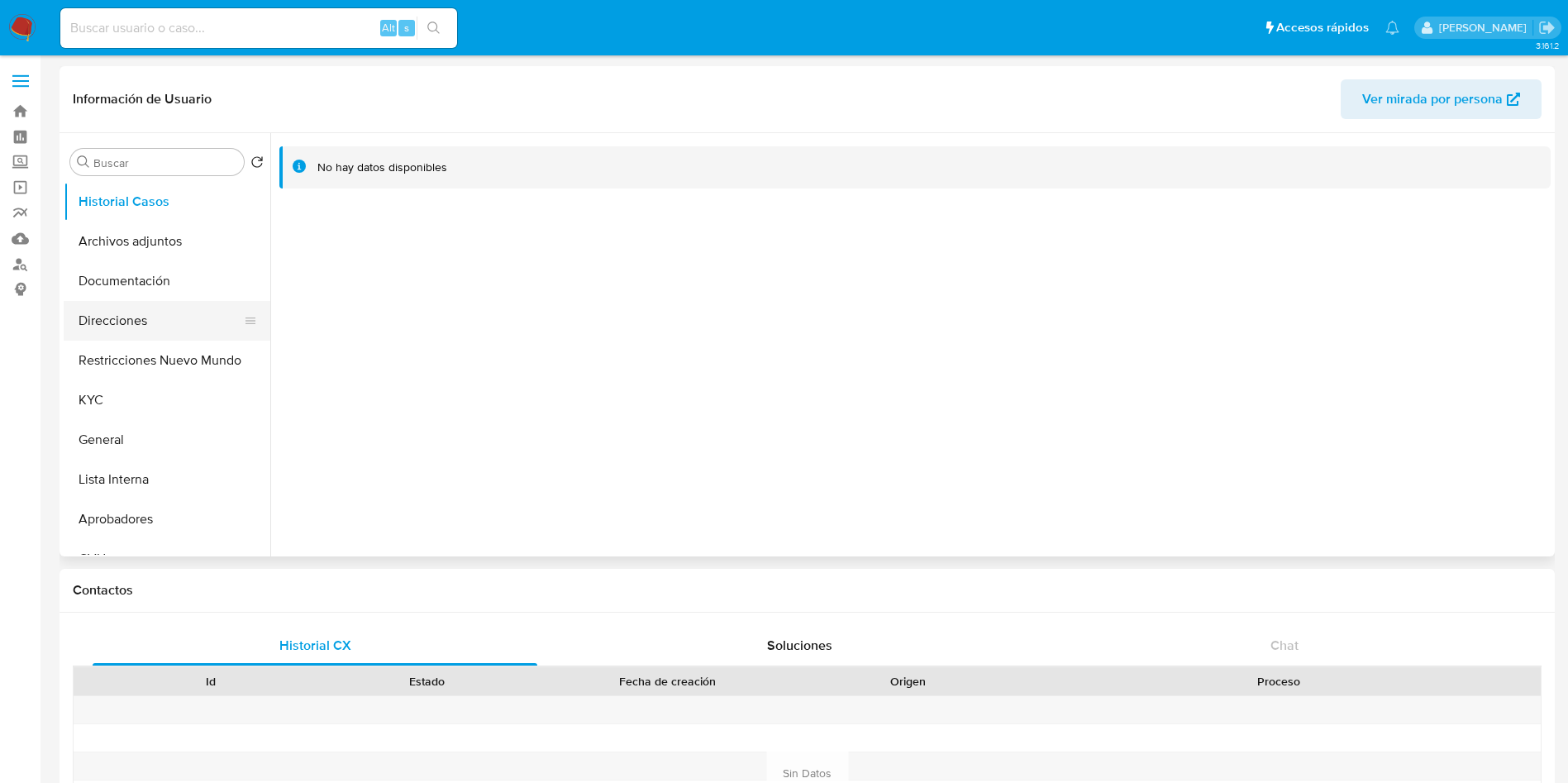
click at [170, 333] on button "Direcciones" at bounding box center [160, 320] width 194 height 39
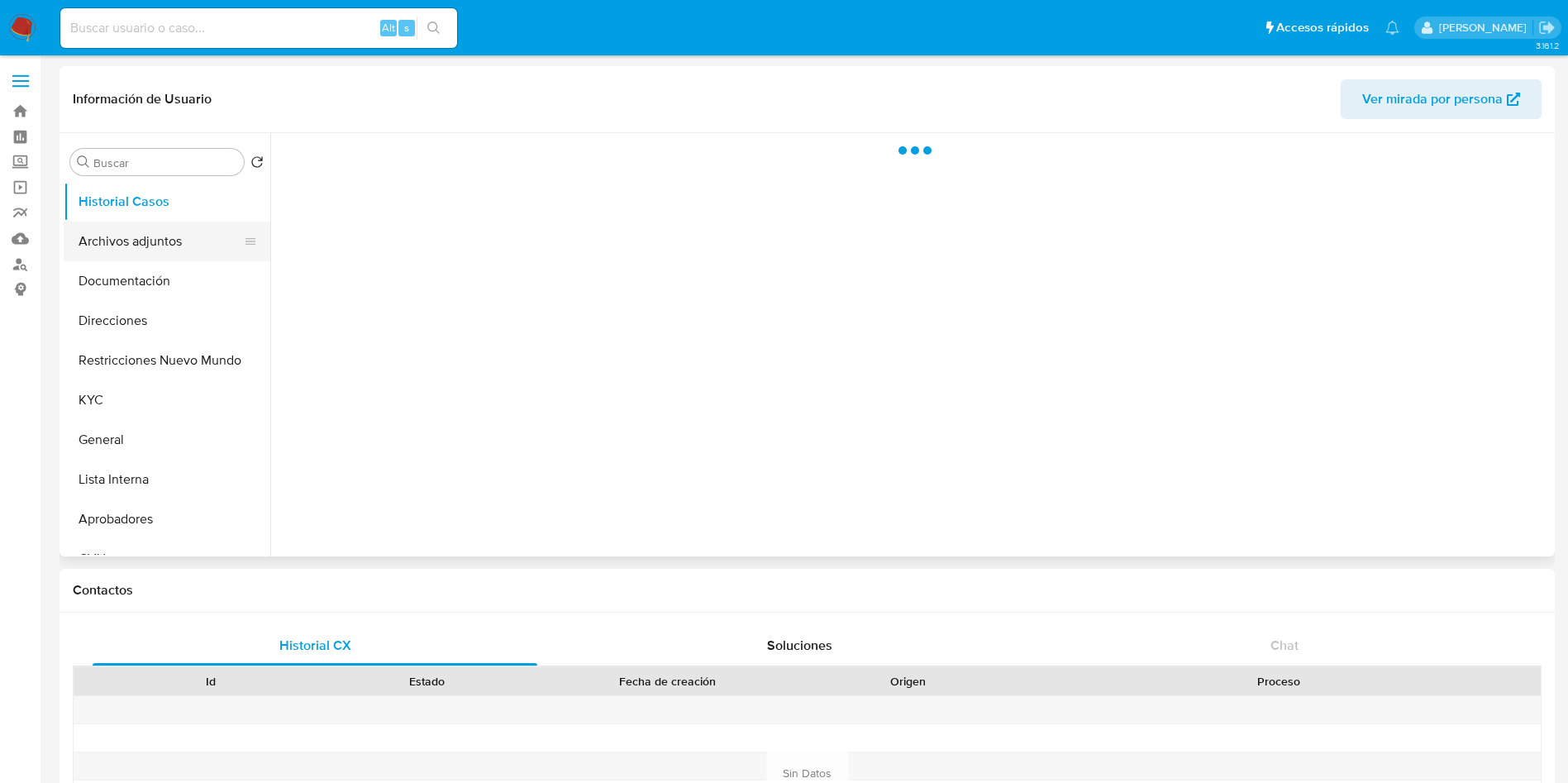
select select "10"
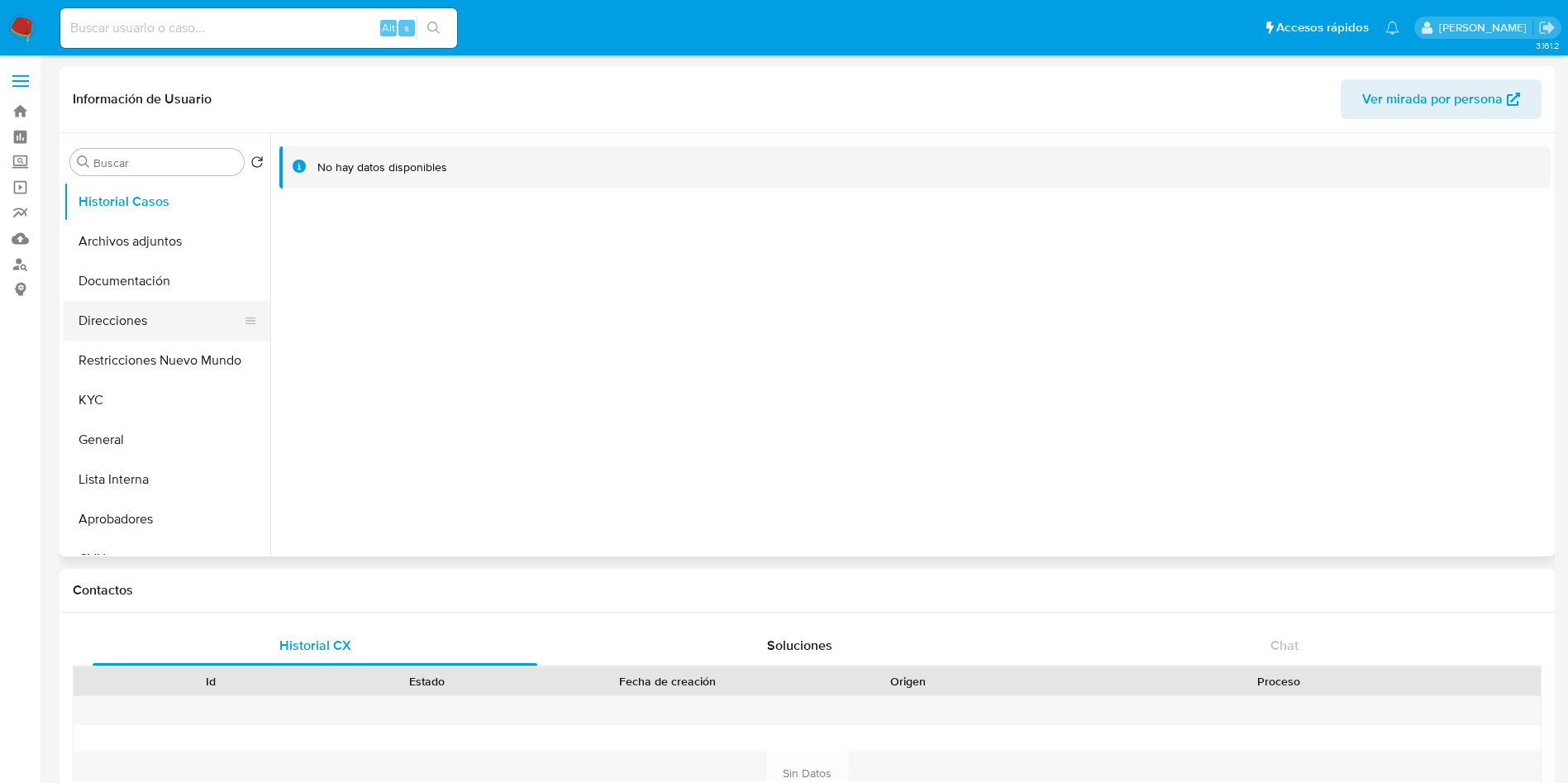
click at [149, 320] on button "Direcciones" at bounding box center [160, 320] width 194 height 39
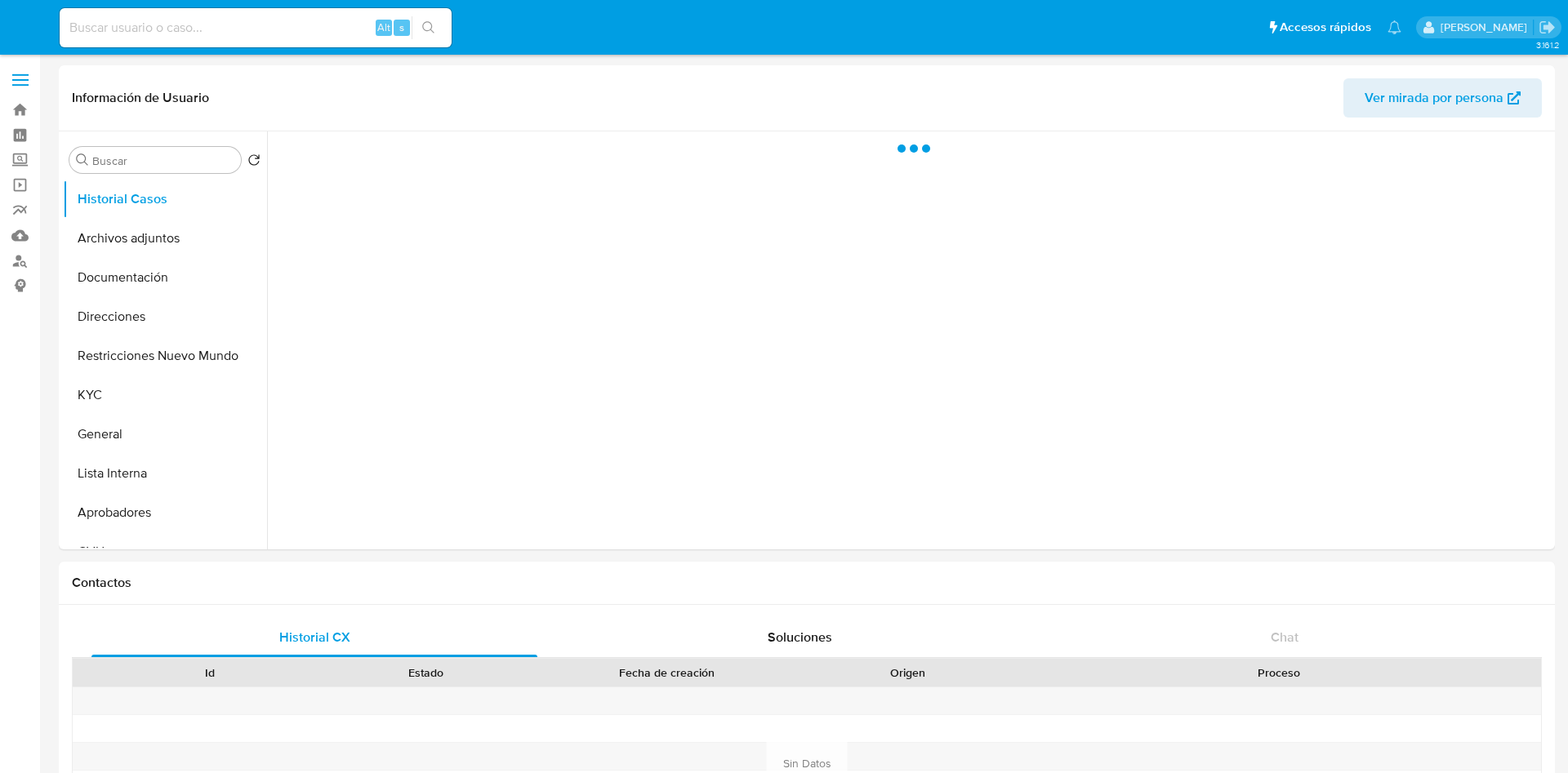
select select "10"
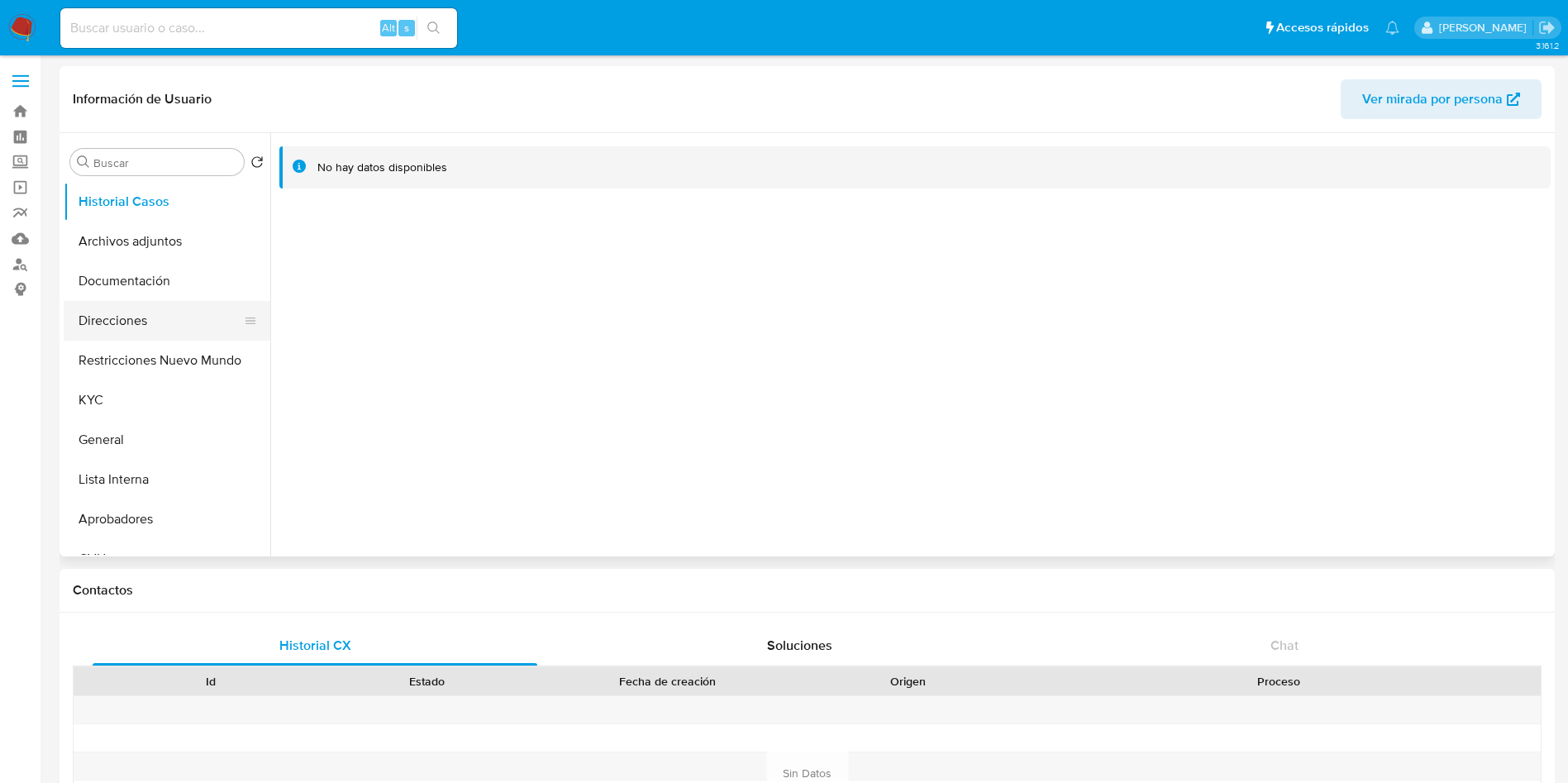
click at [114, 315] on button "Direcciones" at bounding box center [160, 320] width 194 height 39
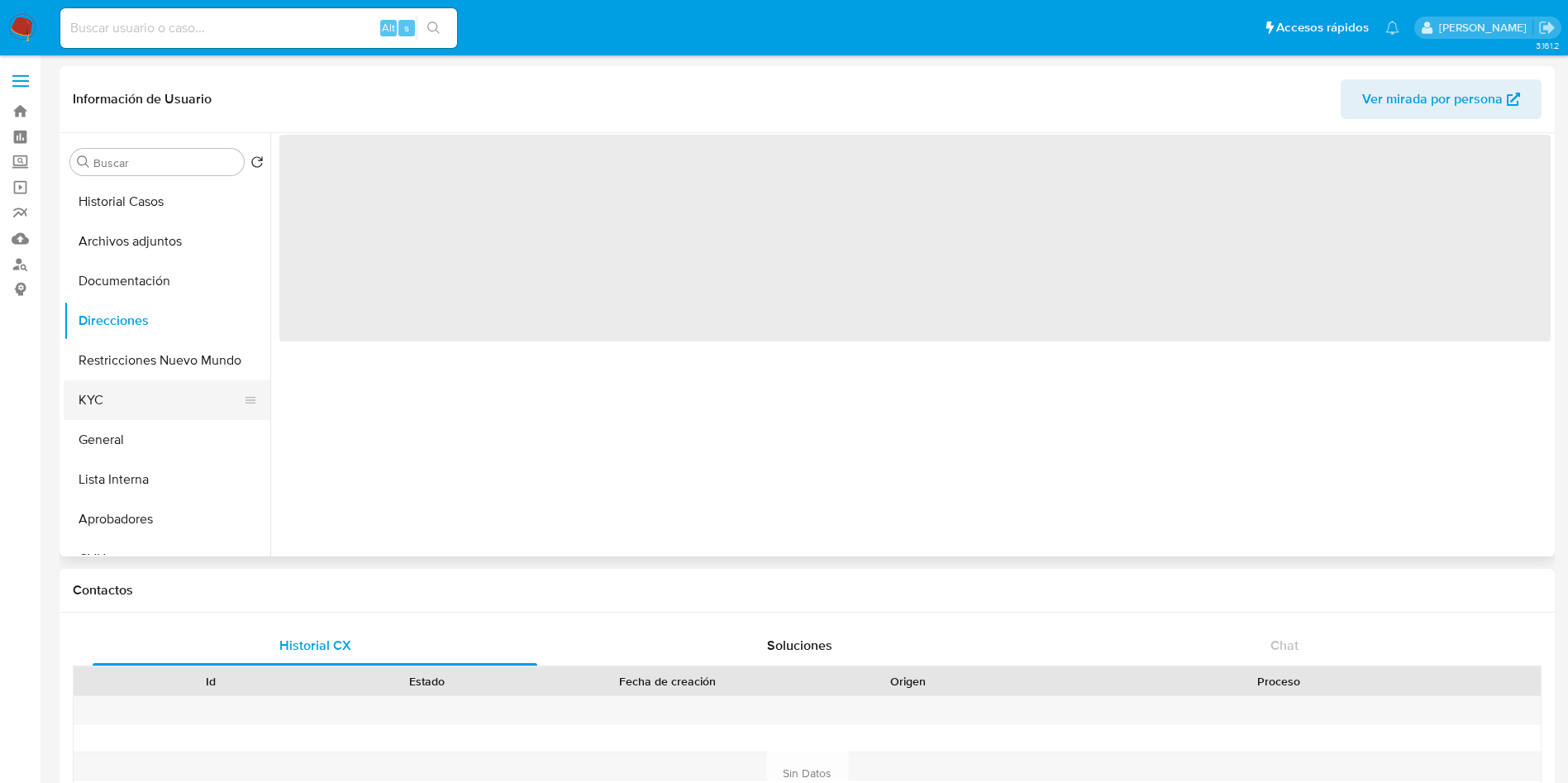
click at [136, 406] on button "KYC" at bounding box center [160, 400] width 194 height 39
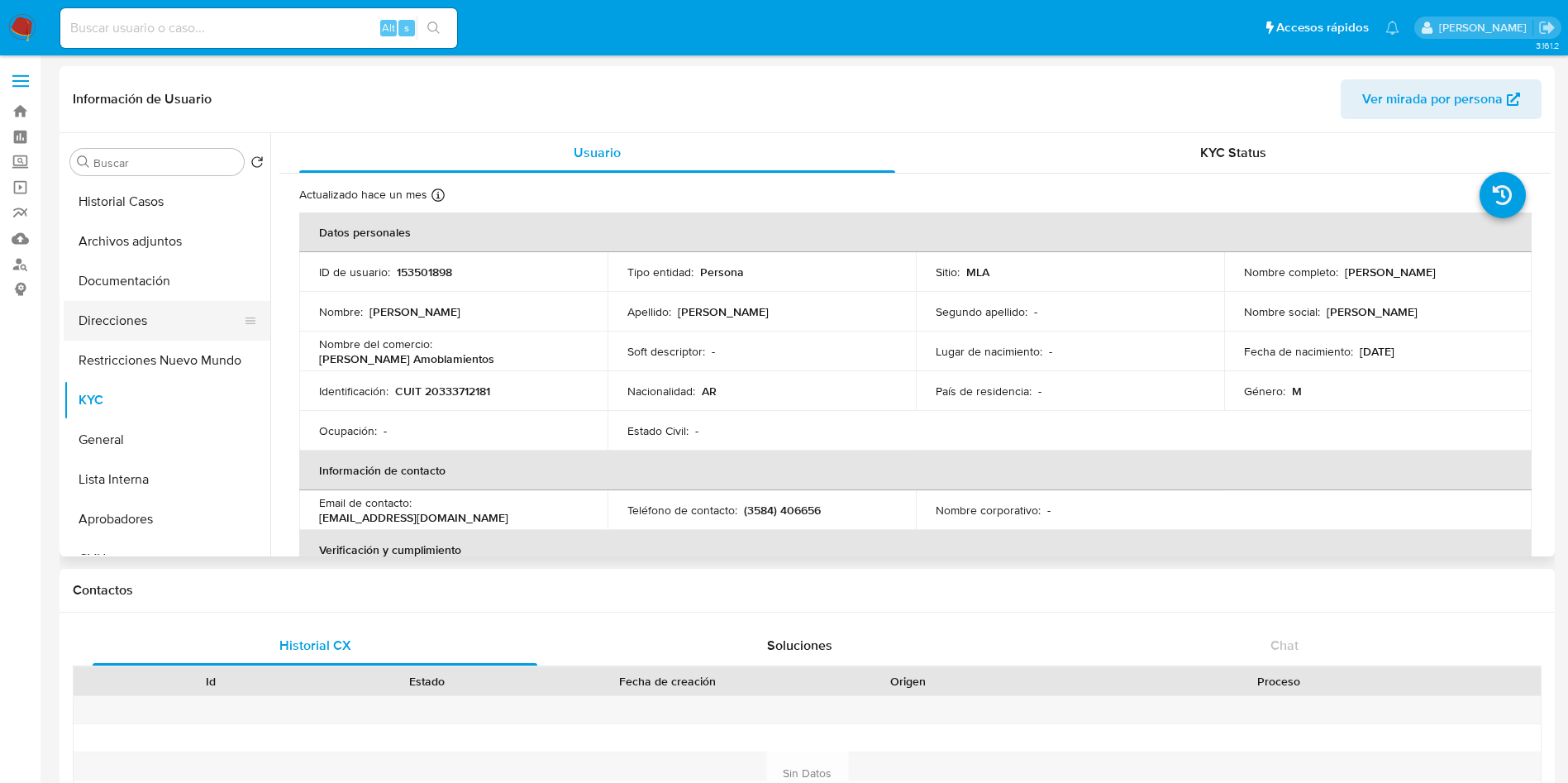
click at [157, 312] on button "Direcciones" at bounding box center [160, 320] width 194 height 39
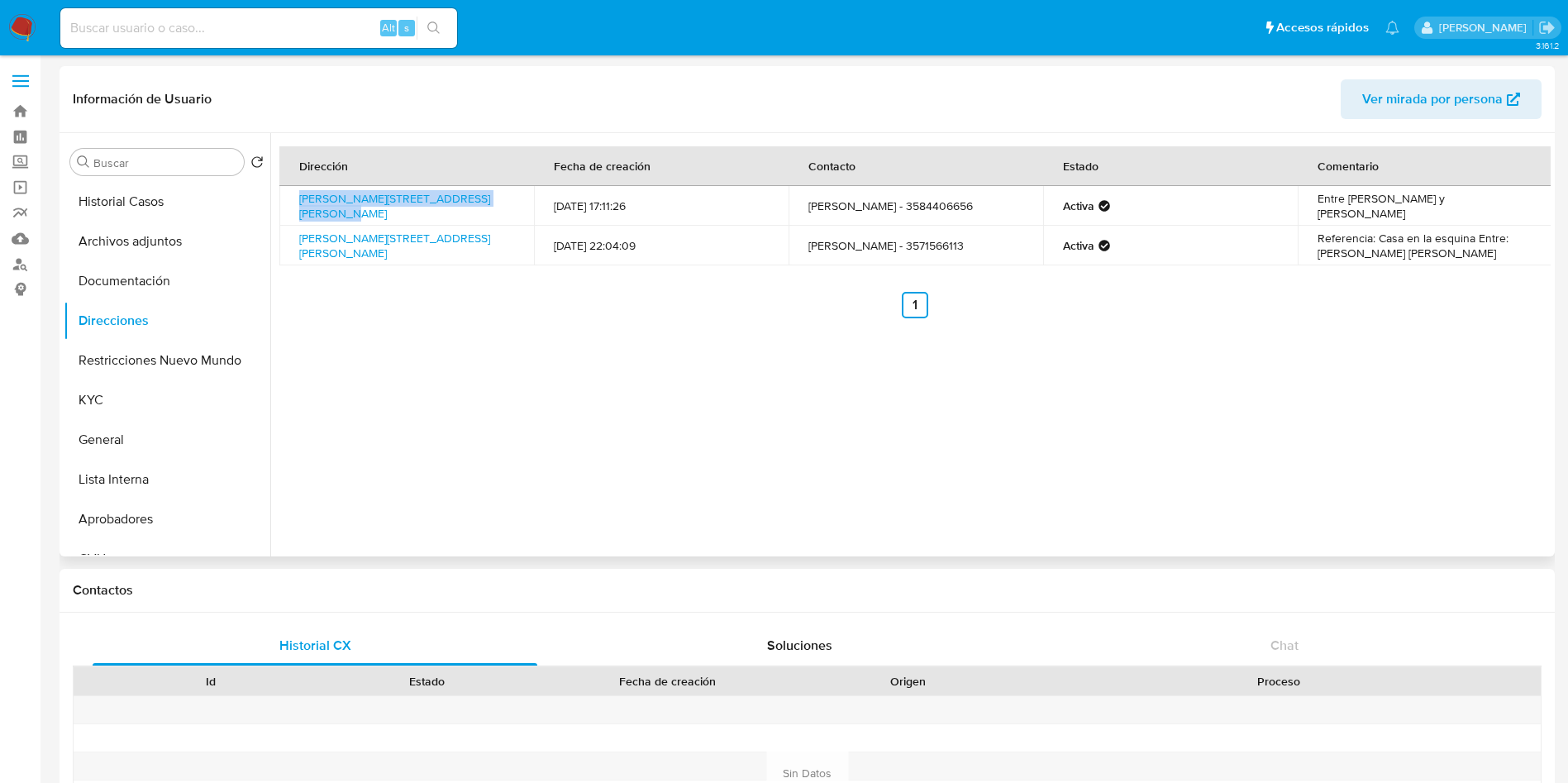
drag, startPoint x: 292, startPoint y: 196, endPoint x: 500, endPoint y: 195, distance: 208.0
click at [500, 195] on td "Jose B Lagos 390, La Carlota, Córdoba, 2670, Argentina 390" at bounding box center [406, 206] width 254 height 39
copy link "Jose B Lagos 390, La Carlota, Córdoba,"
click at [16, 15] on img at bounding box center [22, 27] width 28 height 28
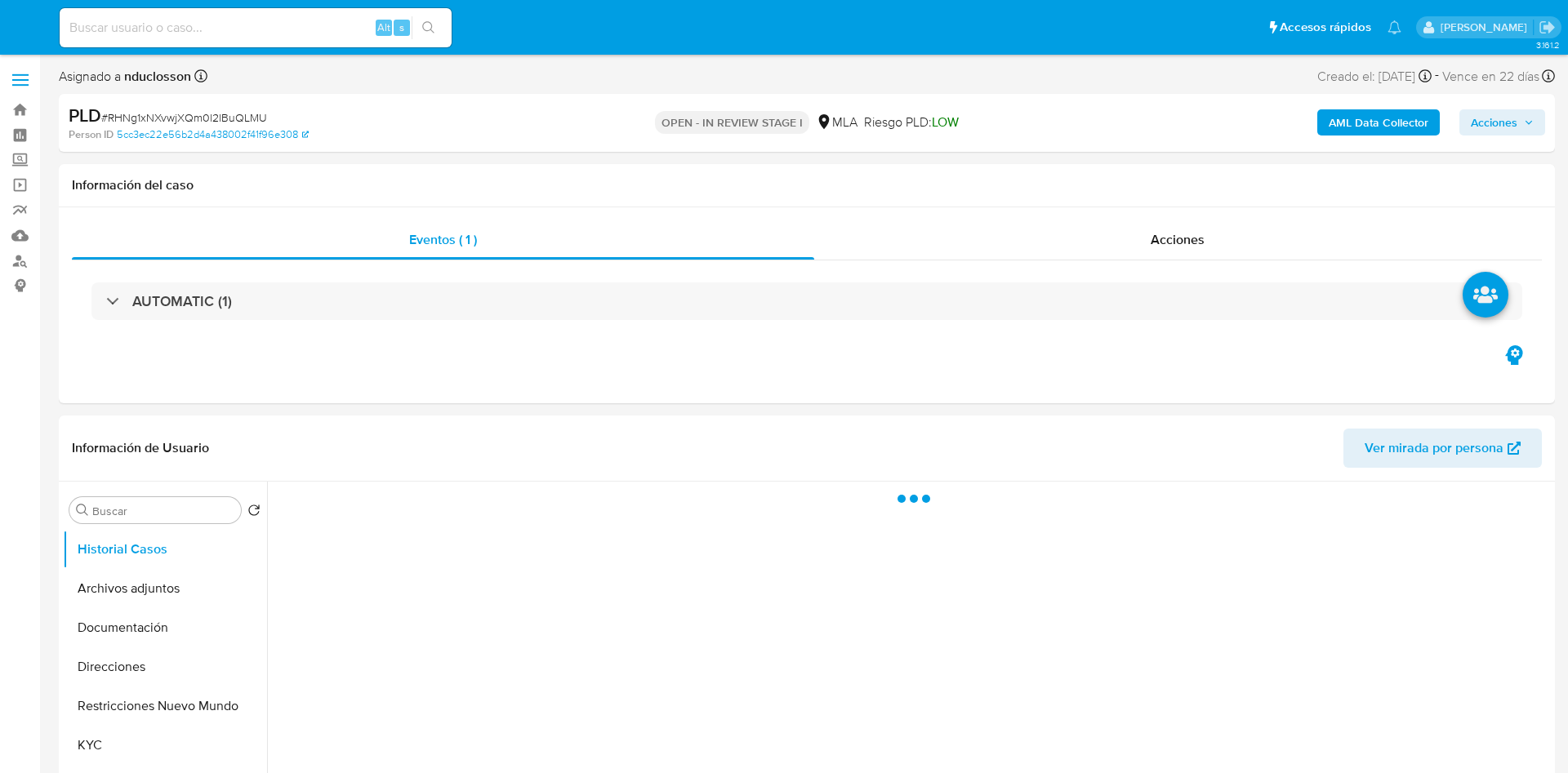
select select "10"
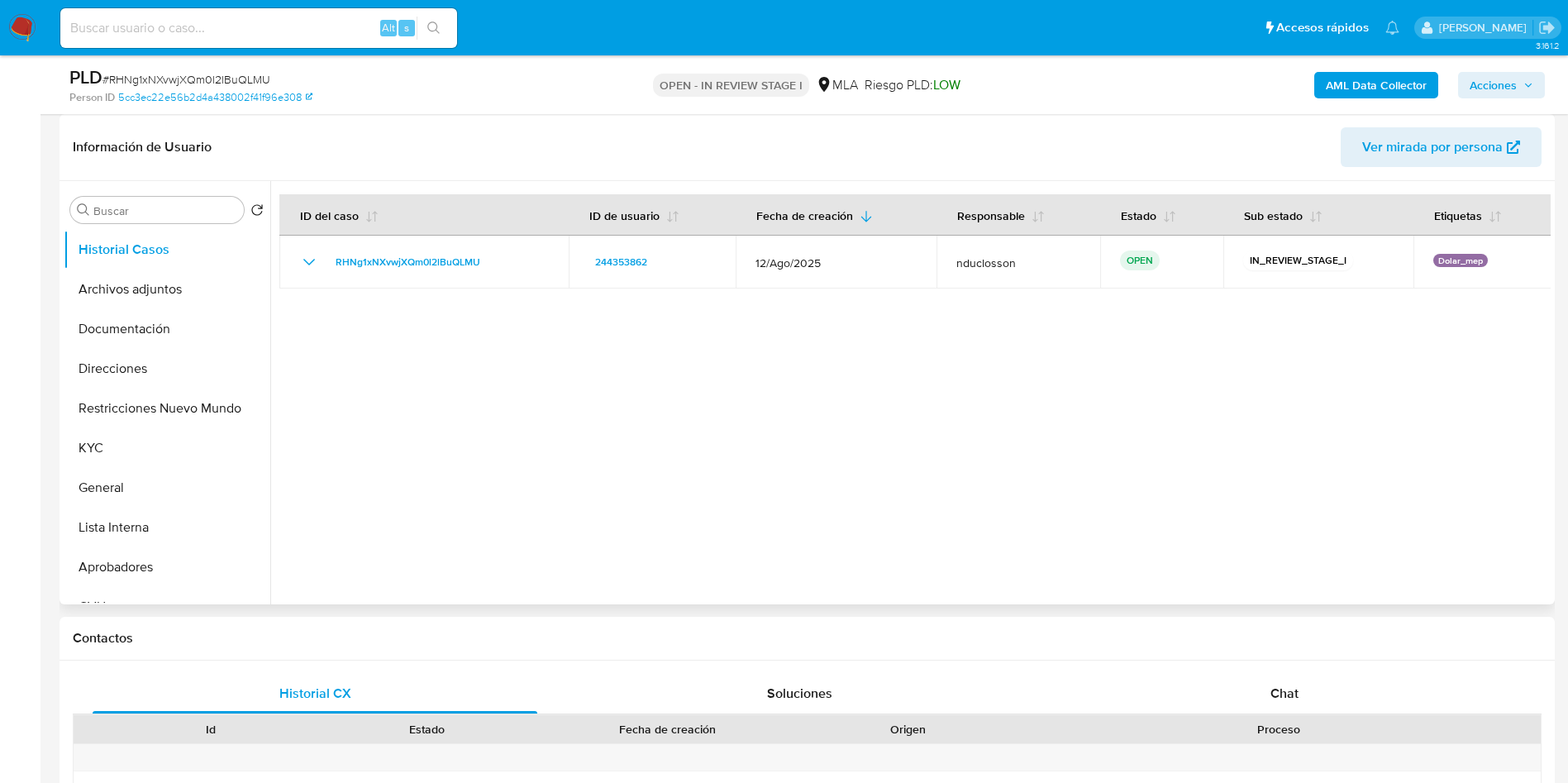
scroll to position [620, 0]
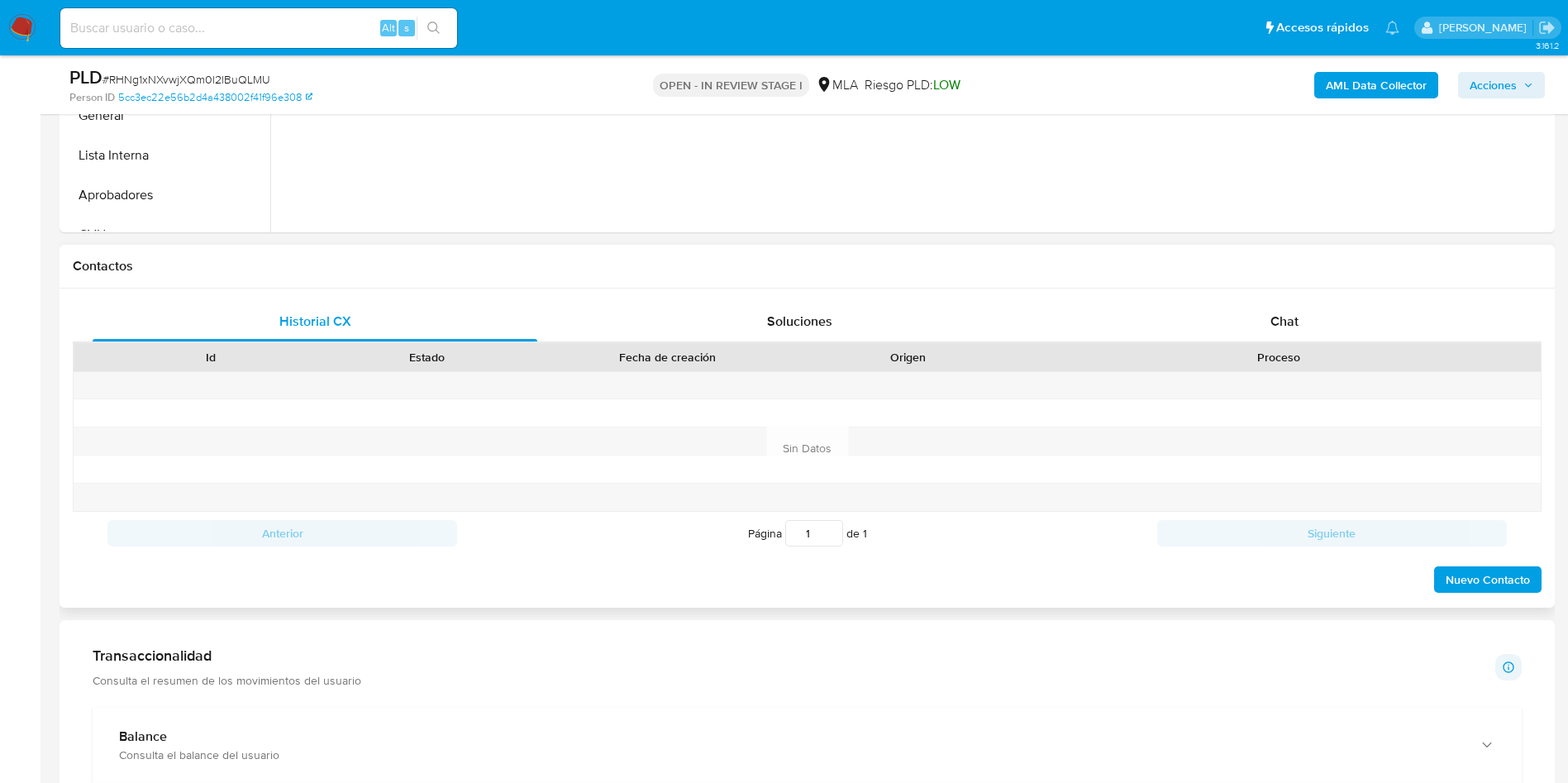
click at [1256, 298] on div "Historial CX Soluciones Chat Id Estado Fecha de creación Origen Proceso Anterio…" at bounding box center [807, 448] width 1495 height 319
click at [1256, 313] on div "Chat" at bounding box center [1284, 321] width 445 height 39
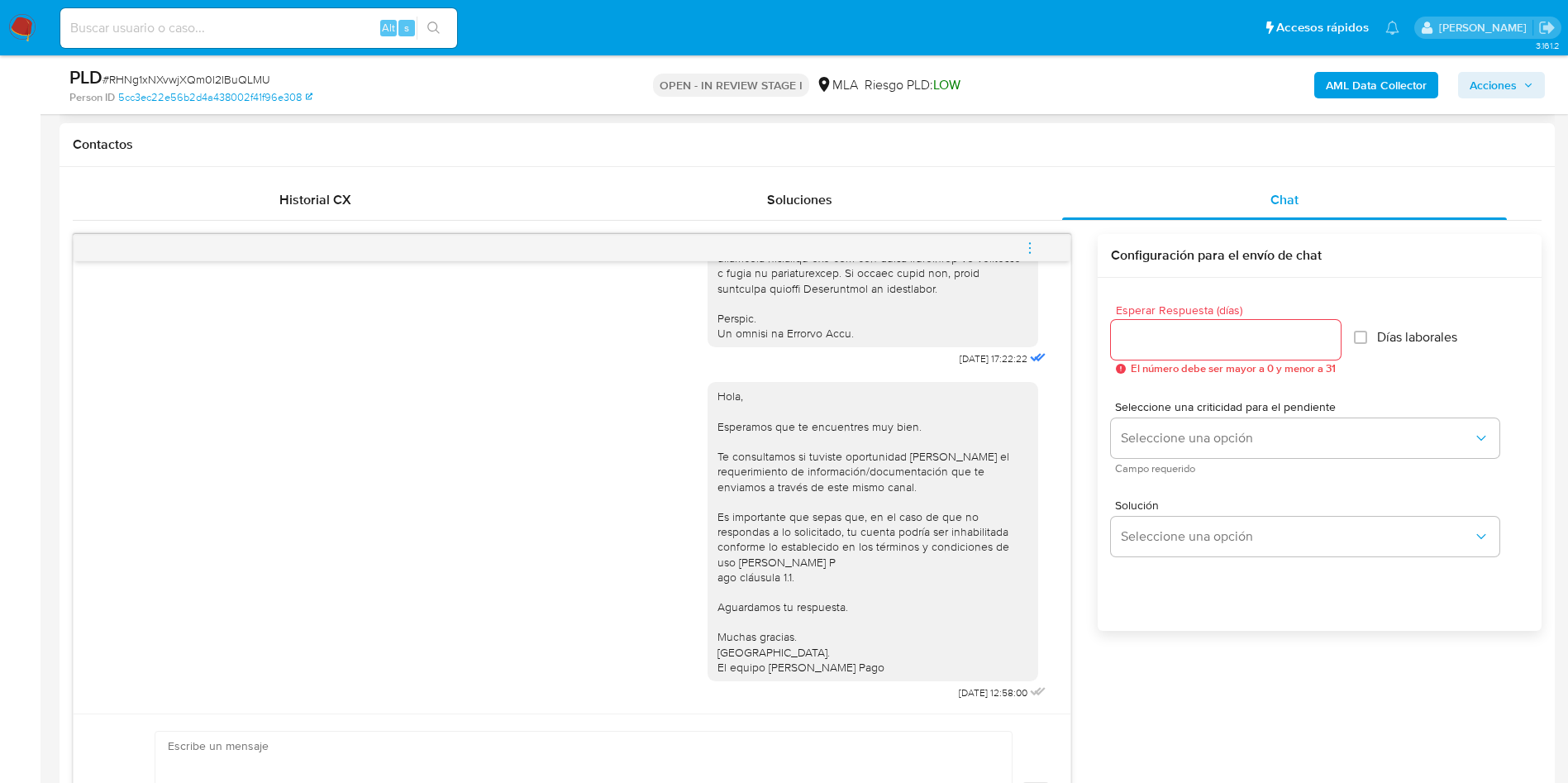
scroll to position [992, 0]
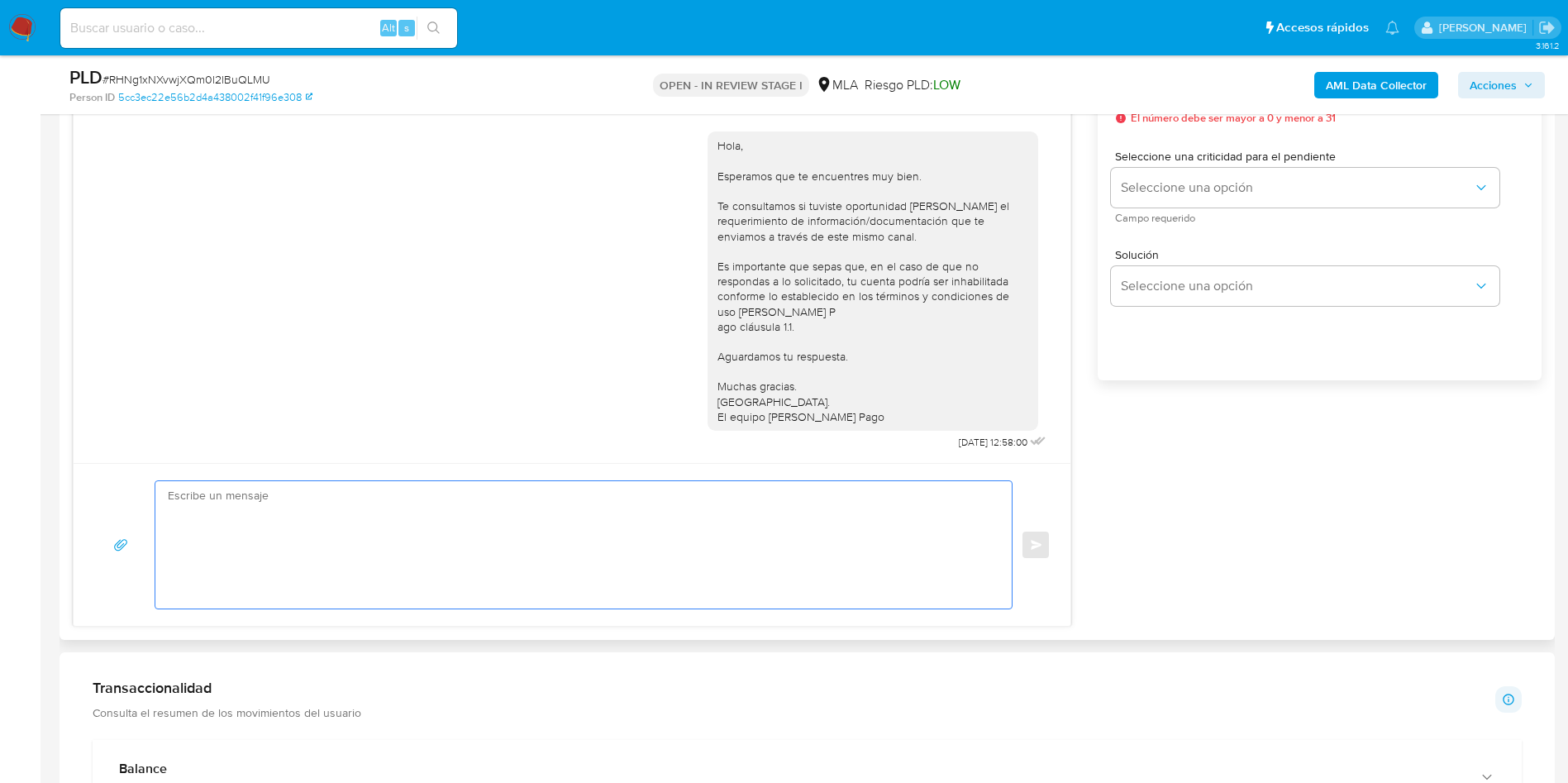
click at [714, 554] on textarea at bounding box center [580, 544] width 823 height 127
paste textarea "Lore Ipsumd, Si ametcon ad eli seddoeiusmo temporincid ut la etdolo ma Aliquae …"
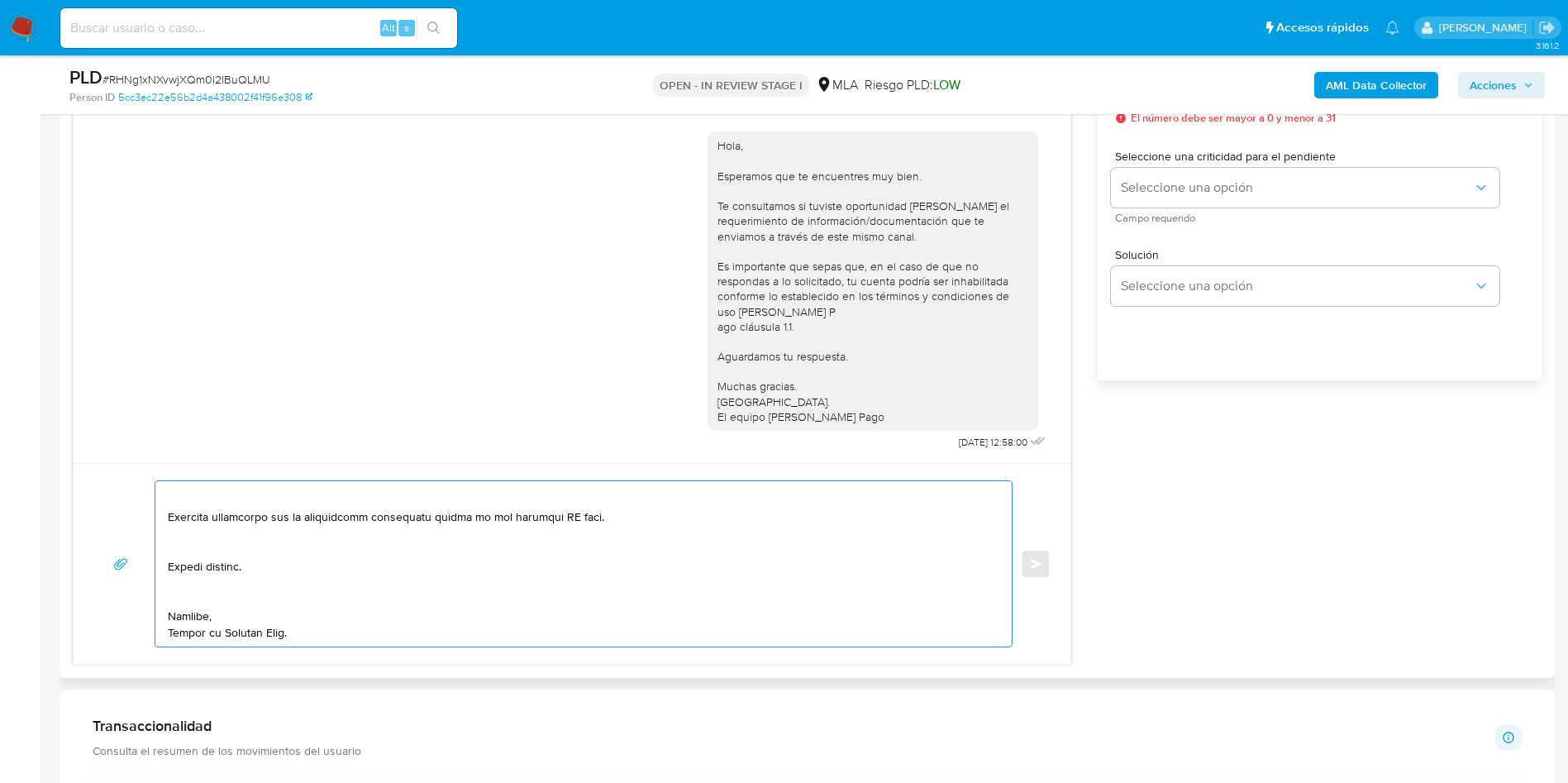
click at [254, 603] on textarea at bounding box center [580, 564] width 823 height 166
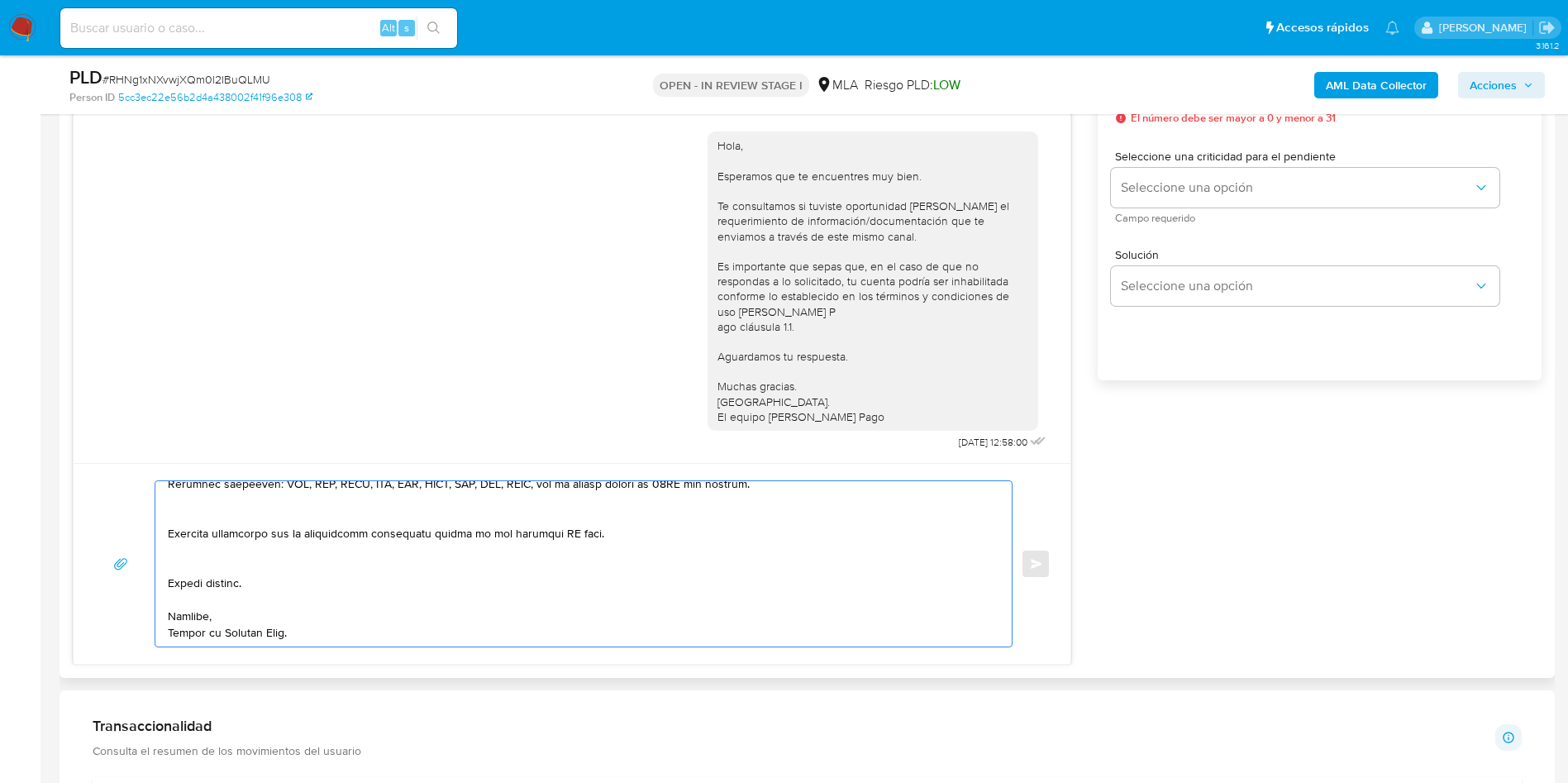
click at [222, 566] on textarea at bounding box center [580, 564] width 823 height 166
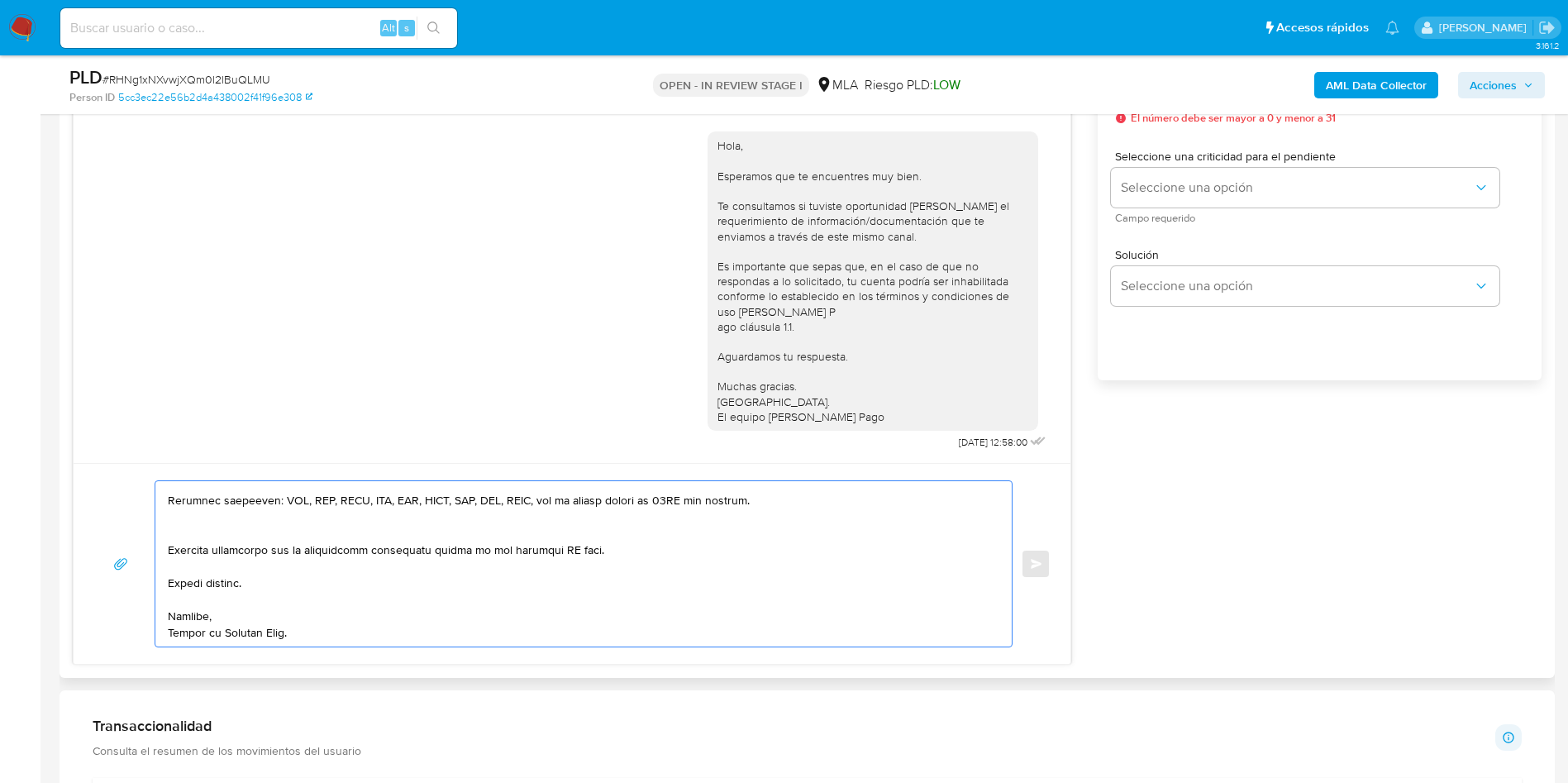
click at [176, 538] on textarea at bounding box center [580, 564] width 823 height 166
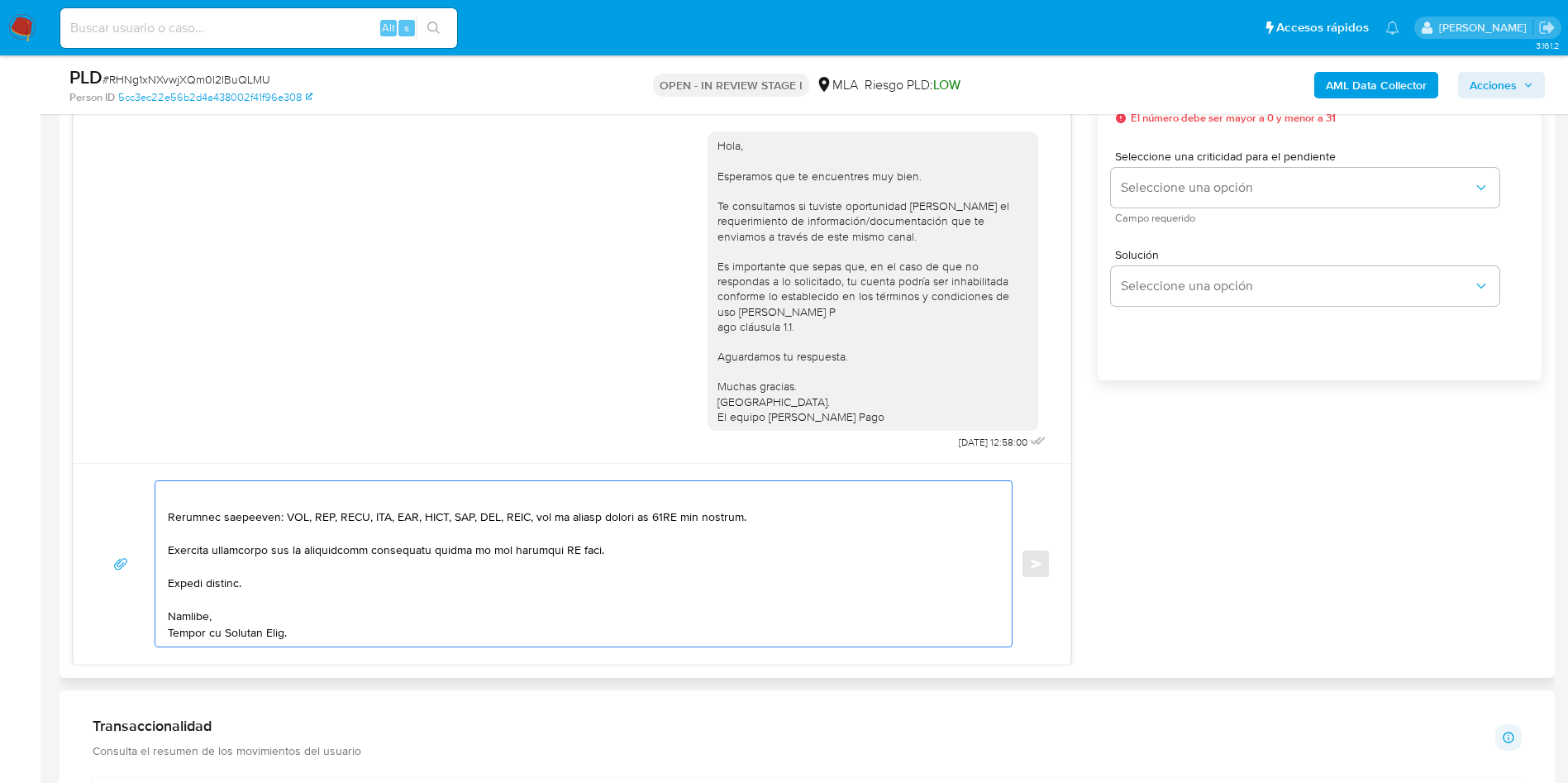
scroll to position [558, 0]
drag, startPoint x: 615, startPoint y: 549, endPoint x: 387, endPoint y: 555, distance: 228.1
click at [387, 555] on textarea at bounding box center [580, 564] width 823 height 166
click at [441, 554] on textarea at bounding box center [580, 564] width 823 height 166
drag, startPoint x: 616, startPoint y: 555, endPoint x: 440, endPoint y: 554, distance: 176.0
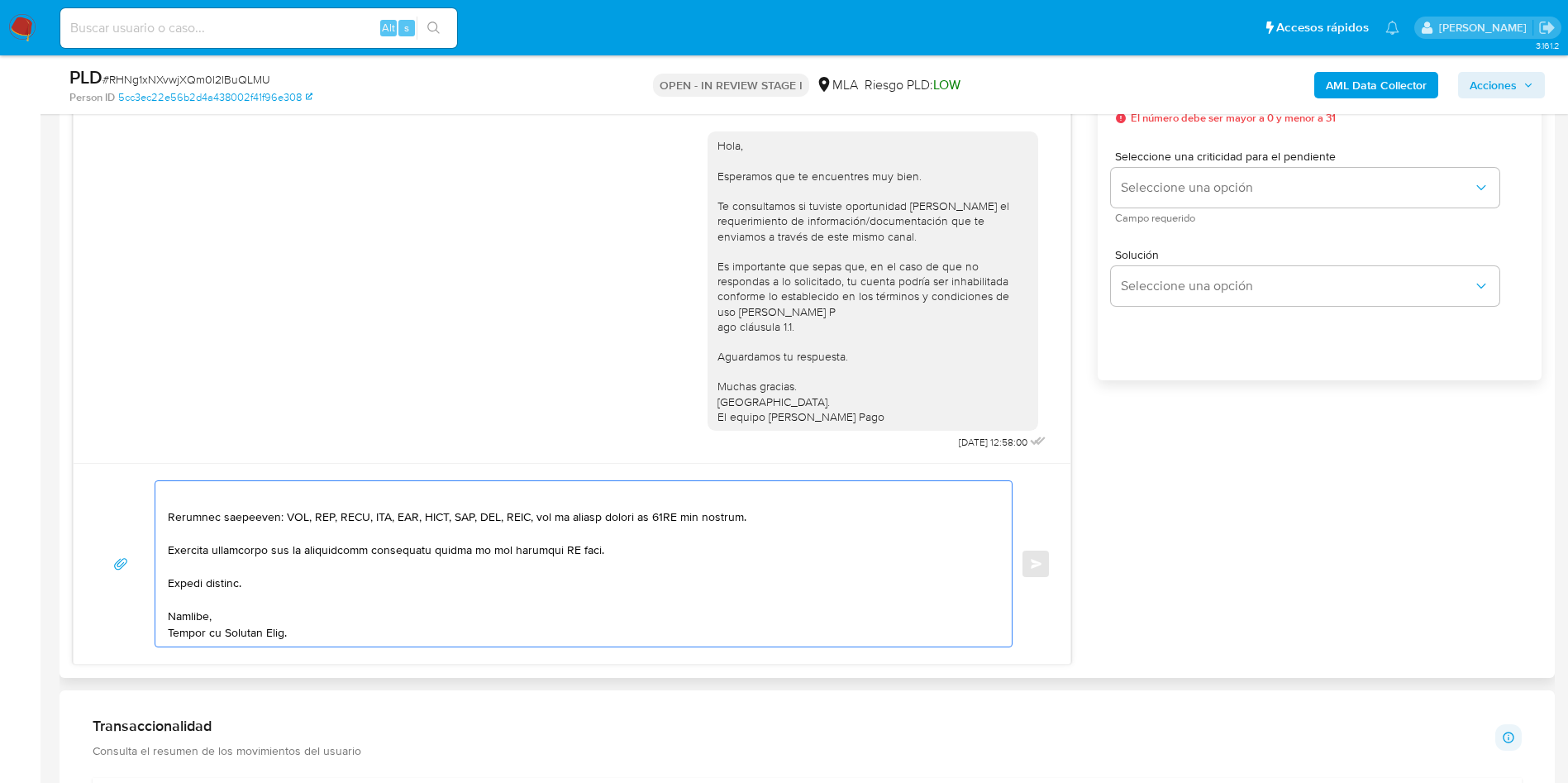
click at [440, 554] on textarea at bounding box center [580, 564] width 823 height 166
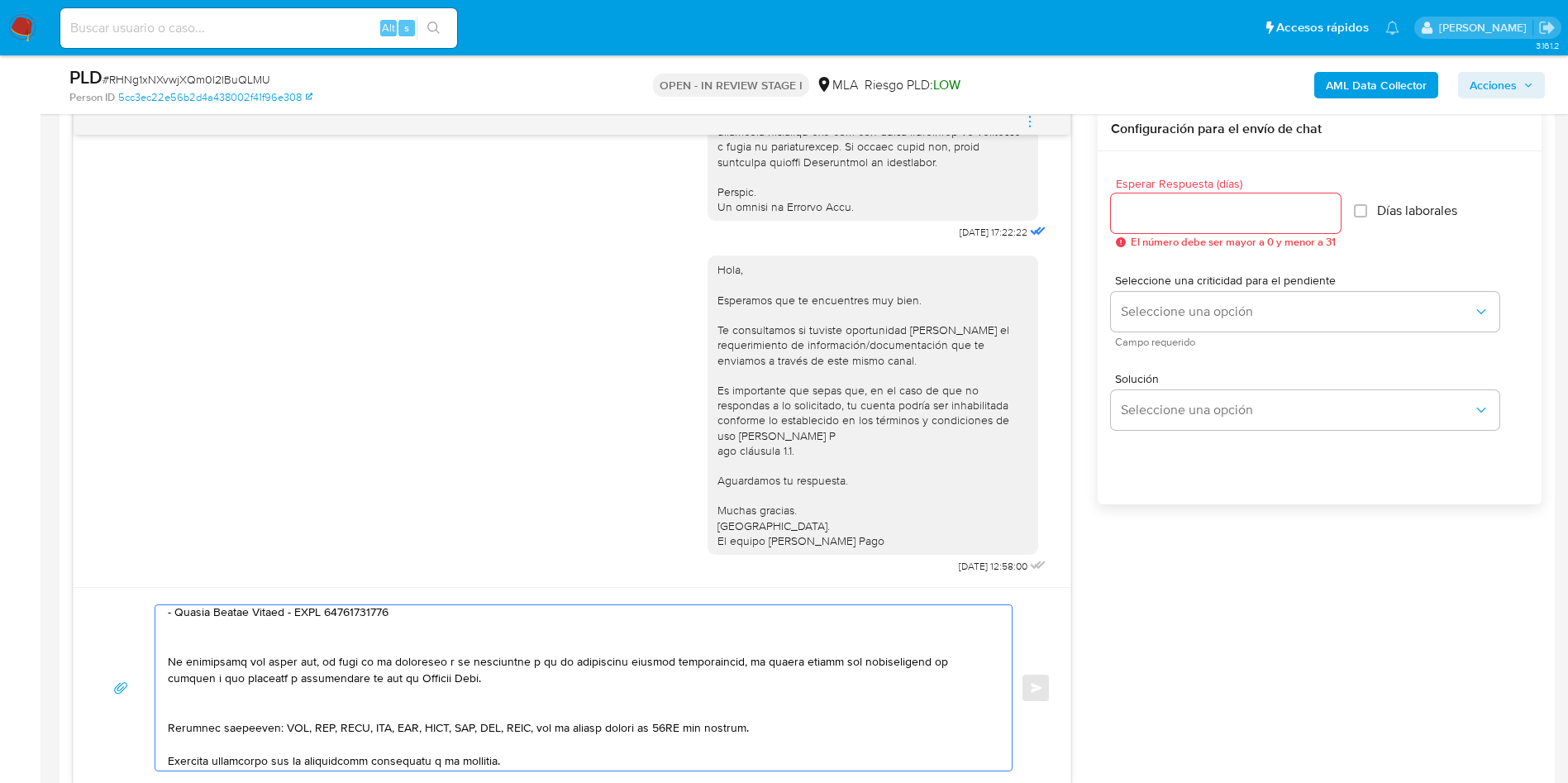
scroll to position [433, 0]
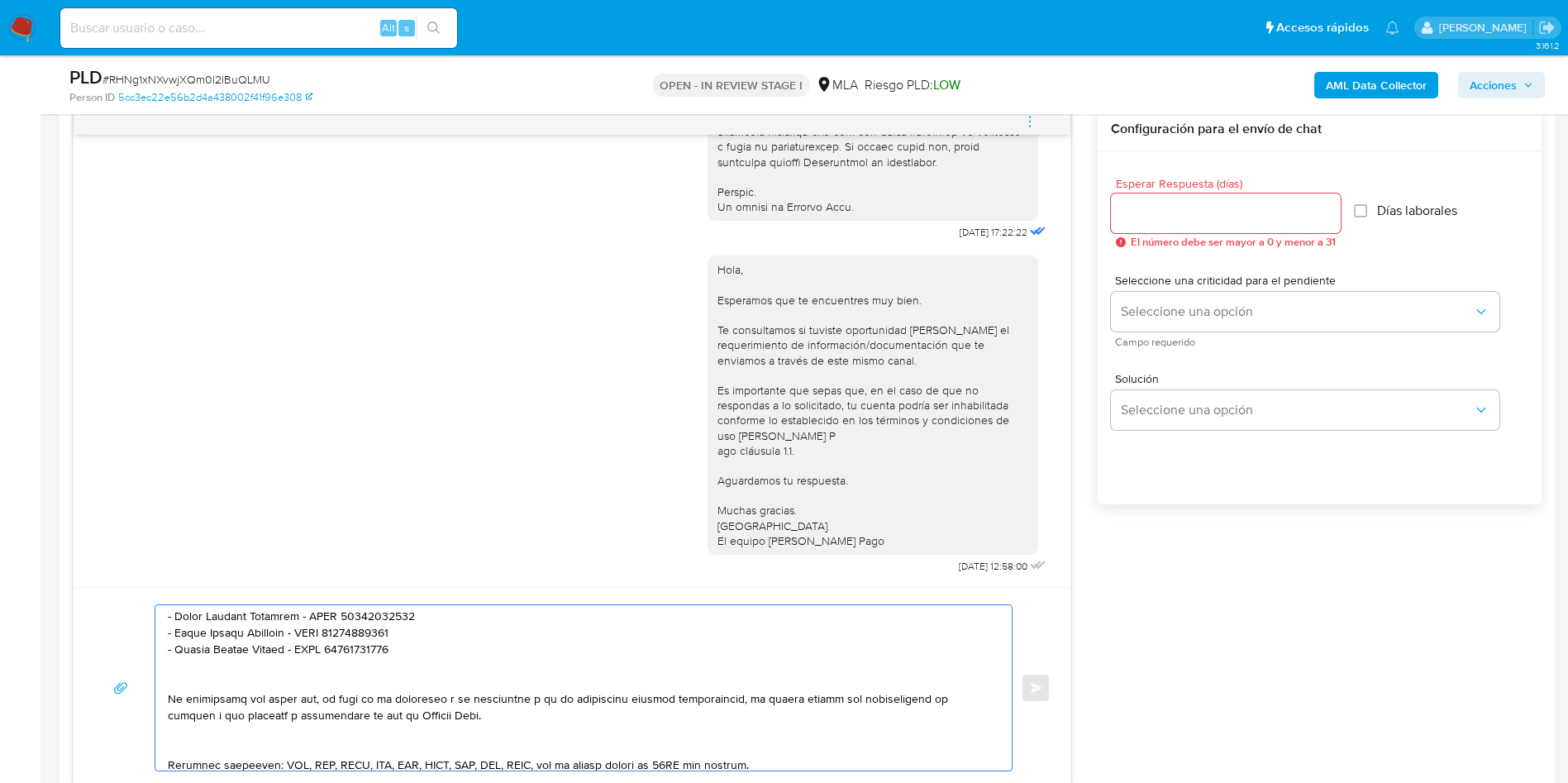
click at [226, 732] on textarea at bounding box center [580, 688] width 823 height 166
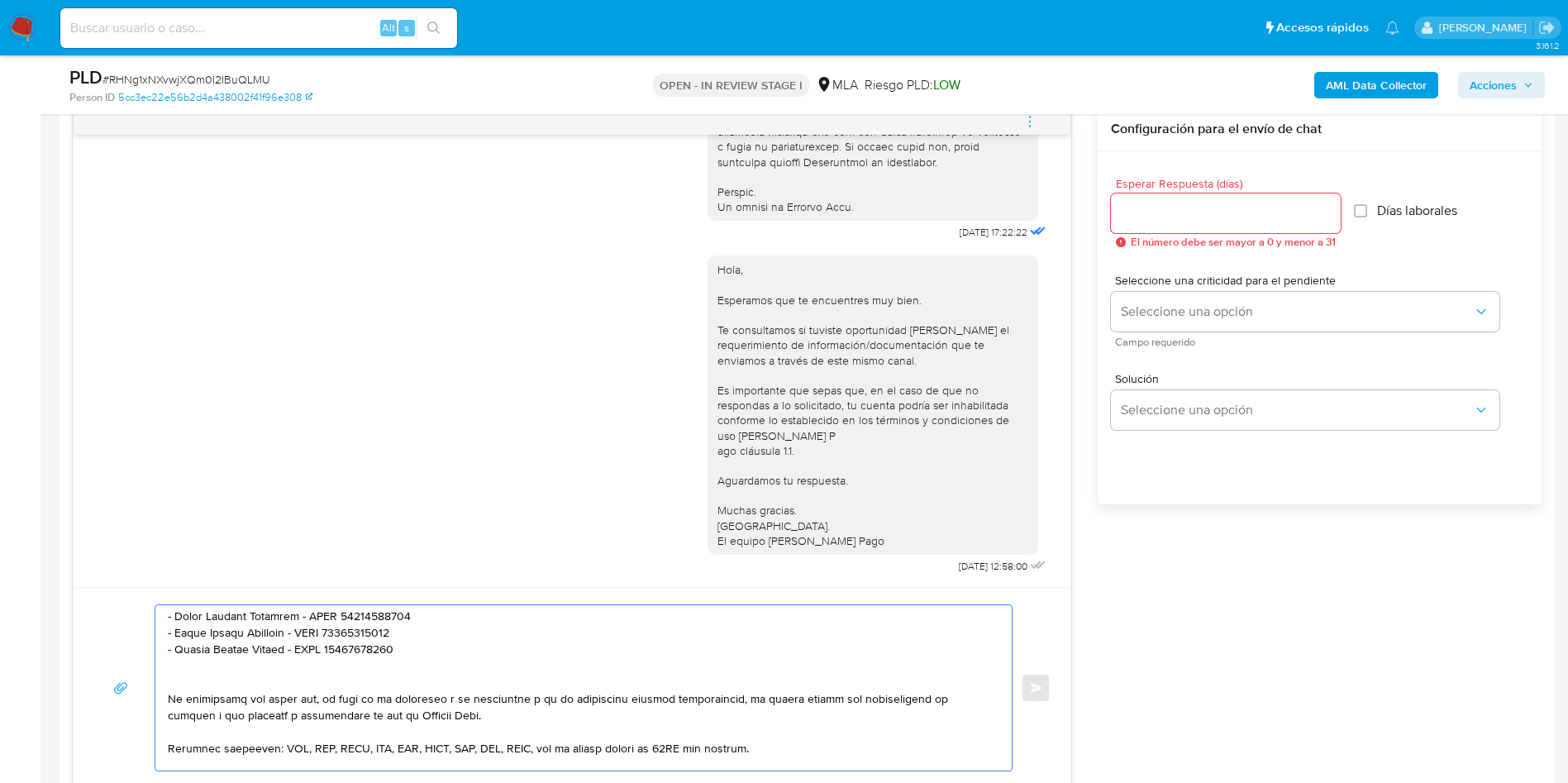
click at [191, 671] on textarea at bounding box center [580, 688] width 823 height 166
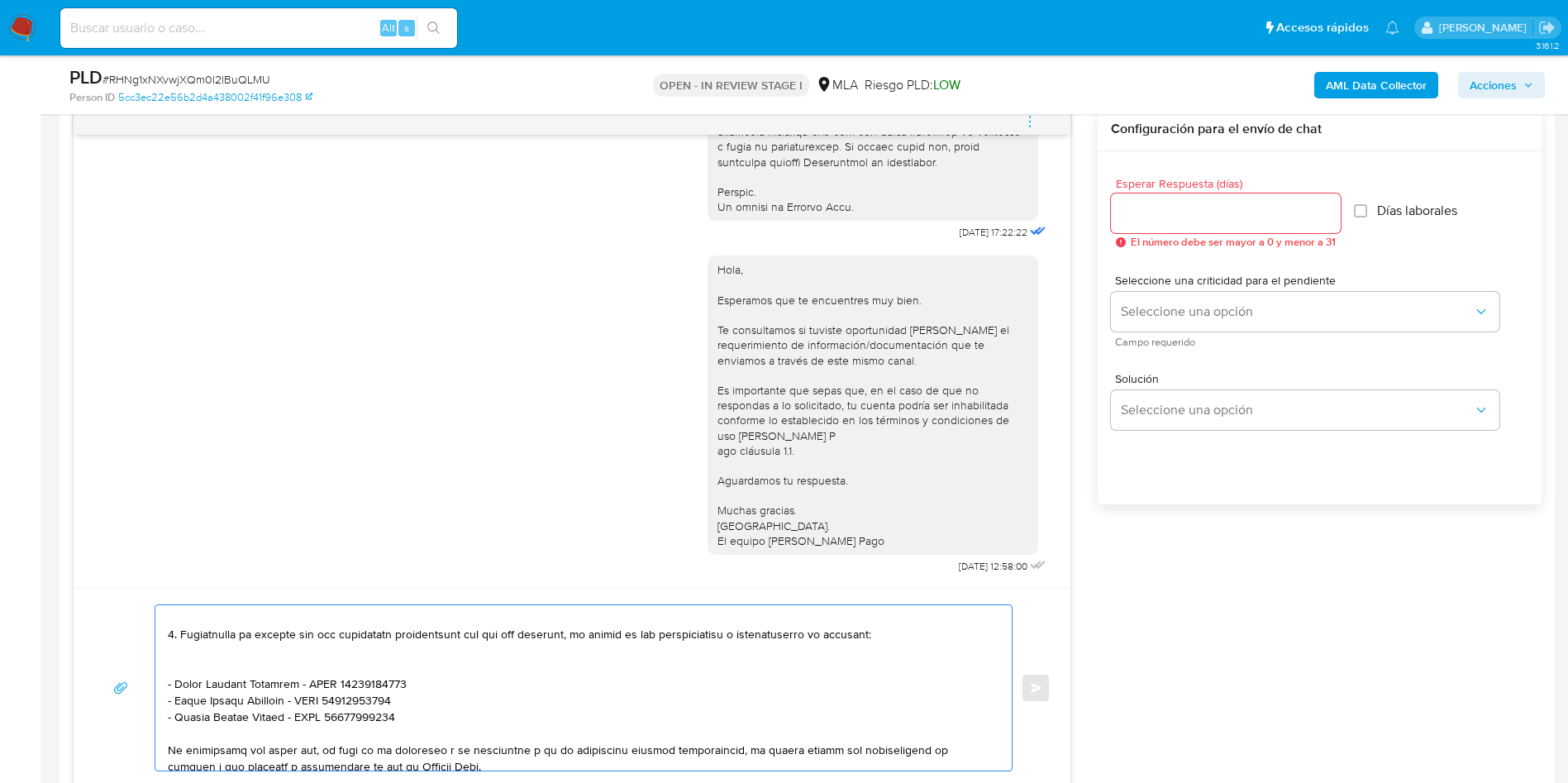
scroll to position [309, 0]
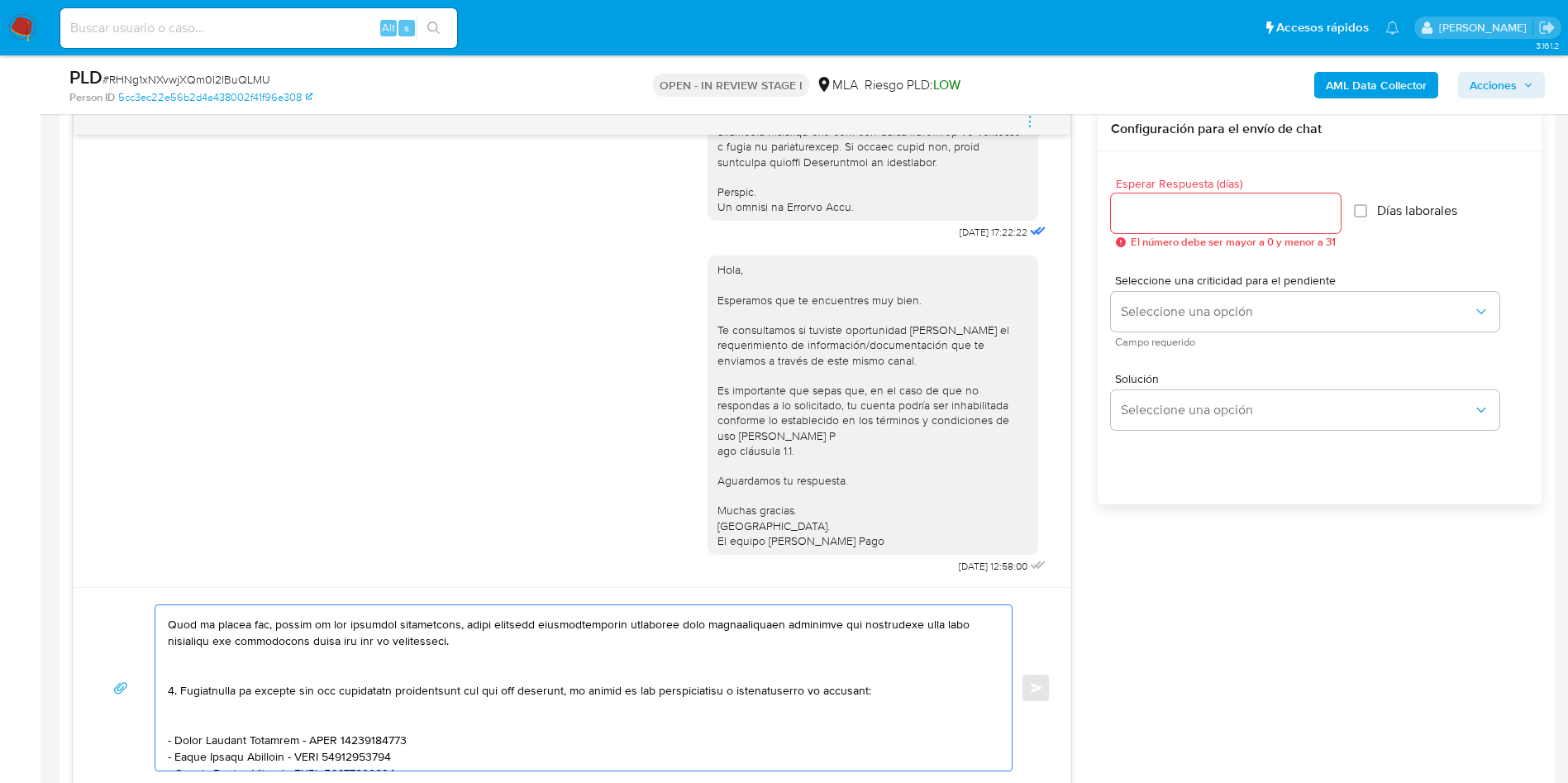
click at [201, 730] on textarea at bounding box center [580, 688] width 823 height 166
click at [185, 670] on textarea at bounding box center [580, 688] width 823 height 166
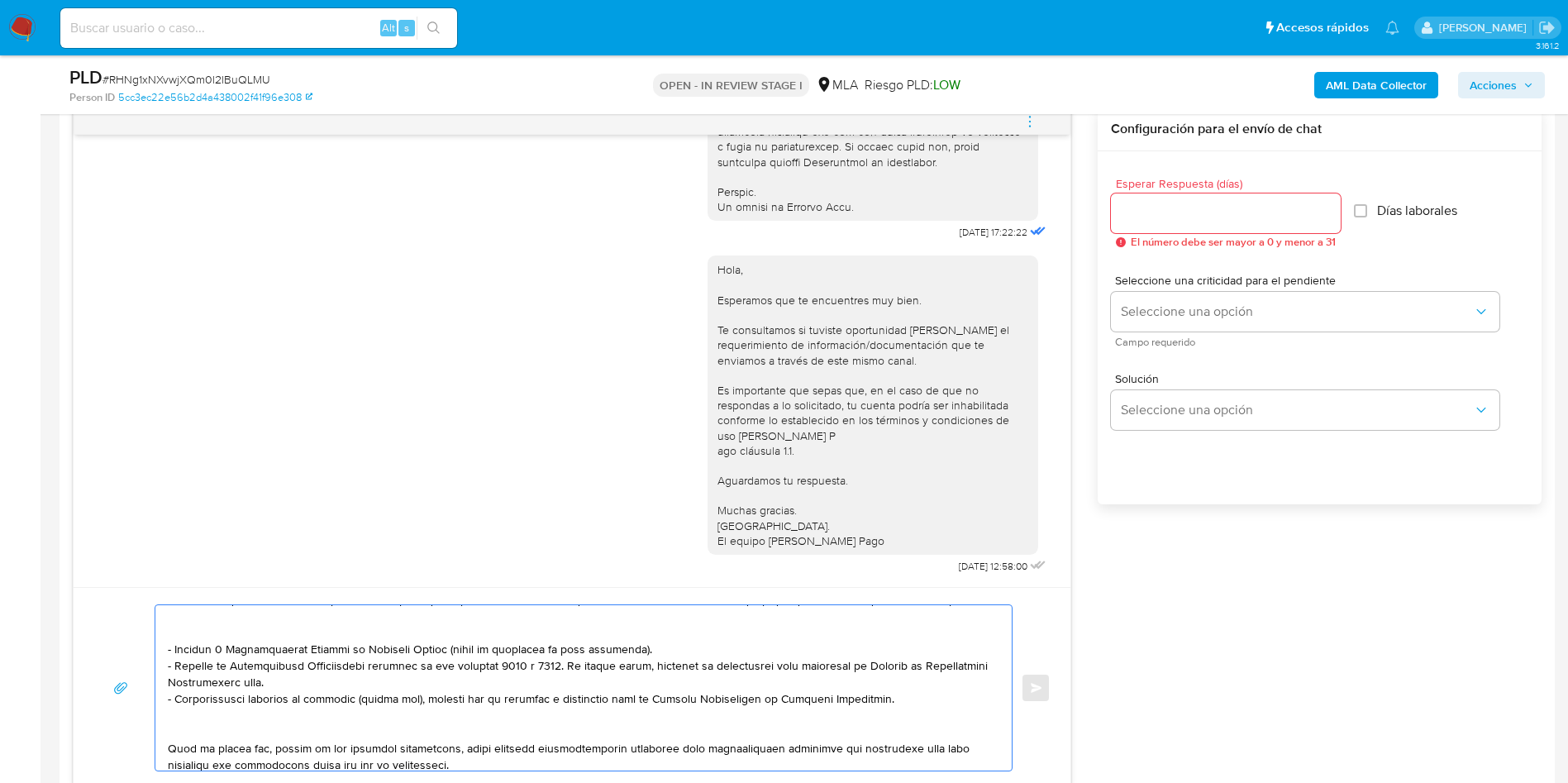
click at [201, 729] on textarea at bounding box center [580, 688] width 823 height 166
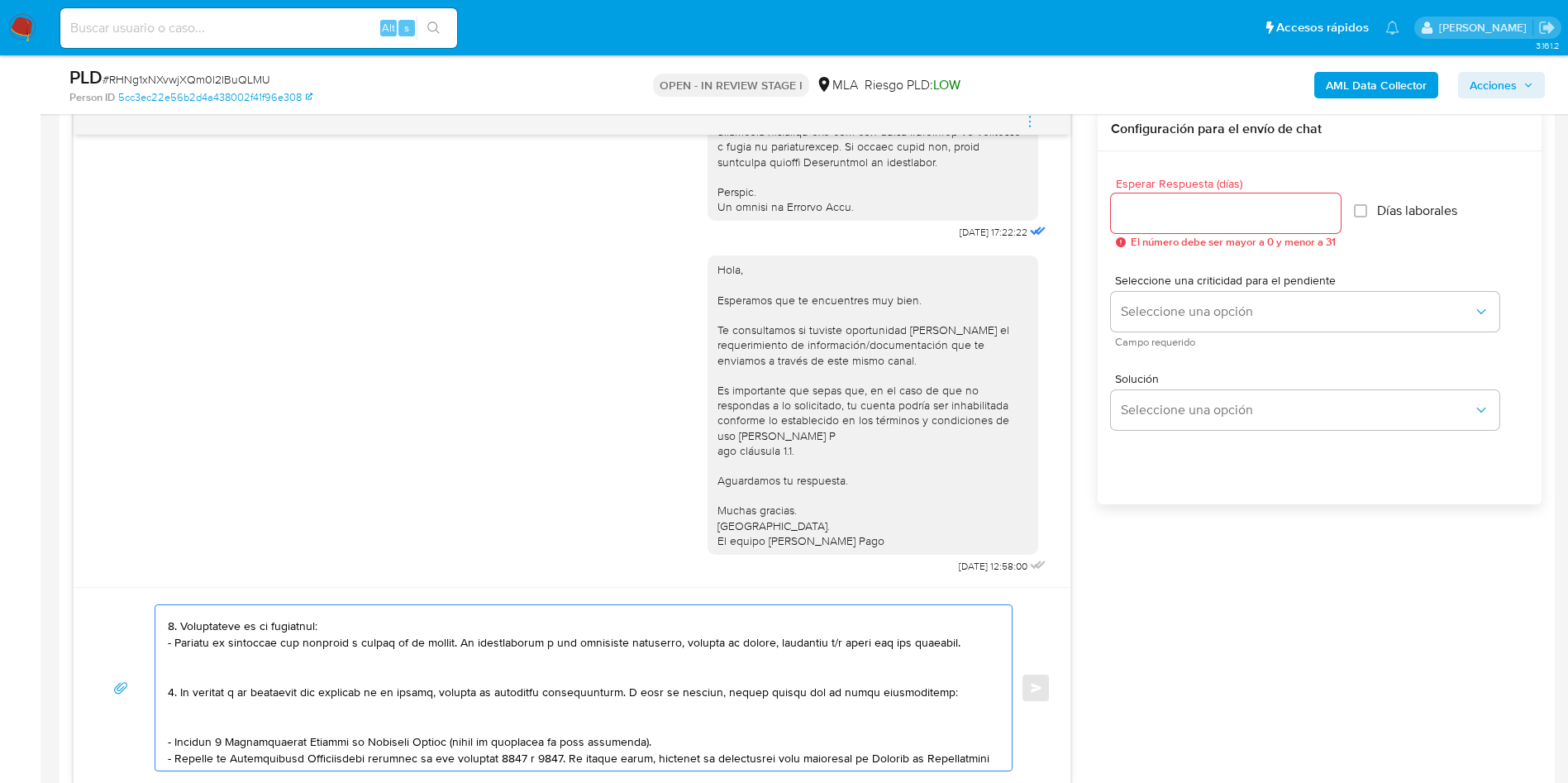
scroll to position [61, 0]
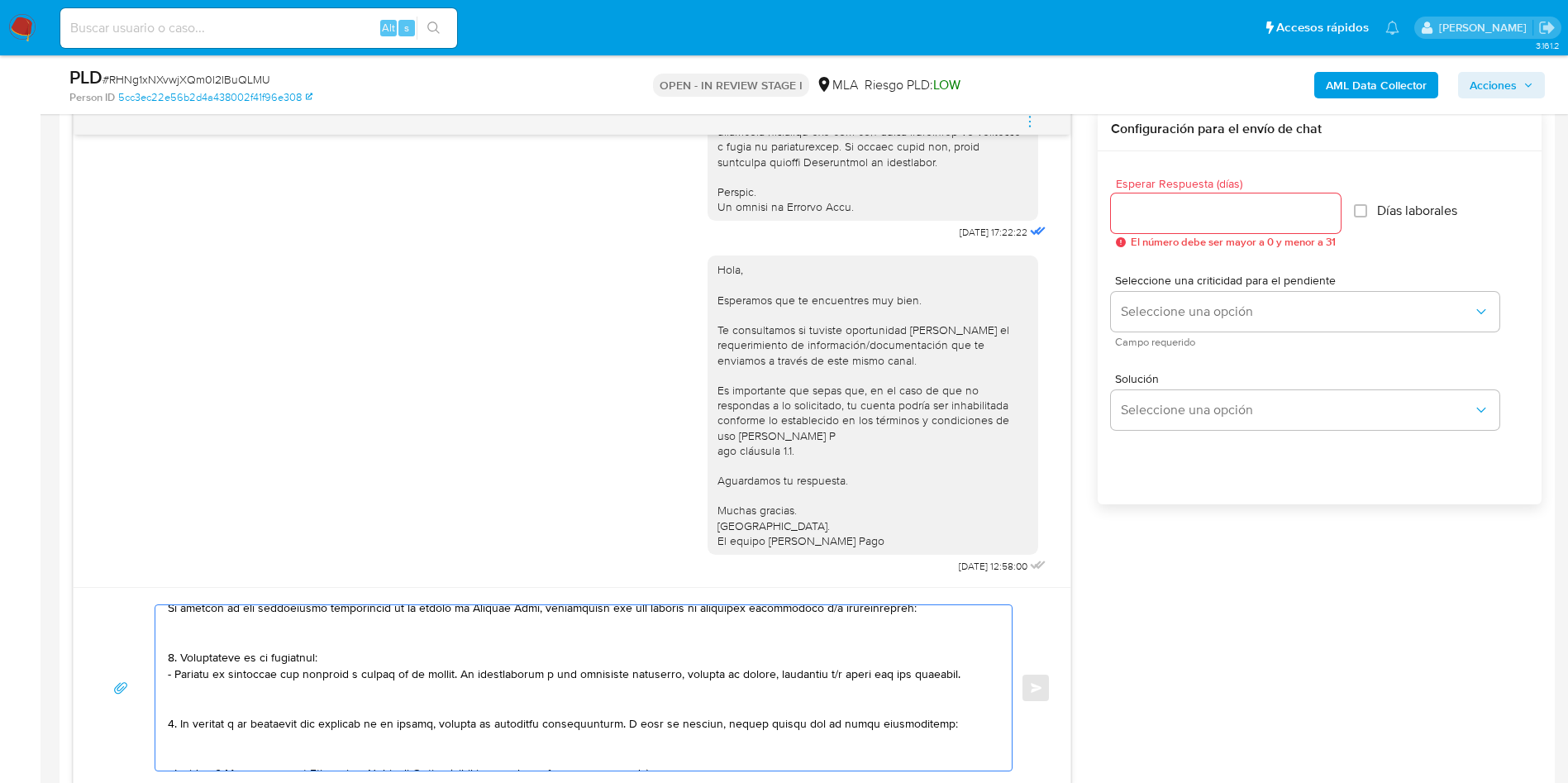
click at [197, 762] on textarea at bounding box center [580, 688] width 823 height 166
click at [195, 705] on textarea at bounding box center [580, 688] width 823 height 166
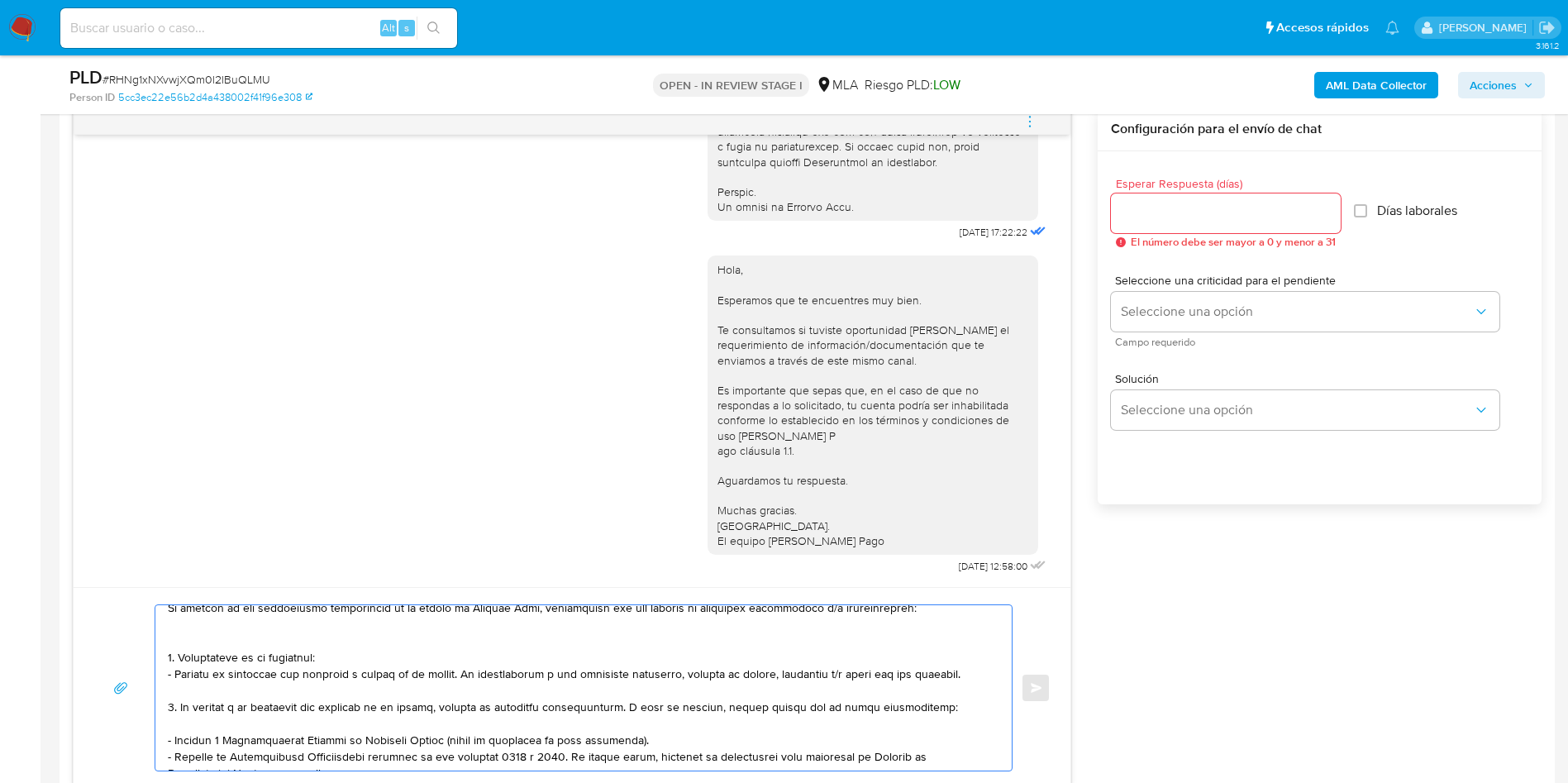
click at [197, 638] on textarea at bounding box center [580, 688] width 823 height 166
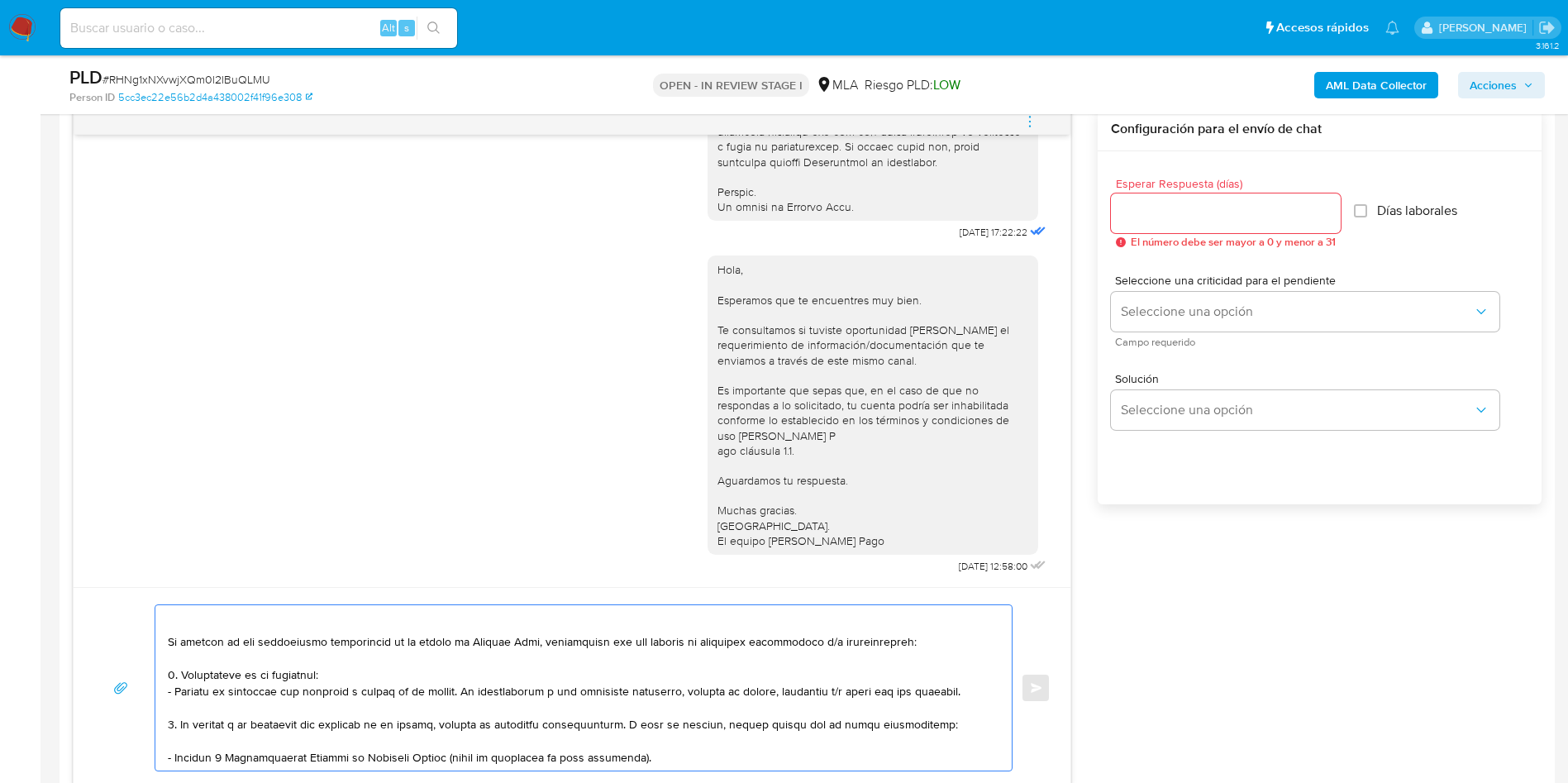
scroll to position [0, 0]
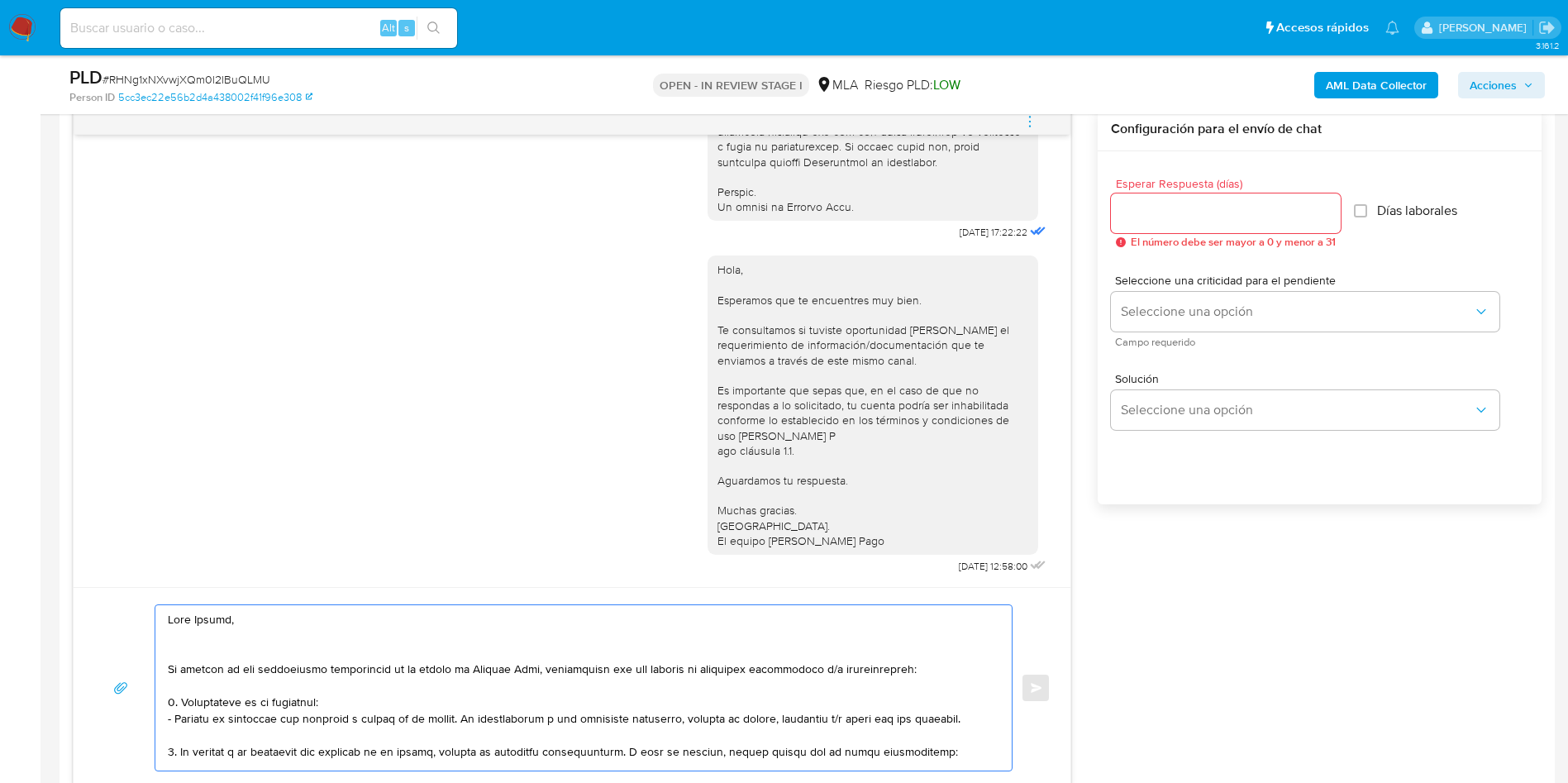
click at [196, 650] on textarea at bounding box center [580, 688] width 823 height 166
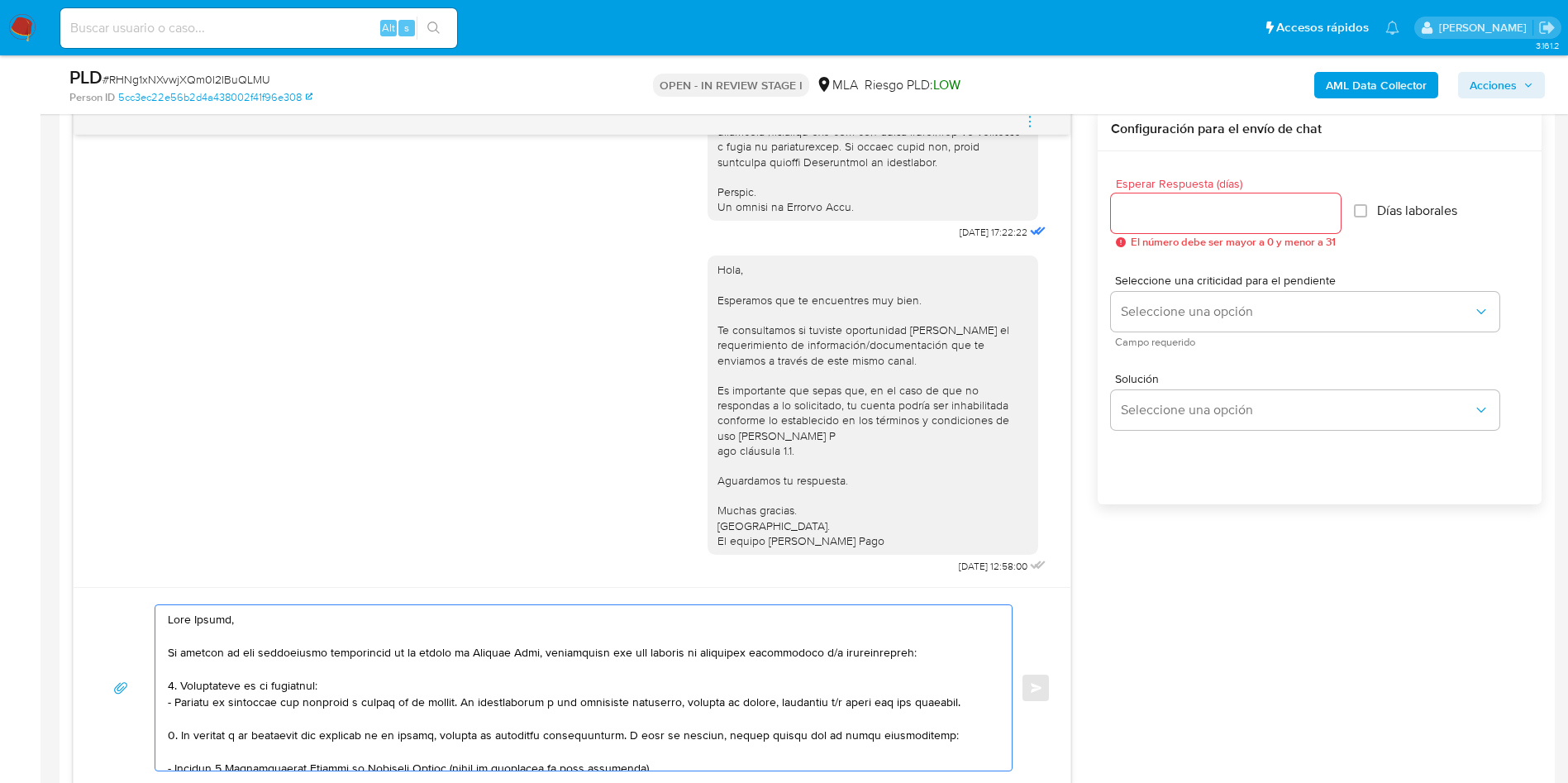
type textarea "Hola Romina, En función de las operaciones registradas en tu cuenta de Mercado …"
click at [1170, 215] on input "Esperar Respuesta (días)" at bounding box center [1225, 213] width 230 height 21
type input "1"
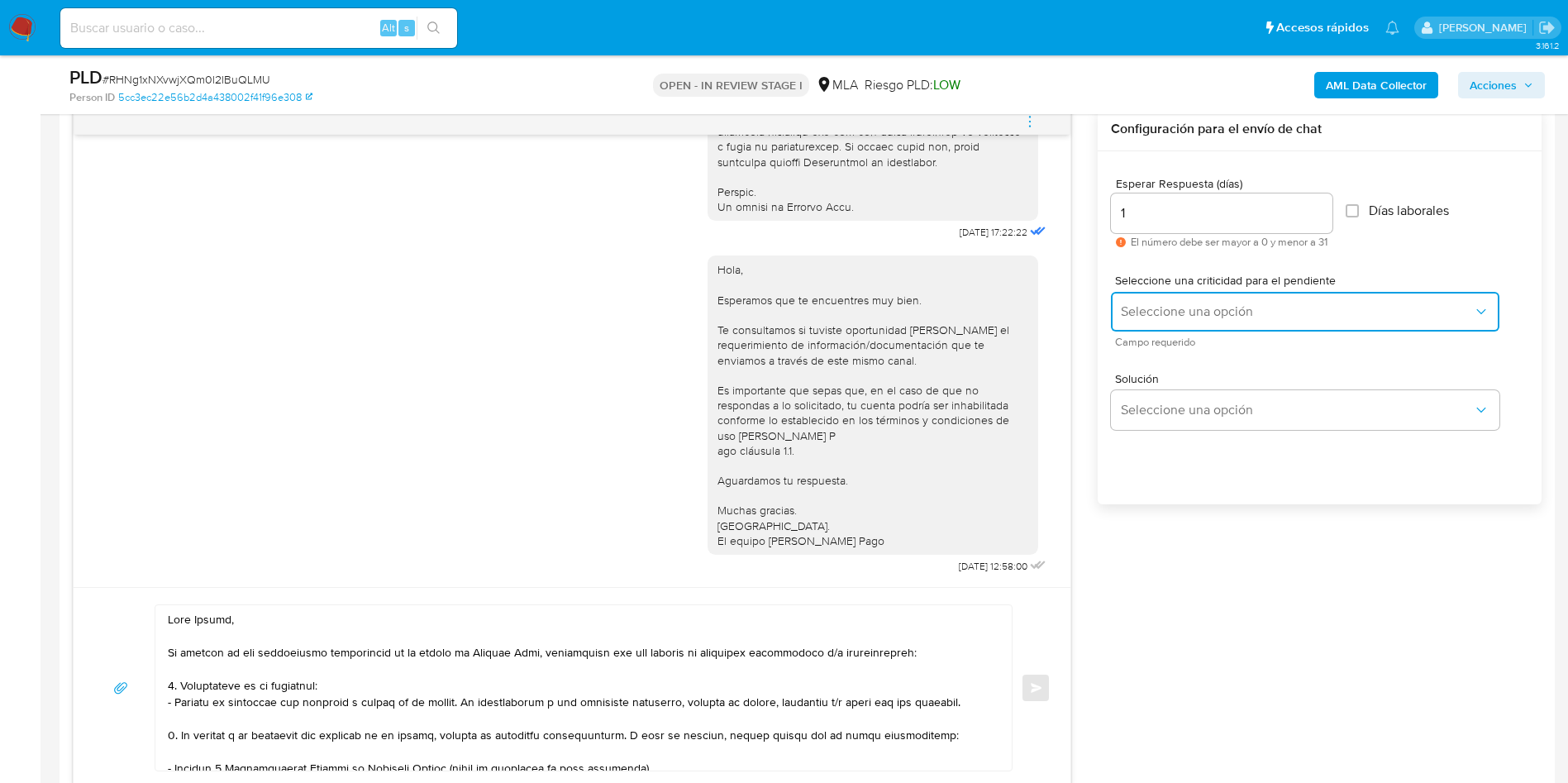
click at [1156, 325] on button "Seleccione una opción" at bounding box center [1304, 312] width 388 height 39
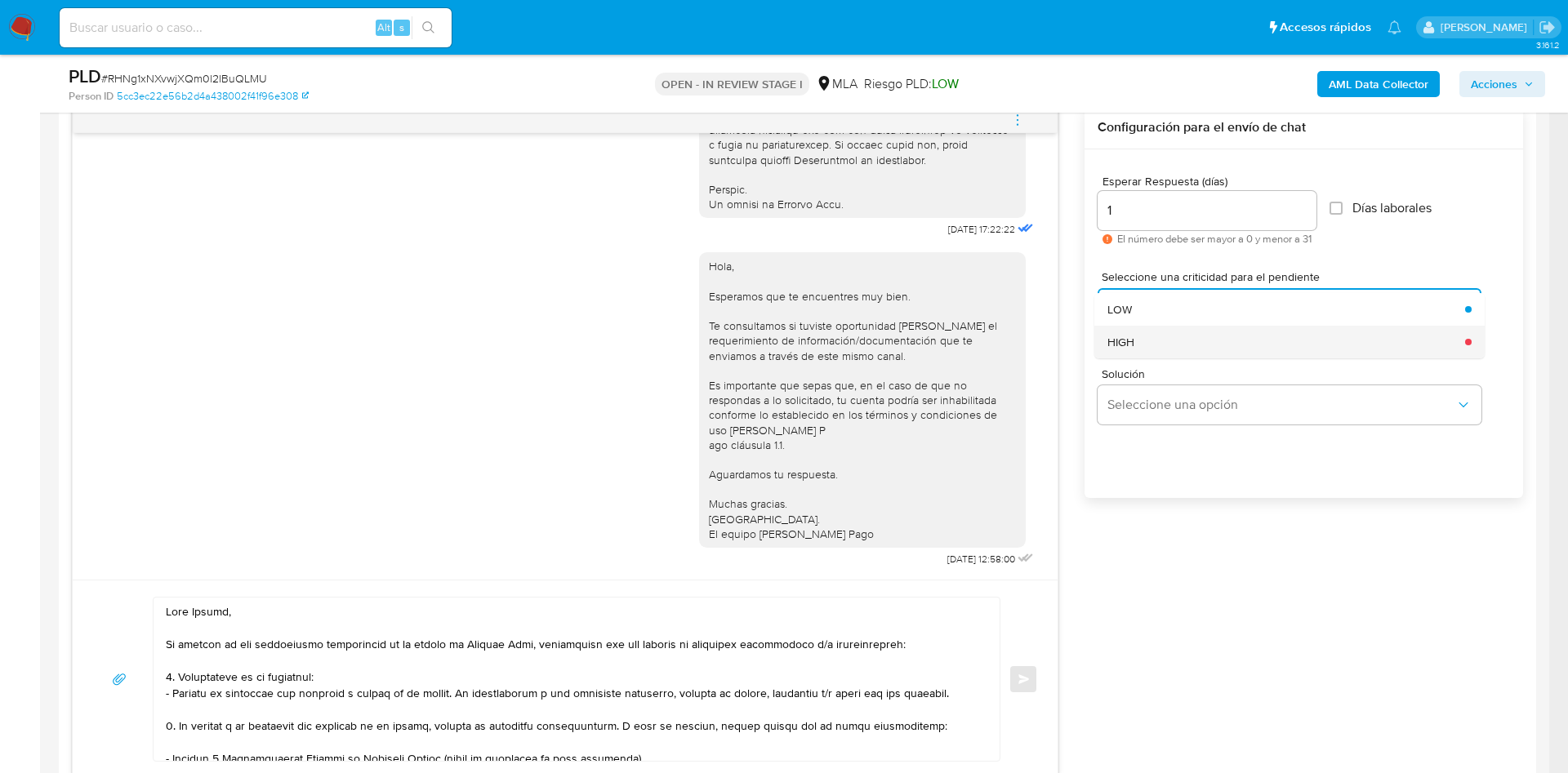
click at [1146, 348] on div "HIGH" at bounding box center [1281, 341] width 348 height 33
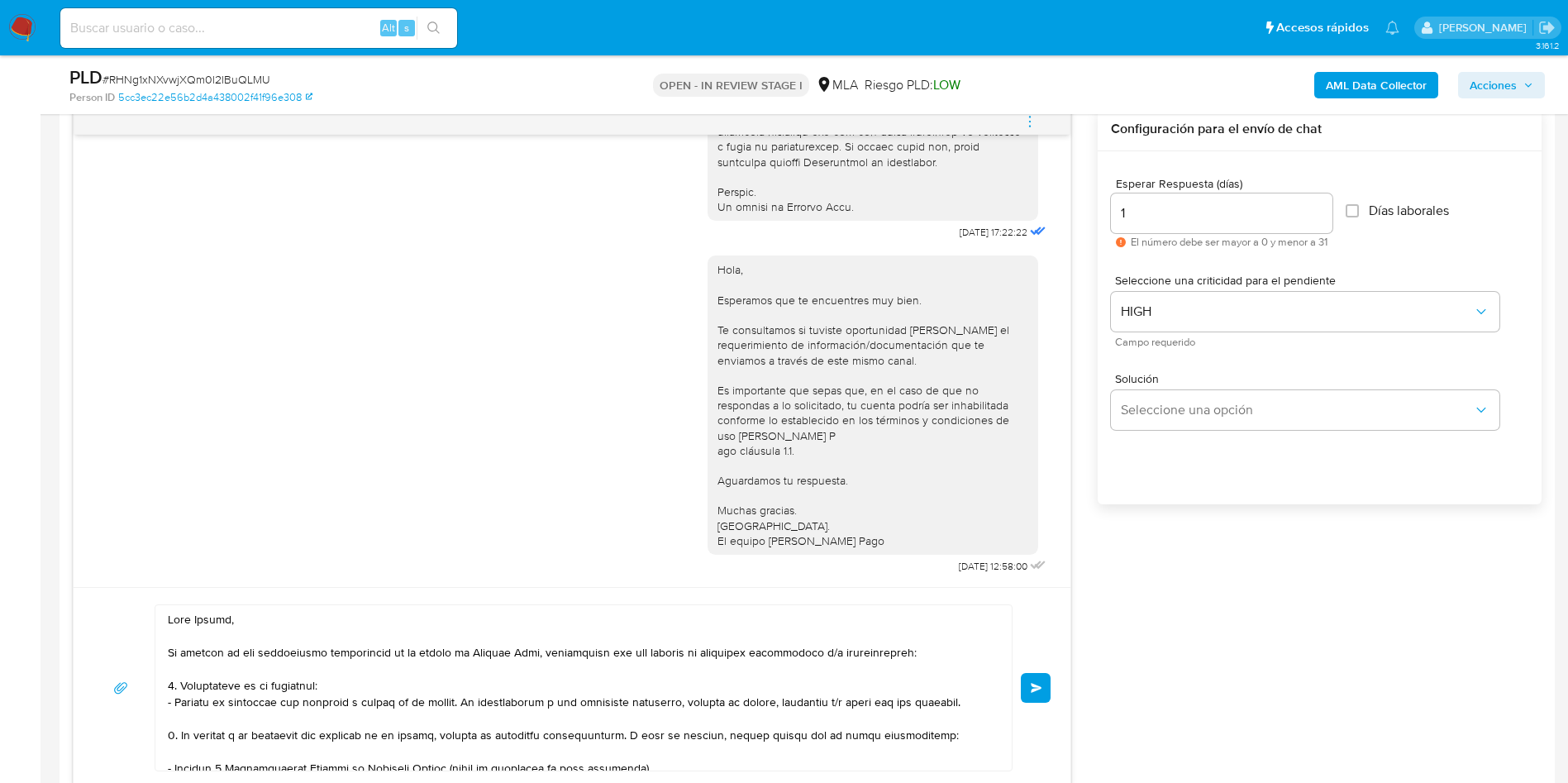
click at [1173, 570] on div "18/08/2025 17:22:22 Hola, Esperamos que te encuentres muy bien. Te consultamos …" at bounding box center [807, 448] width 1468 height 681
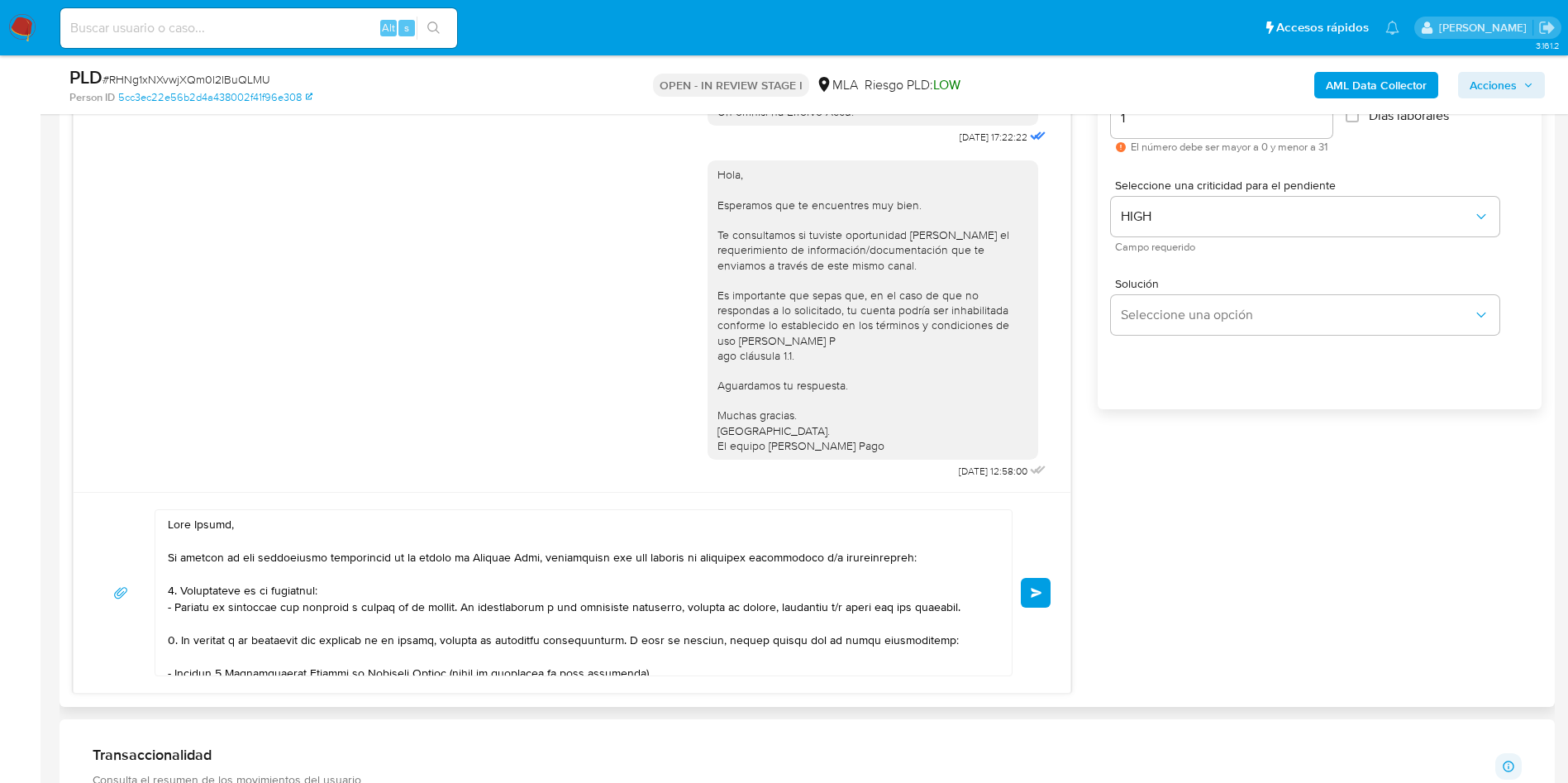
scroll to position [992, 0]
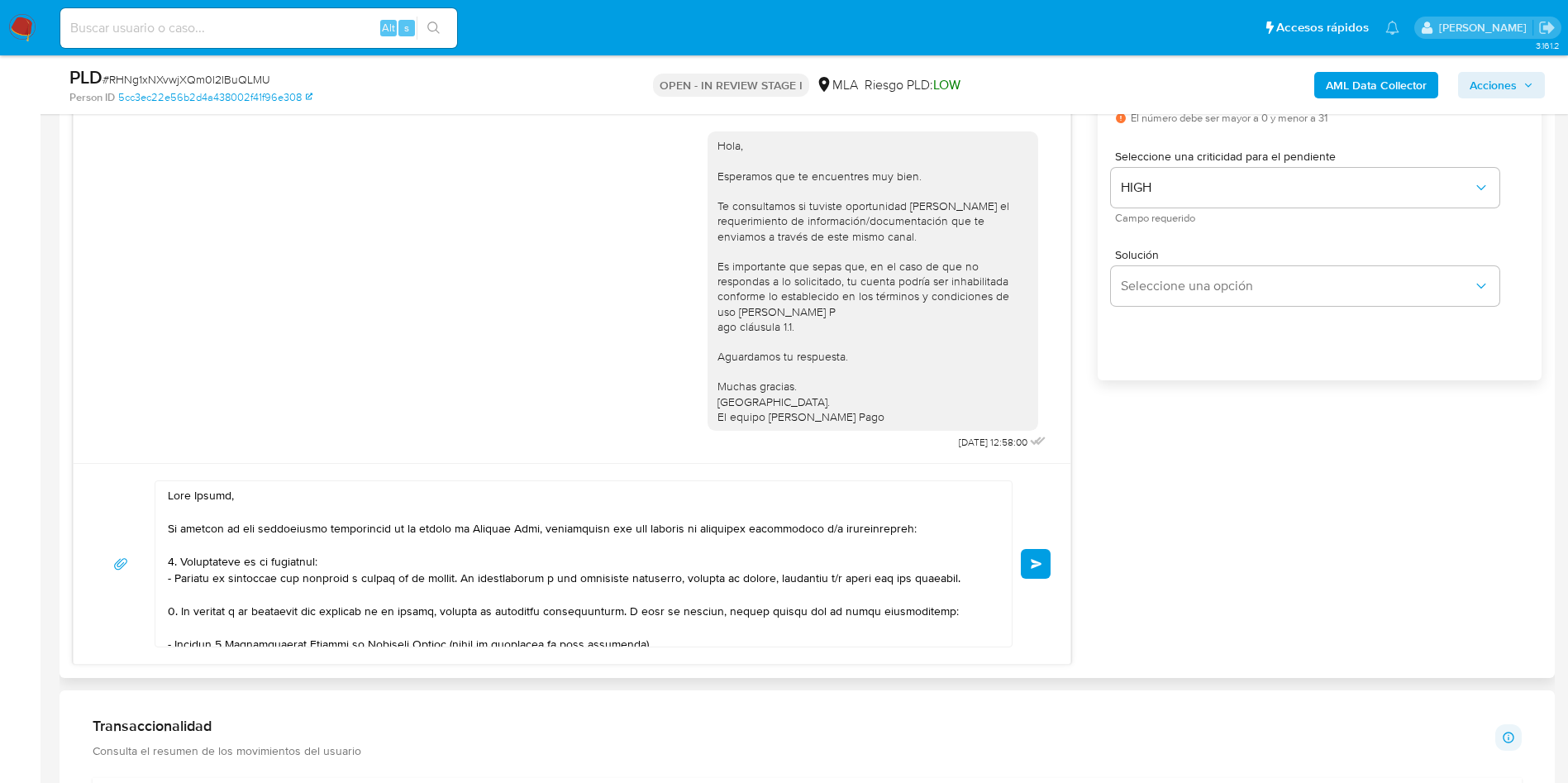
click at [1028, 552] on button "Enviar" at bounding box center [1035, 564] width 30 height 30
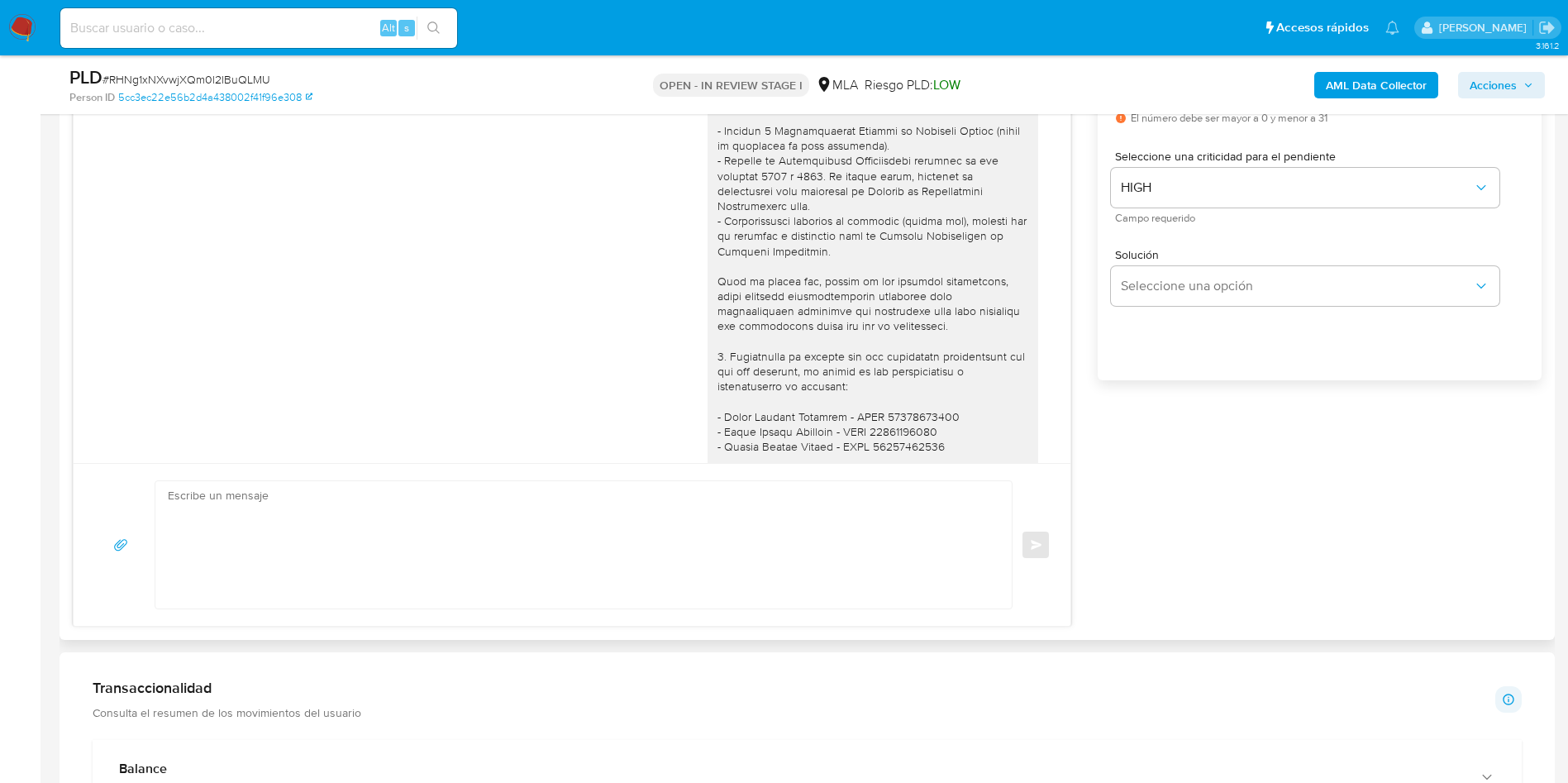
scroll to position [1445, 0]
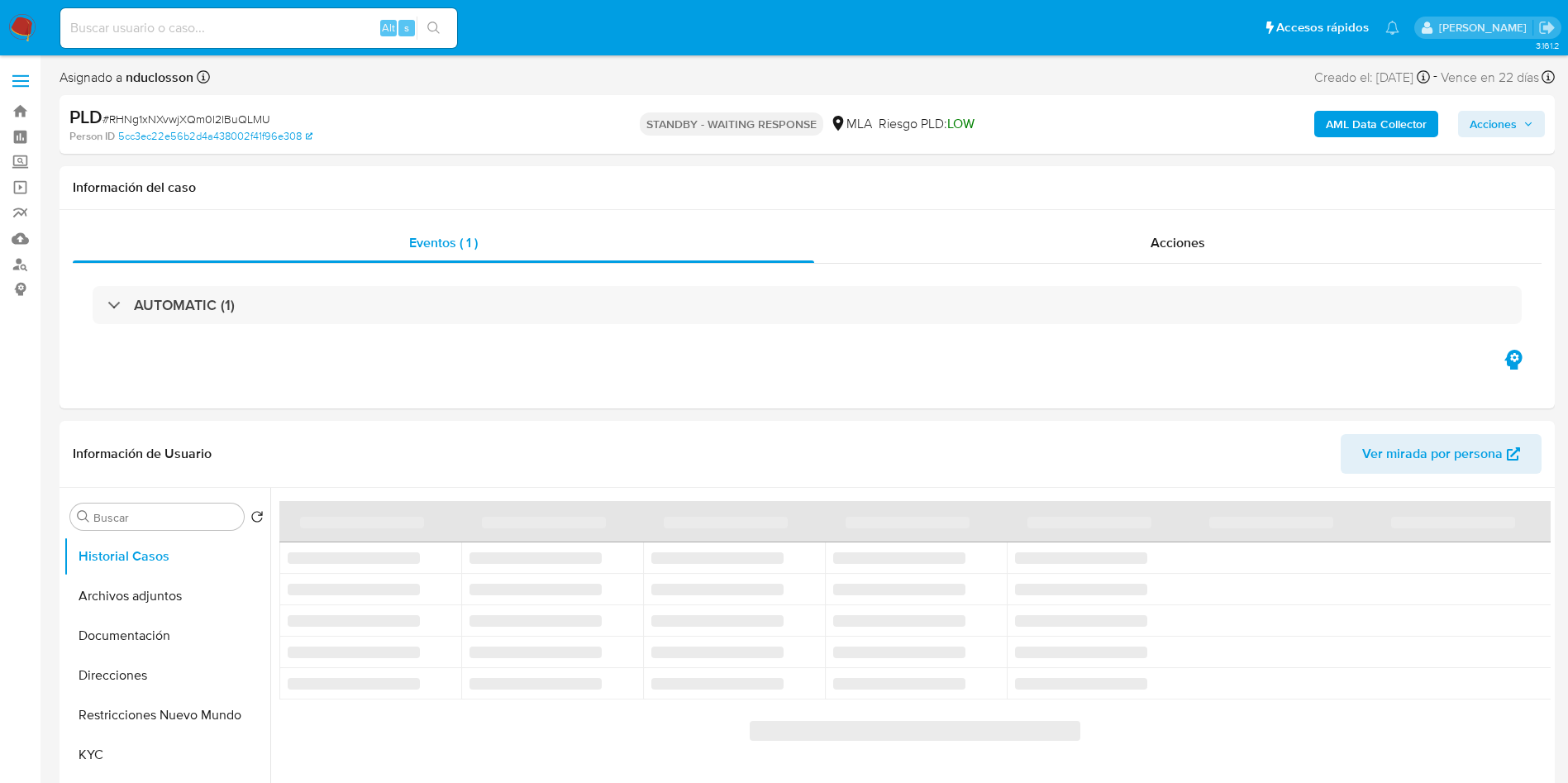
select select "10"
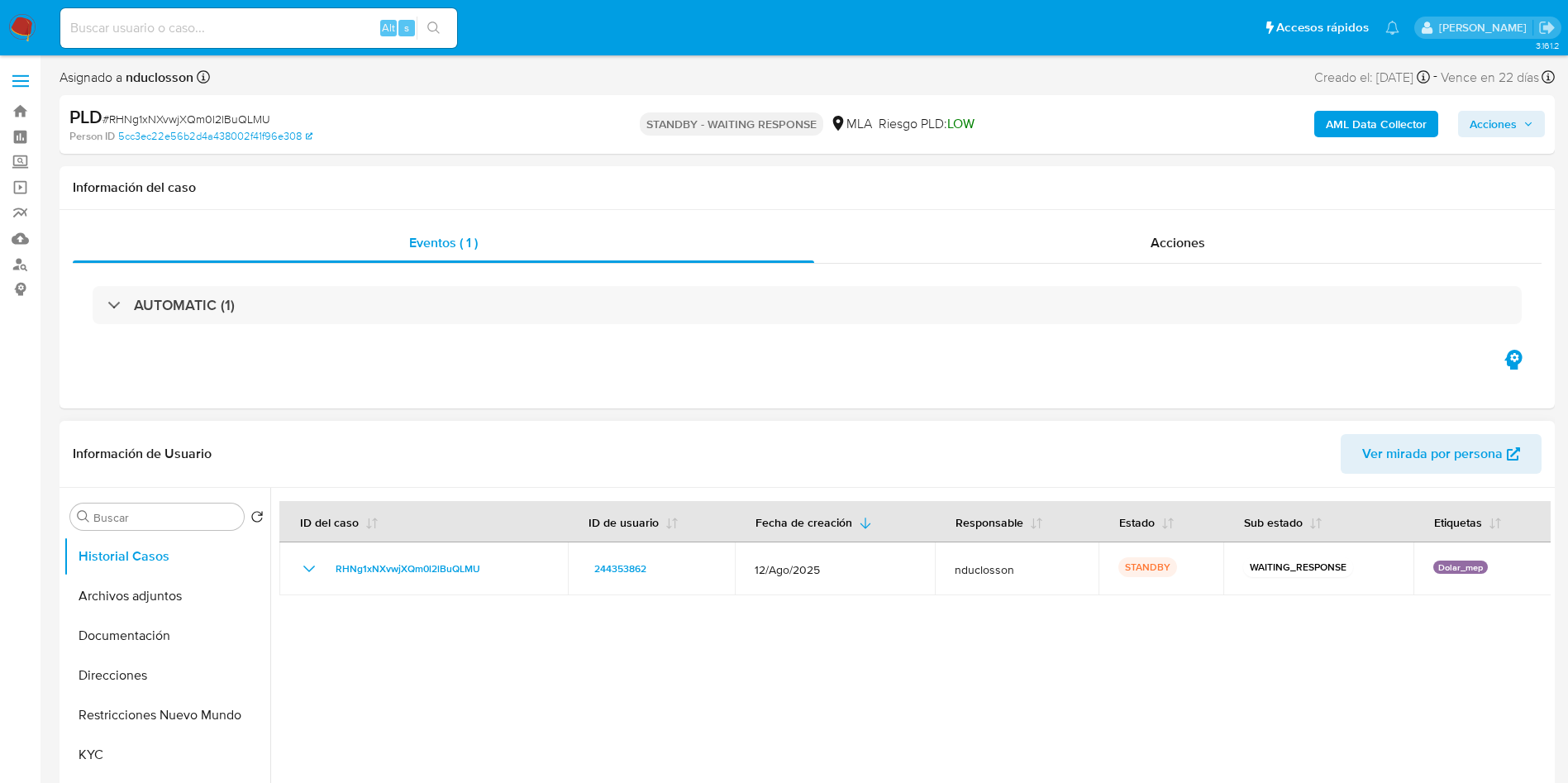
scroll to position [248, 0]
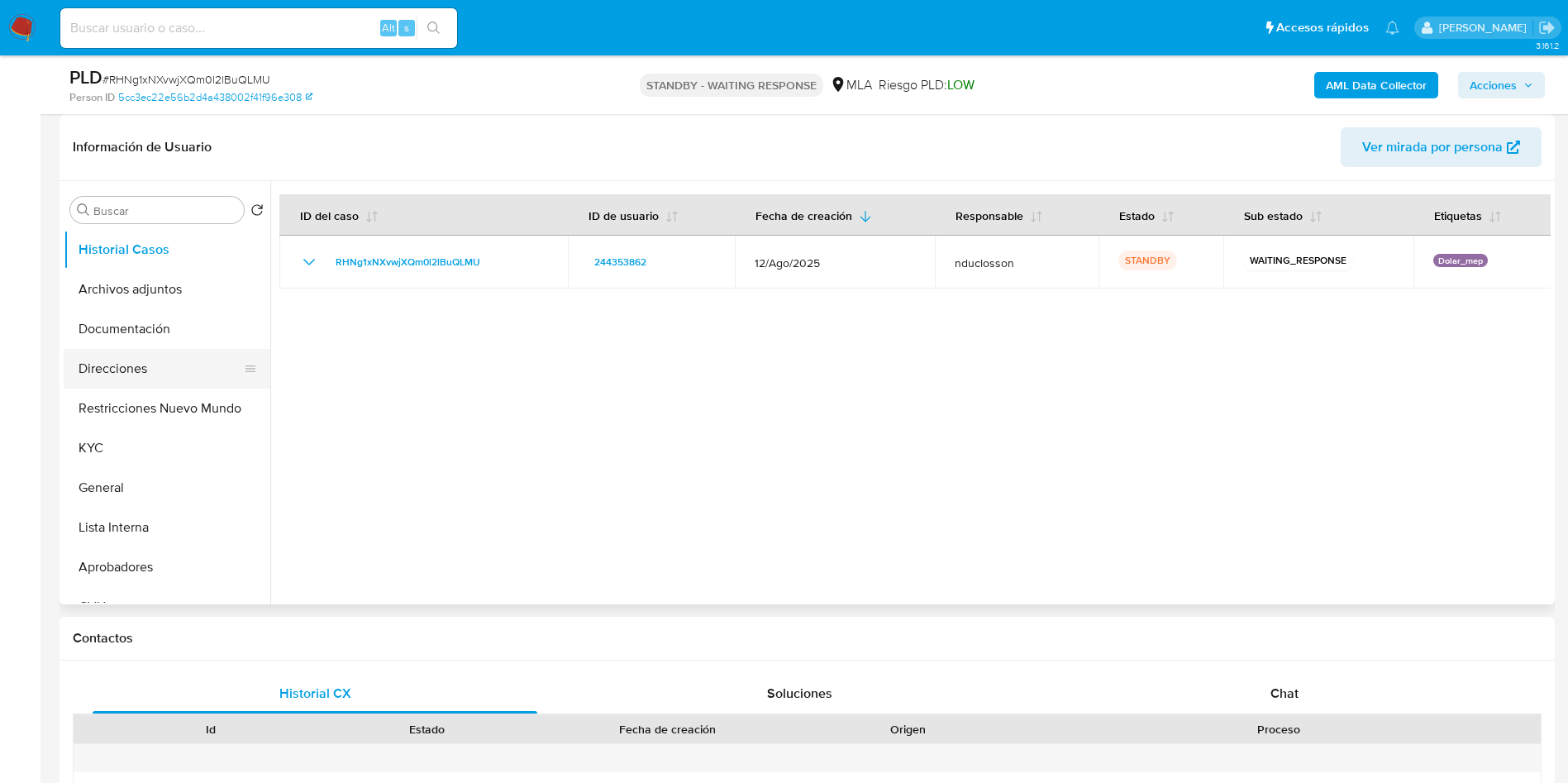
click at [154, 375] on button "Direcciones" at bounding box center [160, 369] width 194 height 39
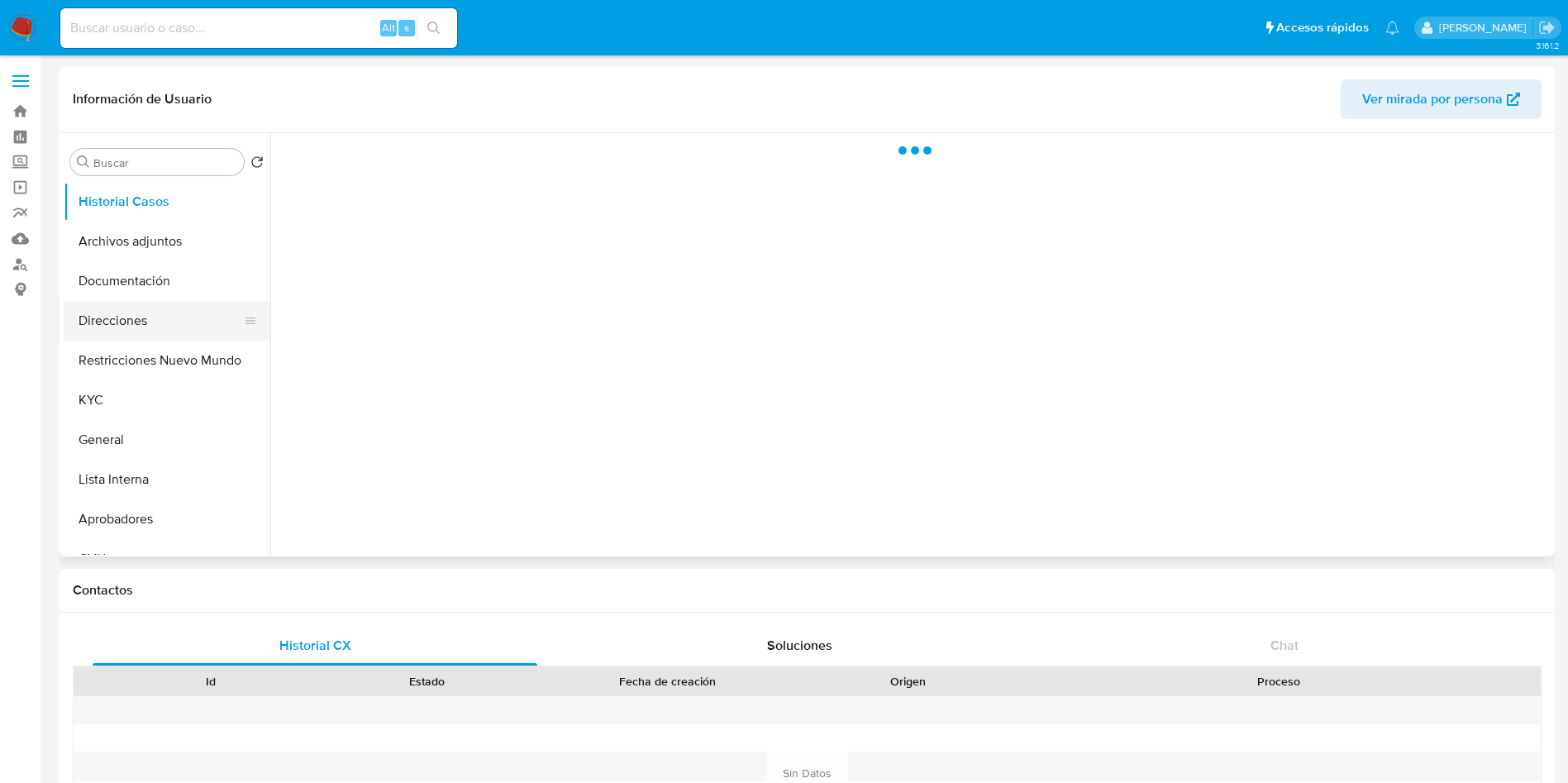
click at [86, 327] on button "Direcciones" at bounding box center [160, 320] width 194 height 39
select select "10"
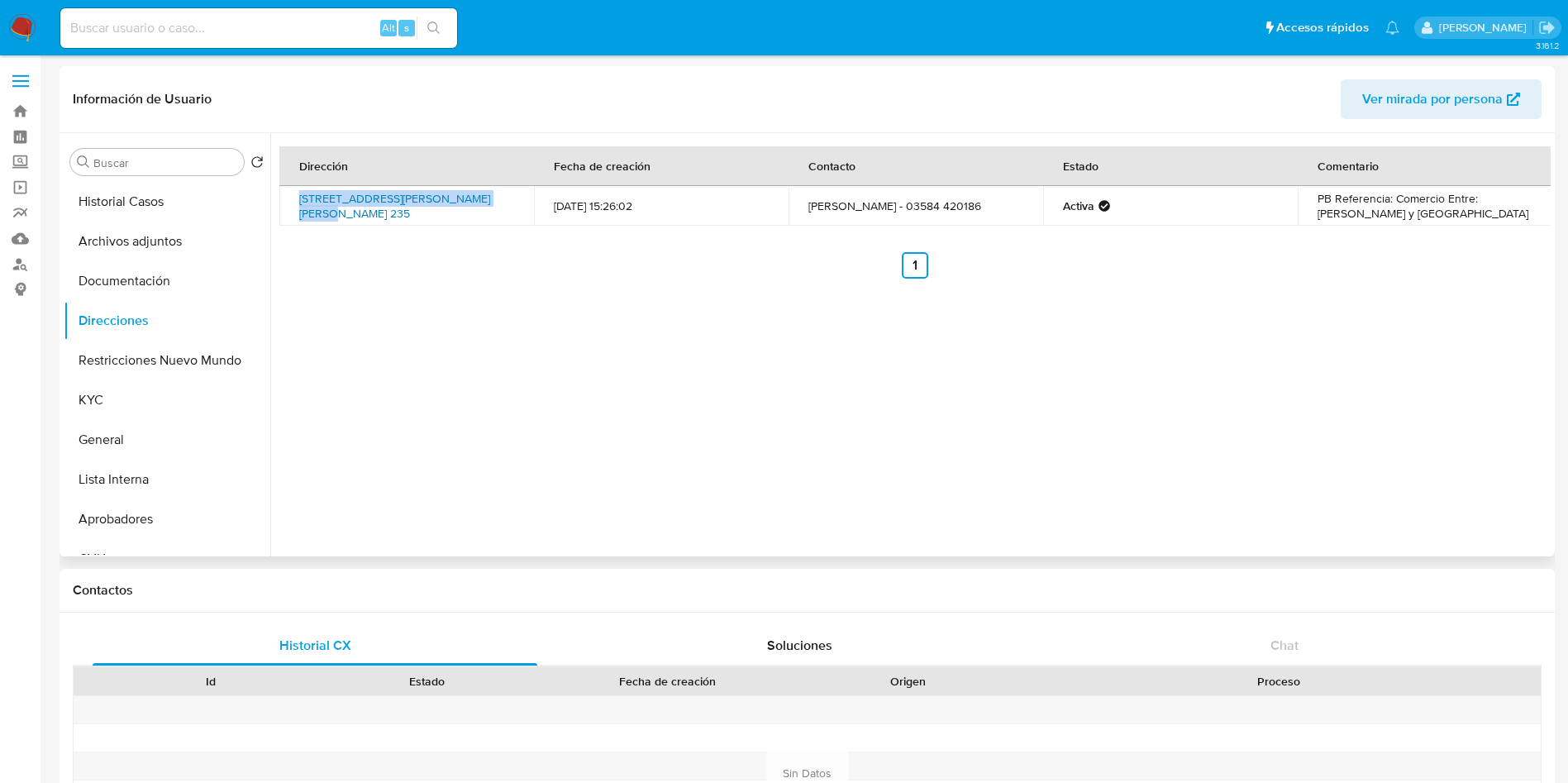
drag, startPoint x: 295, startPoint y: 196, endPoint x: 481, endPoint y: 194, distance: 186.0
click at [481, 194] on td "[STREET_ADDRESS][PERSON_NAME][PERSON_NAME] 235" at bounding box center [406, 206] width 254 height 39
copy link "[STREET_ADDRESS][PERSON_NAME][PERSON_NAME]"
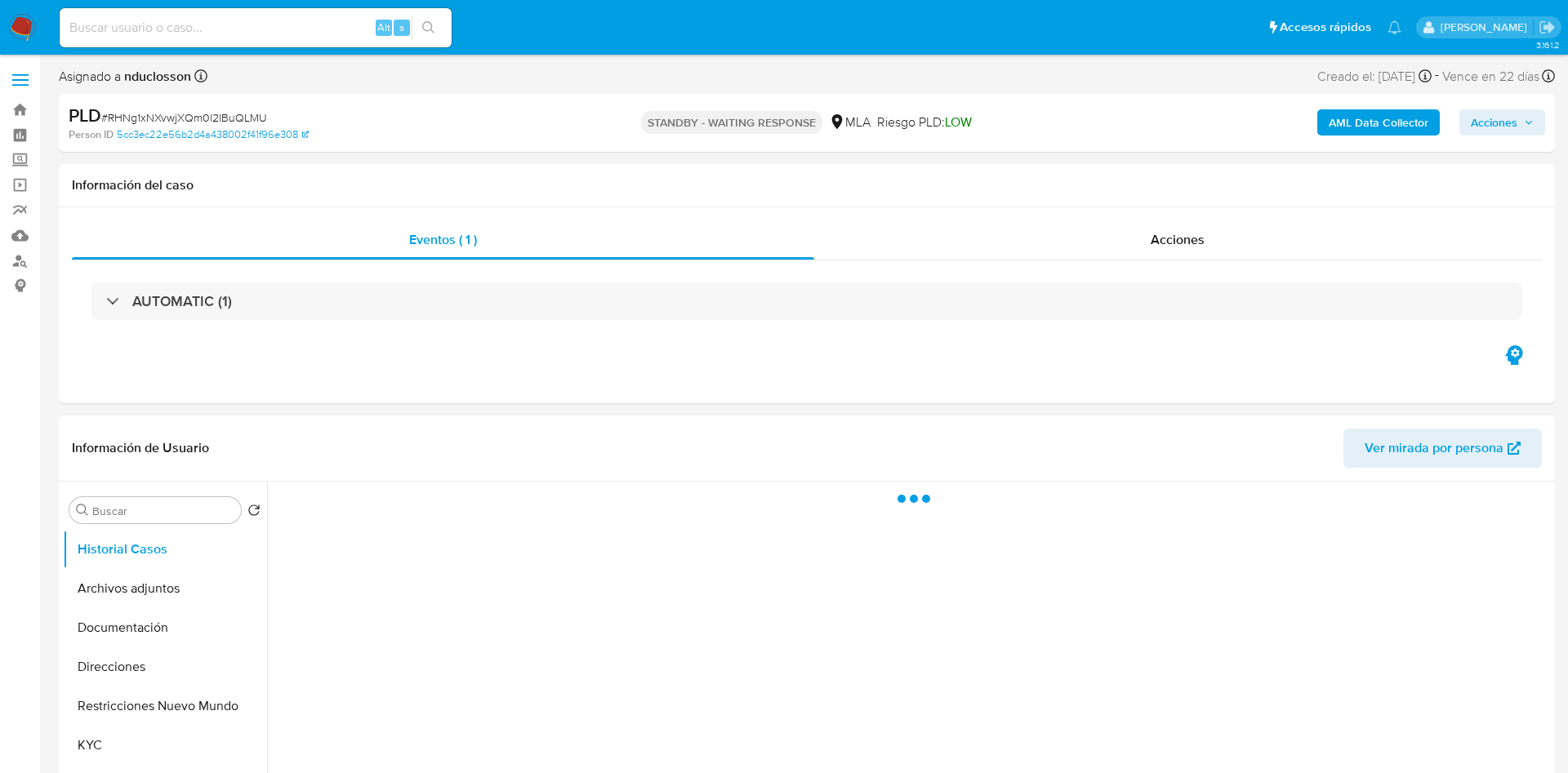
select select "10"
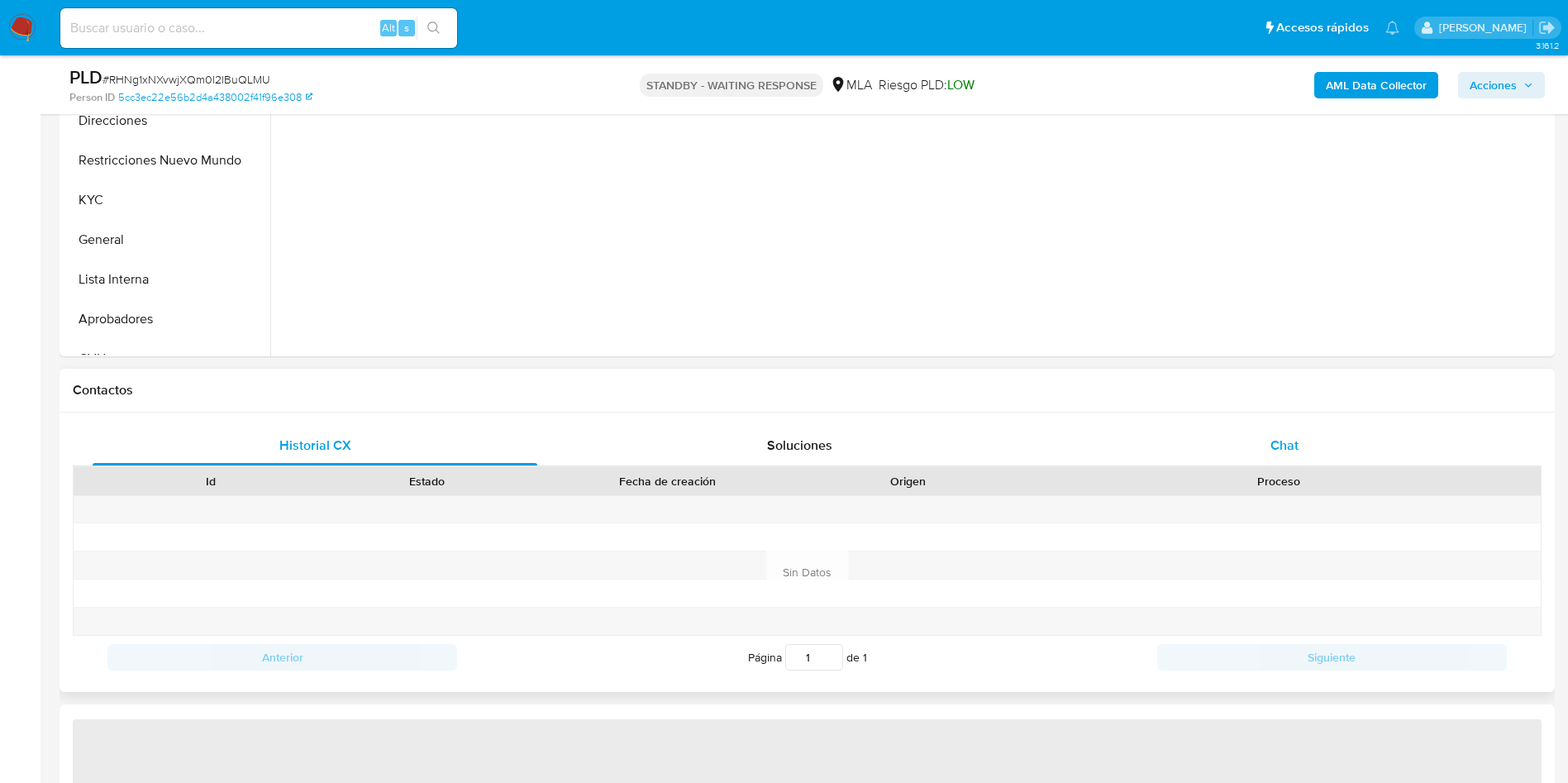
click at [1287, 452] on span "Chat" at bounding box center [1284, 445] width 28 height 19
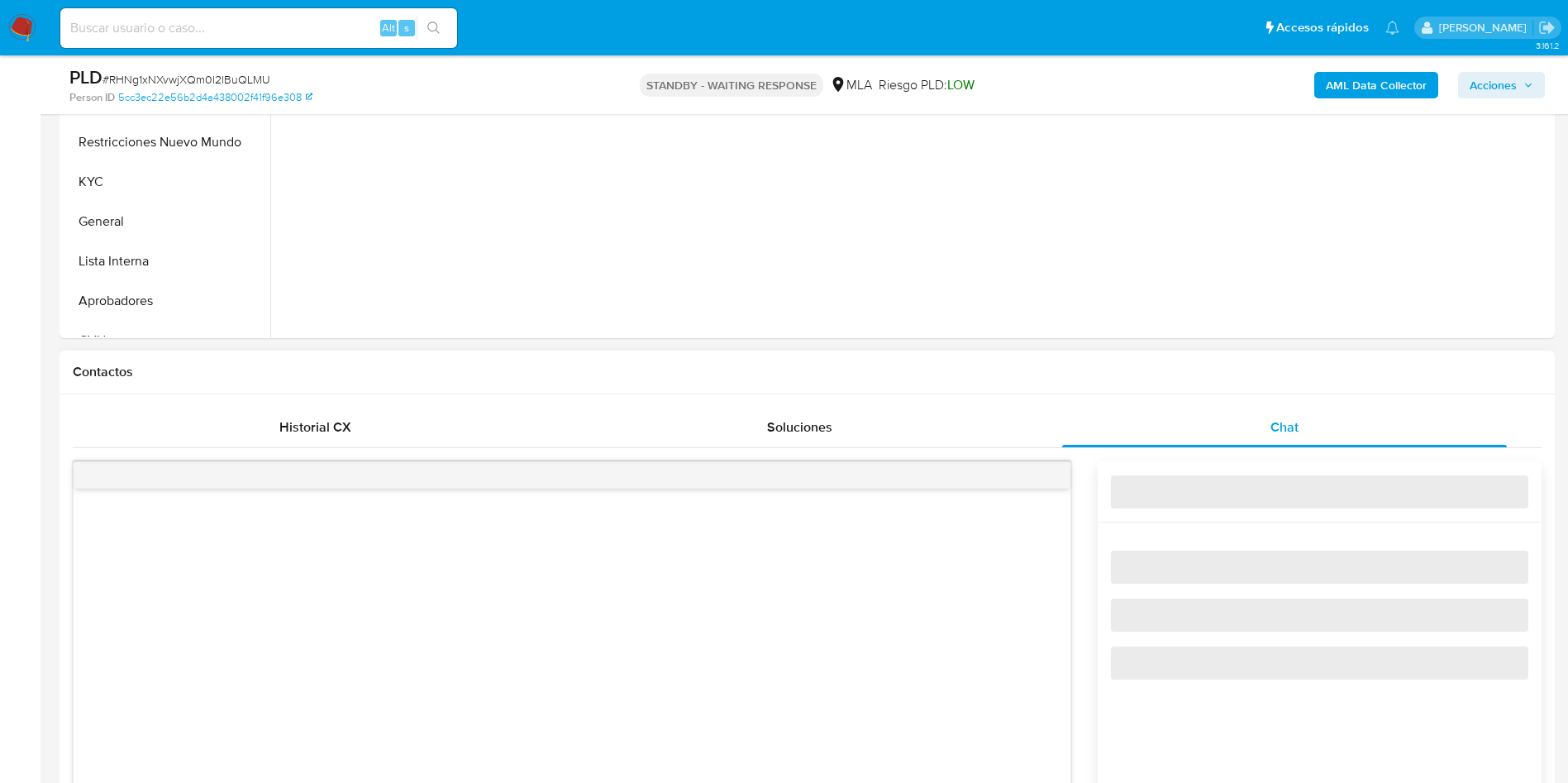
select select "10"
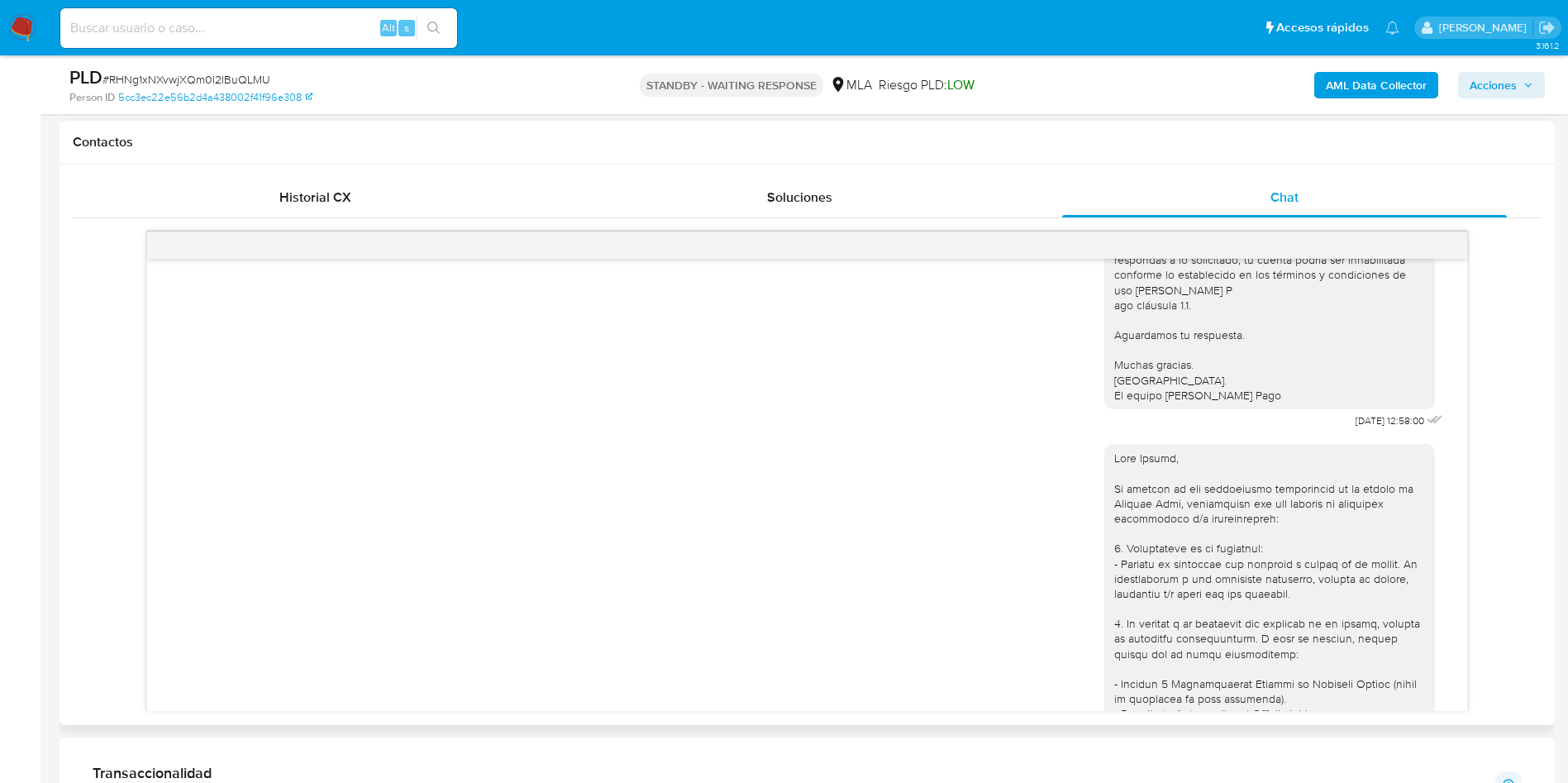
scroll to position [1693, 0]
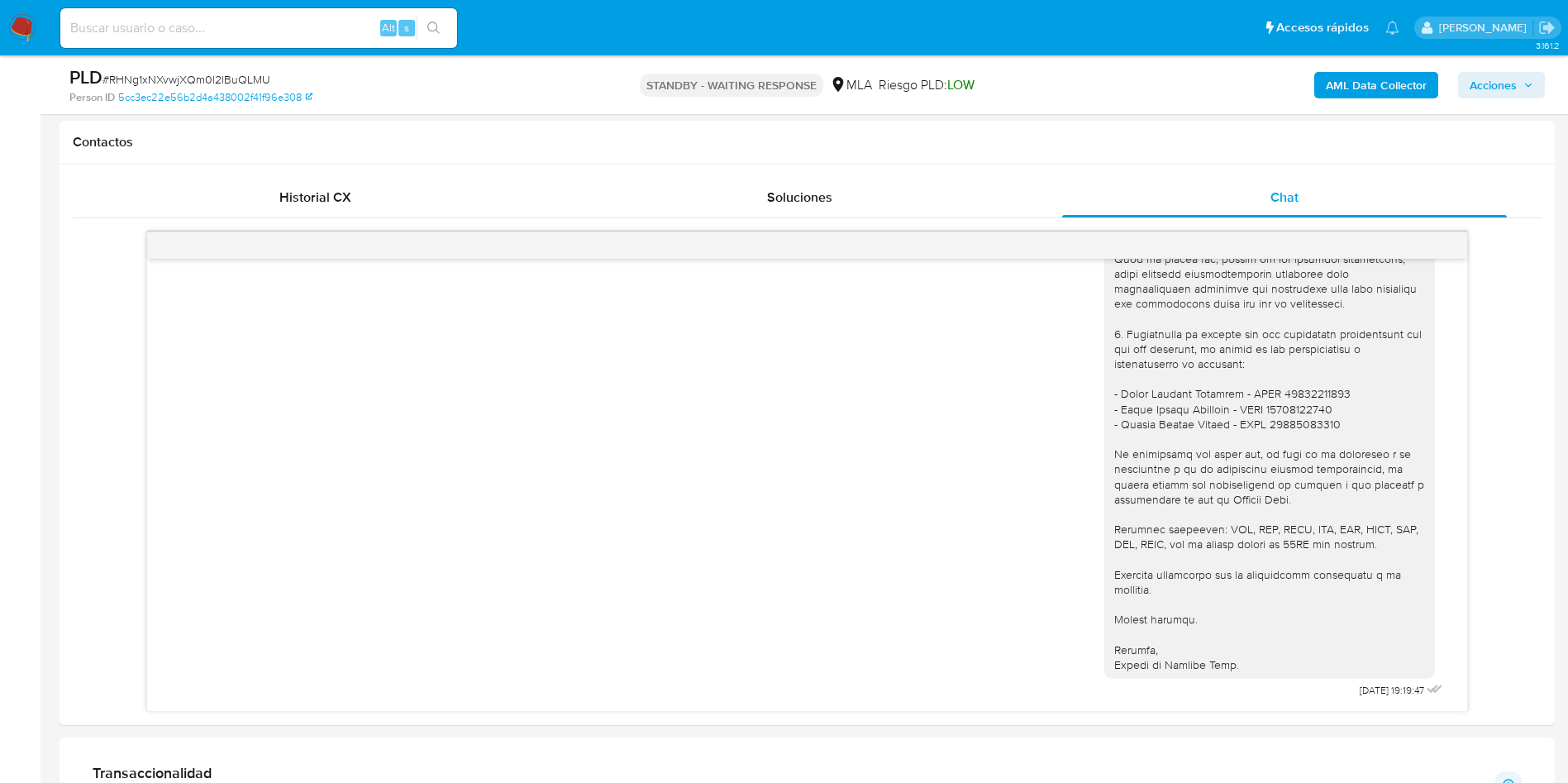
click at [157, 20] on input at bounding box center [259, 27] width 397 height 21
paste input "kYocLHvdIpJkixm1W4Sj9awO"
type input "kYocLHvdIpJkixm1W4Sj9awO"
click at [438, 15] on div "kYocLHvdIpJkixm1W4Sj9awO Alt s" at bounding box center [259, 28] width 397 height 39
click at [428, 23] on icon "search-icon" at bounding box center [434, 27] width 13 height 13
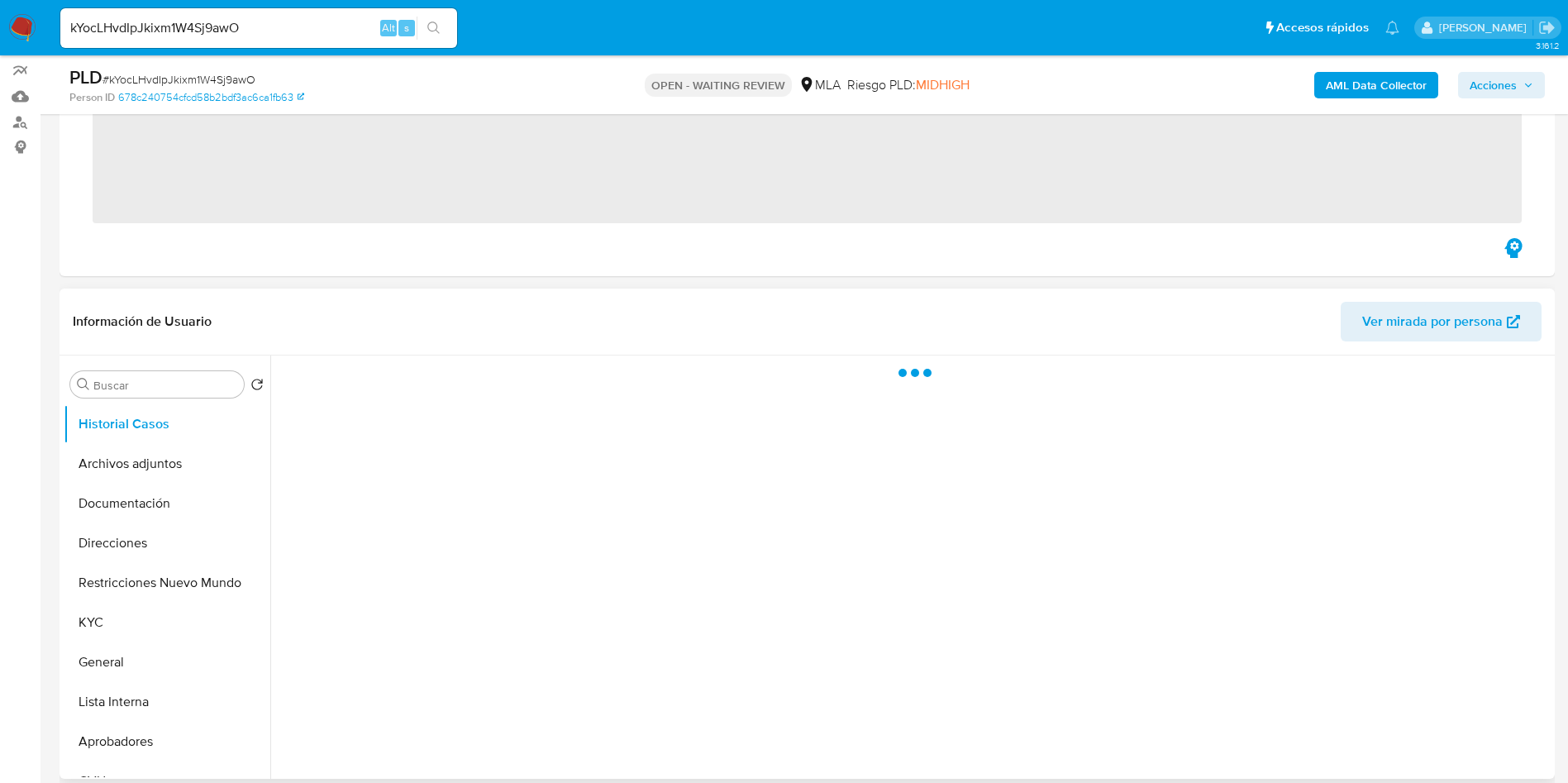
scroll to position [248, 0]
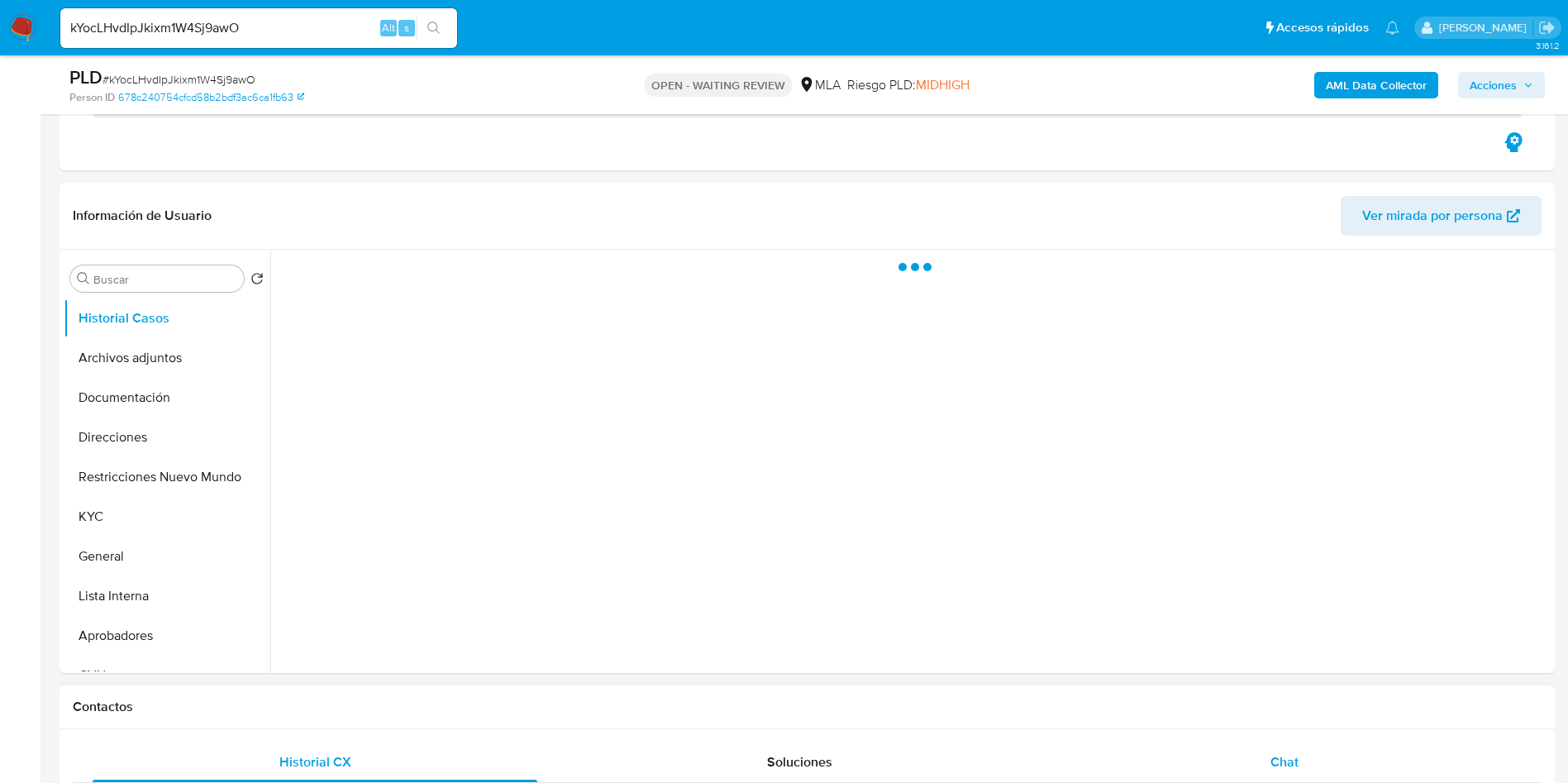
select select "10"
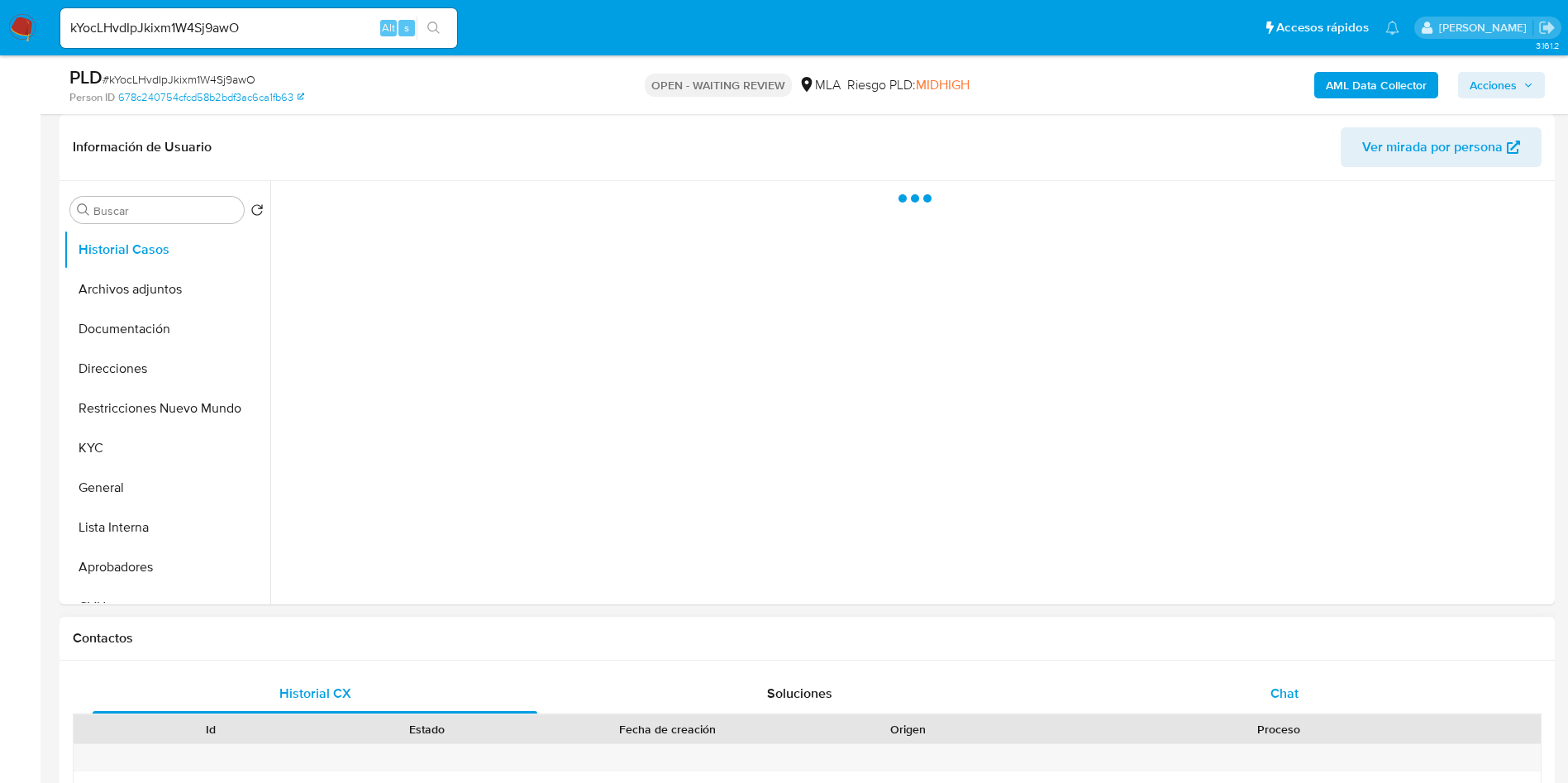
click at [1292, 680] on div "Chat" at bounding box center [1284, 693] width 445 height 39
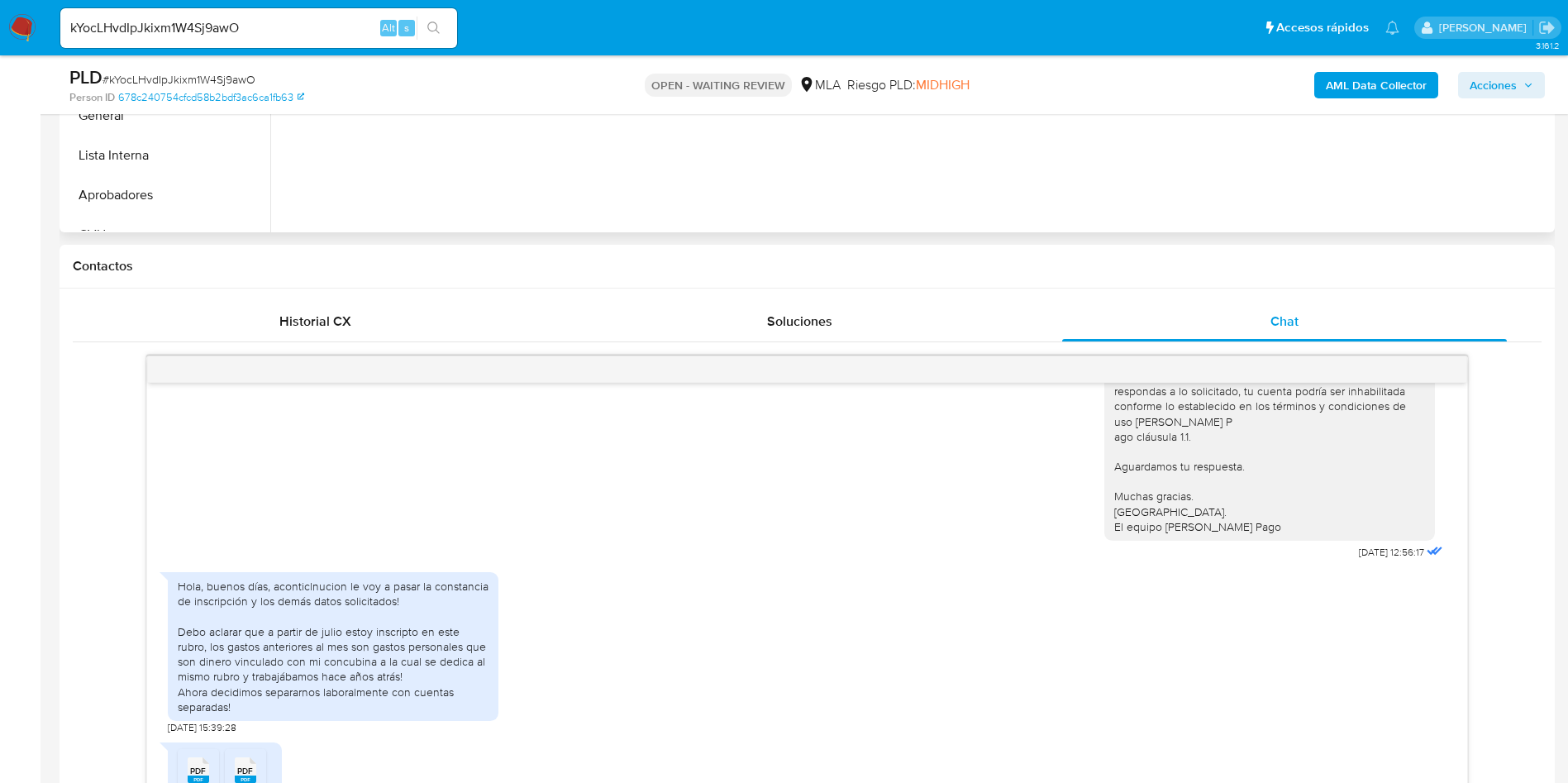
scroll to position [744, 0]
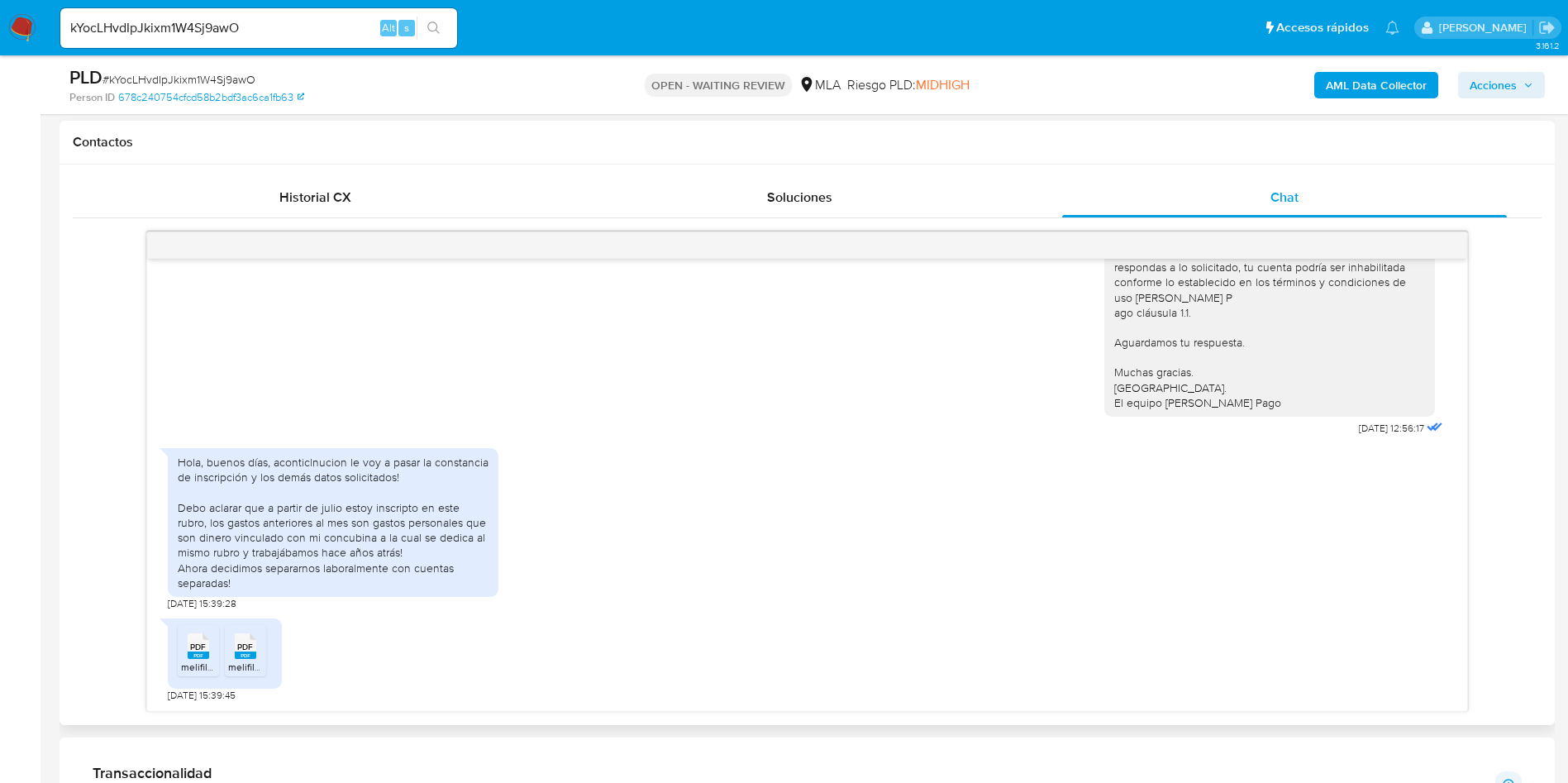
click at [179, 647] on li "PDF PDF melifile6033506113872154835.pdf" at bounding box center [198, 651] width 41 height 51
click at [243, 654] on rect at bounding box center [245, 655] width 21 height 8
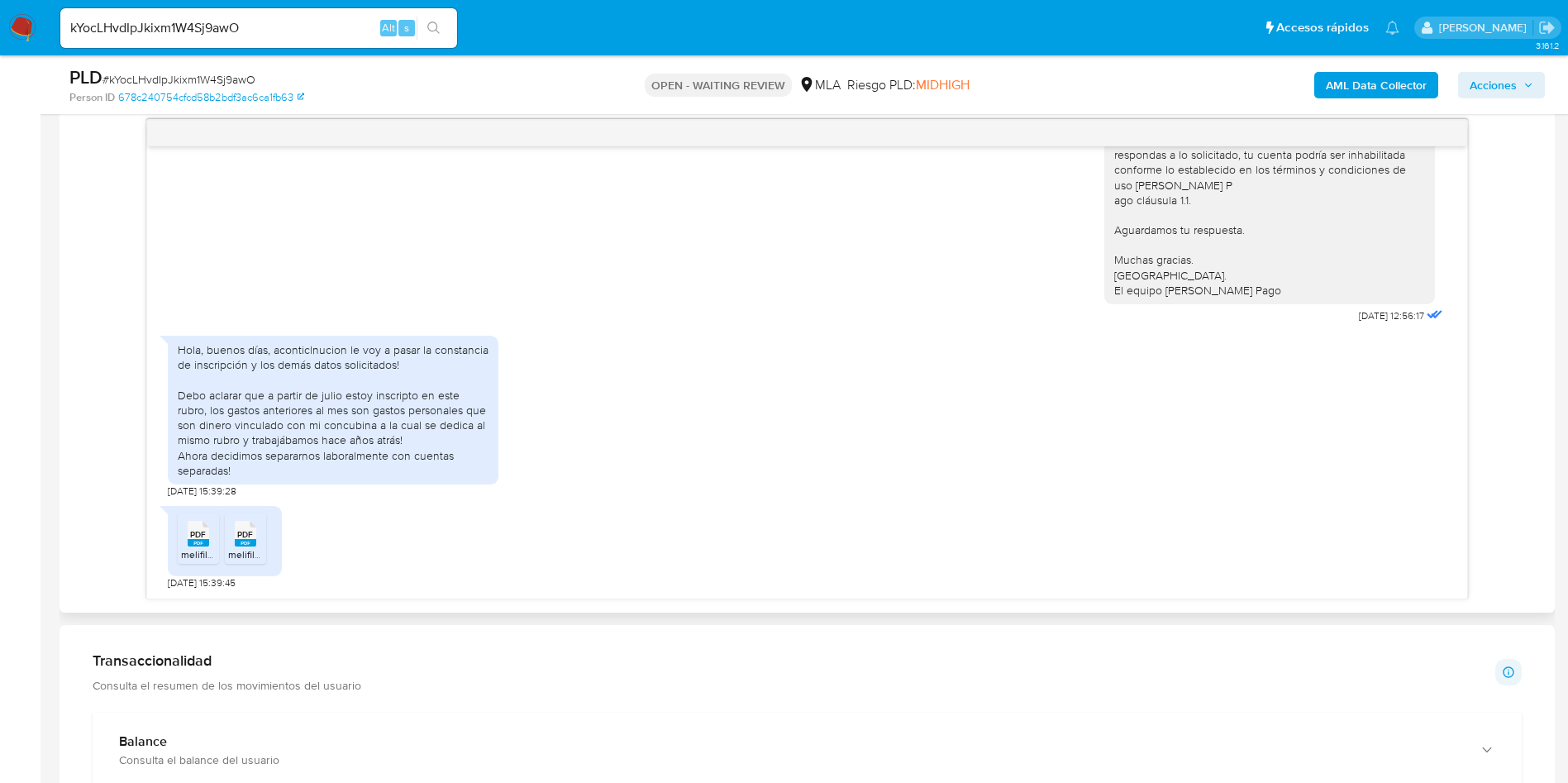
scroll to position [868, 0]
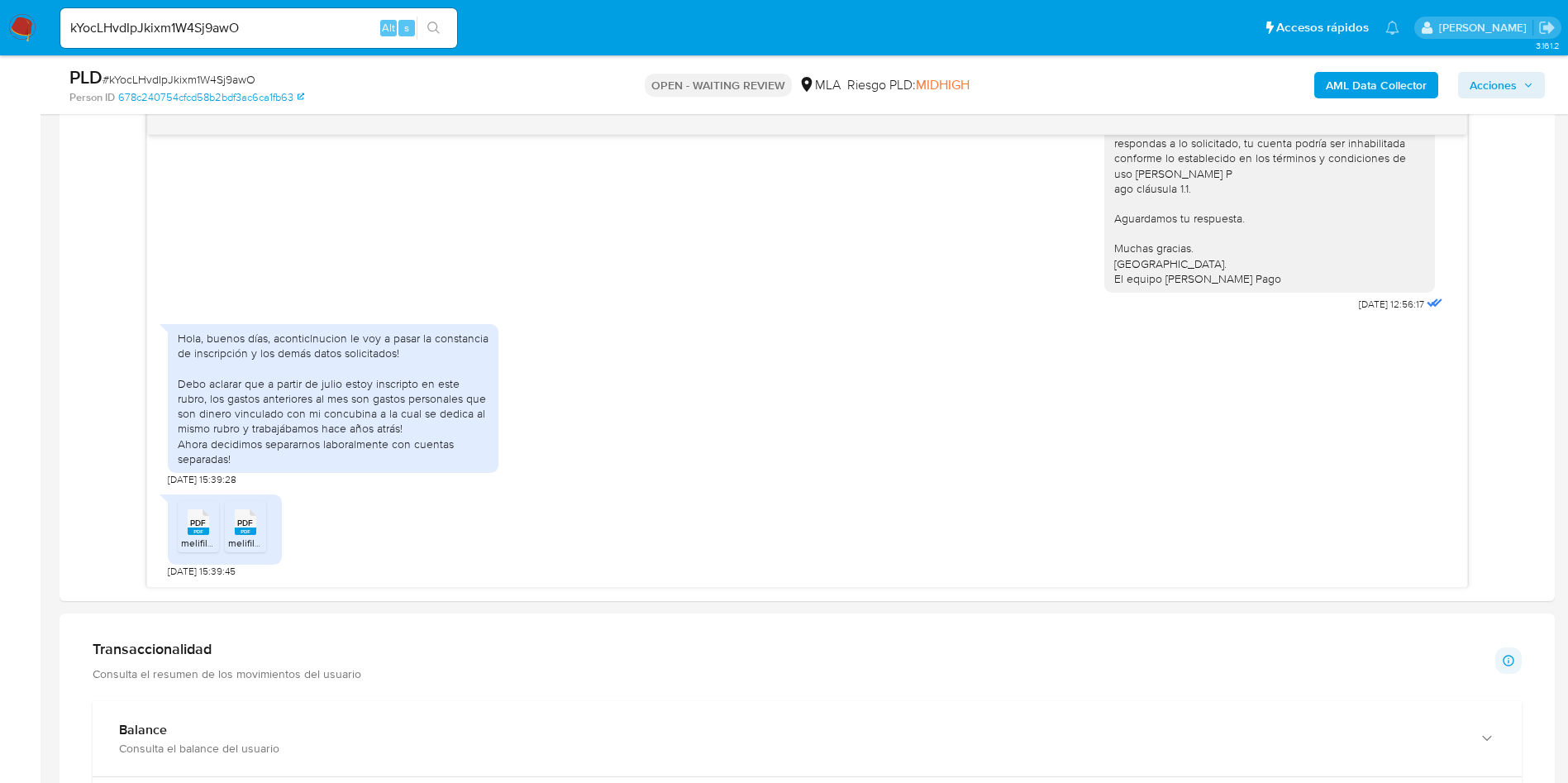
click at [199, 79] on span "# kYocLHvdIpJkixm1W4Sj9awO" at bounding box center [178, 79] width 153 height 16
copy span "kYocLHvdIpJkixm1W4Sj9awO"
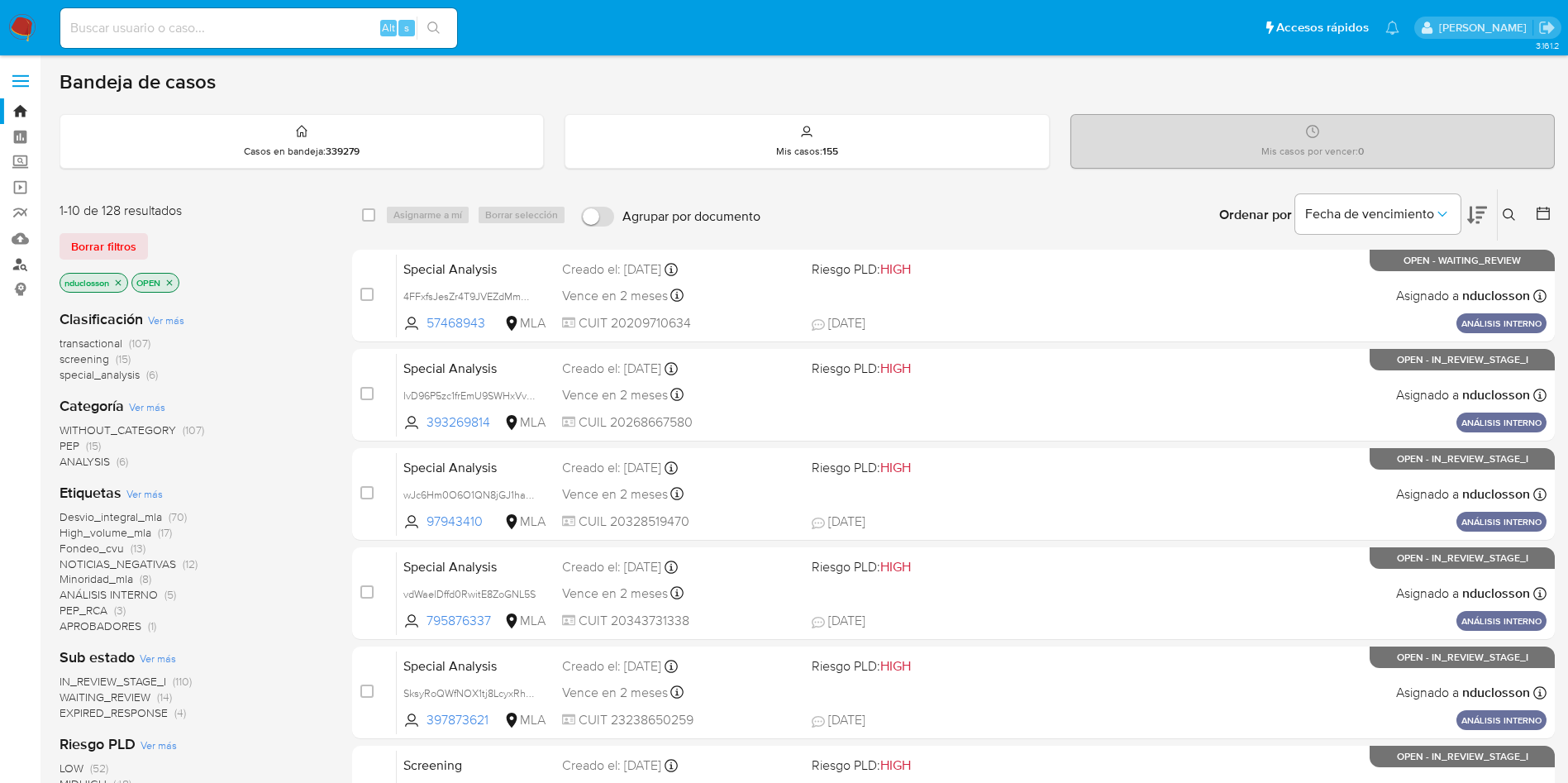
click at [18, 258] on link "Buscador de personas" at bounding box center [98, 264] width 196 height 26
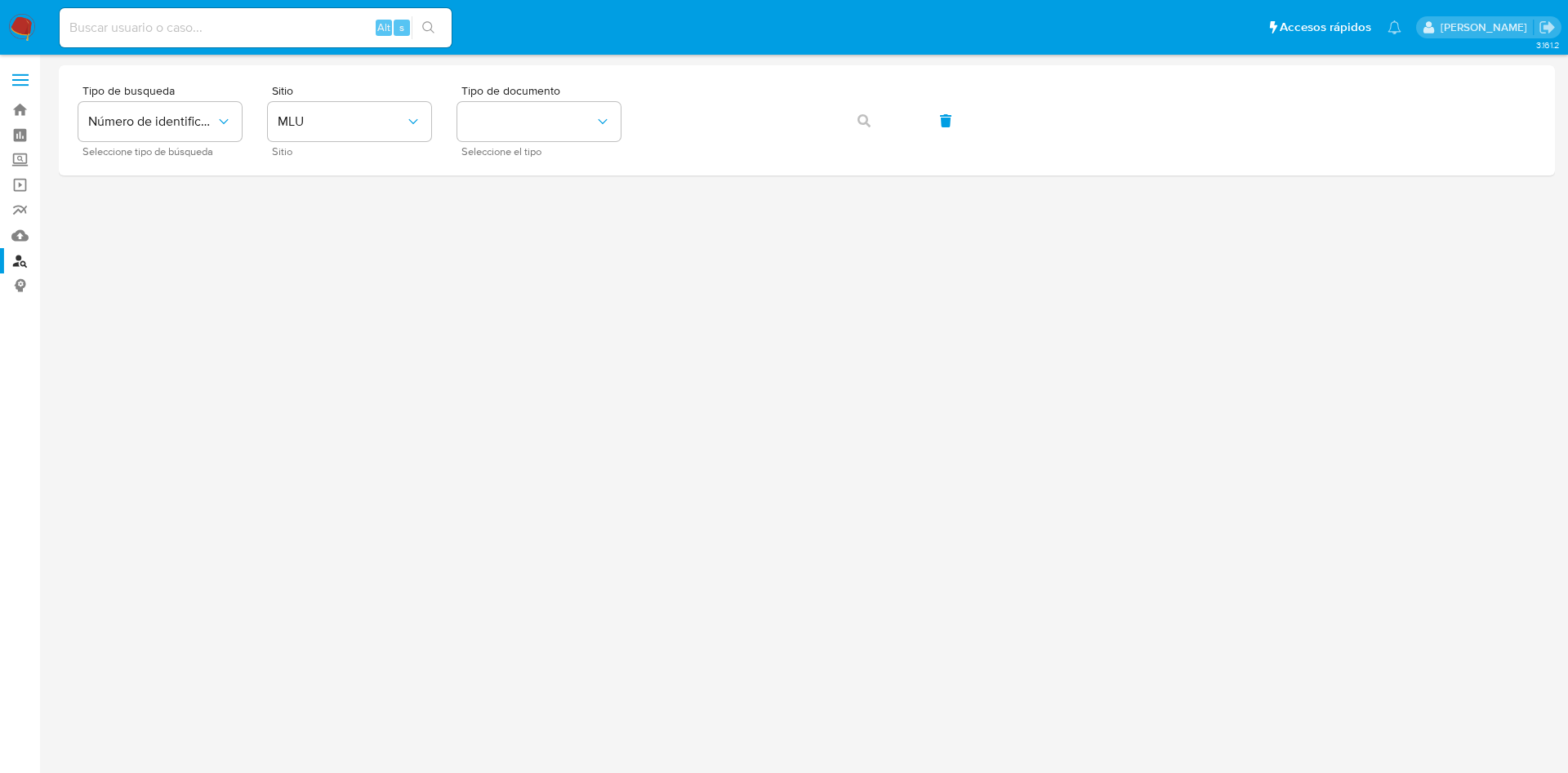
click at [30, 19] on img at bounding box center [22, 27] width 28 height 28
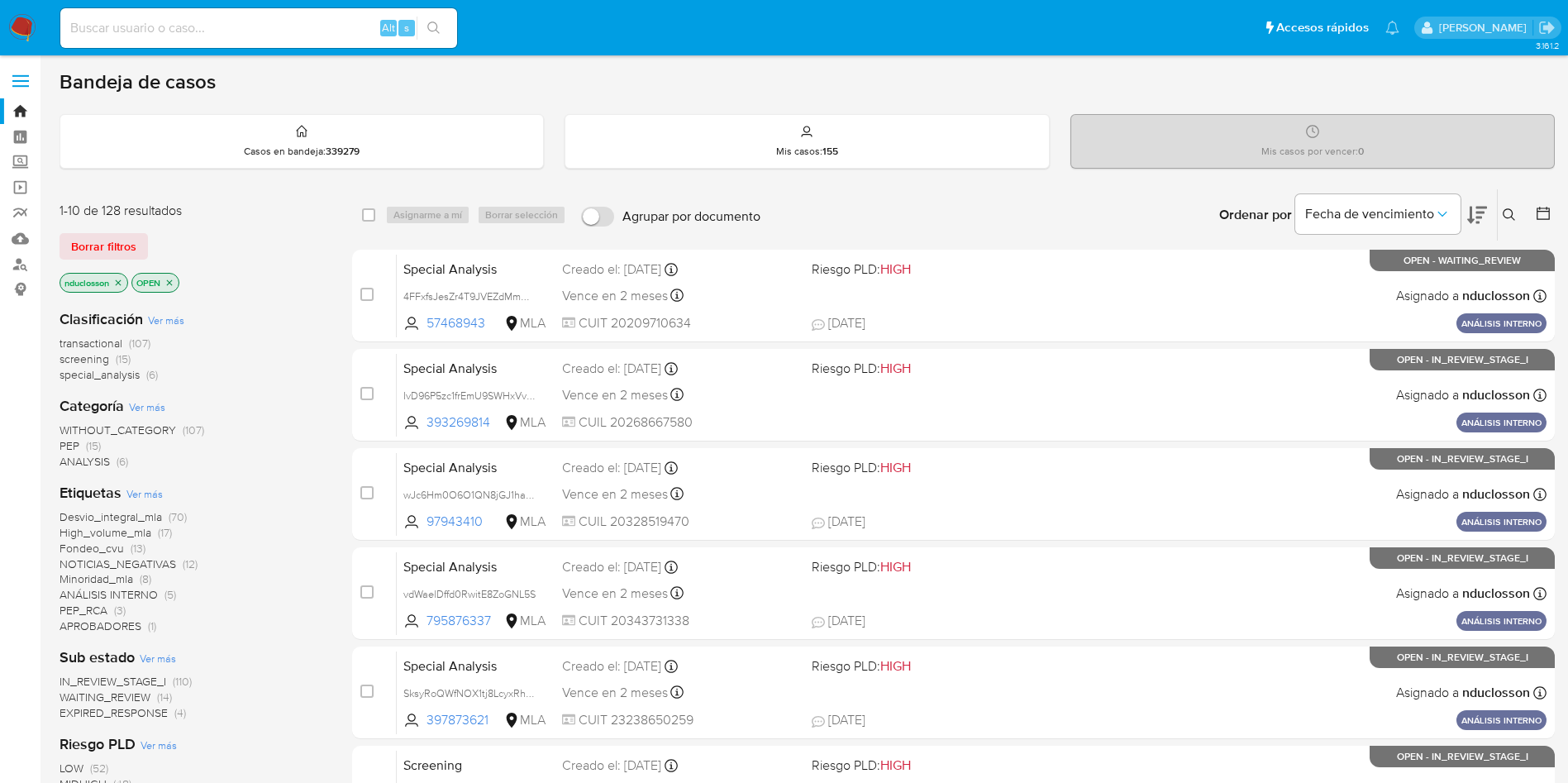
click at [1505, 208] on icon at bounding box center [1508, 214] width 13 height 13
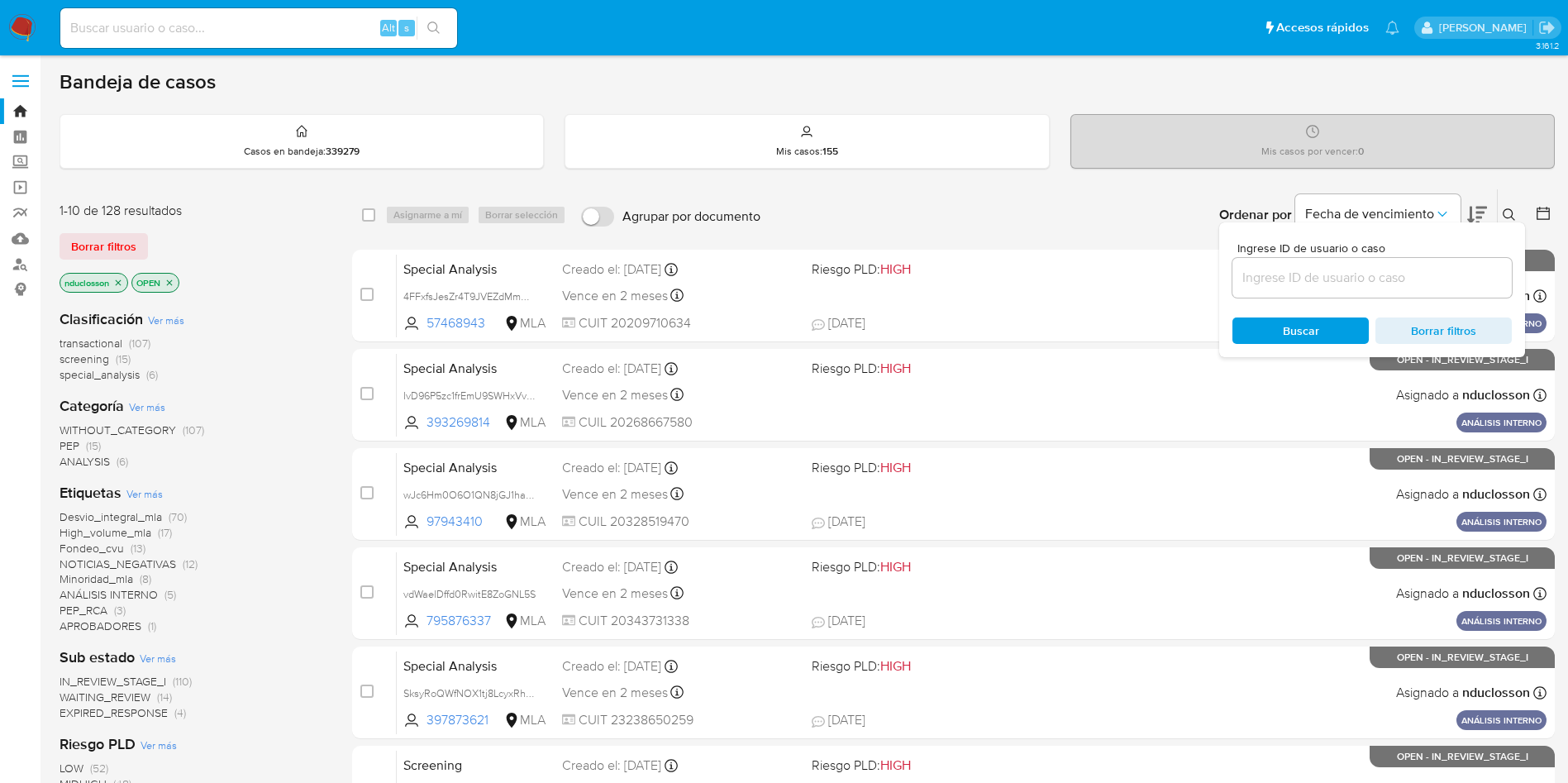
click at [1276, 272] on input at bounding box center [1372, 278] width 279 height 21
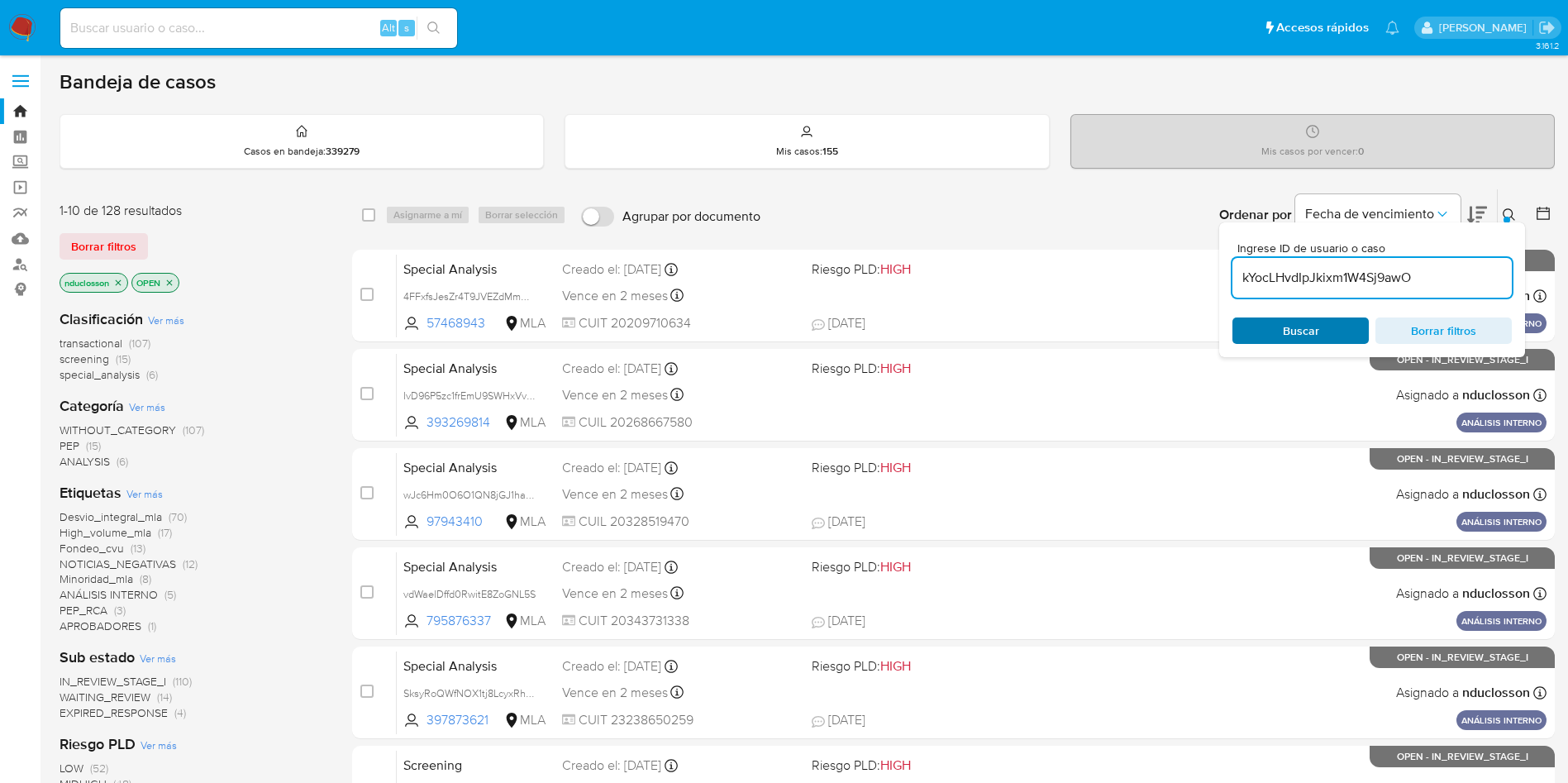
type input "kYocLHvdIpJkixm1W4Sj9awO"
click at [1268, 333] on span "Buscar" at bounding box center [1300, 330] width 114 height 23
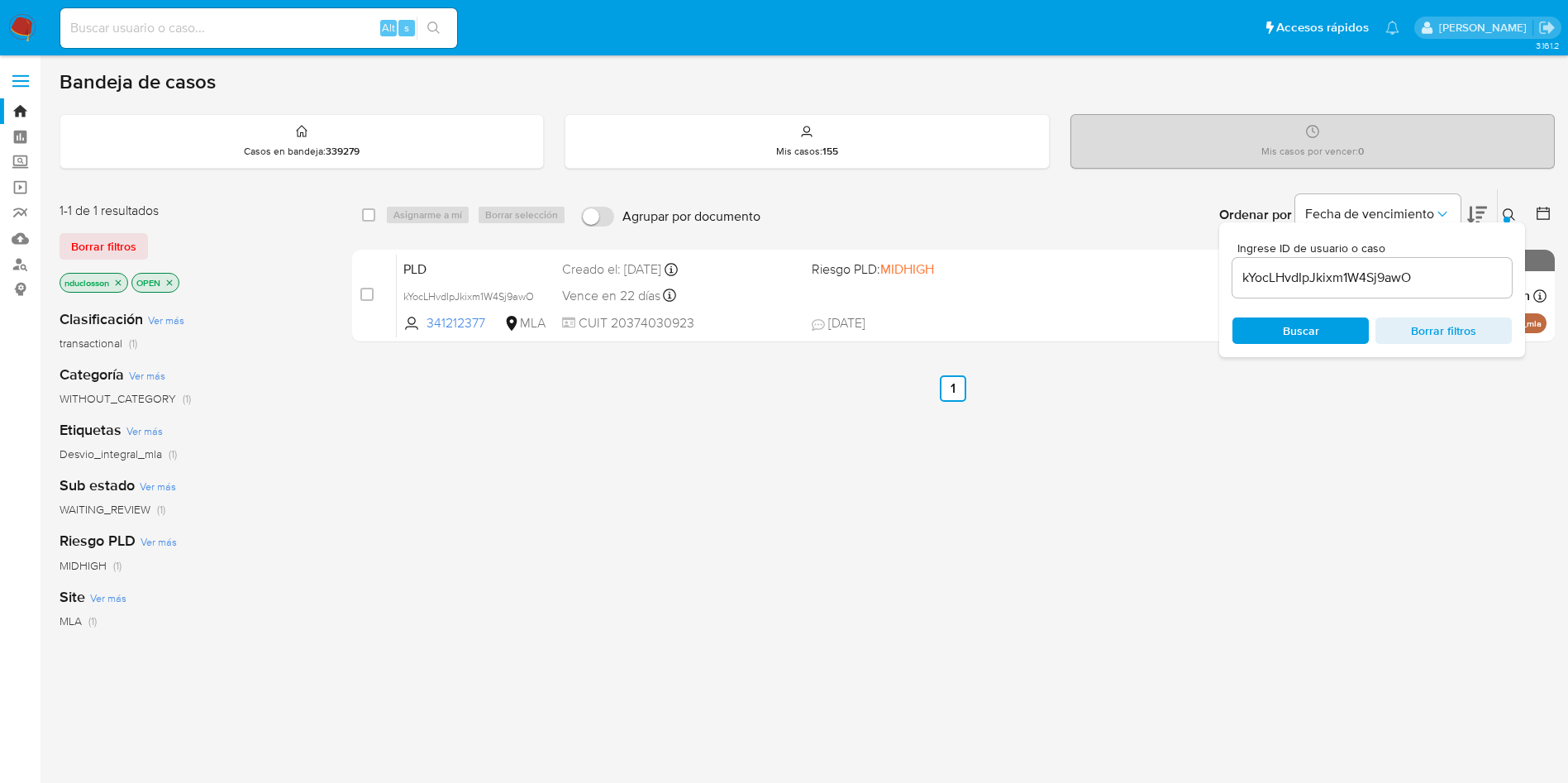
click at [376, 223] on div "select-all-cases-checkbox" at bounding box center [371, 214] width 20 height 20
click at [370, 218] on input "checkbox" at bounding box center [368, 214] width 13 height 13
checkbox input "true"
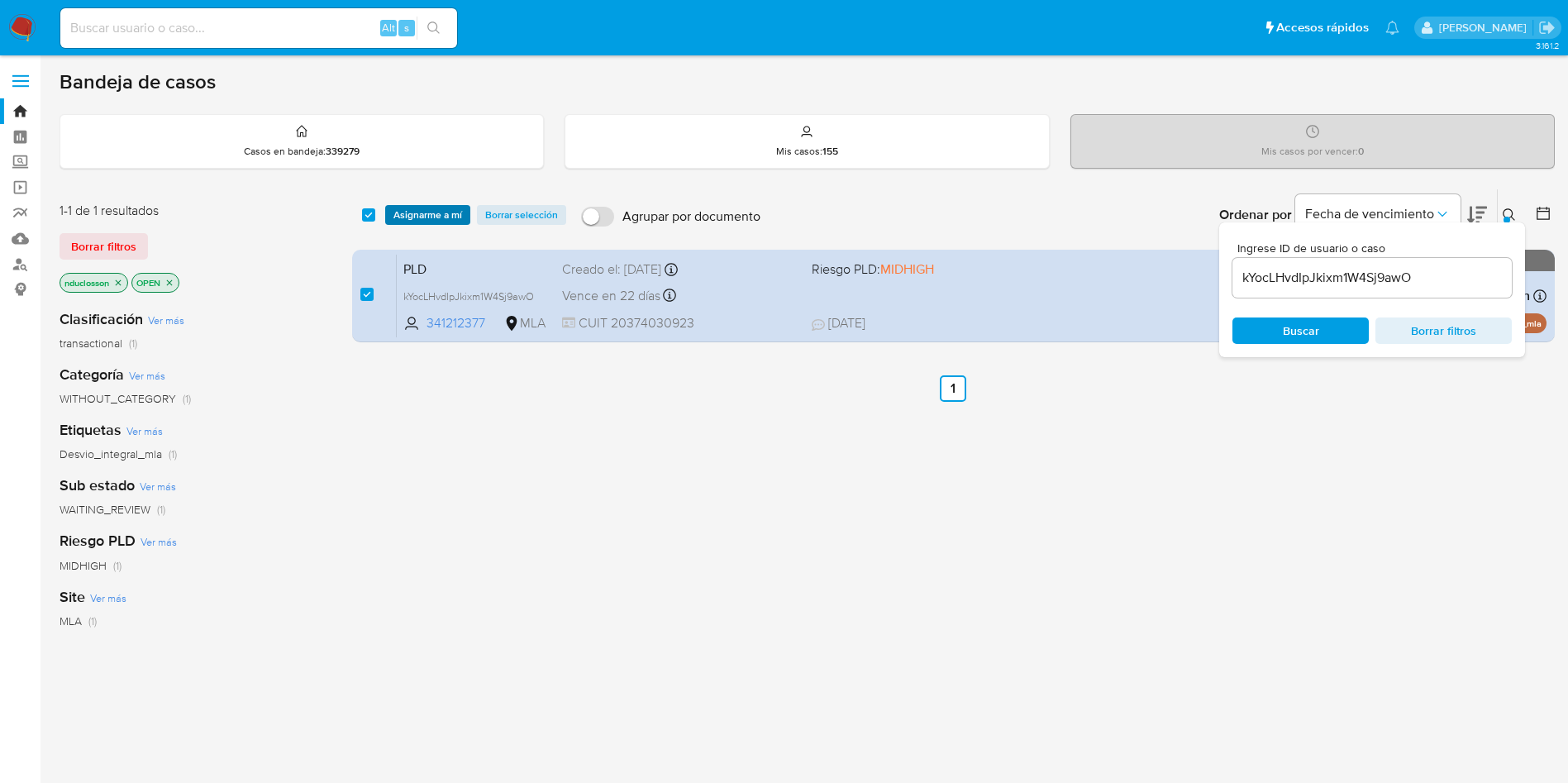
click at [446, 210] on span "Asignarme a mí" at bounding box center [428, 214] width 68 height 16
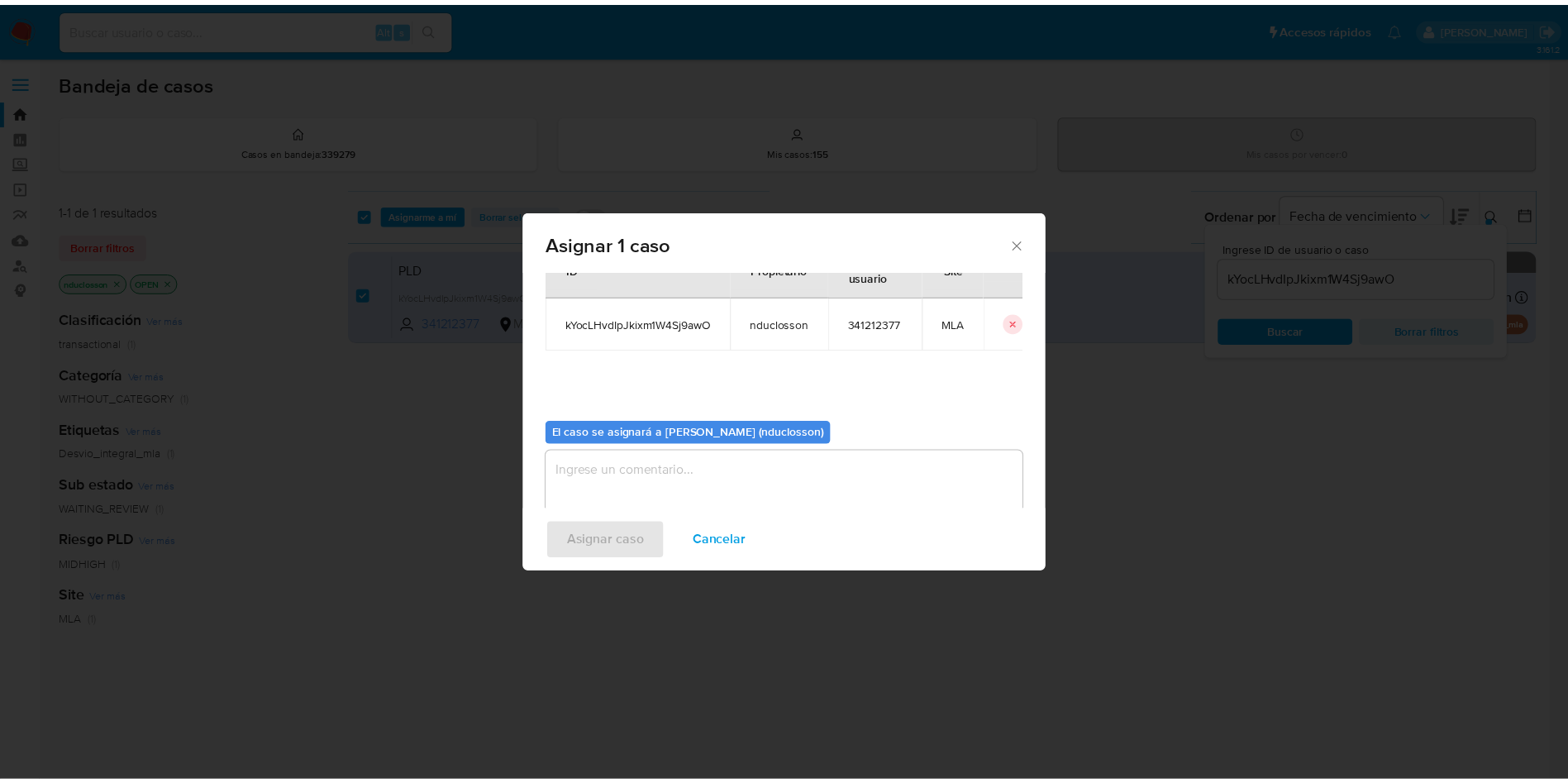
scroll to position [86, 0]
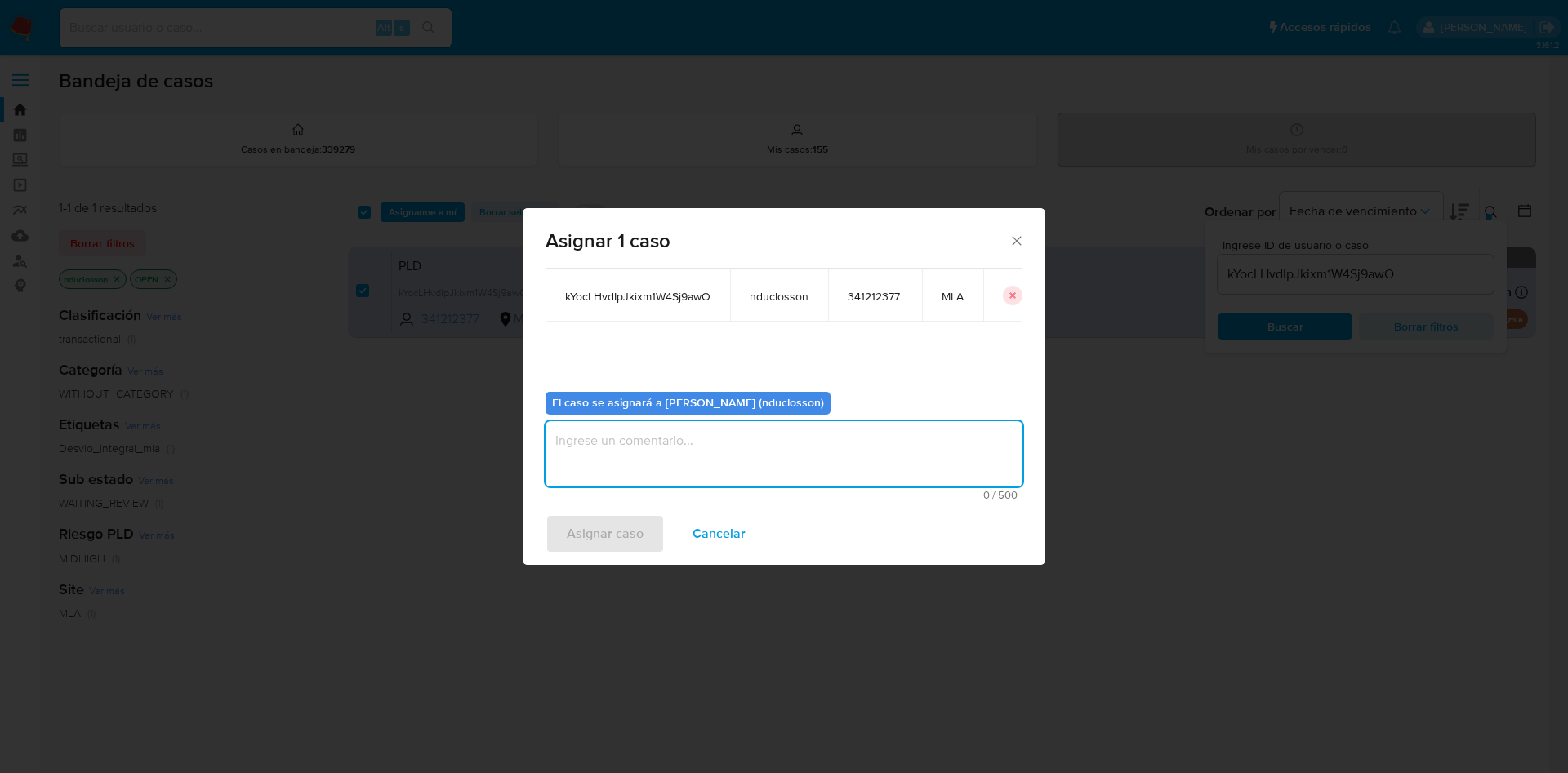
click at [671, 452] on textarea "assign-modal" at bounding box center [784, 454] width 477 height 65
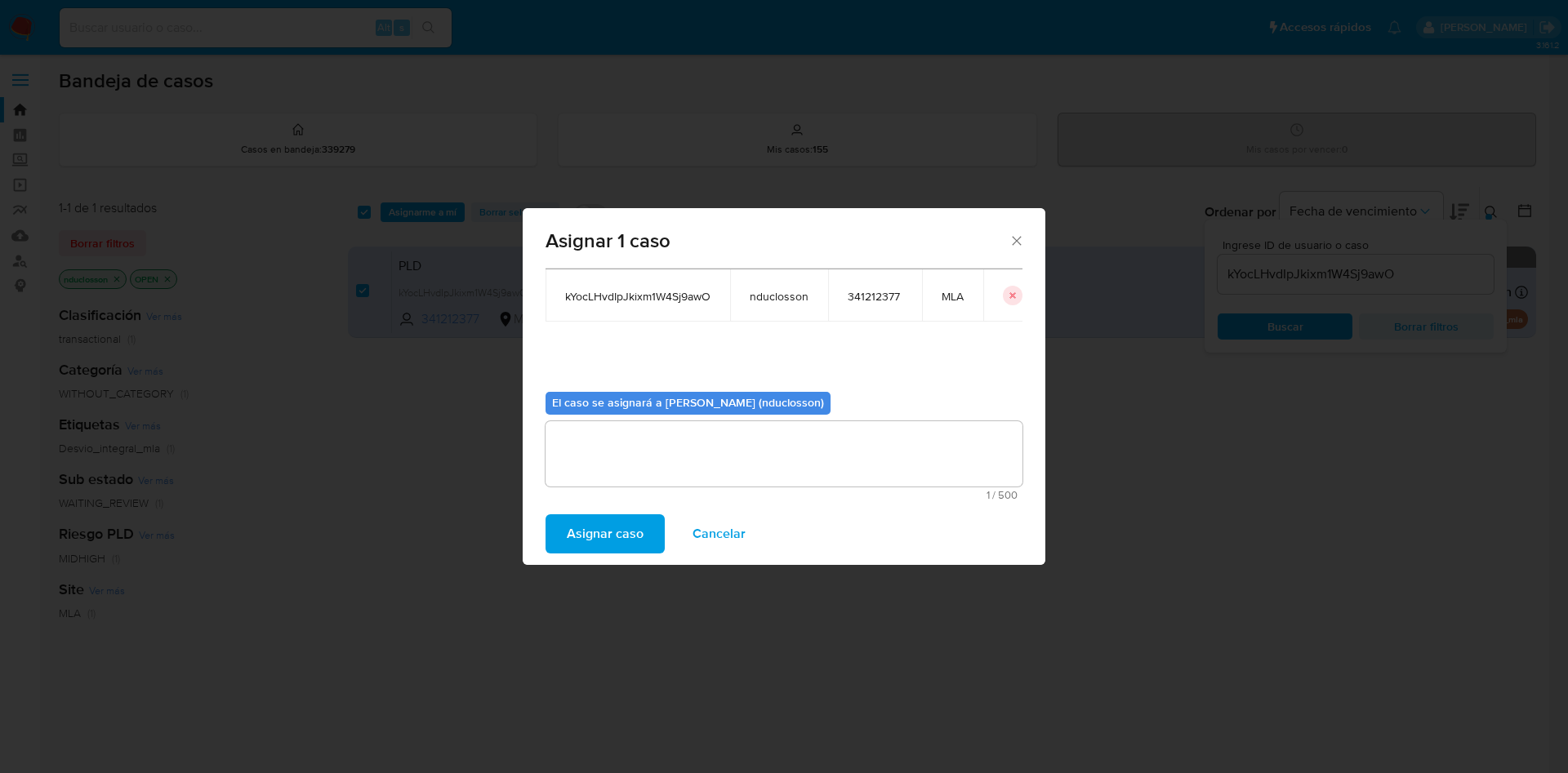
click at [597, 540] on span "Asignar caso" at bounding box center [605, 534] width 77 height 36
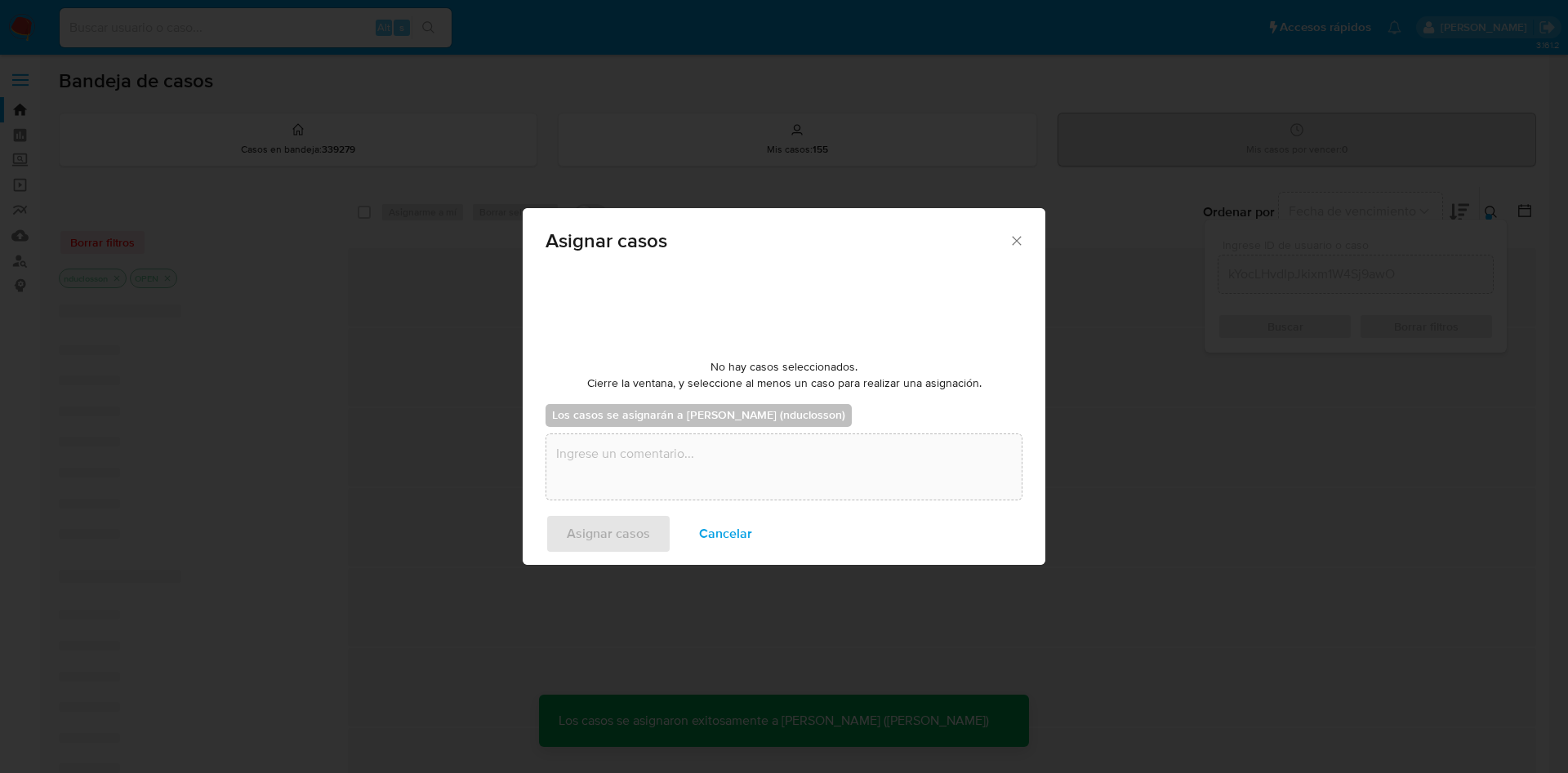
checkbox input "false"
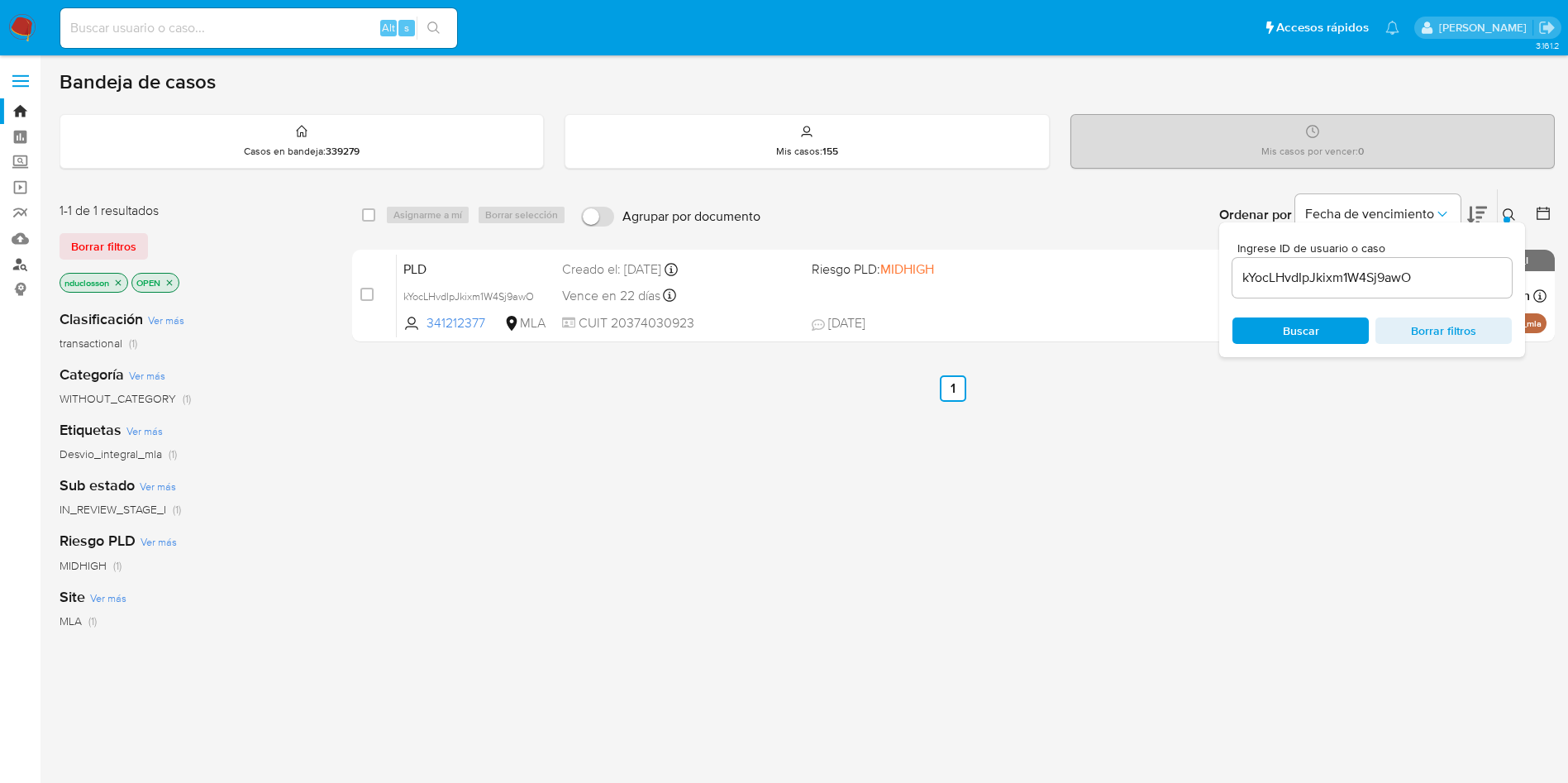
click at [20, 259] on link "Buscador de personas" at bounding box center [98, 264] width 196 height 26
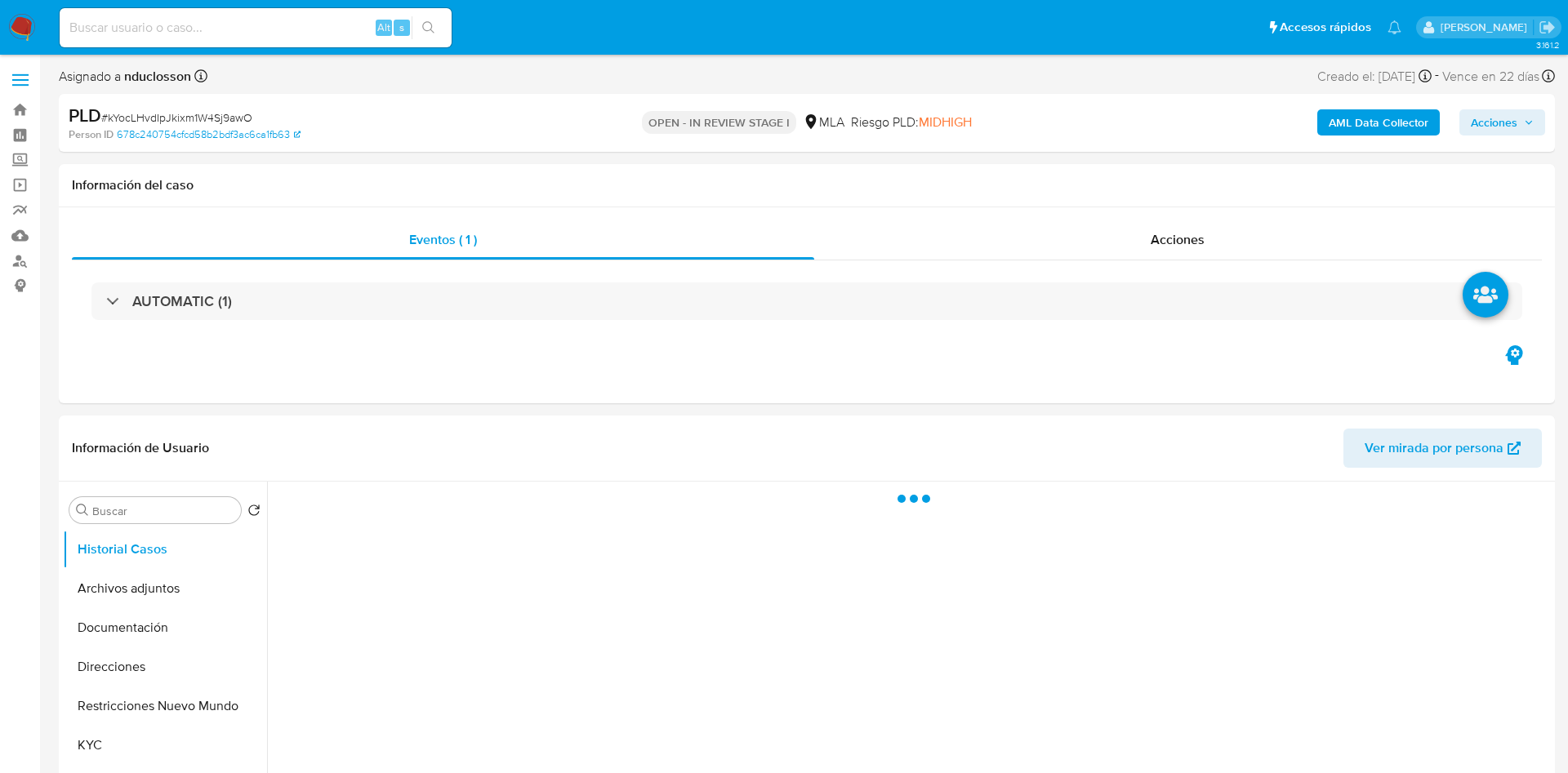
select select "10"
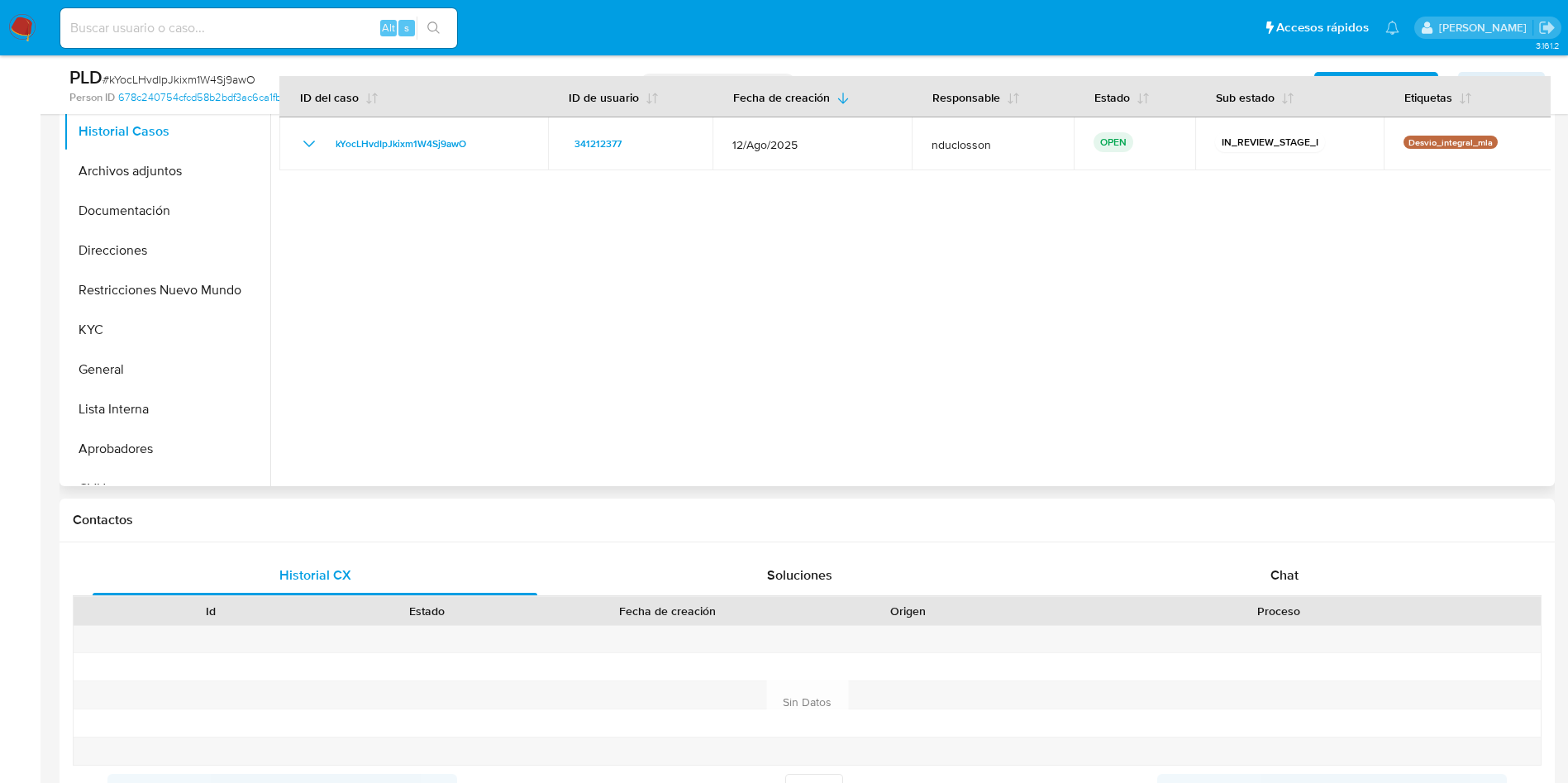
scroll to position [372, 0]
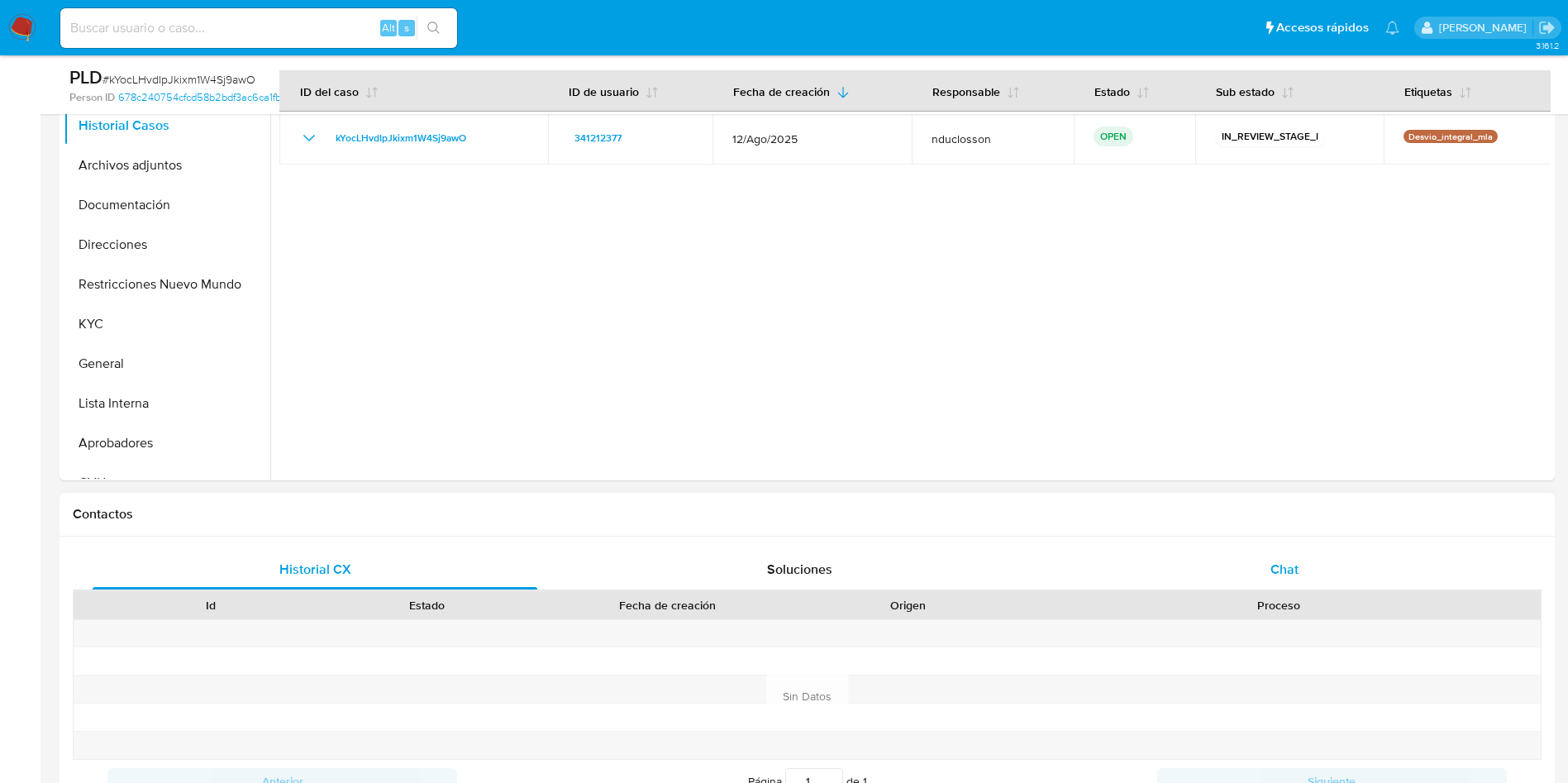
click at [1303, 559] on div "Chat" at bounding box center [1284, 570] width 445 height 39
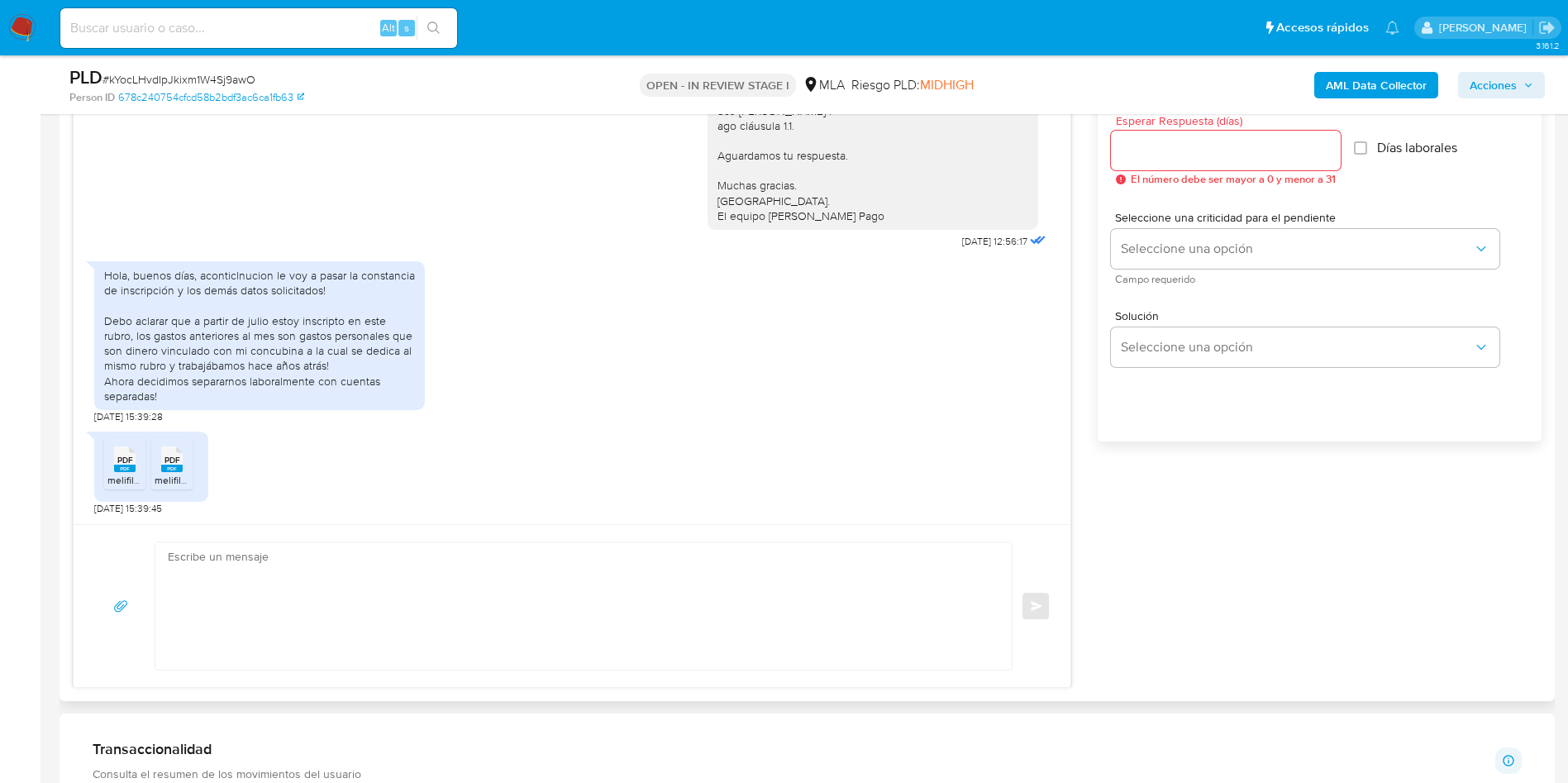
scroll to position [992, 0]
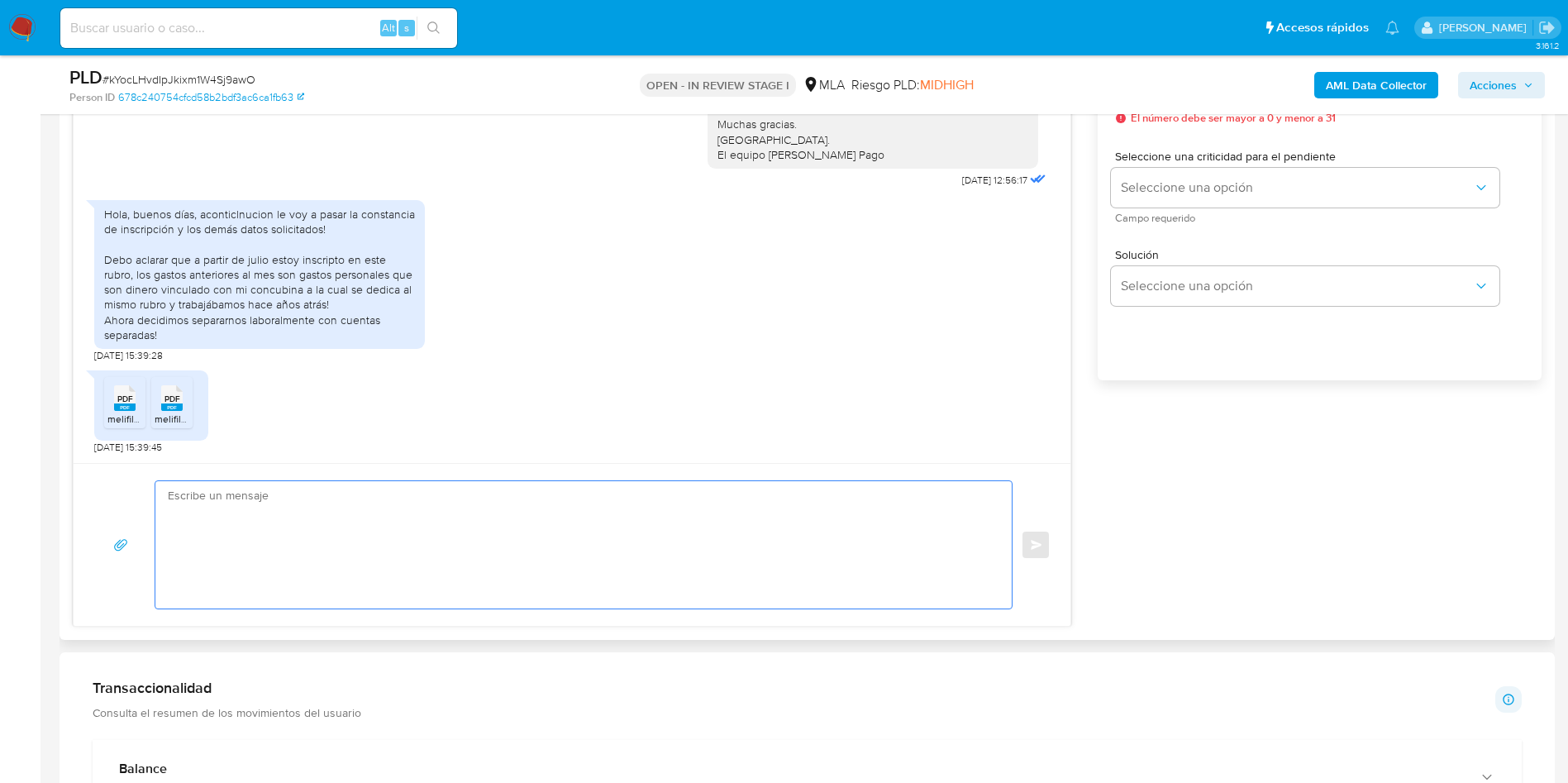
click at [543, 518] on textarea at bounding box center [580, 544] width 823 height 127
paste textarea "Hola Guillermo, Muchas gracias por tu respuesta. No obstante, necesitamos que n…"
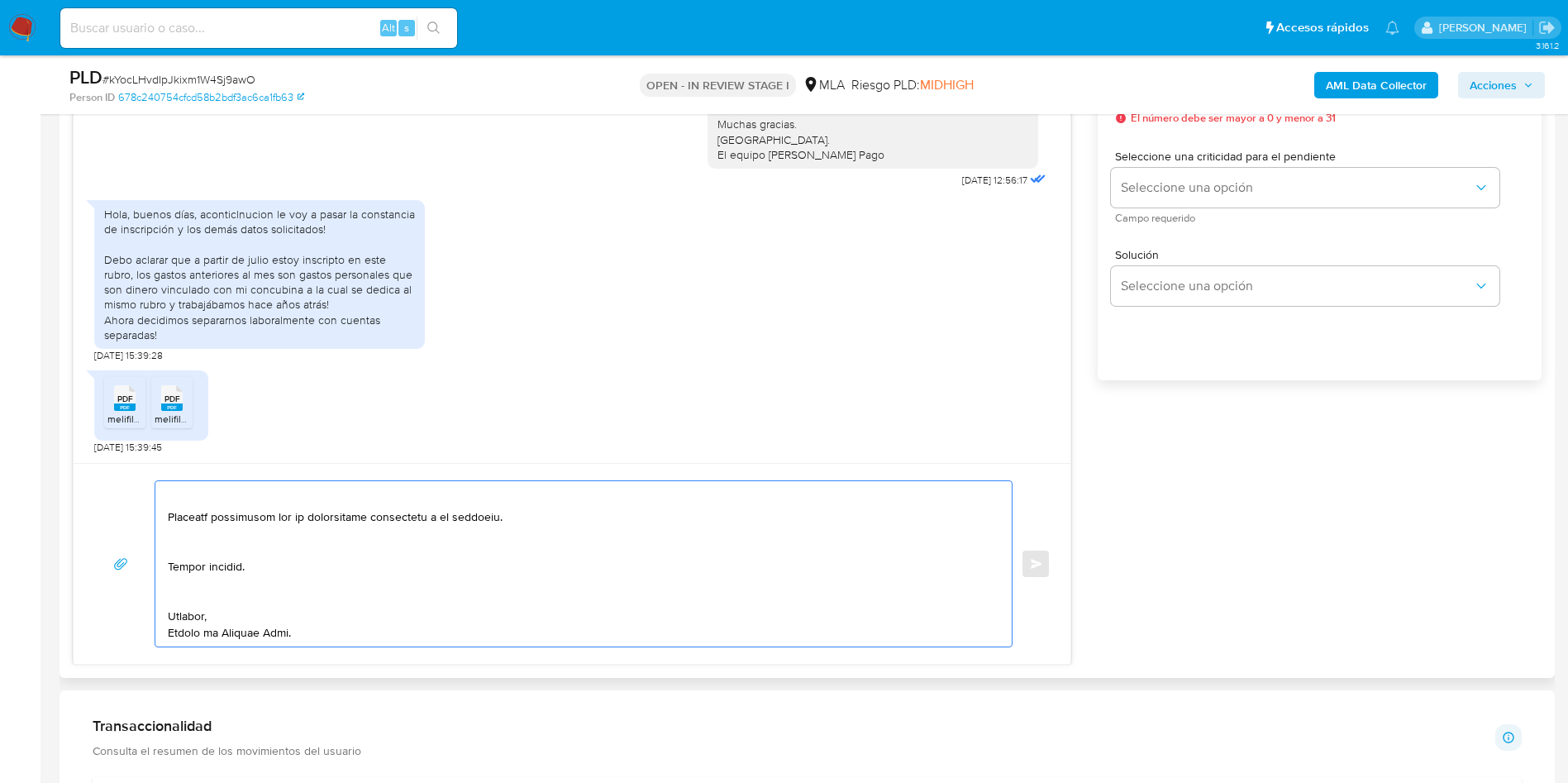
click at [179, 601] on textarea at bounding box center [580, 564] width 823 height 166
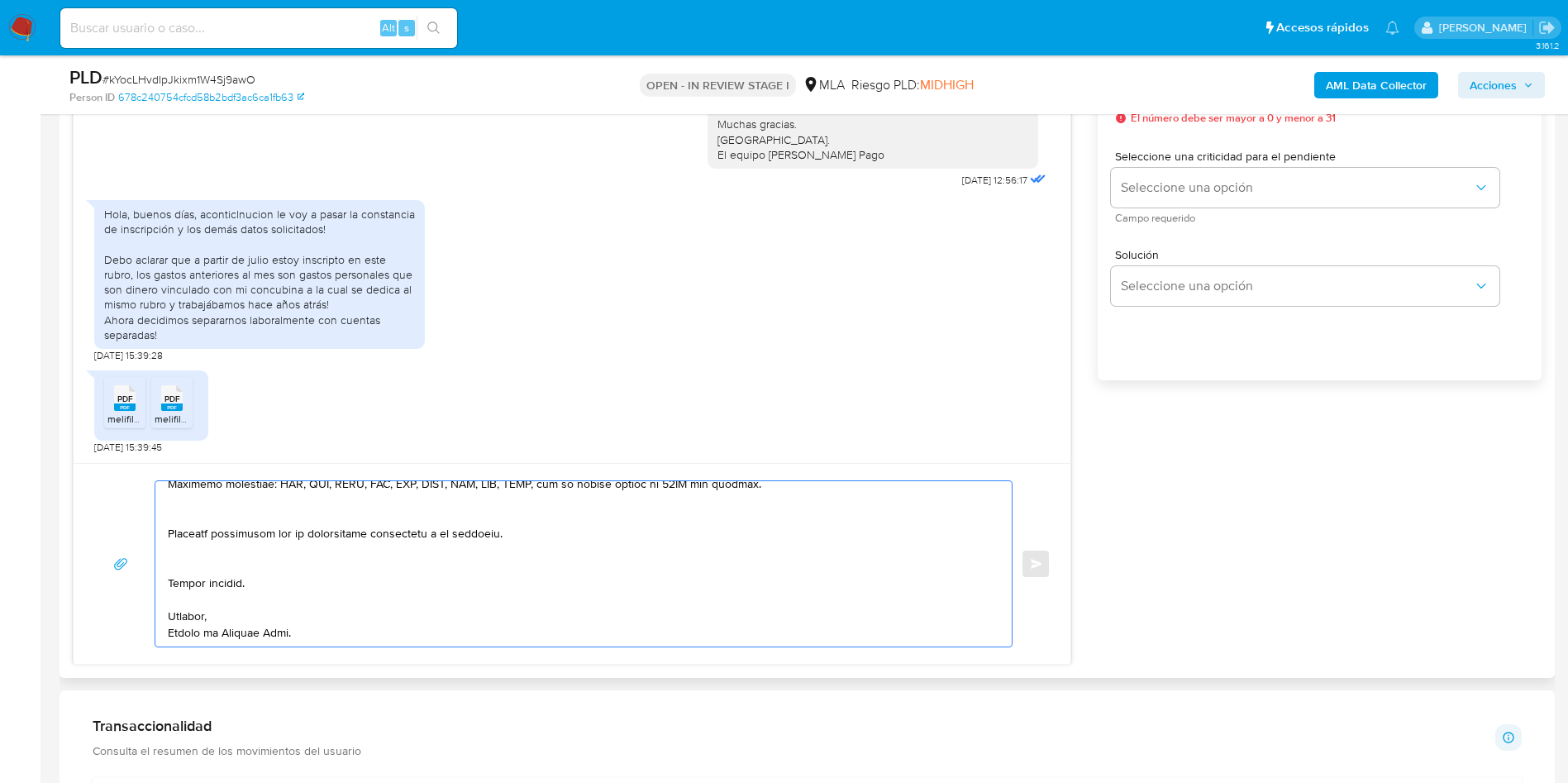
click at [198, 568] on textarea at bounding box center [580, 564] width 823 height 166
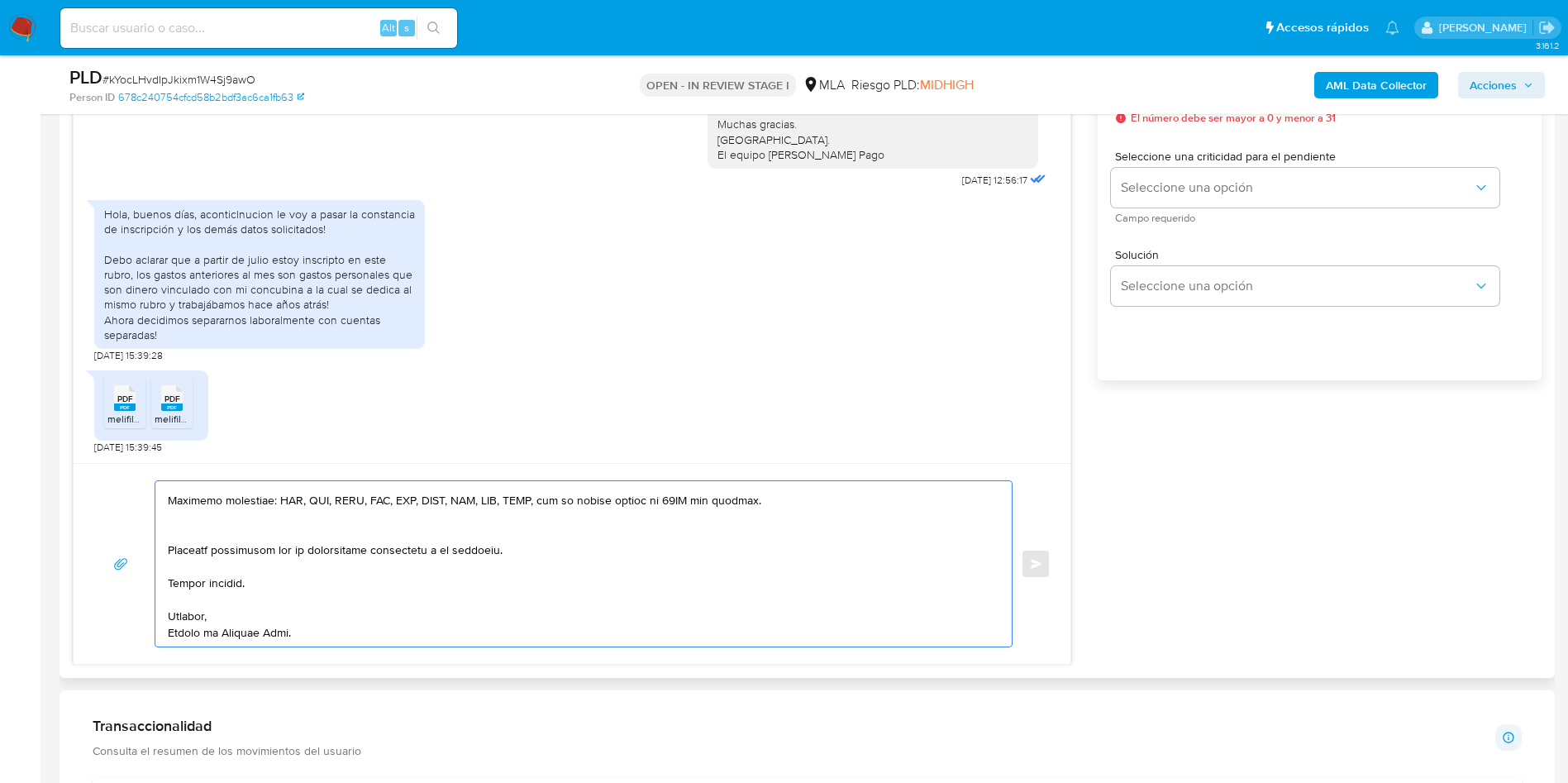
click at [195, 537] on textarea at bounding box center [580, 564] width 823 height 166
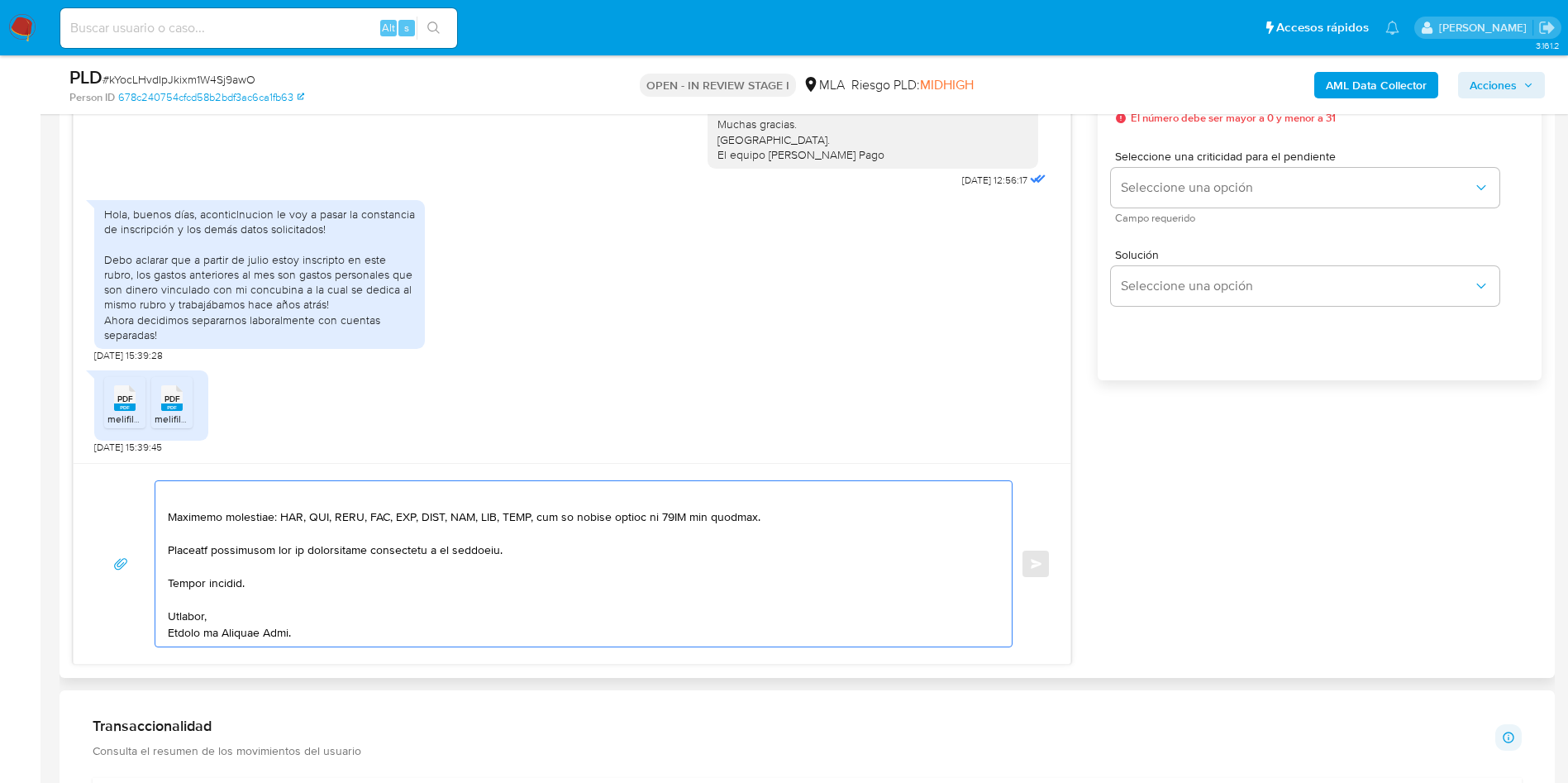
scroll to position [284, 0]
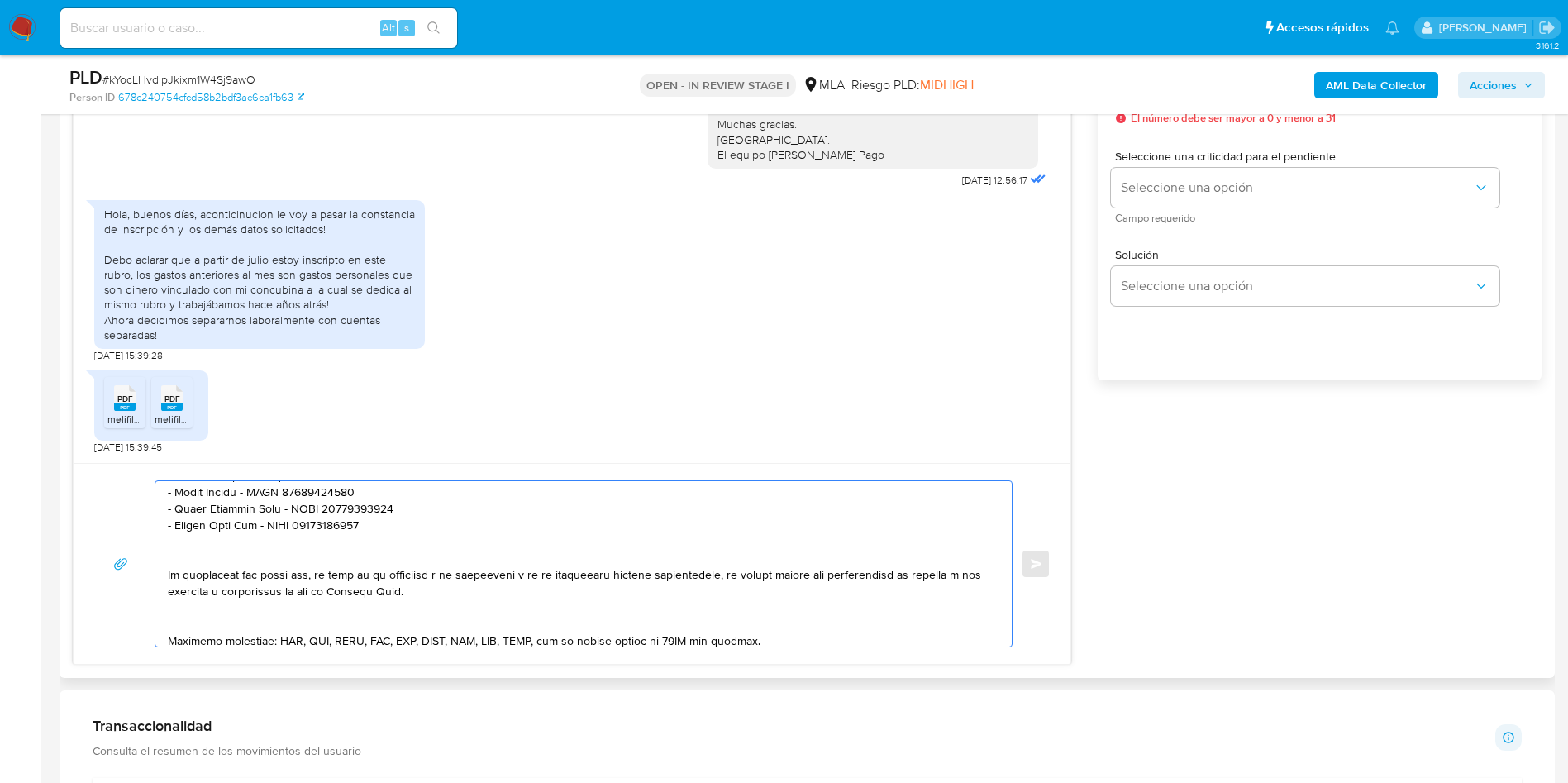
click at [193, 625] on textarea at bounding box center [580, 564] width 823 height 166
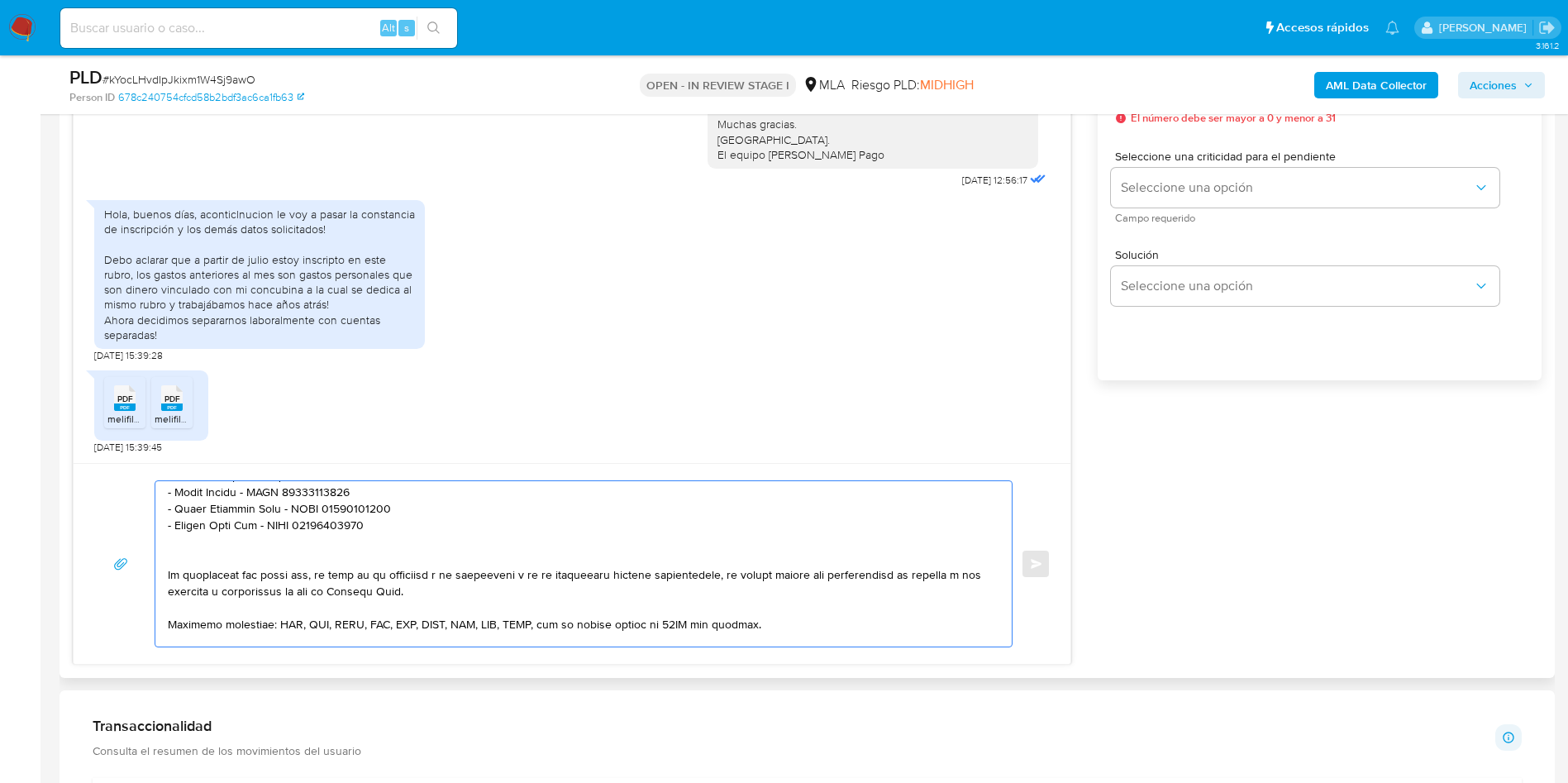
click at [195, 552] on textarea at bounding box center [580, 564] width 823 height 166
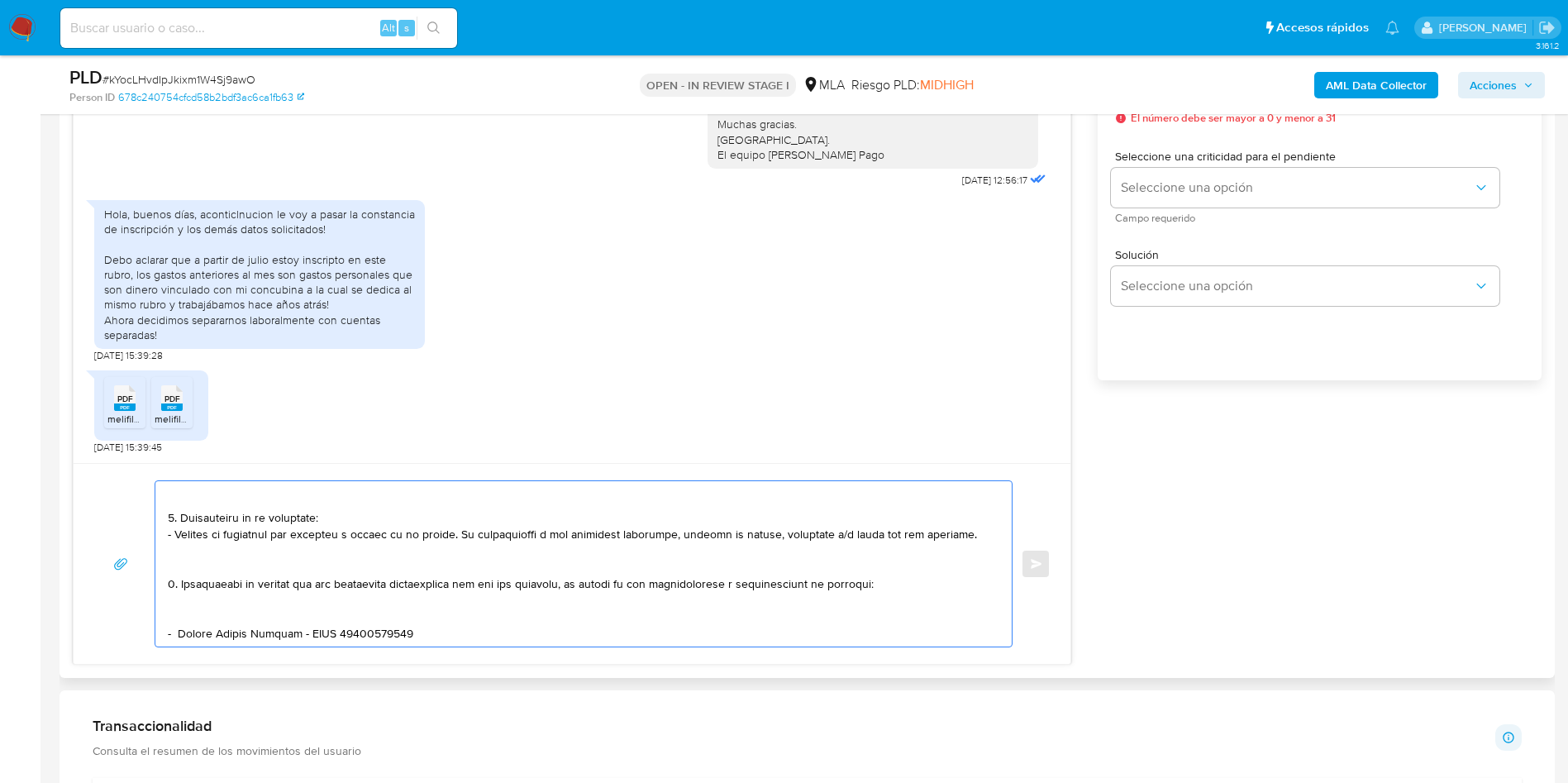
scroll to position [161, 0]
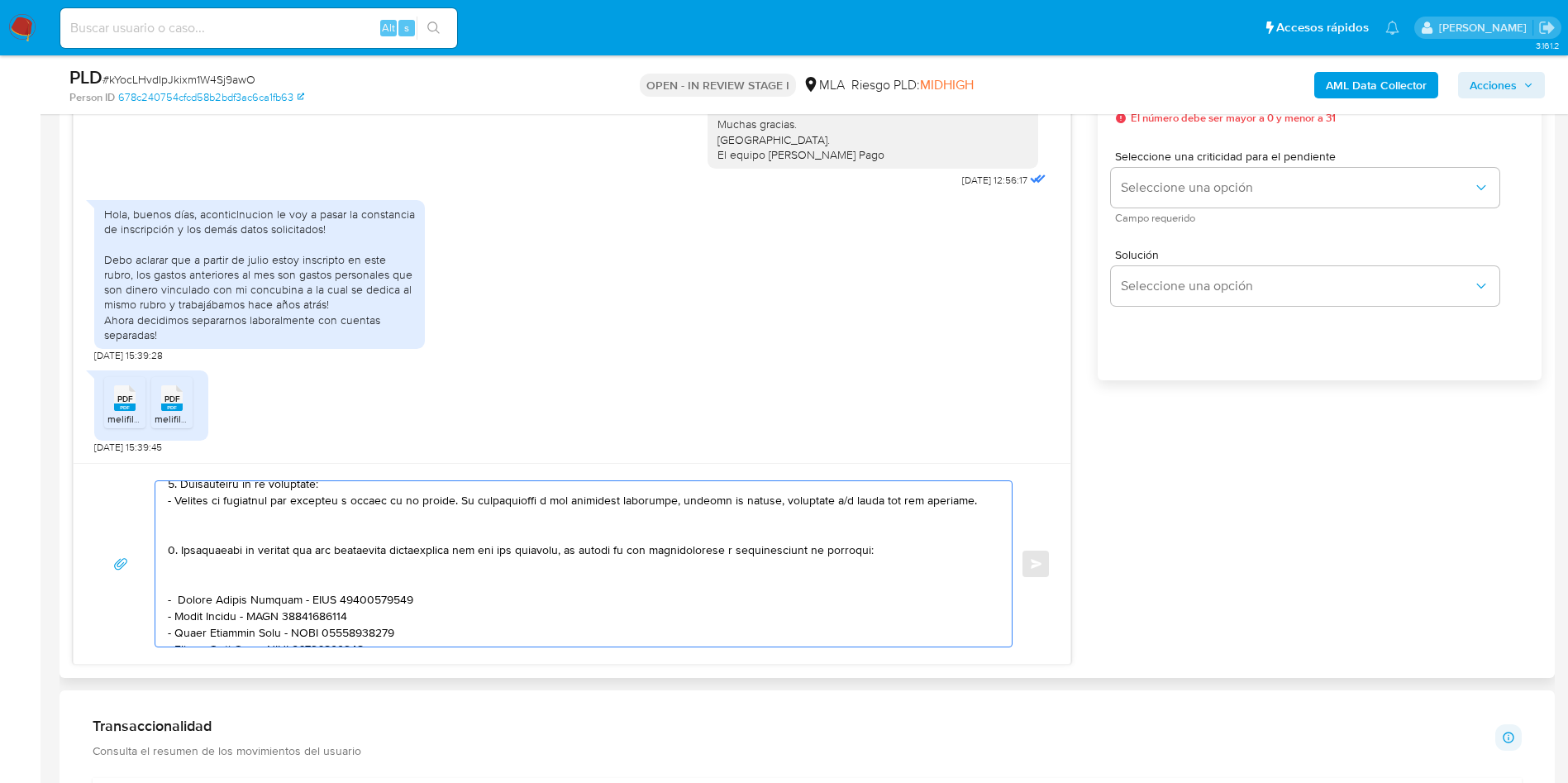
click at [201, 575] on textarea at bounding box center [580, 564] width 823 height 166
click at [183, 537] on textarea at bounding box center [580, 564] width 823 height 166
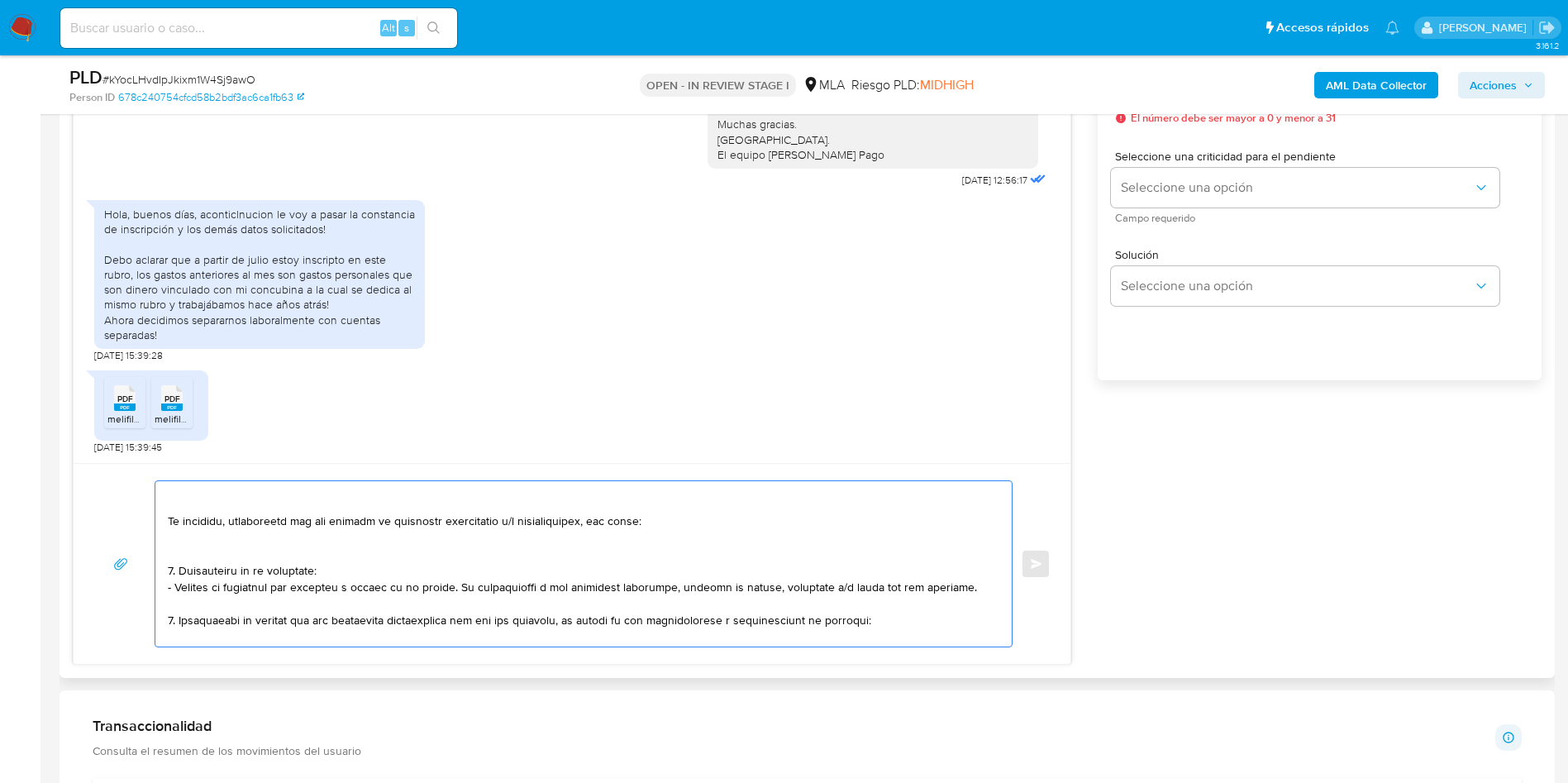
scroll to position [37, 0]
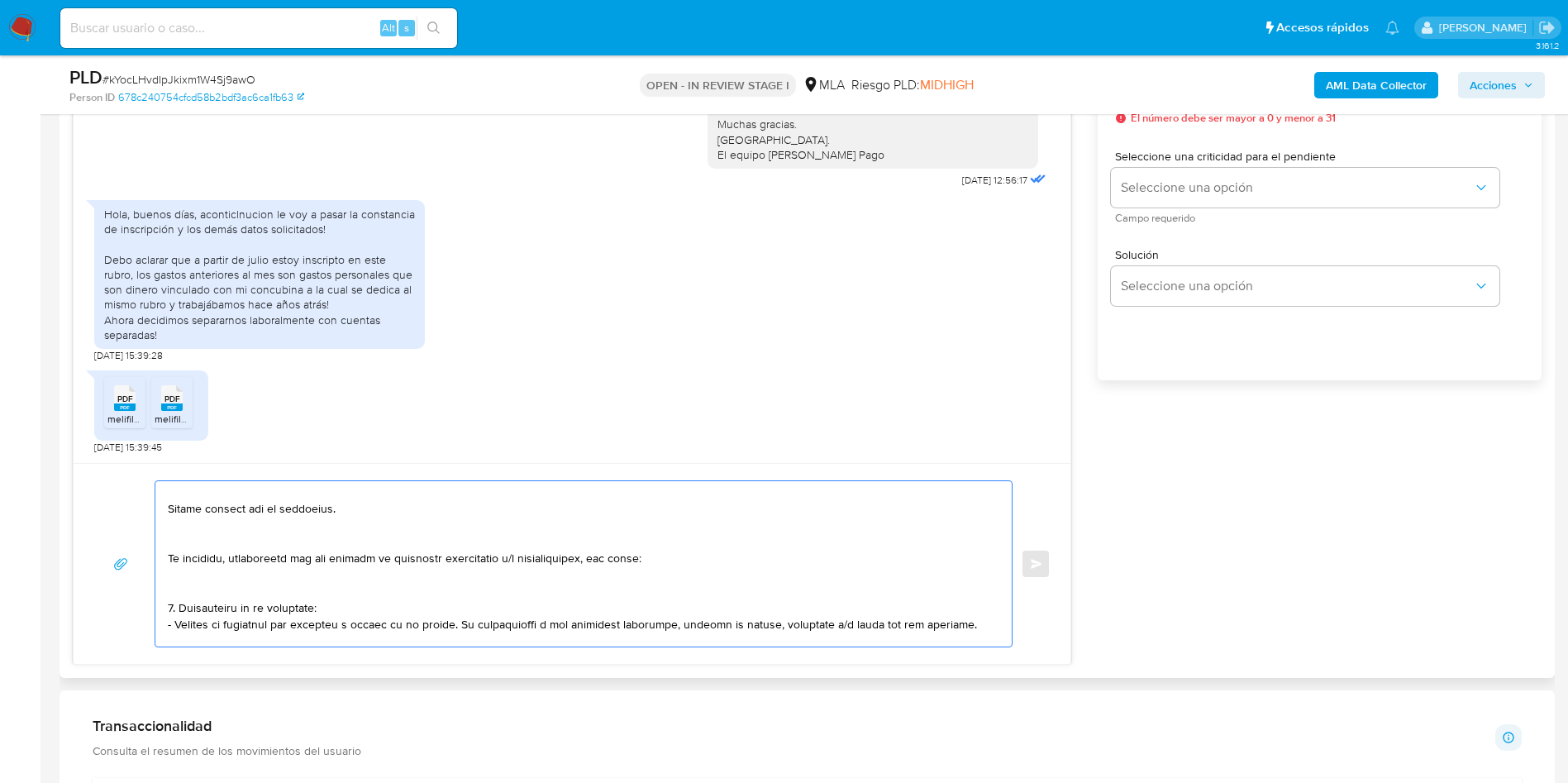
click at [178, 592] on textarea at bounding box center [580, 564] width 823 height 166
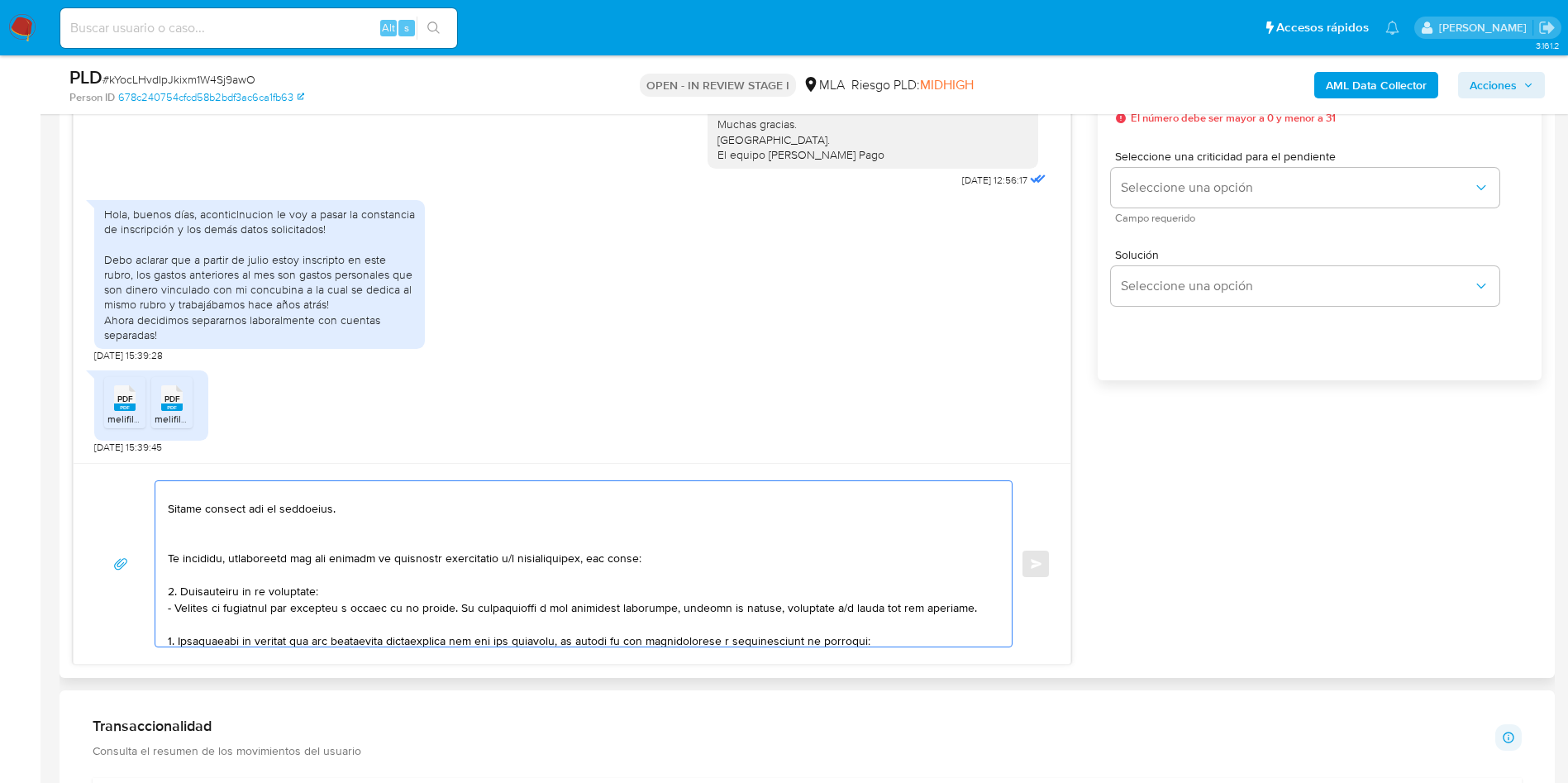
click at [193, 538] on textarea at bounding box center [580, 564] width 823 height 166
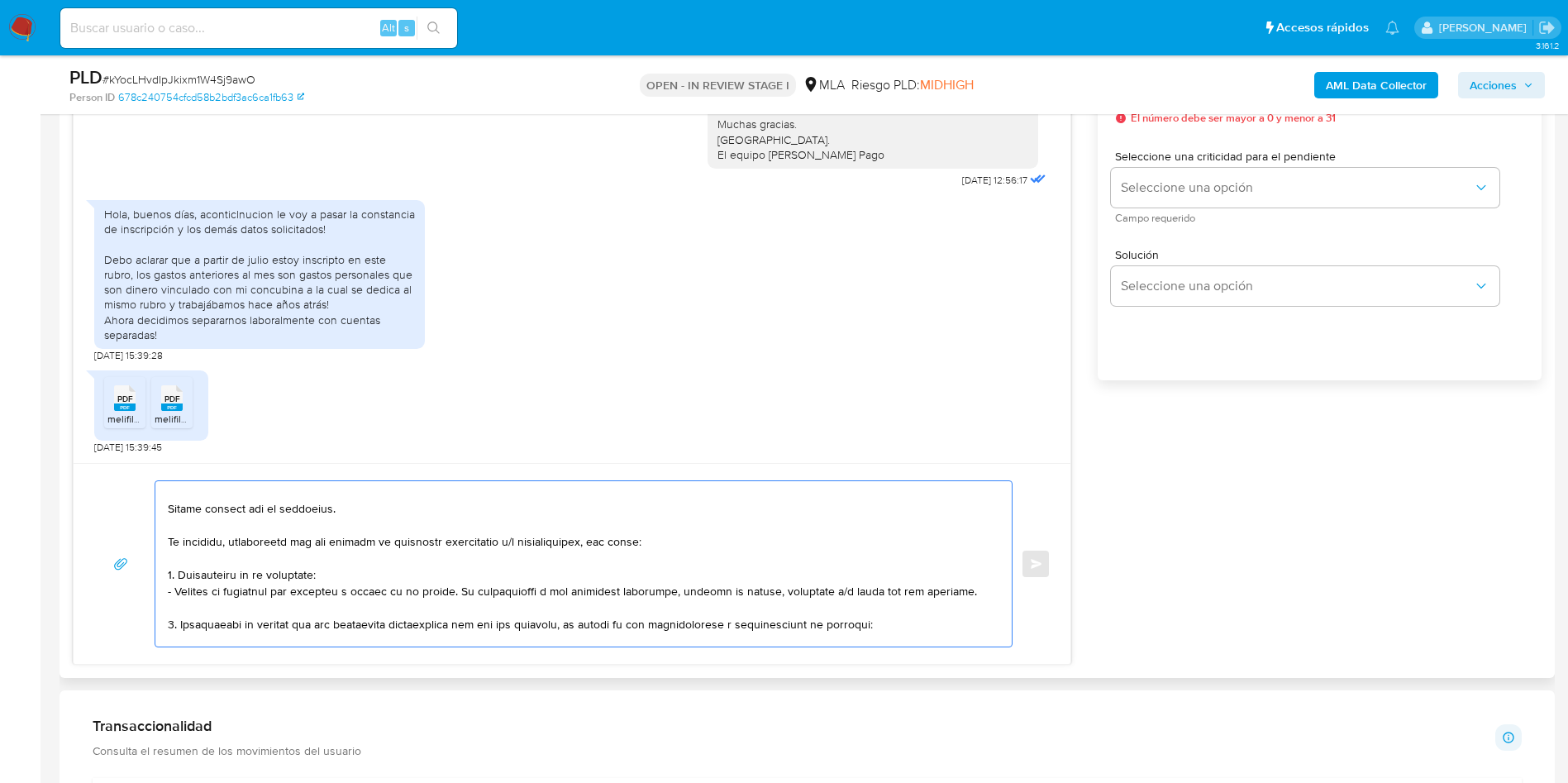
scroll to position [0, 0]
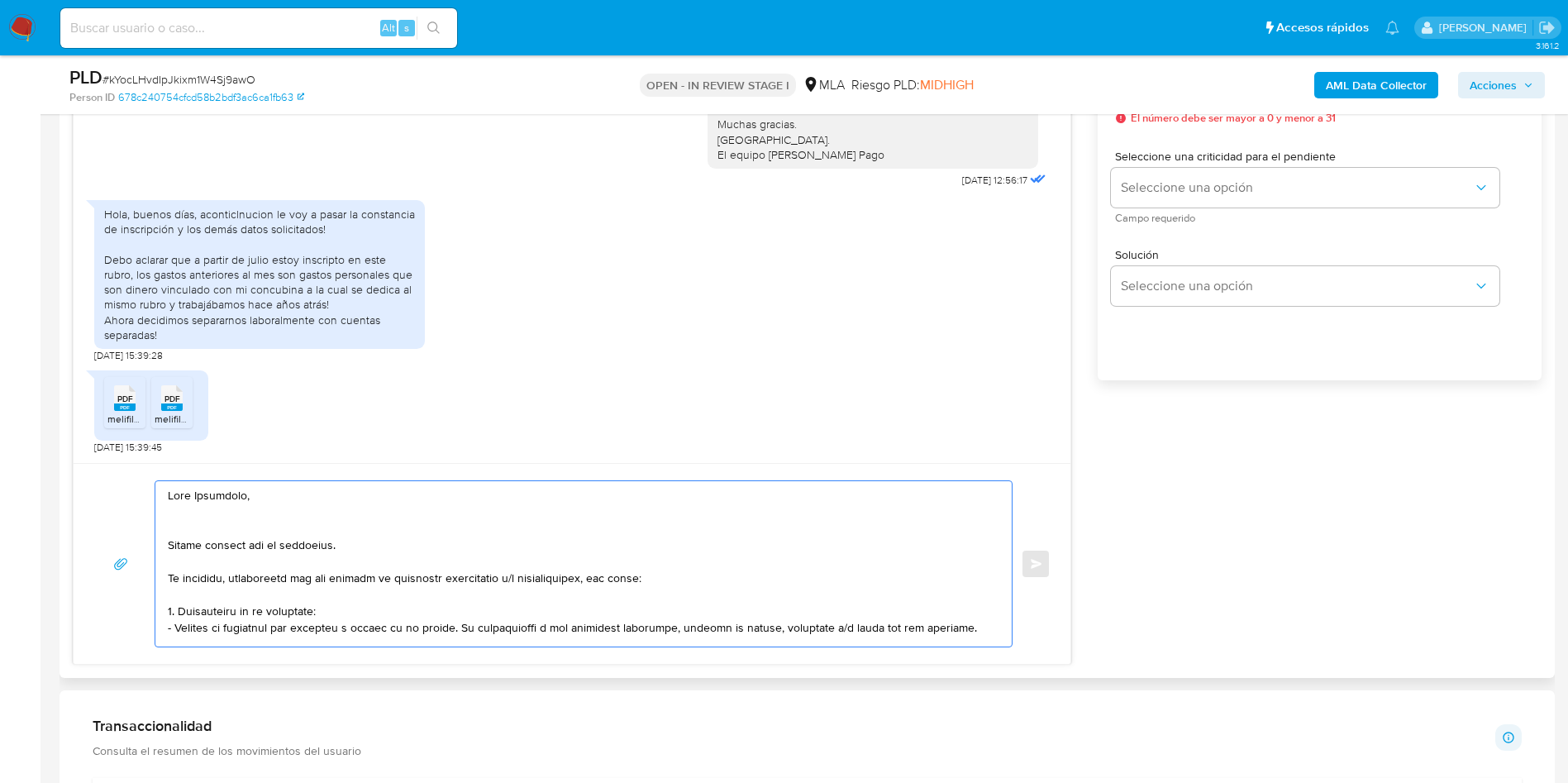
click at [184, 524] on textarea at bounding box center [580, 564] width 823 height 166
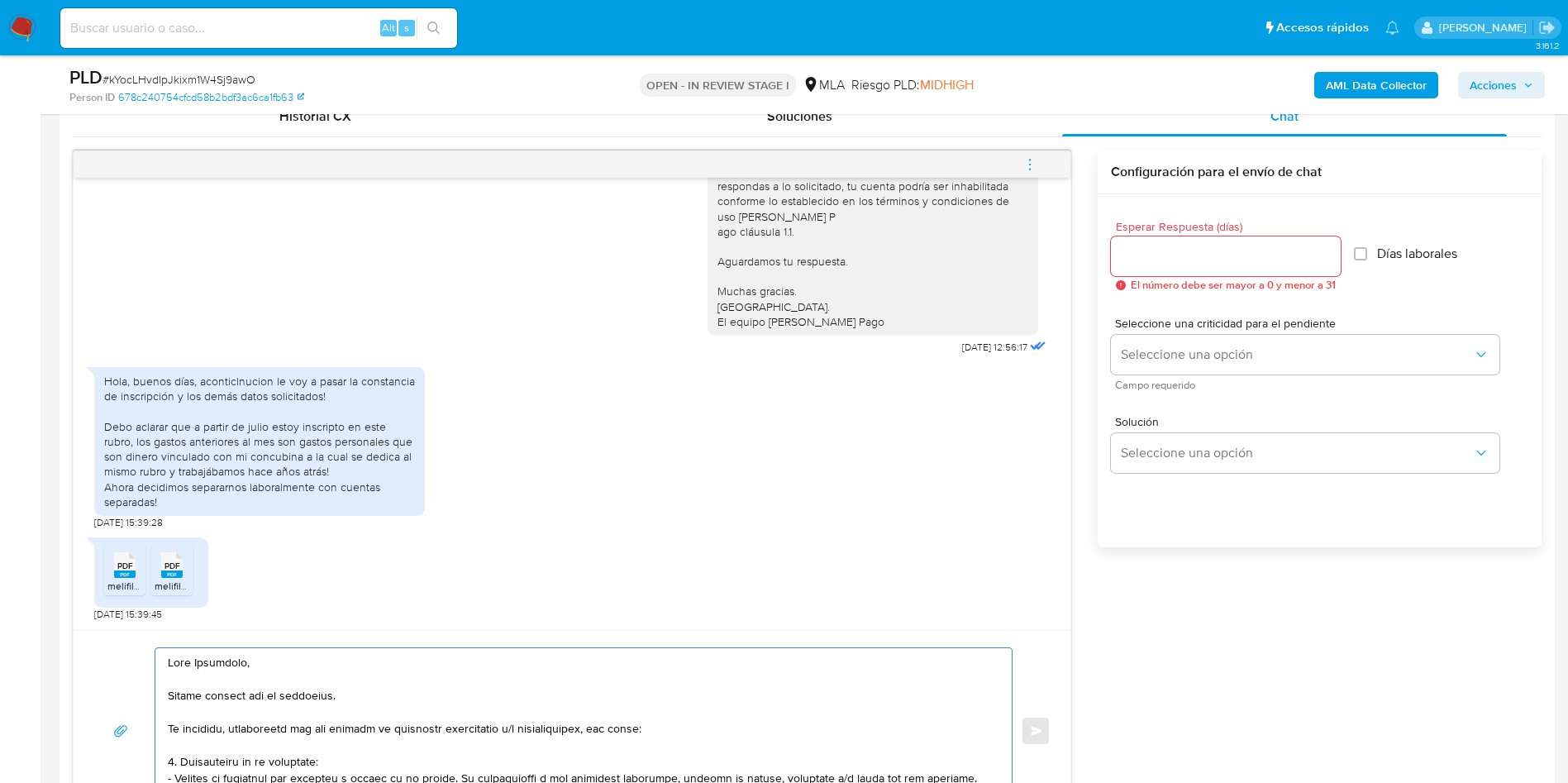
scroll to position [744, 0]
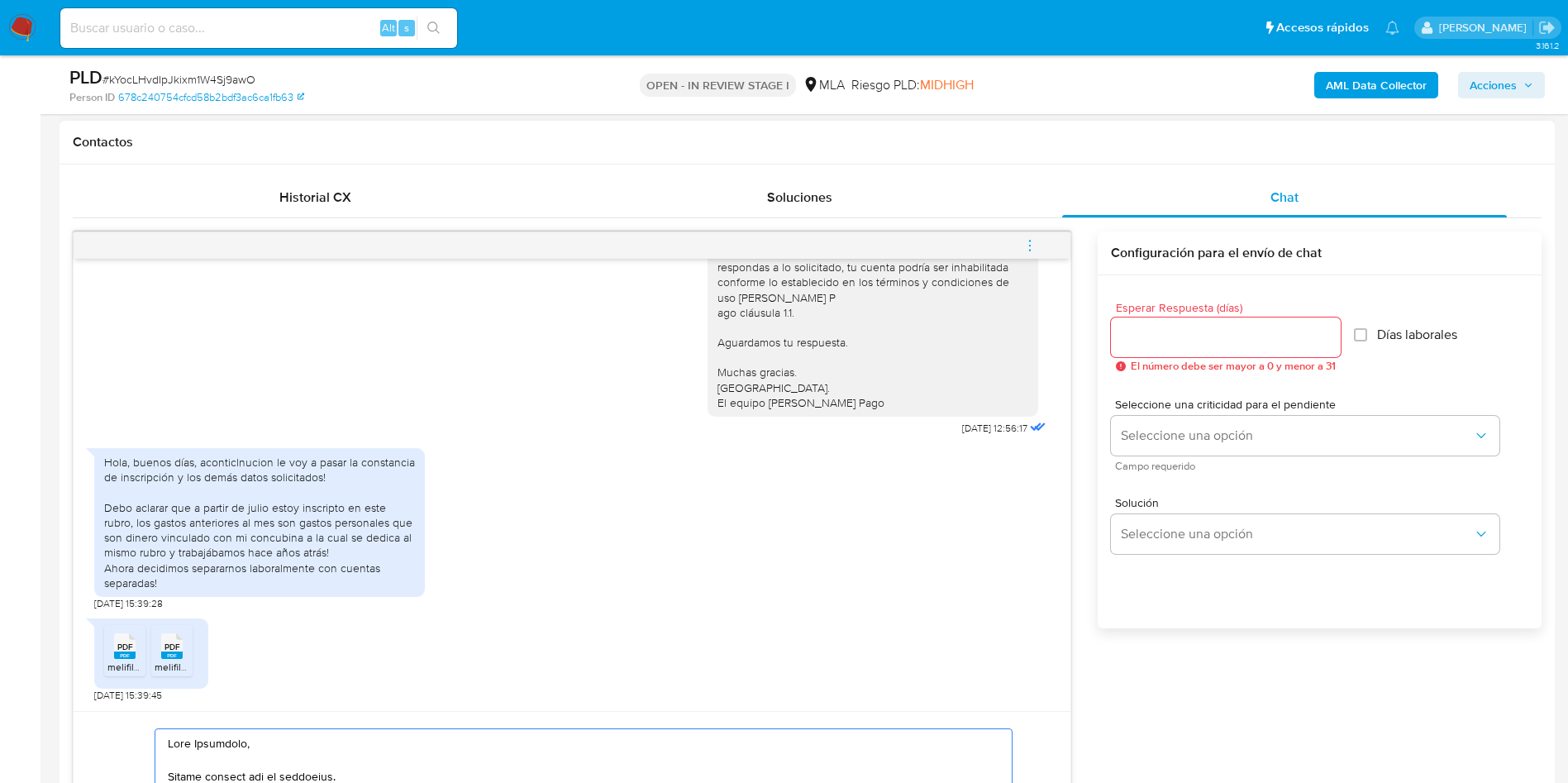
type textarea "Hola Guillermo, Muchas gracias por tu respuesta. No obstante, necesitamos que n…"
click at [1180, 334] on input "Esperar Respuesta (días)" at bounding box center [1225, 336] width 230 height 21
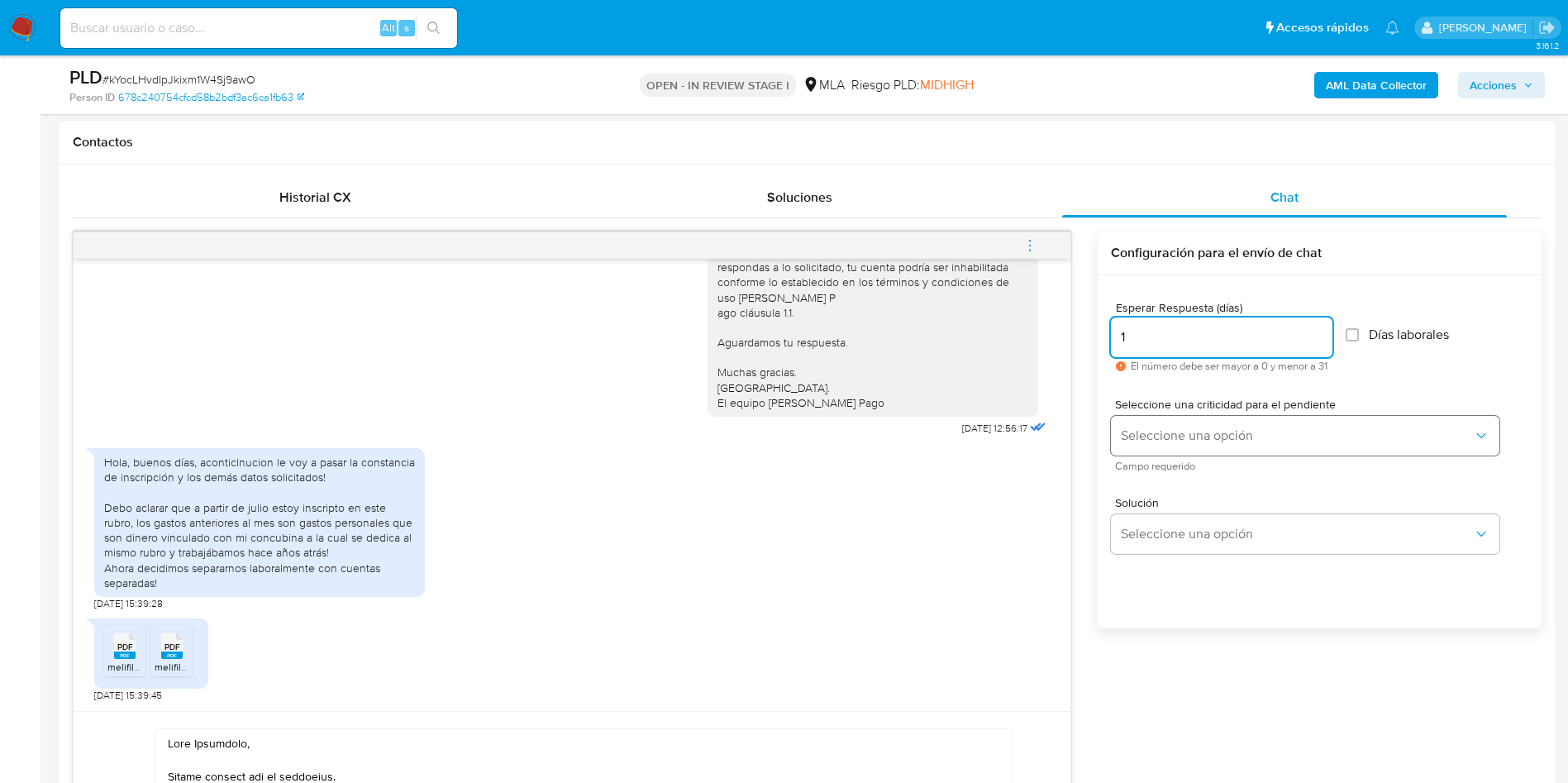
type input "1"
click at [1162, 444] on button "Seleccione una opción" at bounding box center [1304, 435] width 388 height 39
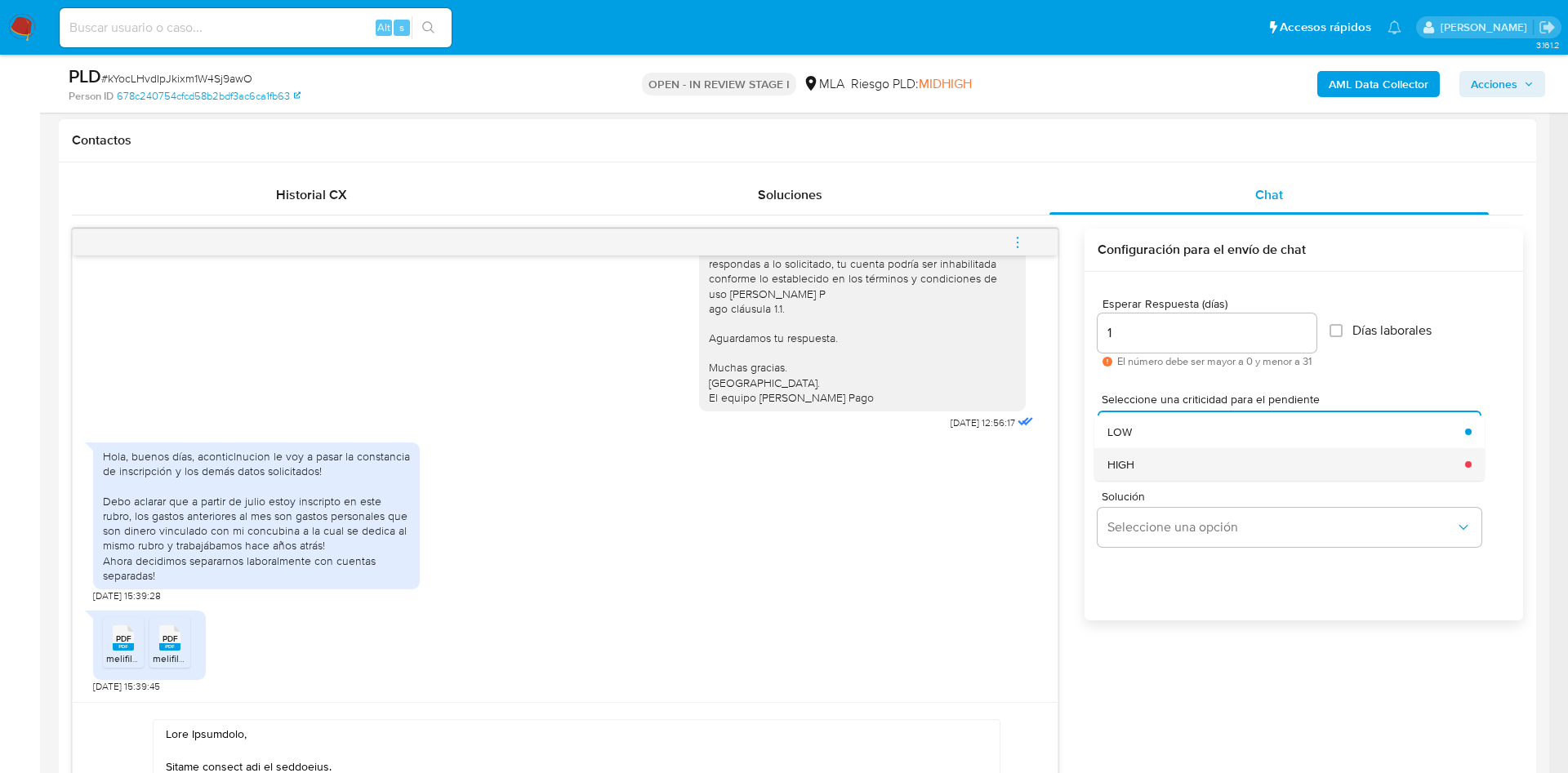
drag, startPoint x: 1145, startPoint y: 447, endPoint x: 1125, endPoint y: 464, distance: 26.2
click at [1125, 464] on ul "LOW HIGH" at bounding box center [1289, 448] width 391 height 65
click at [1125, 464] on span "HIGH" at bounding box center [1121, 464] width 27 height 14
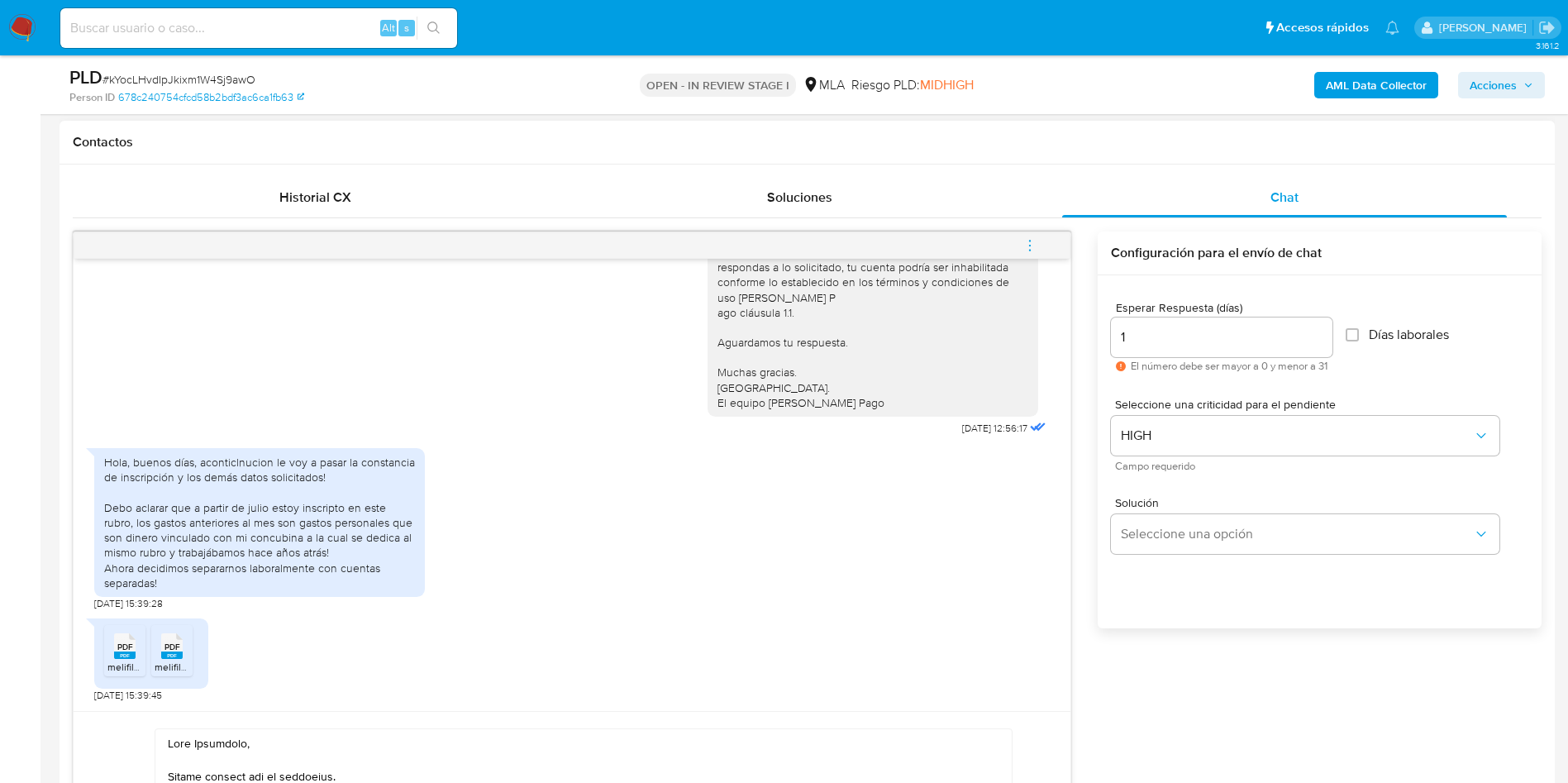
click at [1120, 463] on span "Campo requerido" at bounding box center [1309, 466] width 388 height 9
click at [1120, 488] on div "Solución Seleccione una opción" at bounding box center [1319, 529] width 417 height 91
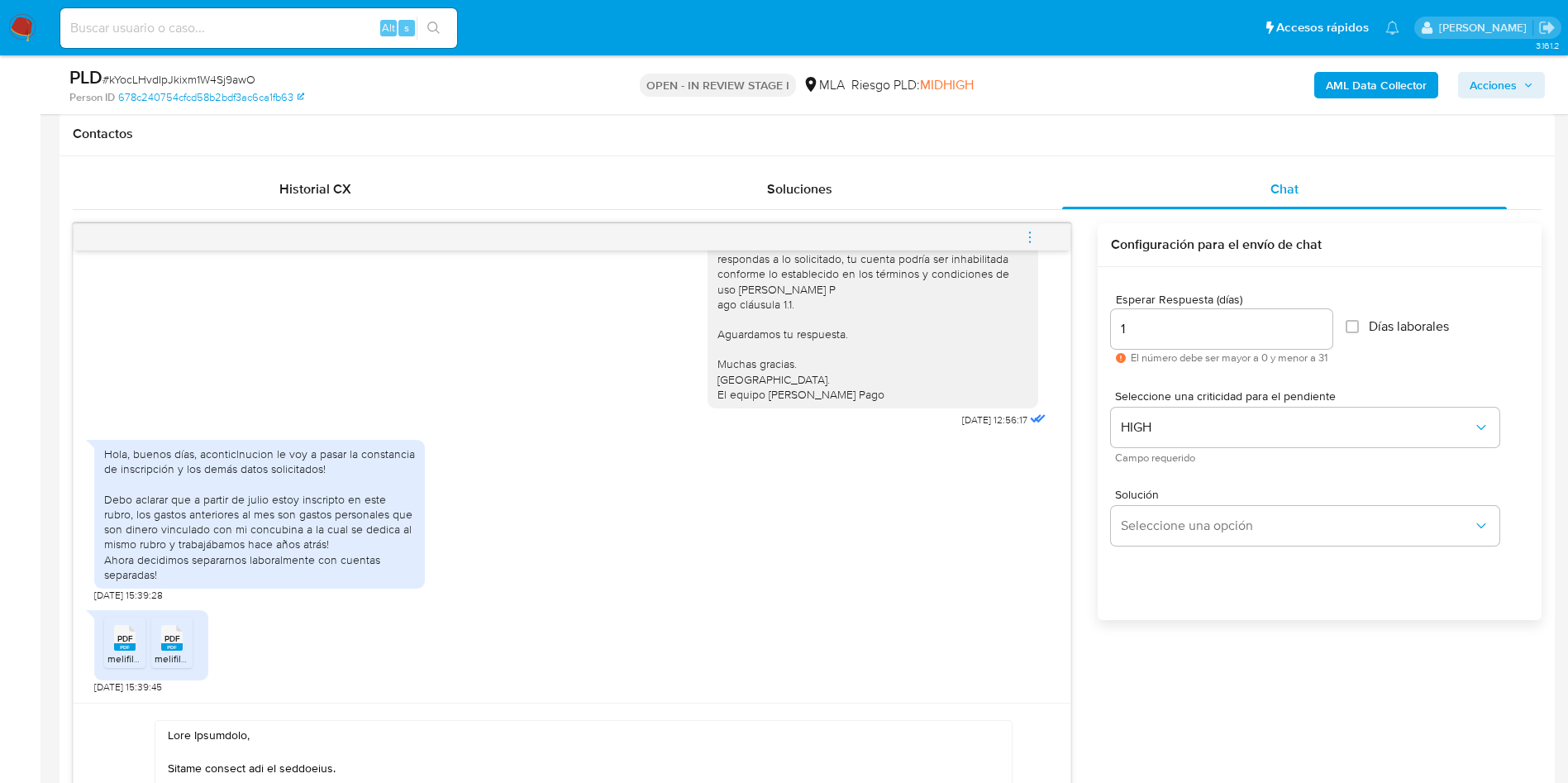
scroll to position [992, 0]
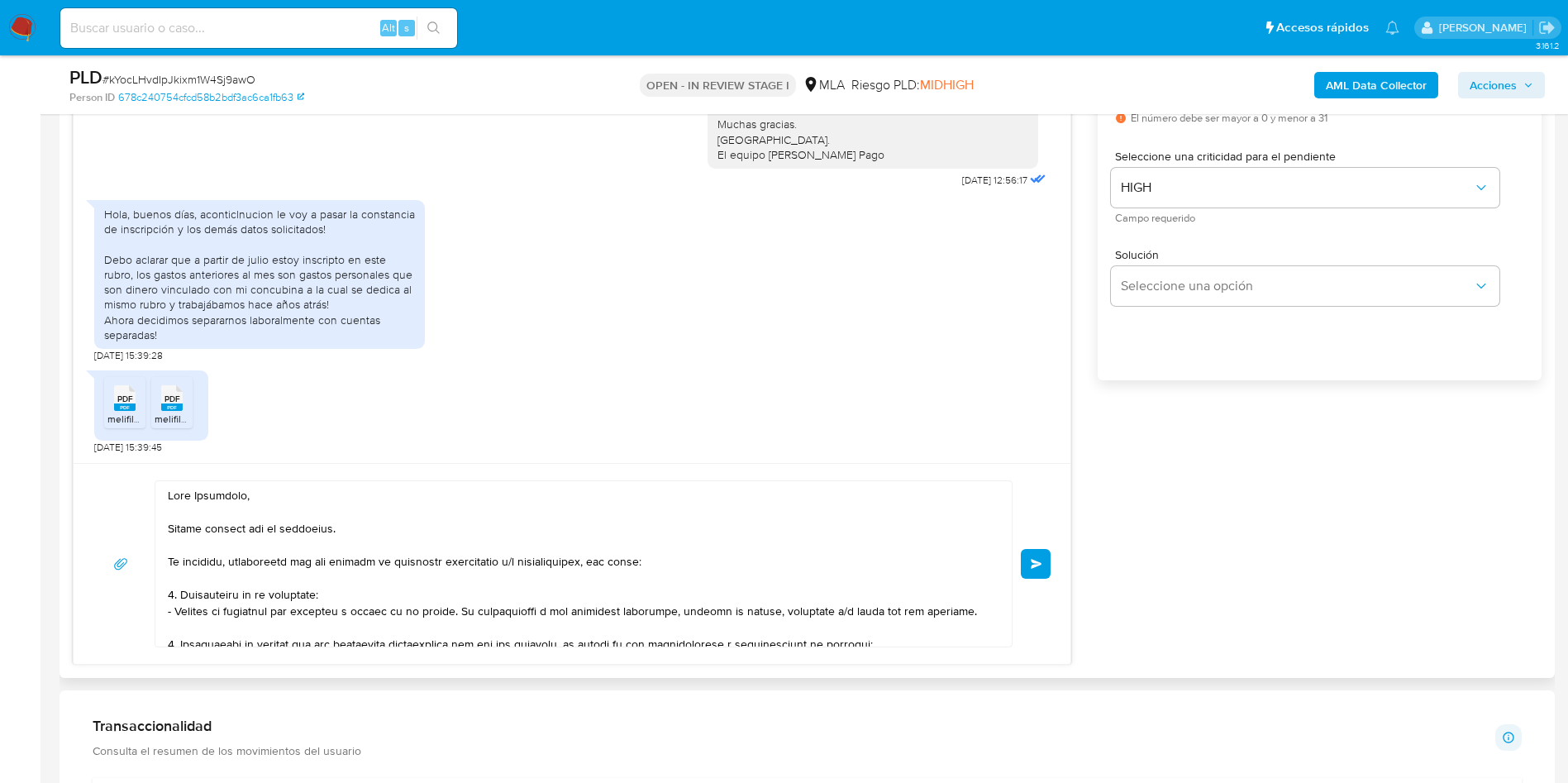
click at [1040, 556] on button "Enviar" at bounding box center [1035, 564] width 30 height 30
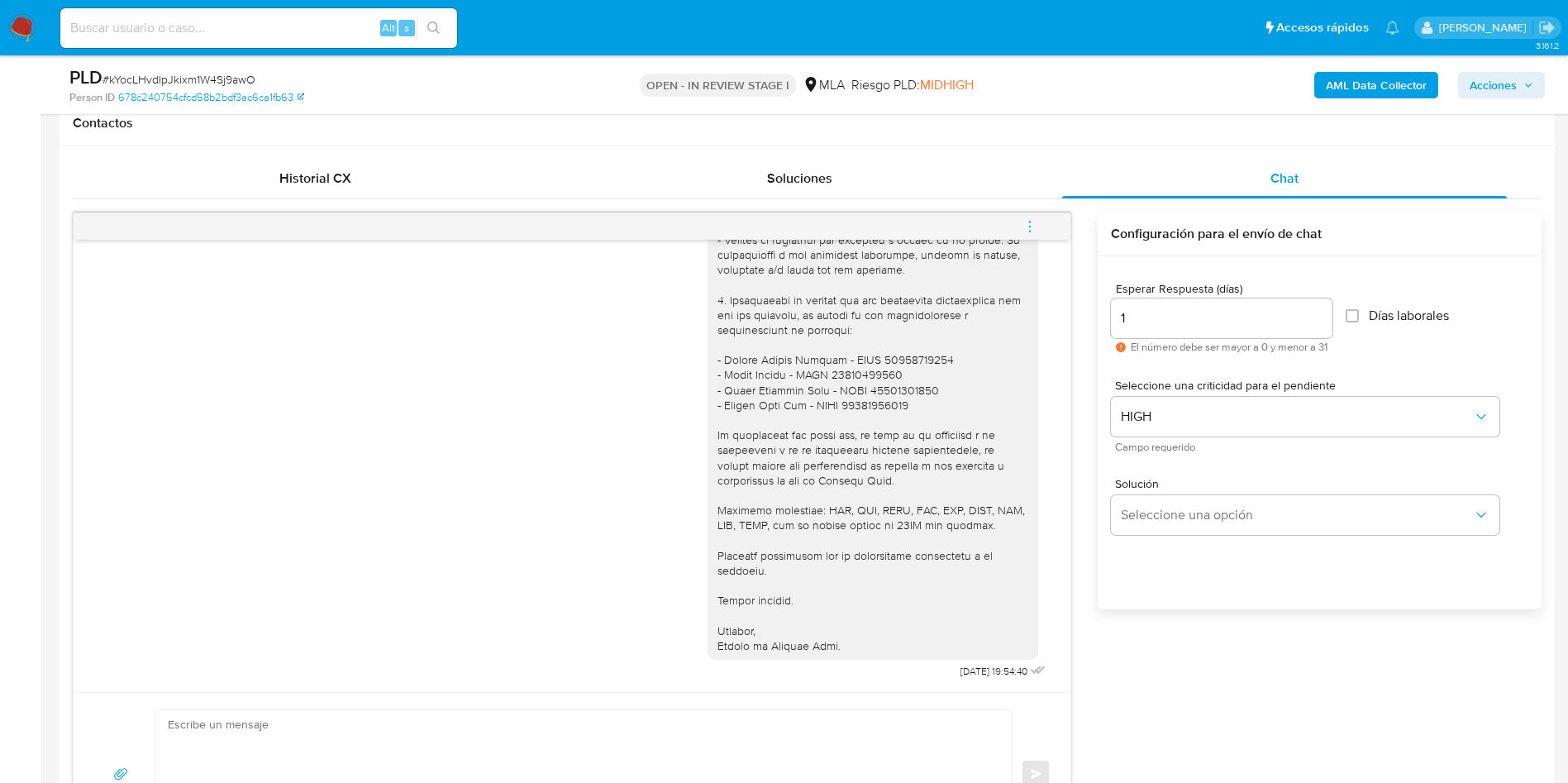
scroll to position [620, 0]
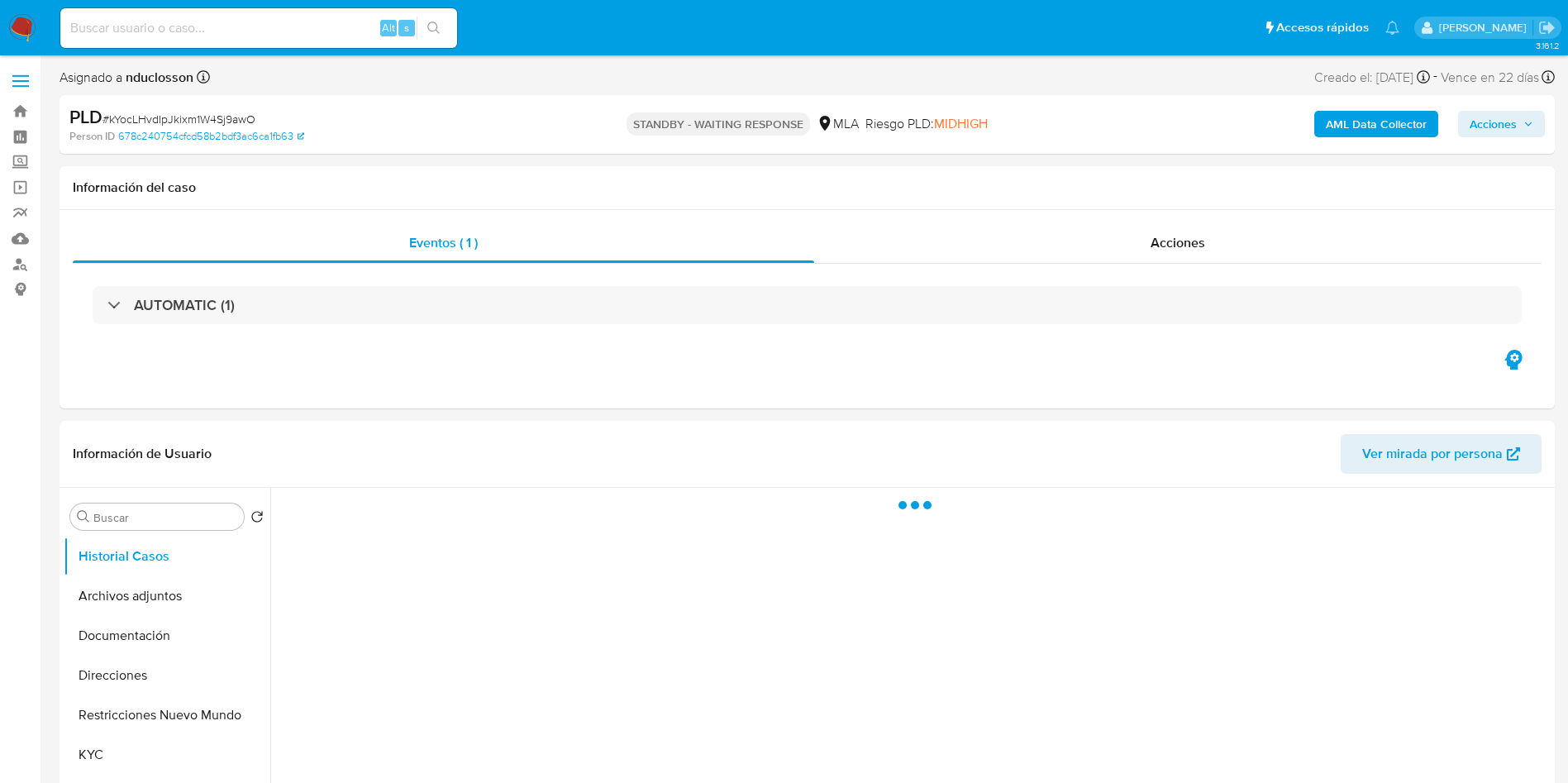
select select "10"
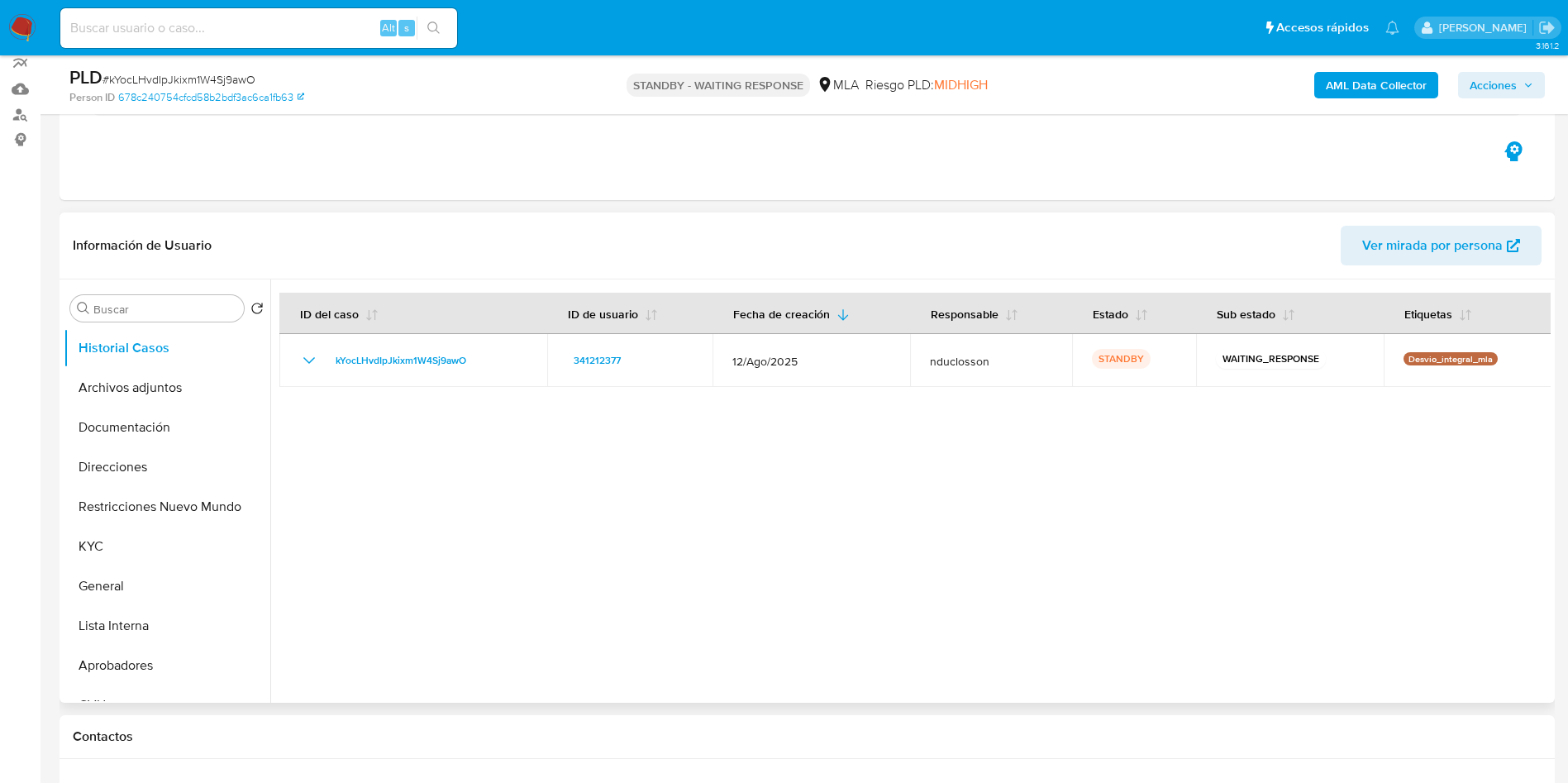
scroll to position [372, 0]
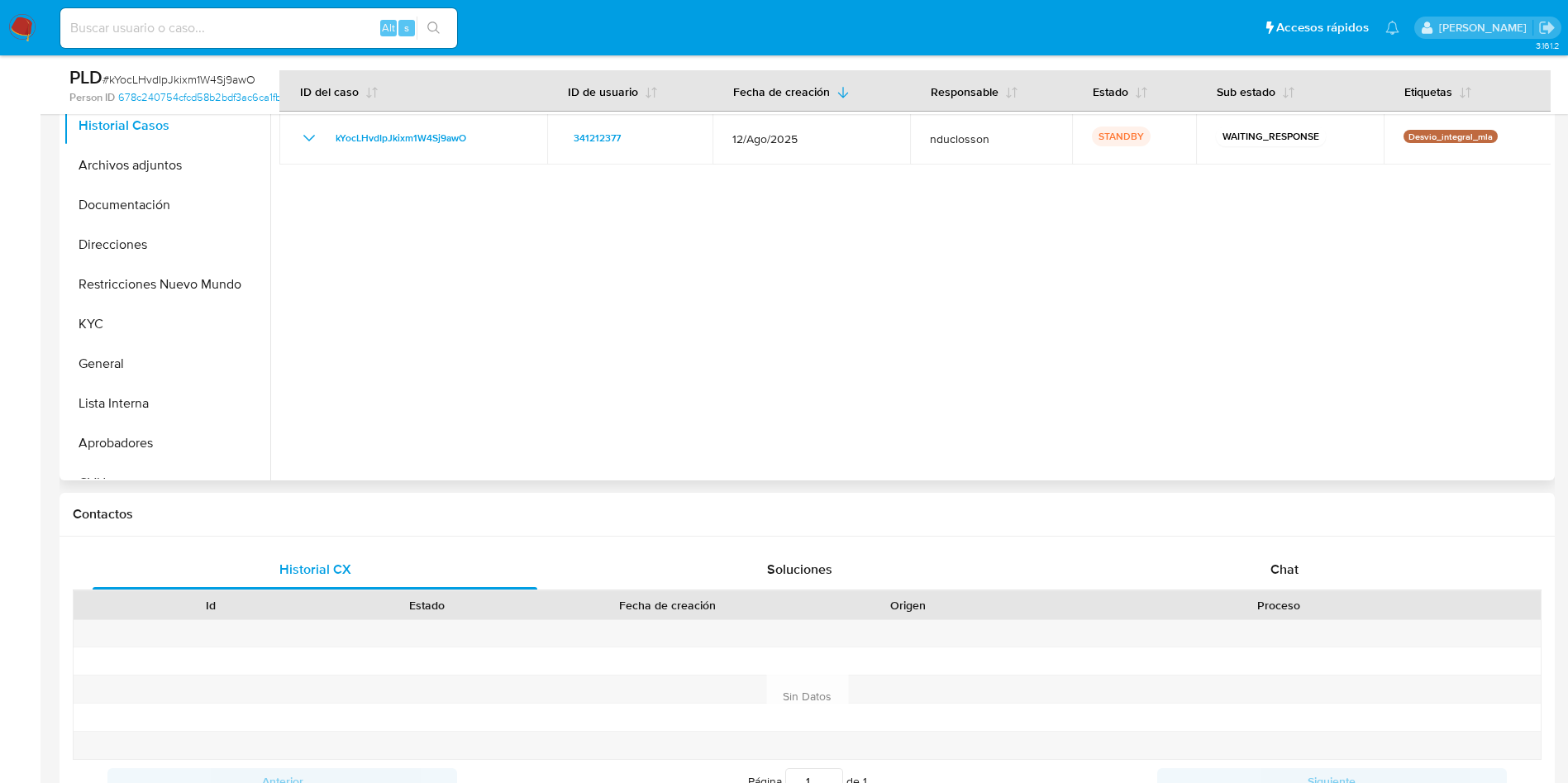
drag, startPoint x: 1239, startPoint y: 573, endPoint x: 1144, endPoint y: 406, distance: 192.1
click at [1240, 574] on div "Chat" at bounding box center [1284, 570] width 445 height 39
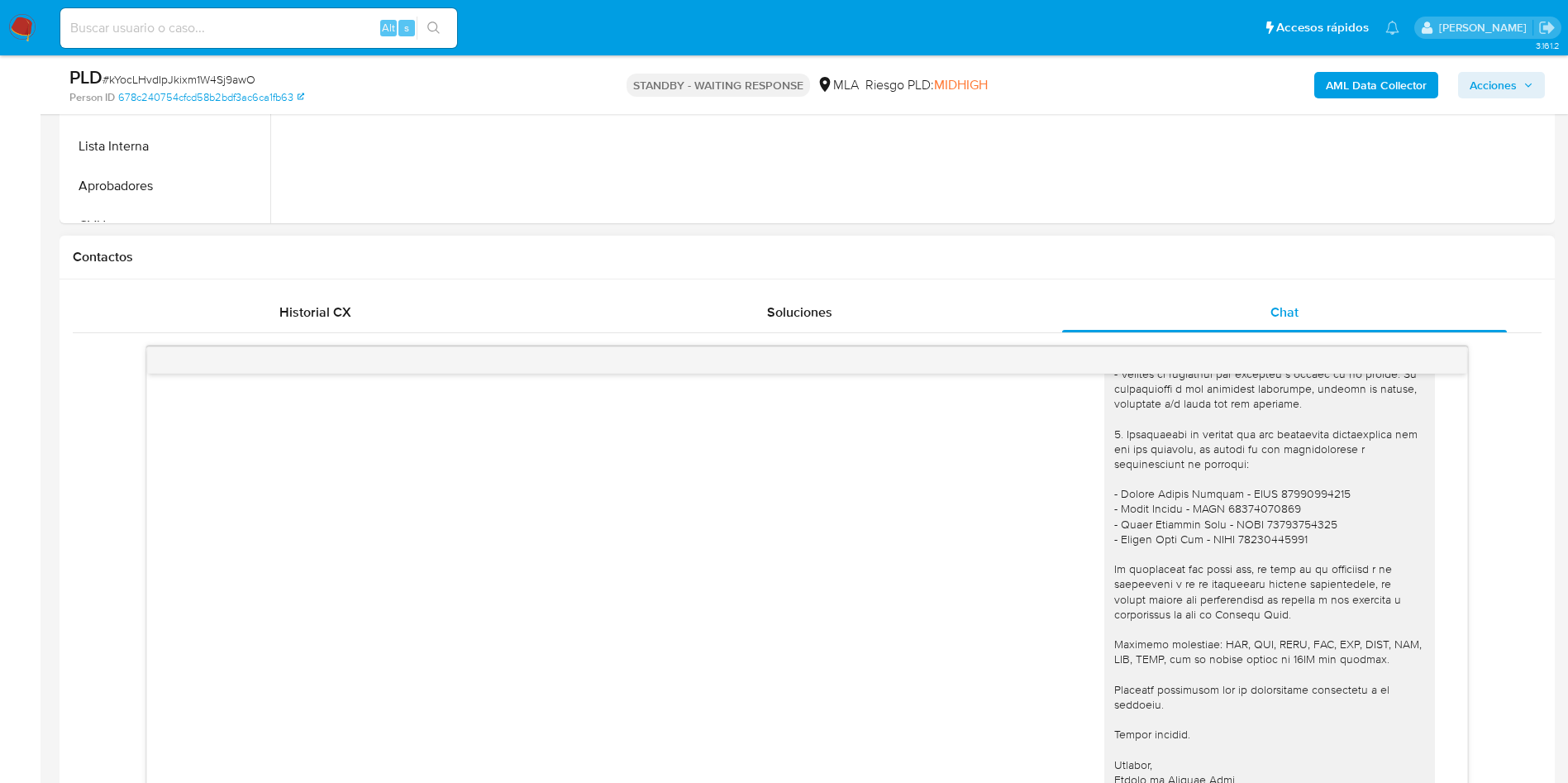
scroll to position [496, 0]
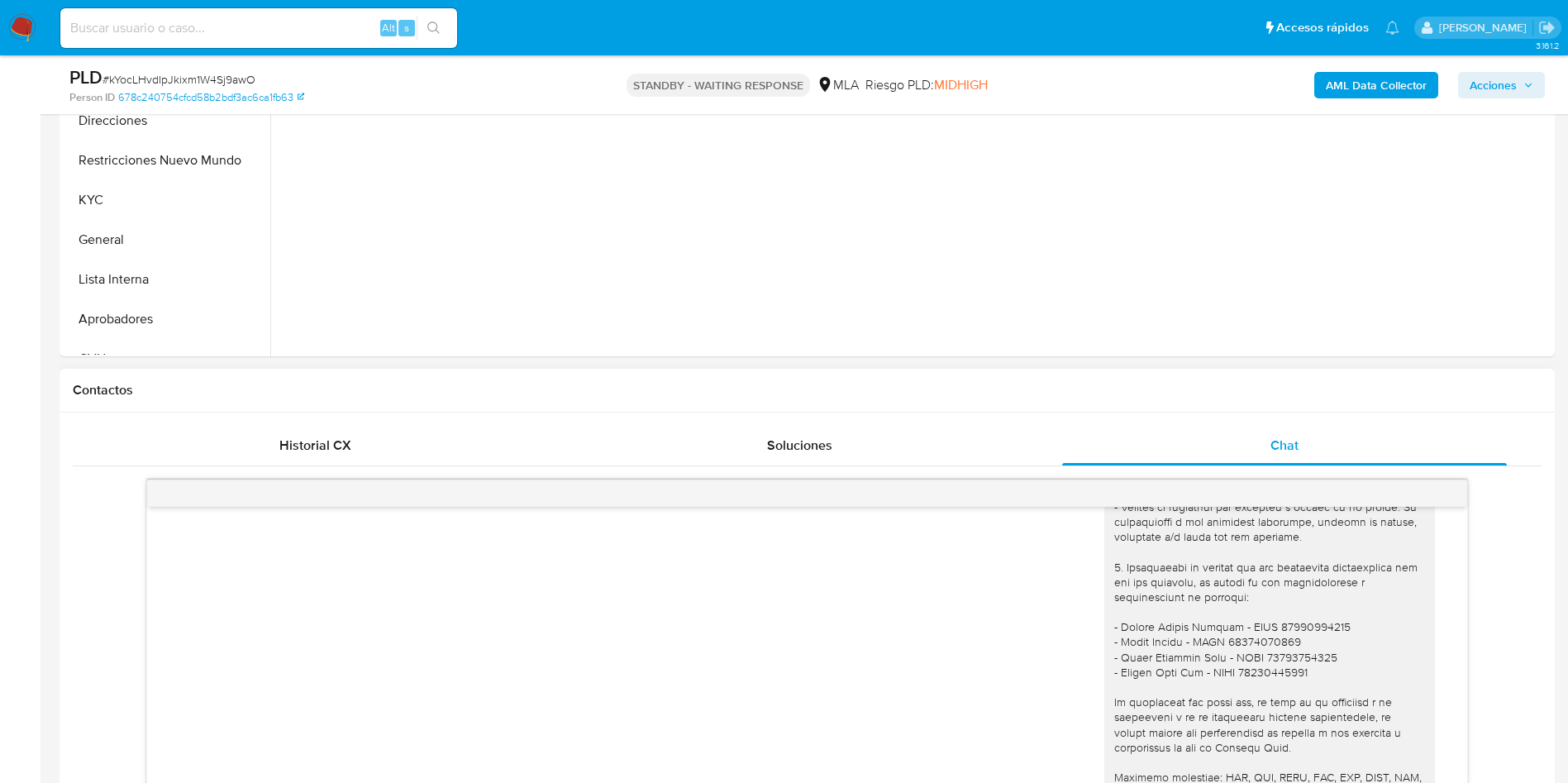
click at [1283, 621] on div at bounding box center [1269, 649] width 311 height 541
copy div "27431252193"
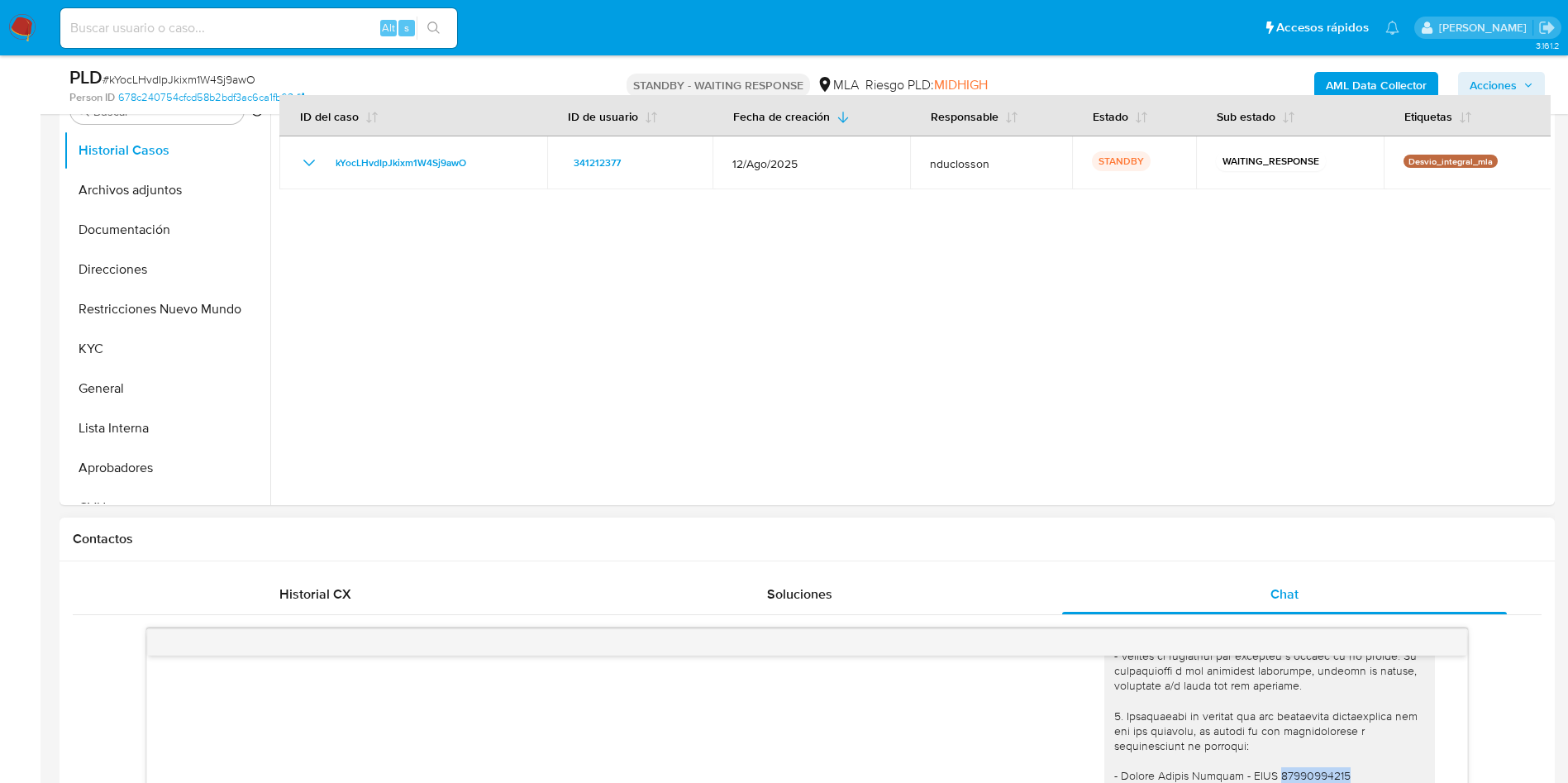
scroll to position [124, 0]
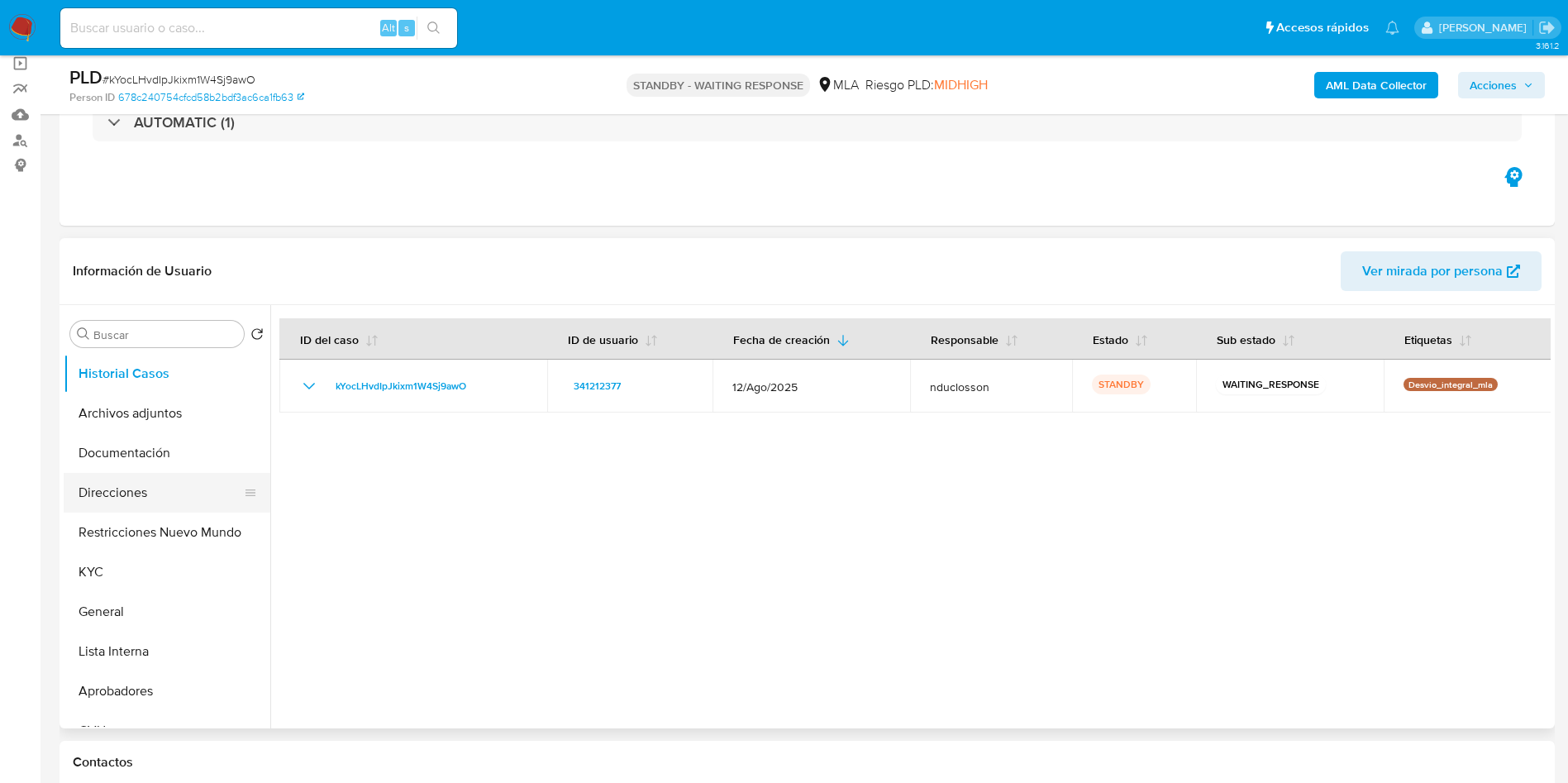
click at [115, 491] on button "Direcciones" at bounding box center [160, 493] width 194 height 39
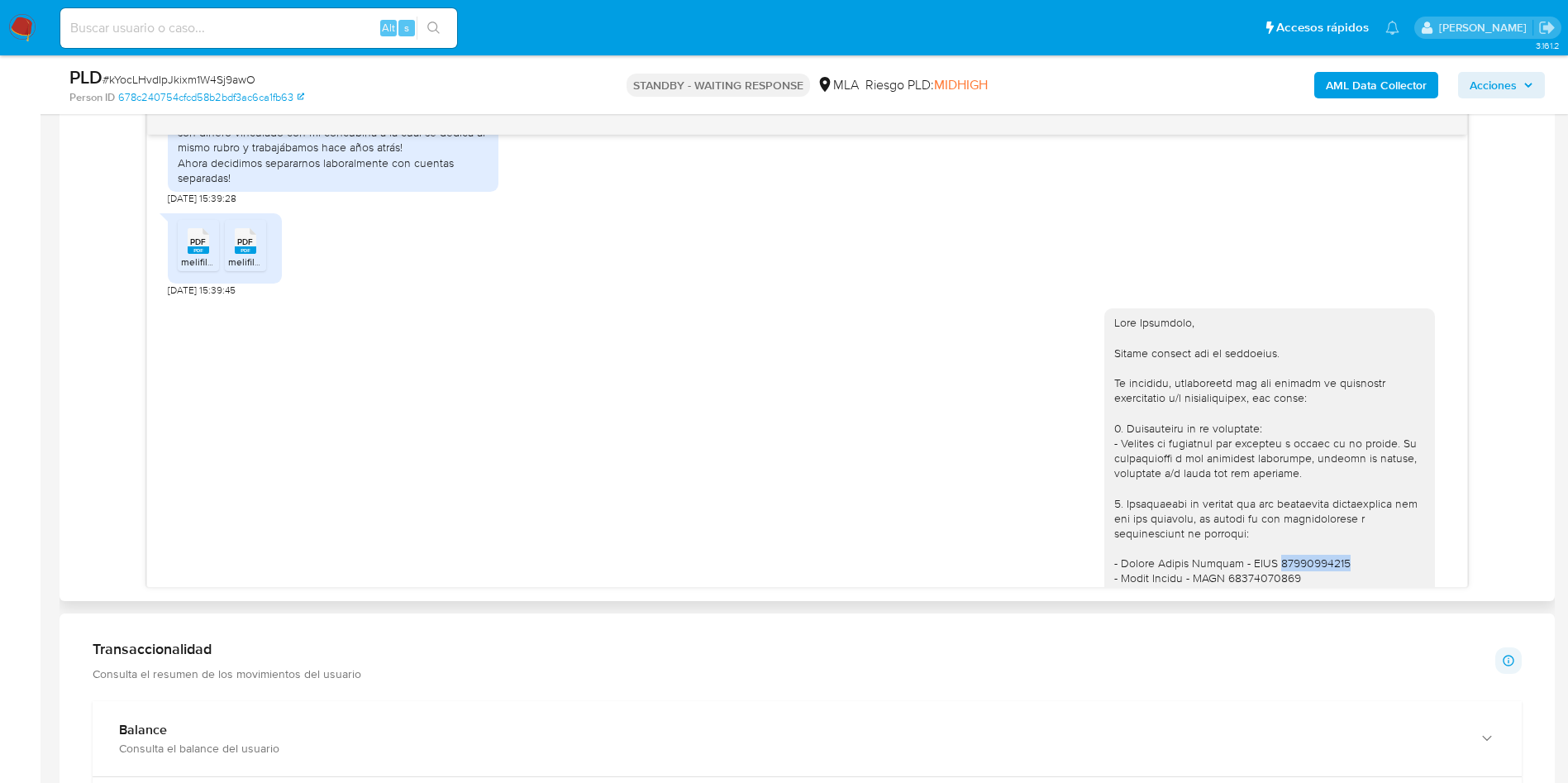
scroll to position [1204, 0]
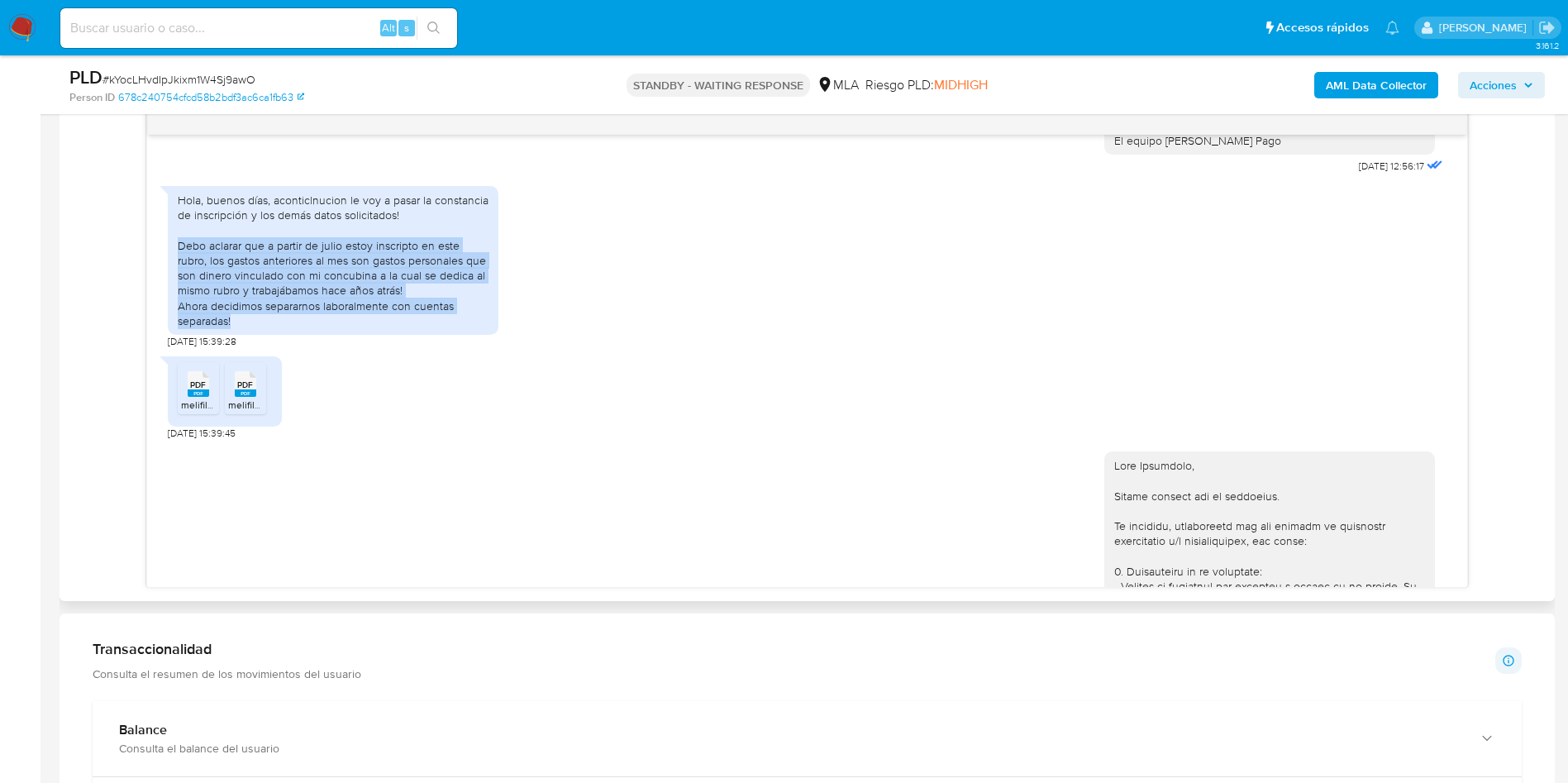
drag, startPoint x: 247, startPoint y: 364, endPoint x: 173, endPoint y: 285, distance: 108.2
click at [173, 285] on div "Hola, buenos días, aconticlnucion le voy a pasar la constancia de inscripción y…" at bounding box center [333, 260] width 330 height 149
copy div "Debo aclarar que a partir de julio estoy inscripto en este rubro, los gastos an…"
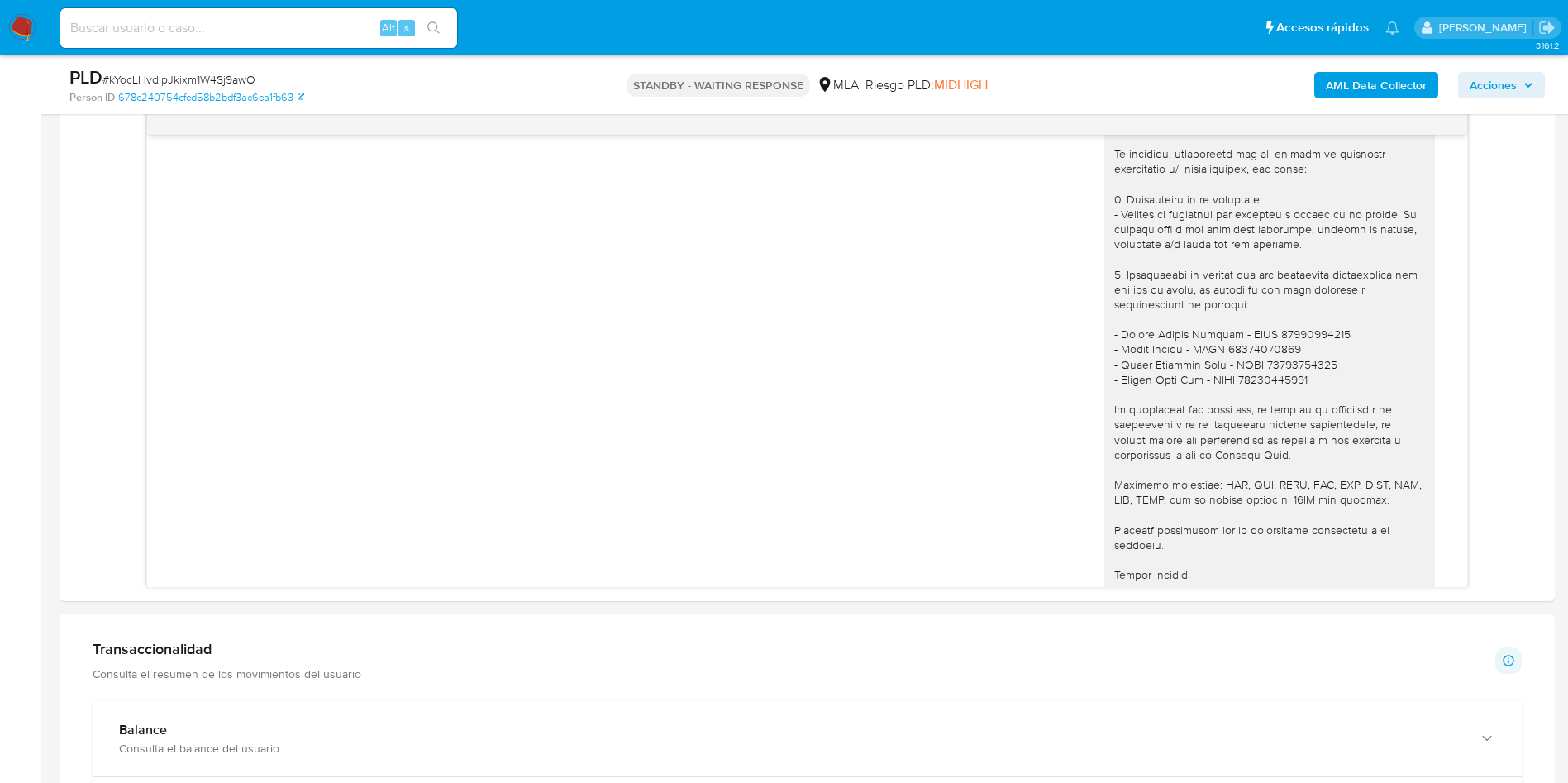
click at [178, 26] on input at bounding box center [259, 27] width 397 height 21
paste input "OgHDteO2GQkyG99xjEVya9Hl"
type input "OgHDteO2GQkyG99xjEVya9Hl"
click at [444, 35] on button "search-icon" at bounding box center [434, 27] width 34 height 23
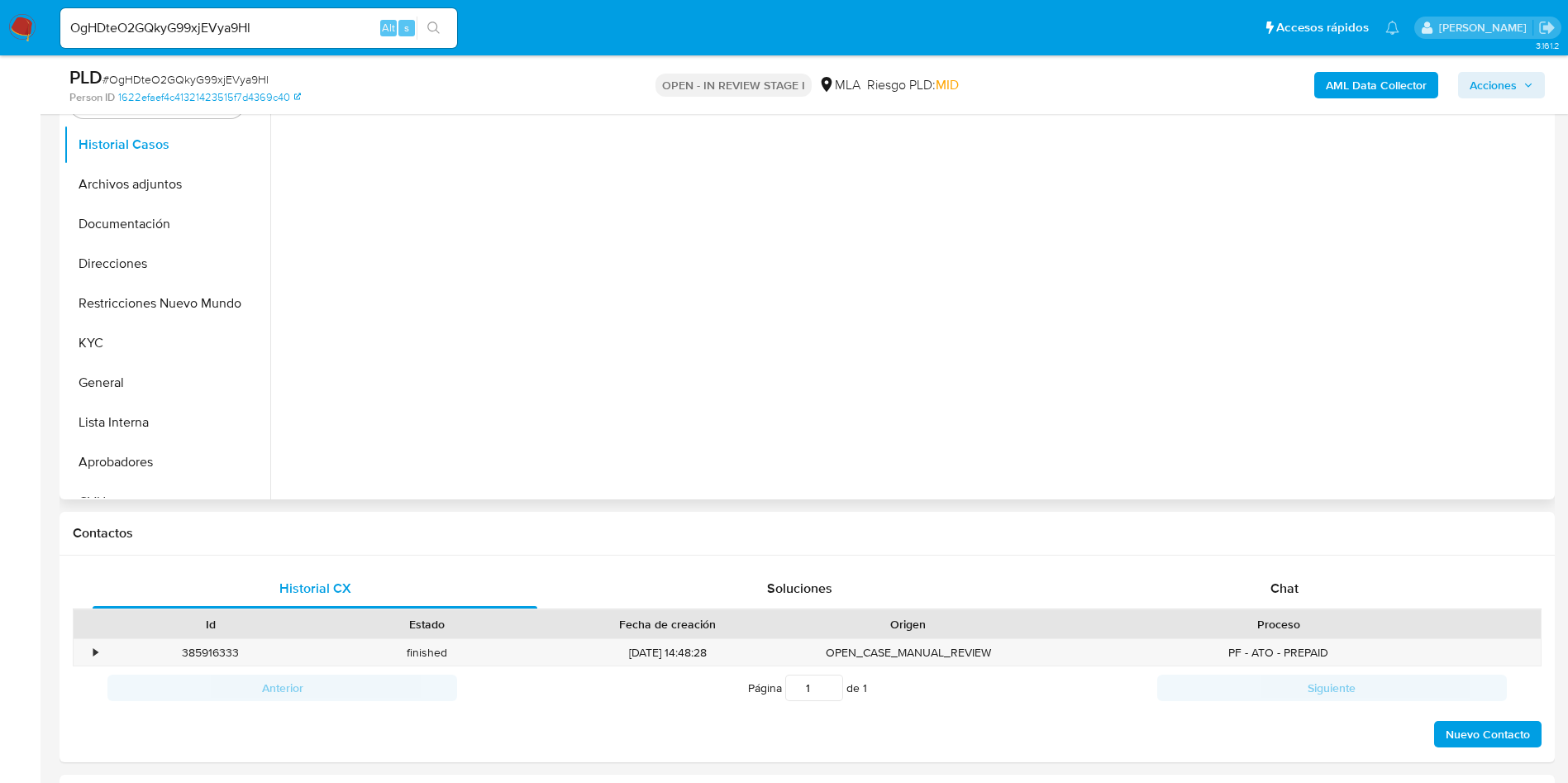
scroll to position [372, 0]
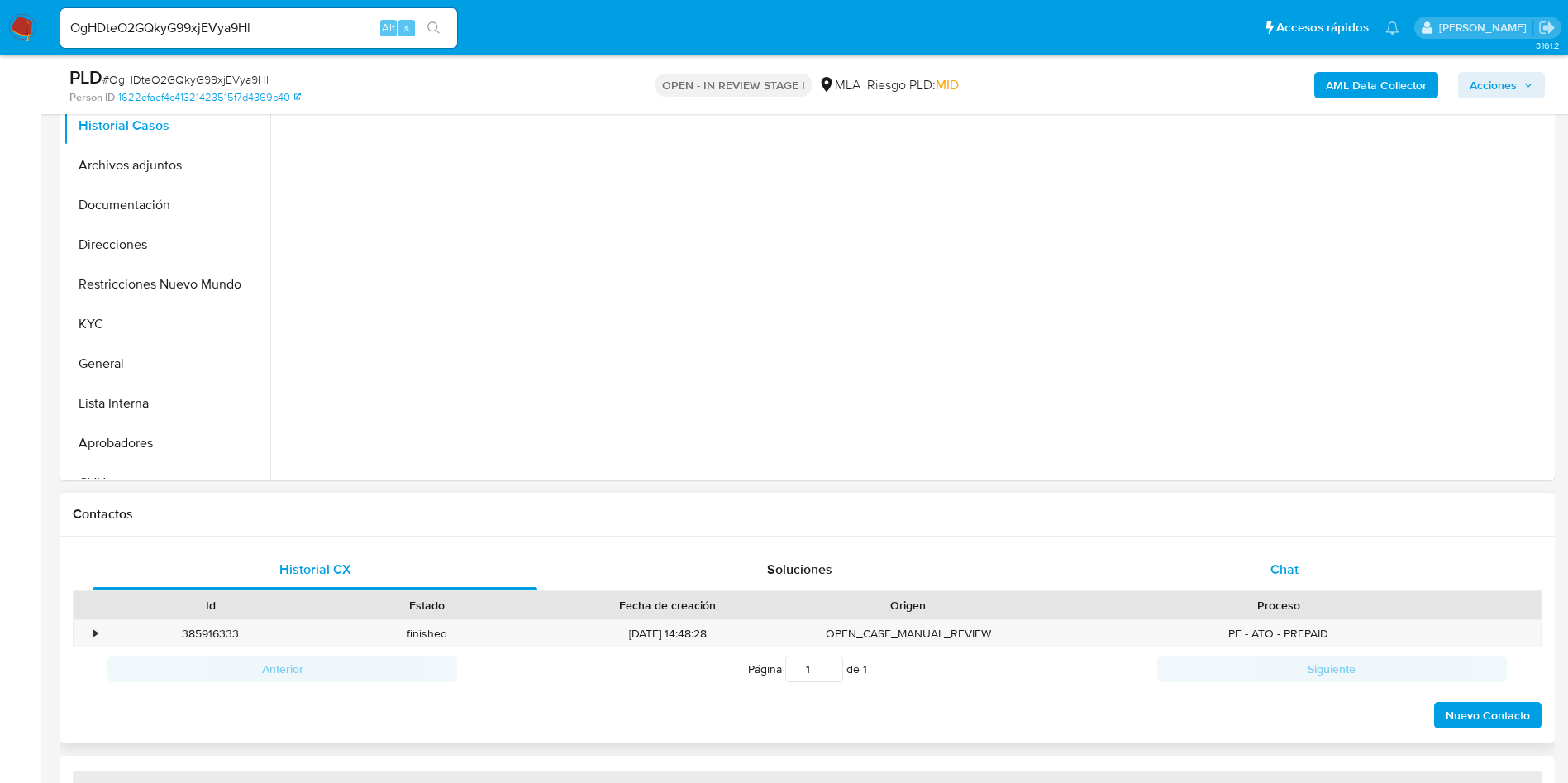
click at [1272, 557] on div "Chat" at bounding box center [1284, 570] width 445 height 39
select select "10"
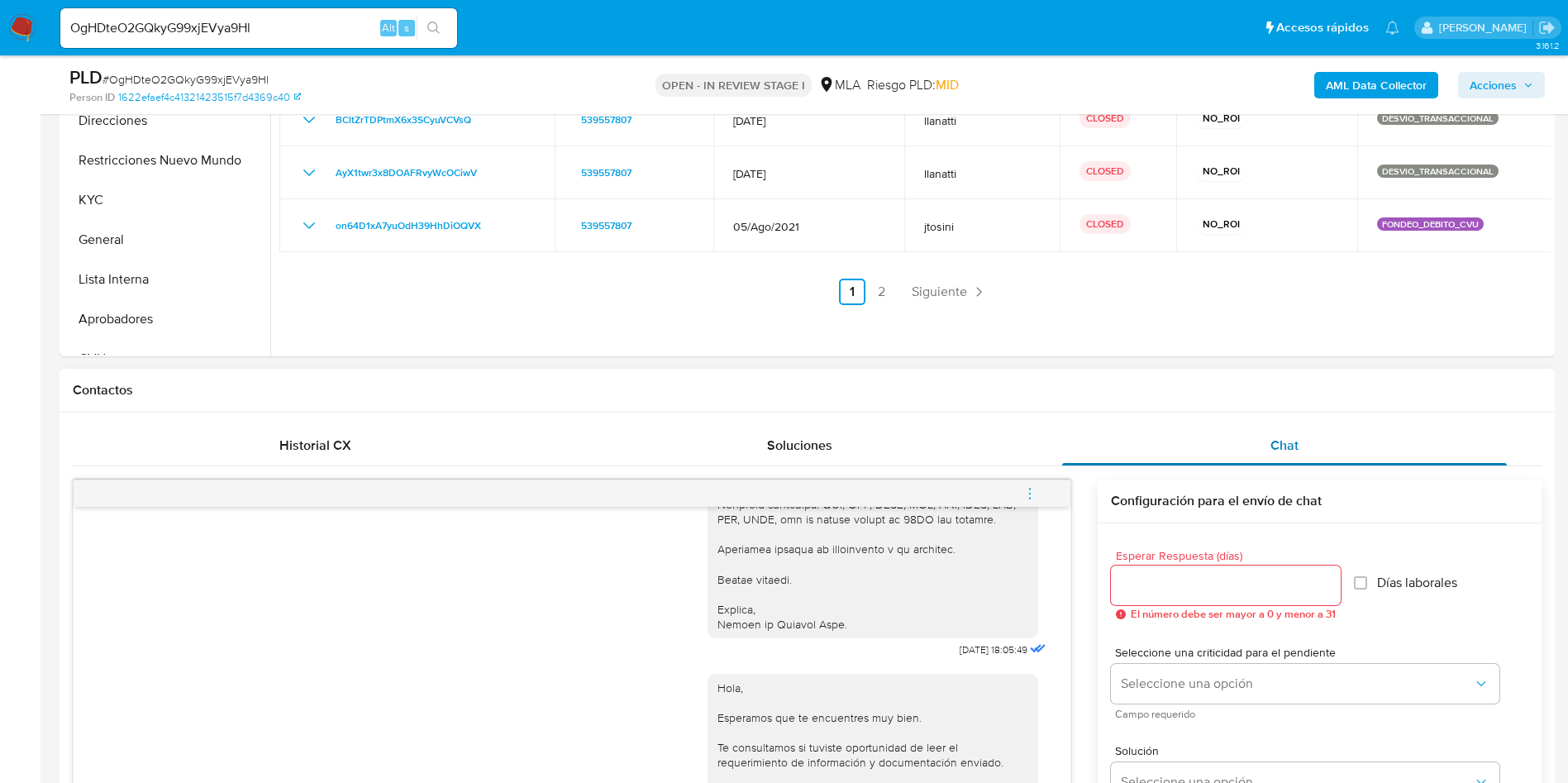
scroll to position [248, 0]
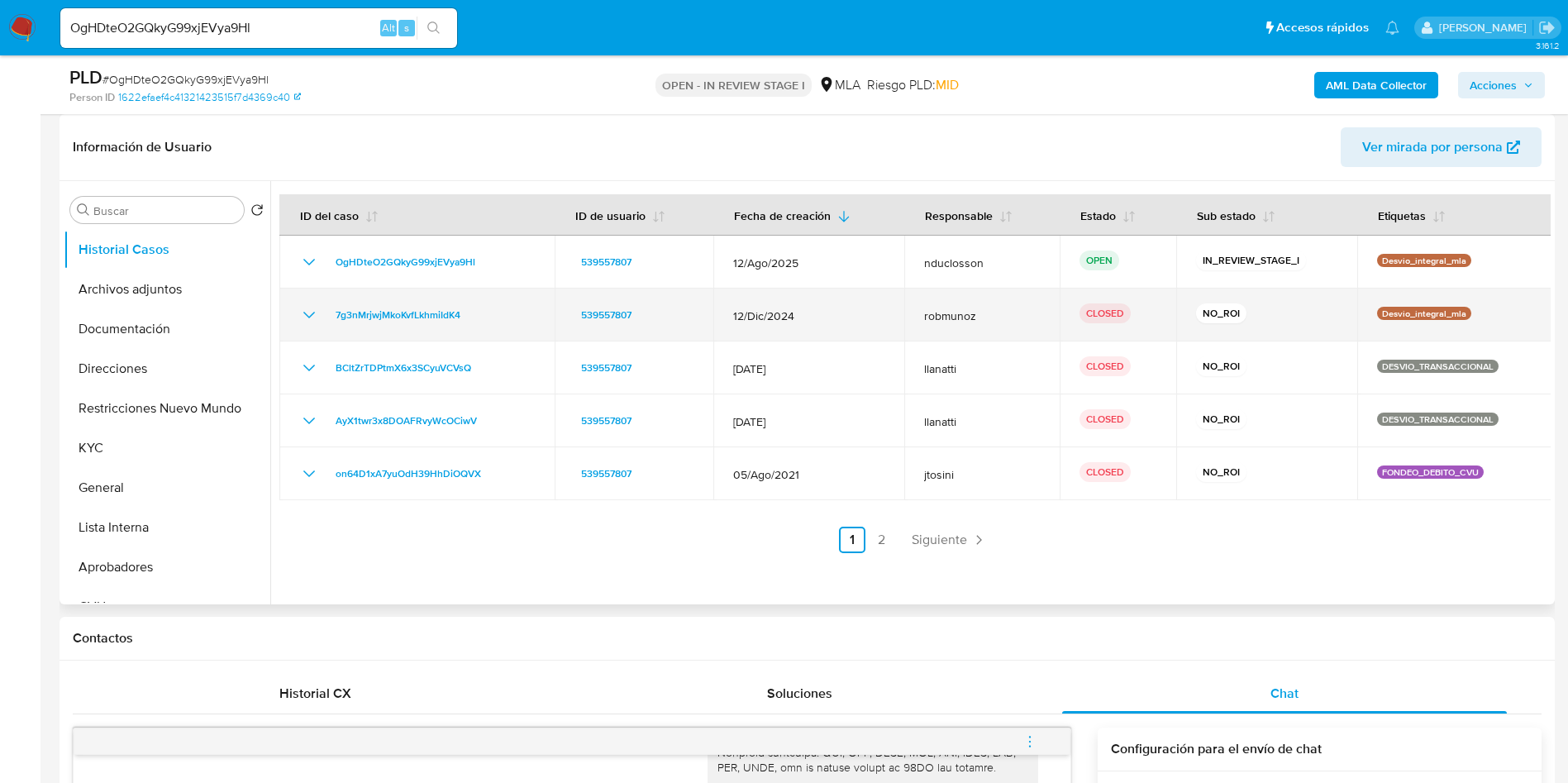
click at [312, 316] on icon "Mostrar/Ocultar" at bounding box center [308, 314] width 20 height 20
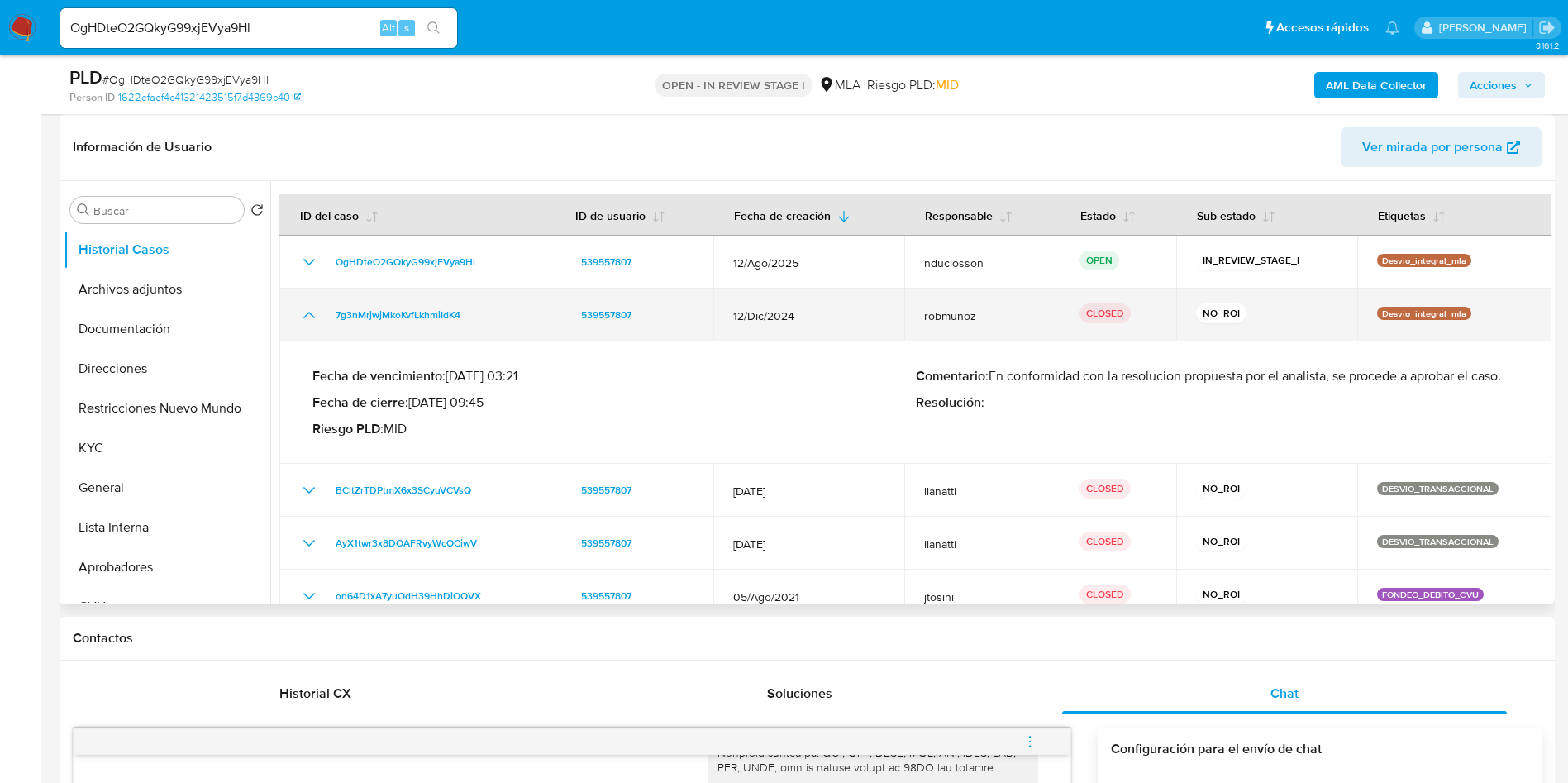
click at [312, 316] on icon "Mostrar/Ocultar" at bounding box center [309, 315] width 12 height 7
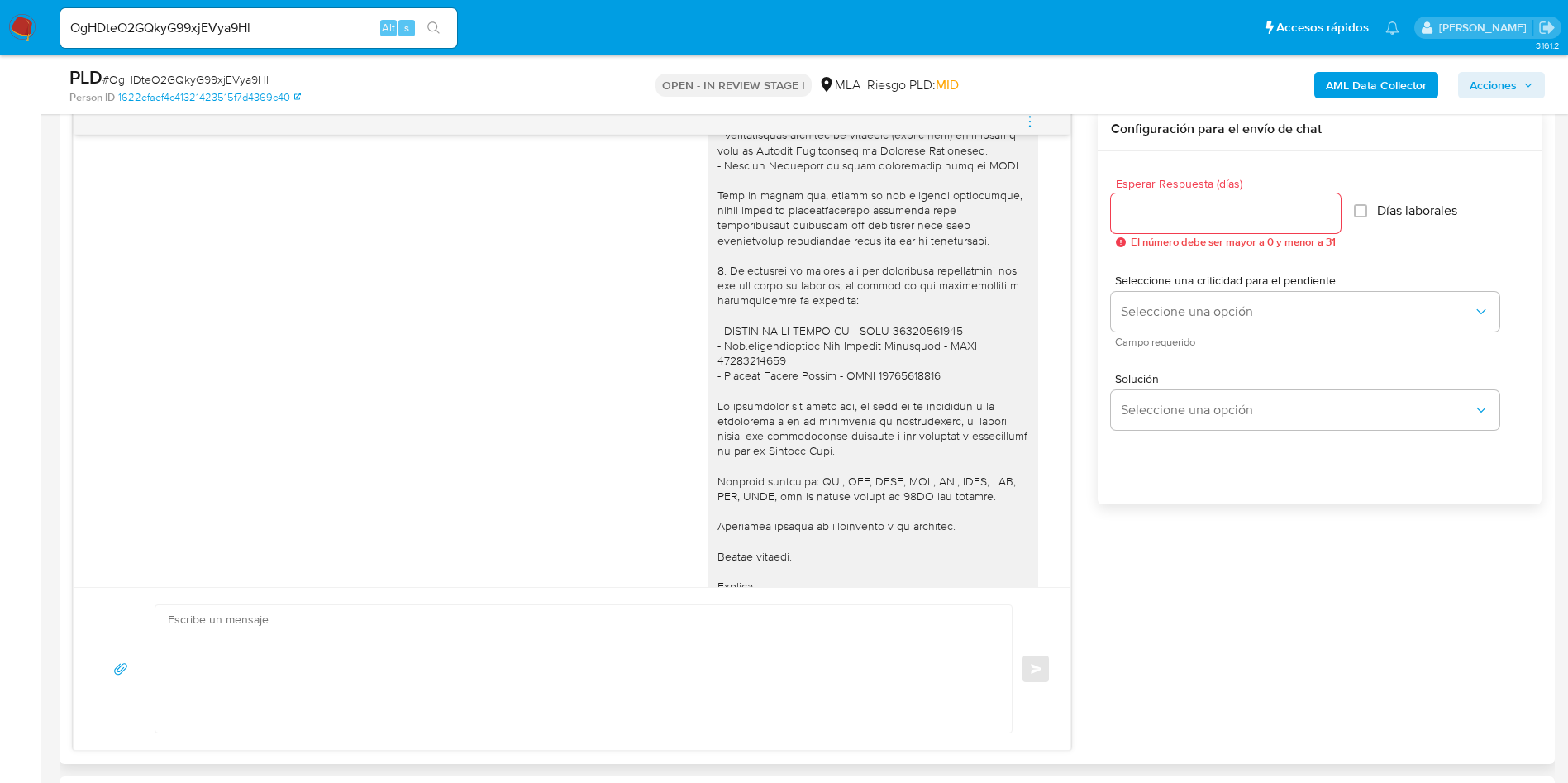
scroll to position [1116, 0]
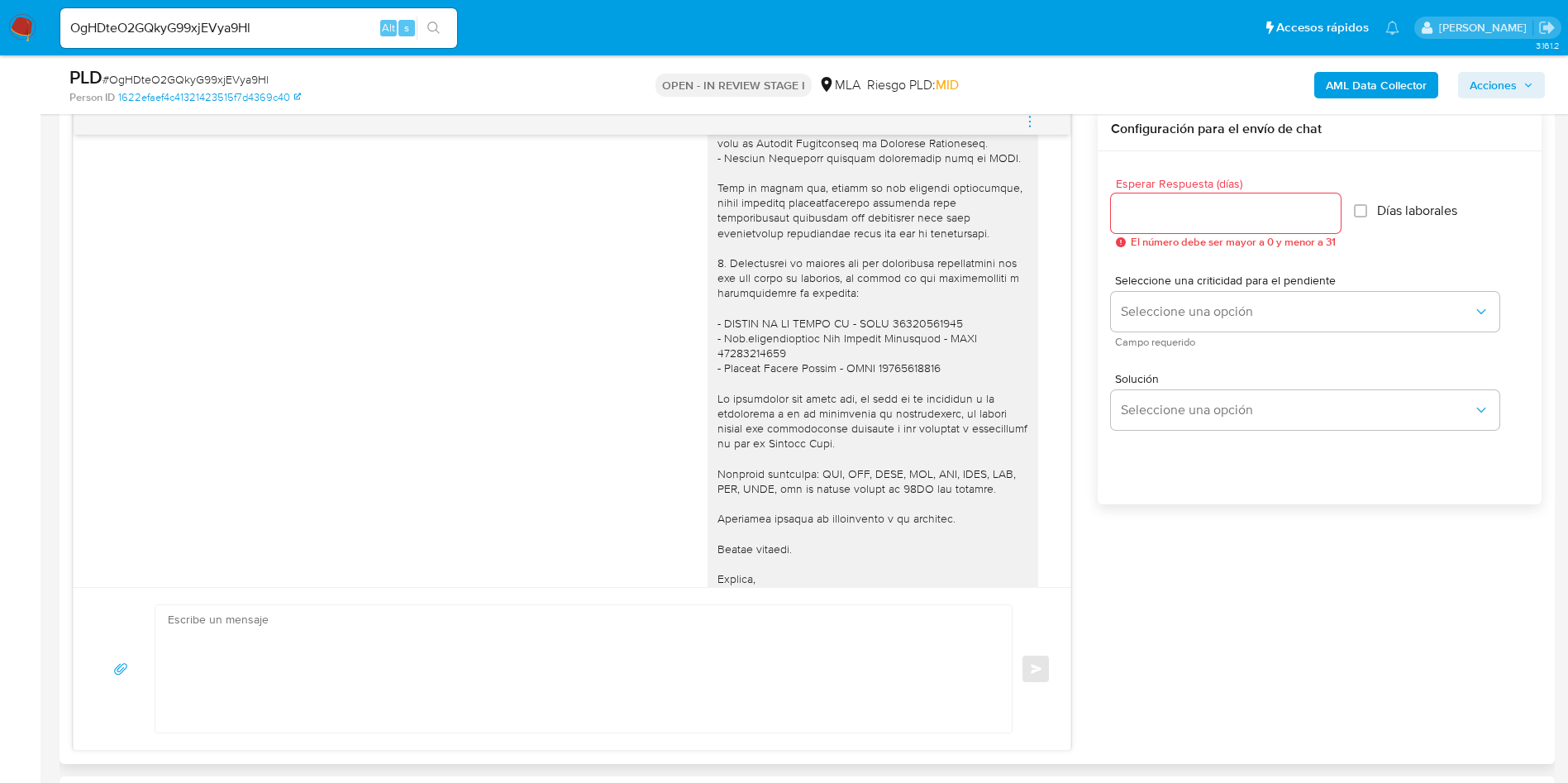
drag, startPoint x: 828, startPoint y: 353, endPoint x: 891, endPoint y: 349, distance: 63.1
click at [828, 354] on div at bounding box center [872, 263] width 311 height 676
drag, startPoint x: 955, startPoint y: 356, endPoint x: 693, endPoint y: 348, distance: 262.1
click at [708, 348] on div at bounding box center [872, 262] width 330 height 689
copy div "- PARQUE DE LA COSTA SA - CUIT 30659858874"
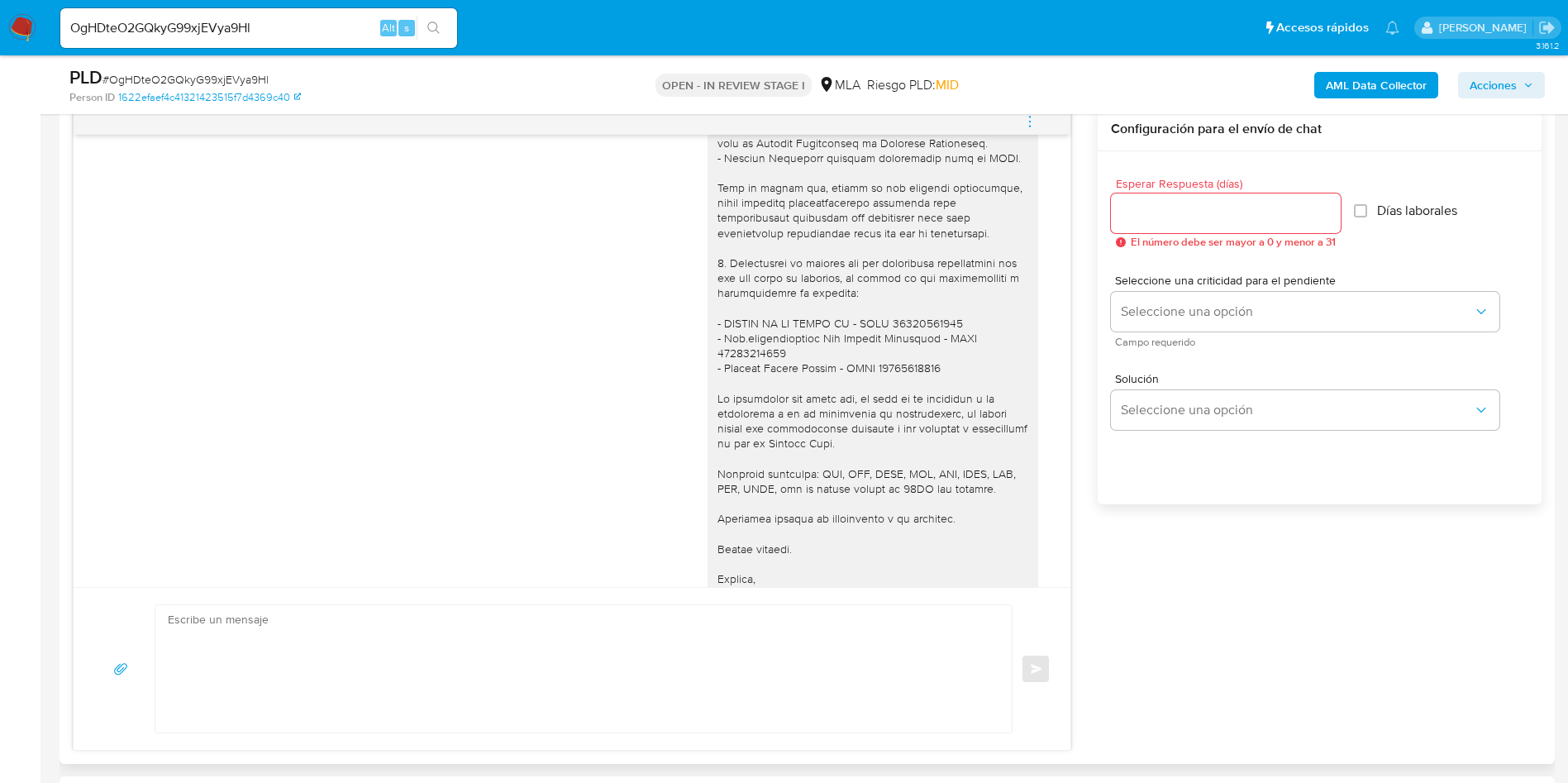
click at [1099, 525] on div "Esperar Respuesta (días) El número debe ser mayor a 0 y menor a 31 Días laboral…" at bounding box center [1320, 349] width 444 height 397
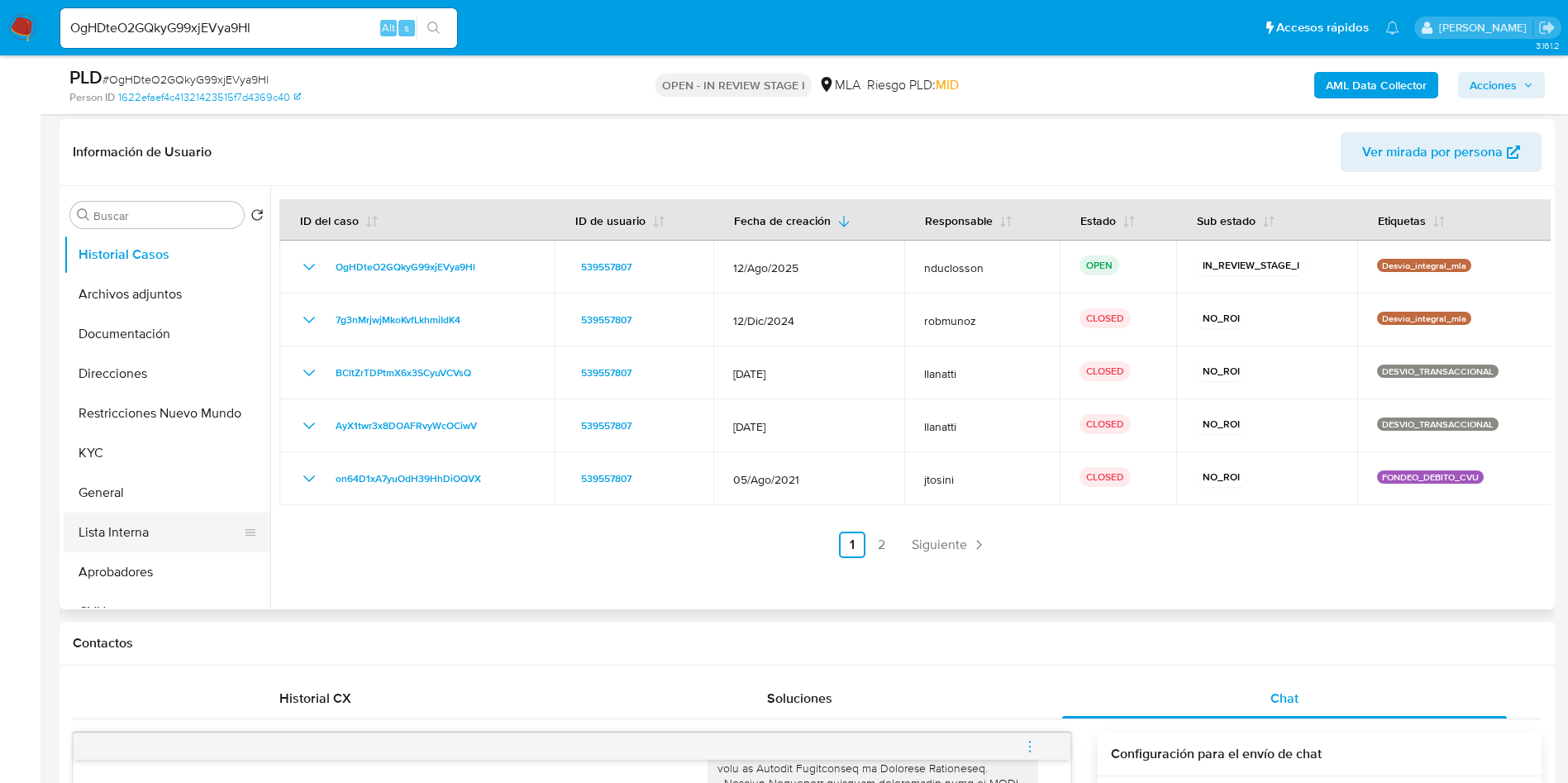
scroll to position [248, 0]
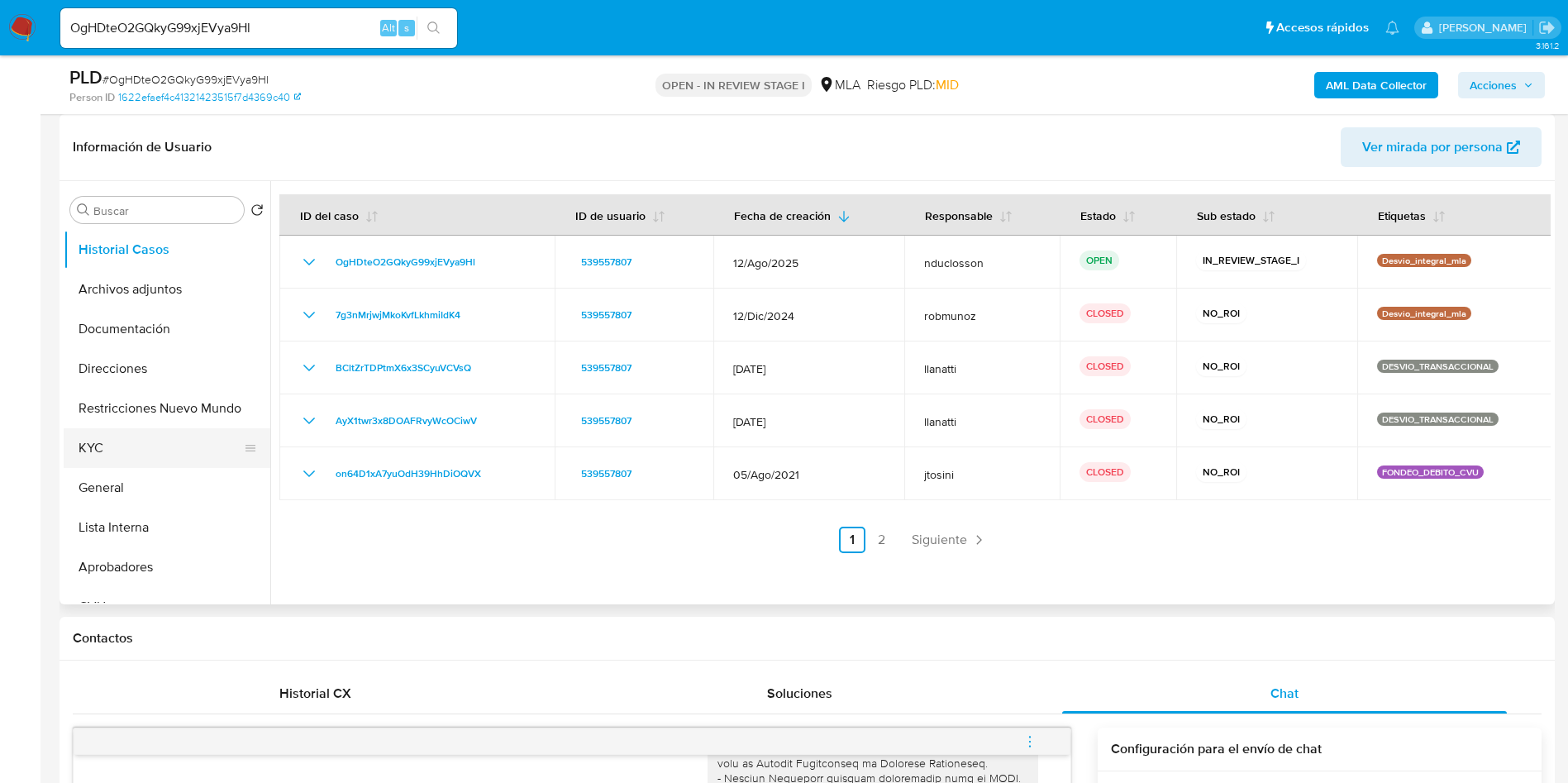
click at [102, 459] on button "KYC" at bounding box center [160, 448] width 194 height 39
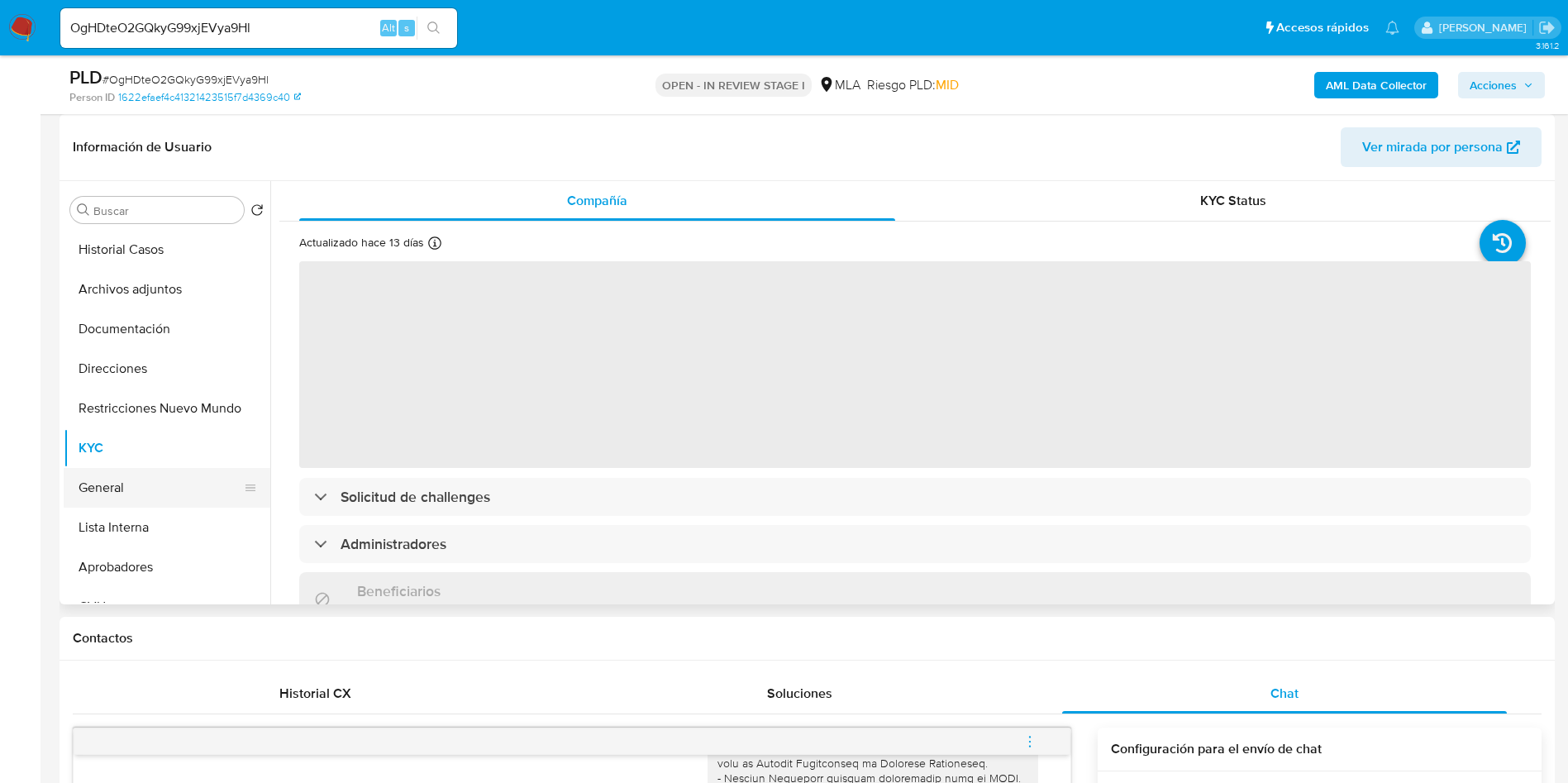
click at [69, 500] on button "General" at bounding box center [160, 488] width 194 height 39
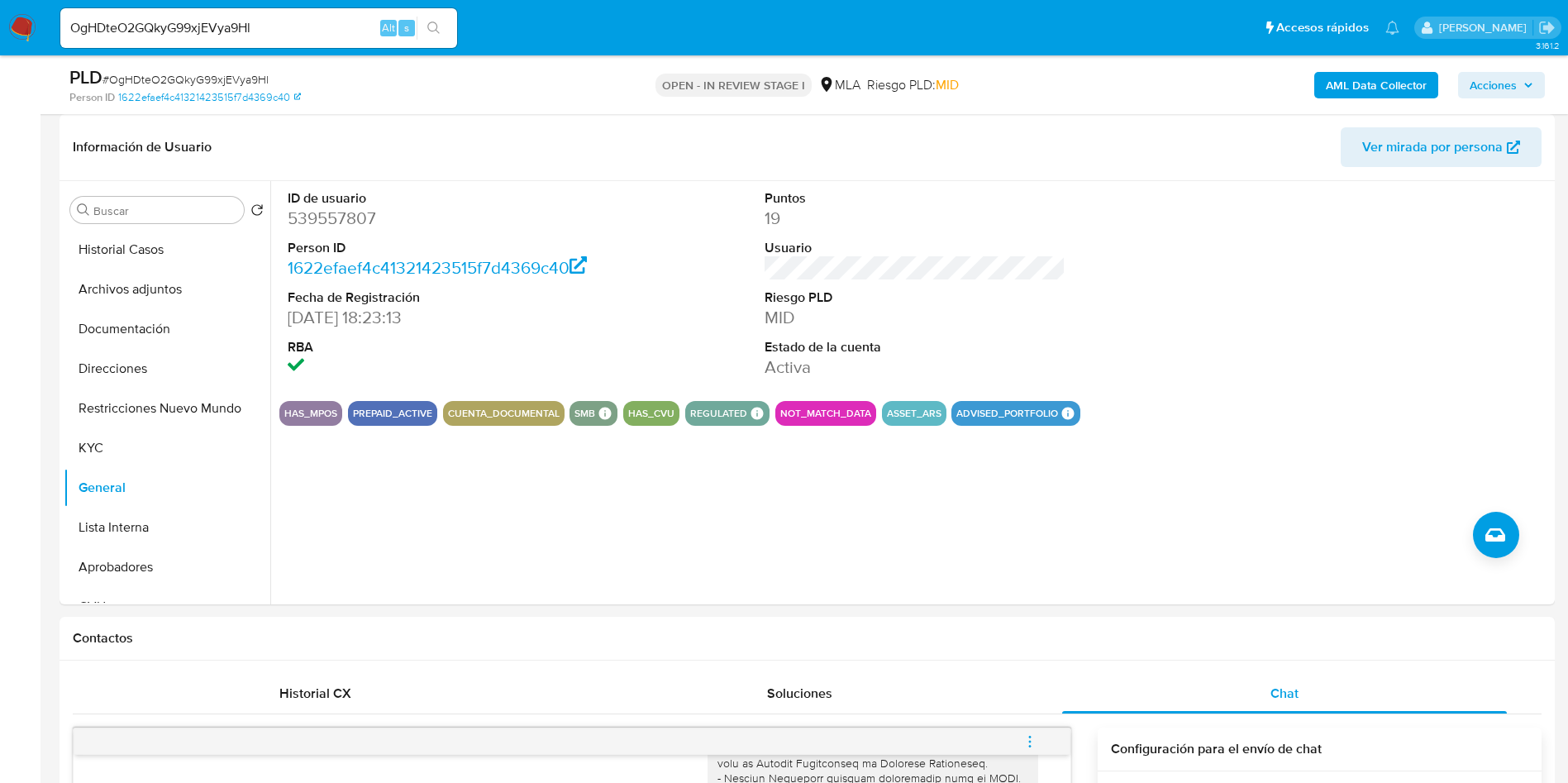
click at [201, 15] on div "OgHDteO2GQkyG99xjEVya9Hl Alt s" at bounding box center [259, 28] width 397 height 39
click at [198, 33] on input "OgHDteO2GQkyG99xjEVya9Hl" at bounding box center [259, 27] width 397 height 21
paste input "s67mWYo10FhGGHgf0H9JZN1a"
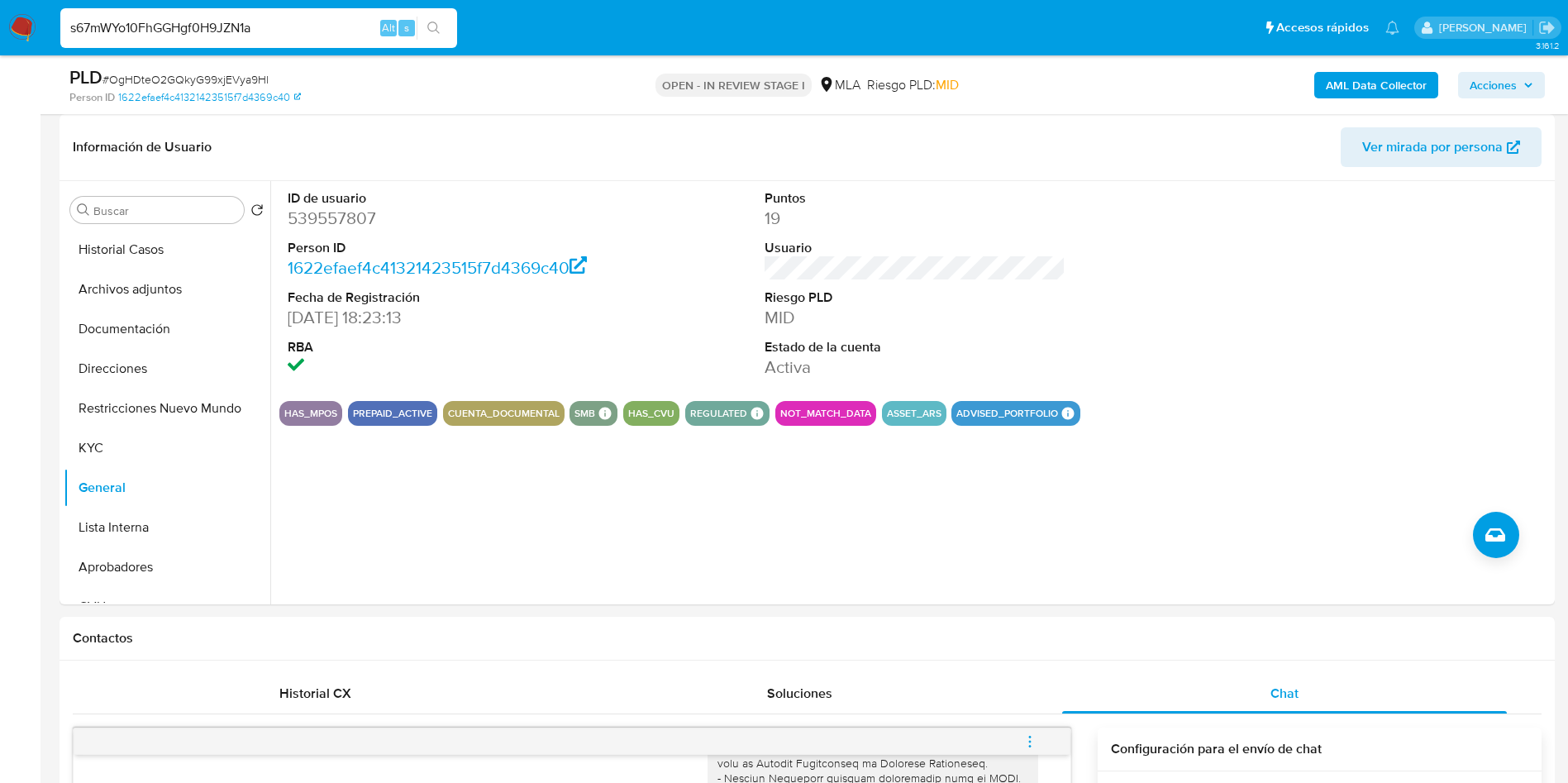
type input "s67mWYo10FhGGHgf0H9JZN1a"
click at [434, 32] on icon "search-icon" at bounding box center [434, 27] width 13 height 13
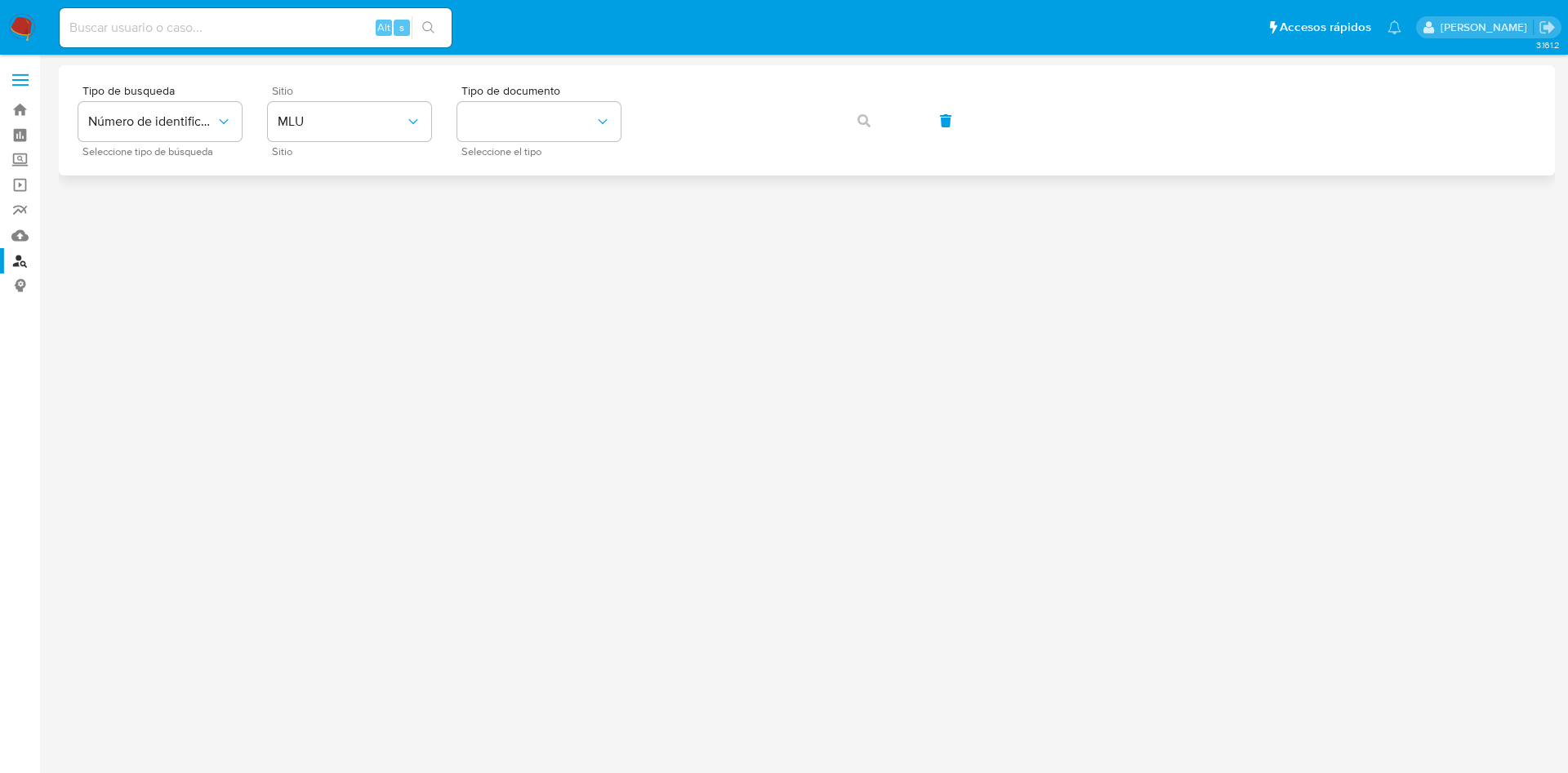
click at [330, 142] on div "Sitio MLU Sitio" at bounding box center [350, 121] width 164 height 71
click at [333, 115] on span "MLU" at bounding box center [341, 121] width 127 height 16
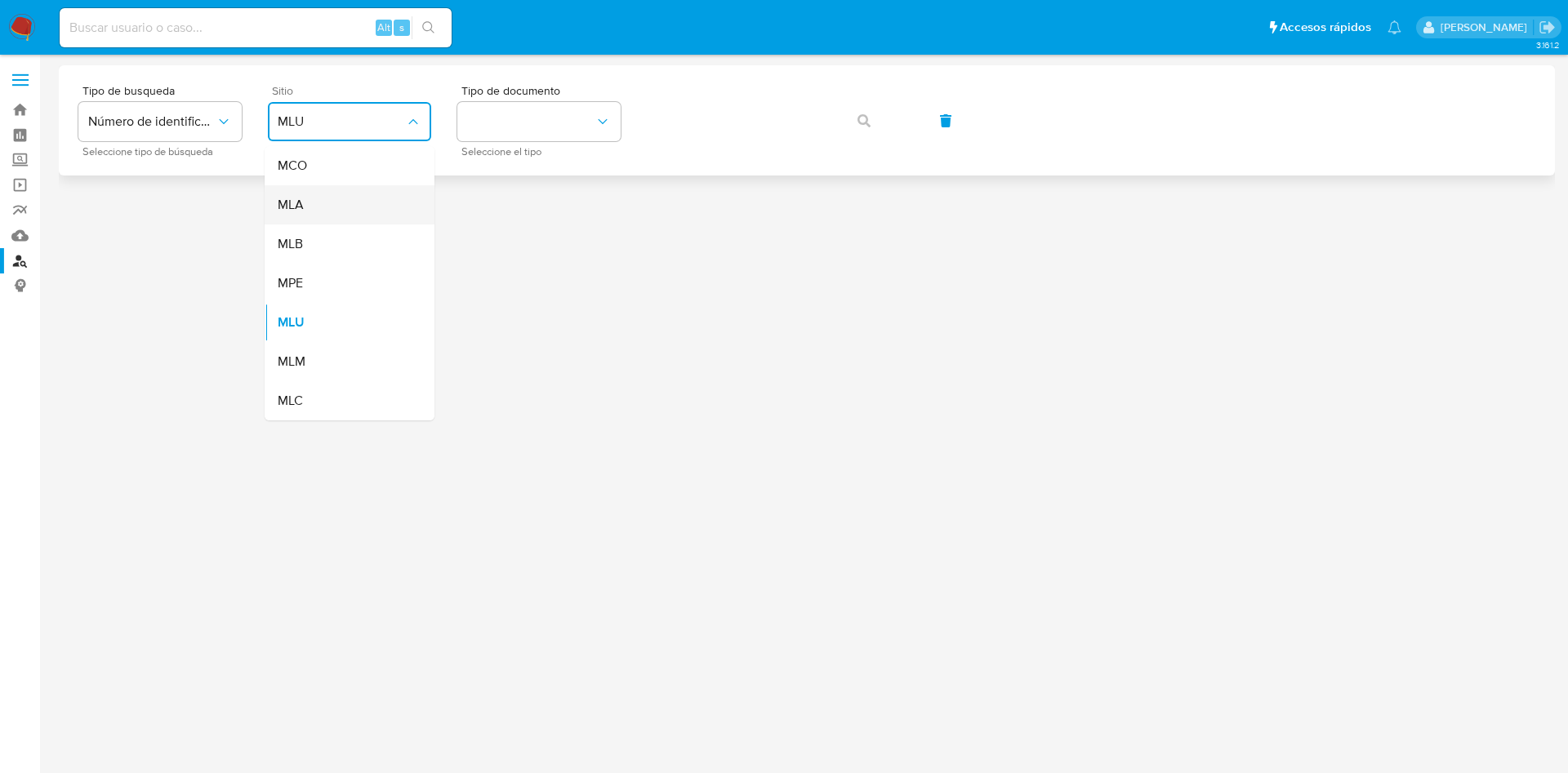
click at [347, 203] on div "MLA" at bounding box center [344, 205] width 134 height 39
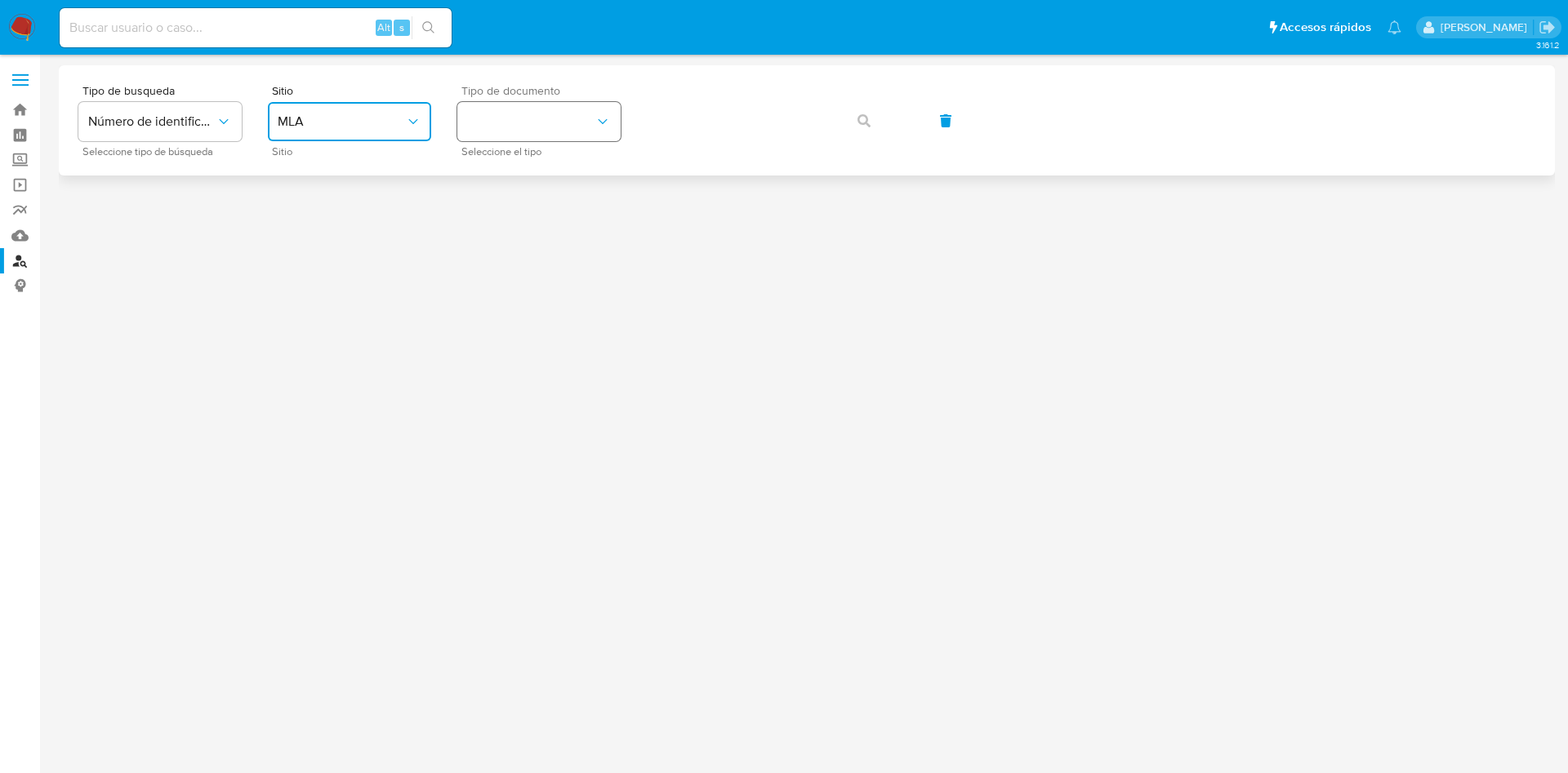
click at [547, 118] on button "identificationType" at bounding box center [539, 121] width 164 height 39
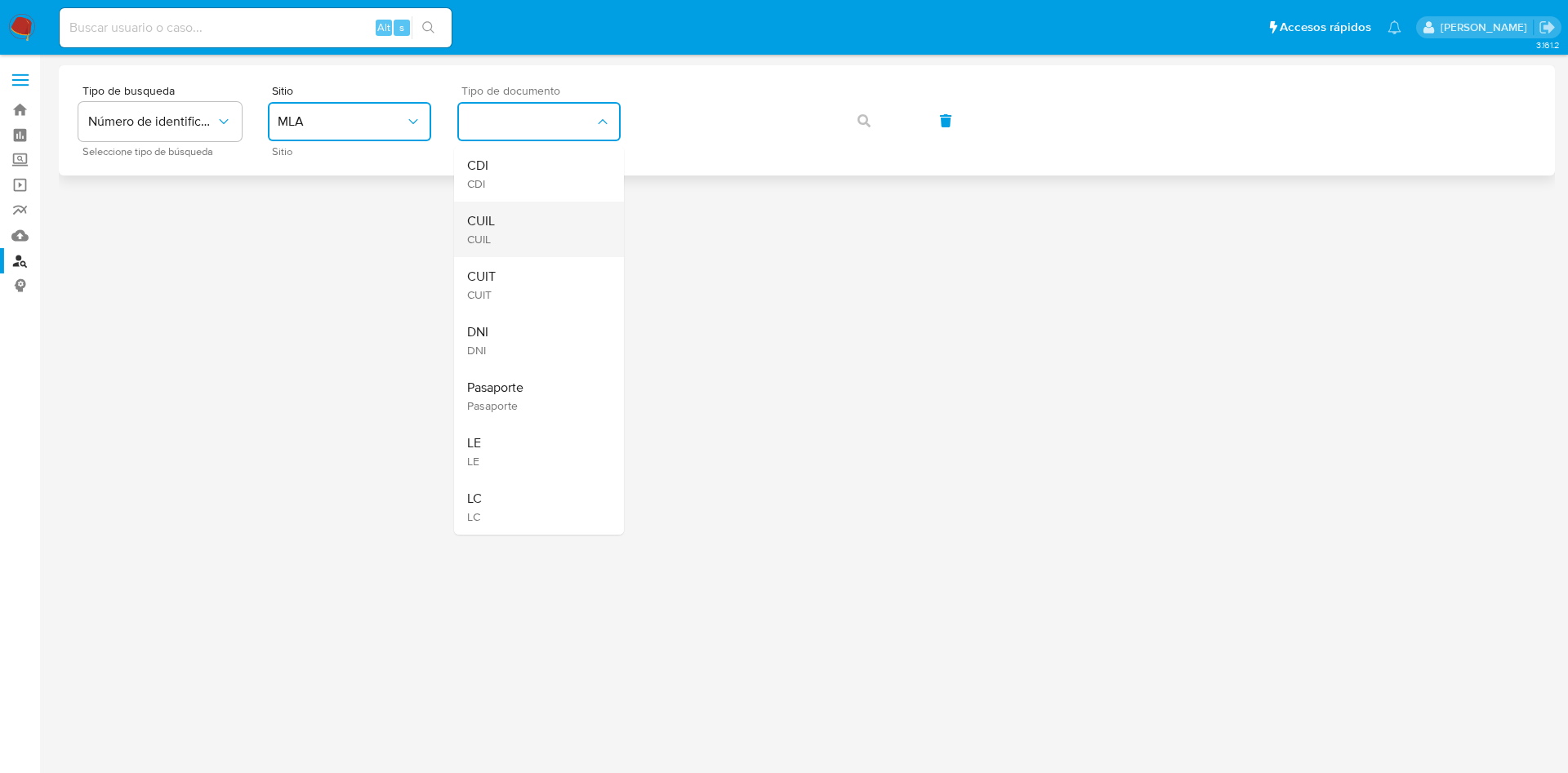
click at [544, 231] on div "CUIL CUIL" at bounding box center [534, 229] width 134 height 56
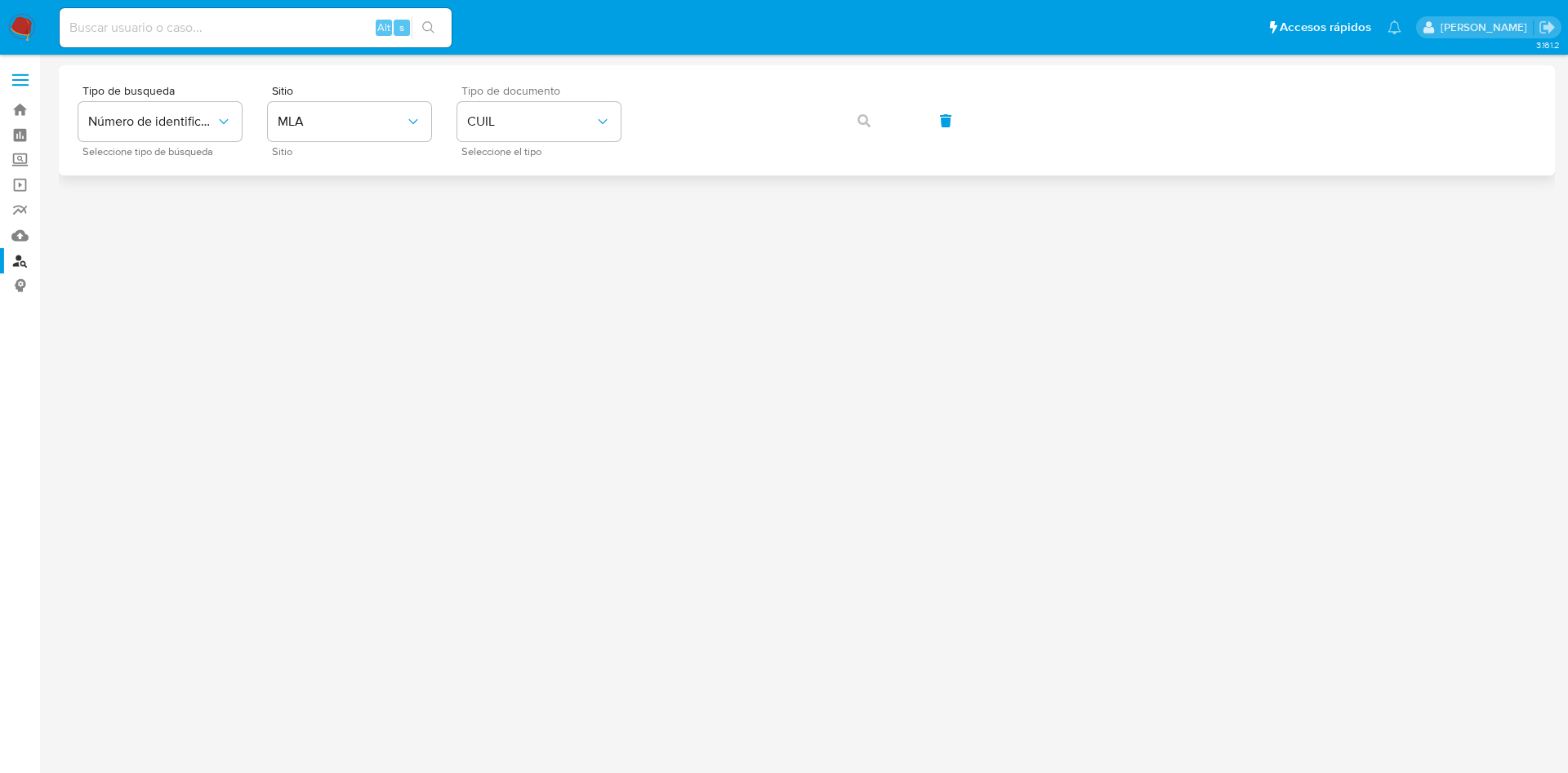
click at [653, 155] on div "Tipo de busqueda Número de identificación Seleccione tipo de búsqueda Sitio MLA…" at bounding box center [806, 121] width 1457 height 71
click at [859, 116] on icon "button" at bounding box center [864, 121] width 13 height 13
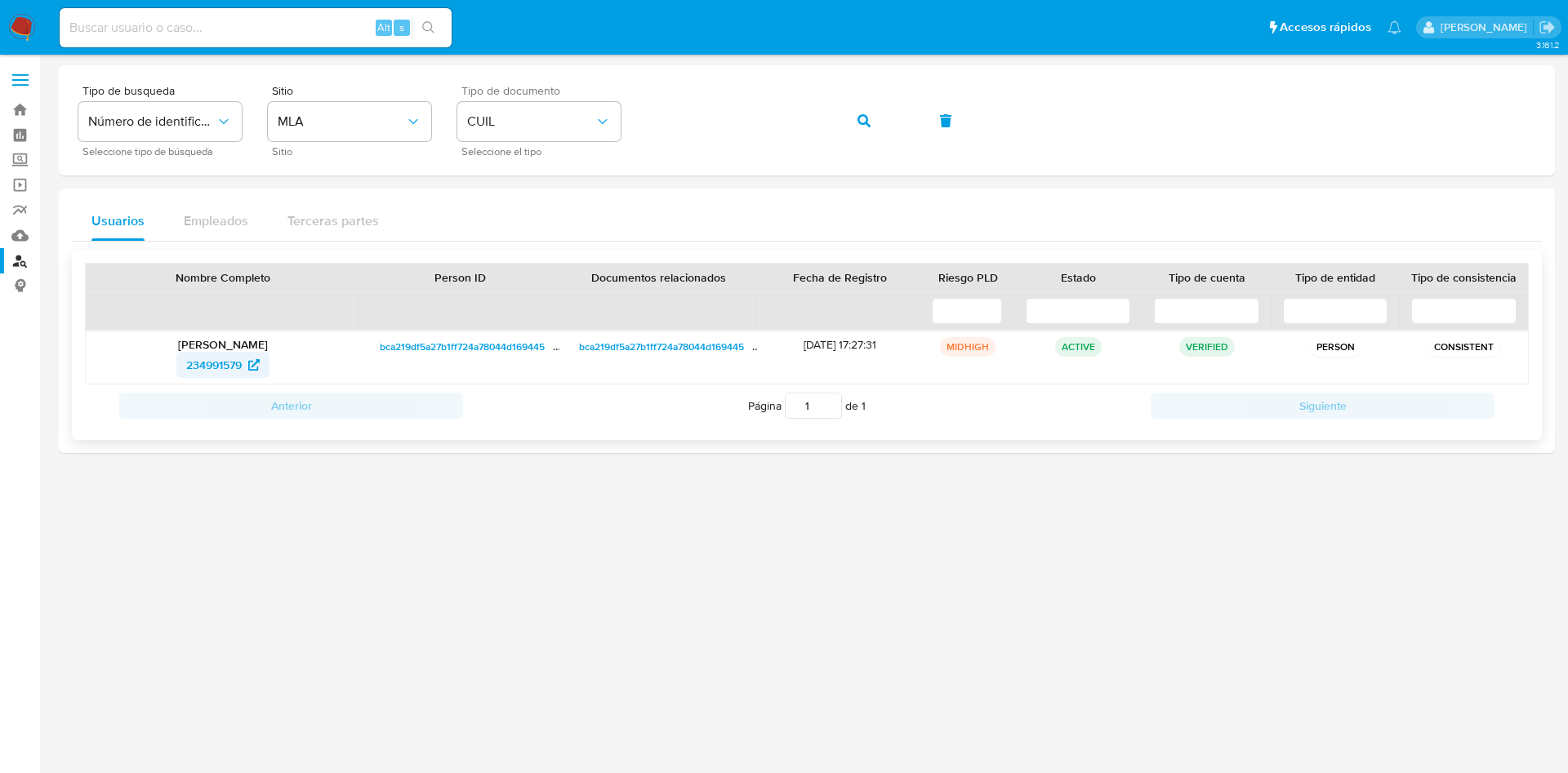
click at [211, 371] on span "234991579" at bounding box center [214, 364] width 56 height 26
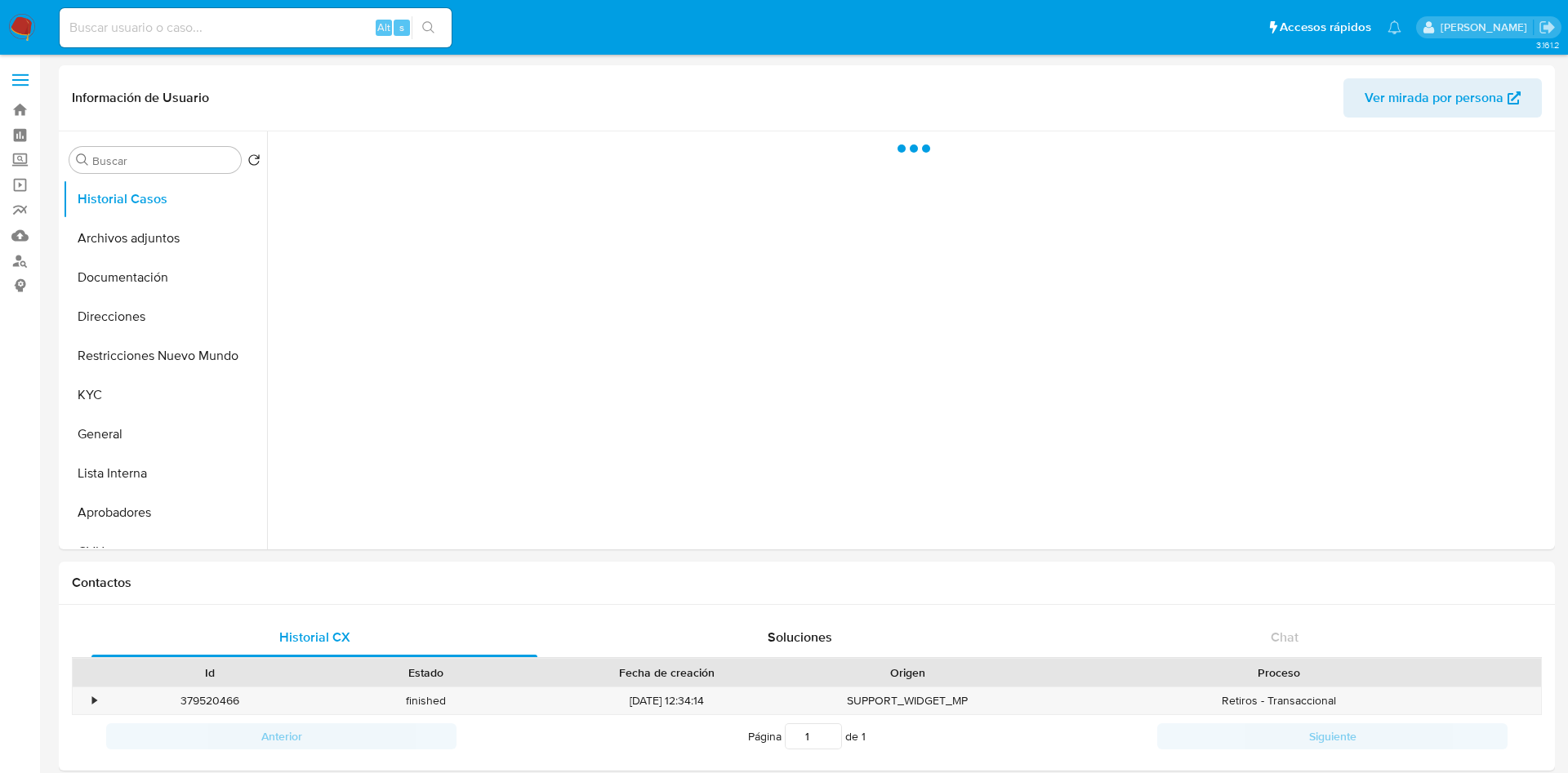
select select "10"
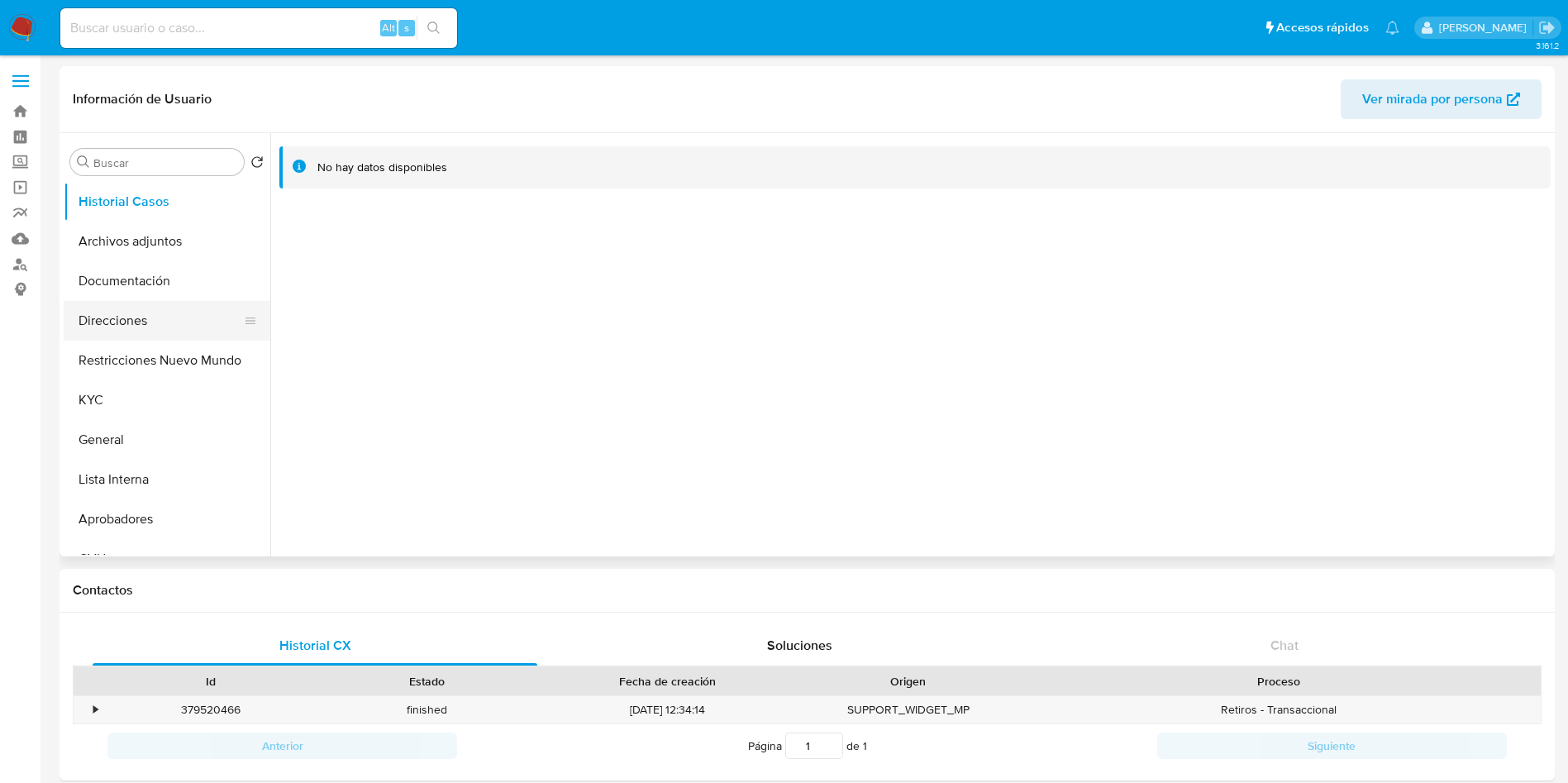
click at [198, 317] on button "Direcciones" at bounding box center [160, 320] width 194 height 39
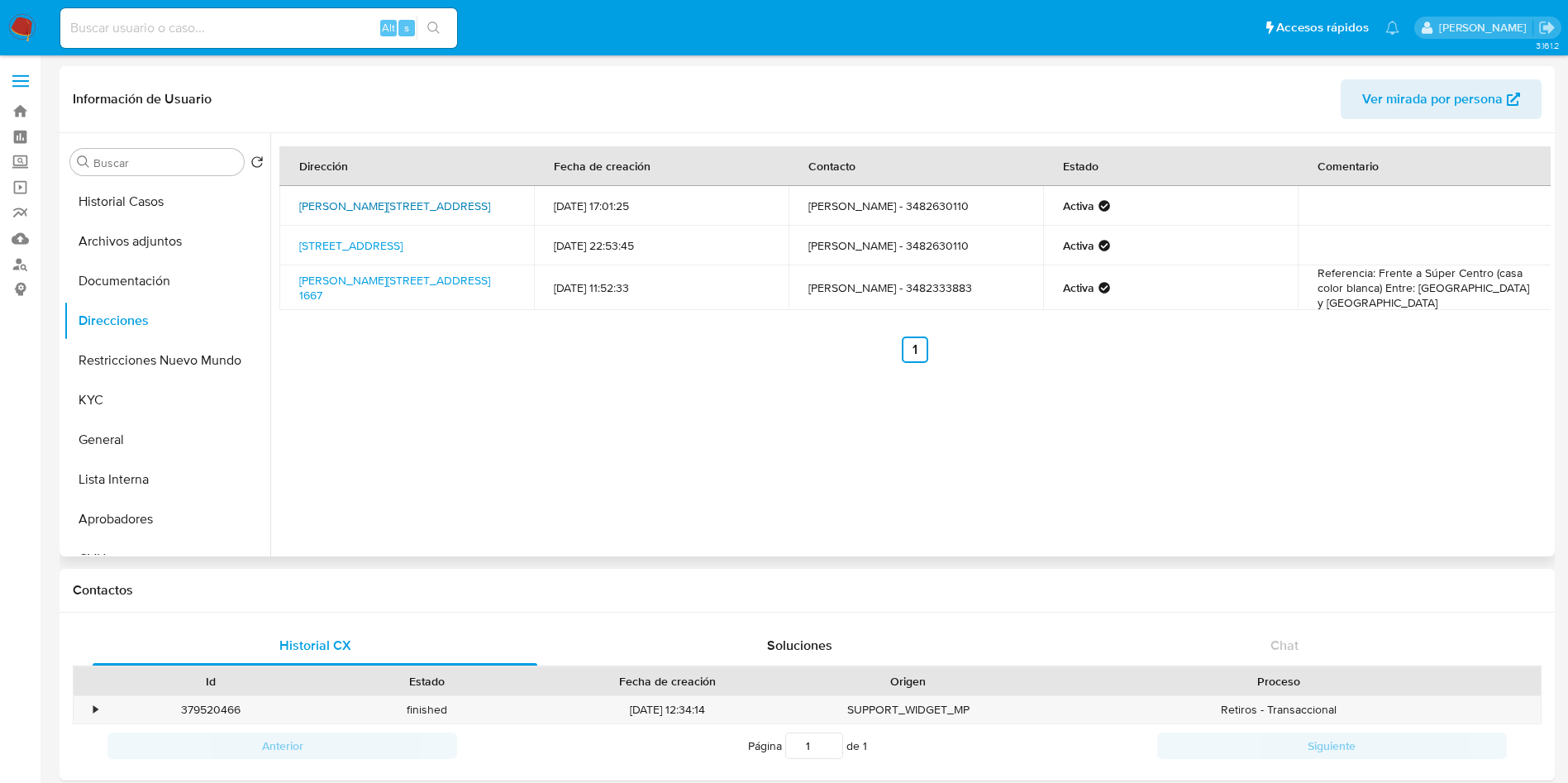
drag, startPoint x: 277, startPoint y: 199, endPoint x: 341, endPoint y: 209, distance: 64.8
click at [341, 209] on div "Dirección Fecha de creación Contacto Estado Comentario Calle Sarmiento 1350, Ge…" at bounding box center [911, 345] width 1280 height 424
copy table "Dirección Fecha de creación Contacto Estado Comentario Calle Sarmiento 1350, Ge…"
drag, startPoint x: 439, startPoint y: 396, endPoint x: 351, endPoint y: 236, distance: 182.6
click at [439, 396] on div "Dirección Fecha de creación Contacto Estado Comentario Calle Sarmiento 1350, Ge…" at bounding box center [911, 345] width 1280 height 424
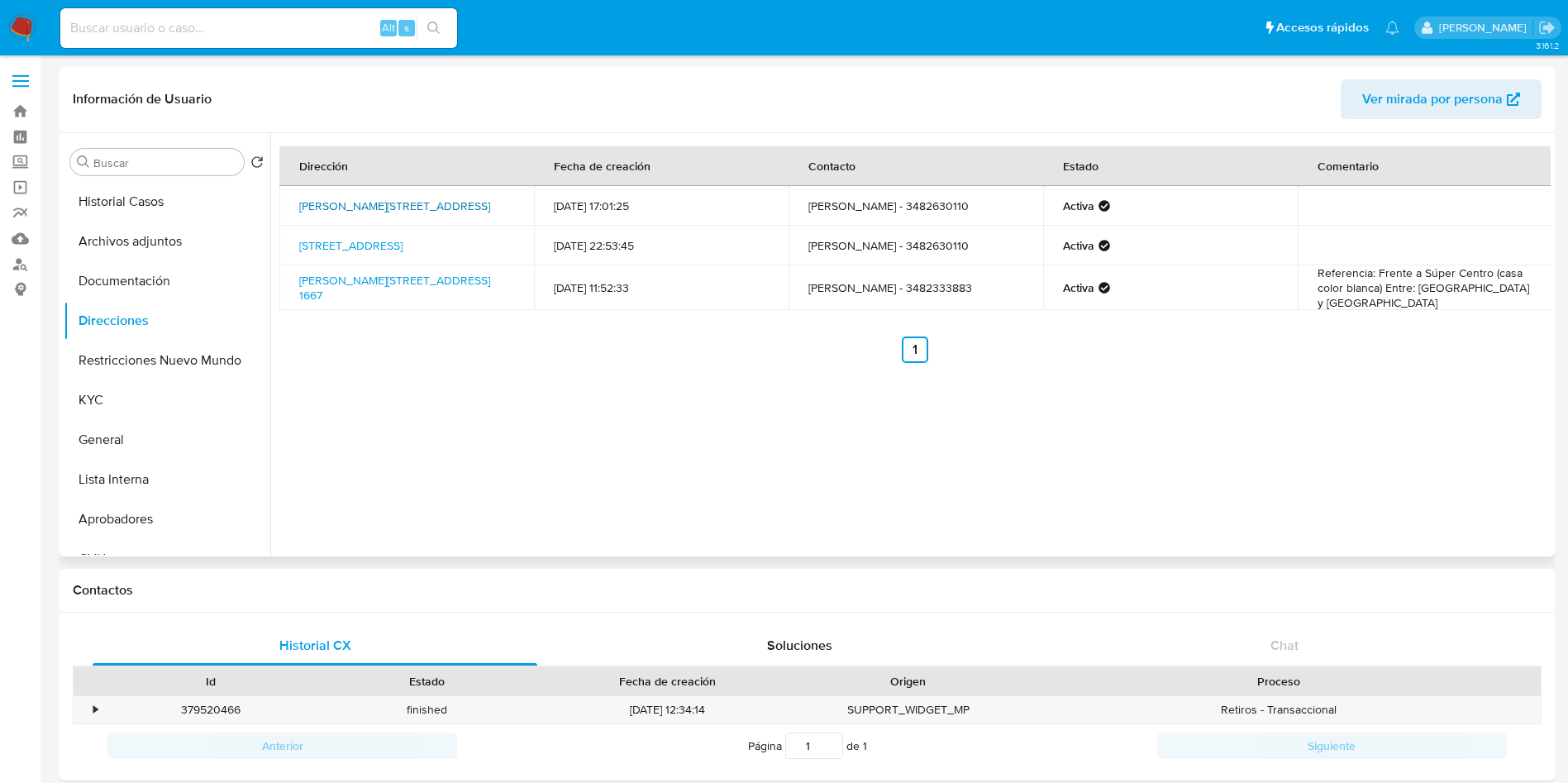
drag, startPoint x: 295, startPoint y: 196, endPoint x: 344, endPoint y: 210, distance: 51.0
click at [344, 210] on td "Calle Sarmiento 1350, General Obligado, Santa Fe, 3572, Argentina 1350" at bounding box center [406, 206] width 254 height 39
copy link "Calle Sarmiento 1350, General Obligado, Santa Fe"
drag, startPoint x: 295, startPoint y: 276, endPoint x: 498, endPoint y: 274, distance: 203.0
click at [498, 274] on td "Calle Moreno 1667, Malabrigo, Santa Fe, 3572, Argentina 1667" at bounding box center [406, 288] width 254 height 44
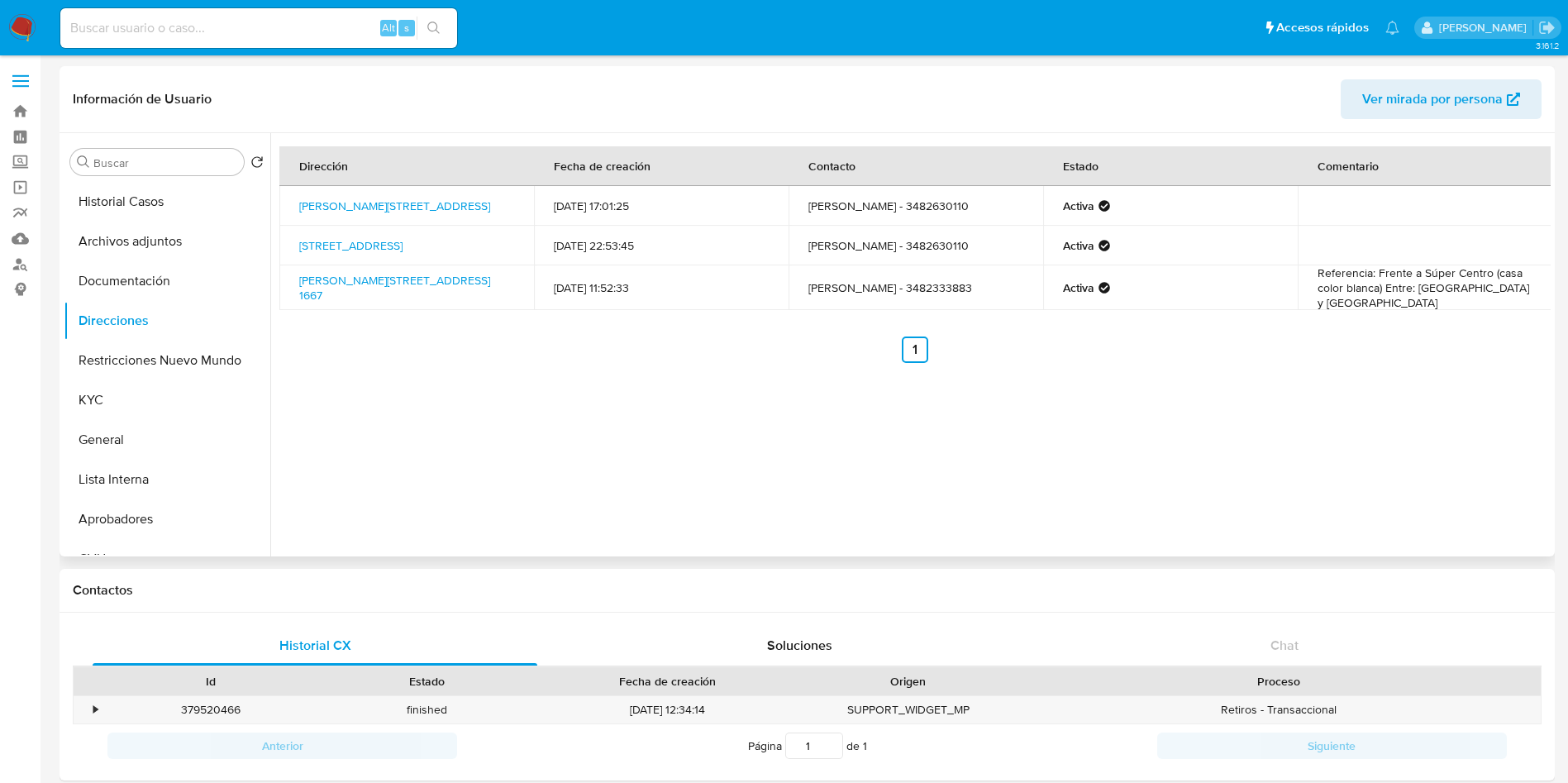
copy link "Calle Moreno 1667, Malabrigo, Santa Fe"
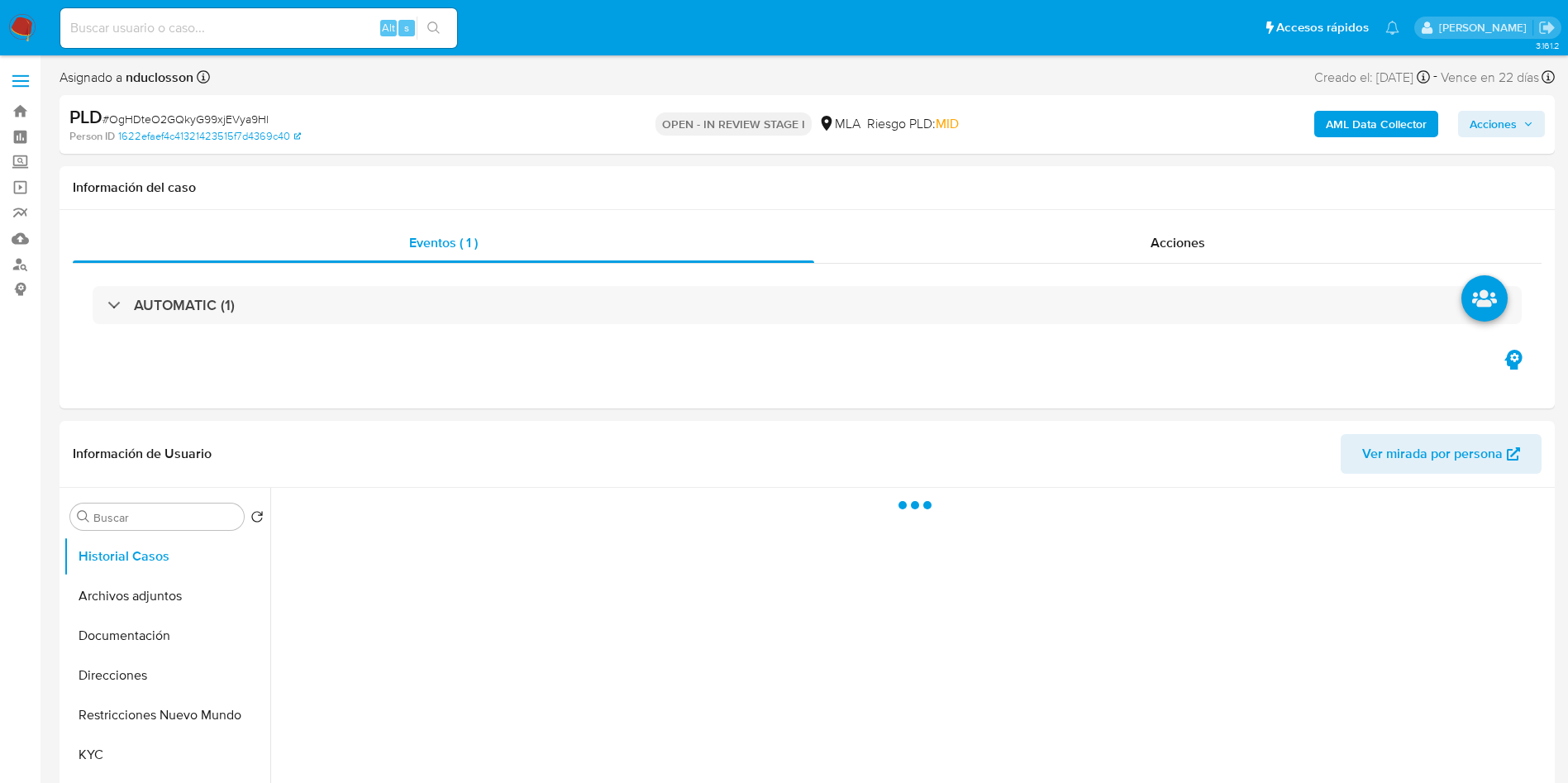
select select "10"
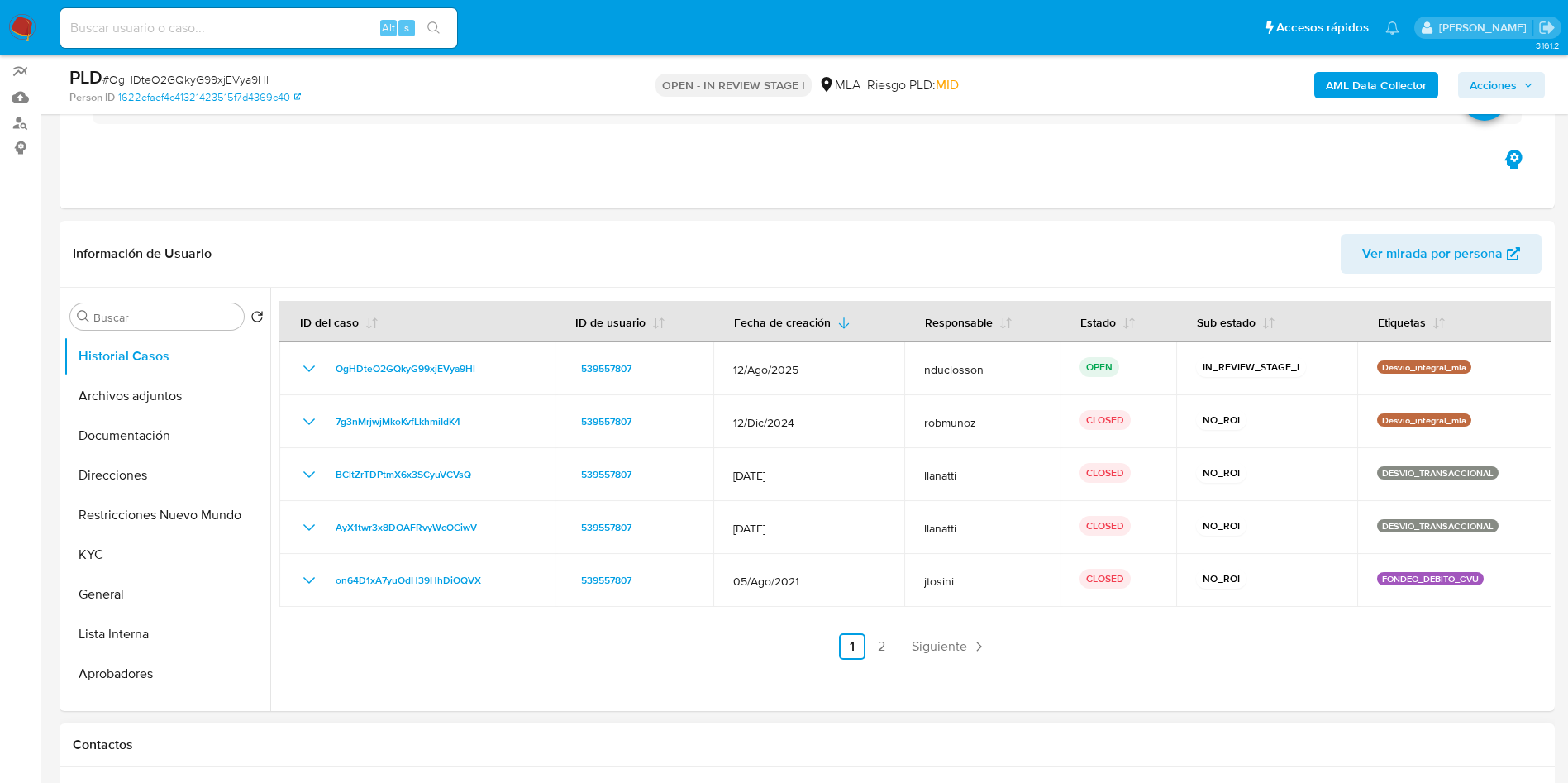
scroll to position [496, 0]
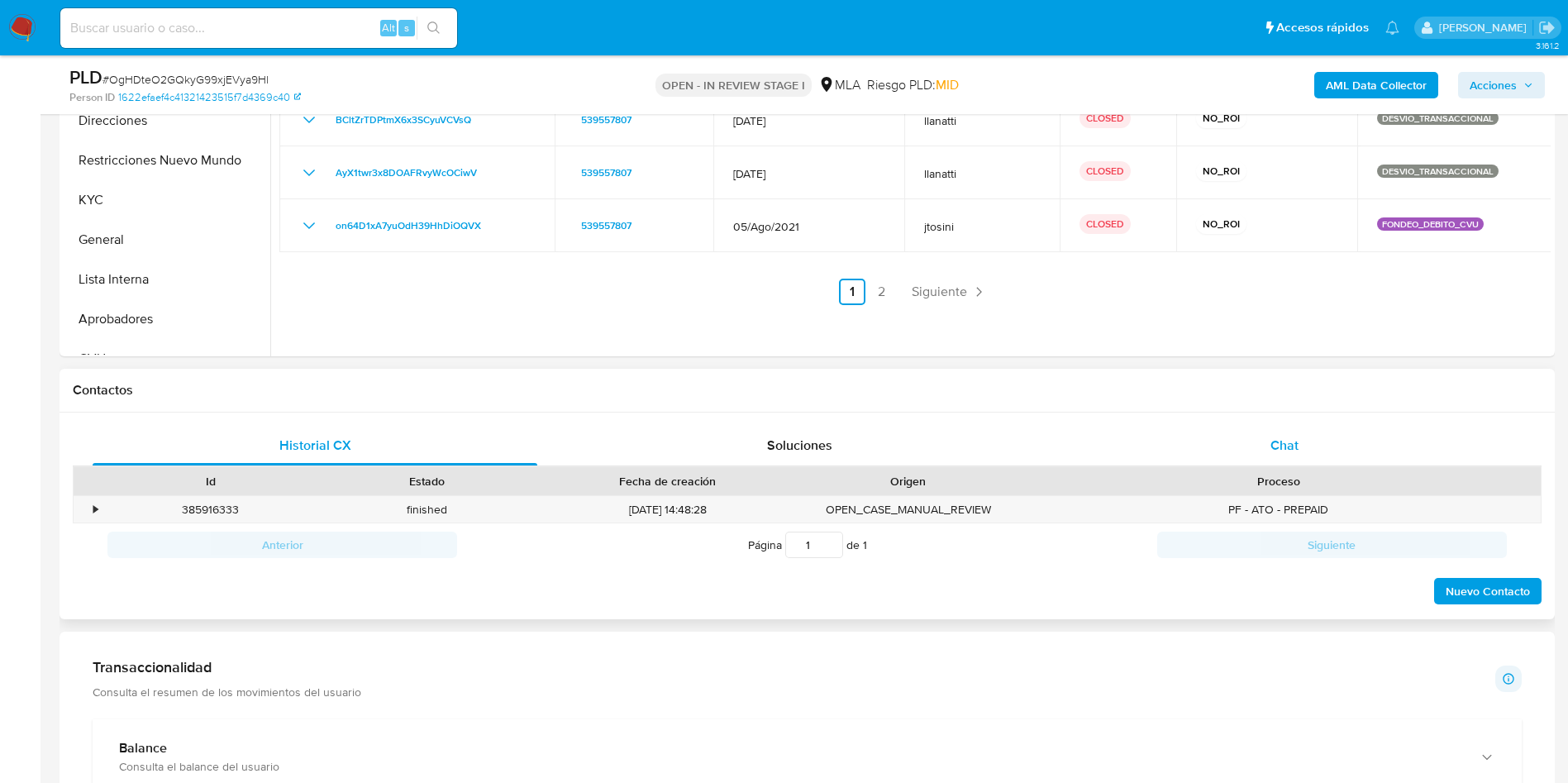
click at [1258, 450] on div "Chat" at bounding box center [1284, 446] width 445 height 39
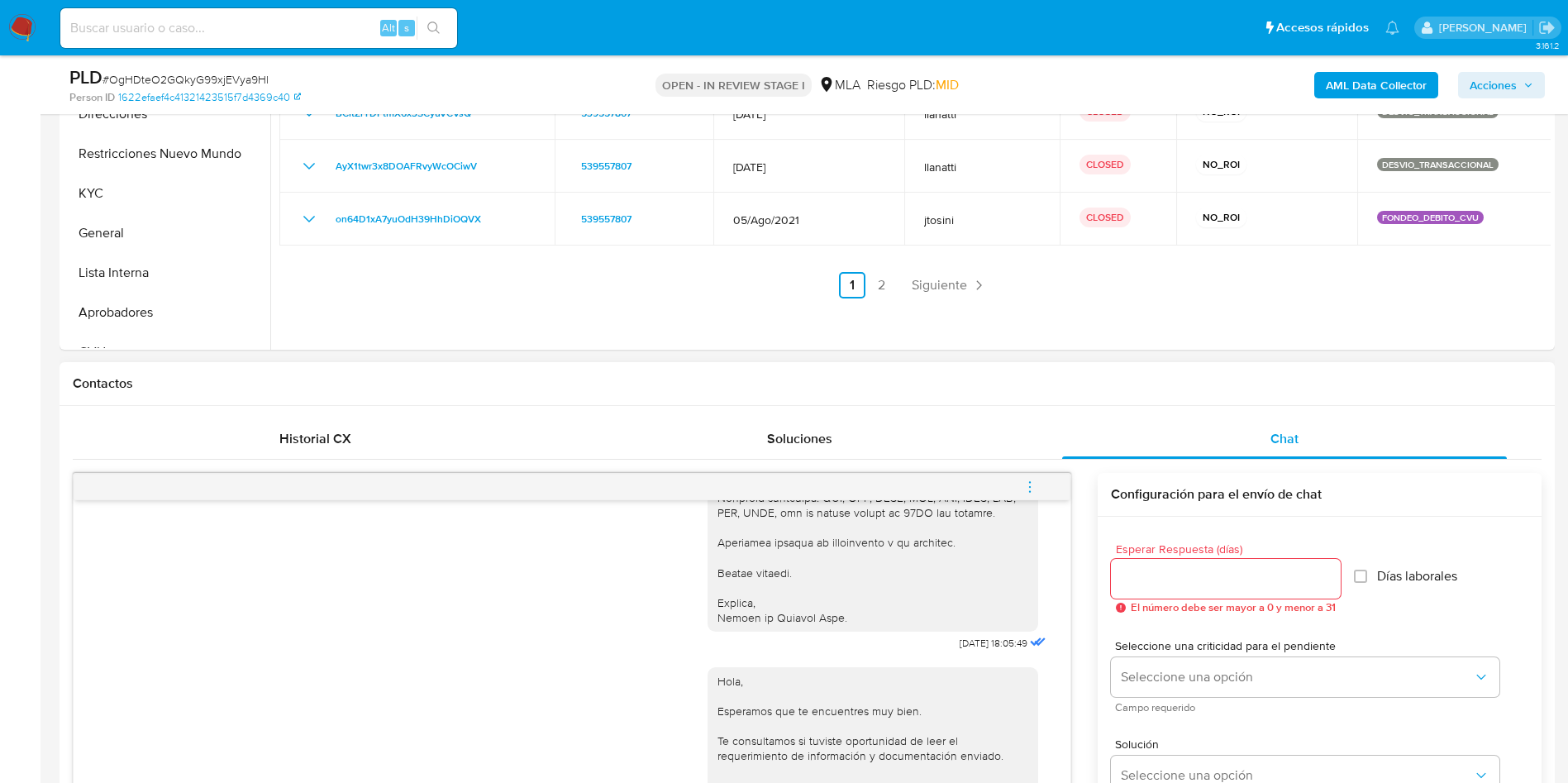
scroll to position [372, 0]
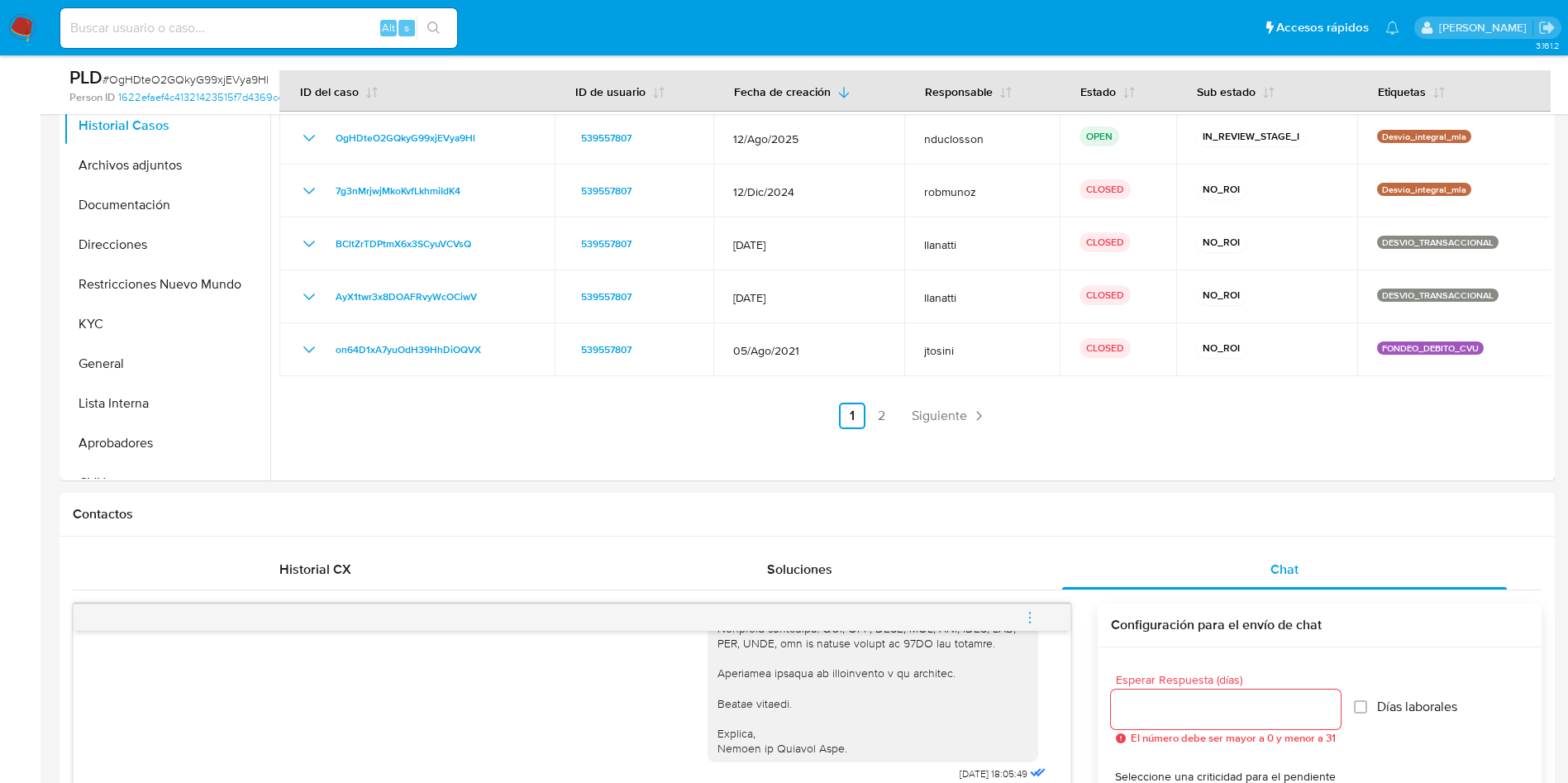
click at [144, 32] on input at bounding box center [259, 27] width 397 height 21
paste input "s67mWYo10FhGGHgf0H9JZN1a"
type input "s67mWYo10FhGGHgf0H9JZN1a"
click at [426, 32] on button "search-icon" at bounding box center [434, 27] width 34 height 23
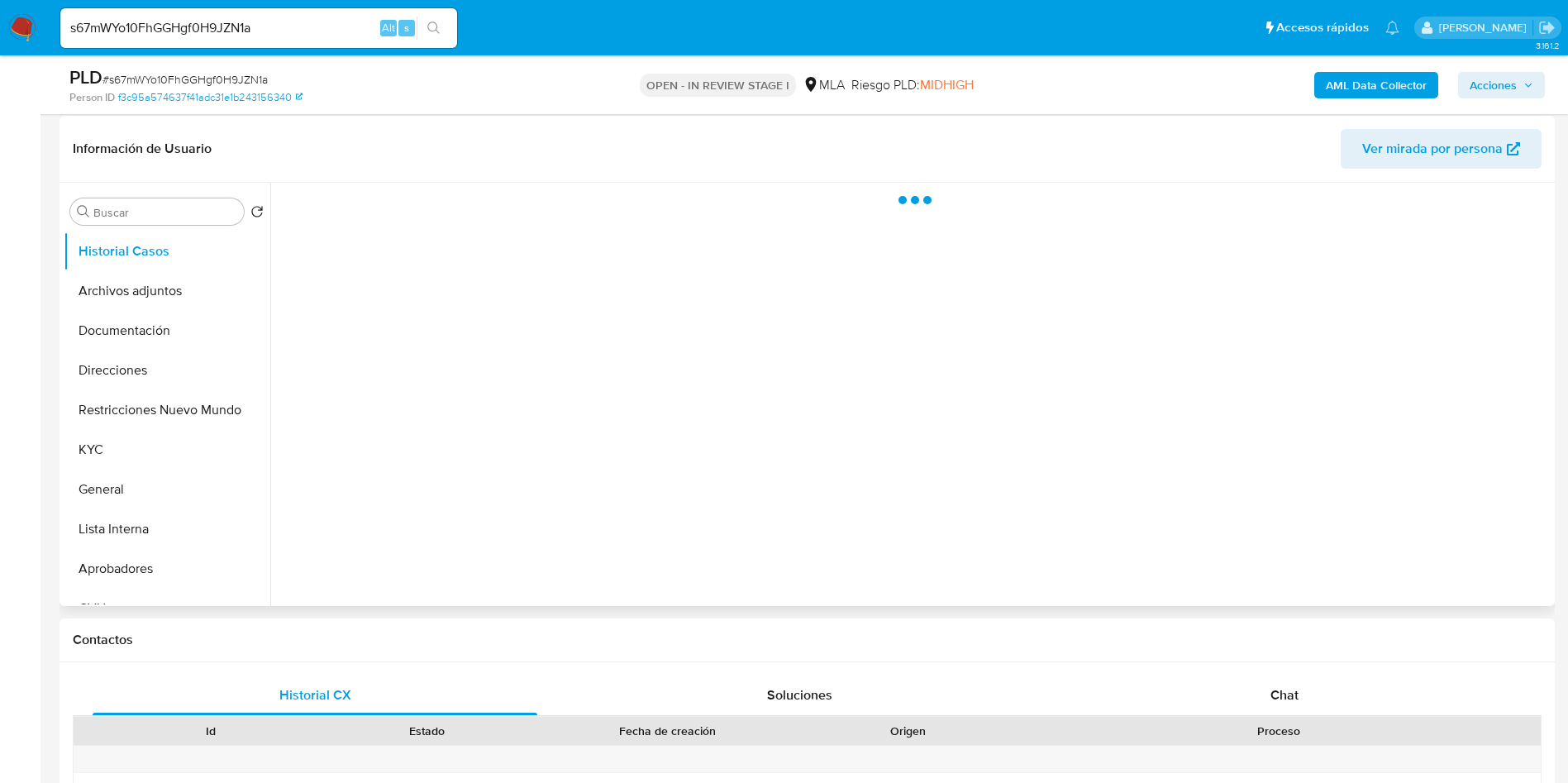
select select "10"
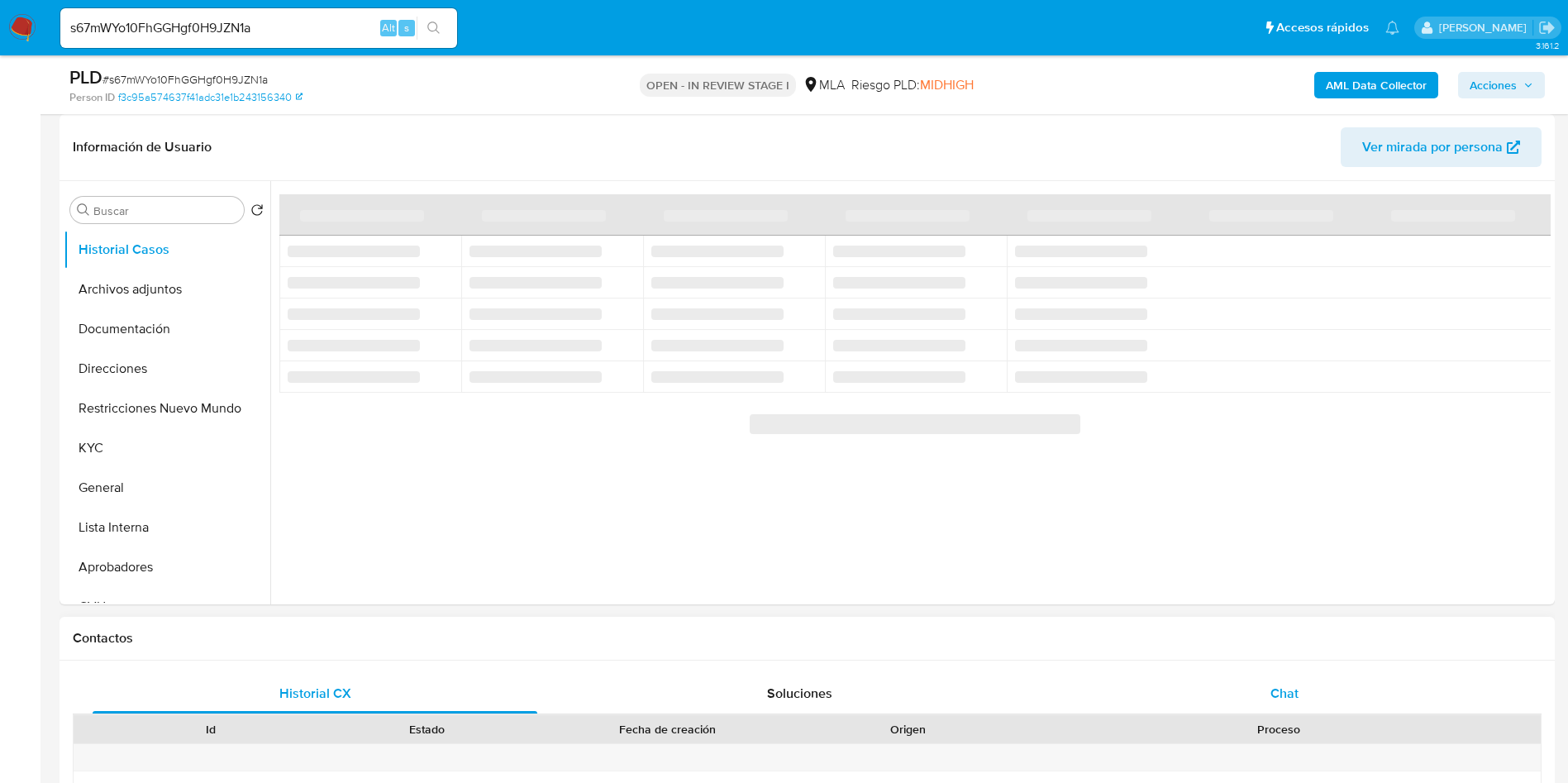
click at [1293, 681] on div "Chat" at bounding box center [1284, 693] width 445 height 39
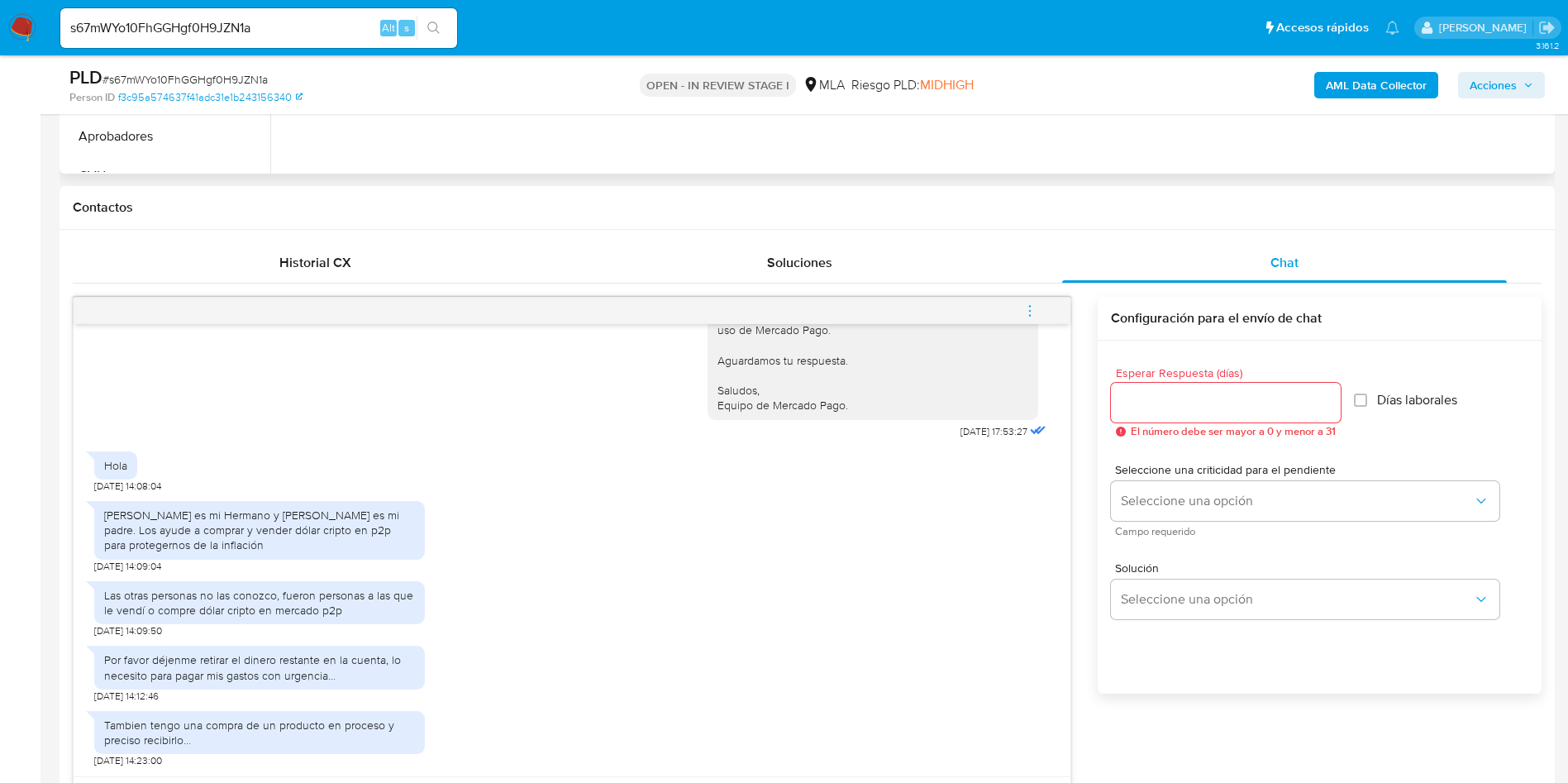
scroll to position [744, 0]
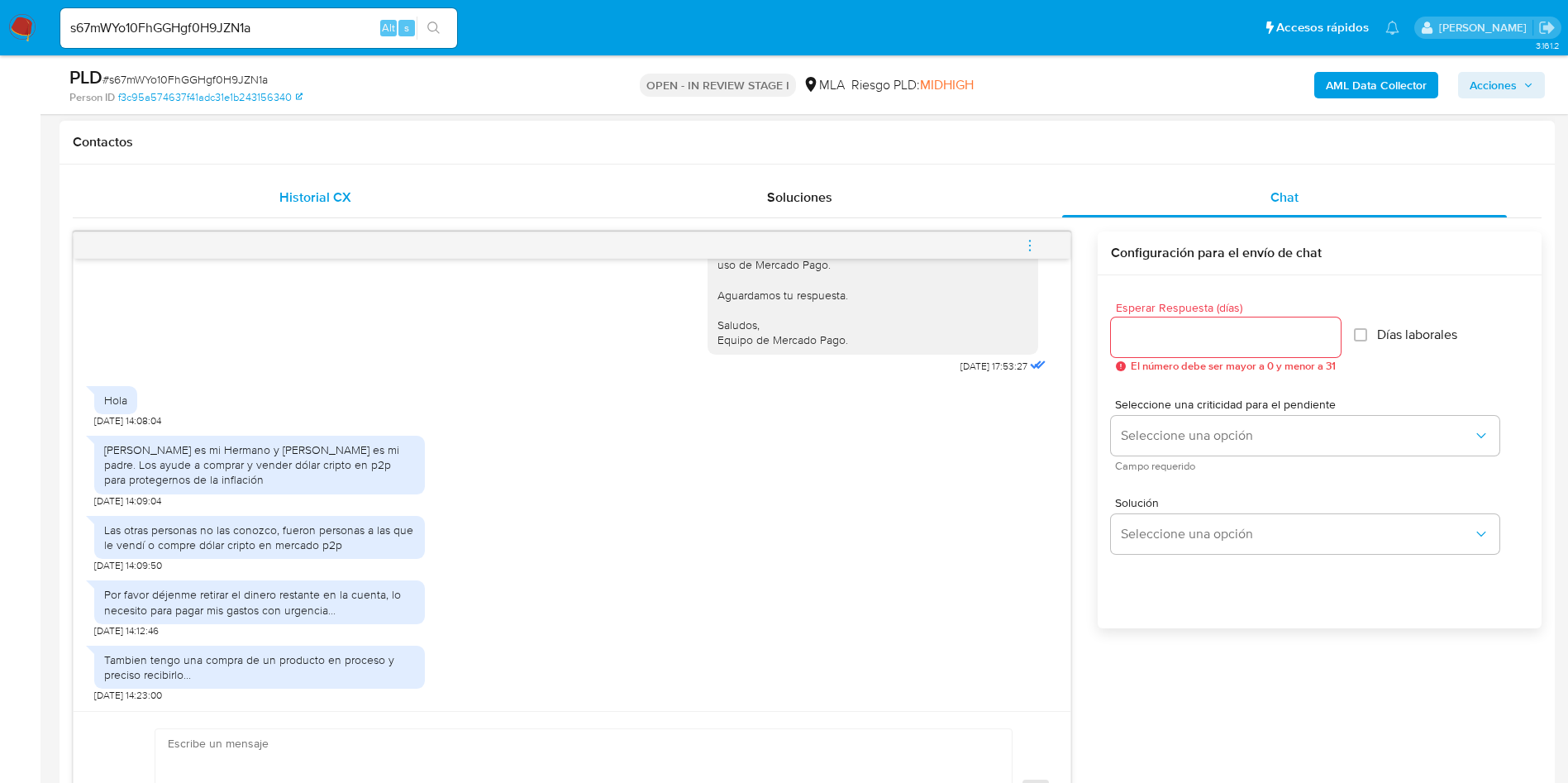
click at [277, 180] on div "Historial CX" at bounding box center [314, 197] width 445 height 39
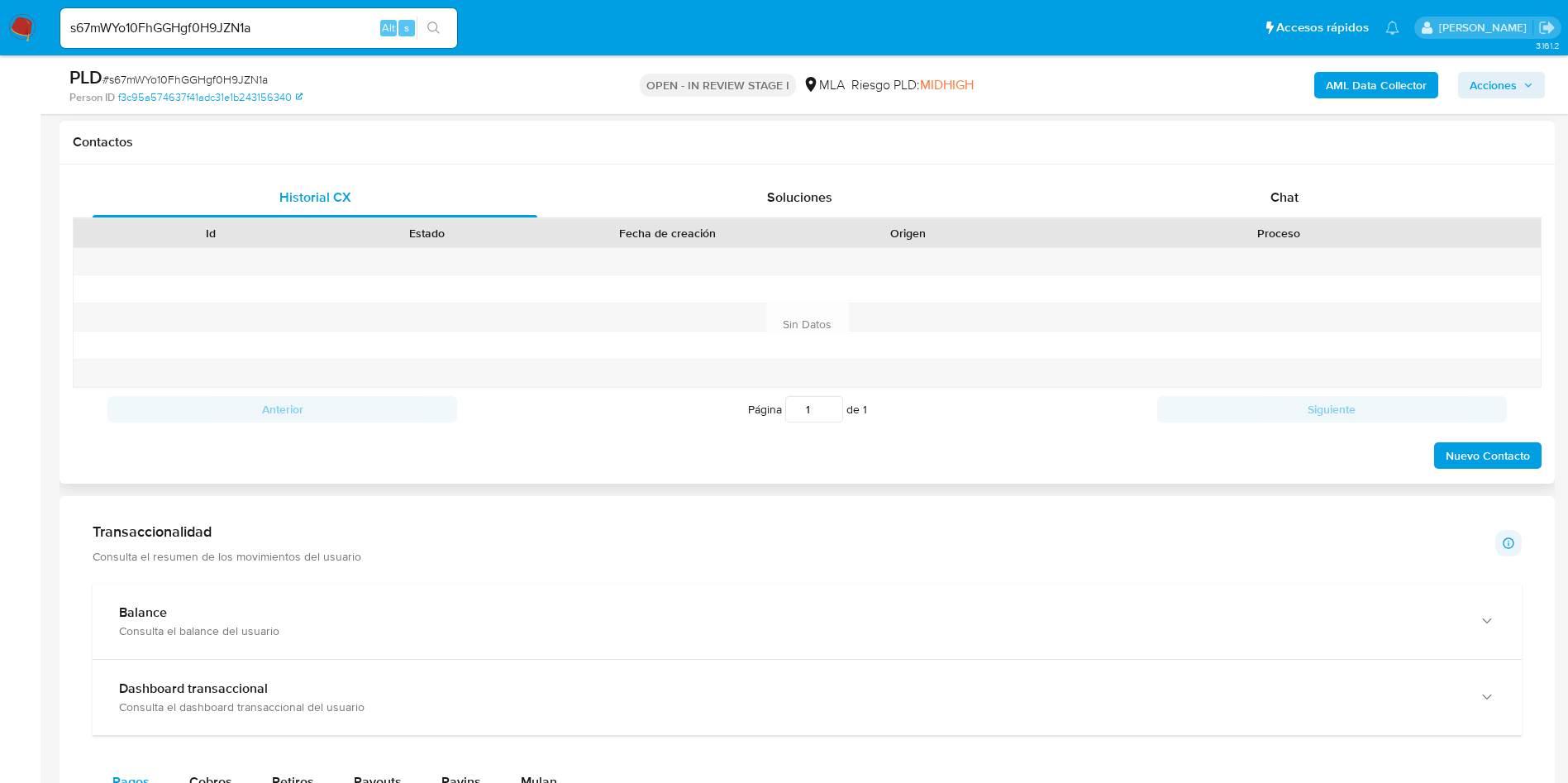
click at [1378, 222] on div "Proceso" at bounding box center [1279, 233] width 524 height 28
click at [1324, 201] on div "Chat" at bounding box center [1284, 197] width 445 height 39
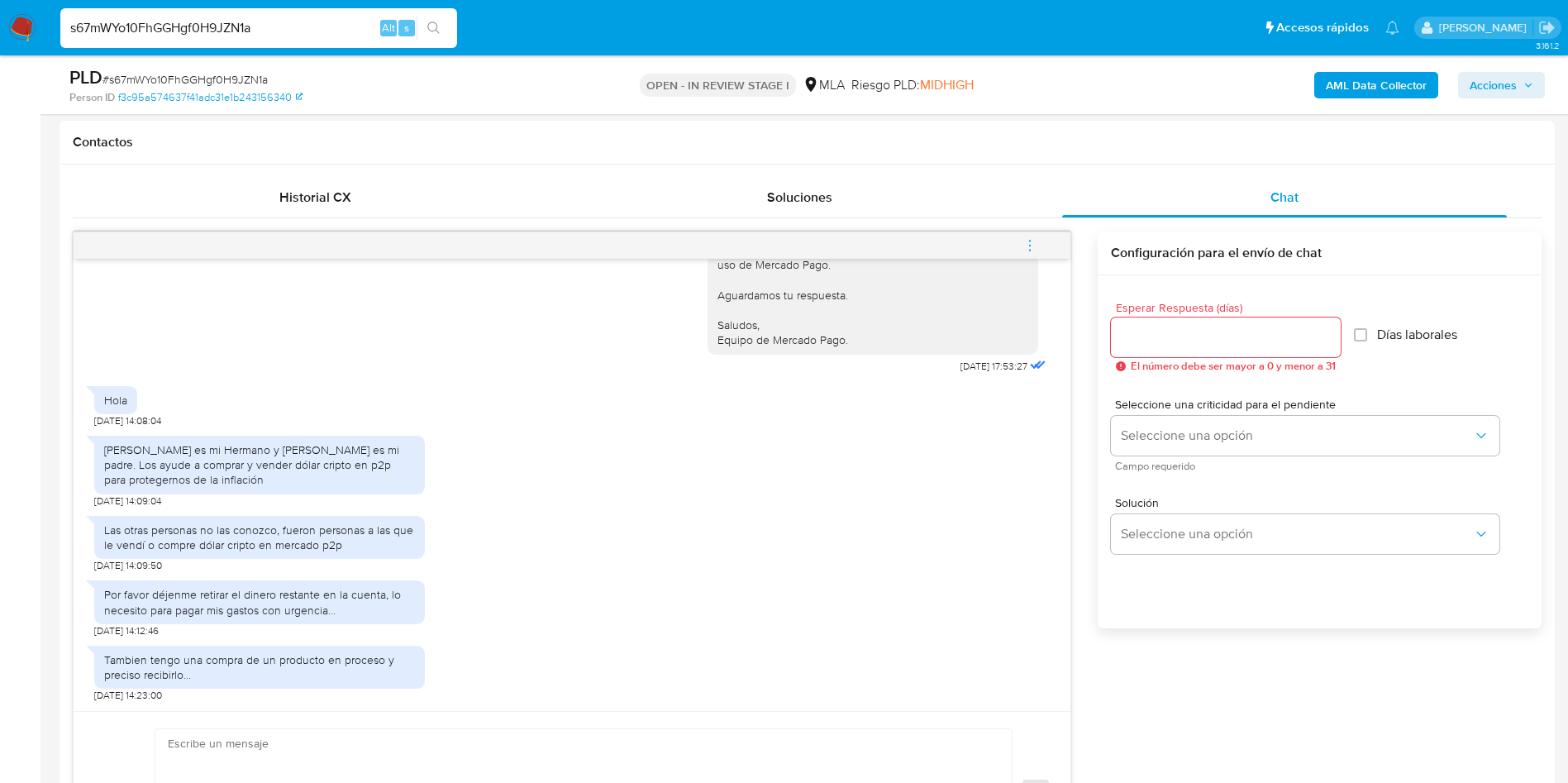
click at [170, 25] on input "s67mWYo10FhGGHgf0H9JZN1a" at bounding box center [259, 27] width 397 height 21
paste input "UStozMQGGh6axjV3Tjv0Nj6S"
type input "UStozMQGGh6axjV3Tjv0Nj6S"
click at [432, 23] on icon "search-icon" at bounding box center [434, 27] width 13 height 13
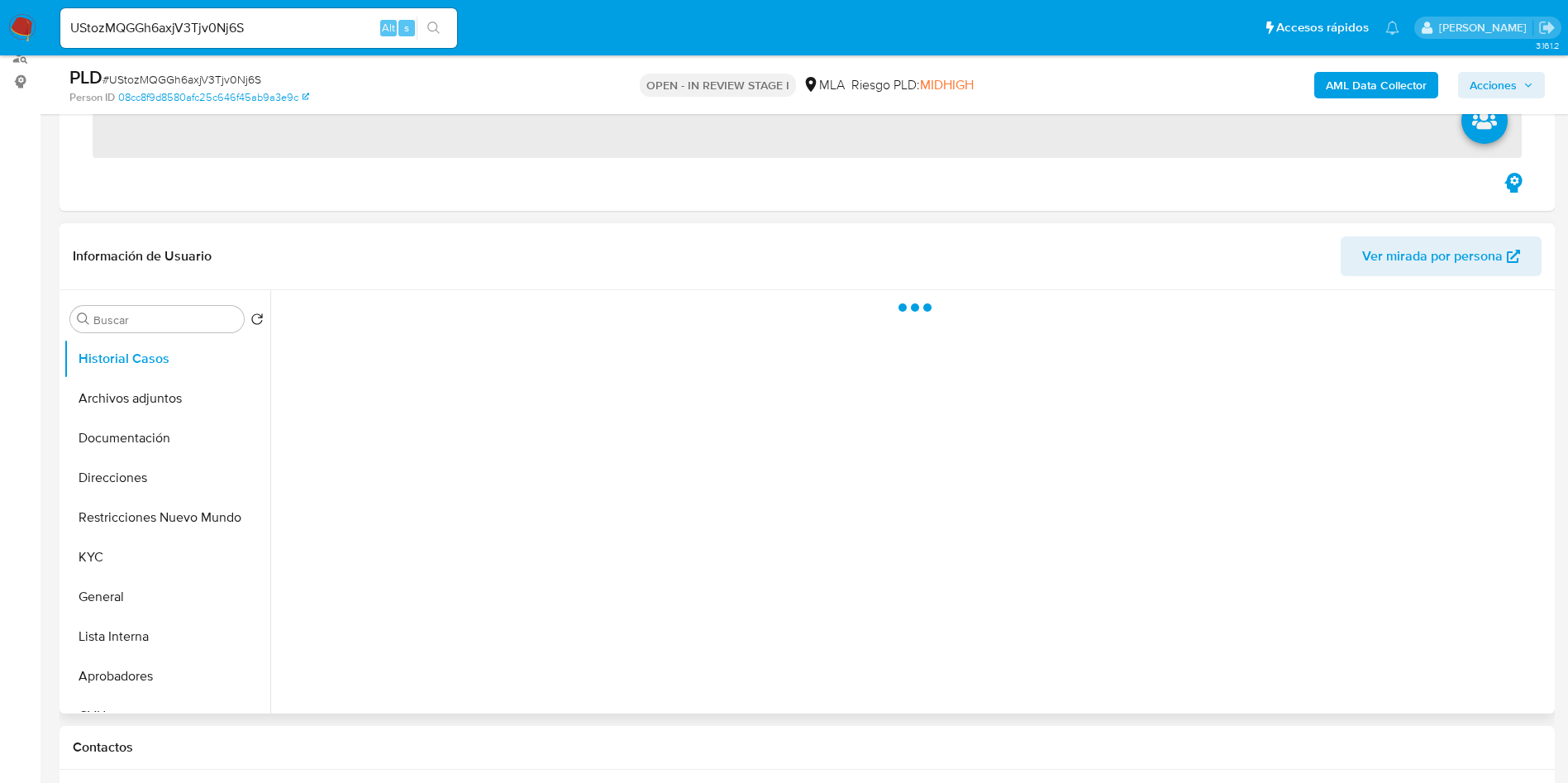
scroll to position [372, 0]
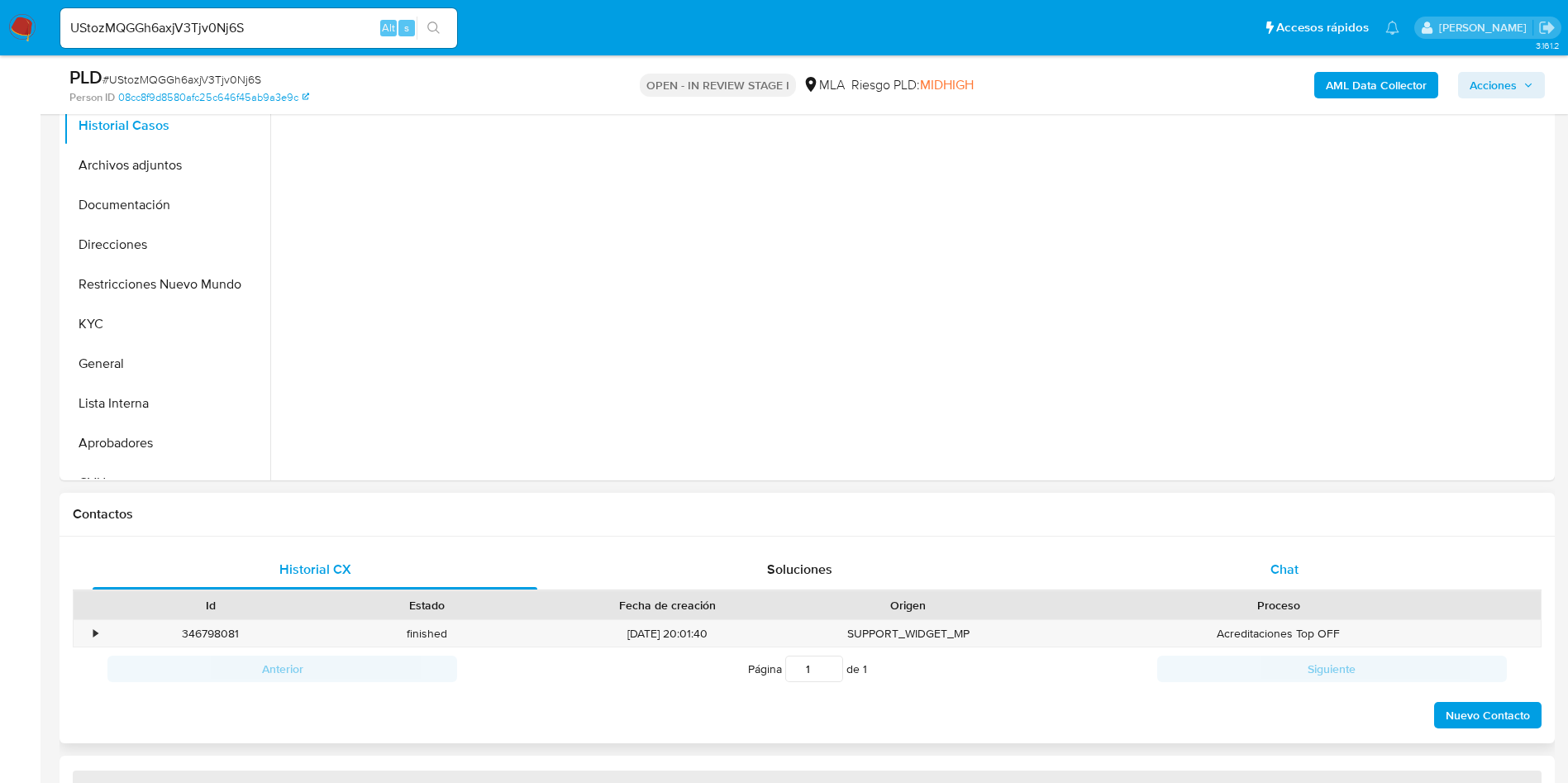
click at [1250, 561] on div "Chat" at bounding box center [1284, 570] width 445 height 39
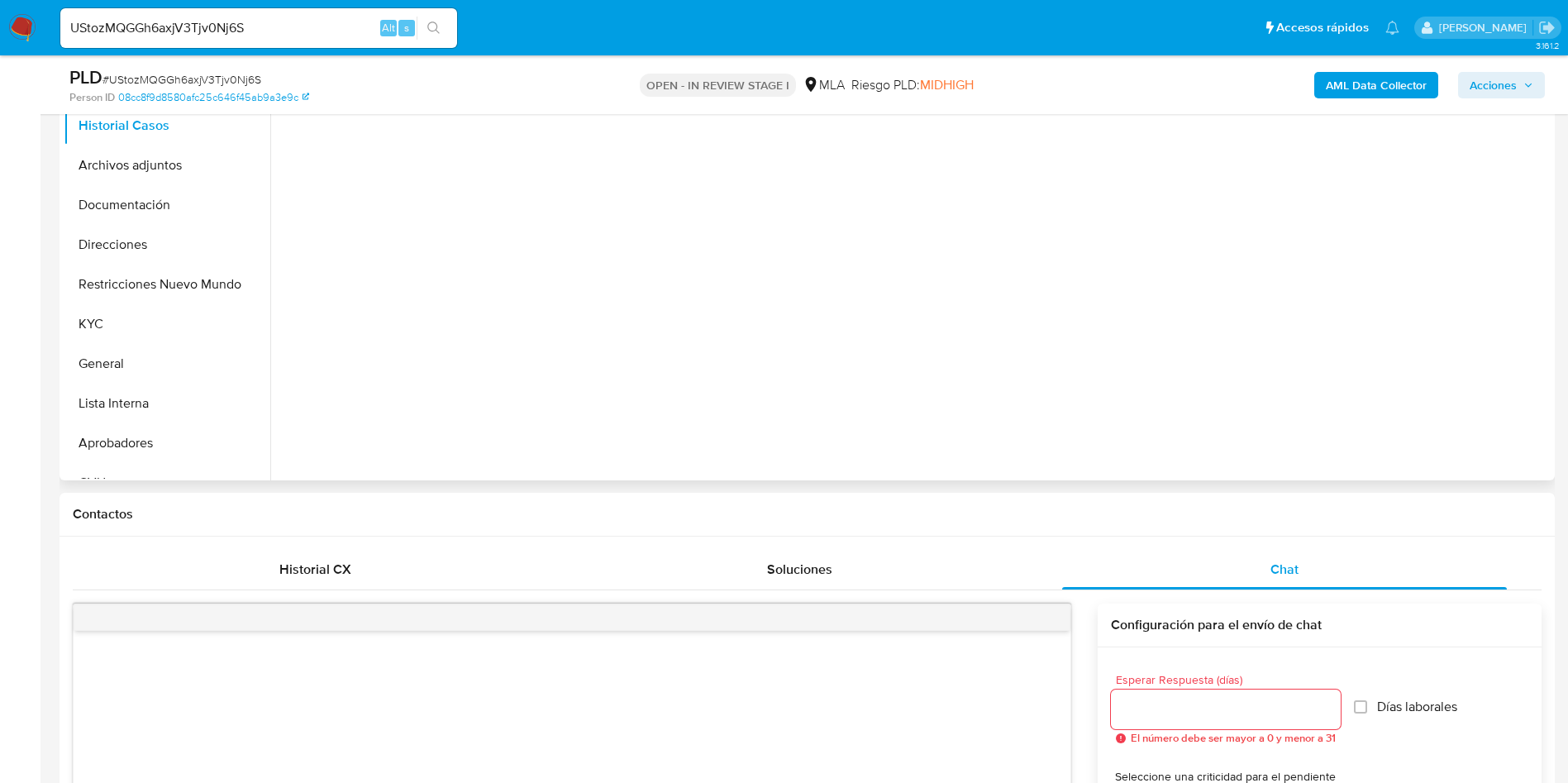
select select "10"
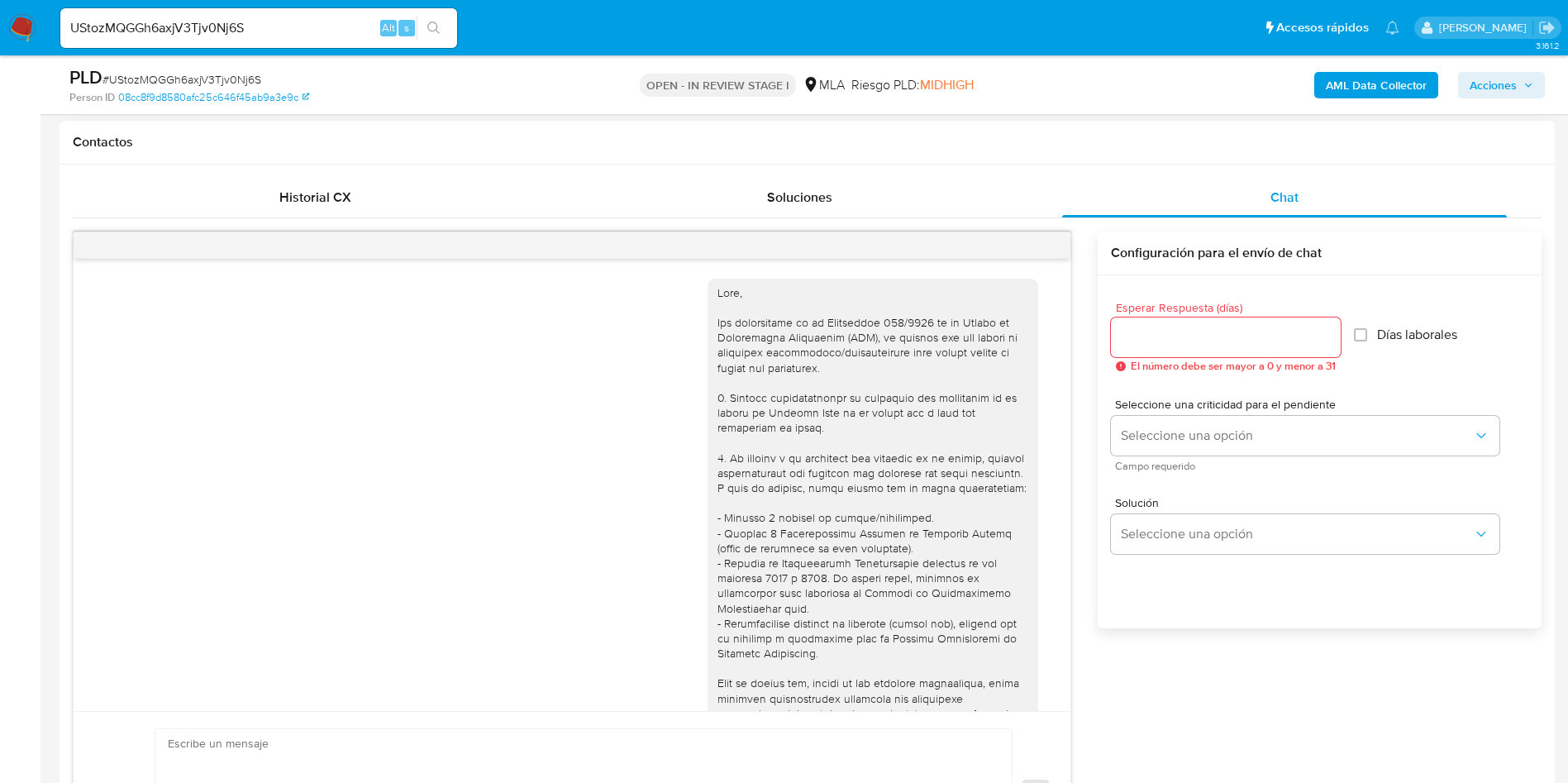
scroll to position [1273, 0]
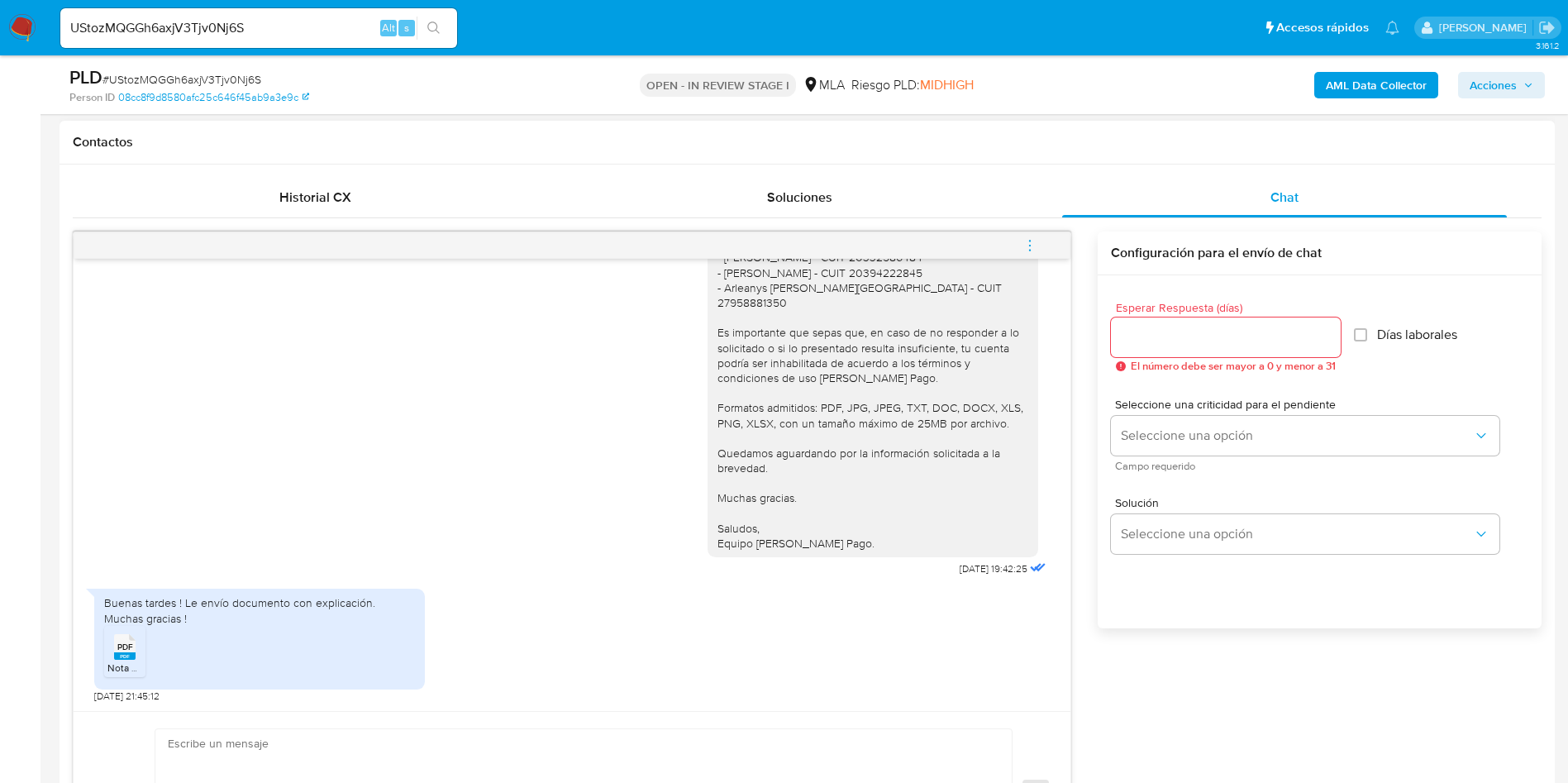
click at [124, 649] on span "PDF" at bounding box center [125, 646] width 15 height 11
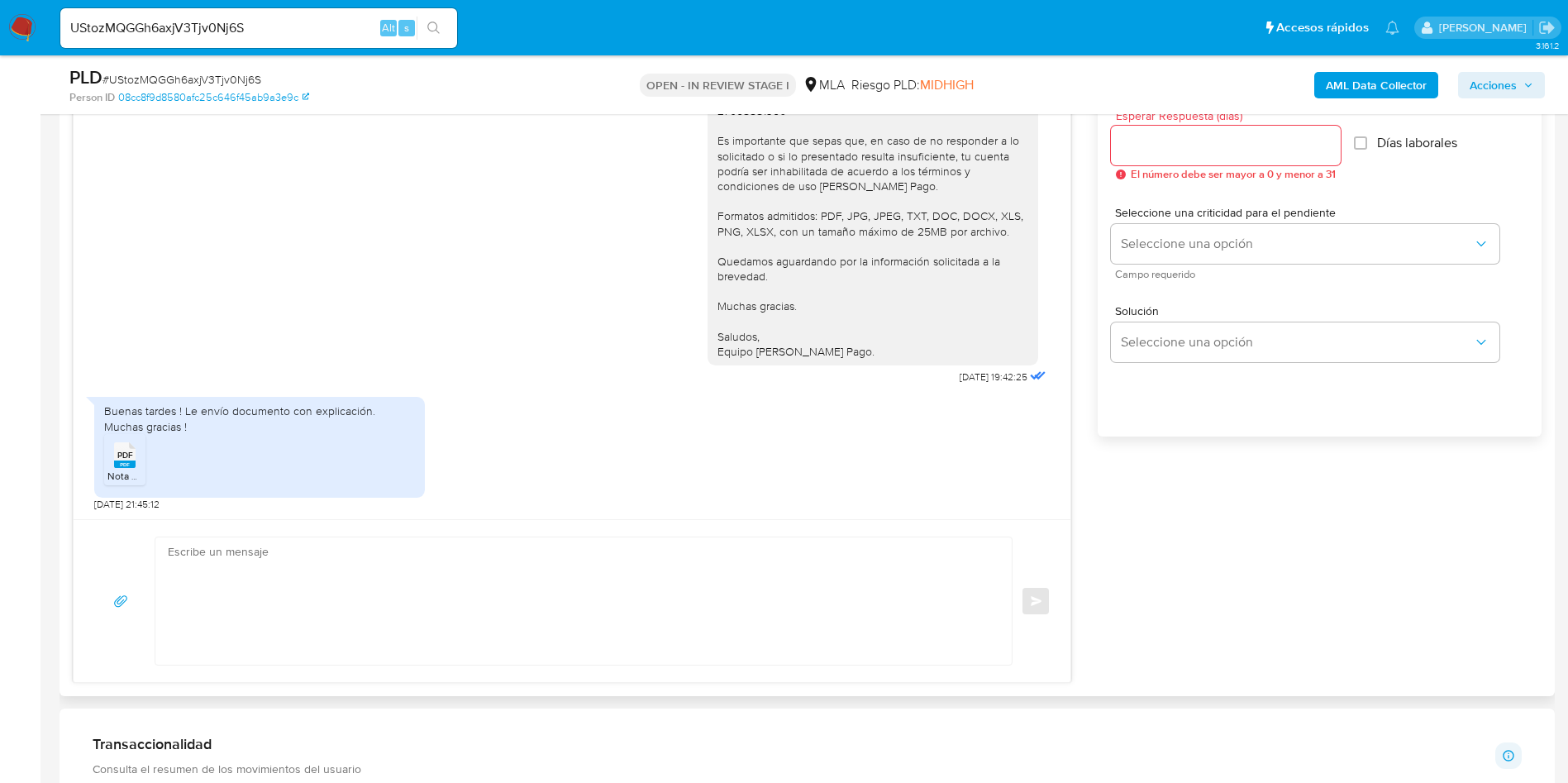
scroll to position [992, 0]
